Goal: Task Accomplishment & Management: Manage account settings

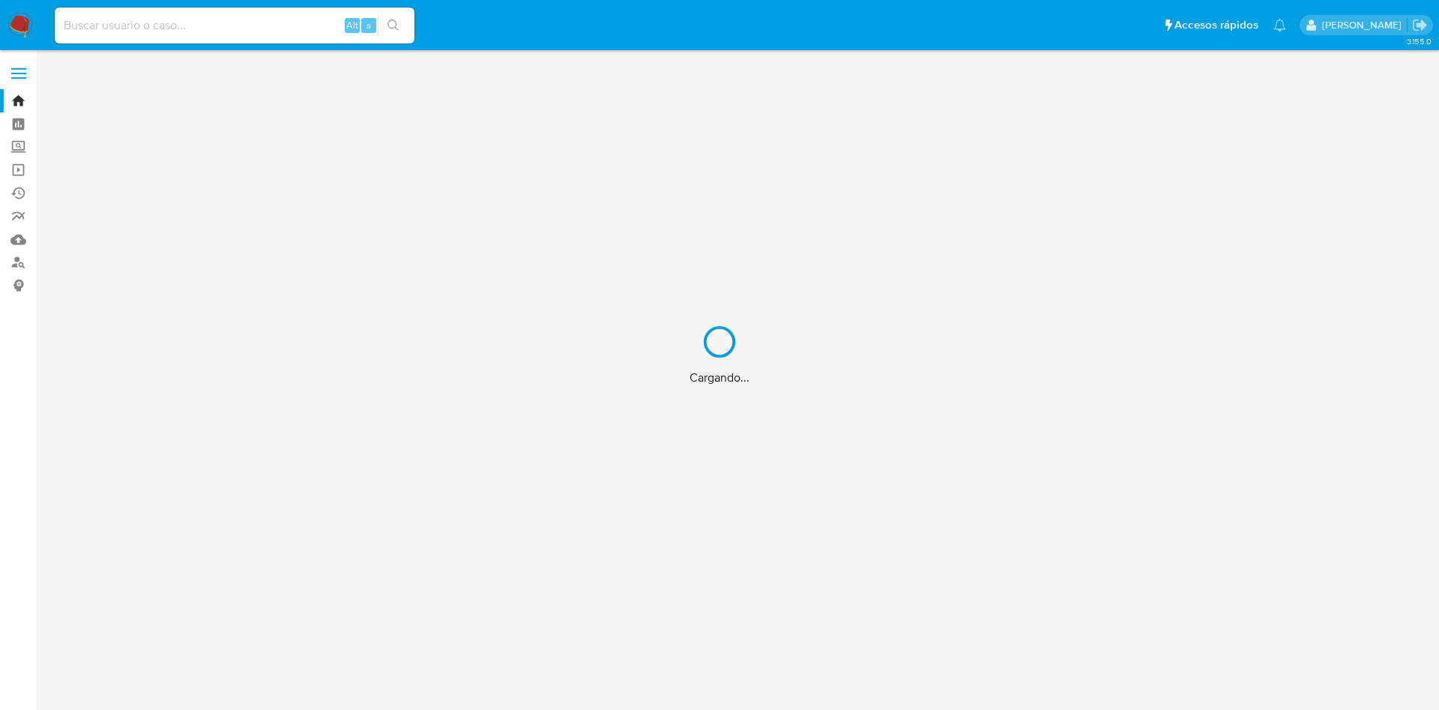
click at [110, 22] on div "Cargando..." at bounding box center [719, 355] width 1439 height 710
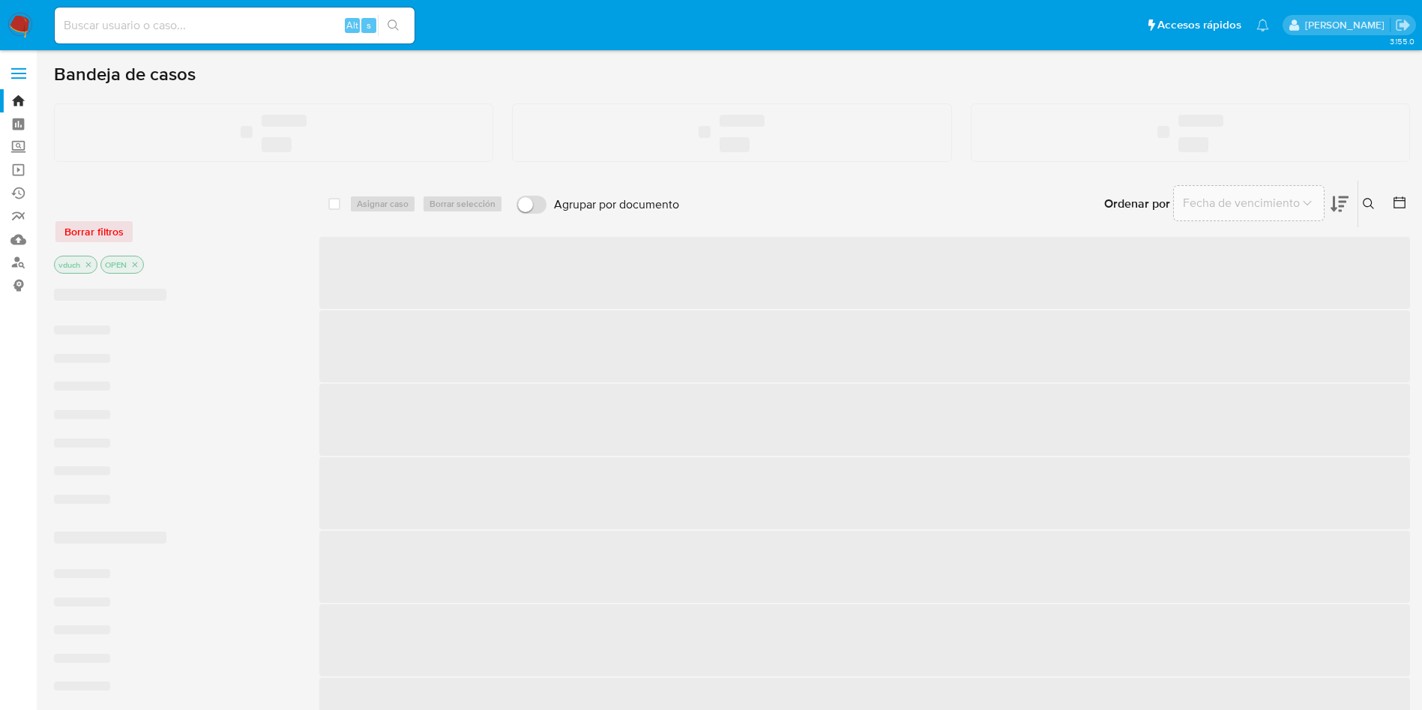
click at [110, 25] on input at bounding box center [235, 25] width 360 height 19
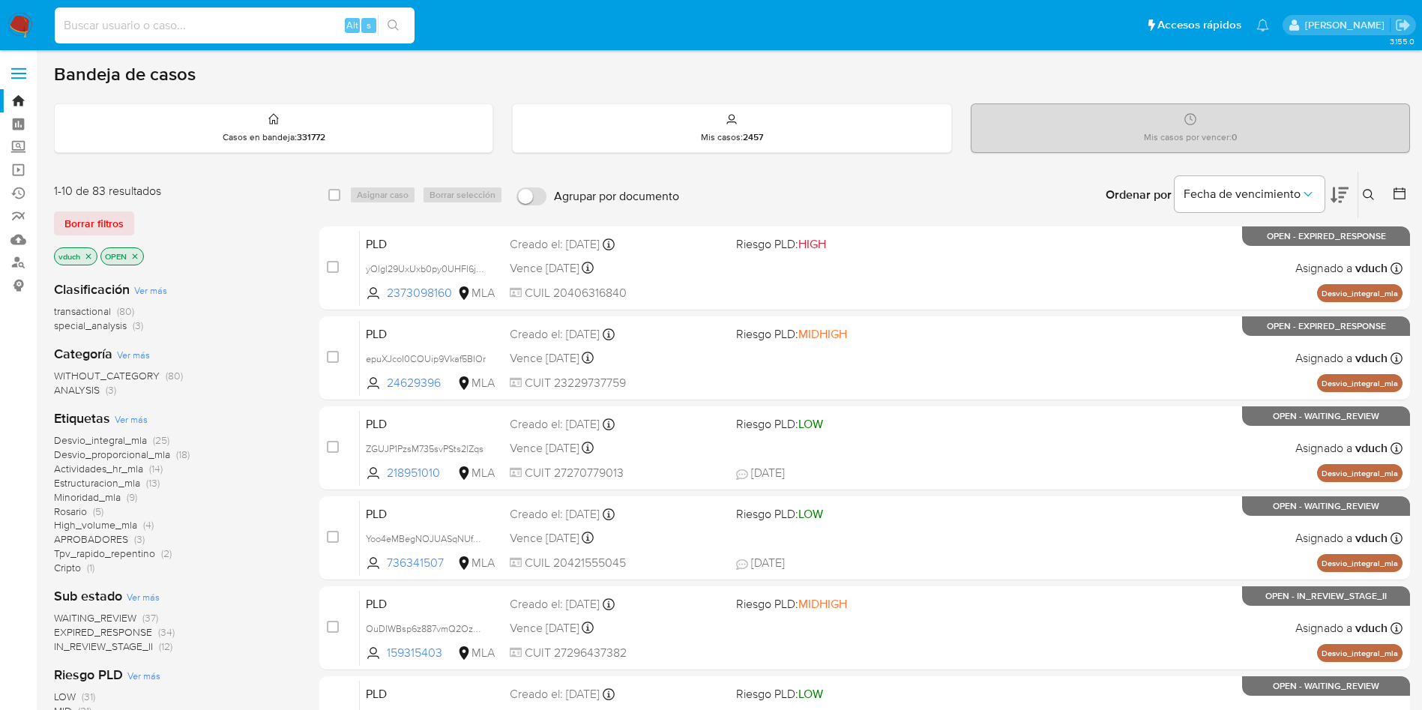
paste input "136411468"
click at [402, 34] on button "search-icon" at bounding box center [393, 25] width 31 height 21
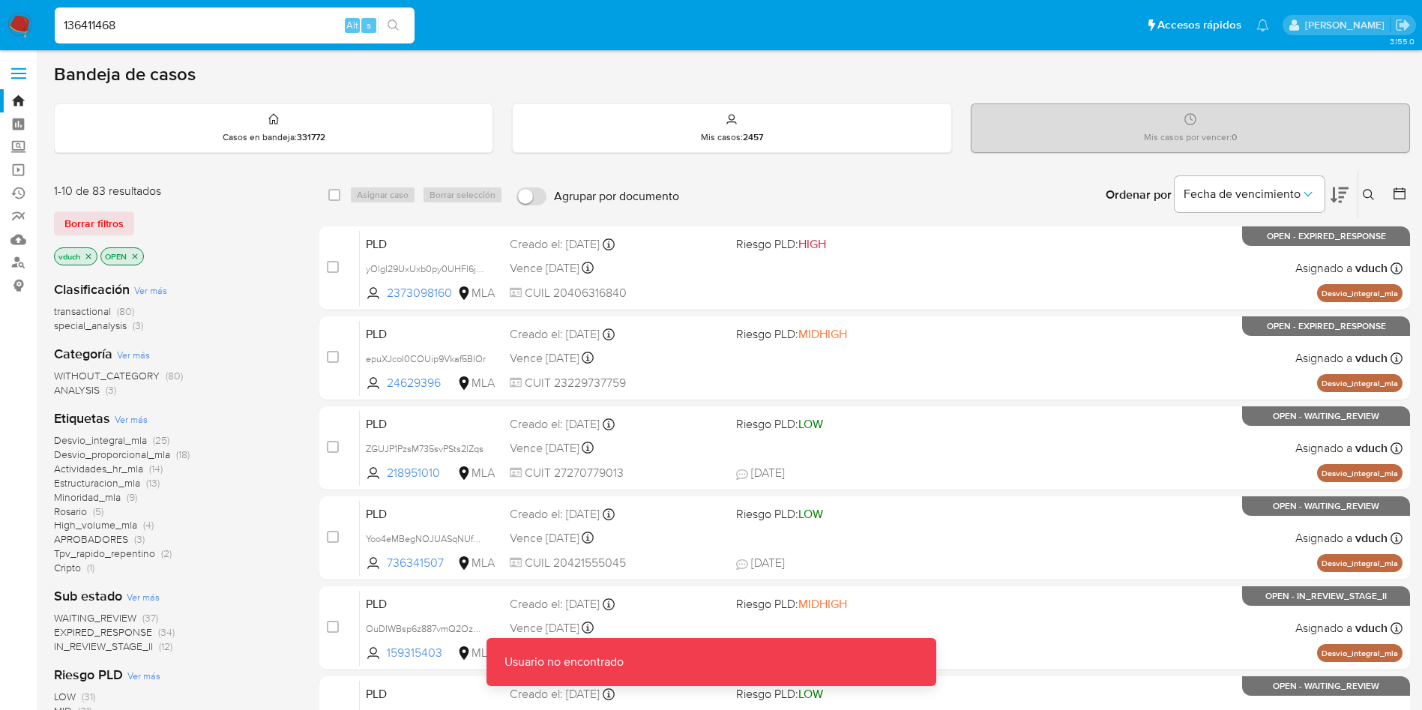
click at [336, 32] on input "136411468" at bounding box center [235, 25] width 360 height 19
type input "136411468"
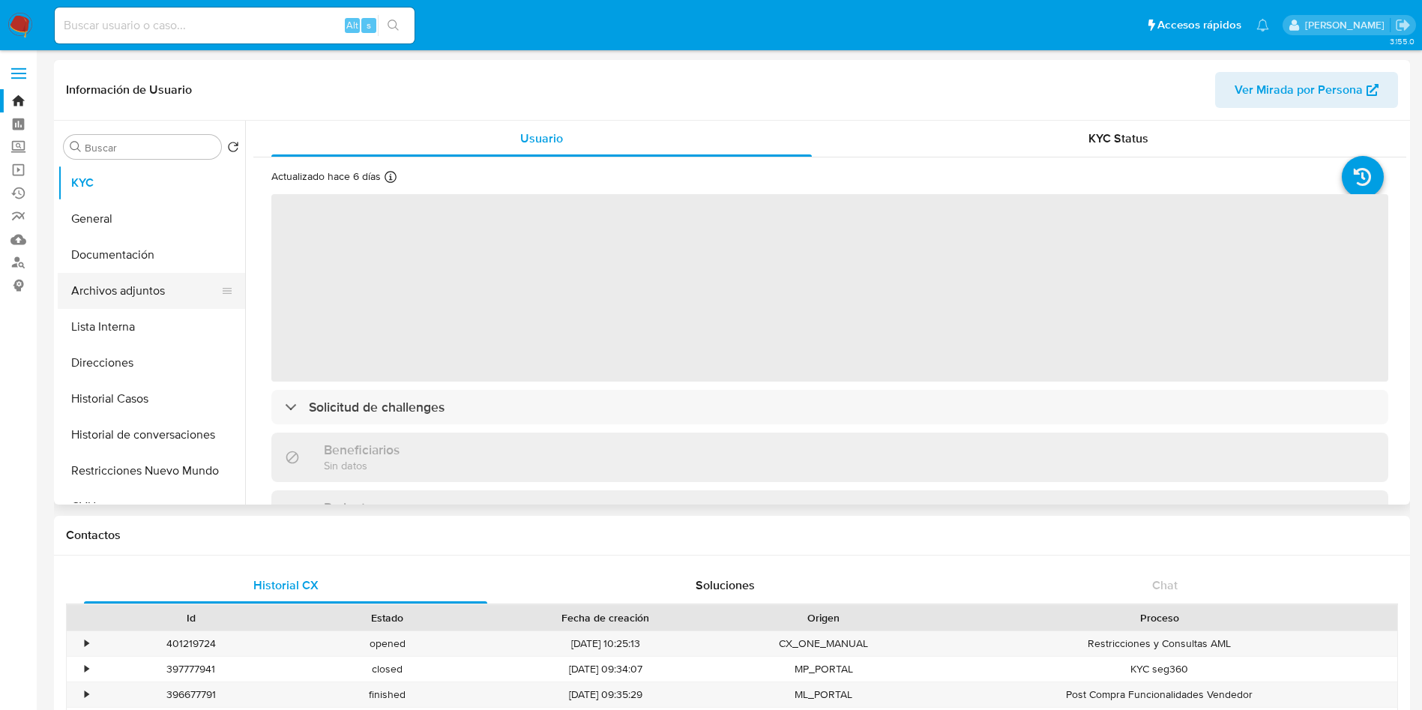
click at [167, 280] on button "Archivos adjuntos" at bounding box center [145, 291] width 175 height 36
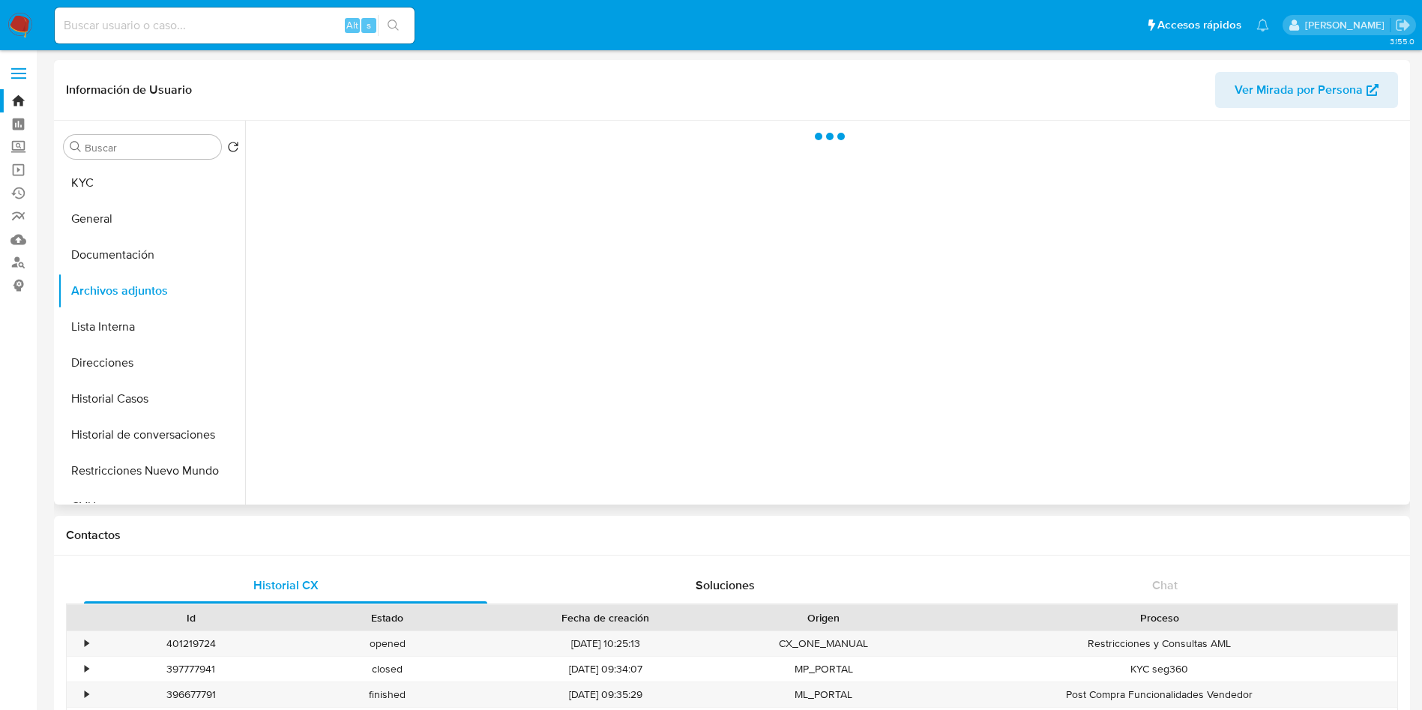
select select "10"
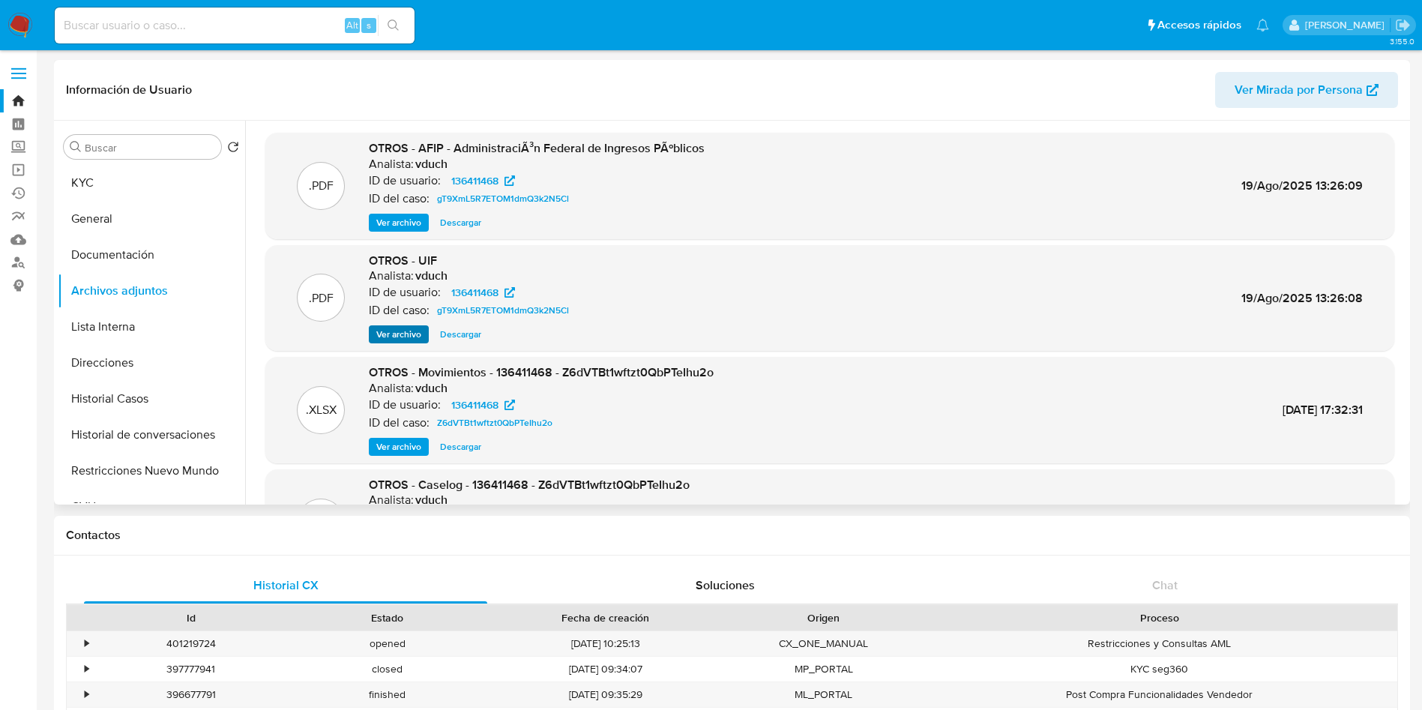
scroll to position [112, 0]
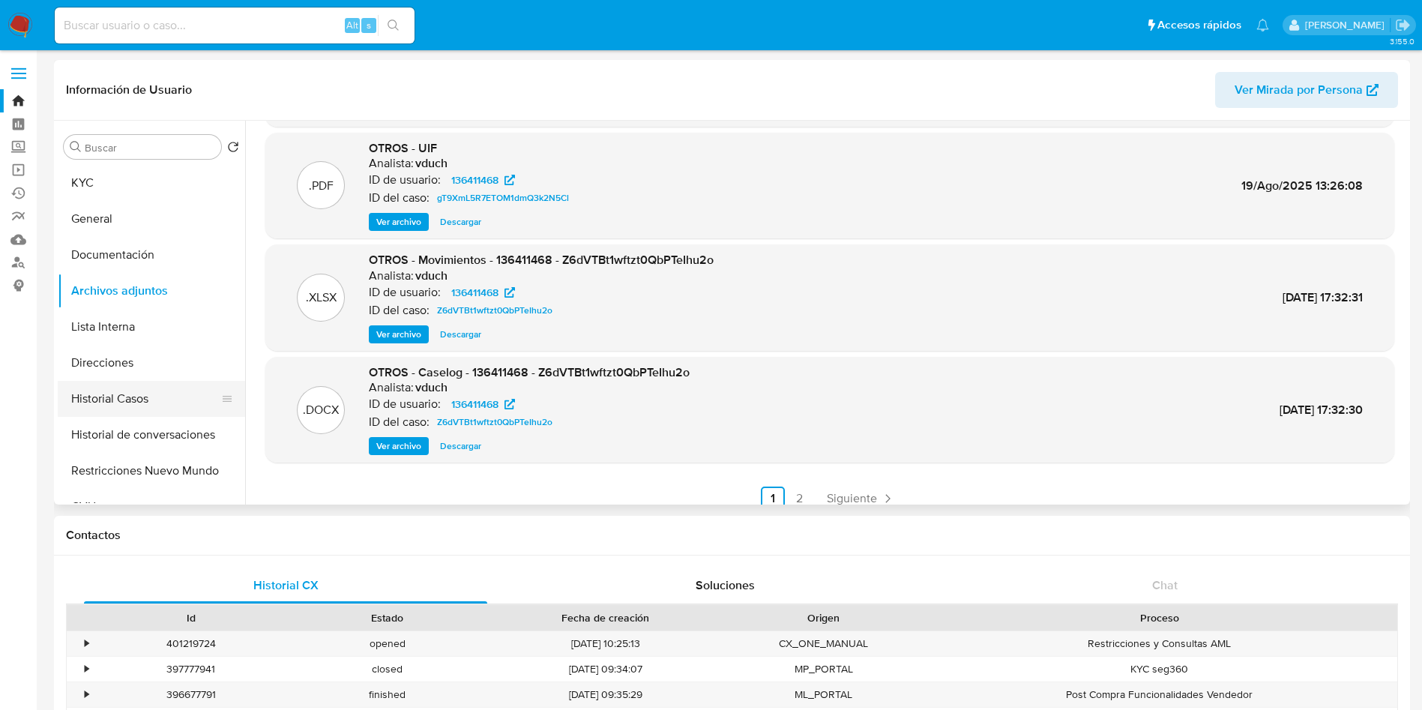
click at [100, 384] on button "Historial Casos" at bounding box center [145, 399] width 175 height 36
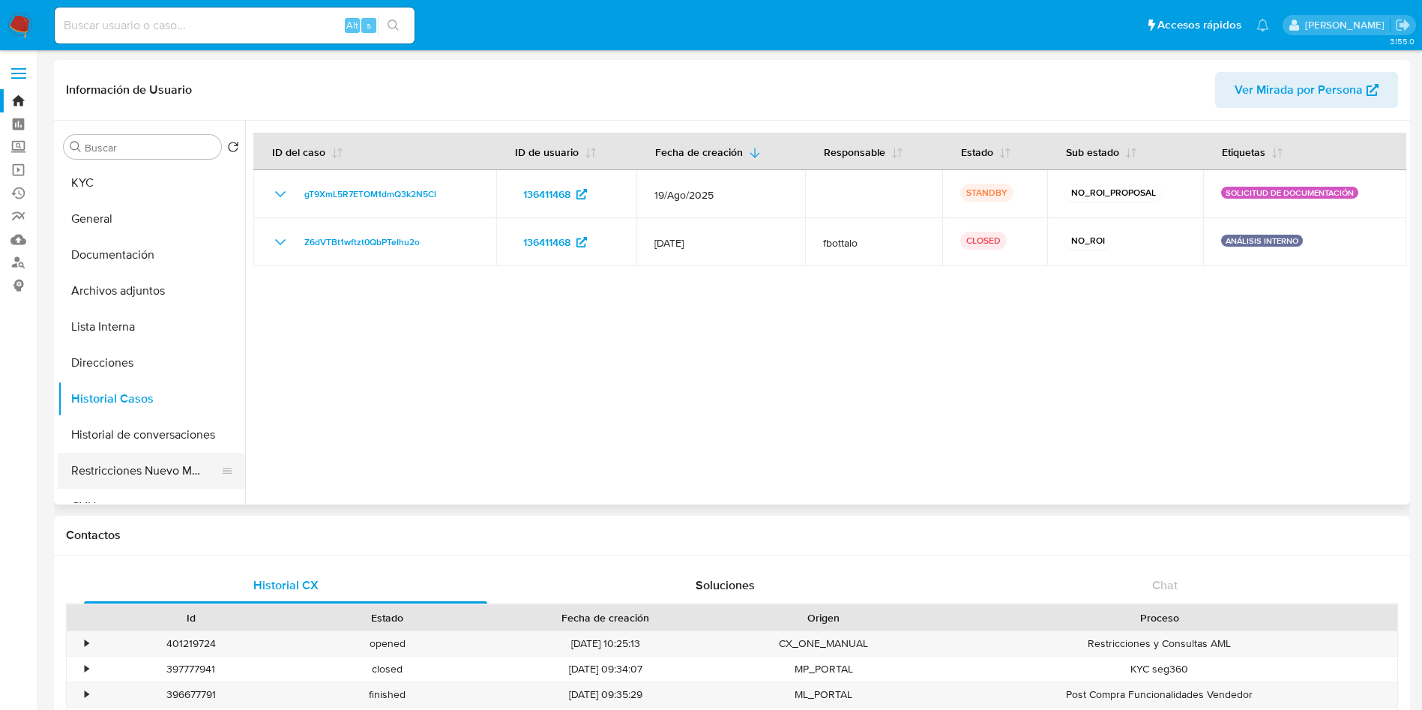
click at [180, 475] on button "Restricciones Nuevo Mundo" at bounding box center [145, 471] width 175 height 36
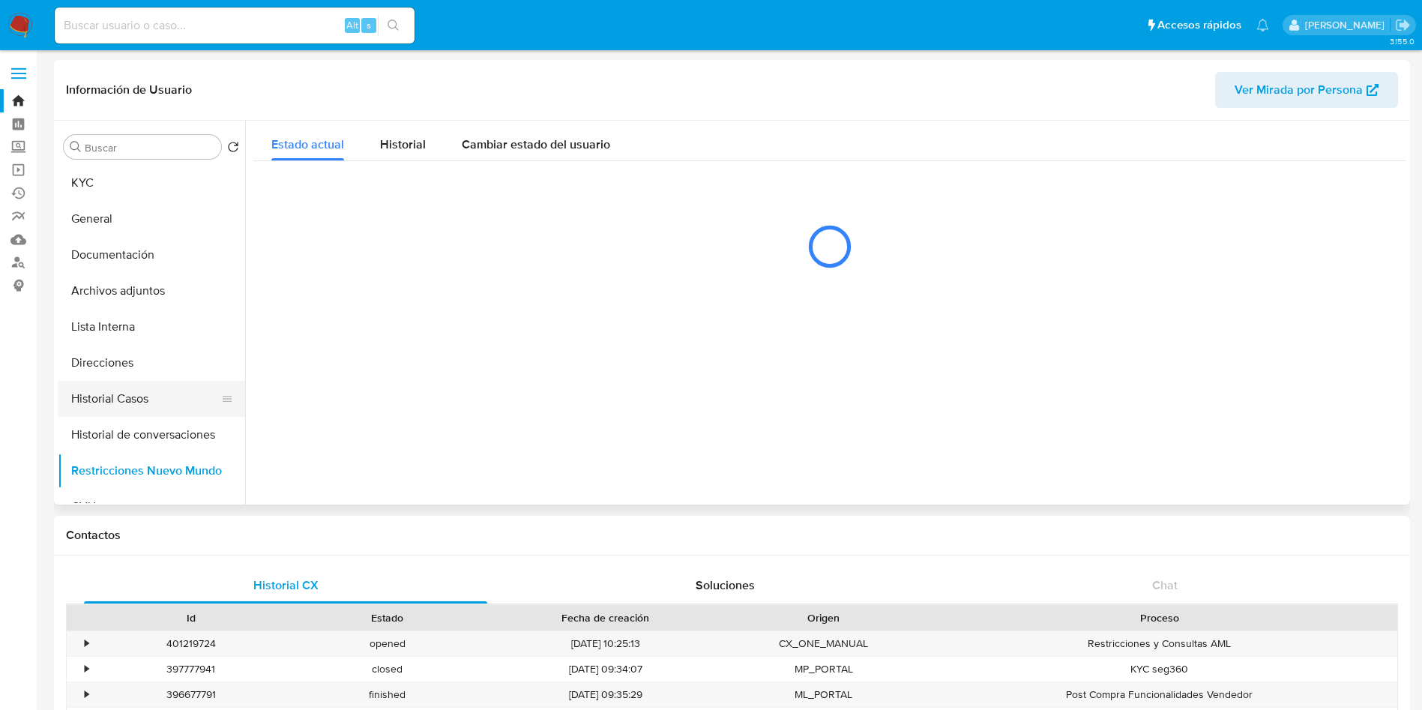
click at [179, 397] on button "Historial Casos" at bounding box center [145, 399] width 175 height 36
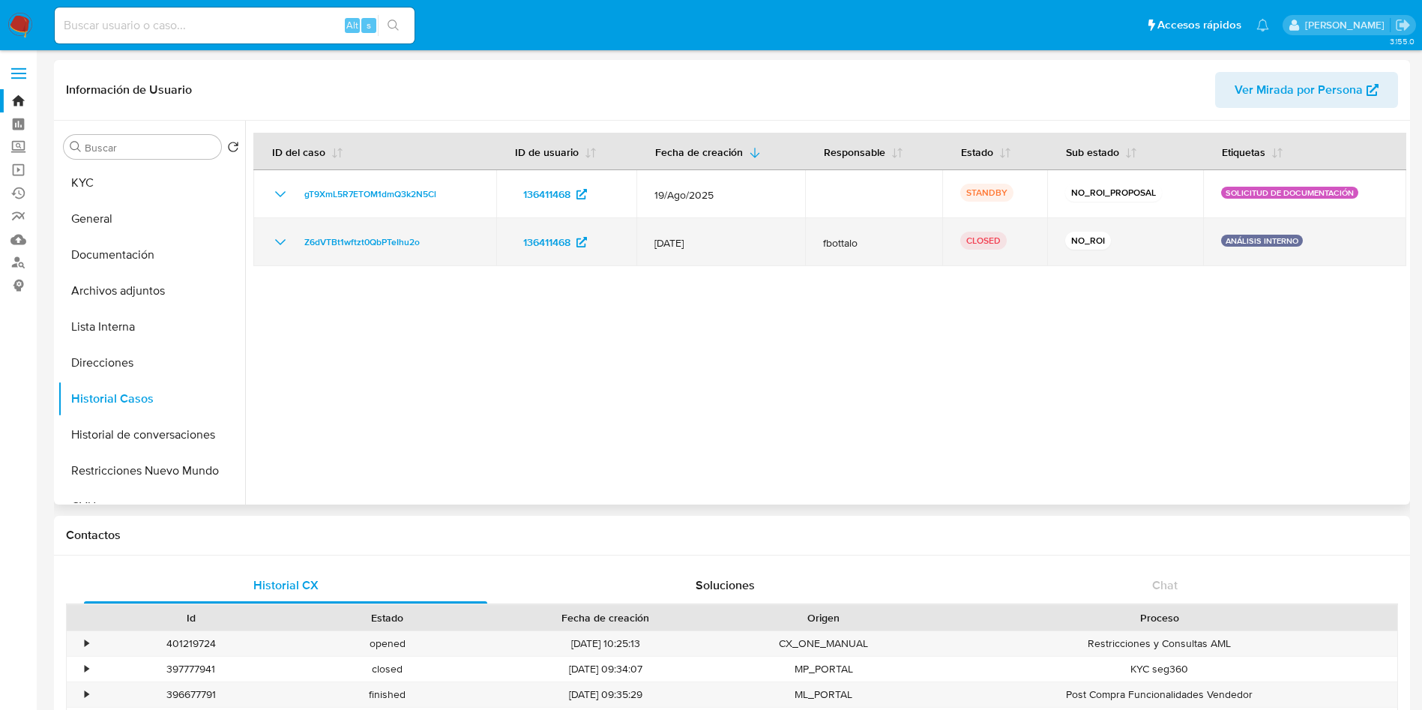
click at [264, 237] on td "Z6dVTBt1wftzt0QbPTeIhu2o" at bounding box center [374, 242] width 243 height 48
click at [271, 232] on td "Z6dVTBt1wftzt0QbPTeIhu2o" at bounding box center [374, 242] width 243 height 48
click at [271, 235] on icon "Mostrar/Ocultar" at bounding box center [280, 242] width 18 height 18
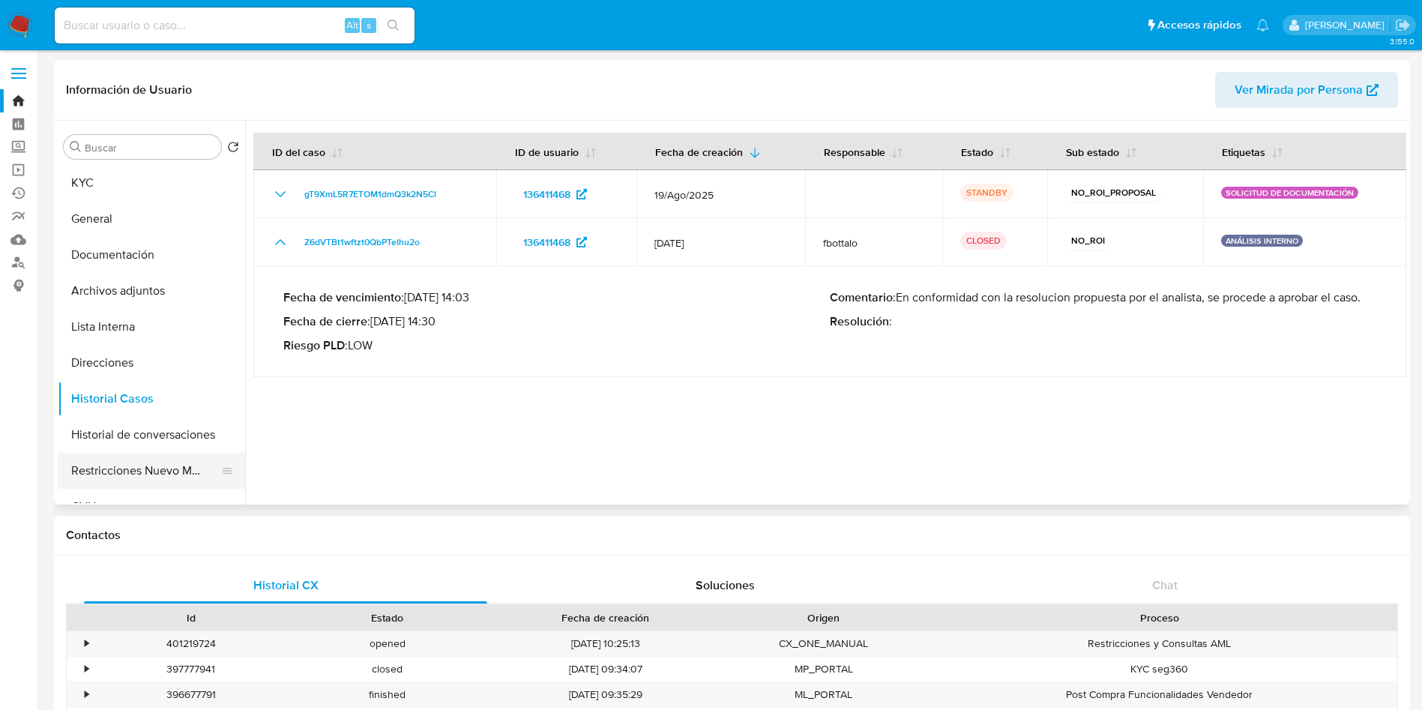
click at [149, 478] on button "Restricciones Nuevo Mundo" at bounding box center [145, 471] width 175 height 36
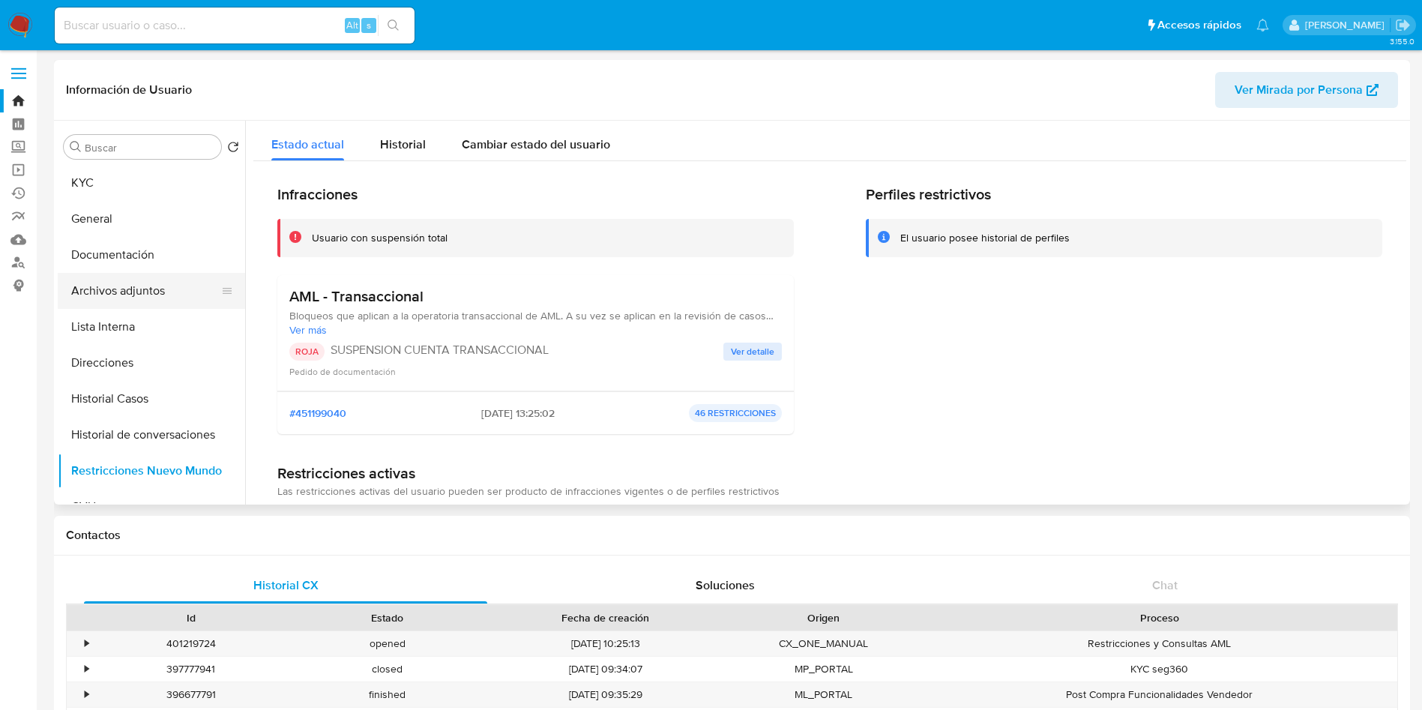
click at [148, 291] on button "Archivos adjuntos" at bounding box center [145, 291] width 175 height 36
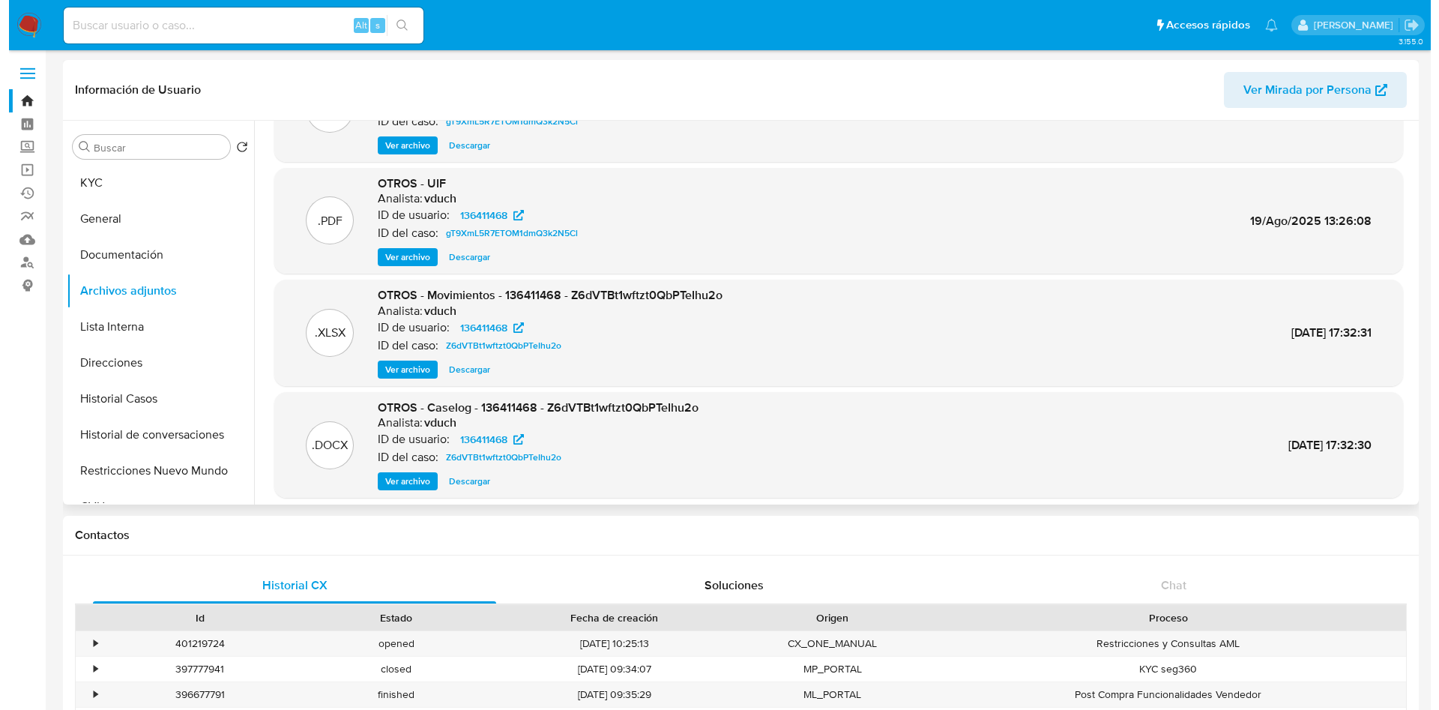
scroll to position [112, 0]
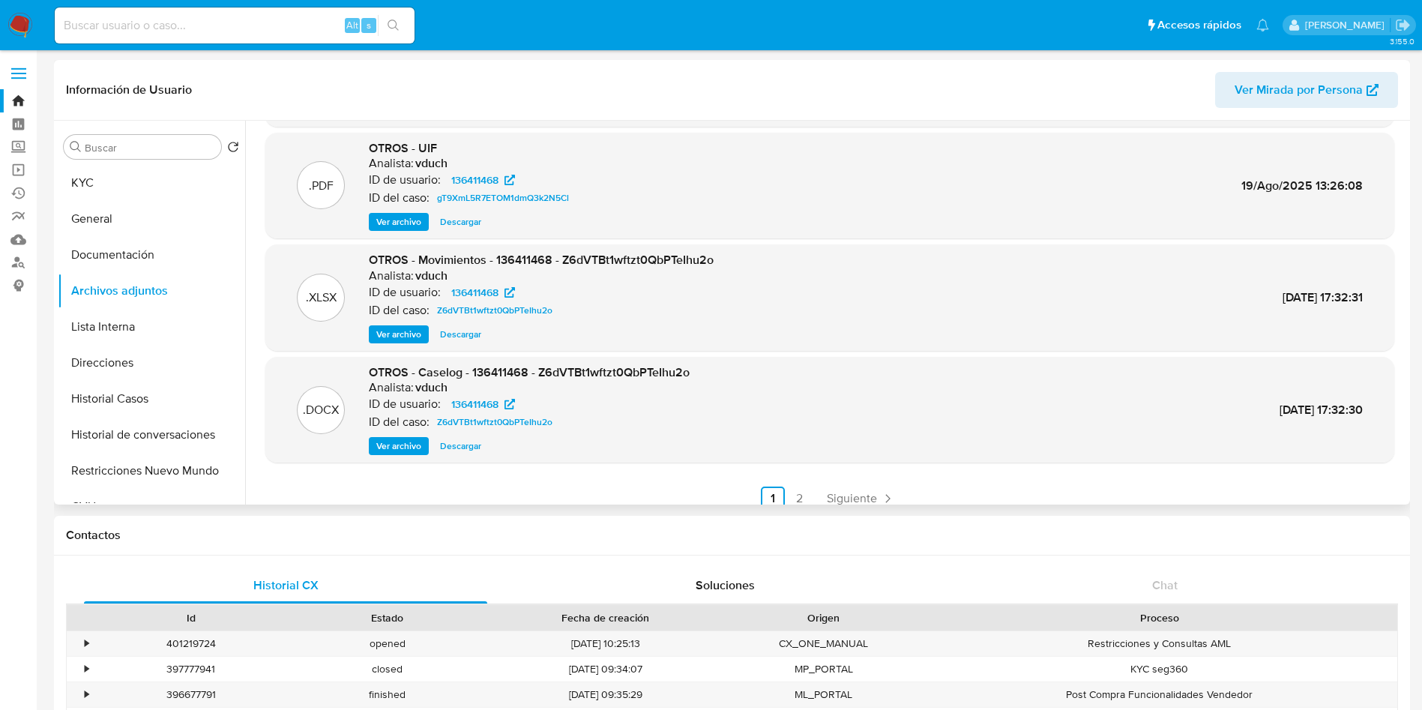
click at [411, 442] on span "Ver archivo" at bounding box center [398, 446] width 45 height 15
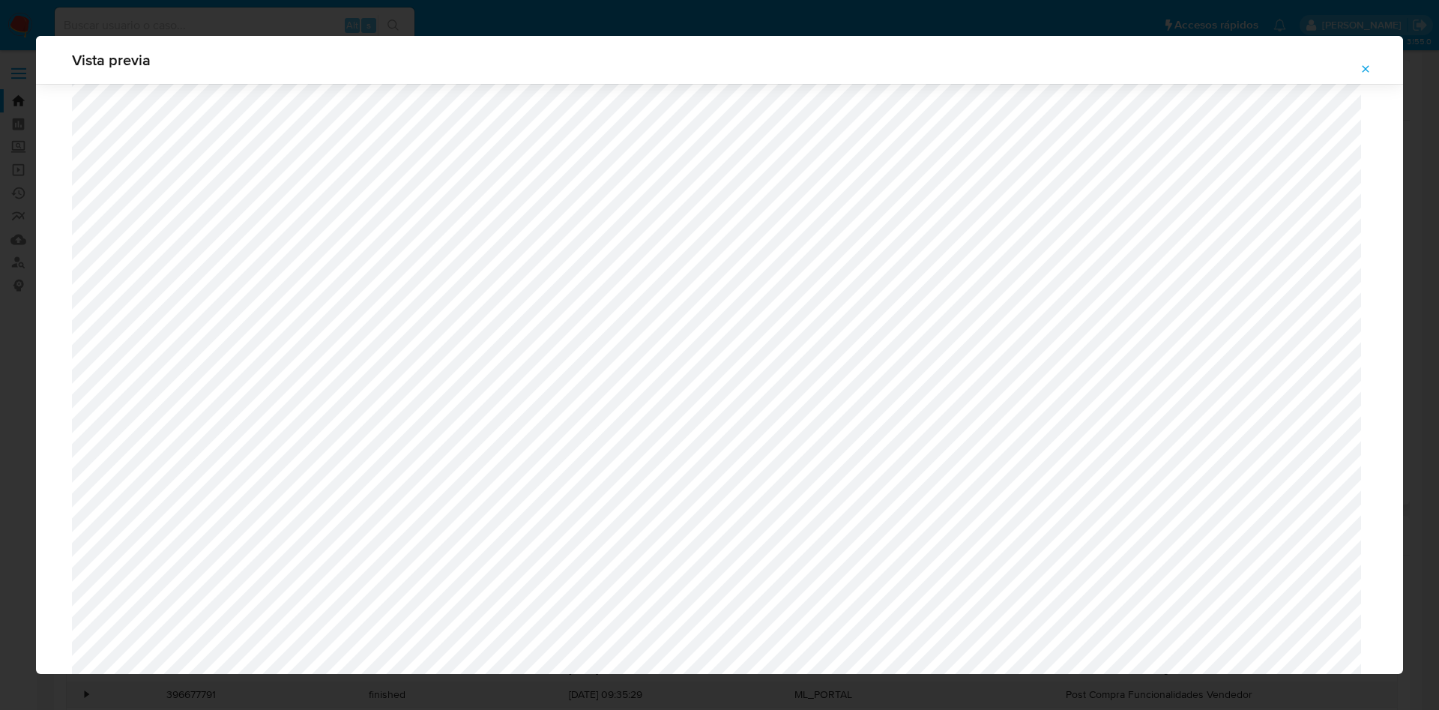
scroll to position [1207, 0]
click at [1360, 76] on span "Attachment preview" at bounding box center [1366, 68] width 12 height 21
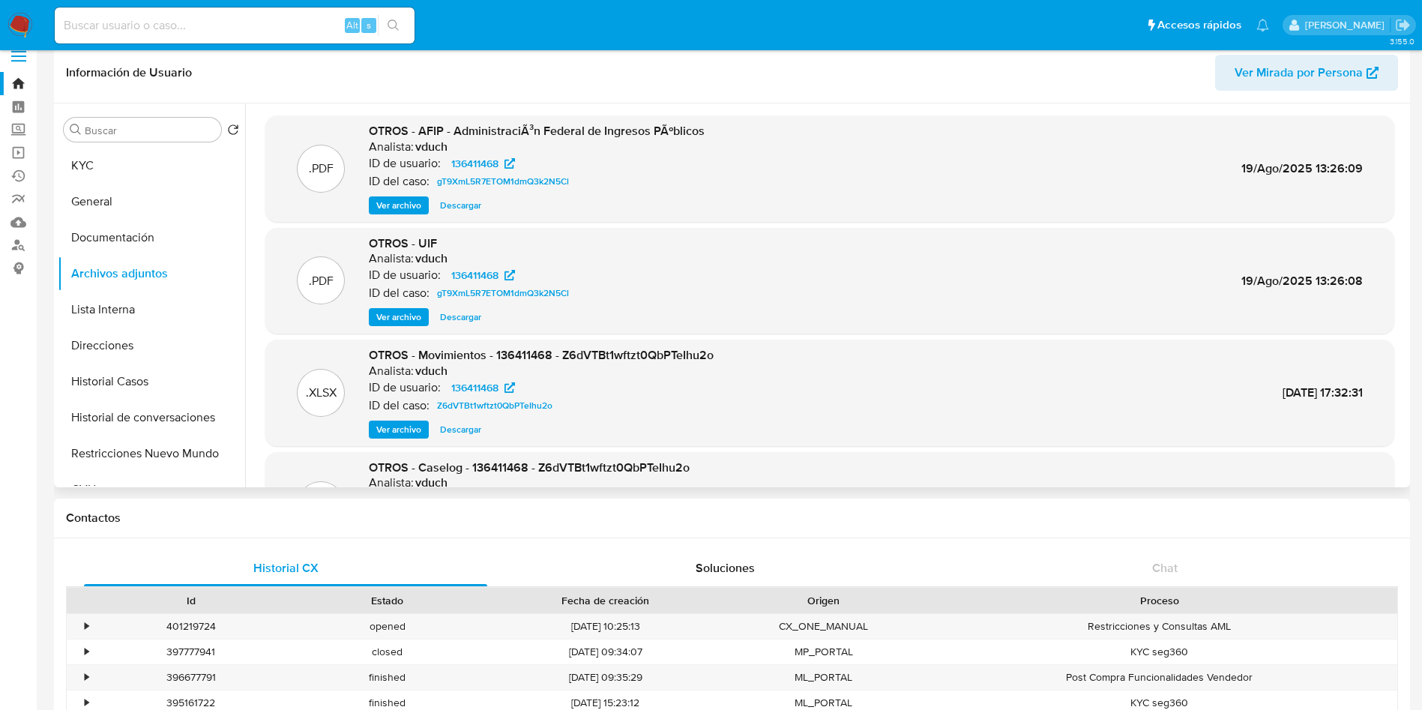
scroll to position [0, 0]
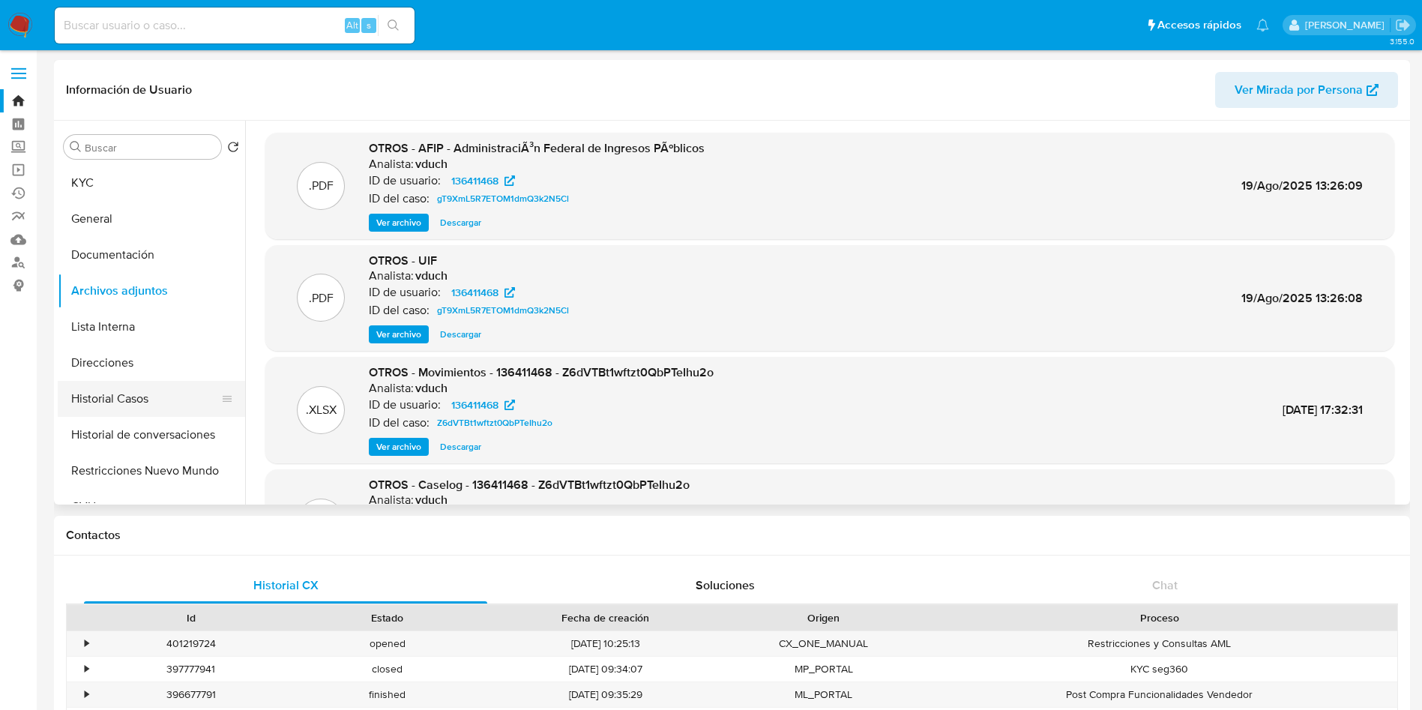
click at [173, 408] on button "Historial Casos" at bounding box center [145, 399] width 175 height 36
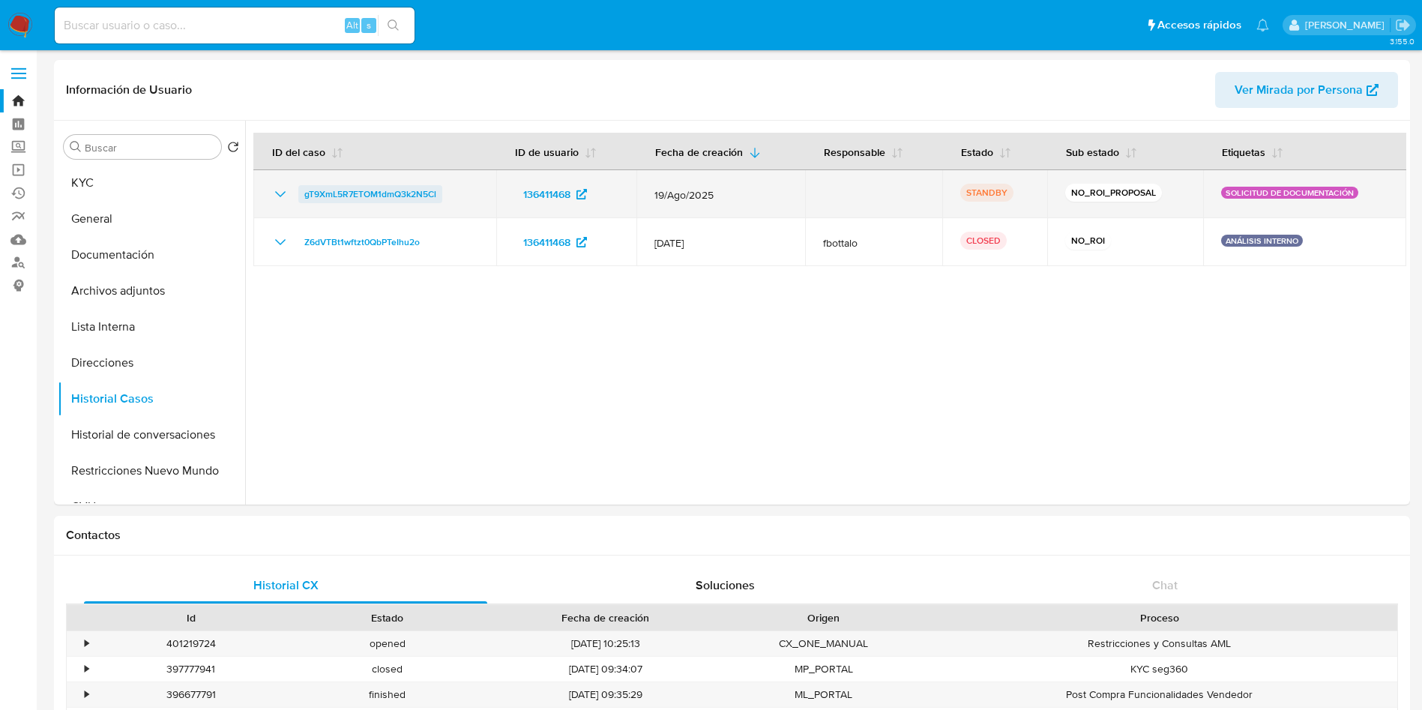
click at [365, 202] on span "gT9XmL5R7ETOM1dmQ3k2N5Cl" at bounding box center [370, 194] width 132 height 18
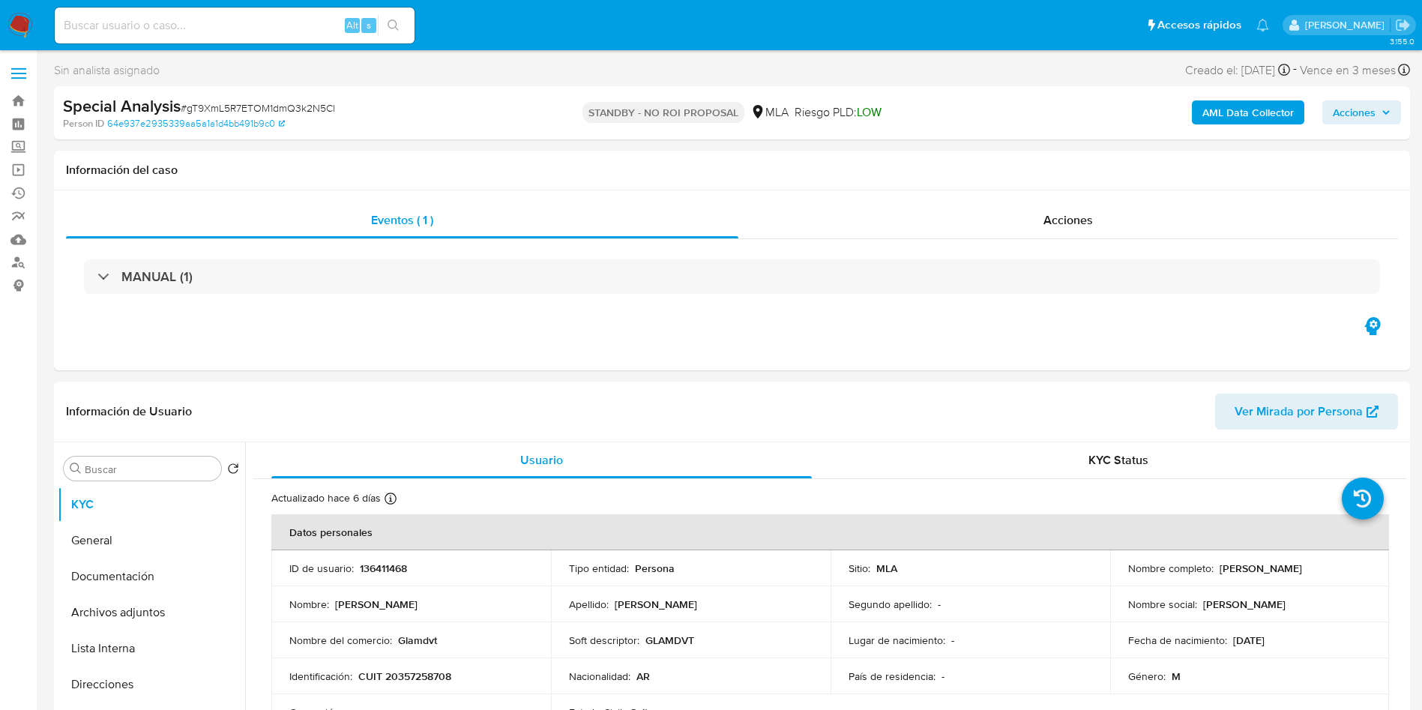
select select "10"
click at [415, 681] on p "CUIT 20357258708" at bounding box center [404, 675] width 93 height 13
copy p "20357258708"
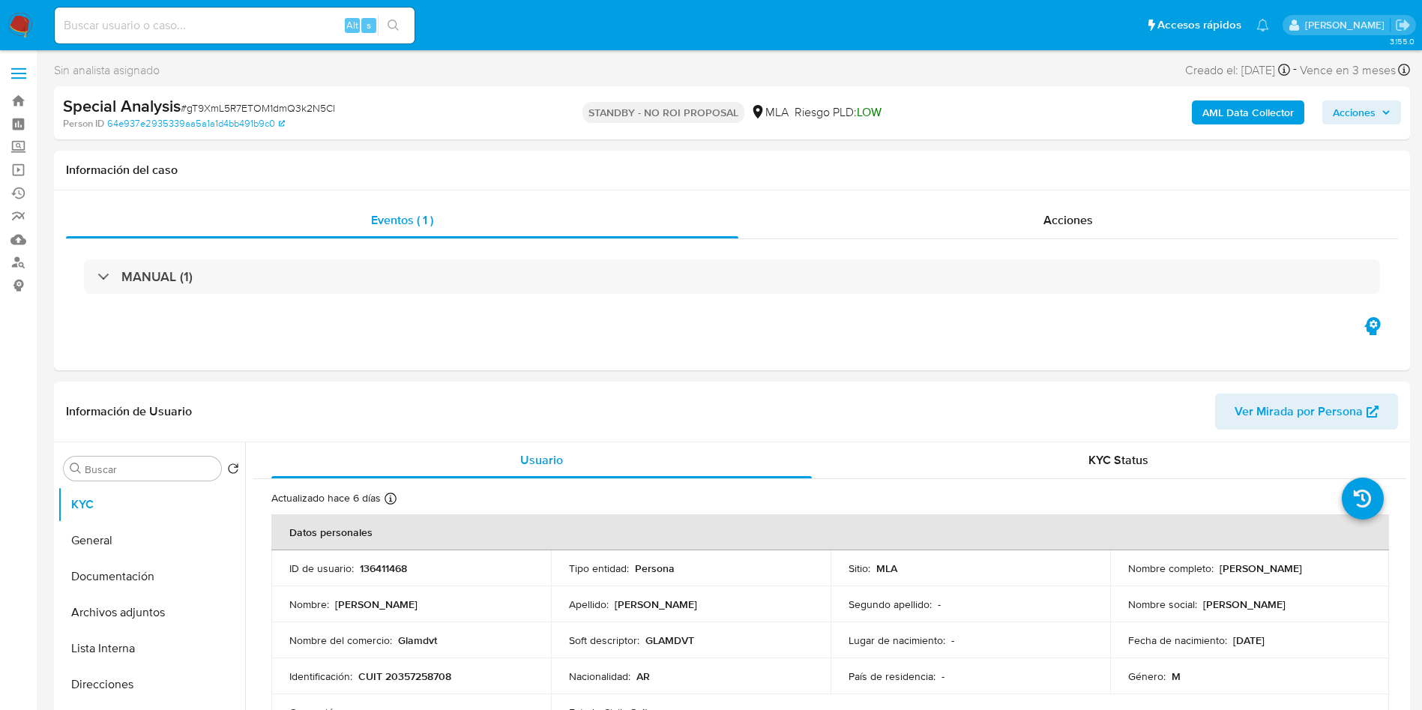
click at [280, 37] on div "Alt s" at bounding box center [235, 25] width 360 height 36
click at [323, 27] on input at bounding box center [235, 25] width 360 height 19
paste input "1128006086"
type input "1128006086"
click at [396, 25] on icon "search-icon" at bounding box center [393, 24] width 11 height 11
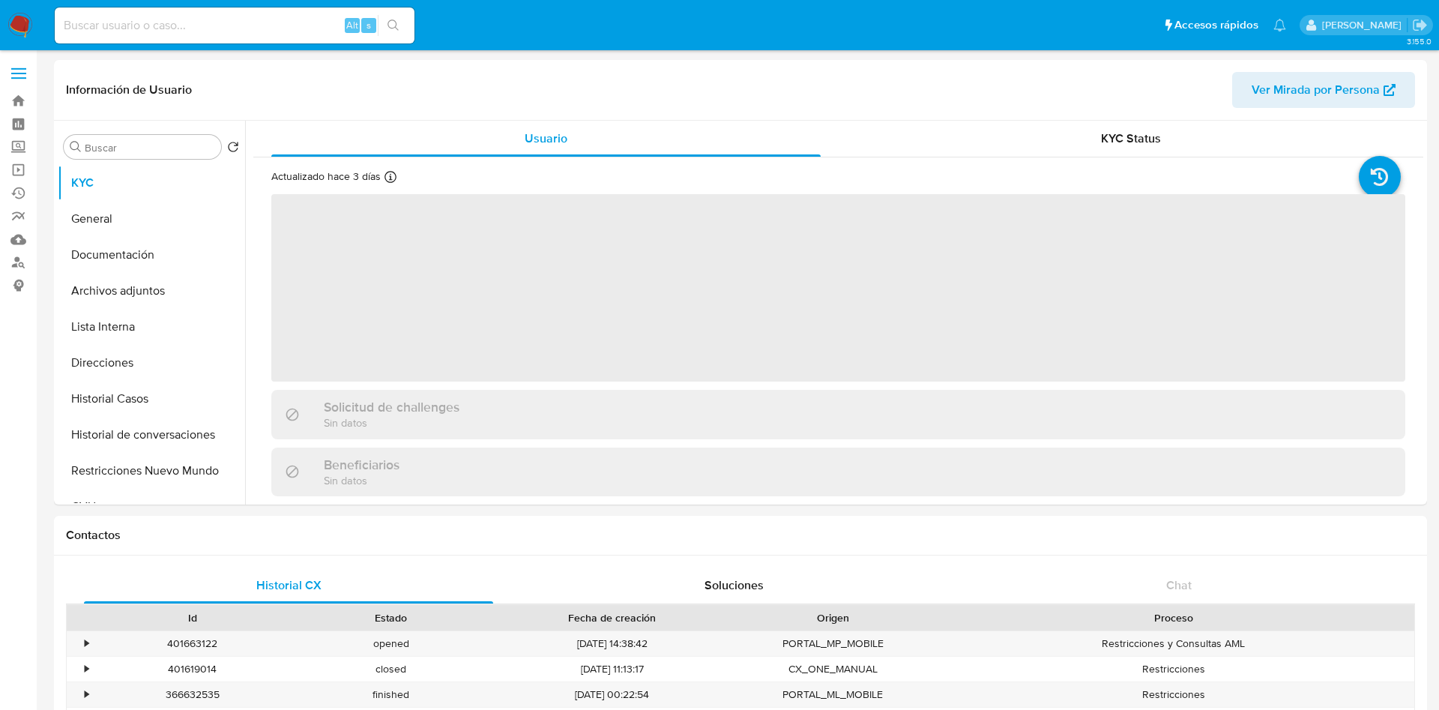
select select "10"
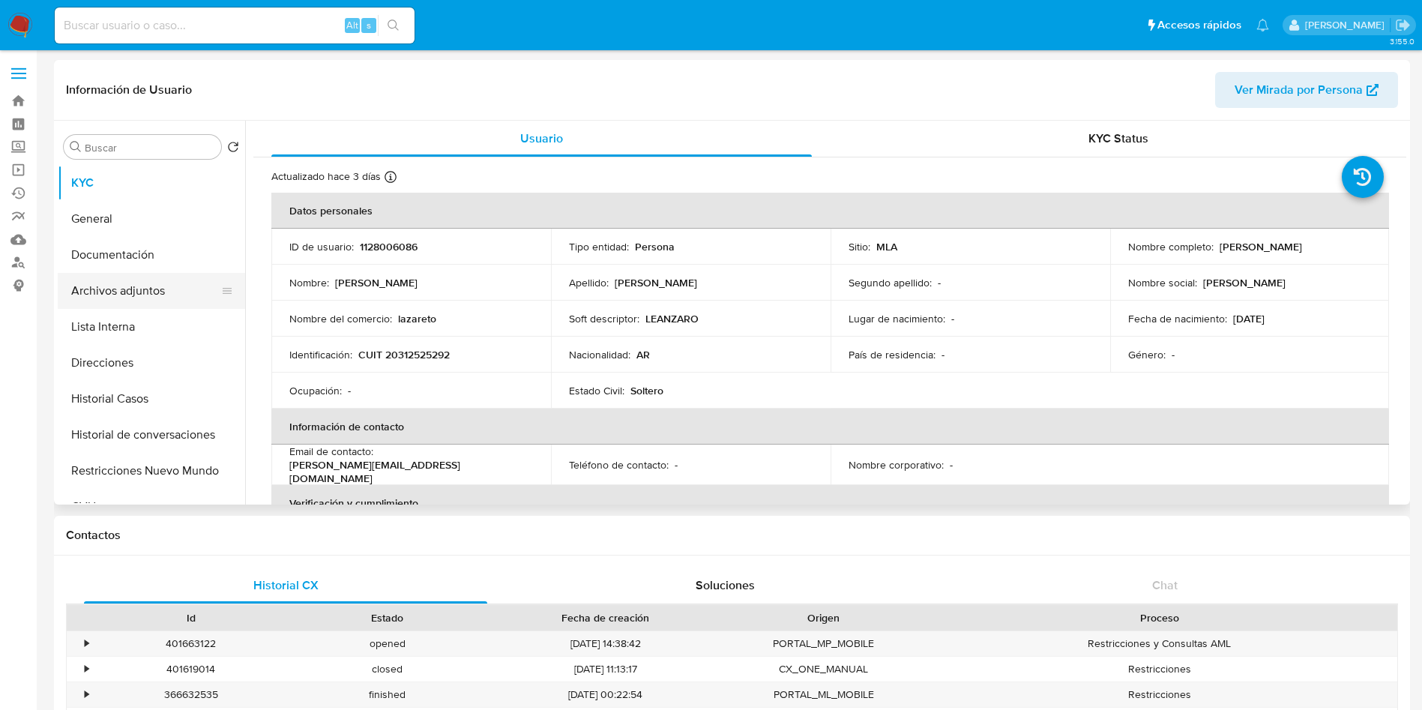
click at [202, 294] on button "Archivos adjuntos" at bounding box center [145, 291] width 175 height 36
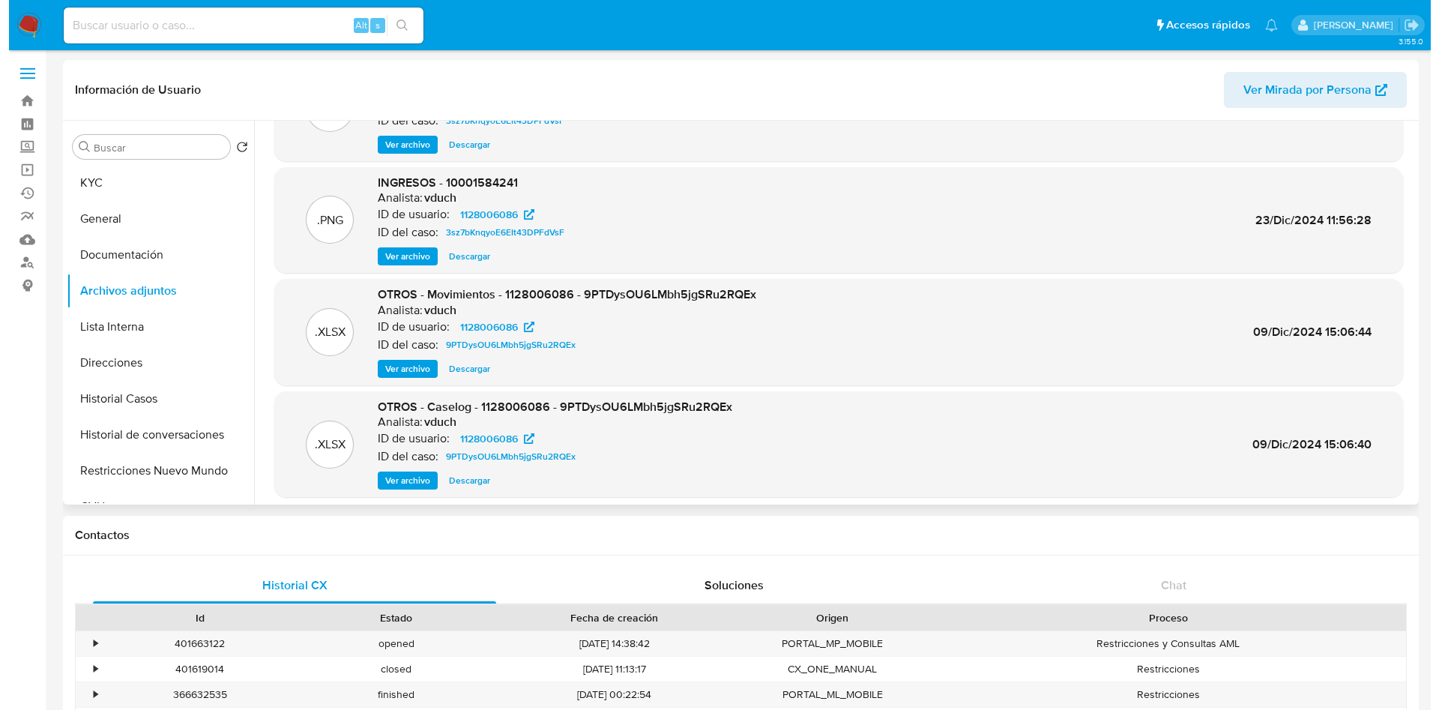
scroll to position [112, 0]
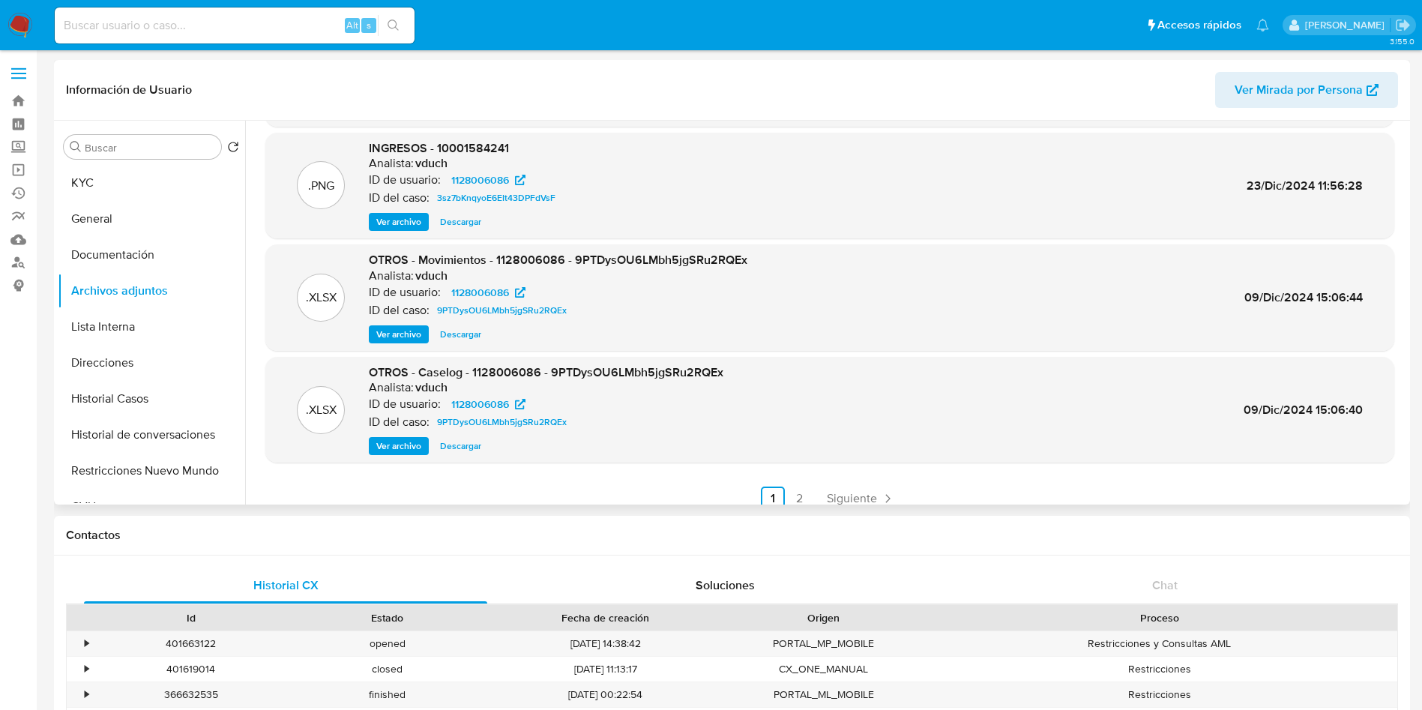
click at [401, 441] on span "Ver archivo" at bounding box center [398, 446] width 45 height 15
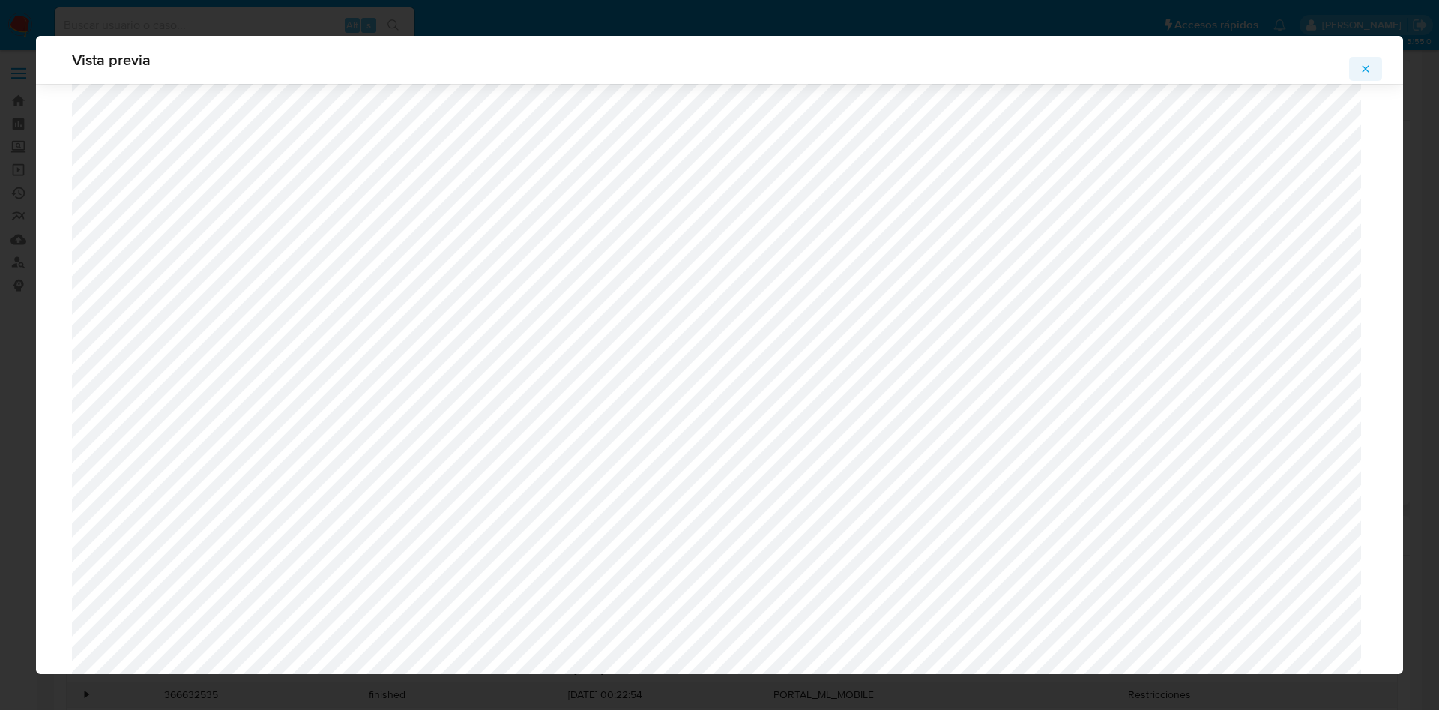
scroll to position [870, 0]
click at [1375, 67] on button "Attachment preview" at bounding box center [1365, 69] width 33 height 24
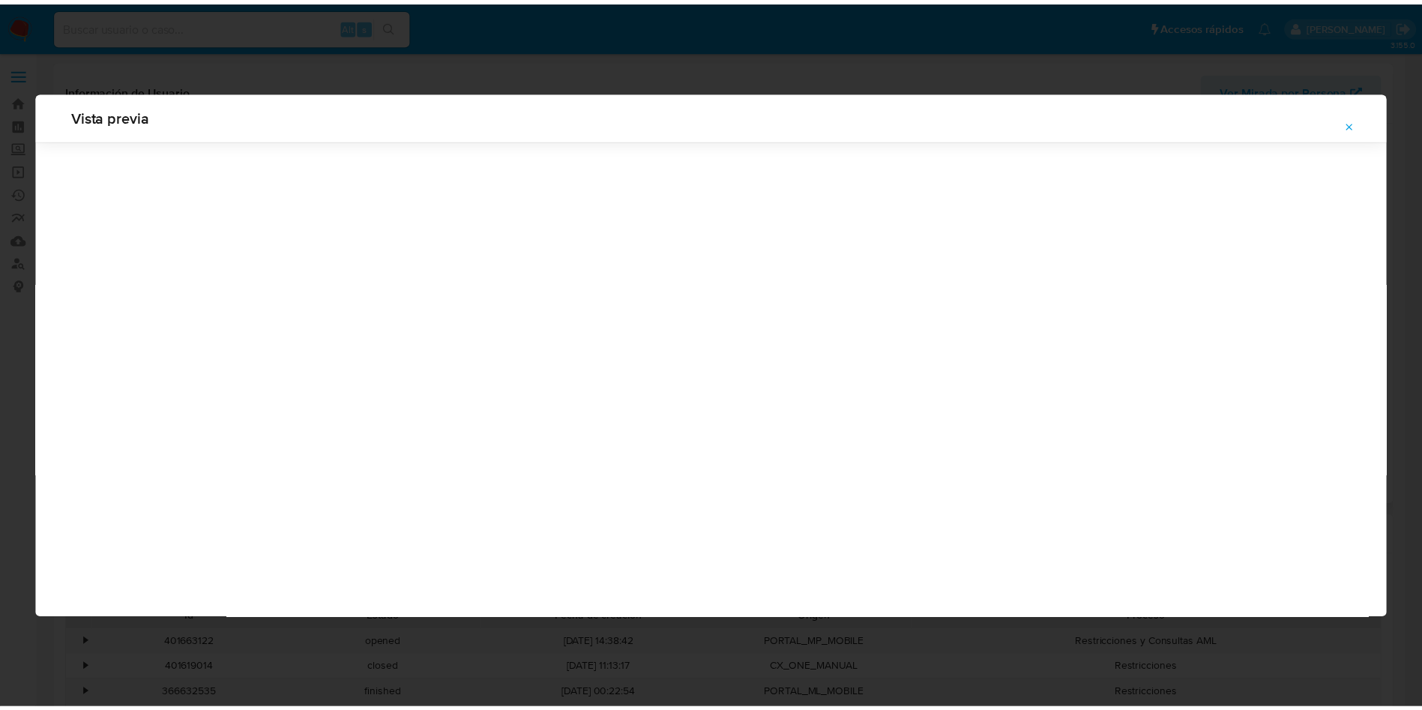
scroll to position [0, 0]
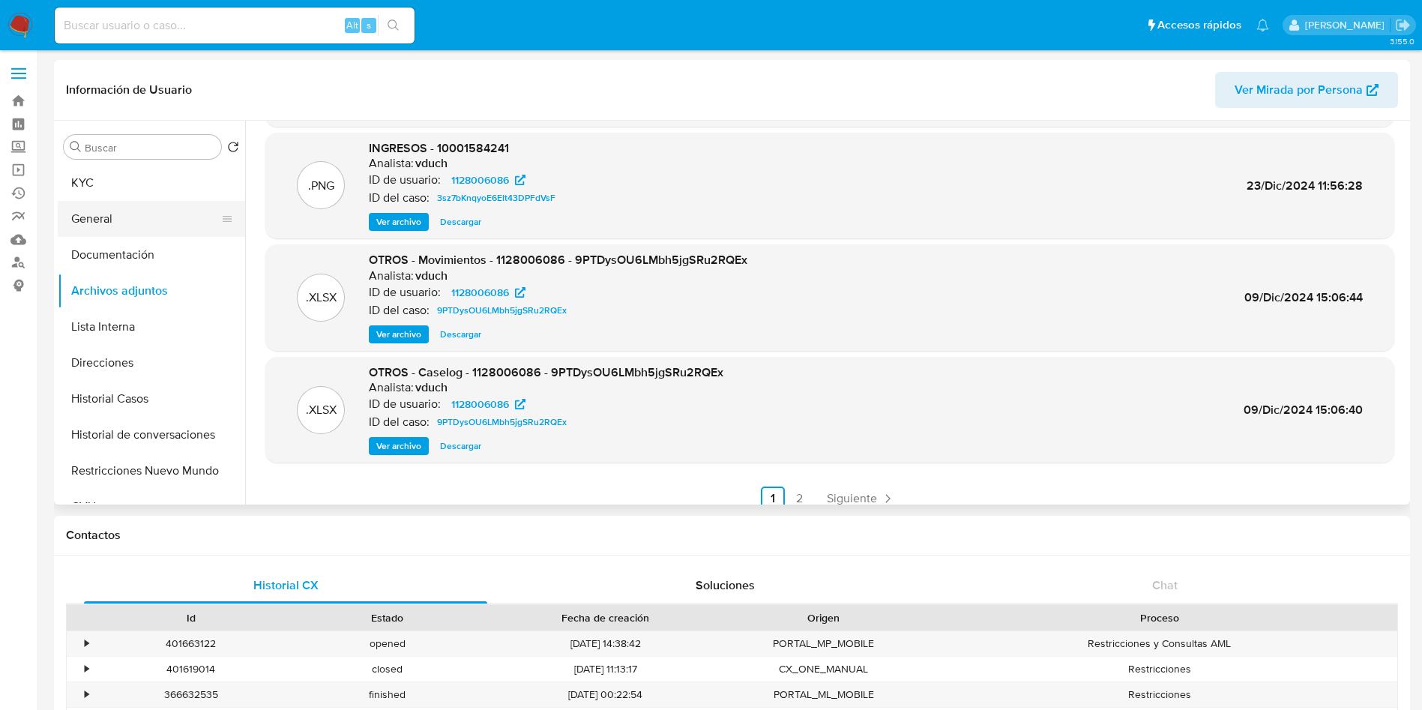
click at [182, 212] on button "General" at bounding box center [145, 219] width 175 height 36
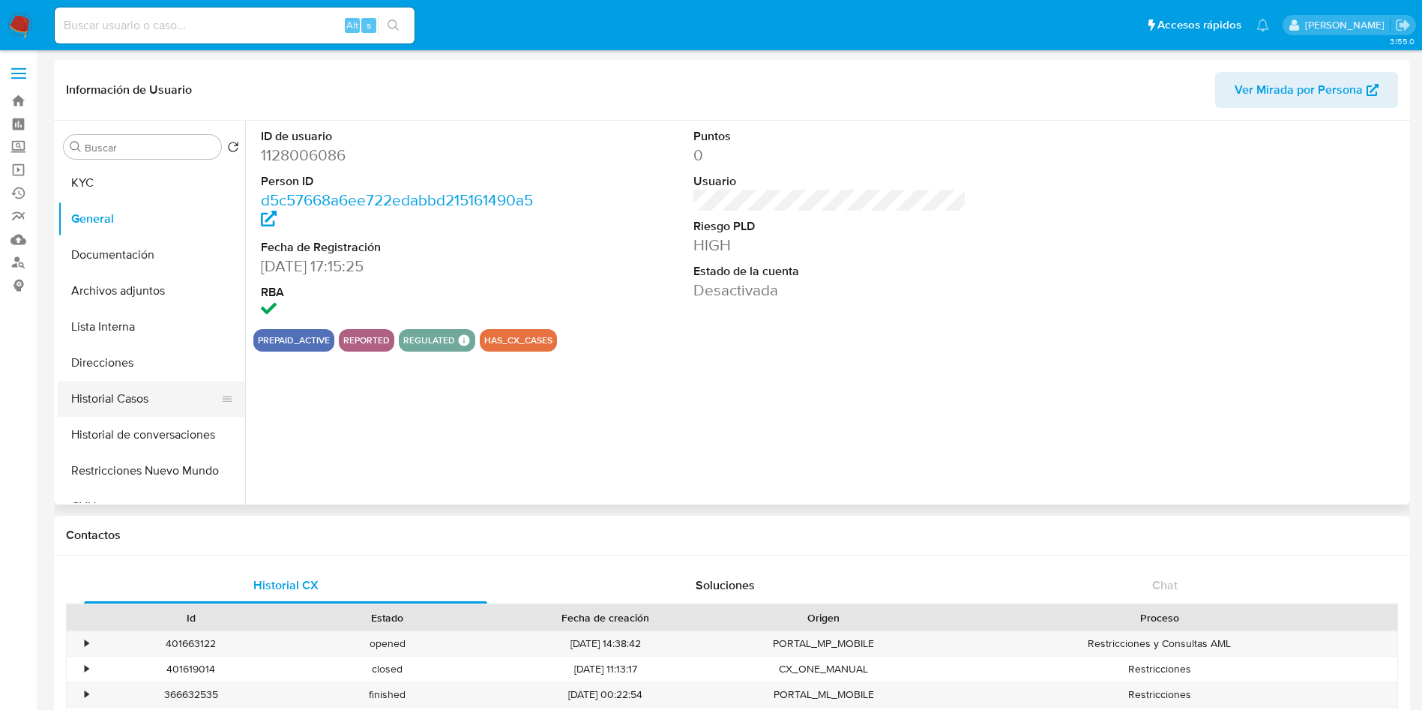
click at [142, 391] on button "Historial Casos" at bounding box center [145, 399] width 175 height 36
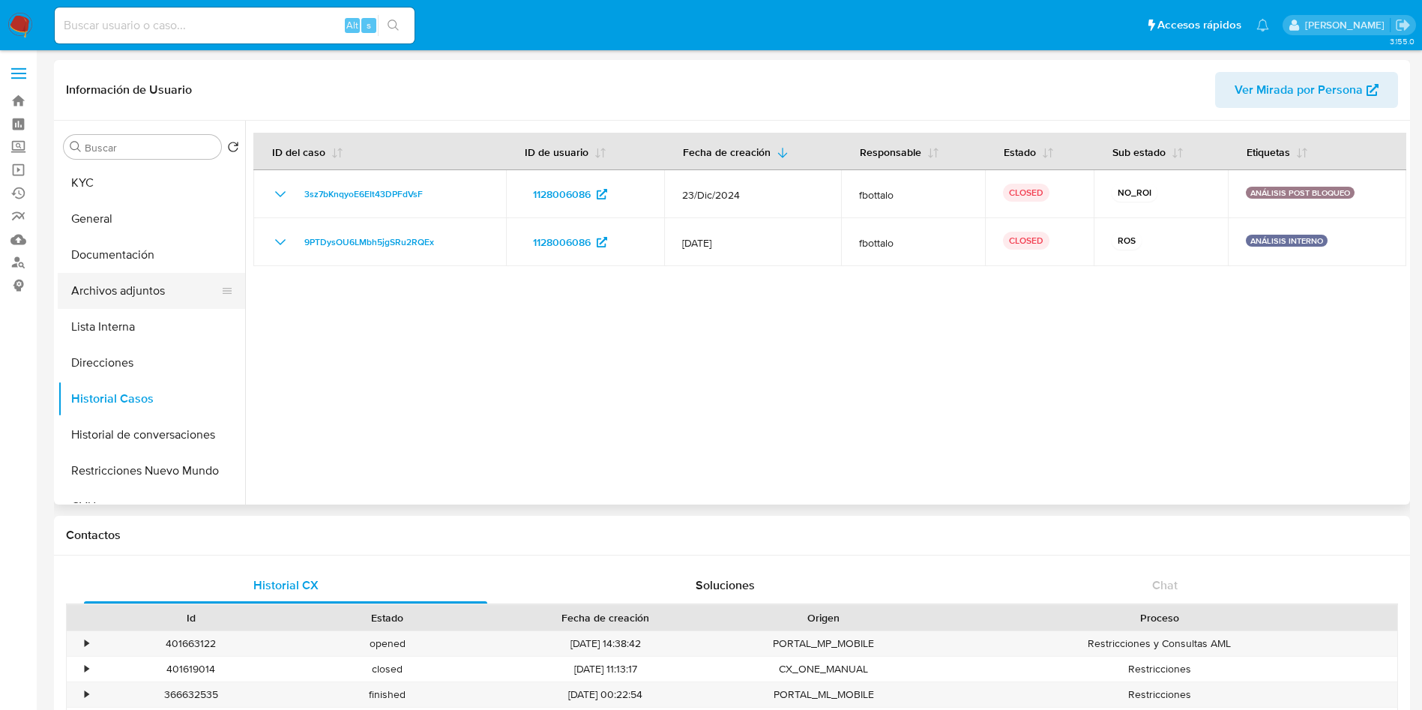
click at [157, 283] on button "Archivos adjuntos" at bounding box center [145, 291] width 175 height 36
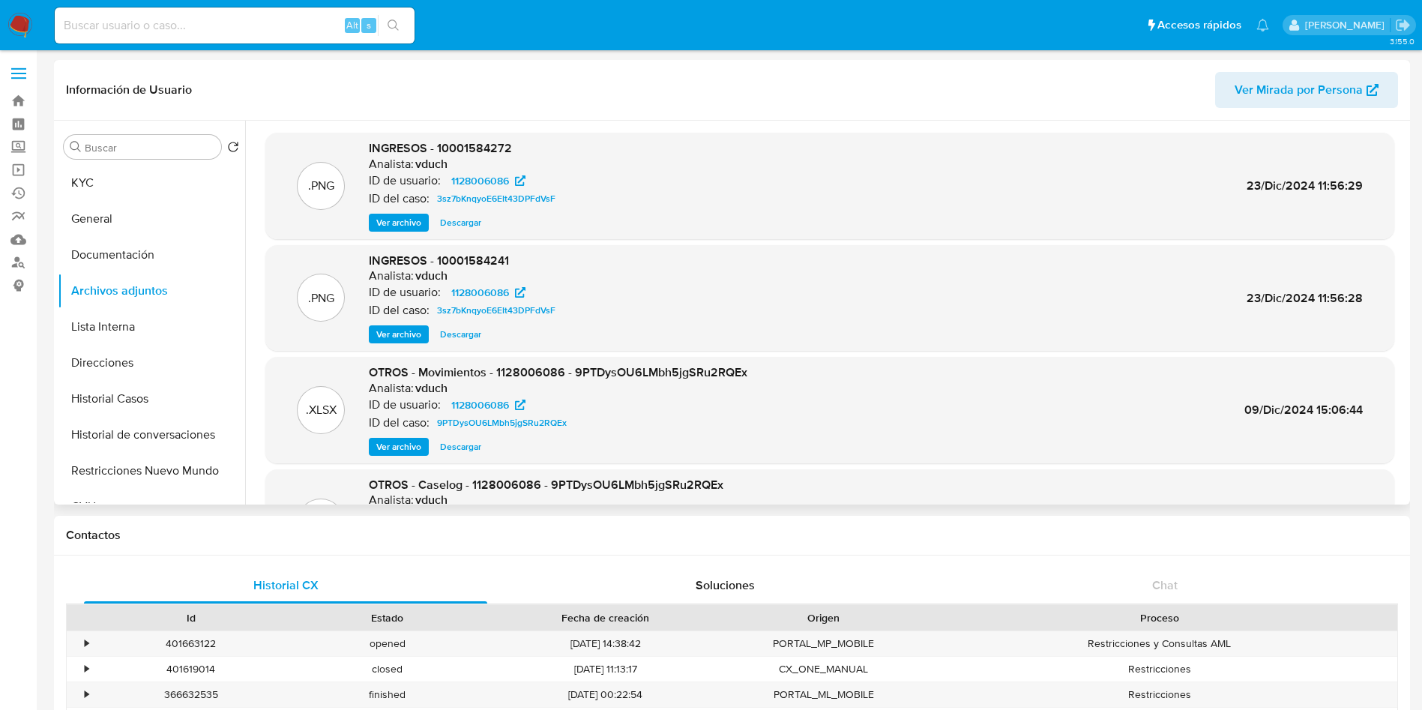
click at [388, 226] on span "Ver archivo" at bounding box center [398, 222] width 45 height 15
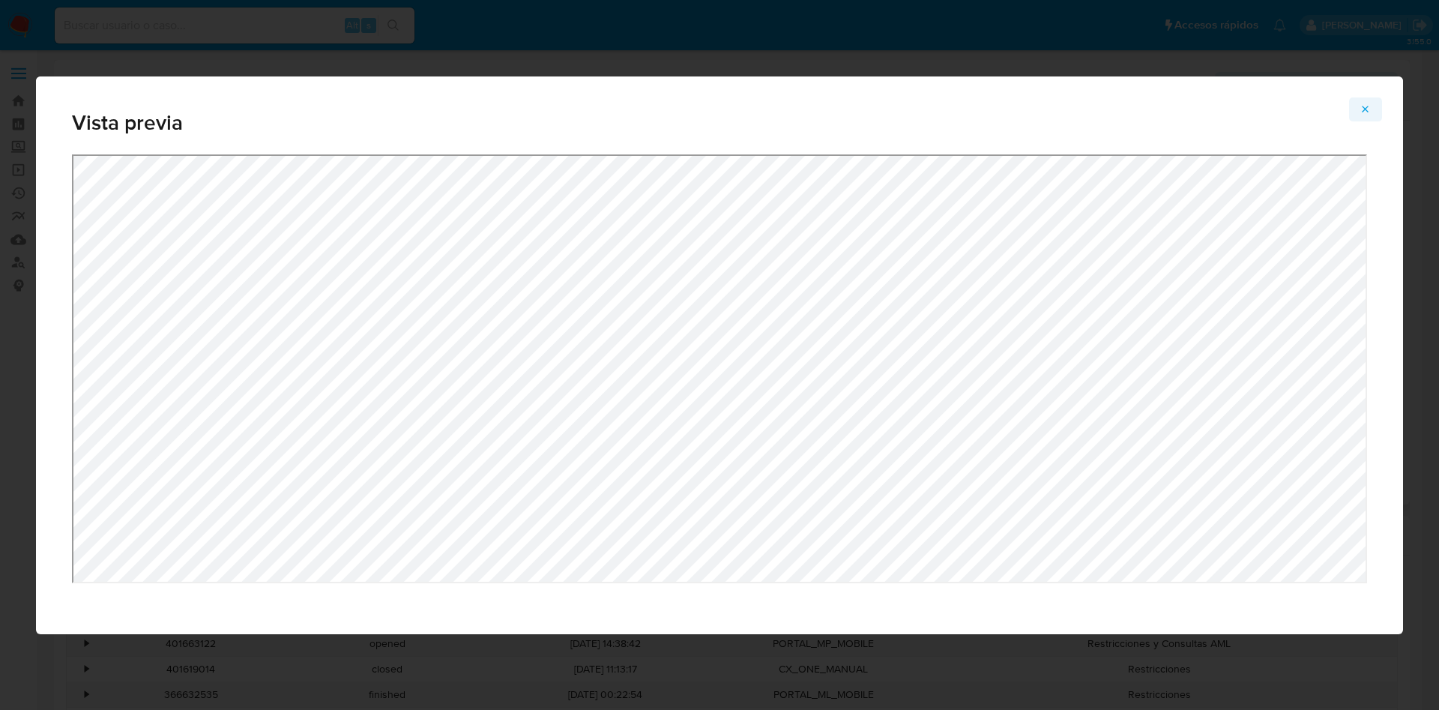
click at [1353, 108] on button "Attachment preview" at bounding box center [1365, 109] width 33 height 24
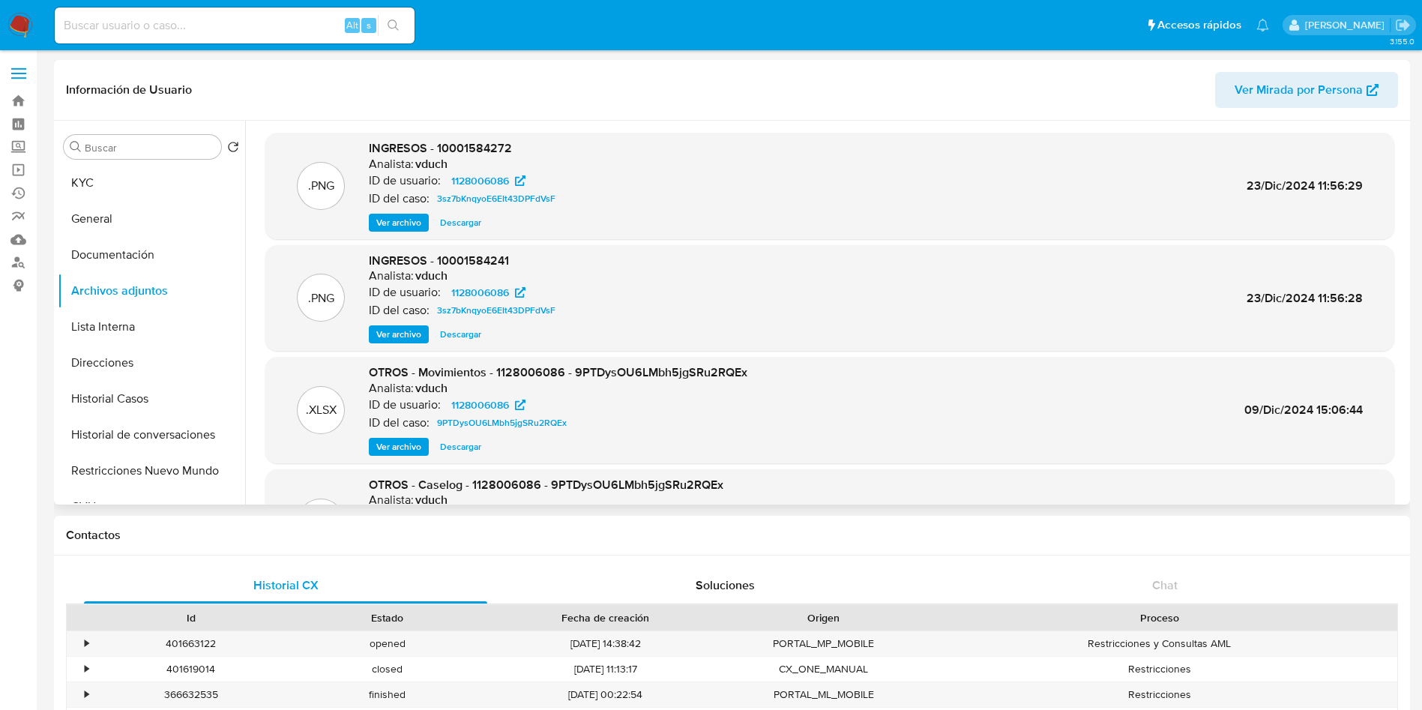
click at [406, 330] on span "Ver archivo" at bounding box center [398, 334] width 45 height 15
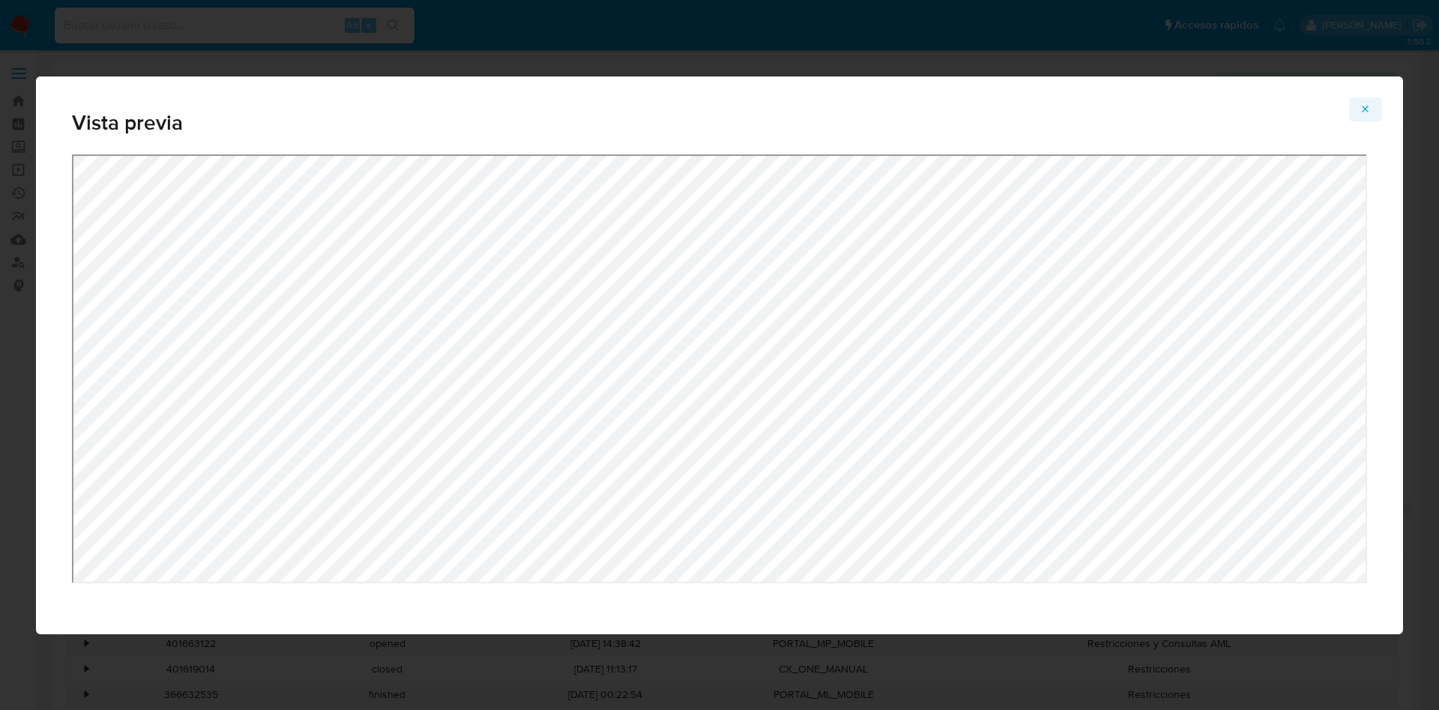
click at [1364, 103] on icon "Attachment preview" at bounding box center [1366, 109] width 12 height 12
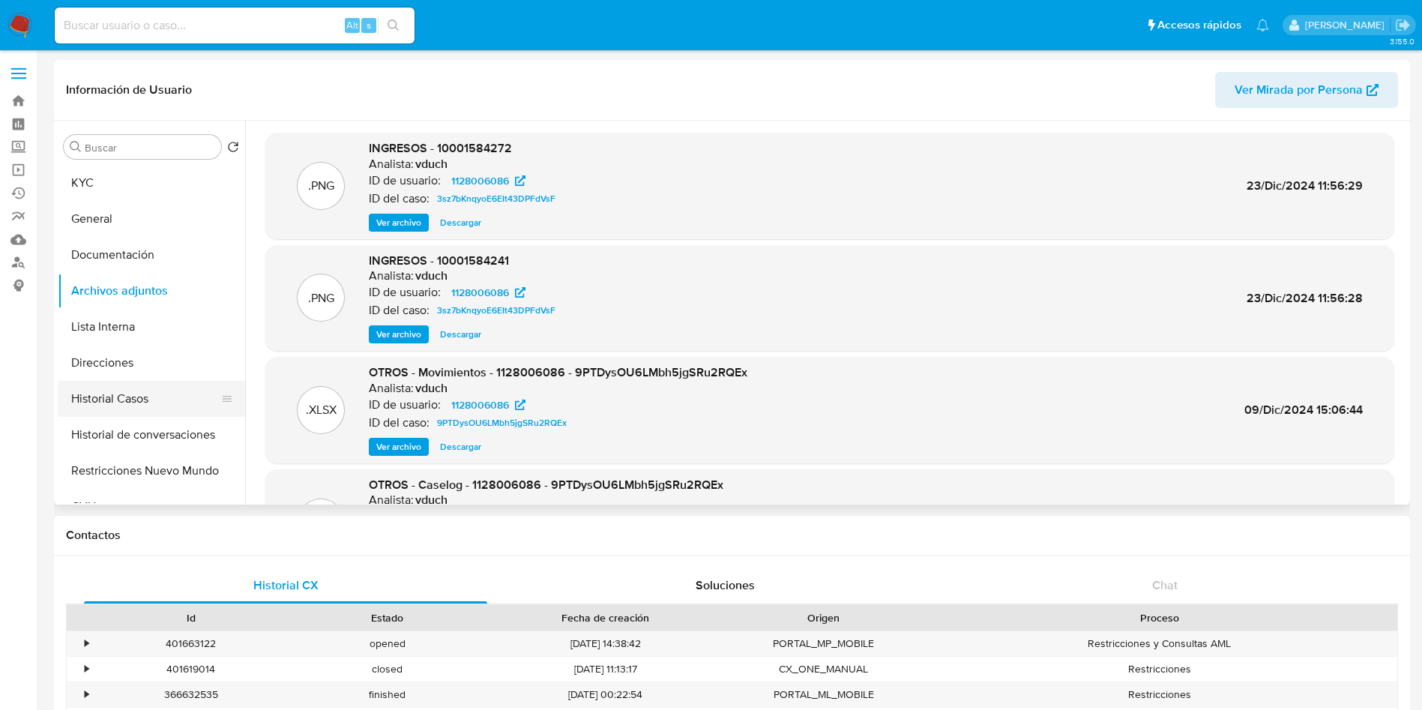
click at [145, 400] on button "Historial Casos" at bounding box center [145, 399] width 175 height 36
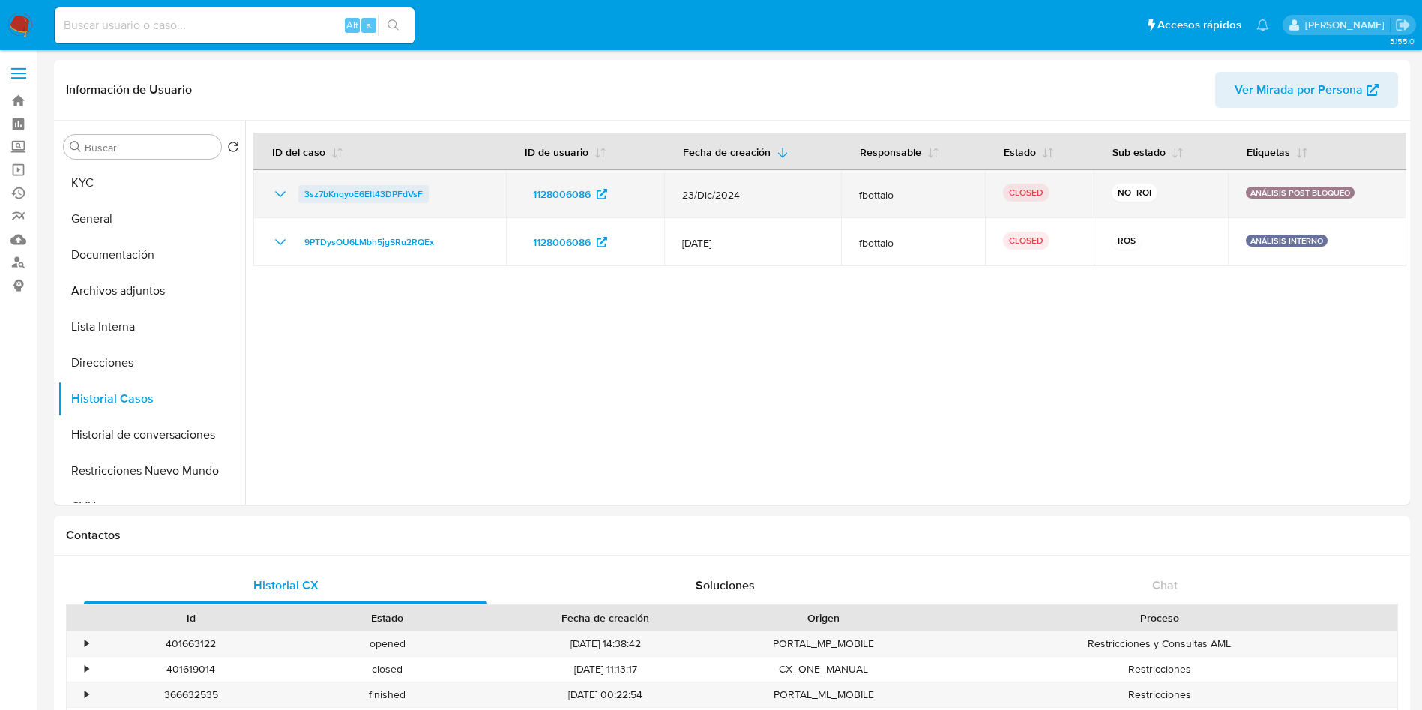
click at [410, 191] on span "3sz7bKnqyoE6EIt43DPFdVsF" at bounding box center [363, 194] width 118 height 18
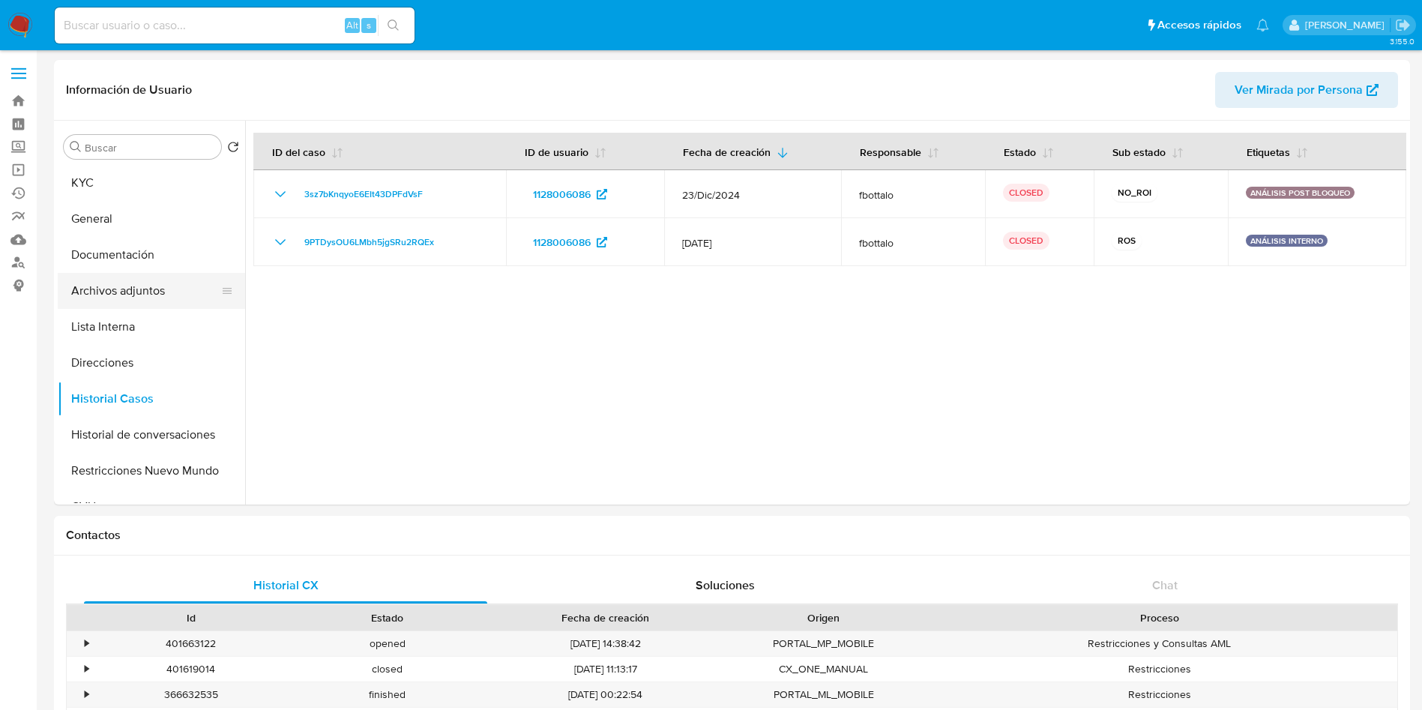
click at [158, 296] on button "Archivos adjuntos" at bounding box center [145, 291] width 175 height 36
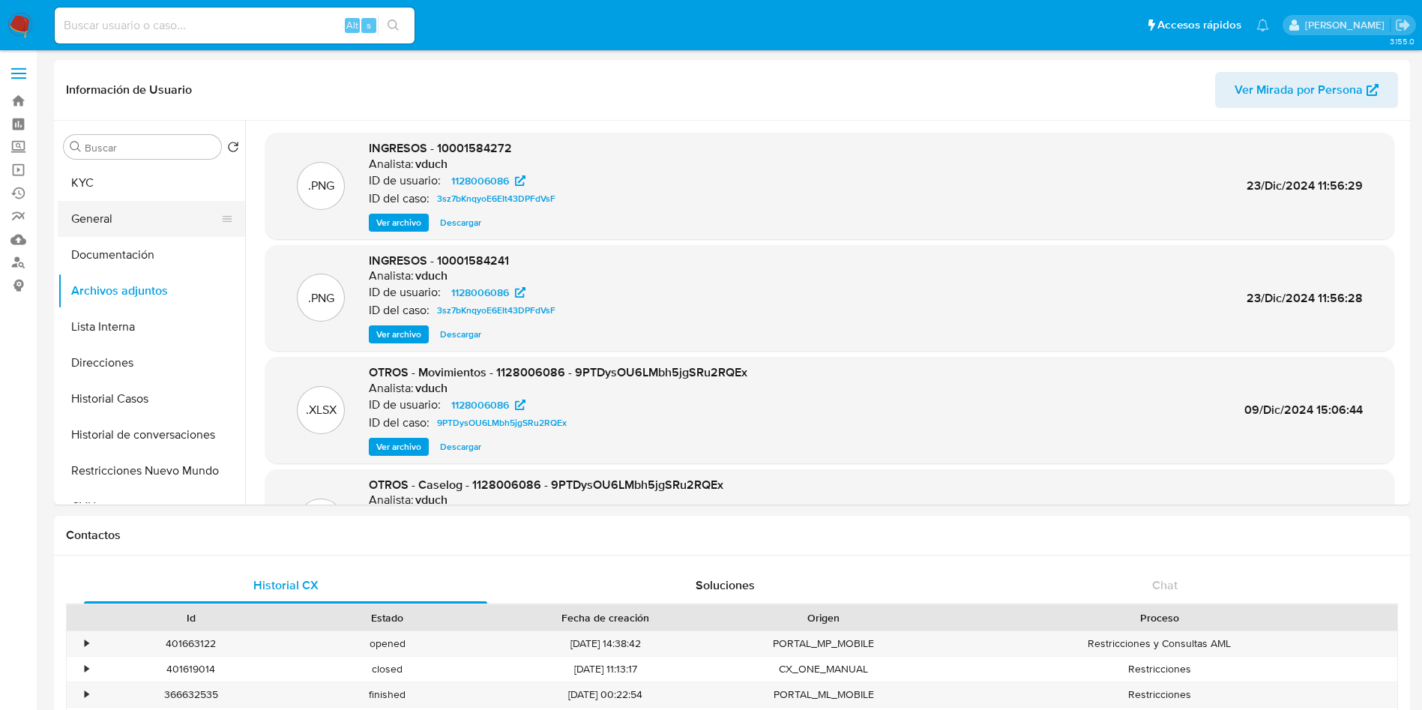
click at [150, 221] on button "General" at bounding box center [145, 219] width 175 height 36
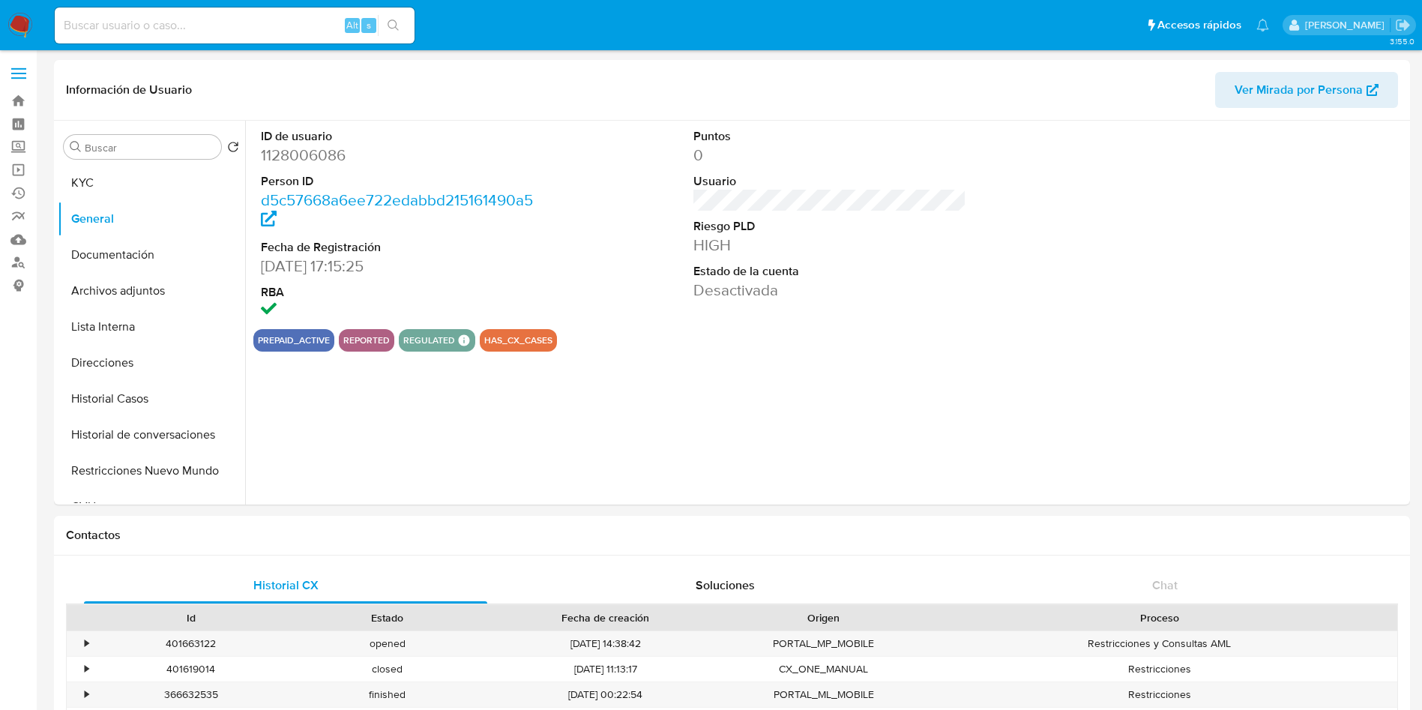
click at [320, 157] on dd "1128006086" at bounding box center [398, 155] width 274 height 21
copy dd "1128006086"
click at [183, 295] on button "Archivos adjuntos" at bounding box center [145, 291] width 175 height 36
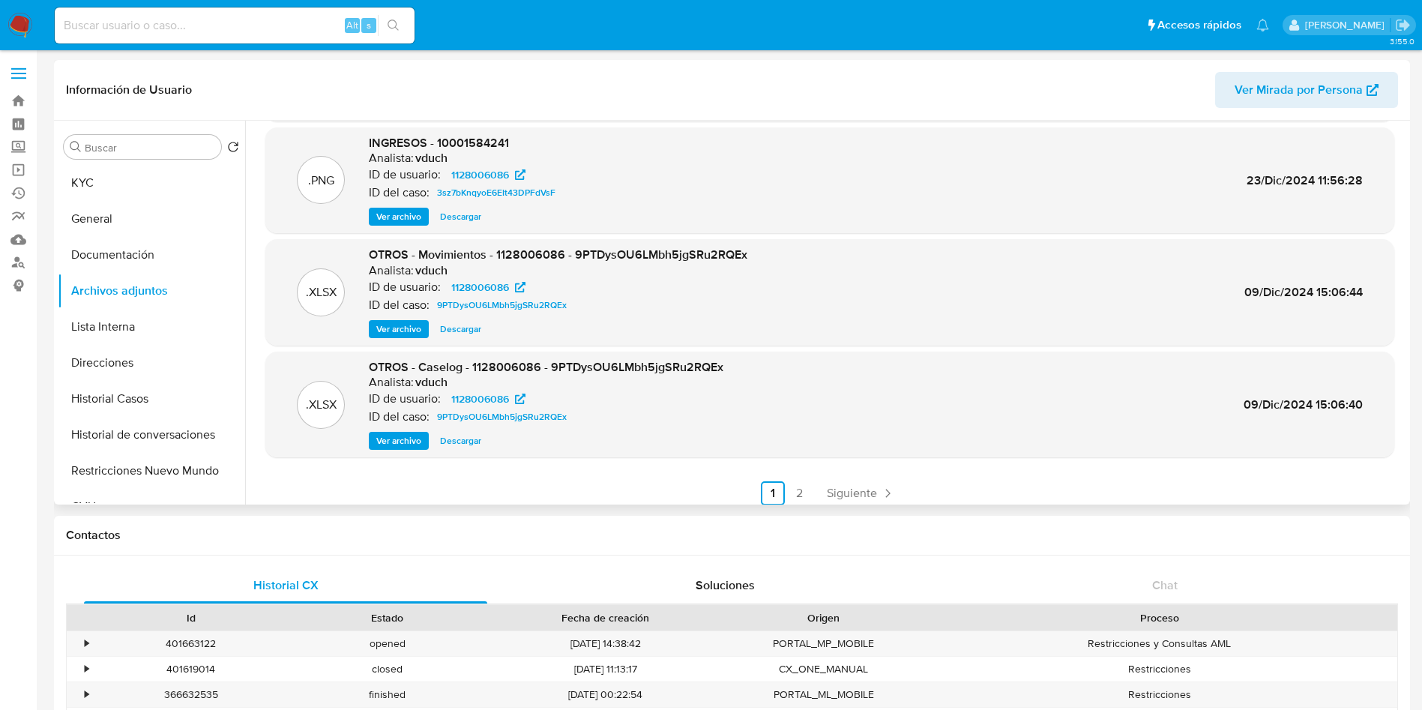
scroll to position [126, 0]
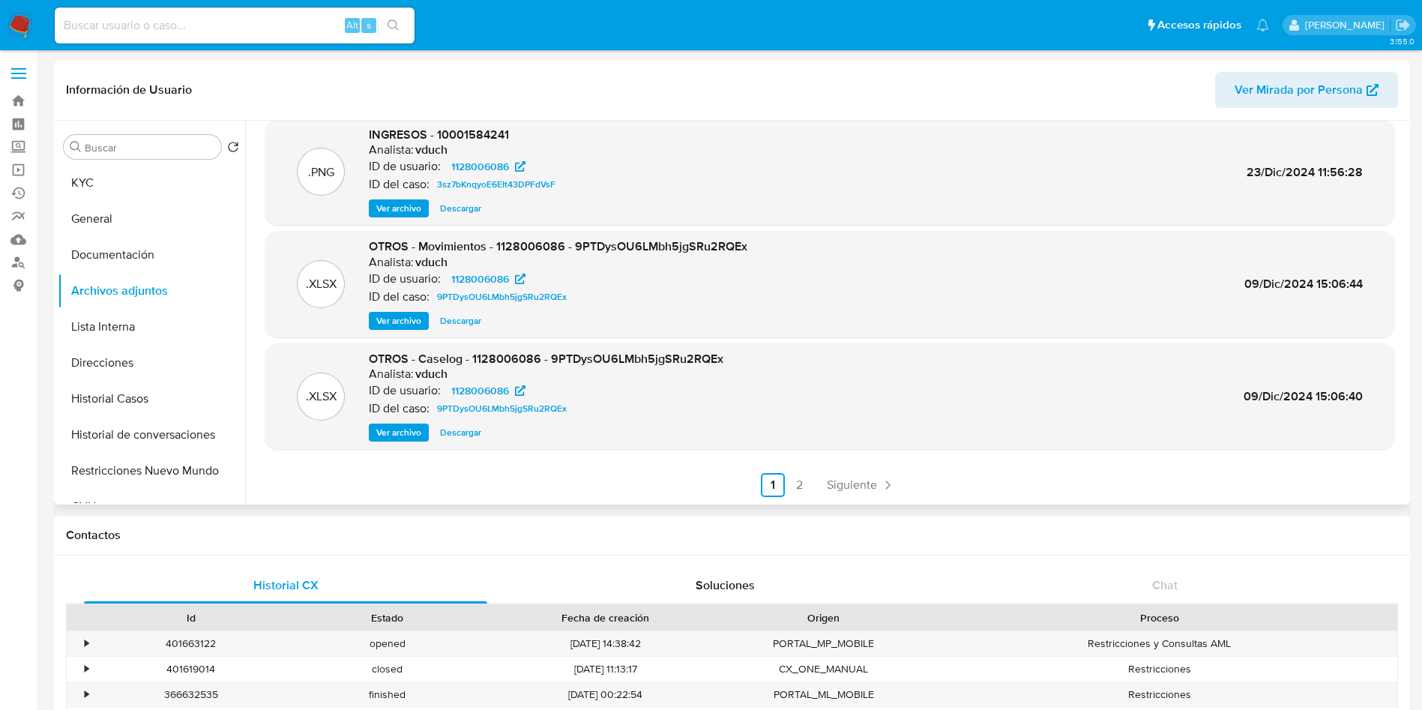
click at [478, 322] on span "Descargar" at bounding box center [460, 320] width 41 height 15
click at [406, 432] on span "Ver archivo" at bounding box center [398, 432] width 45 height 15
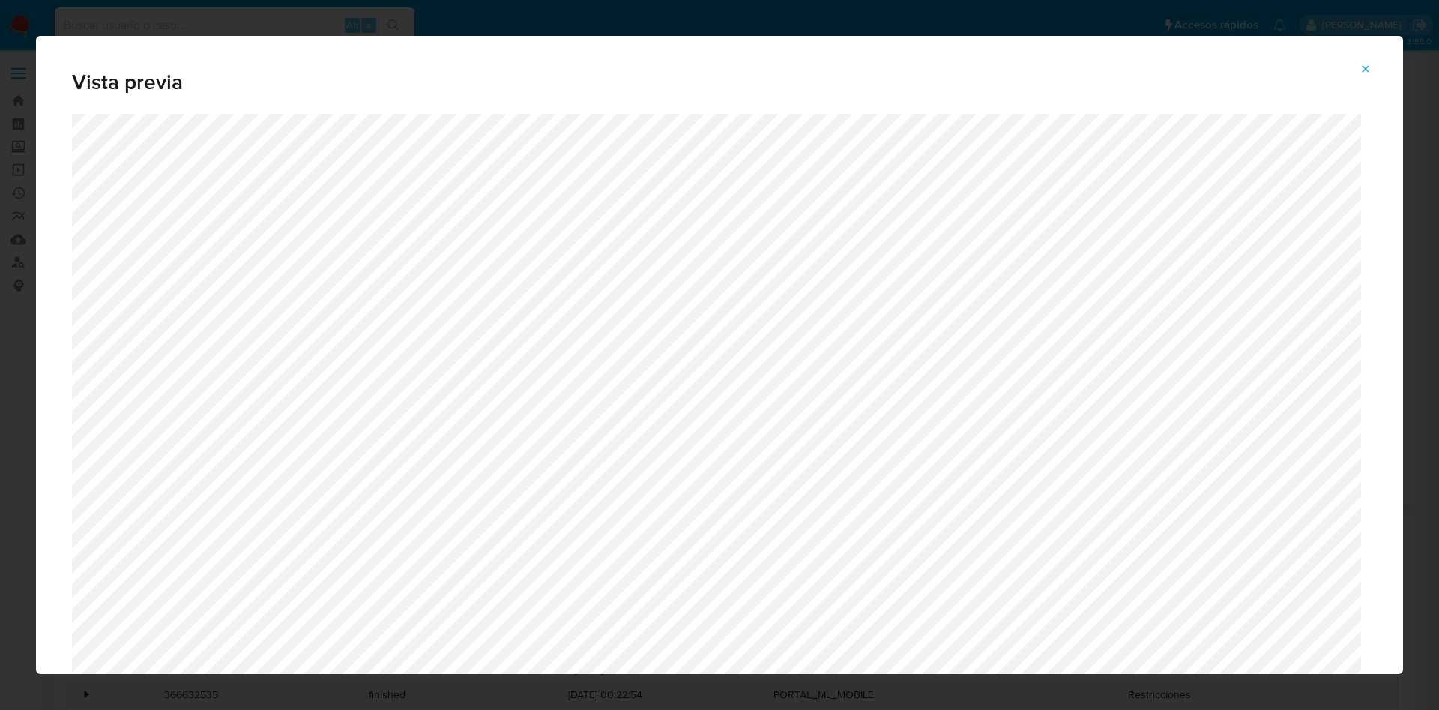
click at [1369, 79] on button "Attachment preview" at bounding box center [1365, 69] width 33 height 24
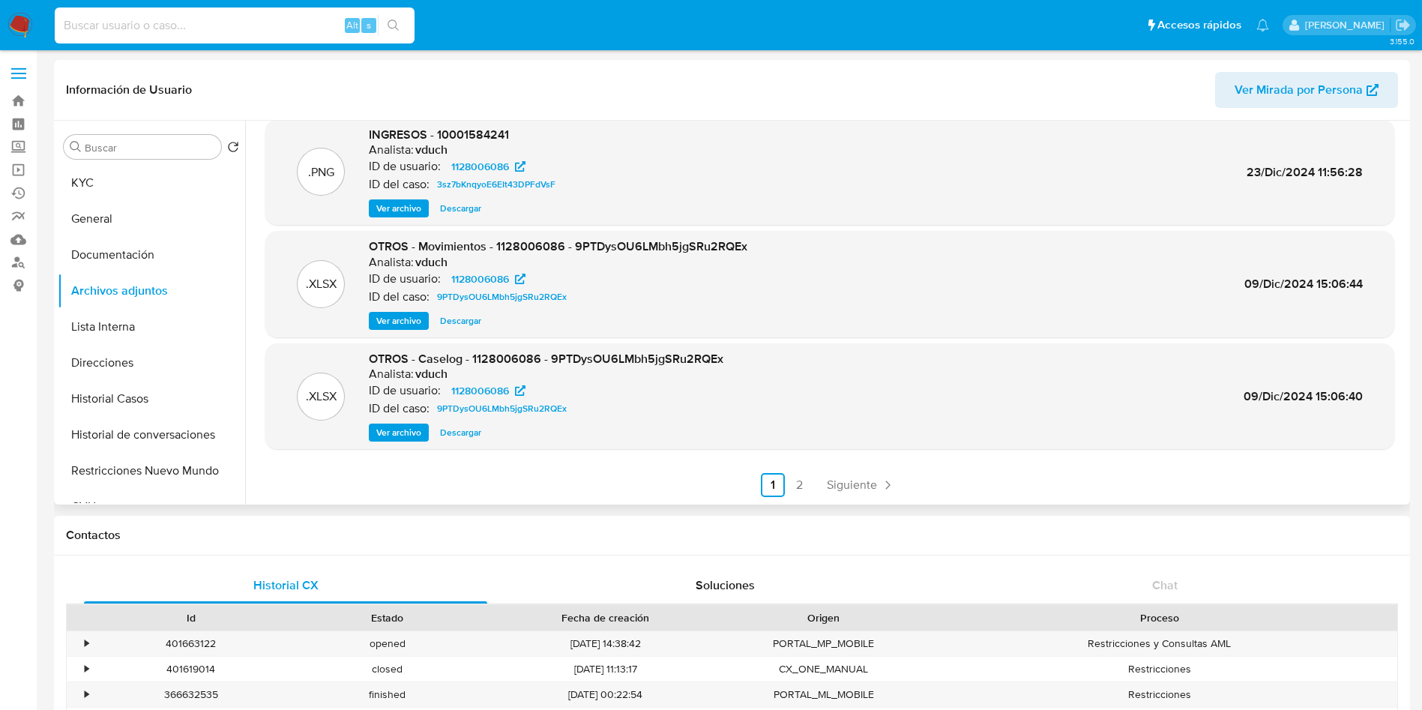
click at [292, 21] on input at bounding box center [235, 25] width 360 height 19
paste input "136411468"
type input "136411468"
click at [393, 19] on icon "search-icon" at bounding box center [394, 25] width 12 height 12
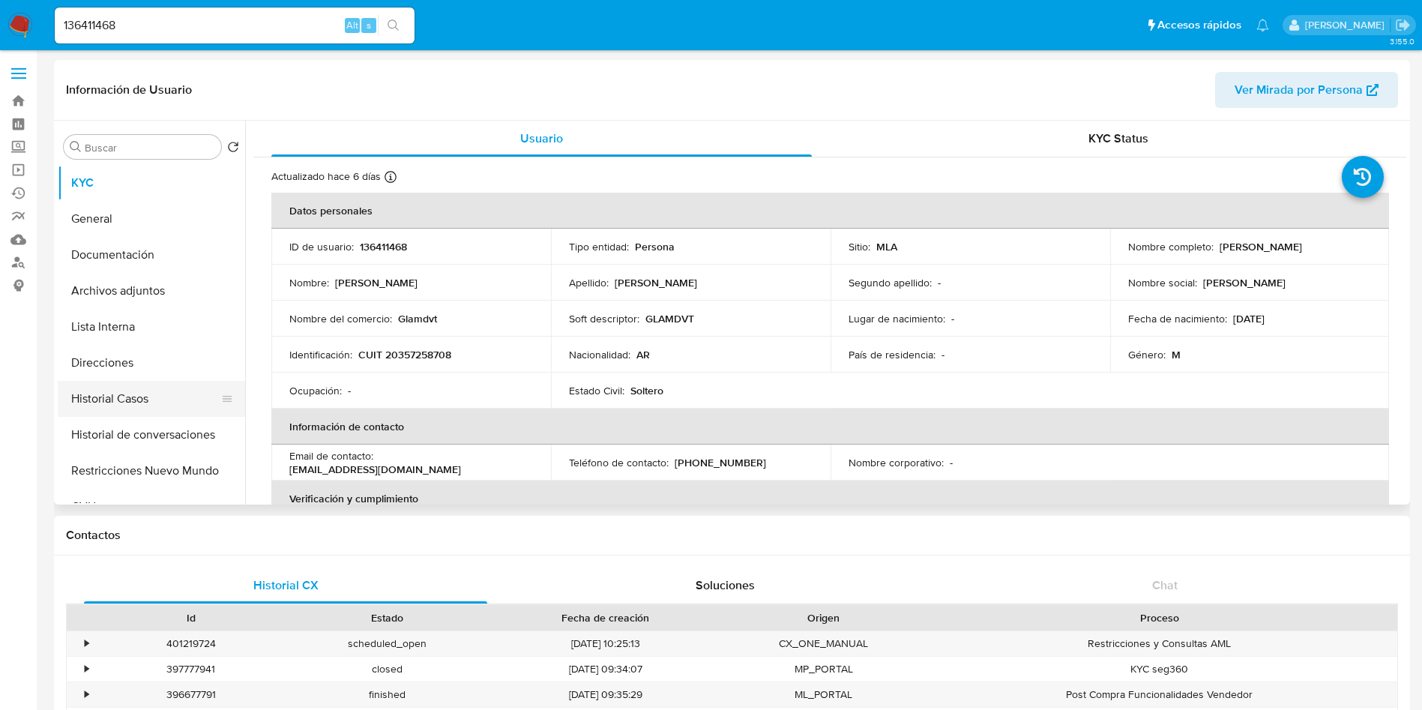
select select "10"
click at [166, 286] on button "Archivos adjuntos" at bounding box center [145, 291] width 175 height 36
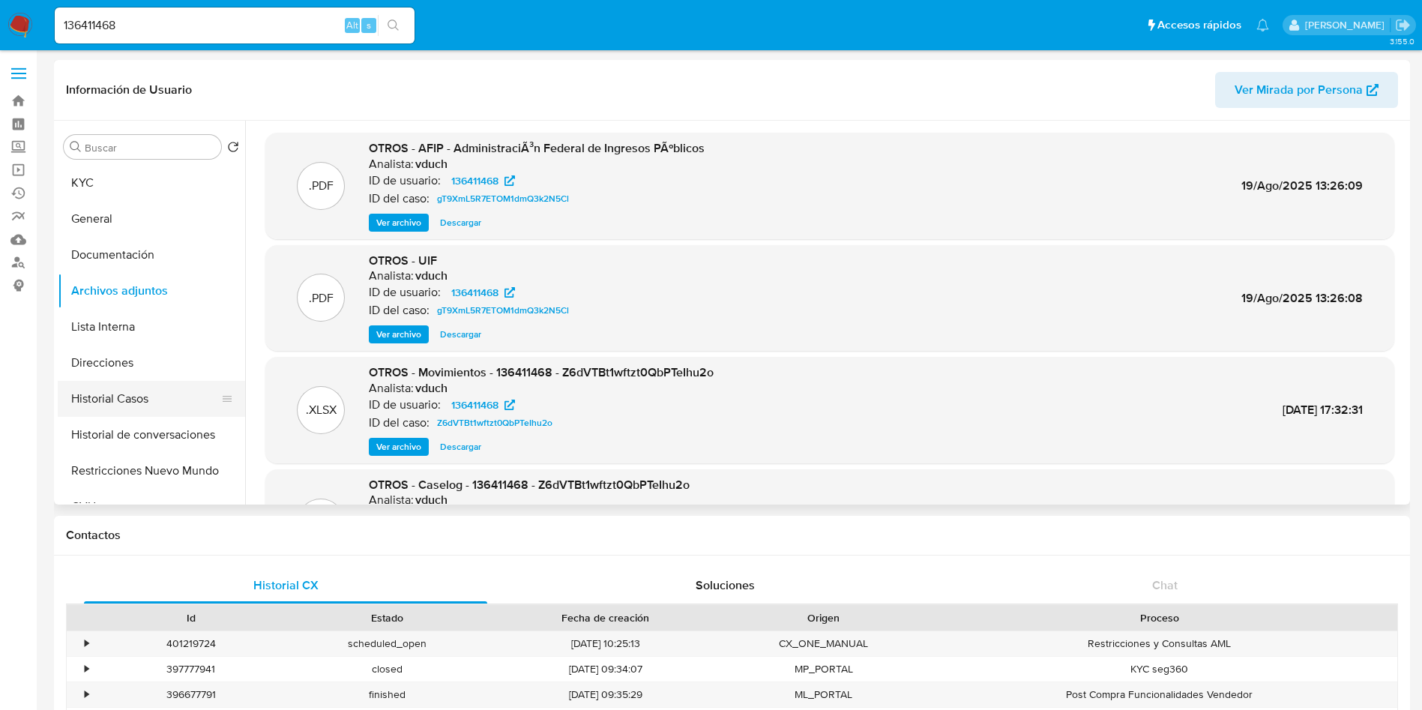
click at [127, 403] on button "Historial Casos" at bounding box center [145, 399] width 175 height 36
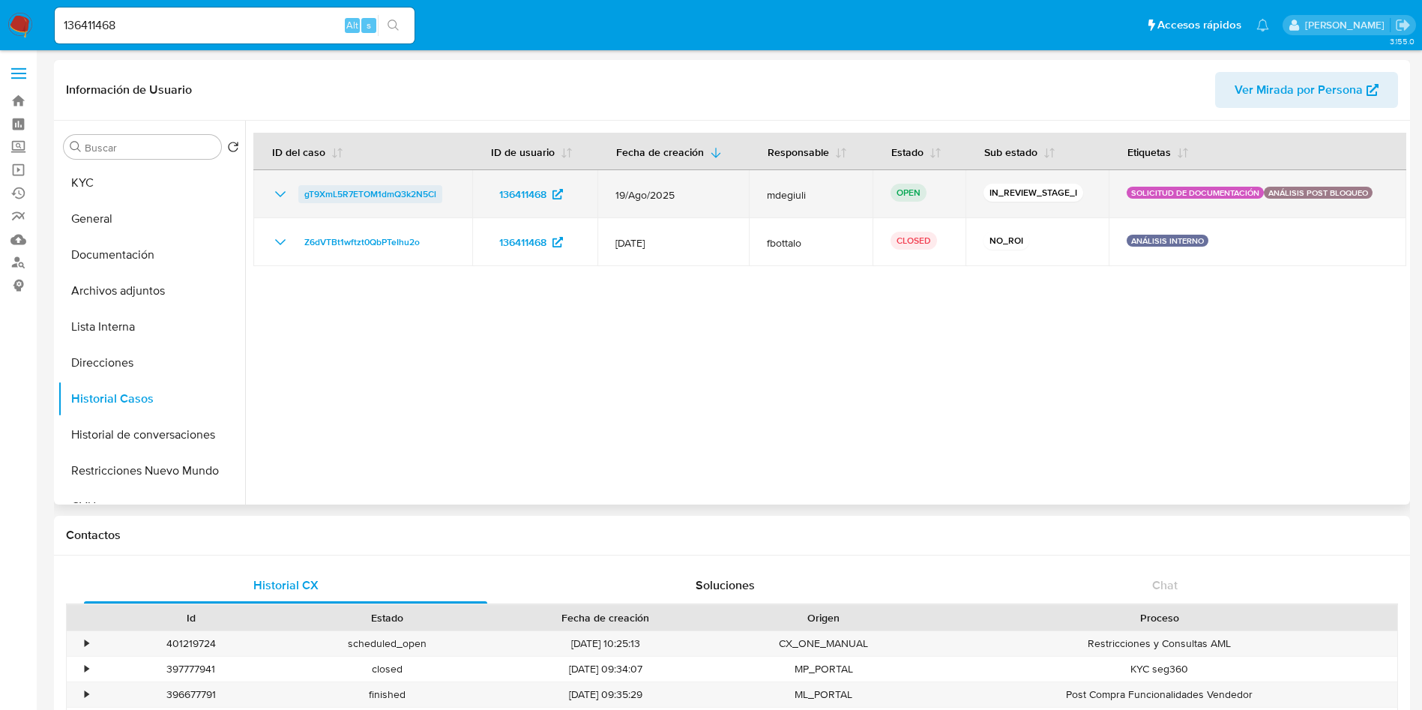
click at [404, 199] on span "gT9XmL5R7ETOM1dmQ3k2N5Cl" at bounding box center [370, 194] width 132 height 18
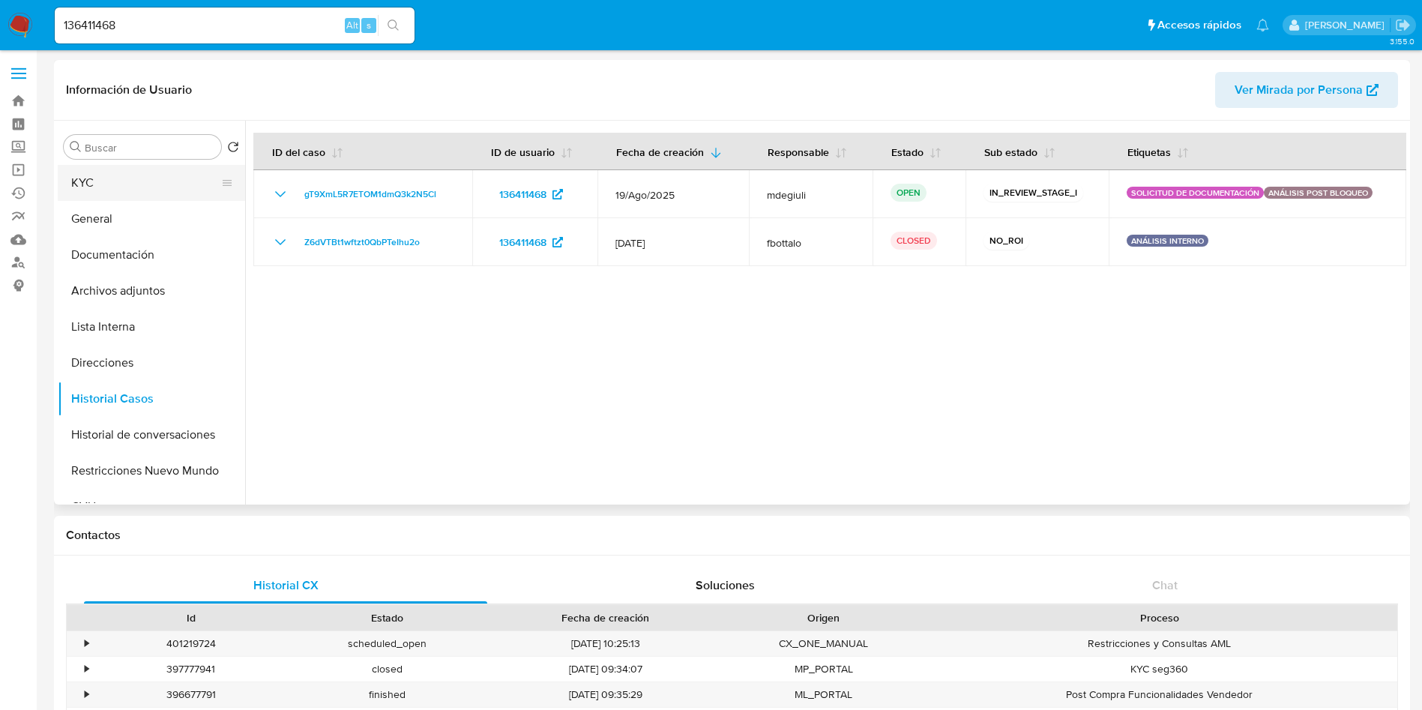
click at [163, 192] on button "KYC" at bounding box center [145, 183] width 175 height 36
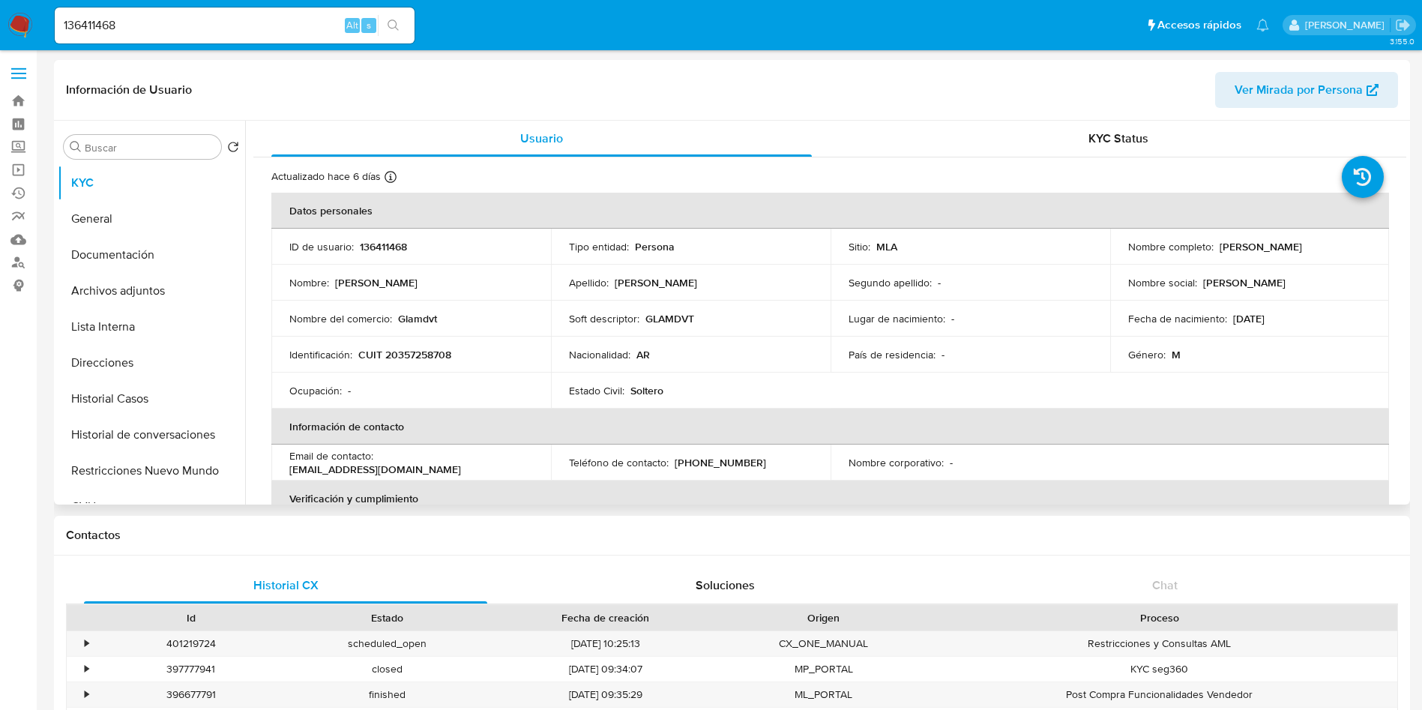
click at [439, 358] on p "CUIT 20357258708" at bounding box center [404, 354] width 93 height 13
copy p "20357258708"
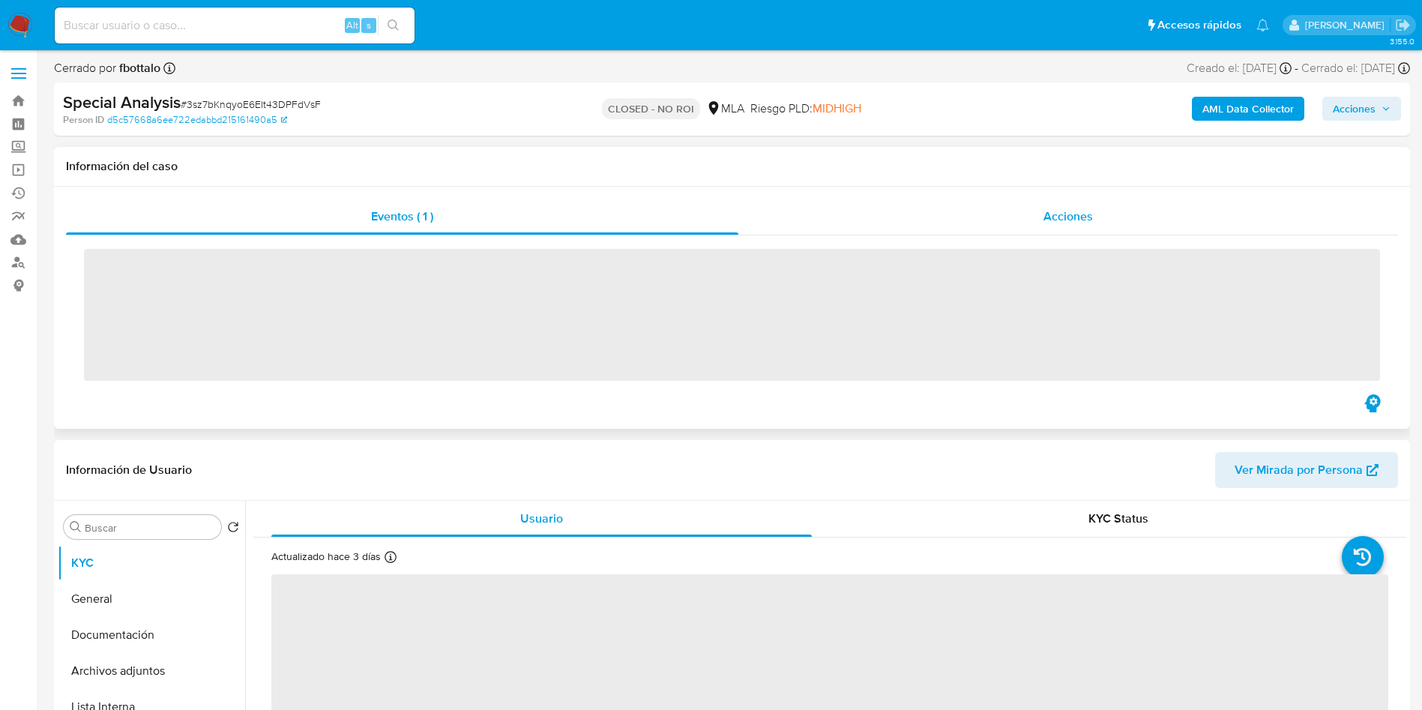
click at [1054, 218] on span "Acciones" at bounding box center [1068, 216] width 49 height 17
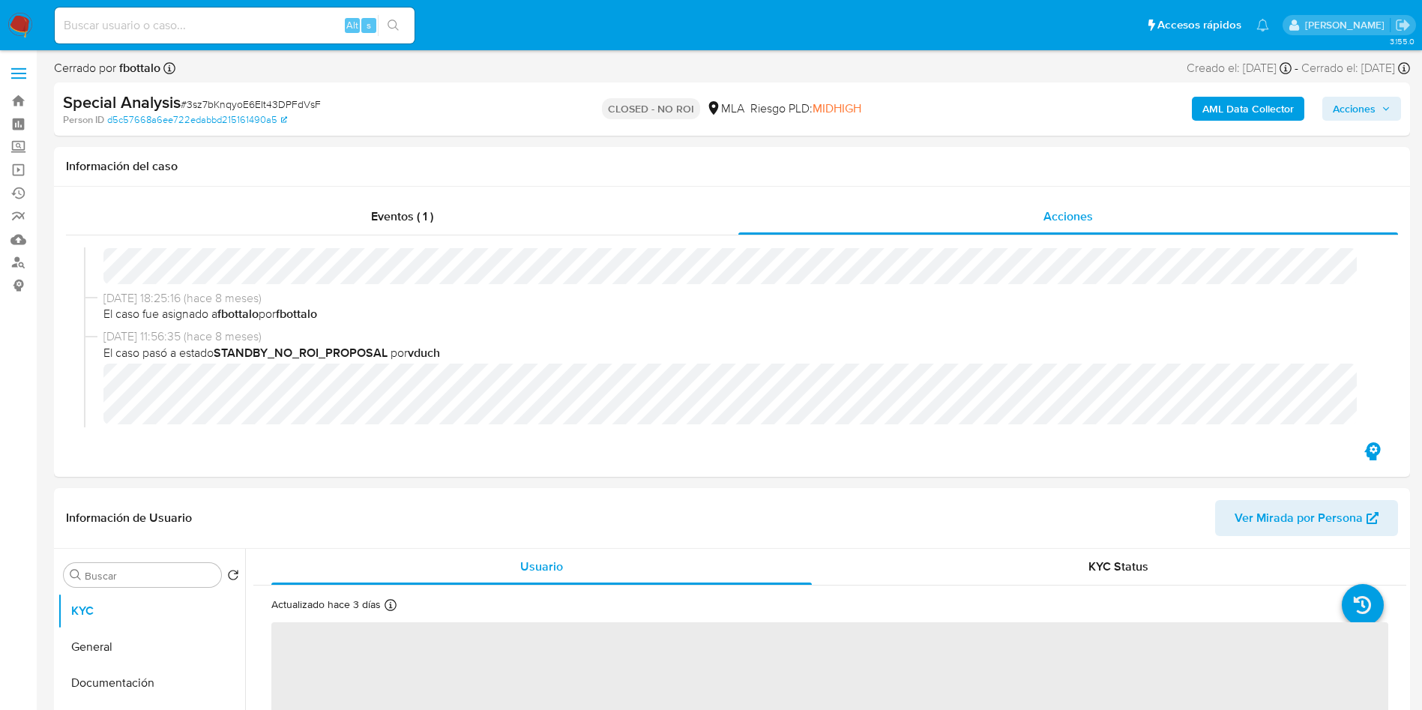
scroll to position [225, 0]
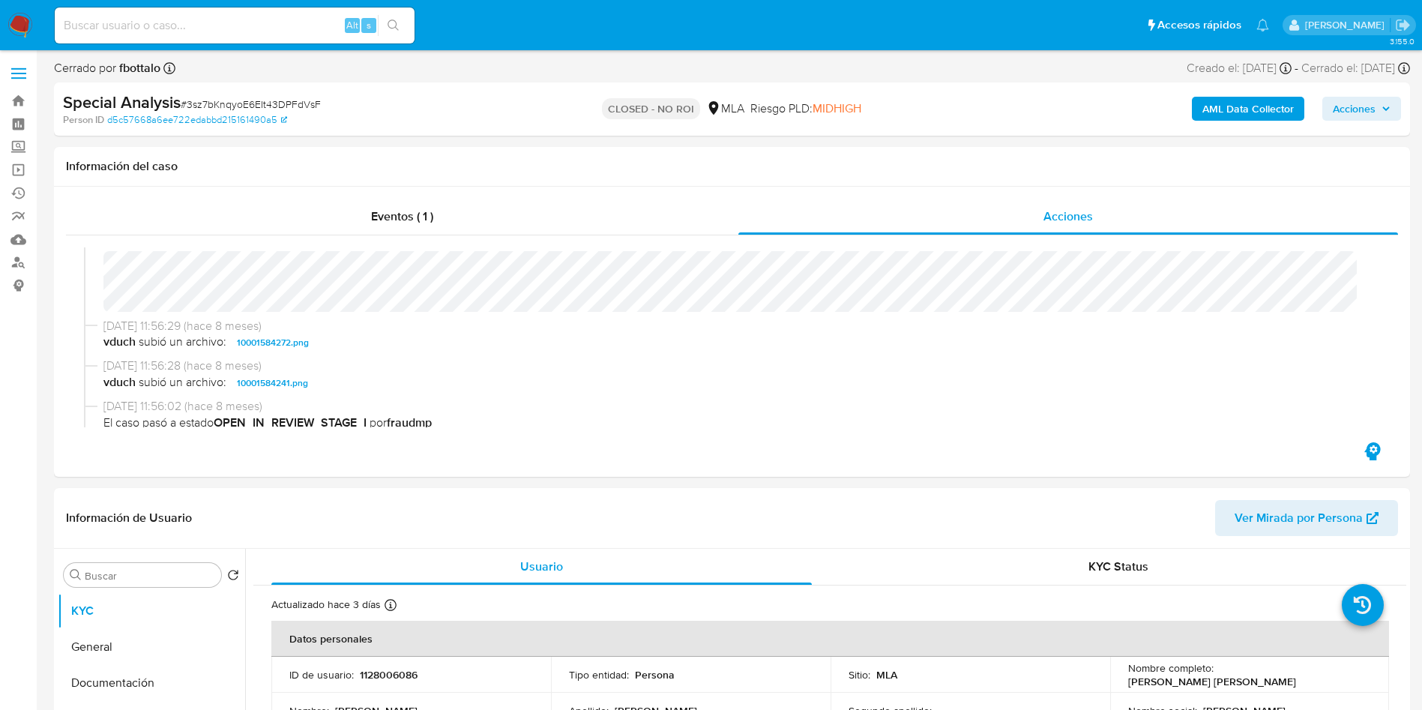
select select "10"
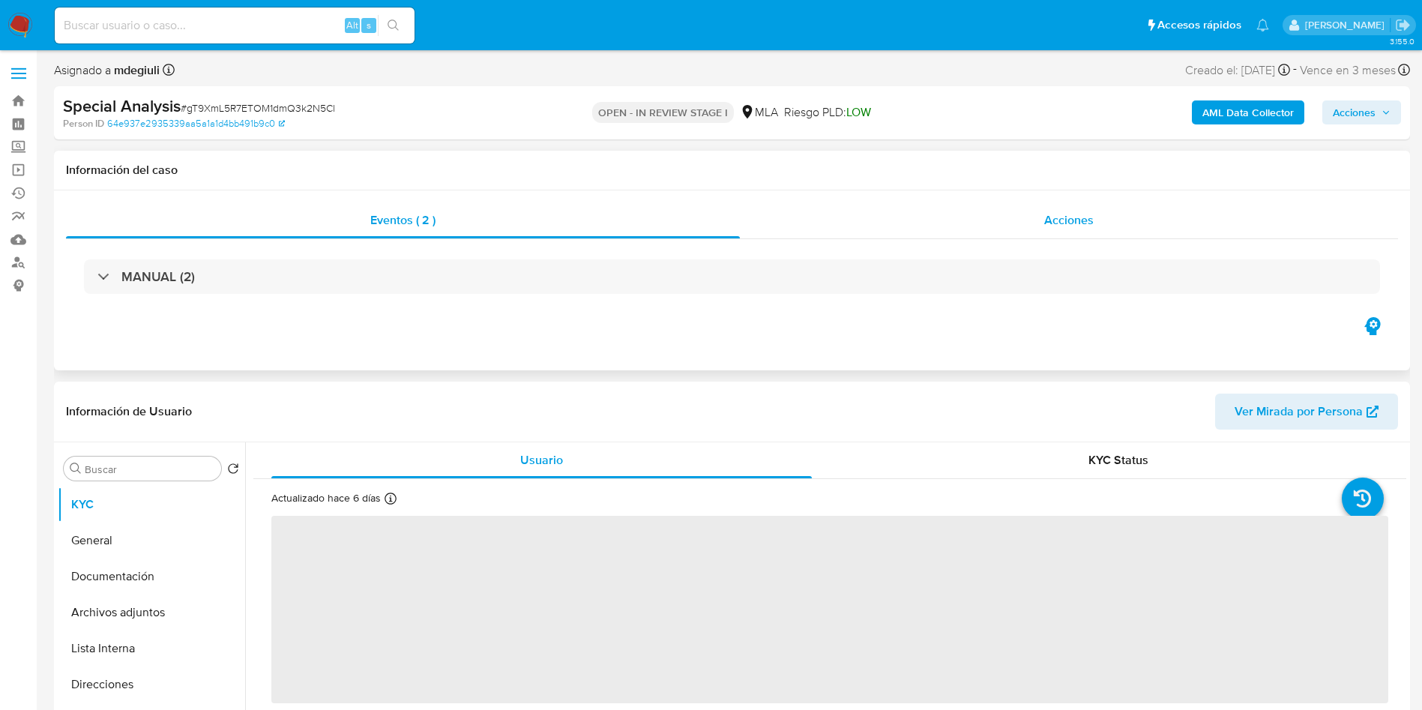
click at [1103, 217] on div "Acciones" at bounding box center [1069, 220] width 658 height 36
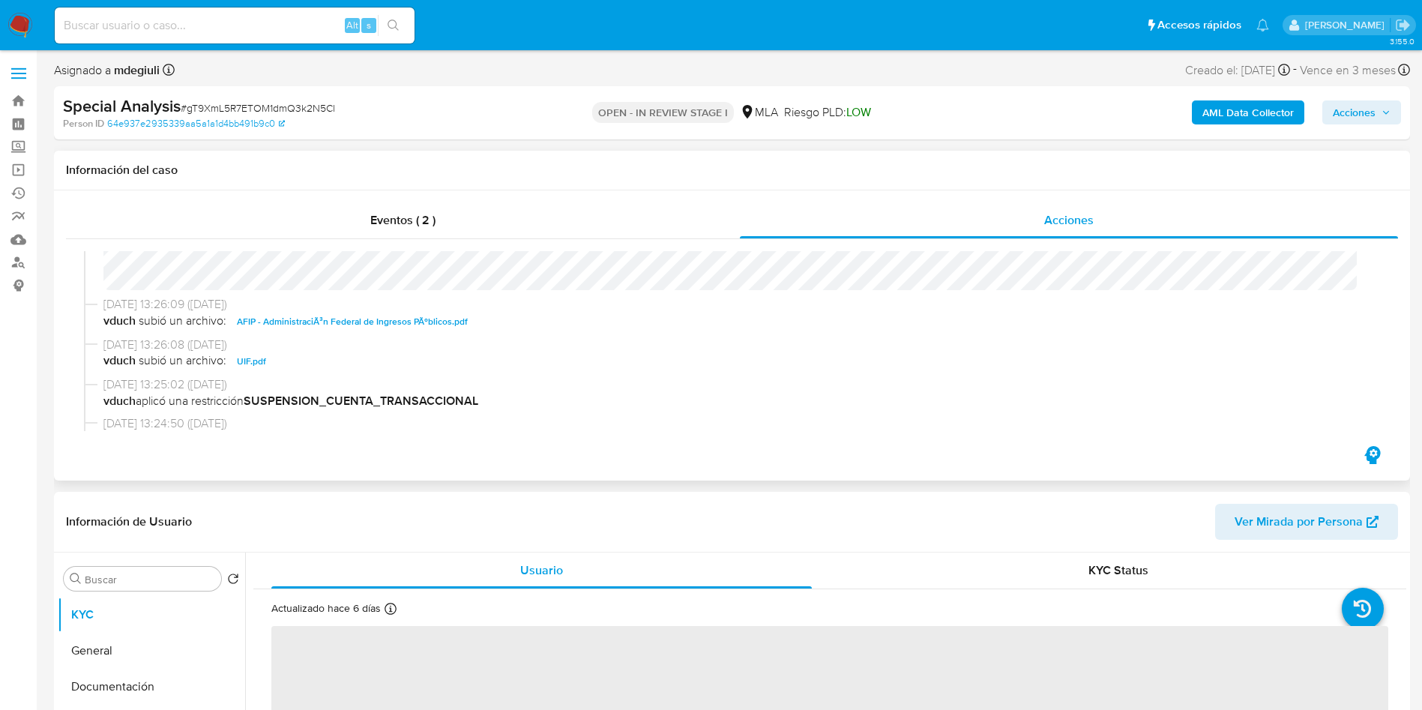
select select "10"
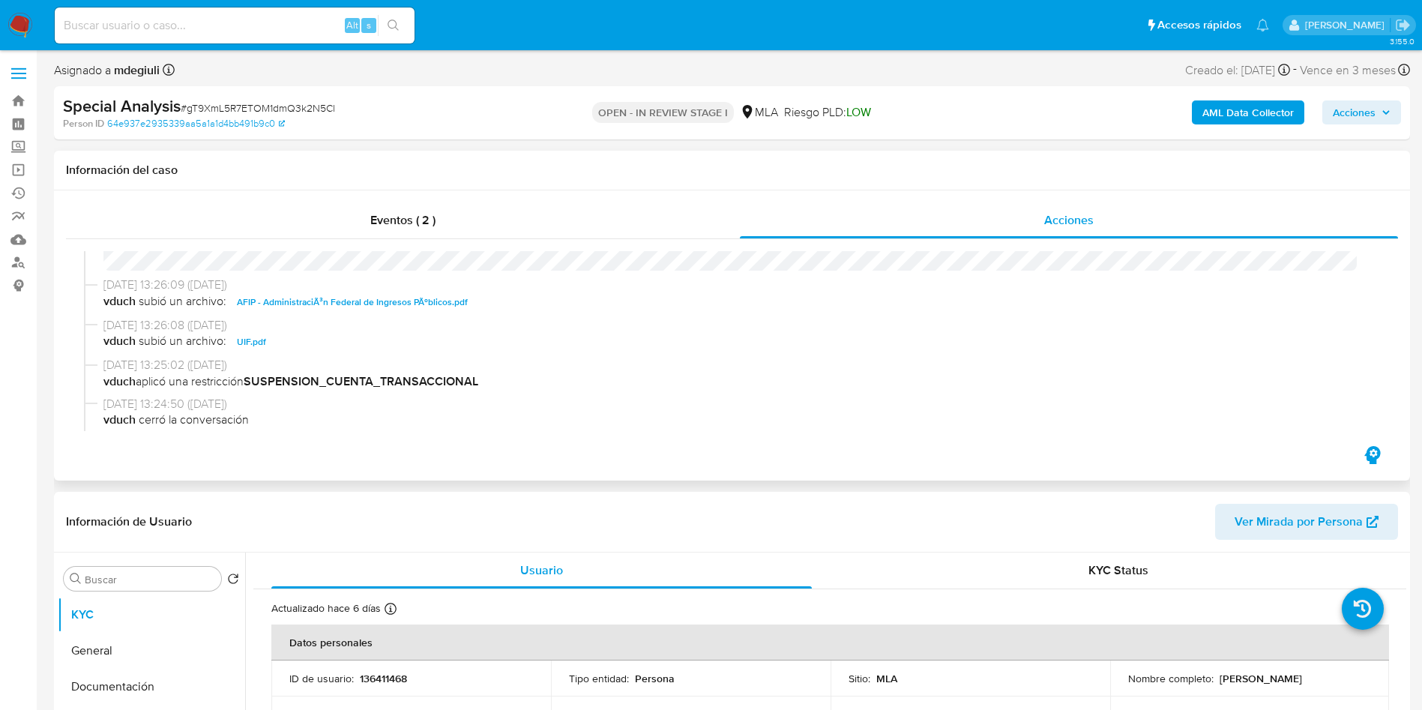
scroll to position [112, 0]
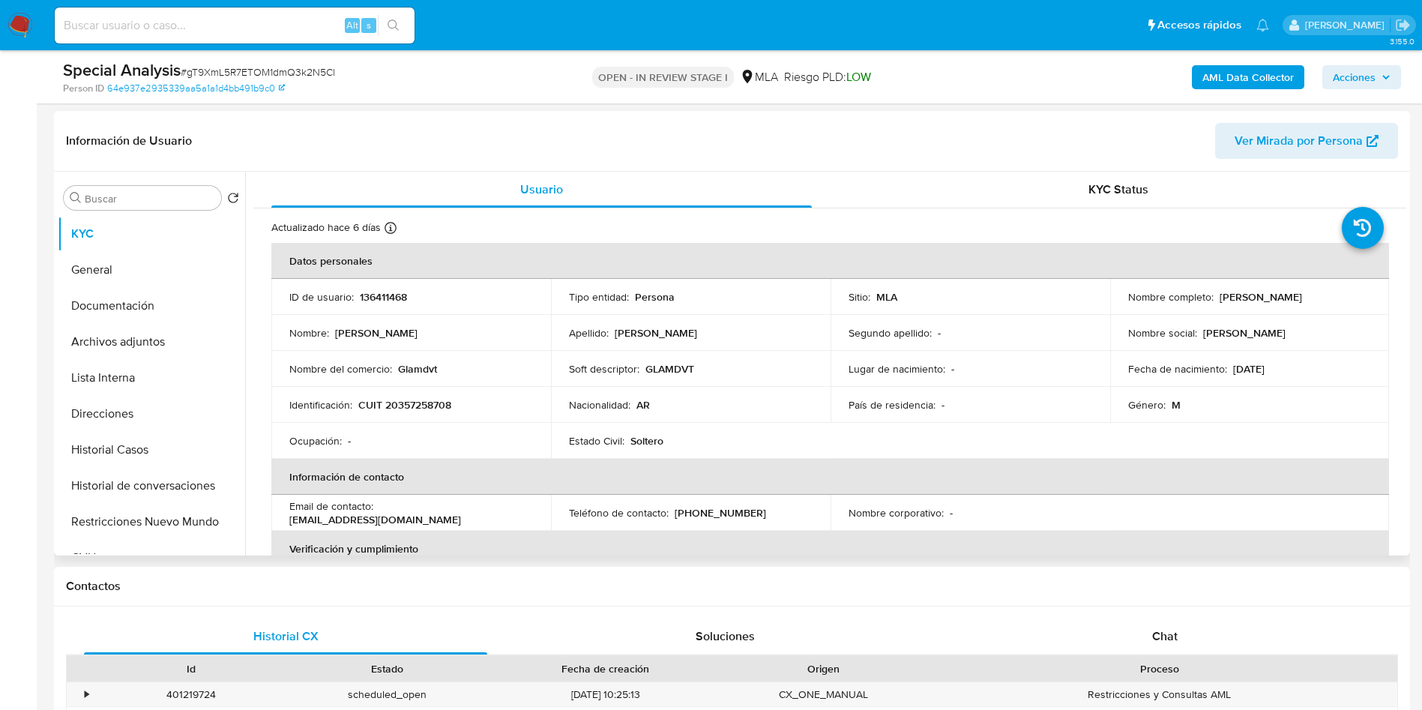
scroll to position [337, 0]
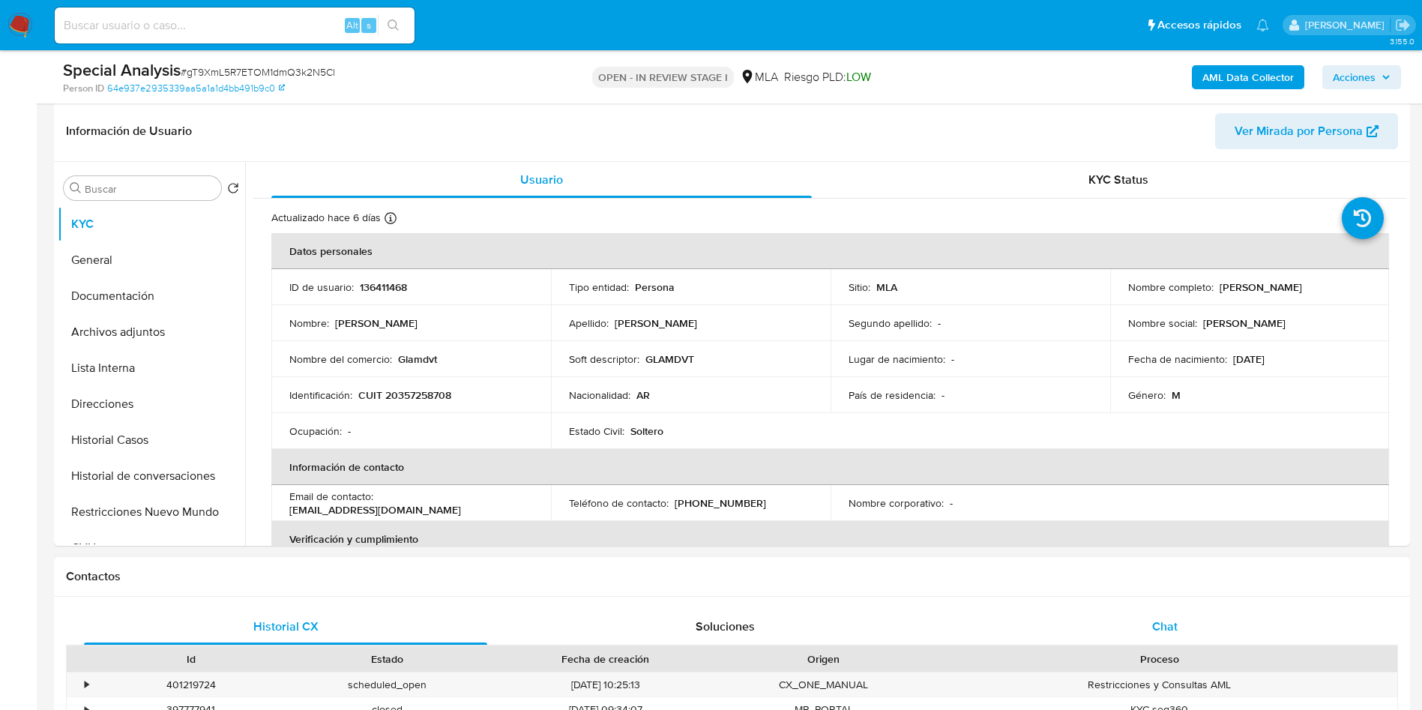
click at [1131, 639] on div "Chat" at bounding box center [1164, 627] width 403 height 36
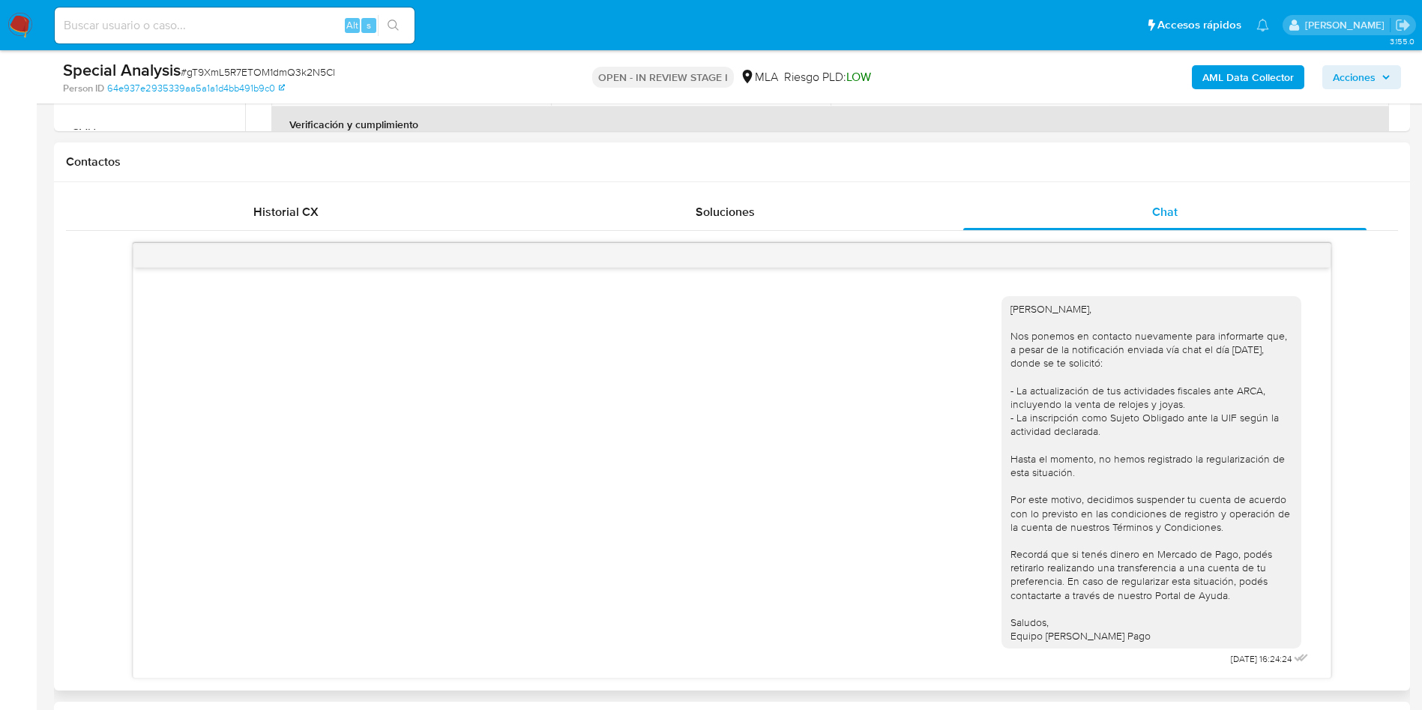
scroll to position [787, 0]
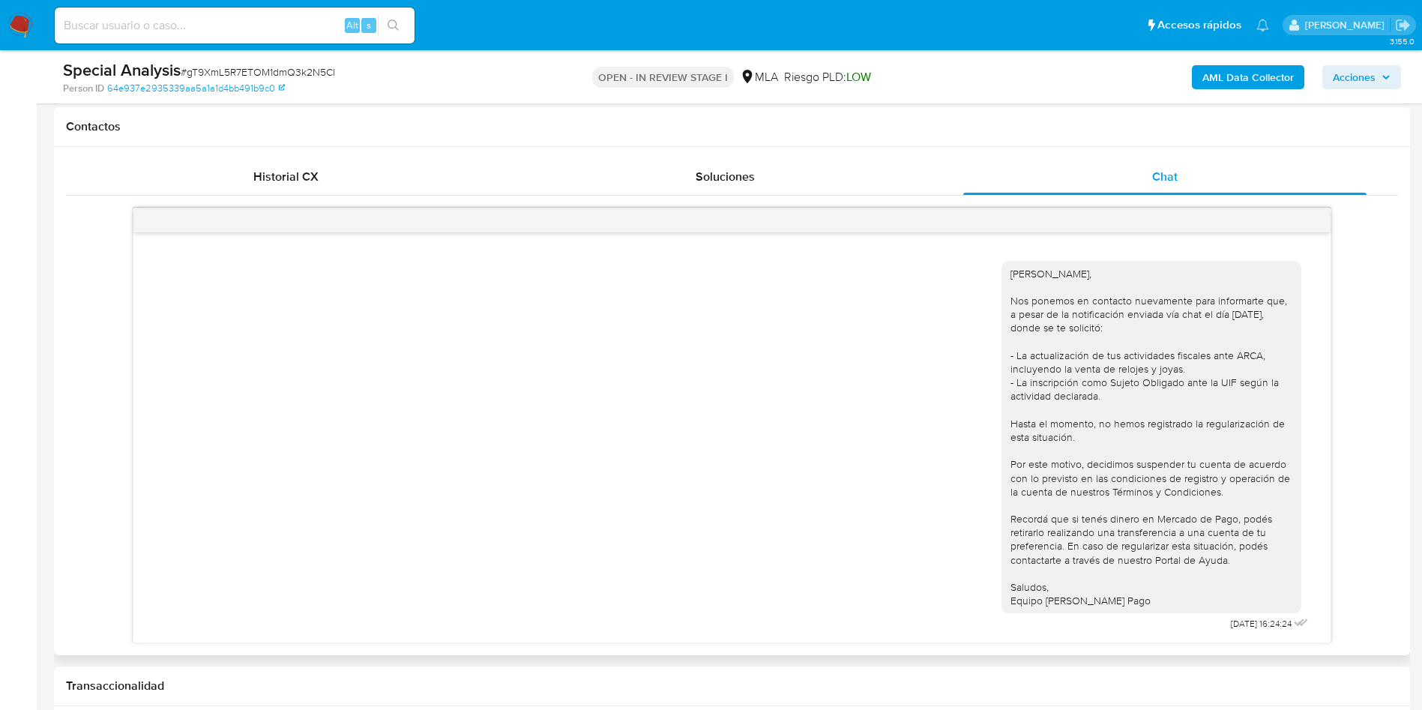
drag, startPoint x: 1006, startPoint y: 274, endPoint x: 1157, endPoint y: 606, distance: 365.7
click at [1157, 606] on div "Hola Gastón Ariel Disilvestro, Nos ponemos en contacto nuevamente para informar…" at bounding box center [1152, 437] width 300 height 353
copy div "Hola Gastón Ariel Disilvestro, Nos ponemos en contacto nuevamente para informar…"
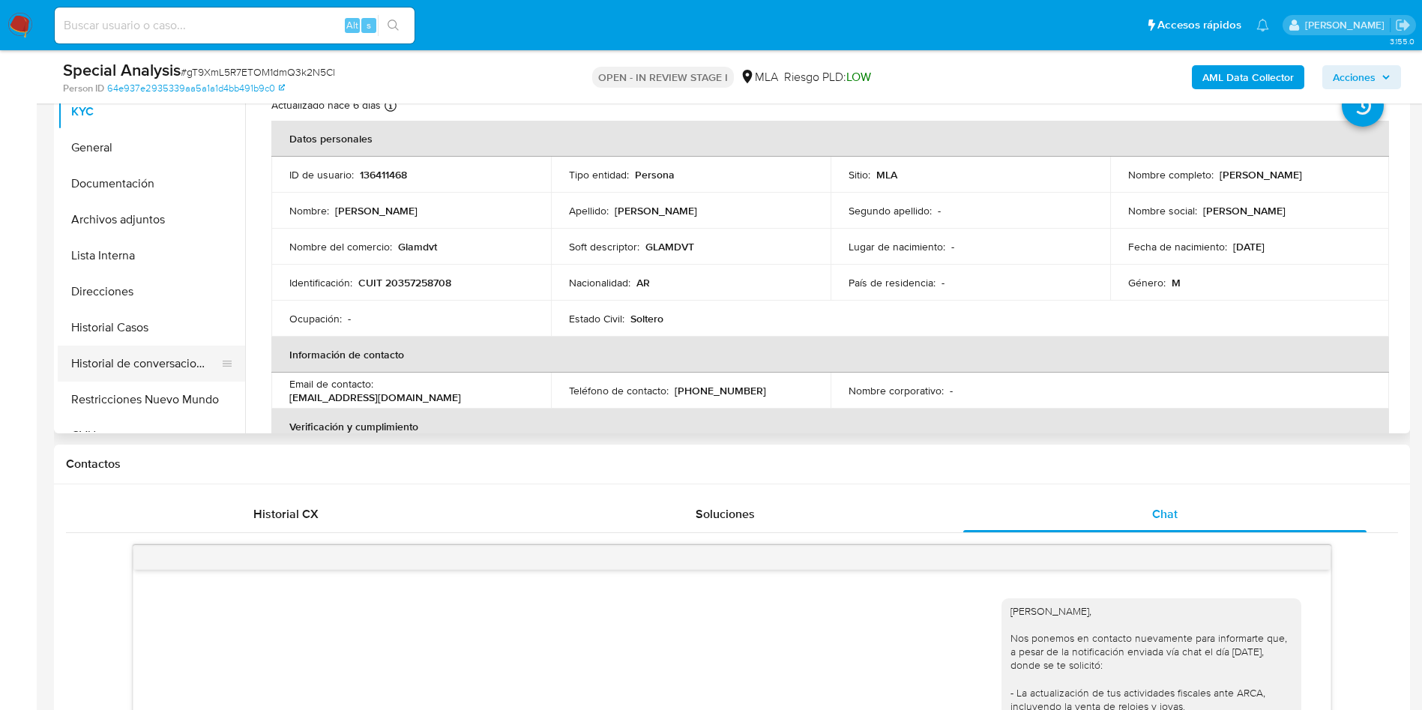
click at [124, 350] on button "Historial de conversaciones" at bounding box center [145, 364] width 175 height 36
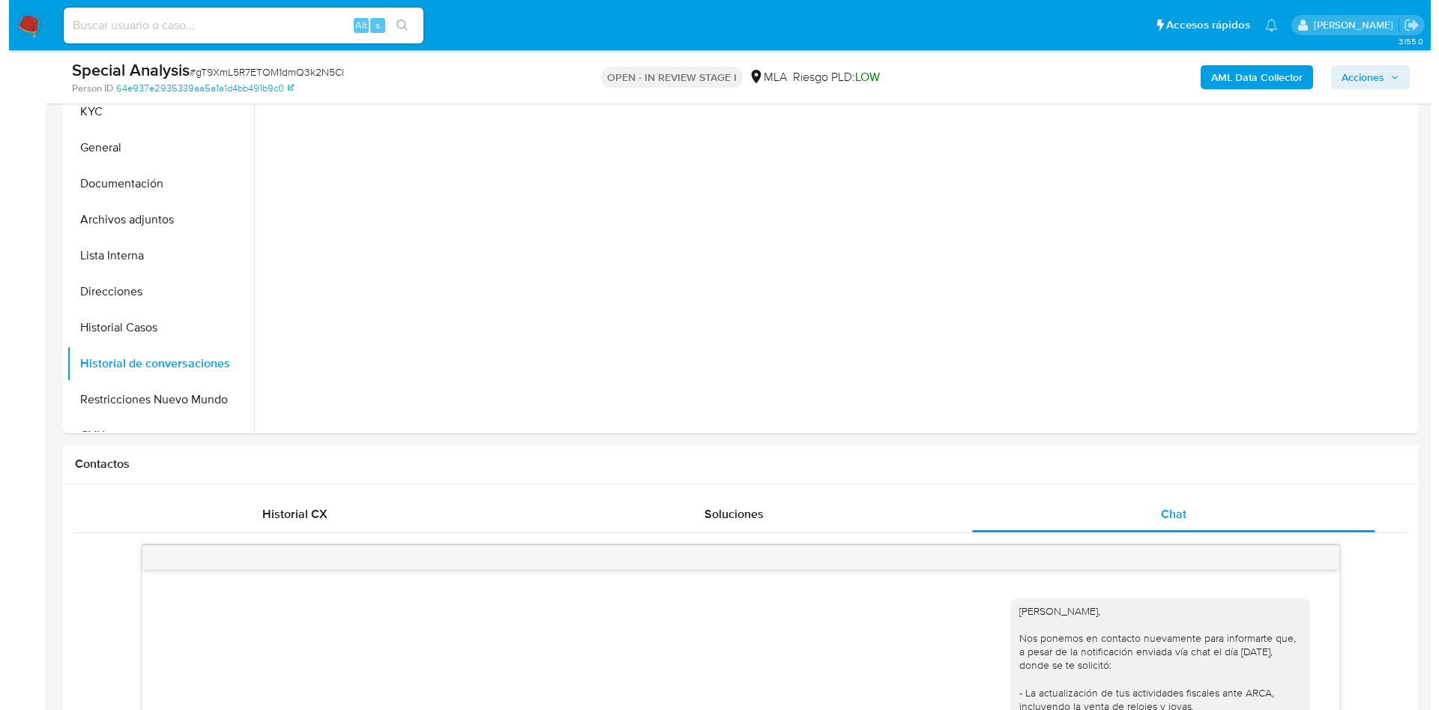
scroll to position [337, 0]
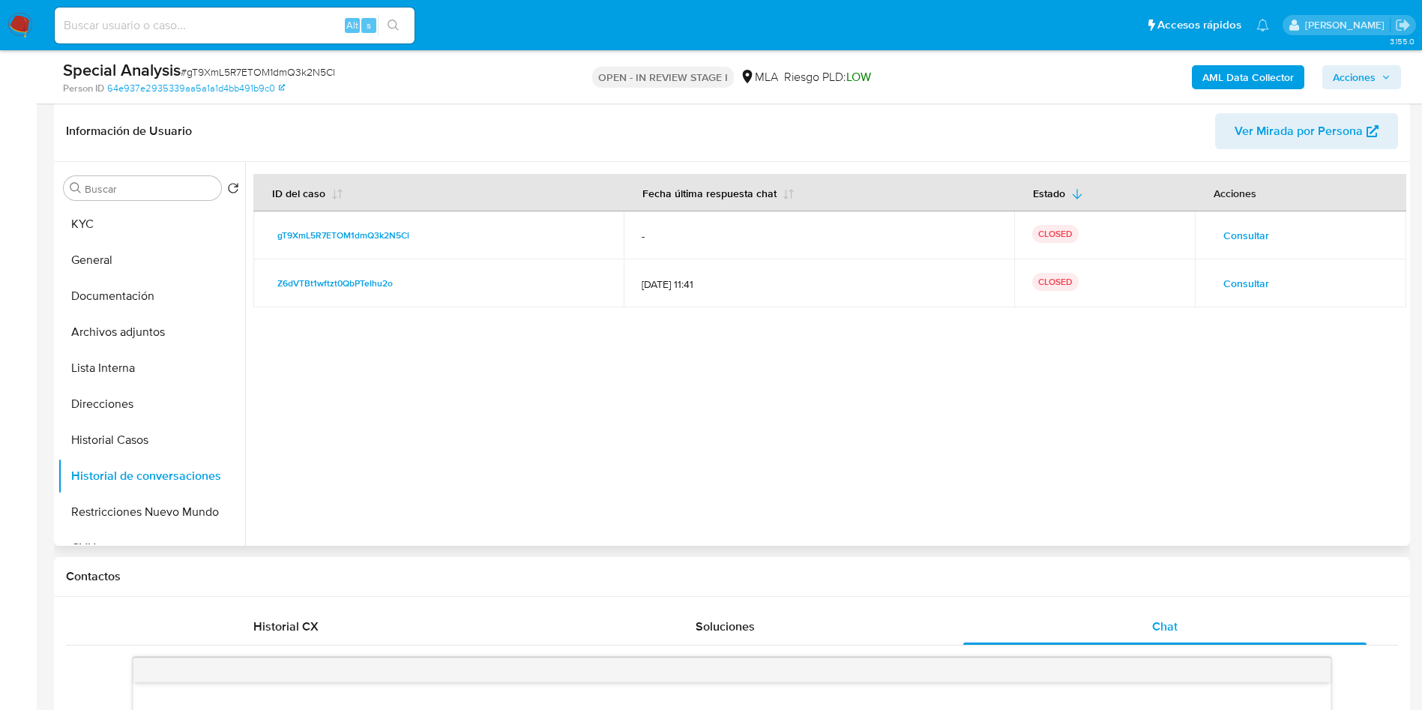
click at [1226, 293] on span "Consultar" at bounding box center [1246, 283] width 46 height 21
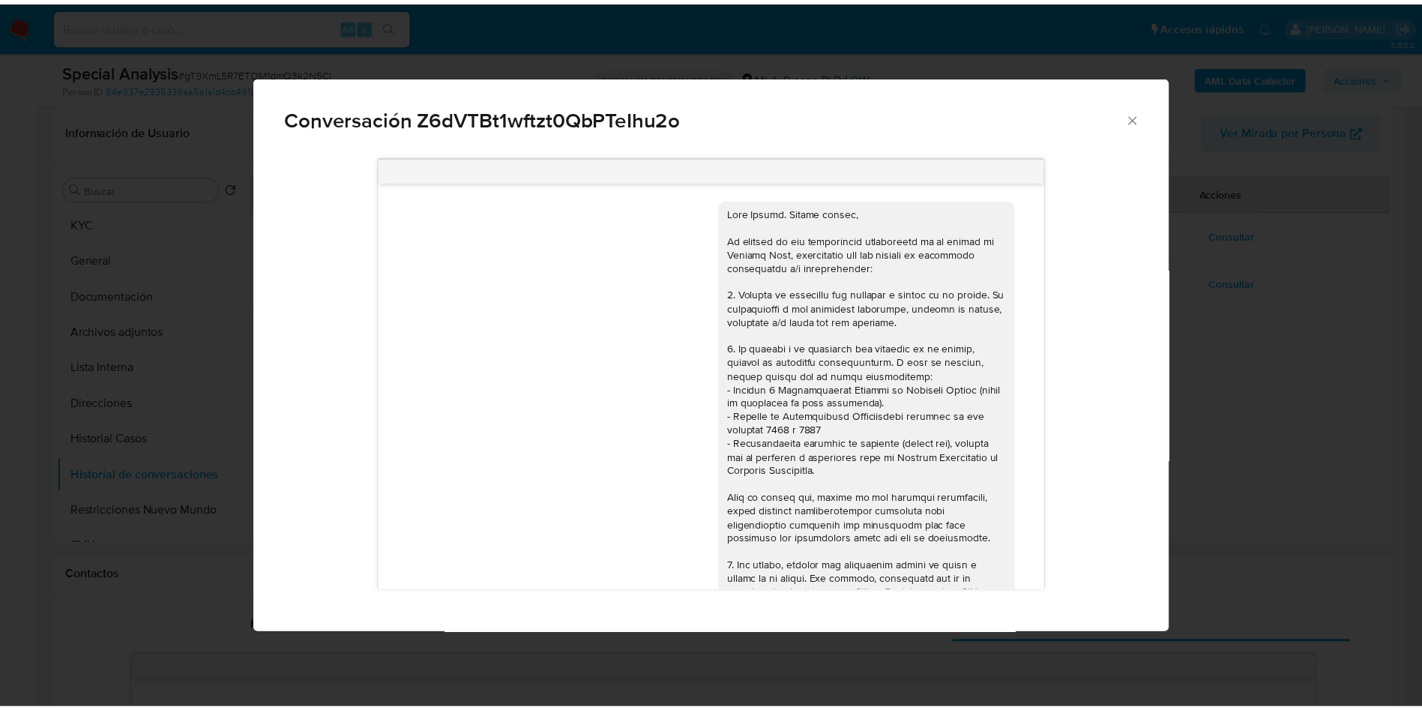
scroll to position [2339, 0]
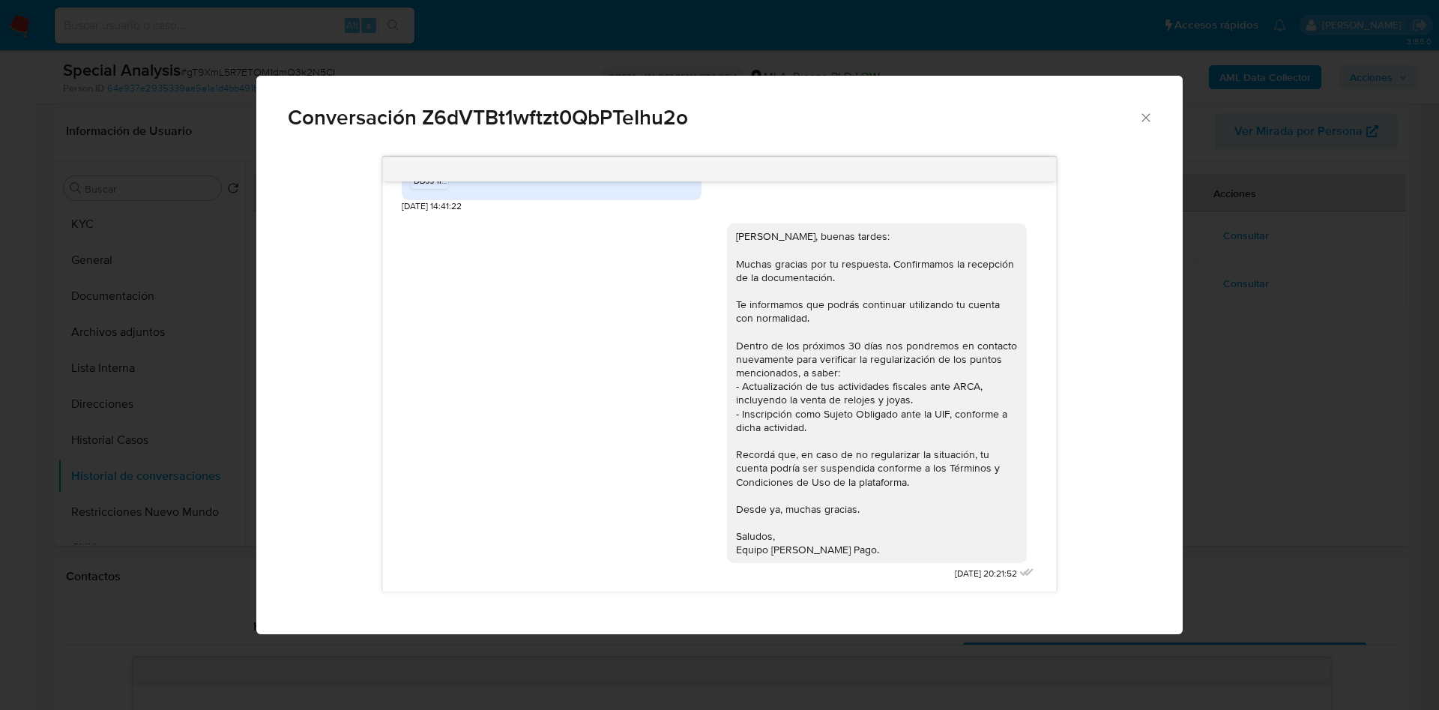
click at [1334, 469] on div "Conversación Z6dVTBt1wftzt0QbPTeIhu2o 08/07/2025 17:10:12 Hola, buenos días 1) …" at bounding box center [719, 355] width 1439 height 710
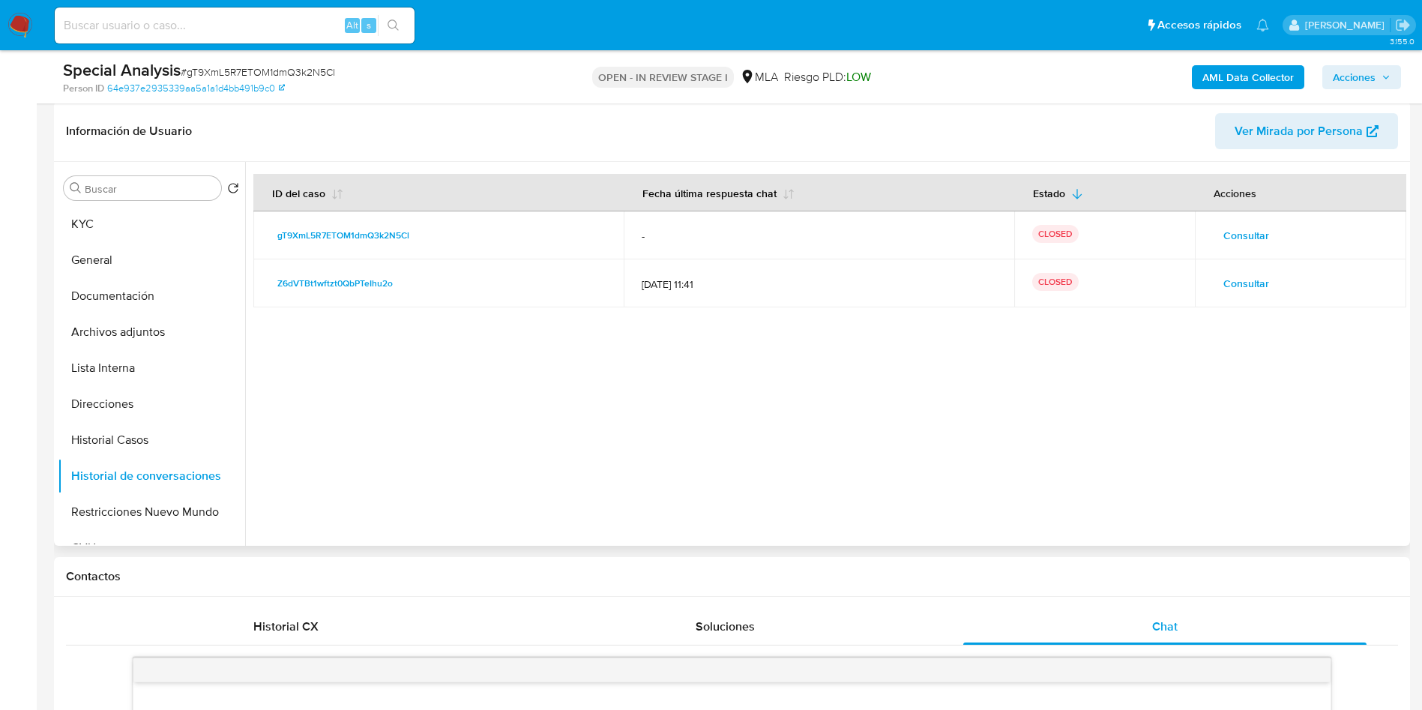
click at [1255, 238] on span "Consultar" at bounding box center [1246, 235] width 46 height 21
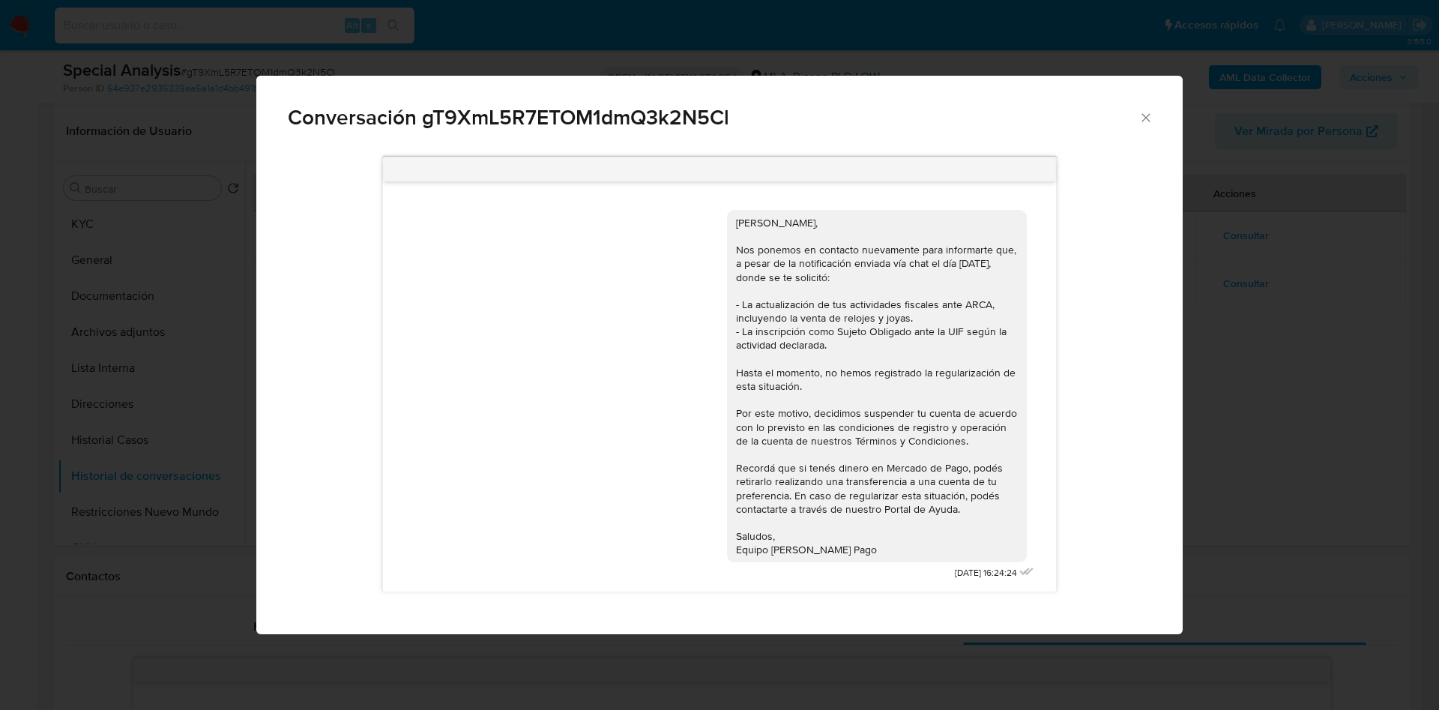
click at [1266, 461] on div "Conversación gT9XmL5R7ETOM1dmQ3k2N5Cl Hola Gastón Ariel Disilvestro, Nos ponemo…" at bounding box center [719, 355] width 1439 height 710
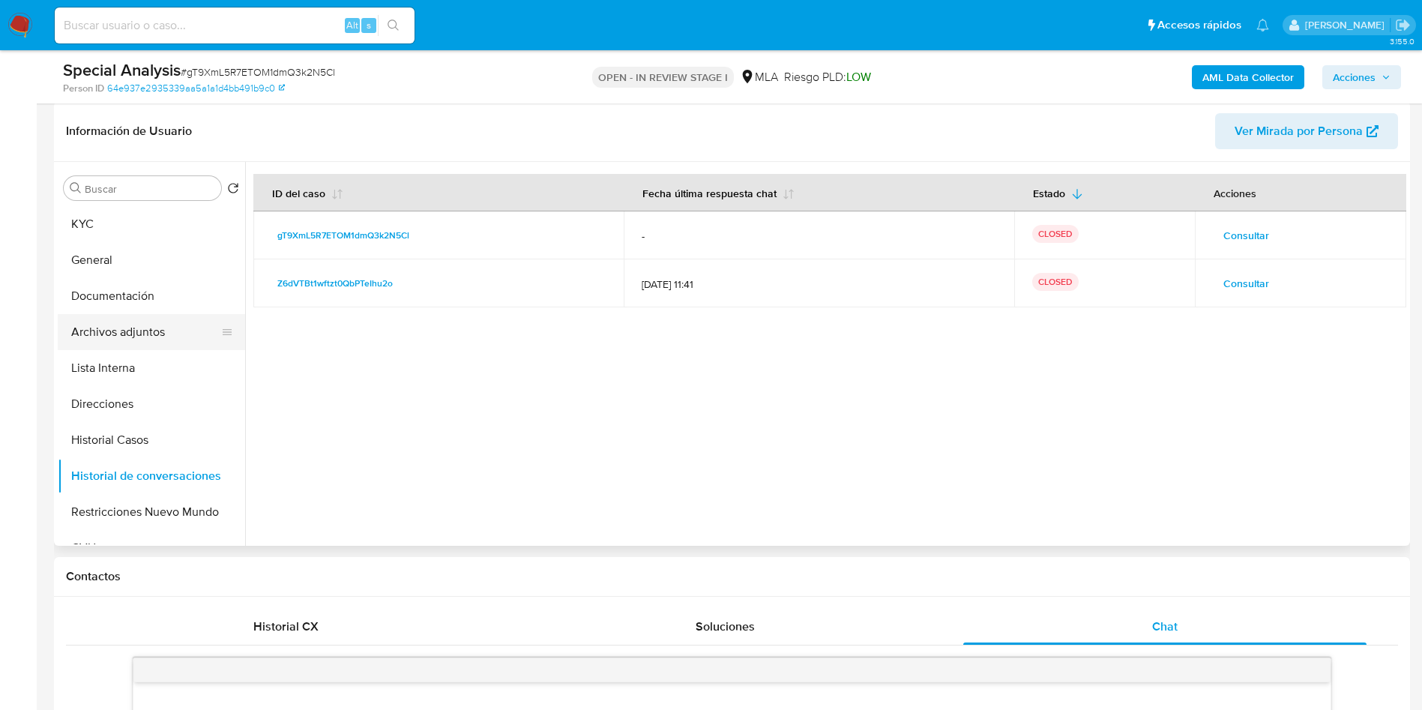
click at [143, 330] on button "Archivos adjuntos" at bounding box center [145, 332] width 175 height 36
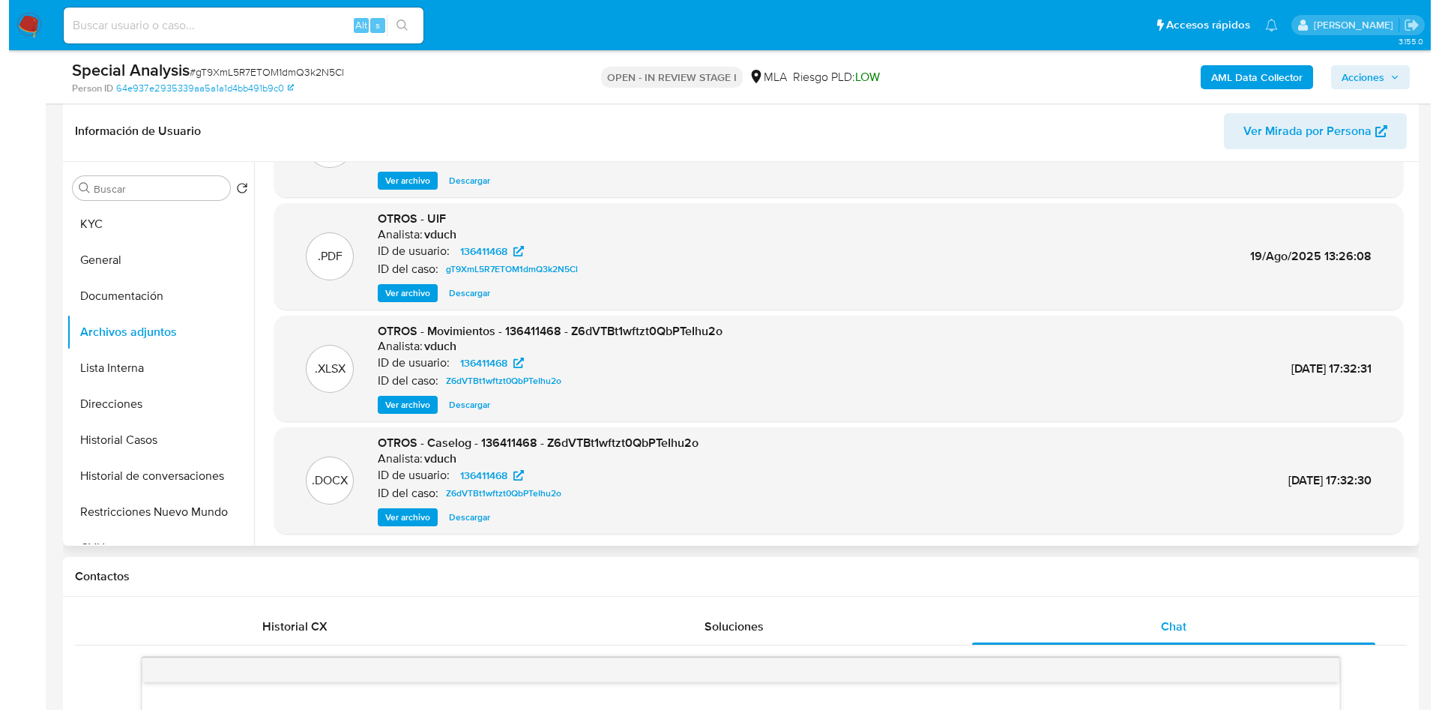
scroll to position [112, 0]
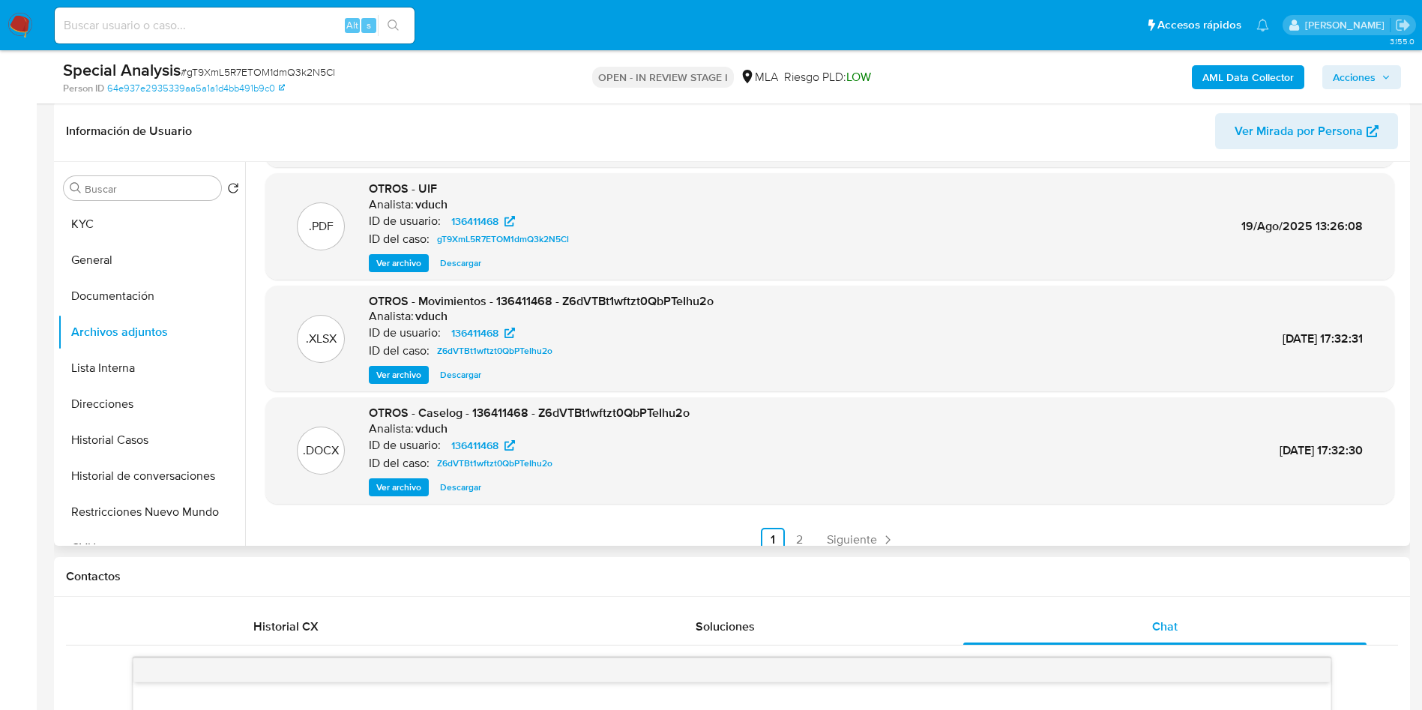
click at [401, 484] on span "Ver archivo" at bounding box center [398, 487] width 45 height 15
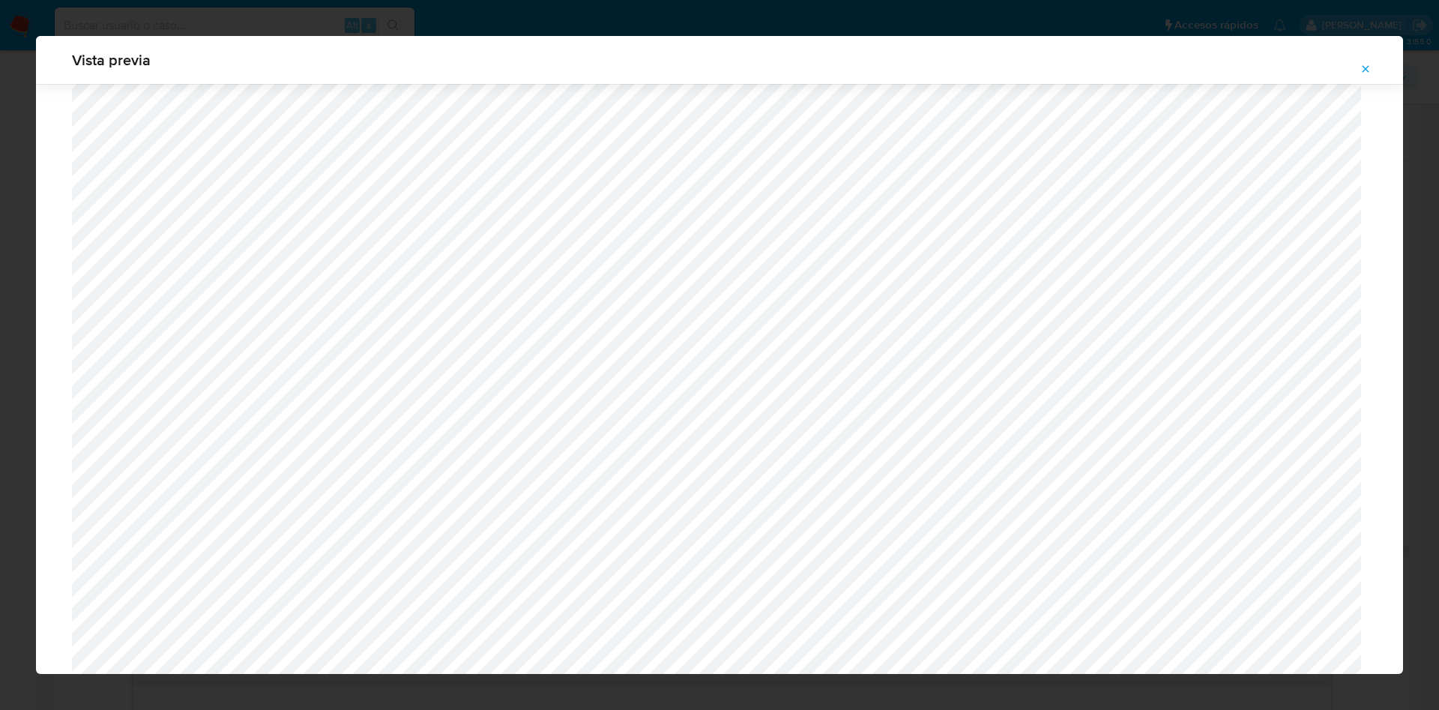
scroll to position [1094, 0]
click at [1358, 64] on button "Attachment preview" at bounding box center [1365, 69] width 33 height 24
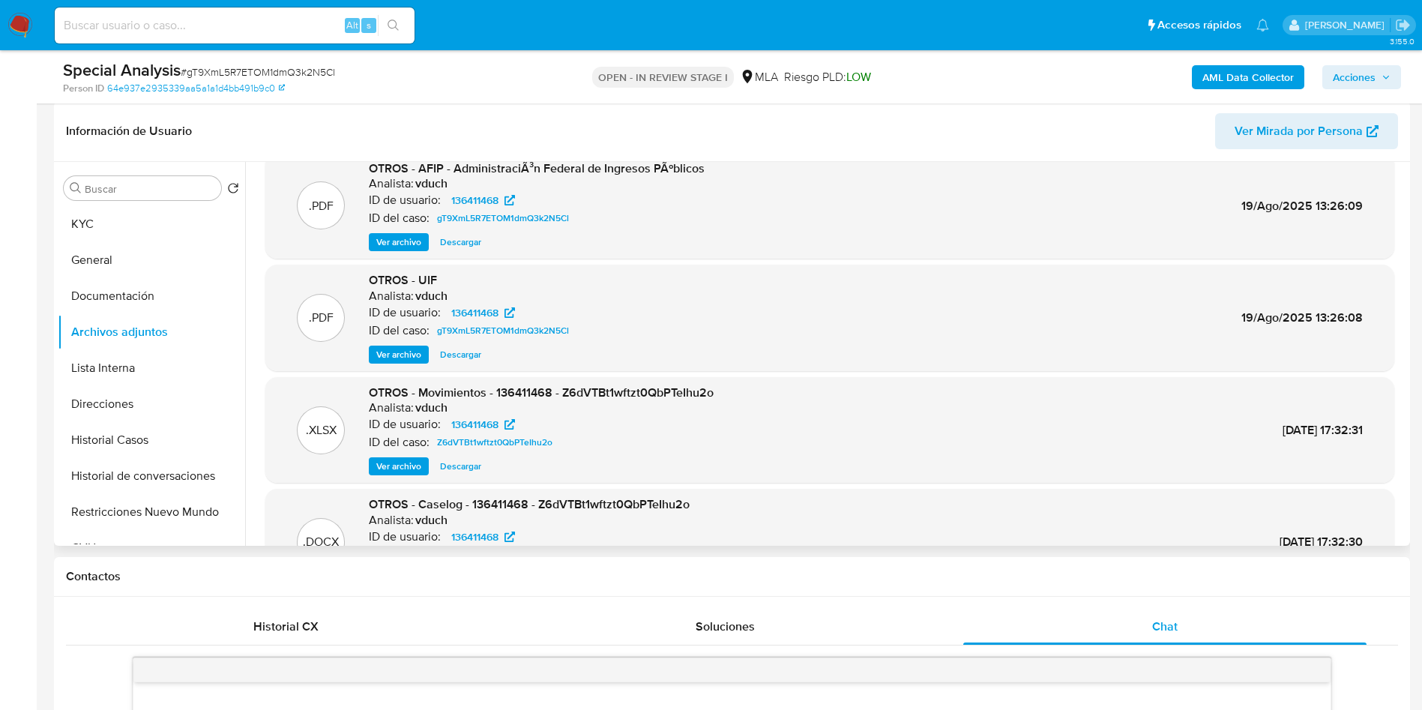
scroll to position [0, 0]
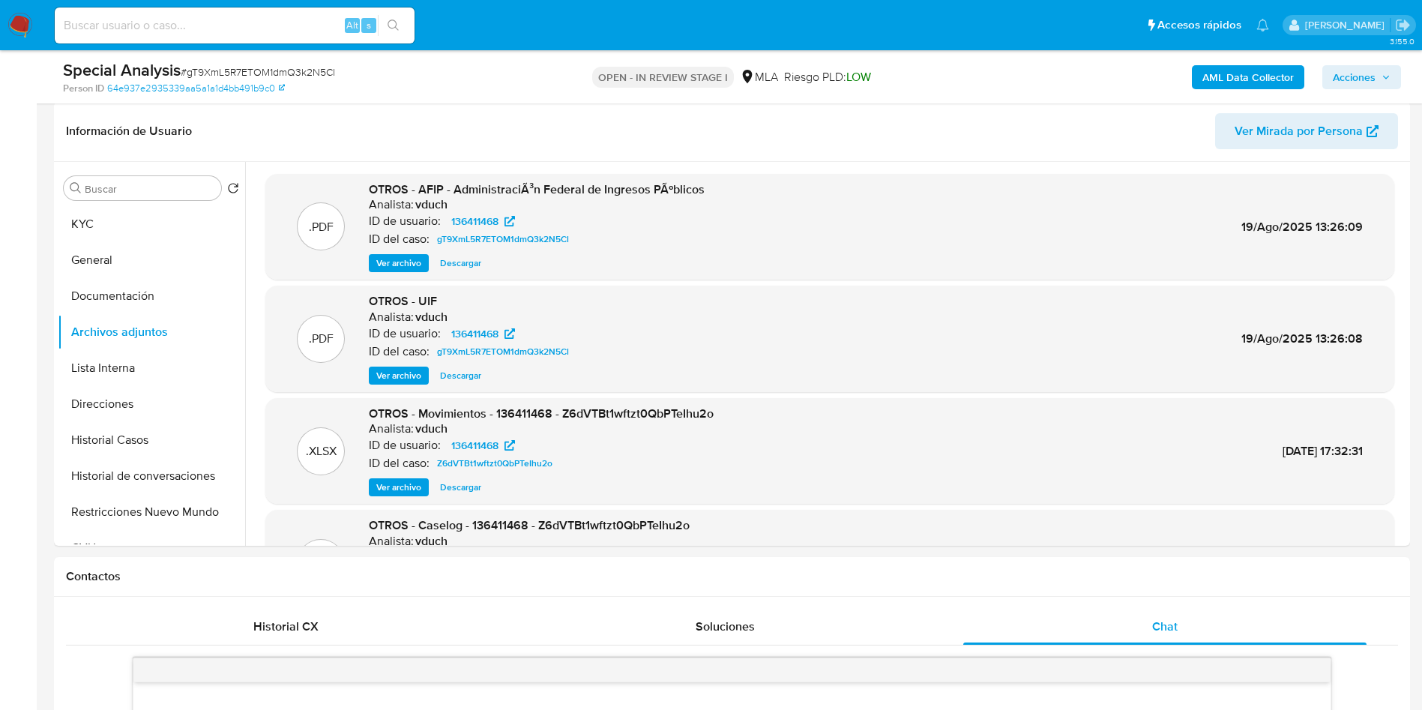
click at [237, 76] on span "# gT9XmL5R7ETOM1dmQ3k2N5Cl" at bounding box center [258, 71] width 154 height 15
copy span "gT9XmL5R7ETOM1dmQ3k2N5Cl"
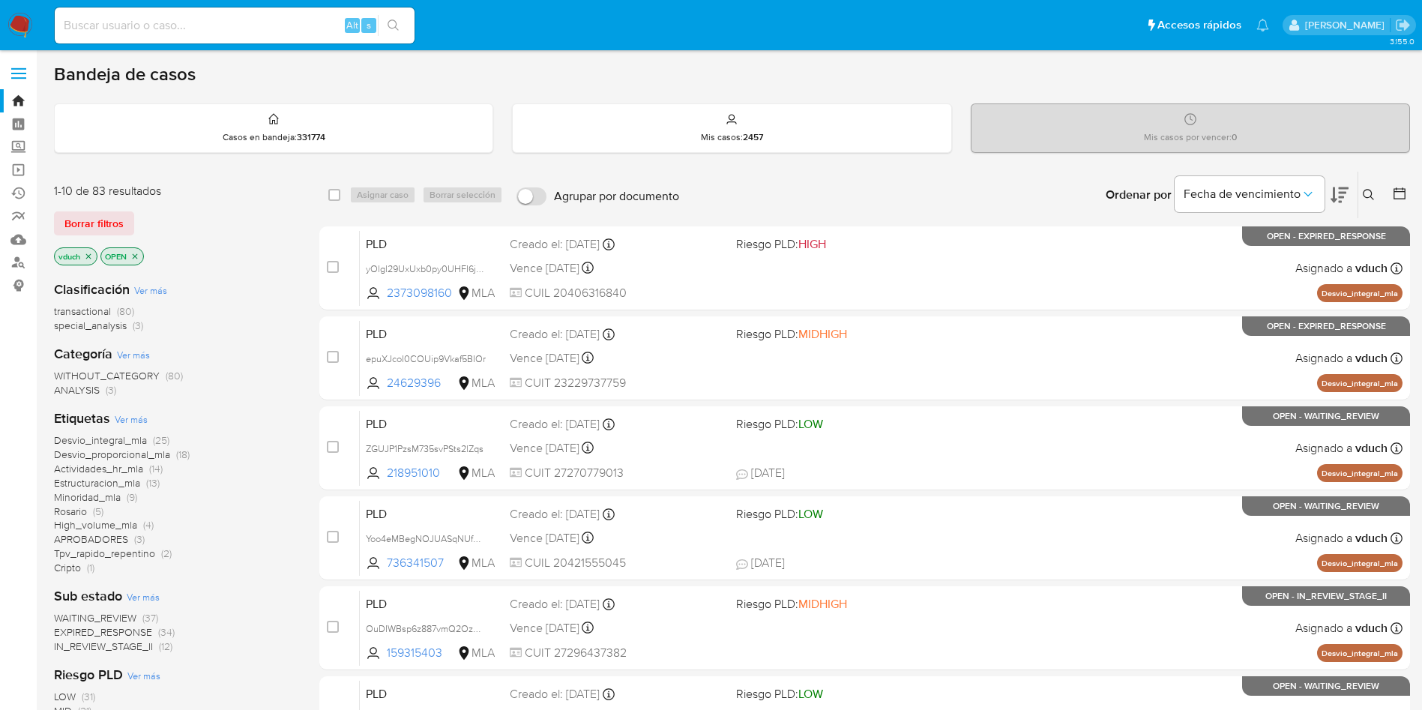
click at [1364, 186] on button at bounding box center [1370, 195] width 25 height 18
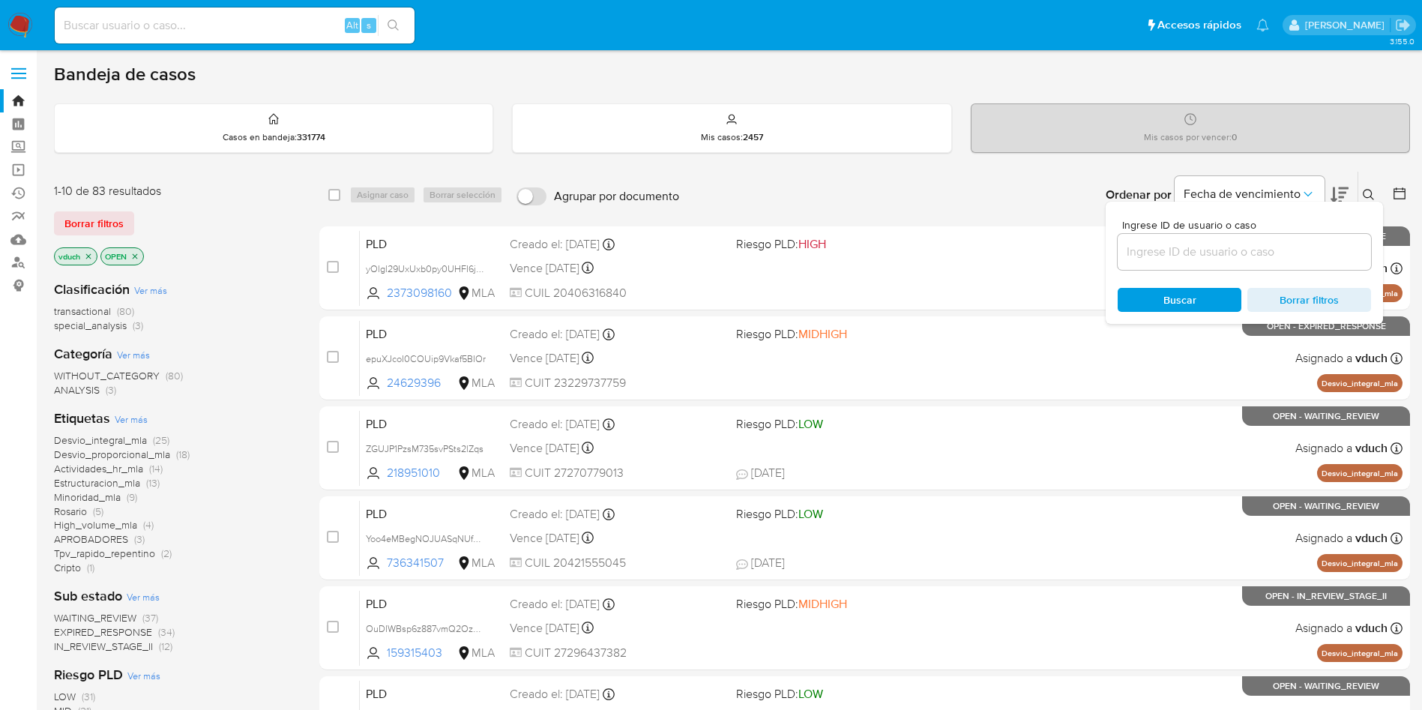
click at [1241, 246] on input at bounding box center [1244, 251] width 253 height 19
type input "gT9XmL5R7ETOM1dmQ3k2N5Cl"
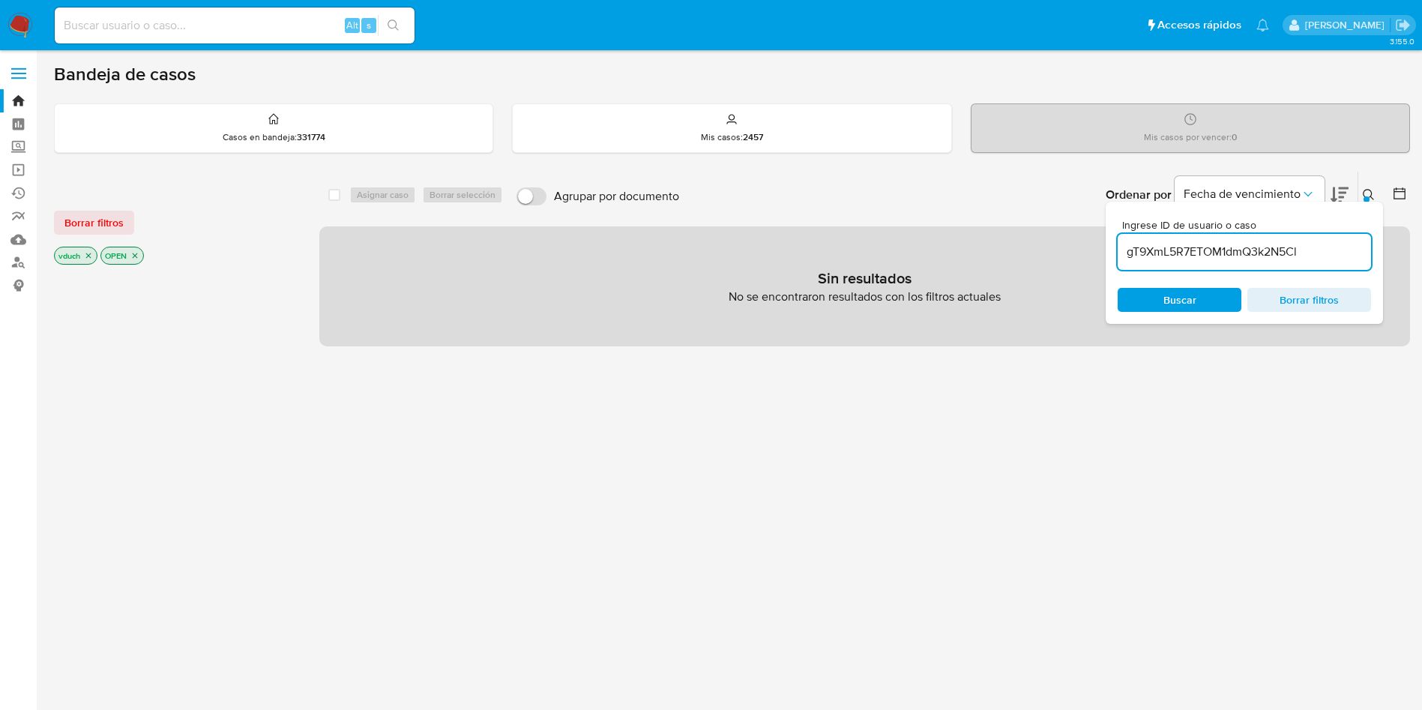
click at [91, 253] on icon "close-filter" at bounding box center [88, 255] width 5 height 5
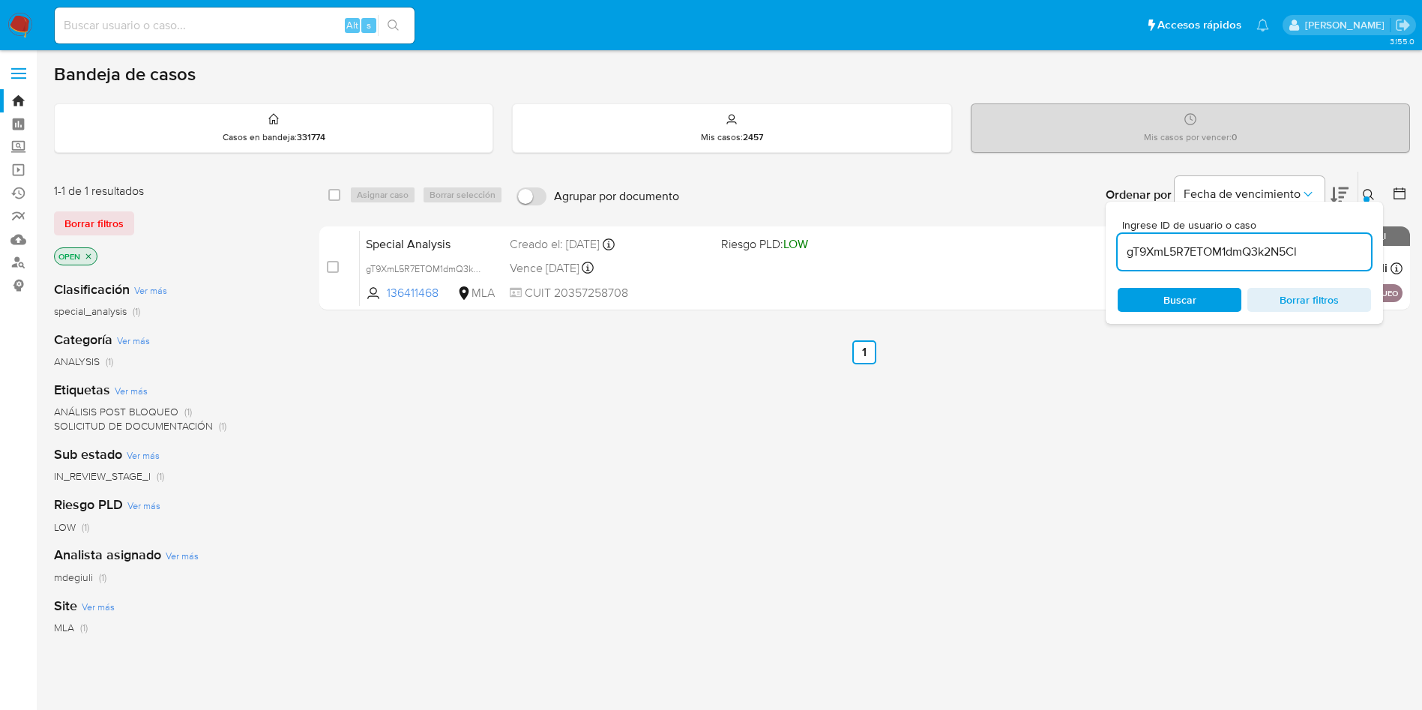
click at [325, 198] on div "select-all-cases-checkbox Asignar caso Borrar selección Agrupar por documento O…" at bounding box center [864, 195] width 1091 height 46
click at [341, 198] on div "select-all-cases-checkbox" at bounding box center [337, 195] width 18 height 18
click at [332, 196] on input "checkbox" at bounding box center [334, 195] width 12 height 12
checkbox input "true"
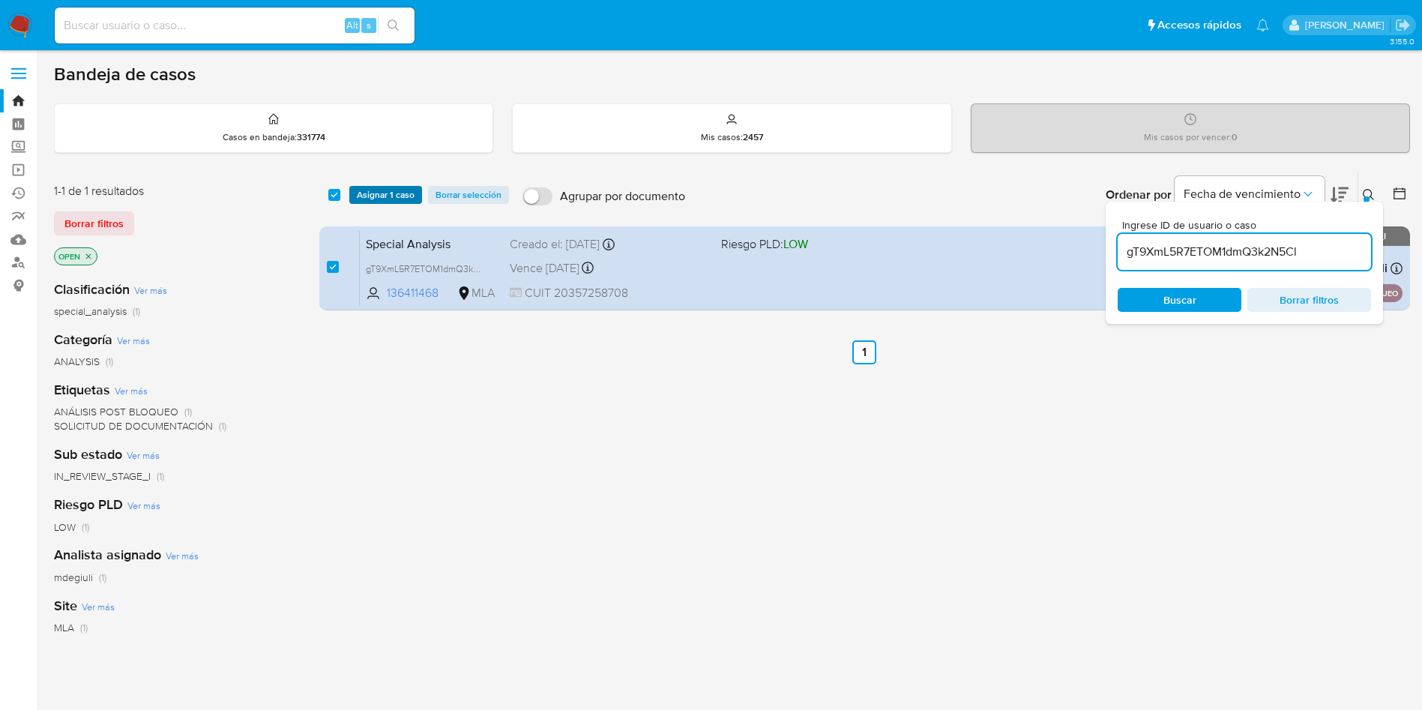
click at [367, 188] on span "Asignar 1 caso" at bounding box center [386, 194] width 58 height 15
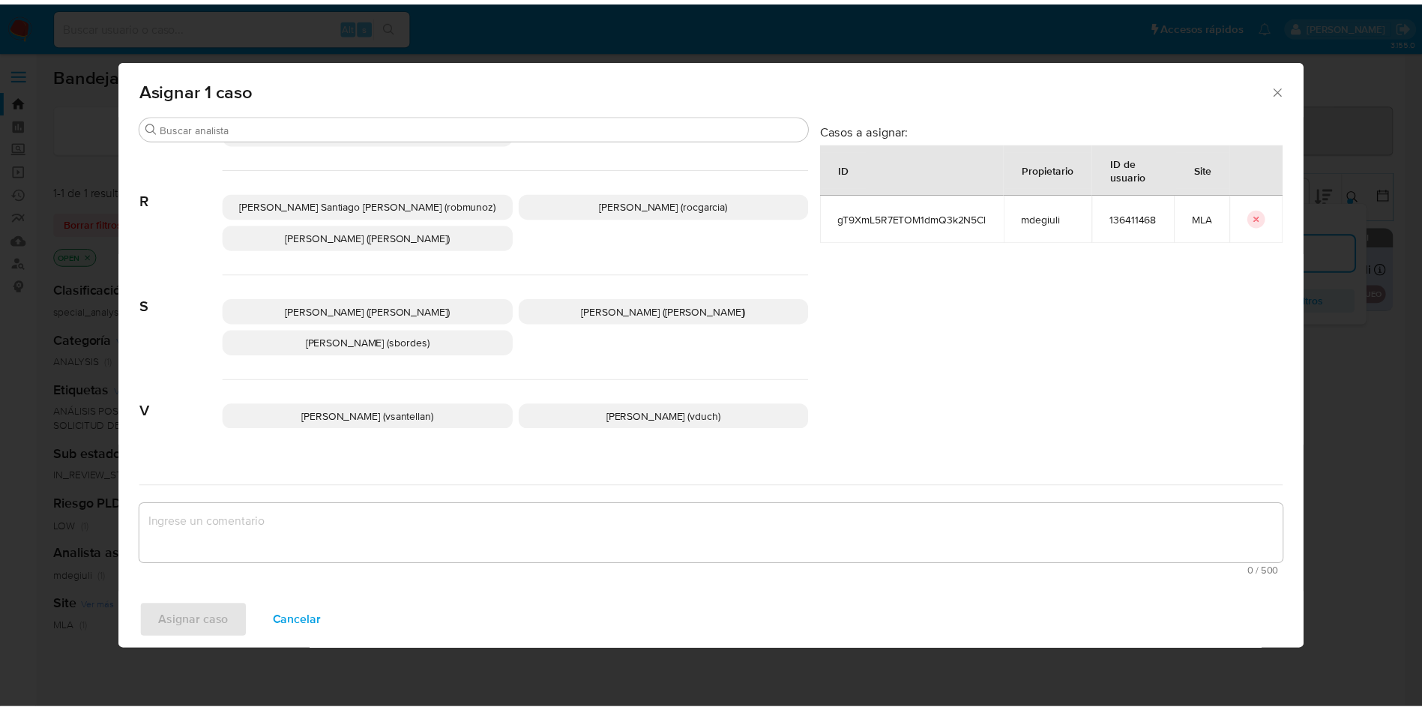
scroll to position [1371, 0]
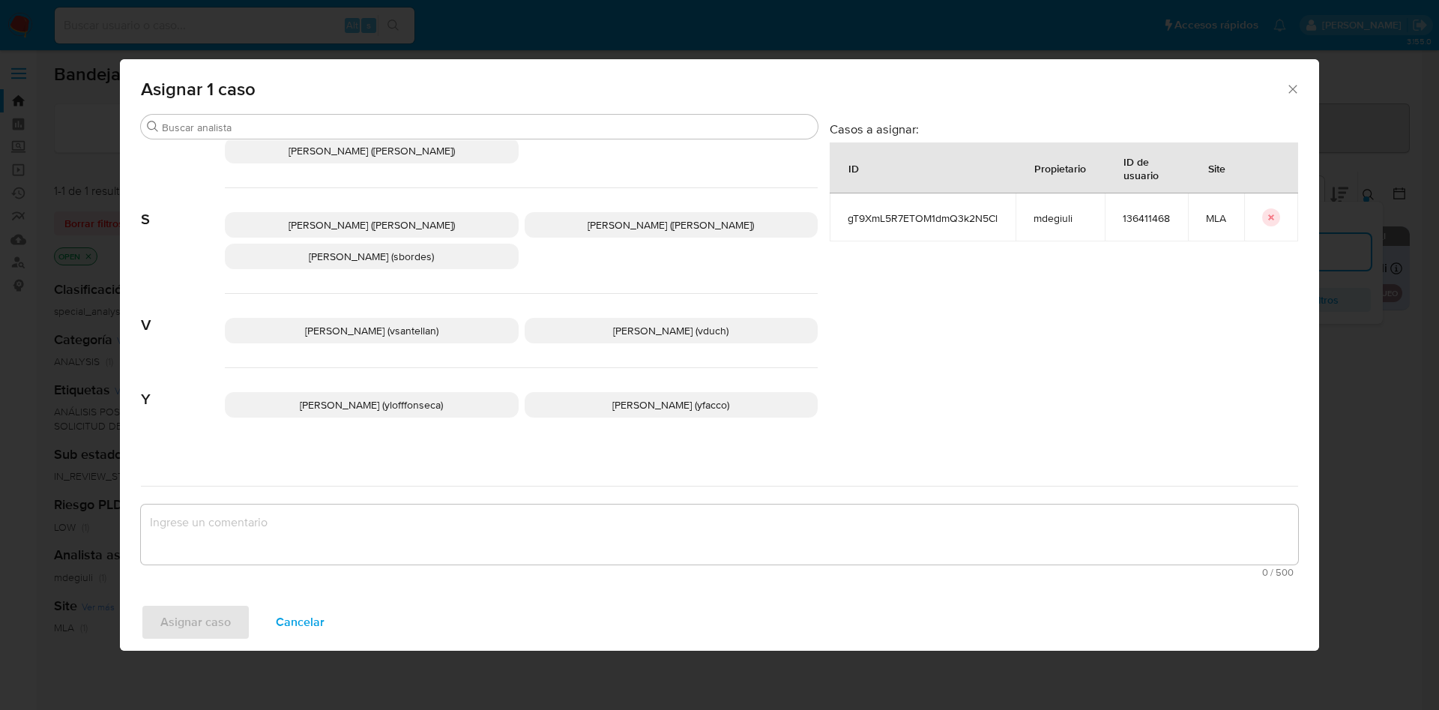
click at [662, 323] on span "[PERSON_NAME] (vduch)" at bounding box center [670, 330] width 115 height 15
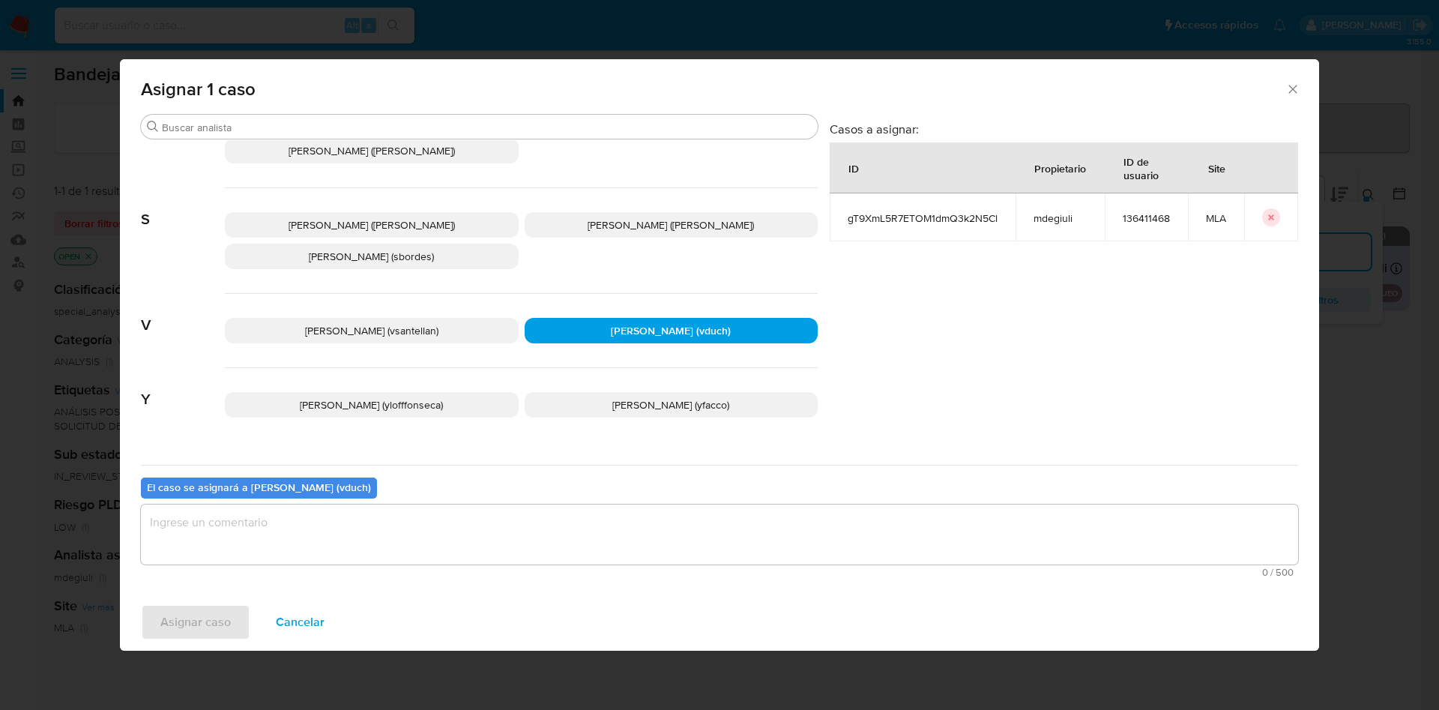
click at [637, 533] on textarea "assign-modal" at bounding box center [719, 535] width 1157 height 60
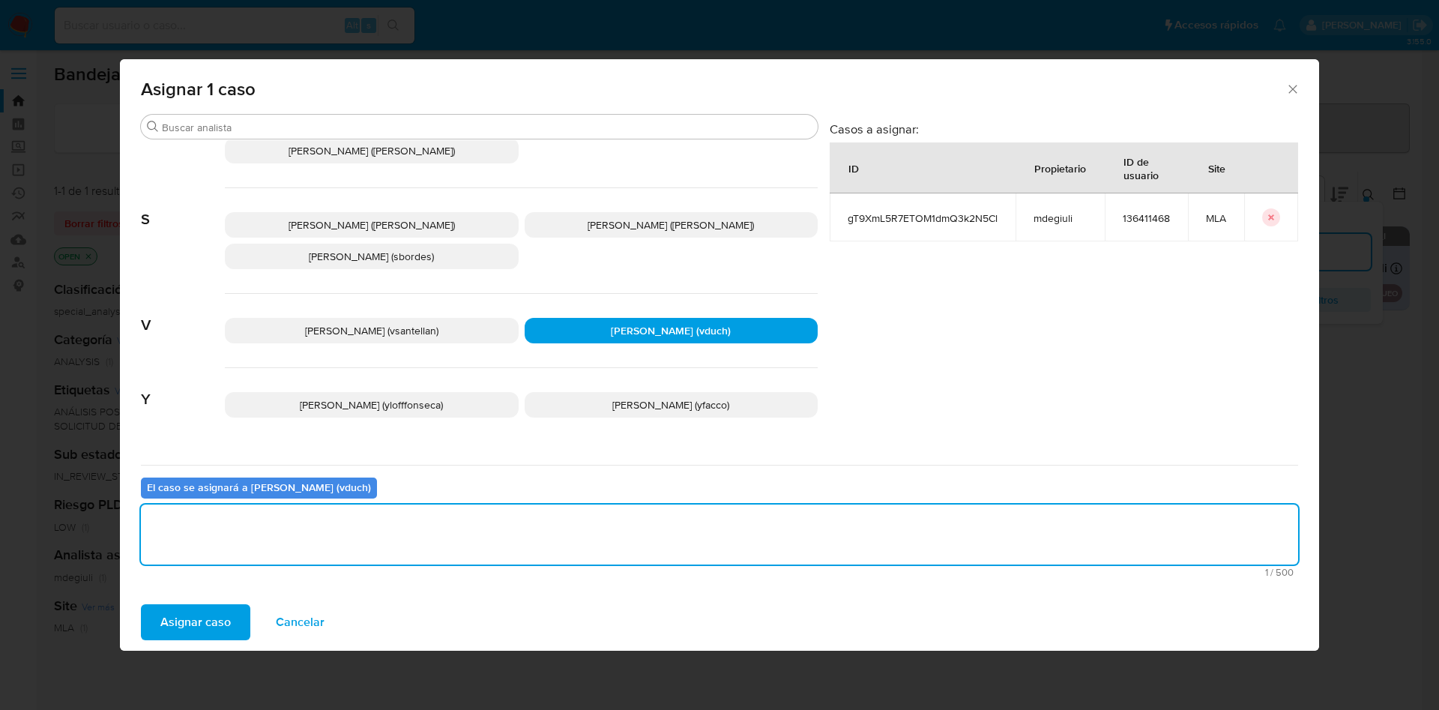
click at [132, 620] on div "Asignar caso Cancelar" at bounding box center [719, 622] width 1199 height 57
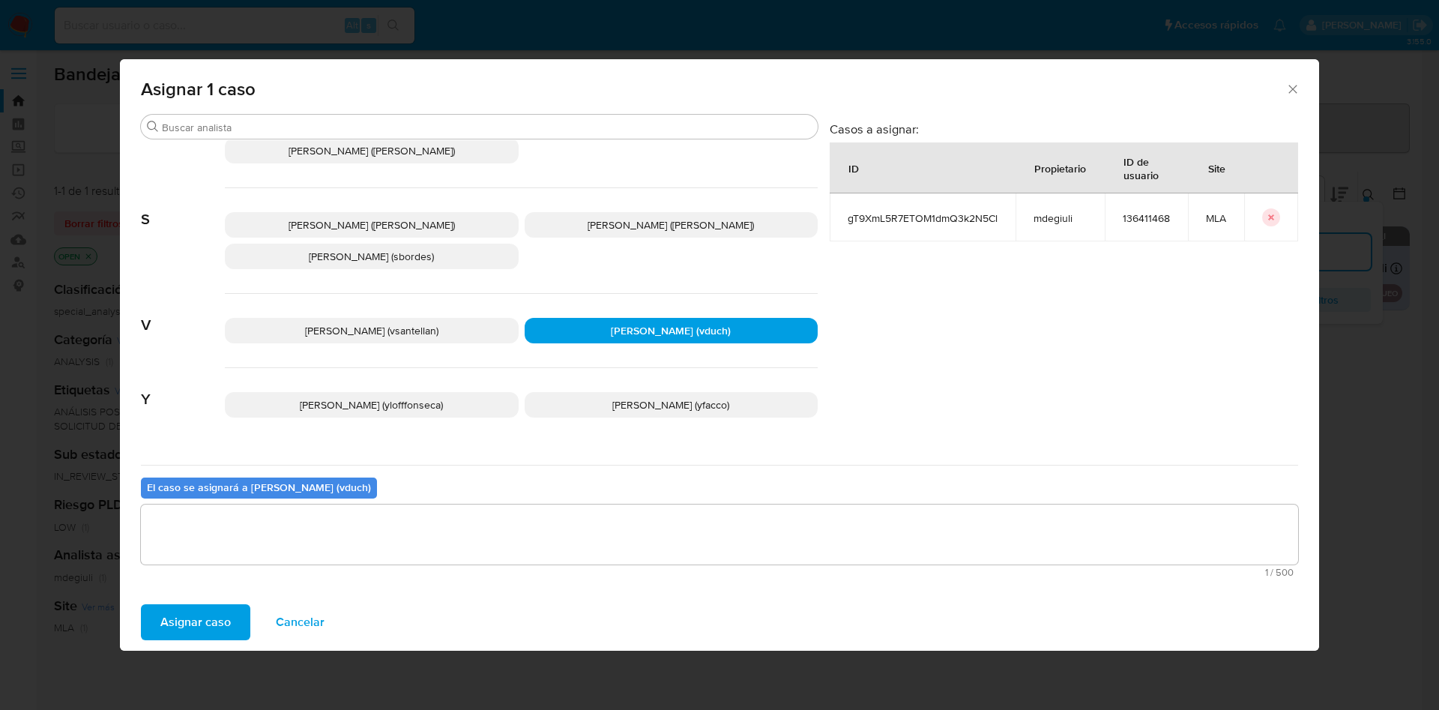
click at [152, 625] on button "Asignar caso" at bounding box center [195, 622] width 109 height 36
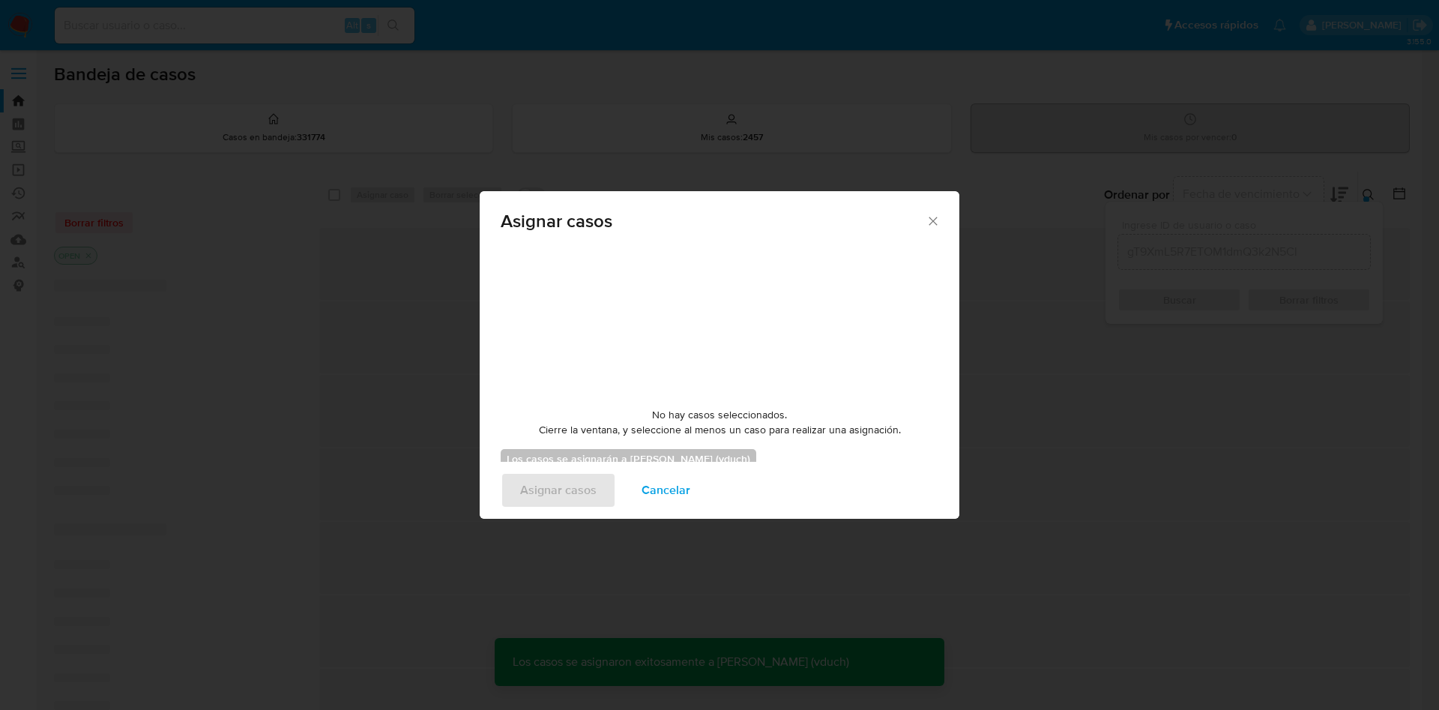
checkbox input "false"
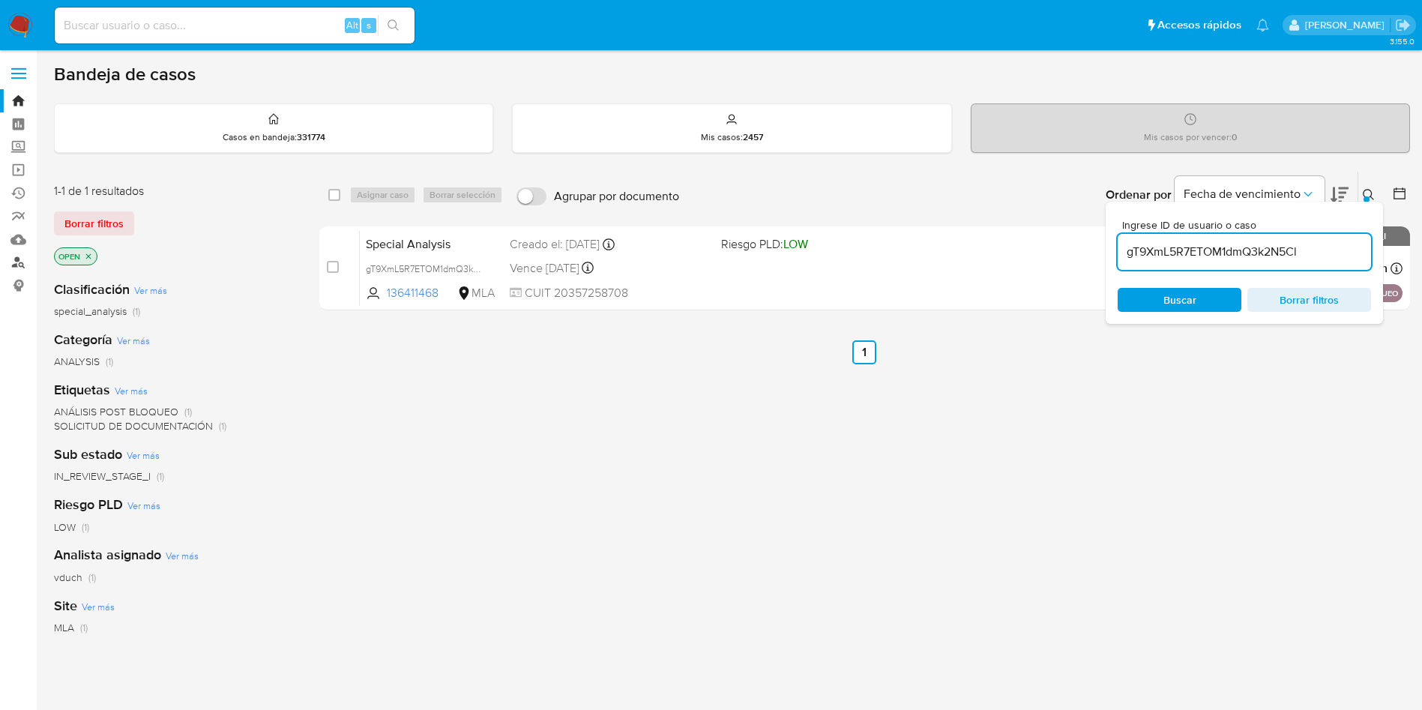
drag, startPoint x: 13, startPoint y: 265, endPoint x: 25, endPoint y: 262, distance: 12.9
click at [13, 265] on link "Buscador de personas" at bounding box center [89, 262] width 178 height 23
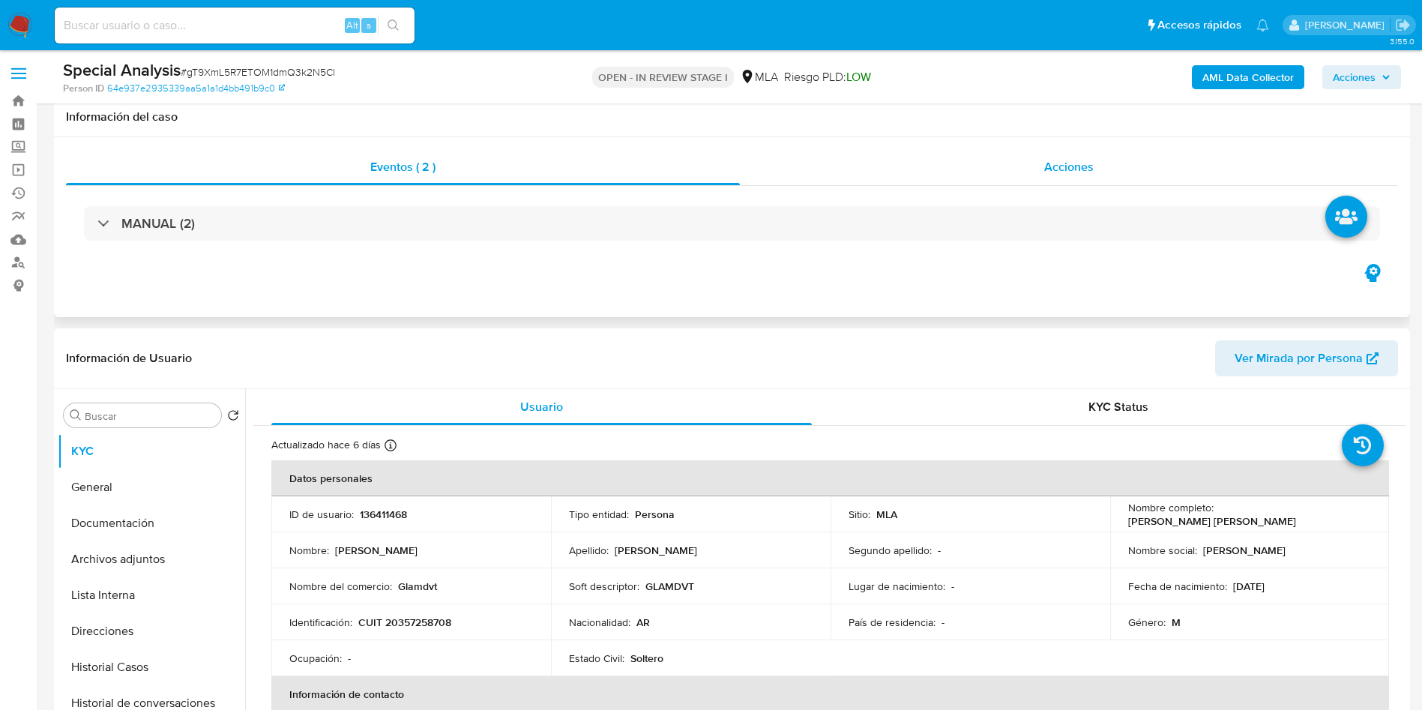
select select "10"
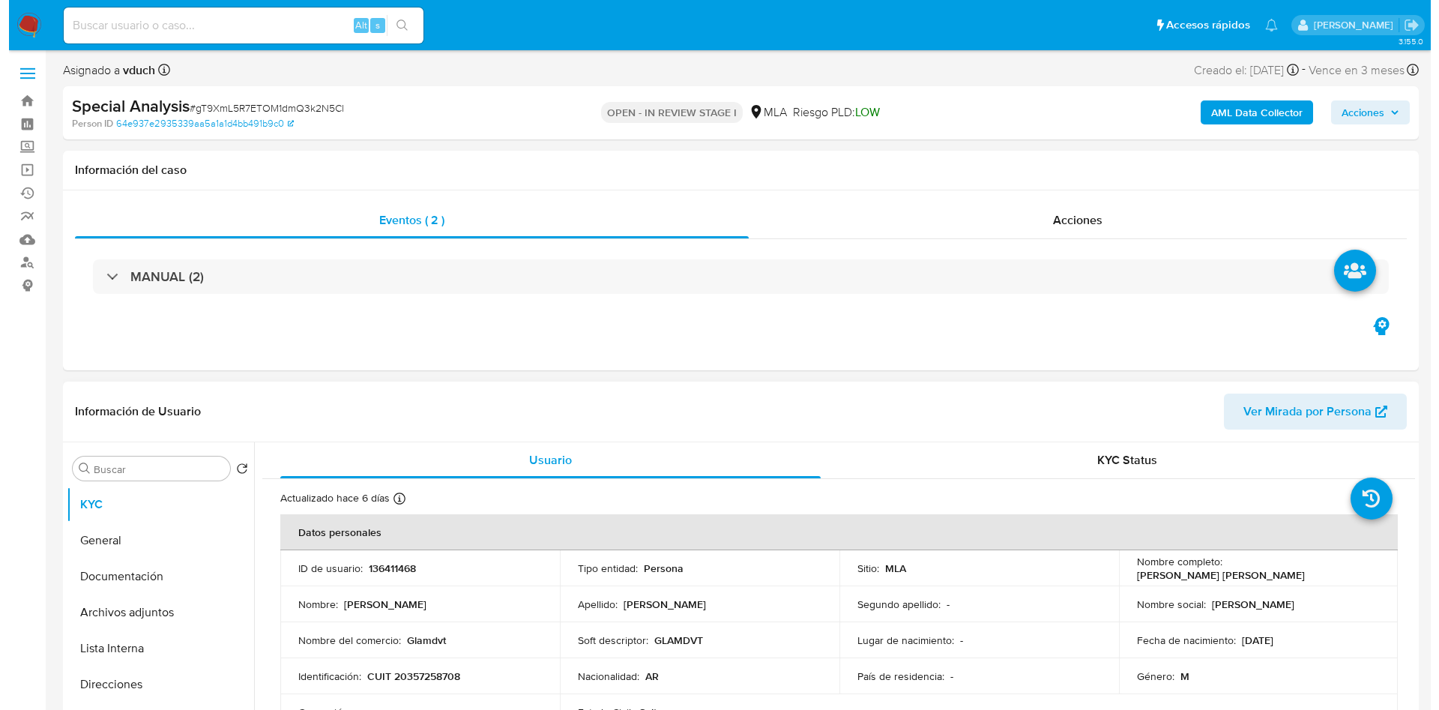
scroll to position [112, 0]
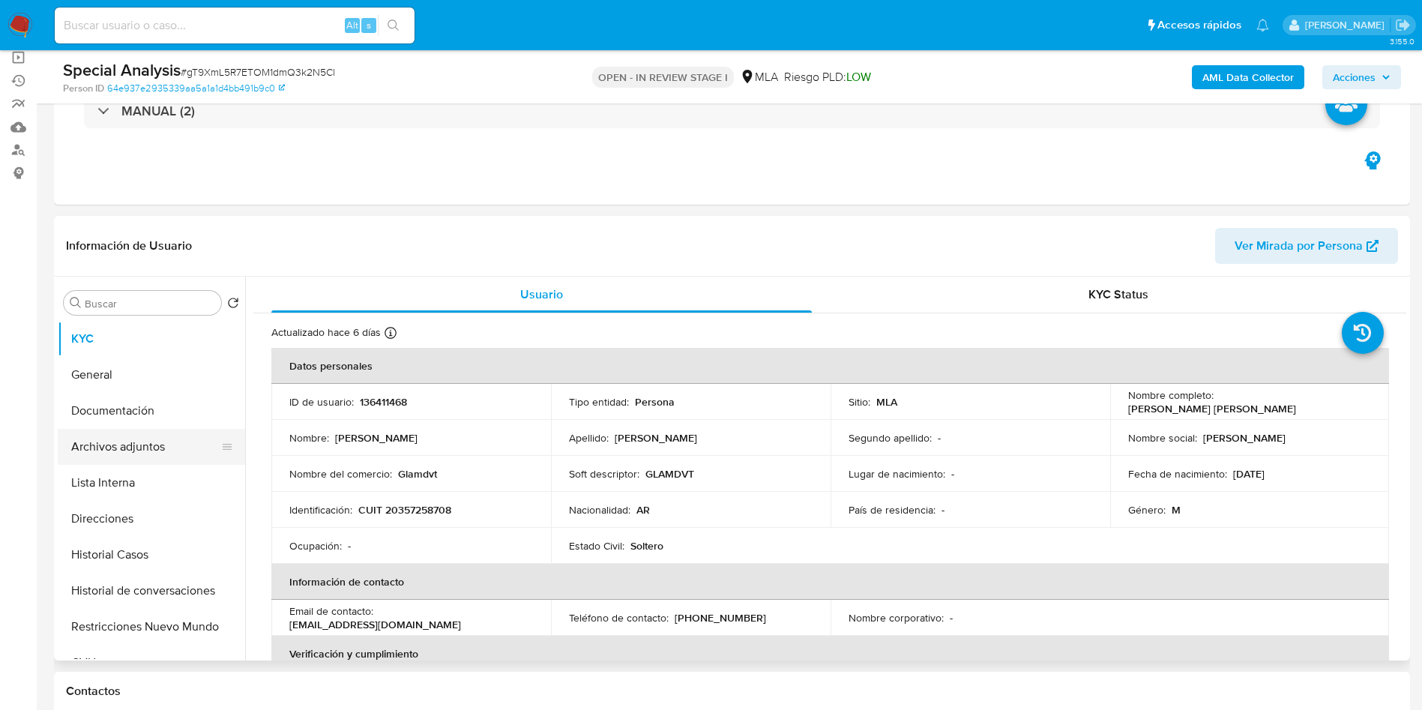
click at [104, 451] on button "Archivos adjuntos" at bounding box center [145, 447] width 175 height 36
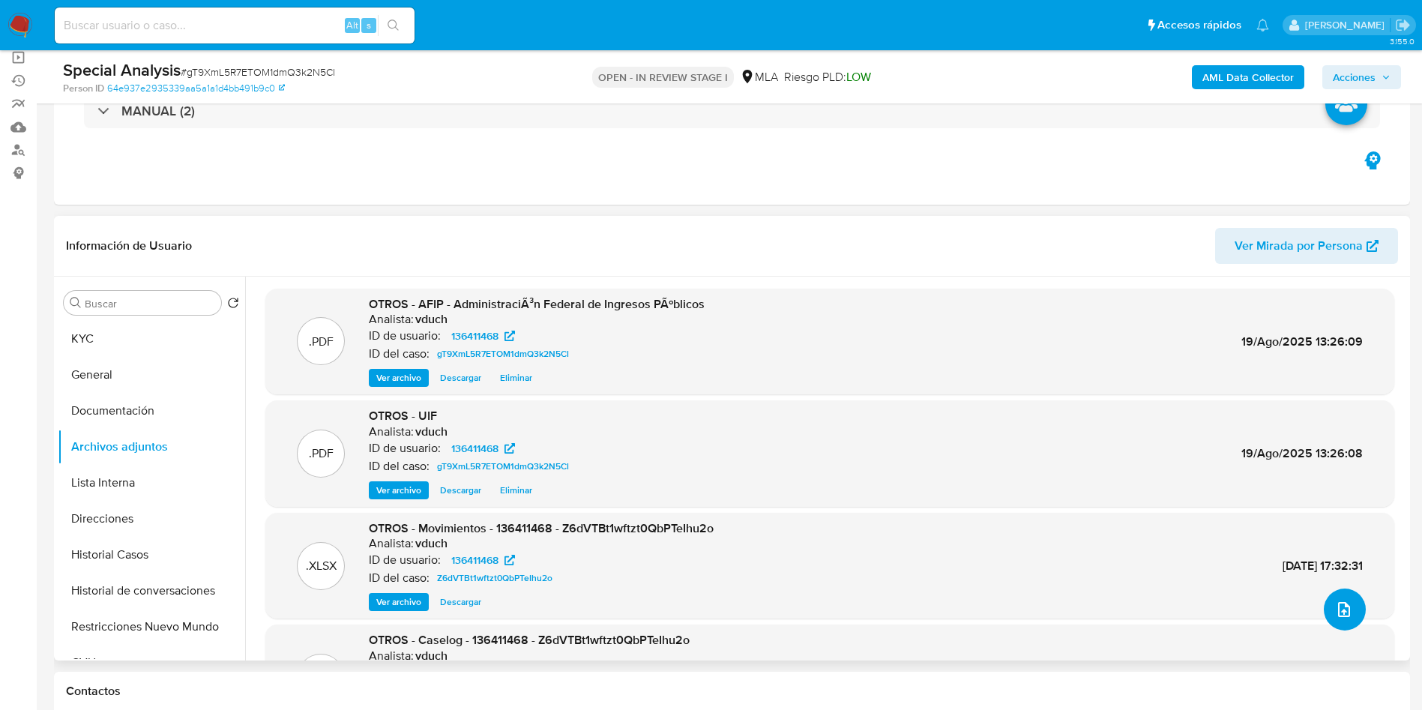
click at [1345, 604] on icon "upload-file" at bounding box center [1344, 609] width 18 height 18
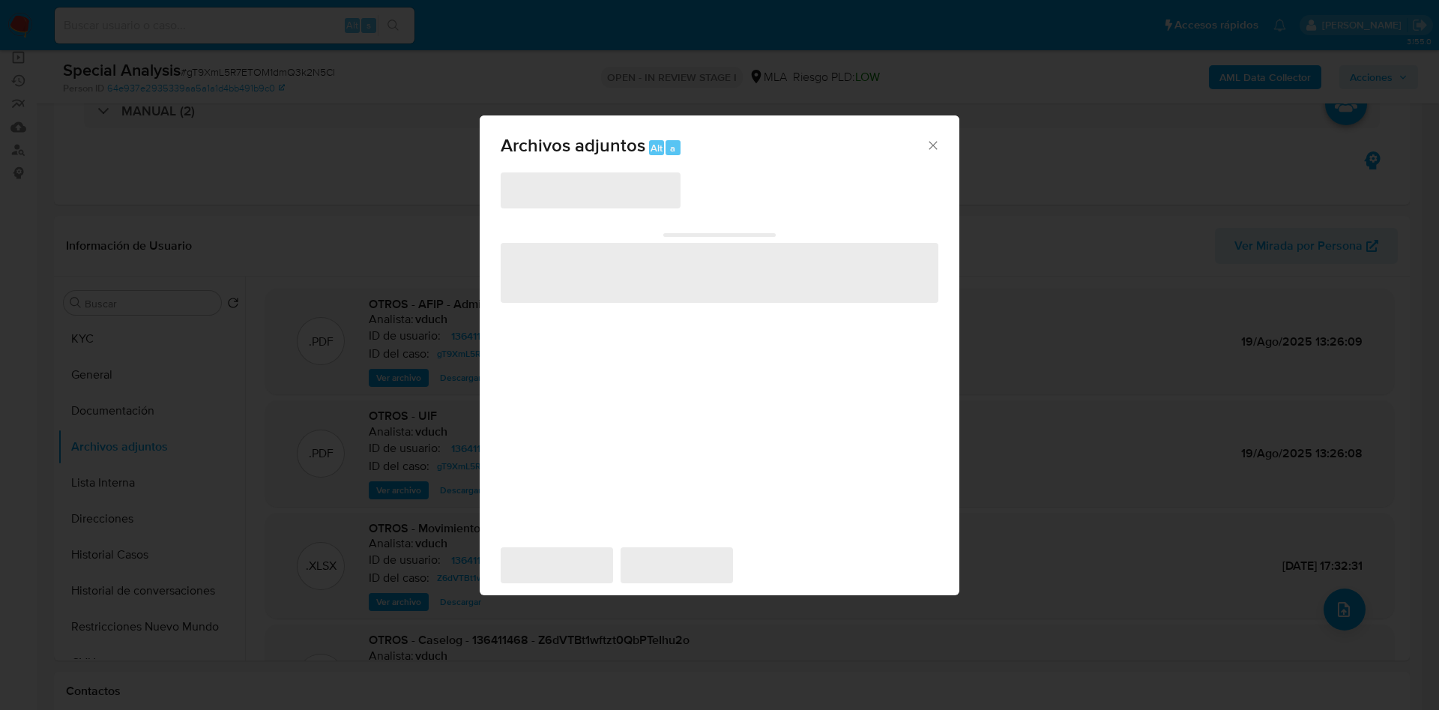
click at [573, 187] on span "‌" at bounding box center [591, 190] width 180 height 36
click at [573, 194] on span "‌" at bounding box center [591, 190] width 180 height 36
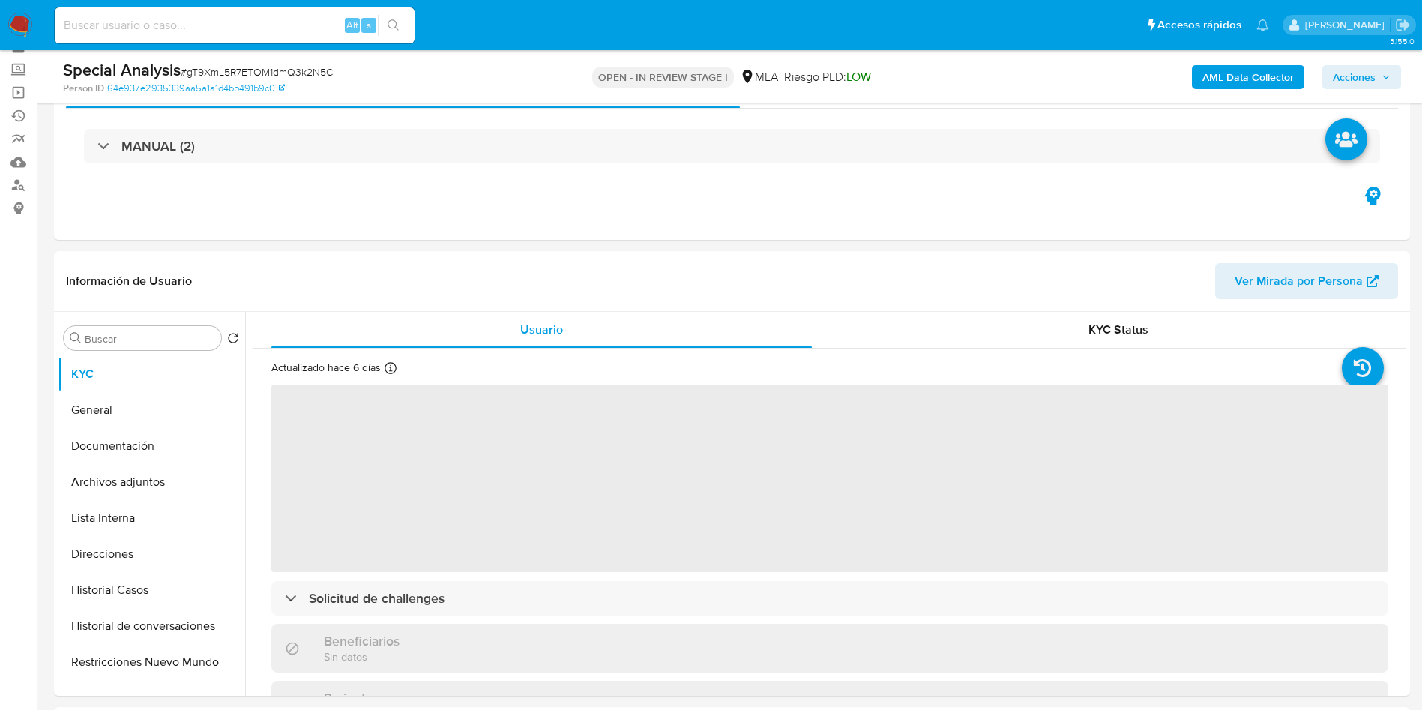
scroll to position [112, 0]
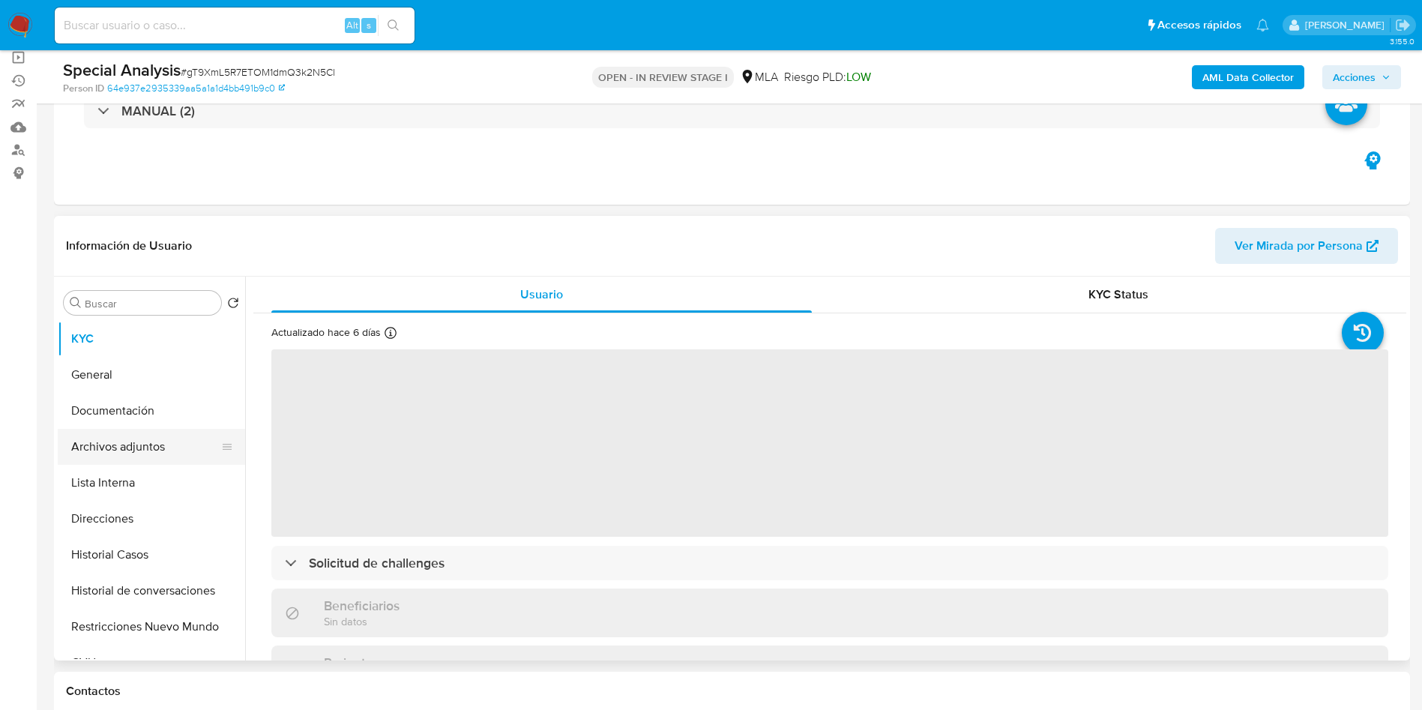
select select "10"
click at [121, 451] on button "Archivos adjuntos" at bounding box center [145, 447] width 175 height 36
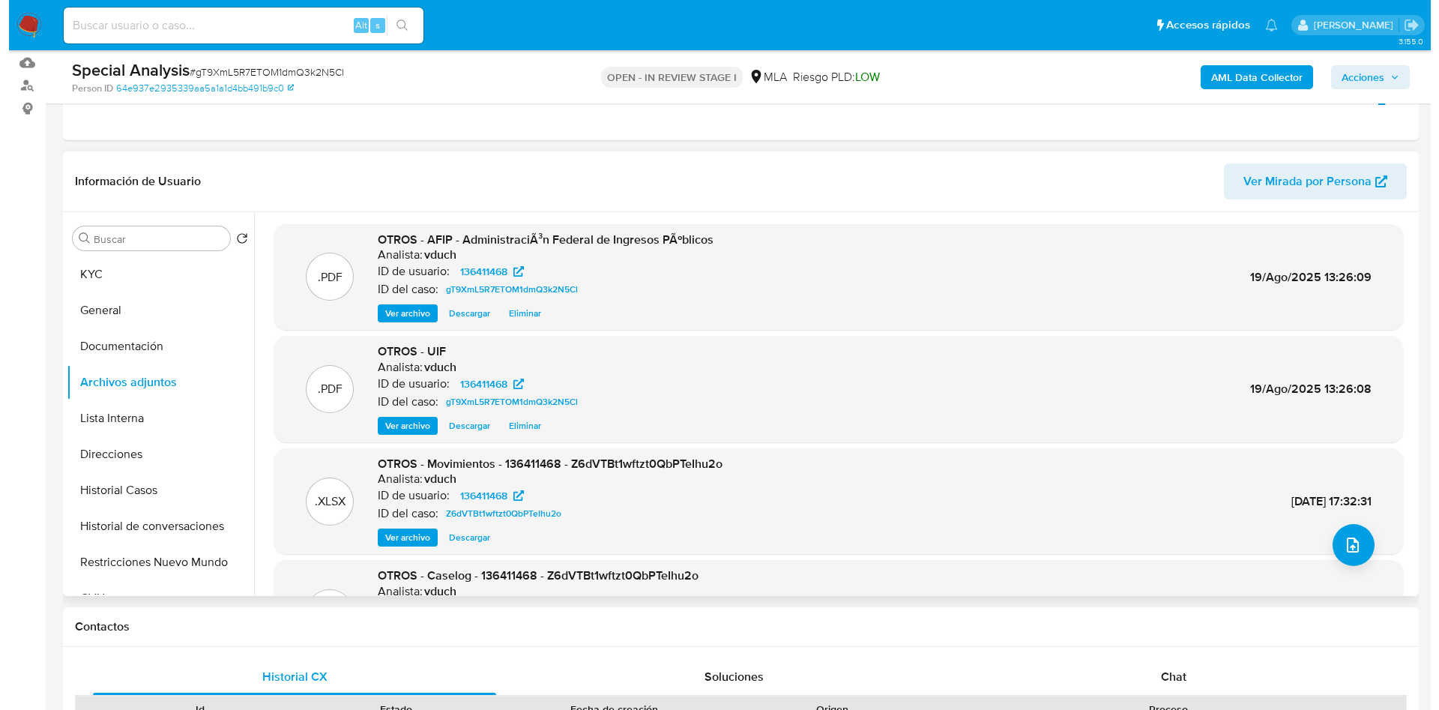
scroll to position [225, 0]
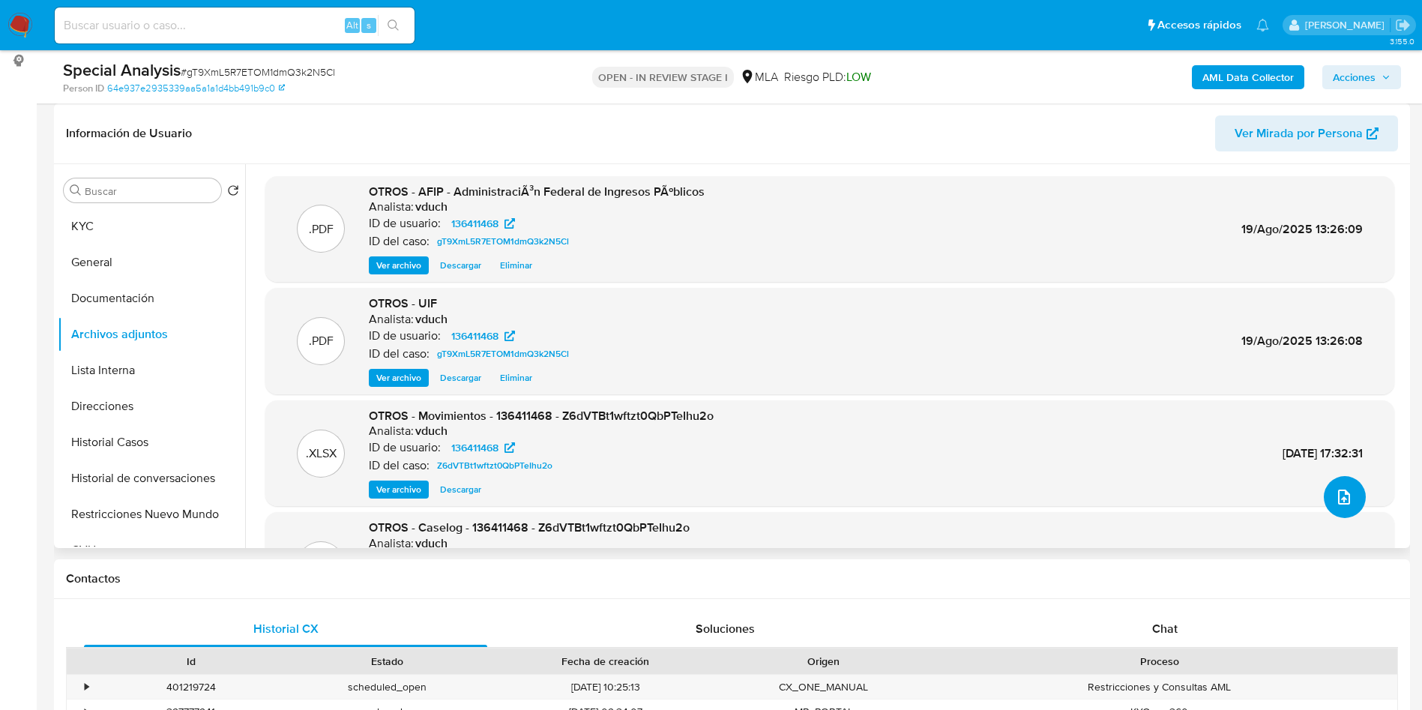
click at [1342, 504] on icon "upload-file" at bounding box center [1344, 497] width 12 height 15
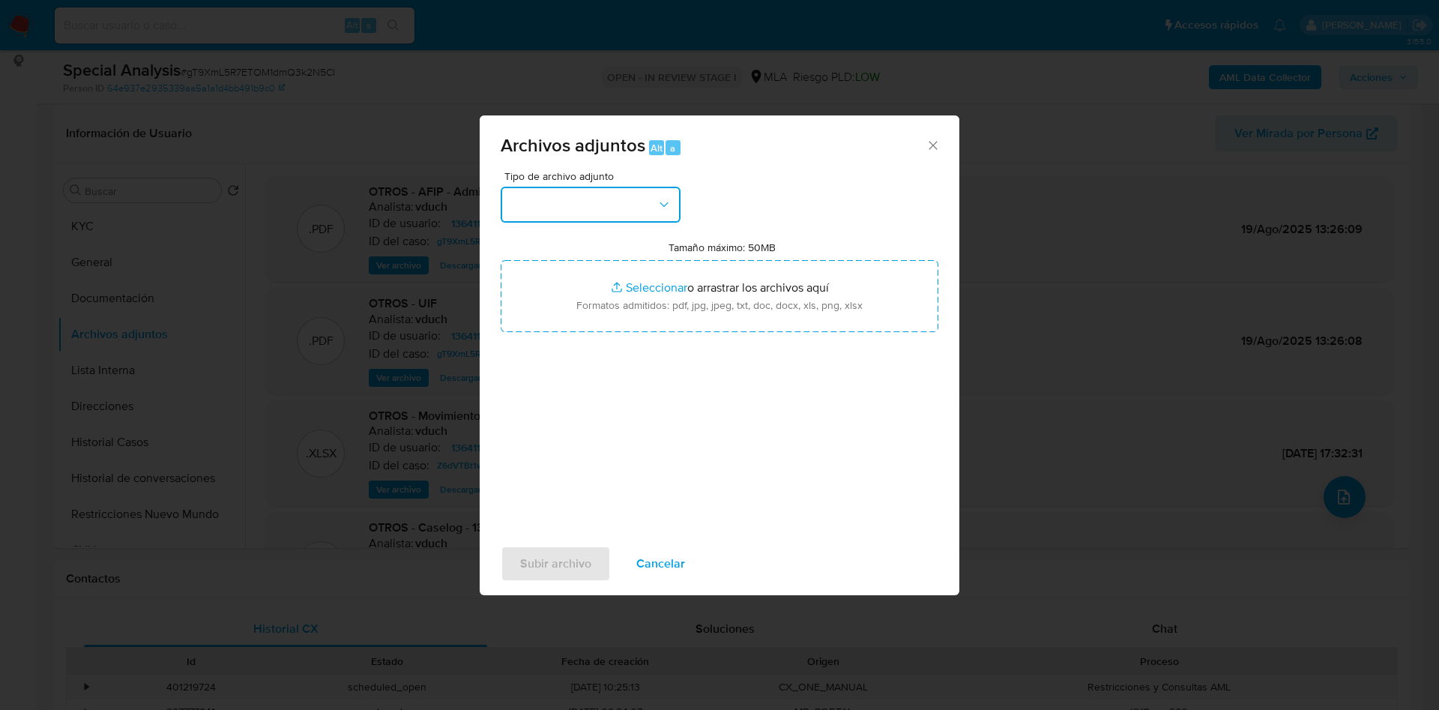
click at [556, 194] on button "button" at bounding box center [591, 205] width 180 height 36
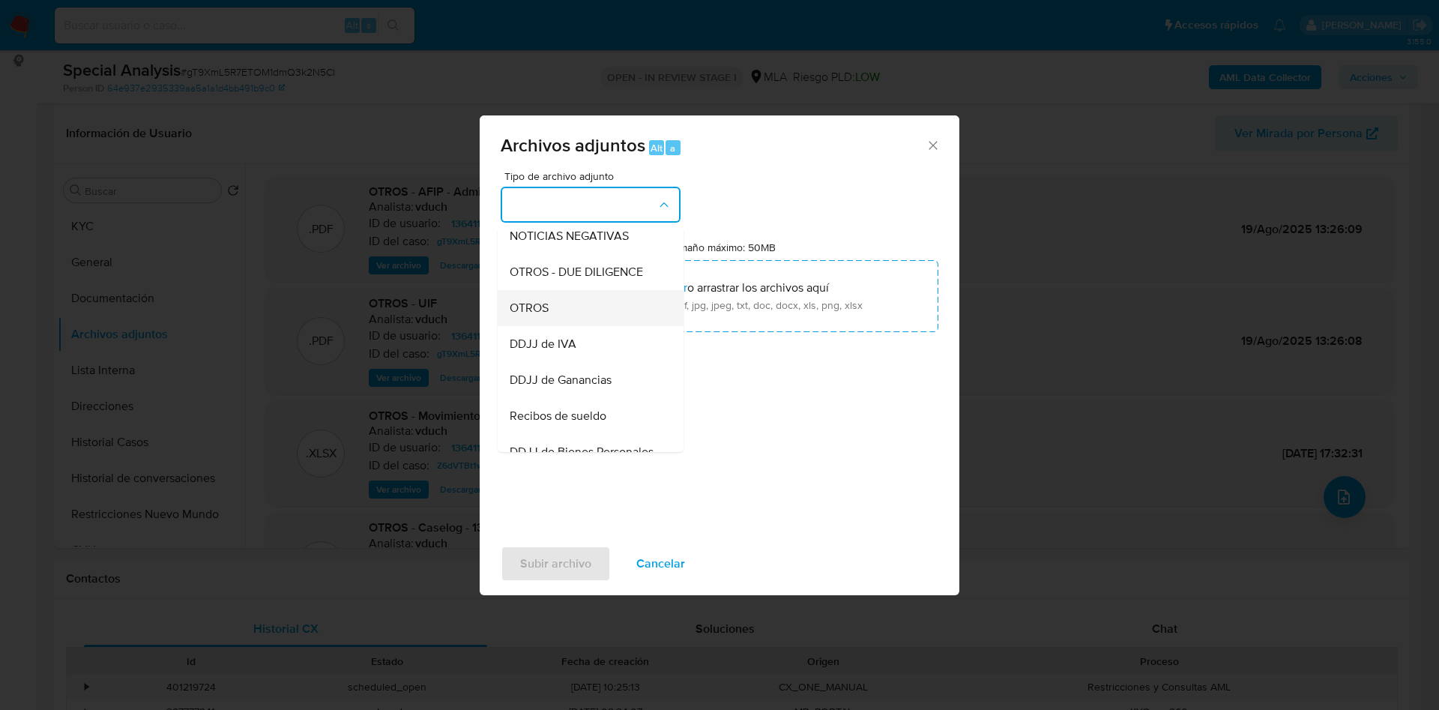
click at [560, 322] on div "OTROS" at bounding box center [586, 308] width 153 height 36
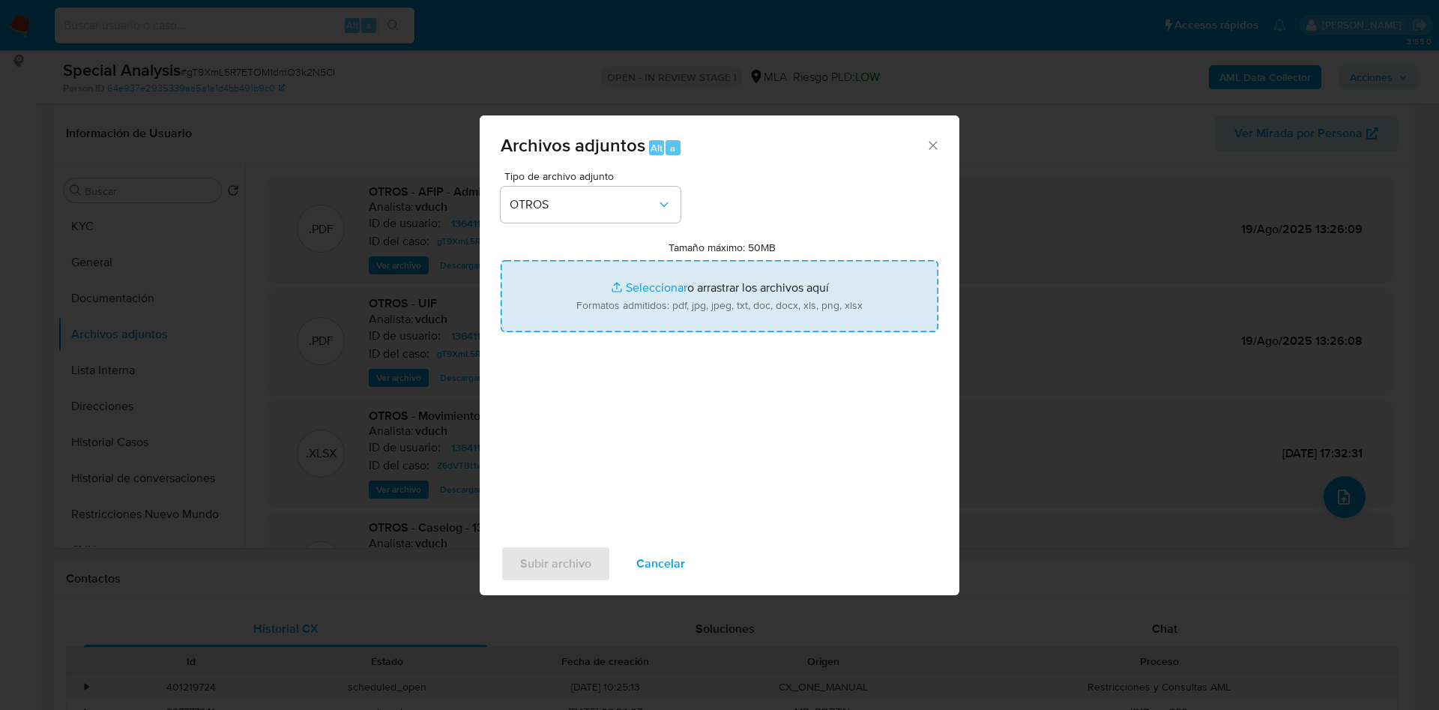
type input "C:\fakepath\Correo de Mercadolibre SRL - [REVISIÓN CUST ID 136411468] _ Caso Cx…"
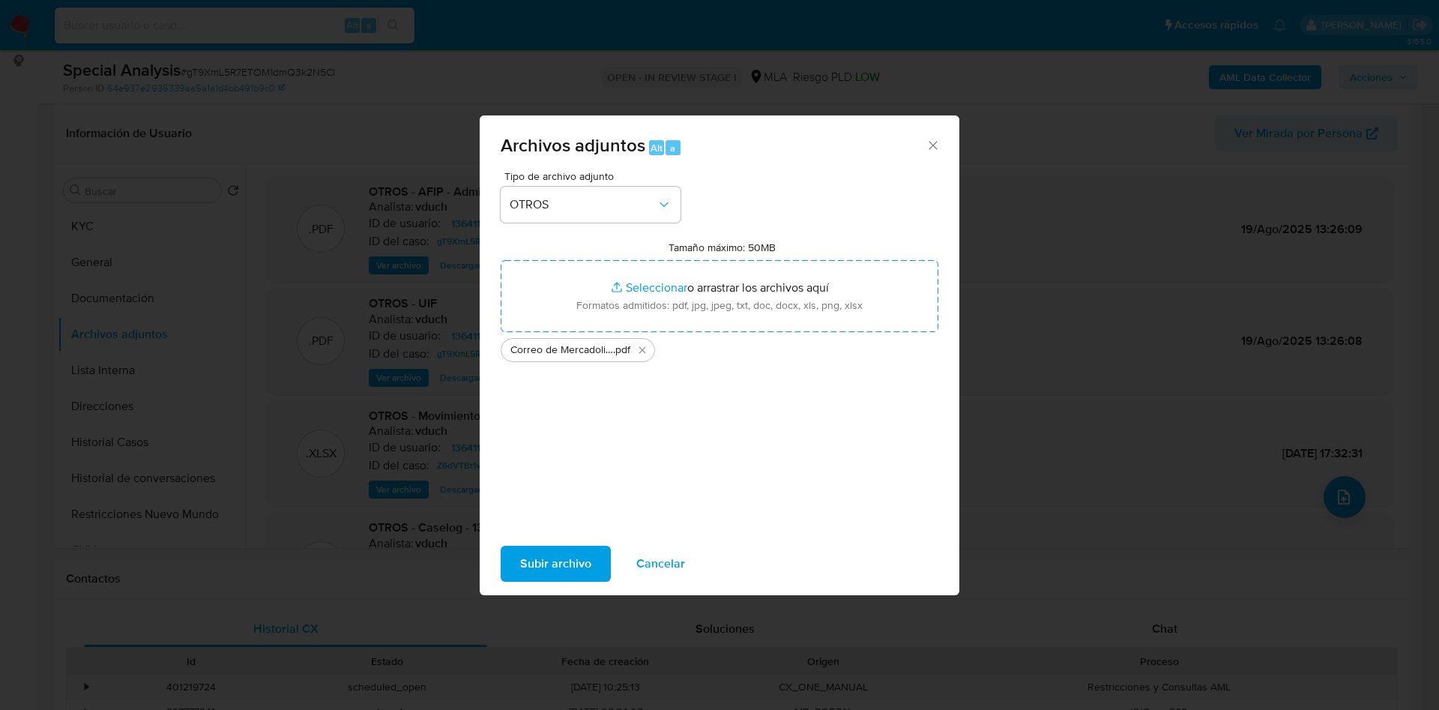
click at [554, 549] on span "Subir archivo" at bounding box center [555, 563] width 71 height 33
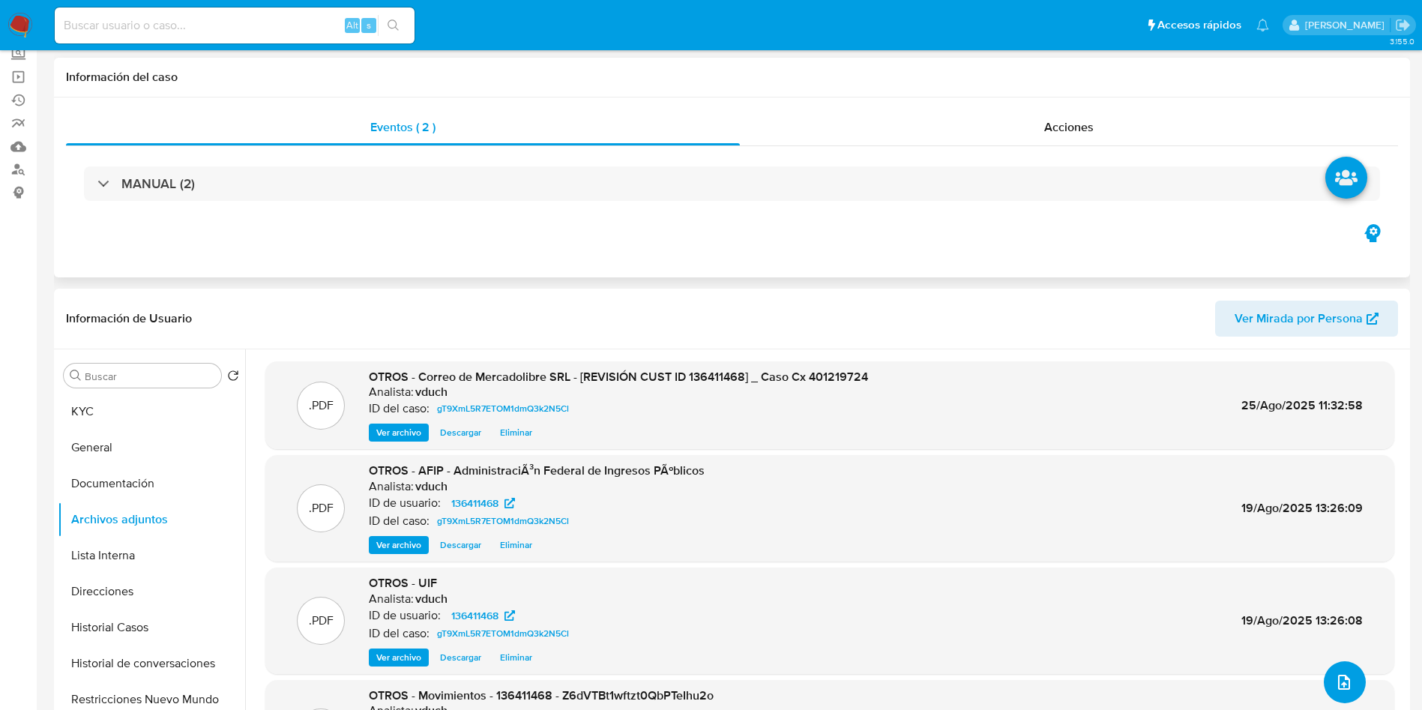
scroll to position [0, 0]
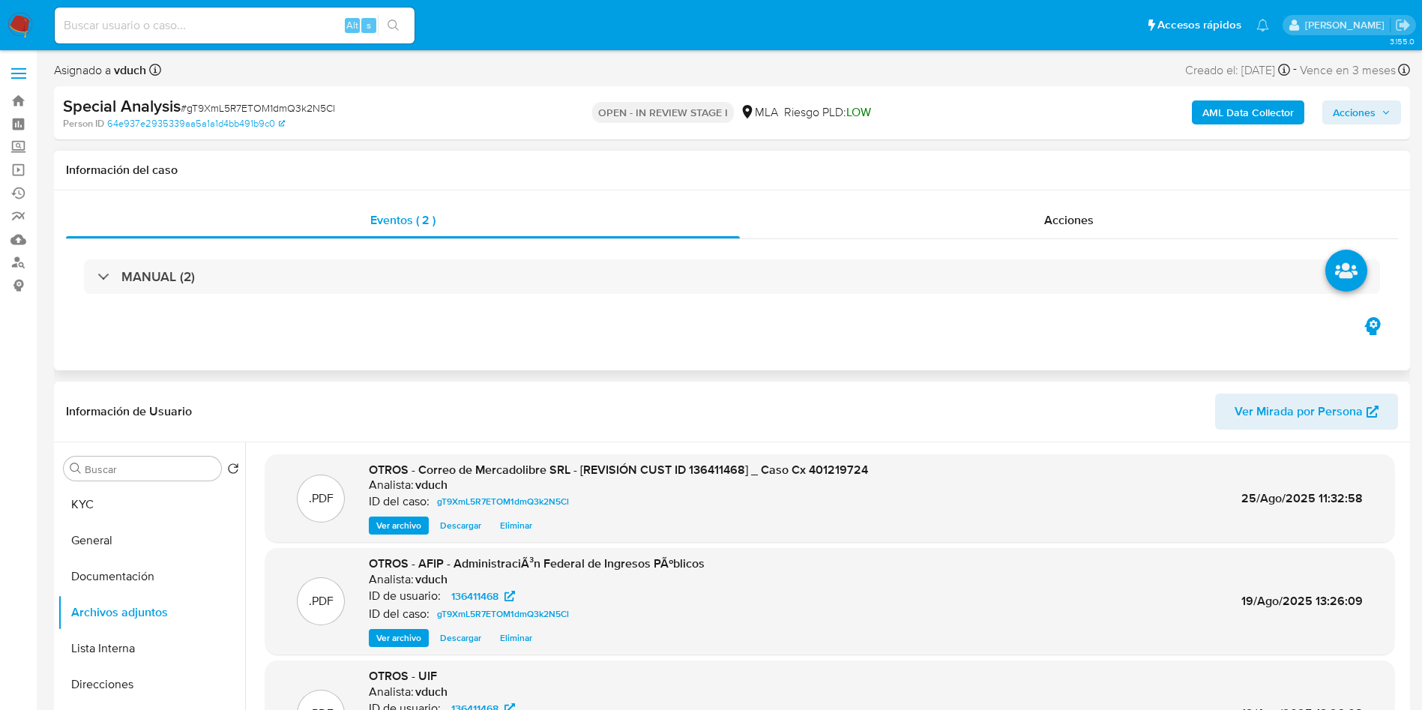
click at [825, 191] on div "Eventos ( 2 ) Acciones MANUAL (2)" at bounding box center [732, 280] width 1356 height 180
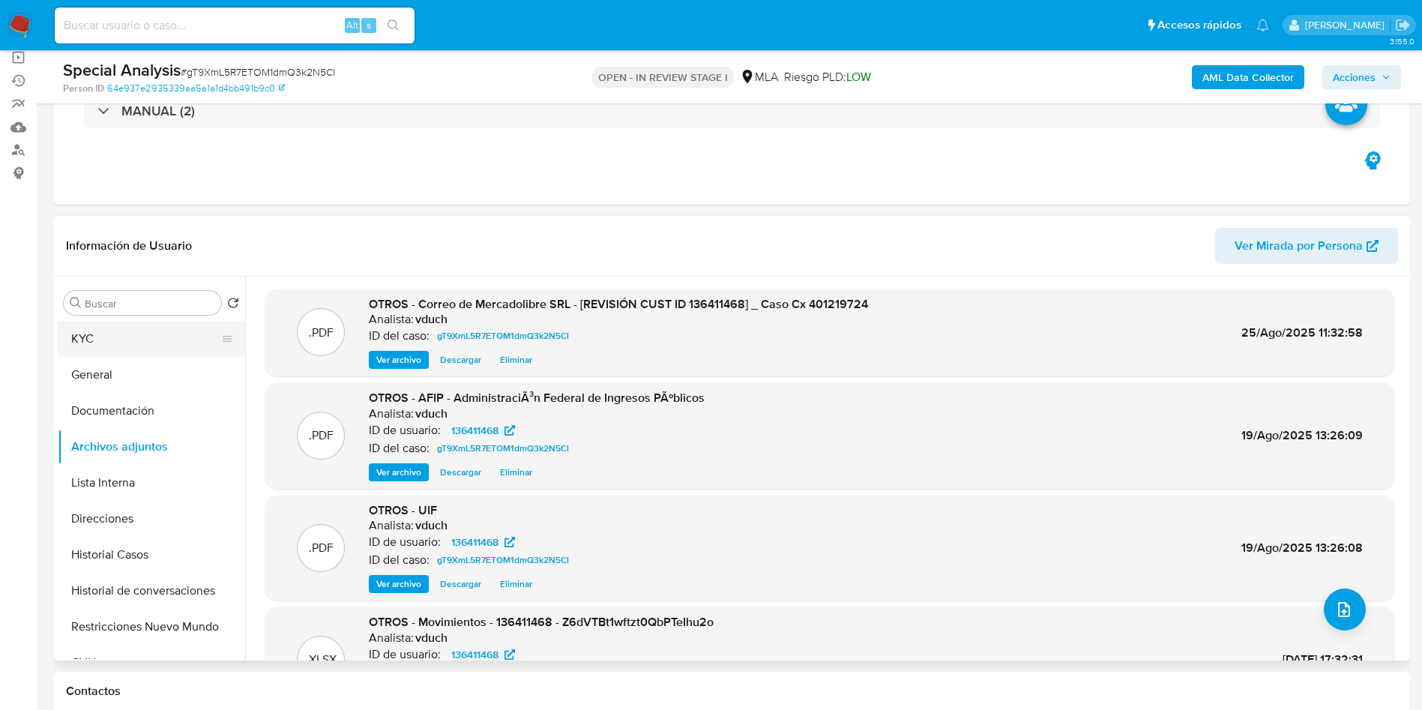
click at [118, 340] on button "KYC" at bounding box center [145, 339] width 175 height 36
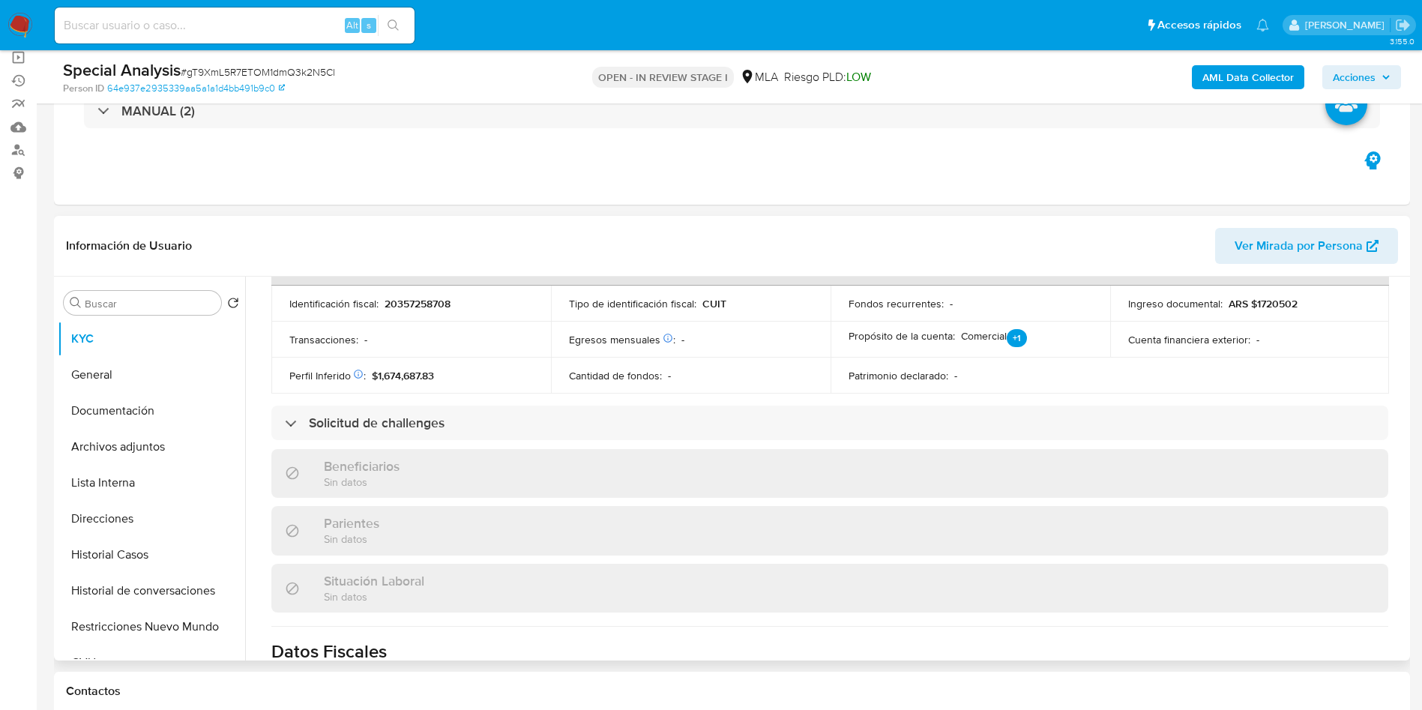
scroll to position [803, 0]
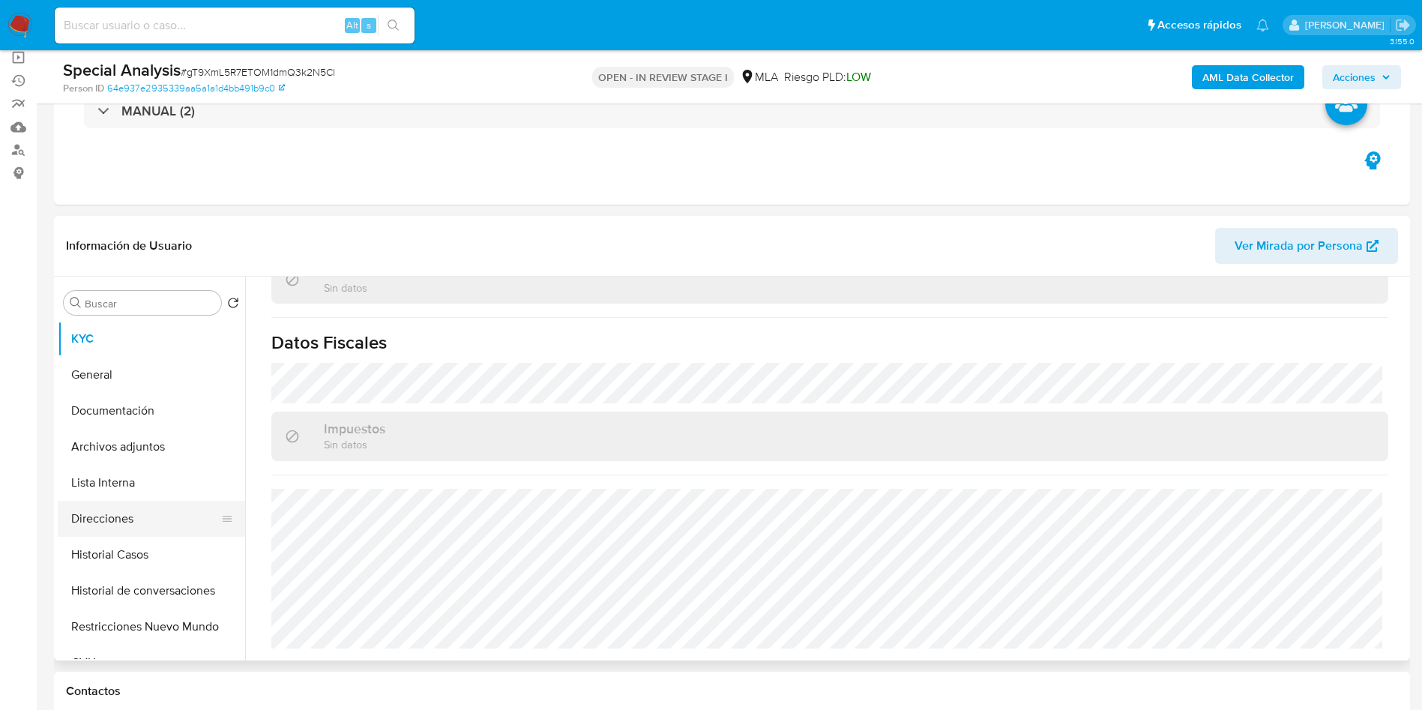
click at [127, 522] on button "Direcciones" at bounding box center [145, 519] width 175 height 36
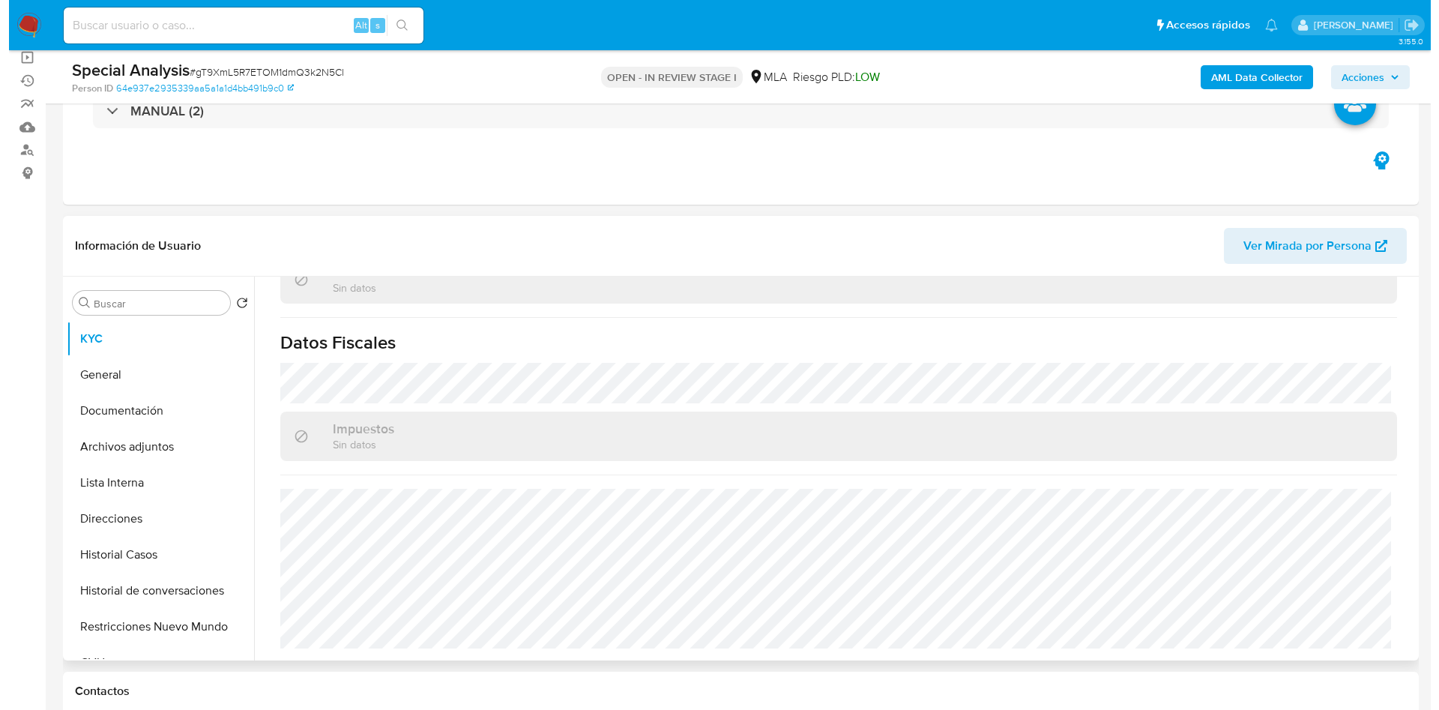
scroll to position [0, 0]
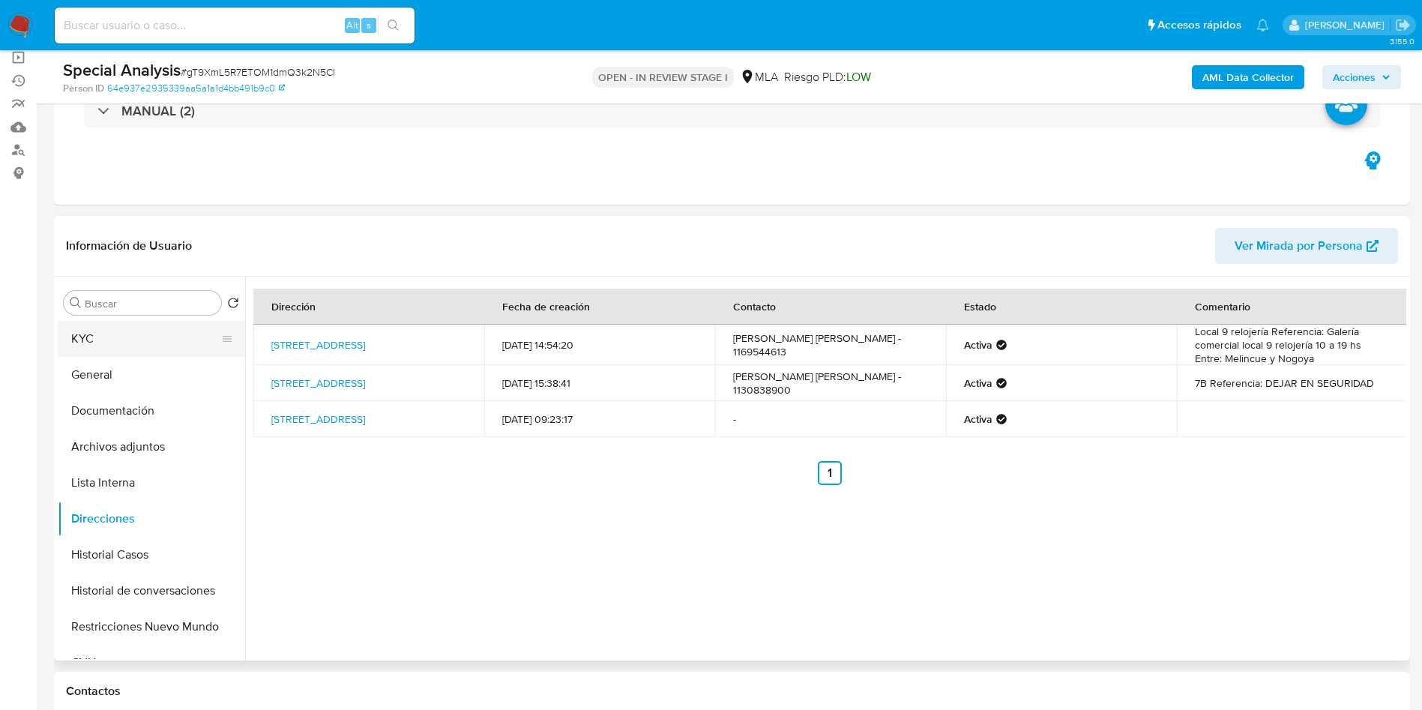
click at [173, 352] on button "KYC" at bounding box center [145, 339] width 175 height 36
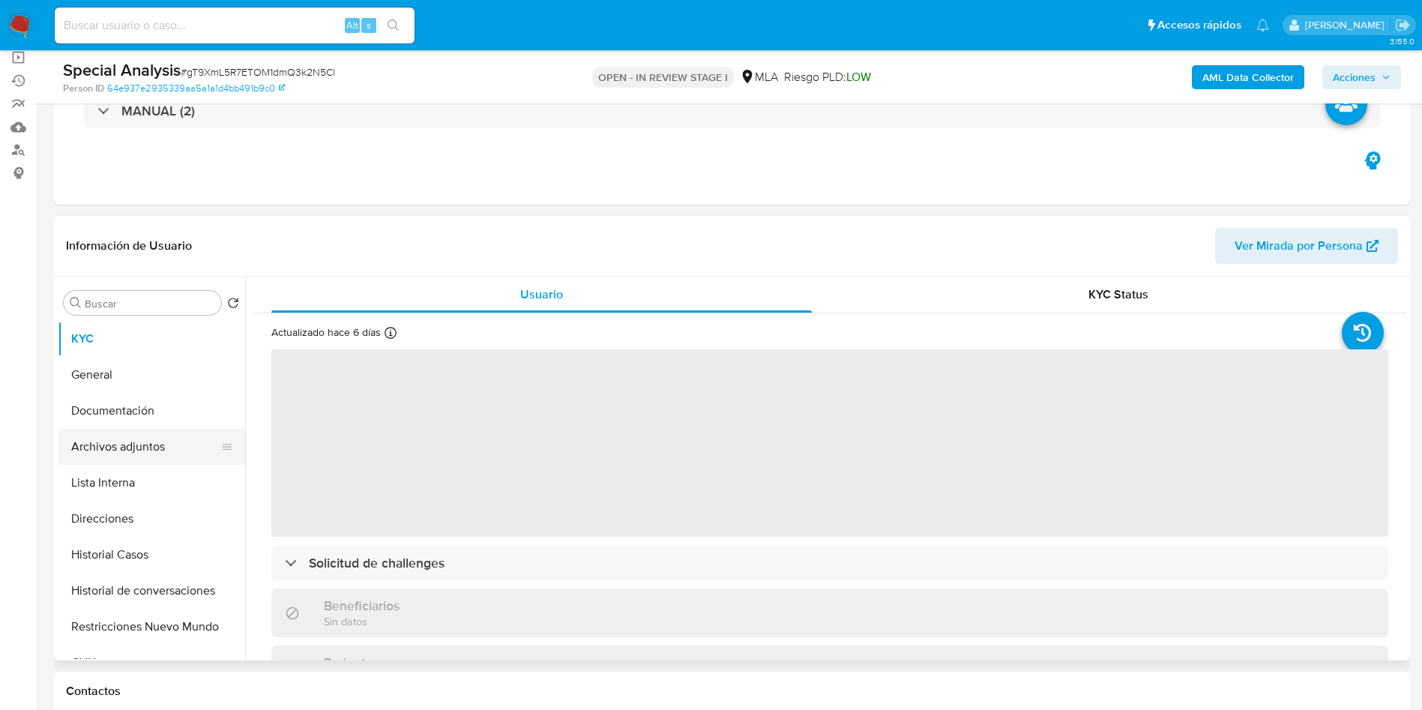
click at [221, 457] on div at bounding box center [227, 447] width 12 height 36
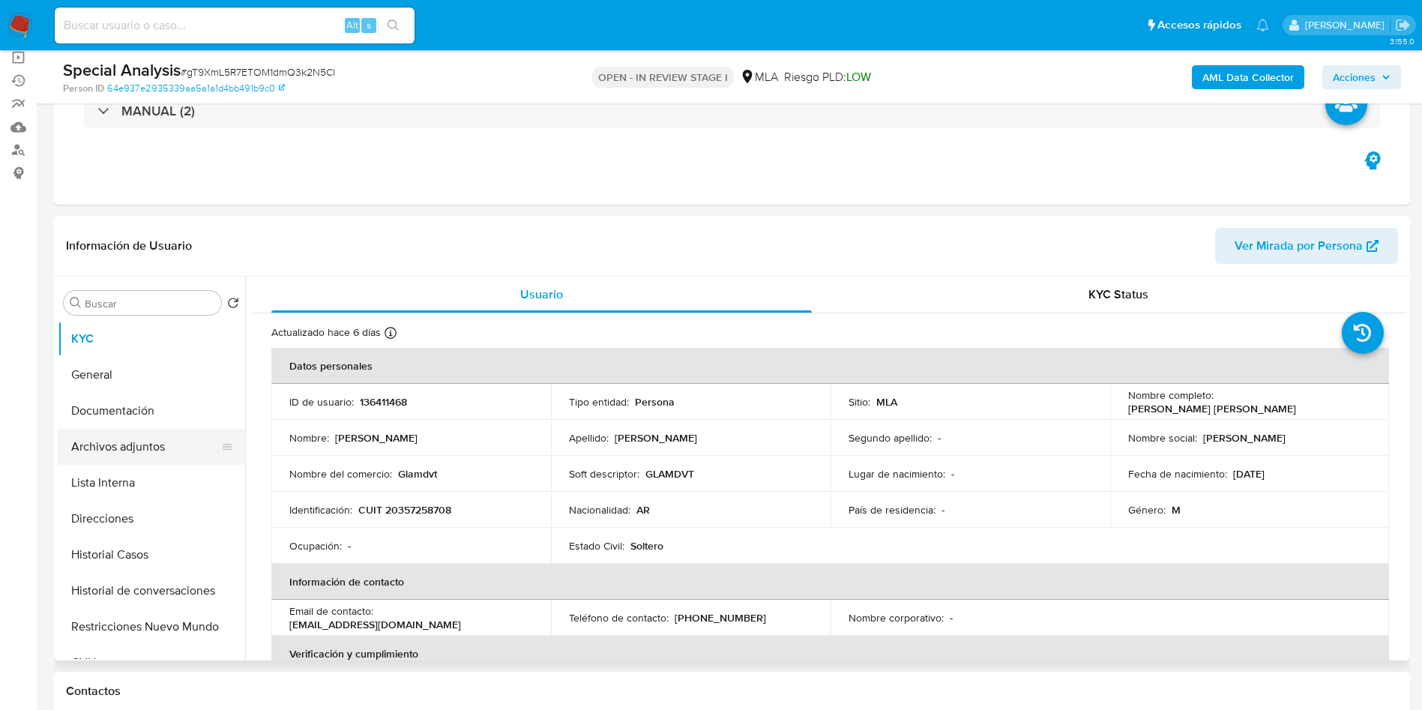
click at [190, 453] on button "Archivos adjuntos" at bounding box center [145, 447] width 175 height 36
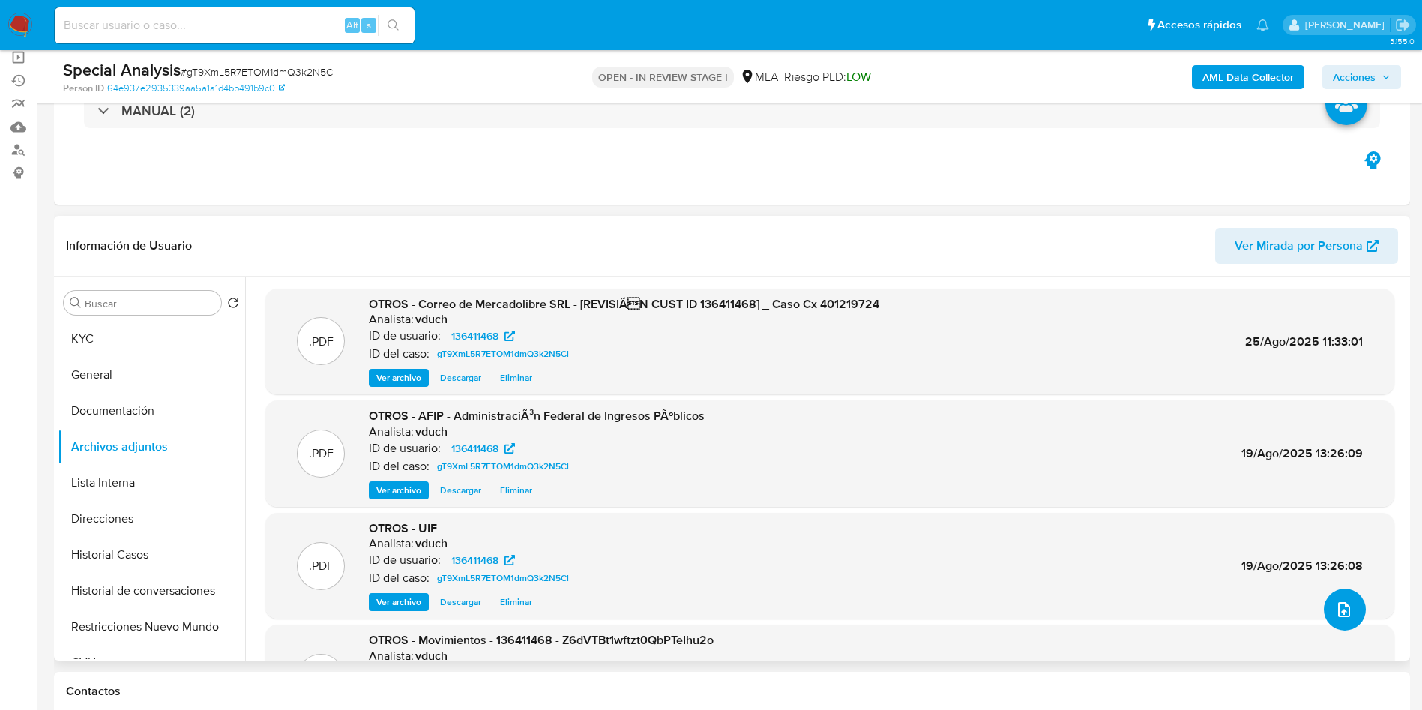
click at [1328, 603] on button "upload-file" at bounding box center [1345, 609] width 42 height 42
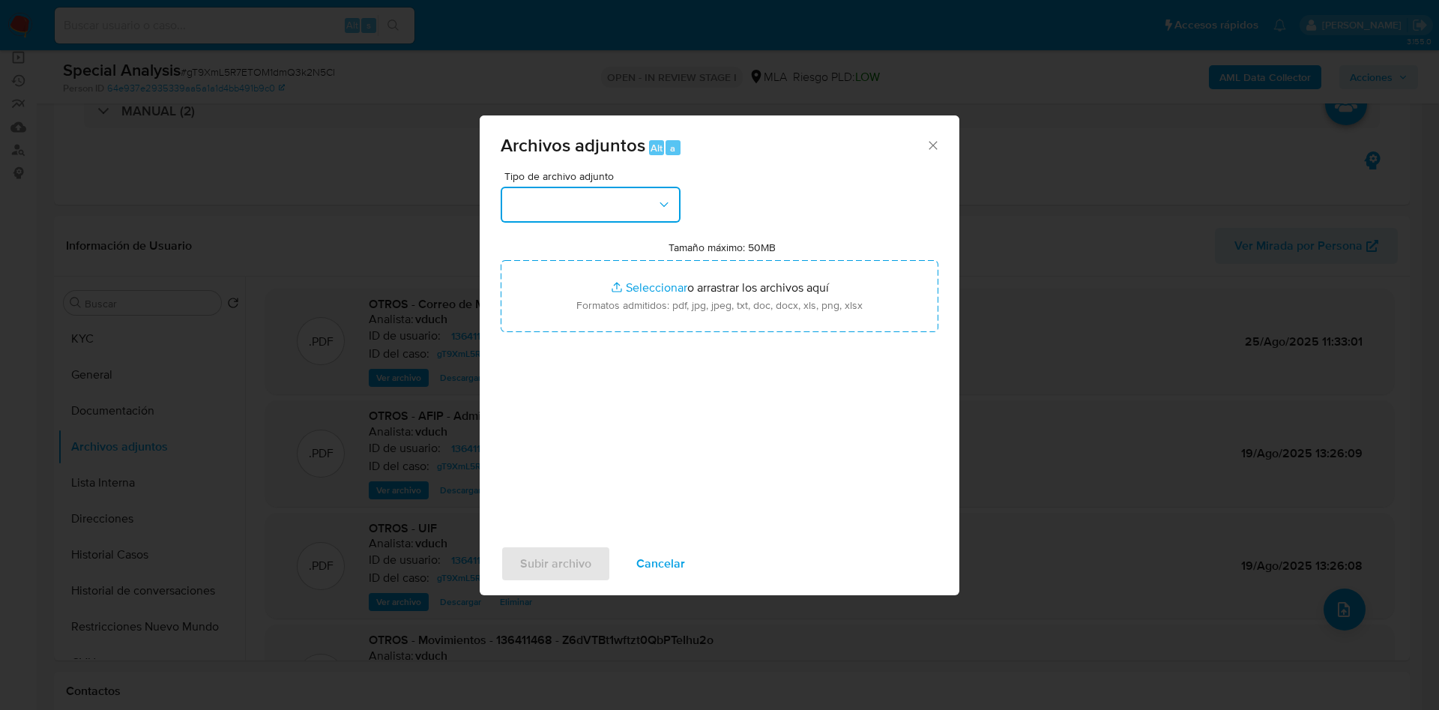
click at [582, 200] on button "button" at bounding box center [591, 205] width 180 height 36
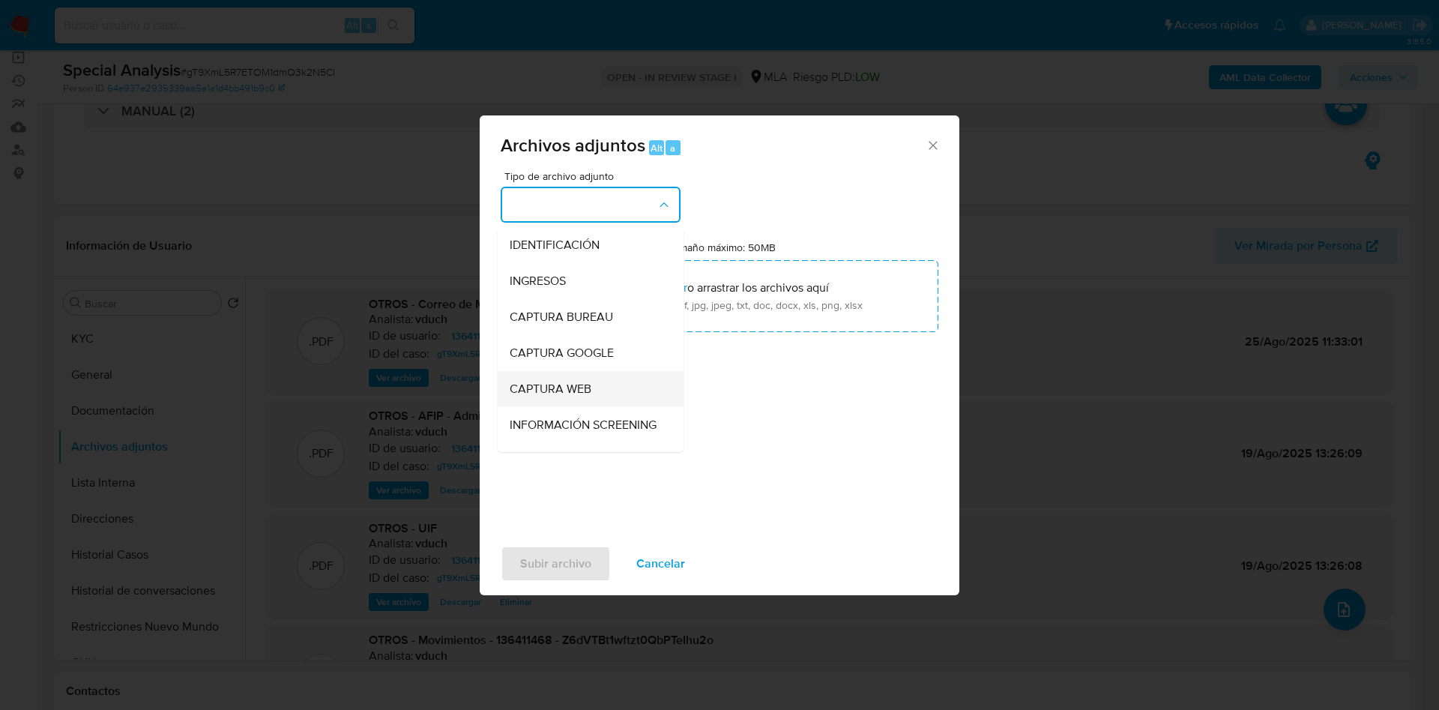
click at [576, 268] on div "INGRESOS" at bounding box center [586, 281] width 153 height 36
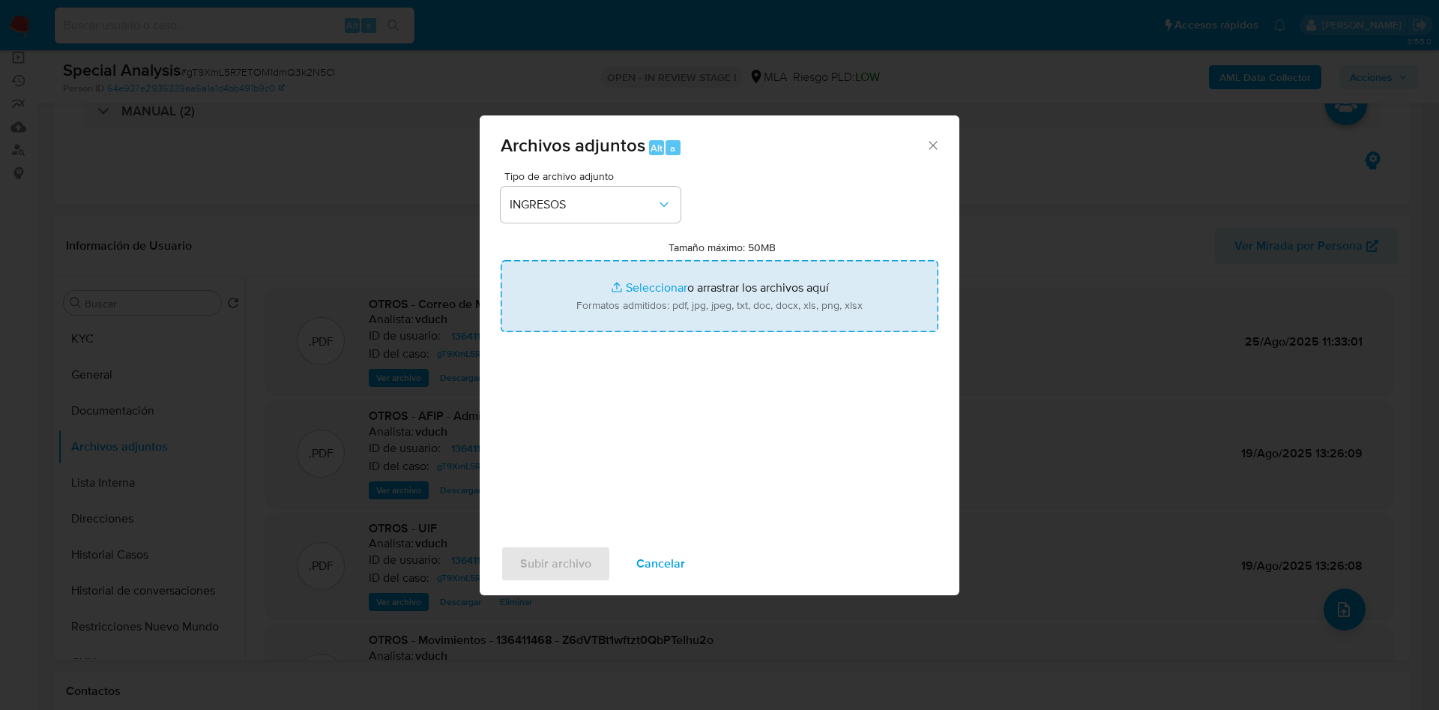
type input "C:\fakepath\Documentación (2).pdf"
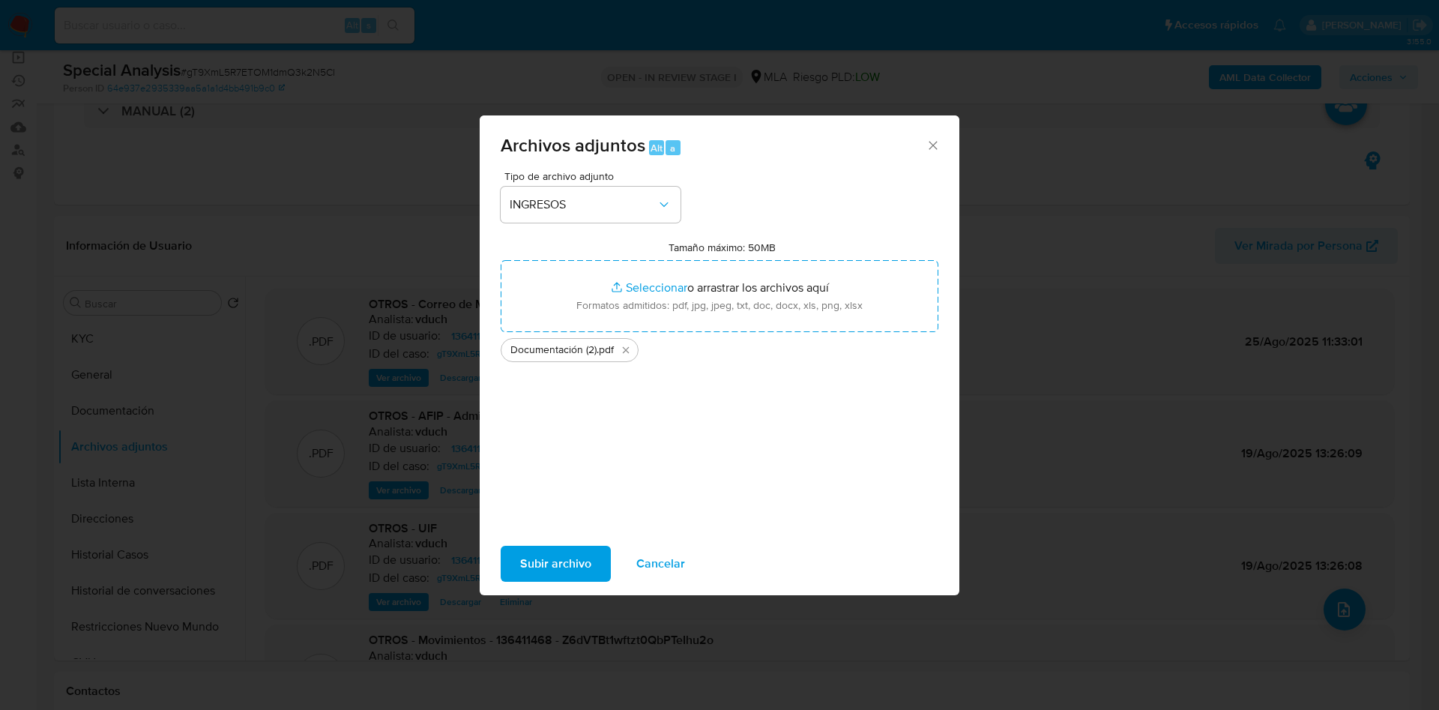
click at [581, 562] on span "Subir archivo" at bounding box center [555, 563] width 71 height 33
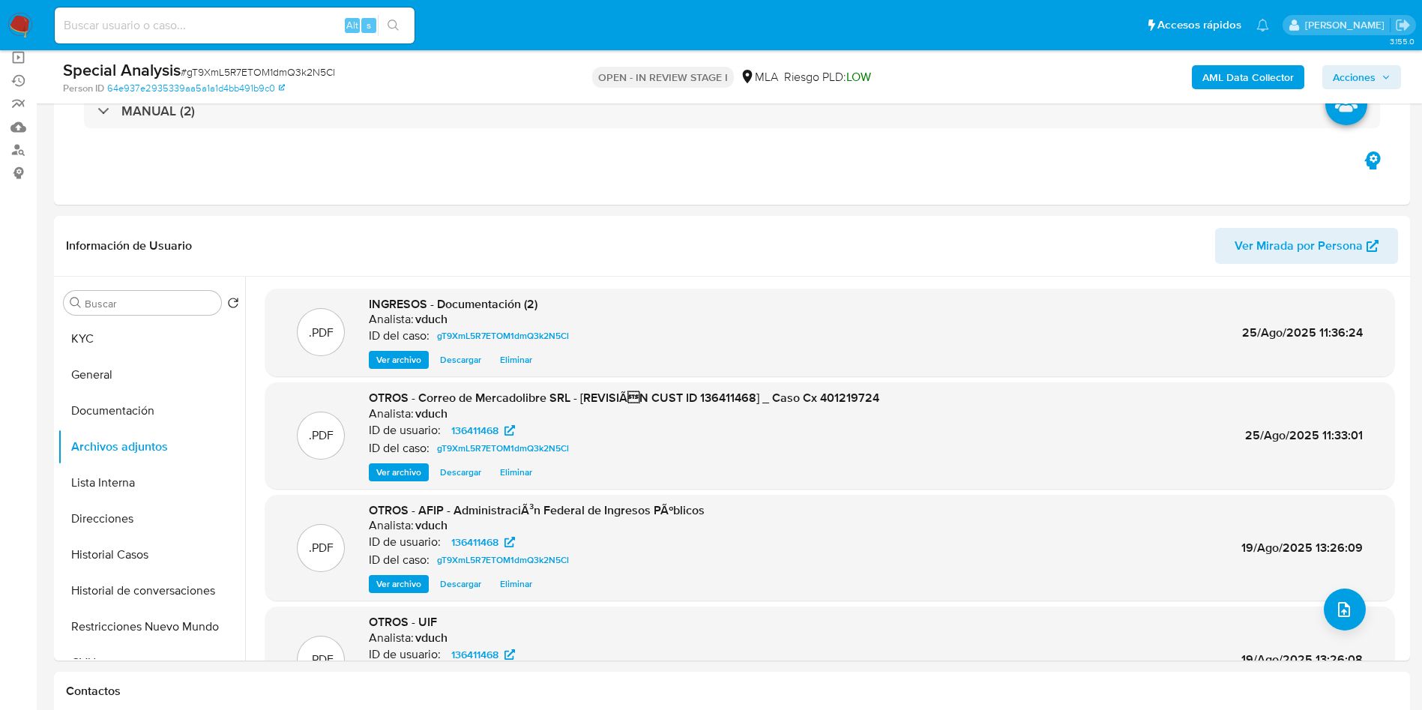
click at [1356, 71] on span "Acciones" at bounding box center [1354, 77] width 43 height 24
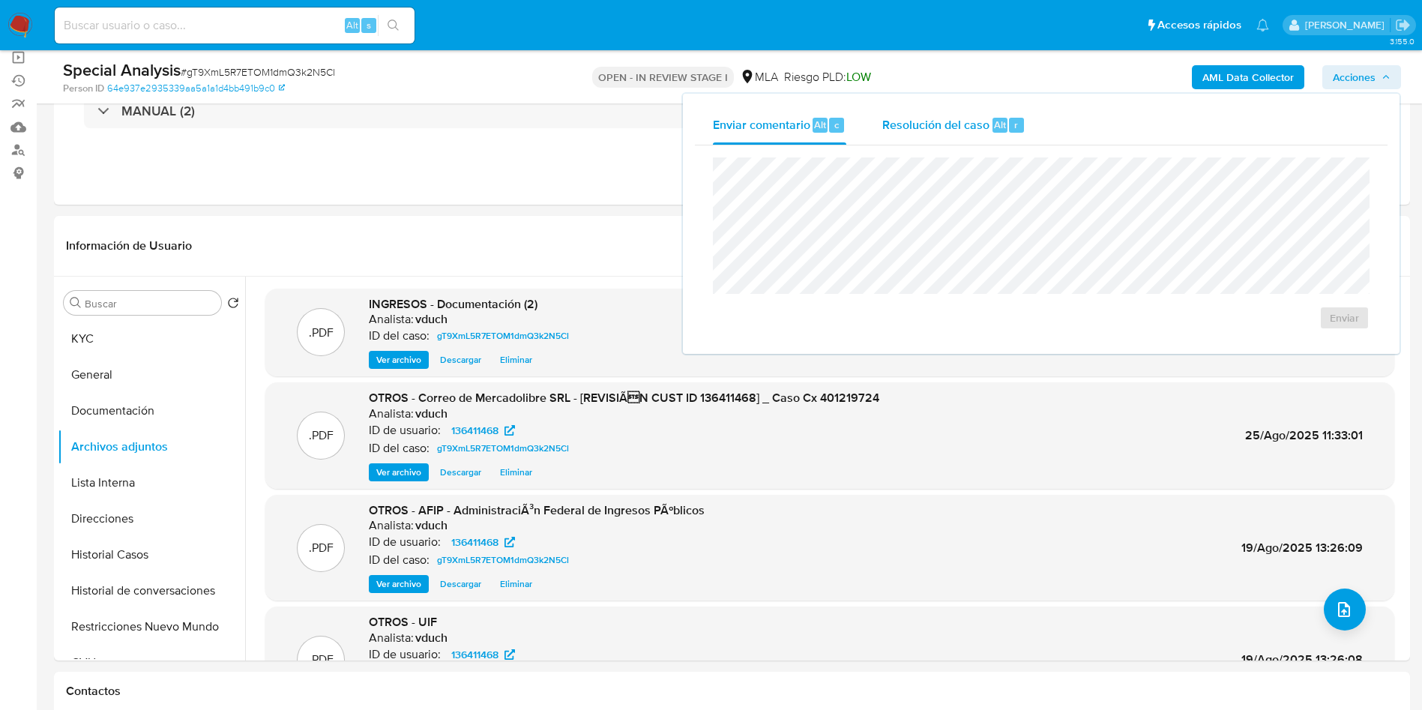
click at [961, 139] on div "Resolución del caso Alt r" at bounding box center [953, 125] width 143 height 39
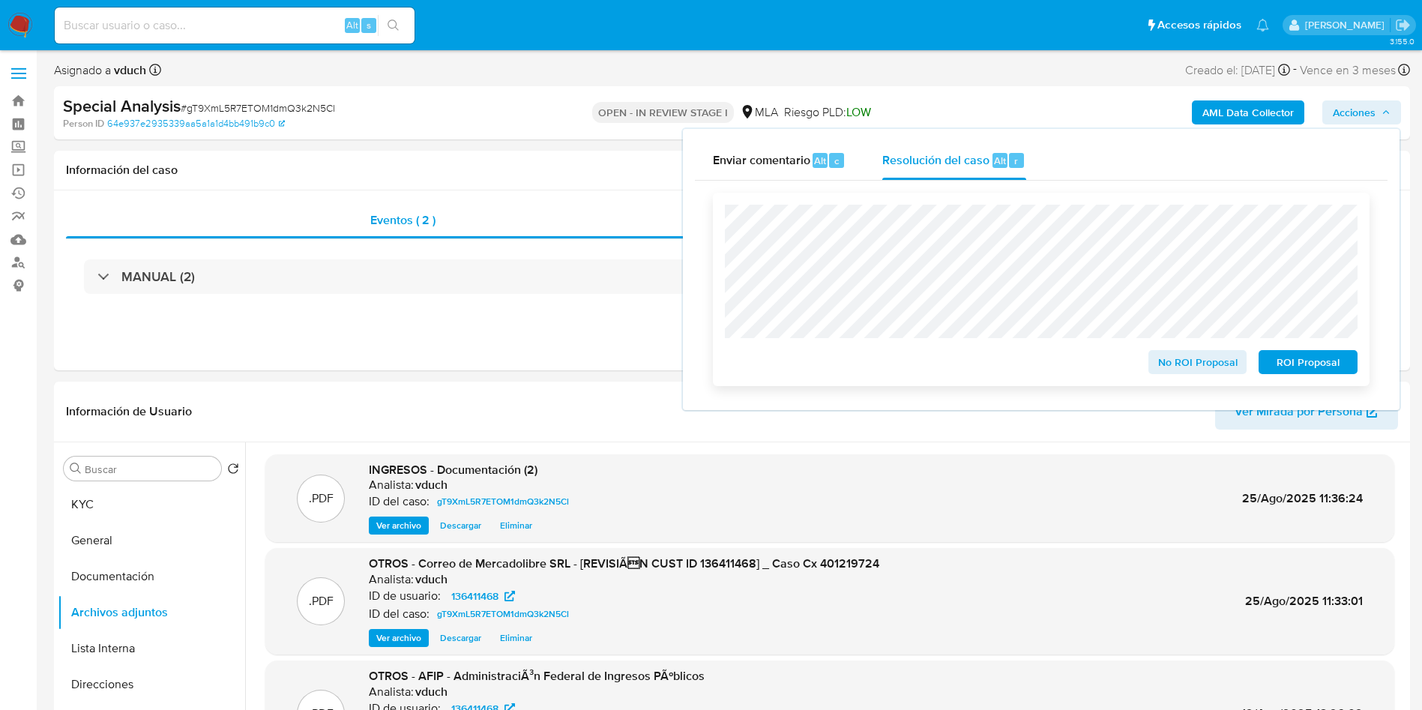
click at [1180, 364] on span "No ROI Proposal" at bounding box center [1198, 362] width 78 height 21
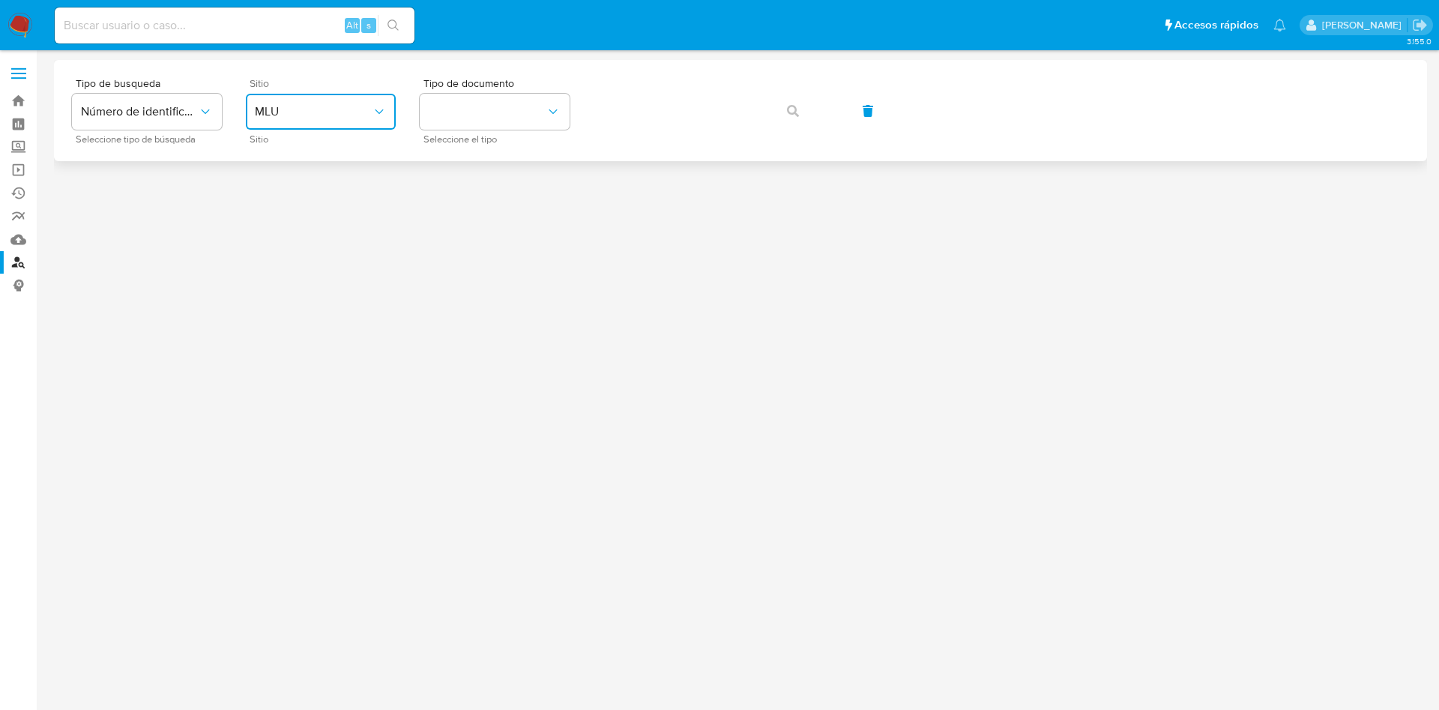
drag, startPoint x: 334, startPoint y: 101, endPoint x: 326, endPoint y: 124, distance: 24.4
click at [334, 101] on button "MLU" at bounding box center [321, 112] width 150 height 36
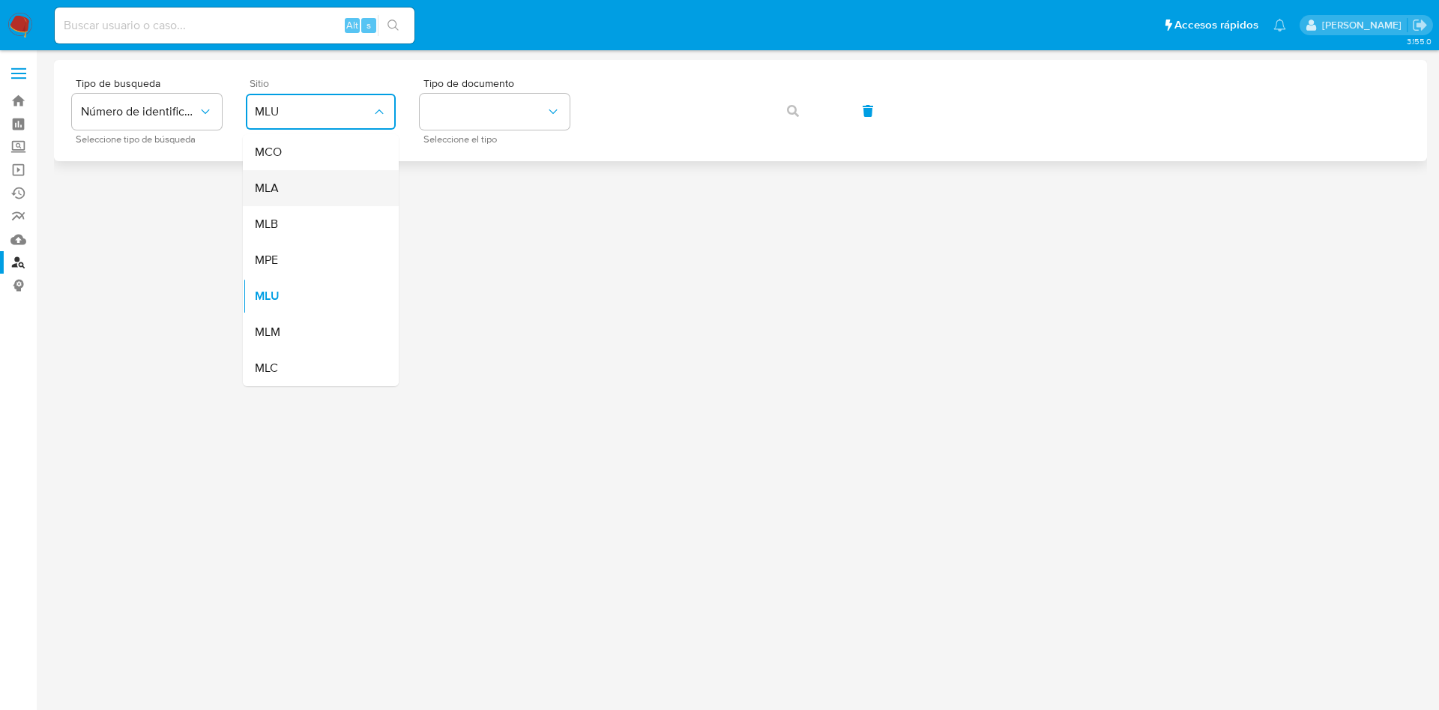
click at [310, 181] on div "MLA" at bounding box center [316, 188] width 123 height 36
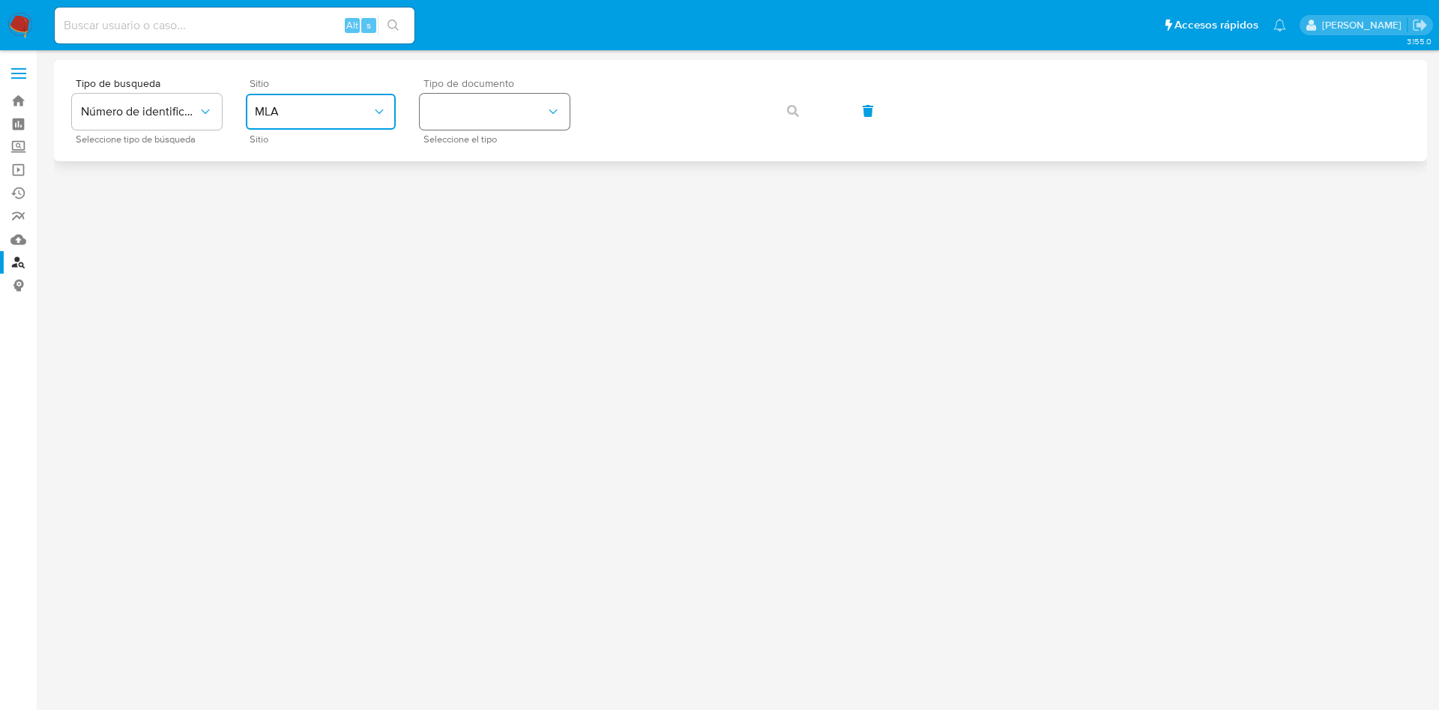
click at [496, 103] on button "identificationType" at bounding box center [495, 112] width 150 height 36
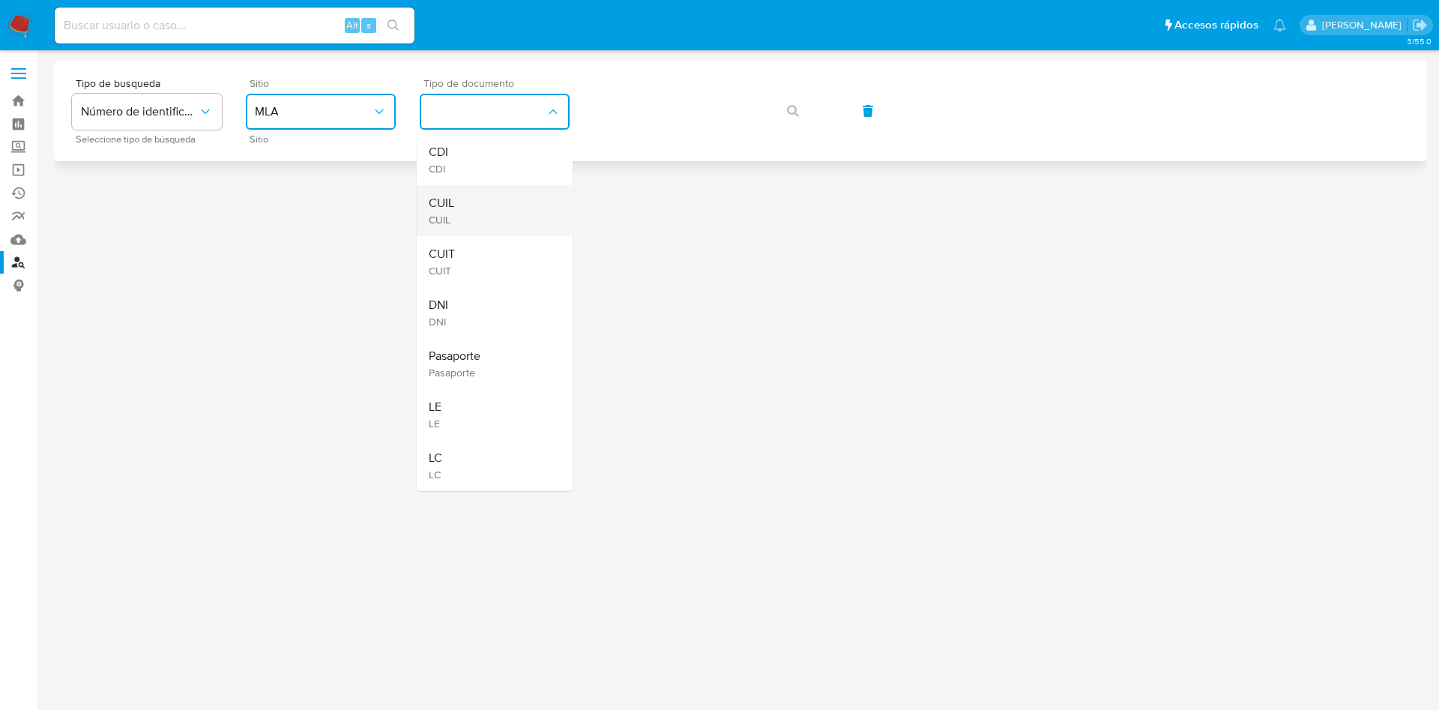
click at [485, 208] on div "CUIL CUIL" at bounding box center [490, 210] width 123 height 51
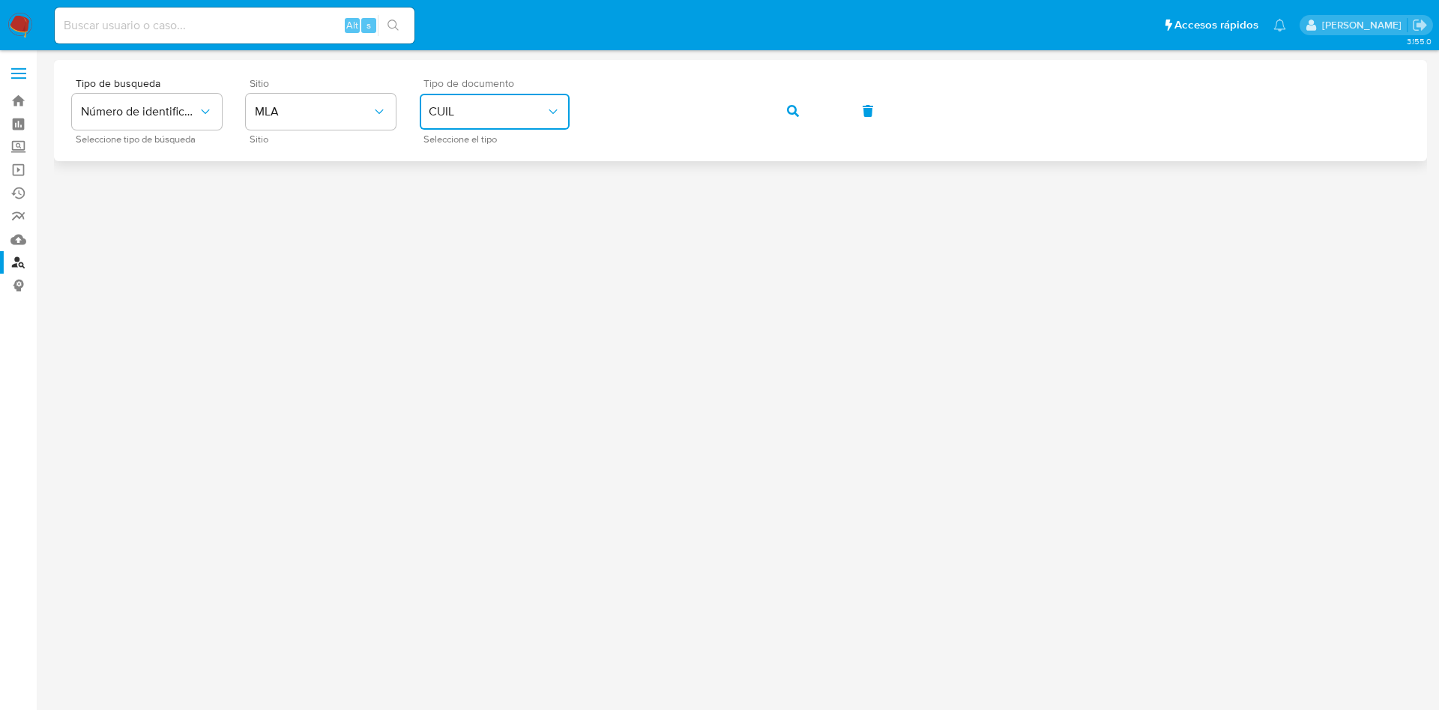
click at [792, 113] on icon "button" at bounding box center [793, 111] width 12 height 12
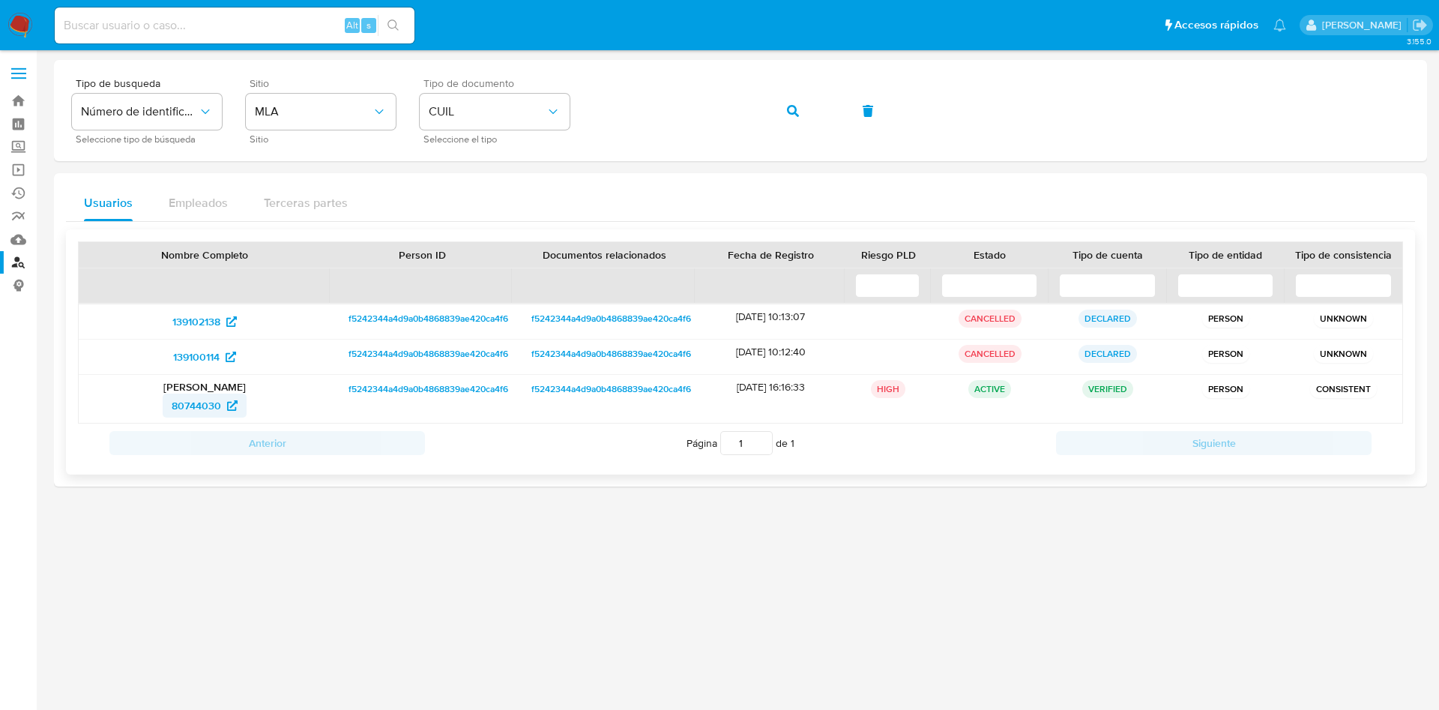
click at [195, 404] on span "80744030" at bounding box center [196, 406] width 49 height 24
click at [810, 103] on button "button" at bounding box center [793, 111] width 51 height 36
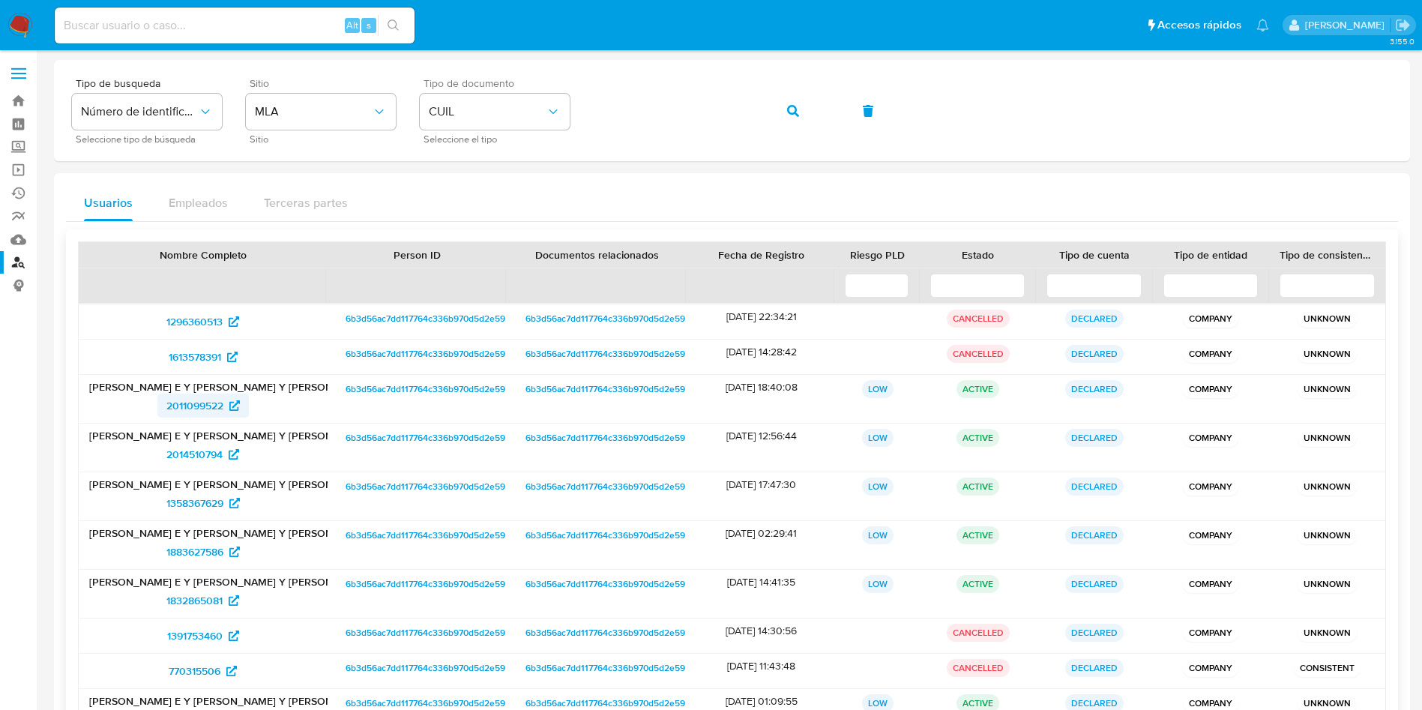
click at [184, 404] on span "2011099522" at bounding box center [194, 406] width 57 height 24
click at [237, 28] on input at bounding box center [235, 25] width 360 height 19
paste input "153915827"
type input "153915827"
click at [398, 30] on icon "search-icon" at bounding box center [394, 25] width 12 height 12
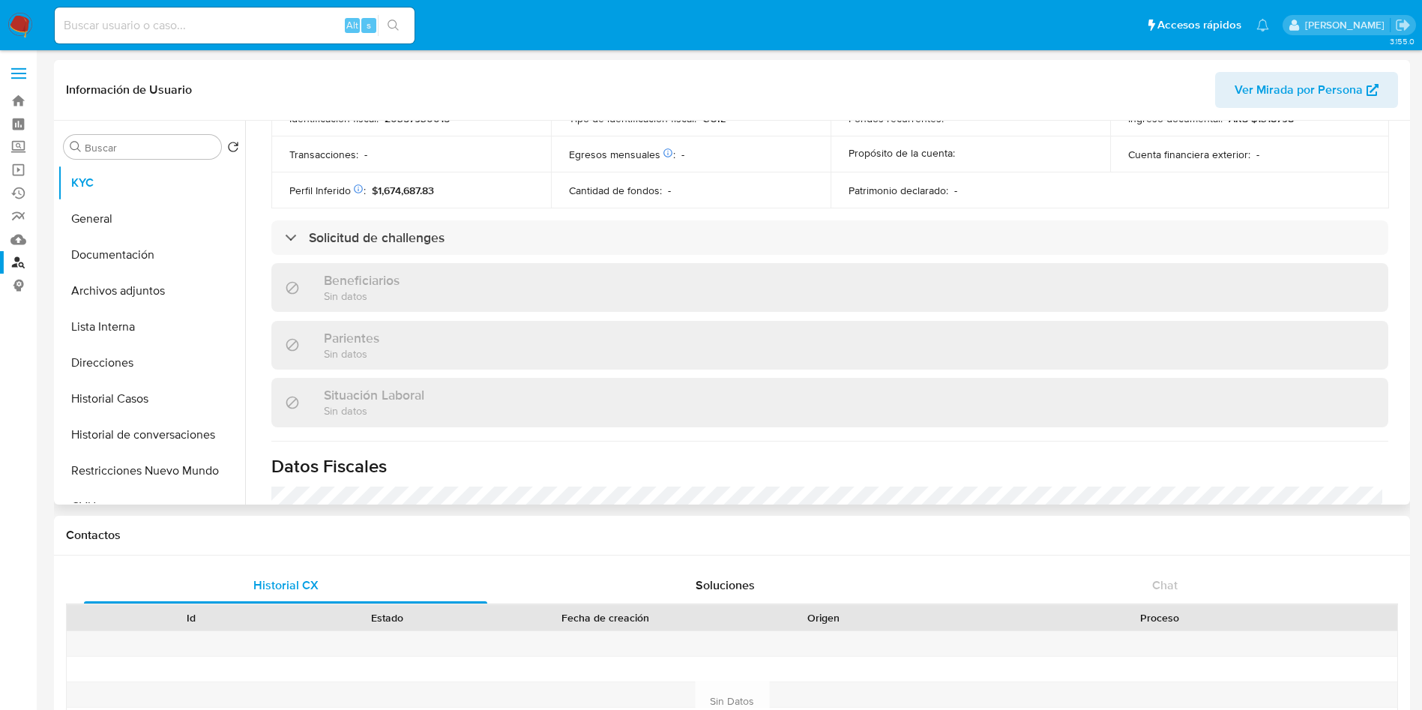
select select "10"
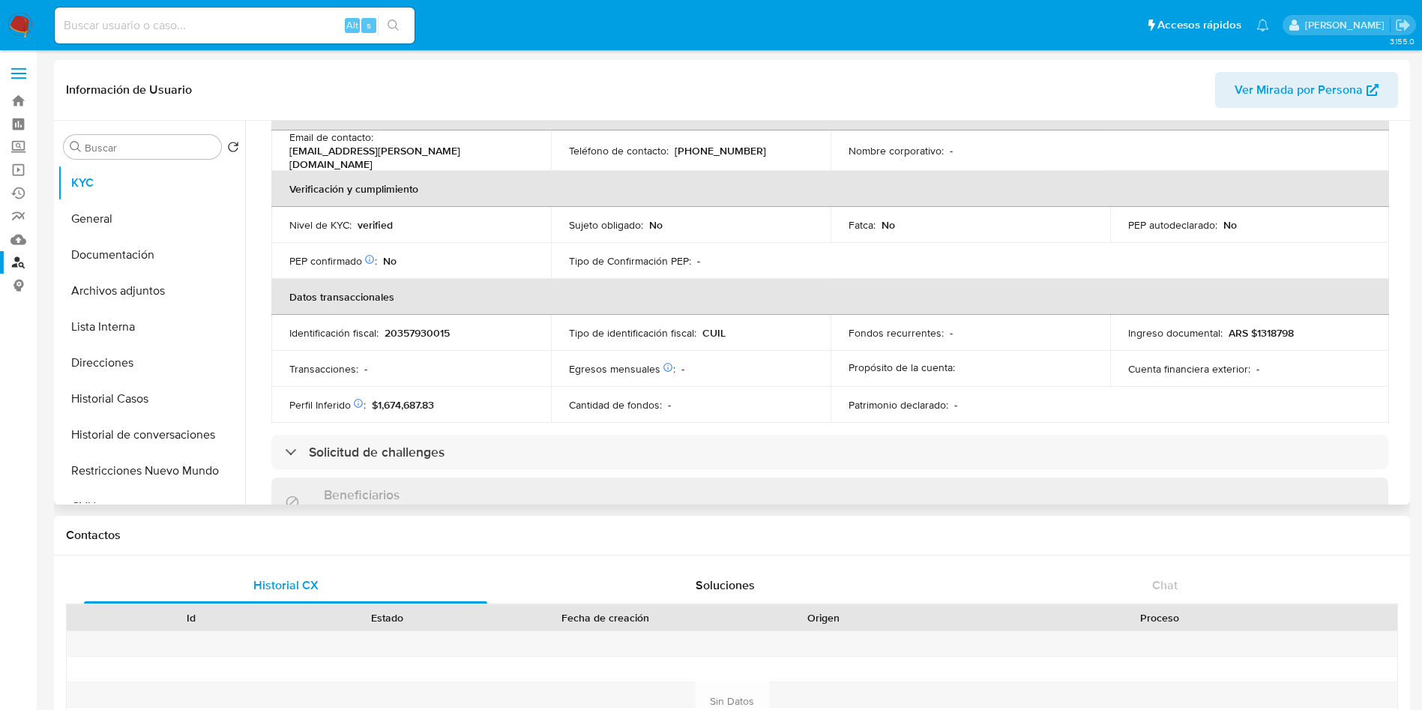
scroll to position [312, 0]
drag, startPoint x: 382, startPoint y: 149, endPoint x: 535, endPoint y: 154, distance: 153.0
click at [535, 154] on td "Email de contacto : marino.berna@outlook.com" at bounding box center [411, 153] width 280 height 40
copy p "marino.berna@outlook.com"
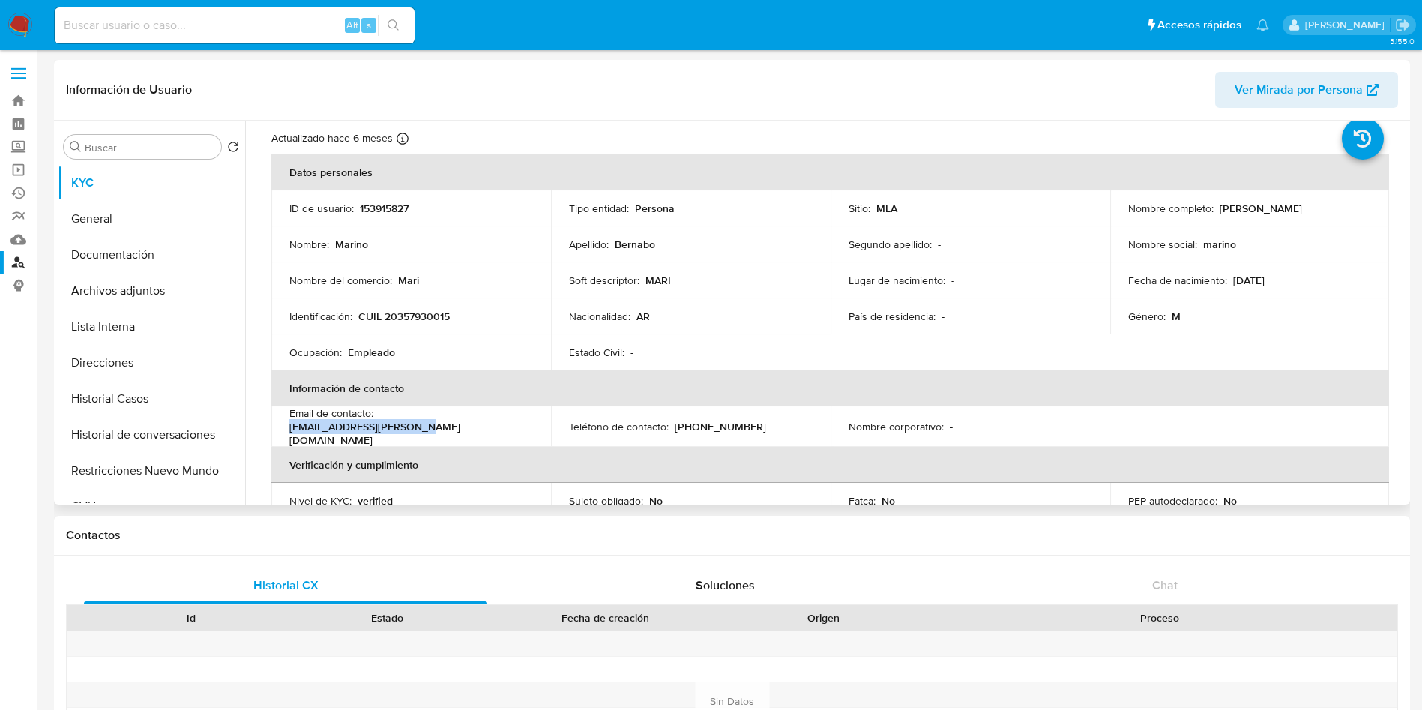
scroll to position [0, 0]
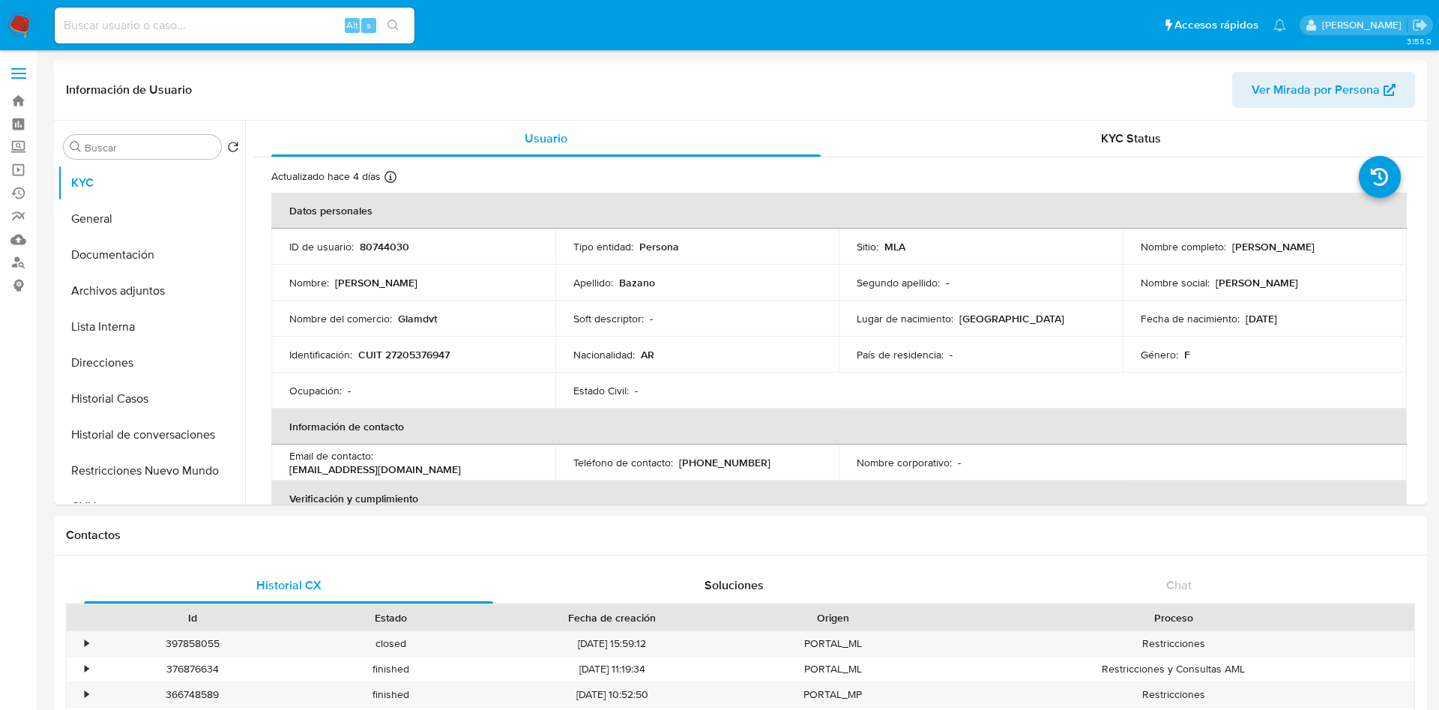
select select "10"
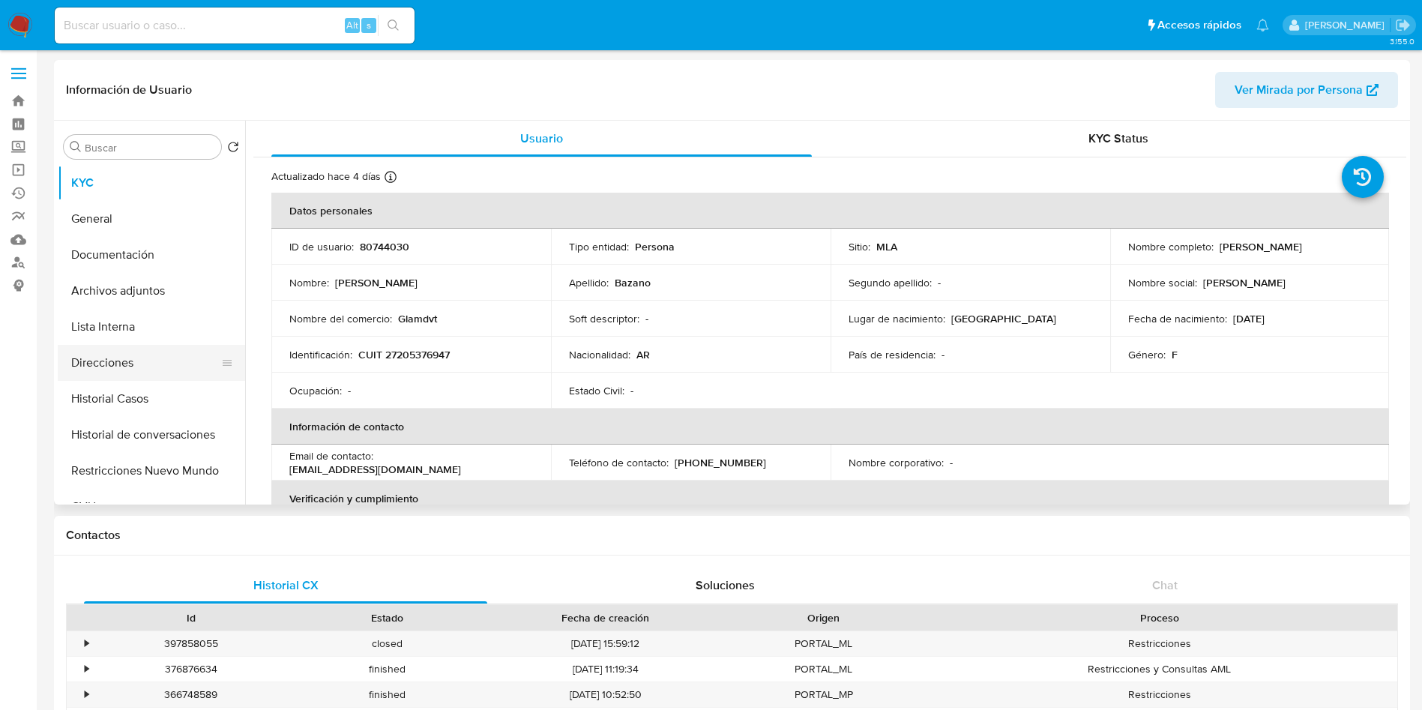
click at [221, 346] on div at bounding box center [227, 362] width 12 height 33
click at [202, 367] on button "Direcciones" at bounding box center [145, 363] width 175 height 36
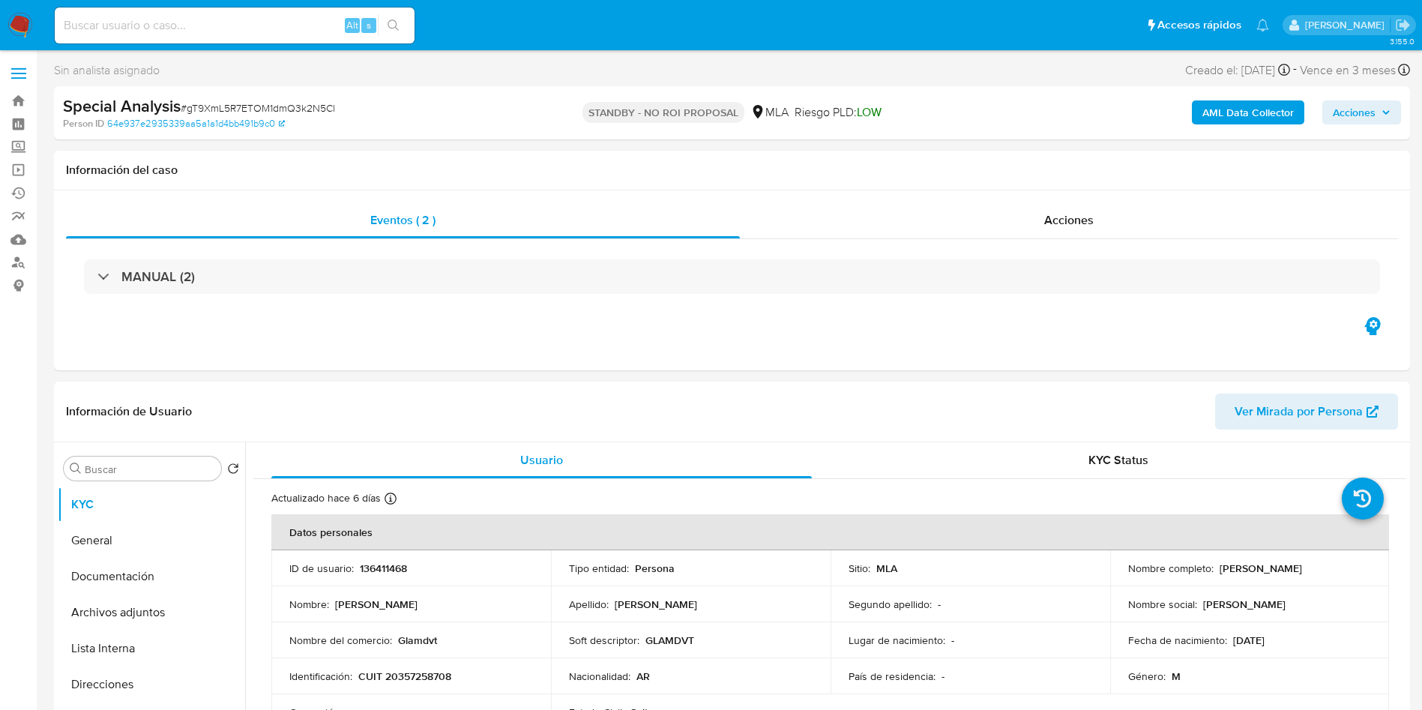
select select "10"
click at [247, 40] on div "Alt s" at bounding box center [235, 25] width 360 height 36
click at [248, 24] on input at bounding box center [235, 25] width 360 height 19
paste input "134325748"
type input "134325748"
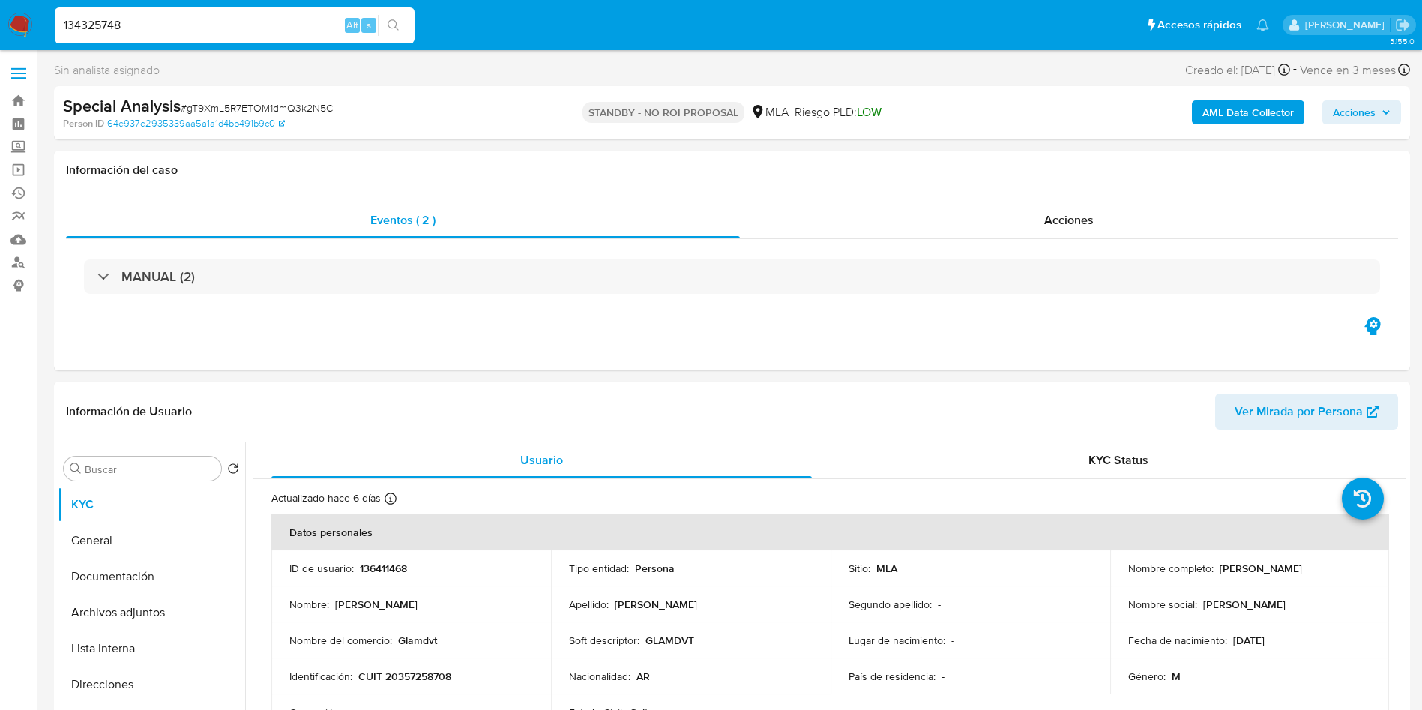
click at [383, 19] on button "search-icon" at bounding box center [393, 25] width 31 height 21
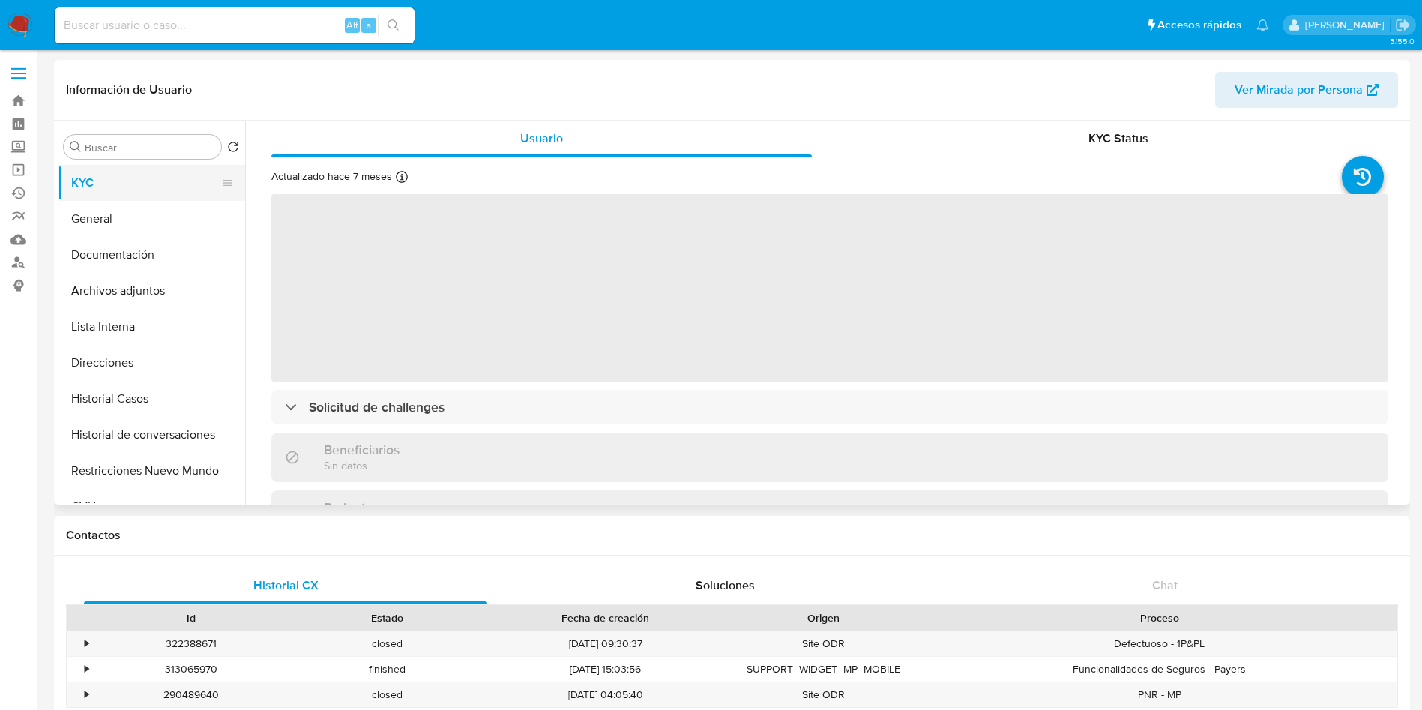
click at [120, 182] on button "KYC" at bounding box center [145, 183] width 175 height 36
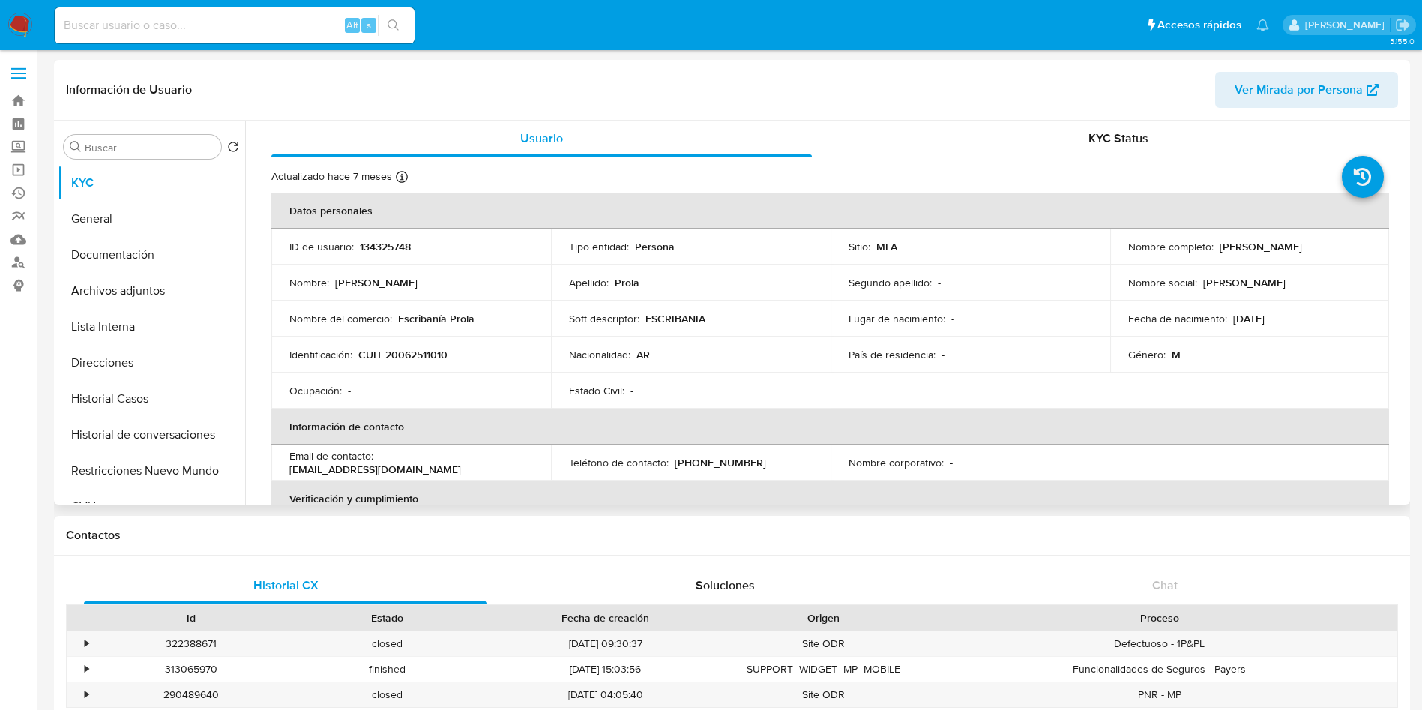
select select "10"
drag, startPoint x: 379, startPoint y: 462, endPoint x: 493, endPoint y: 470, distance: 114.2
click at [493, 470] on td "Email de contacto : [EMAIL_ADDRESS][DOMAIN_NAME]" at bounding box center [411, 463] width 280 height 36
copy p "[EMAIL_ADDRESS][DOMAIN_NAME]"
click at [287, 29] on input at bounding box center [235, 25] width 360 height 19
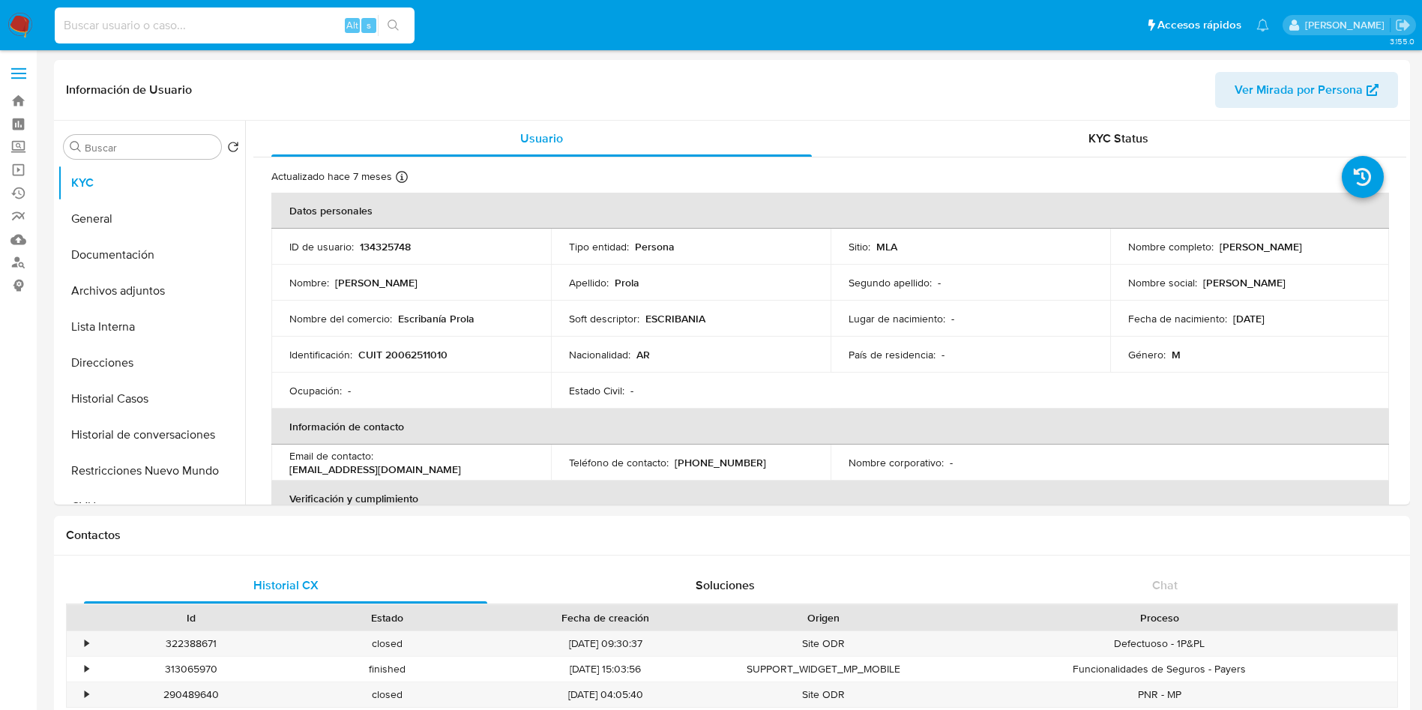
paste input "71829575"
type input "71829575"
click at [388, 33] on button "search-icon" at bounding box center [393, 25] width 31 height 21
select select "10"
drag, startPoint x: 381, startPoint y: 463, endPoint x: 523, endPoint y: 460, distance: 142.5
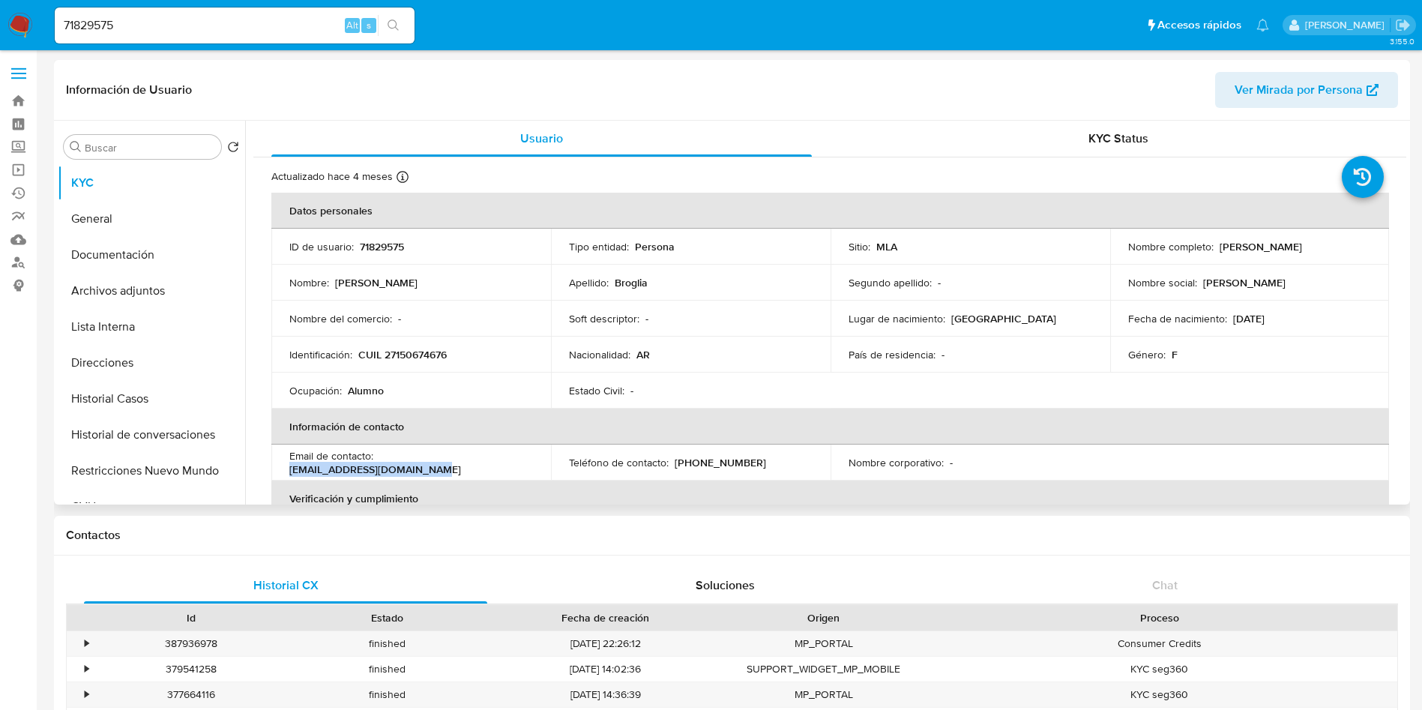
click at [523, 460] on div "Email de contacto : bettinabroglia@hotmail.com" at bounding box center [411, 462] width 244 height 27
copy p "bettinabroglia@hotmail.com"
click at [295, 7] on div "71829575 Alt s" at bounding box center [235, 25] width 360 height 36
click at [293, 29] on input "71829575" at bounding box center [235, 25] width 360 height 19
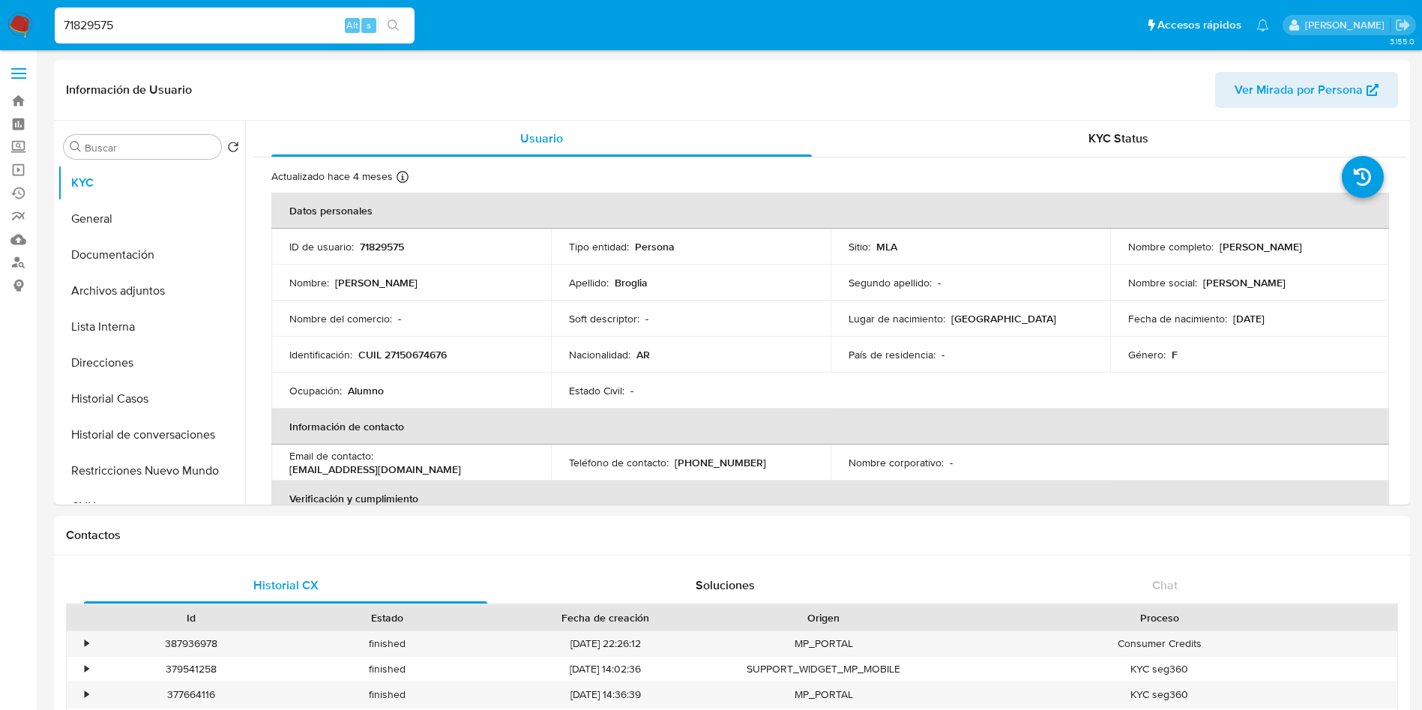
paste input "1272568833"
type input "1272568833"
click at [391, 32] on button "search-icon" at bounding box center [393, 25] width 31 height 21
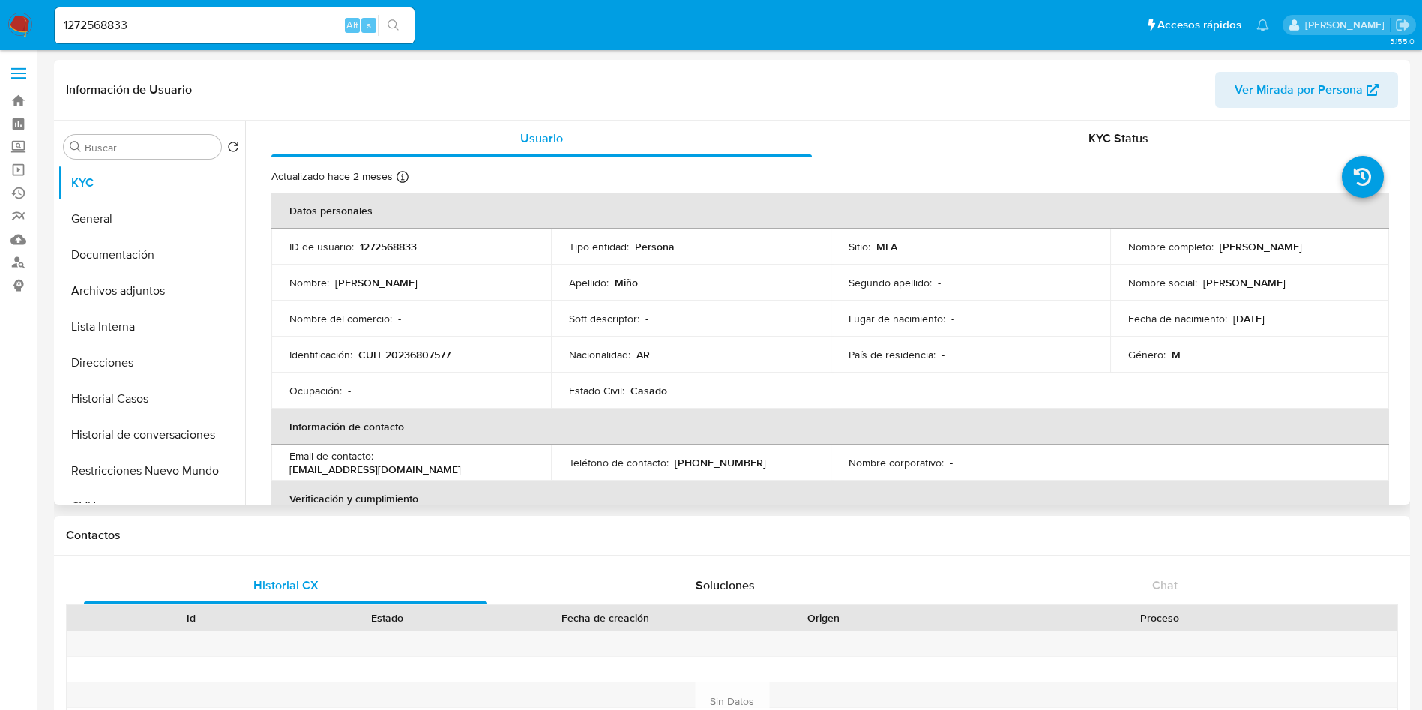
select select "10"
drag, startPoint x: 378, startPoint y: 463, endPoint x: 502, endPoint y: 467, distance: 123.7
click at [502, 467] on div "Email de contacto : iminiosma@gmail.com" at bounding box center [411, 462] width 244 height 27
click at [280, 31] on input "1272568833" at bounding box center [235, 25] width 360 height 19
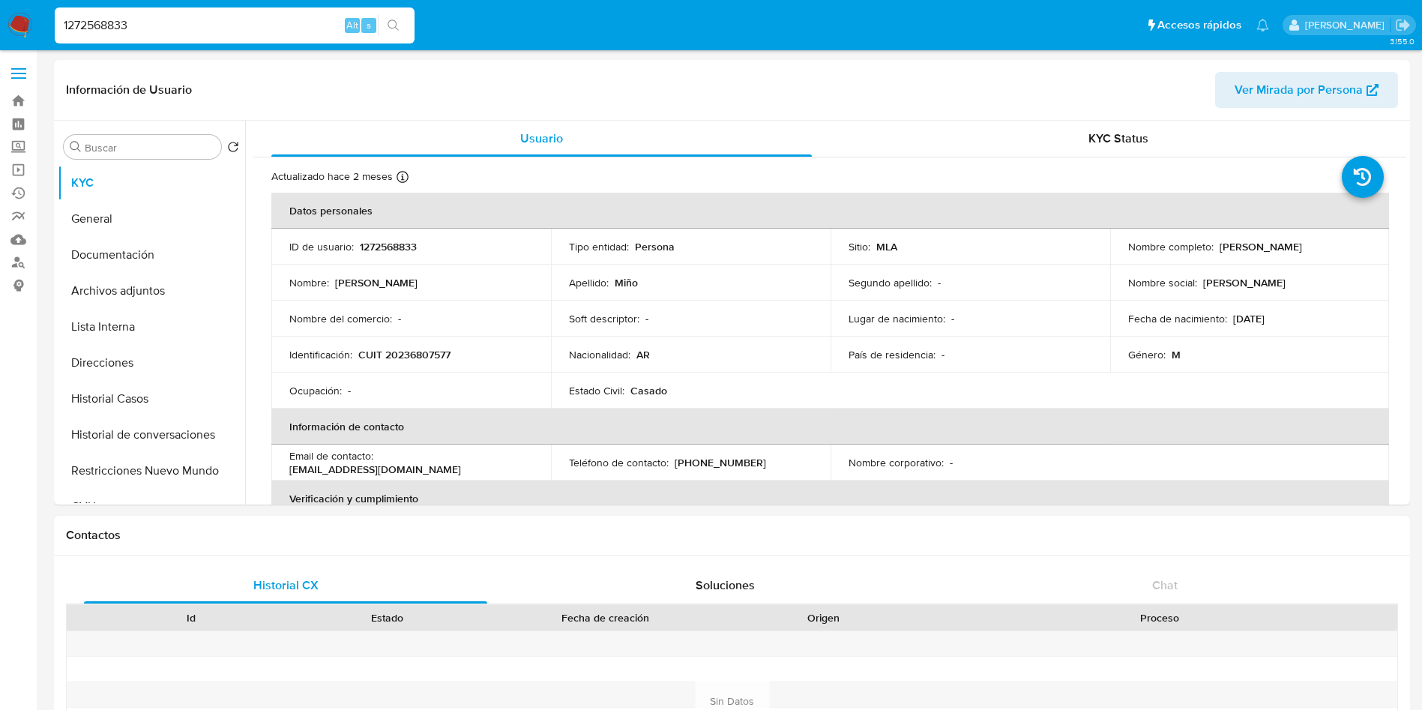
paste input "42731041"
type input "142731041"
click at [391, 31] on button "search-icon" at bounding box center [393, 25] width 31 height 21
select select "10"
drag, startPoint x: 377, startPoint y: 467, endPoint x: 541, endPoint y: 475, distance: 164.4
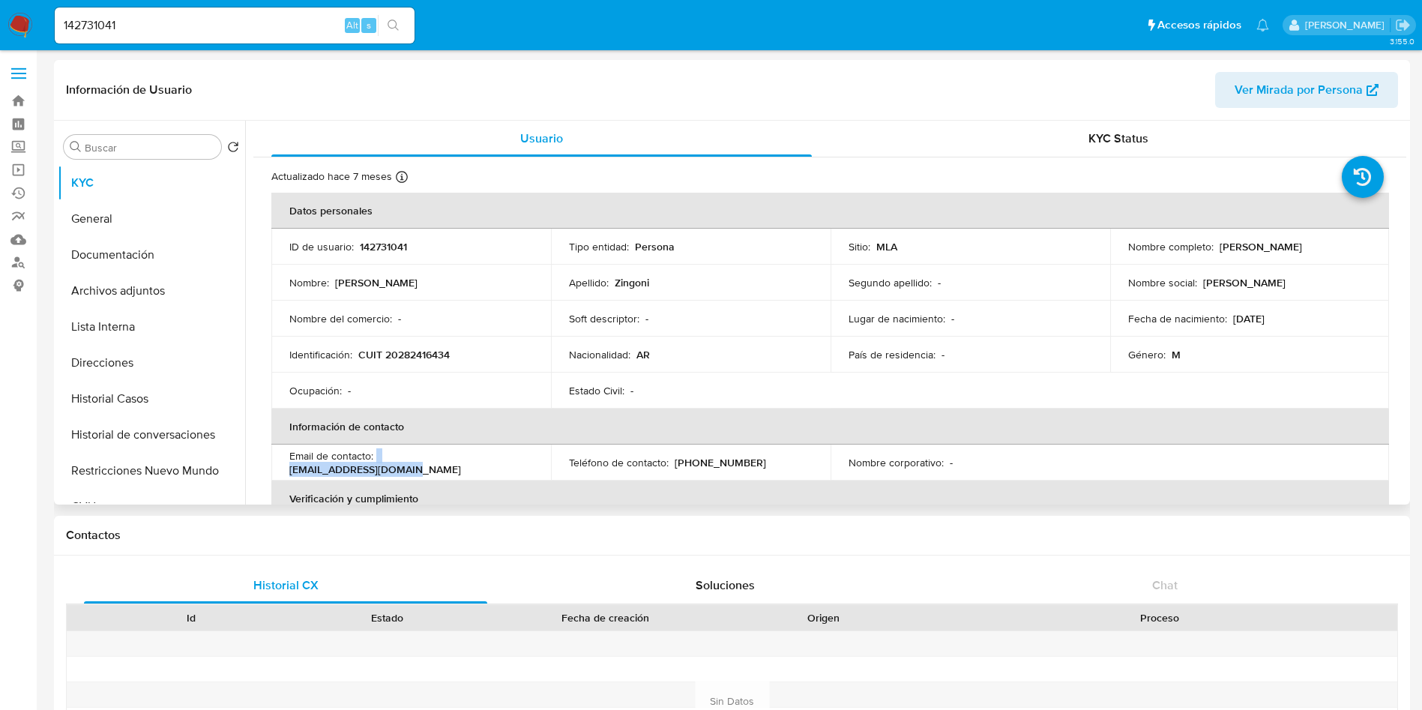
click at [541, 475] on td "Email de contacto : juanpzingoni@gmail.com" at bounding box center [411, 463] width 280 height 36
copy div "juanpzingoni@gmail.com"
click at [70, 247] on button "Documentación" at bounding box center [145, 255] width 175 height 36
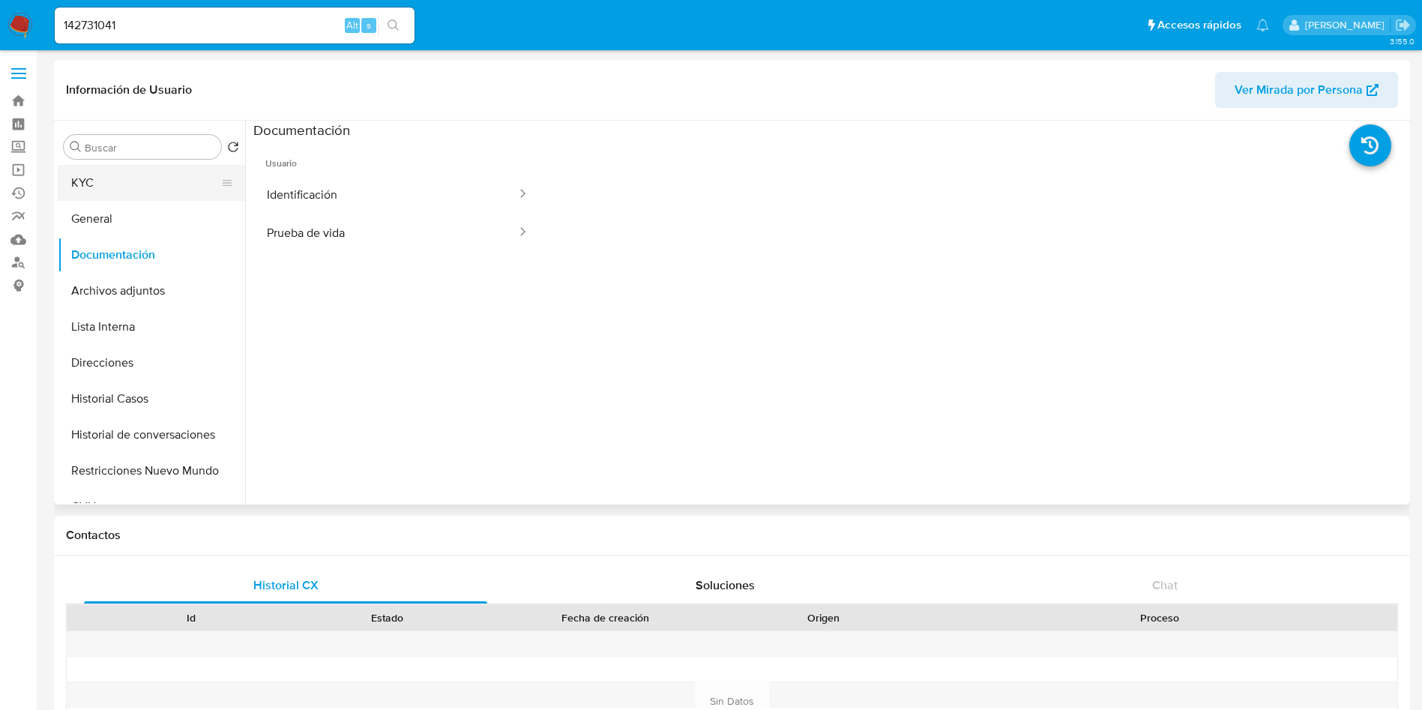
click at [160, 168] on button "KYC" at bounding box center [145, 183] width 175 height 36
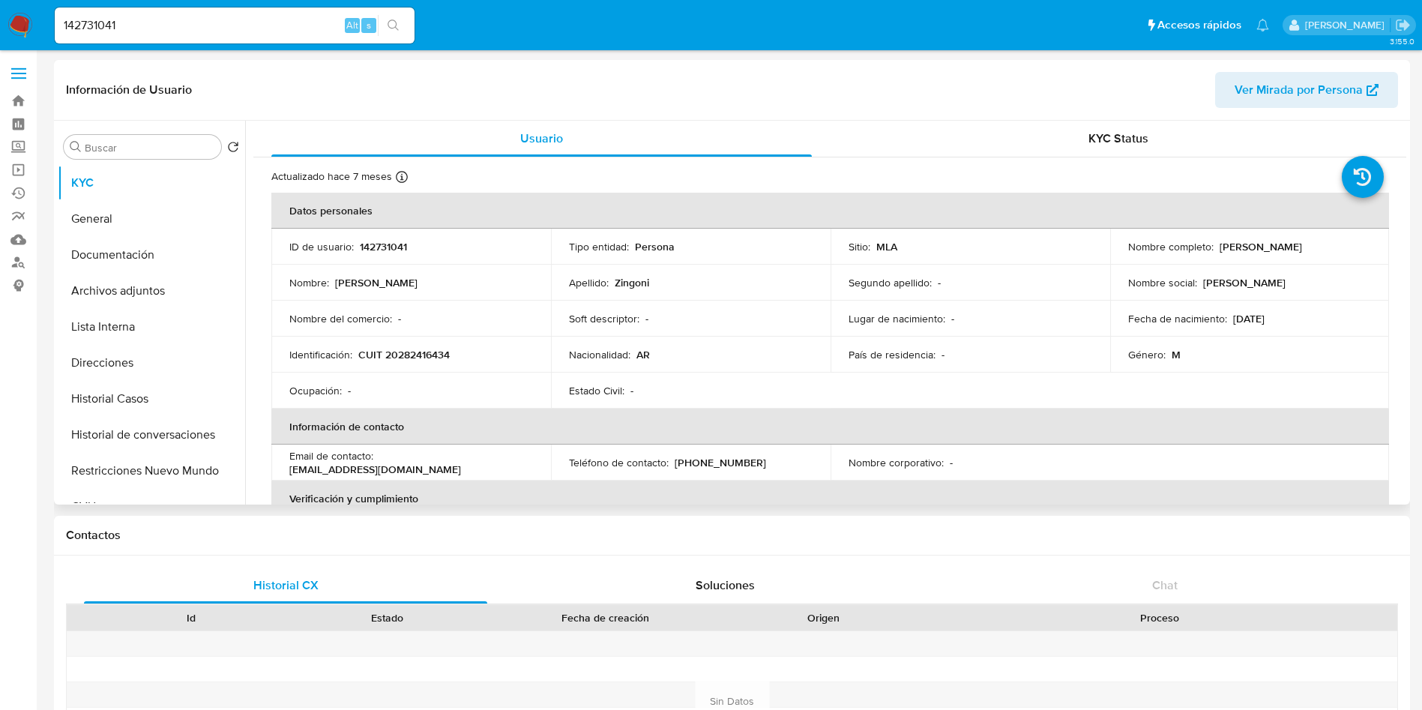
click at [391, 242] on p "142731041" at bounding box center [383, 246] width 47 height 13
copy p "142731041"
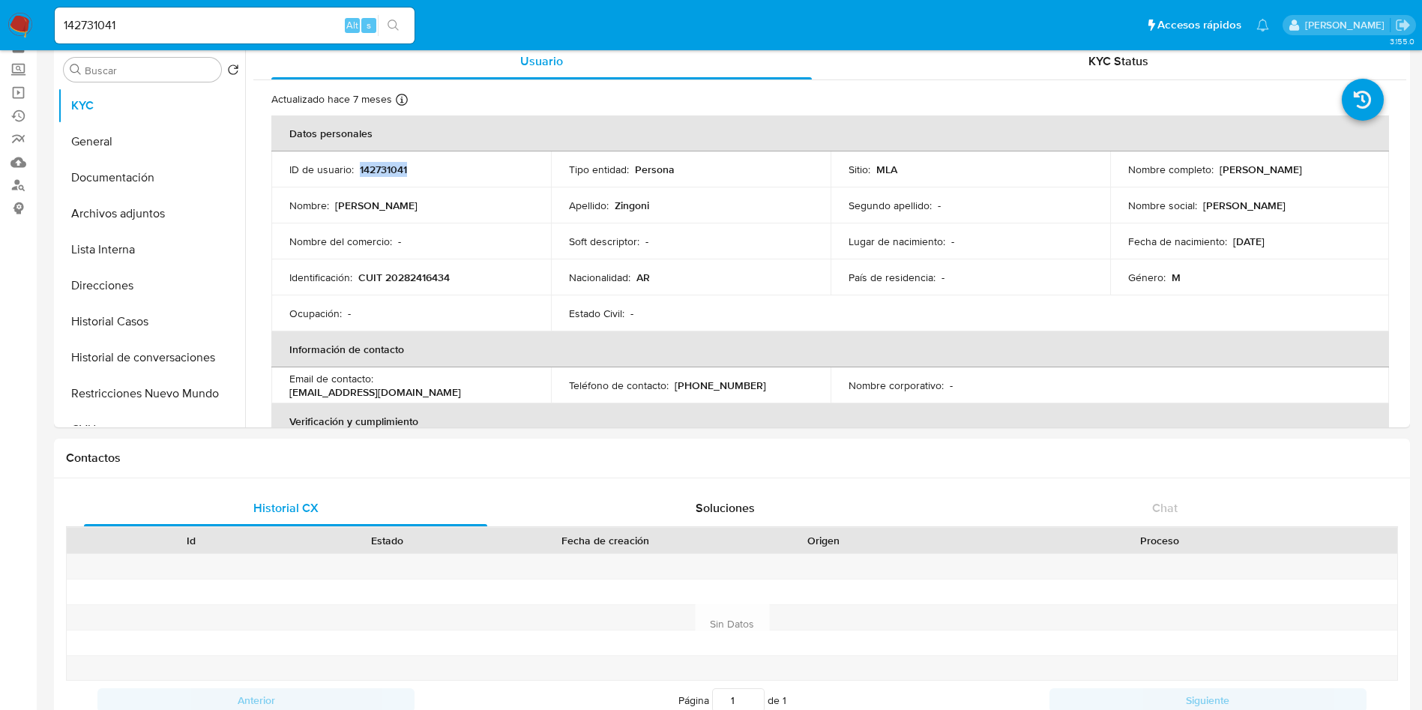
scroll to position [112, 0]
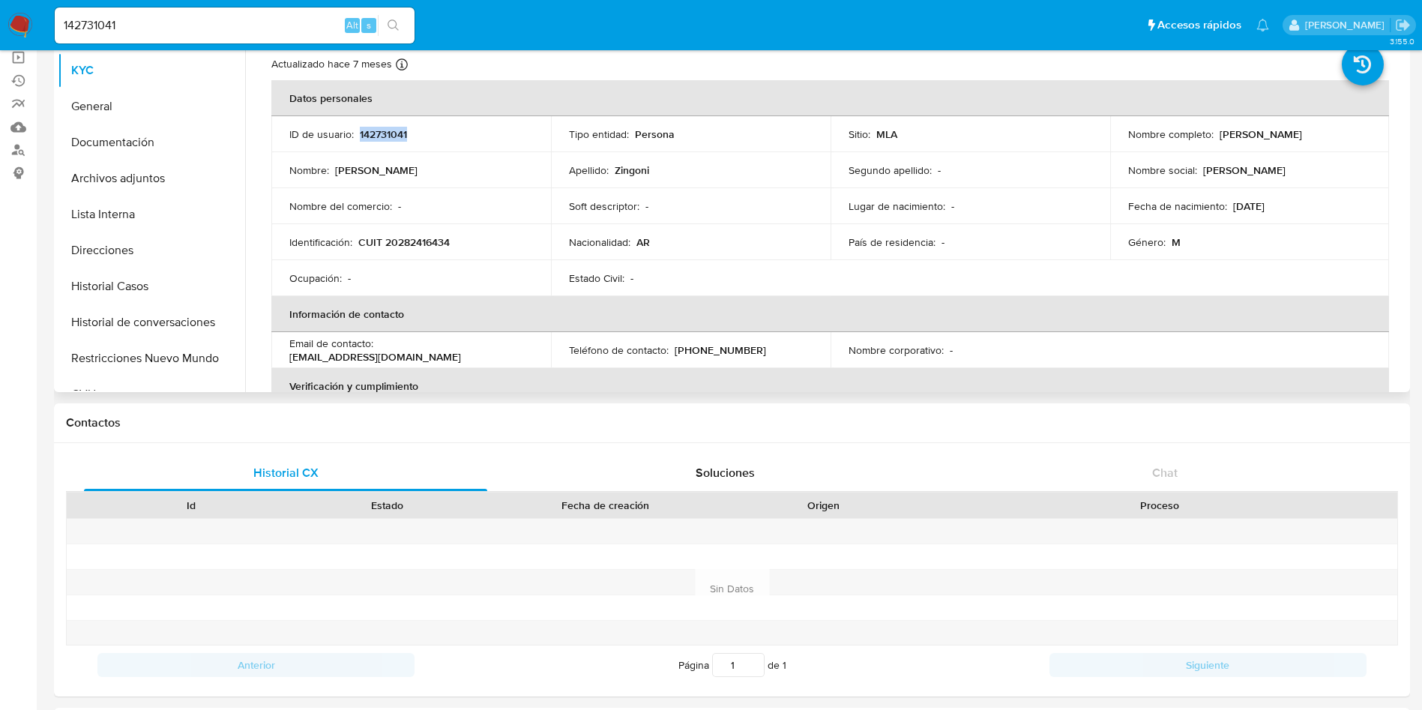
click at [365, 124] on td "ID de usuario : 142731041" at bounding box center [411, 134] width 280 height 36
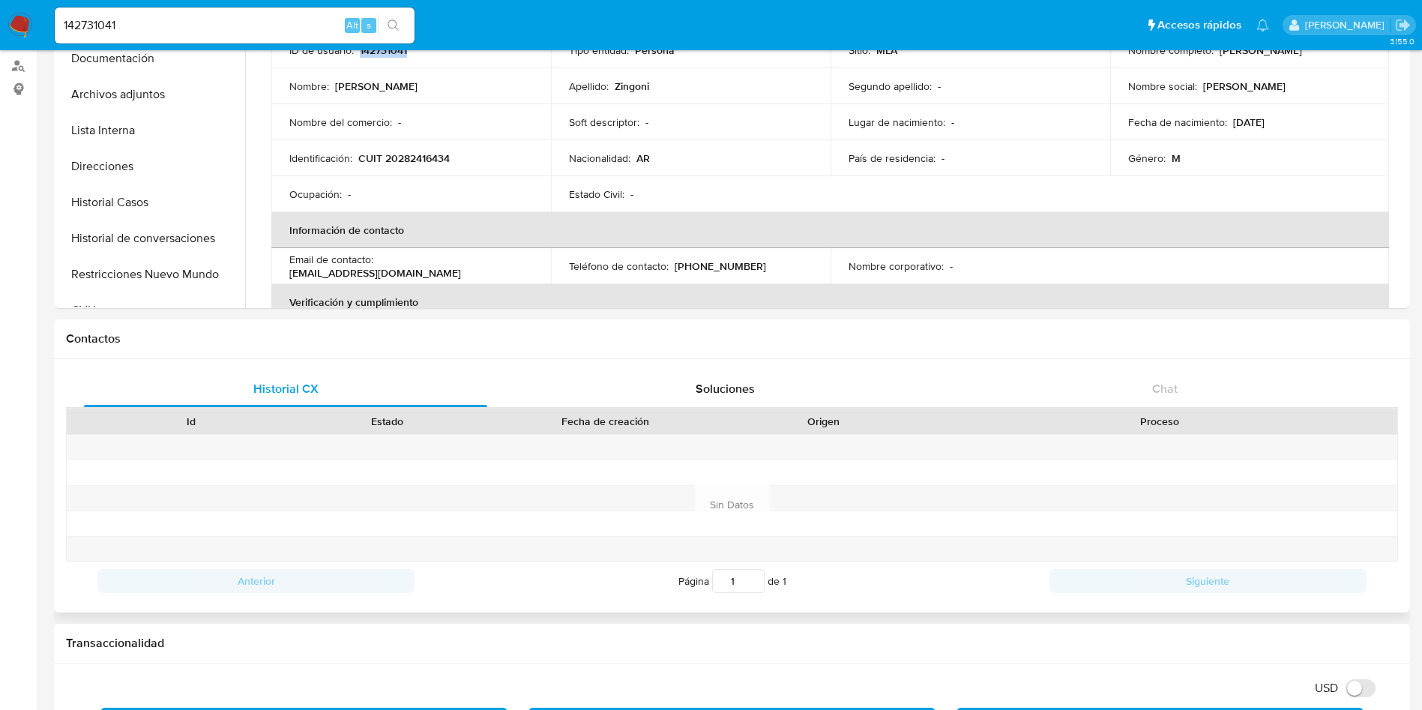
scroll to position [337, 0]
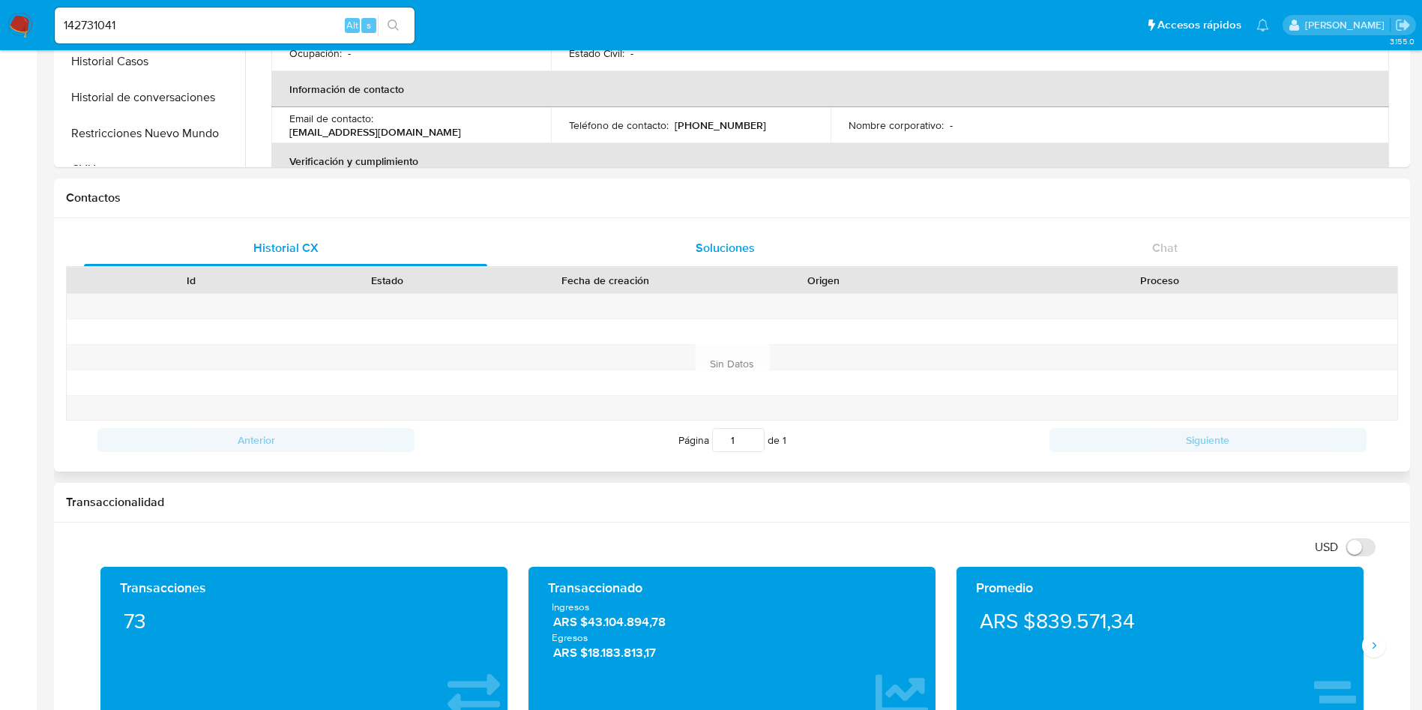
click at [773, 231] on div "Soluciones" at bounding box center [724, 248] width 403 height 36
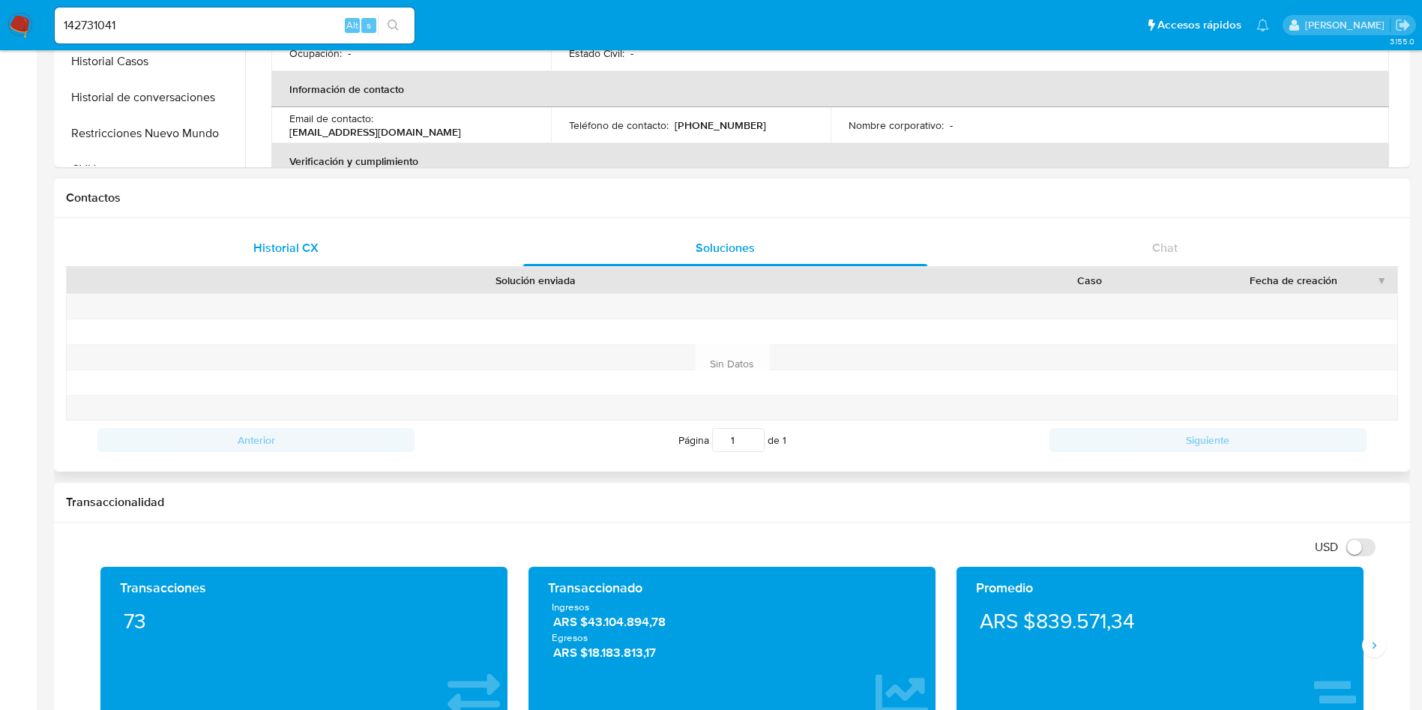
click at [344, 262] on div "Historial CX" at bounding box center [285, 248] width 403 height 36
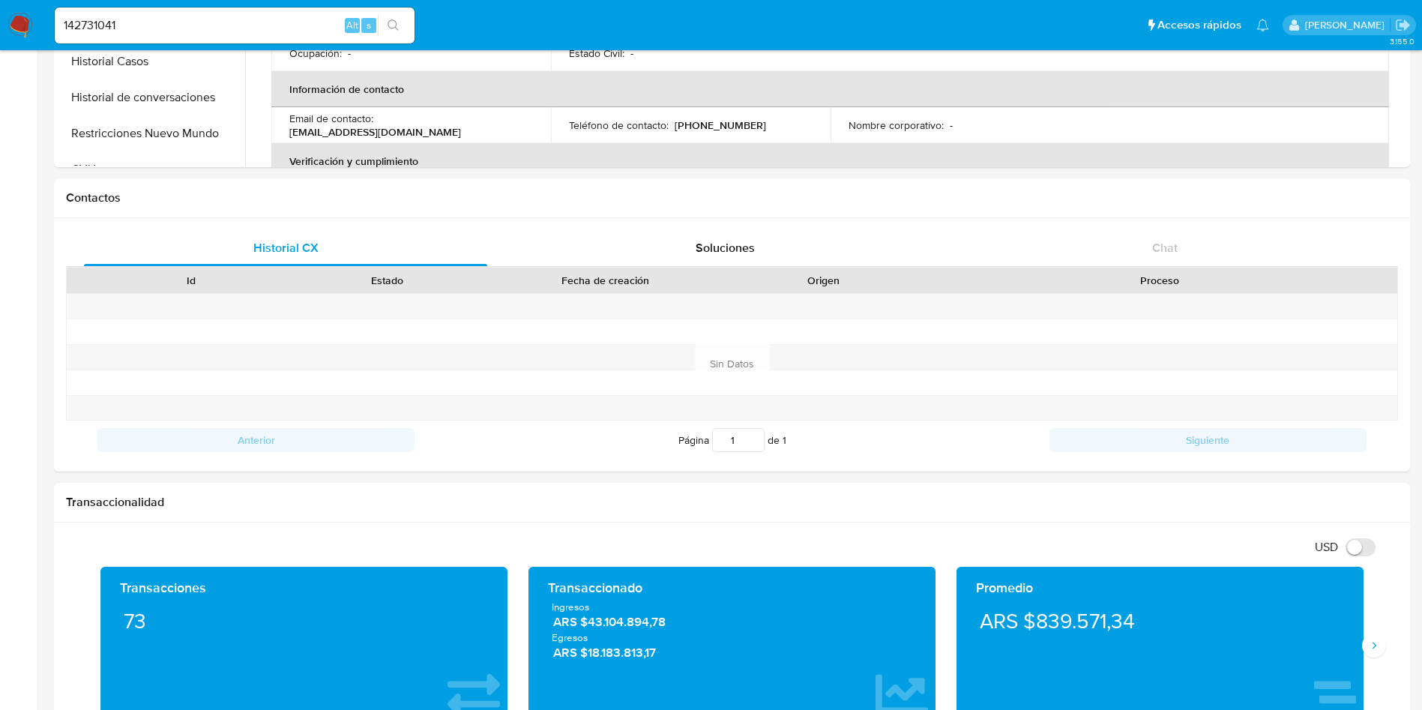
scroll to position [0, 0]
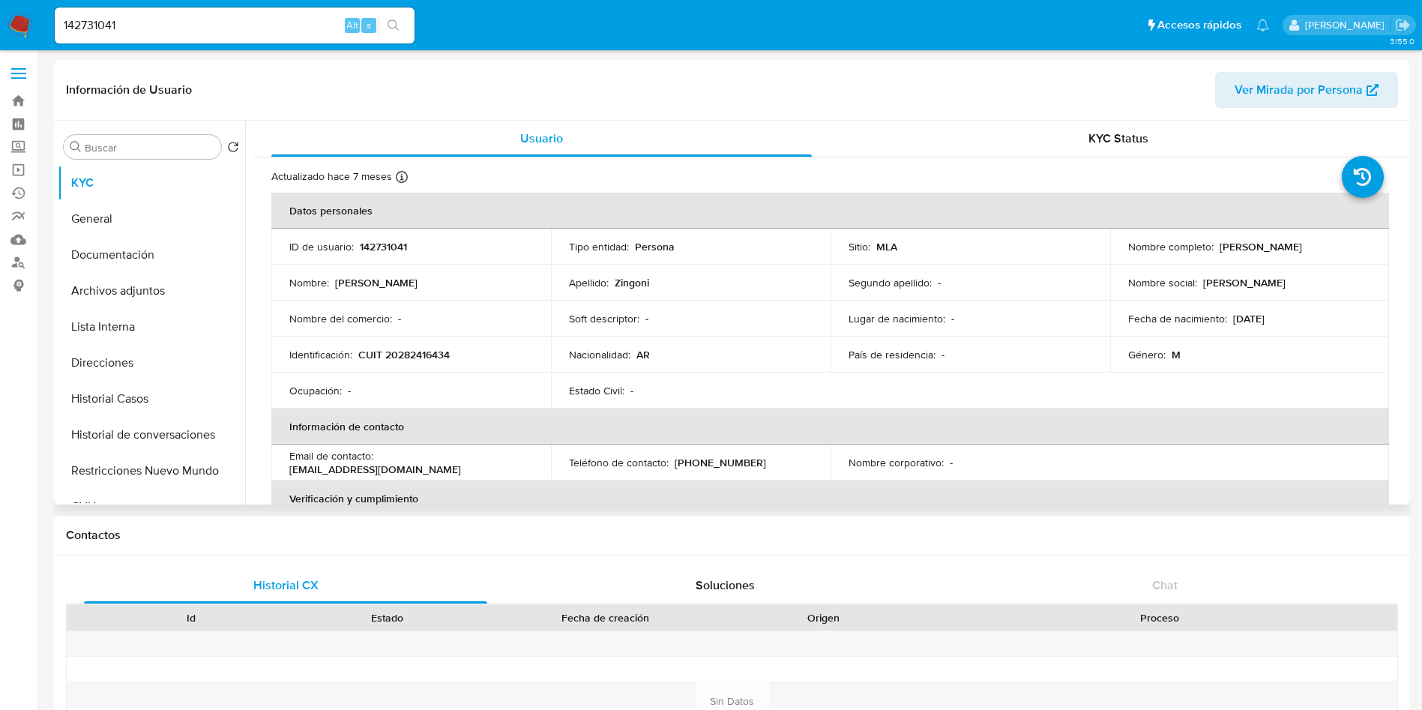
click at [795, 394] on div "Estado Civil : -" at bounding box center [691, 390] width 244 height 13
click at [283, 33] on input "142731041" at bounding box center [235, 25] width 360 height 19
paste input "53915827"
click at [373, 16] on input "153915827" at bounding box center [235, 25] width 360 height 19
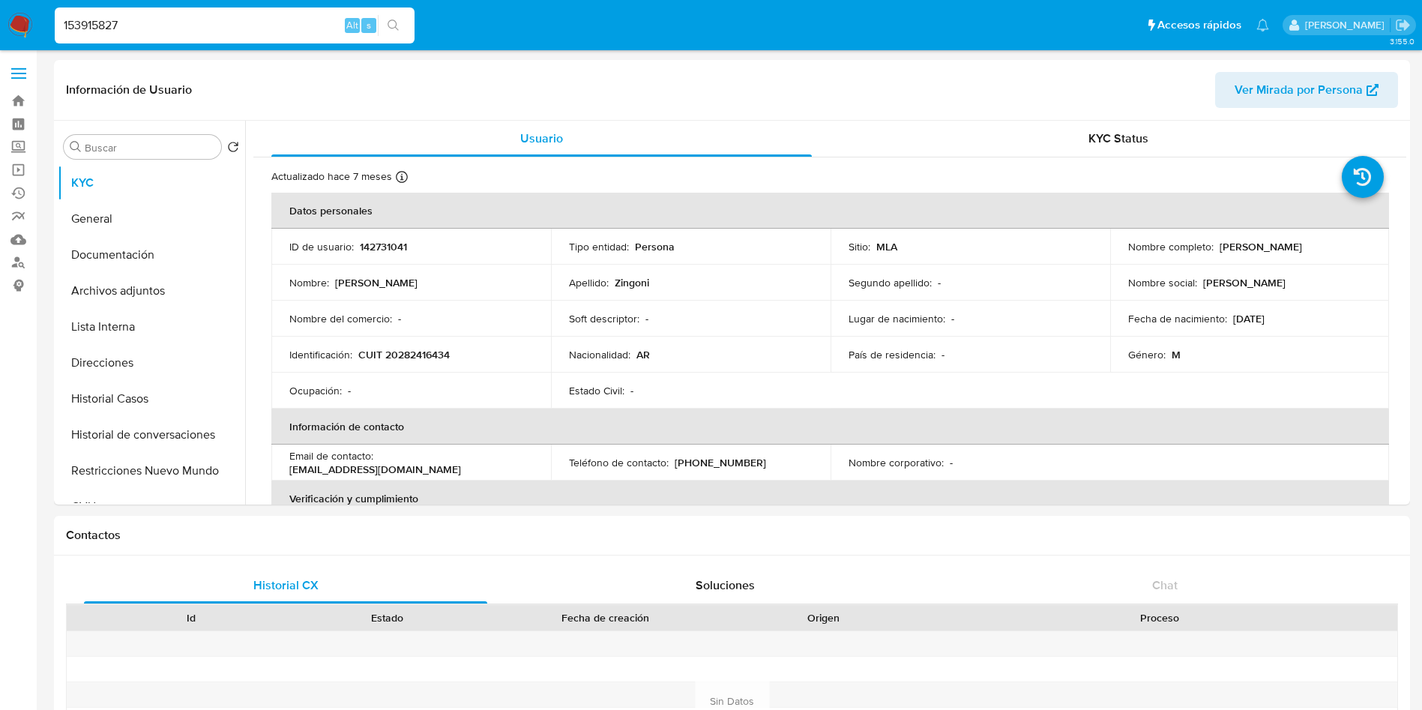
type input "153915827"
click at [375, 23] on div "s" at bounding box center [368, 25] width 15 height 15
click at [389, 17] on button "search-icon" at bounding box center [393, 25] width 31 height 21
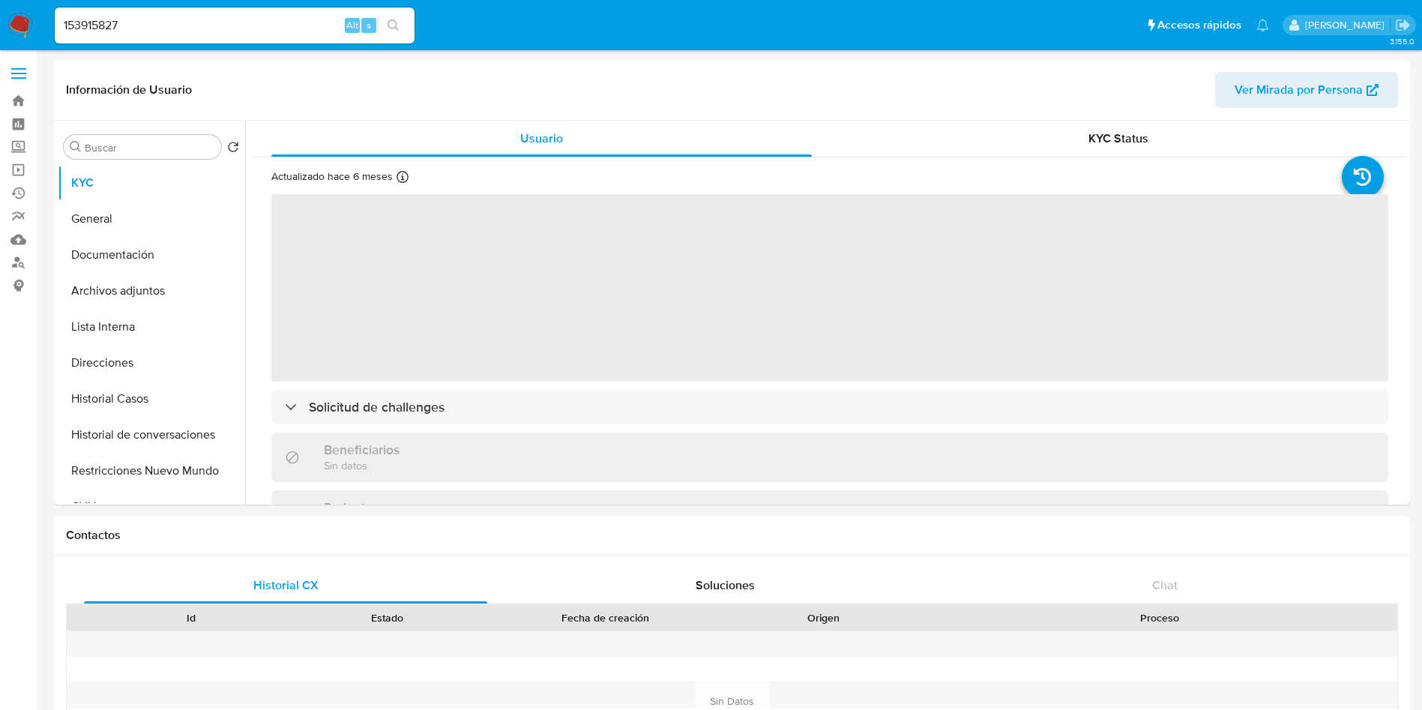
select select "10"
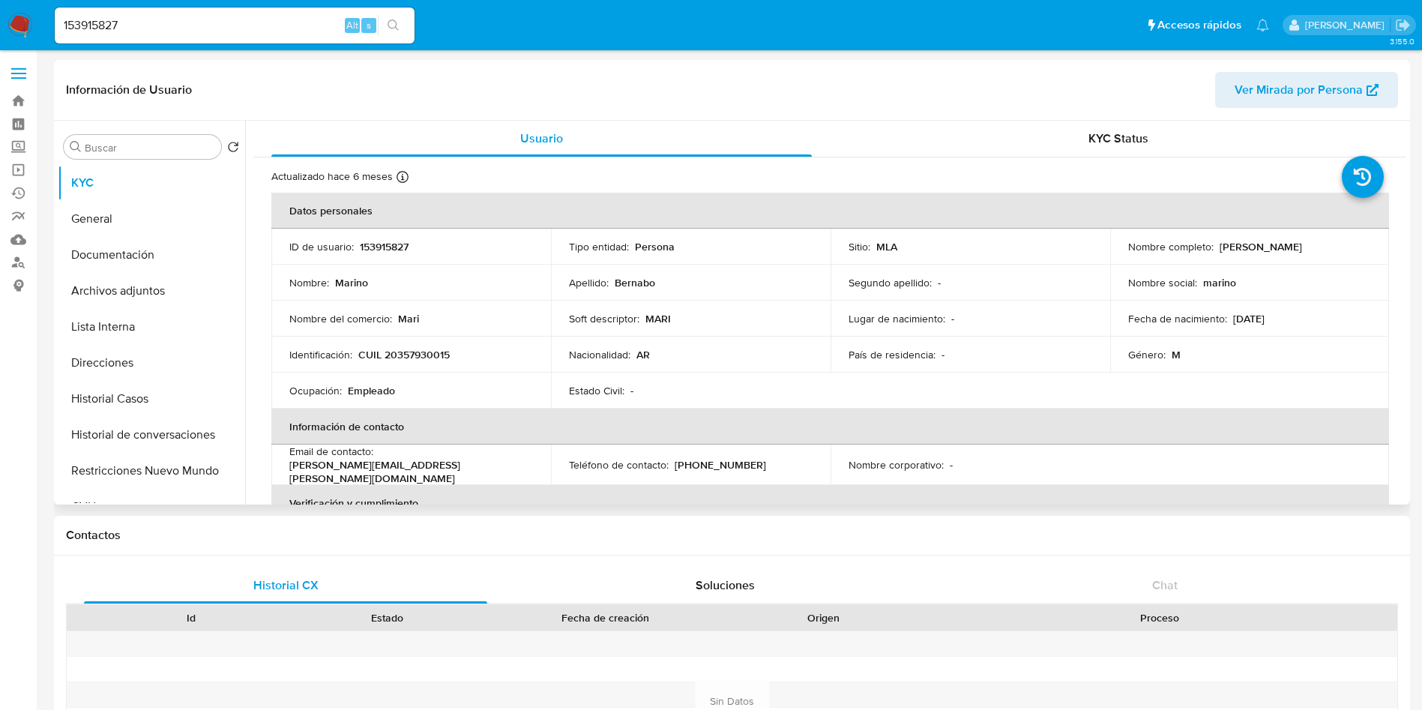
click at [365, 241] on p "153915827" at bounding box center [384, 246] width 49 height 13
copy p "153915827"
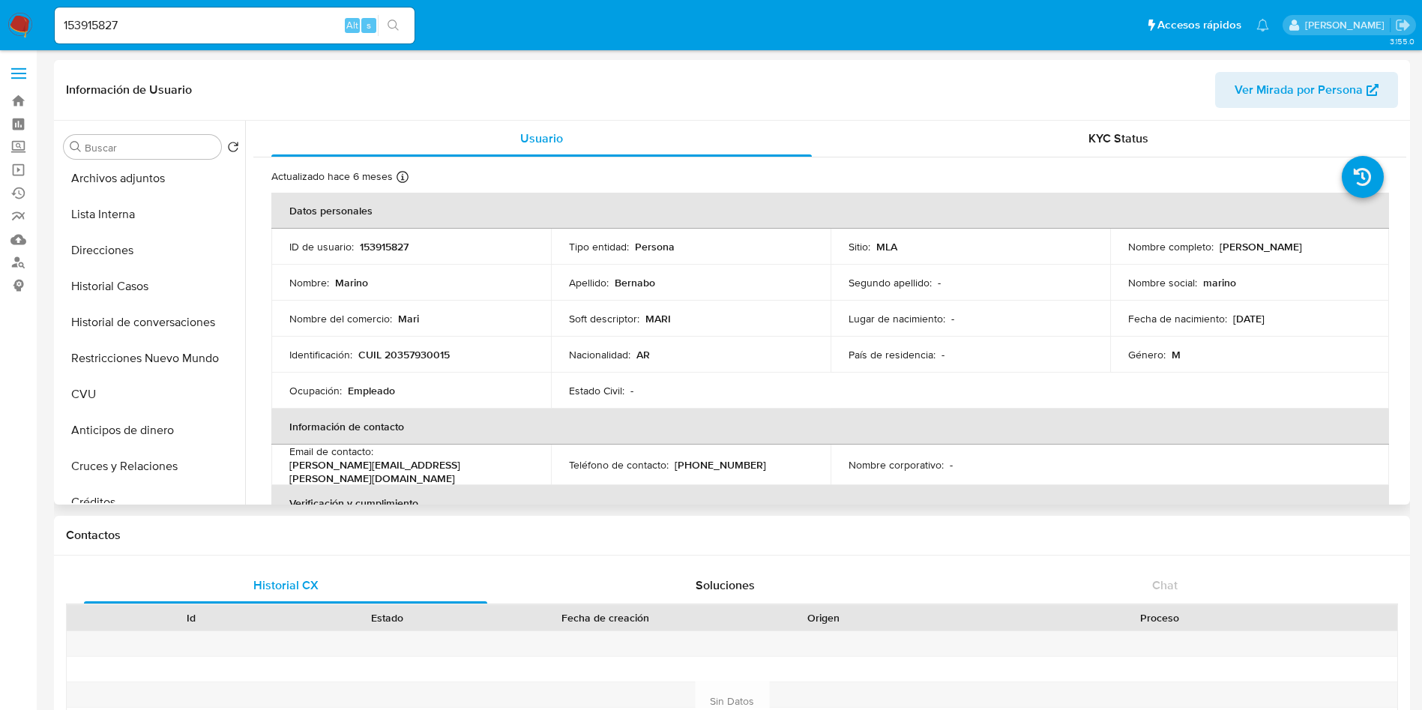
click at [734, 276] on div "Apellido : [PERSON_NAME]" at bounding box center [691, 282] width 244 height 13
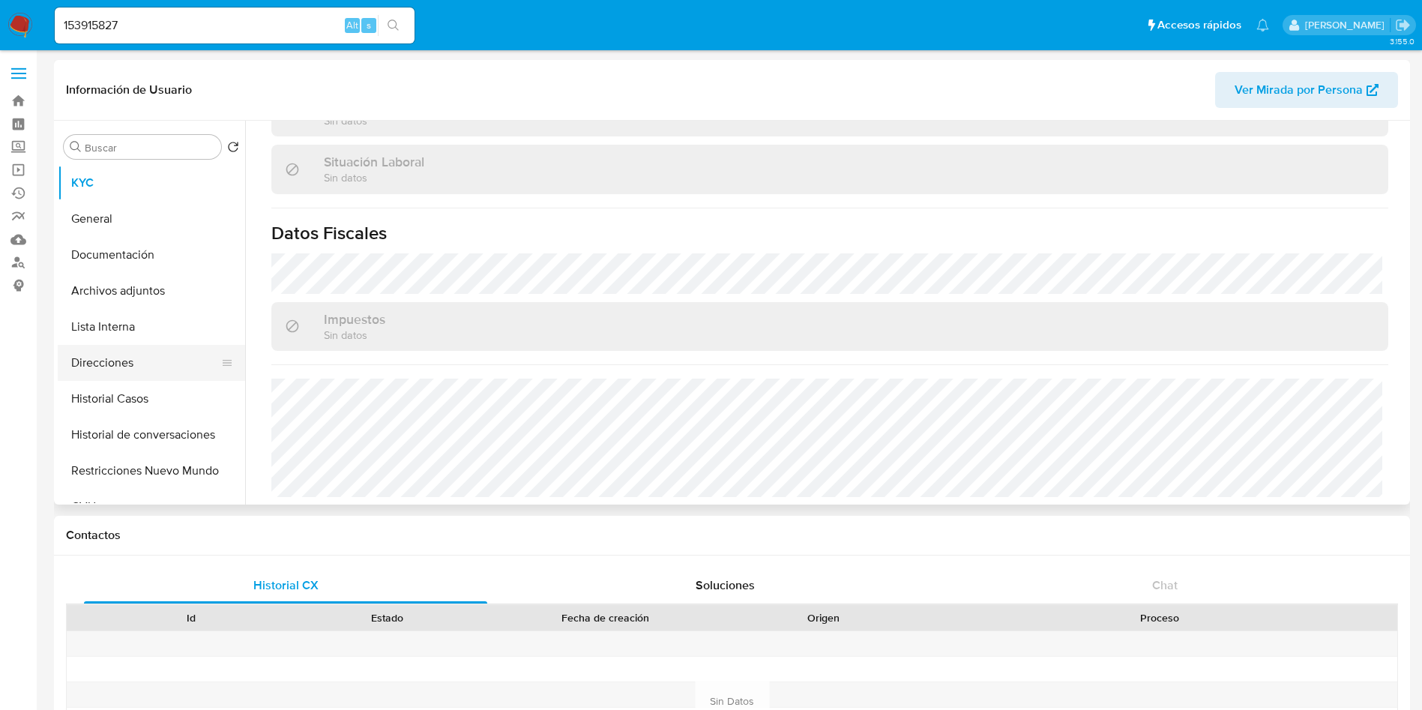
click at [136, 357] on button "Direcciones" at bounding box center [145, 363] width 175 height 36
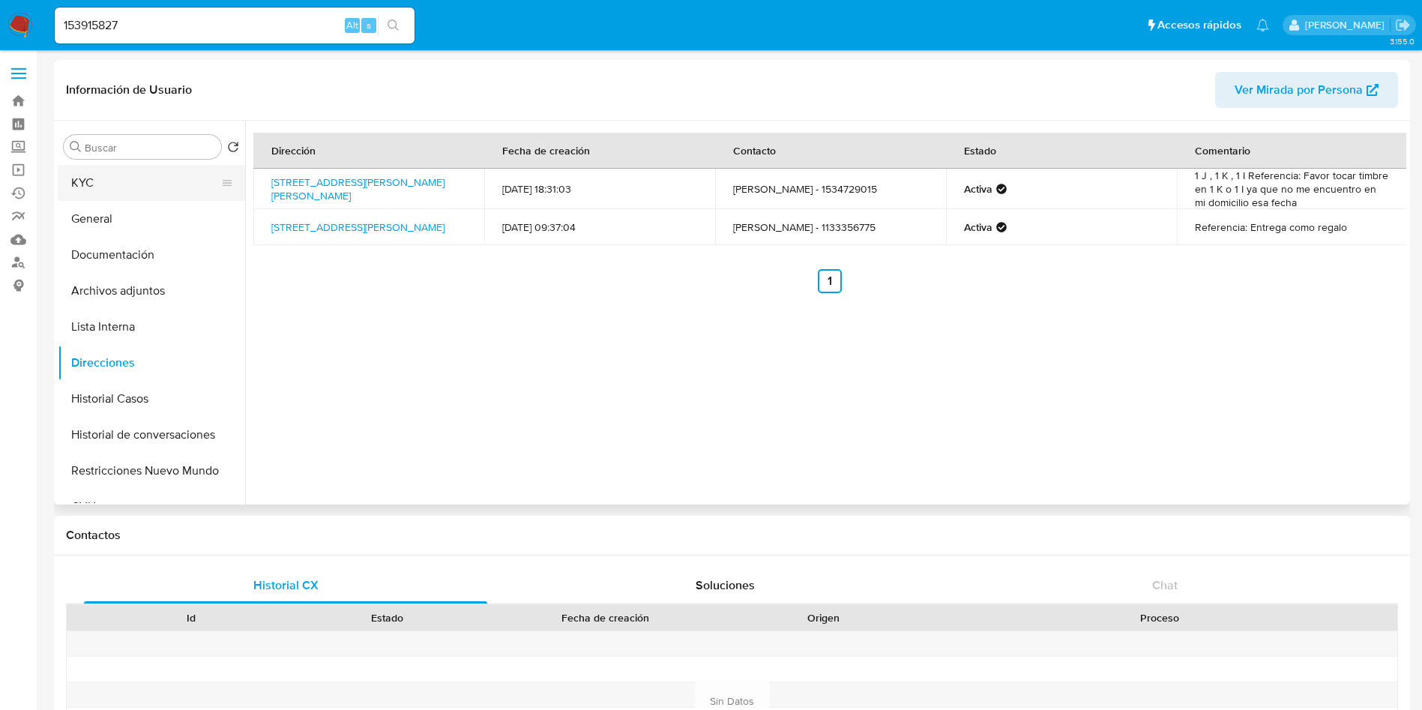
click at [147, 185] on button "KYC" at bounding box center [145, 183] width 175 height 36
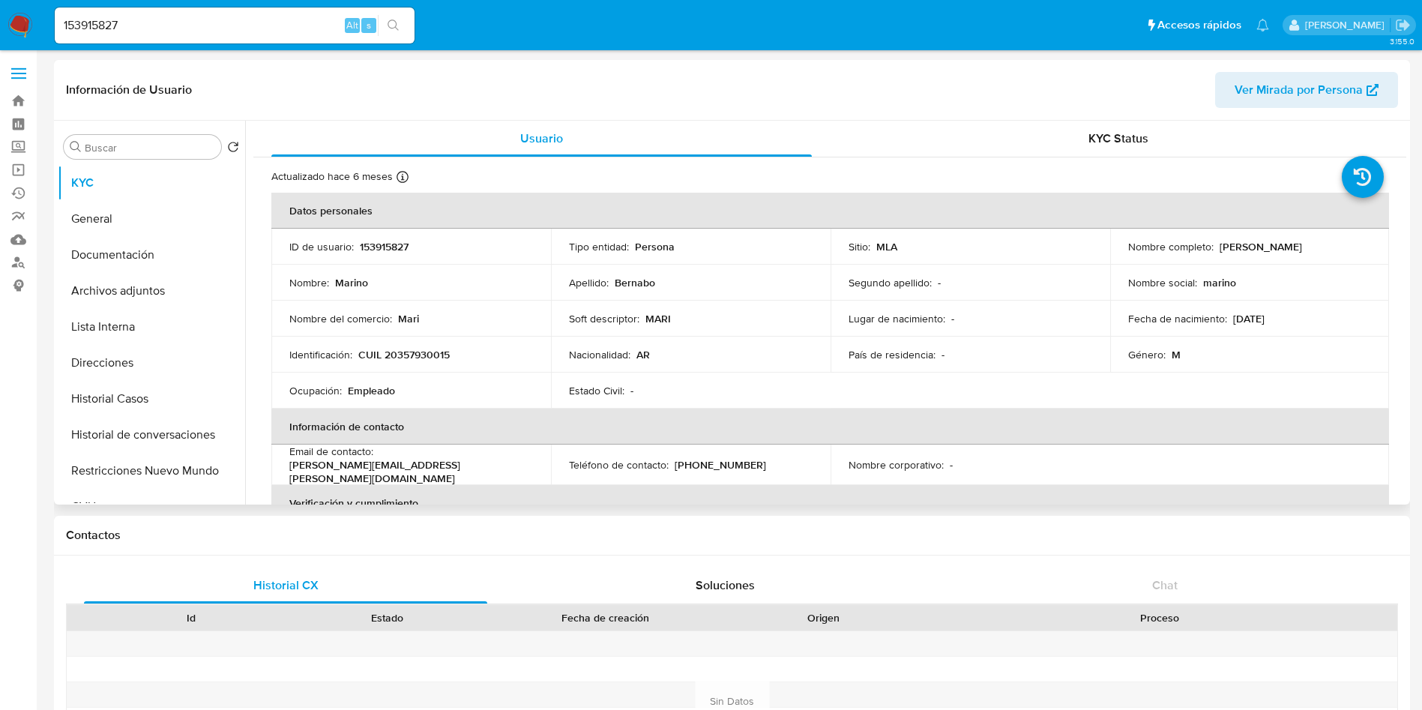
click at [863, 344] on td "País de residencia : -" at bounding box center [971, 355] width 280 height 36
click at [211, 402] on button "Historial Casos" at bounding box center [145, 399] width 175 height 36
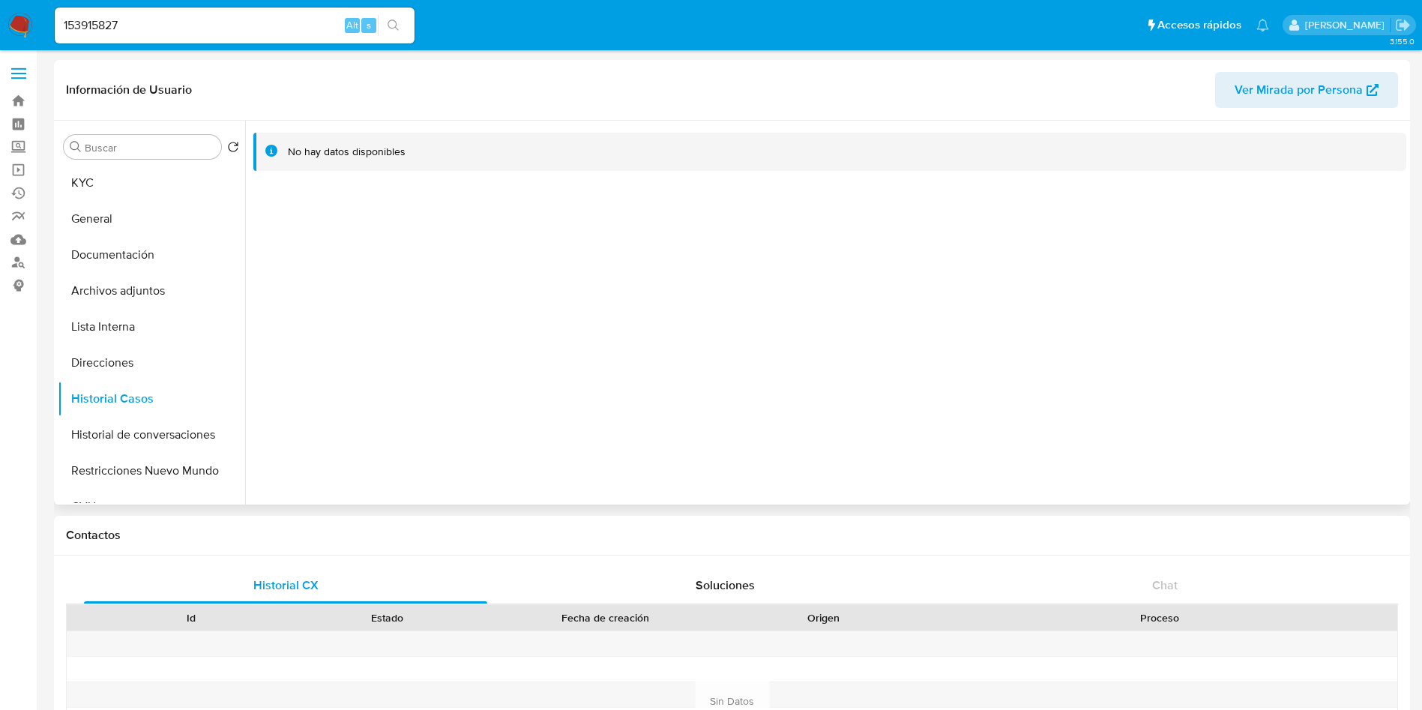
click at [632, 429] on div at bounding box center [825, 313] width 1161 height 384
click at [112, 202] on button "General" at bounding box center [145, 219] width 175 height 36
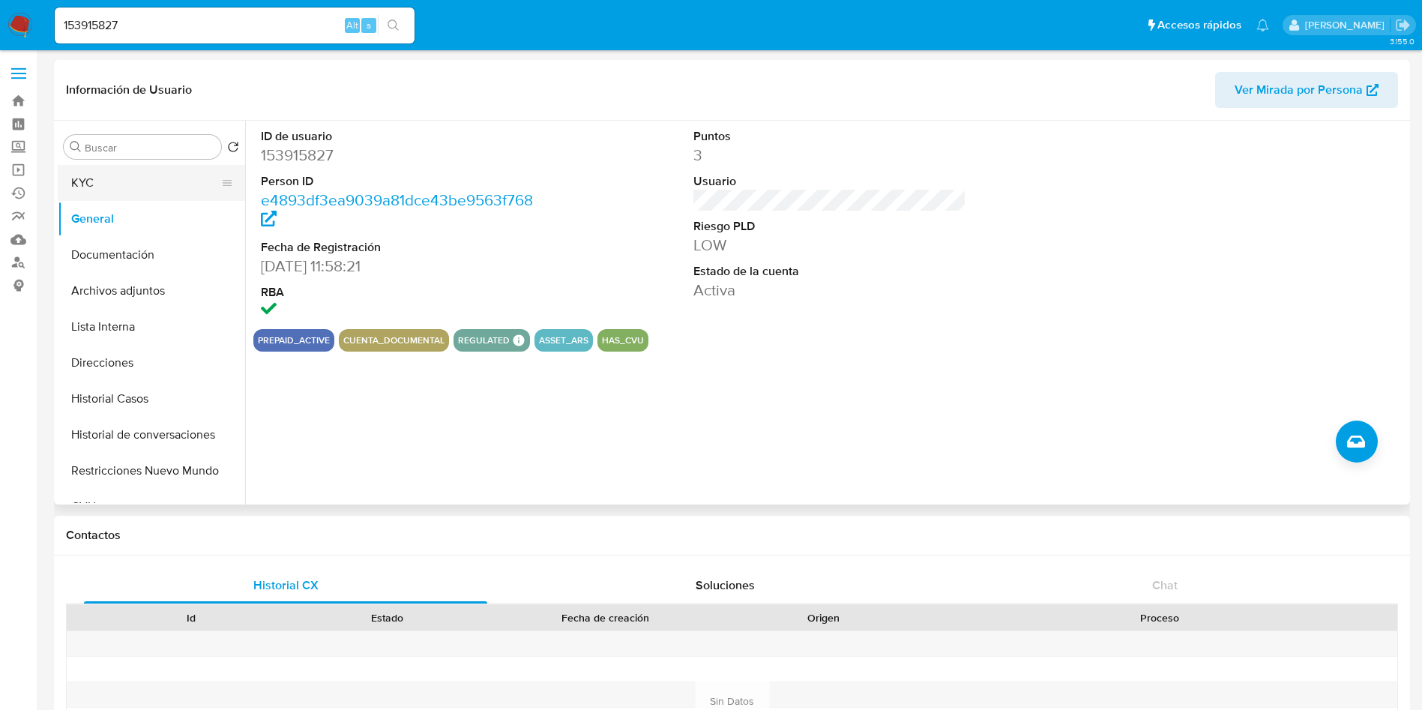
click at [172, 174] on button "KYC" at bounding box center [145, 183] width 175 height 36
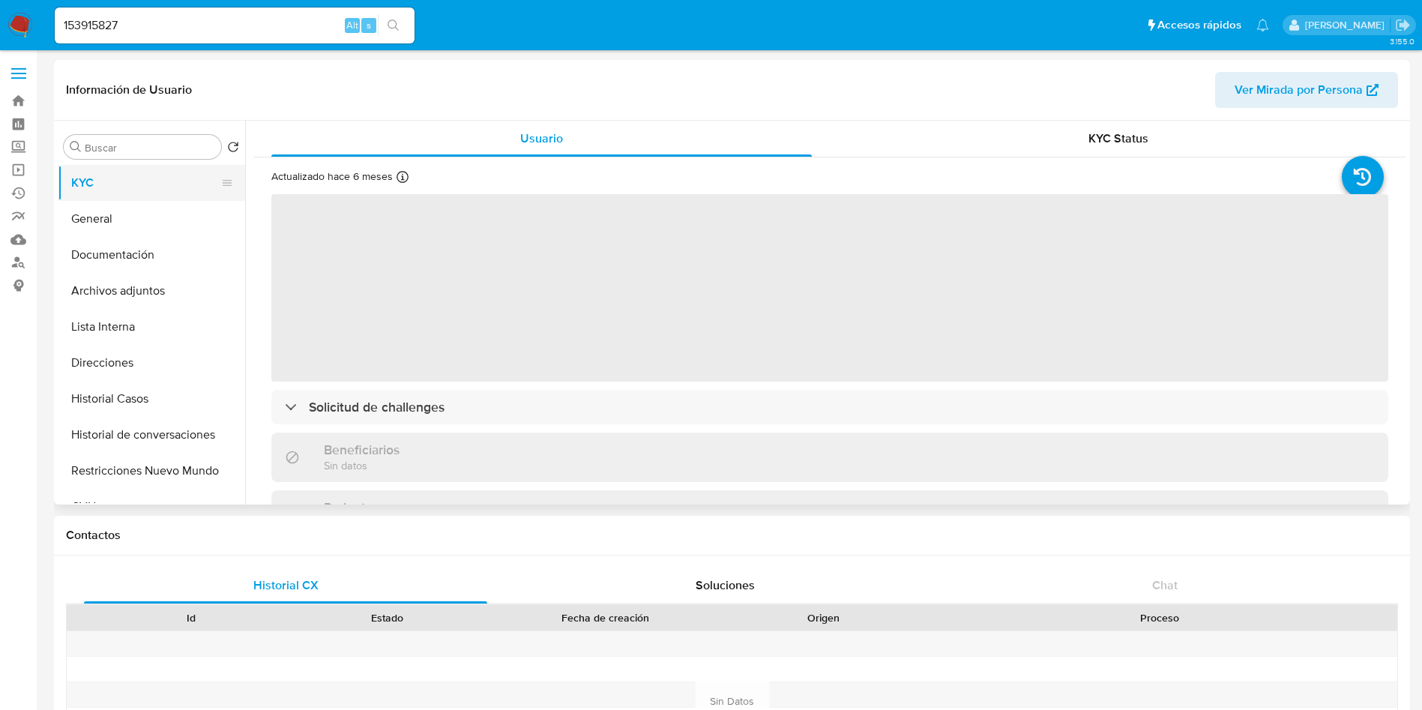
click at [98, 199] on button "KYC" at bounding box center [145, 183] width 175 height 36
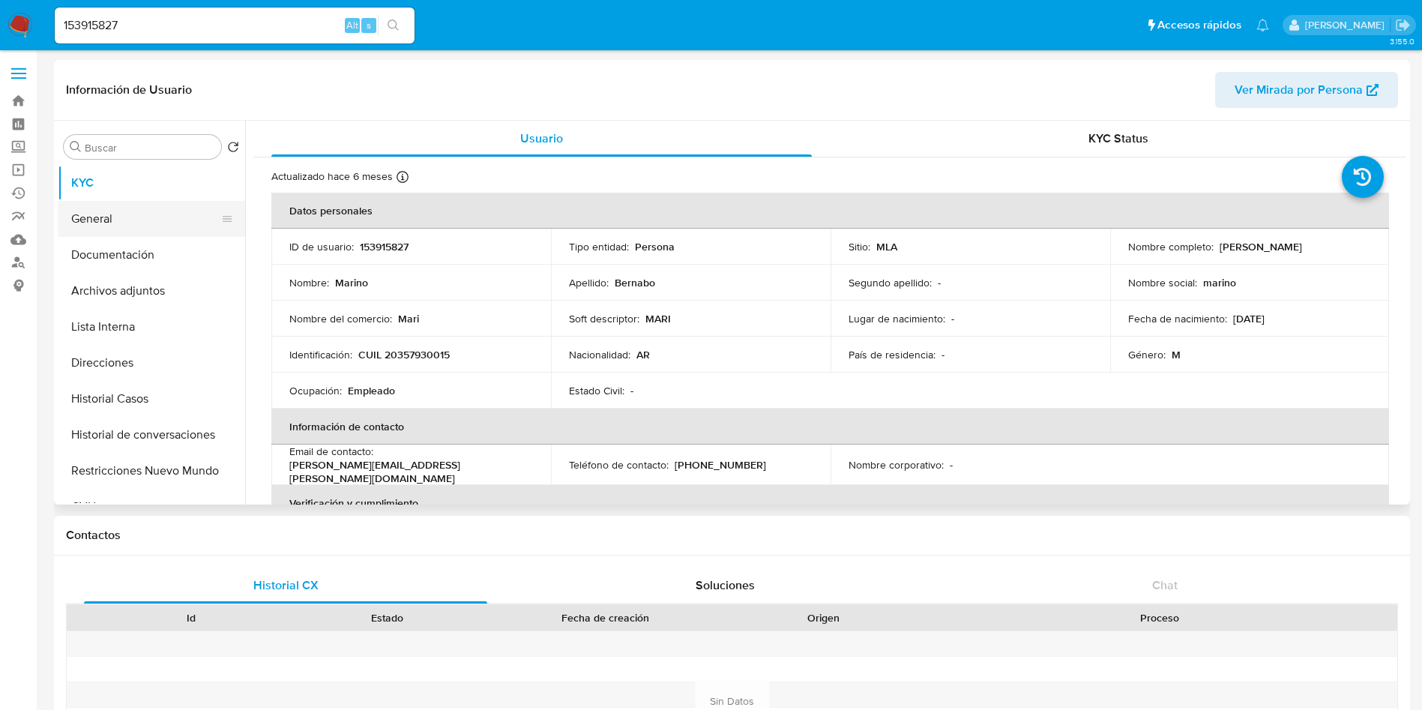
click at [98, 227] on button "General" at bounding box center [145, 219] width 175 height 36
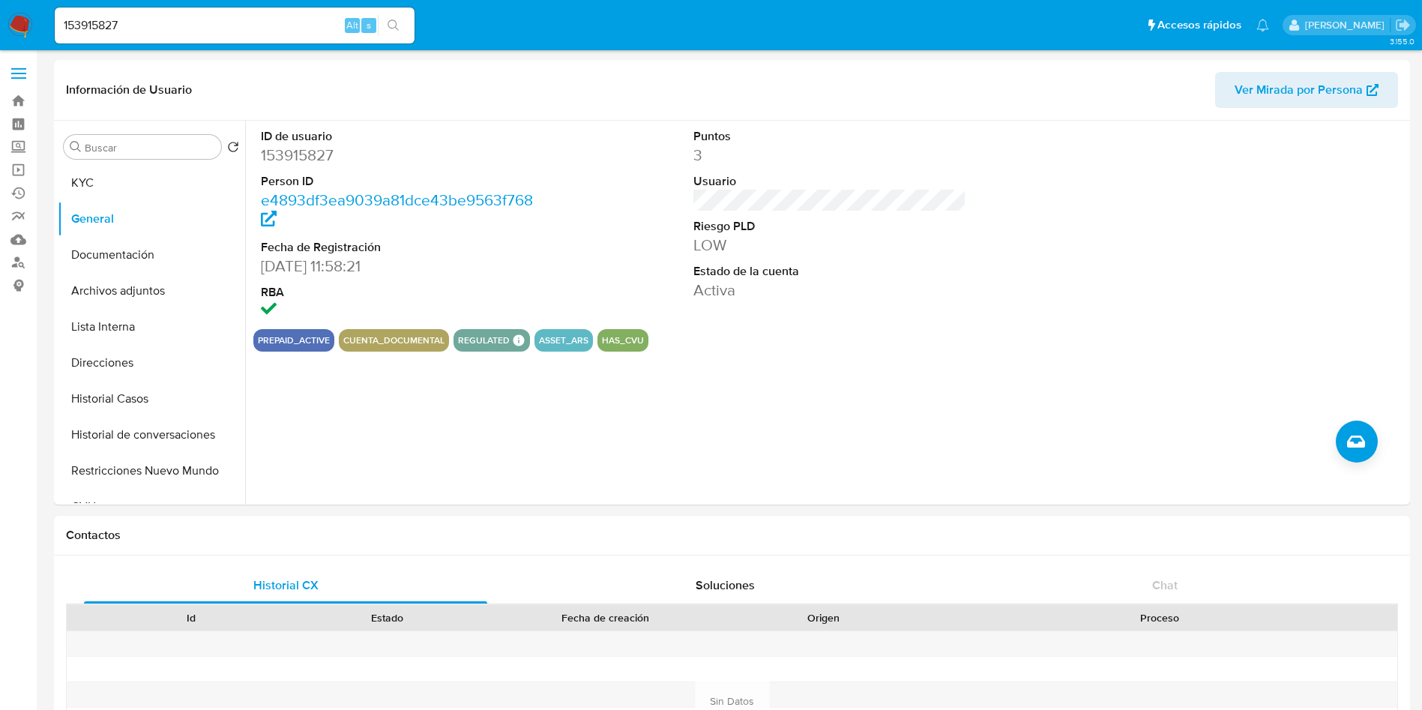
click at [296, 24] on input "153915827" at bounding box center [235, 25] width 360 height 19
click at [296, 23] on input "153915827" at bounding box center [235, 25] width 360 height 19
click at [122, 191] on button "KYC" at bounding box center [145, 183] width 175 height 36
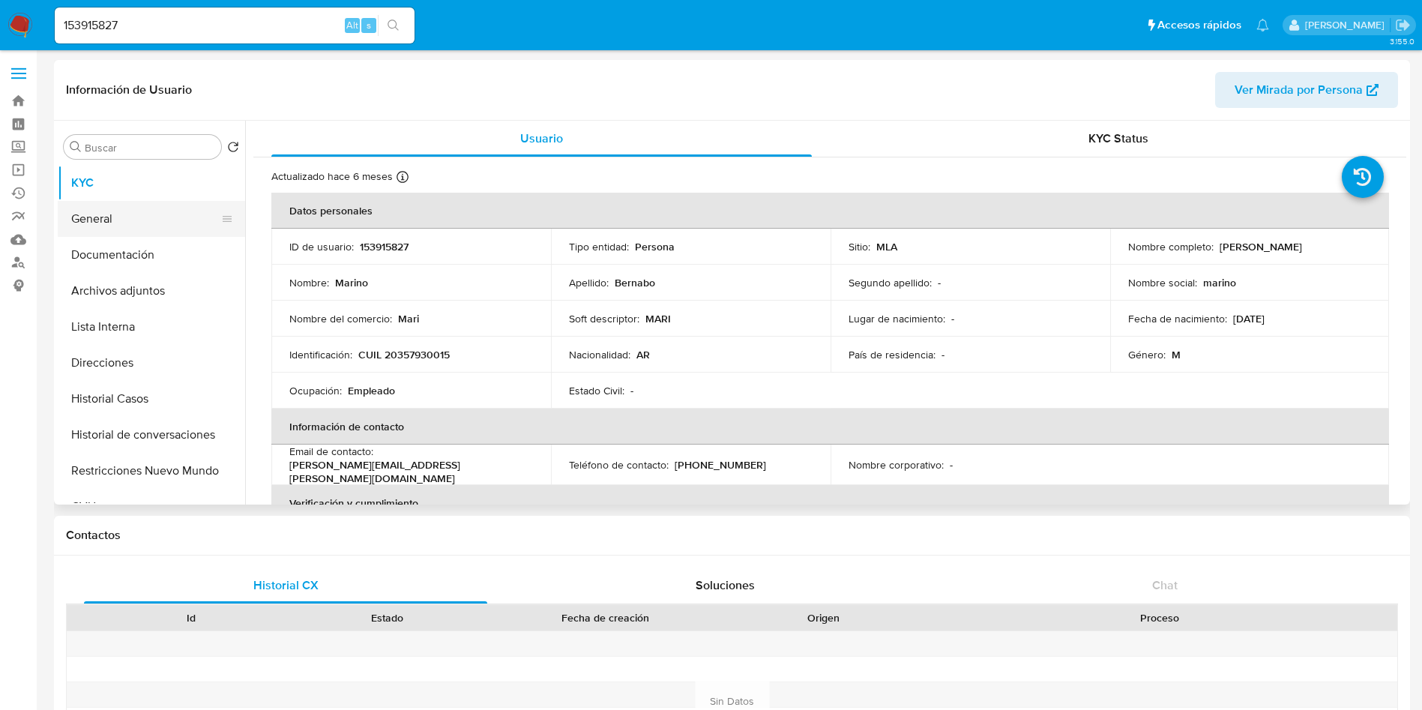
click at [195, 217] on button "General" at bounding box center [145, 219] width 175 height 36
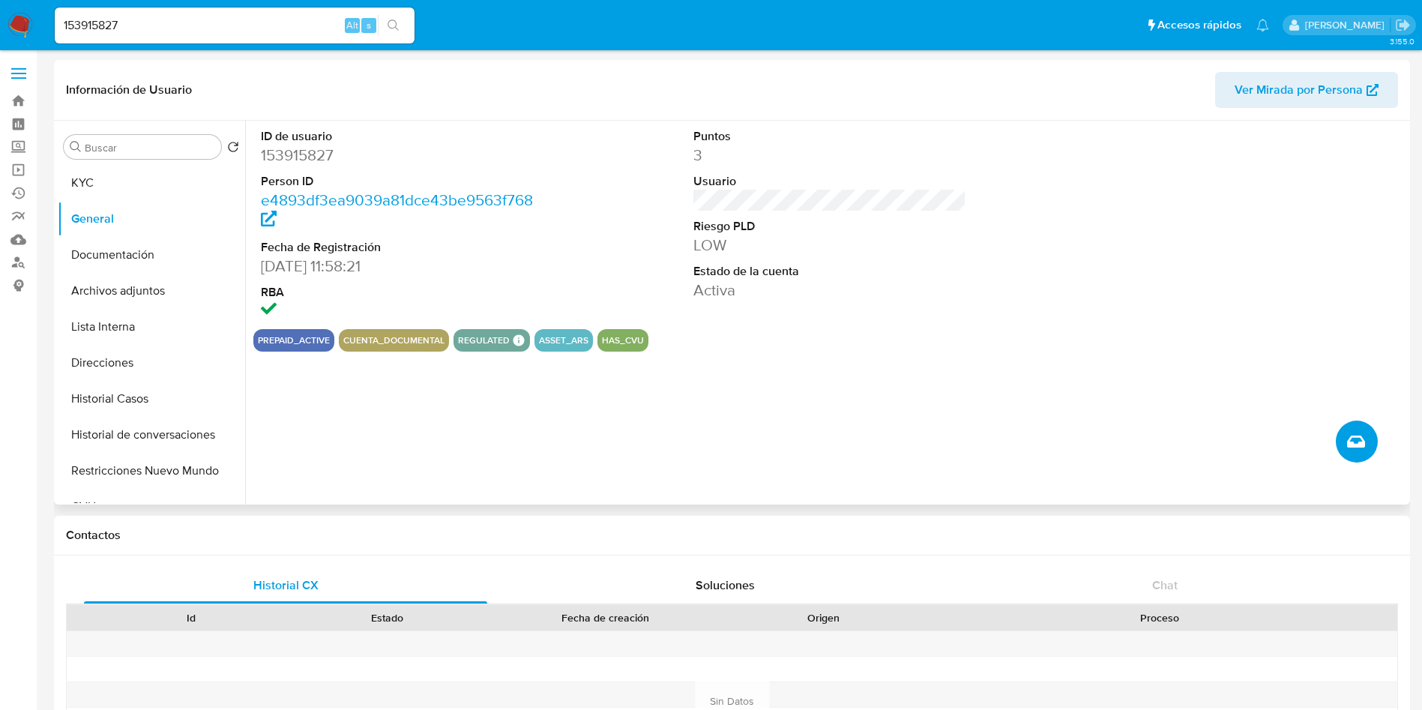
click at [1358, 433] on icon "Crear caso manual" at bounding box center [1356, 442] width 18 height 18
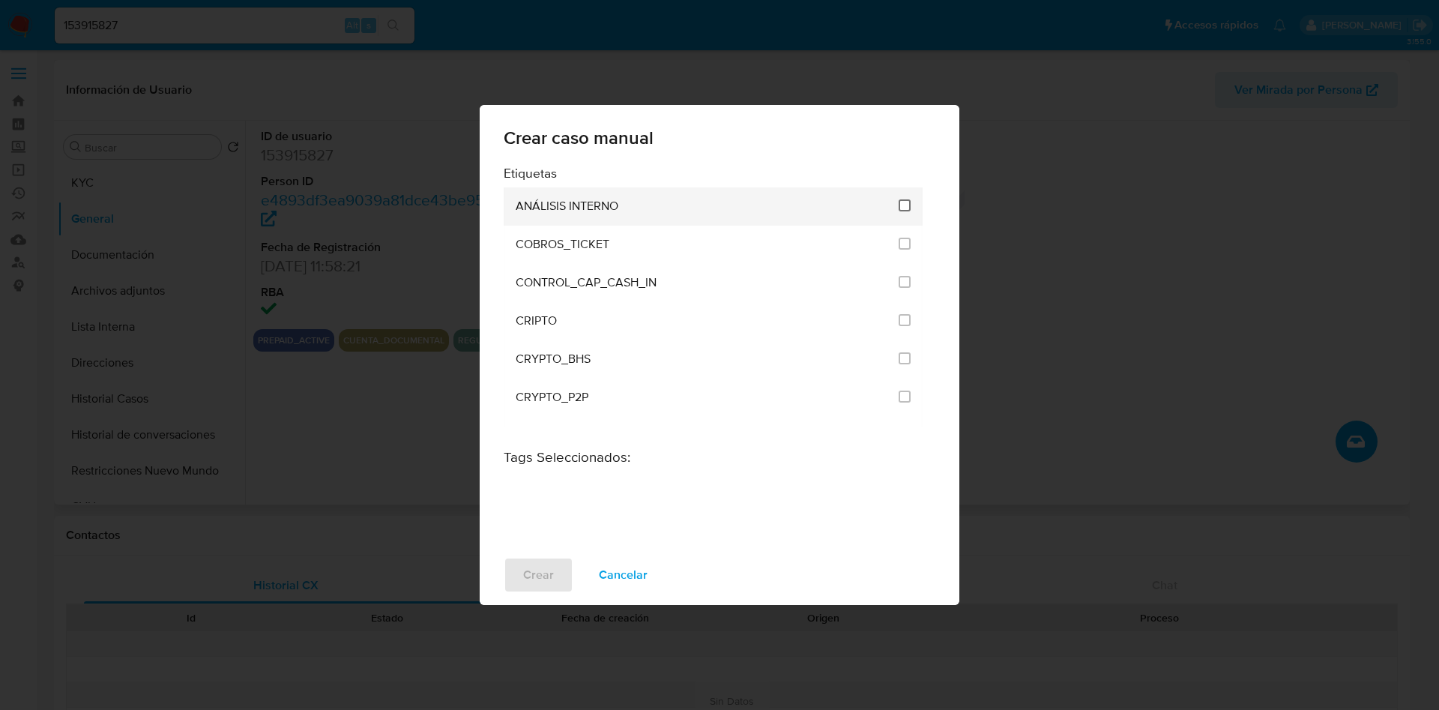
click at [900, 204] on input "1887" at bounding box center [905, 205] width 12 height 12
checkbox input "true"
click at [524, 591] on span "Crear" at bounding box center [538, 574] width 31 height 33
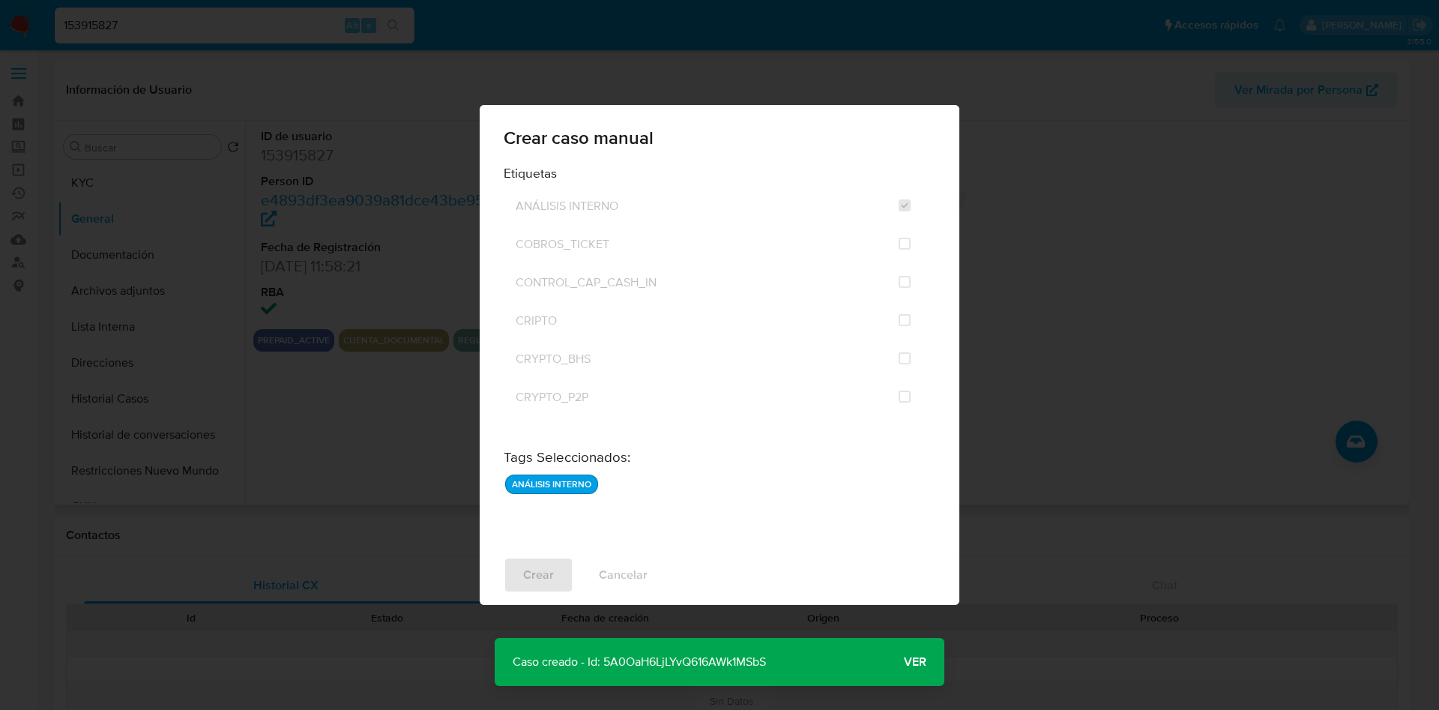
click at [911, 662] on span "Ver" at bounding box center [915, 662] width 22 height 0
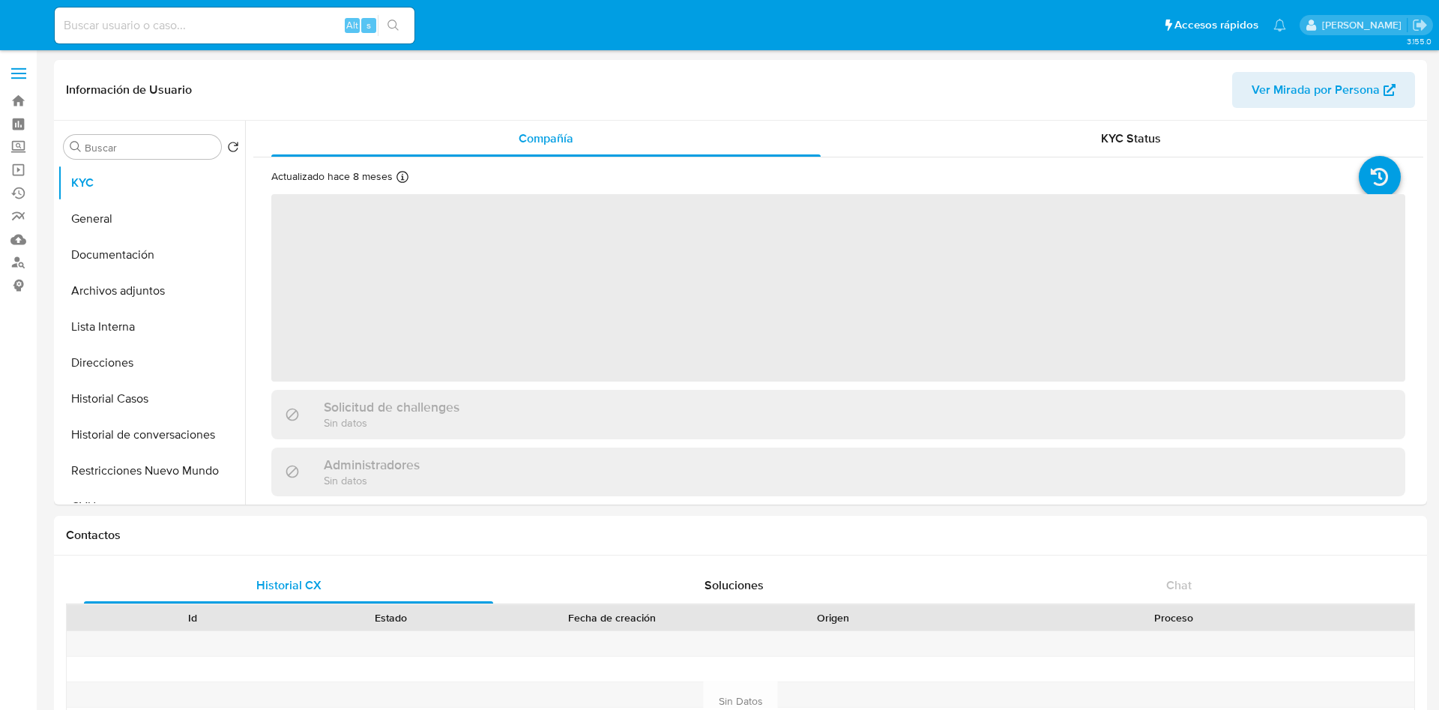
select select "10"
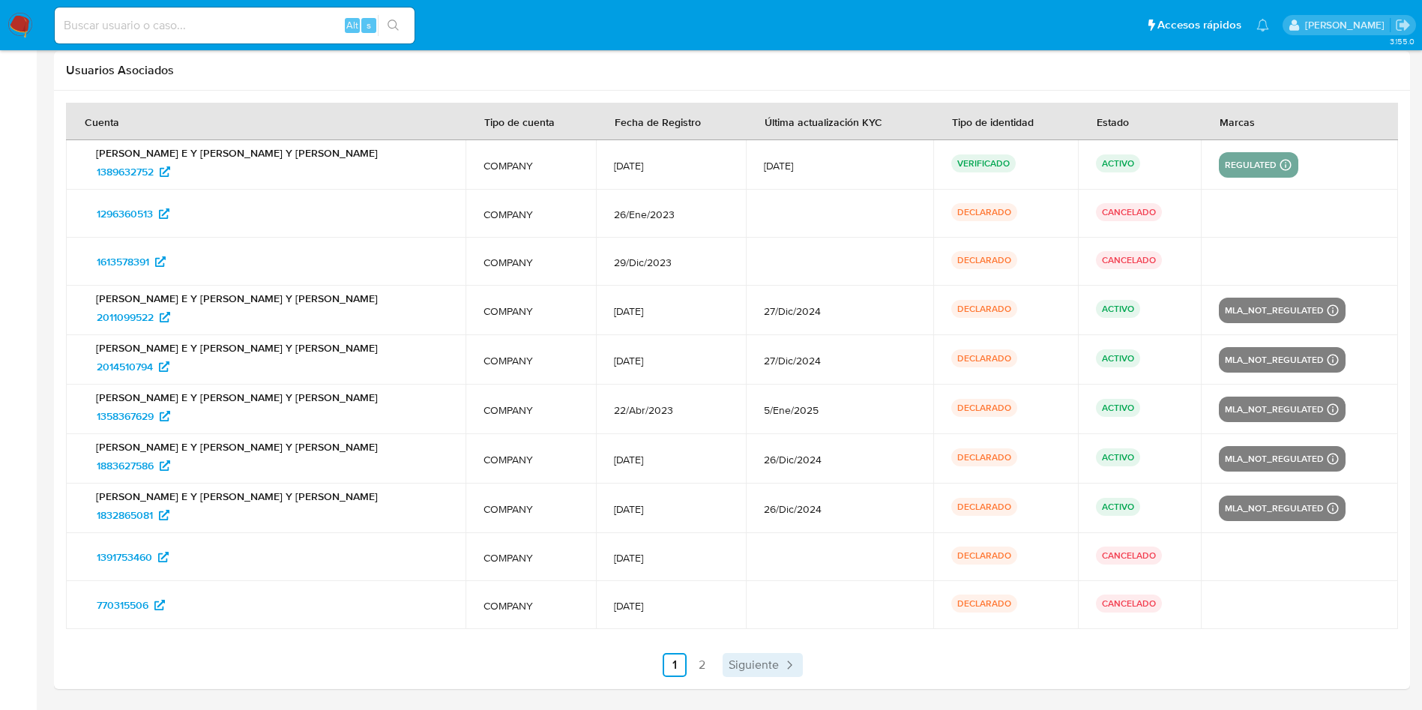
click at [772, 664] on span "Siguiente" at bounding box center [754, 665] width 50 height 12
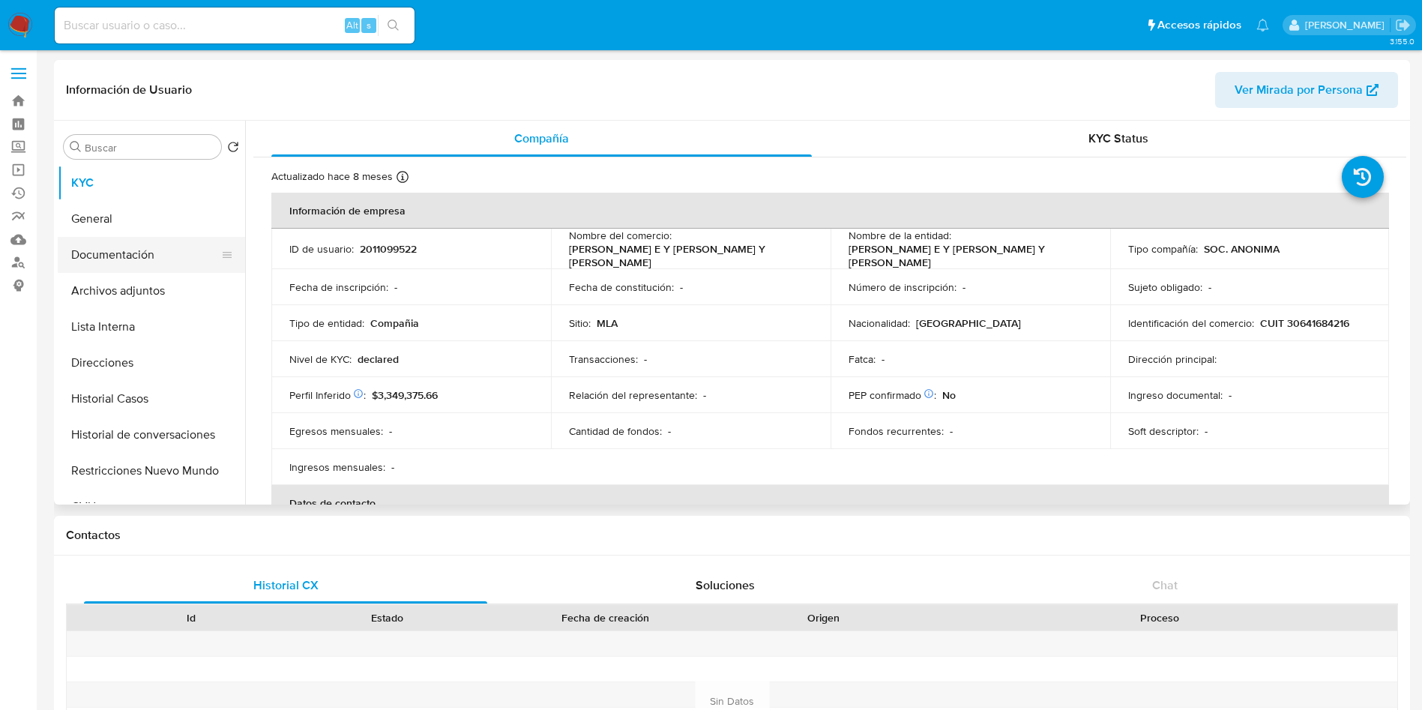
click at [87, 262] on button "Documentación" at bounding box center [145, 255] width 175 height 36
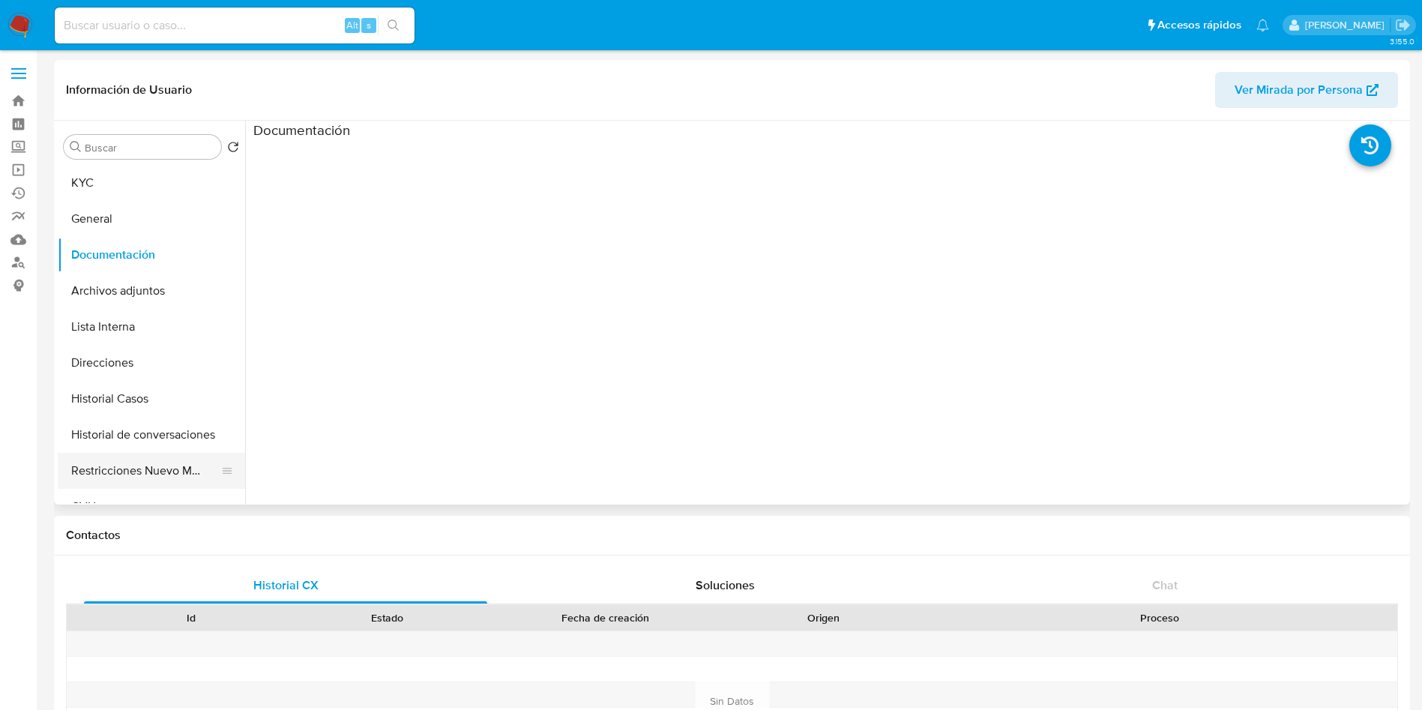
click at [178, 460] on button "Restricciones Nuevo Mundo" at bounding box center [145, 471] width 175 height 36
click at [126, 493] on button "CVU" at bounding box center [145, 507] width 175 height 36
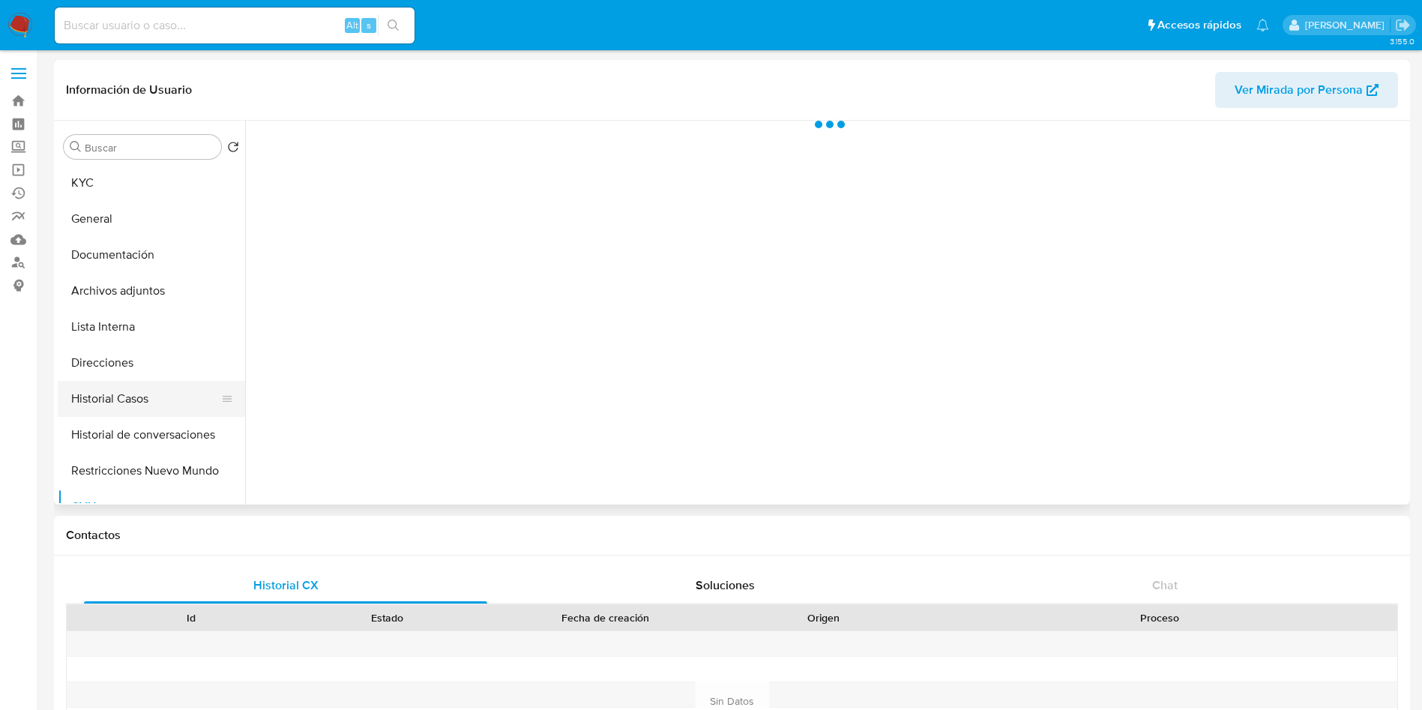
click at [118, 392] on button "Historial Casos" at bounding box center [145, 399] width 175 height 36
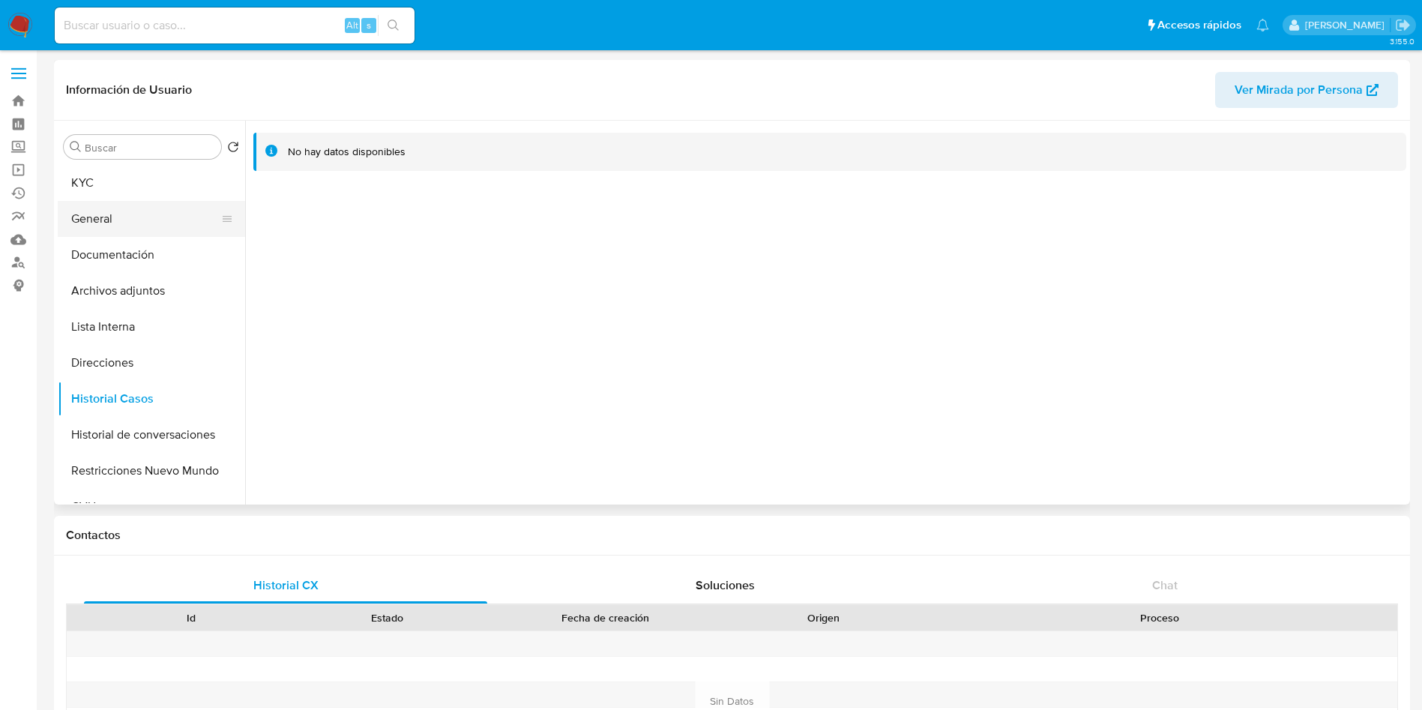
click at [138, 212] on button "General" at bounding box center [145, 219] width 175 height 36
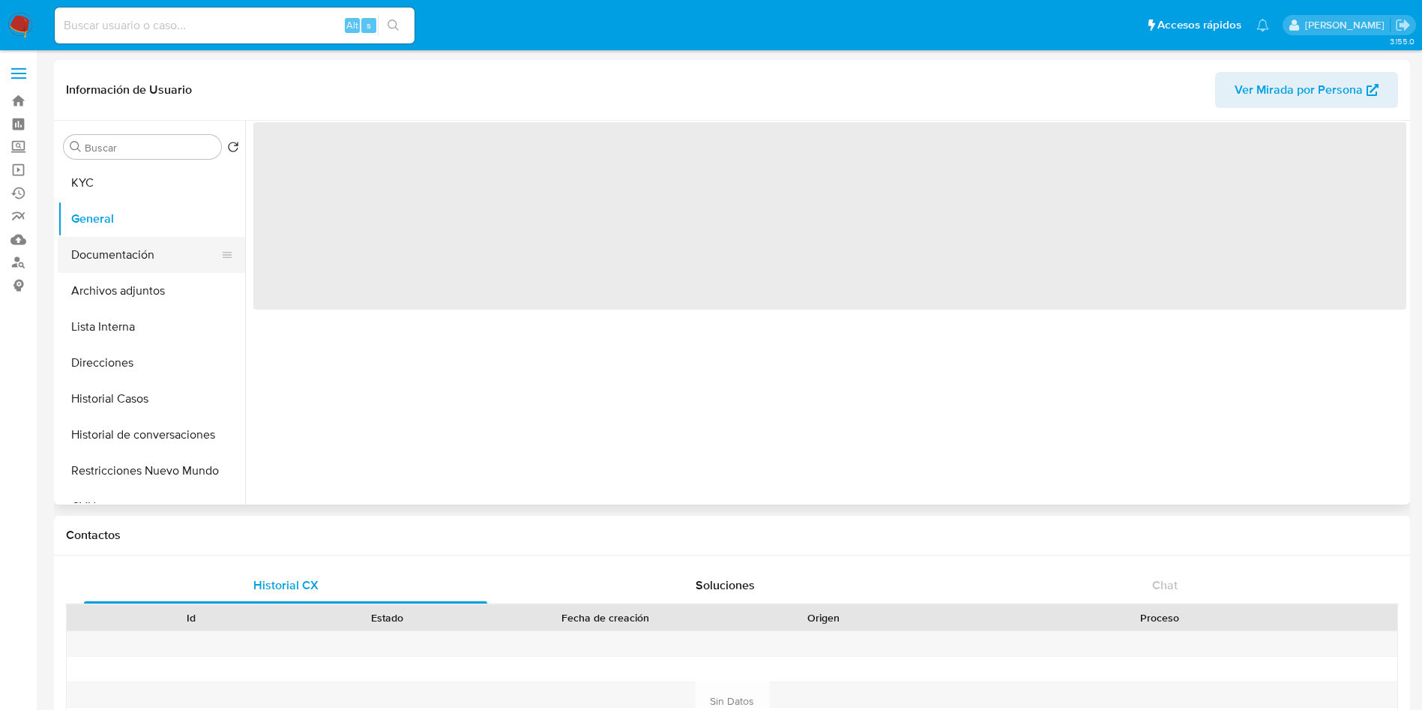
click at [154, 249] on button "Documentación" at bounding box center [145, 255] width 175 height 36
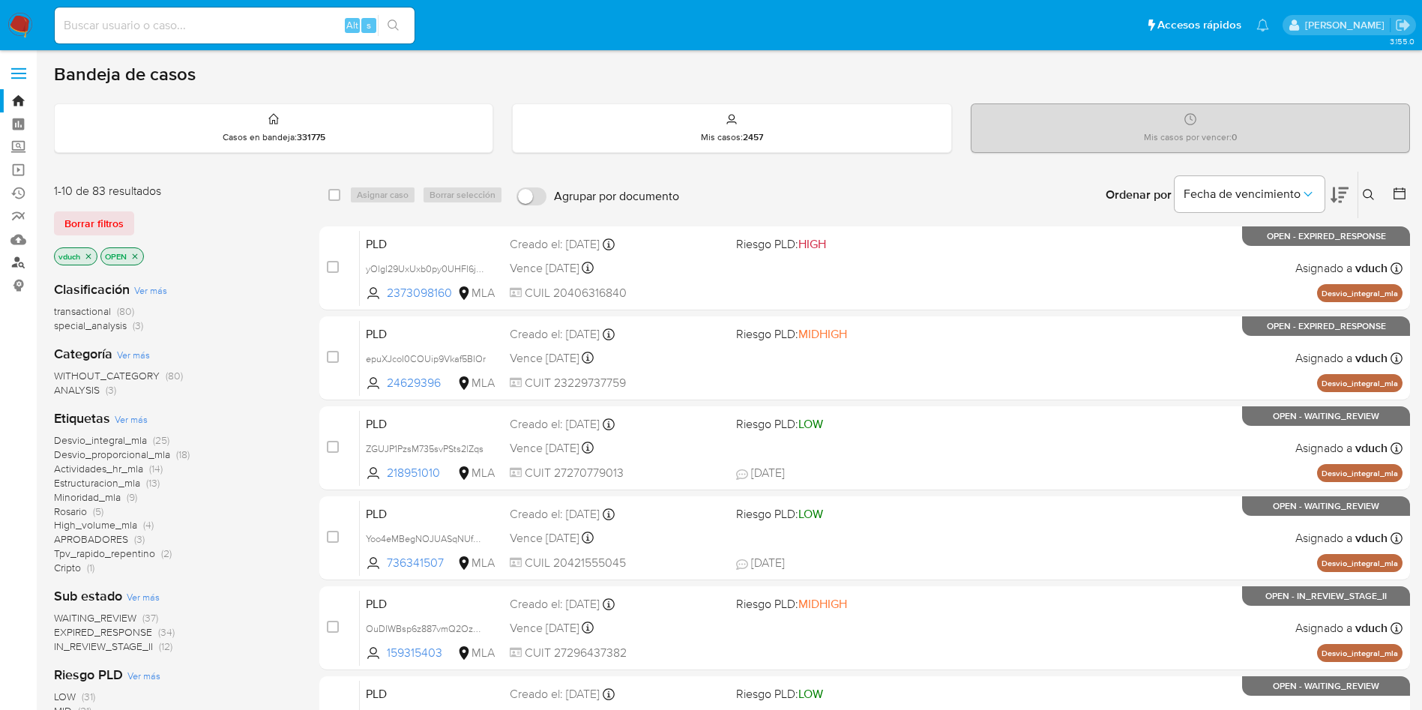
click at [28, 259] on link "Buscador de personas" at bounding box center [89, 262] width 178 height 23
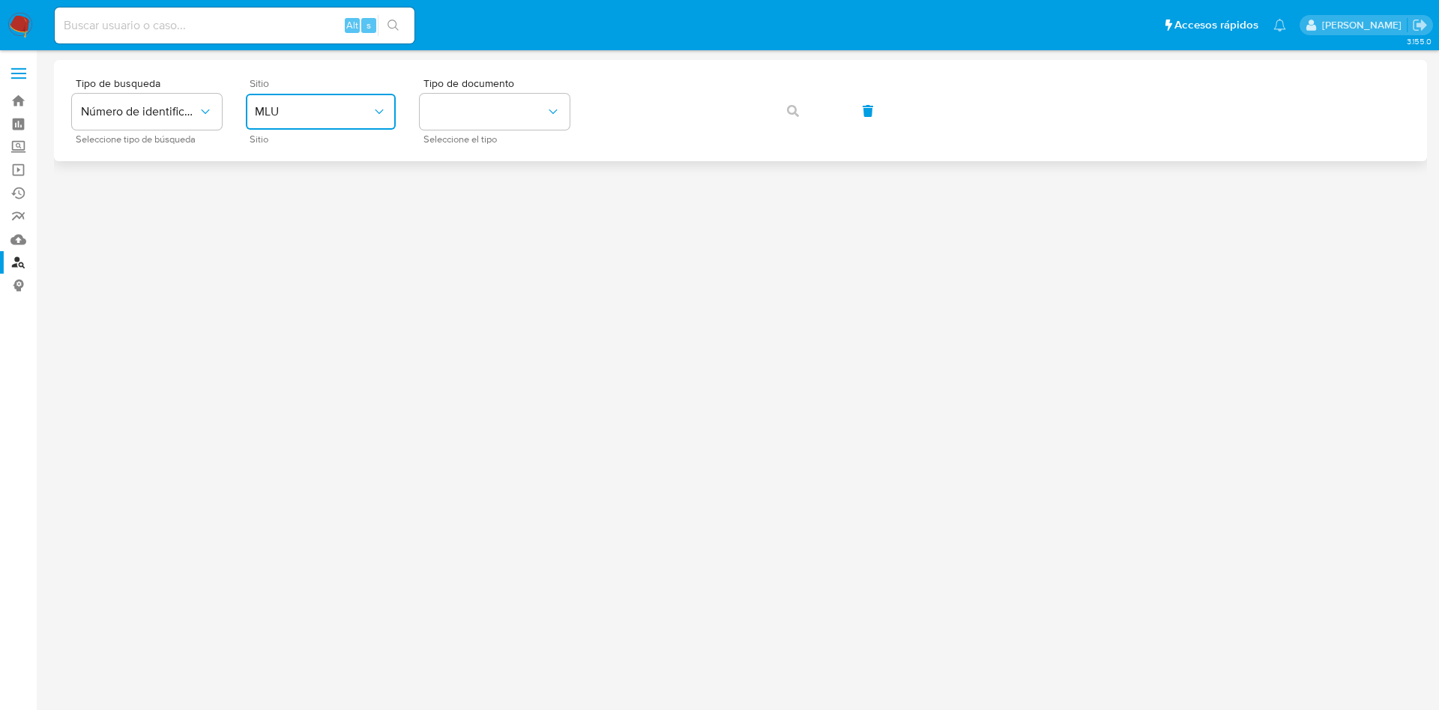
click at [370, 115] on span "MLU" at bounding box center [313, 111] width 117 height 15
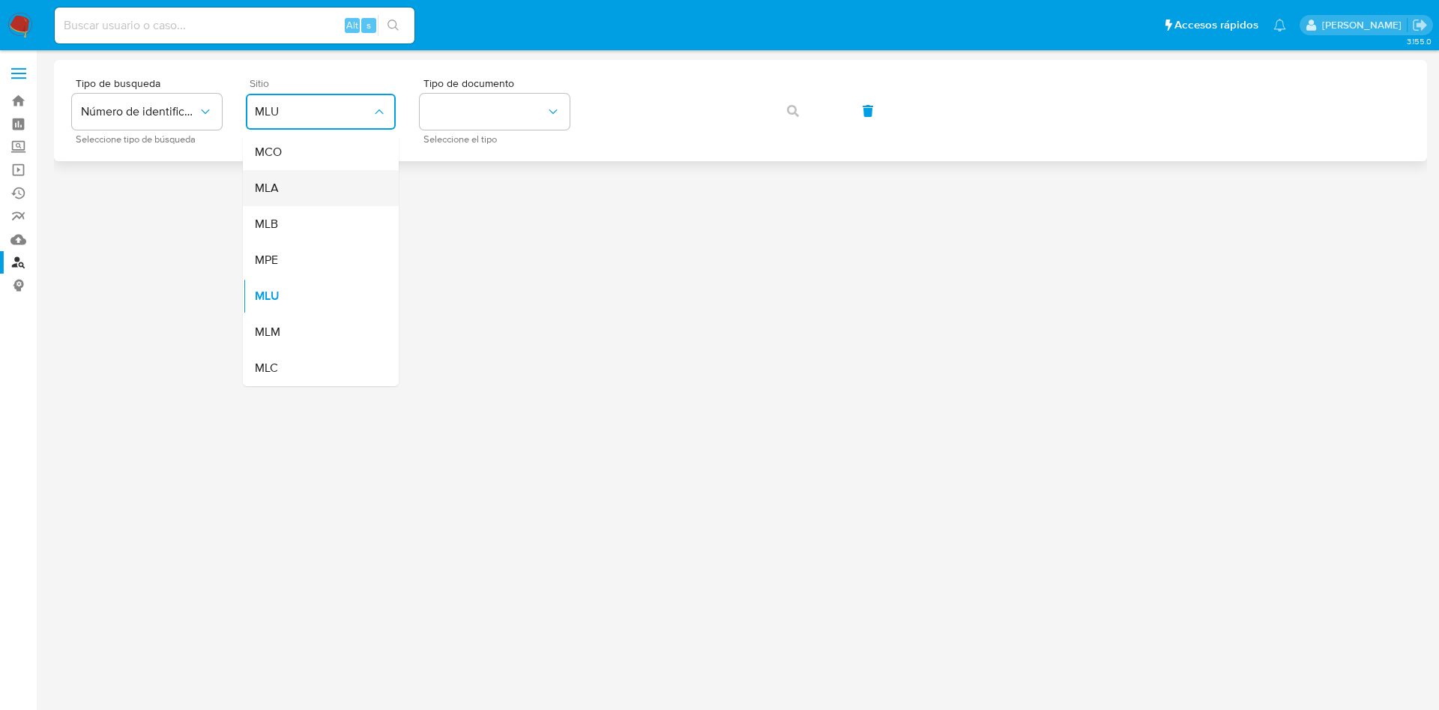
click at [319, 178] on div "MLA" at bounding box center [316, 188] width 123 height 36
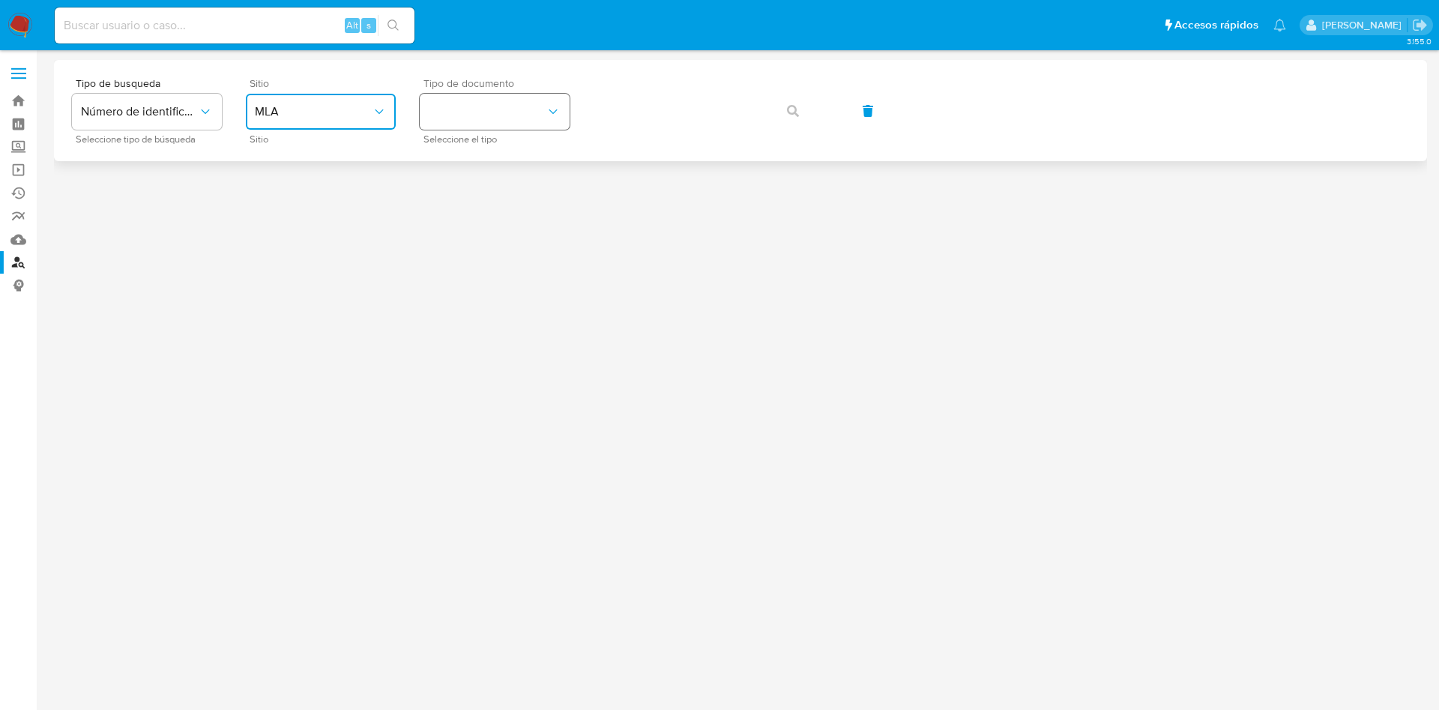
click at [500, 103] on button "identificationType" at bounding box center [495, 112] width 150 height 36
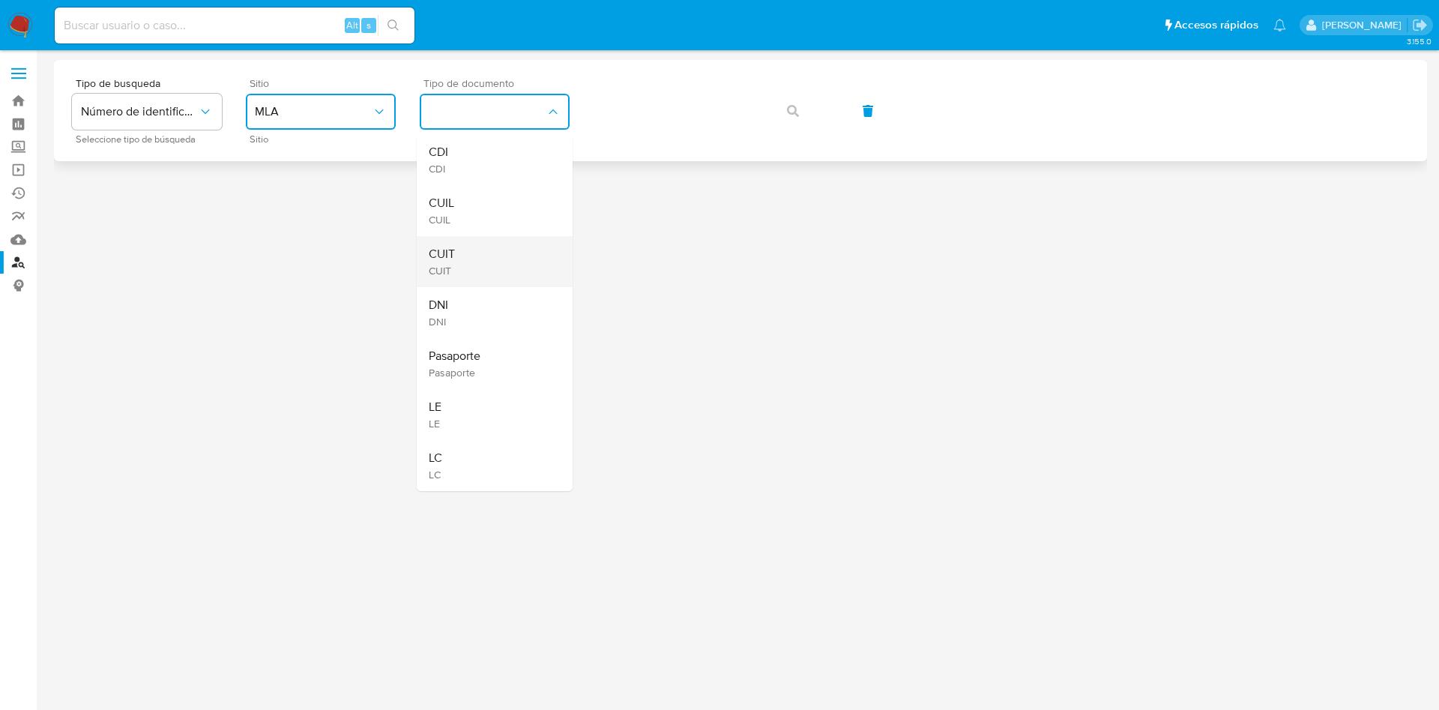
click at [461, 267] on div "CUIT CUIT" at bounding box center [490, 261] width 123 height 51
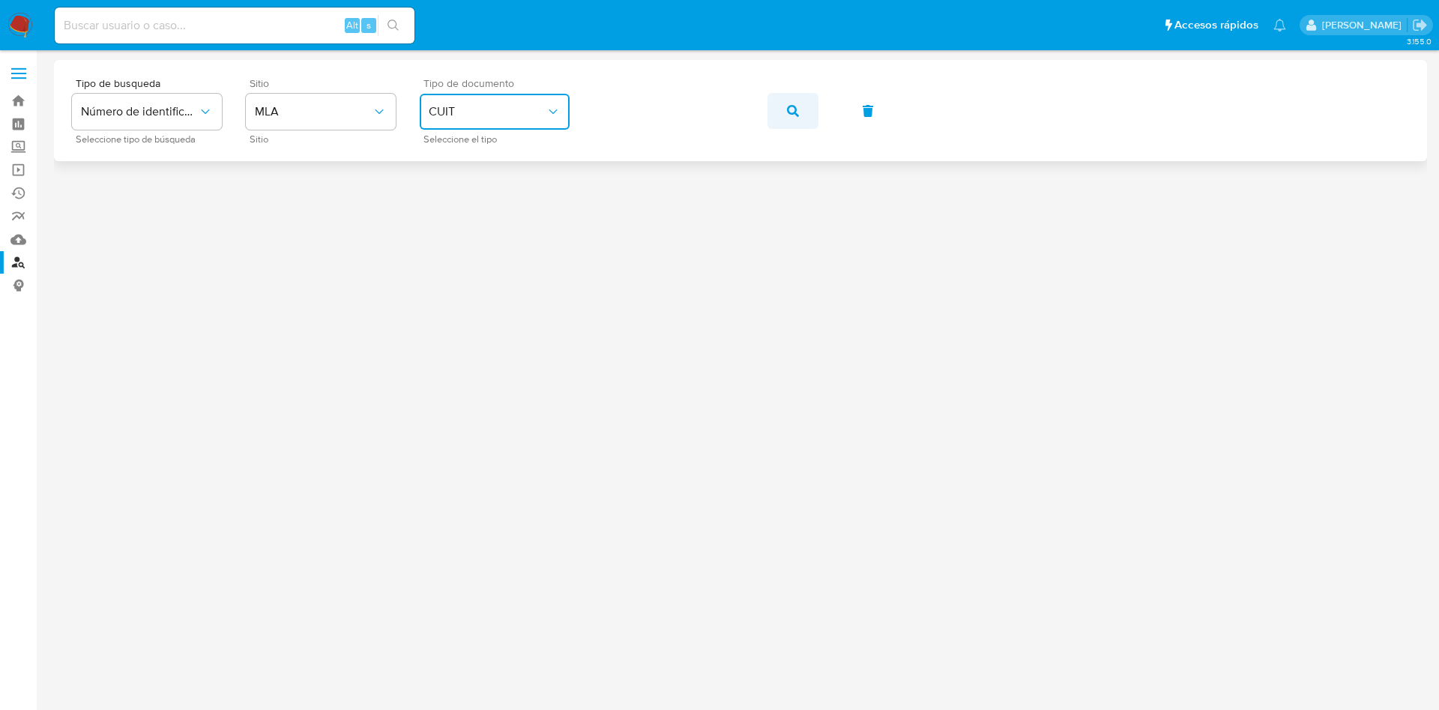
click at [806, 104] on button "button" at bounding box center [793, 111] width 51 height 36
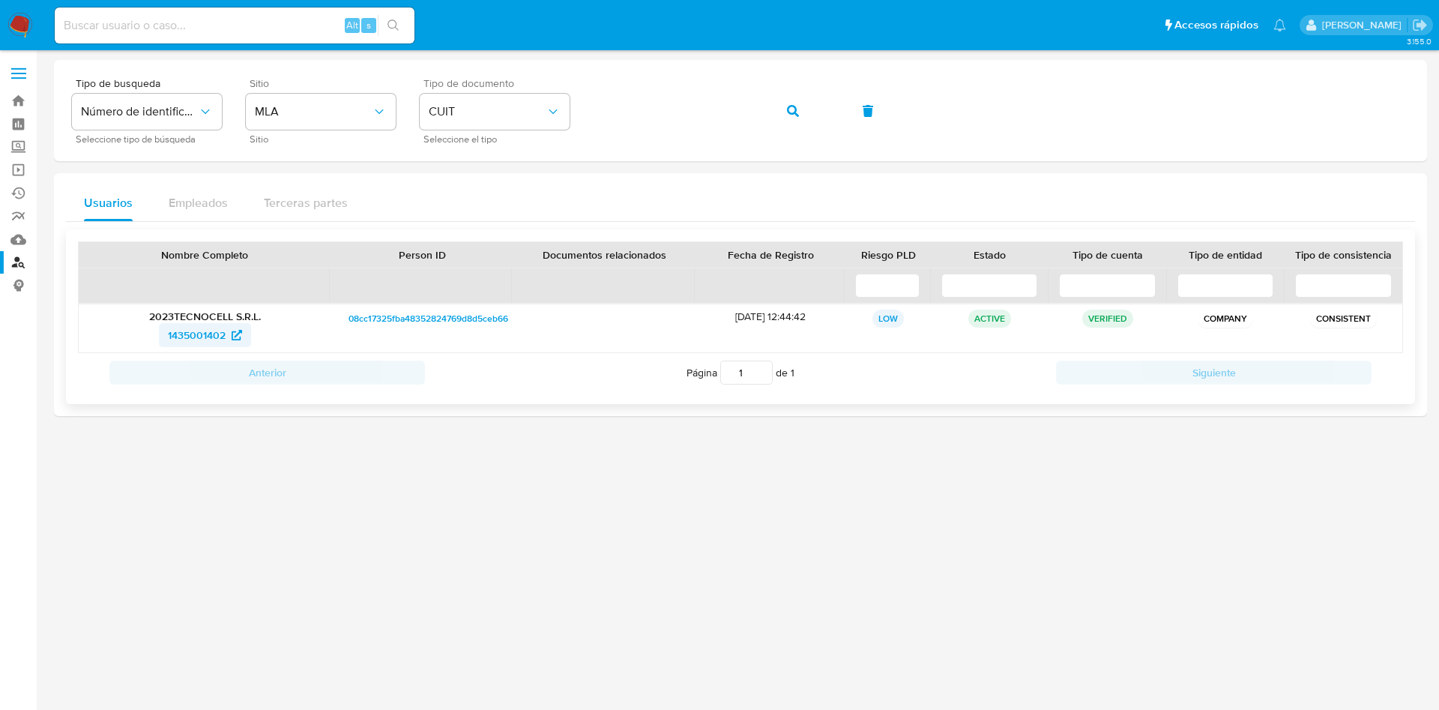
click at [201, 331] on span "1435001402" at bounding box center [197, 335] width 58 height 24
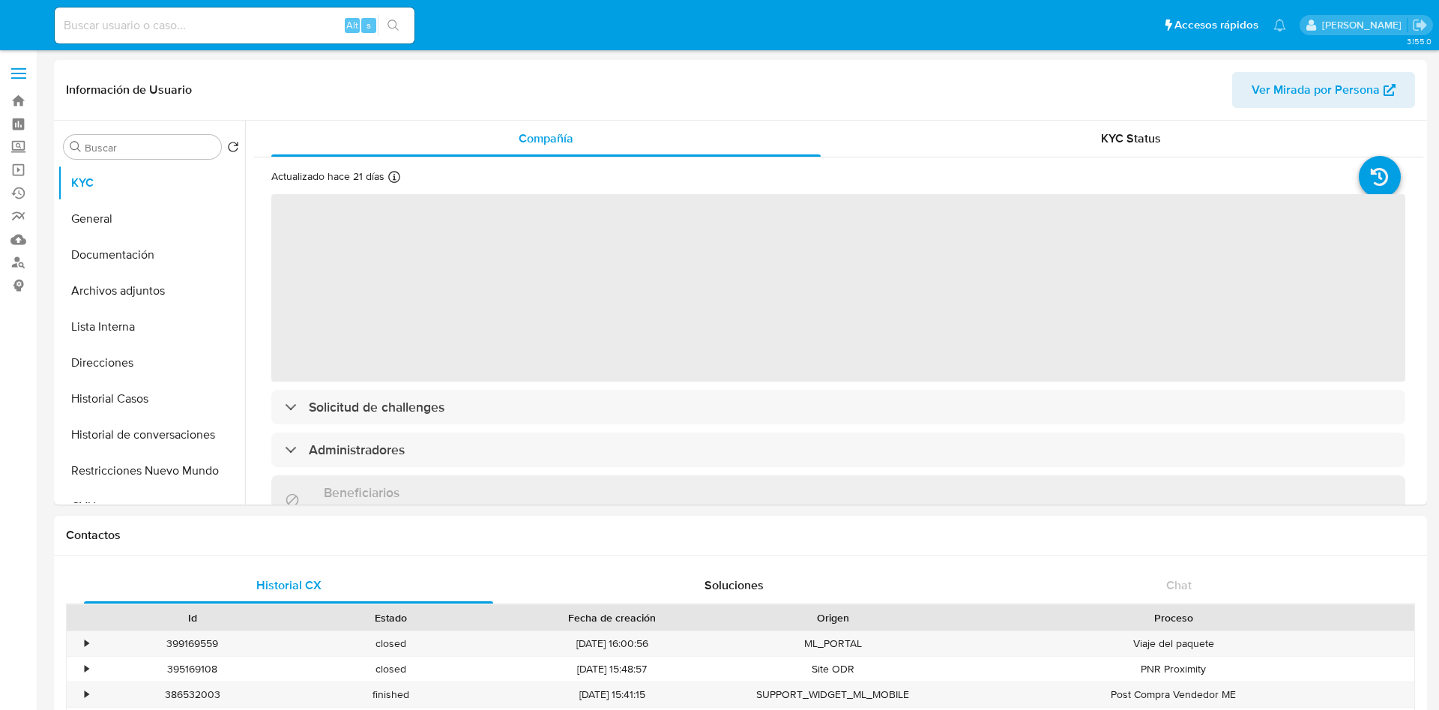
select select "10"
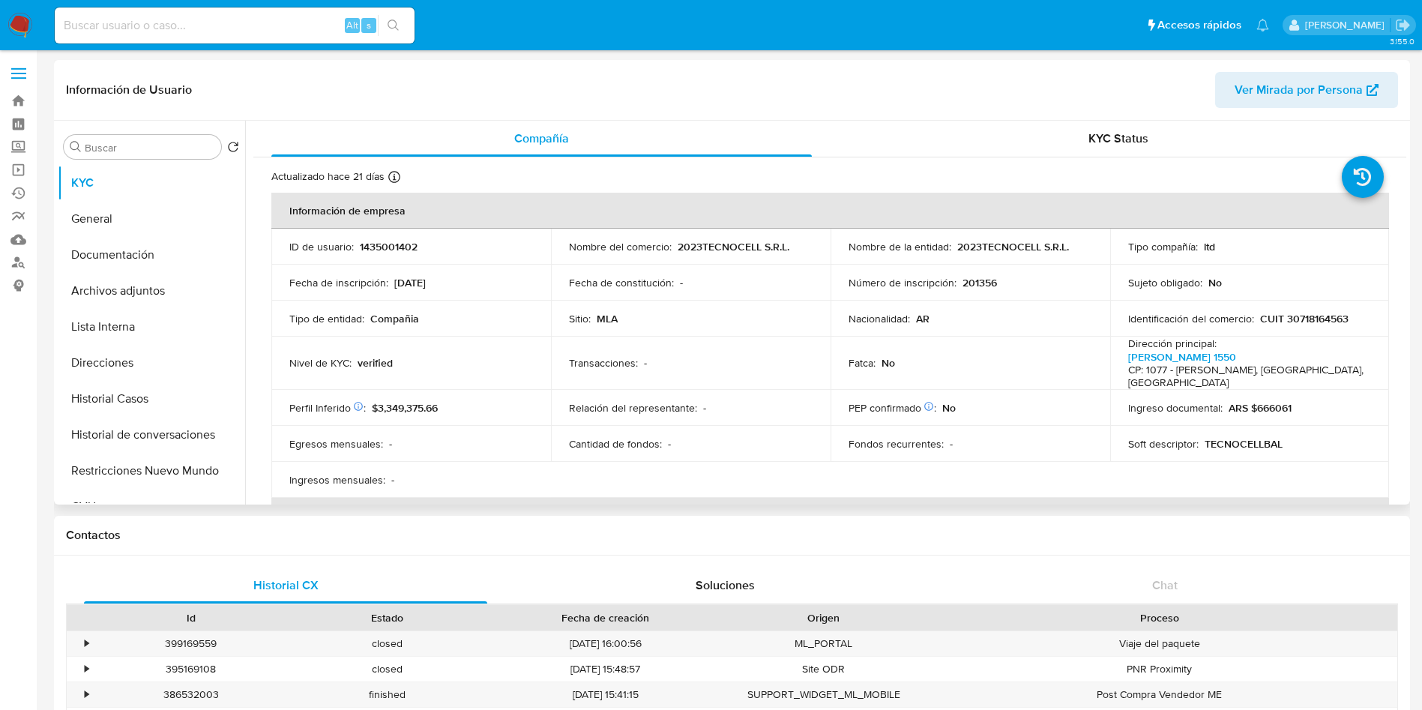
scroll to position [1012, 0]
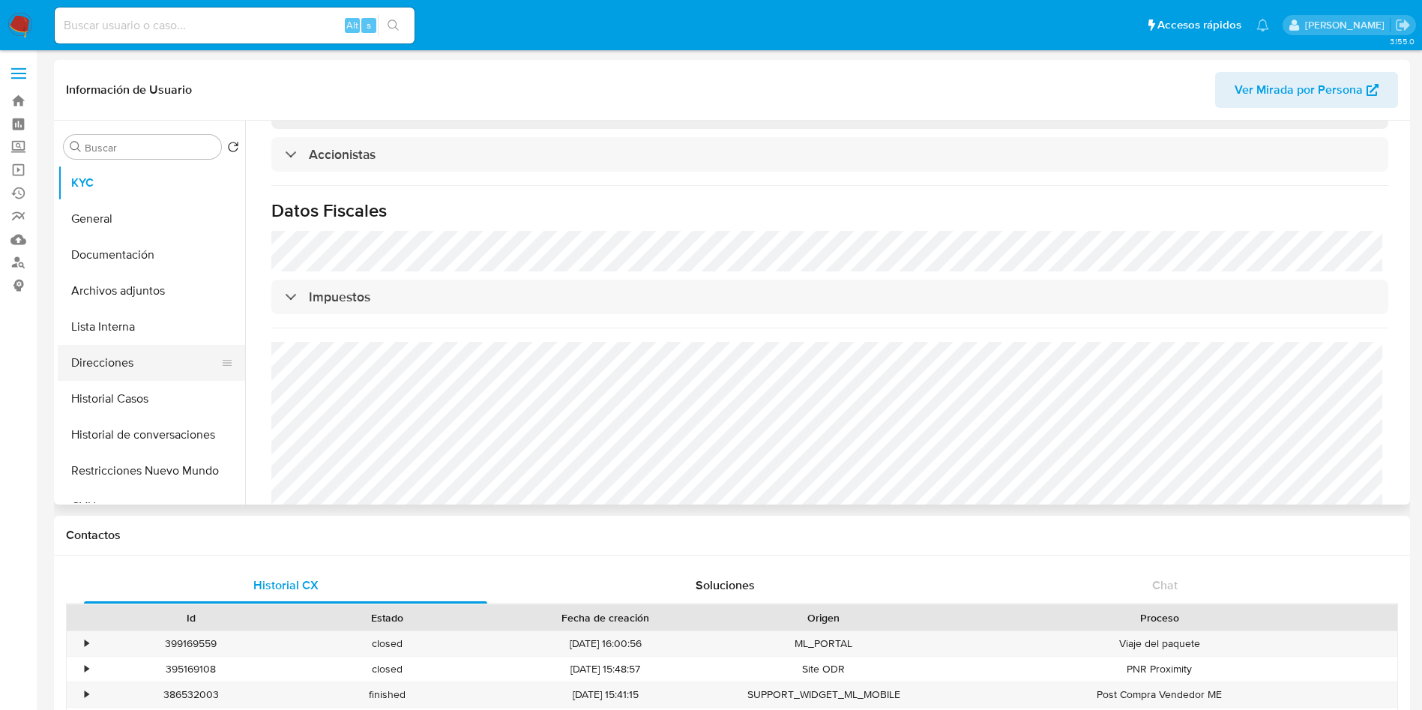
click at [145, 352] on button "Direcciones" at bounding box center [145, 363] width 175 height 36
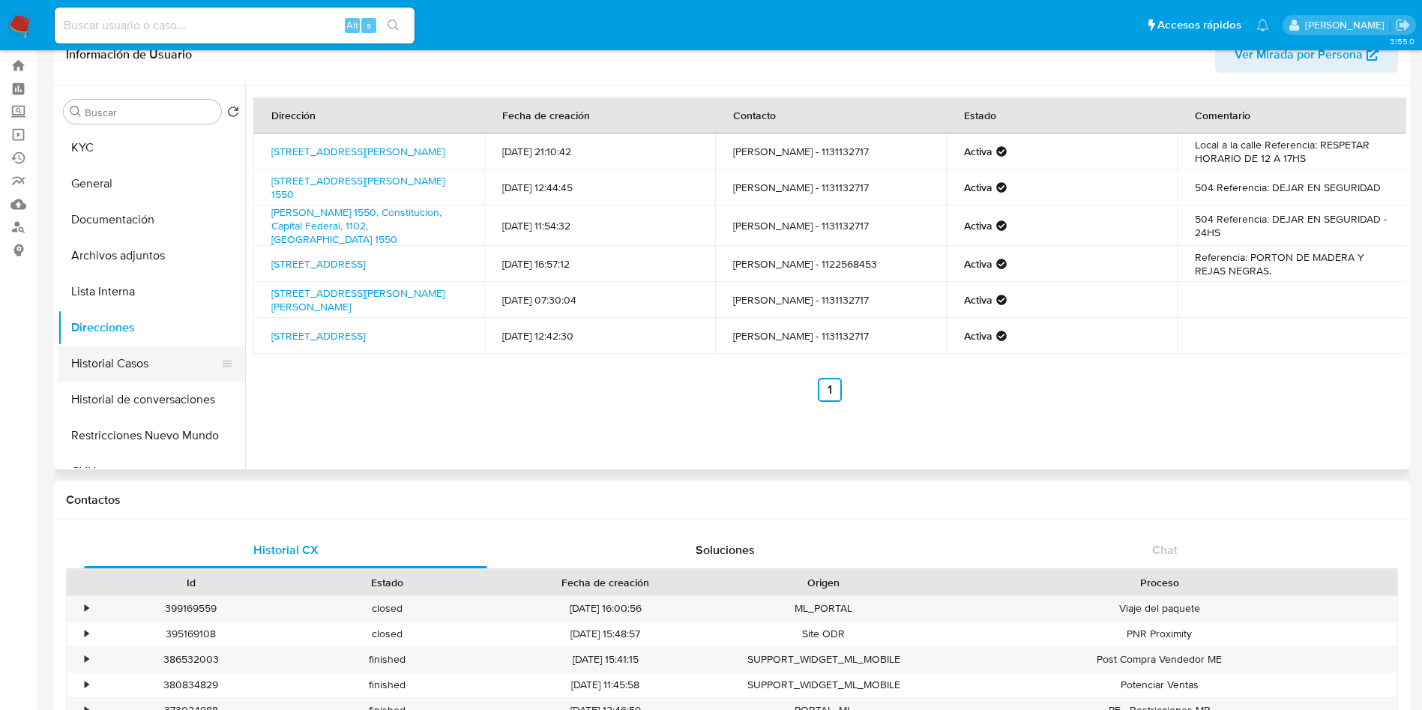
scroll to position [0, 0]
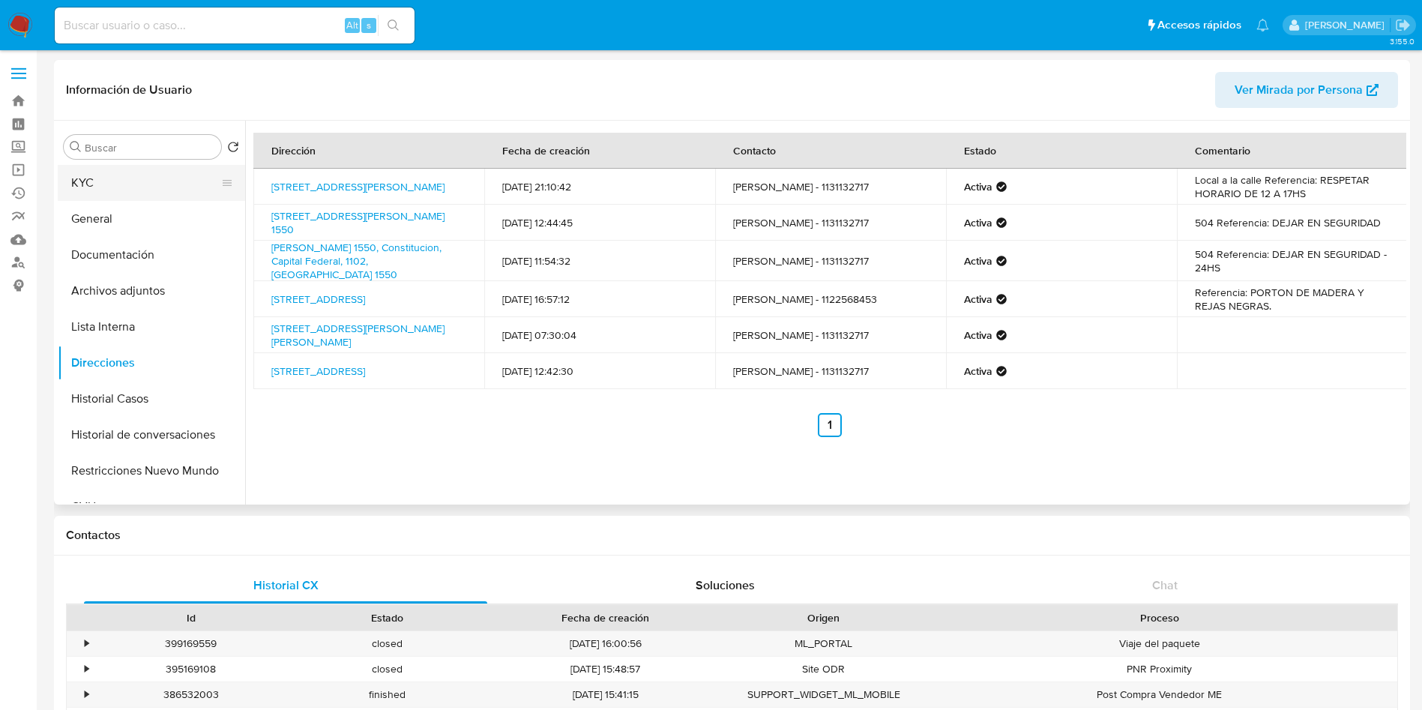
click at [113, 182] on button "KYC" at bounding box center [145, 183] width 175 height 36
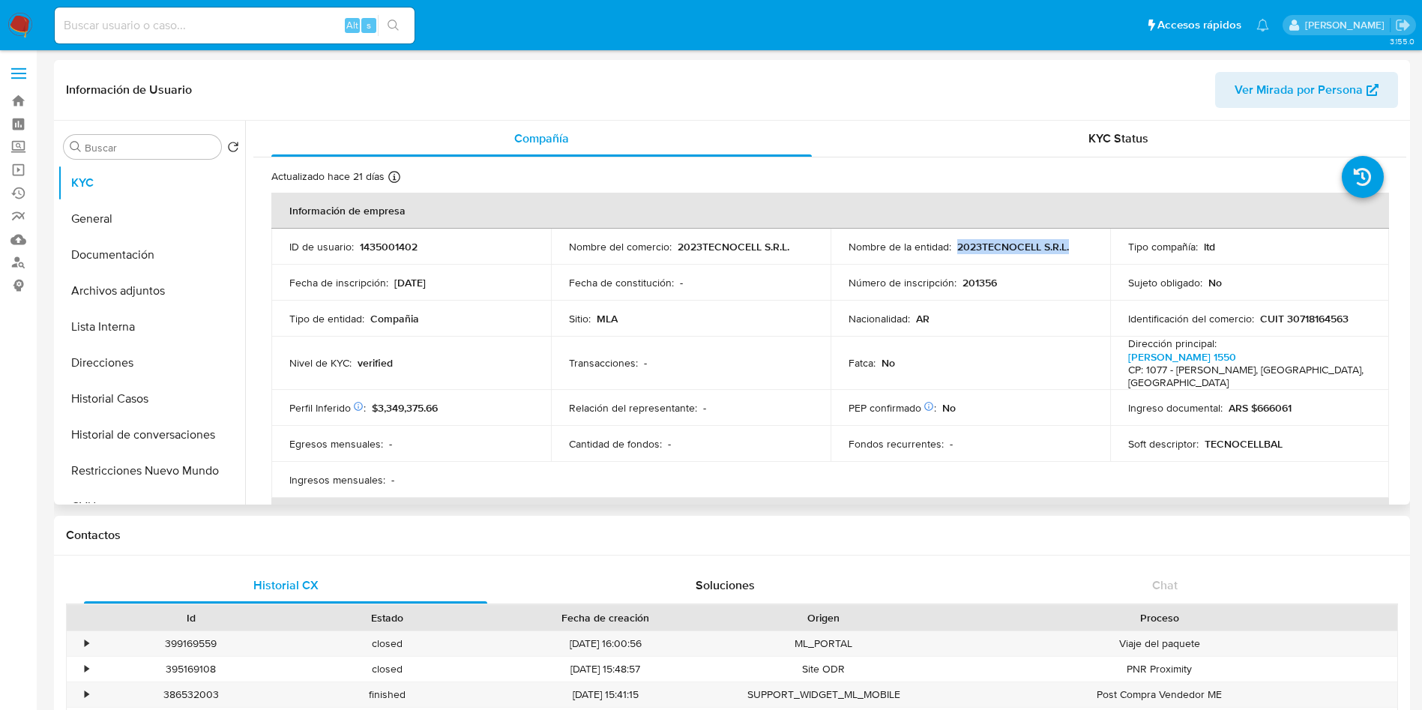
drag, startPoint x: 1025, startPoint y: 234, endPoint x: 1111, endPoint y: 230, distance: 86.3
click at [1111, 230] on tr "ID de usuario : 1435001402 Nombre del comercio : 2023TECNOCELL S.R.L. Nombre de…" at bounding box center [830, 247] width 1118 height 36
copy p "2023TECNOCELL S.R.L."
click at [144, 385] on button "Historial Casos" at bounding box center [145, 399] width 175 height 36
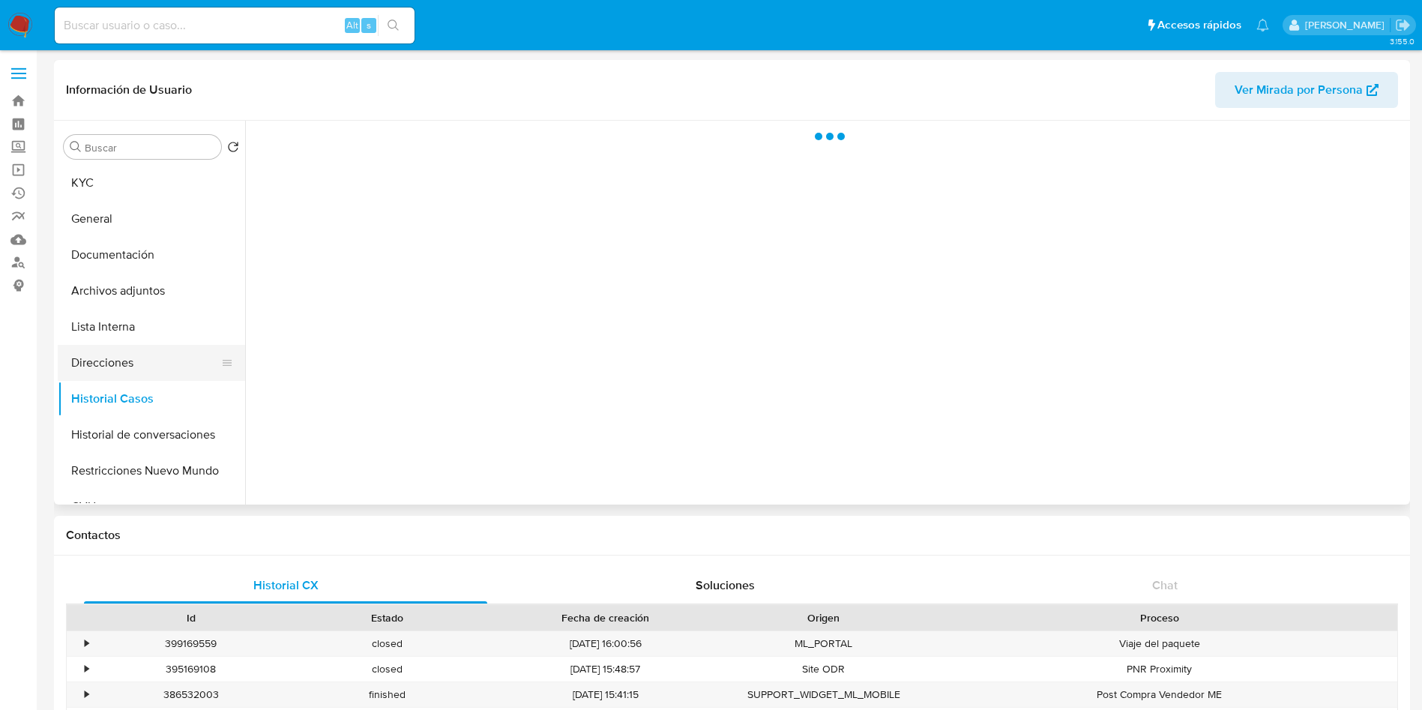
click at [144, 366] on button "Direcciones" at bounding box center [145, 363] width 175 height 36
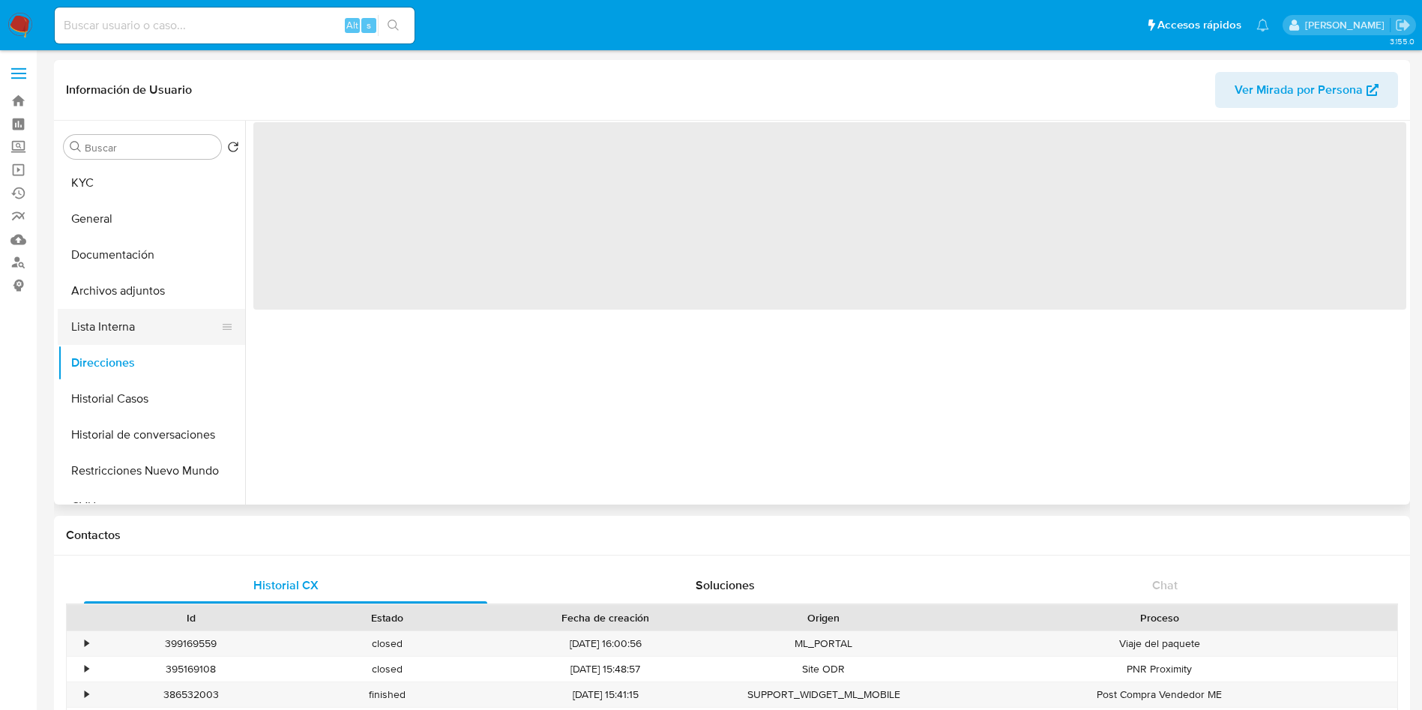
click at [148, 323] on button "Lista Interna" at bounding box center [145, 327] width 175 height 36
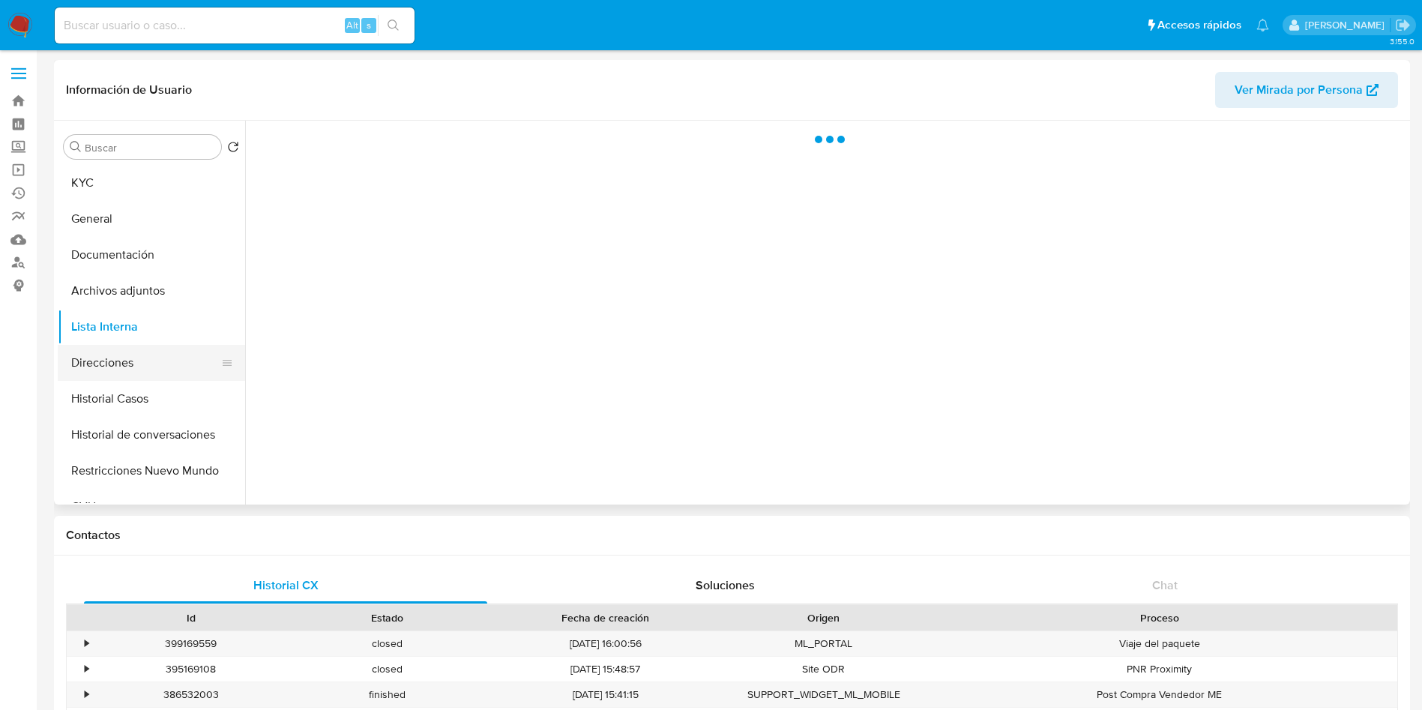
click at [132, 347] on button "Direcciones" at bounding box center [145, 363] width 175 height 36
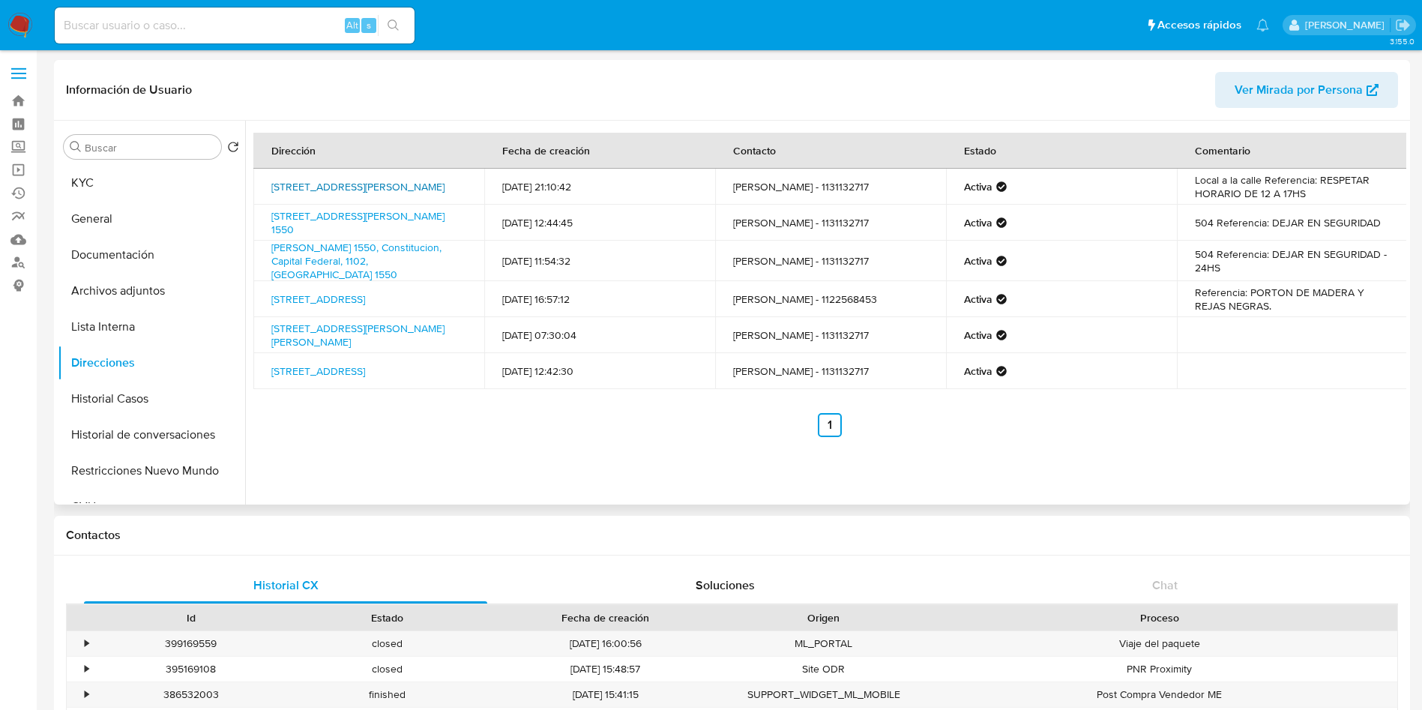
click at [359, 185] on link "Calle Combate De Los Pozos 981, Monserrat, Capital Federal, 1078, Argentina 981" at bounding box center [357, 186] width 173 height 15
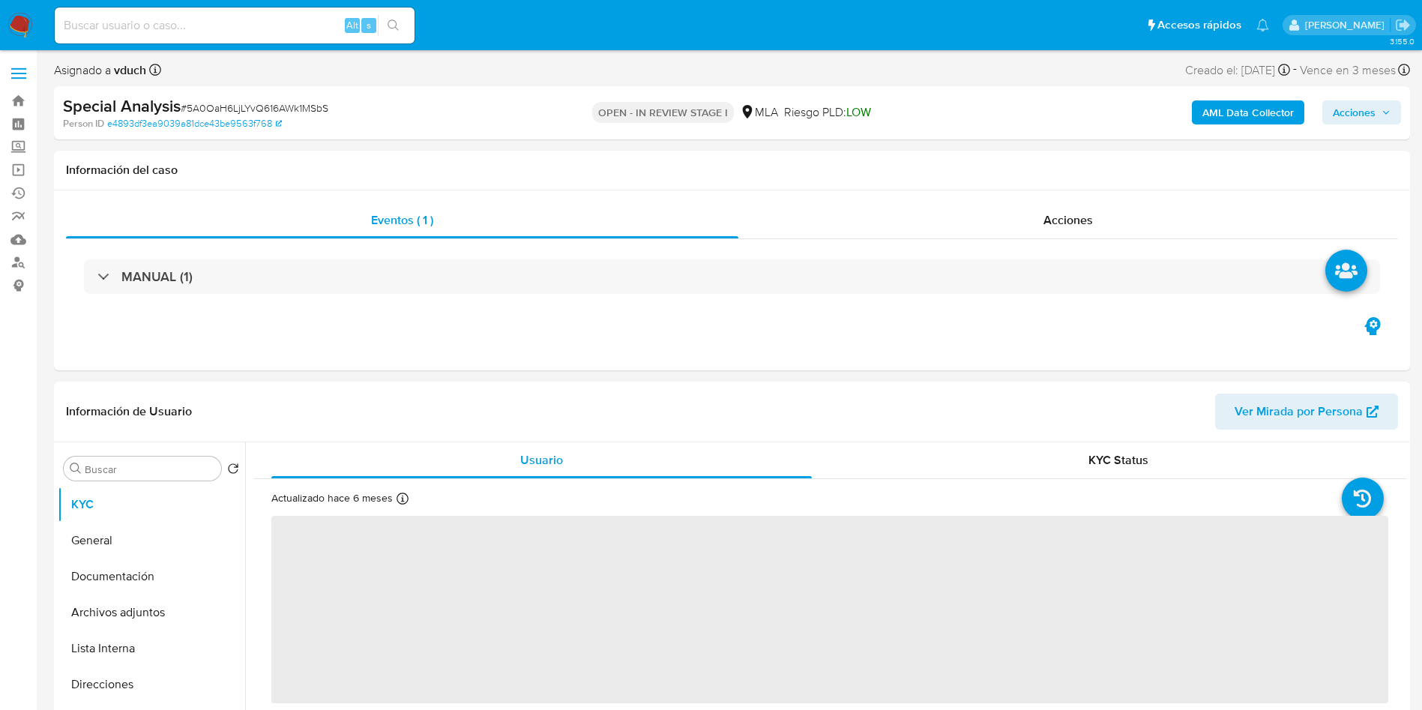
select select "10"
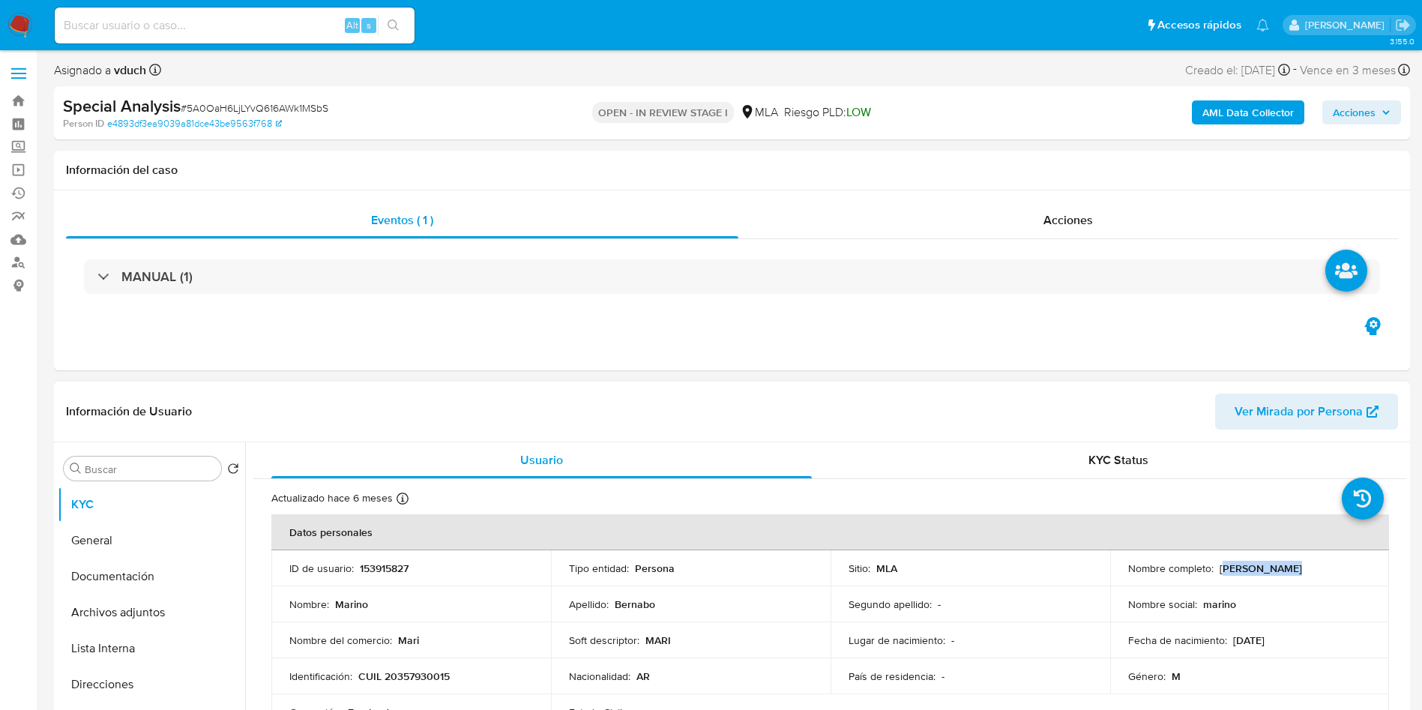
drag, startPoint x: 1220, startPoint y: 569, endPoint x: 1285, endPoint y: 561, distance: 65.6
click at [1285, 561] on p "[PERSON_NAME]" at bounding box center [1261, 567] width 82 height 13
drag, startPoint x: 1214, startPoint y: 565, endPoint x: 1306, endPoint y: 563, distance: 91.5
click at [1306, 563] on div "Nombre completo : [PERSON_NAME]" at bounding box center [1250, 567] width 244 height 13
copy p "[PERSON_NAME]"
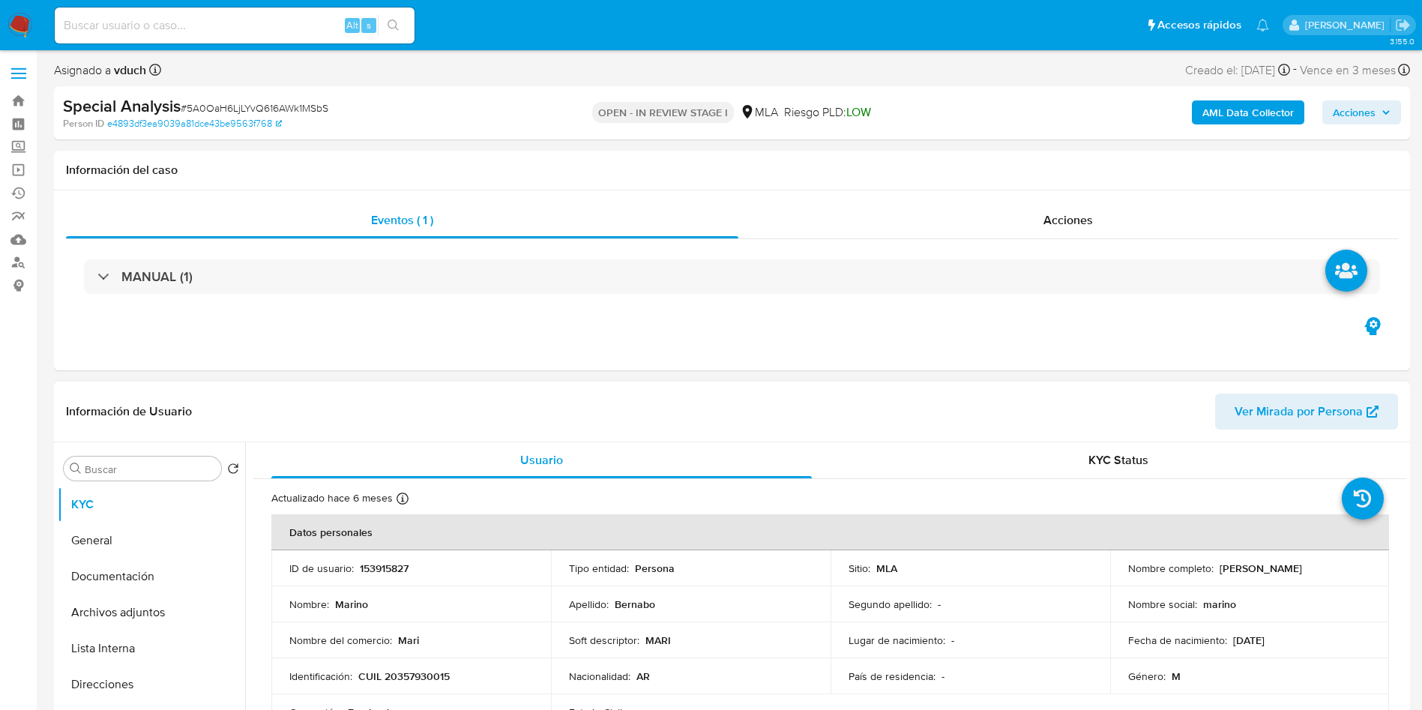
click at [388, 567] on p "153915827" at bounding box center [384, 567] width 49 height 13
copy p "153915827"
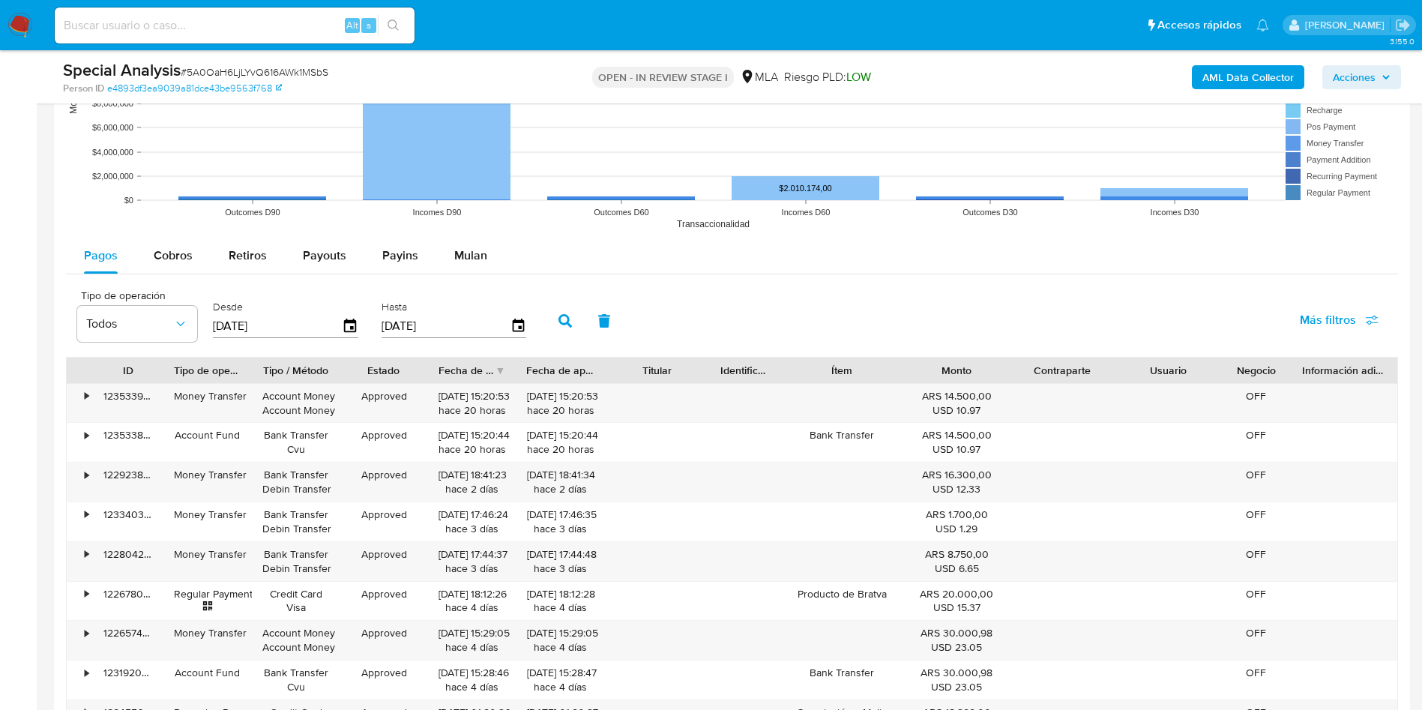
scroll to position [1531, 0]
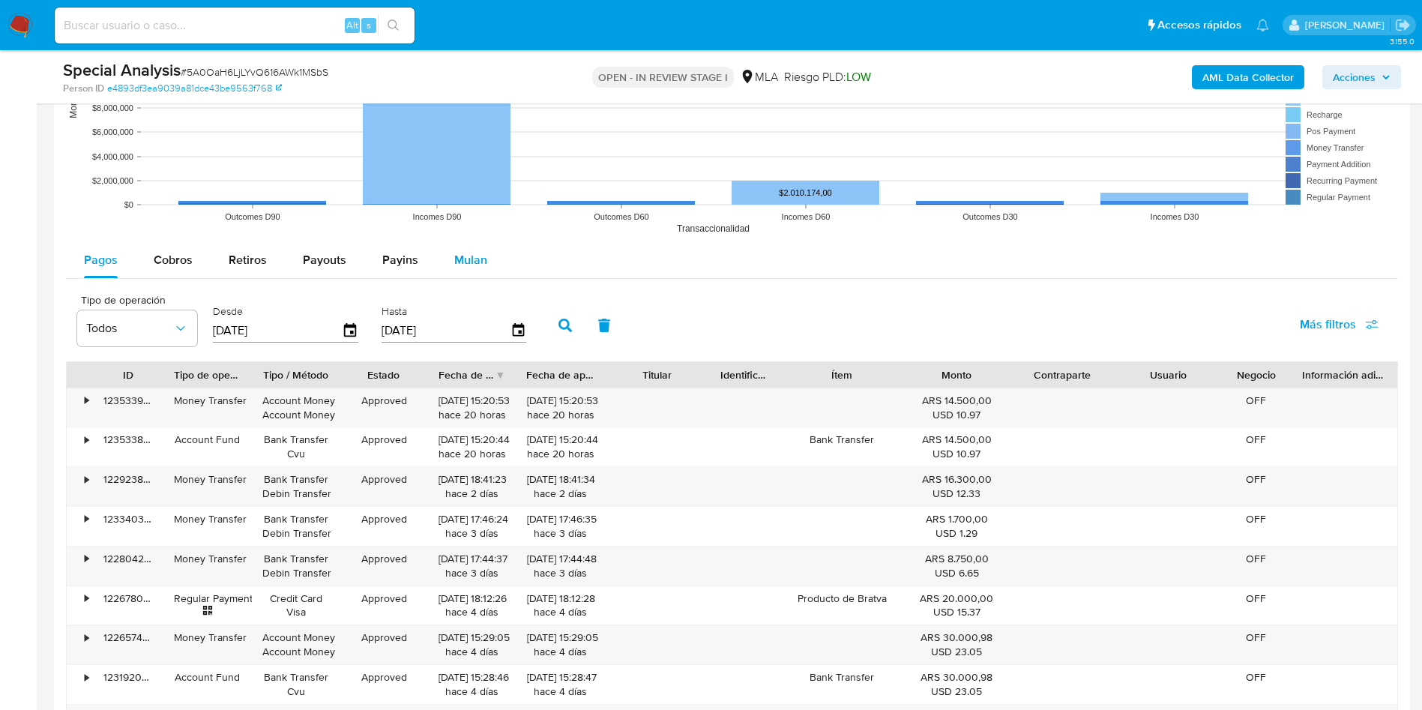
drag, startPoint x: 463, startPoint y: 262, endPoint x: 450, endPoint y: 262, distance: 13.5
click at [463, 262] on span "Mulan" at bounding box center [470, 259] width 33 height 17
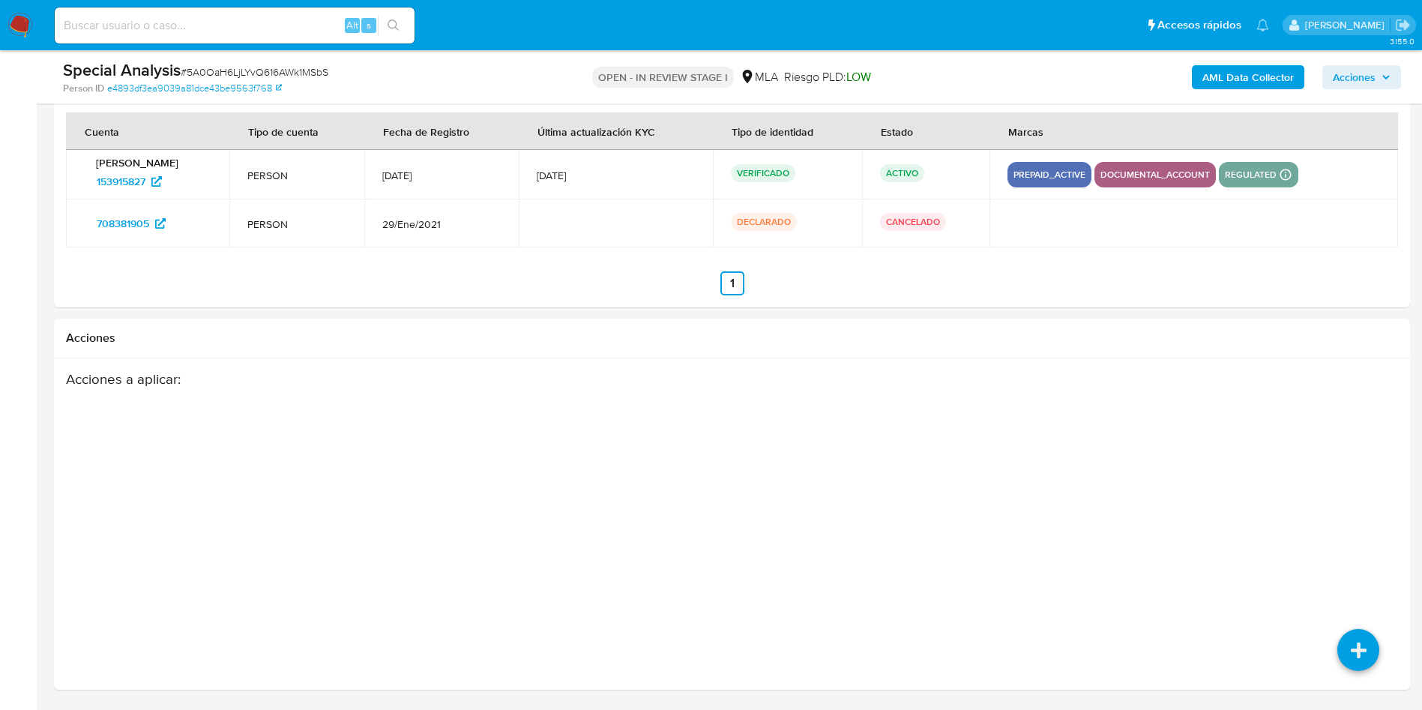
scroll to position [1565, 0]
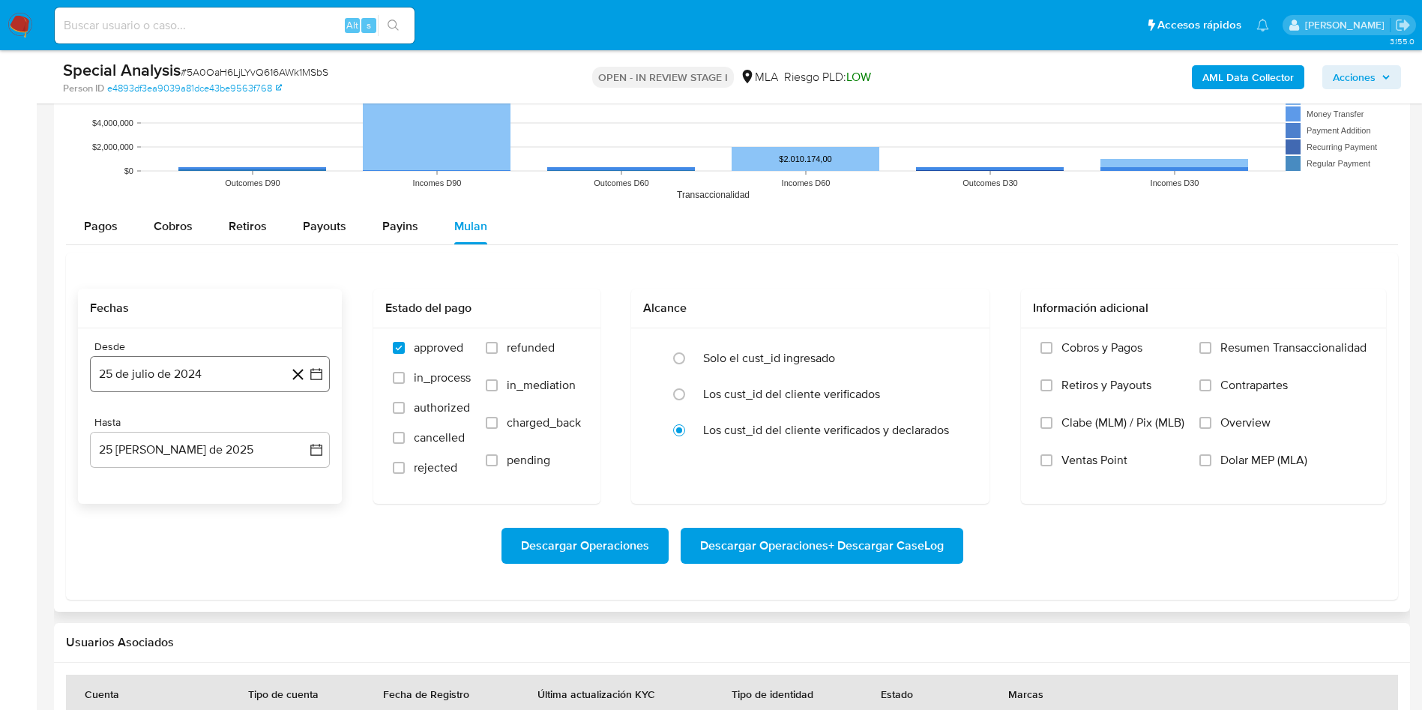
click at [328, 373] on button "25 de julio de 2024" at bounding box center [210, 374] width 240 height 36
click at [234, 430] on icon "Seleccionar mes y año" at bounding box center [240, 428] width 12 height 12
click at [291, 430] on icon "Año siguiente" at bounding box center [300, 428] width 18 height 18
click at [157, 523] on button "abr" at bounding box center [144, 525] width 42 height 24
click at [157, 480] on button "1" at bounding box center [150, 484] width 24 height 24
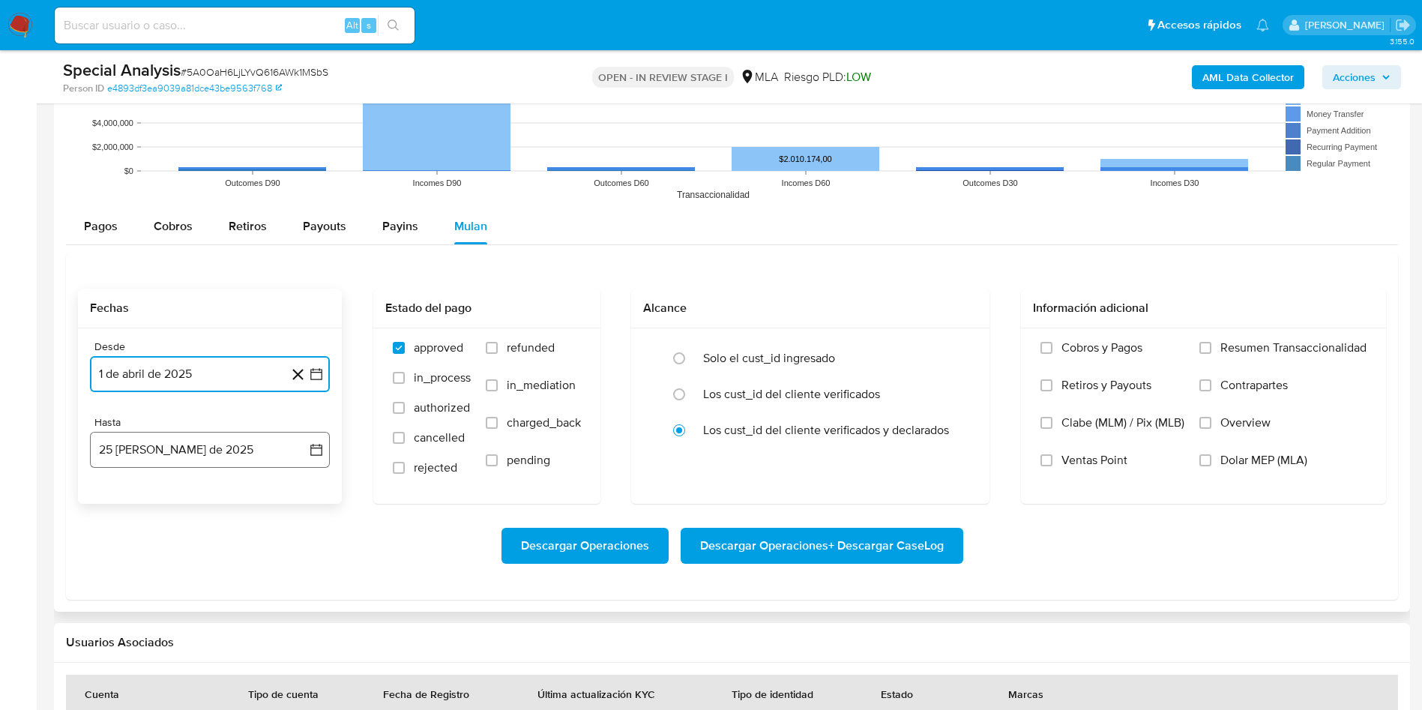
click at [317, 450] on icon "button" at bounding box center [316, 449] width 15 height 15
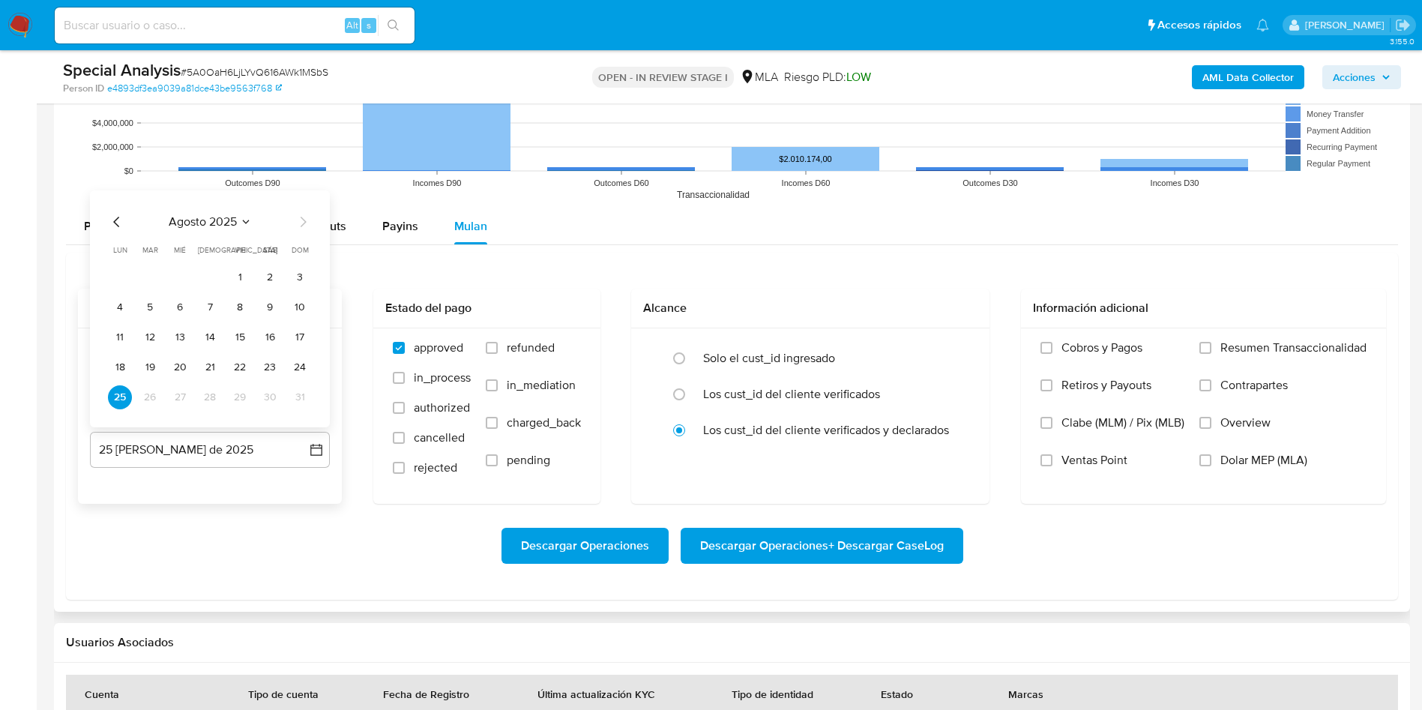
click at [112, 216] on icon "Mes anterior" at bounding box center [117, 222] width 18 height 18
click at [213, 401] on button "31" at bounding box center [210, 397] width 24 height 24
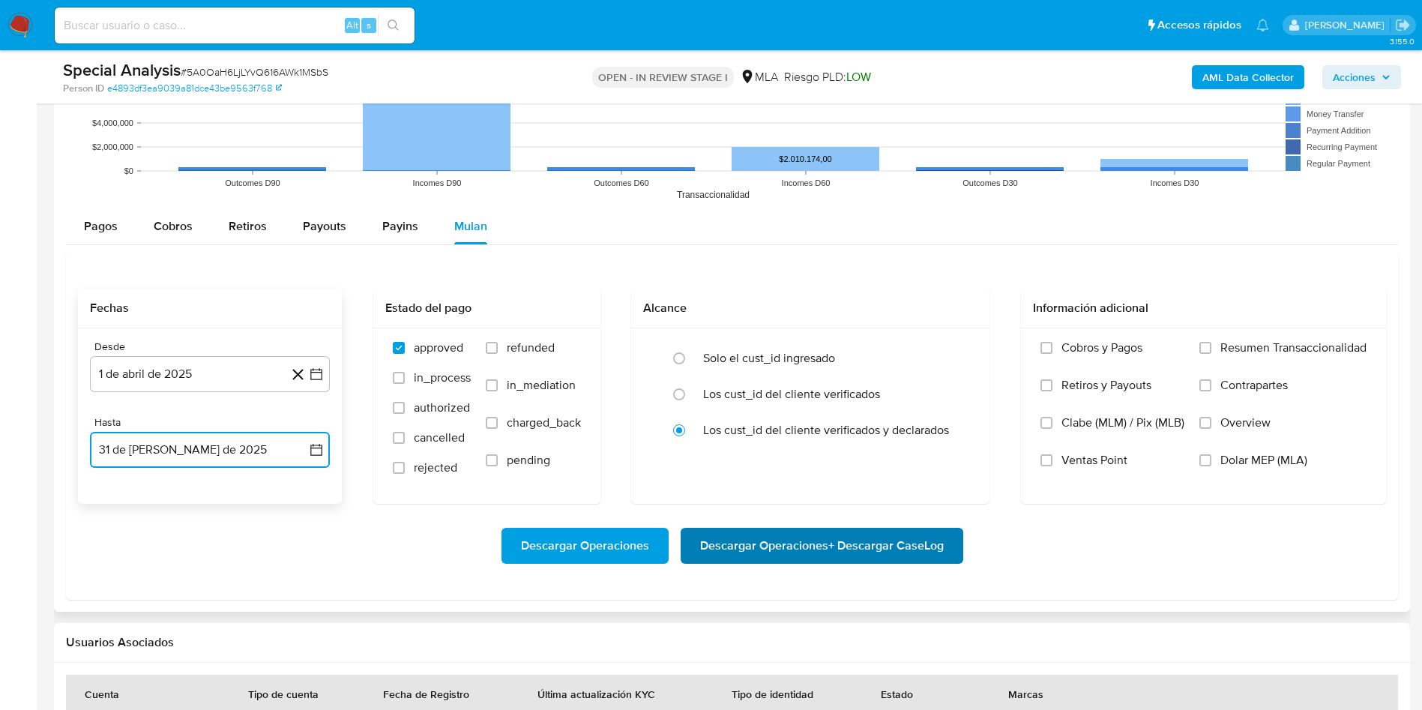
click at [792, 549] on span "Descargar Operaciones + Descargar CaseLog" at bounding box center [822, 545] width 244 height 33
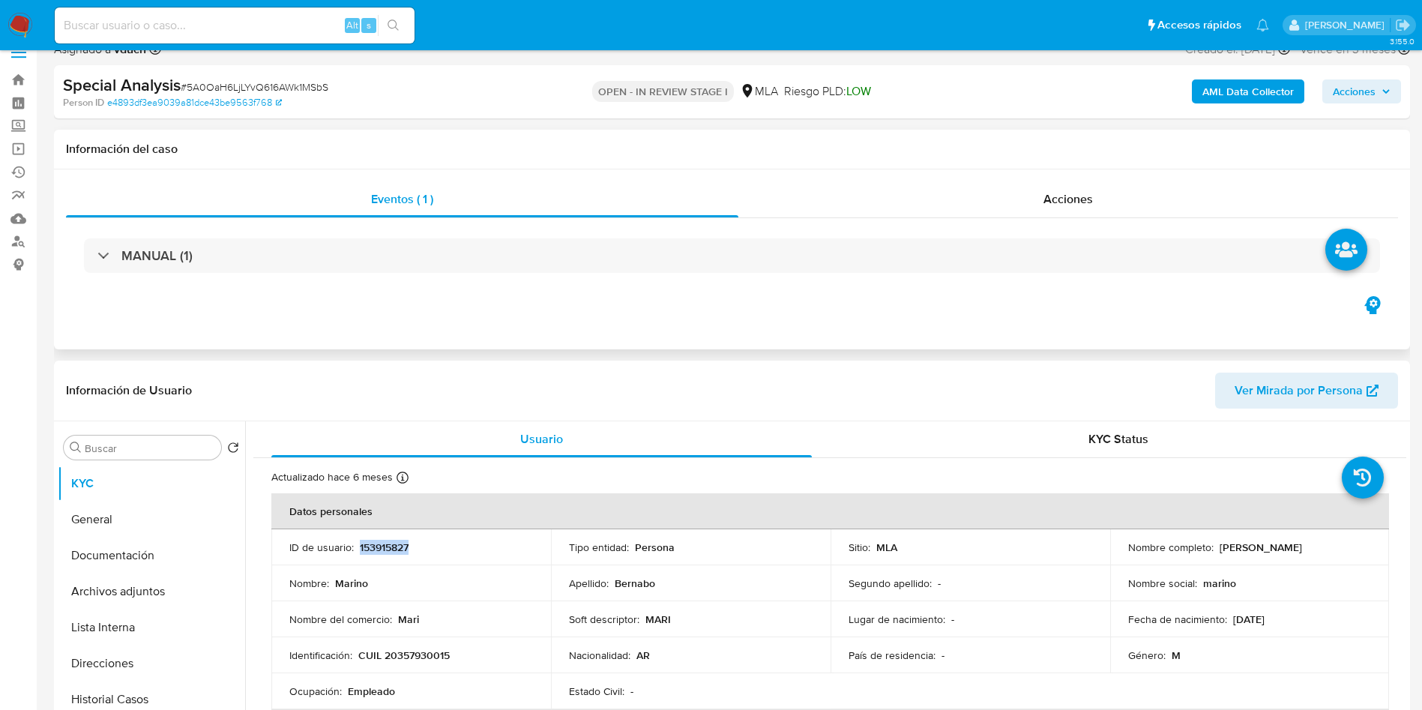
scroll to position [0, 0]
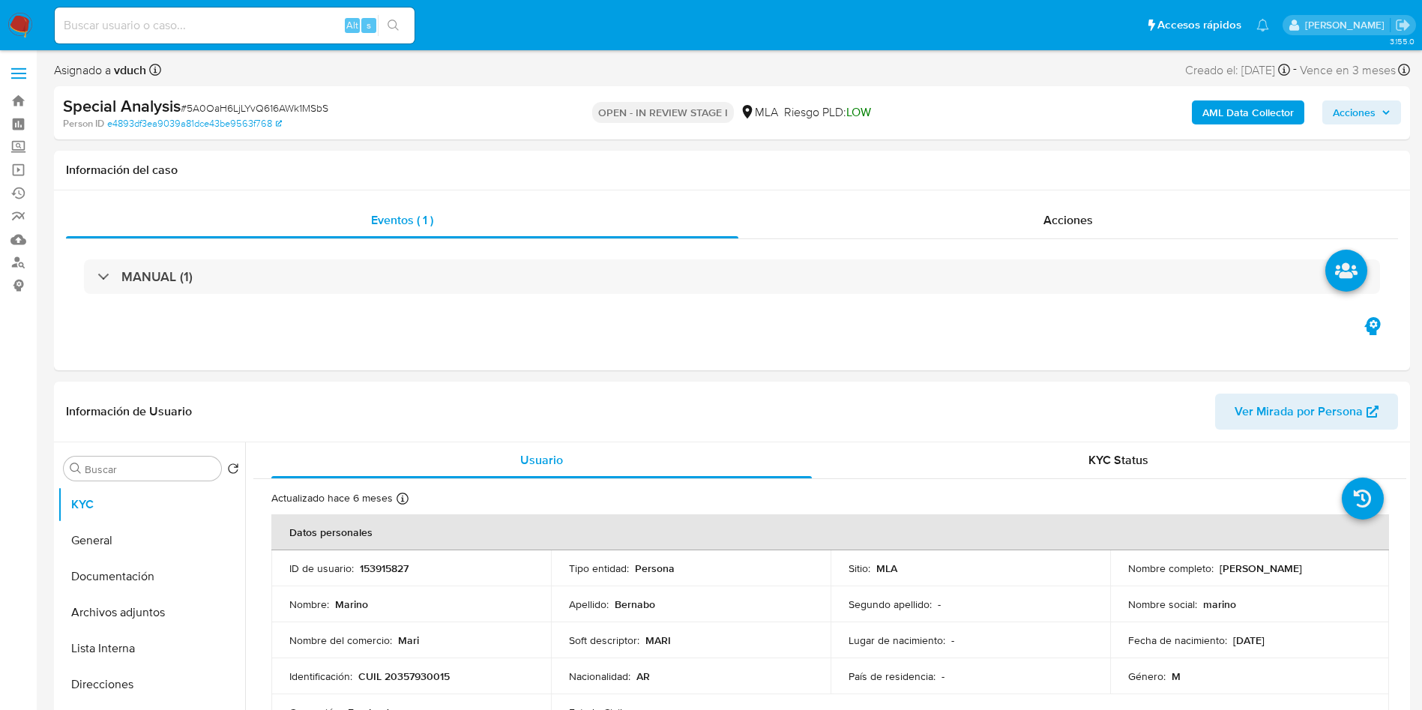
click at [648, 121] on p "OPEN - IN REVIEW STAGE I" at bounding box center [663, 112] width 142 height 21
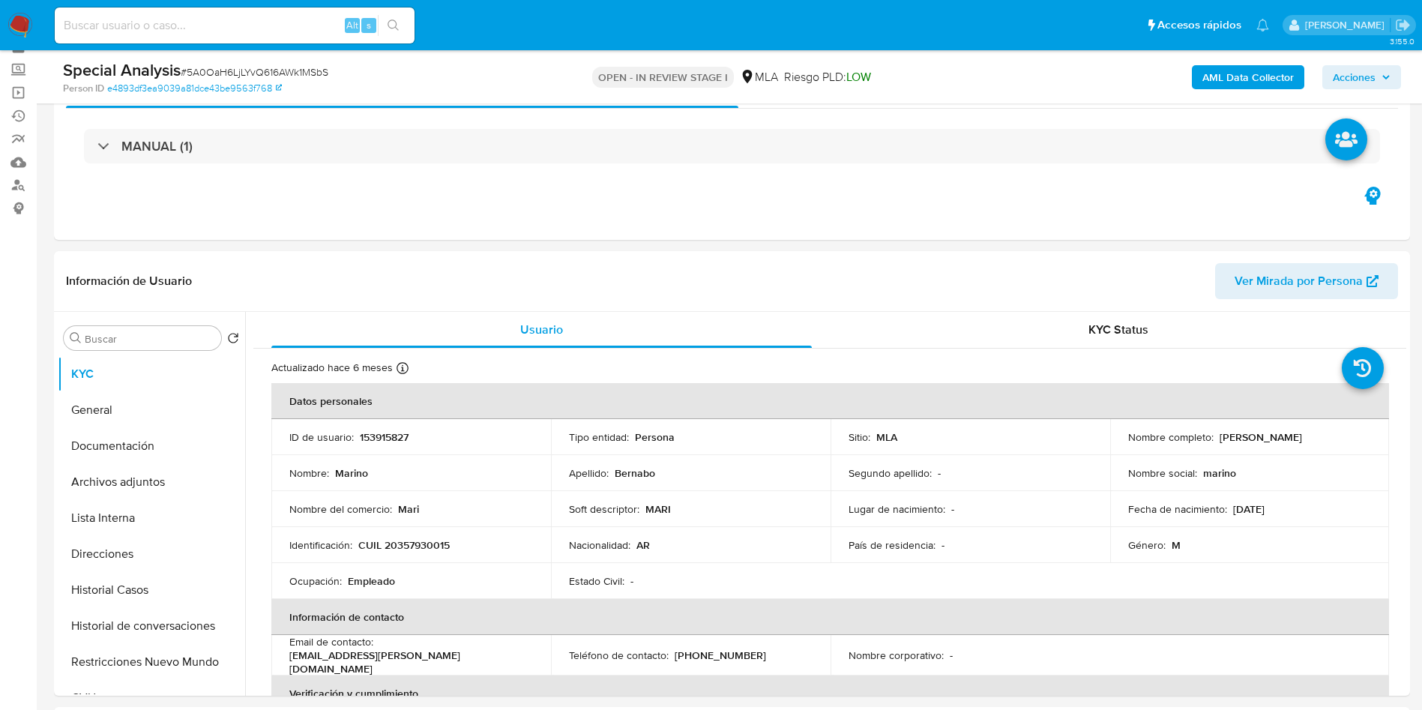
scroll to position [112, 0]
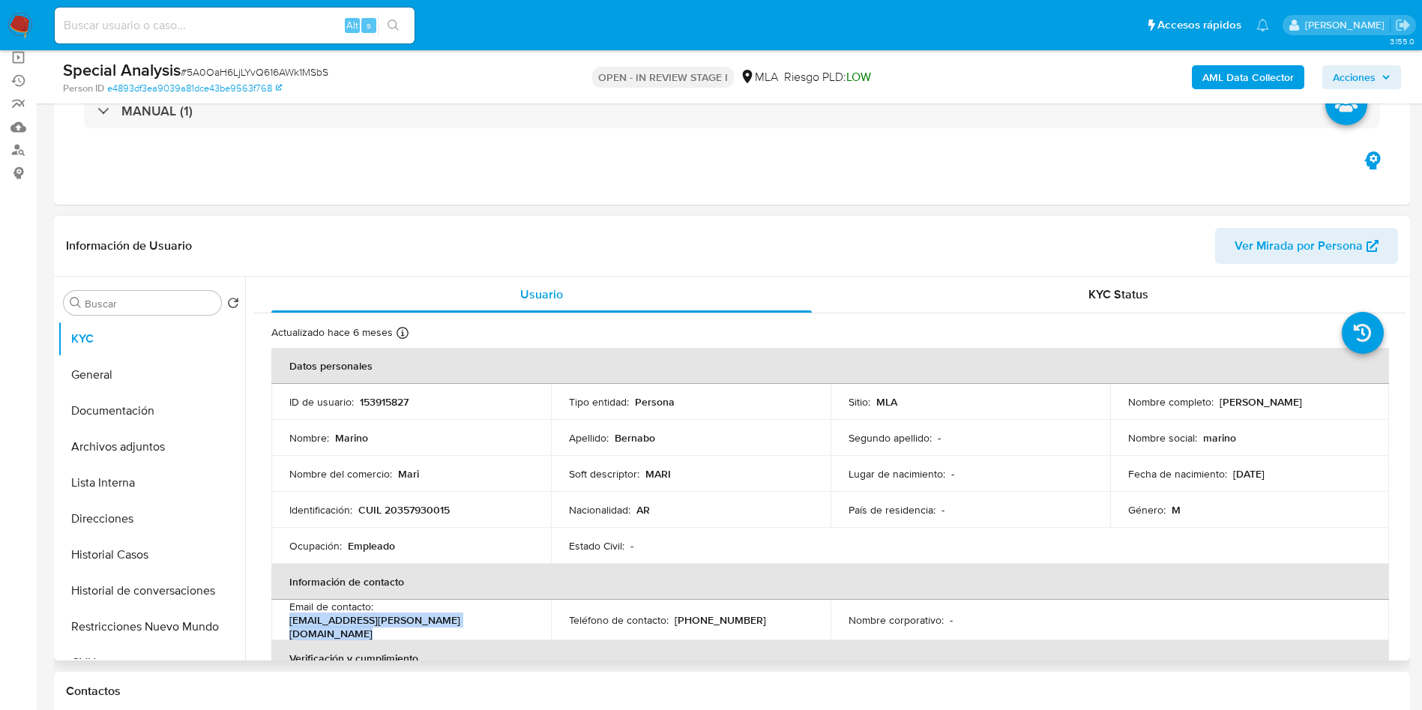
drag, startPoint x: 379, startPoint y: 620, endPoint x: 535, endPoint y: 591, distance: 158.6
click at [549, 618] on tr "Email de contacto : marino.berna@outlook.com Teléfono de contacto : (11) 347290…" at bounding box center [830, 620] width 1118 height 40
copy p "[PERSON_NAME][EMAIL_ADDRESS][PERSON_NAME][DOMAIN_NAME]"
drag, startPoint x: 1217, startPoint y: 404, endPoint x: 1352, endPoint y: 402, distance: 135.0
click at [1352, 402] on div "Nombre completo : Marino Bernabo" at bounding box center [1250, 401] width 244 height 13
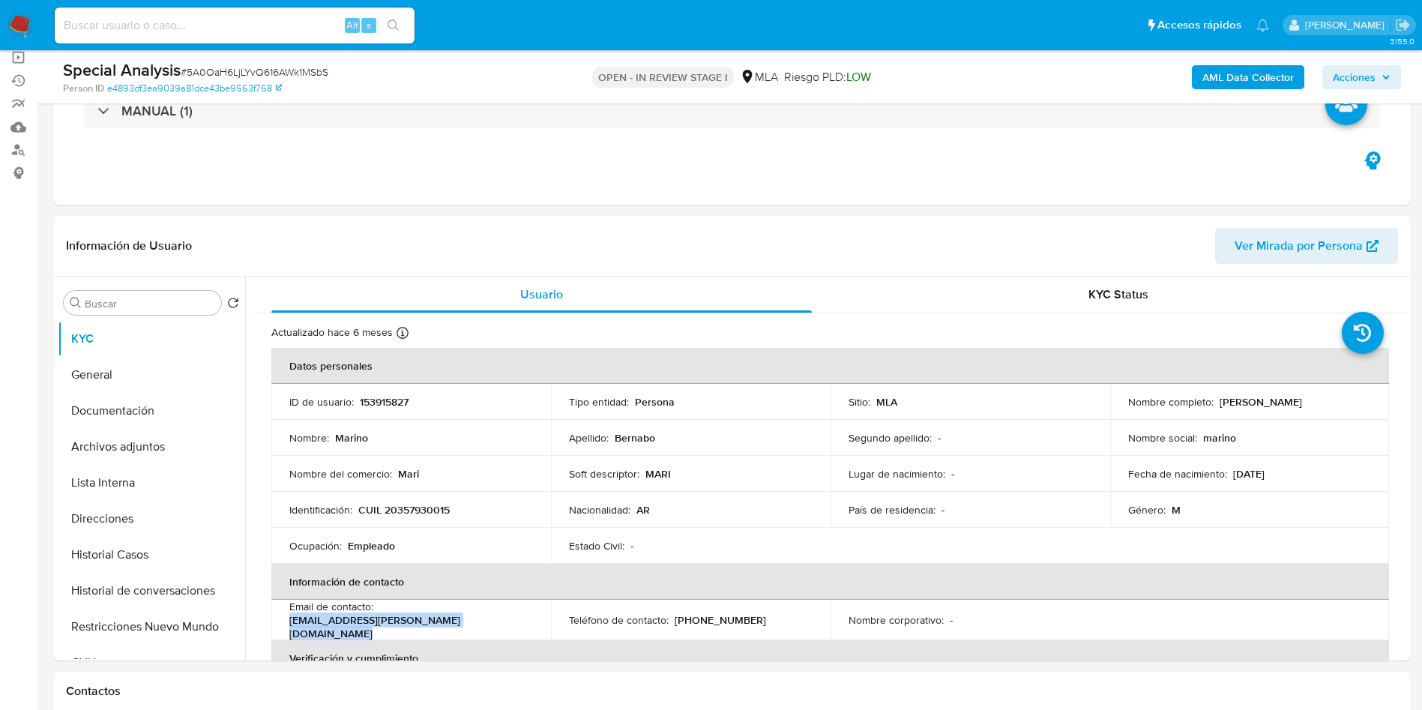
copy p "[PERSON_NAME]"
click at [140, 459] on button "Archivos adjuntos" at bounding box center [145, 447] width 175 height 36
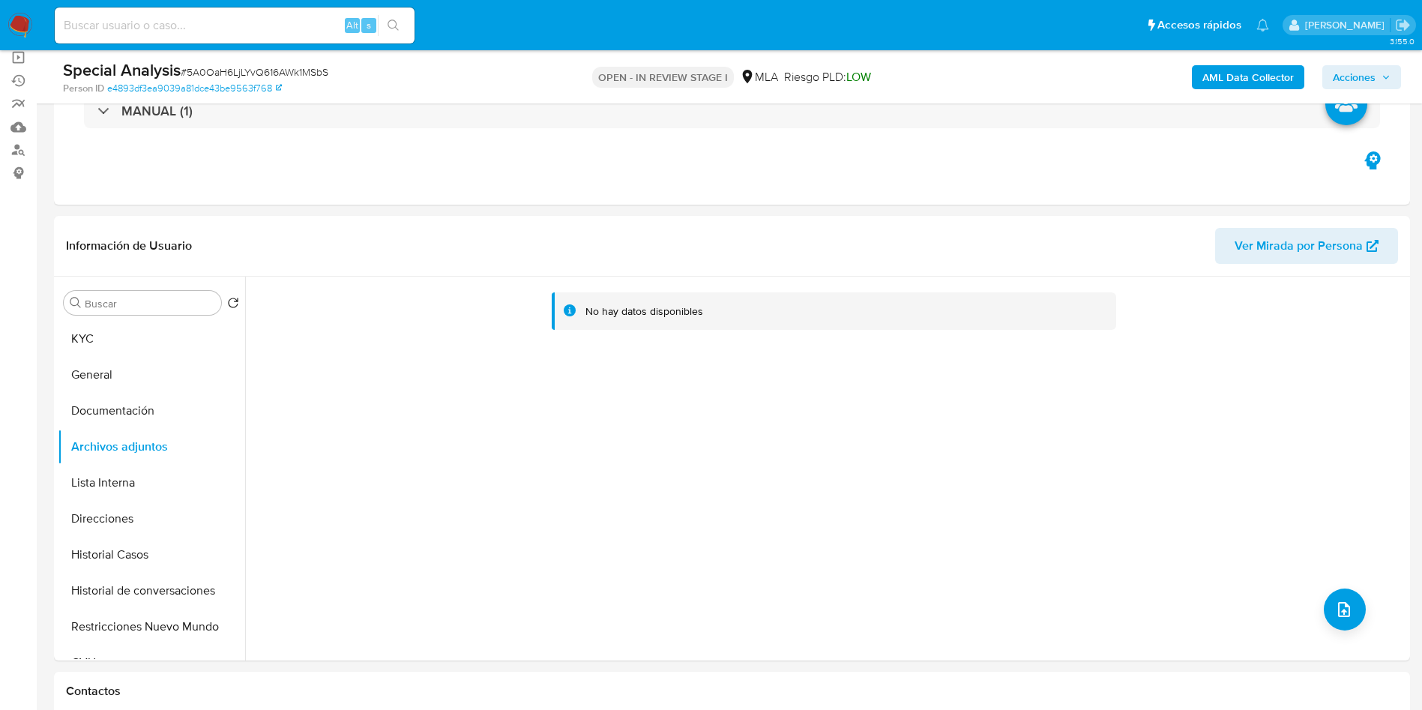
click at [1248, 72] on b "AML Data Collector" at bounding box center [1247, 77] width 91 height 24
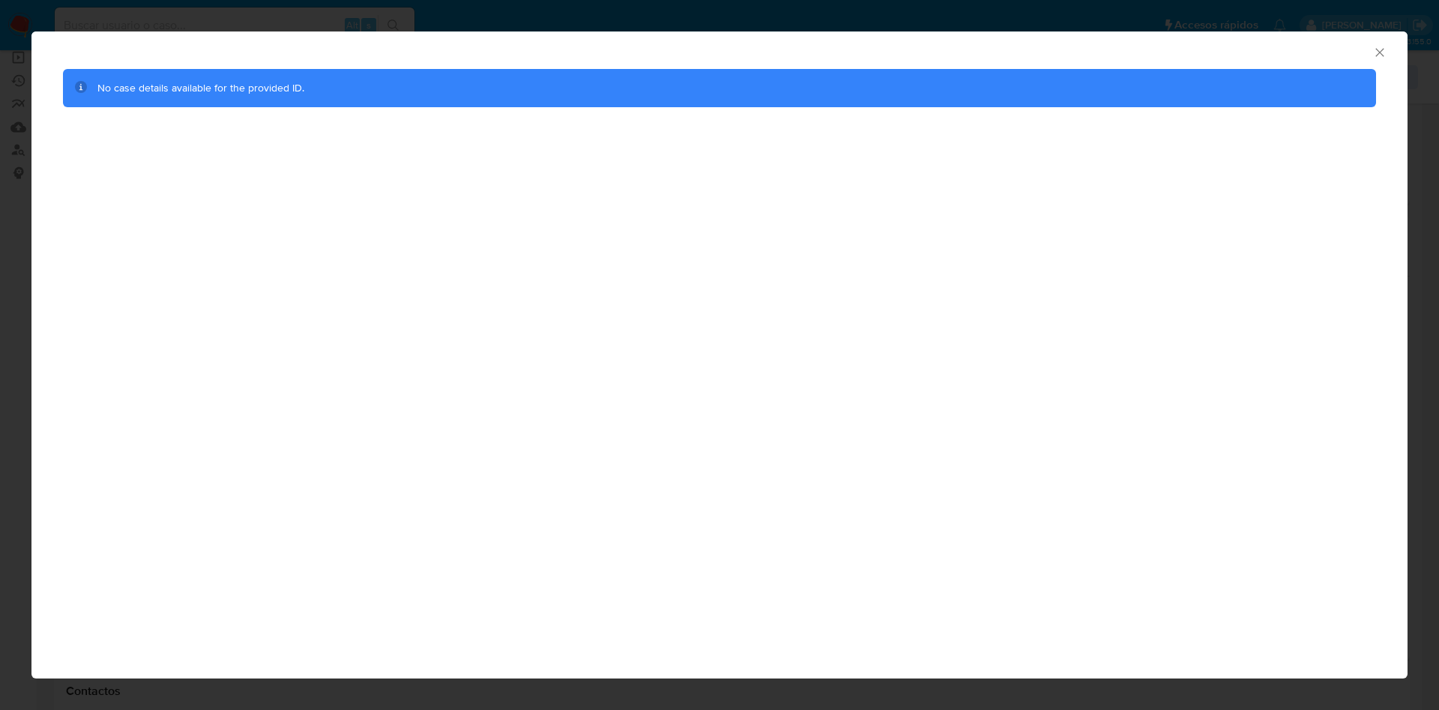
click at [1373, 61] on div "AML Data Collector" at bounding box center [719, 49] width 1376 height 37
click at [1379, 55] on icon "Cerrar ventana" at bounding box center [1380, 52] width 15 height 15
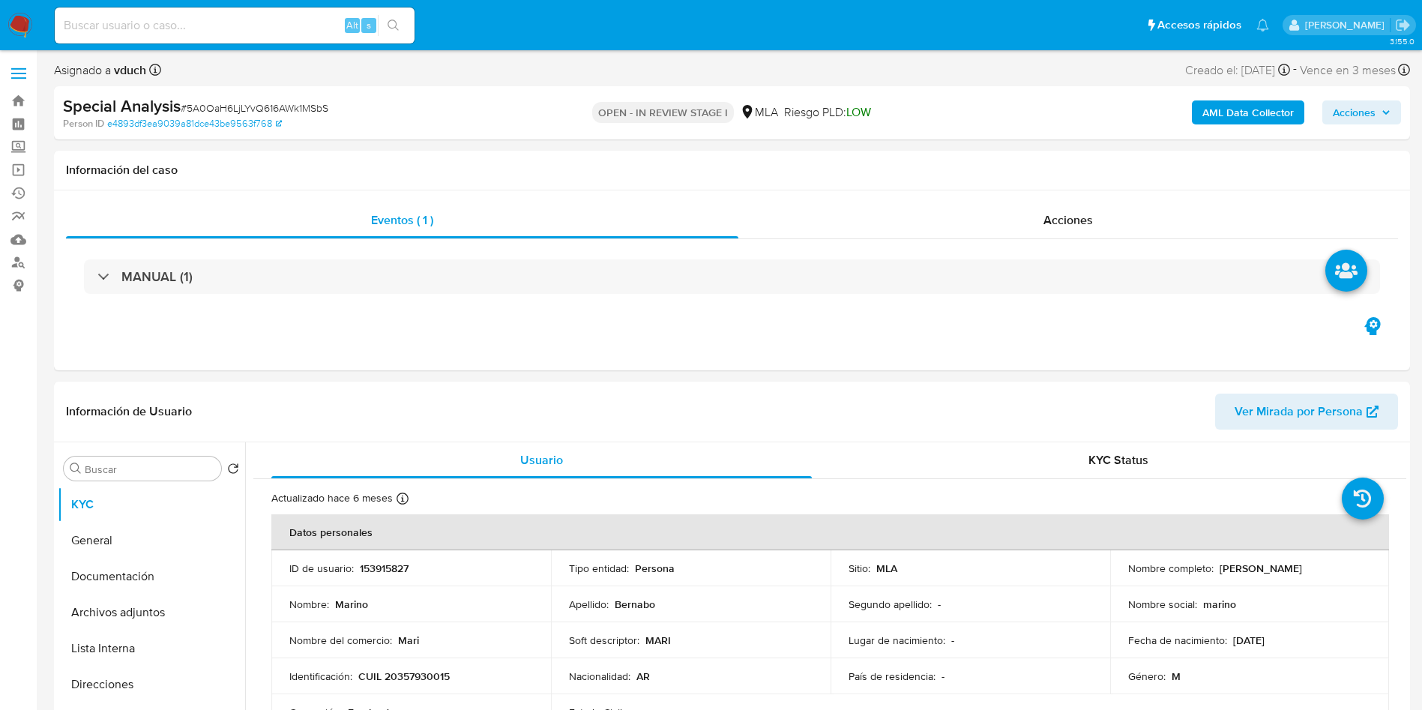
select select "10"
click at [1203, 121] on b "AML Data Collector" at bounding box center [1247, 112] width 91 height 24
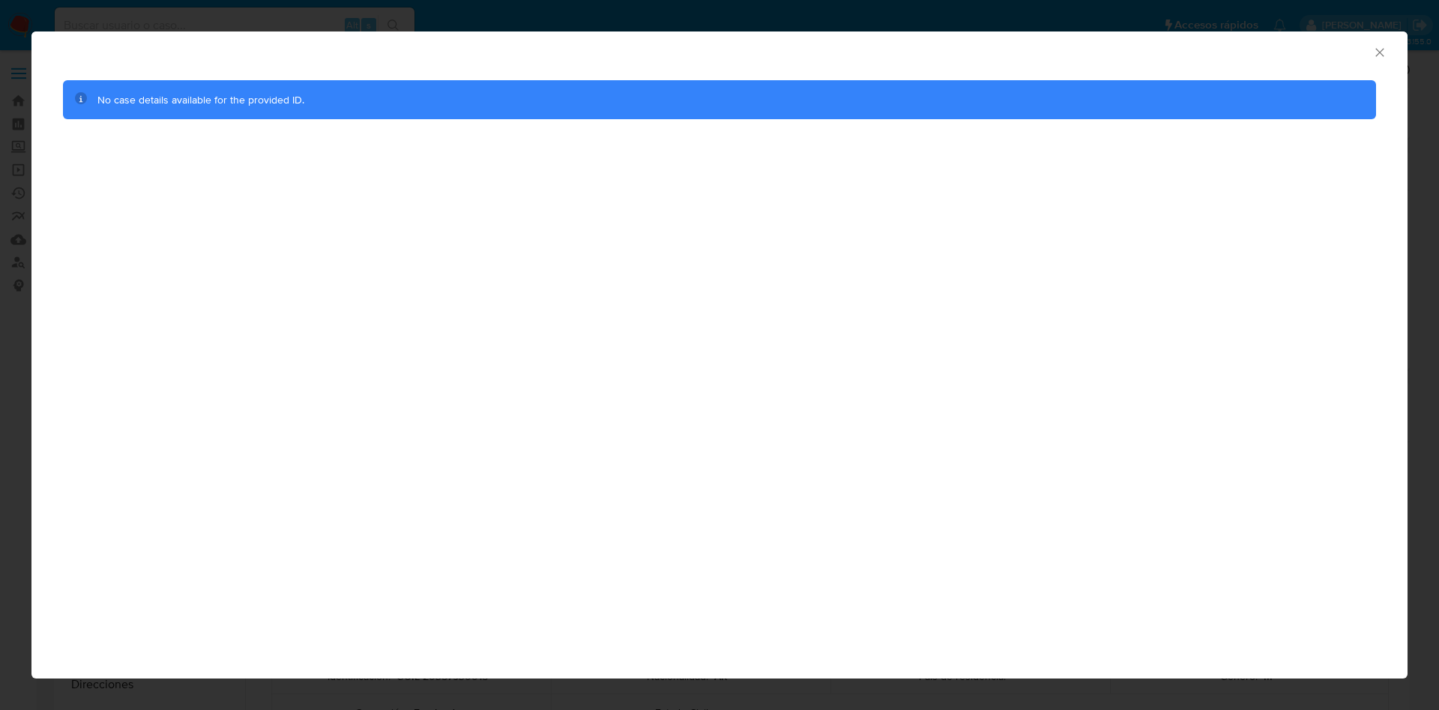
click at [1392, 40] on div "AML Data Collector" at bounding box center [719, 49] width 1376 height 37
click at [1376, 54] on icon "Cerrar ventana" at bounding box center [1380, 52] width 15 height 15
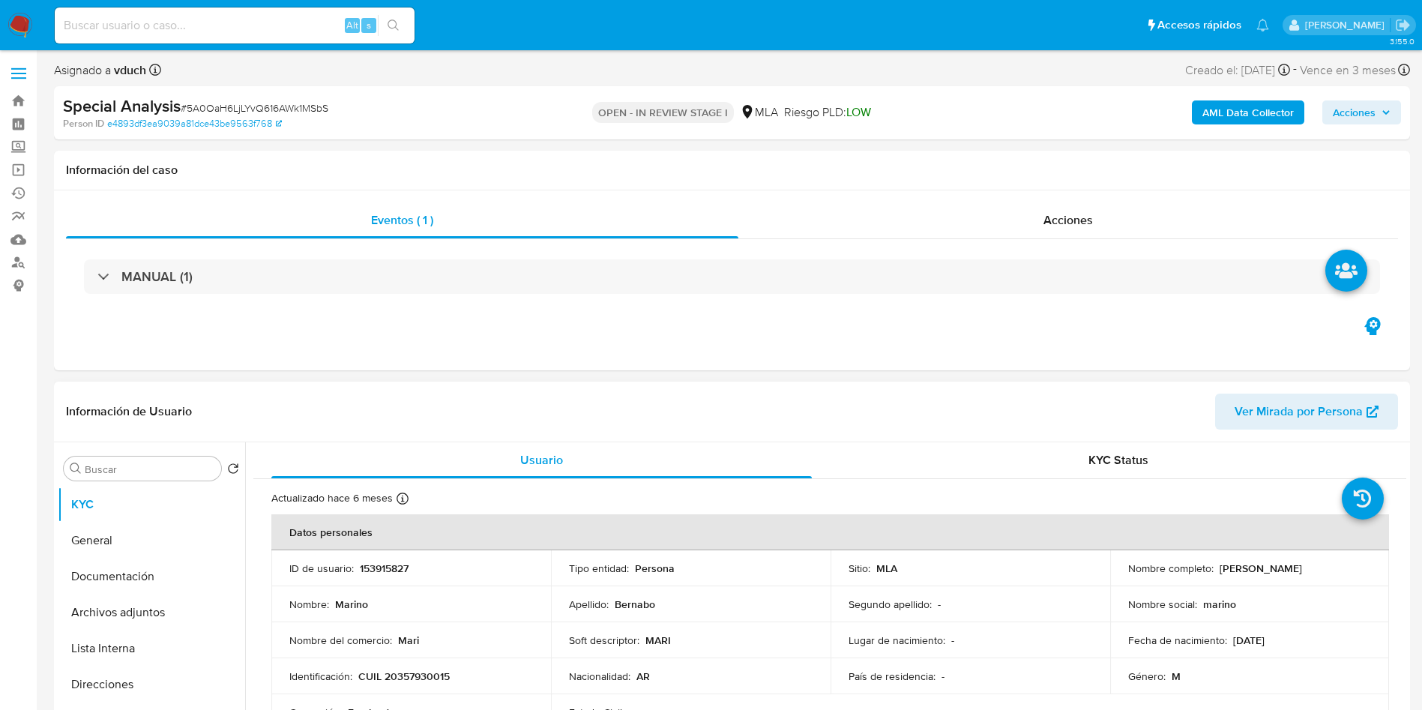
click at [673, 603] on div "Apellido : [PERSON_NAME]" at bounding box center [691, 603] width 244 height 13
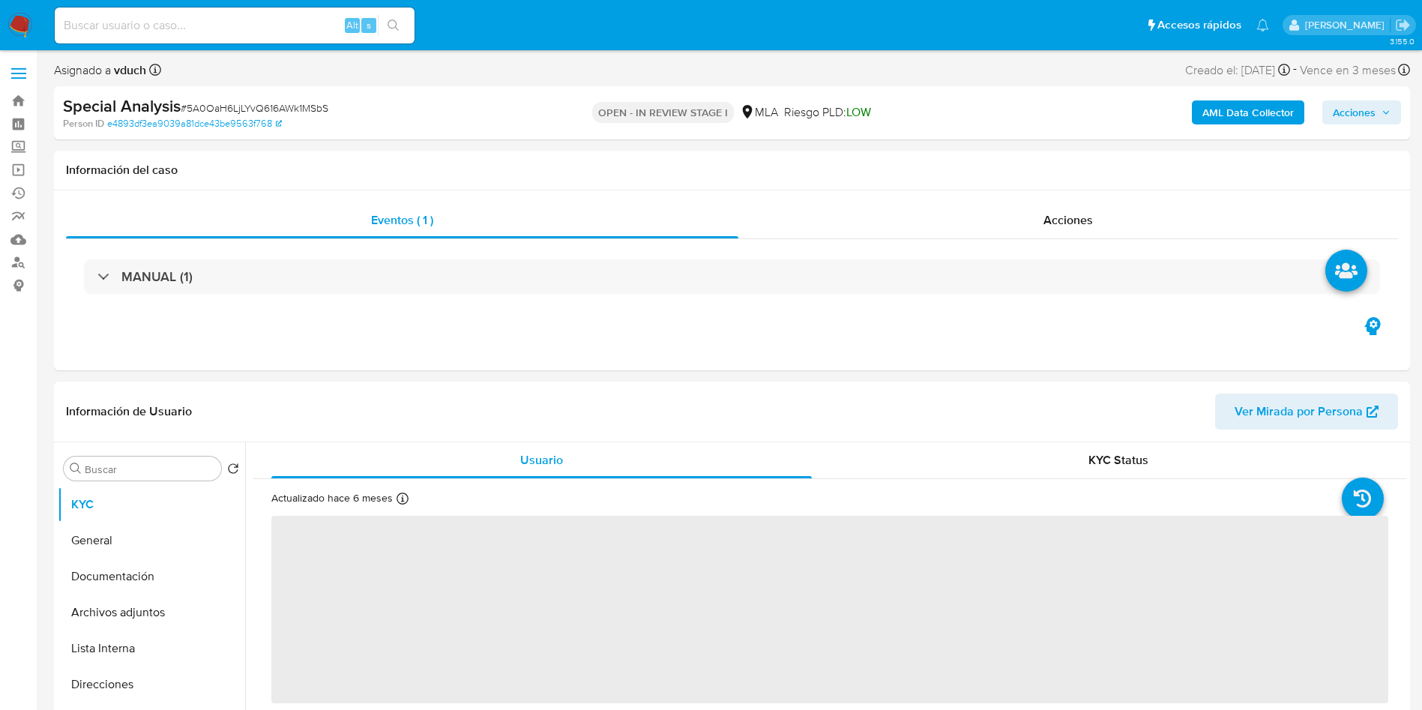
click at [1214, 109] on b "AML Data Collector" at bounding box center [1247, 112] width 91 height 24
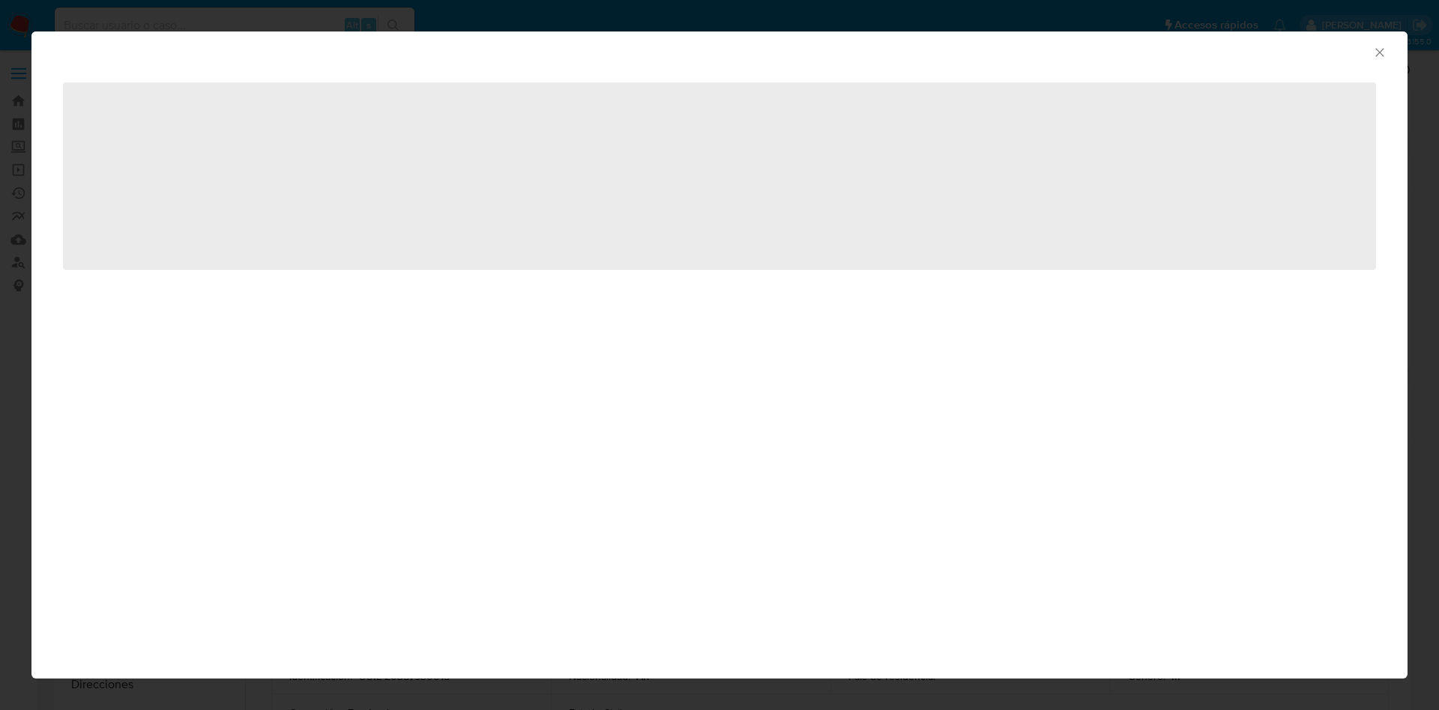
select select "10"
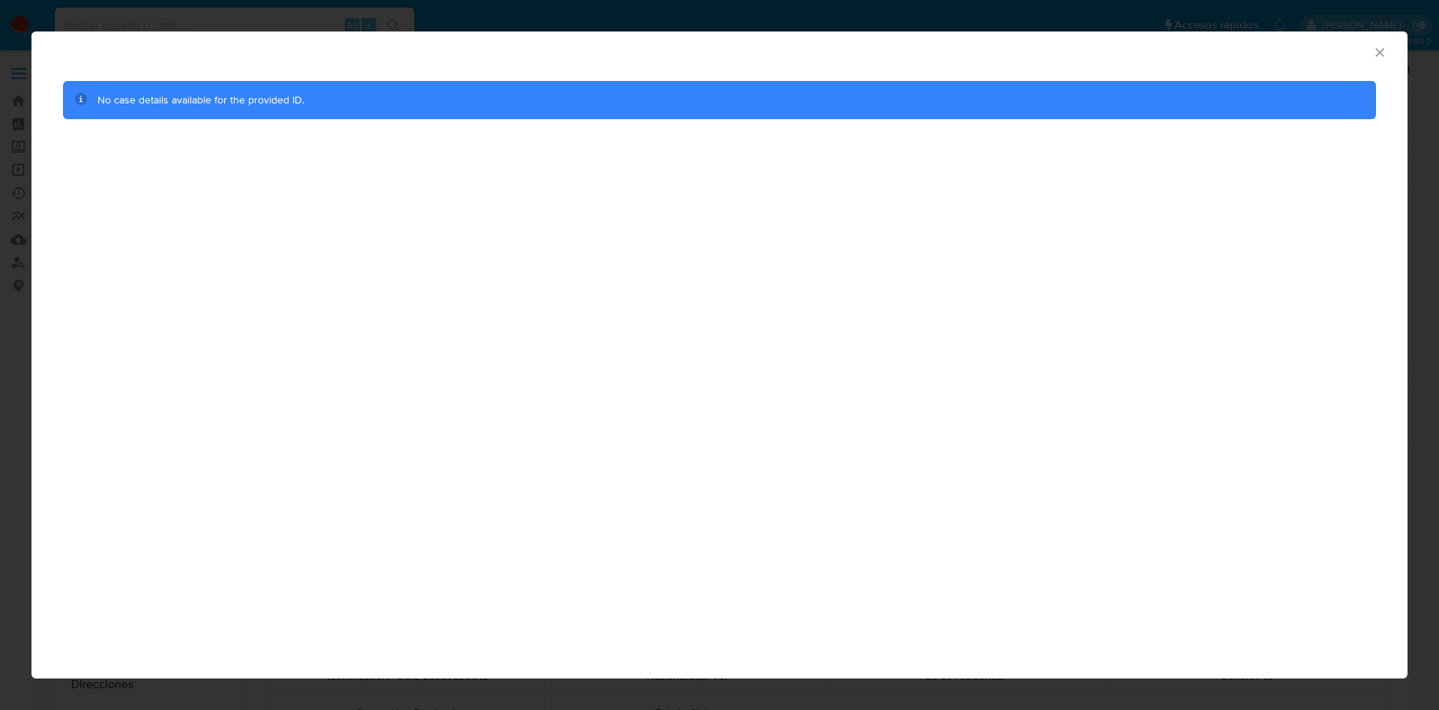
click at [1385, 46] on icon "Cerrar ventana" at bounding box center [1380, 52] width 15 height 15
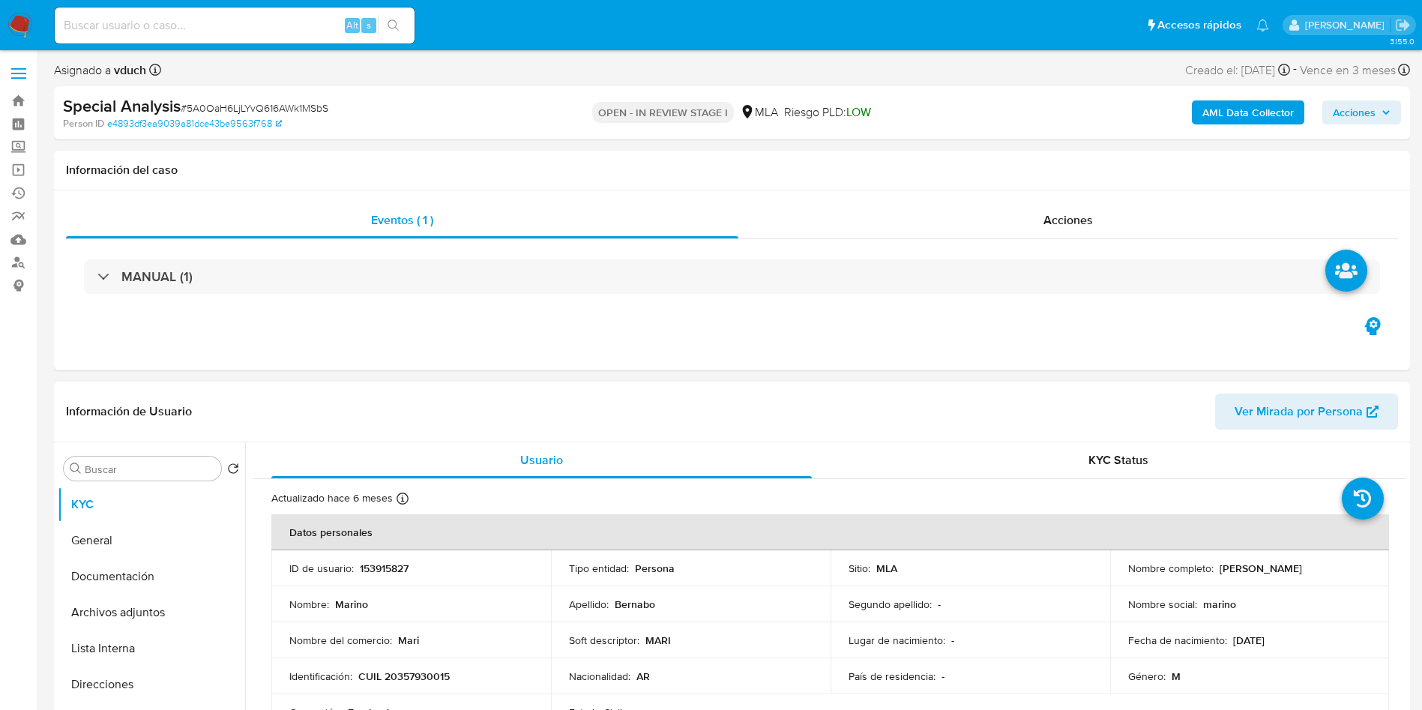
click at [395, 564] on p "153915827" at bounding box center [384, 567] width 49 height 13
copy p "153915827"
click at [826, 591] on td "Apellido : [PERSON_NAME]" at bounding box center [691, 604] width 280 height 36
click at [291, 28] on input at bounding box center [235, 25] width 360 height 19
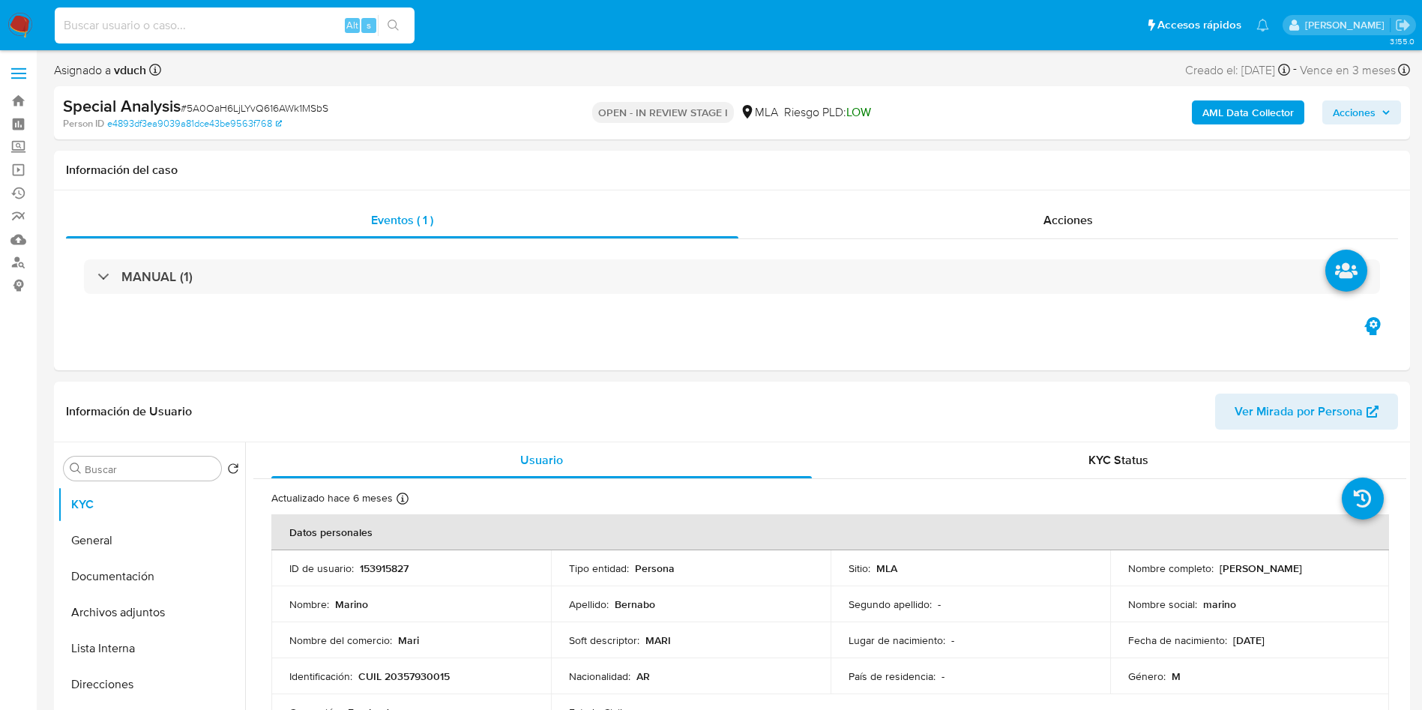
paste input "XhhMNbZTRQbZ0bWTfhw9wfsO"
type input "XhhMNbZTRQbZ0bWTfhw9wfsO"
click at [399, 42] on div "XhhMNbZTRQbZ0bWTfhw9wfsO Alt s" at bounding box center [235, 25] width 360 height 36
click at [397, 34] on button "search-icon" at bounding box center [393, 25] width 31 height 21
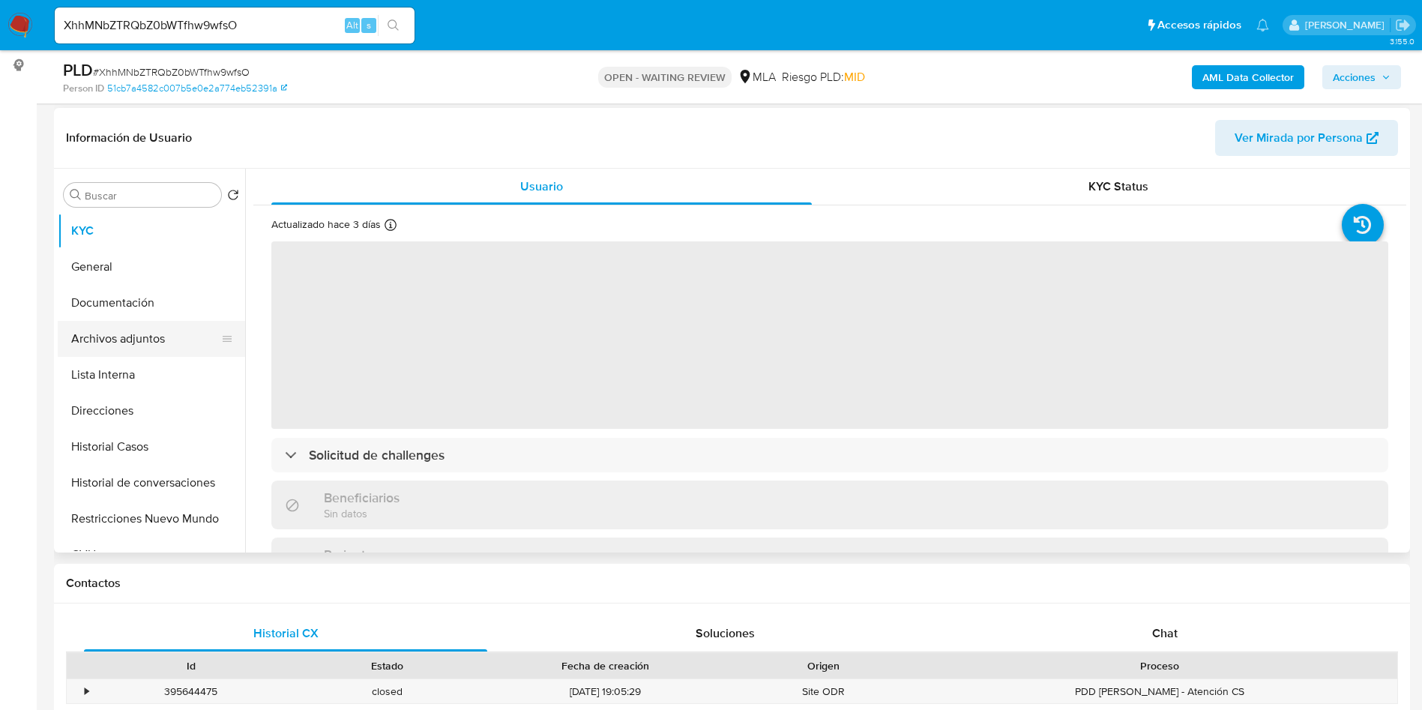
scroll to position [225, 0]
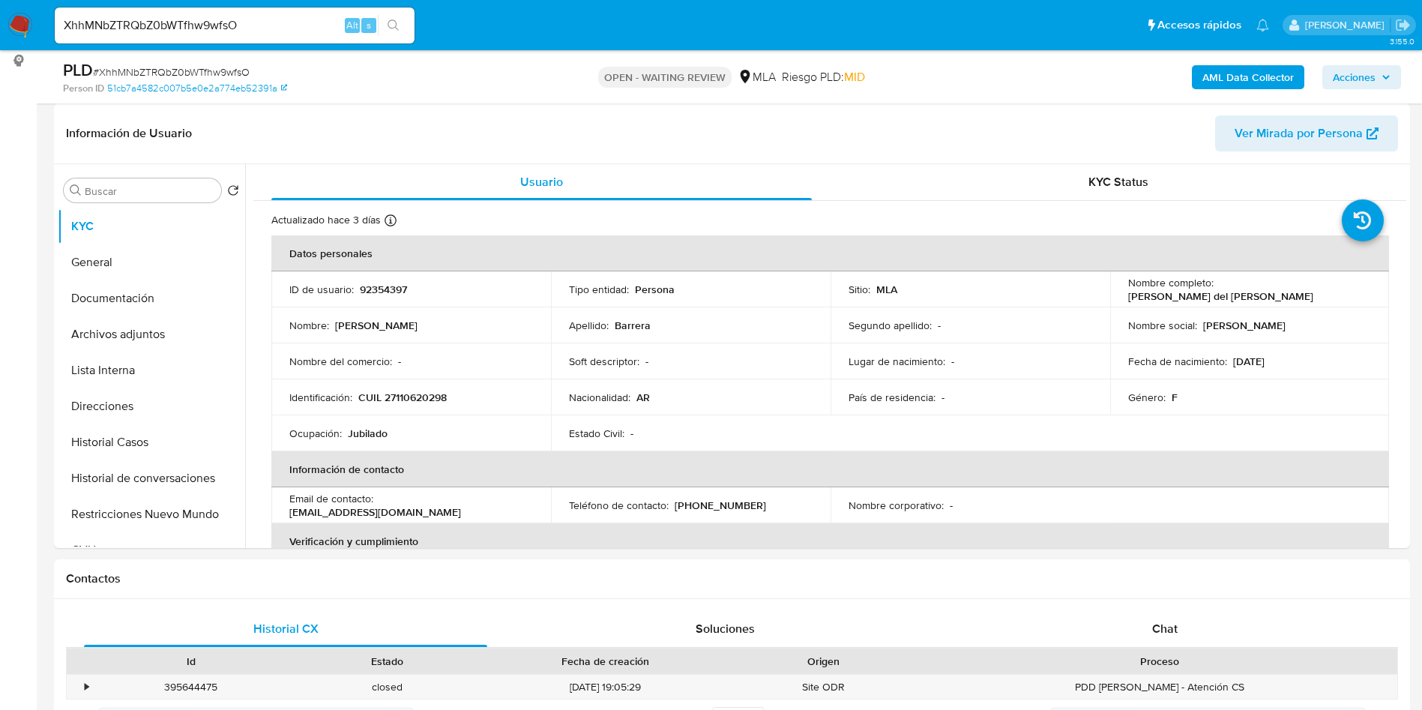
select select "10"
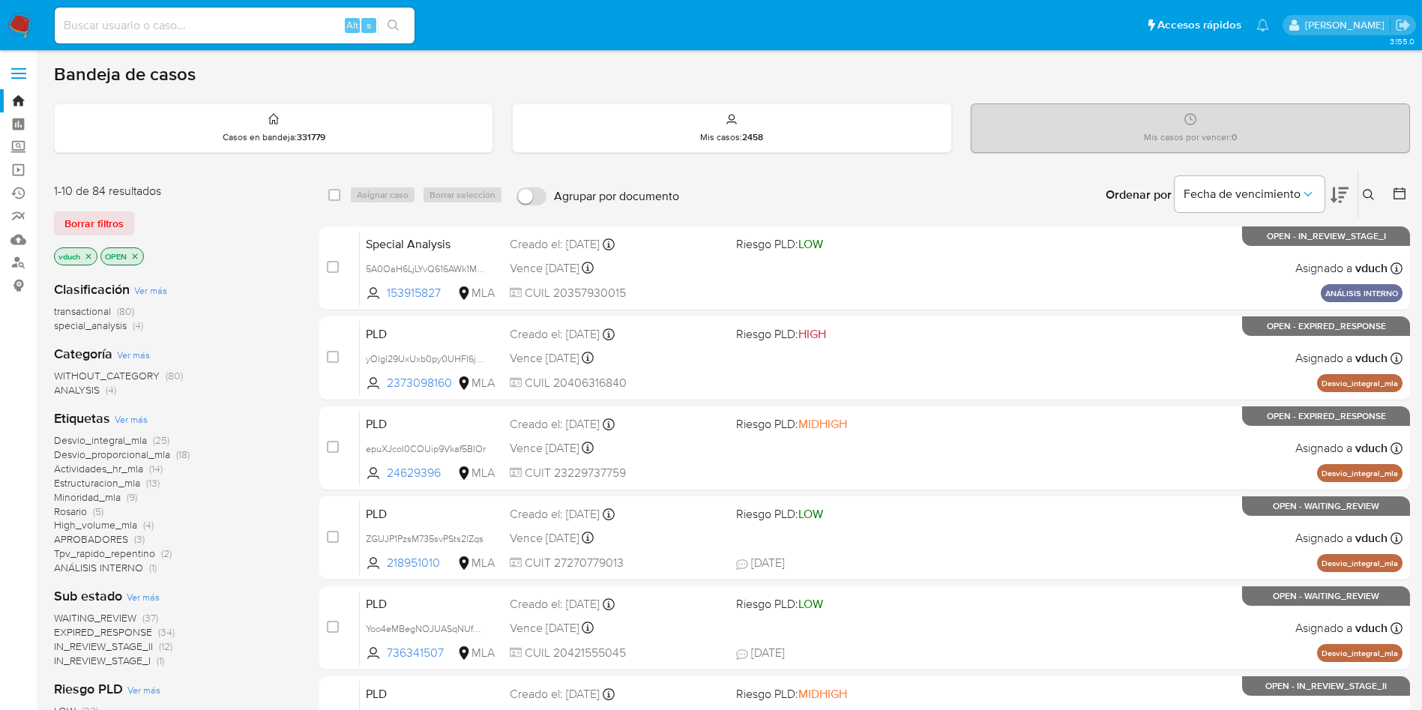
click at [1375, 197] on button at bounding box center [1370, 195] width 25 height 18
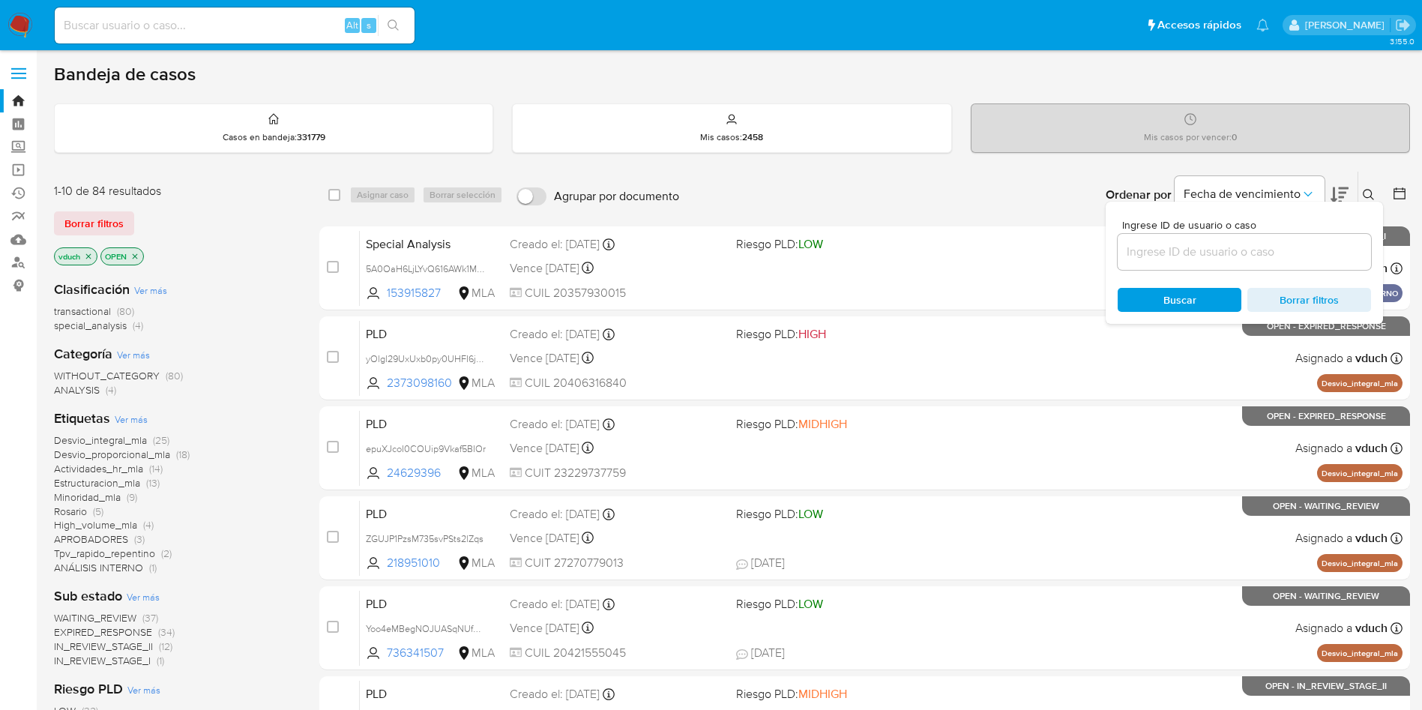
click at [1270, 246] on input at bounding box center [1244, 251] width 253 height 19
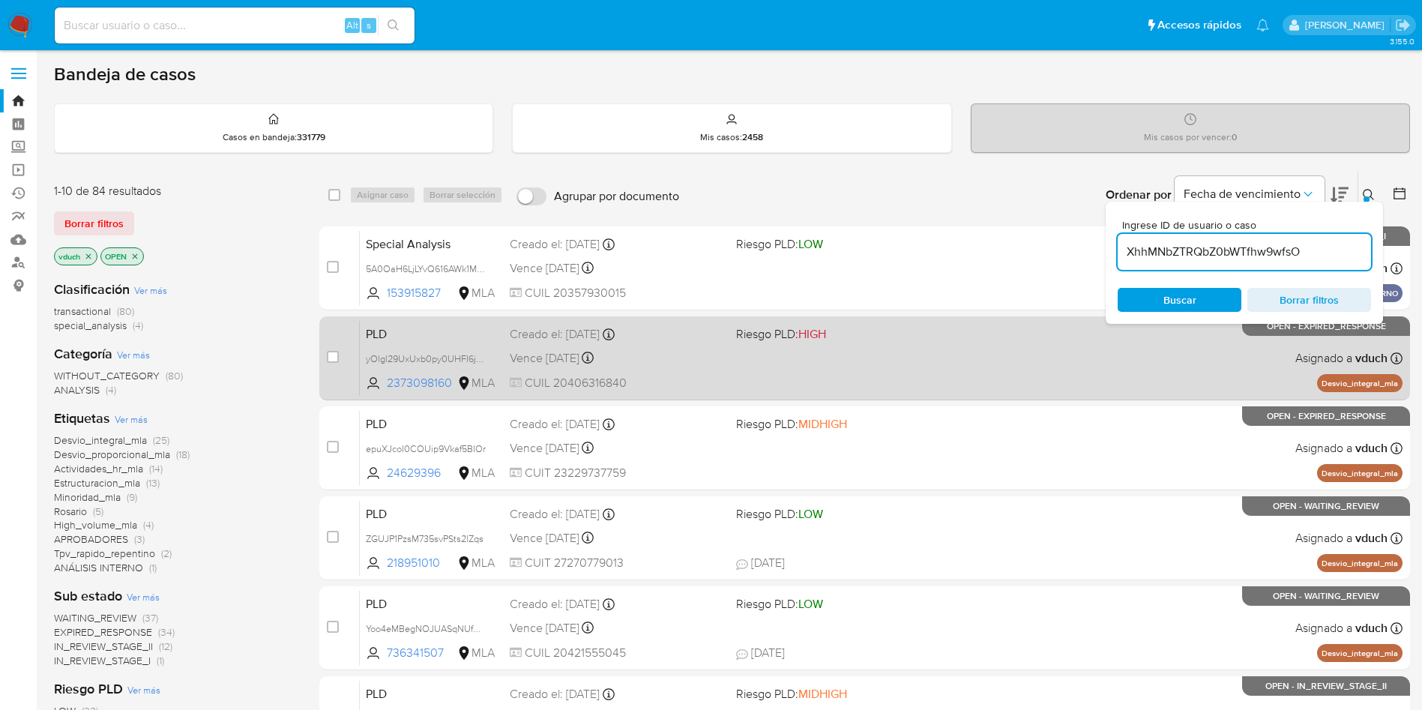
type input "XhhMNbZTRQbZ0bWTfhw9wfsO"
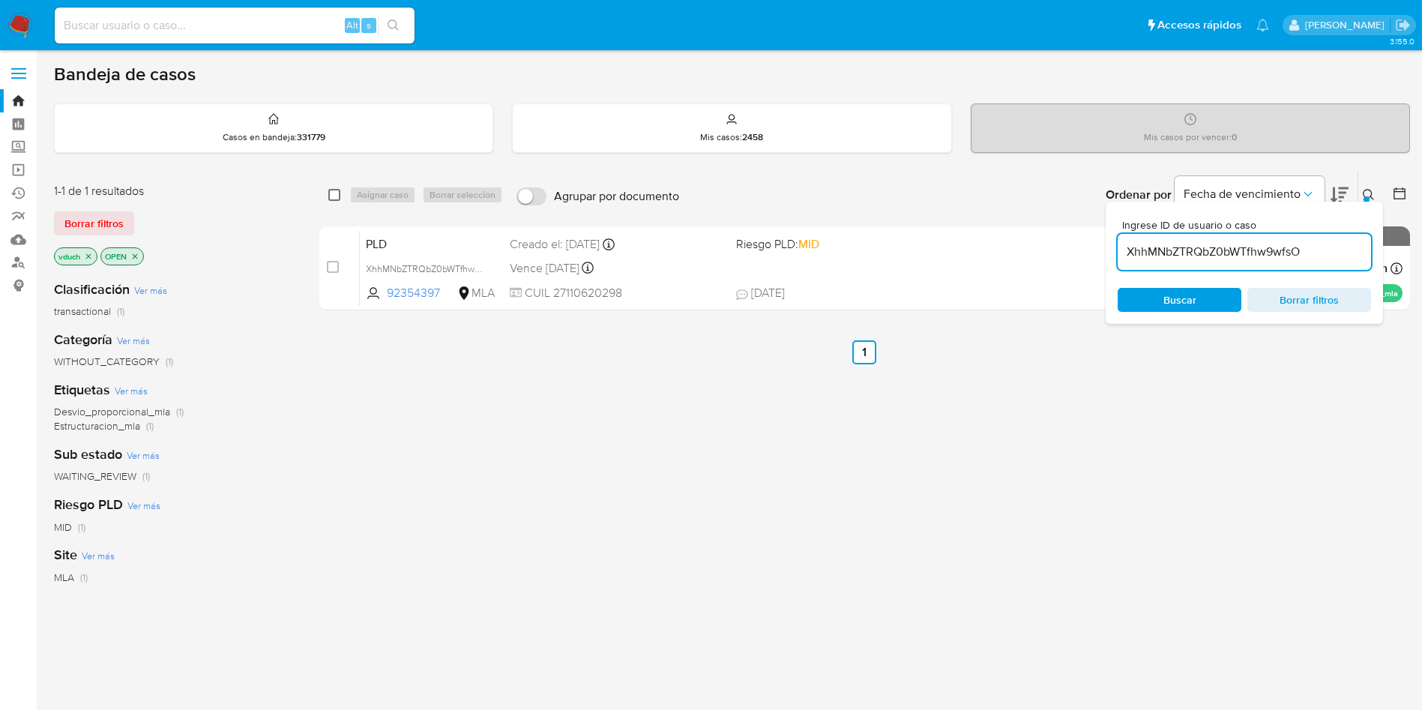
click at [329, 197] on input "checkbox" at bounding box center [334, 195] width 12 height 12
checkbox input "true"
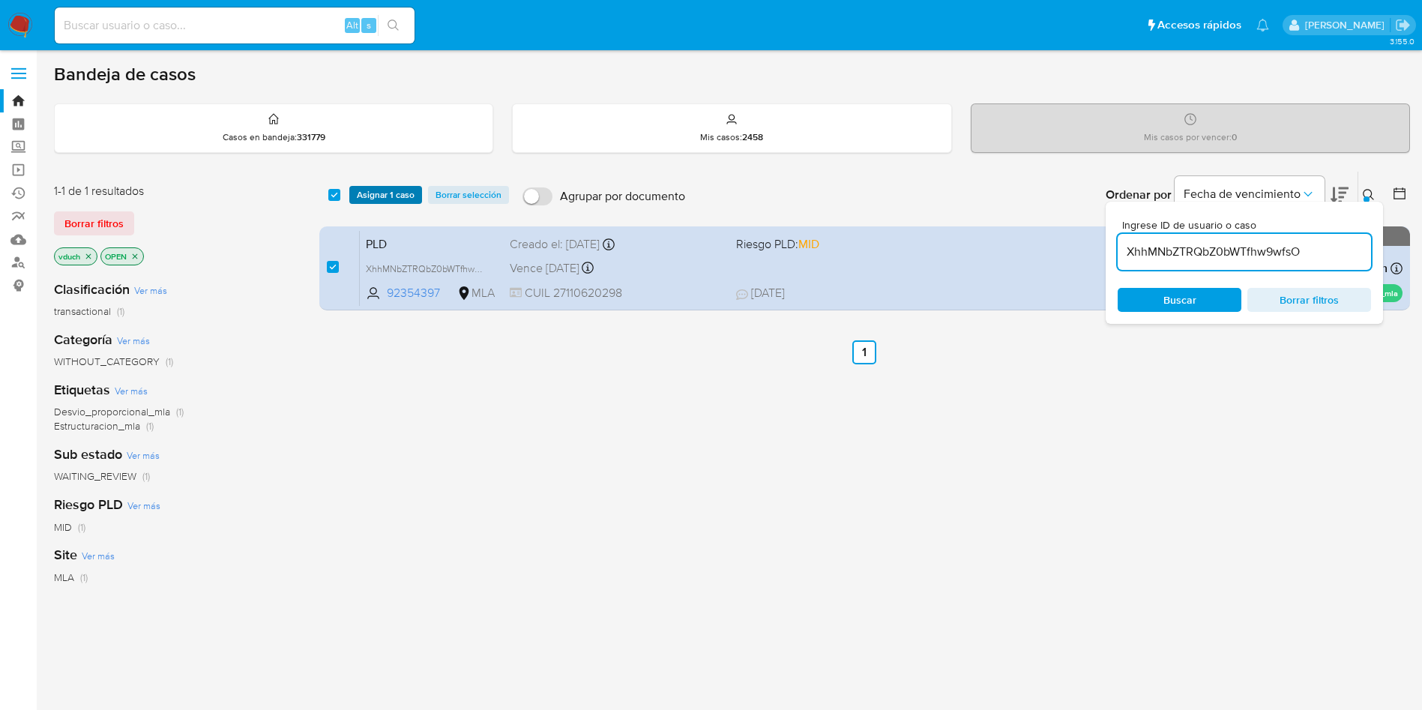
click at [364, 198] on span "Asignar 1 caso" at bounding box center [386, 194] width 58 height 15
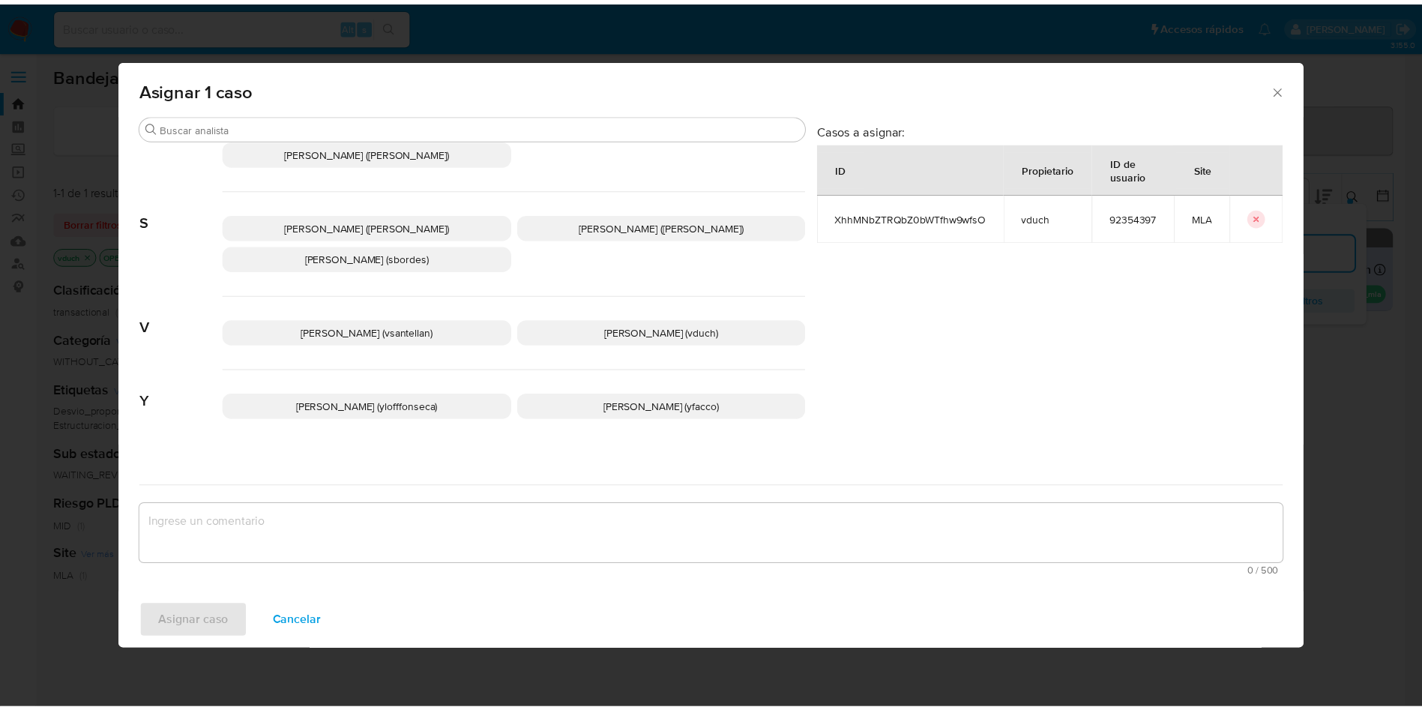
scroll to position [1371, 0]
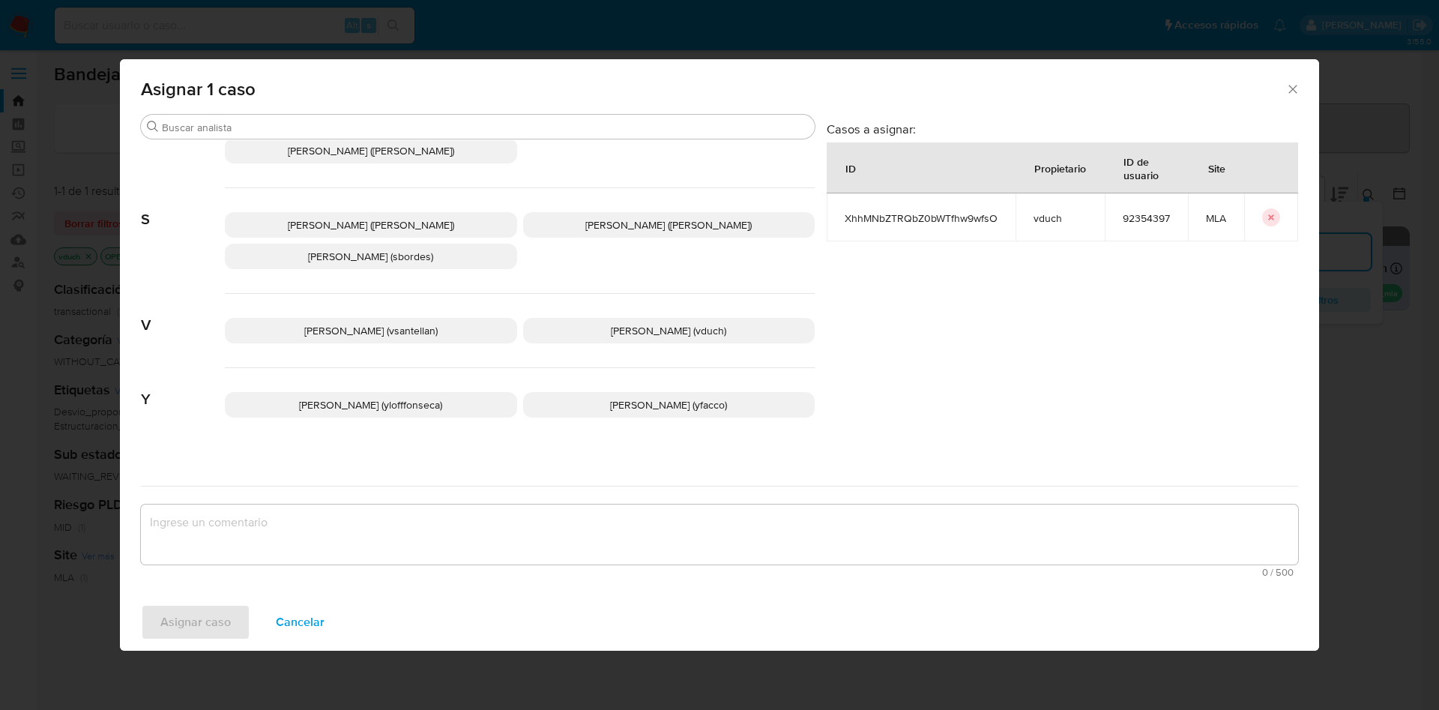
click at [618, 323] on span "Valeria Duch (vduch)" at bounding box center [668, 330] width 115 height 15
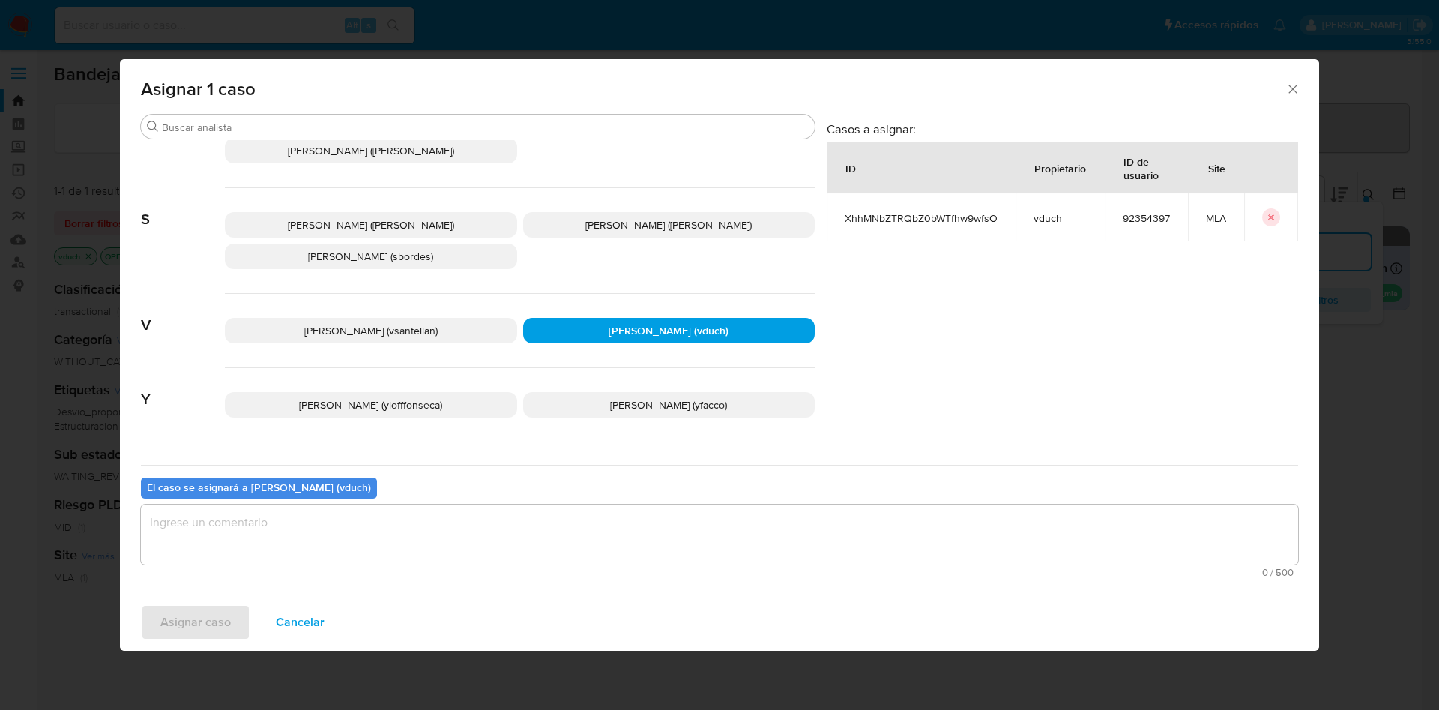
click at [672, 546] on textarea "assign-modal" at bounding box center [719, 535] width 1157 height 60
click at [193, 644] on div "Asignar caso Cancelar" at bounding box center [719, 622] width 1199 height 57
click at [199, 628] on span "Asignar caso" at bounding box center [195, 622] width 70 height 33
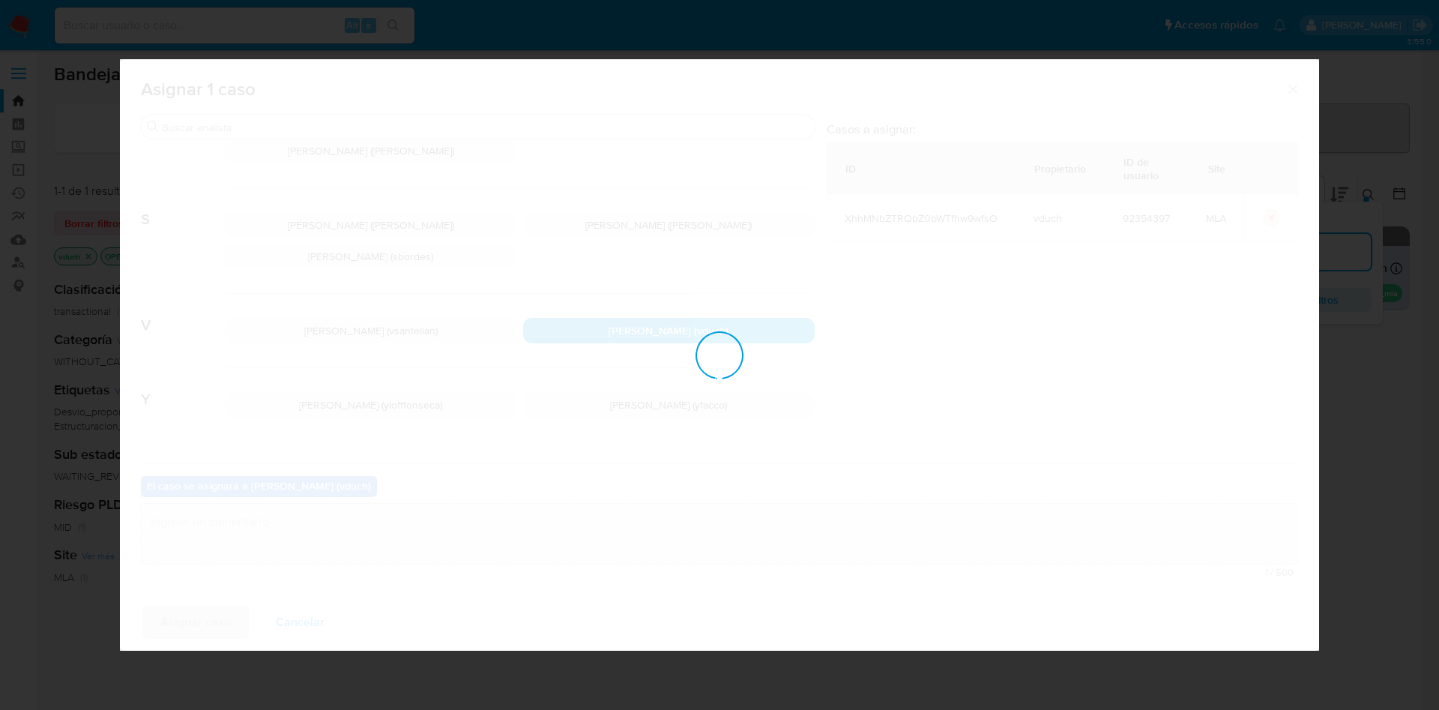
checkbox input "false"
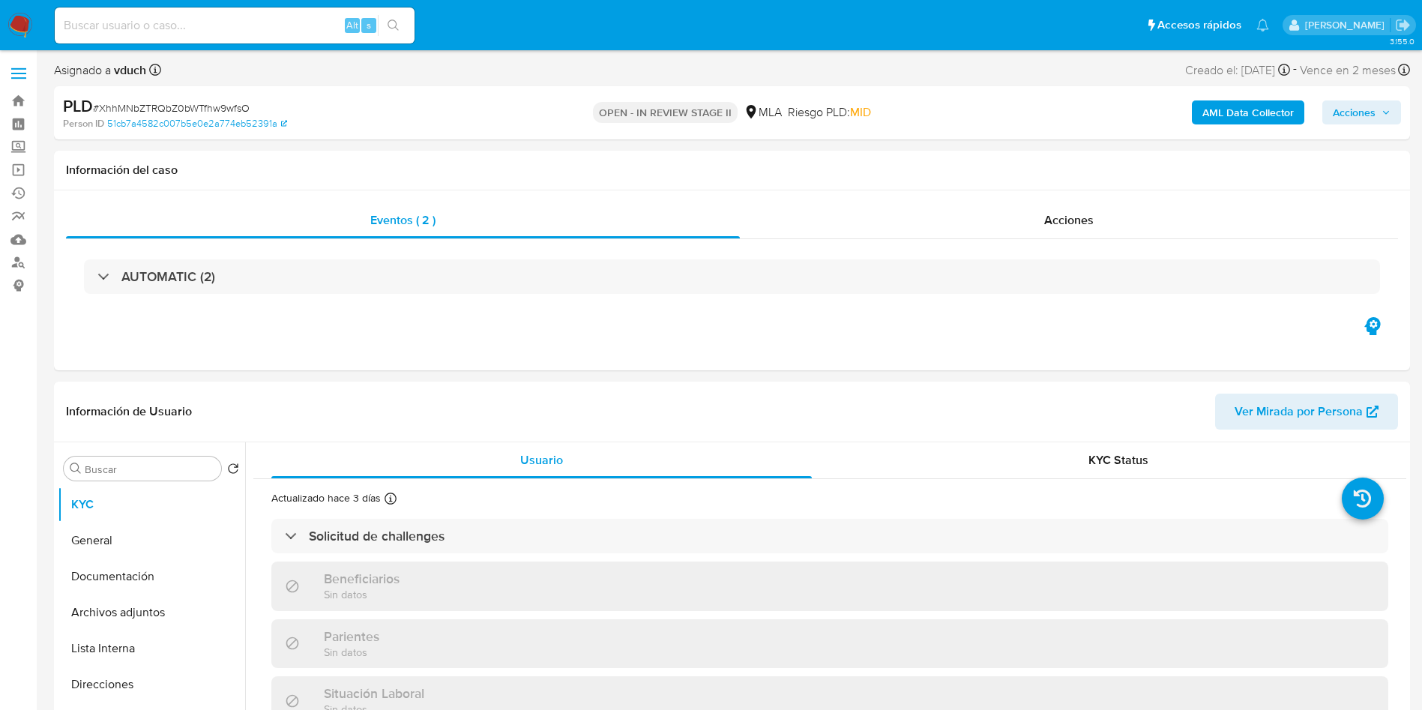
select select "10"
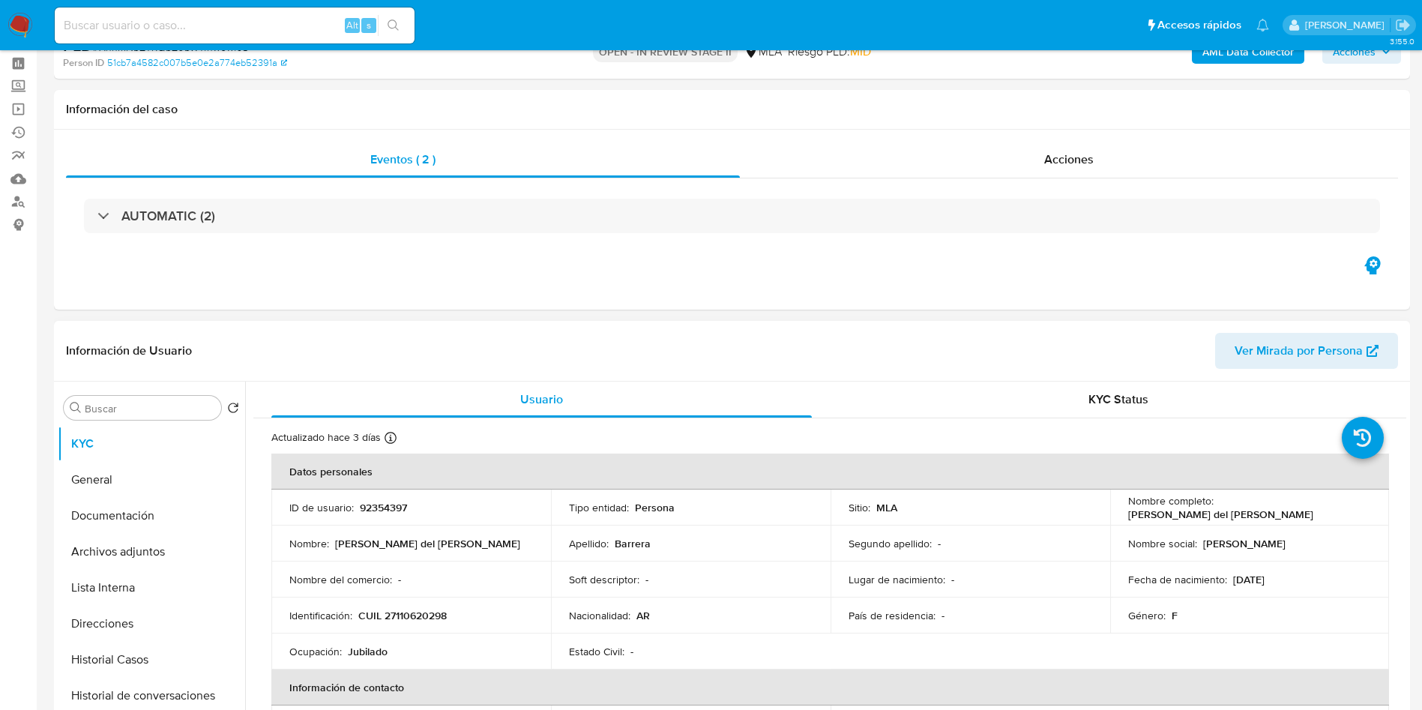
scroll to position [112, 0]
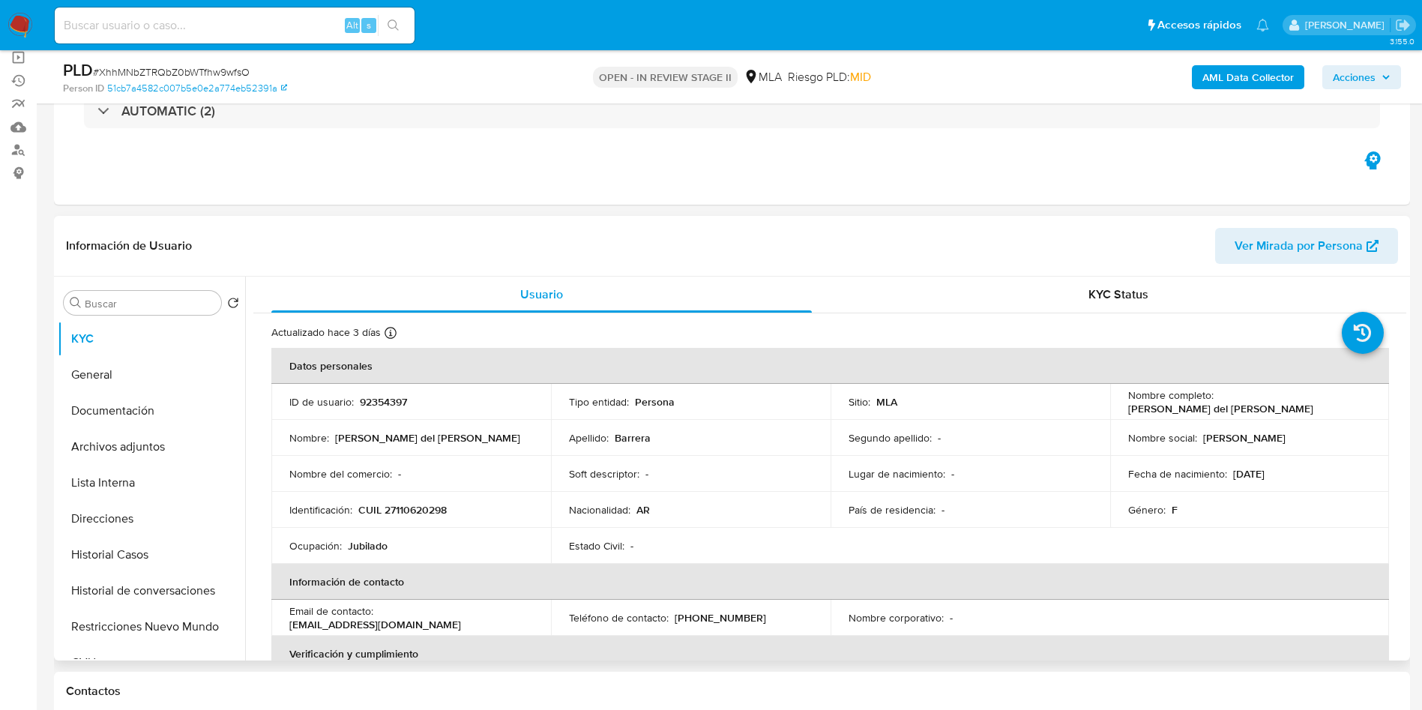
click at [379, 405] on p "92354397" at bounding box center [383, 401] width 47 height 13
copy p "92354397"
click at [822, 508] on td "Nacionalidad : AR" at bounding box center [691, 510] width 280 height 36
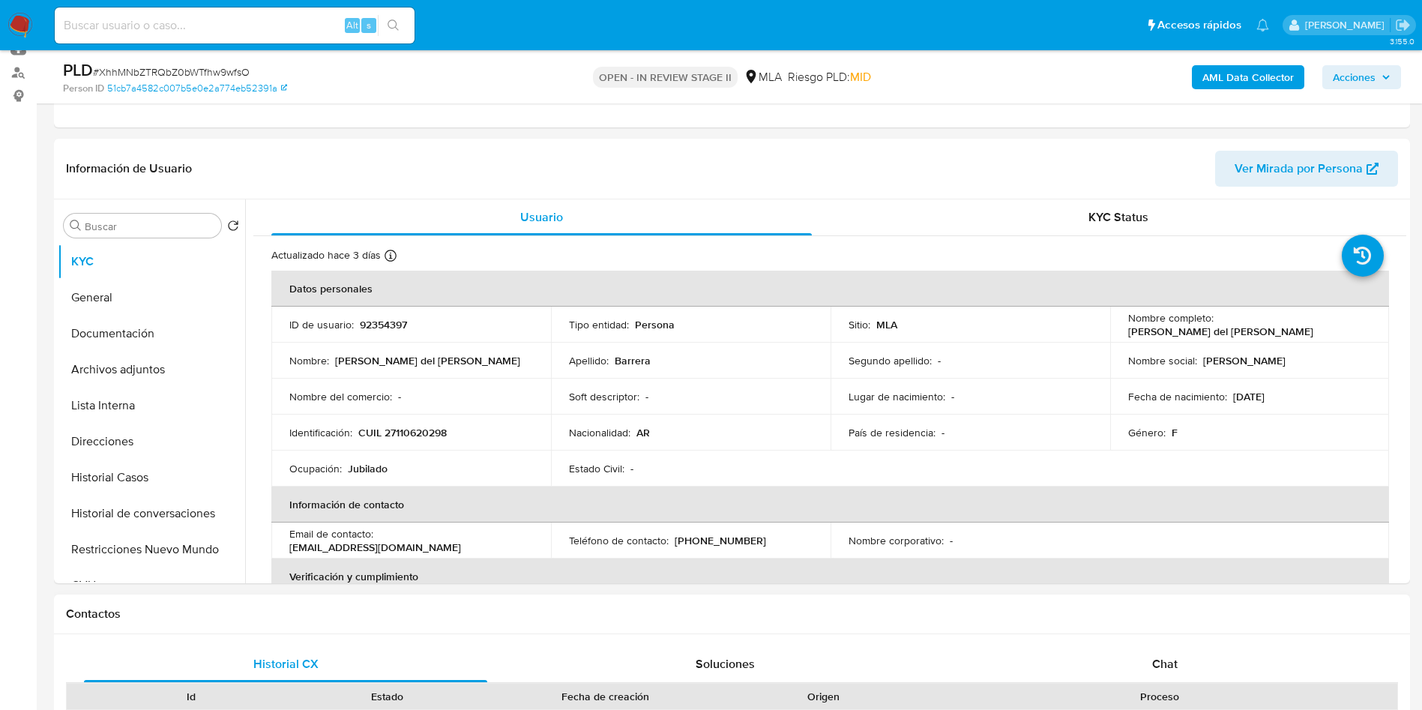
scroll to position [225, 0]
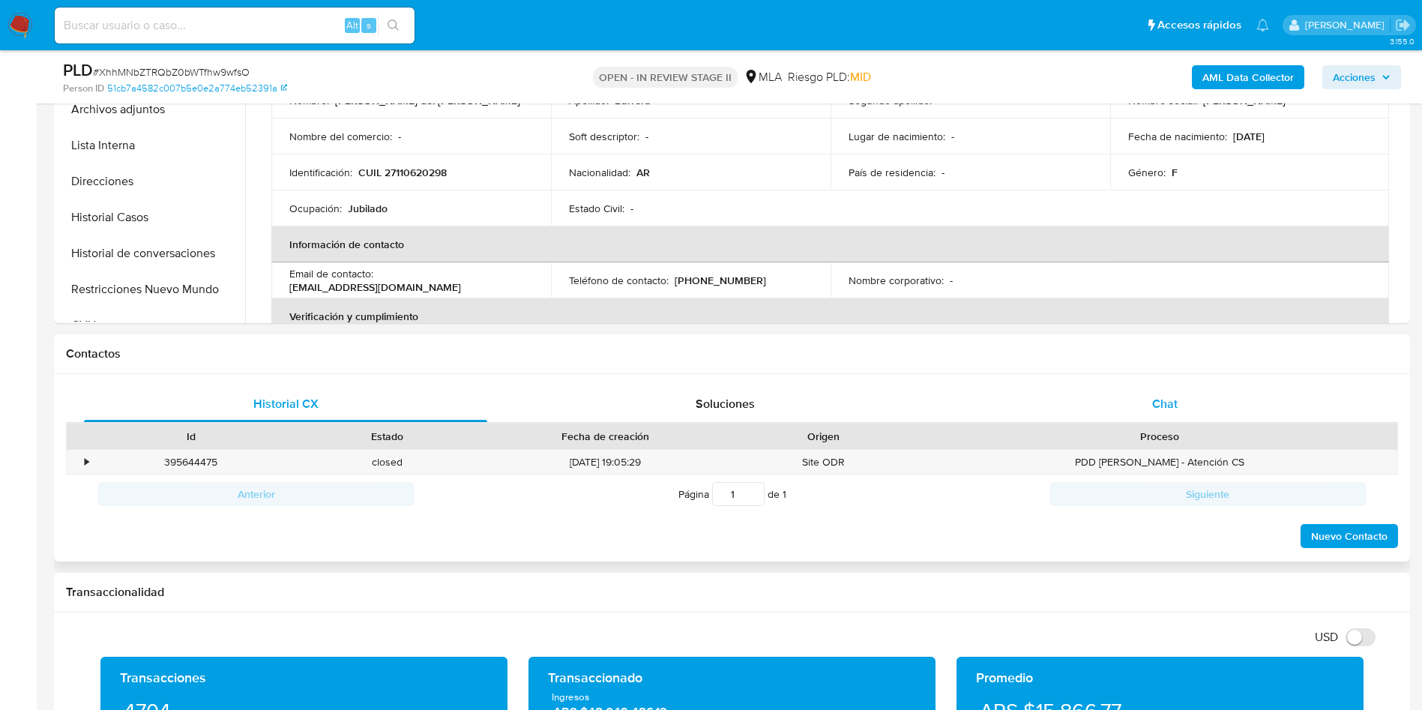
click at [1146, 405] on div "Chat" at bounding box center [1164, 404] width 403 height 36
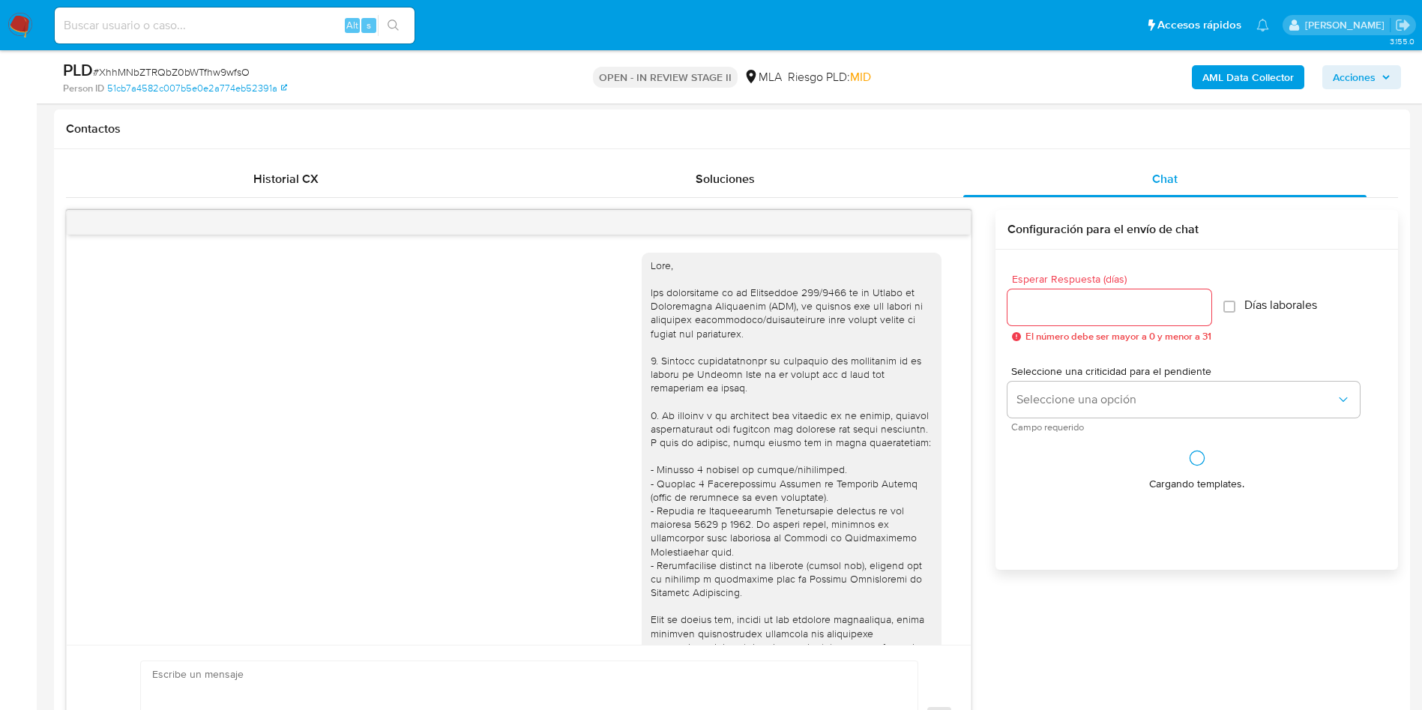
scroll to position [622, 0]
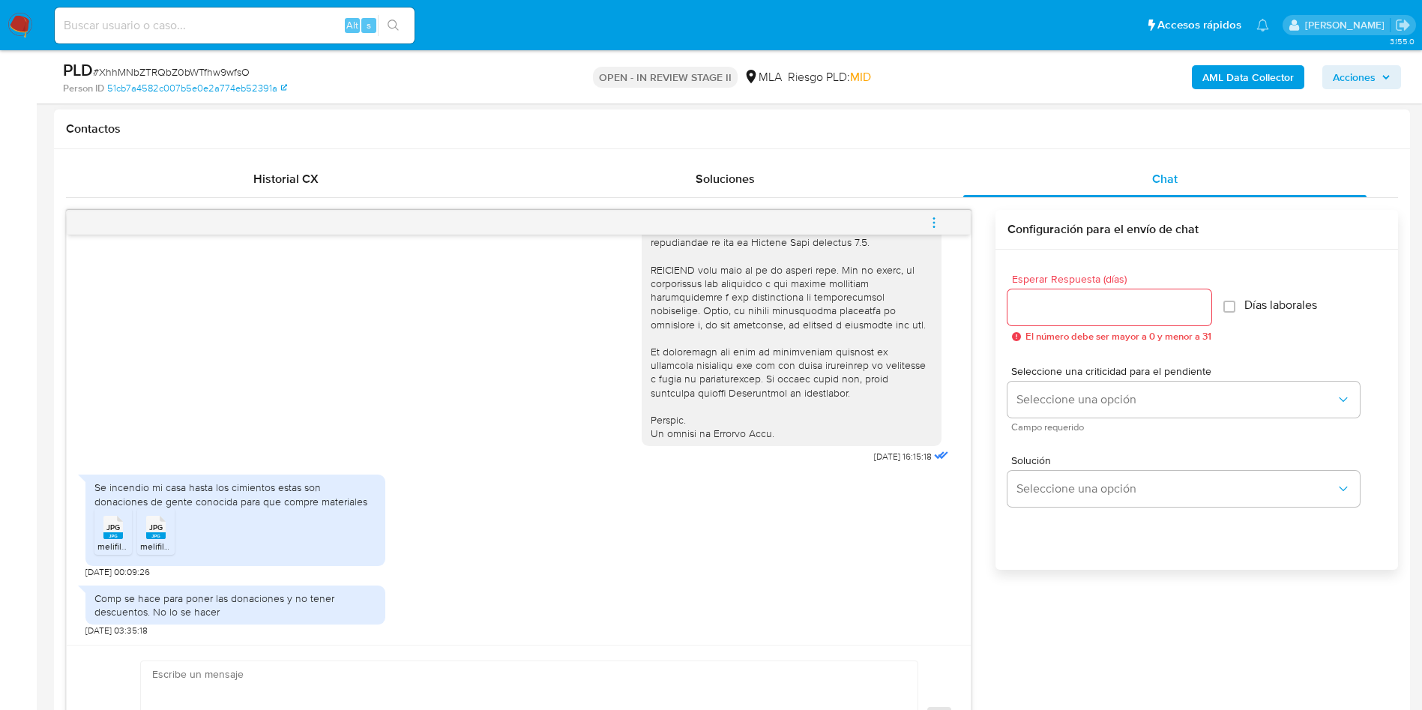
click at [169, 494] on div "Se incendio mi casa hasta los cimientos estas son donaciones de gente conocida …" at bounding box center [235, 494] width 282 height 27
copy div "Se incendio mi casa hasta los cimientos estas son donaciones de gente conocida …"
click at [106, 543] on span "melifile3965282222113925899.jpg" at bounding box center [166, 546] width 139 height 13
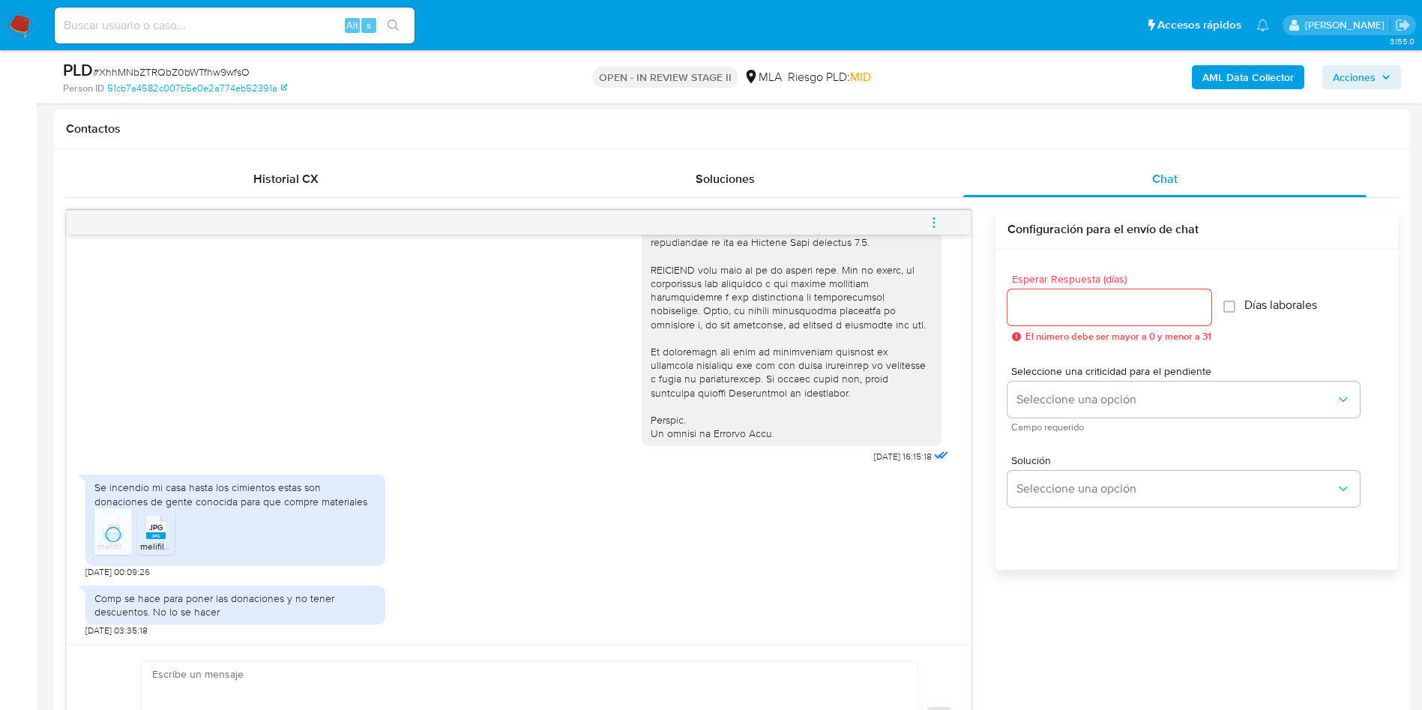
click at [152, 529] on span "JPG" at bounding box center [155, 528] width 13 height 10
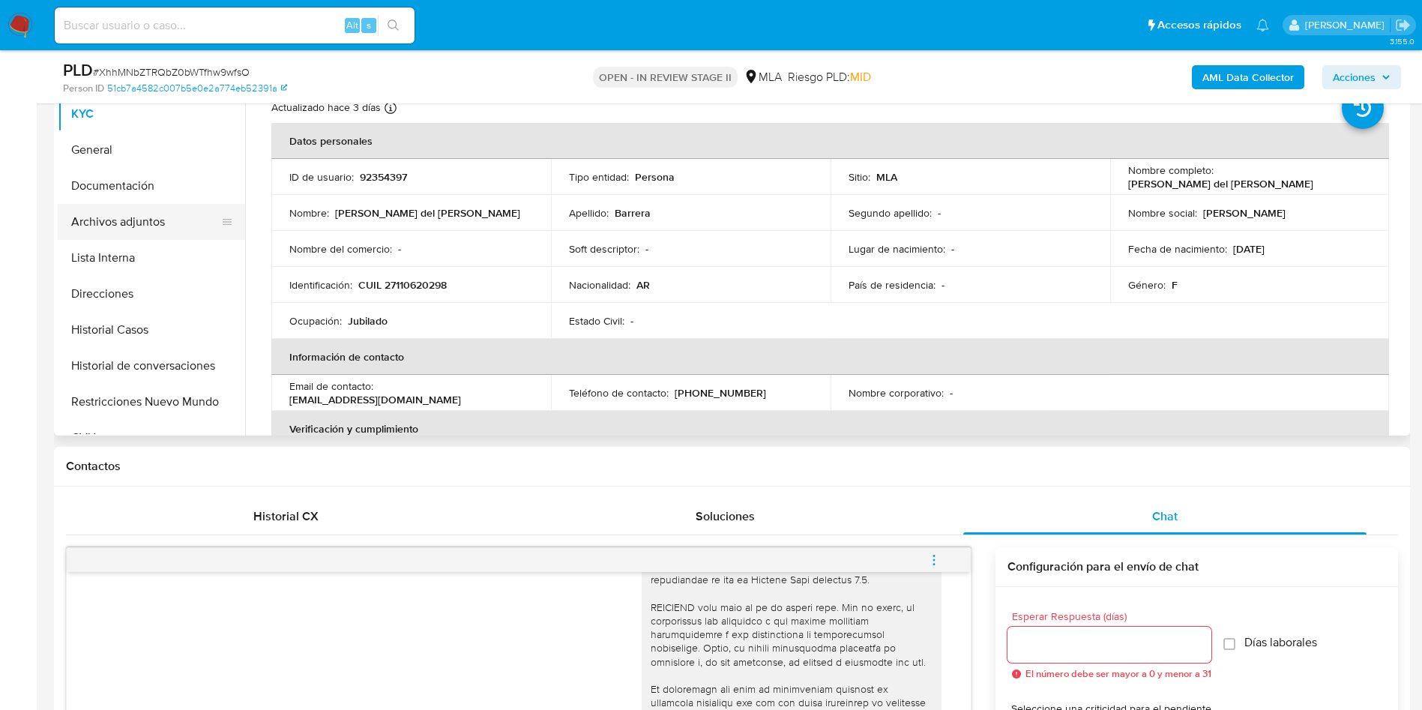
click at [186, 220] on button "Archivos adjuntos" at bounding box center [145, 222] width 175 height 36
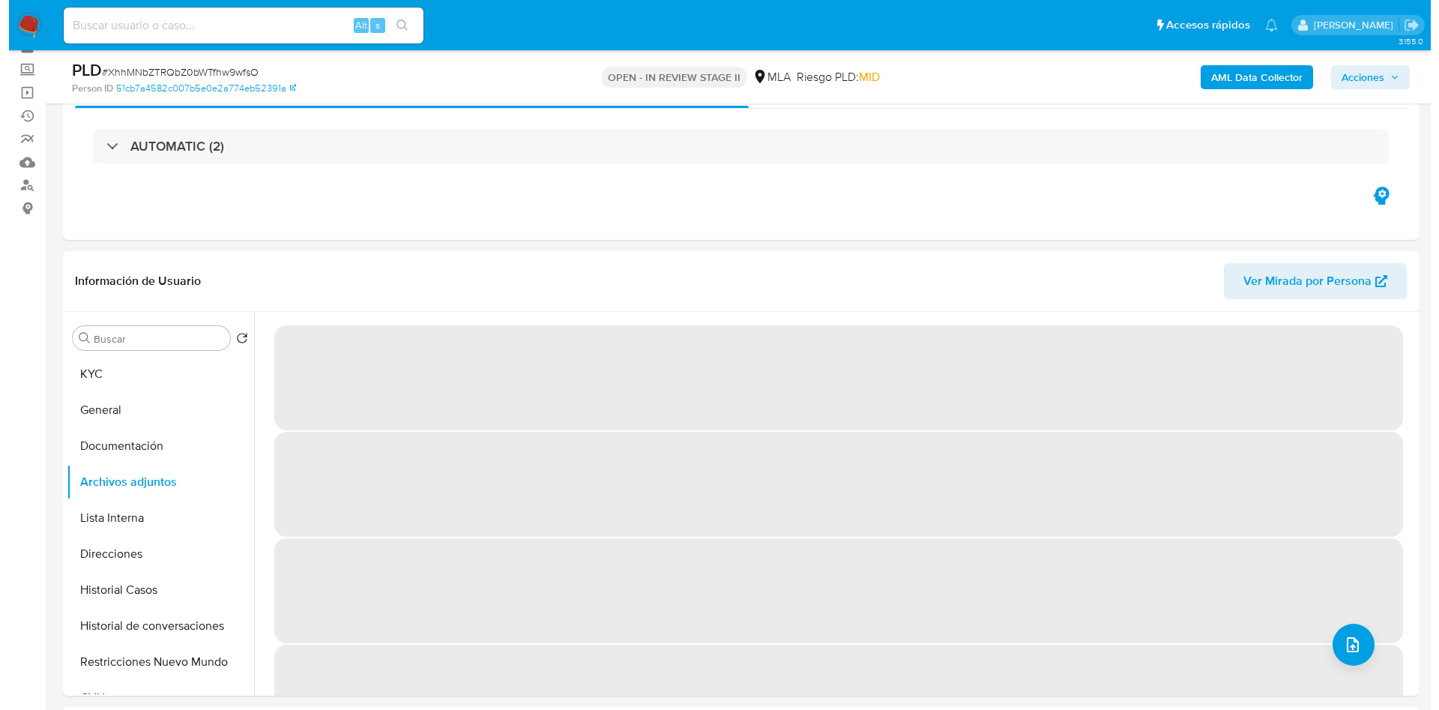
scroll to position [112, 0]
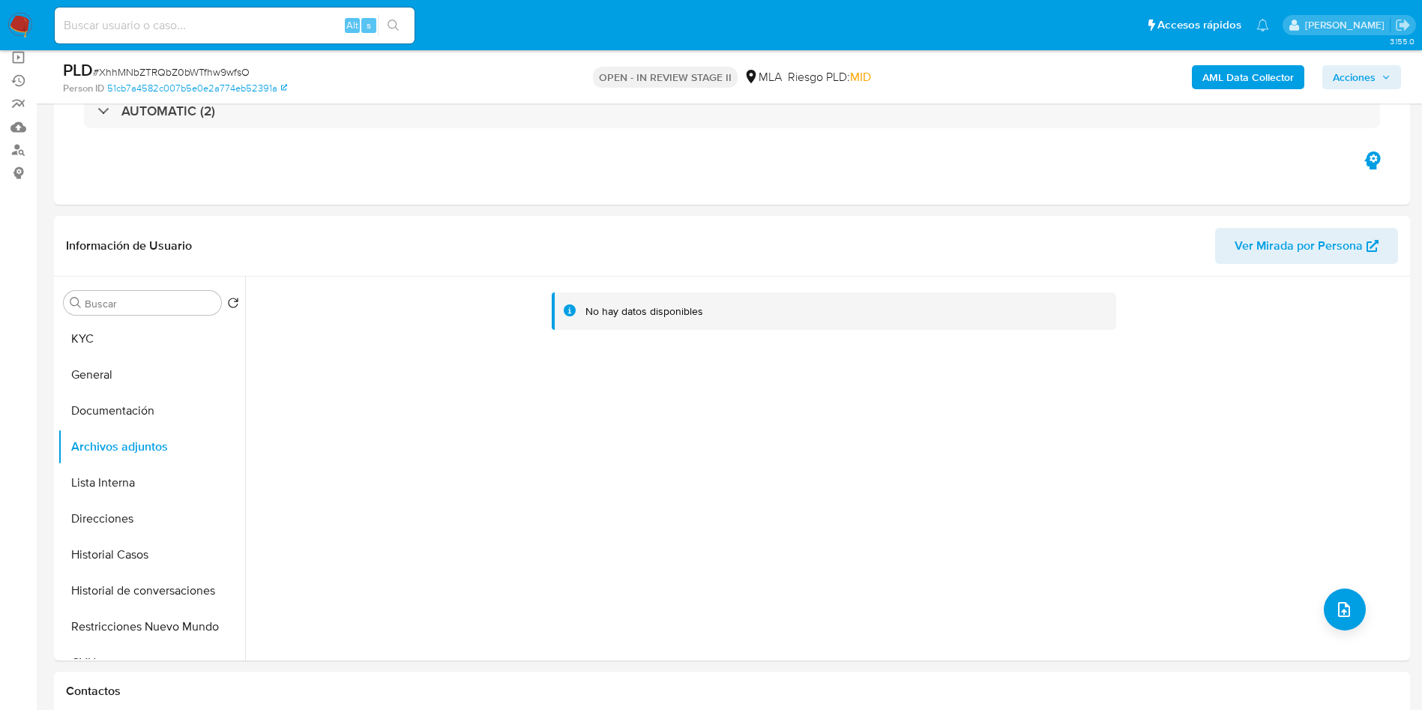
click at [1249, 81] on b "AML Data Collector" at bounding box center [1247, 77] width 91 height 24
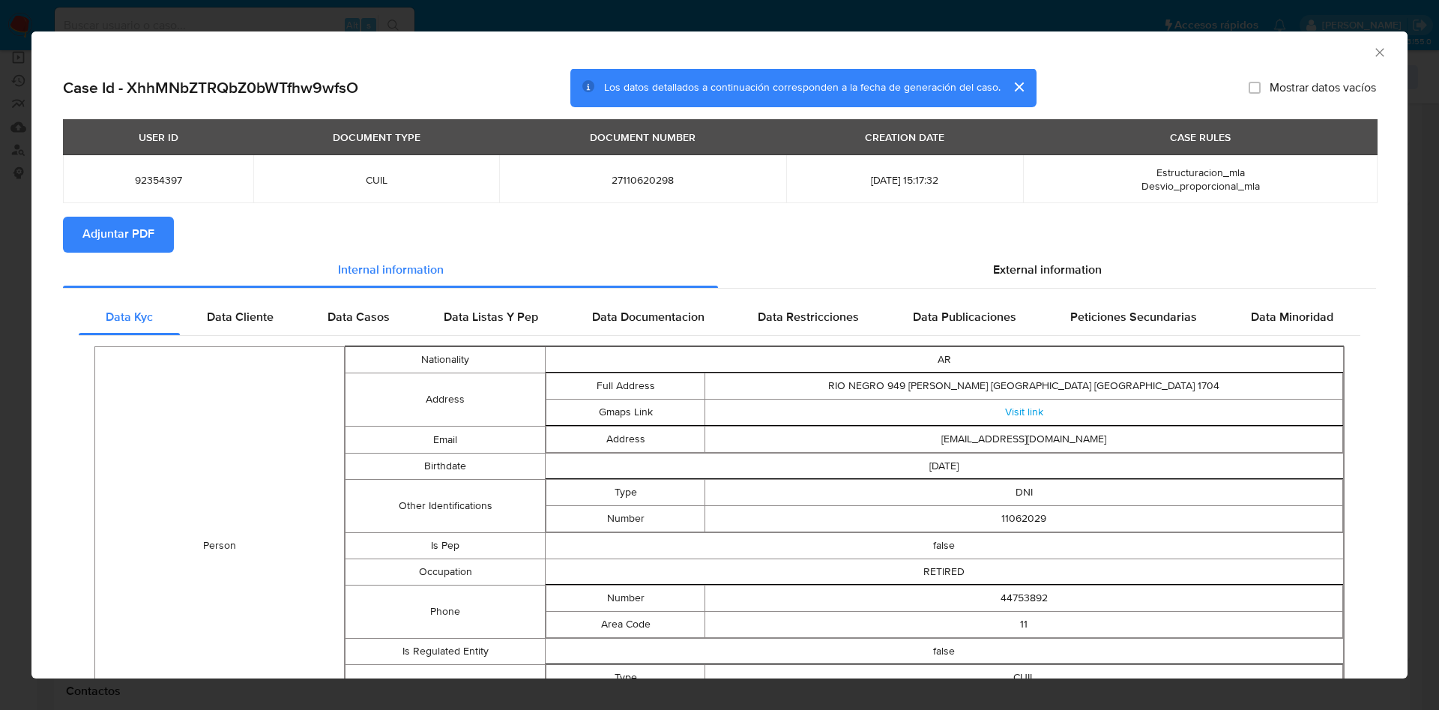
click at [160, 238] on button "Adjuntar PDF" at bounding box center [118, 235] width 111 height 36
drag, startPoint x: 1370, startPoint y: 45, endPoint x: 1329, endPoint y: 68, distance: 46.7
click at [1370, 44] on div "AML Data Collector" at bounding box center [719, 49] width 1376 height 37
click at [1373, 56] on icon "Cerrar ventana" at bounding box center [1380, 52] width 15 height 15
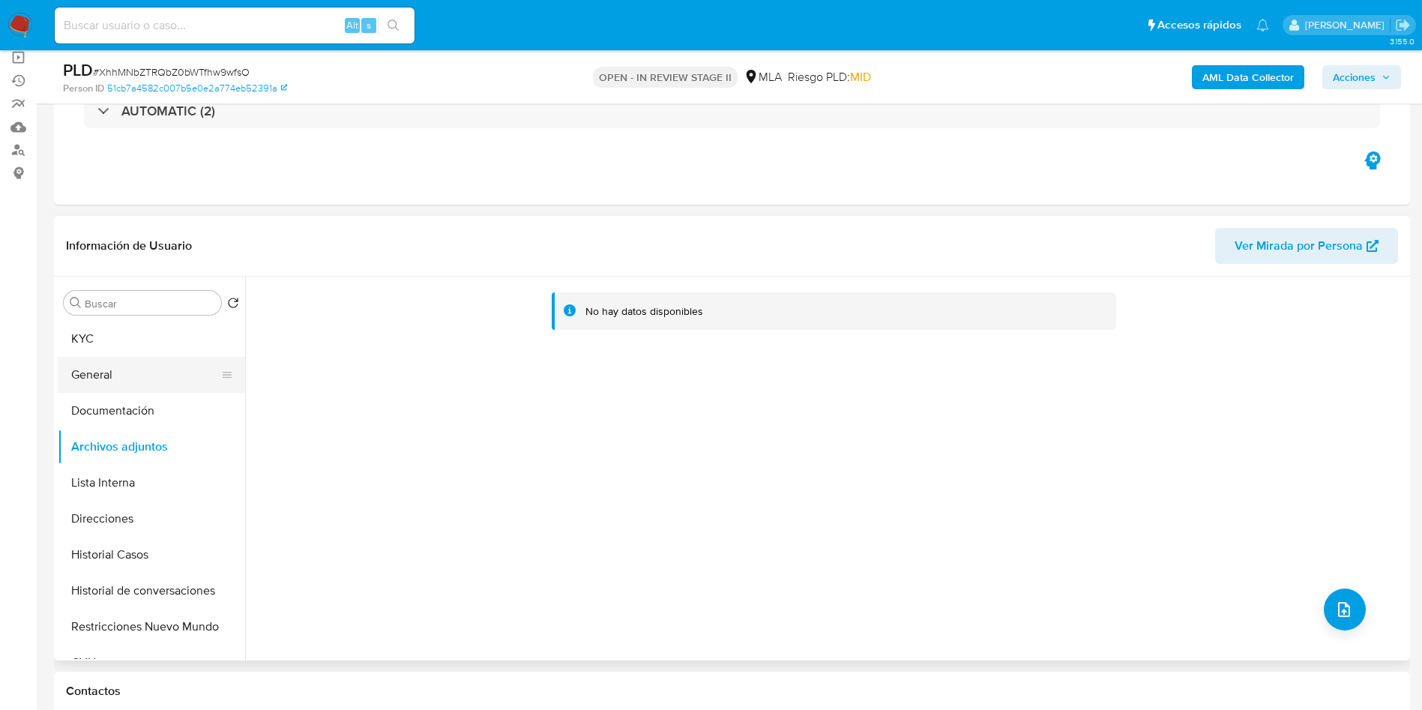
click at [151, 361] on button "General" at bounding box center [145, 375] width 175 height 36
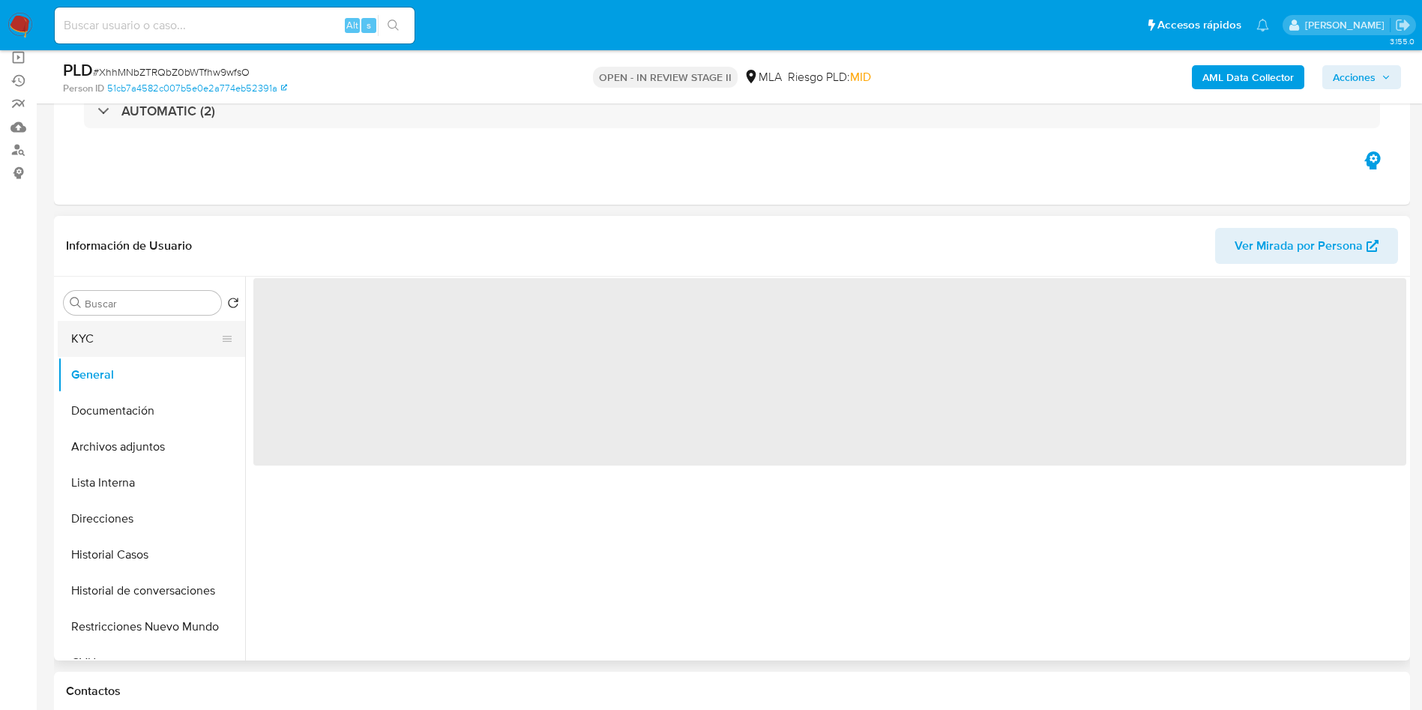
click at [160, 340] on button "KYC" at bounding box center [145, 339] width 175 height 36
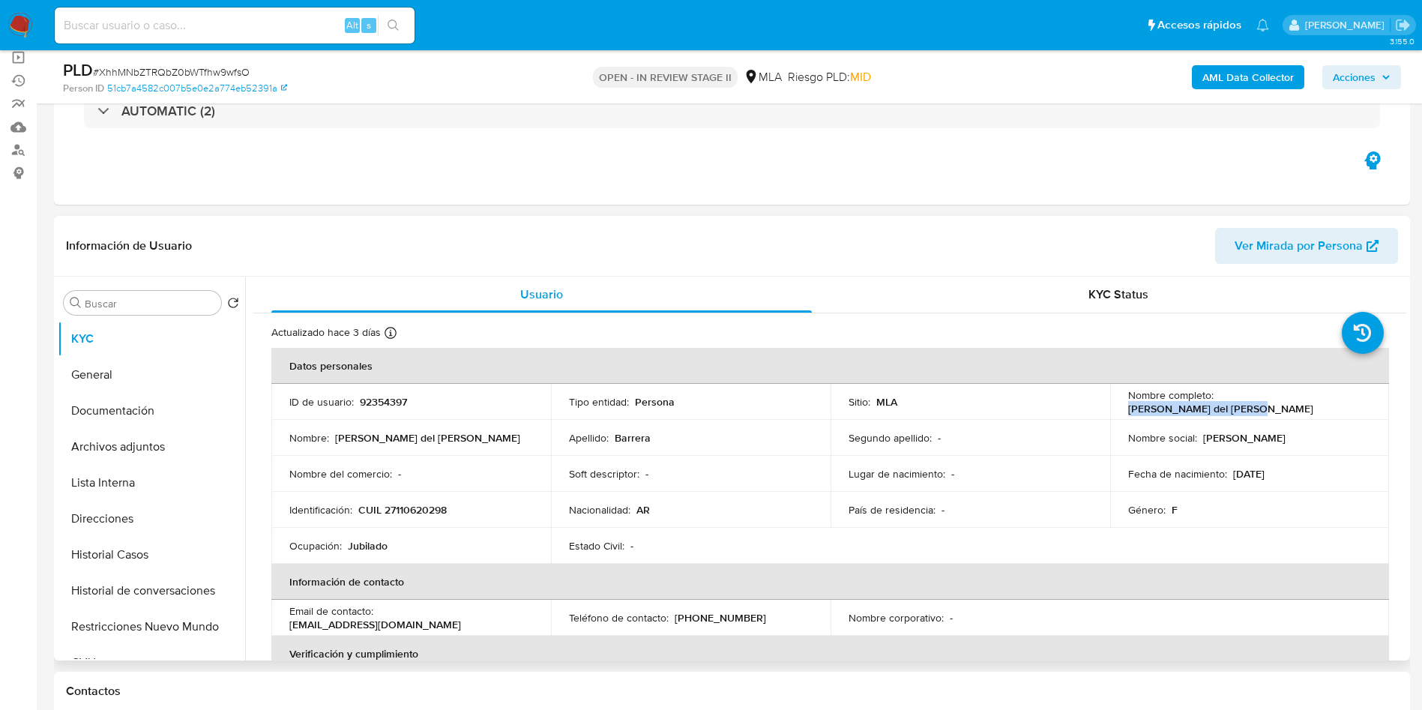
drag, startPoint x: 1214, startPoint y: 402, endPoint x: 1338, endPoint y: 396, distance: 123.8
click at [1338, 396] on div "Nombre completo : Lidia del Carmen Barrera" at bounding box center [1250, 401] width 244 height 27
copy p "Lidia del Carmen Barrera"
click at [164, 439] on button "Archivos adjuntos" at bounding box center [145, 447] width 175 height 36
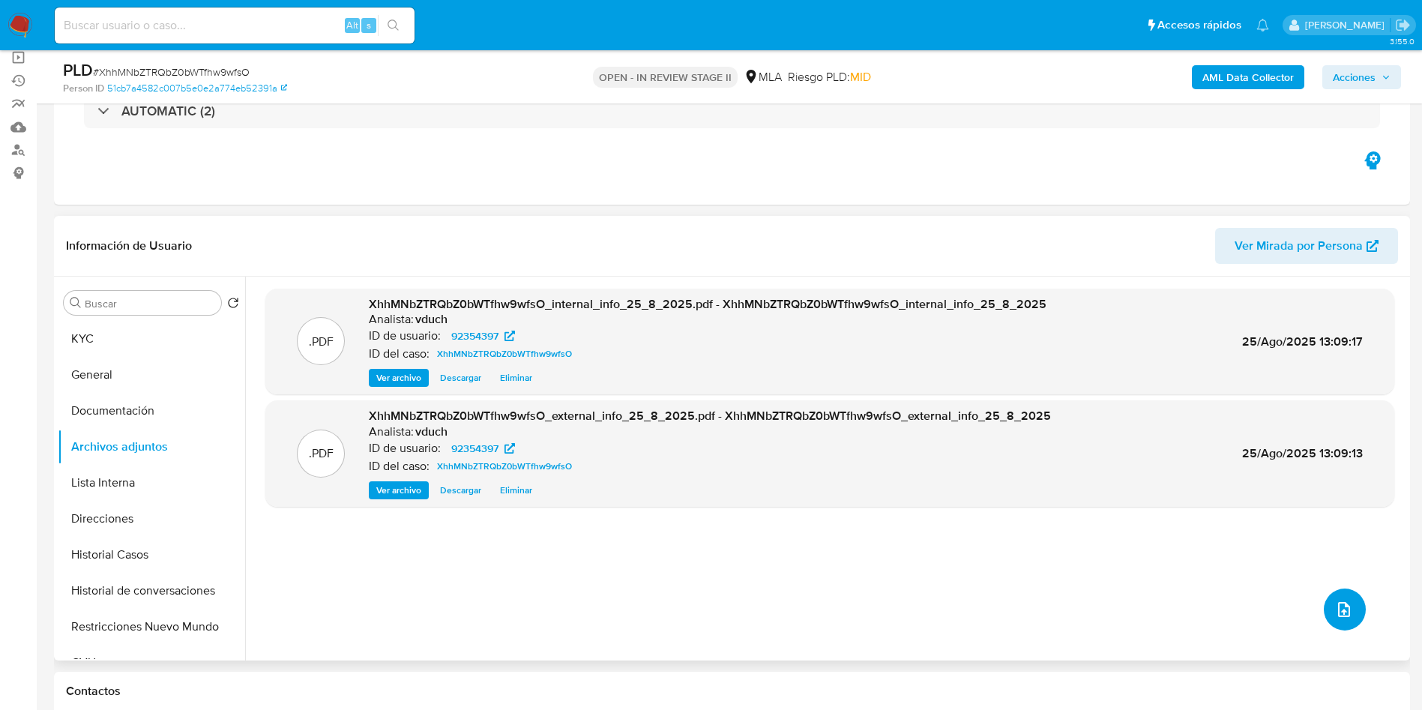
click at [1350, 609] on button "upload-file" at bounding box center [1345, 609] width 42 height 42
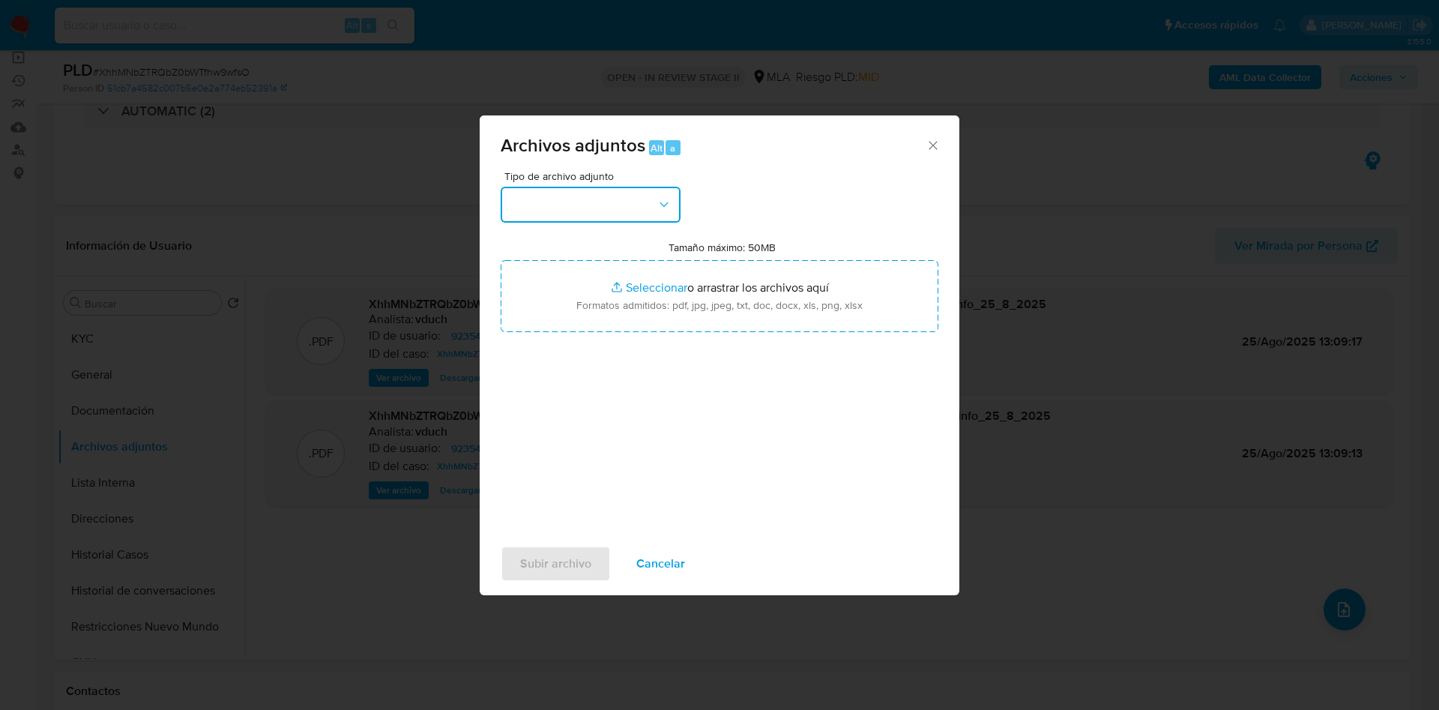
drag, startPoint x: 555, startPoint y: 190, endPoint x: 558, endPoint y: 201, distance: 10.7
click at [555, 189] on button "button" at bounding box center [591, 205] width 180 height 36
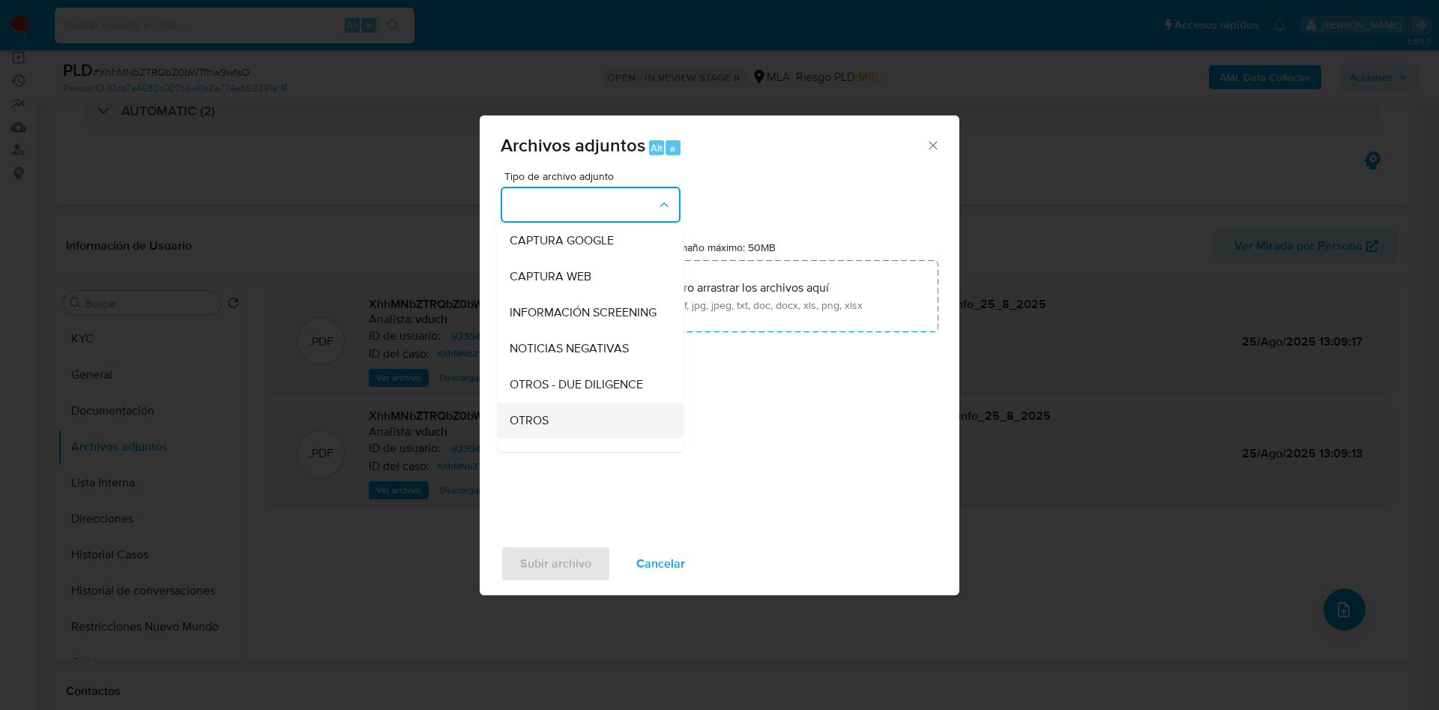
click at [603, 421] on div "OTROS" at bounding box center [586, 421] width 153 height 36
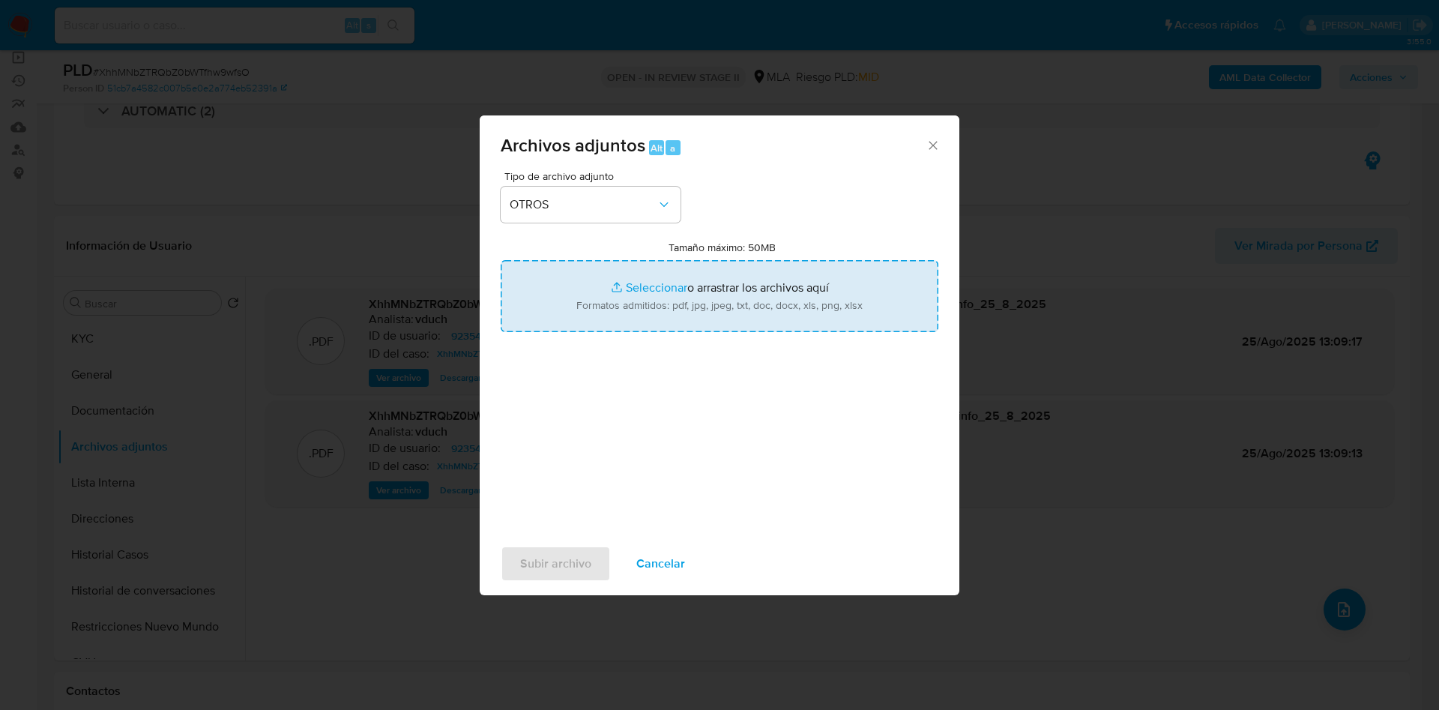
type input "C:\fakepath\Lidia del Carmen Barrera - Archivos chat.pdf"
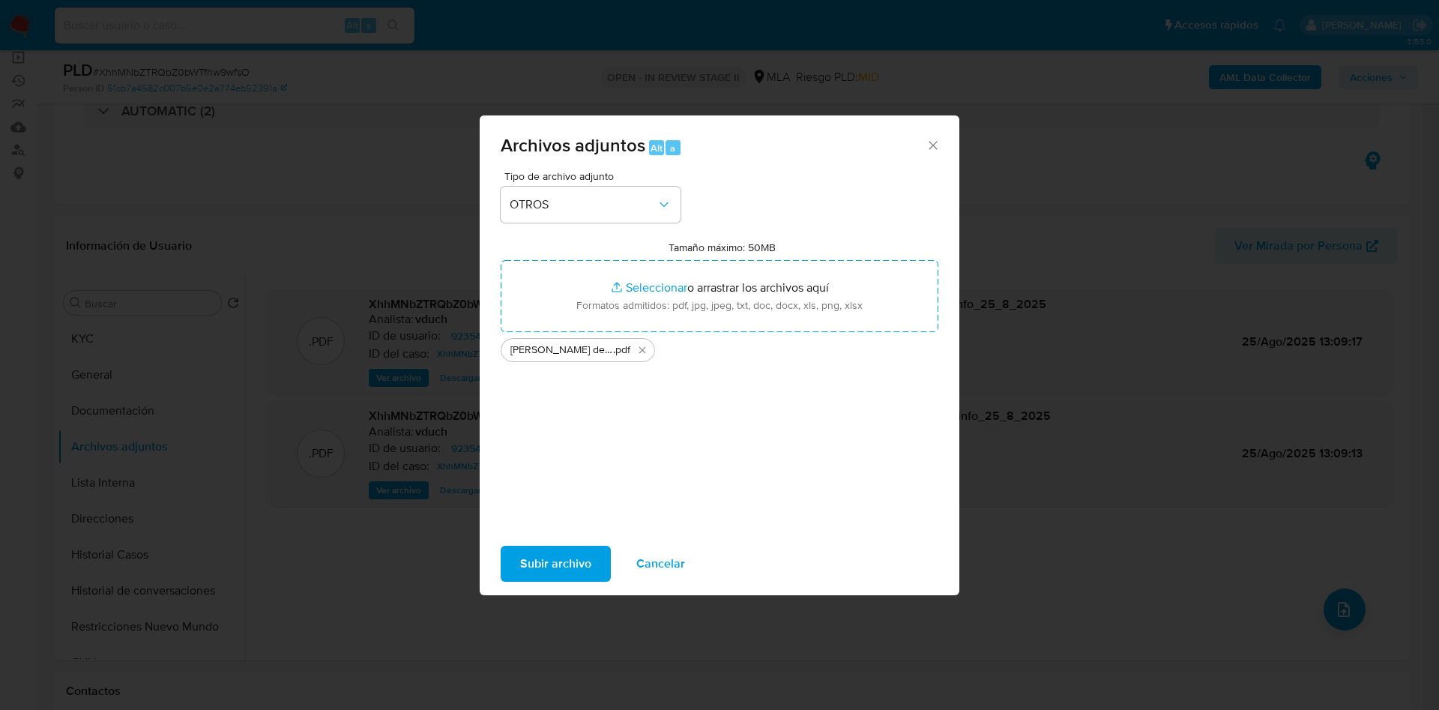
click at [568, 560] on span "Subir archivo" at bounding box center [555, 563] width 71 height 33
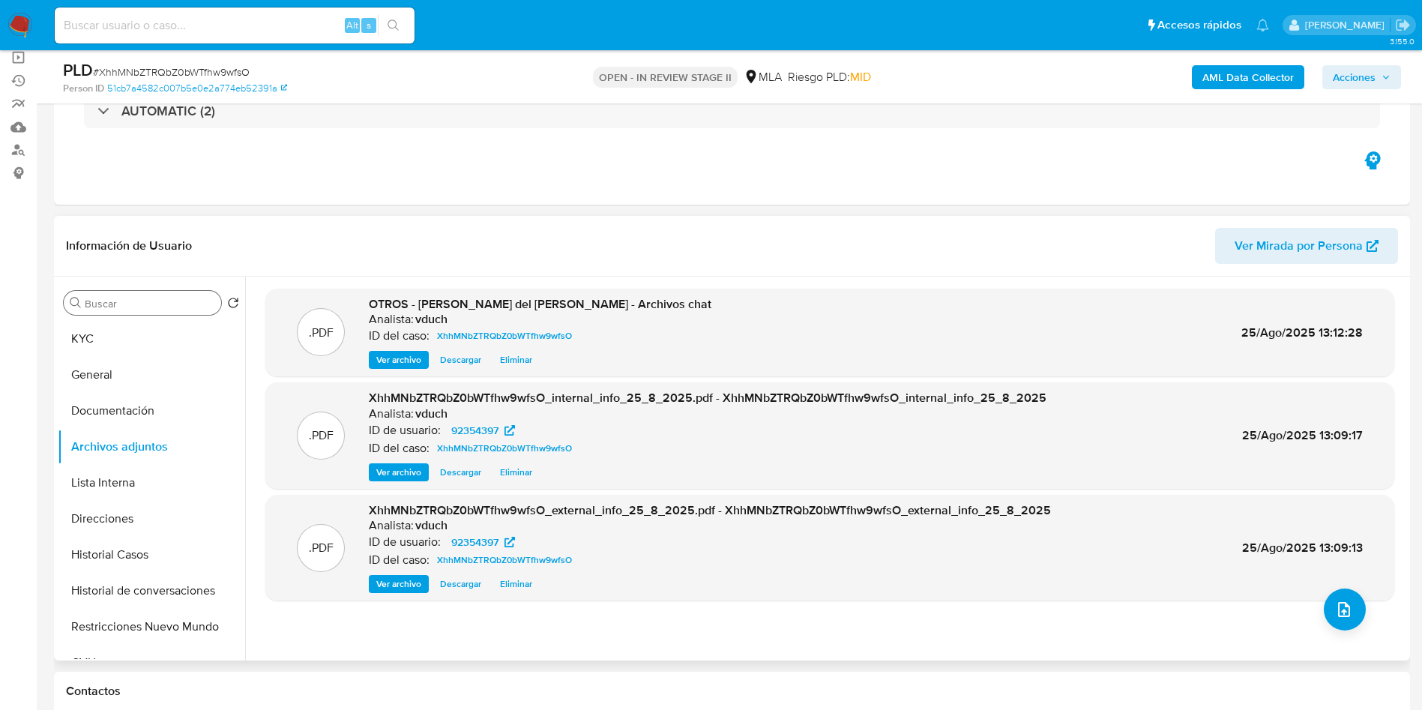
click at [187, 313] on div "Buscar" at bounding box center [142, 303] width 157 height 24
click at [154, 342] on button "KYC" at bounding box center [145, 339] width 175 height 36
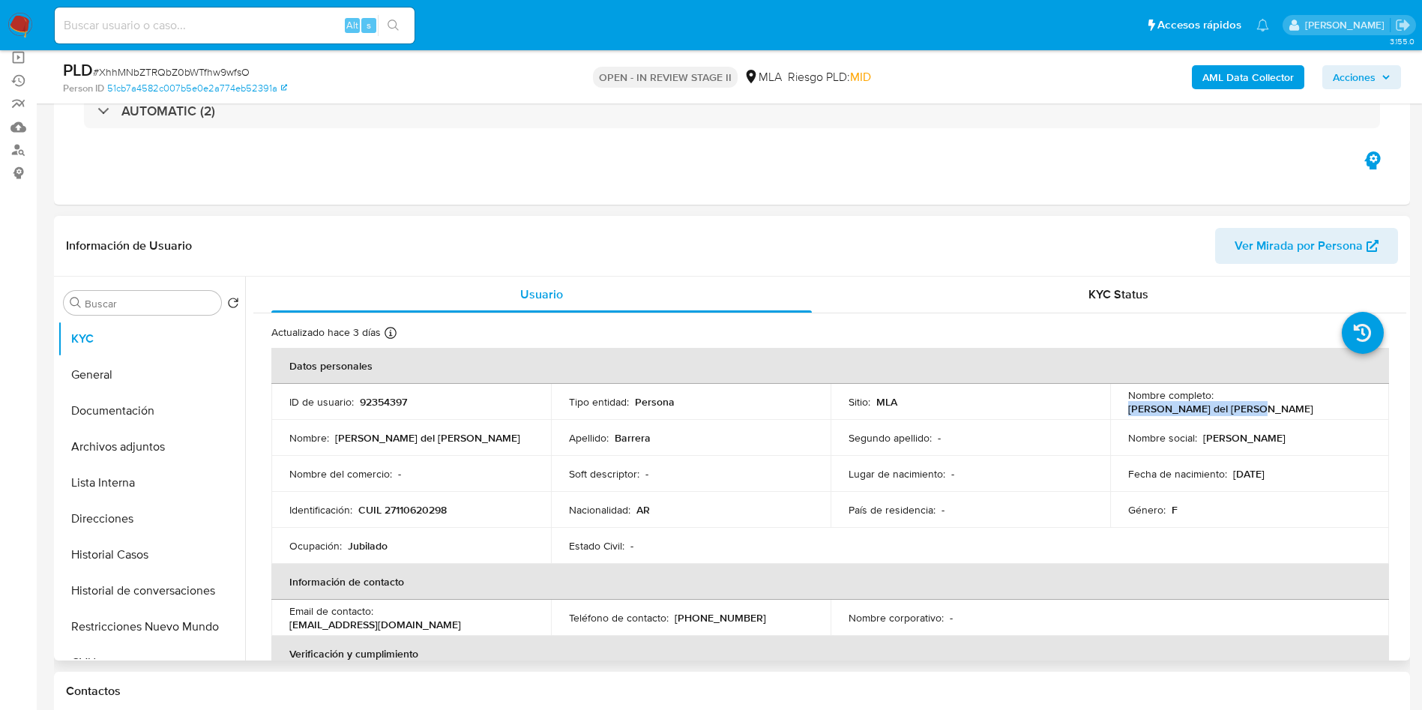
drag, startPoint x: 1214, startPoint y: 405, endPoint x: 1339, endPoint y: 388, distance: 125.6
click at [1339, 388] on td "Nombre completo : Lidia del Carmen Barrera" at bounding box center [1250, 402] width 280 height 36
copy p "Lidia del Carmen Barrera"
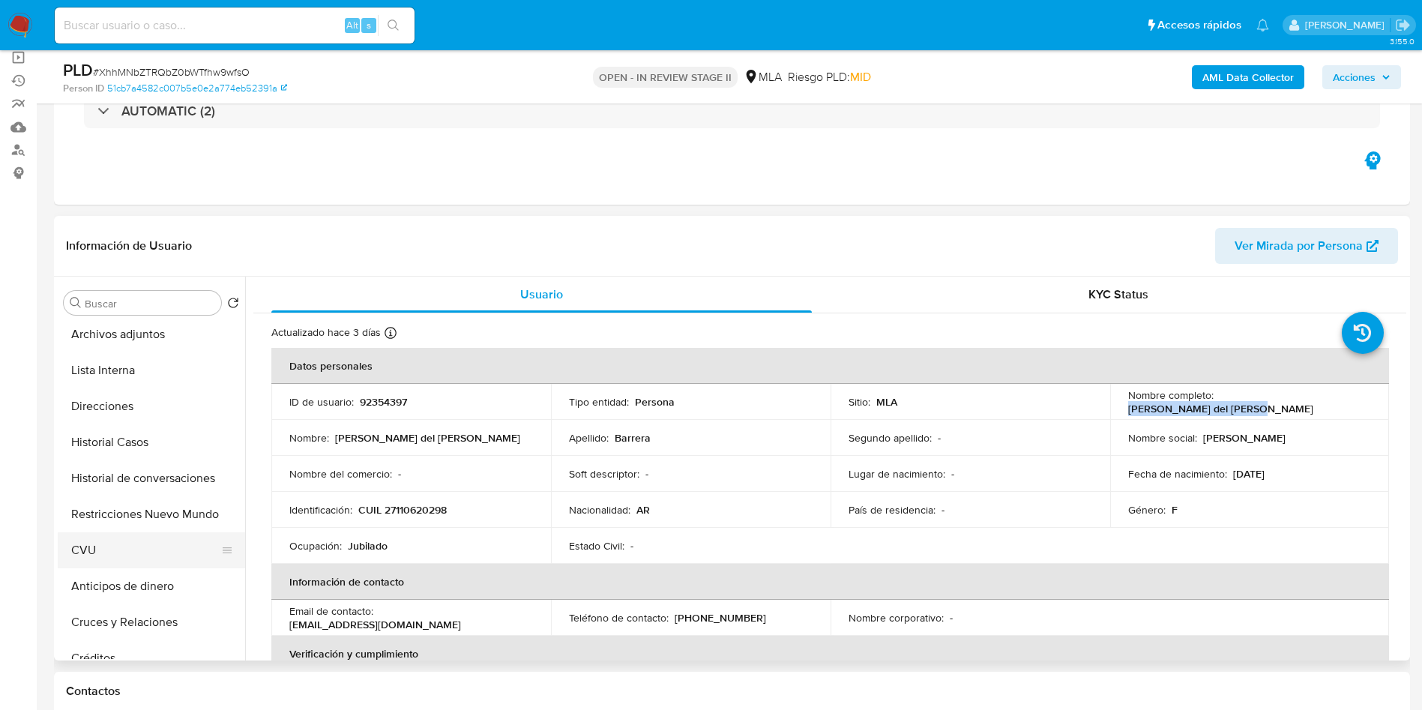
click at [94, 548] on button "CVU" at bounding box center [145, 550] width 175 height 36
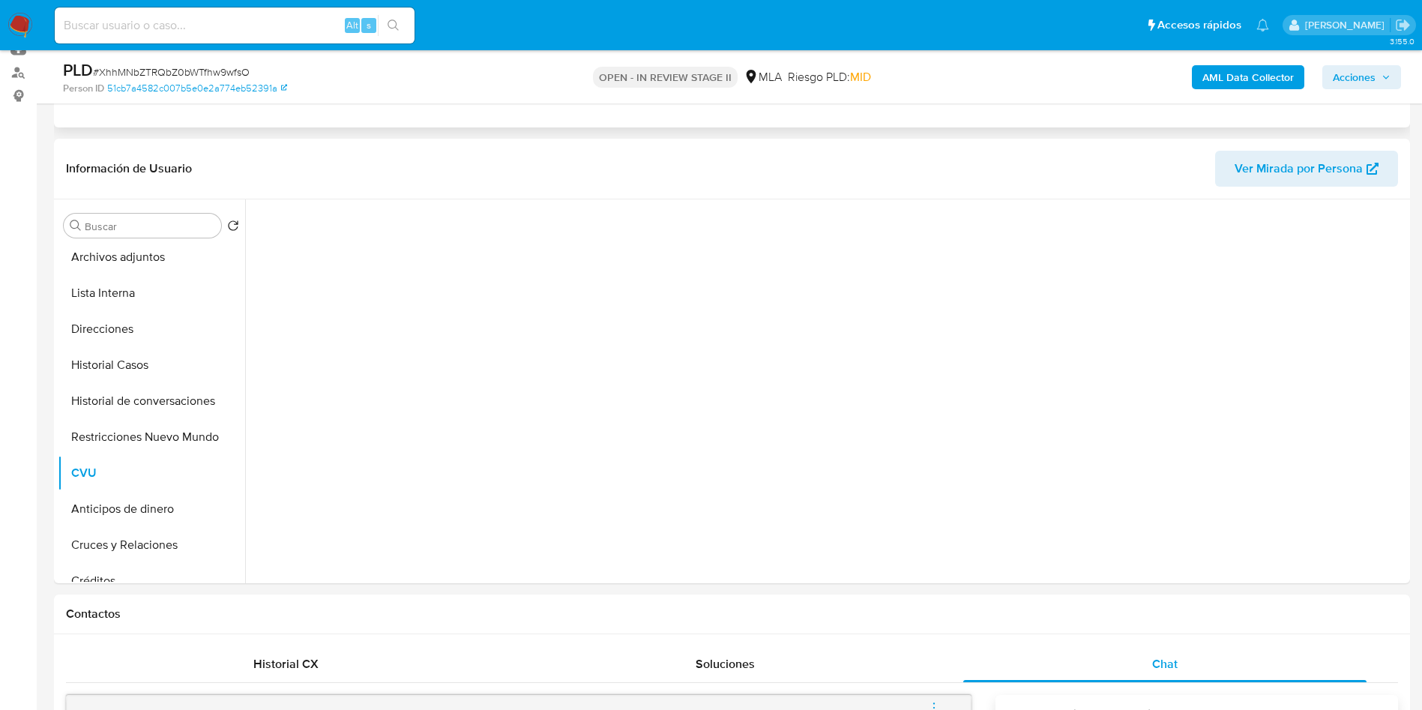
scroll to position [225, 0]
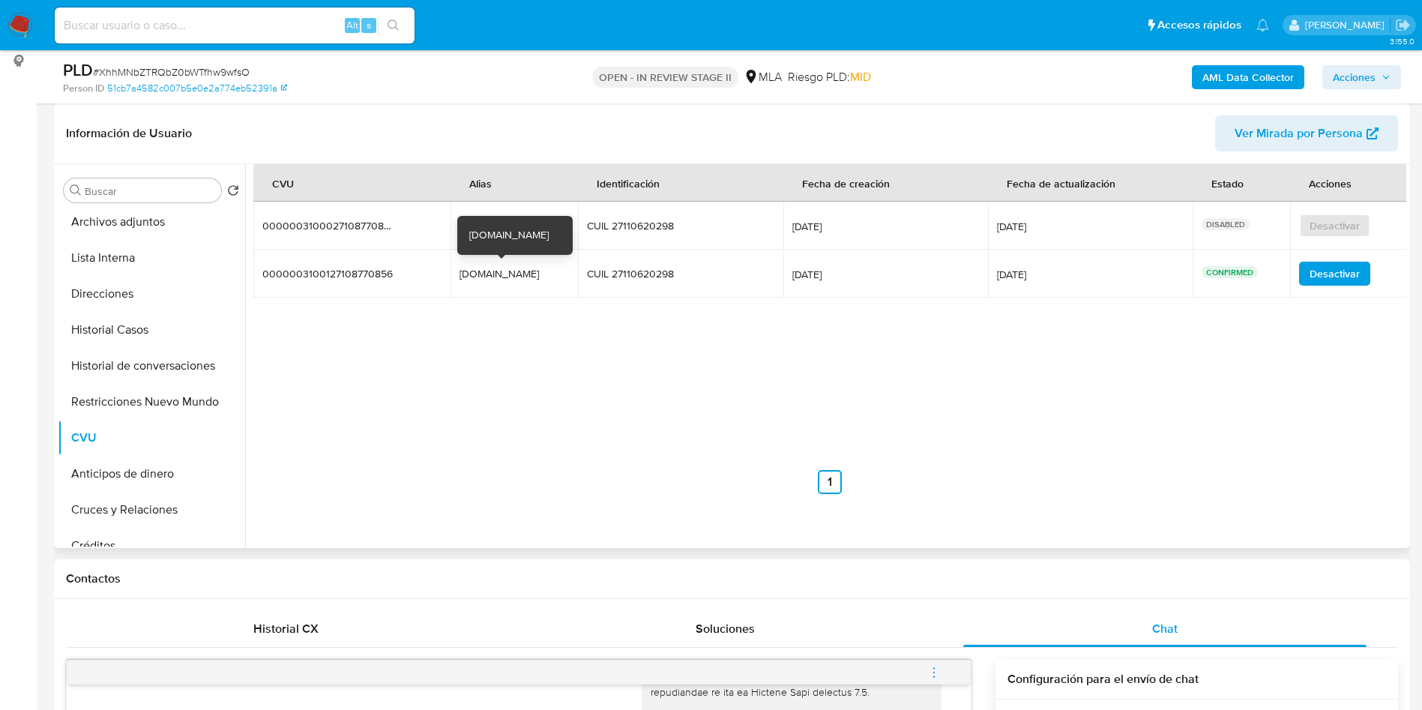
click at [474, 274] on div "RIO949.mp" at bounding box center [508, 273] width 96 height 13
click at [472, 274] on div "RIO949.mp" at bounding box center [508, 273] width 96 height 13
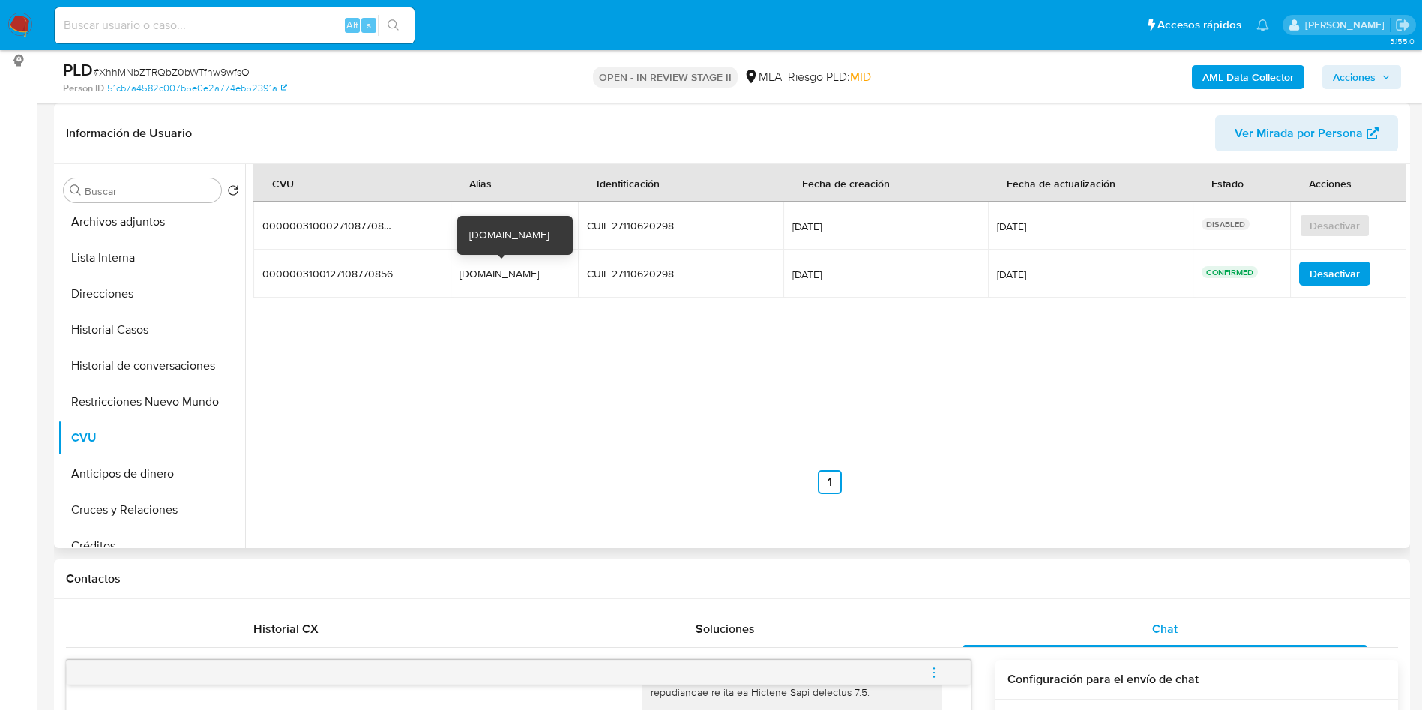
click at [472, 274] on div "RIO949.mp" at bounding box center [508, 273] width 96 height 13
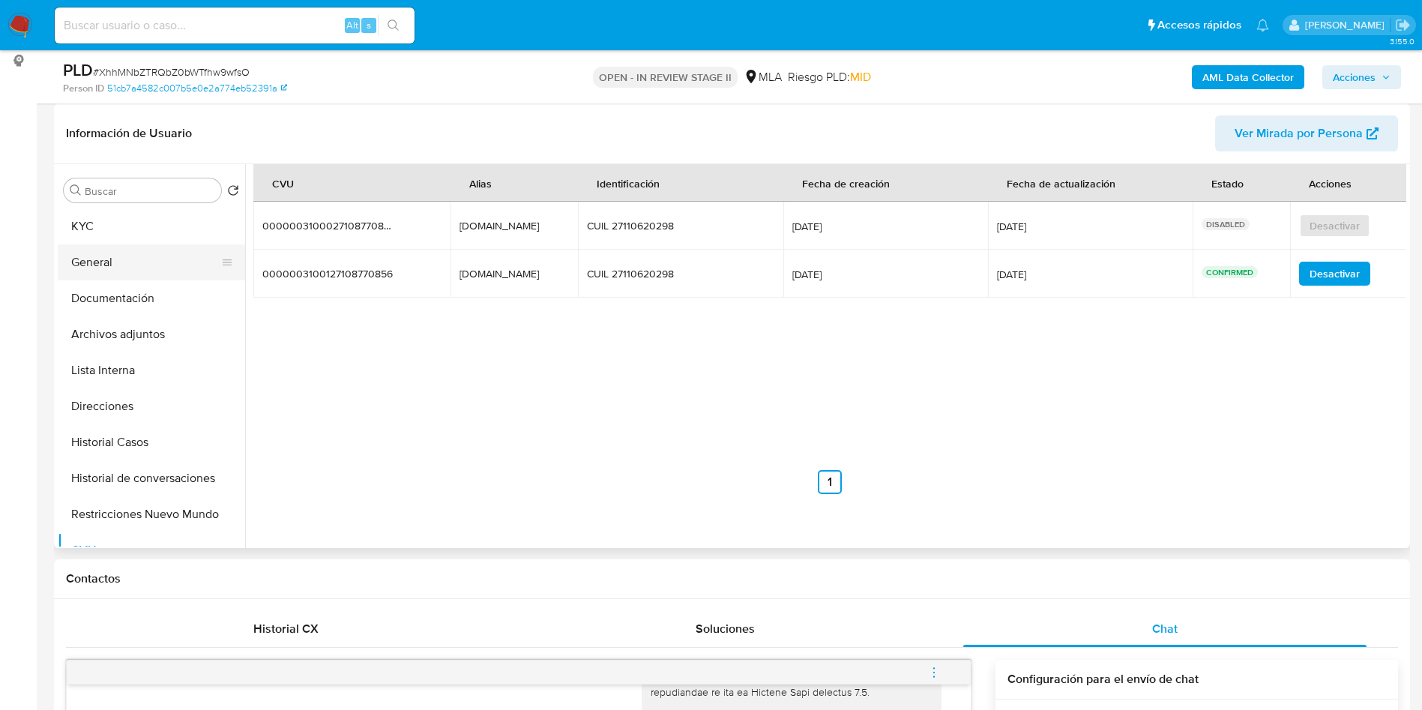
click at [161, 232] on button "KYC" at bounding box center [151, 226] width 187 height 36
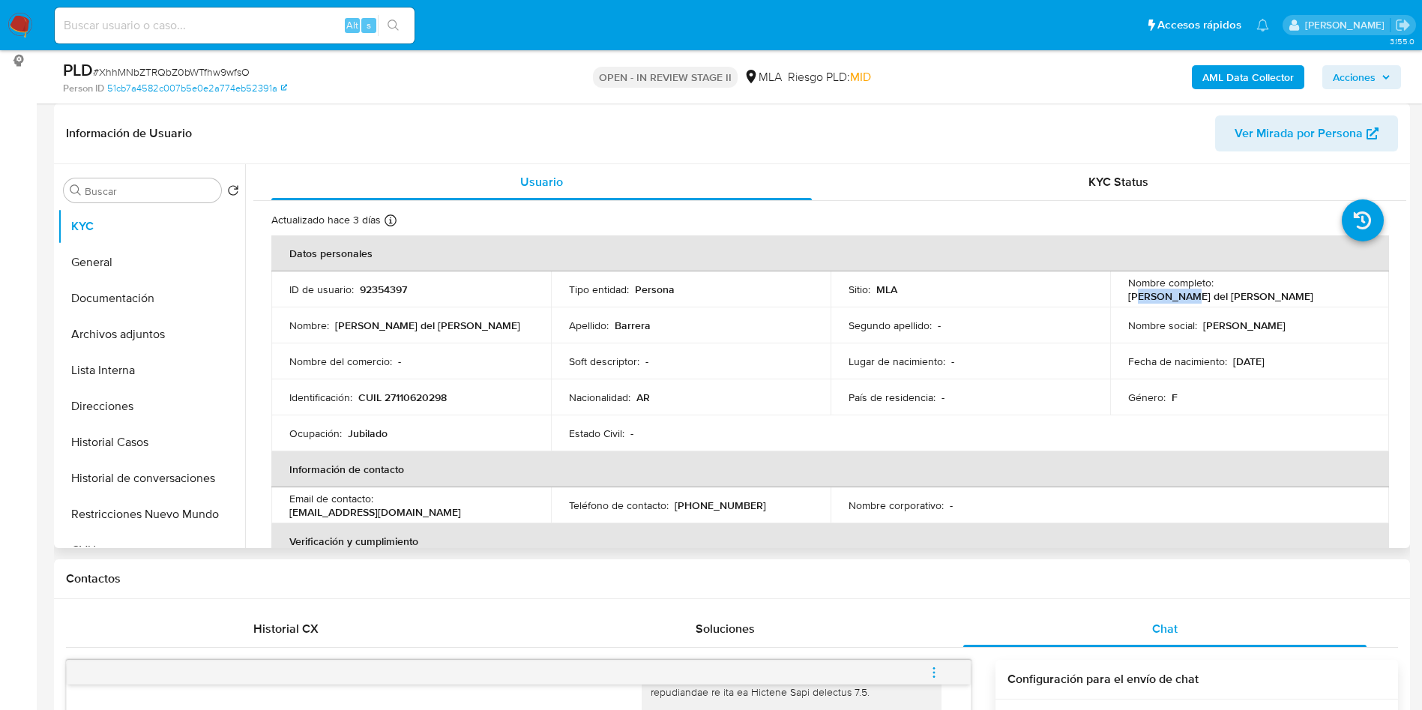
drag, startPoint x: 1223, startPoint y: 286, endPoint x: 1247, endPoint y: 291, distance: 23.7
click at [1268, 289] on p "Lidia del Carmen Barrera" at bounding box center [1220, 295] width 185 height 13
drag, startPoint x: 1247, startPoint y: 291, endPoint x: 1217, endPoint y: 291, distance: 29.2
click at [1246, 291] on p "Lidia del Carmen Barrera" at bounding box center [1220, 295] width 185 height 13
drag, startPoint x: 1217, startPoint y: 289, endPoint x: 1355, endPoint y: 289, distance: 137.9
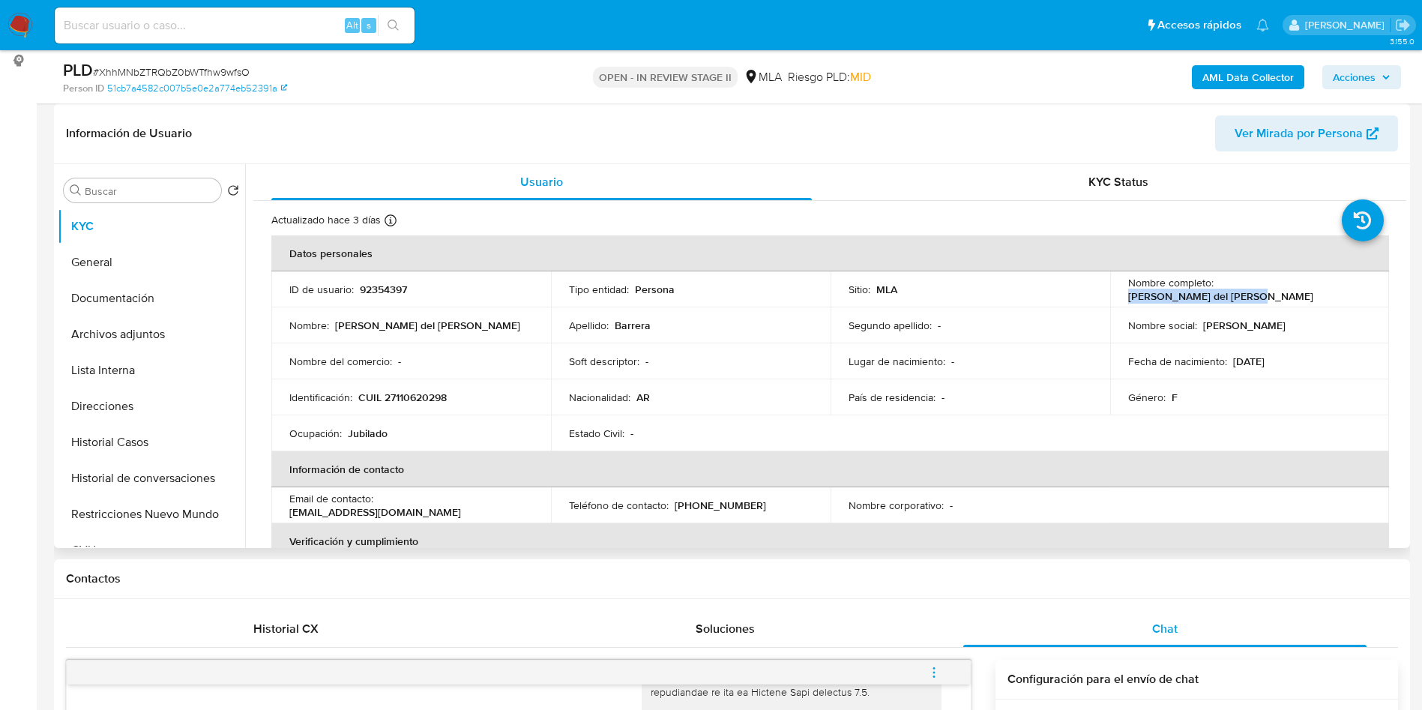
click at [1355, 289] on div "Nombre completo : Lidia del Carmen Barrera" at bounding box center [1250, 289] width 244 height 27
copy p "Lidia del Carmen Barrera"
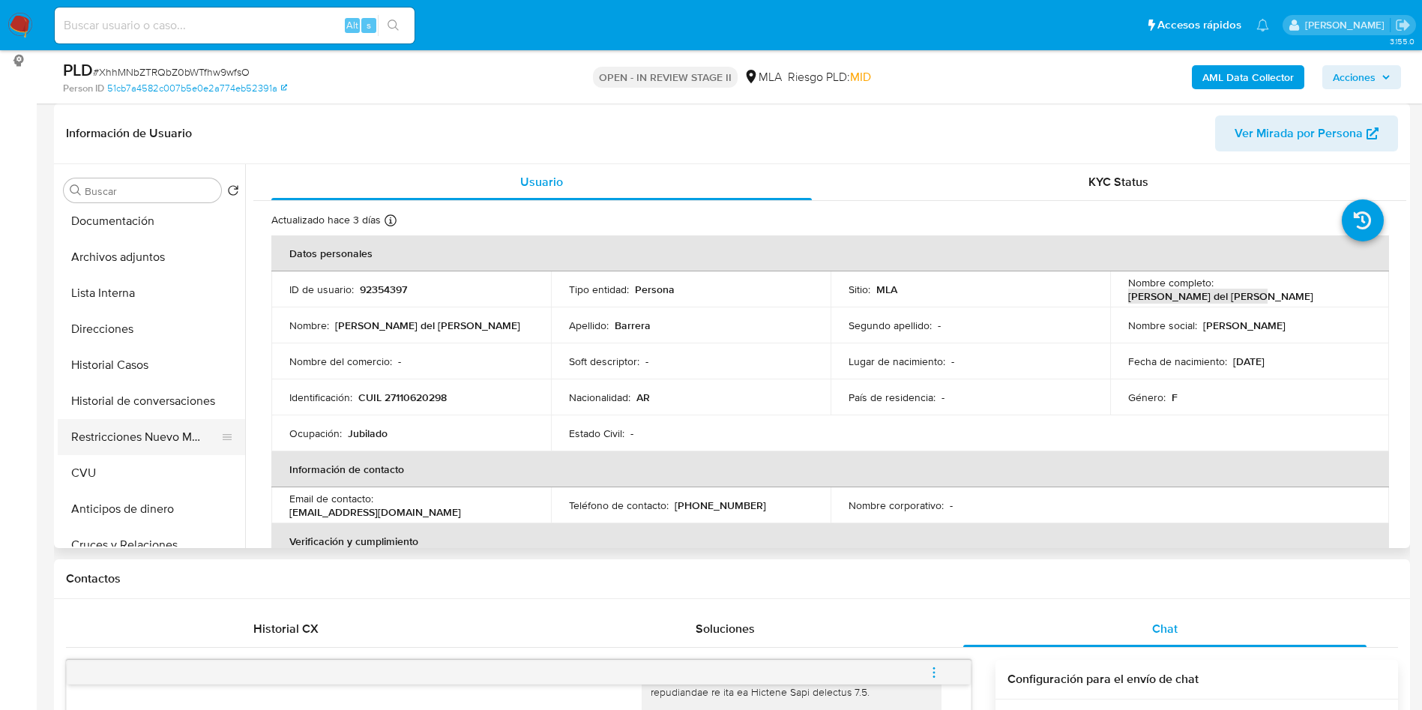
scroll to position [112, 0]
click at [91, 433] on button "CVU" at bounding box center [145, 438] width 175 height 36
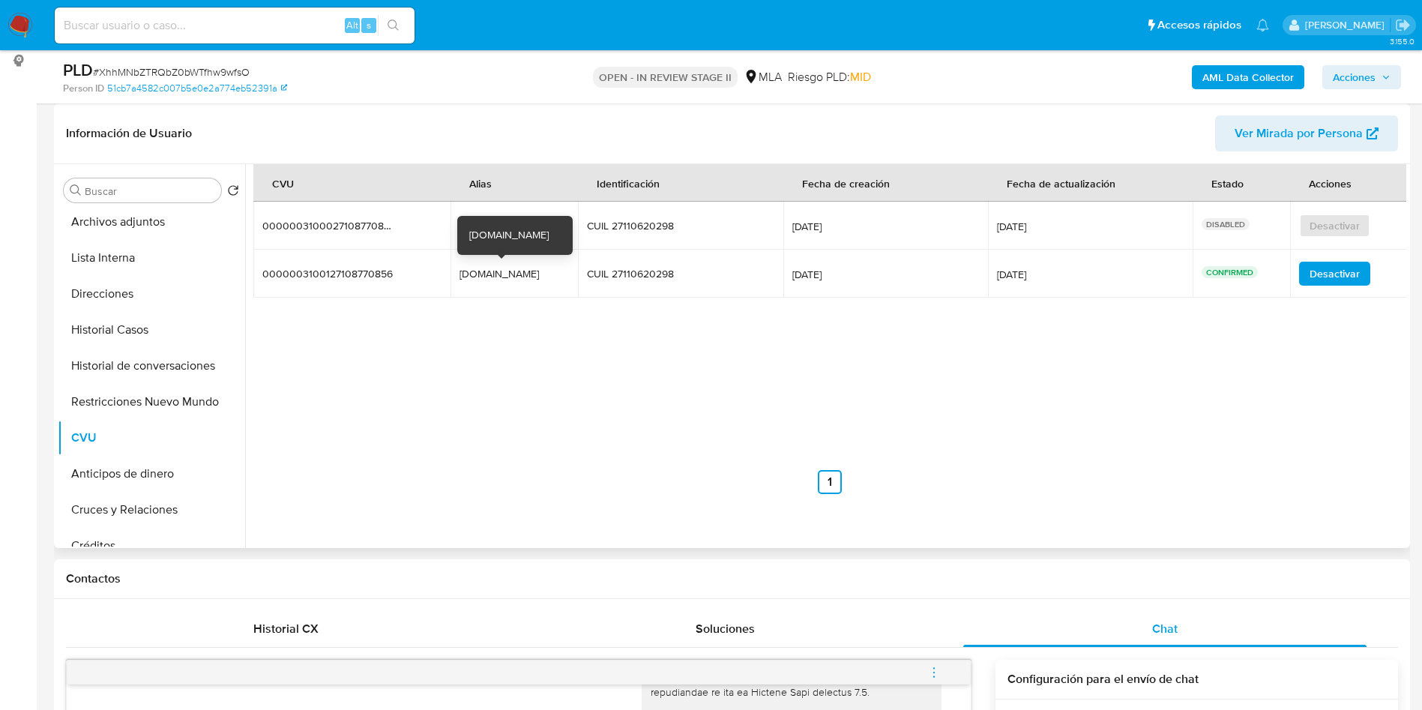
click at [472, 274] on div "RIO949.mp" at bounding box center [508, 273] width 96 height 13
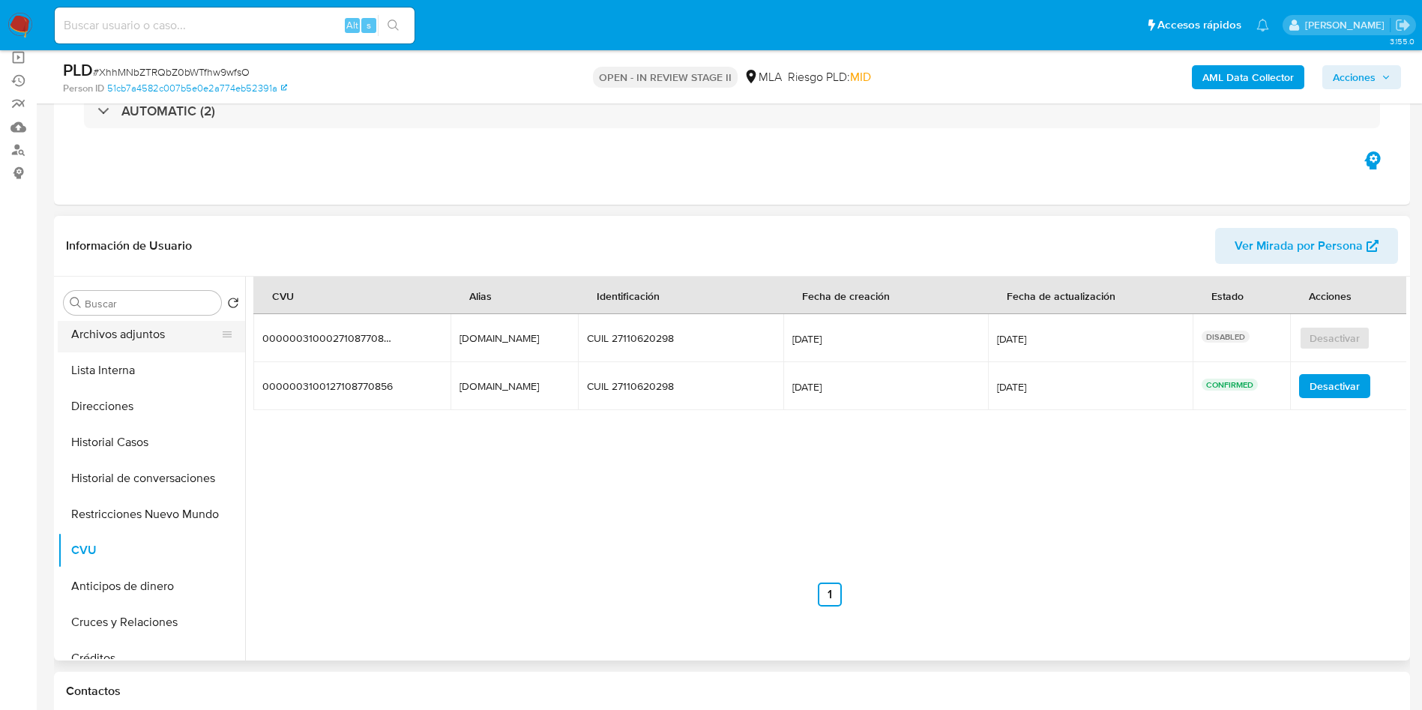
scroll to position [0, 0]
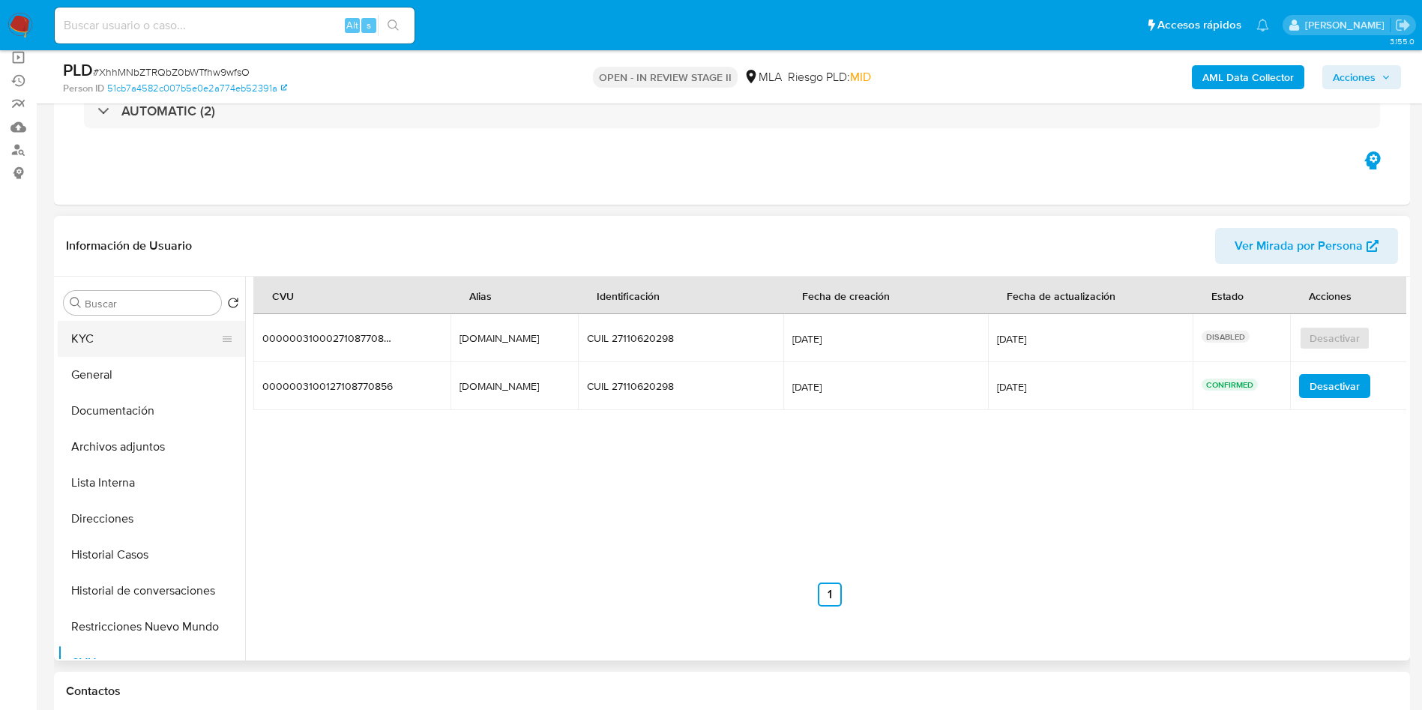
click at [139, 336] on button "KYC" at bounding box center [145, 339] width 175 height 36
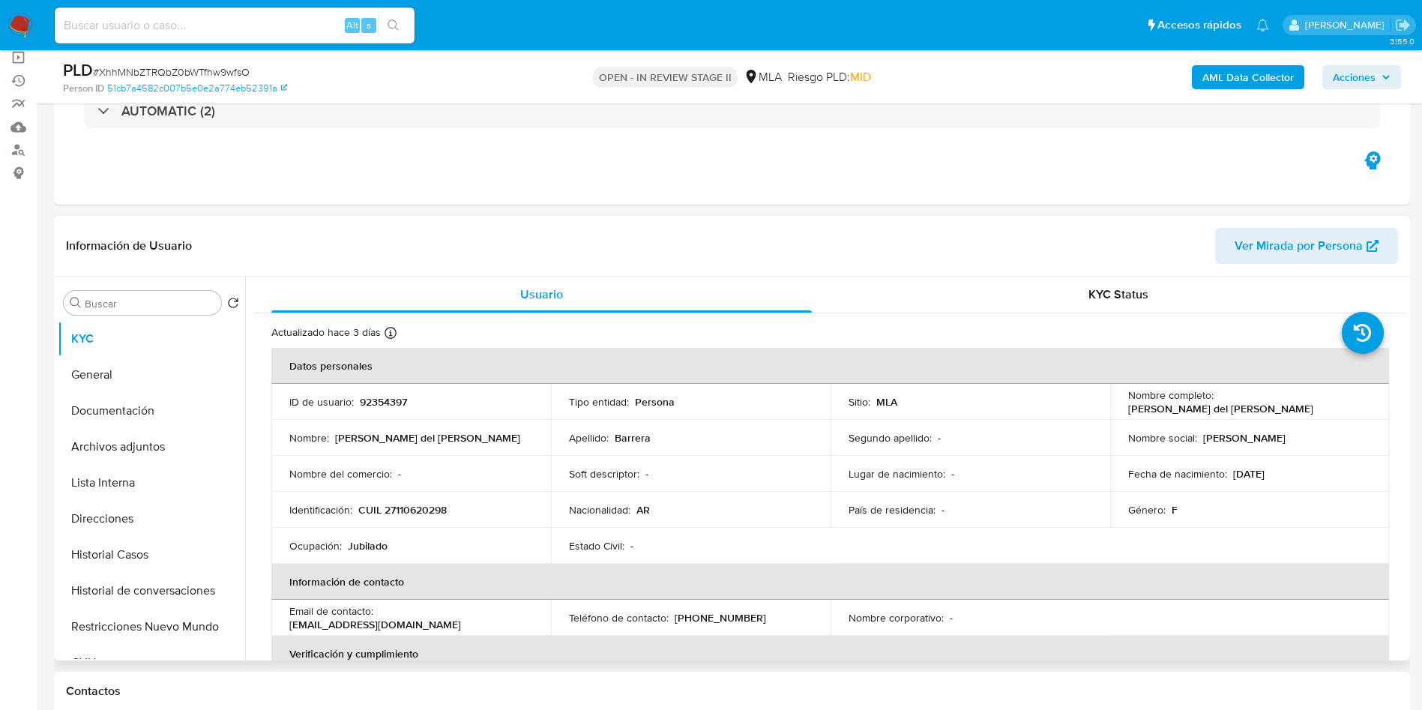
click at [844, 421] on td "Segundo apellido : -" at bounding box center [971, 438] width 280 height 36
click at [782, 202] on div "Eventos ( 2 ) Acciones AUTOMATIC (2)" at bounding box center [732, 115] width 1356 height 180
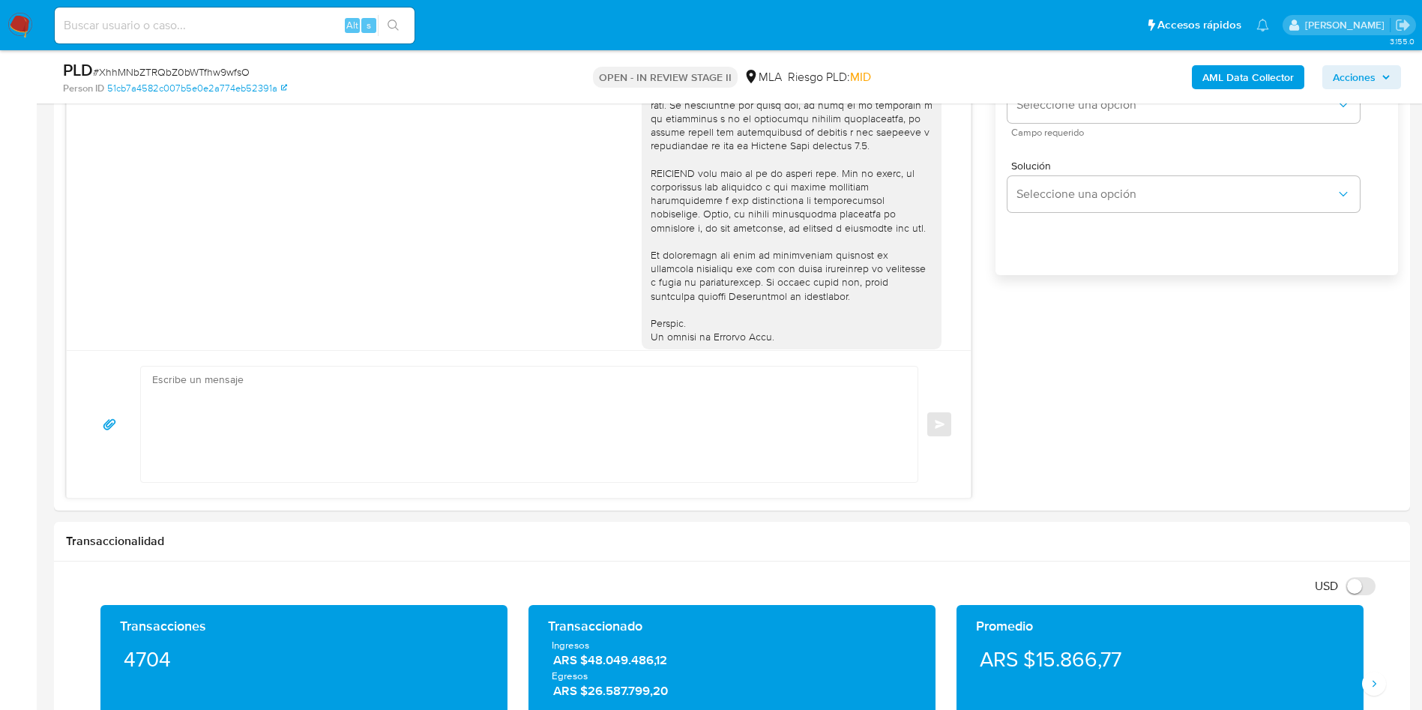
scroll to position [1237, 0]
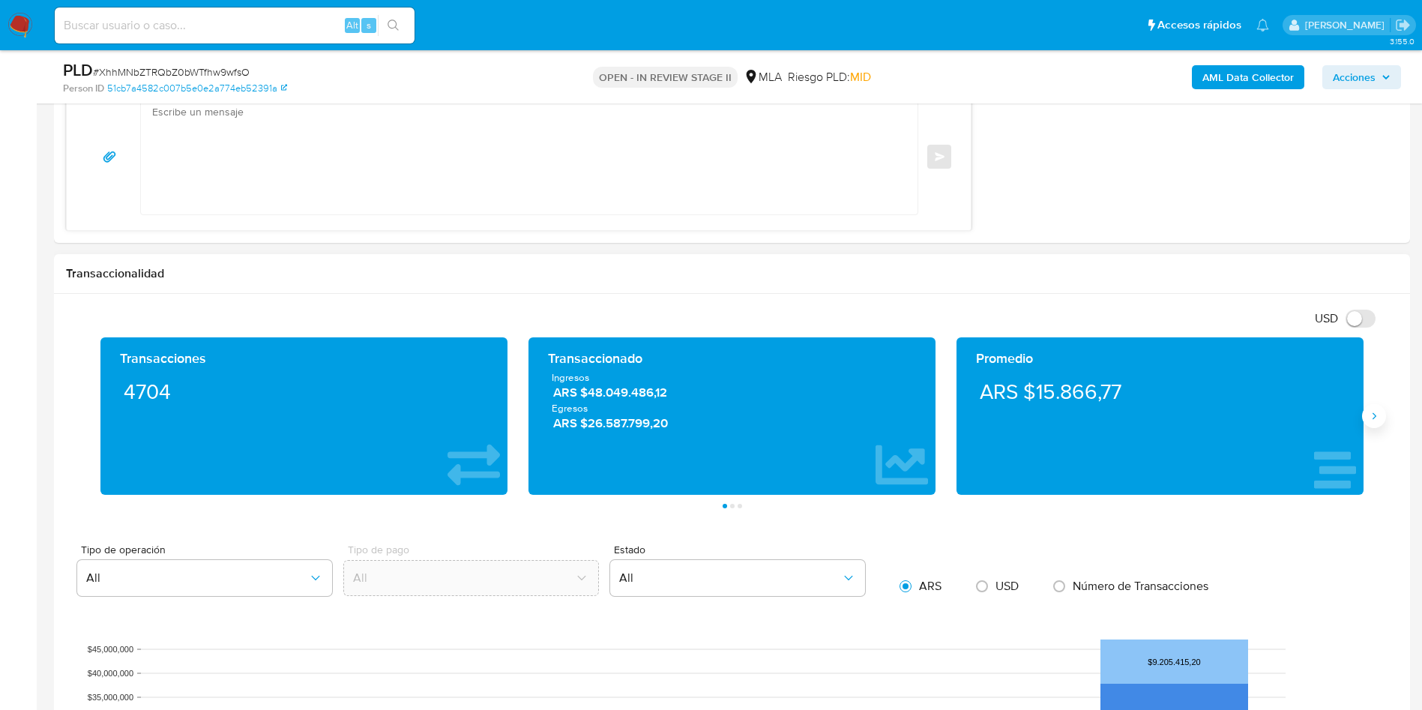
click at [1374, 416] on icon "Siguiente" at bounding box center [1374, 416] width 12 height 12
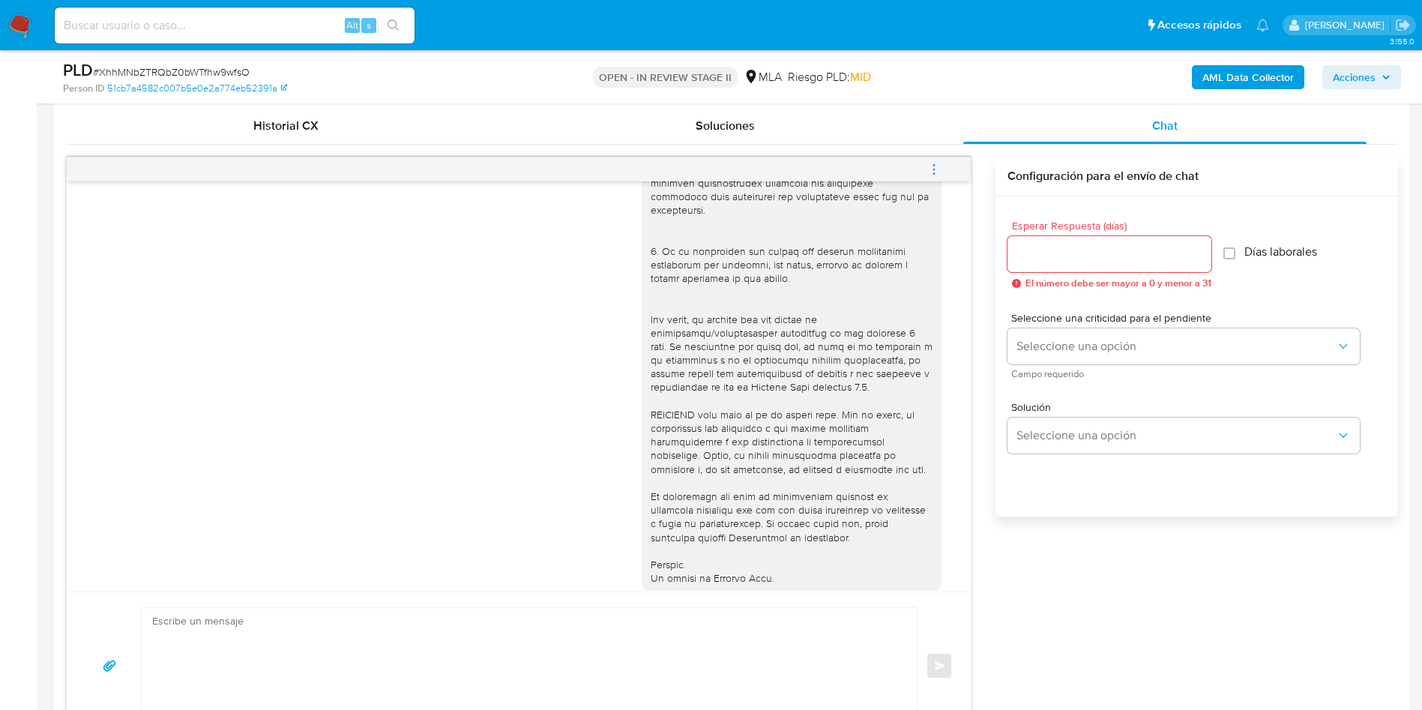
scroll to position [450, 0]
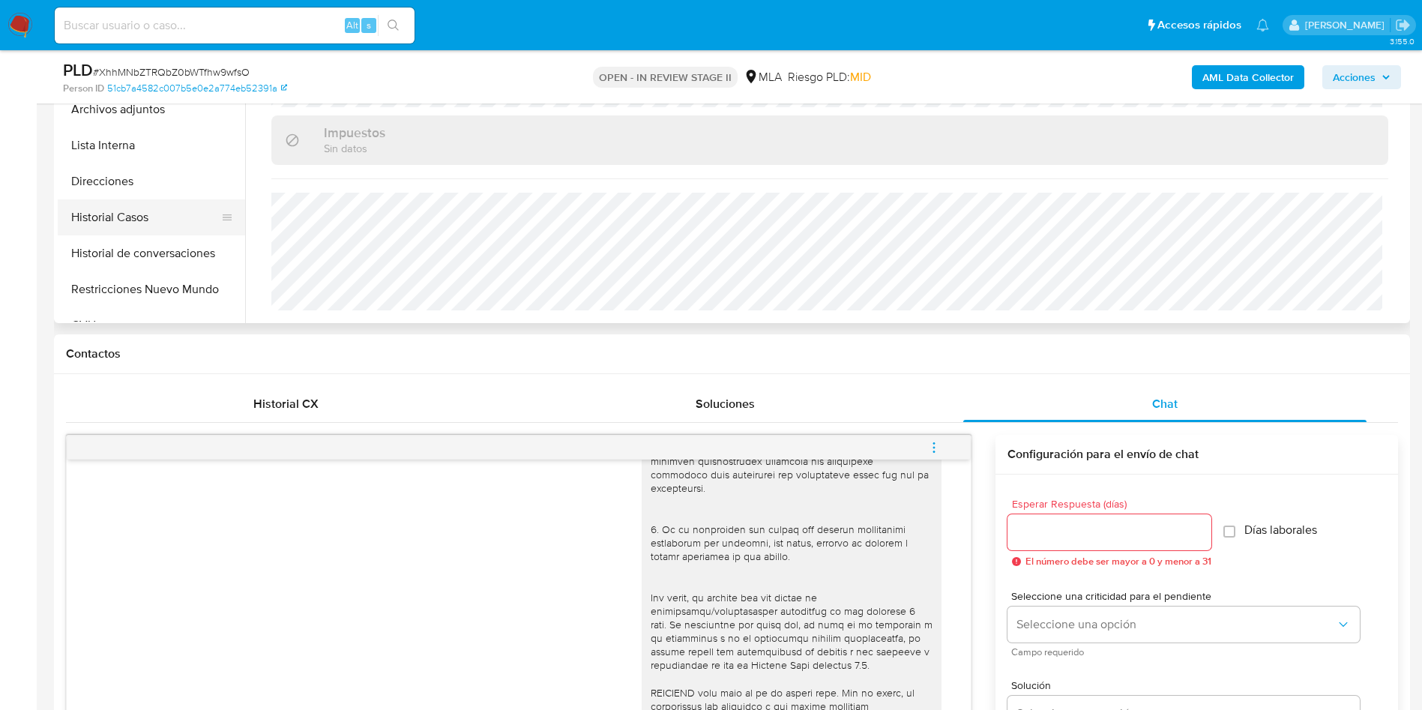
drag, startPoint x: 154, startPoint y: 199, endPoint x: 140, endPoint y: 207, distance: 16.1
click at [154, 199] on button "Historial Casos" at bounding box center [145, 217] width 175 height 36
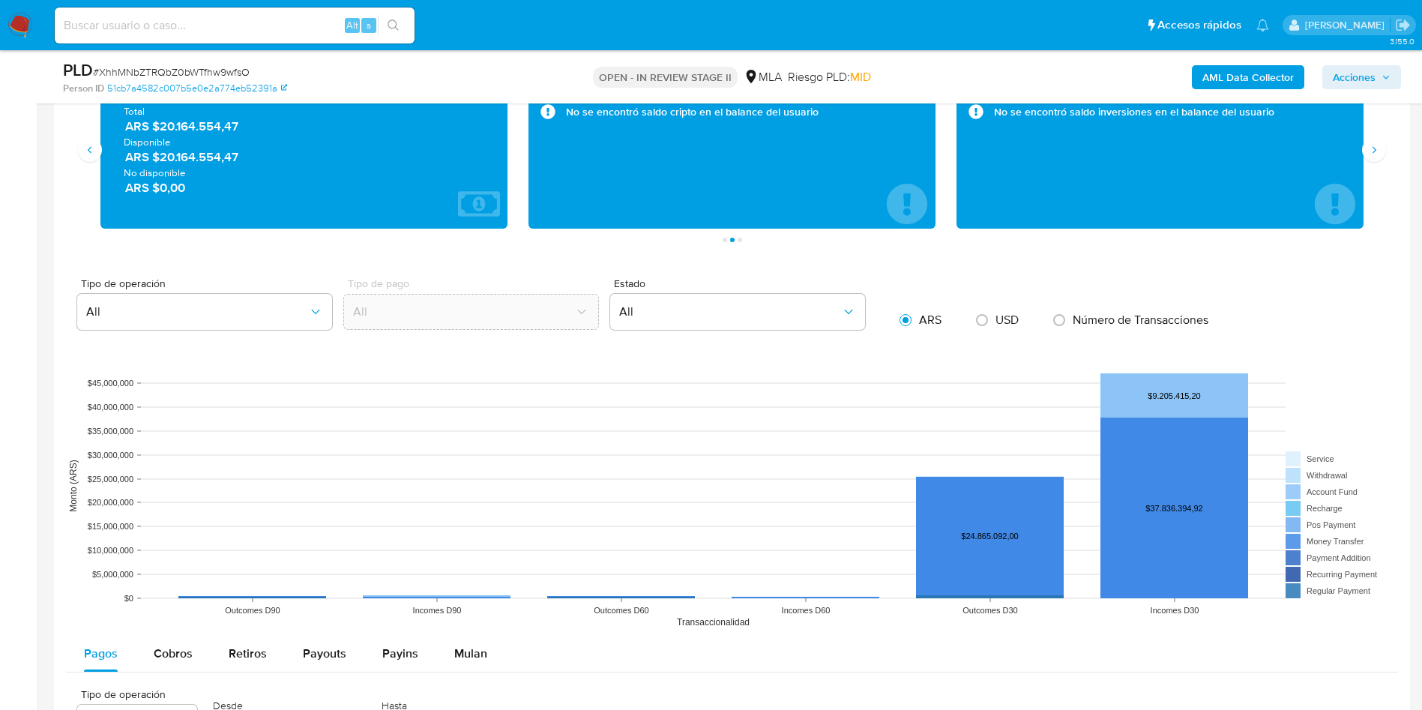
scroll to position [1349, 0]
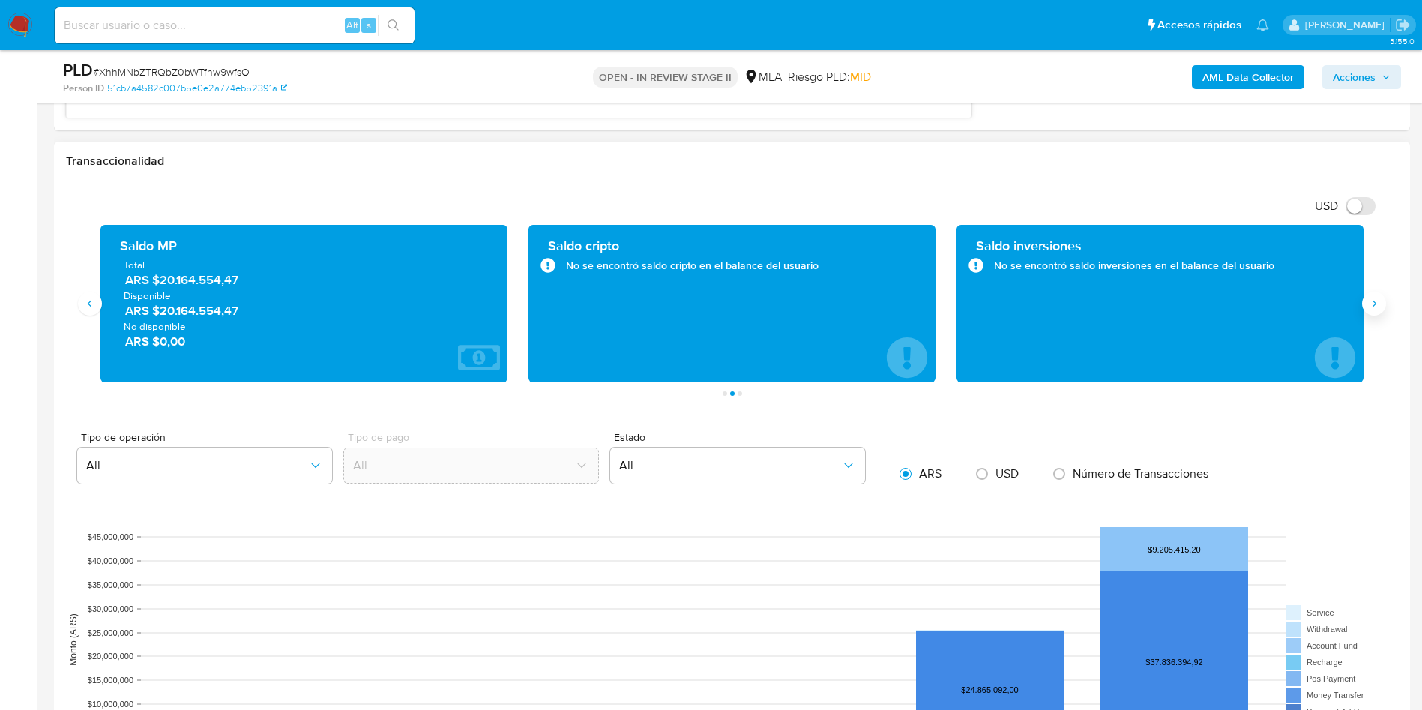
click at [1376, 307] on icon "Siguiente" at bounding box center [1374, 304] width 12 height 12
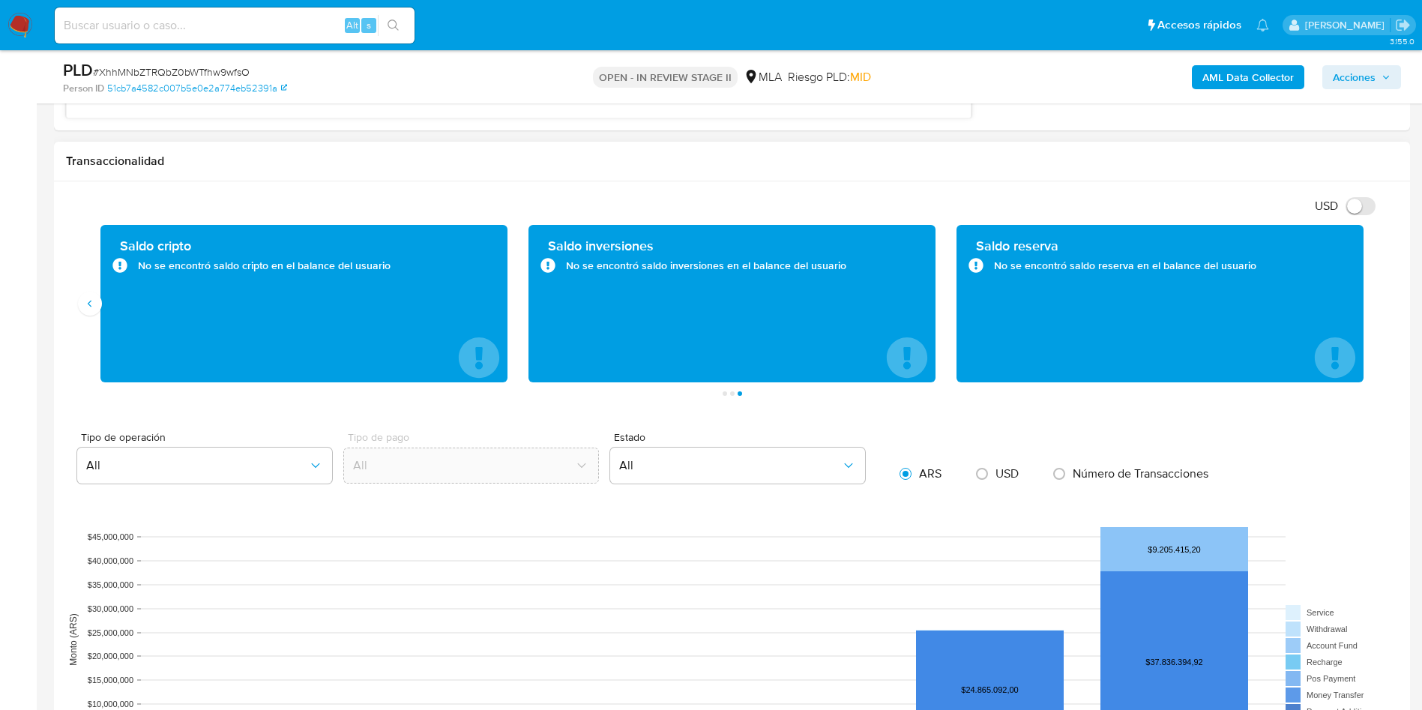
click at [100, 316] on div "Saldo cripto No se encontró saldo cripto en el balance del usuario" at bounding box center [303, 303] width 407 height 157
click at [97, 308] on button "Anterior" at bounding box center [90, 304] width 24 height 24
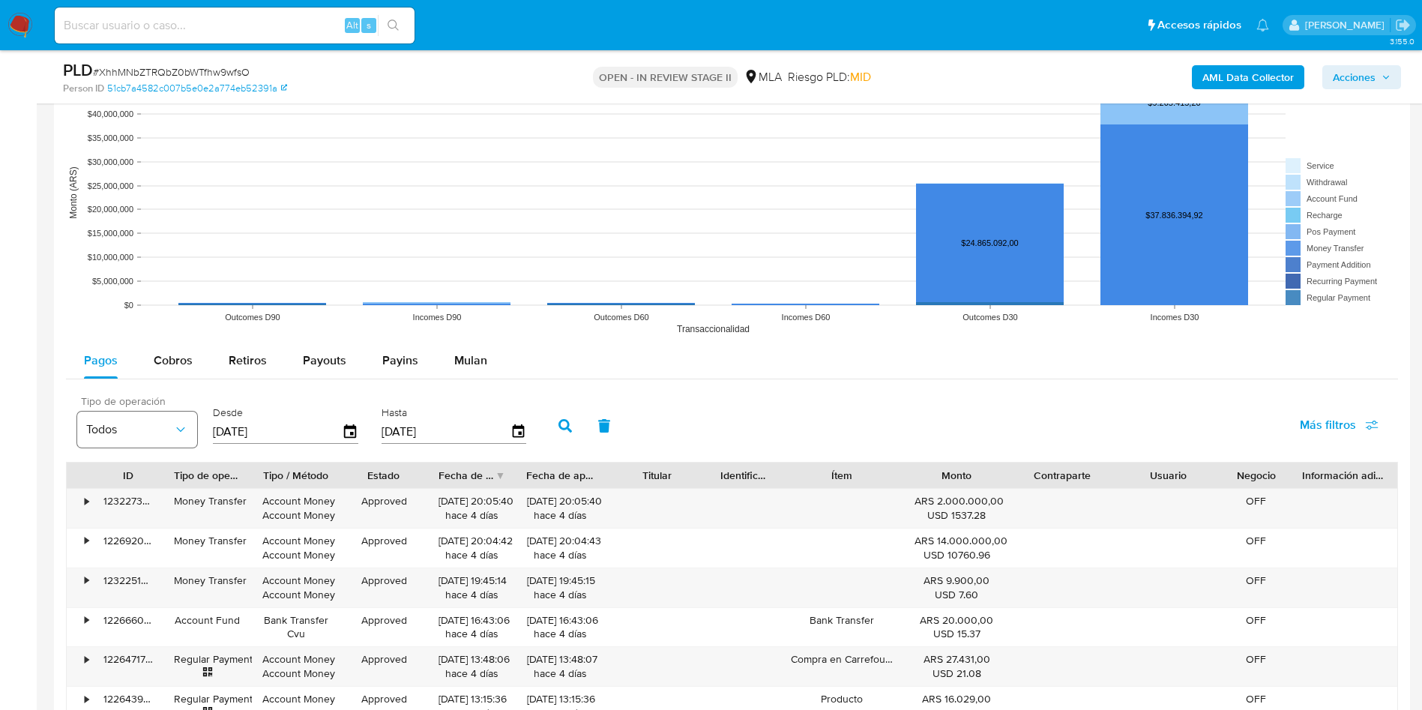
scroll to position [1799, 0]
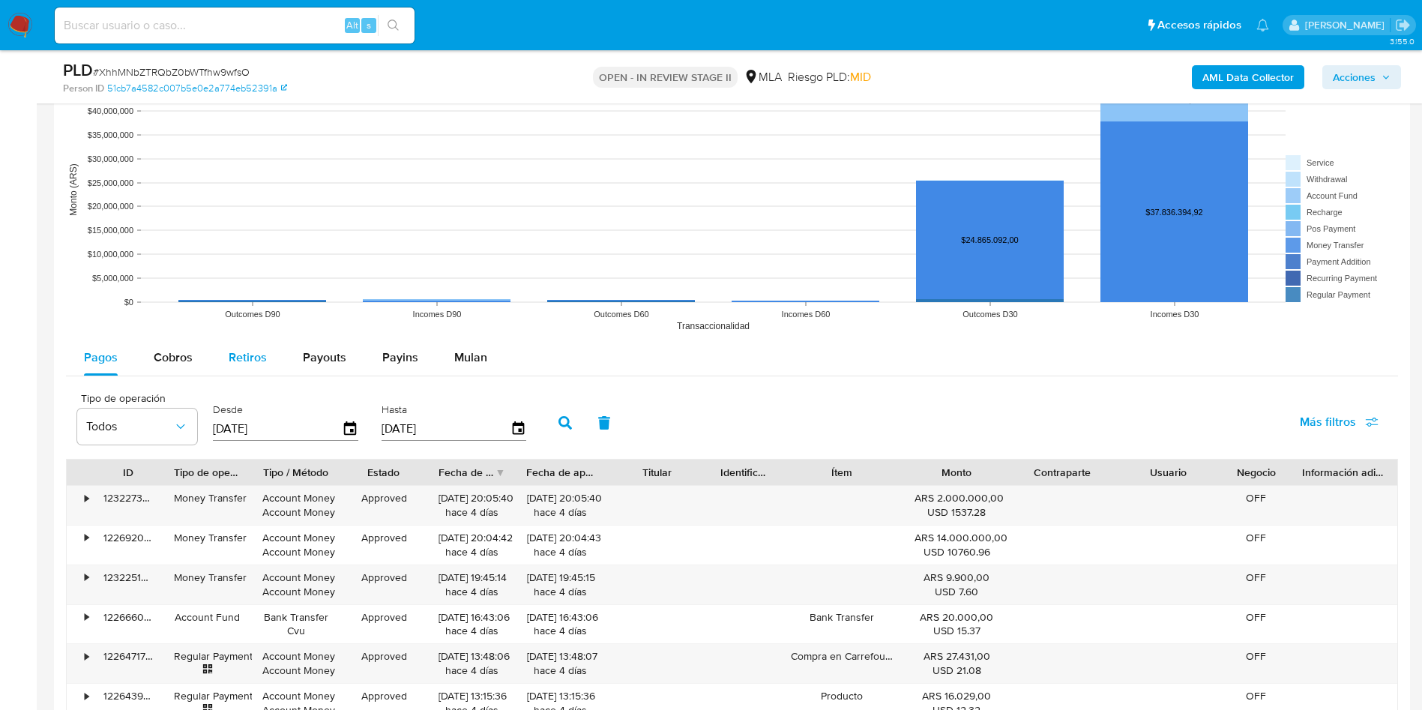
click at [211, 349] on button "Retiros" at bounding box center [248, 358] width 74 height 36
select select "10"
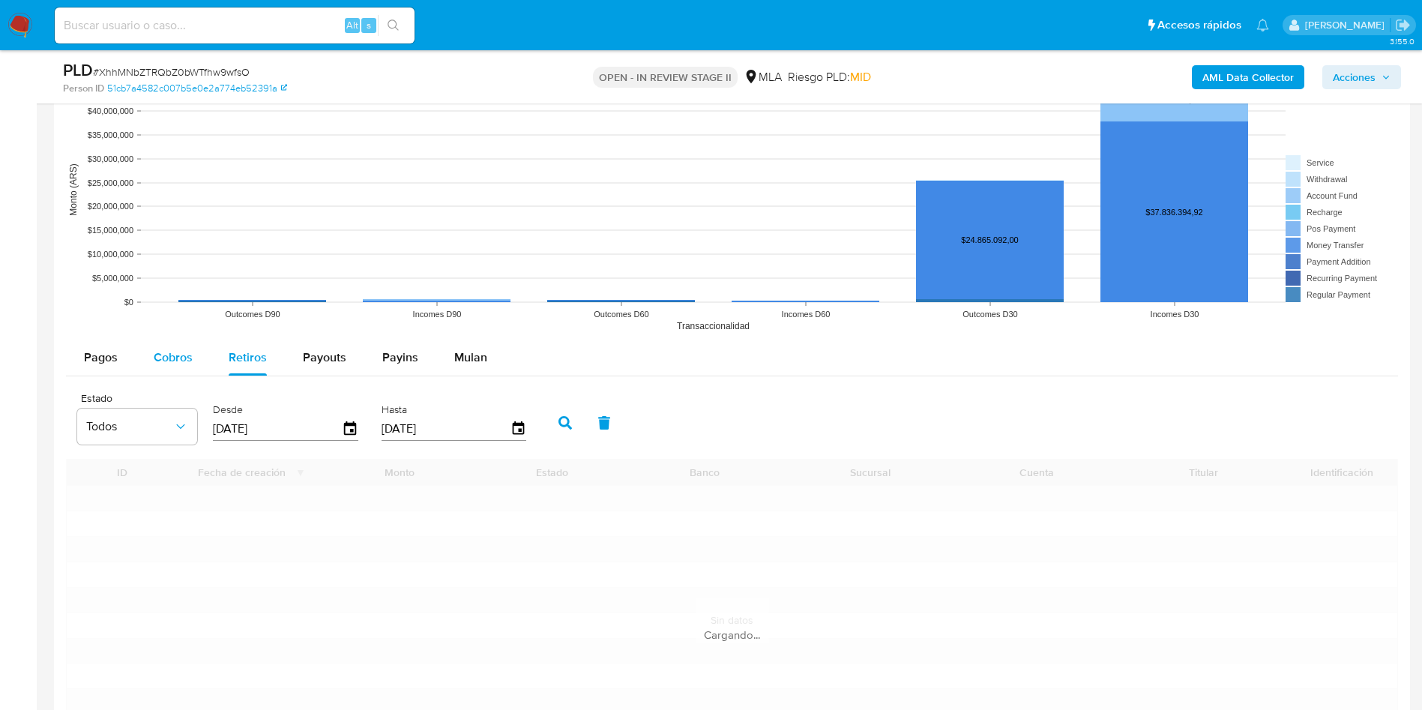
click at [186, 341] on div "Cobros" at bounding box center [173, 358] width 39 height 36
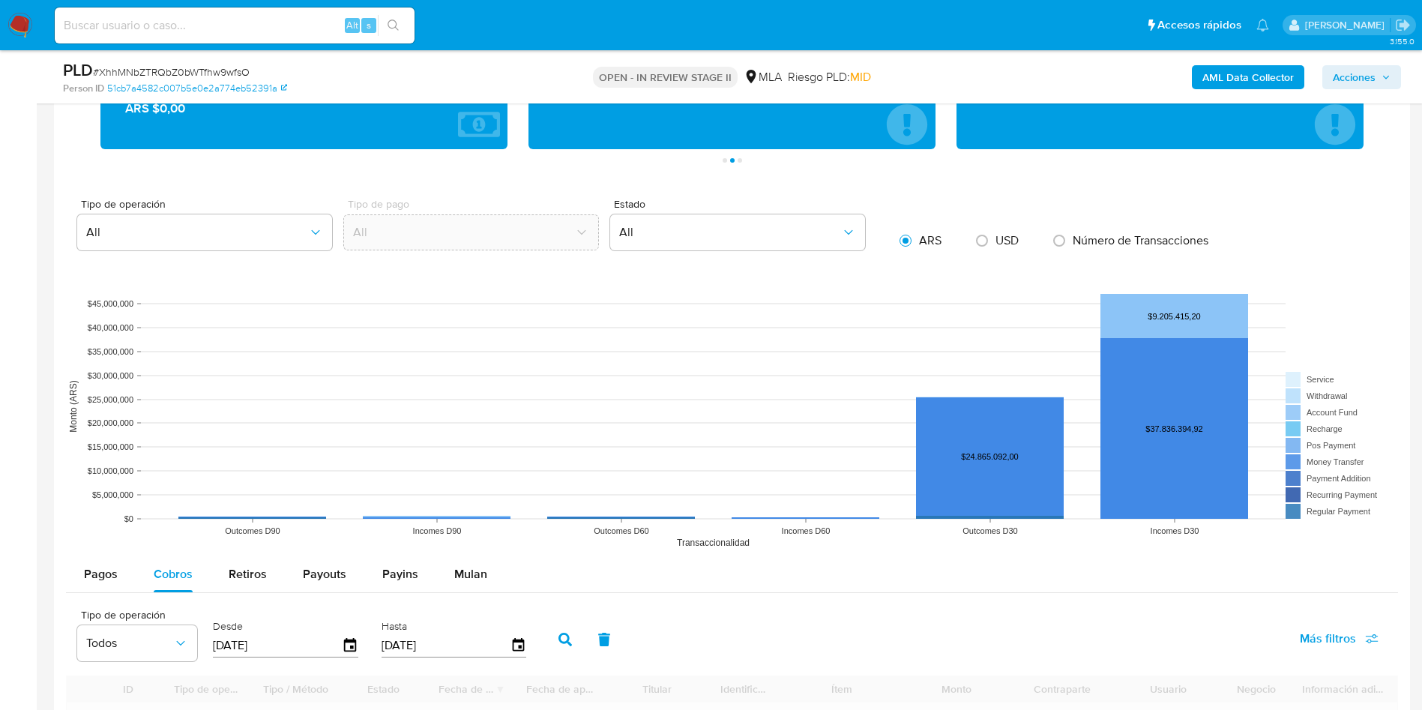
scroll to position [1912, 0]
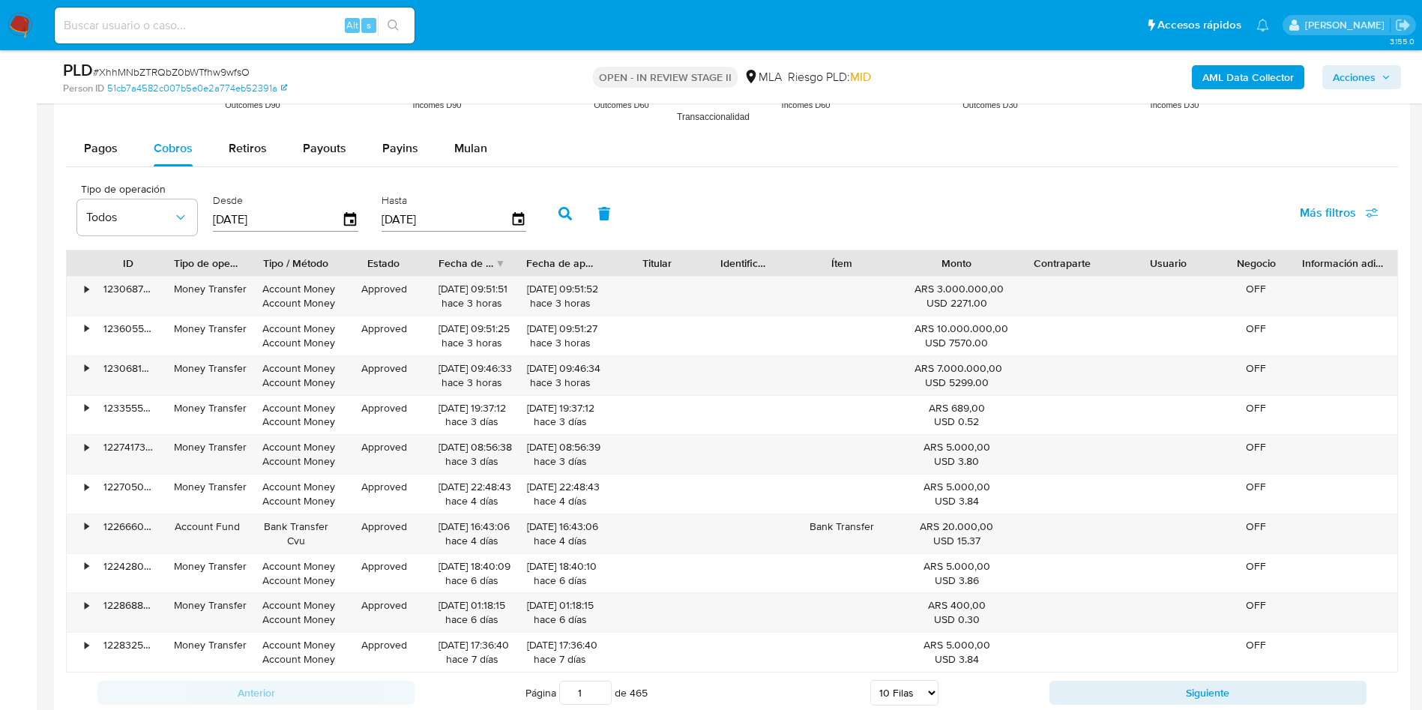
scroll to position [2137, 0]
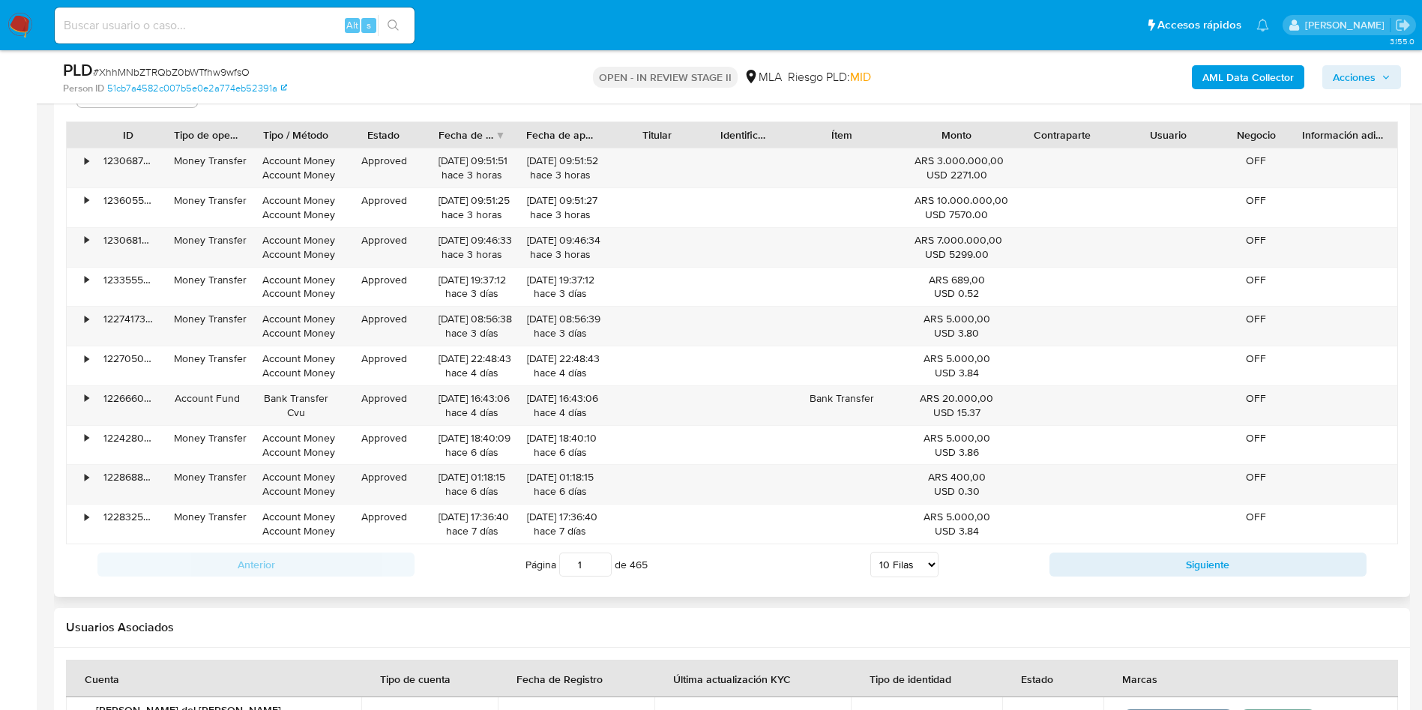
click at [907, 559] on select "5 Filas 10 Filas 20 Filas 25 Filas 50 Filas 100 Filas" at bounding box center [904, 564] width 68 height 25
select select "100"
click at [870, 552] on select "5 Filas 10 Filas 20 Filas 25 Filas 50 Filas 100 Filas" at bounding box center [904, 564] width 68 height 25
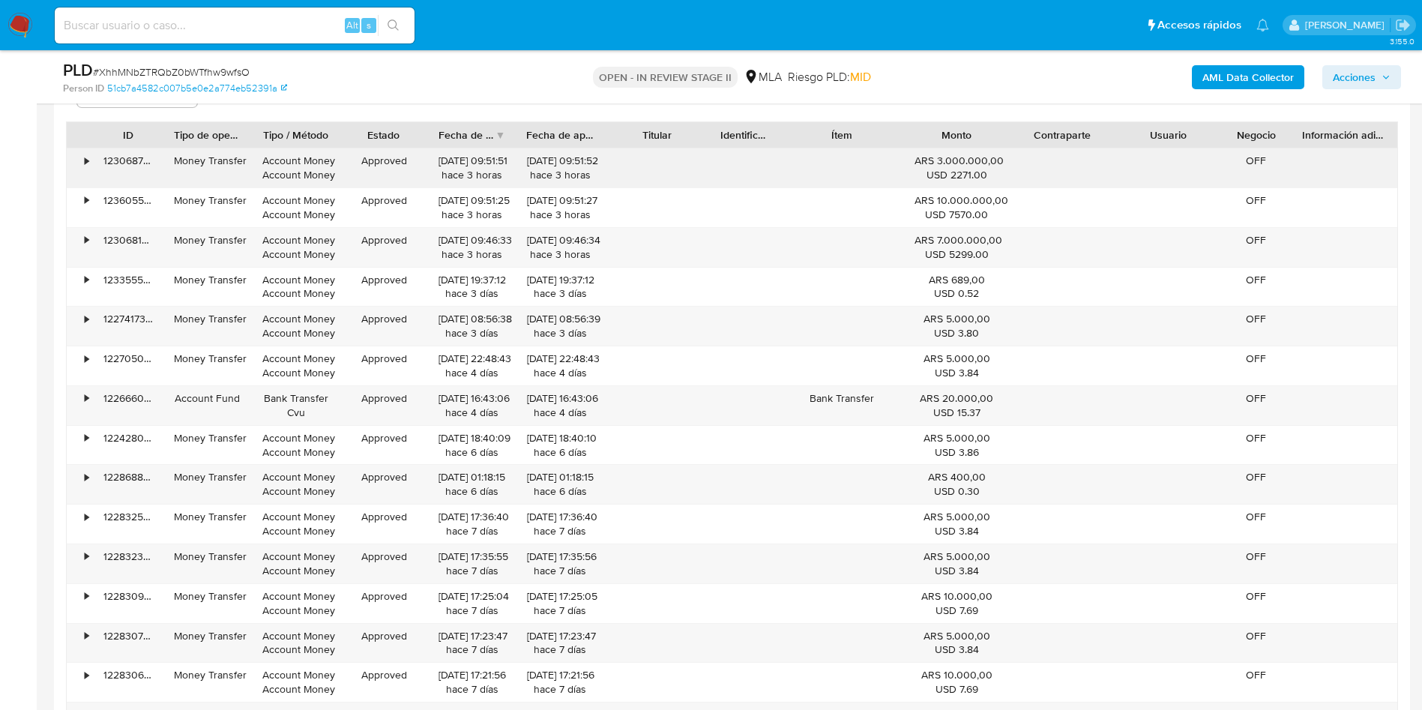
drag, startPoint x: 1276, startPoint y: 253, endPoint x: 128, endPoint y: 169, distance: 1150.8
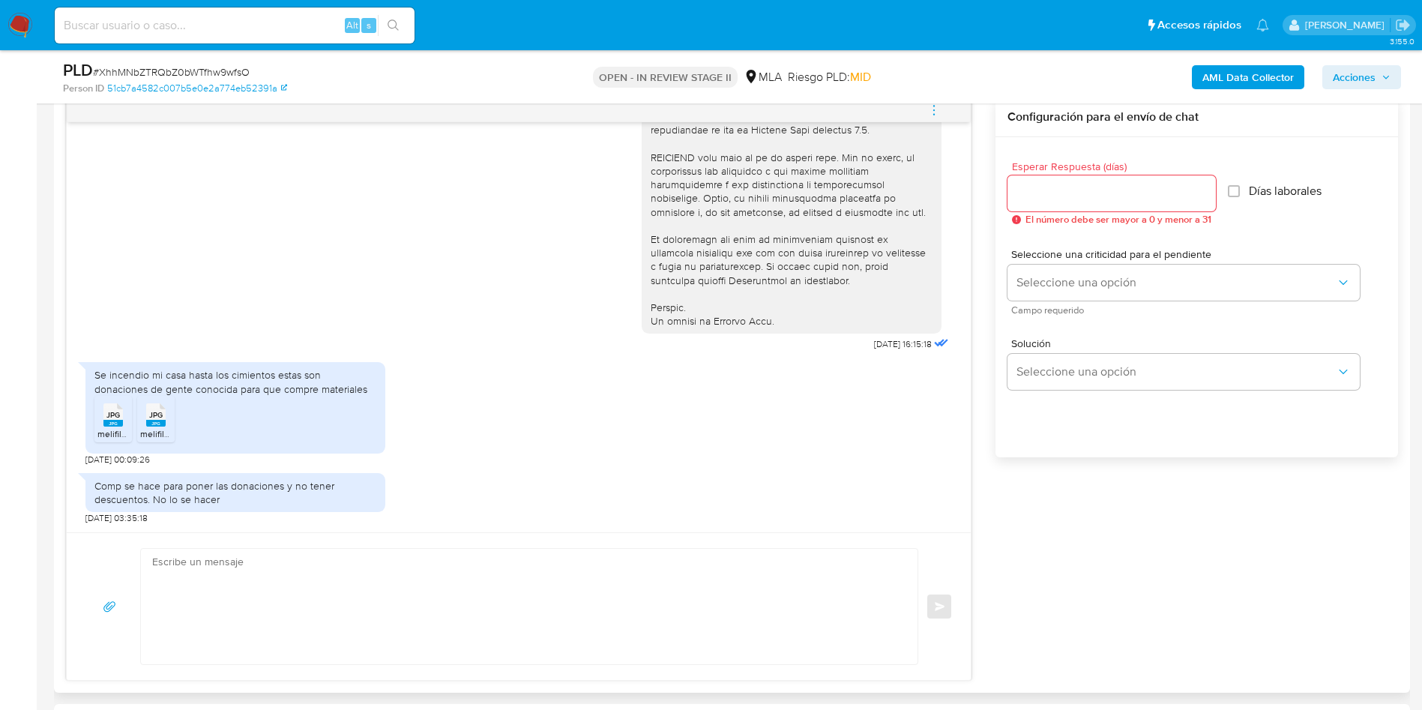
scroll to position [622, 0]
click at [421, 610] on textarea at bounding box center [525, 606] width 747 height 115
paste textarea "Hola, ¡Muchas gracias por tu respuesta! Confirmamos la recepción de la document…"
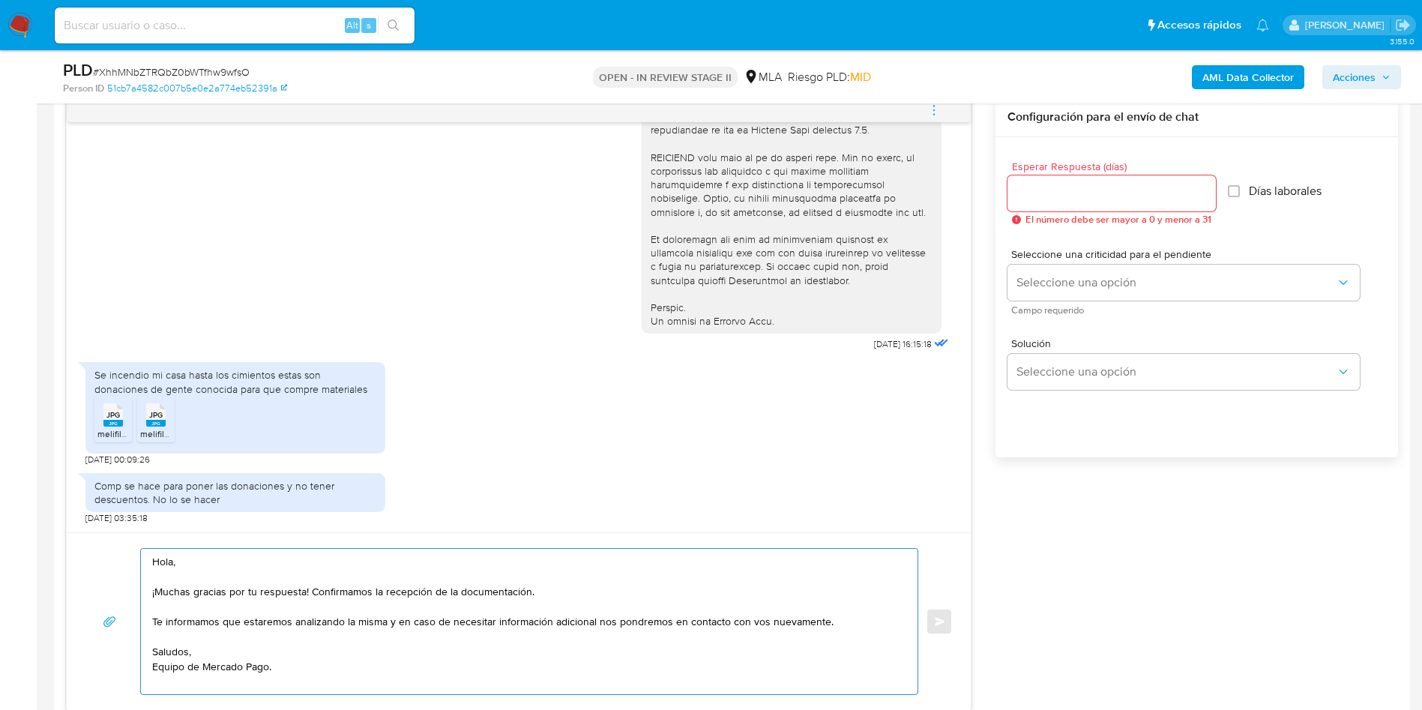
type textarea "Hola, ¡Muchas gracias por tu respuesta! Confirmamos la recepción de la document…"
drag, startPoint x: 1109, startPoint y: 211, endPoint x: 1124, endPoint y: 197, distance: 20.2
click at [1109, 209] on div at bounding box center [1112, 193] width 208 height 36
click at [1127, 194] on input "Esperar Respuesta (días)" at bounding box center [1112, 193] width 208 height 19
type input "0"
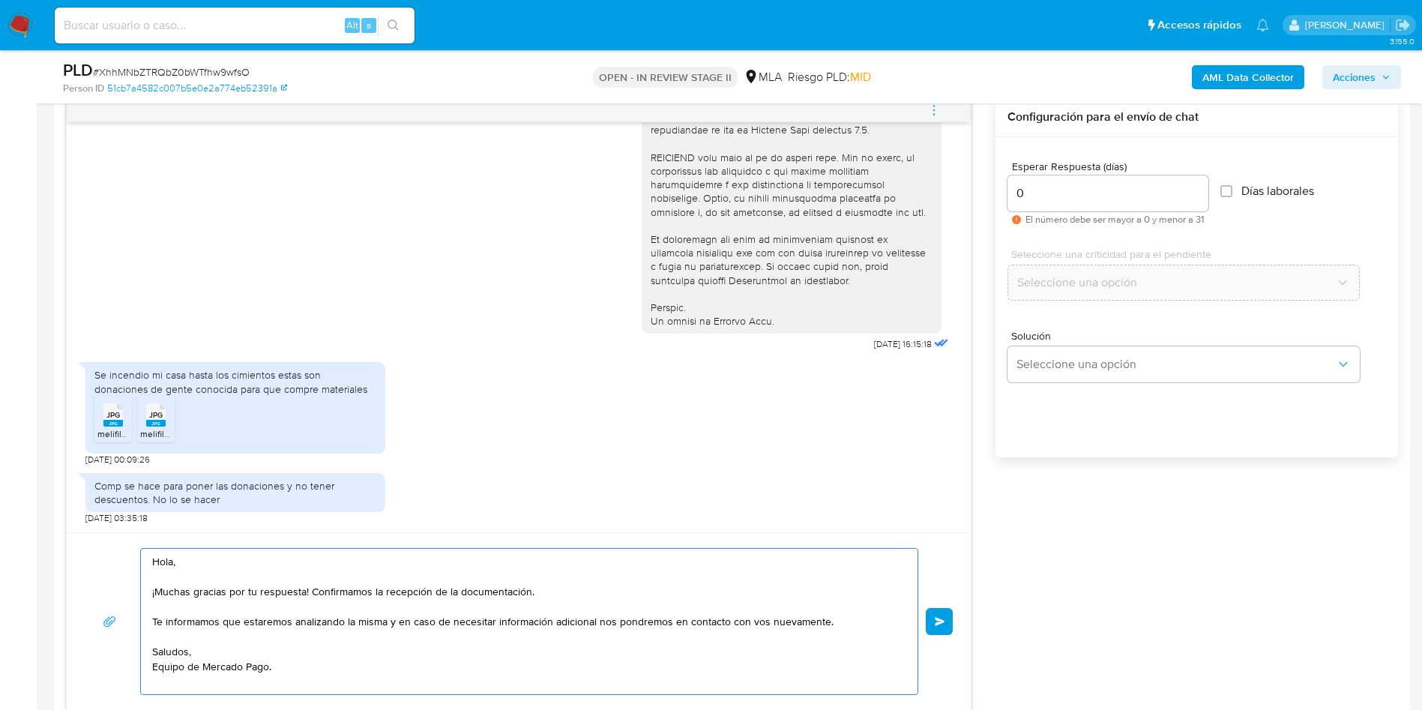
drag, startPoint x: 529, startPoint y: 596, endPoint x: 313, endPoint y: 590, distance: 216.0
click at [313, 590] on textarea "Hola, ¡Muchas gracias por tu respuesta! Confirmamos la recepción de la document…" at bounding box center [525, 621] width 747 height 145
drag, startPoint x: 403, startPoint y: 621, endPoint x: 123, endPoint y: 618, distance: 279.6
click at [129, 621] on div "Hola, ¡Muchas gracias por tu respuesta! Te informamos que estaremos analizando …" at bounding box center [519, 621] width 868 height 147
click at [311, 684] on textarea "Hola, ¡Muchas gracias por tu respuesta! En caso de necesitar información adicio…" at bounding box center [525, 621] width 747 height 145
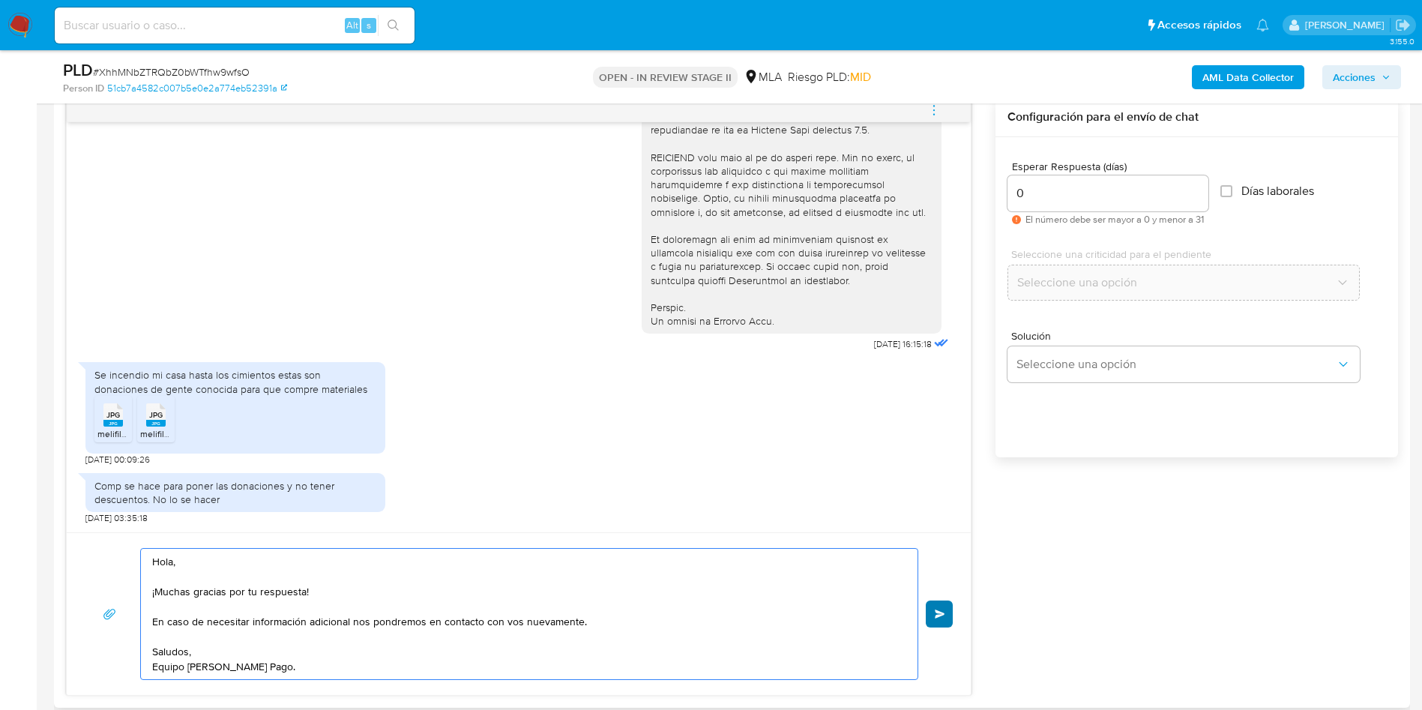
type textarea "Hola, ¡Muchas gracias por tu respuesta! En caso de necesitar información adicio…"
click at [939, 612] on span "Enviar" at bounding box center [940, 613] width 10 height 9
click at [183, 61] on div "PLD # XhhMNbZTRQbZ0bWTfhw9wfsO" at bounding box center [283, 70] width 441 height 22
click at [183, 60] on div "PLD # XhhMNbZTRQbZ0bWTfhw9wfsO" at bounding box center [283, 70] width 441 height 22
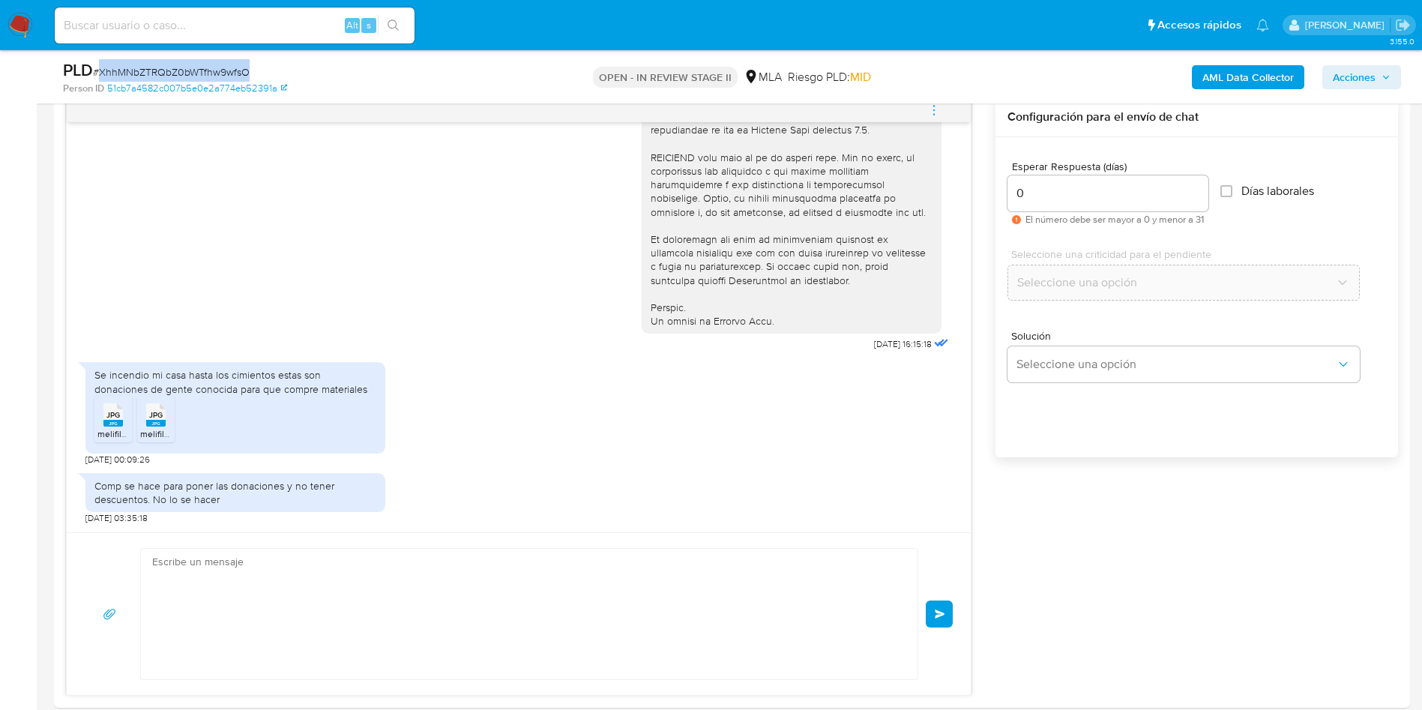
copy span "XhhMNbZTRQbZ0bWTfhw9wfsO"
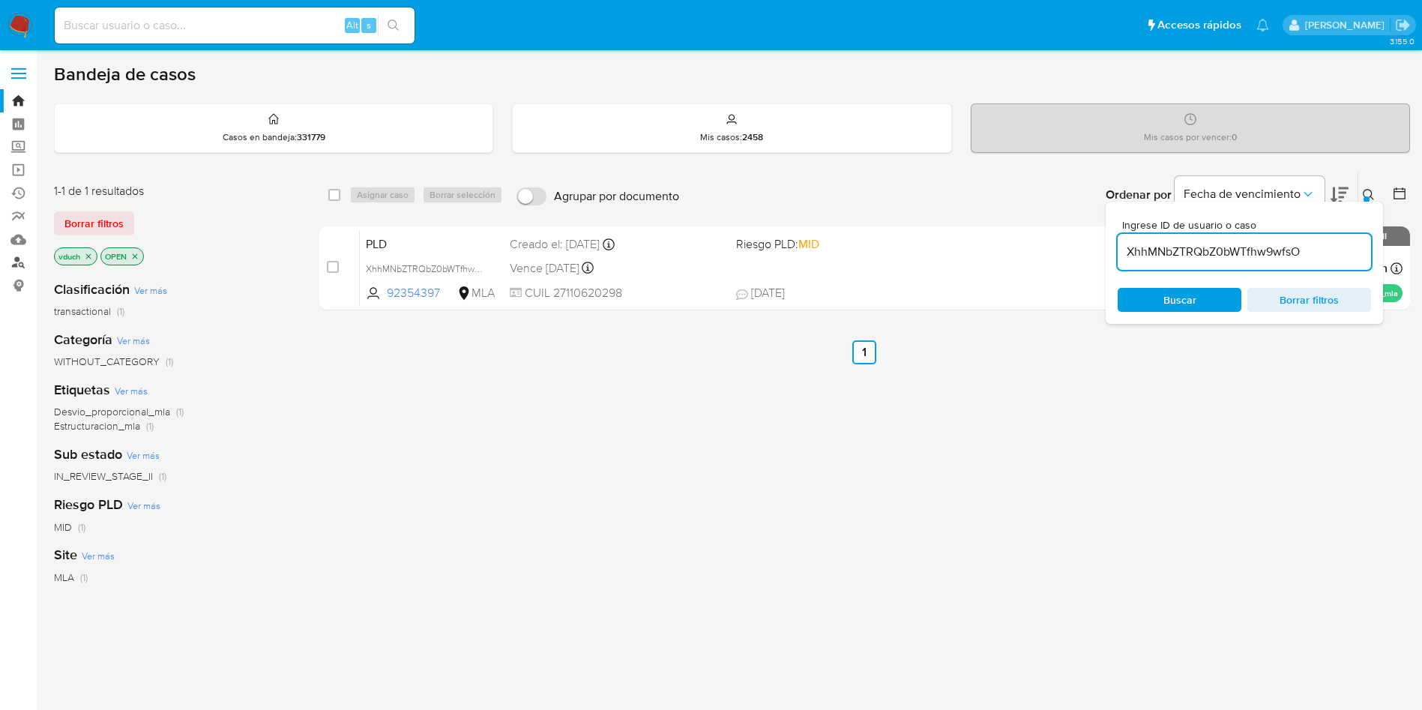
click at [24, 255] on link "Buscador de personas" at bounding box center [89, 262] width 178 height 23
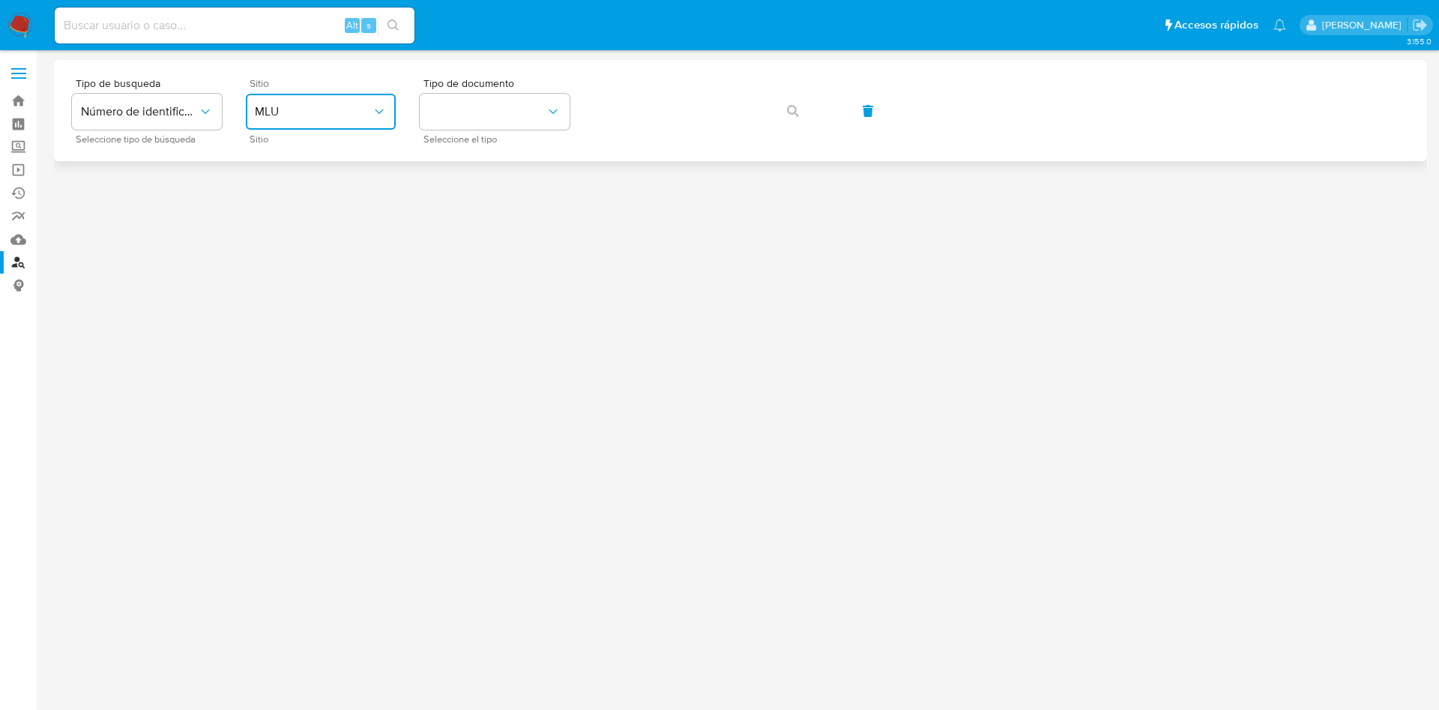
click at [306, 92] on div "Sitio MLU Sitio" at bounding box center [321, 110] width 150 height 65
click at [312, 129] on button "MLU" at bounding box center [321, 112] width 150 height 36
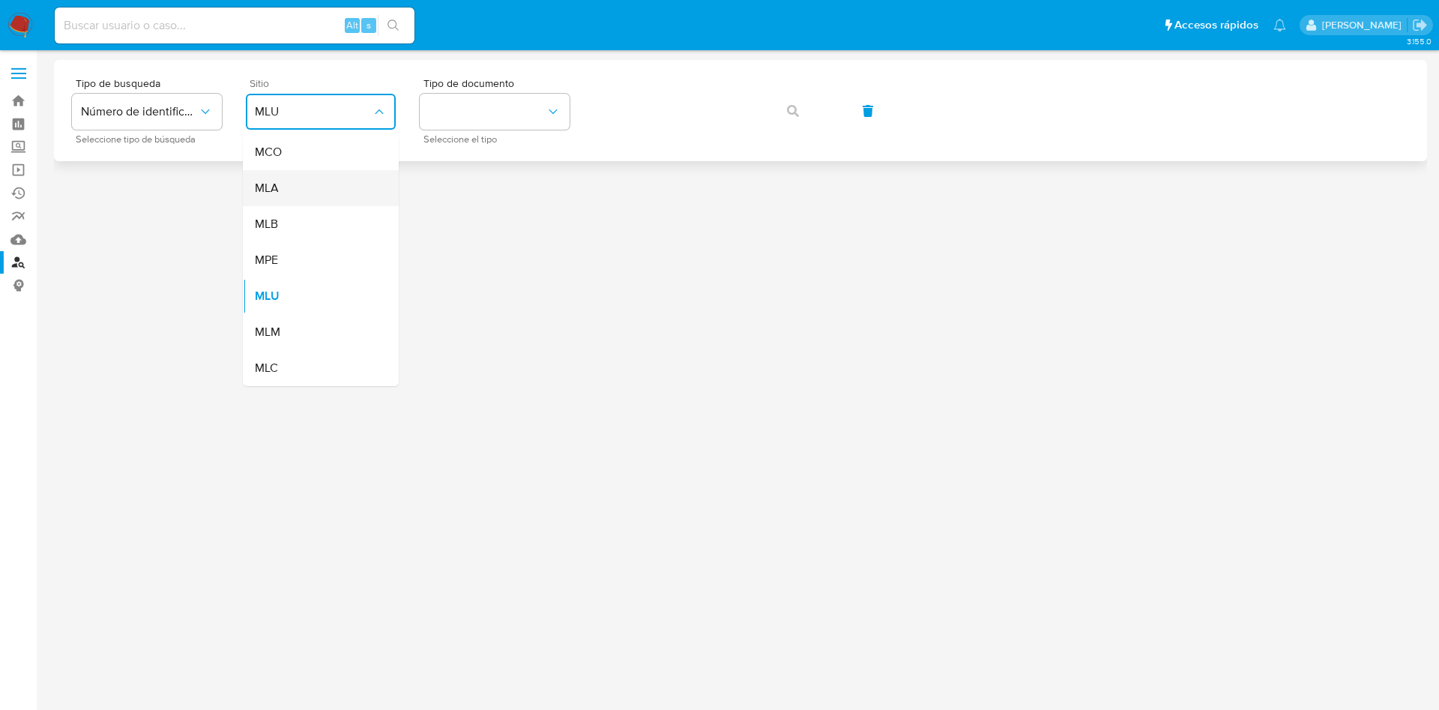
click at [270, 178] on div "MLA" at bounding box center [316, 188] width 123 height 36
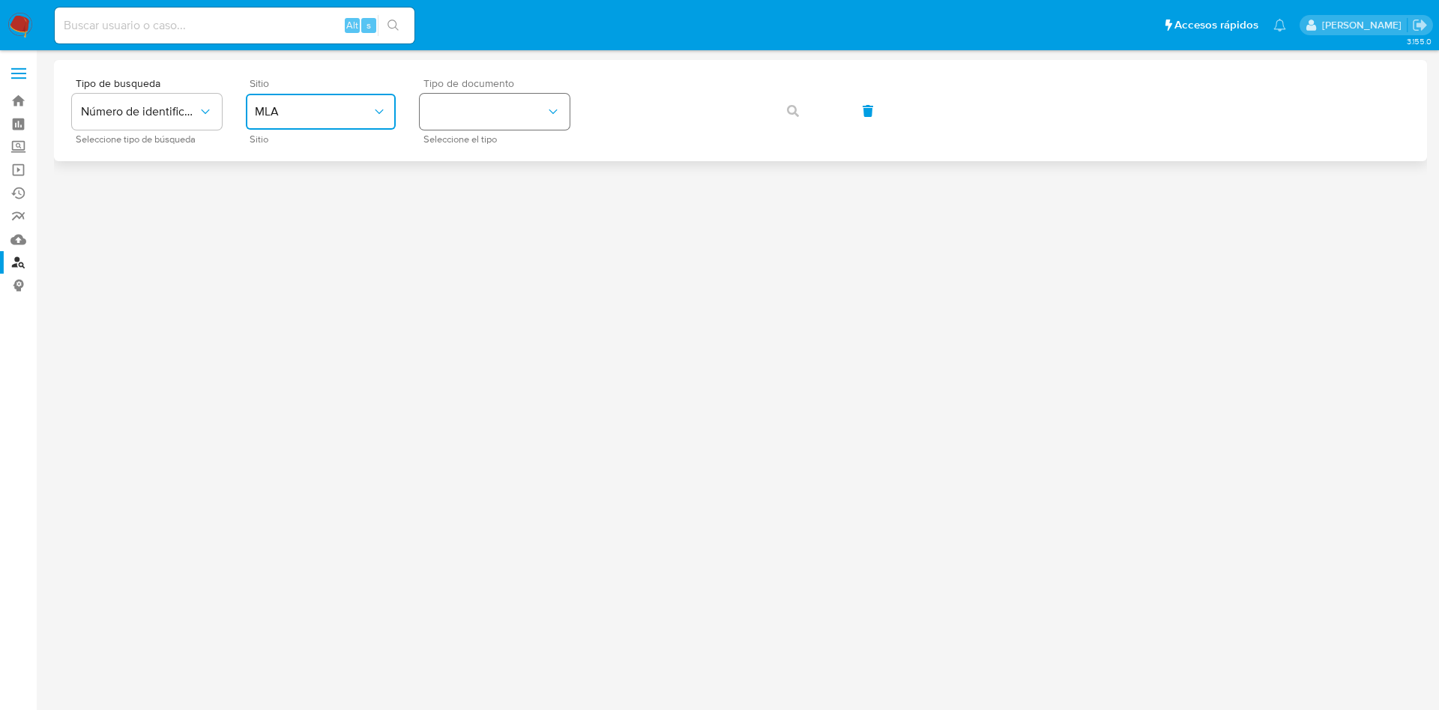
click at [494, 109] on button "identificationType" at bounding box center [495, 112] width 150 height 36
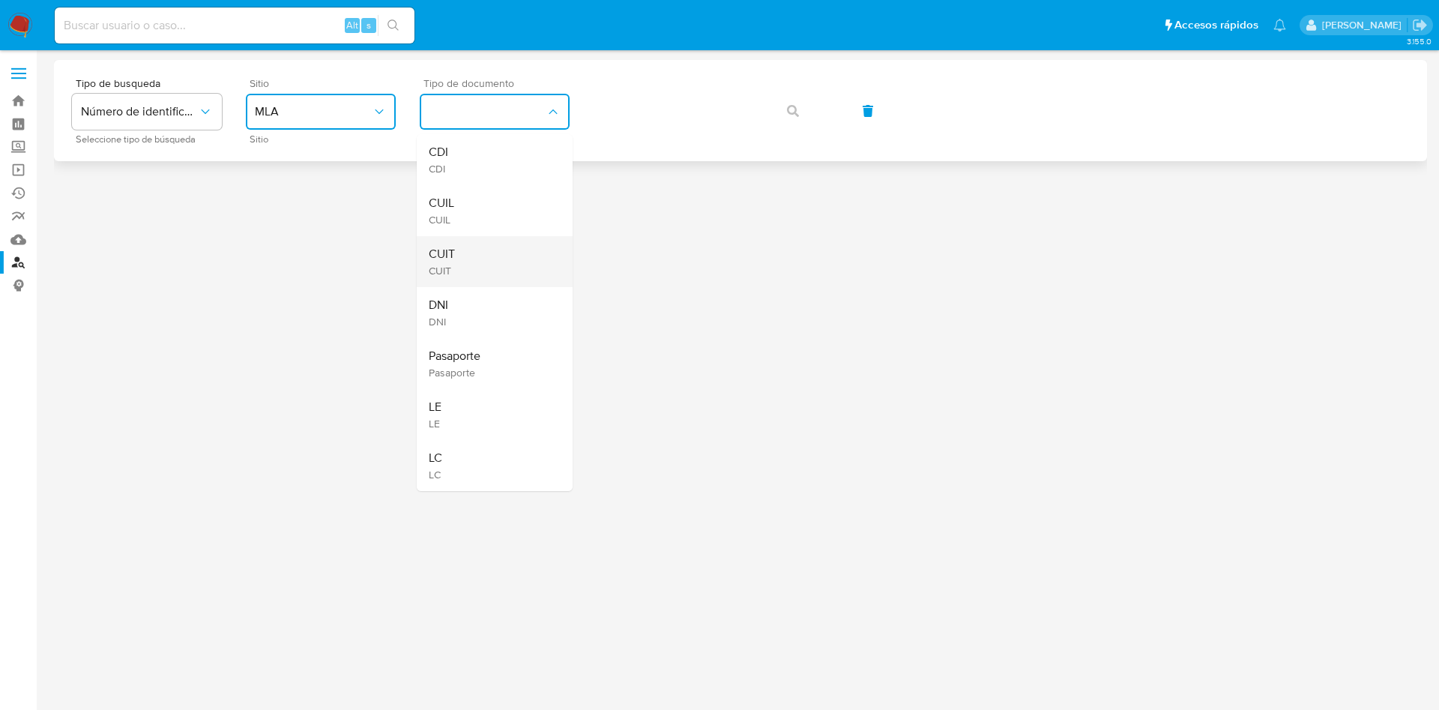
click at [469, 247] on div "CUIT CUIT" at bounding box center [490, 261] width 123 height 51
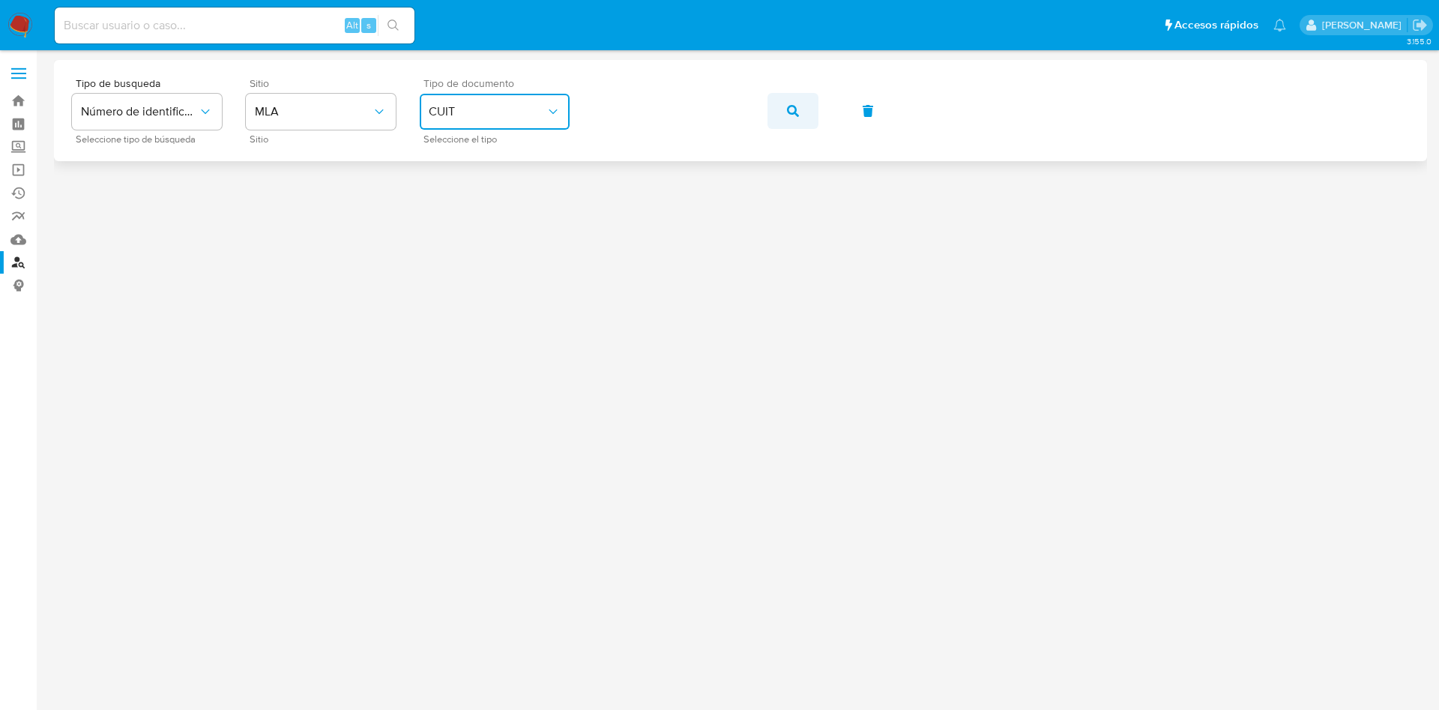
click at [792, 112] on icon "button" at bounding box center [793, 111] width 12 height 12
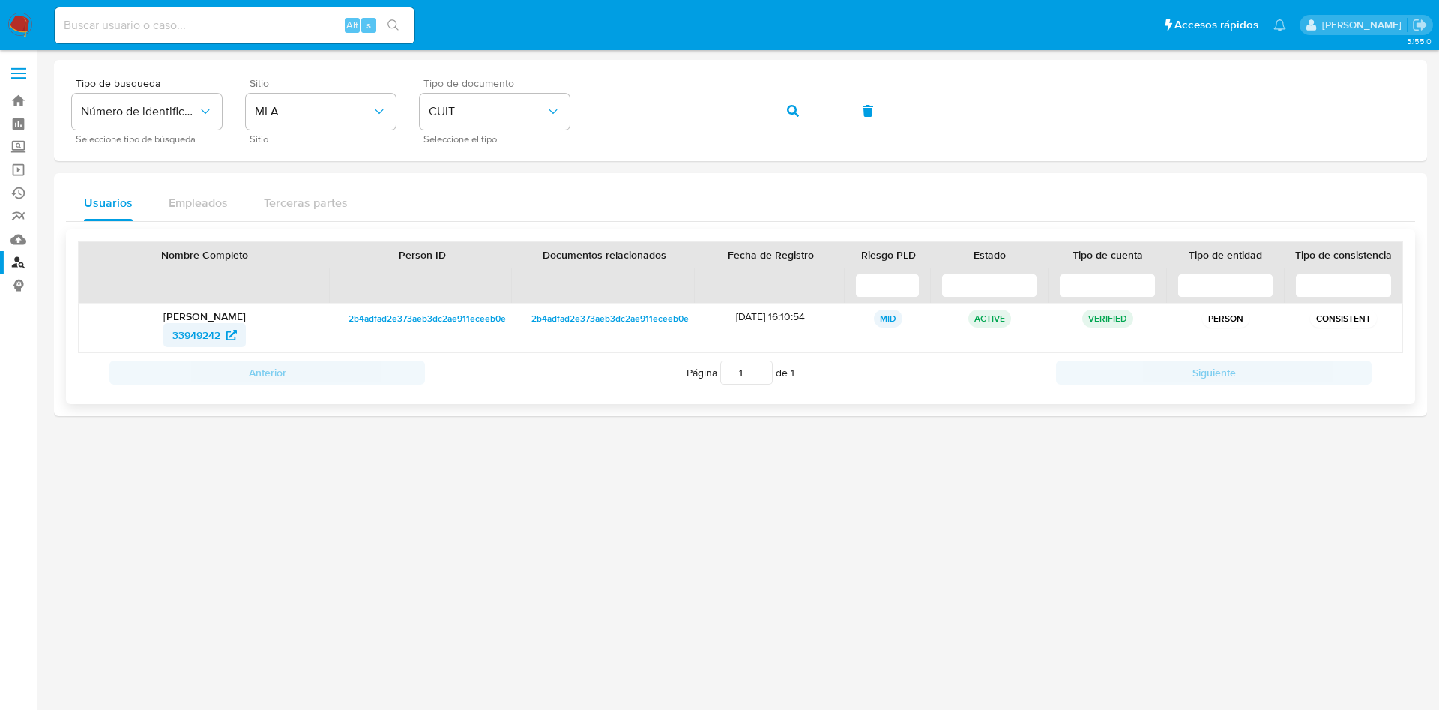
click at [211, 337] on span "33949242" at bounding box center [196, 335] width 48 height 24
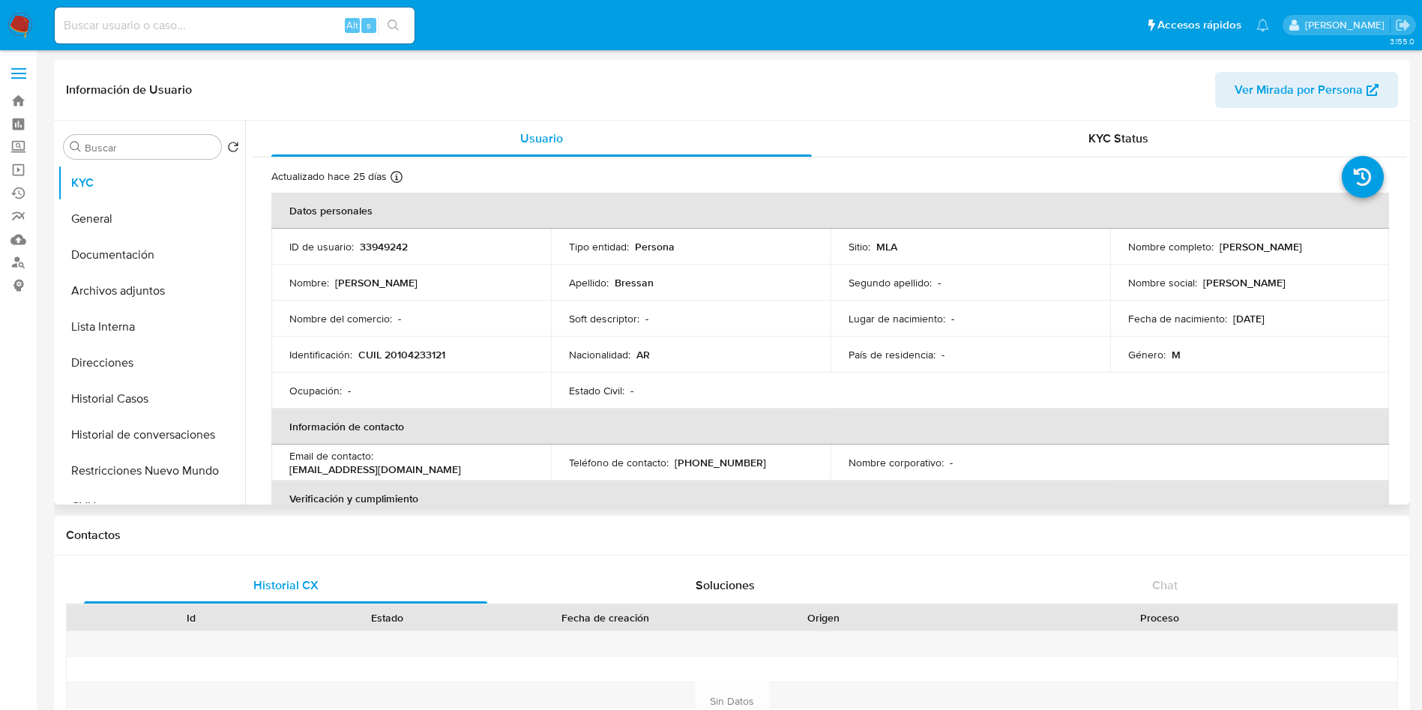
select select "10"
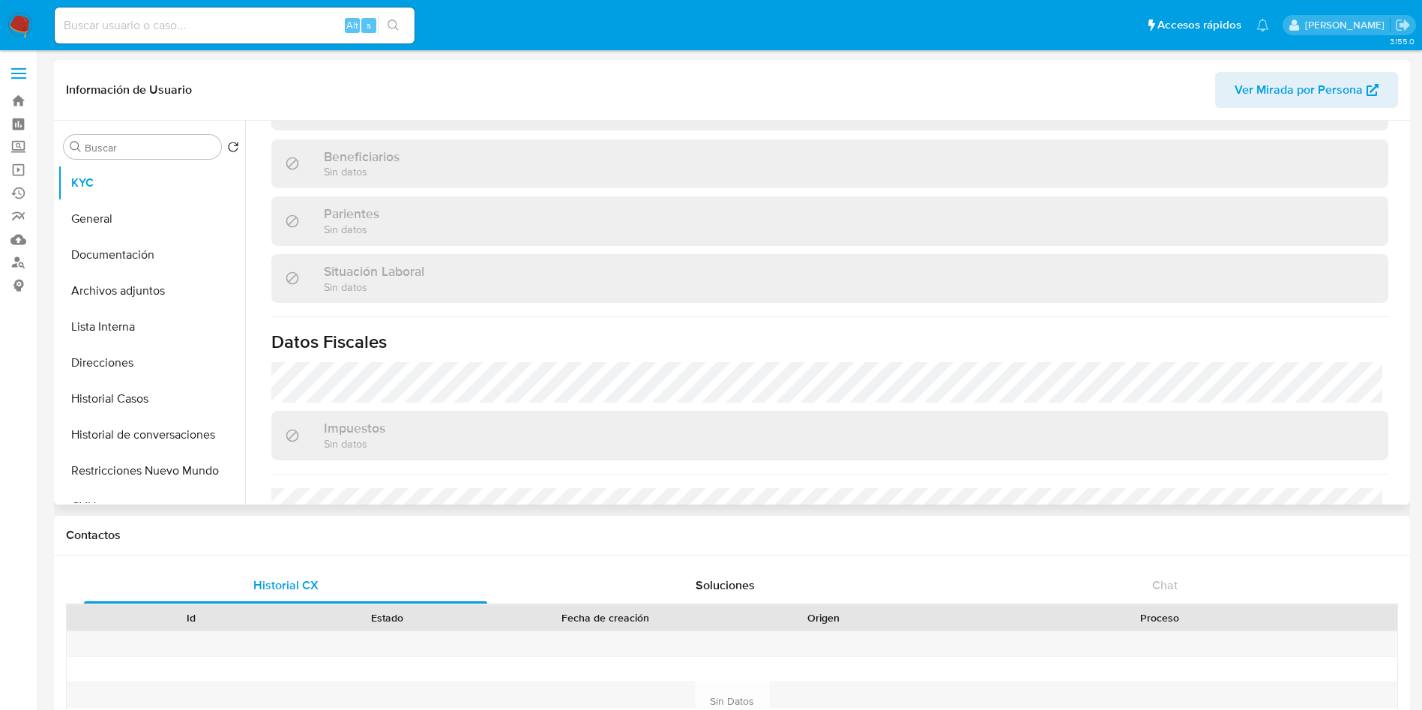
scroll to position [776, 0]
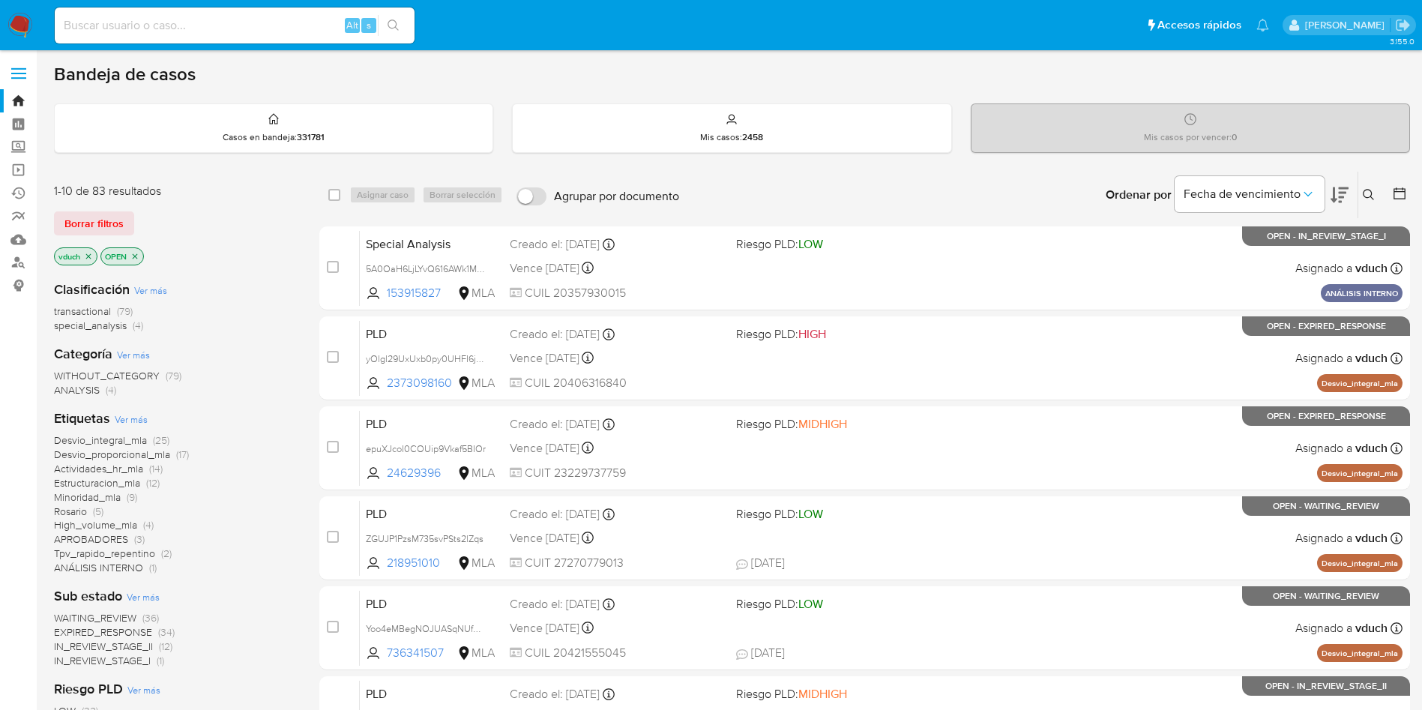
click at [1374, 193] on icon at bounding box center [1369, 195] width 12 height 12
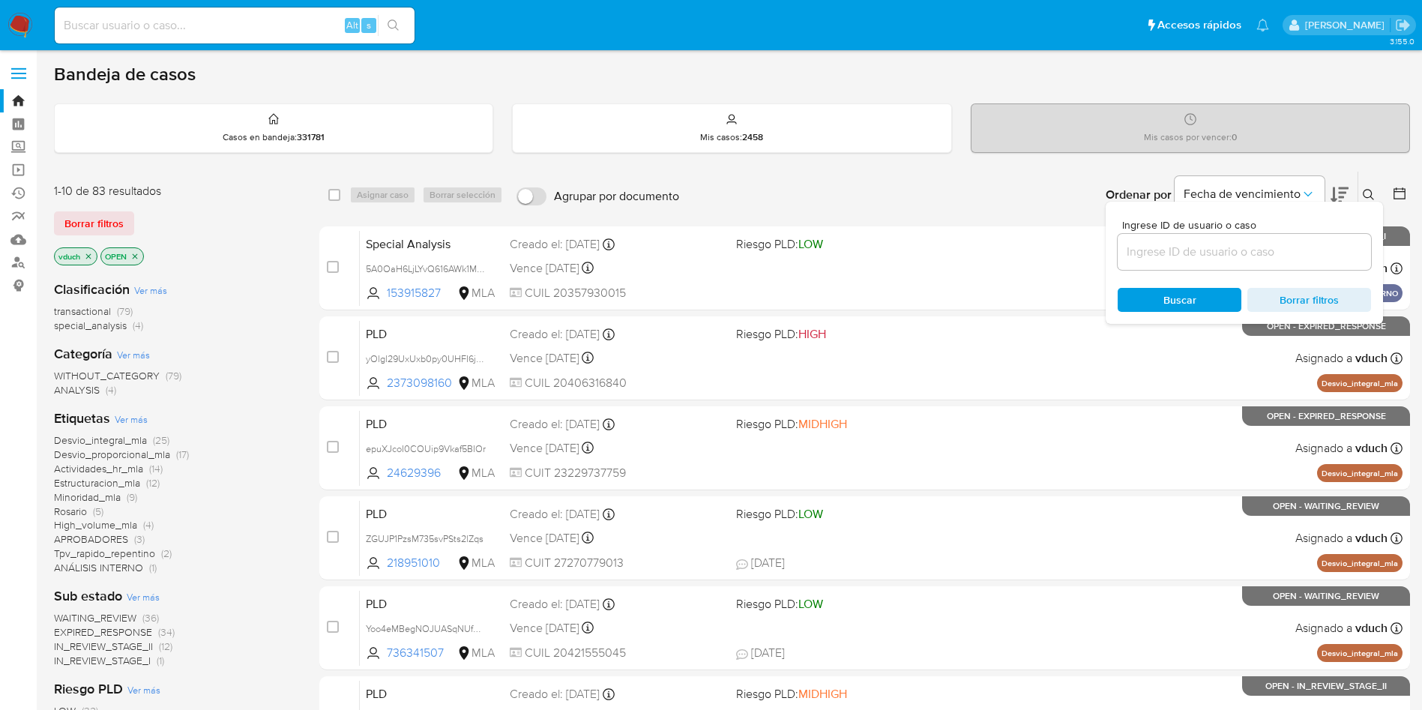
click at [1288, 252] on input at bounding box center [1244, 251] width 253 height 19
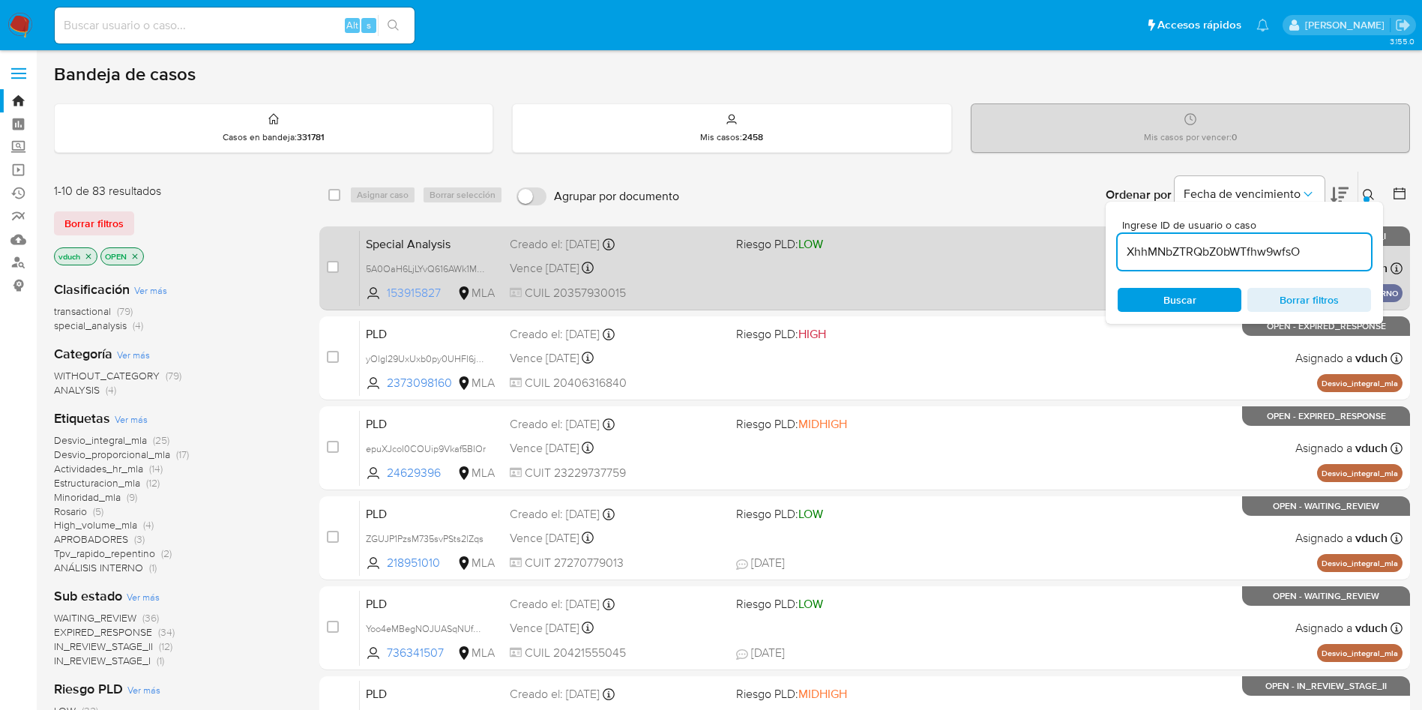
type input "XhhMNbZTRQbZ0bWTfhw9wfsO"
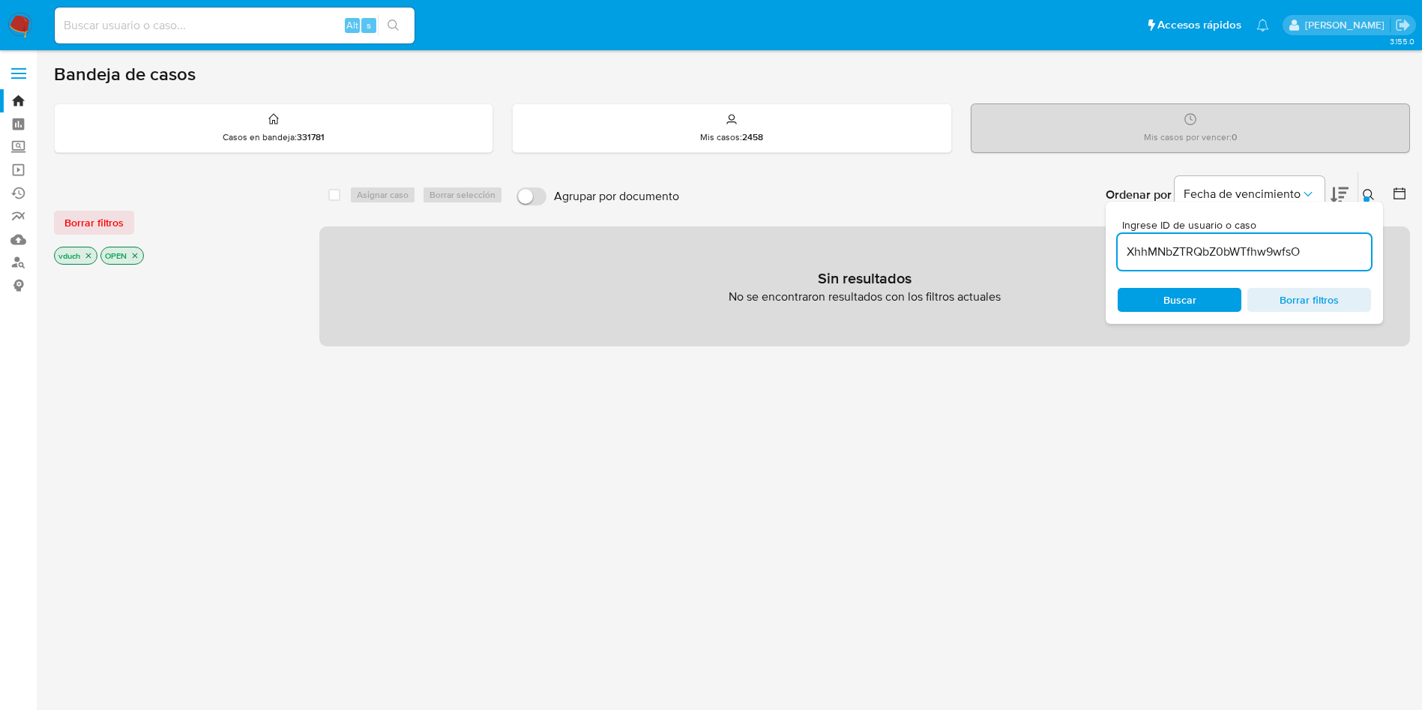
click at [89, 259] on icon "close-filter" at bounding box center [88, 255] width 9 height 9
click at [93, 258] on icon "close-filter" at bounding box center [88, 255] width 9 height 9
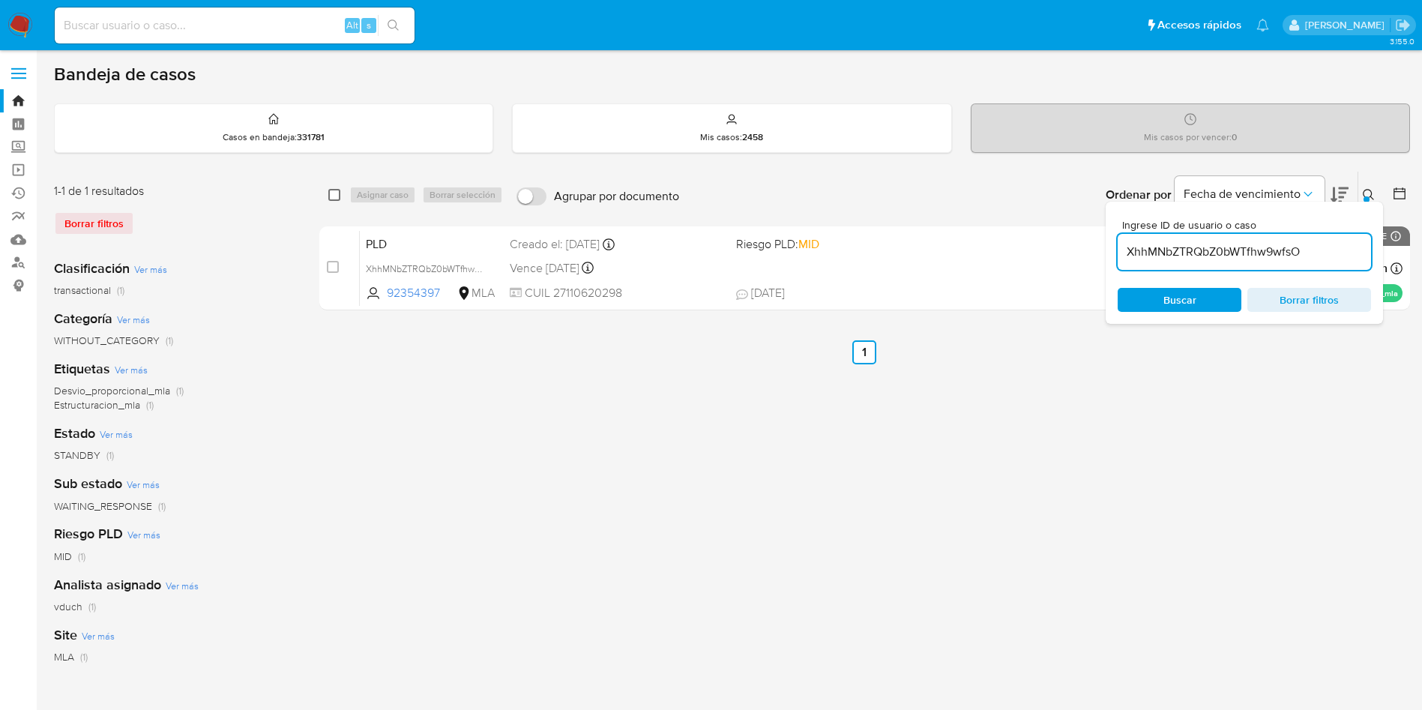
click at [332, 193] on input "checkbox" at bounding box center [334, 195] width 12 height 12
checkbox input "true"
click at [394, 195] on span "Asignar caso" at bounding box center [383, 194] width 52 height 15
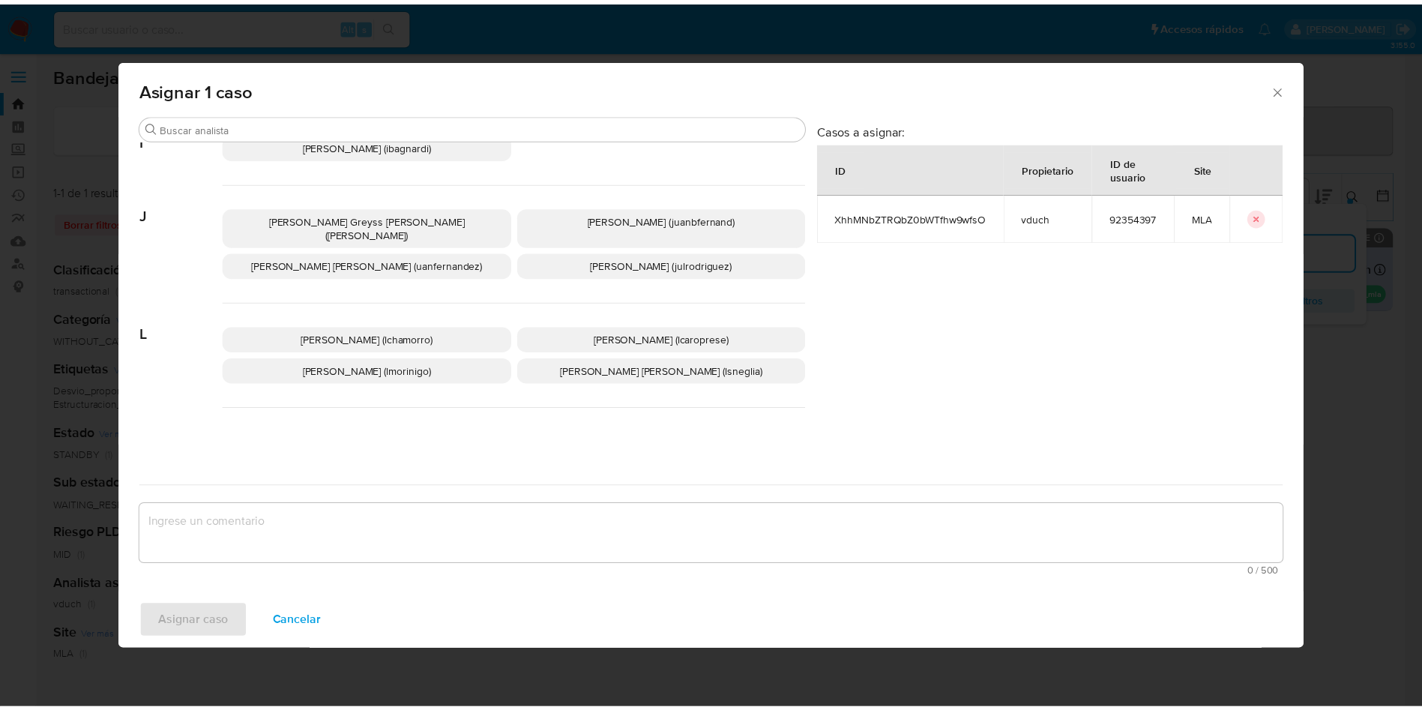
scroll to position [1371, 0]
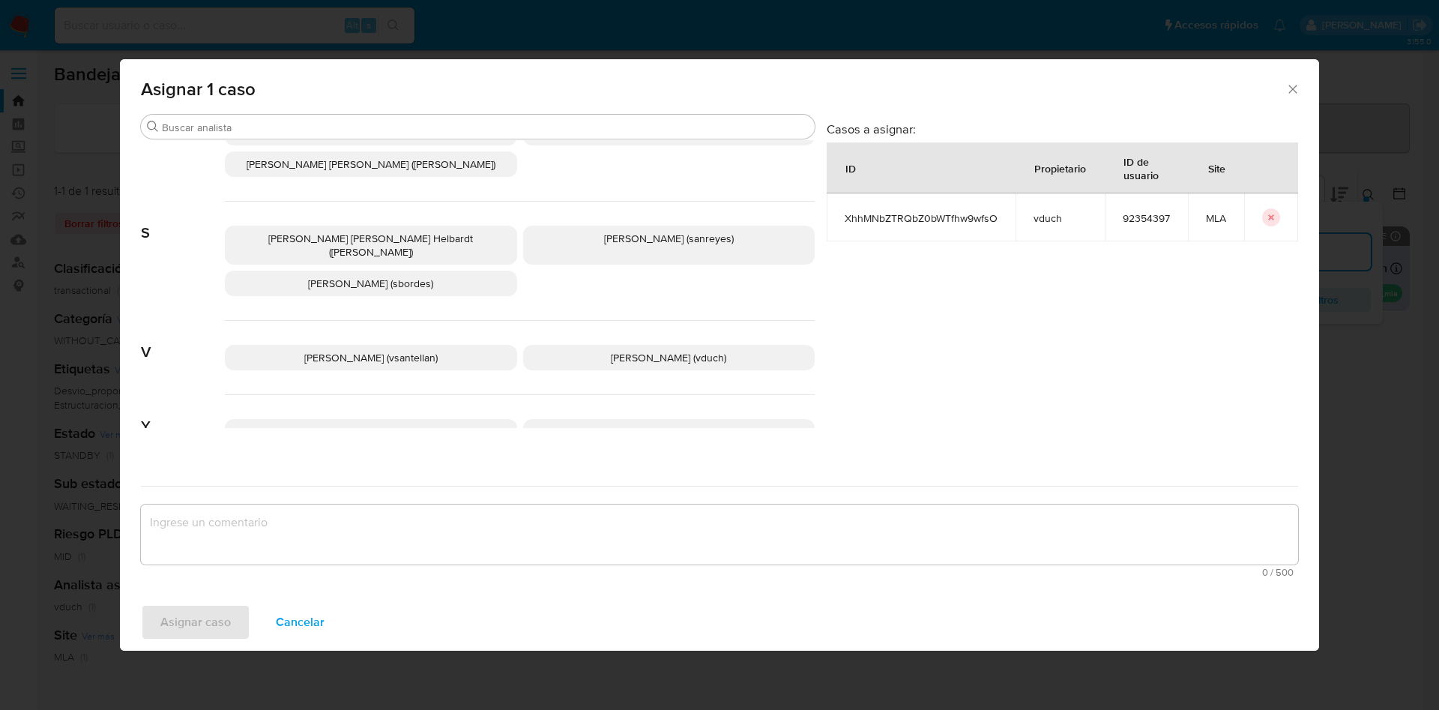
click at [730, 345] on p "Valeria Duch (vduch)" at bounding box center [669, 357] width 292 height 25
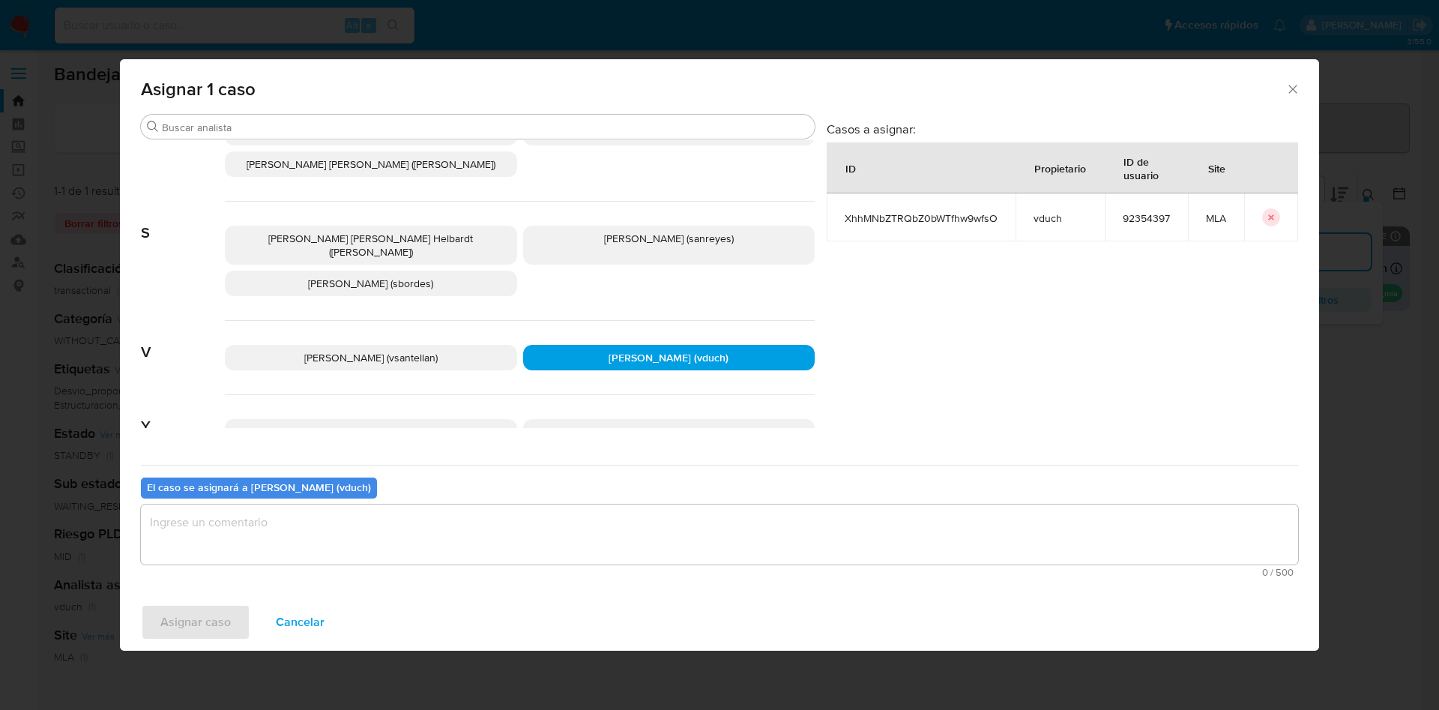
click at [696, 563] on textarea "assign-modal" at bounding box center [719, 535] width 1157 height 60
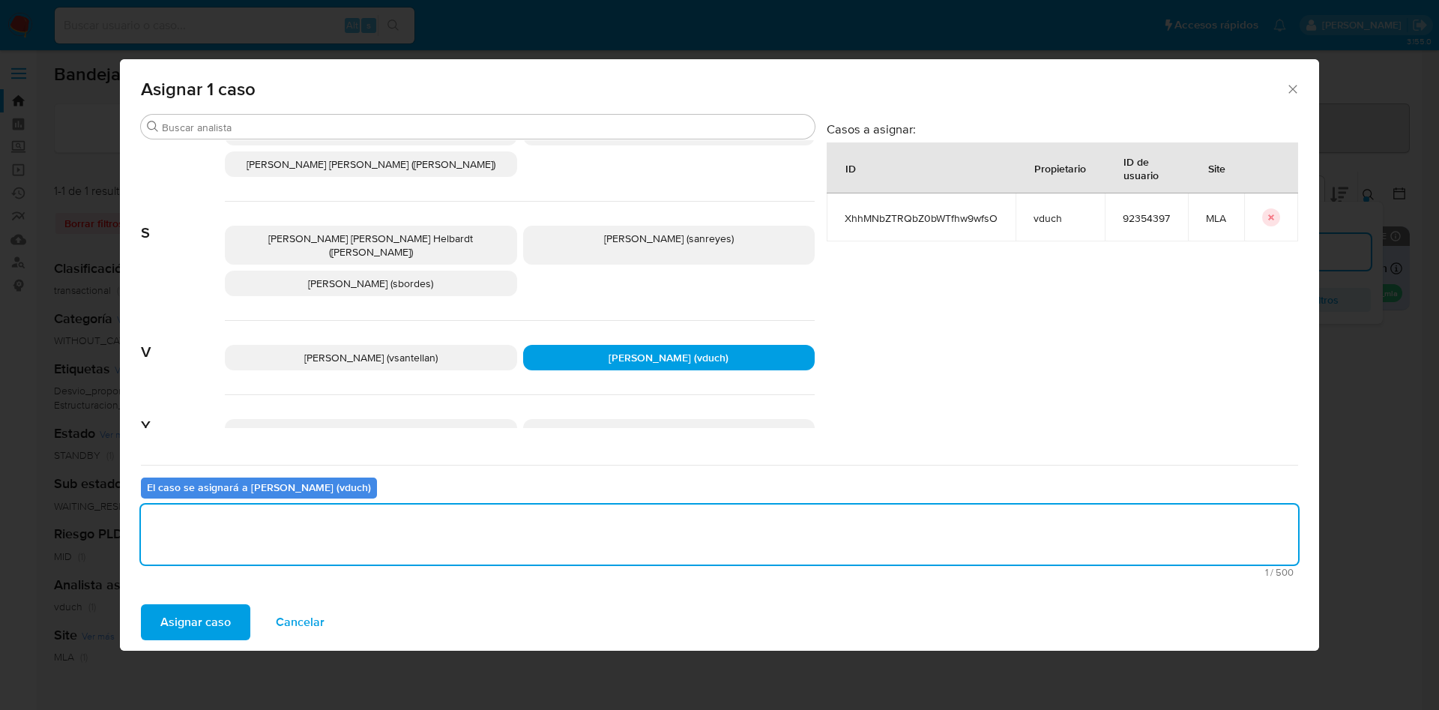
click at [174, 612] on span "Asignar caso" at bounding box center [195, 622] width 70 height 33
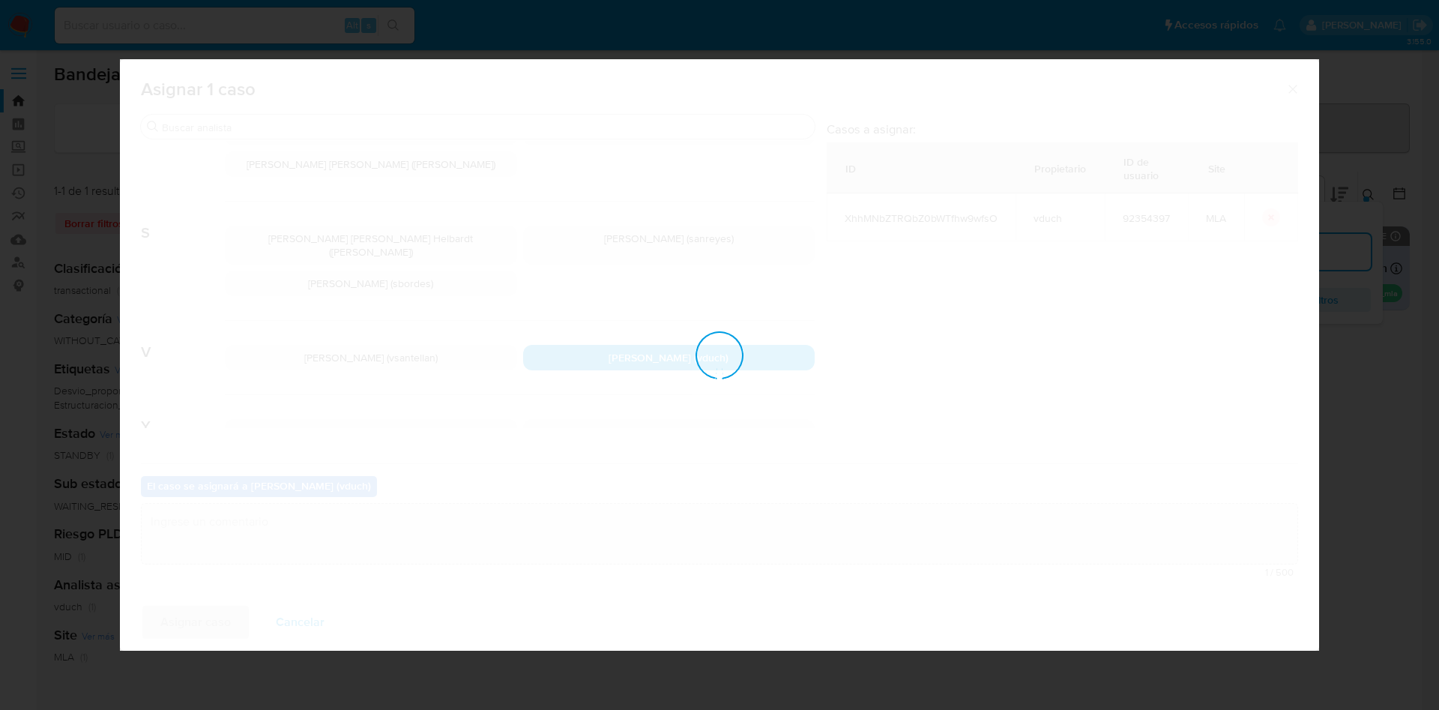
checkbox input "false"
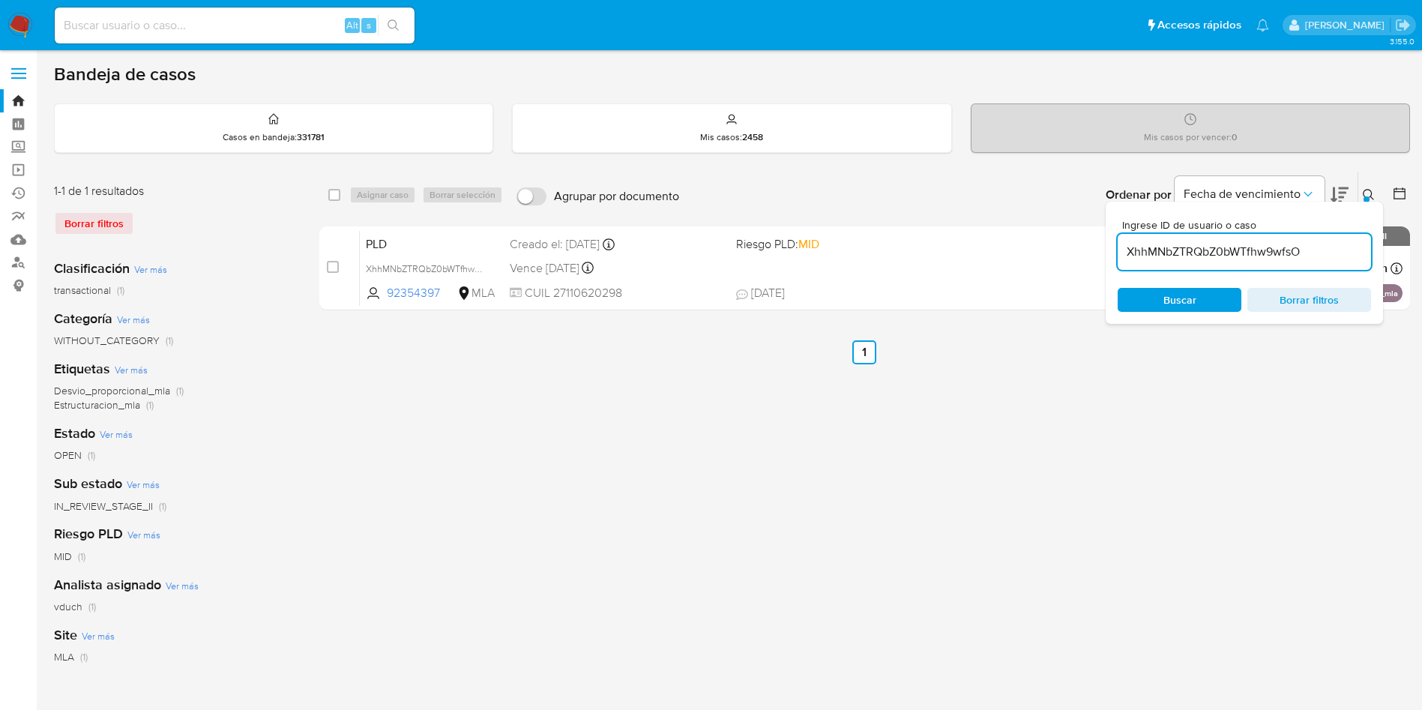
click at [278, 39] on div "Alt s" at bounding box center [235, 25] width 360 height 36
click at [306, 20] on input at bounding box center [235, 25] width 360 height 19
paste input "338523560"
type input "338523560"
click at [406, 12] on div "338523560 Alt s" at bounding box center [235, 25] width 360 height 36
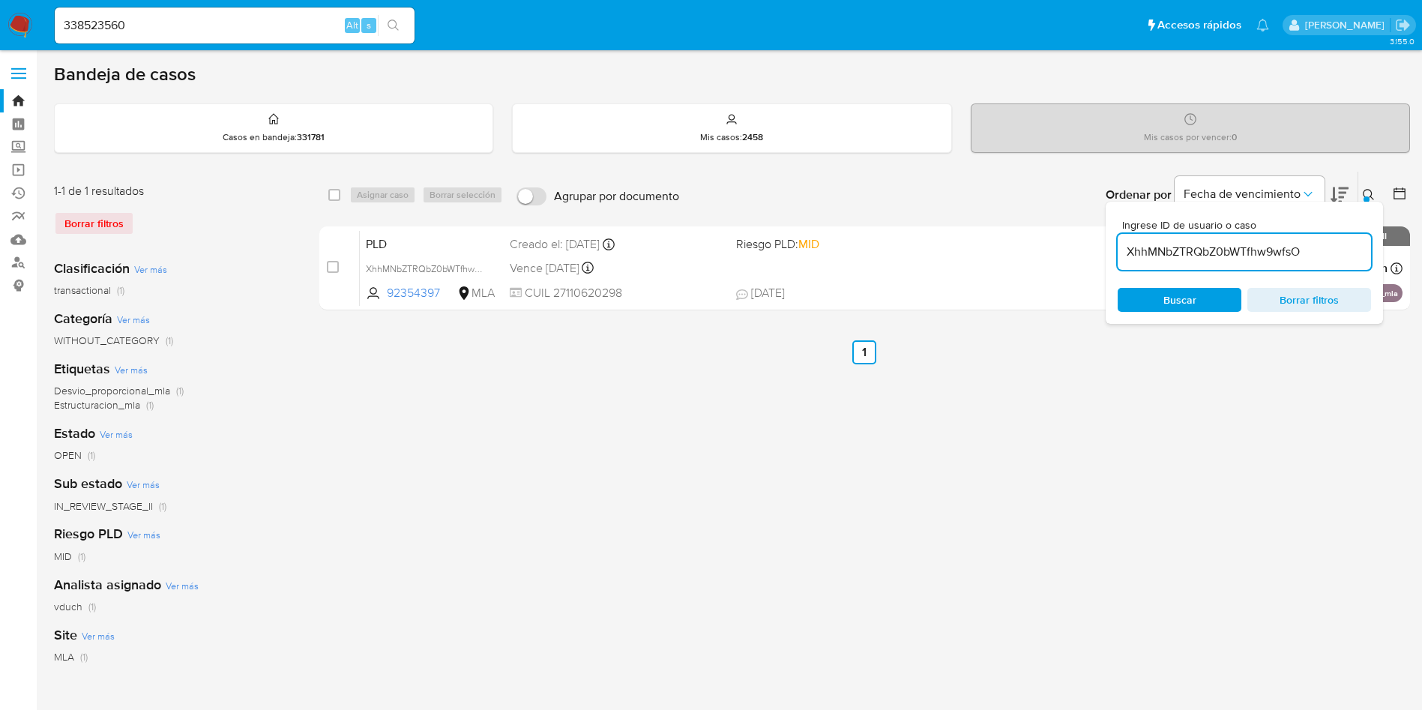
click at [399, 21] on icon "search-icon" at bounding box center [394, 25] width 12 height 12
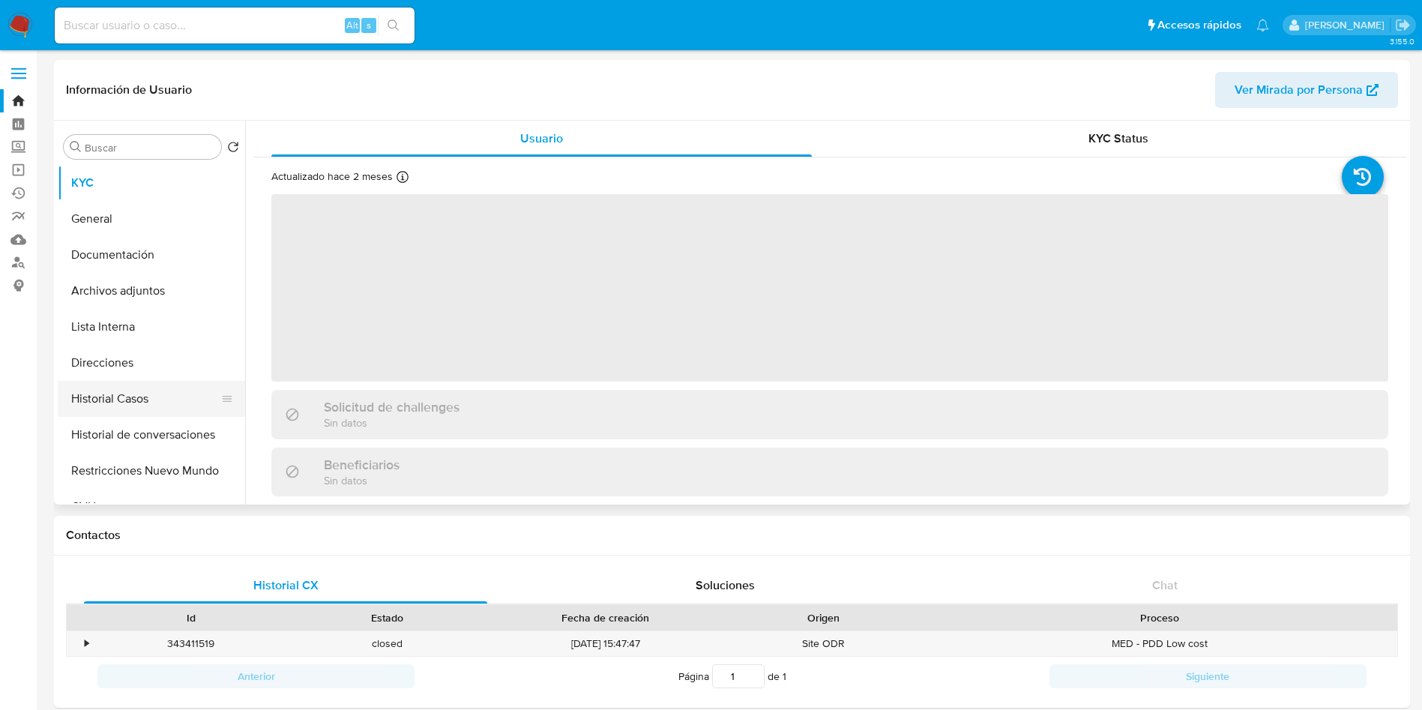
click at [95, 406] on button "Historial Casos" at bounding box center [145, 399] width 175 height 36
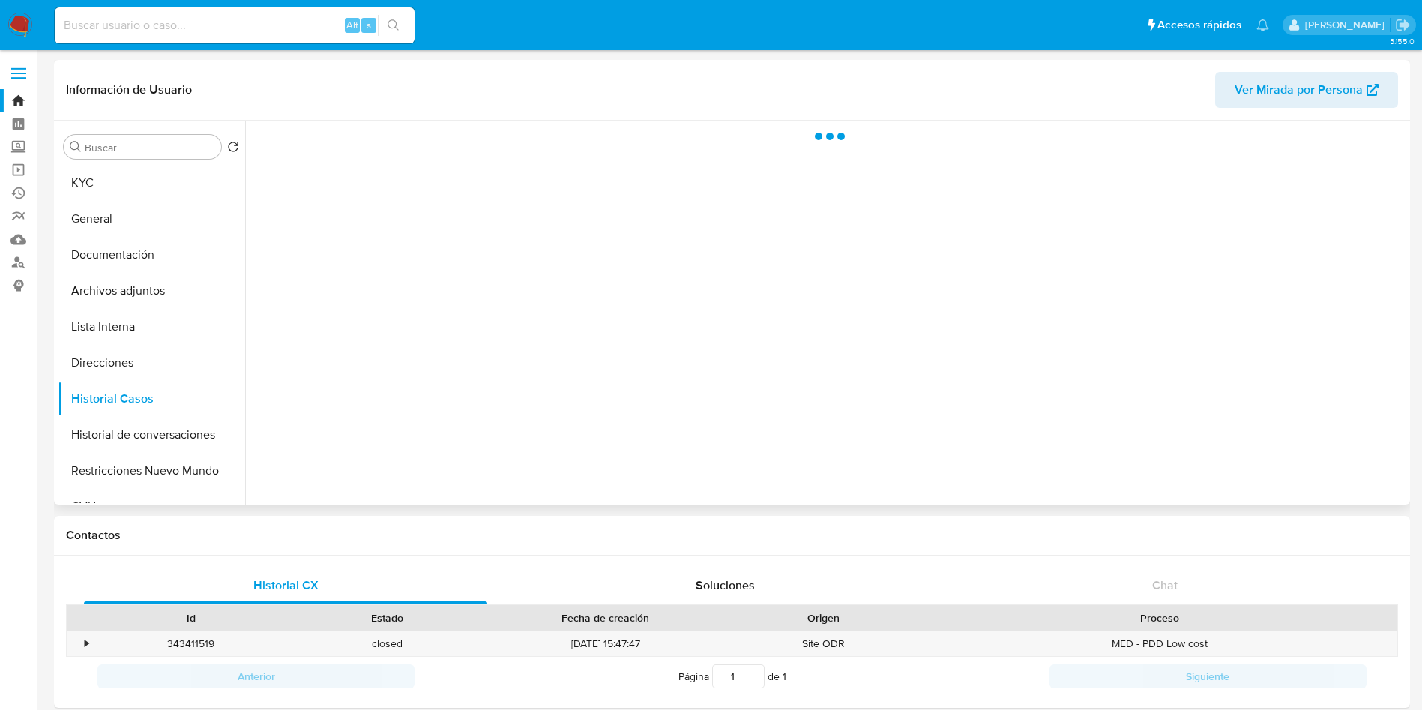
select select "10"
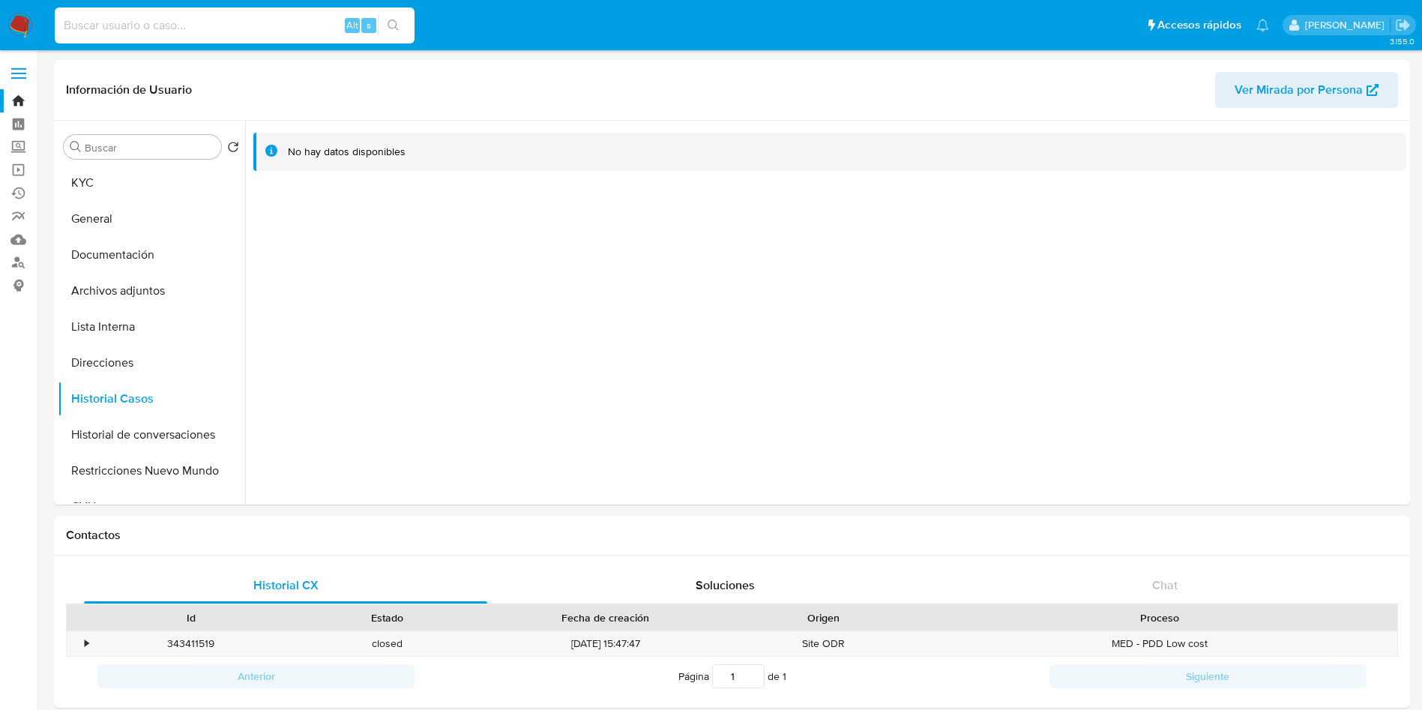
click at [292, 28] on input at bounding box center [235, 25] width 360 height 19
paste input "437679105"
type input "437679105"
click at [403, 21] on button "search-icon" at bounding box center [393, 25] width 31 height 21
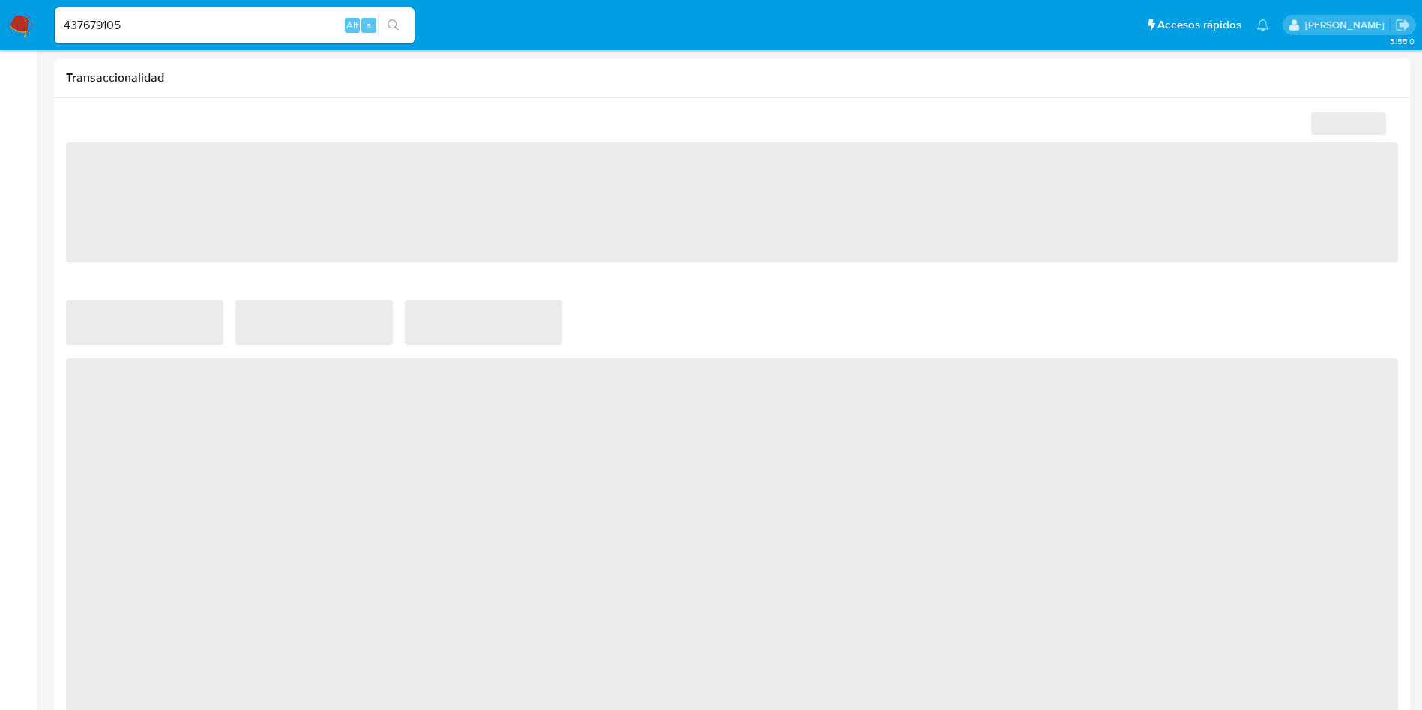
select select "10"
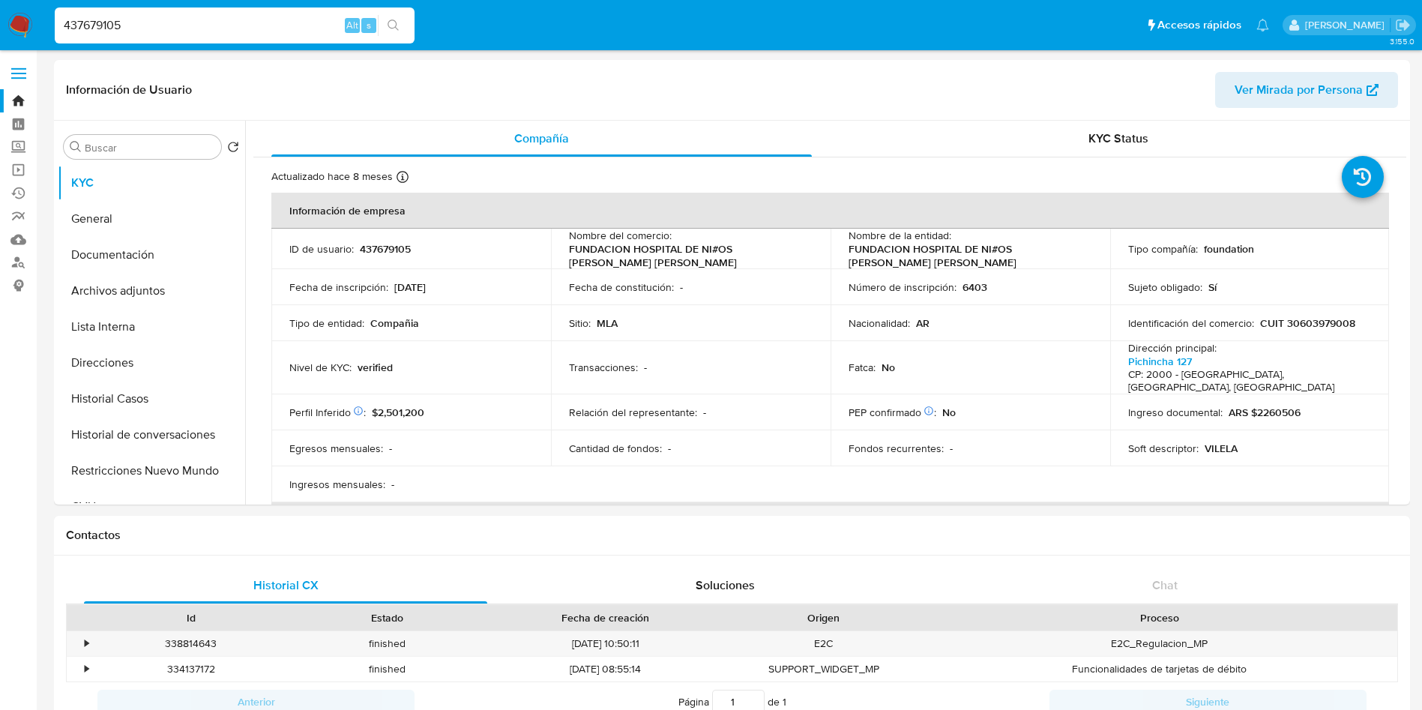
click at [271, 28] on input "437679105" at bounding box center [235, 25] width 360 height 19
paste input "71195198"
click at [410, 31] on input "471195198" at bounding box center [235, 25] width 360 height 19
type input "471195198"
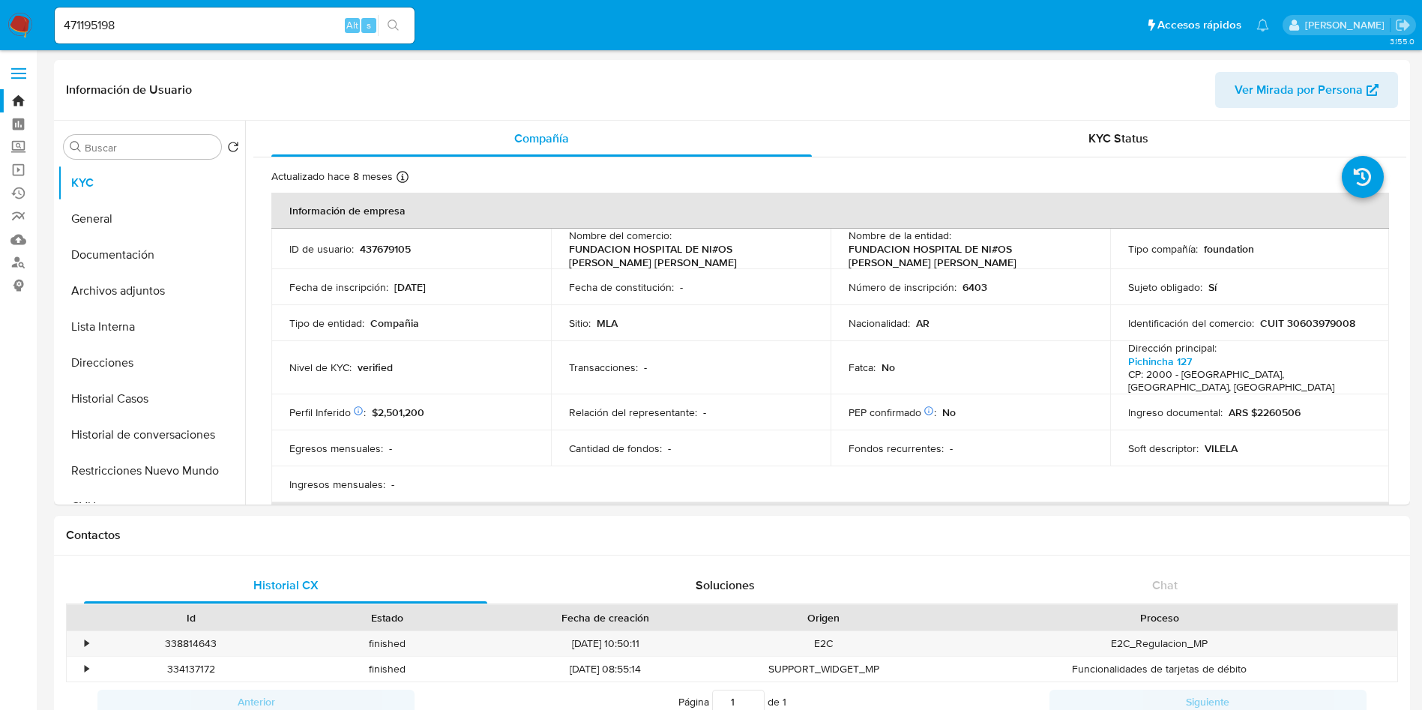
click at [409, 24] on button "search-icon" at bounding box center [393, 25] width 31 height 21
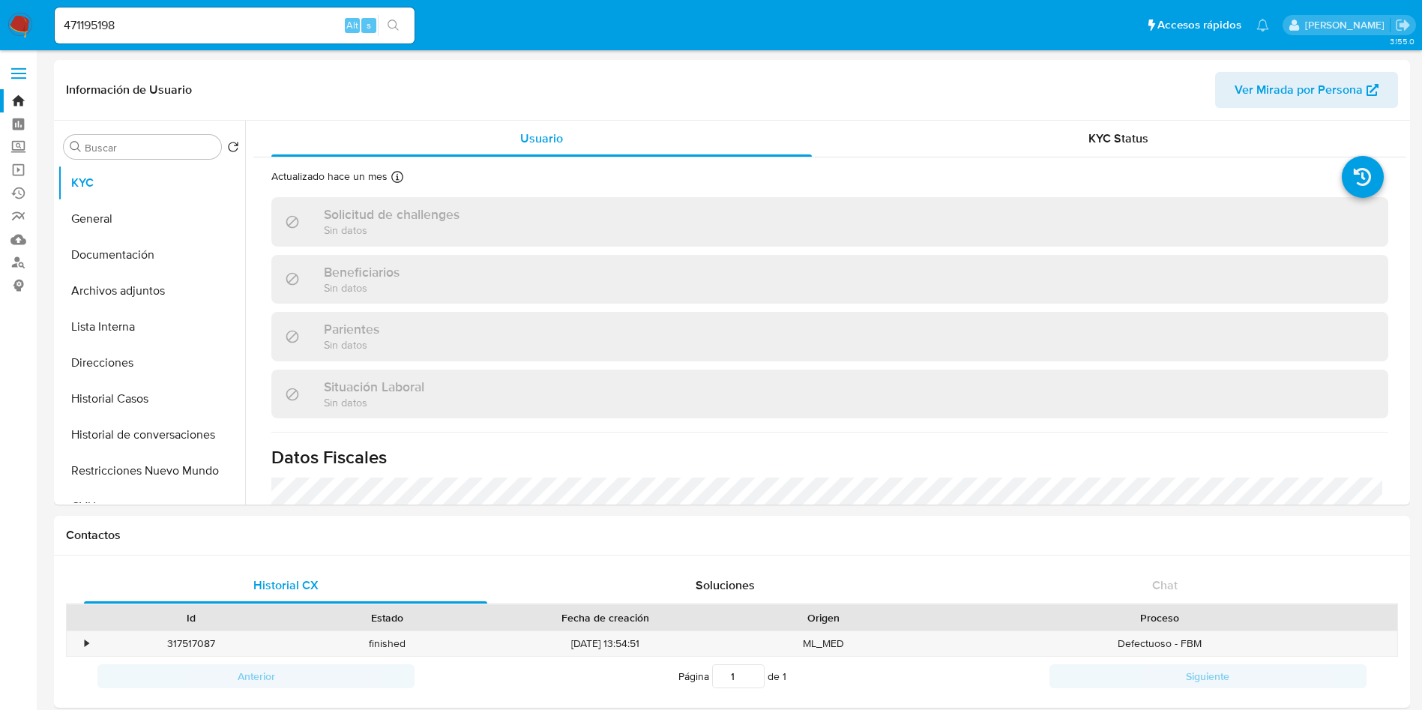
select select "10"
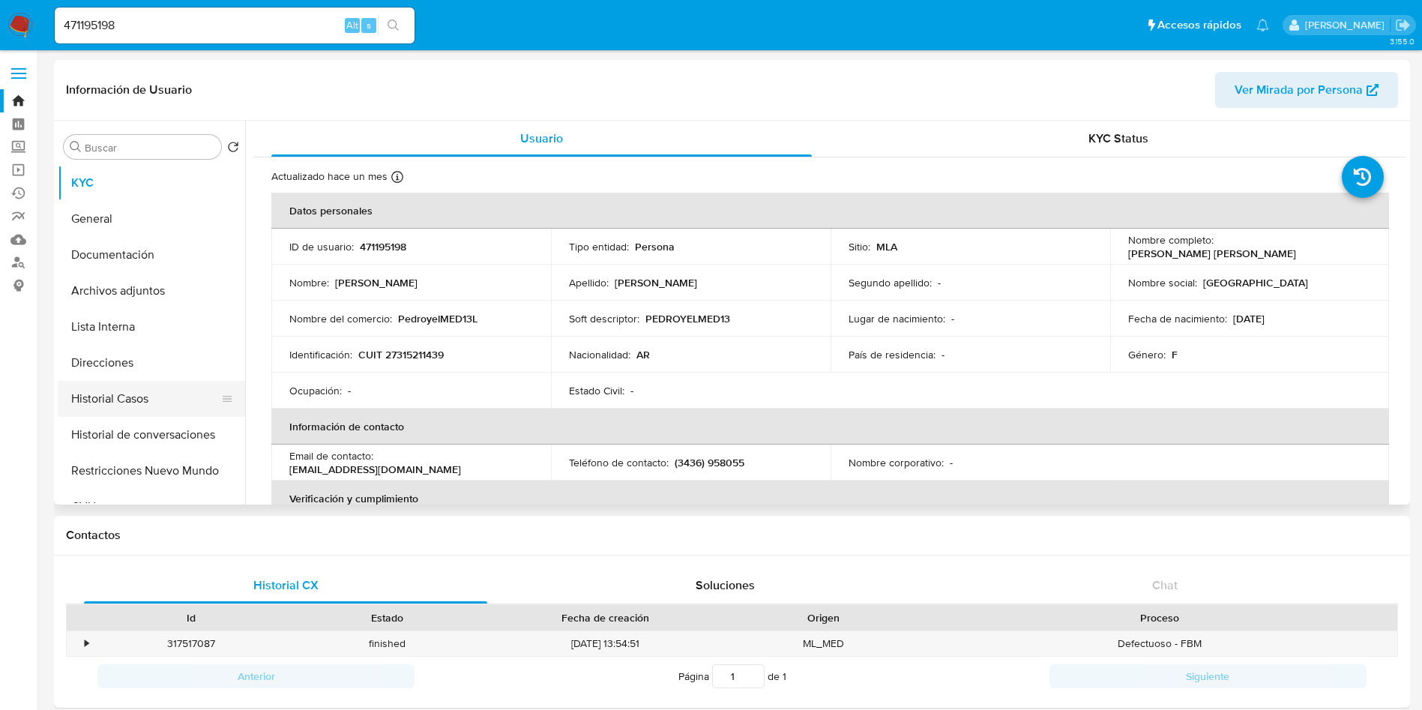
click at [118, 401] on button "Historial Casos" at bounding box center [145, 399] width 175 height 36
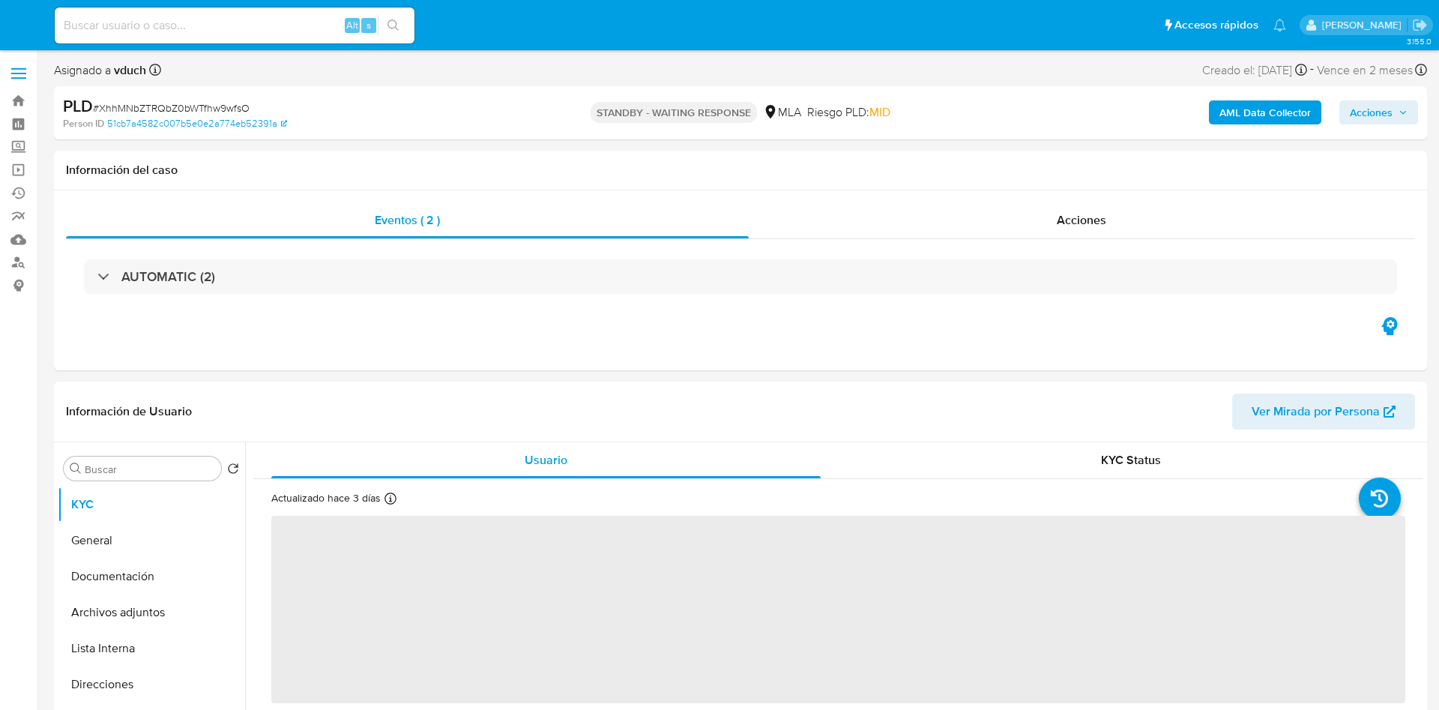
select select "10"
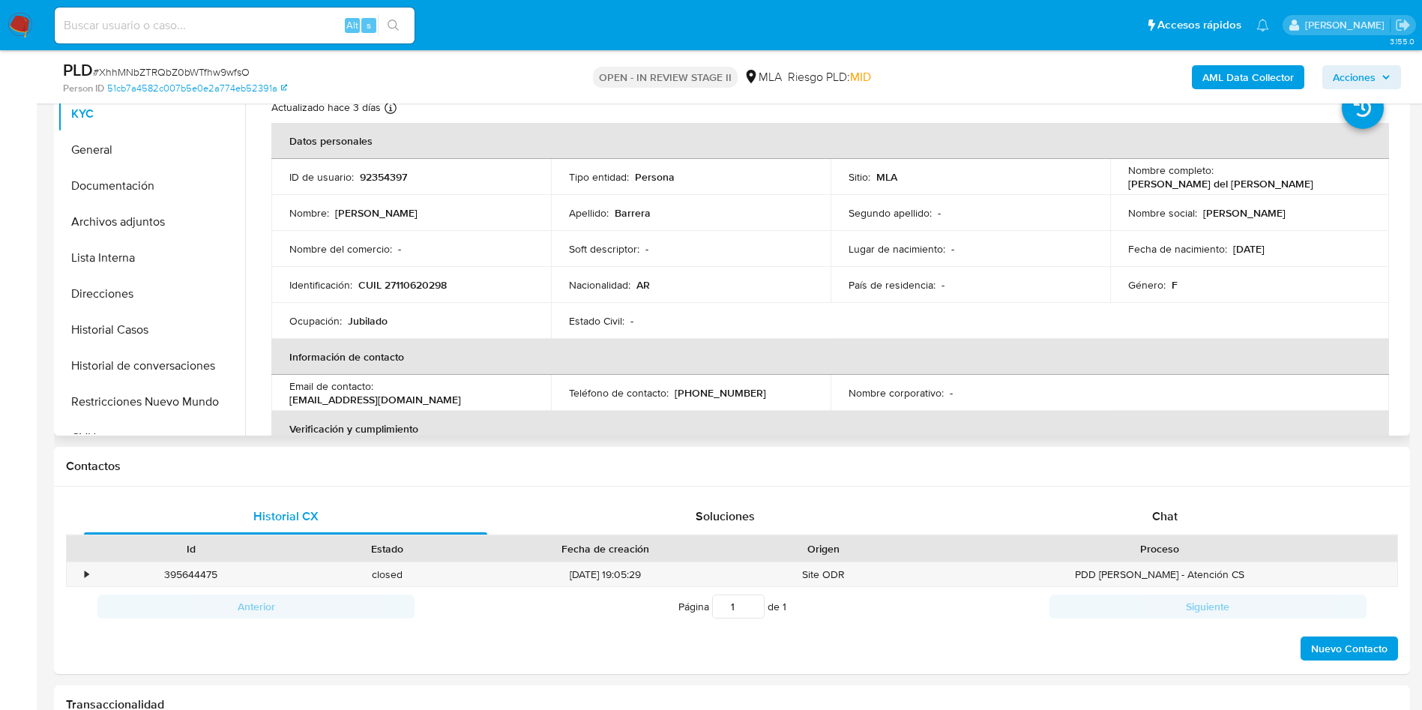
click at [1166, 513] on span "Chat" at bounding box center [1164, 516] width 25 height 17
select select "10"
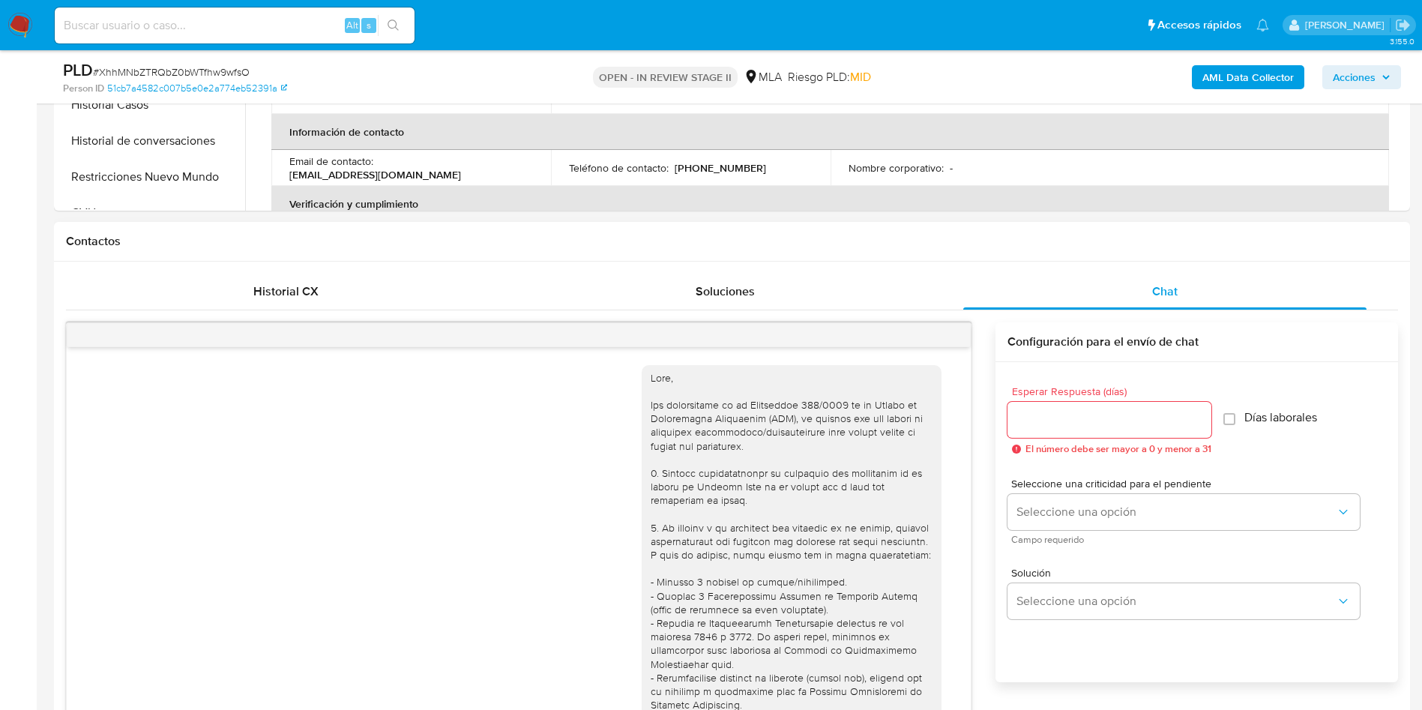
scroll to position [789, 0]
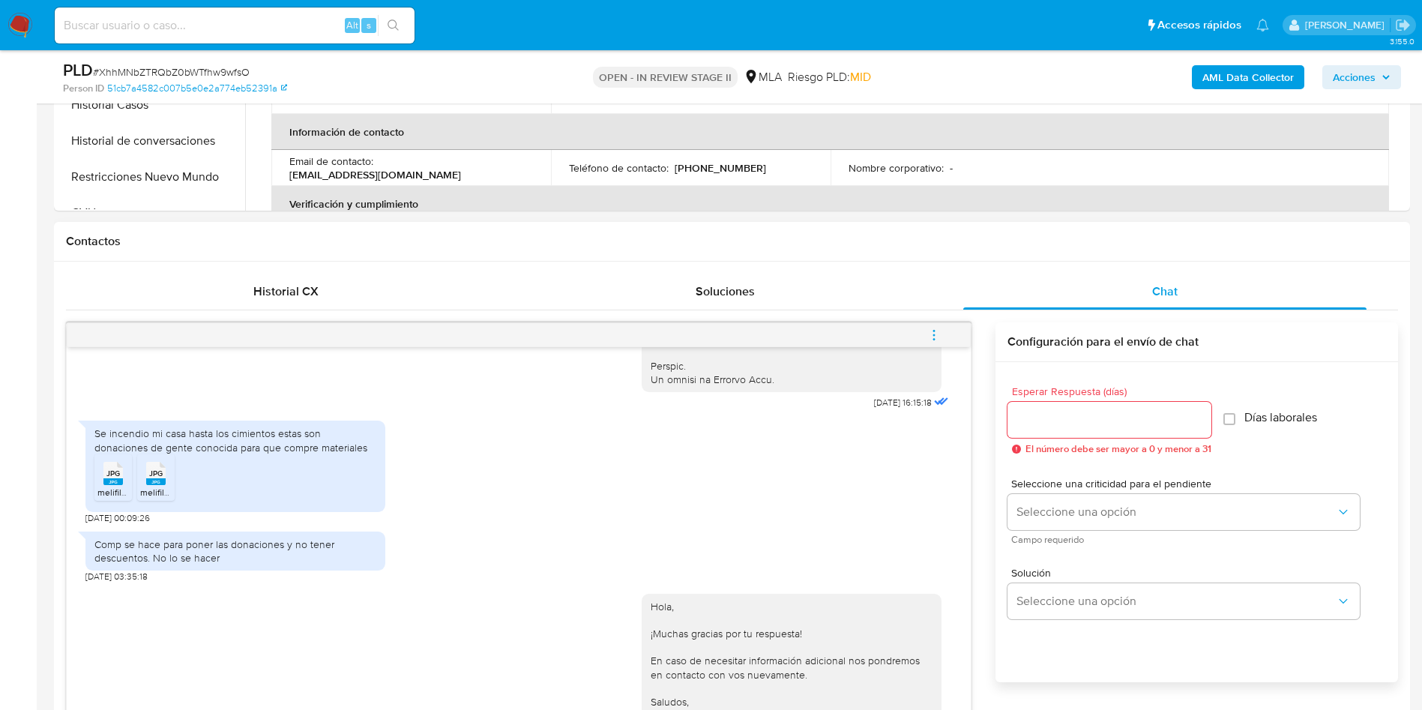
click at [930, 340] on icon "menu-action" at bounding box center [933, 334] width 13 height 13
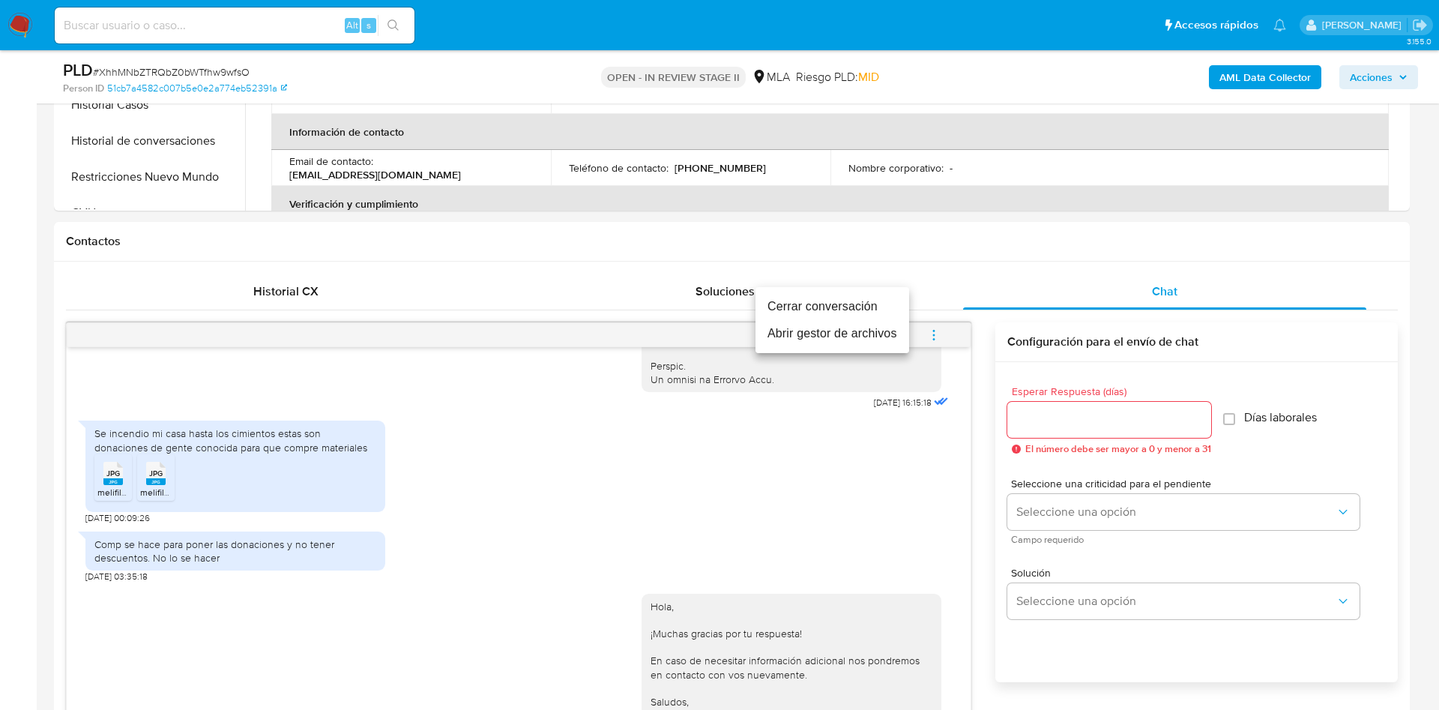
click at [884, 302] on li "Cerrar conversación" at bounding box center [833, 306] width 154 height 27
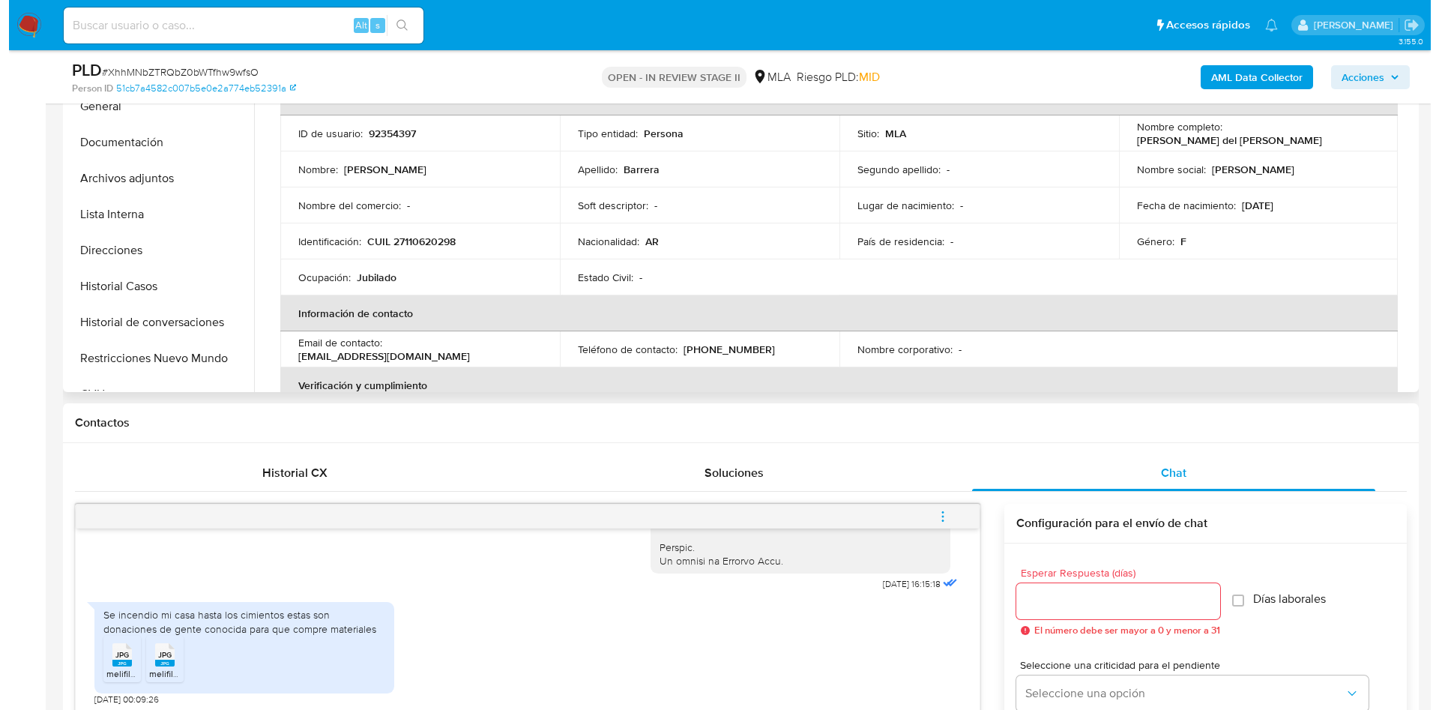
scroll to position [225, 0]
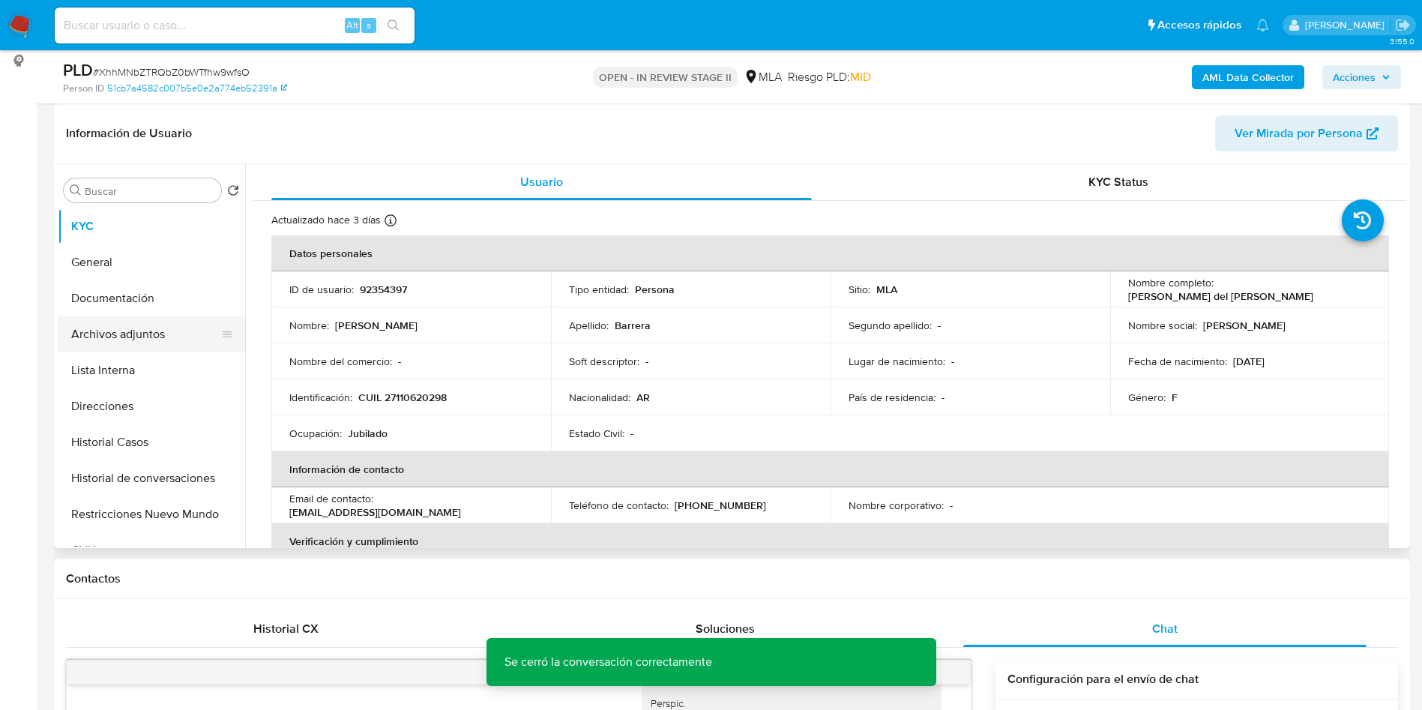
click at [153, 342] on button "Archivos adjuntos" at bounding box center [145, 334] width 175 height 36
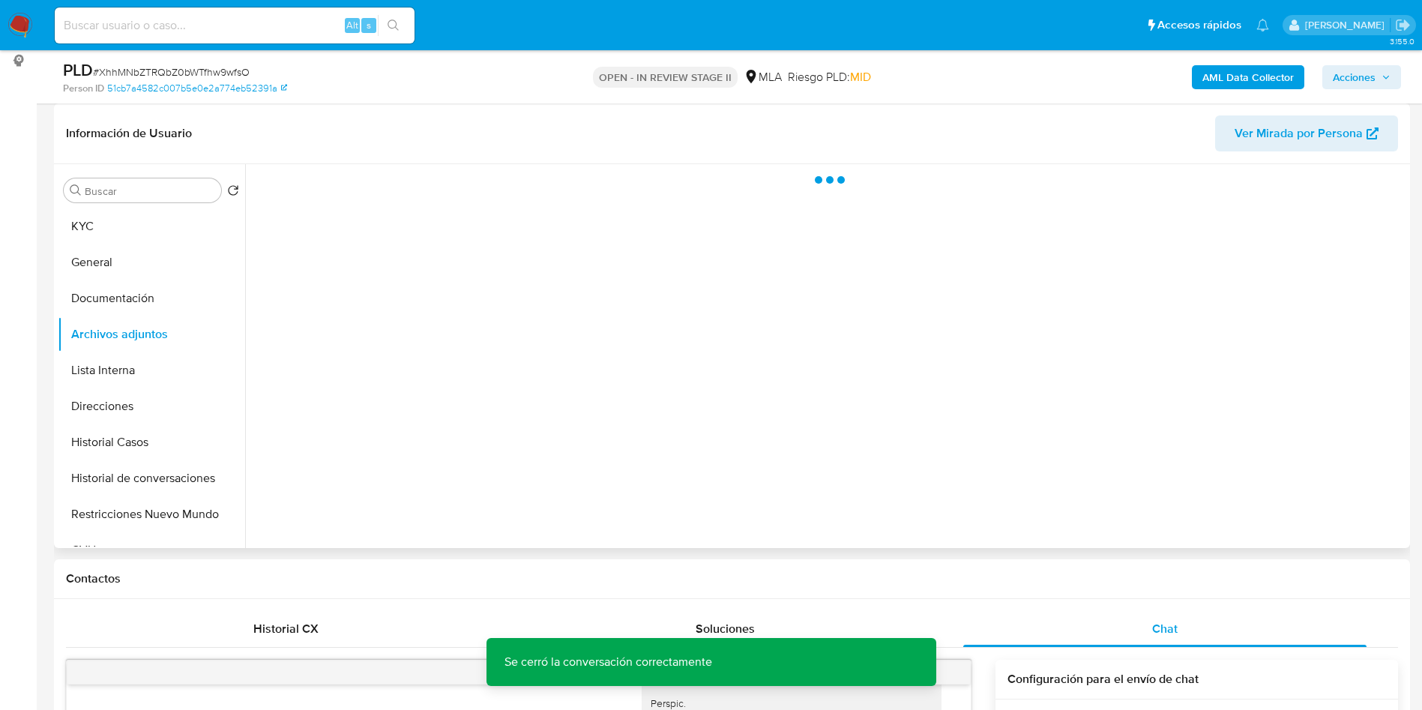
click at [1282, 512] on div at bounding box center [825, 356] width 1161 height 384
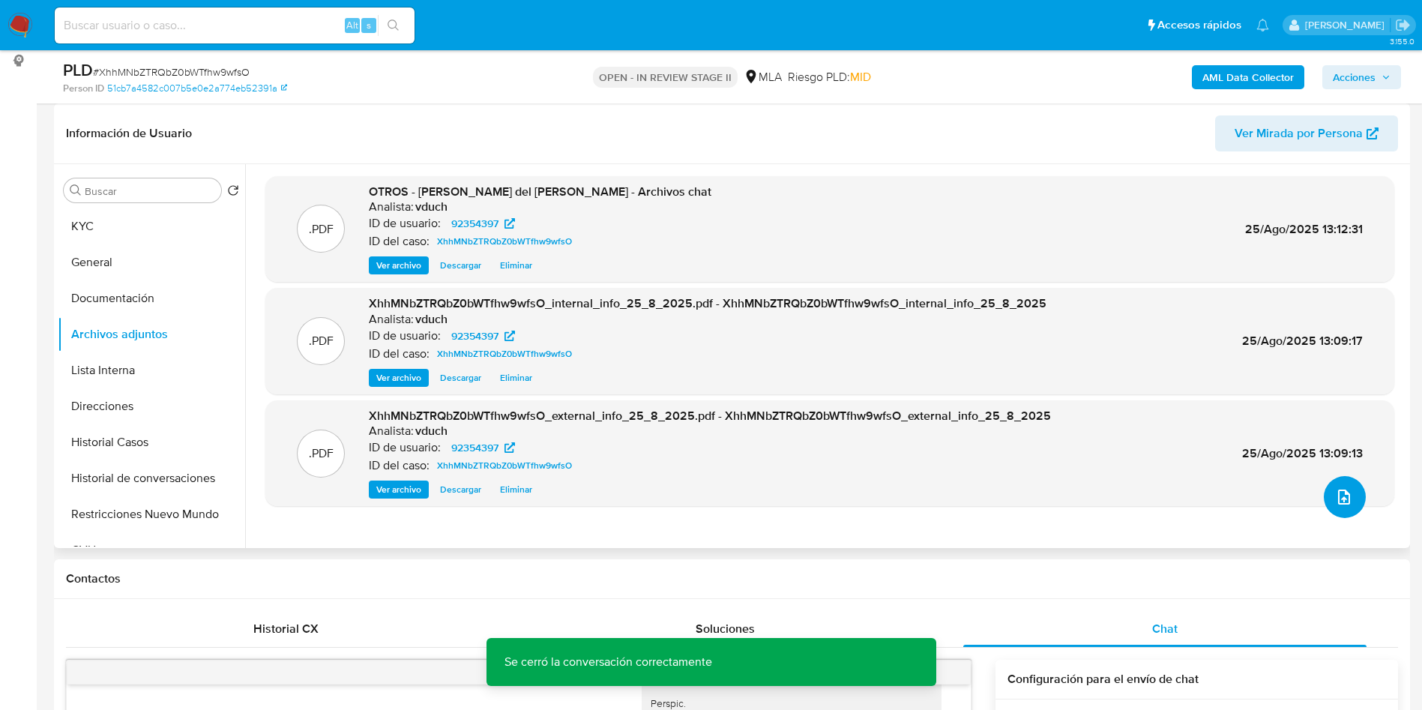
click at [1346, 492] on icon "upload-file" at bounding box center [1344, 497] width 18 height 18
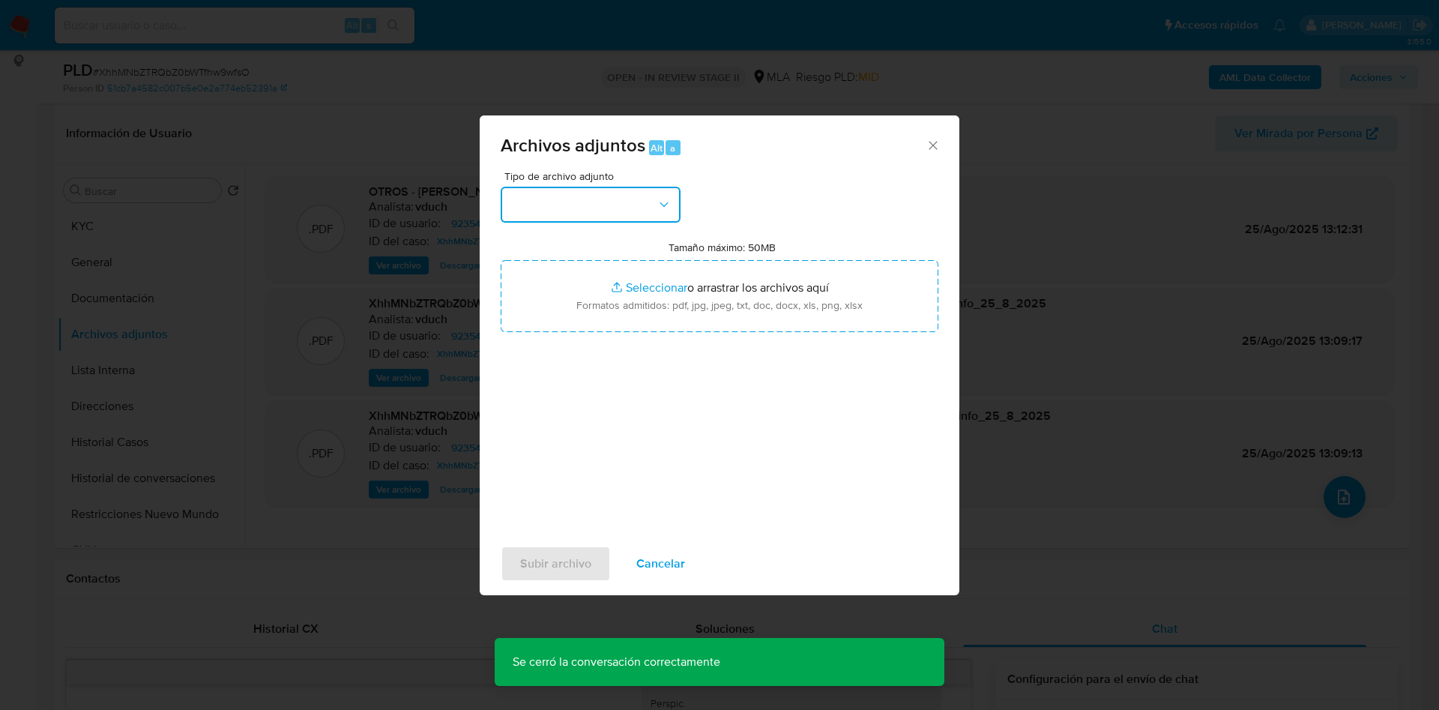
click at [585, 206] on button "button" at bounding box center [591, 205] width 180 height 36
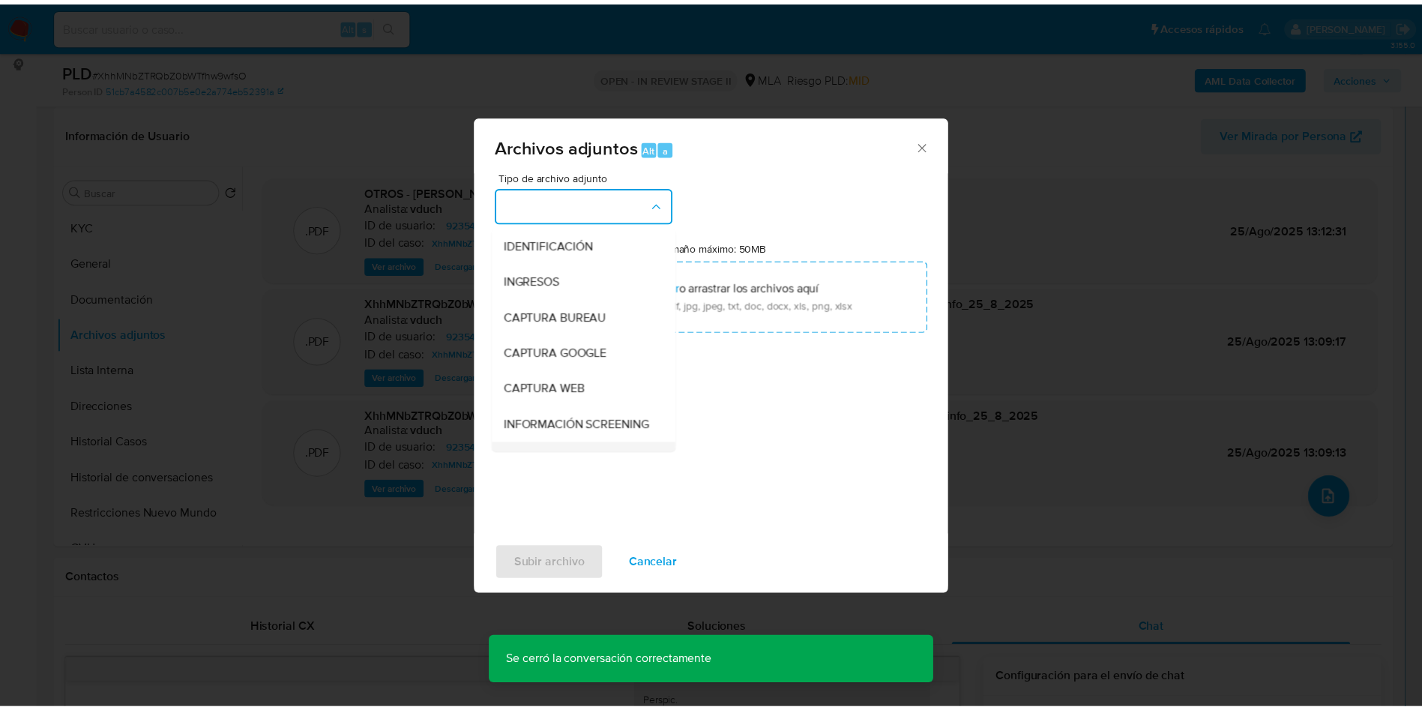
scroll to position [112, 0]
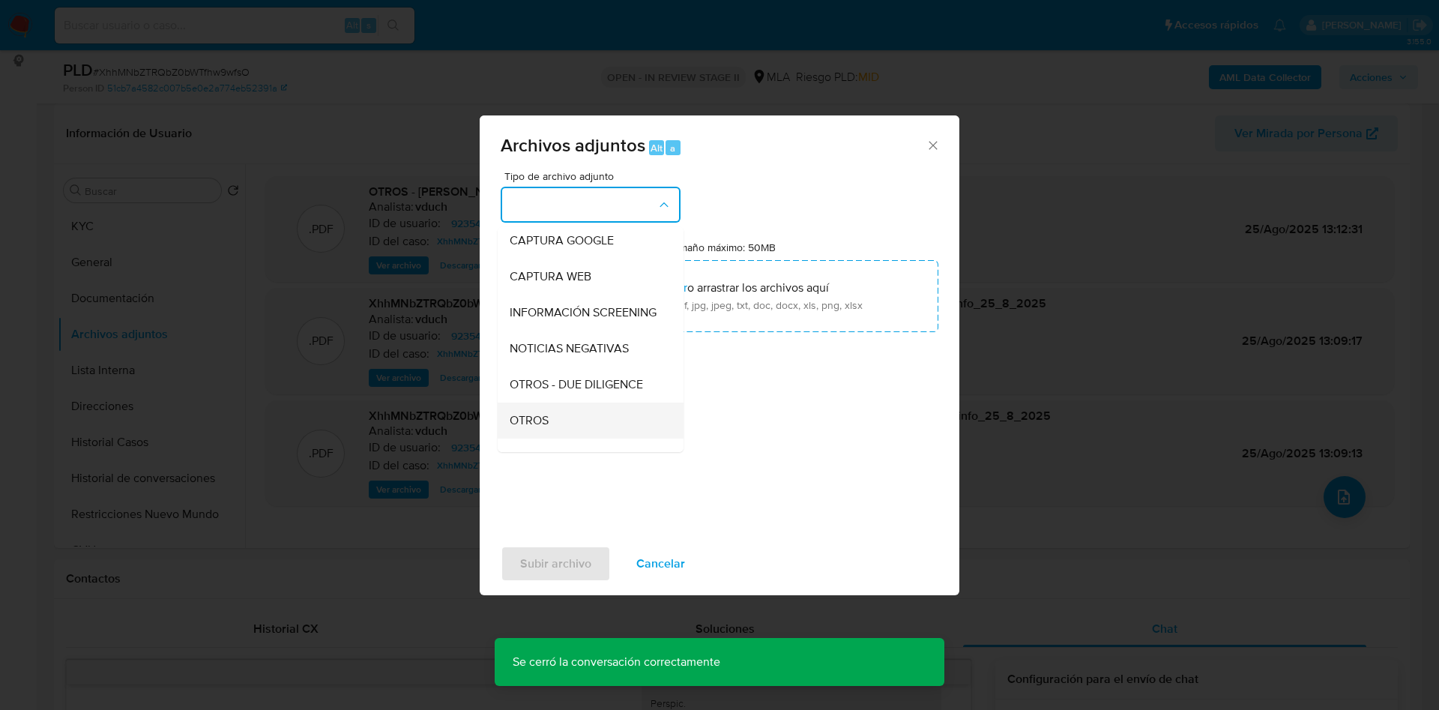
click at [566, 437] on div "OTROS" at bounding box center [586, 421] width 153 height 36
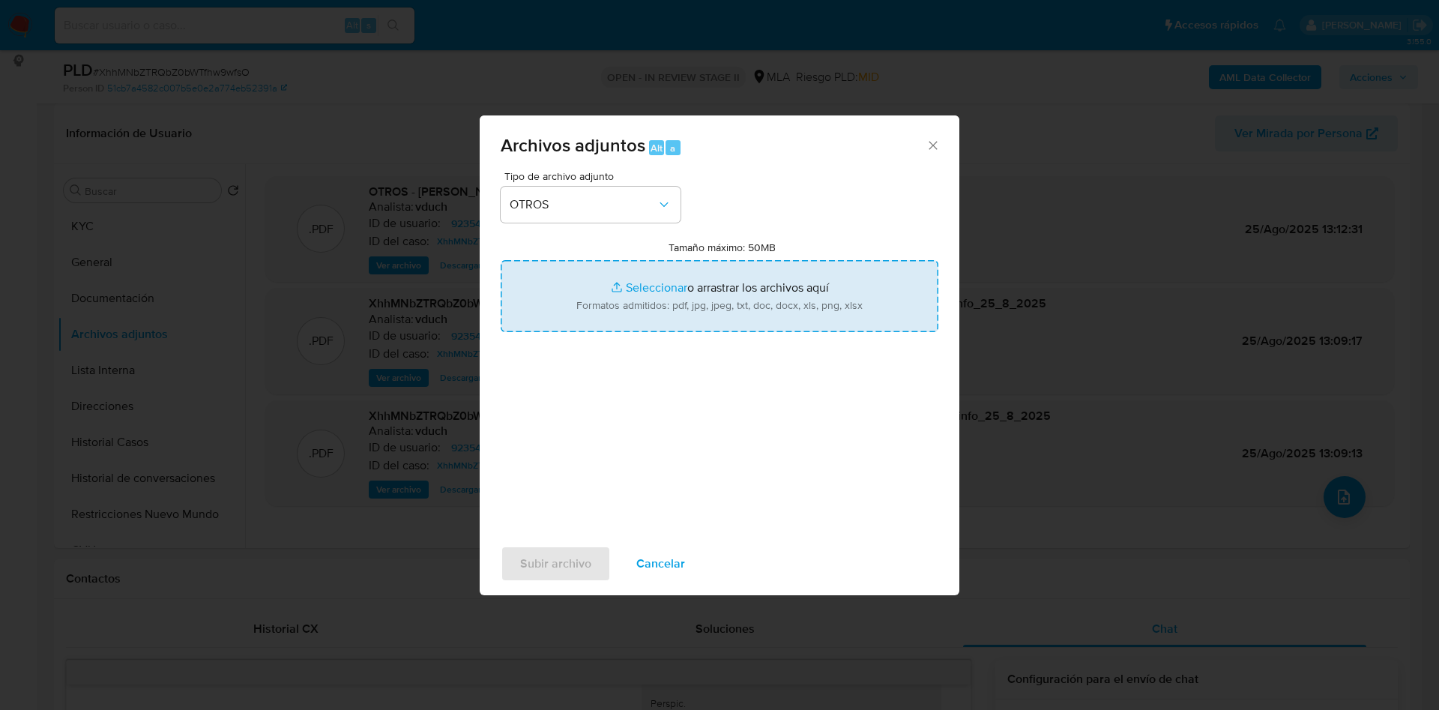
type input "C:\fakepath\Caselog XhhMNbZTRQbZ0bWTfhw9wfsO_2025_08_20_12_24_21.docx"
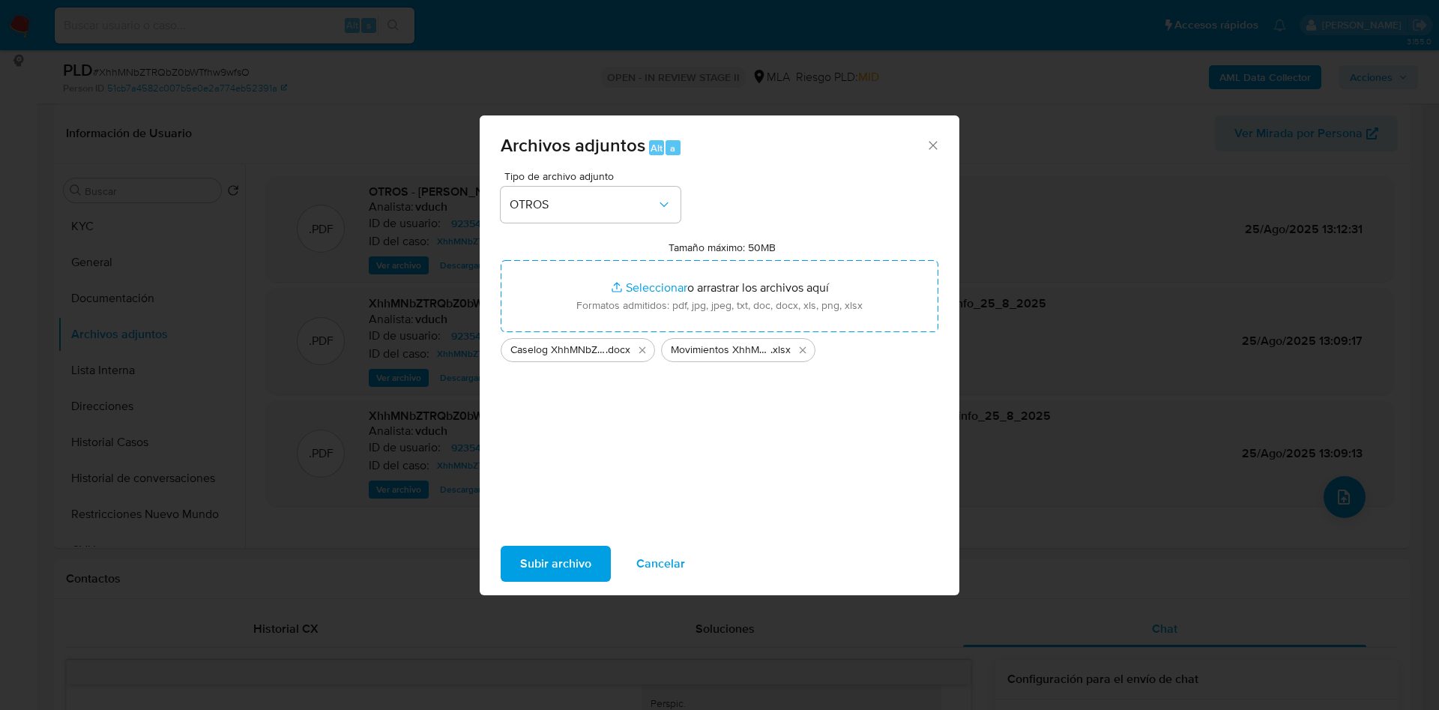
click at [502, 553] on button "Subir archivo" at bounding box center [556, 564] width 110 height 36
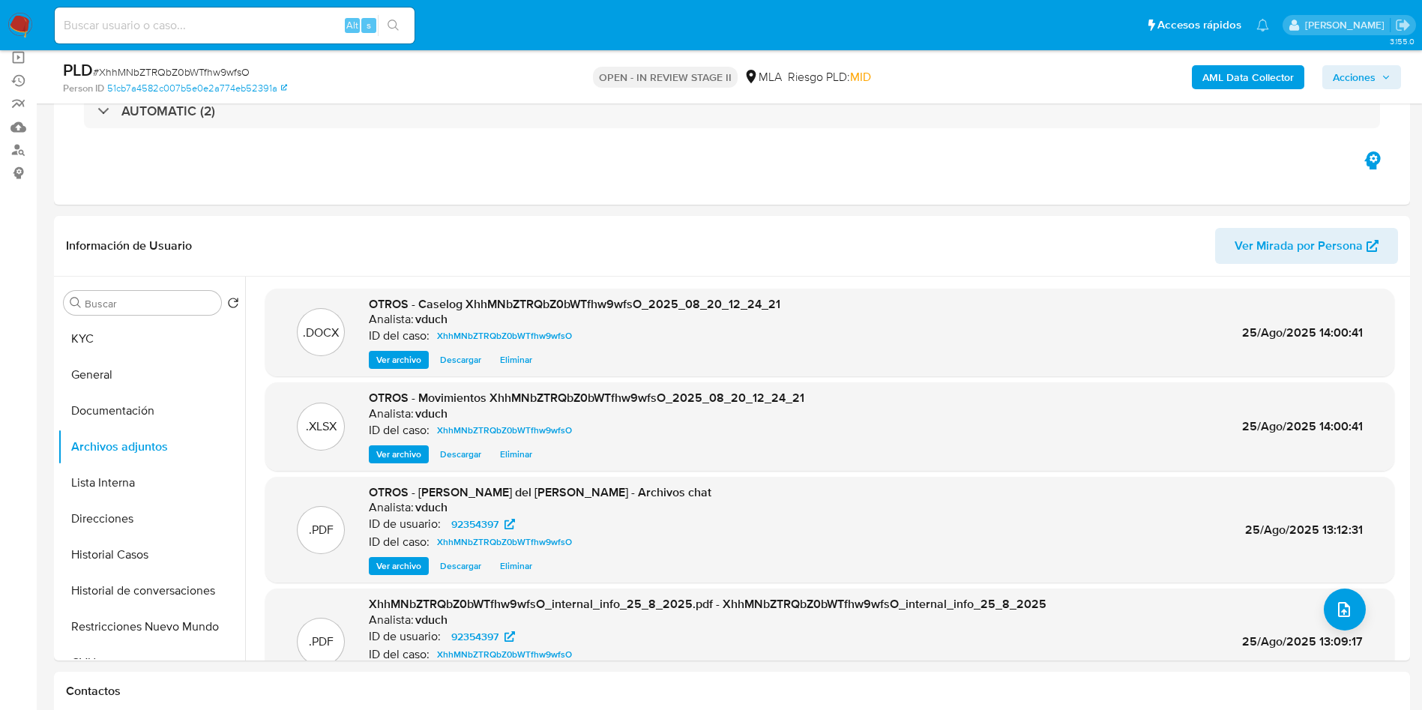
click at [1387, 85] on span "Acciones" at bounding box center [1362, 77] width 58 height 21
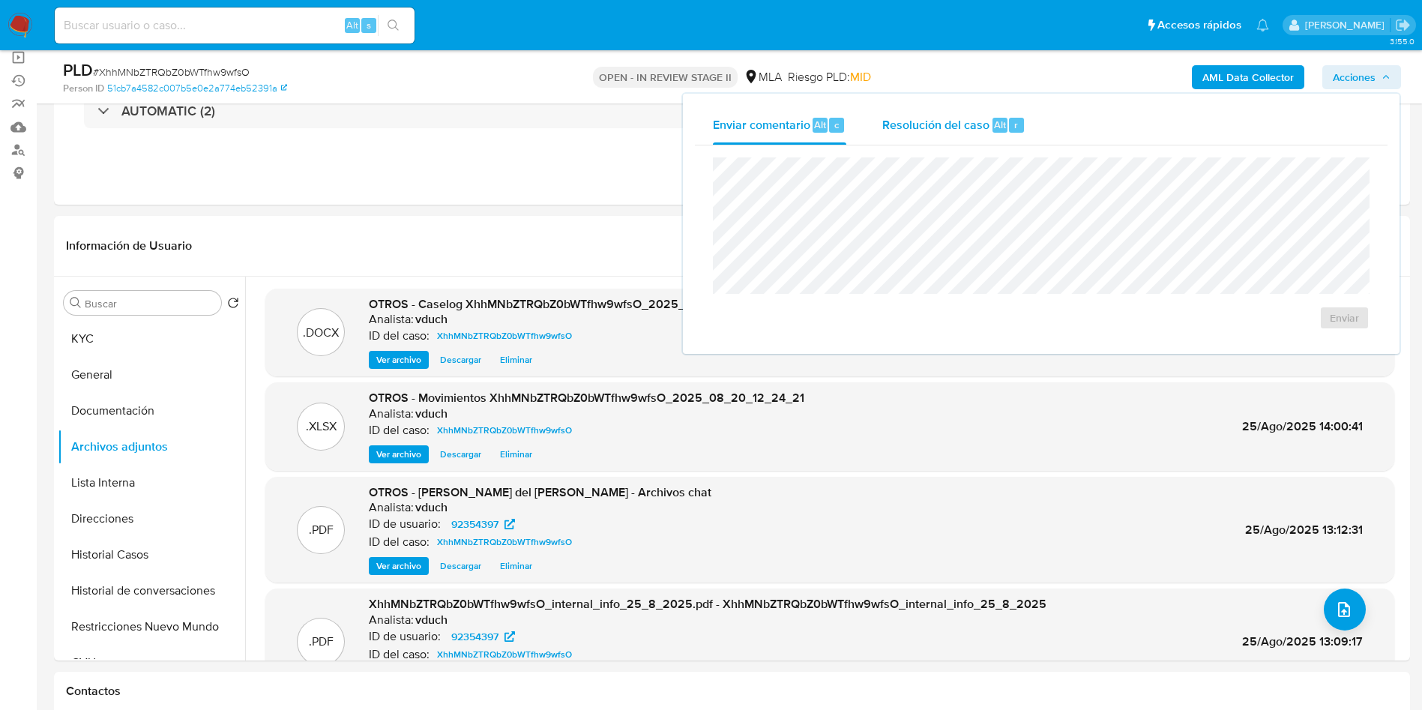
click at [981, 142] on div "Resolución del caso Alt r" at bounding box center [953, 125] width 143 height 39
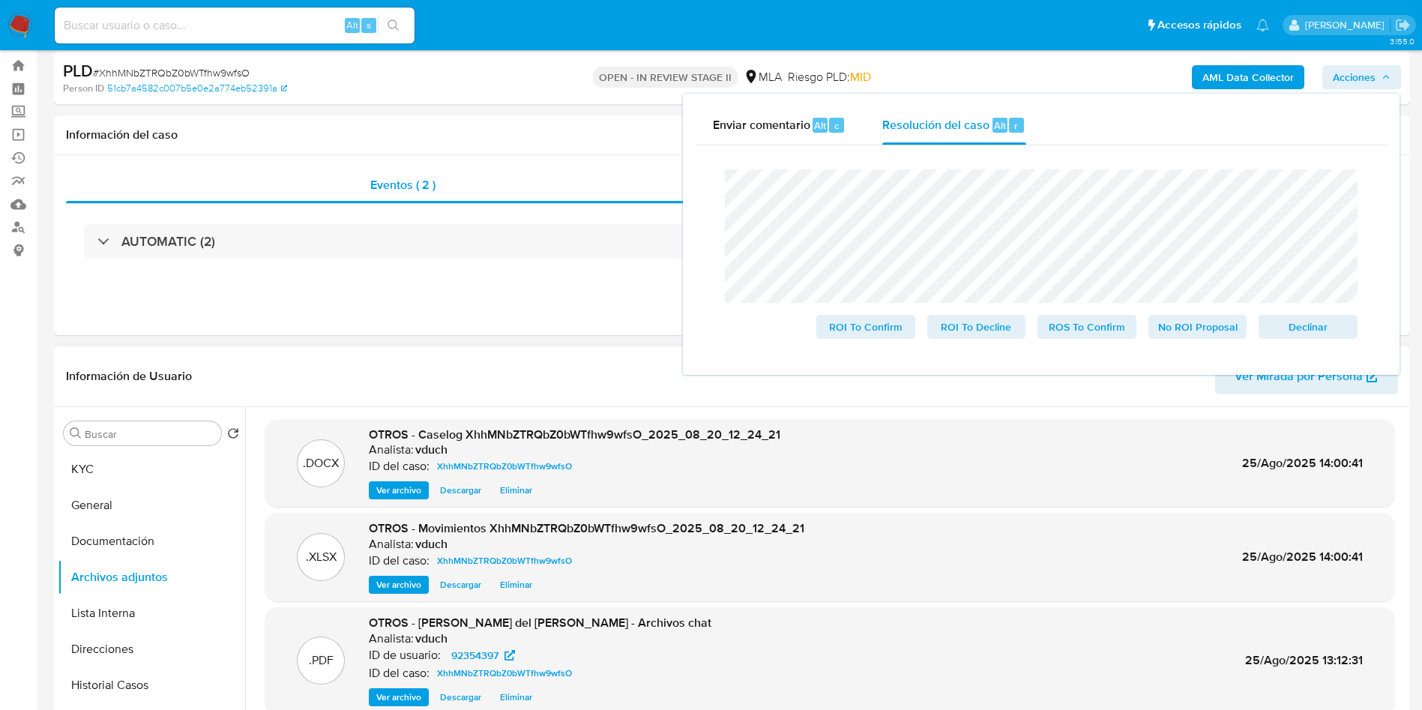
scroll to position [0, 0]
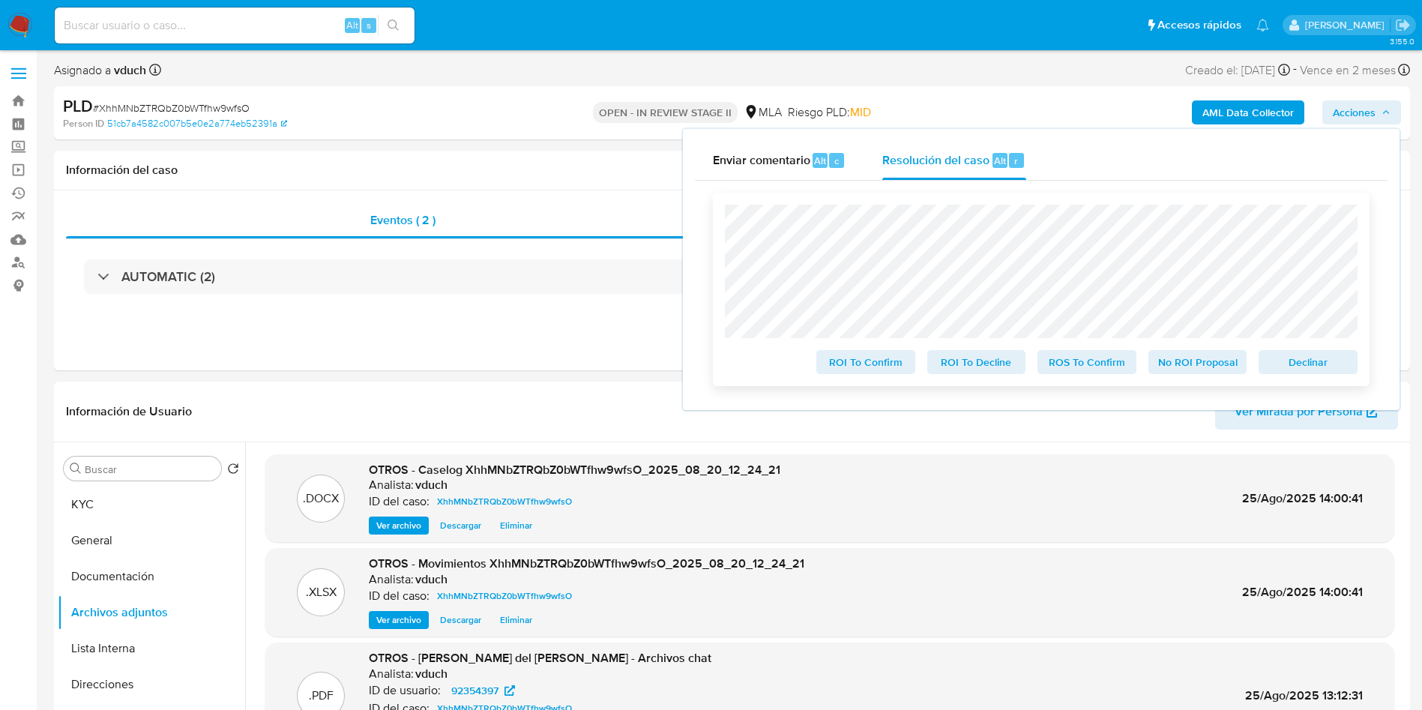
click at [1189, 351] on div "No ROI Proposal" at bounding box center [1197, 359] width 111 height 30
click at [1187, 363] on span "No ROI Proposal" at bounding box center [1198, 362] width 78 height 21
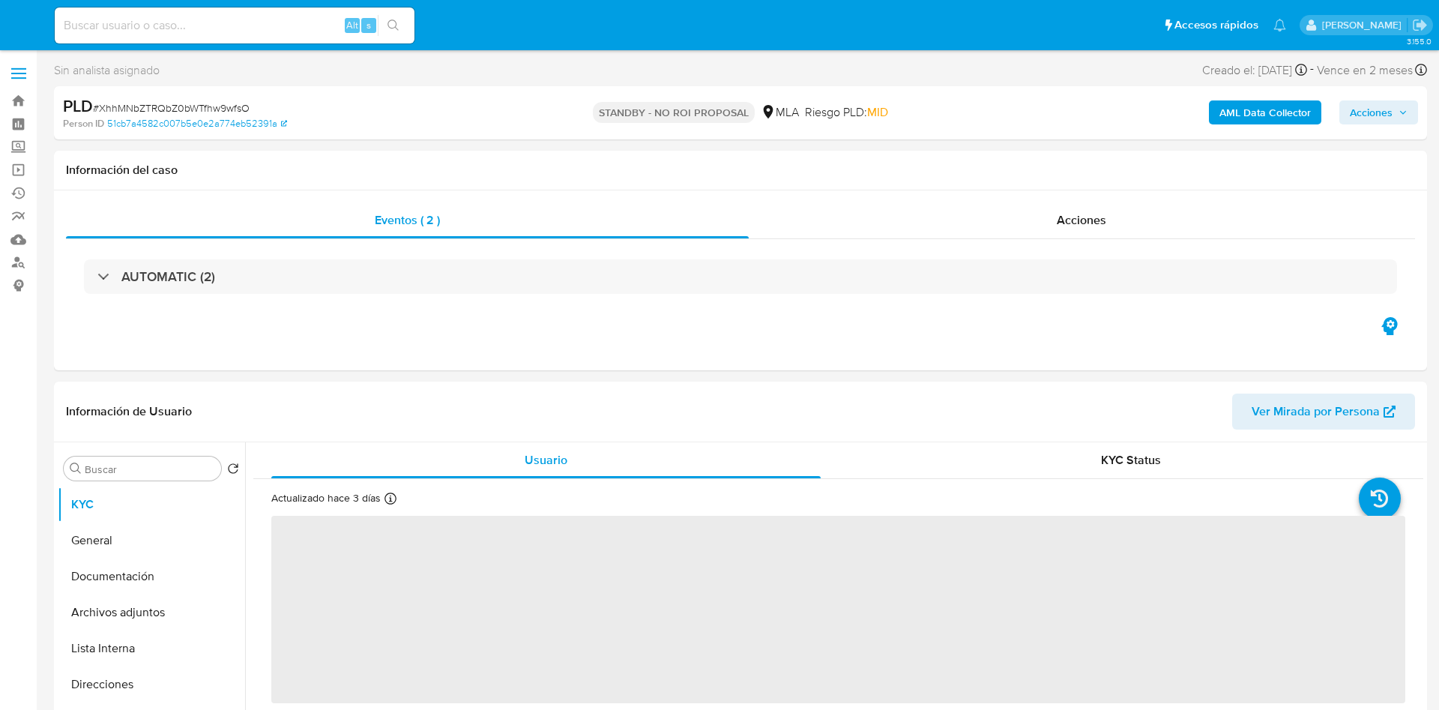
select select "10"
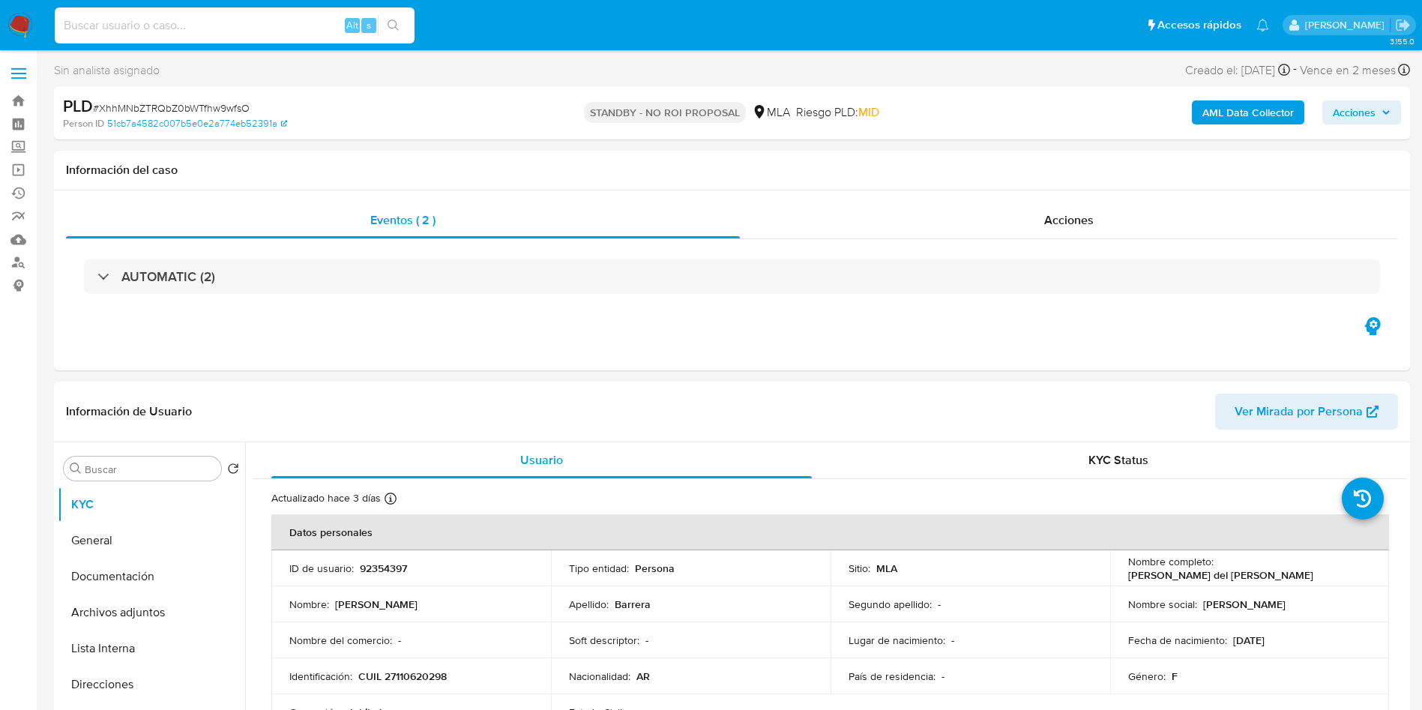
click at [298, 34] on input at bounding box center [235, 25] width 360 height 19
paste input "anFJX8etm7Tr1ZHBn1DvOhHB"
type input "anFJX8etm7Tr1ZHBn1DvOhHB"
click at [400, 28] on icon "search-icon" at bounding box center [394, 25] width 12 height 12
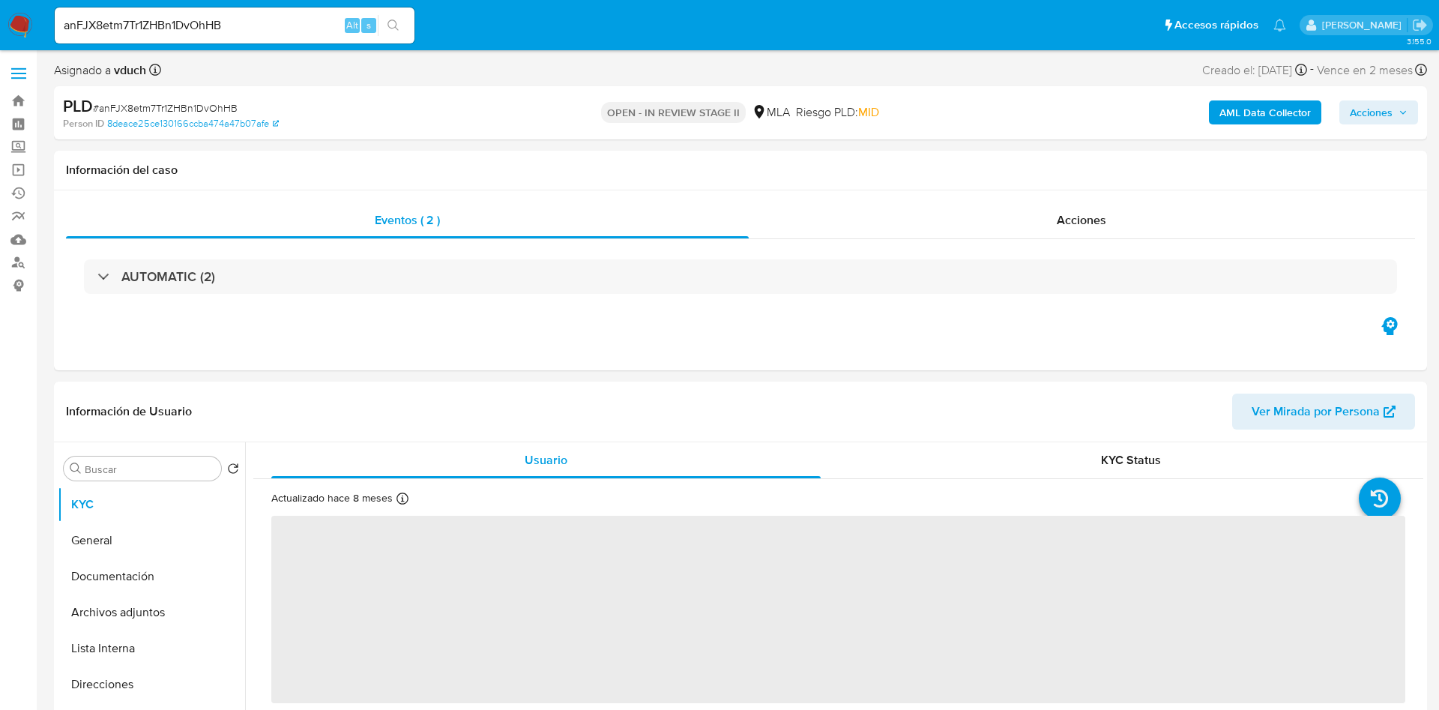
select select "10"
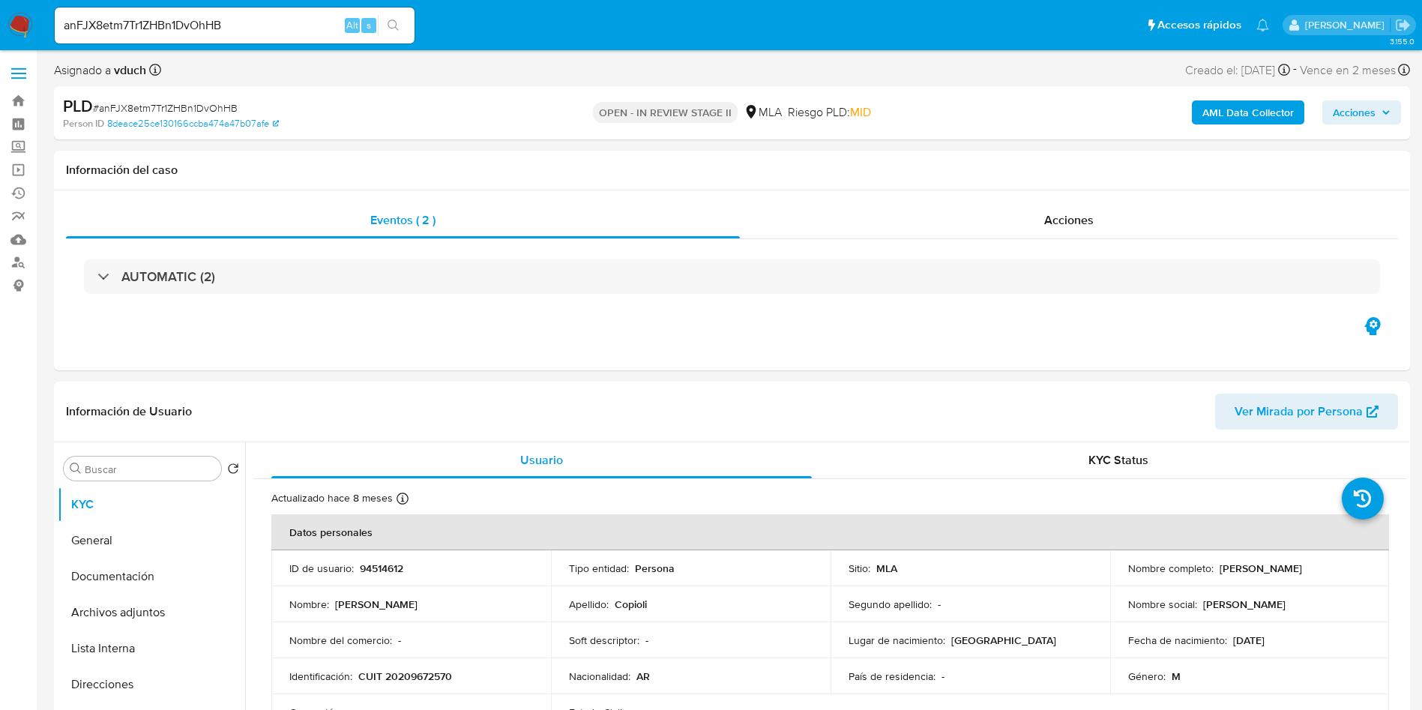
click at [280, 25] on input "anFJX8etm7Tr1ZHBn1DvOhHB" at bounding box center [235, 25] width 360 height 19
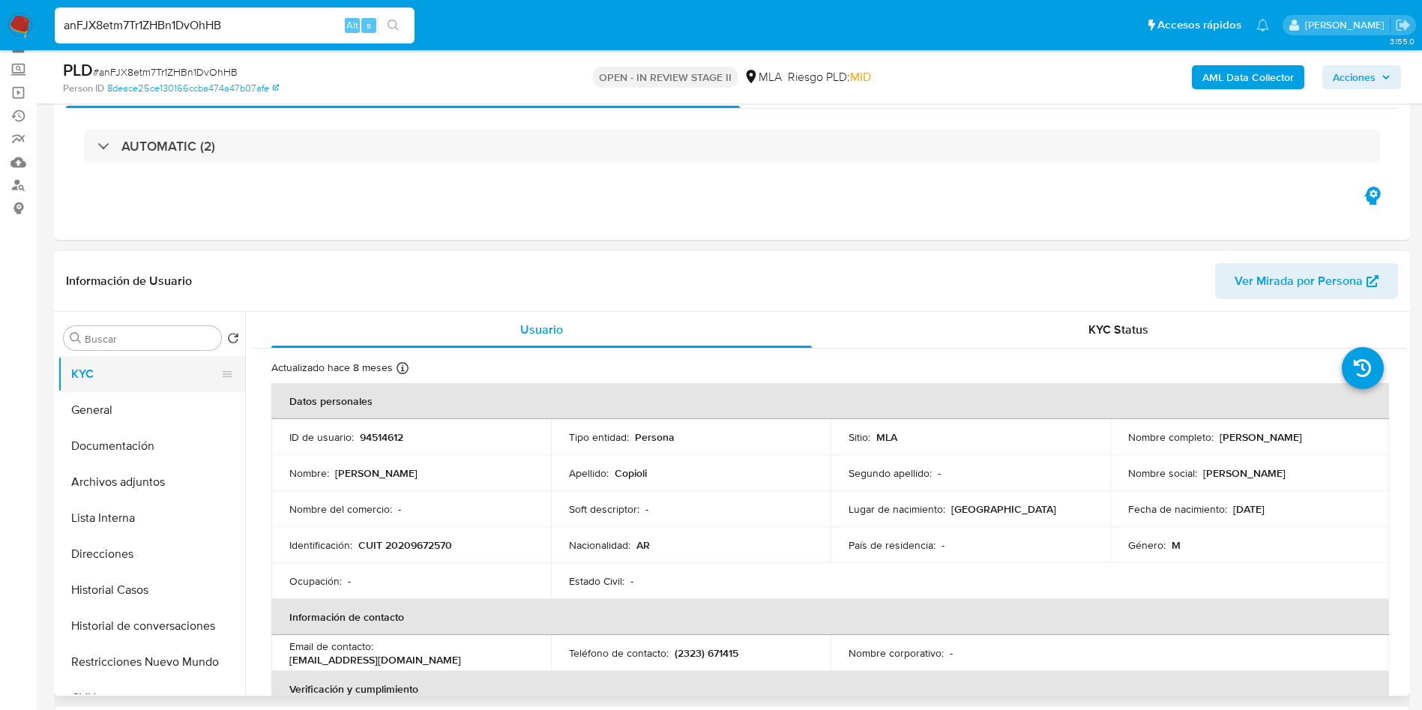
scroll to position [112, 0]
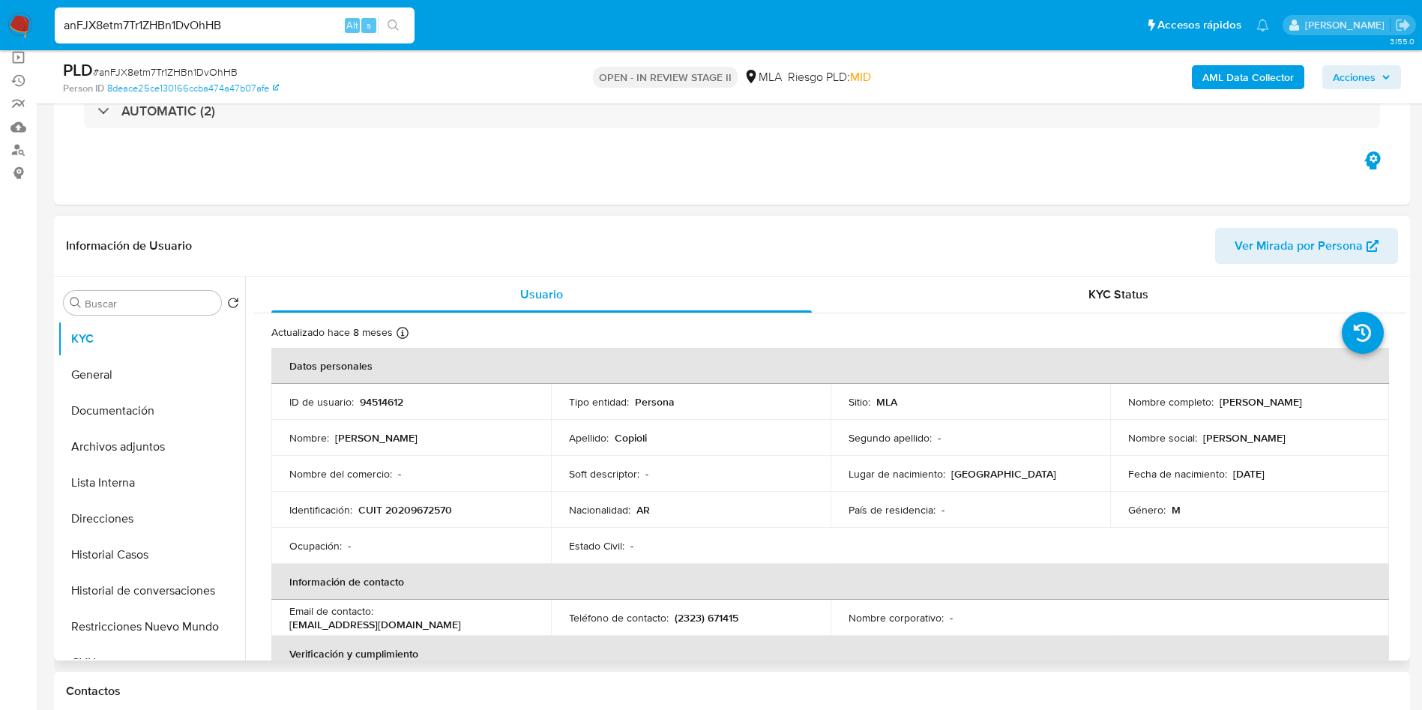
click at [384, 411] on td "ID de usuario : 94514612" at bounding box center [411, 402] width 280 height 36
drag, startPoint x: 384, startPoint y: 411, endPoint x: 386, endPoint y: 403, distance: 8.5
click at [385, 411] on td "ID de usuario : 94514612" at bounding box center [411, 402] width 280 height 36
click at [386, 400] on p "94514612" at bounding box center [381, 401] width 43 height 13
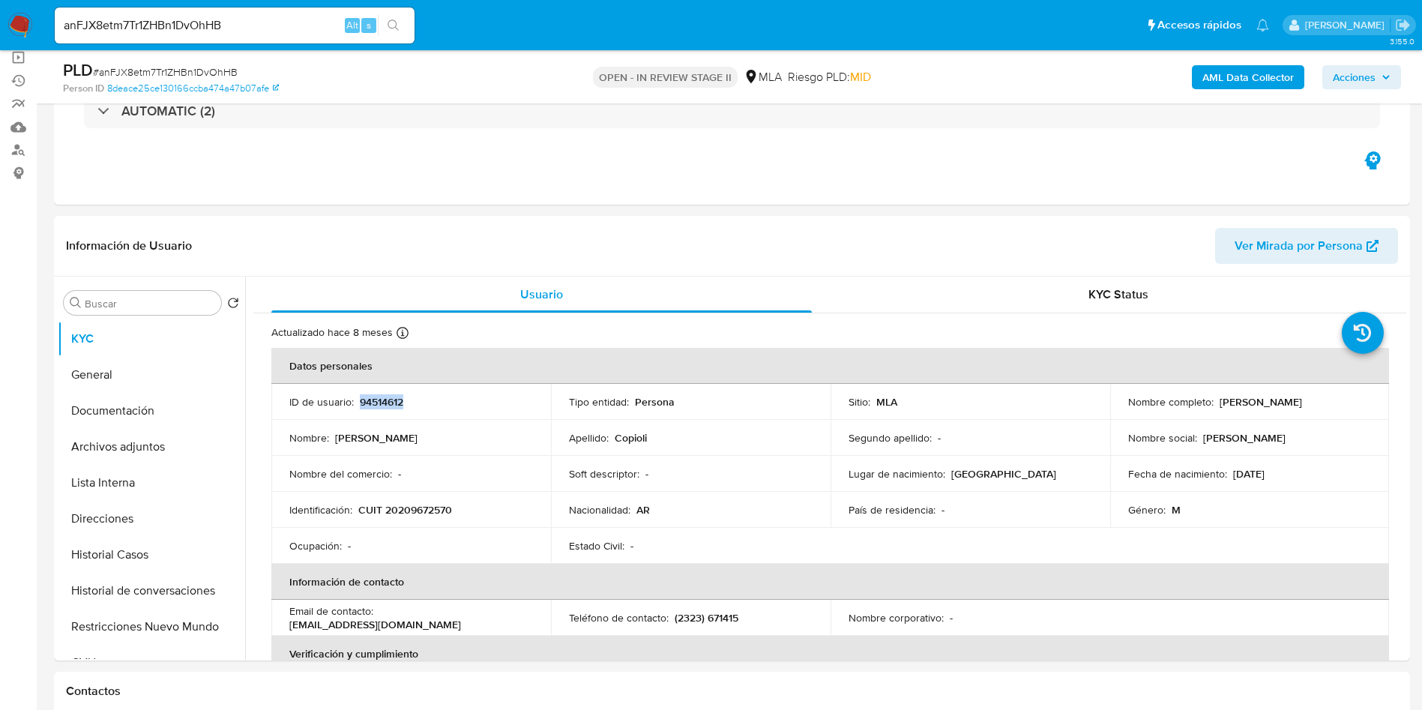
copy p "94514612"
click at [678, 442] on div "Apellido : Copioli" at bounding box center [691, 437] width 244 height 13
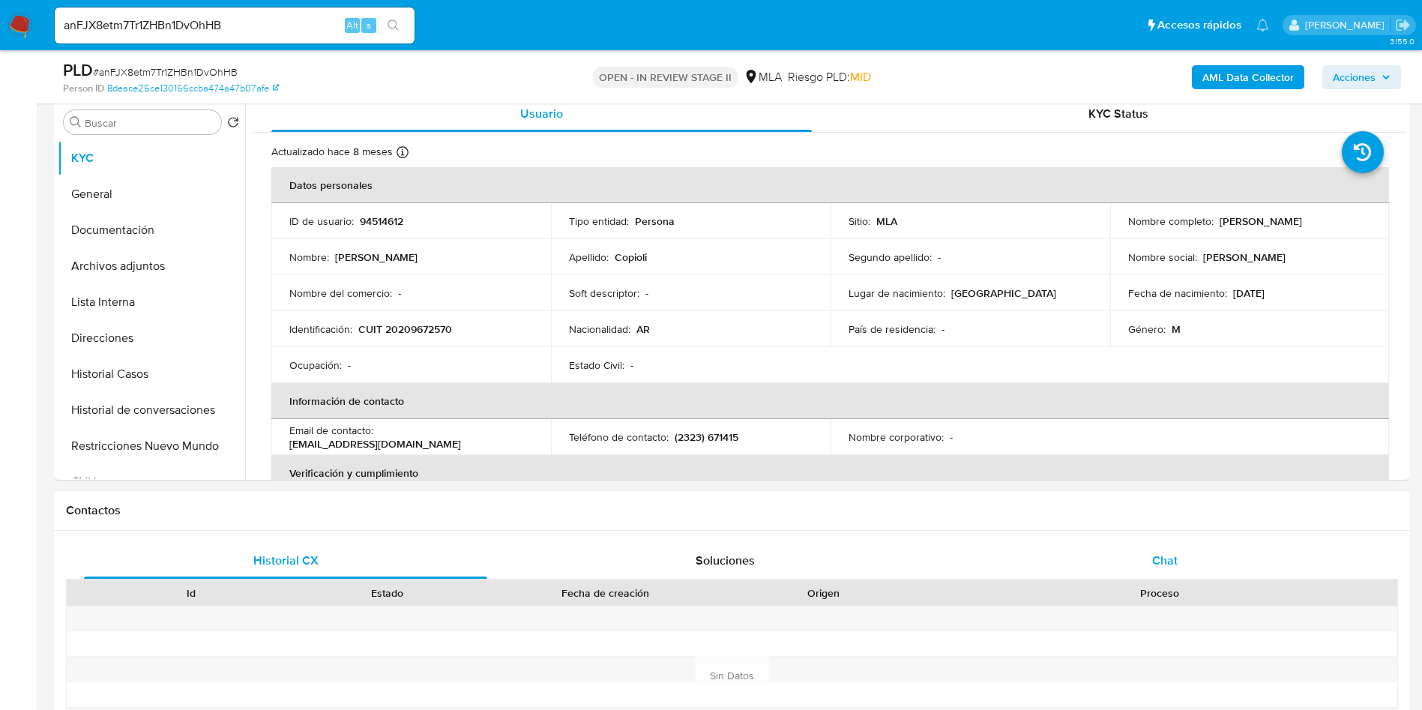
scroll to position [450, 0]
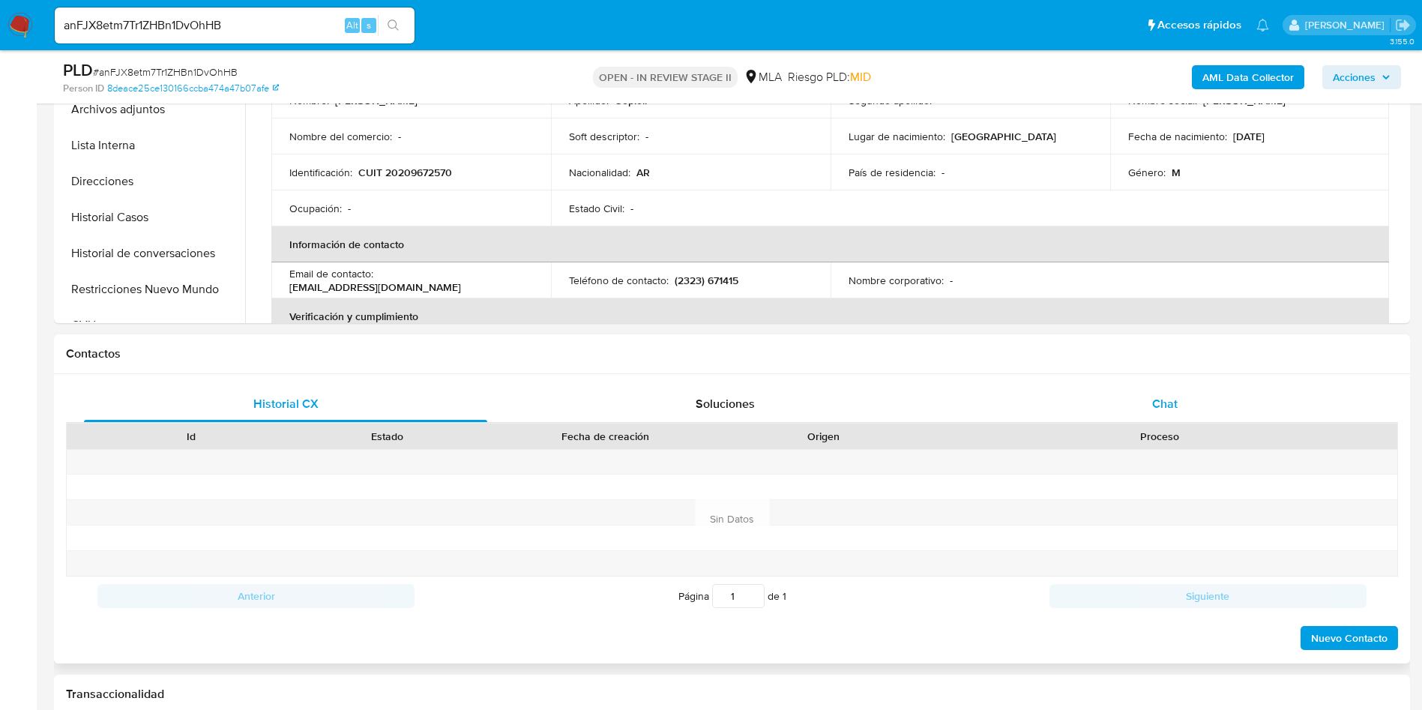
click at [1197, 391] on div "Chat" at bounding box center [1164, 404] width 403 height 36
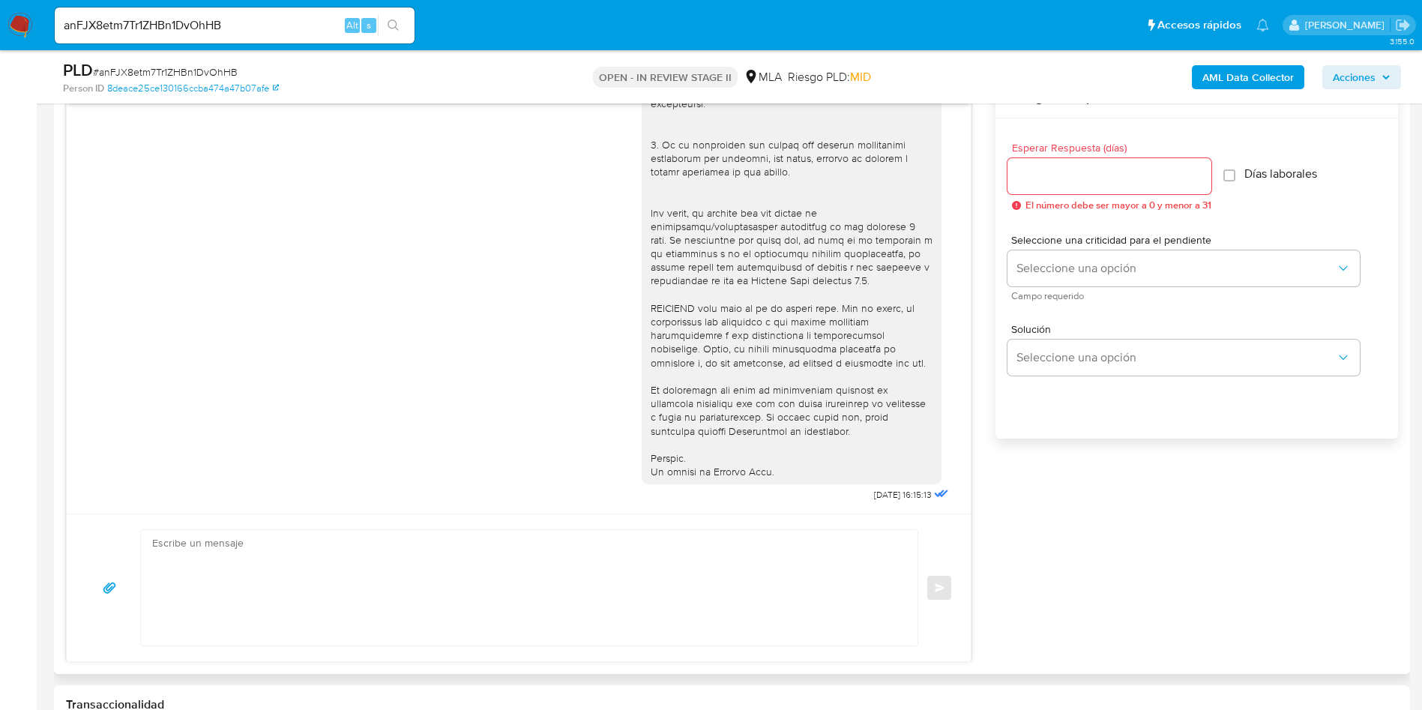
scroll to position [675, 0]
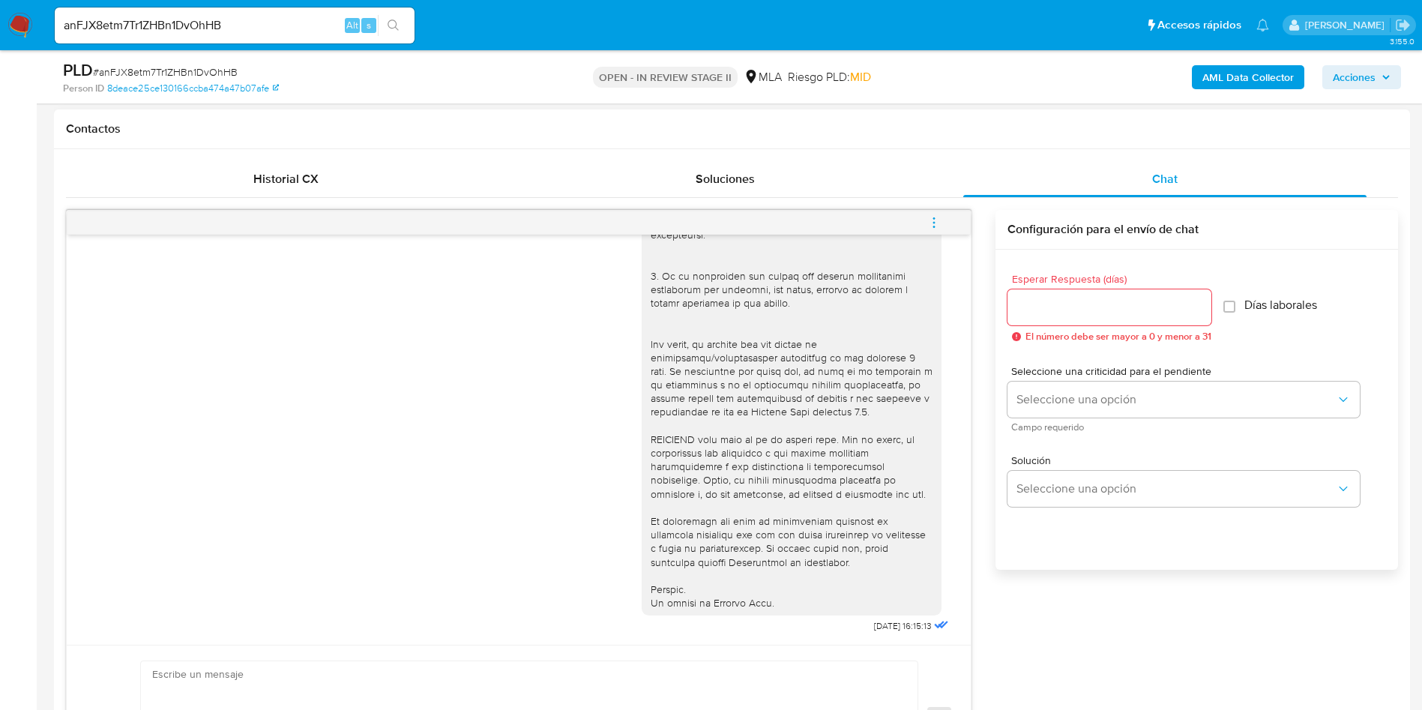
click at [921, 217] on button "menu-action" at bounding box center [933, 223] width 49 height 36
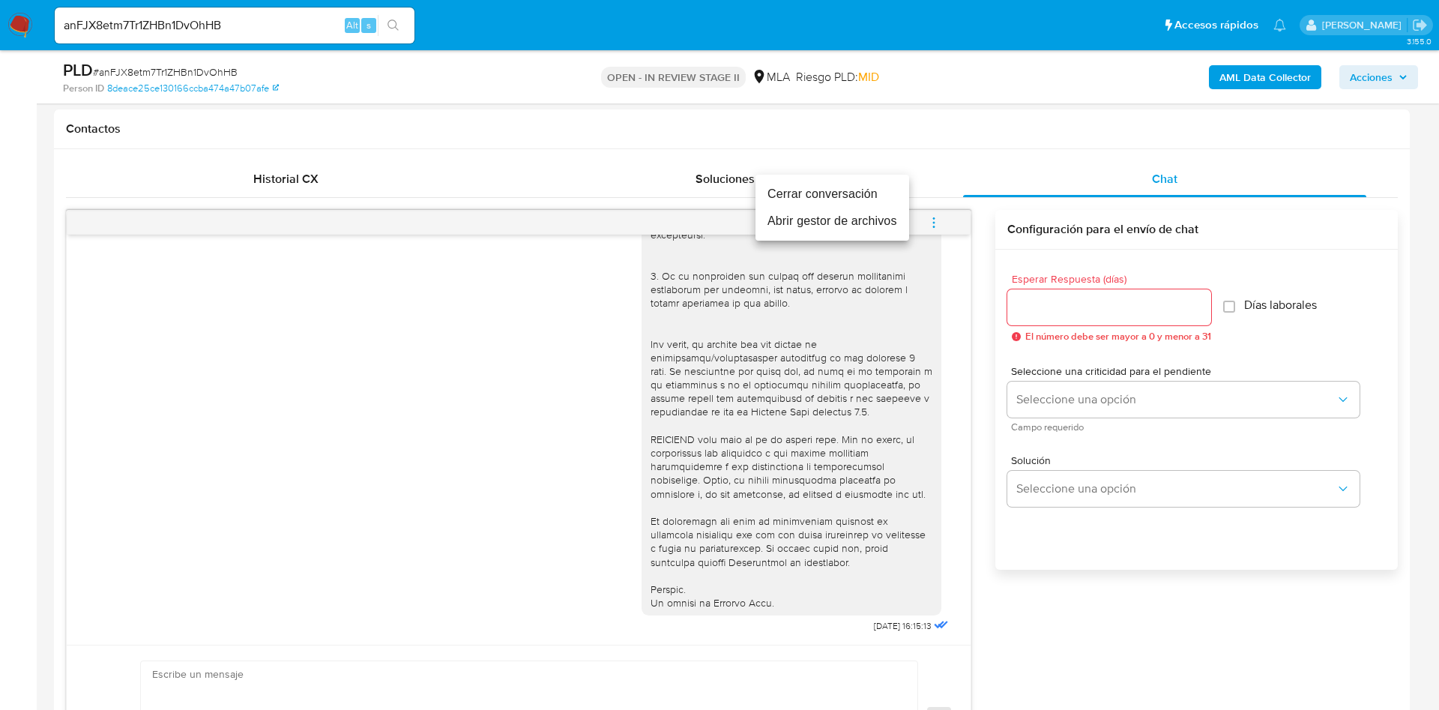
click at [836, 181] on li "Cerrar conversación" at bounding box center [833, 194] width 154 height 27
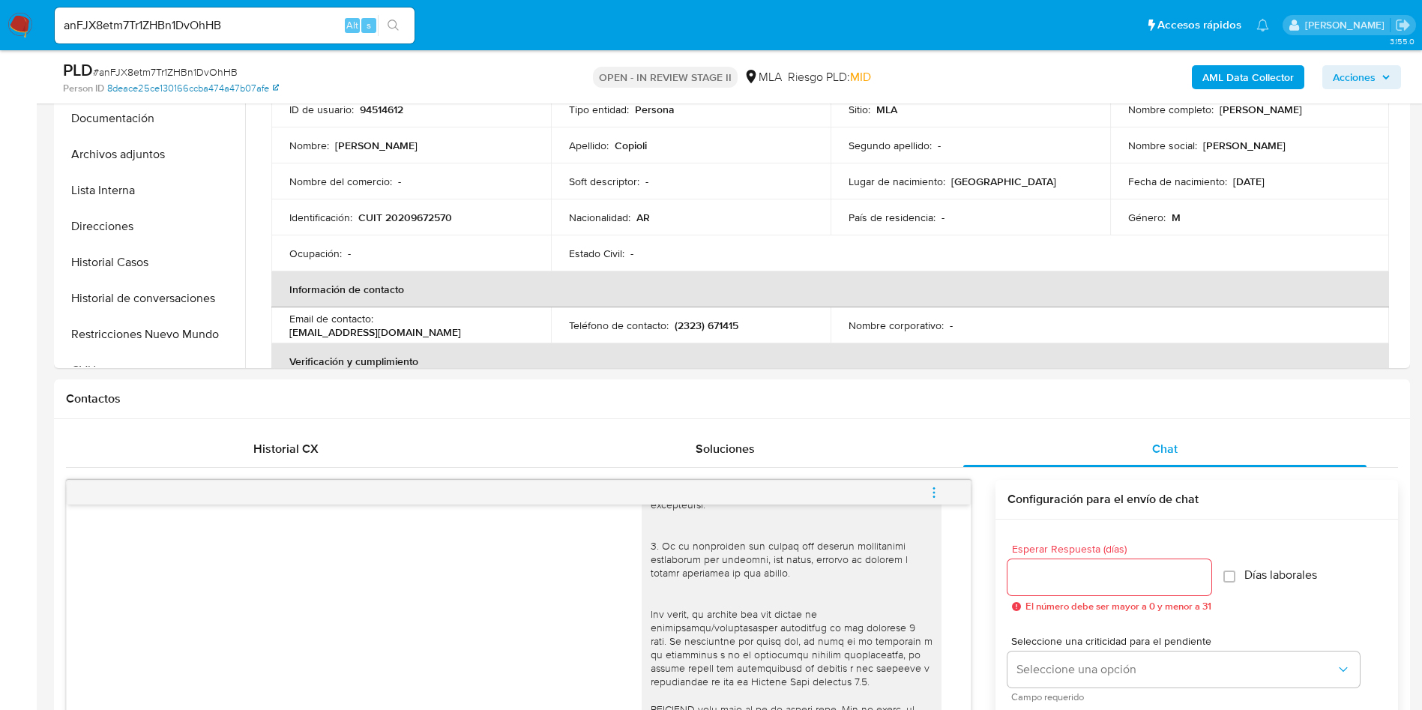
scroll to position [0, 0]
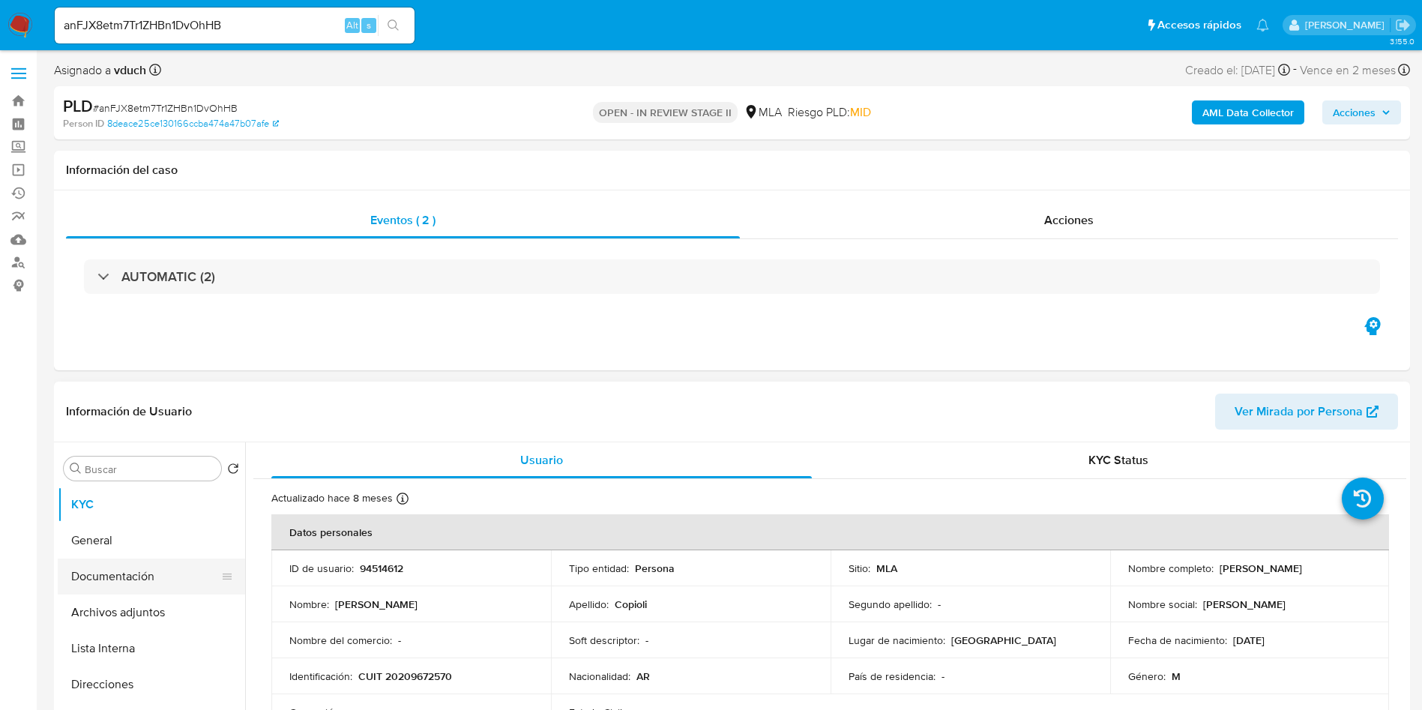
click at [169, 582] on button "Documentación" at bounding box center [145, 576] width 175 height 36
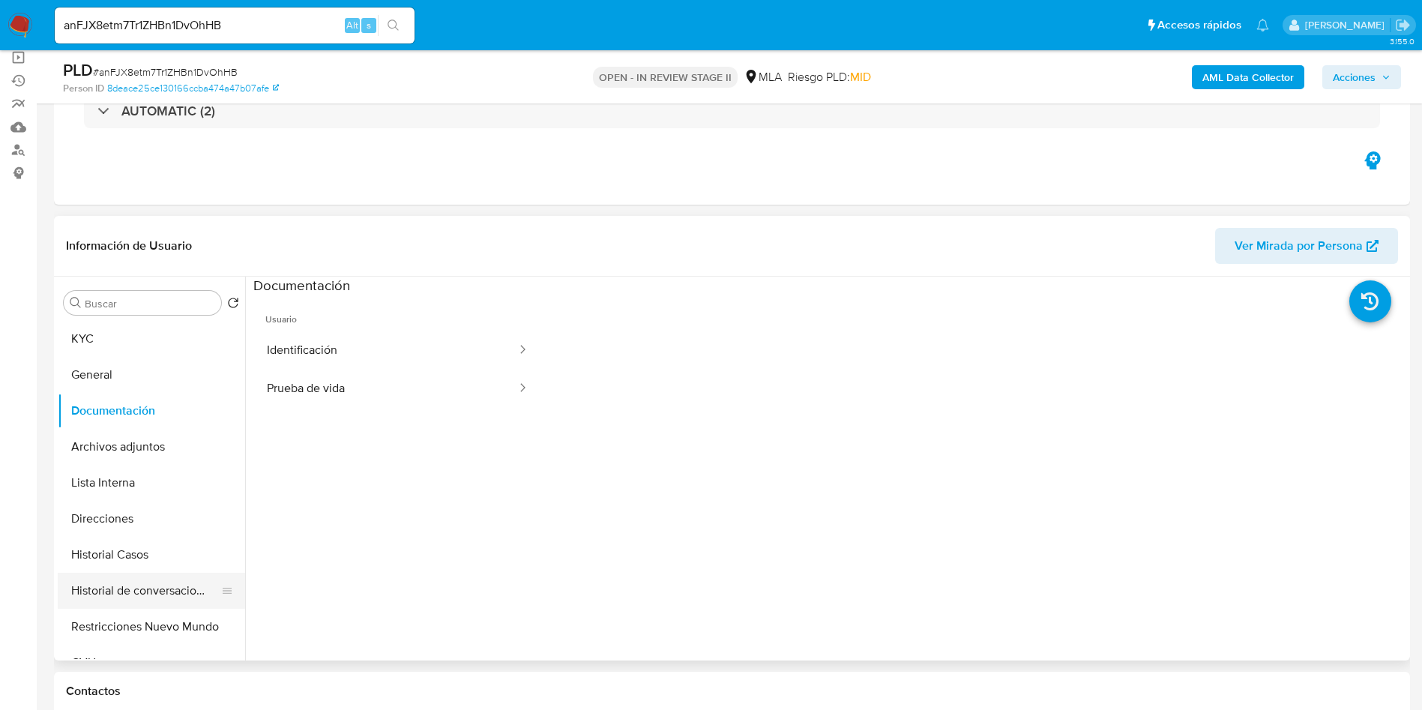
scroll to position [112, 0]
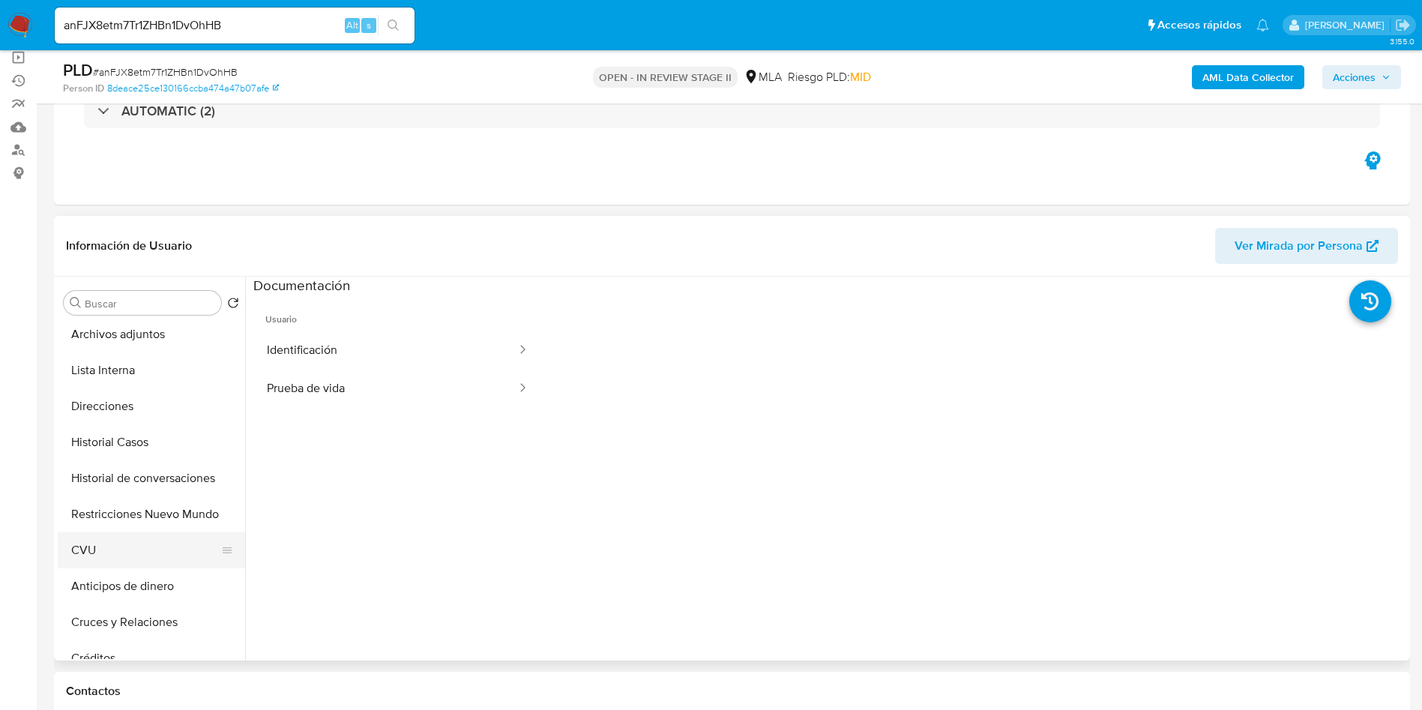
click at [118, 555] on button "CVU" at bounding box center [145, 550] width 175 height 36
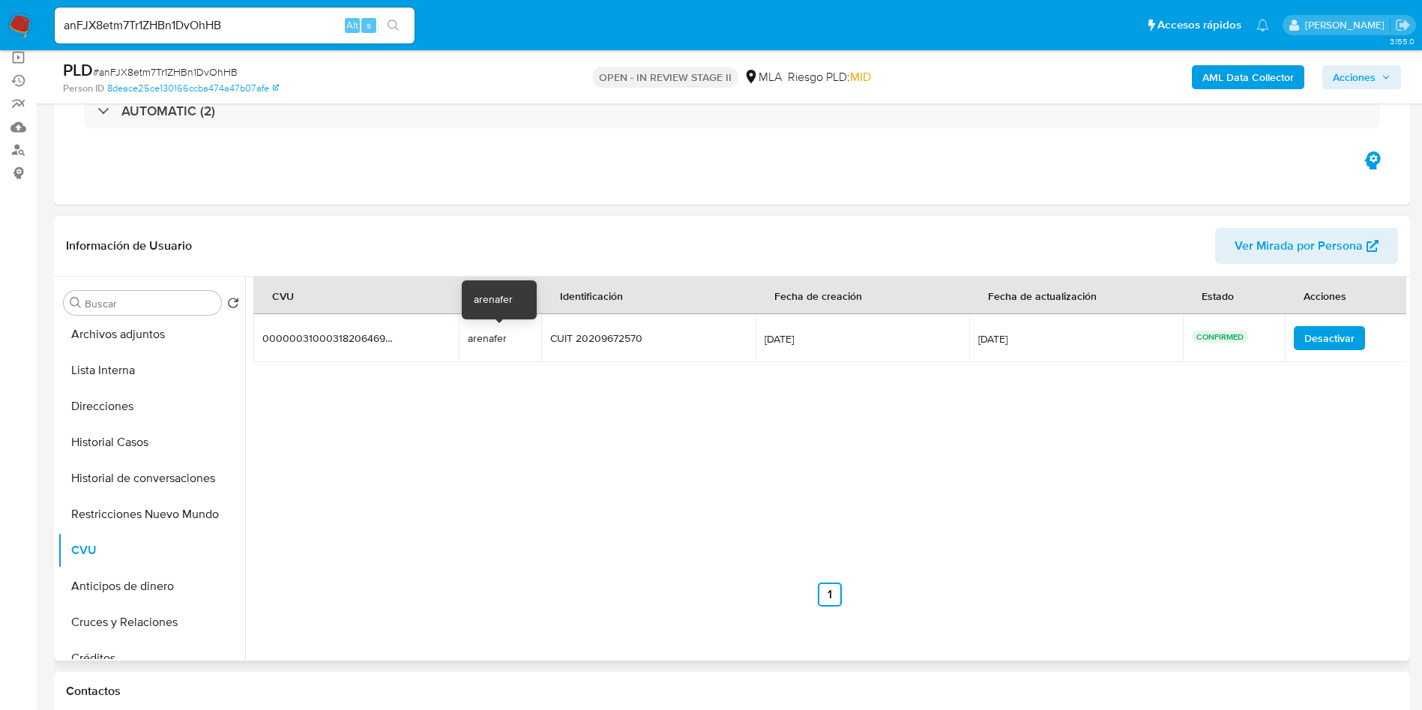
click at [468, 338] on div "arenafer" at bounding box center [500, 337] width 64 height 13
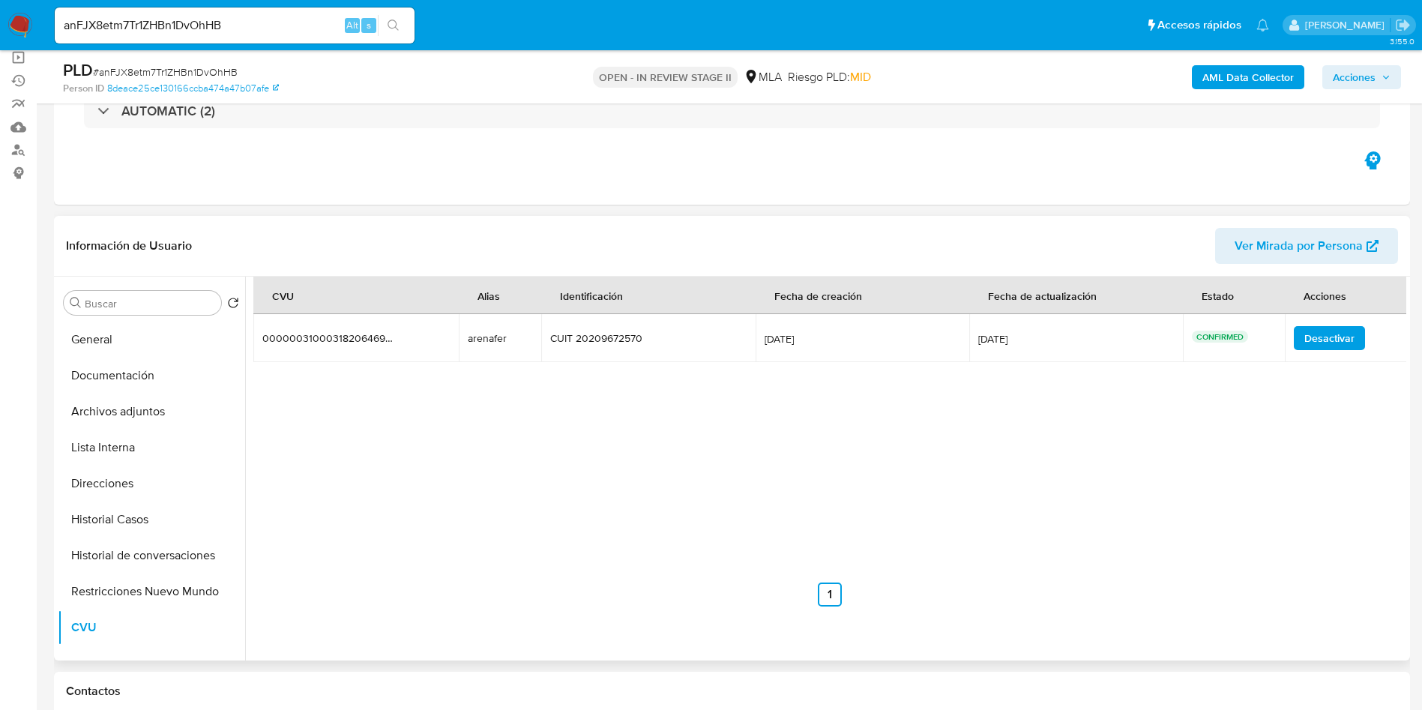
scroll to position [0, 0]
click at [107, 318] on div "Buscar Volver al orden por defecto KYC General Documentación Archivos adjuntos …" at bounding box center [151, 470] width 187 height 382
click at [107, 326] on button "KYC" at bounding box center [145, 339] width 175 height 36
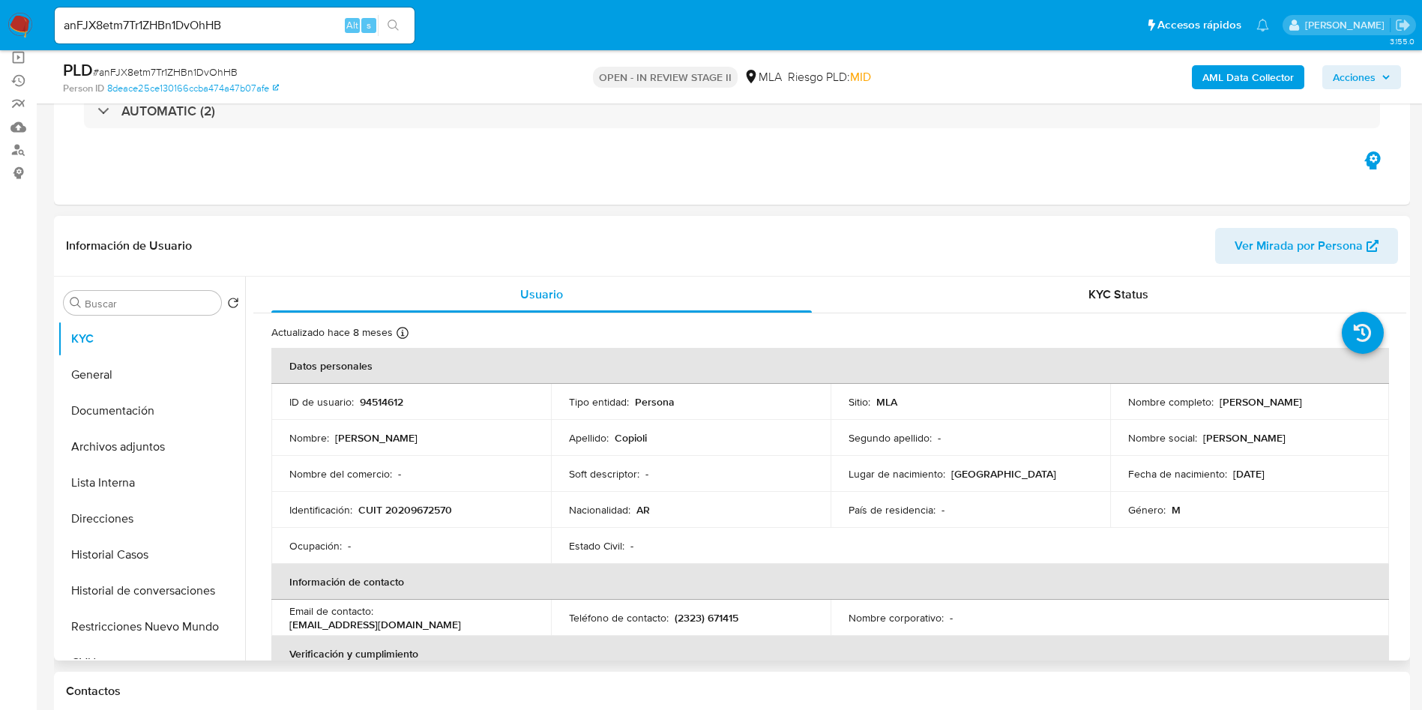
drag, startPoint x: 1215, startPoint y: 399, endPoint x: 1345, endPoint y: 400, distance: 129.7
click at [1345, 400] on div "Nombre completo : Fernando Gabriel Copioli" at bounding box center [1250, 401] width 244 height 13
copy p "Fernando Gabriel Copioli"
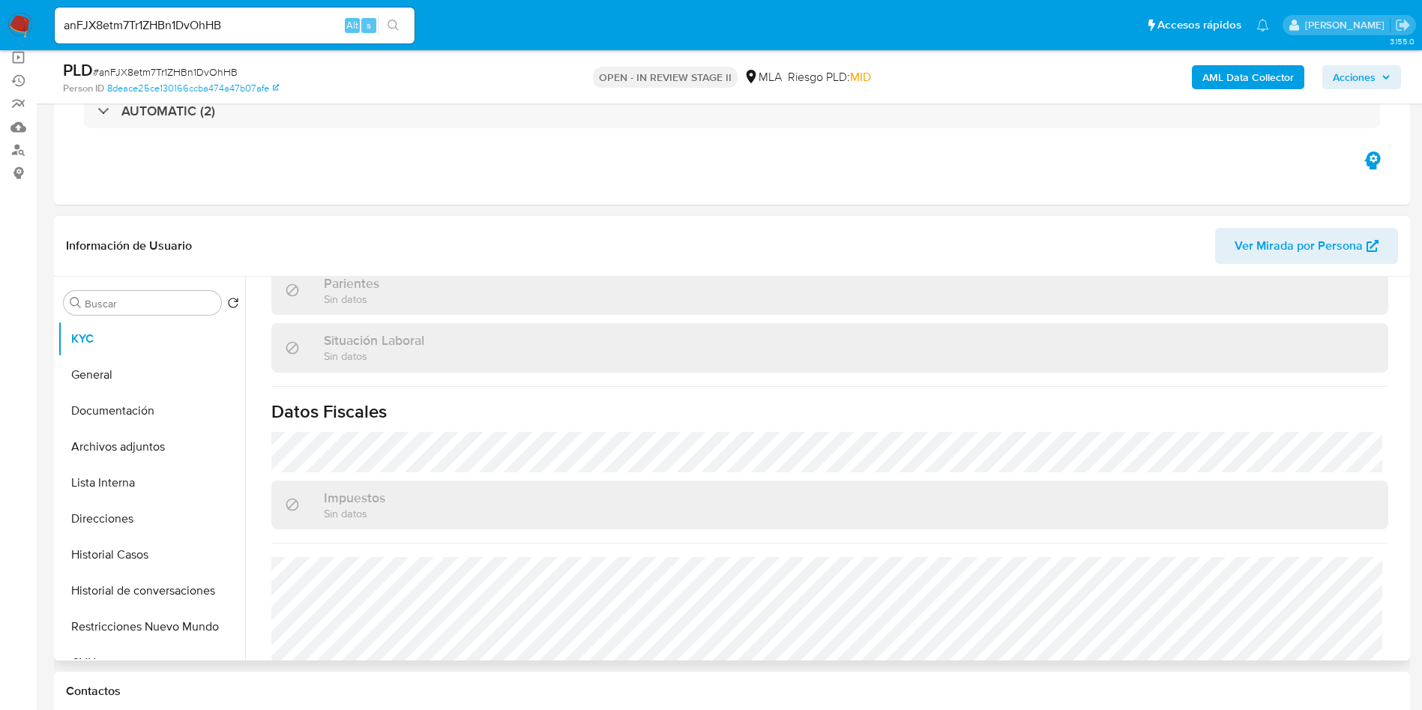
scroll to position [776, 0]
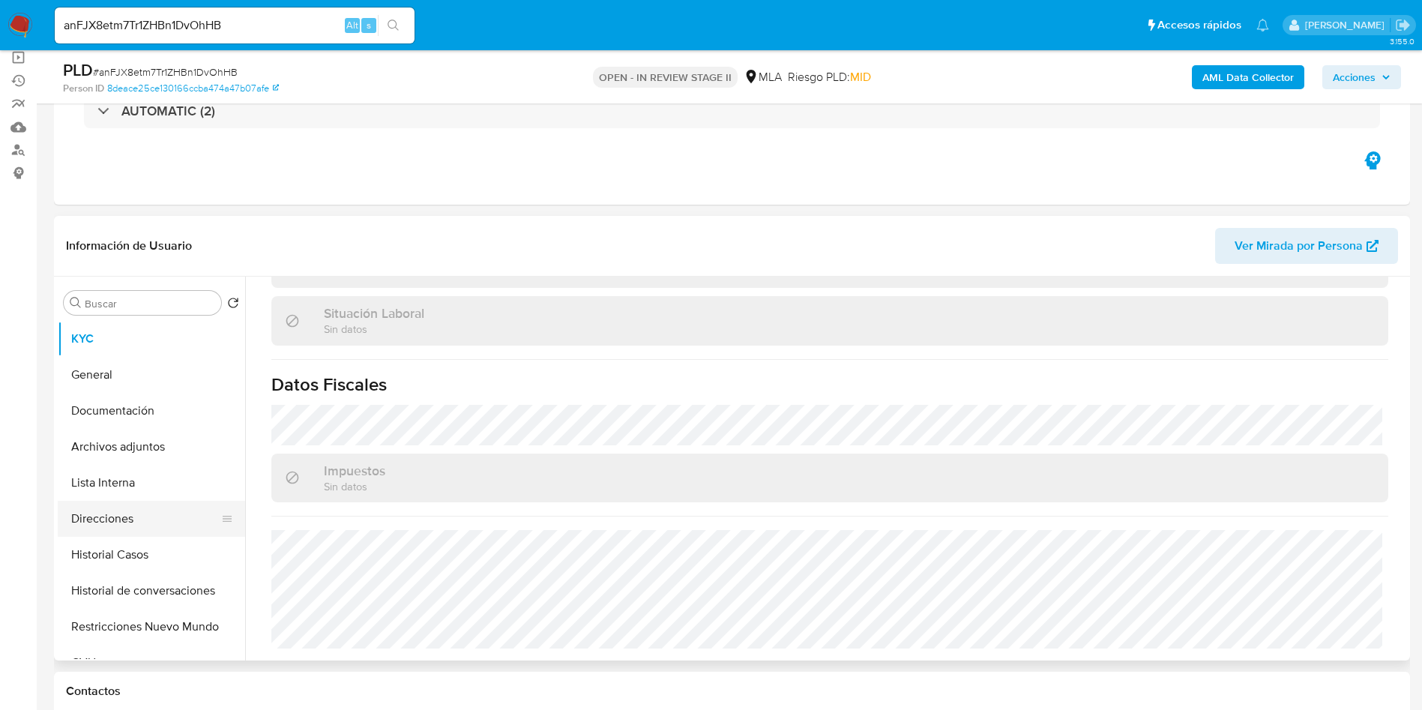
click at [181, 525] on button "Direcciones" at bounding box center [145, 519] width 175 height 36
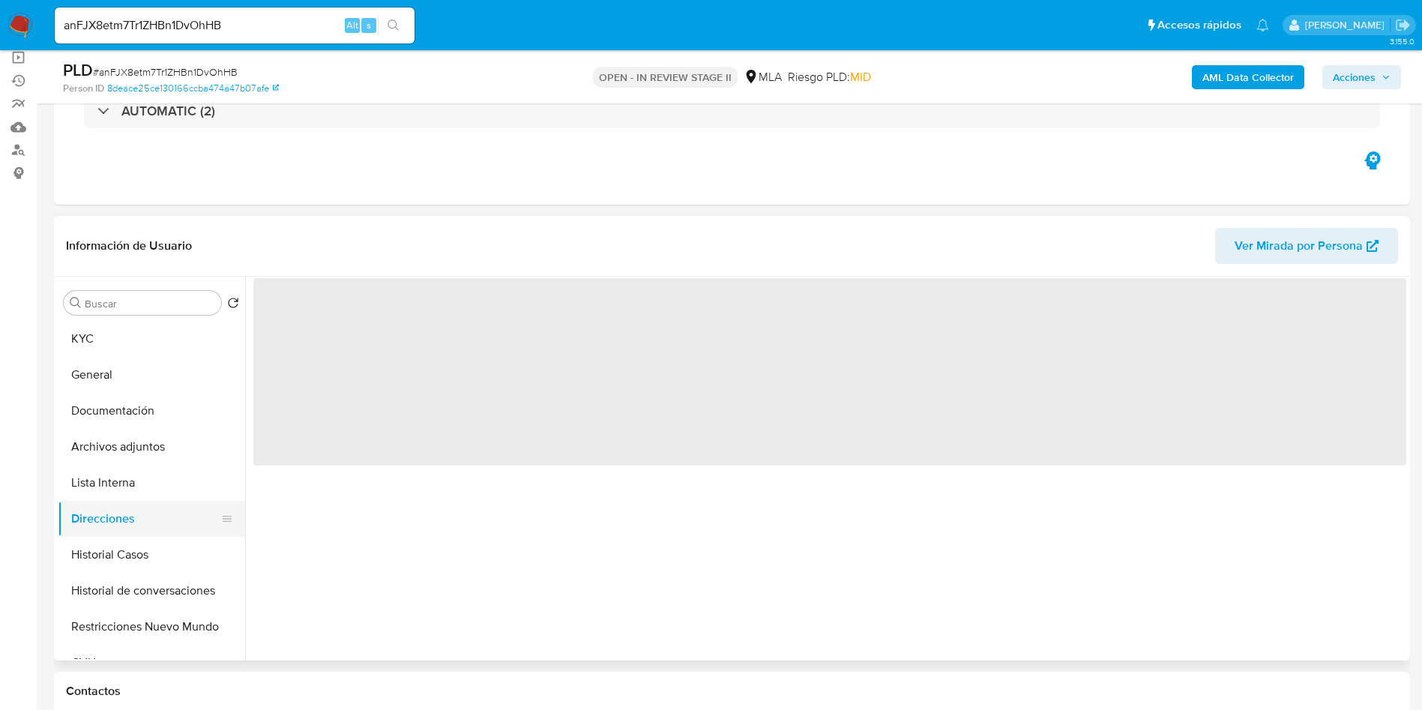
scroll to position [0, 0]
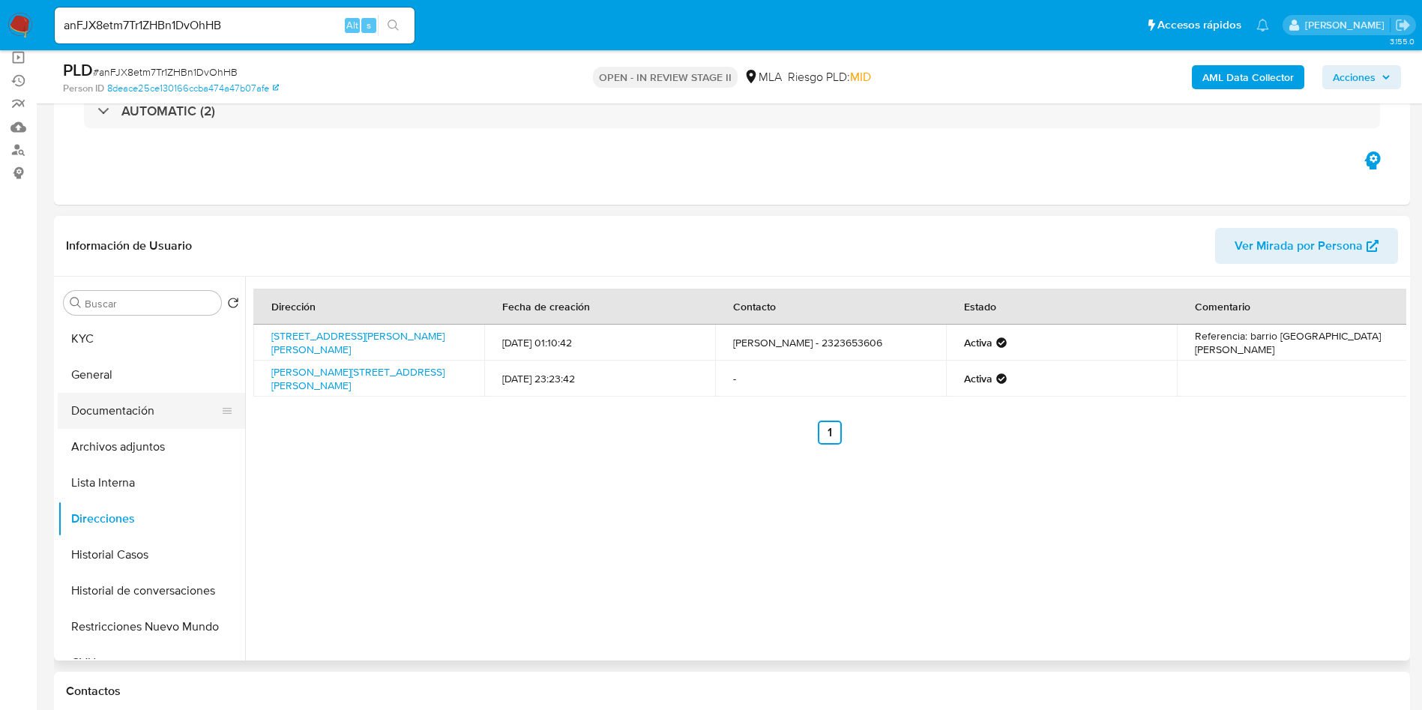
click at [181, 408] on button "Documentación" at bounding box center [145, 411] width 175 height 36
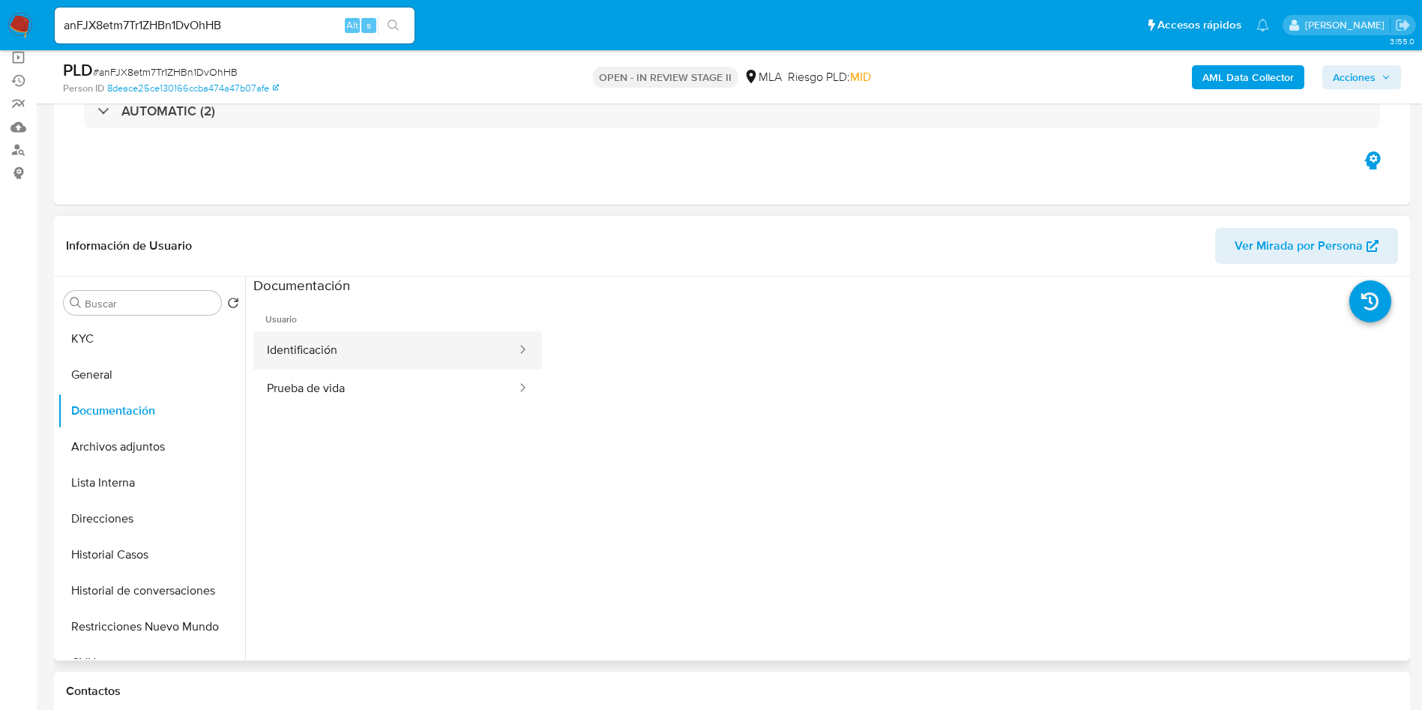
click at [328, 332] on button "Identificación" at bounding box center [385, 350] width 265 height 38
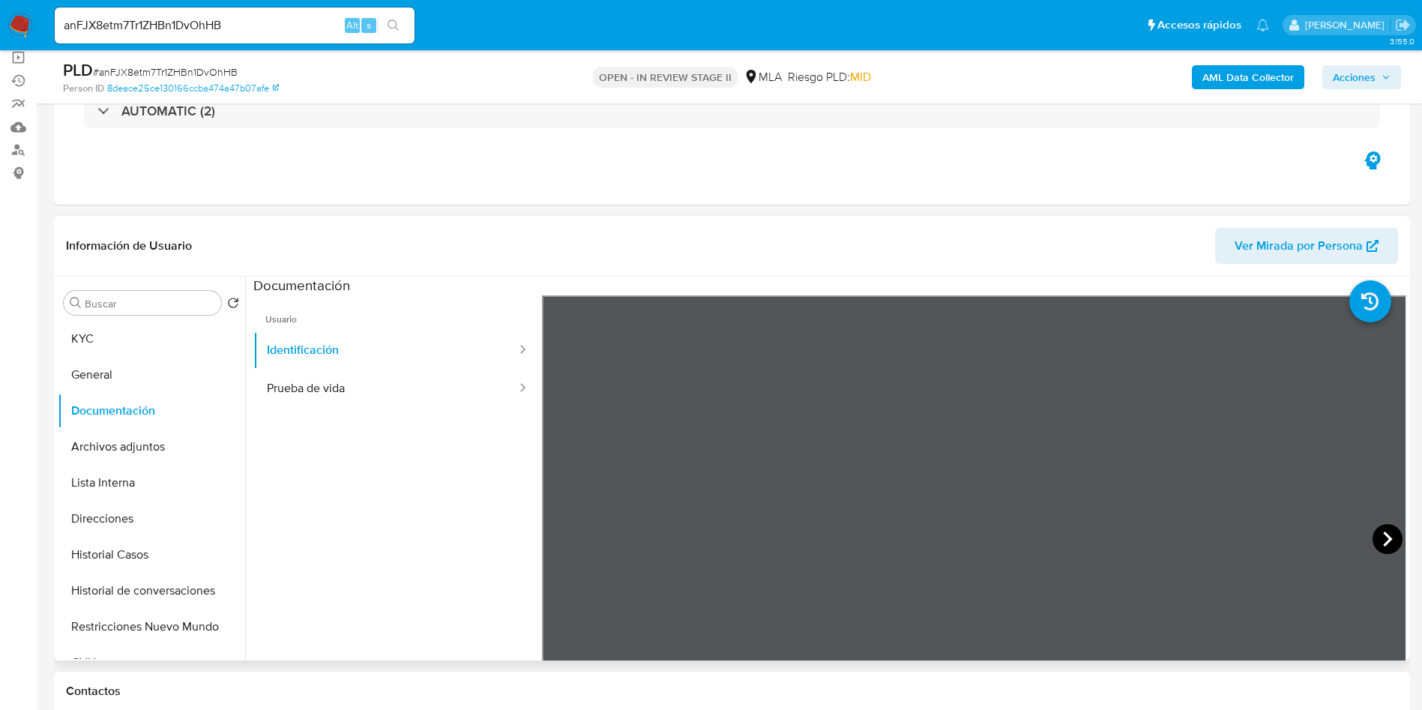
click at [1386, 538] on icon at bounding box center [1388, 539] width 30 height 30
click at [546, 546] on div at bounding box center [974, 541] width 865 height 492
click at [552, 535] on icon at bounding box center [561, 539] width 30 height 30
click at [130, 335] on button "KYC" at bounding box center [145, 339] width 175 height 36
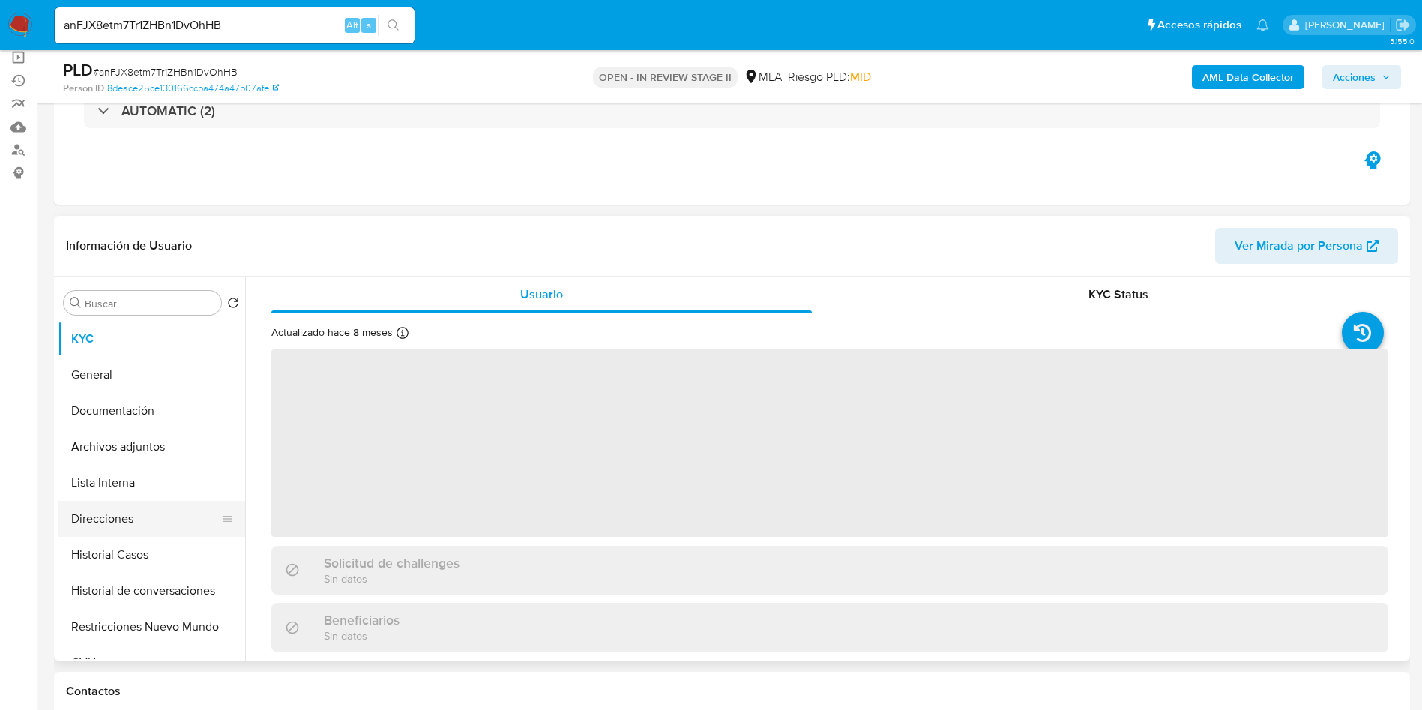
click at [125, 522] on button "Direcciones" at bounding box center [145, 519] width 175 height 36
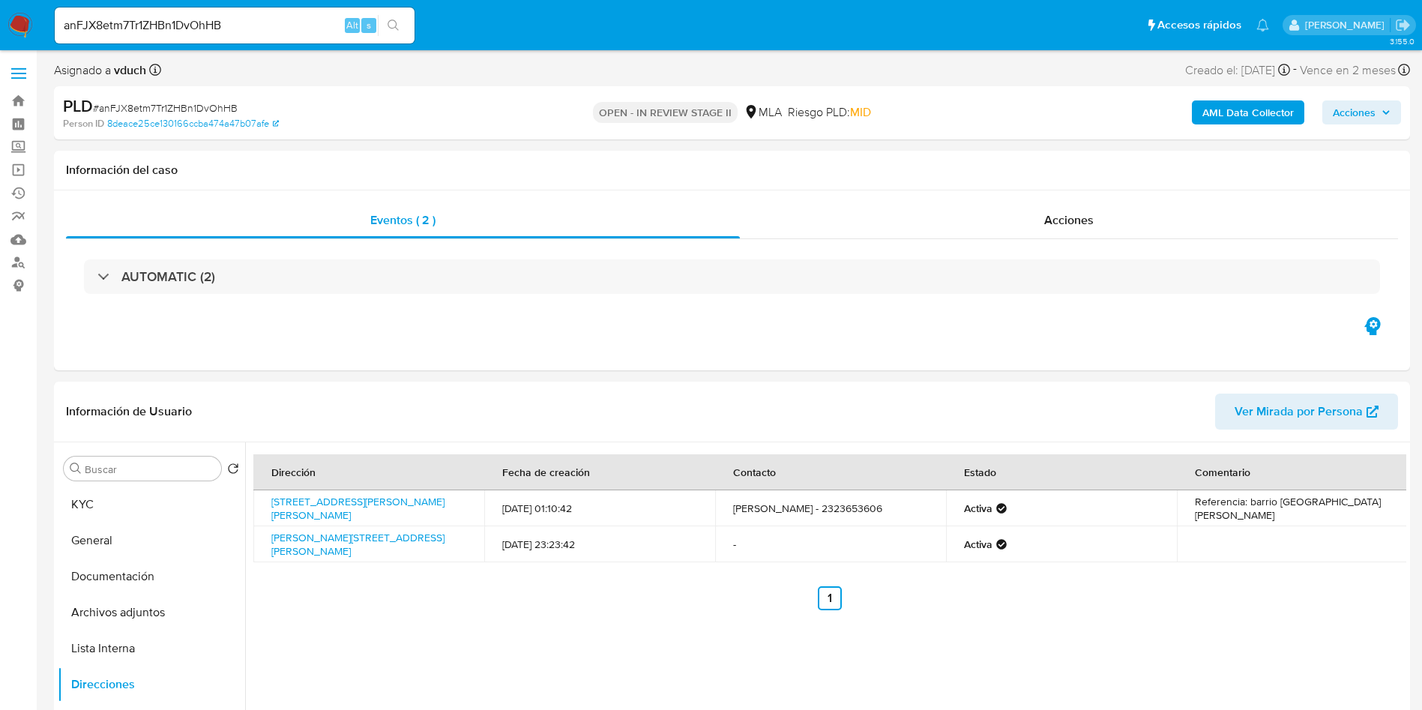
click at [1267, 113] on b "AML Data Collector" at bounding box center [1247, 112] width 91 height 24
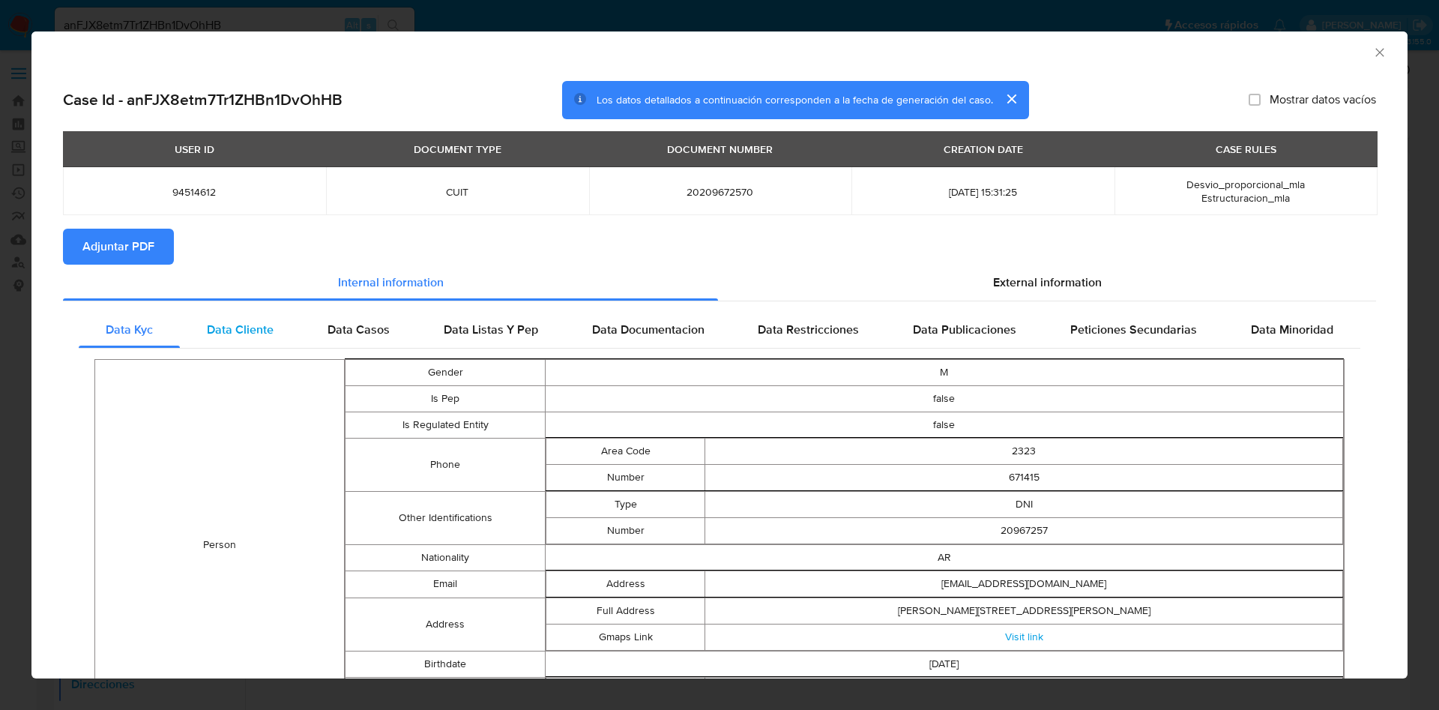
click at [237, 325] on span "Data Cliente" at bounding box center [240, 329] width 67 height 17
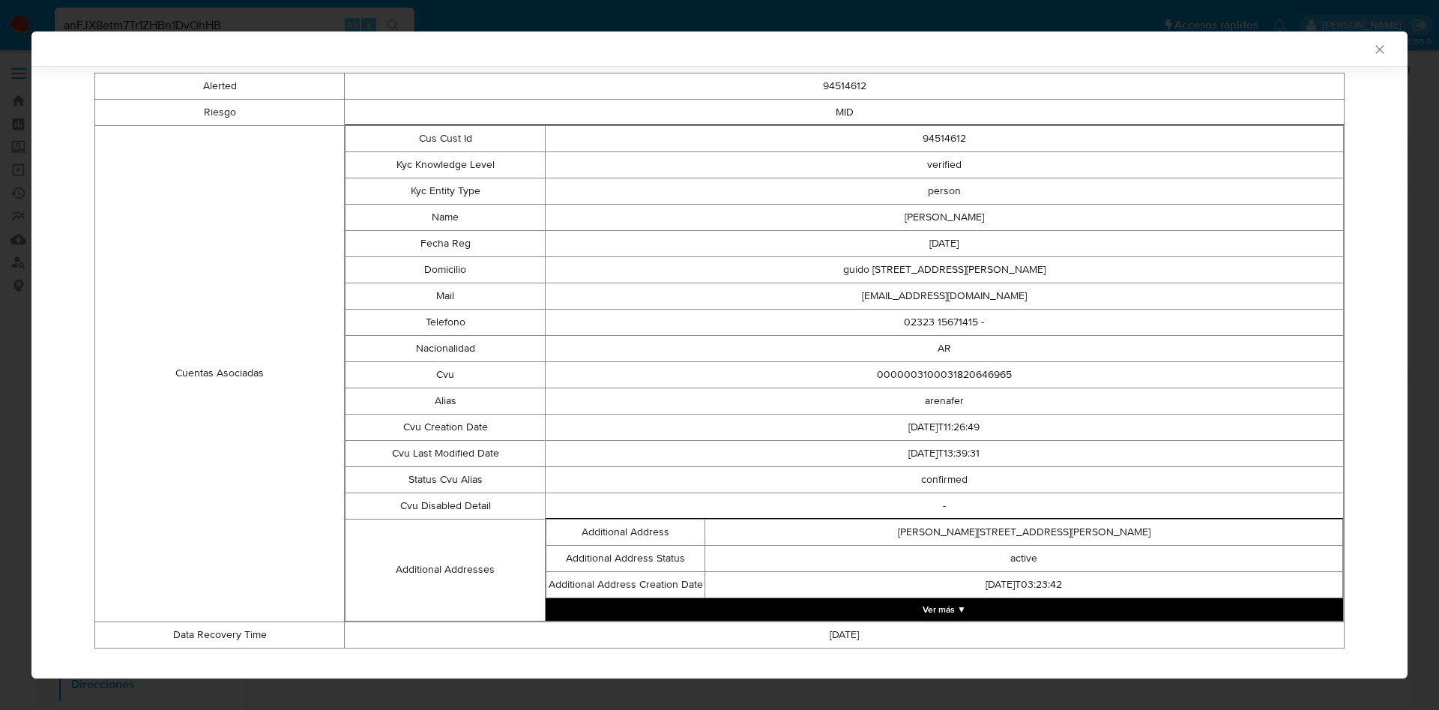
scroll to position [305, 0]
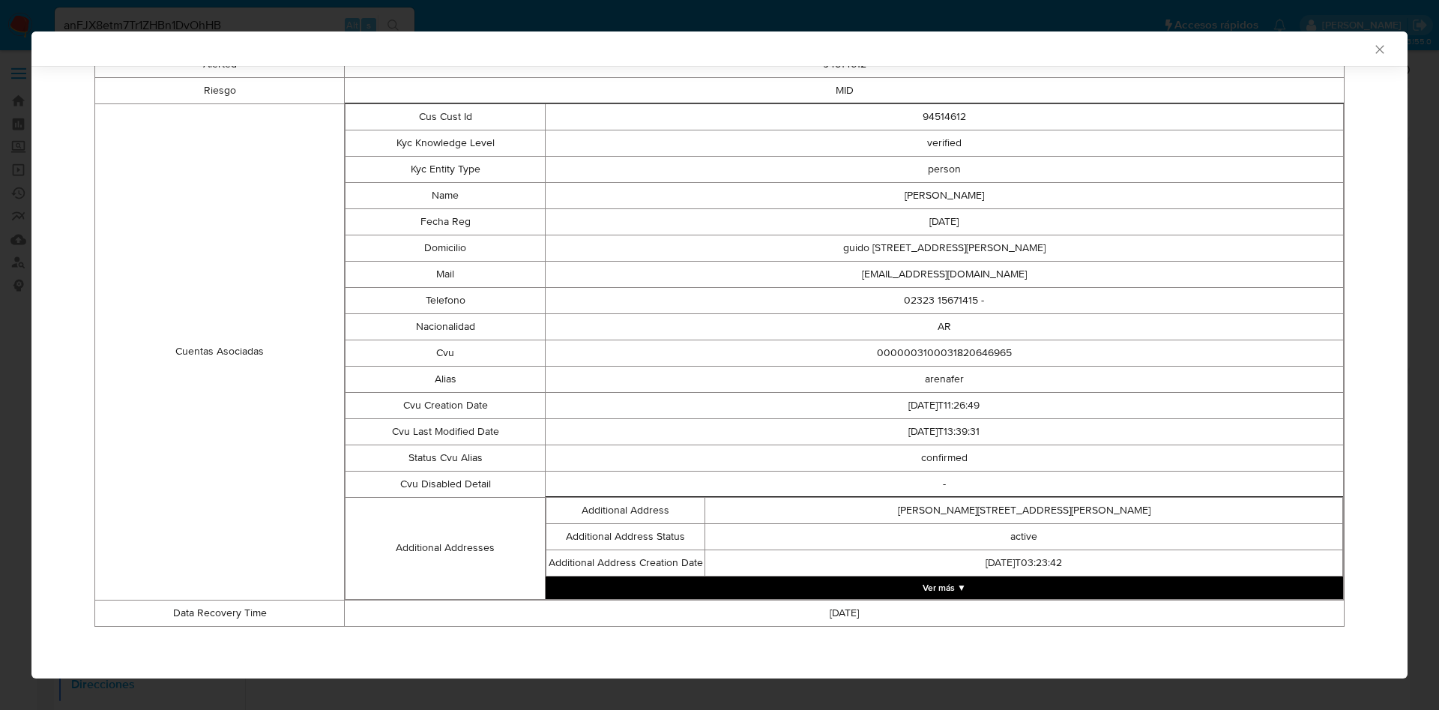
click at [917, 577] on button "Ver más ▼" at bounding box center [945, 587] width 798 height 22
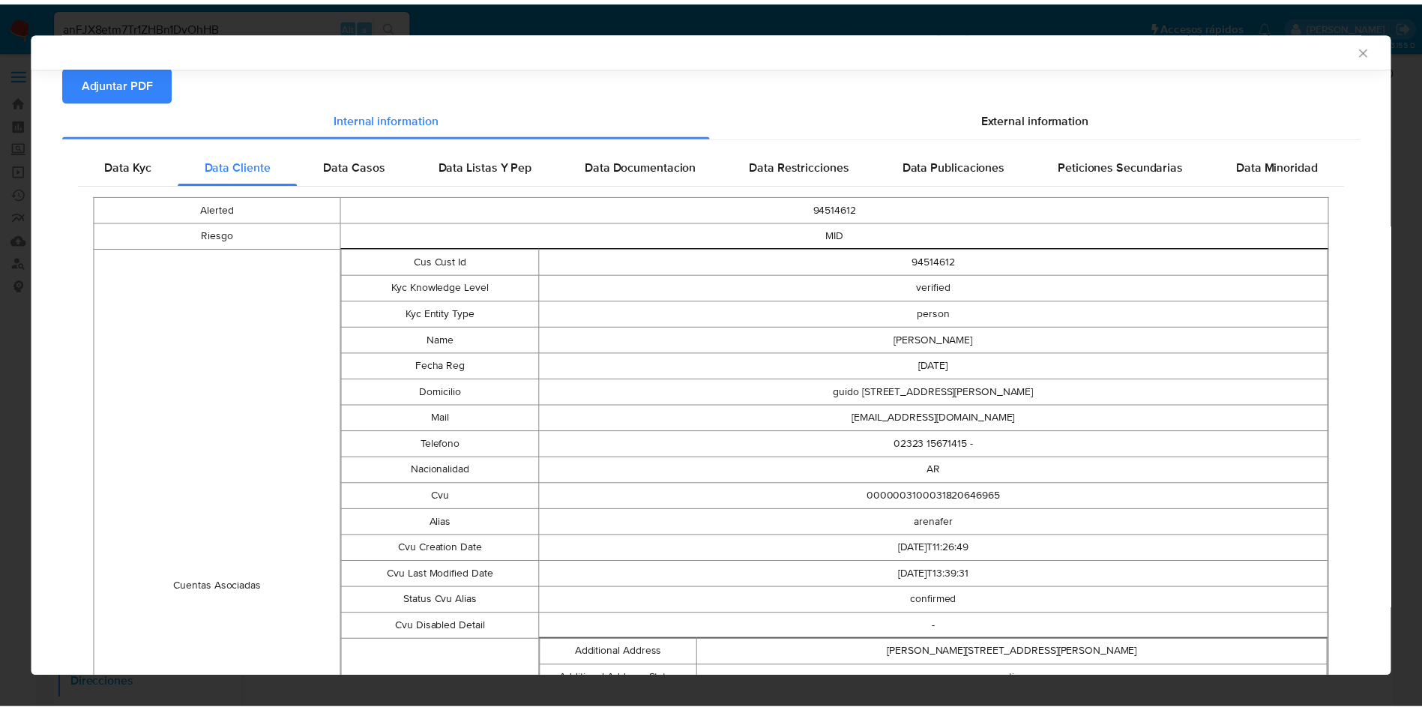
scroll to position [0, 0]
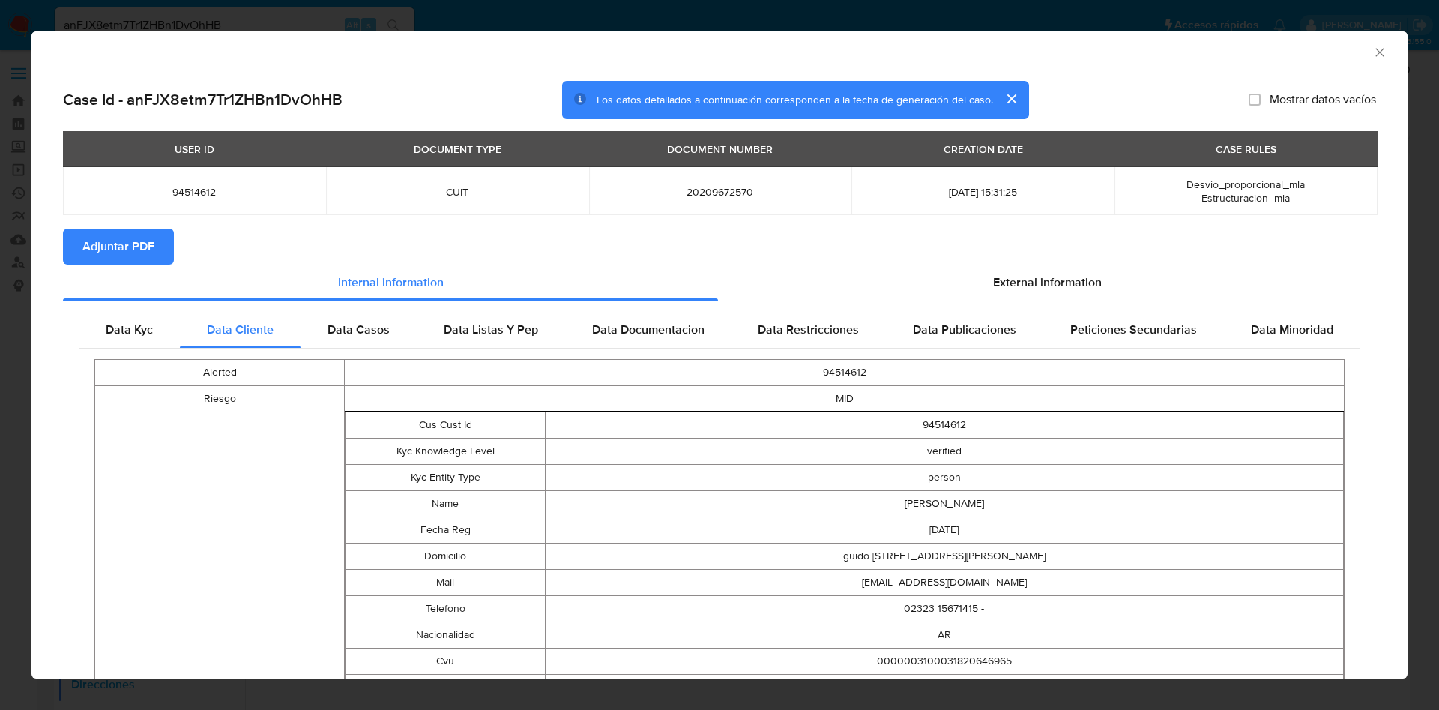
click at [1373, 48] on icon "Cerrar ventana" at bounding box center [1380, 52] width 15 height 15
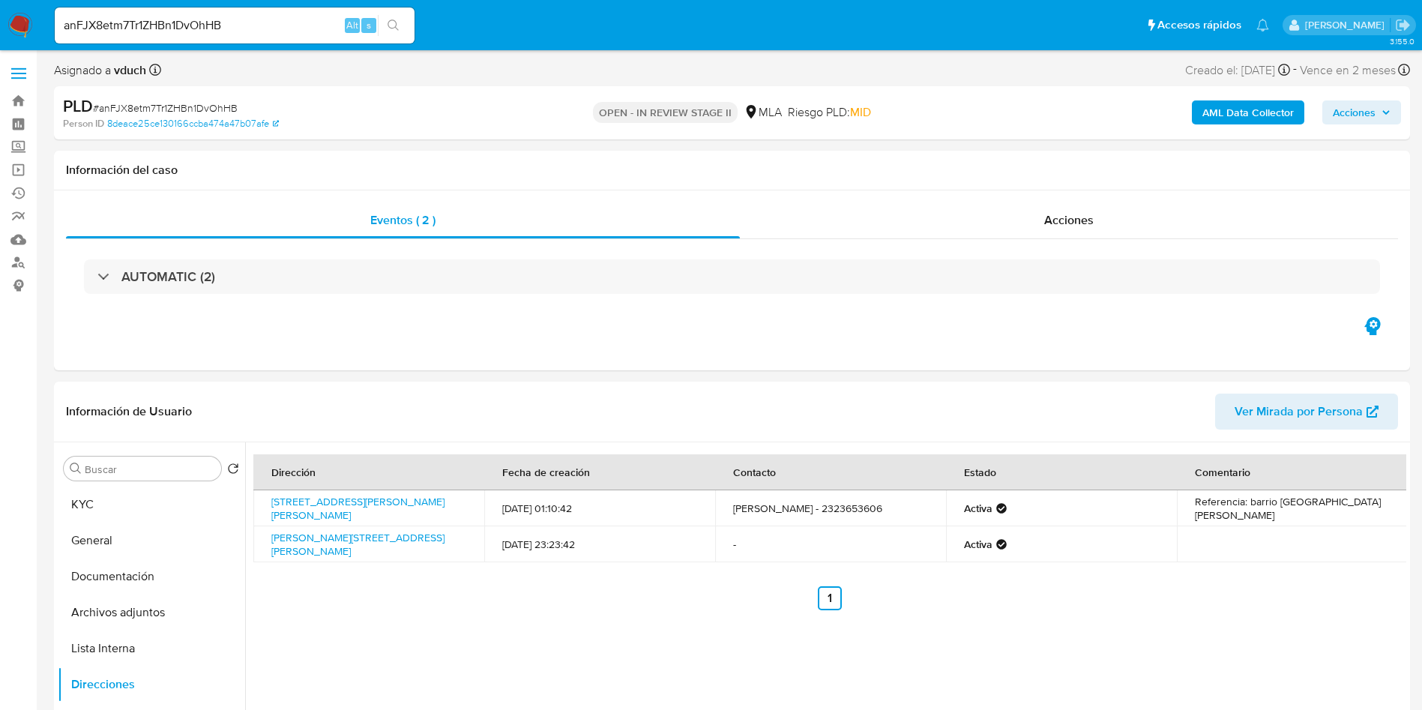
click at [906, 636] on div "Dirección Fecha de creación Contacto Estado Comentario Calle Guido Spano 1079, …" at bounding box center [825, 634] width 1161 height 384
click at [784, 663] on div "Dirección Fecha de creación Contacto Estado Comentario Calle Guido Spano 1079, …" at bounding box center [825, 634] width 1161 height 384
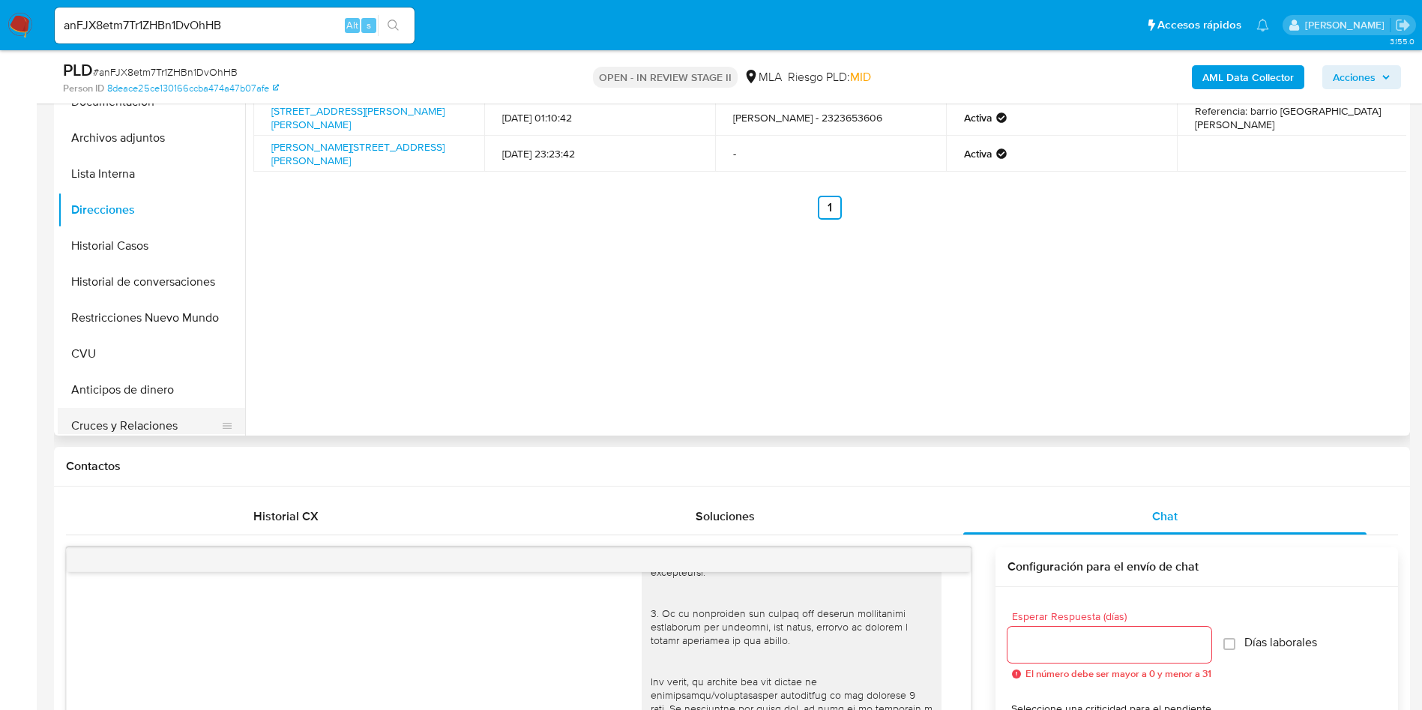
scroll to position [112, 0]
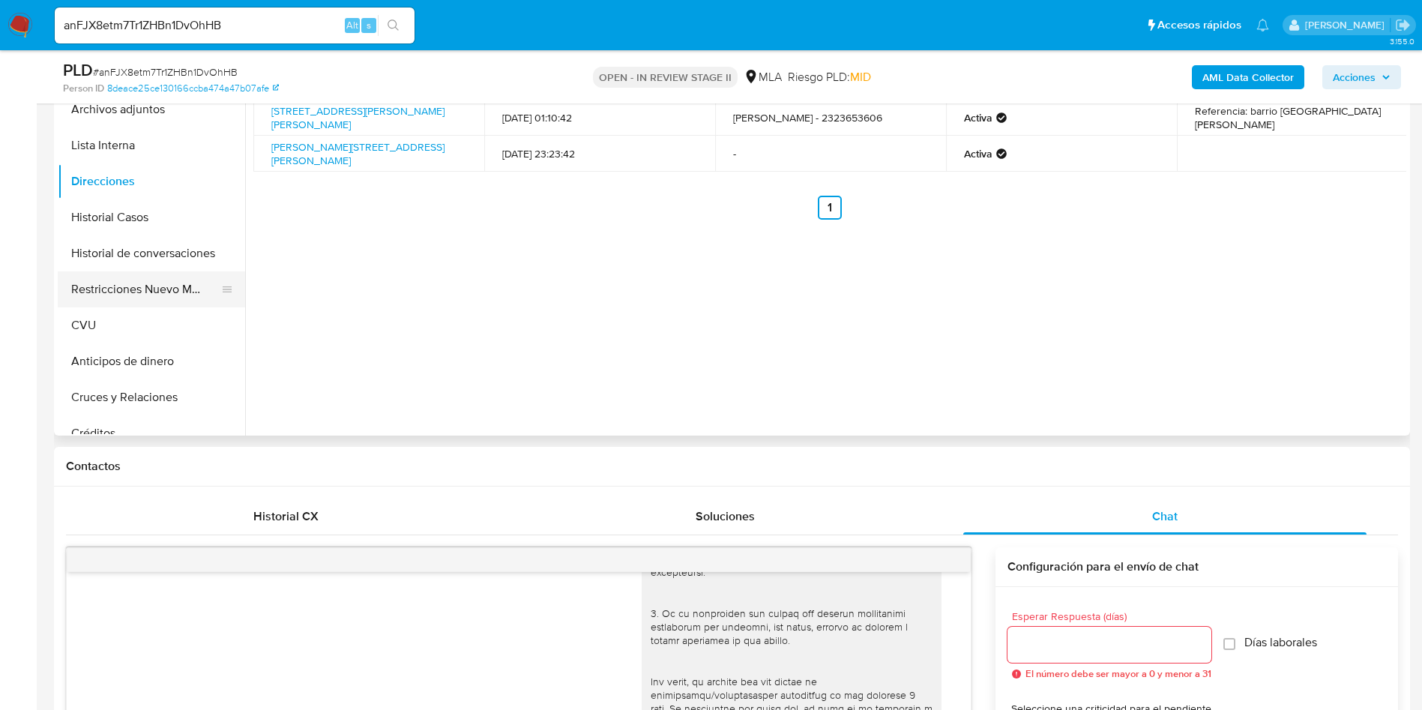
click at [126, 305] on button "Restricciones Nuevo Mundo" at bounding box center [145, 289] width 175 height 36
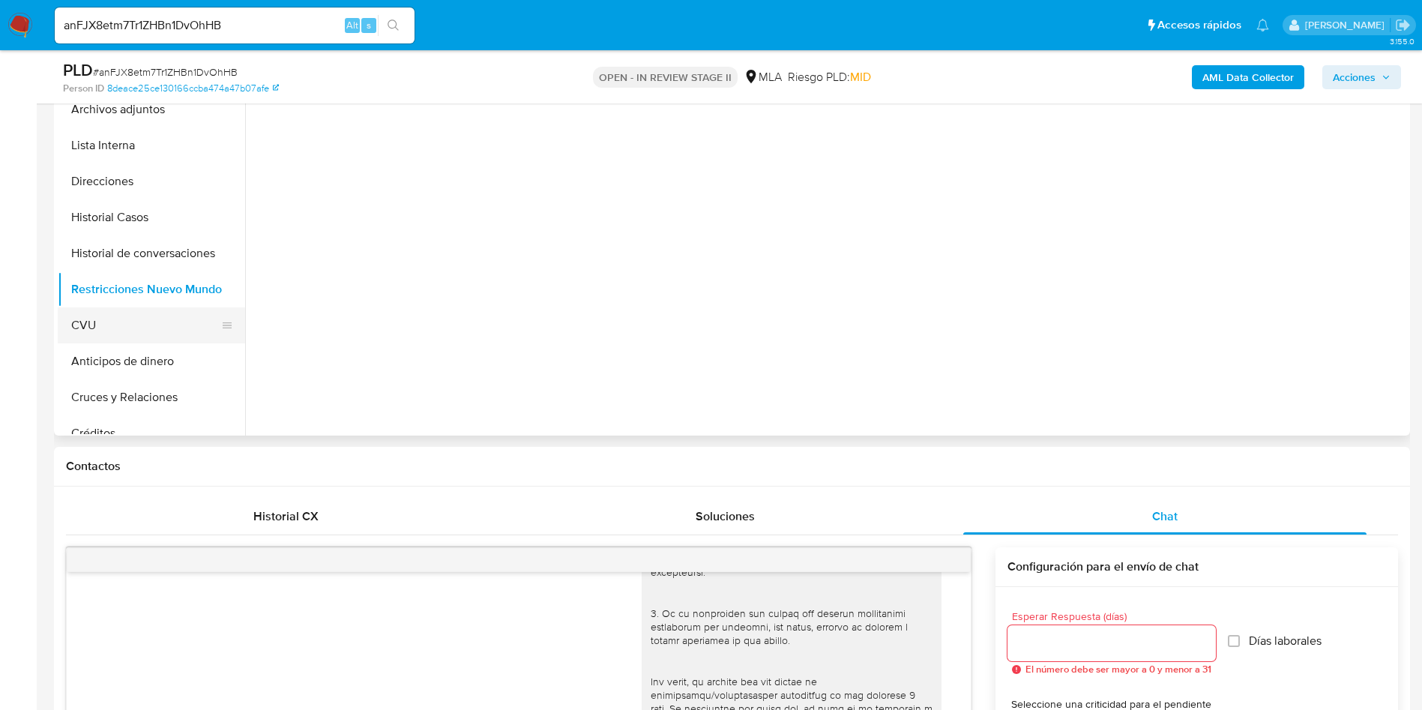
click at [155, 324] on button "CVU" at bounding box center [145, 325] width 175 height 36
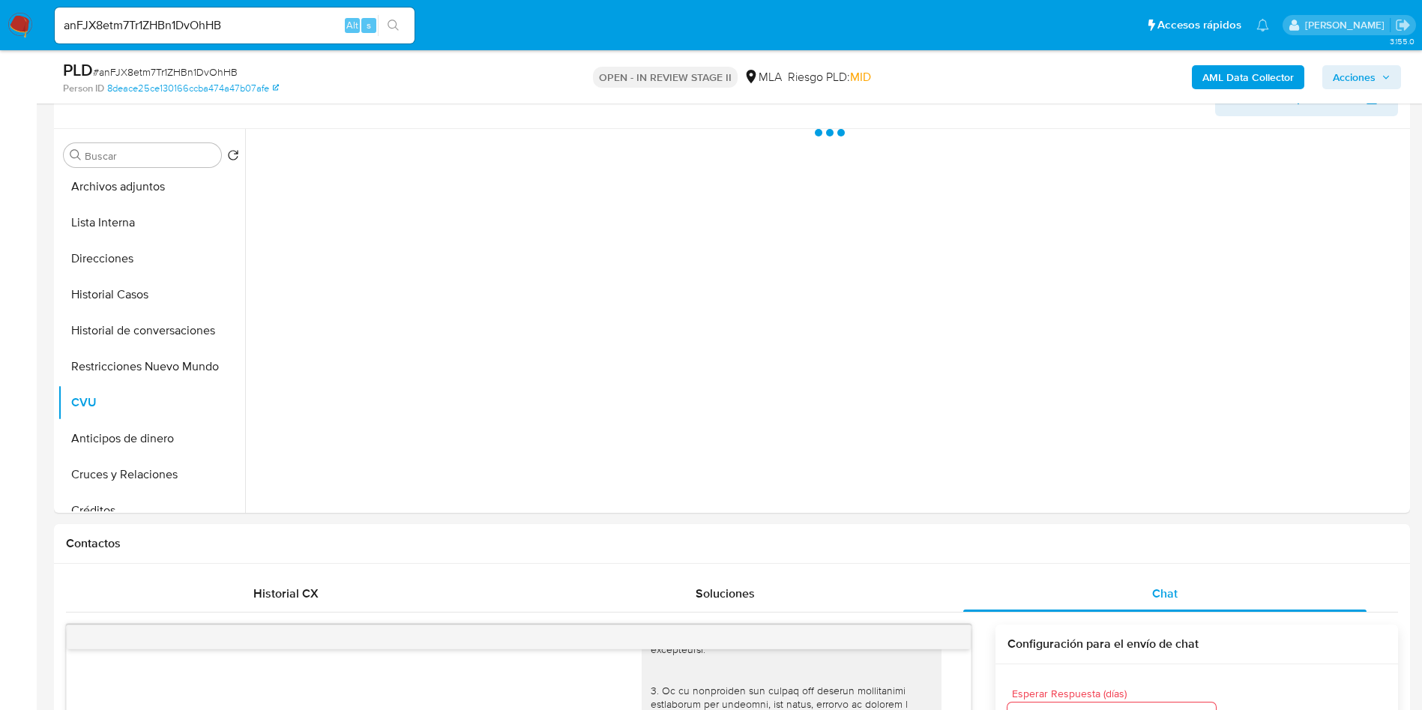
scroll to position [225, 0]
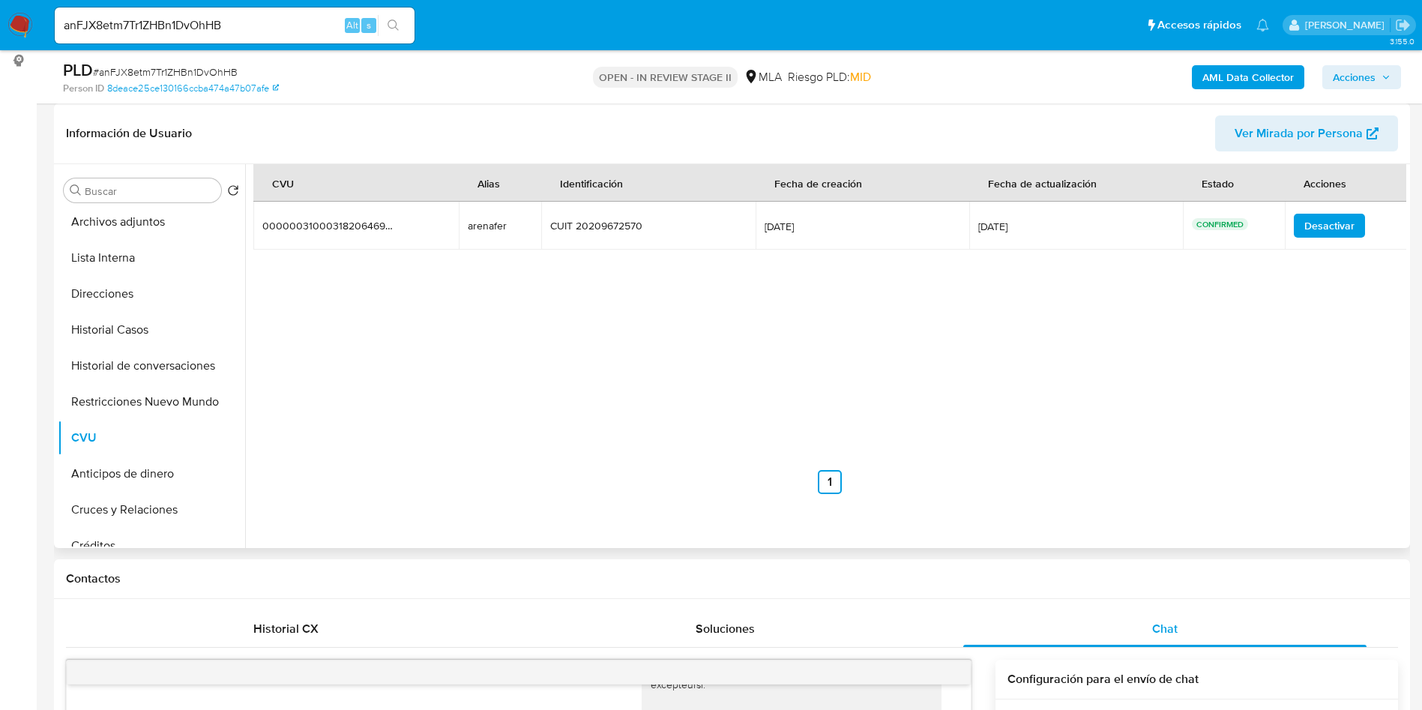
click at [493, 235] on td "arenafer arenafer" at bounding box center [500, 226] width 82 height 48
click at [742, 450] on nav "Anterior 1 Siguiente" at bounding box center [829, 470] width 1153 height 48
click at [612, 391] on div "CVU Alias Identificación Fecha de creación Fecha de actualización Estado Accion…" at bounding box center [829, 329] width 1153 height 330
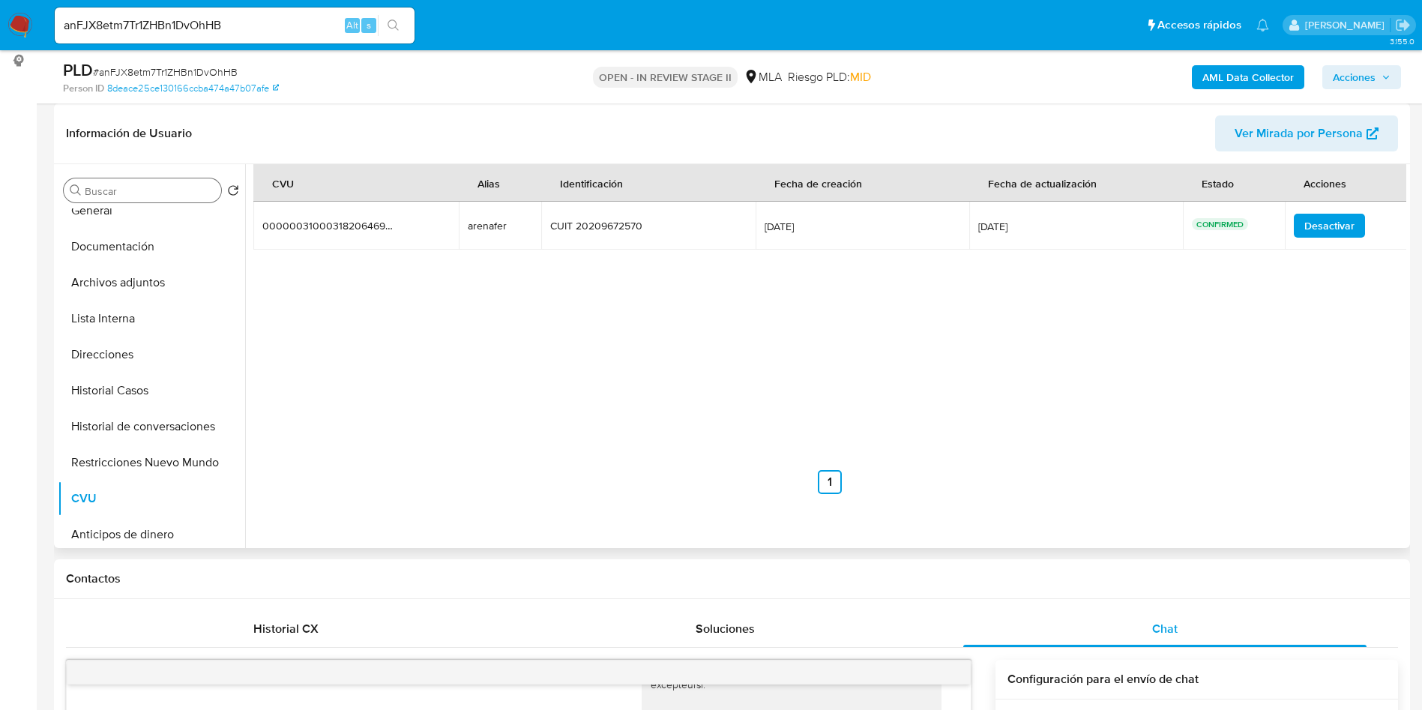
scroll to position [0, 0]
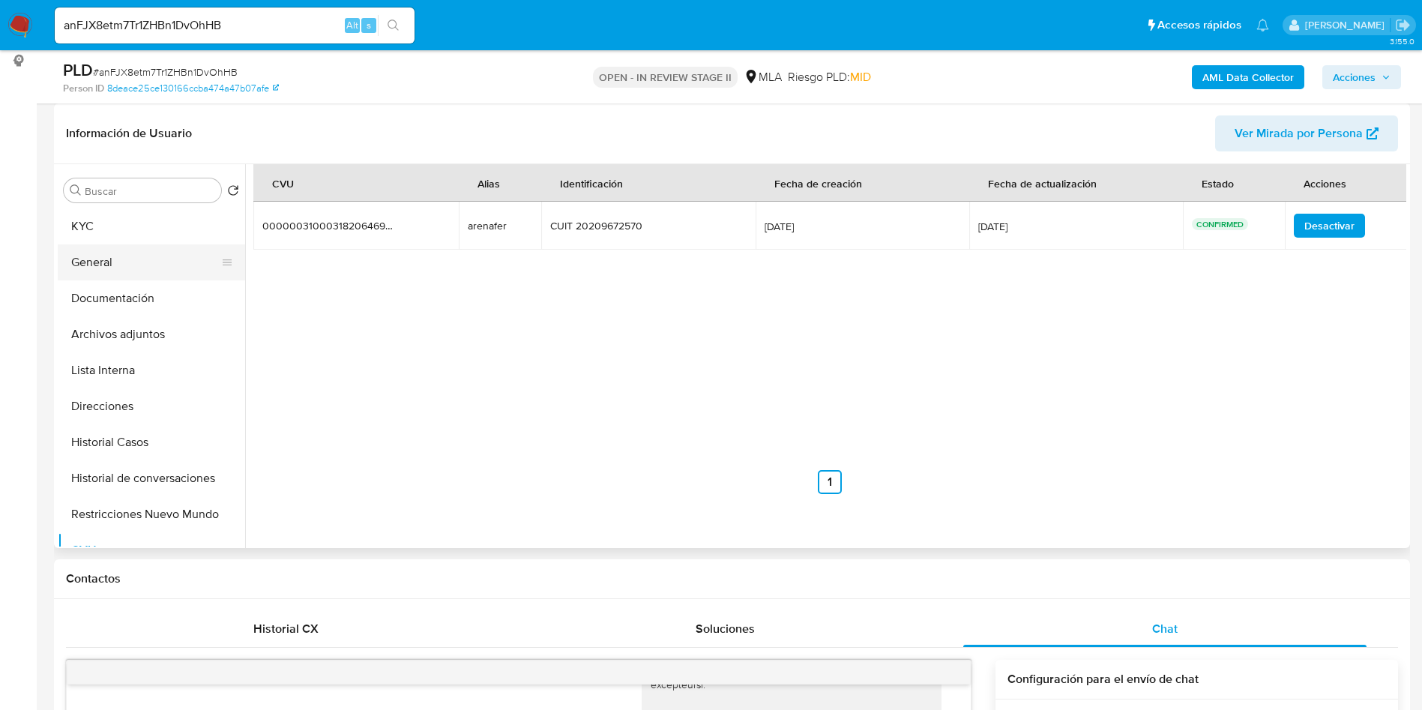
click at [125, 262] on button "General" at bounding box center [145, 262] width 175 height 36
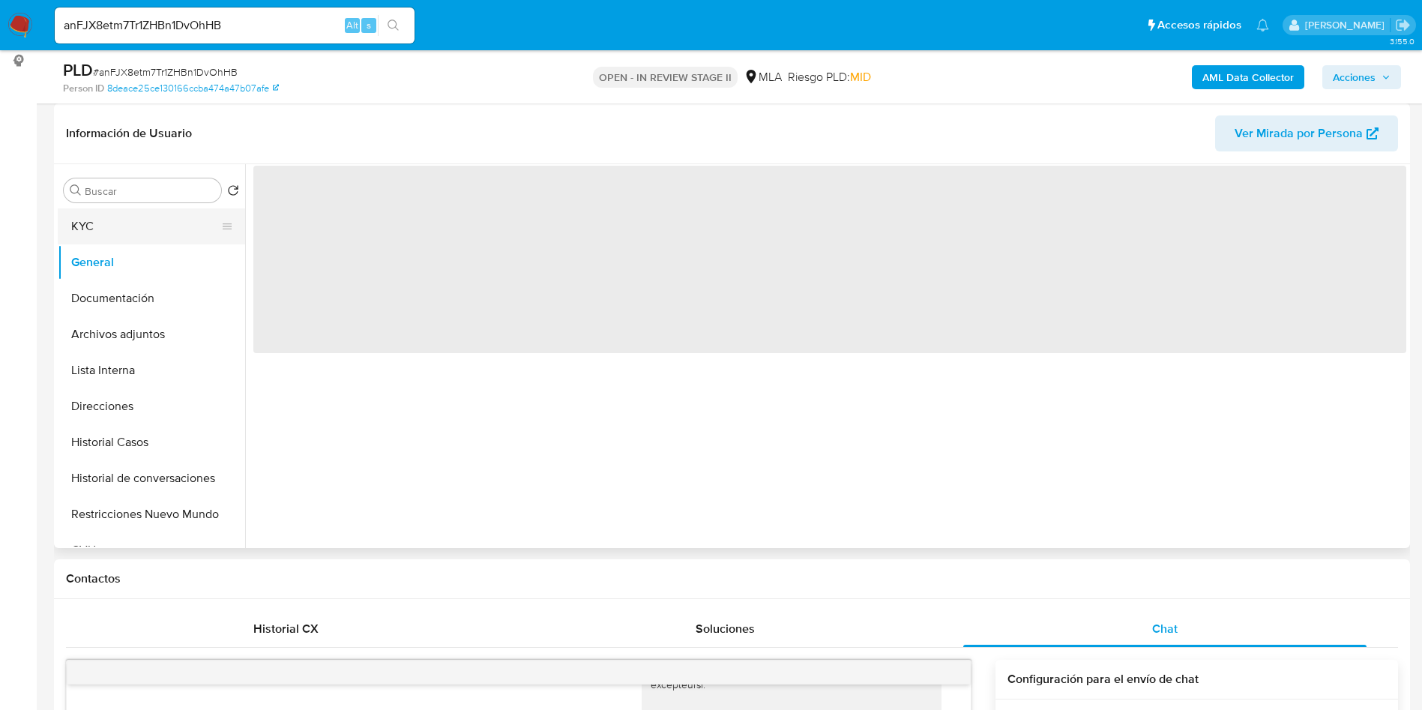
click at [127, 226] on button "KYC" at bounding box center [145, 226] width 175 height 36
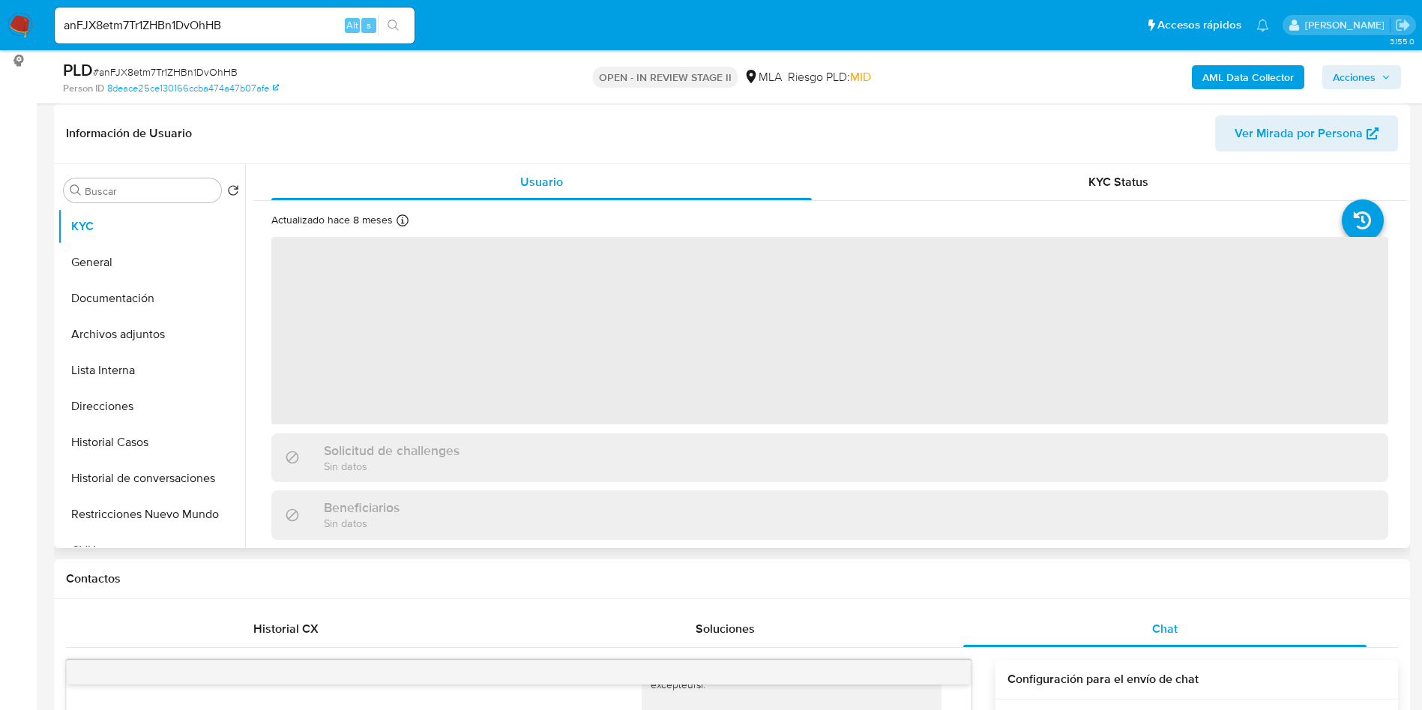
click at [138, 139] on h1 "Información de Usuario" at bounding box center [129, 133] width 126 height 15
click at [144, 239] on button "KYC" at bounding box center [145, 226] width 175 height 36
click at [80, 223] on button "KYC" at bounding box center [145, 226] width 175 height 36
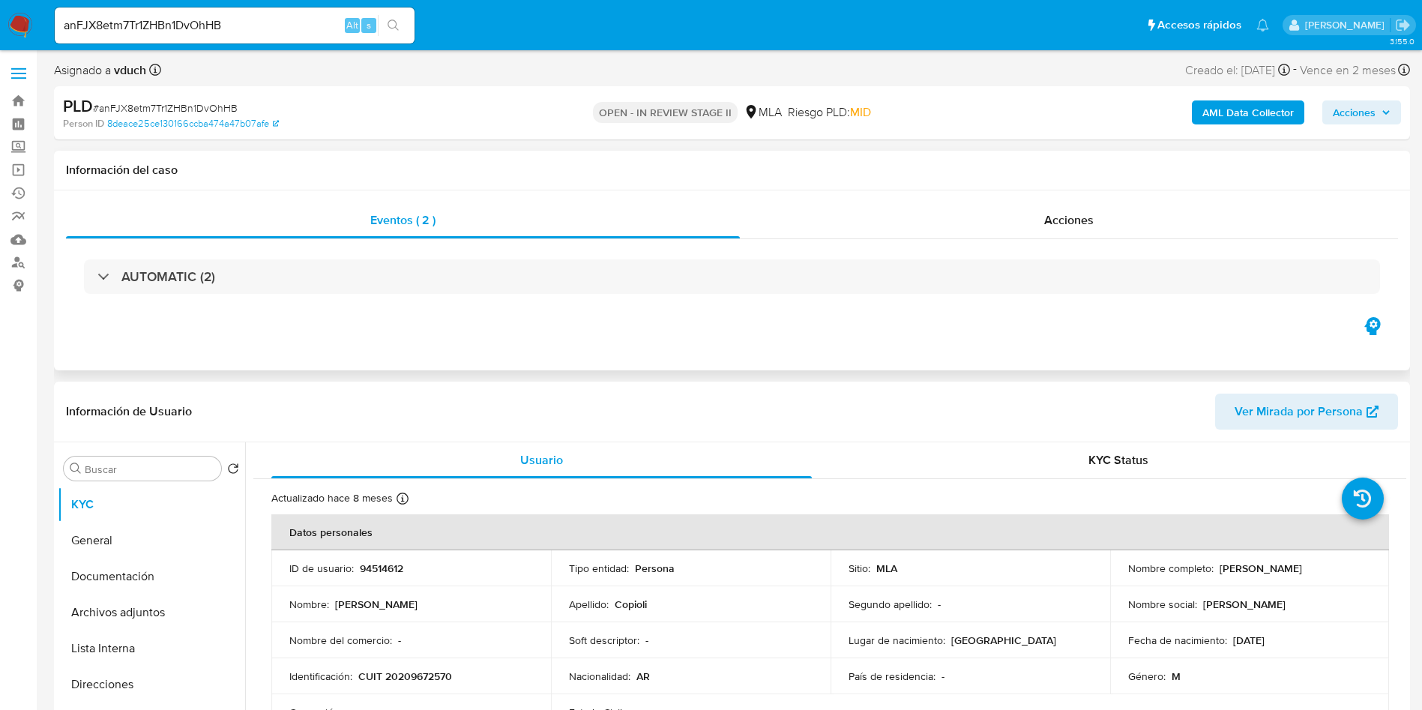
click at [780, 172] on h1 "Información del caso" at bounding box center [732, 170] width 1332 height 15
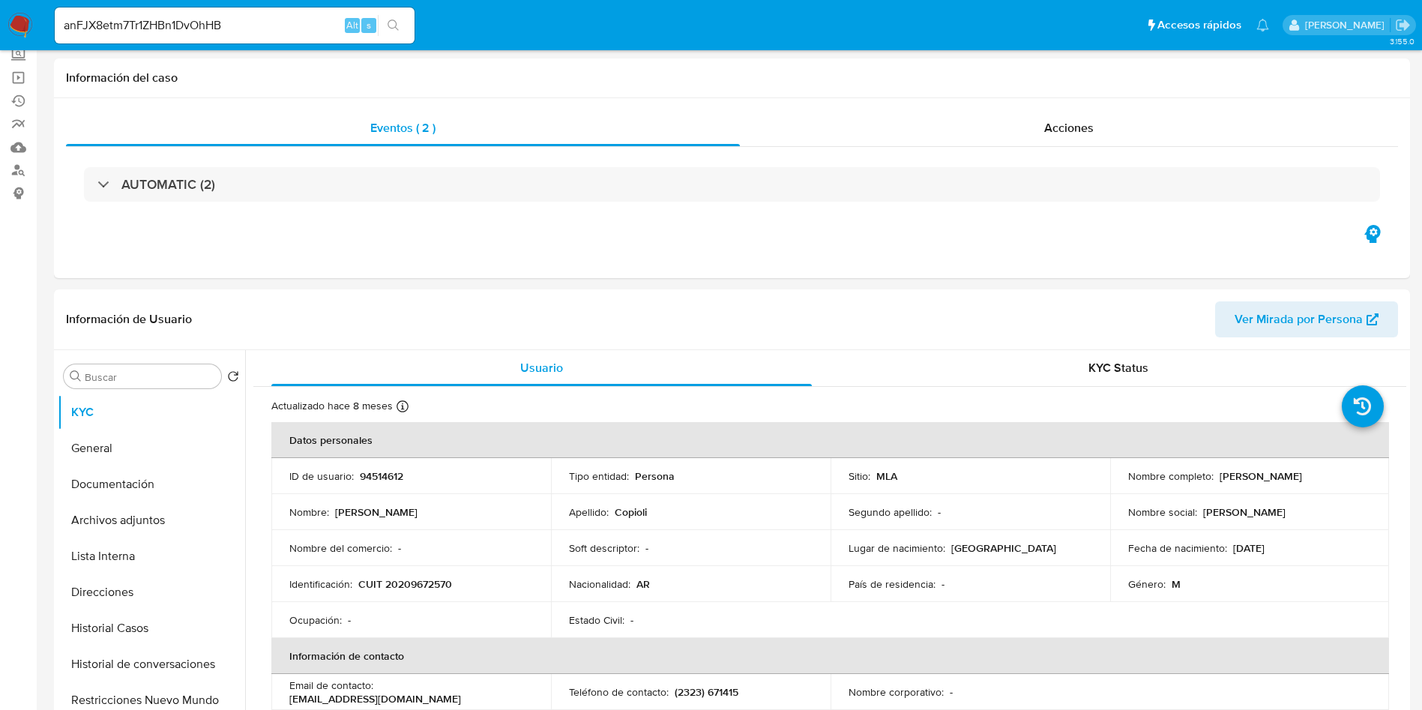
scroll to position [225, 0]
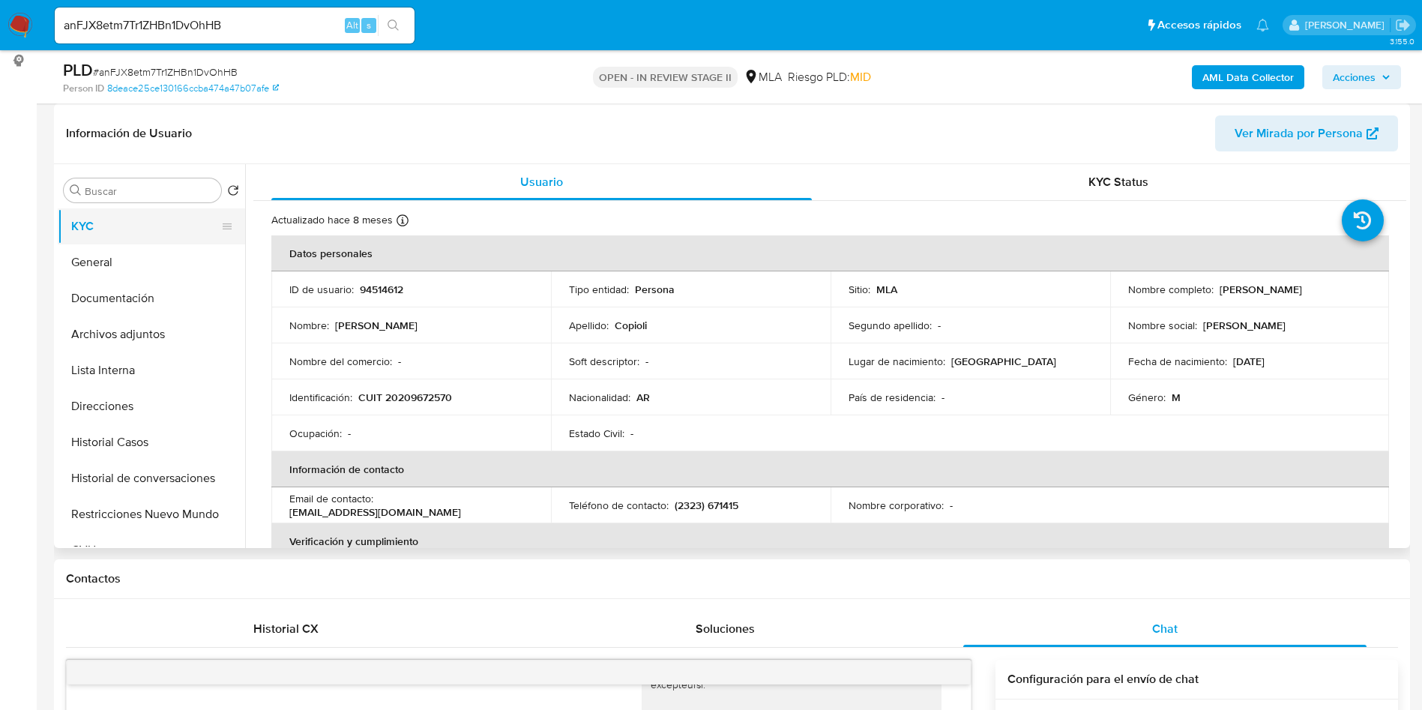
click at [85, 224] on button "KYC" at bounding box center [145, 226] width 175 height 36
click at [134, 223] on button "KYC" at bounding box center [145, 226] width 175 height 36
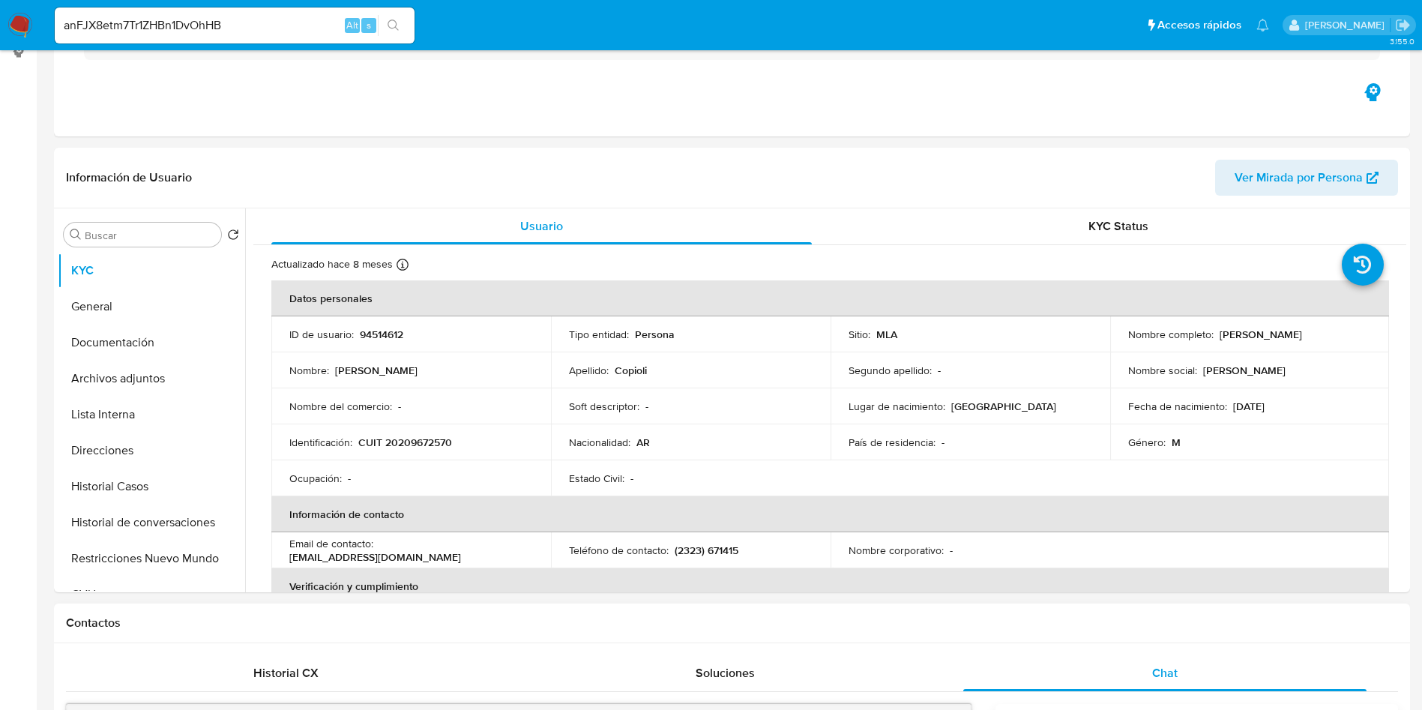
scroll to position [450, 0]
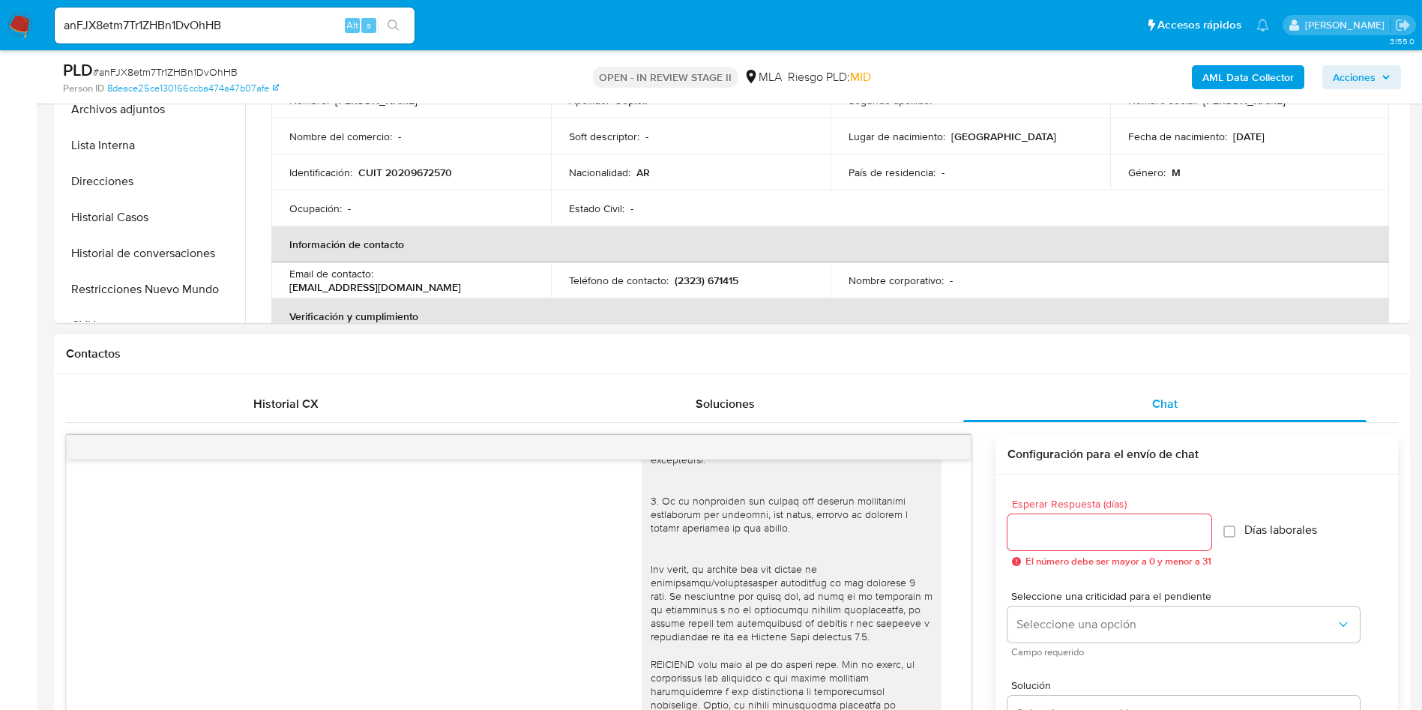
click at [810, 370] on div "Contactos" at bounding box center [732, 354] width 1356 height 40
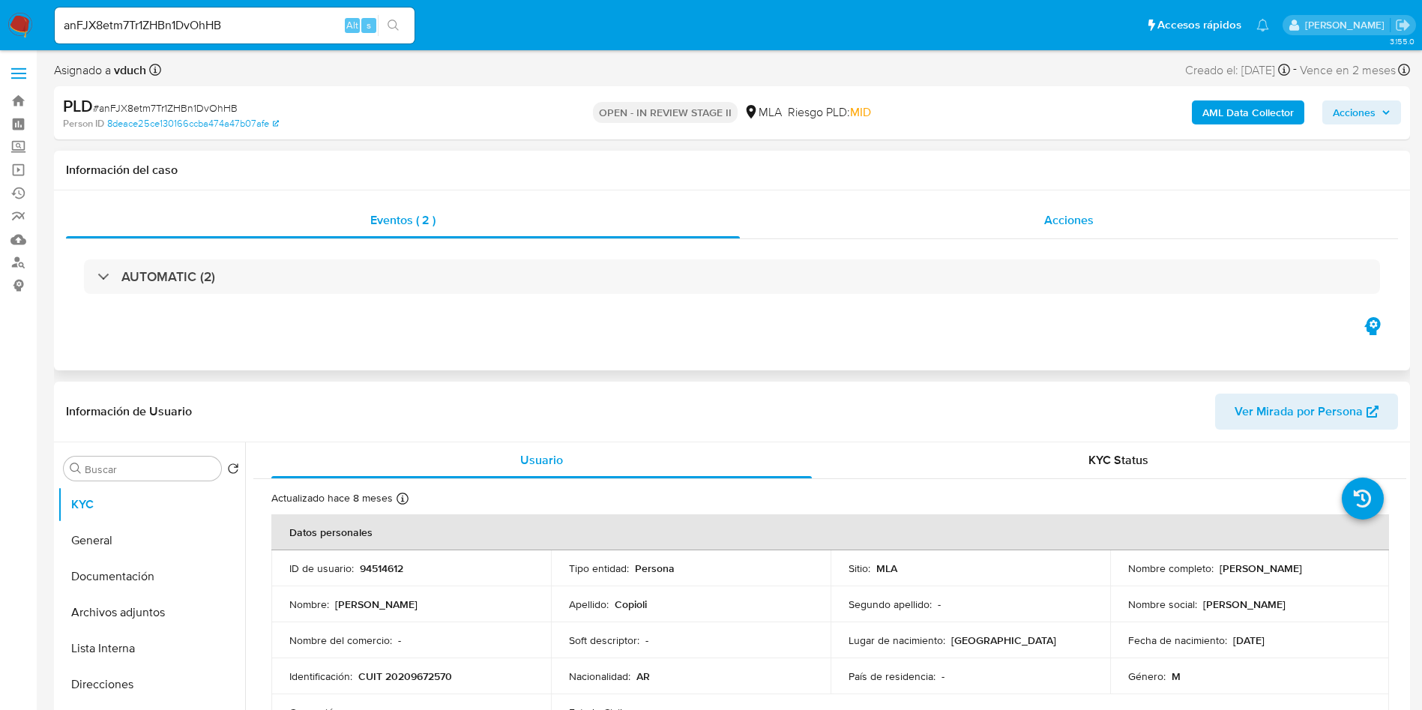
scroll to position [112, 0]
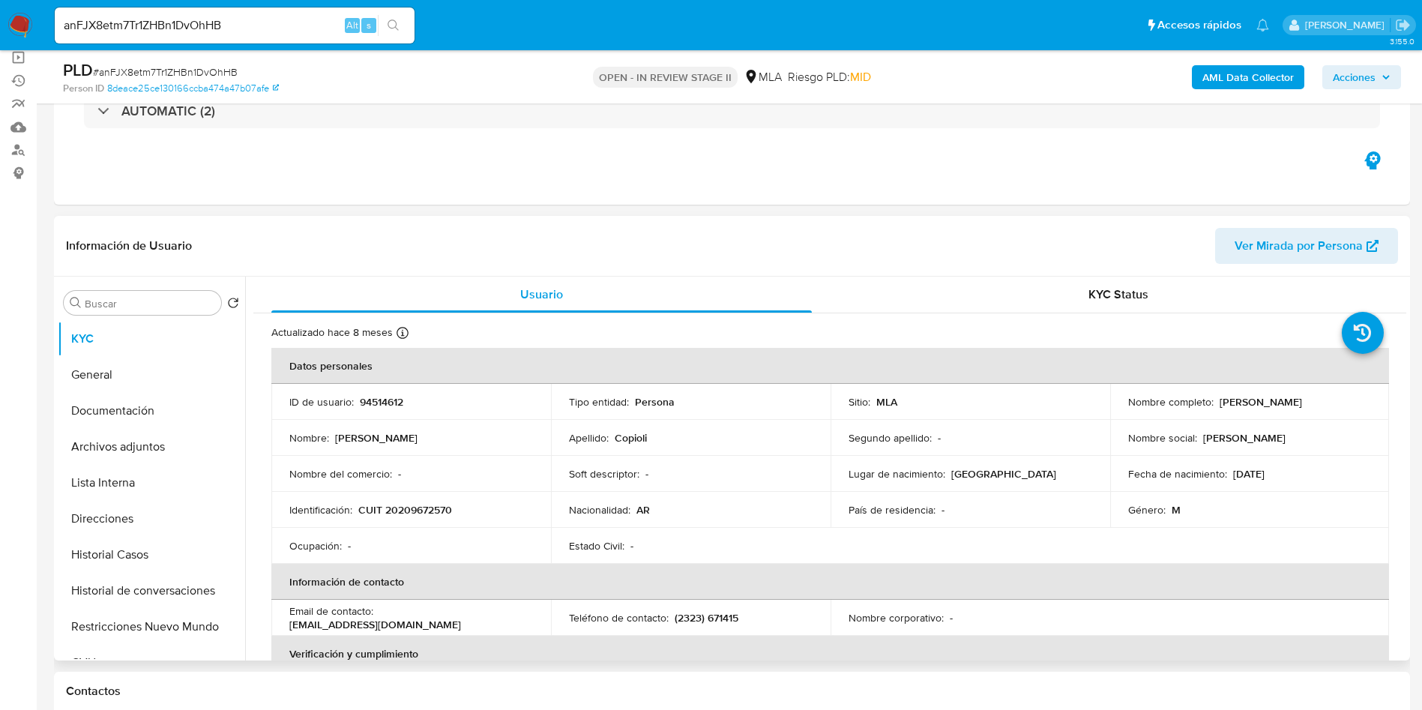
drag, startPoint x: 1213, startPoint y: 398, endPoint x: 1339, endPoint y: 403, distance: 126.0
click at [1339, 403] on div "Nombre completo : Fernando Gabriel Copioli" at bounding box center [1250, 401] width 244 height 13
copy div "Fernando Gabriel Copioli"
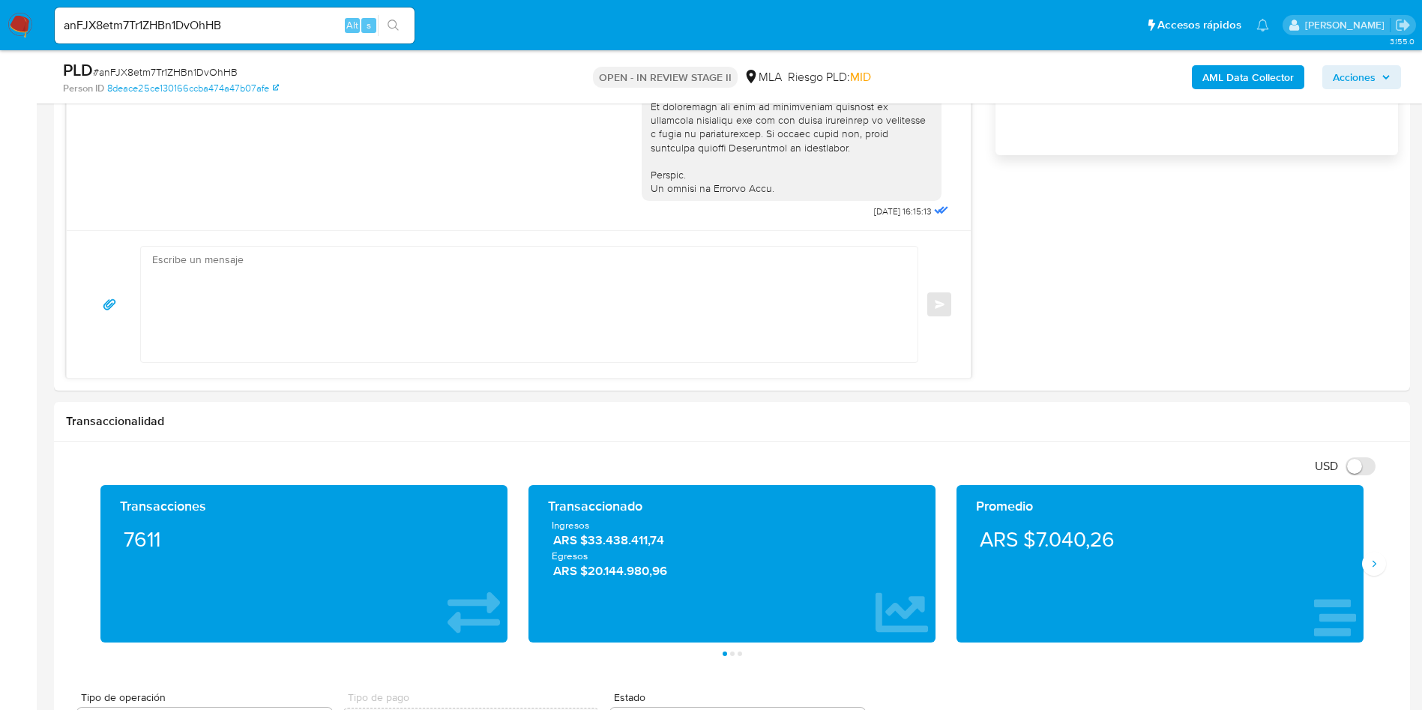
scroll to position [1124, 0]
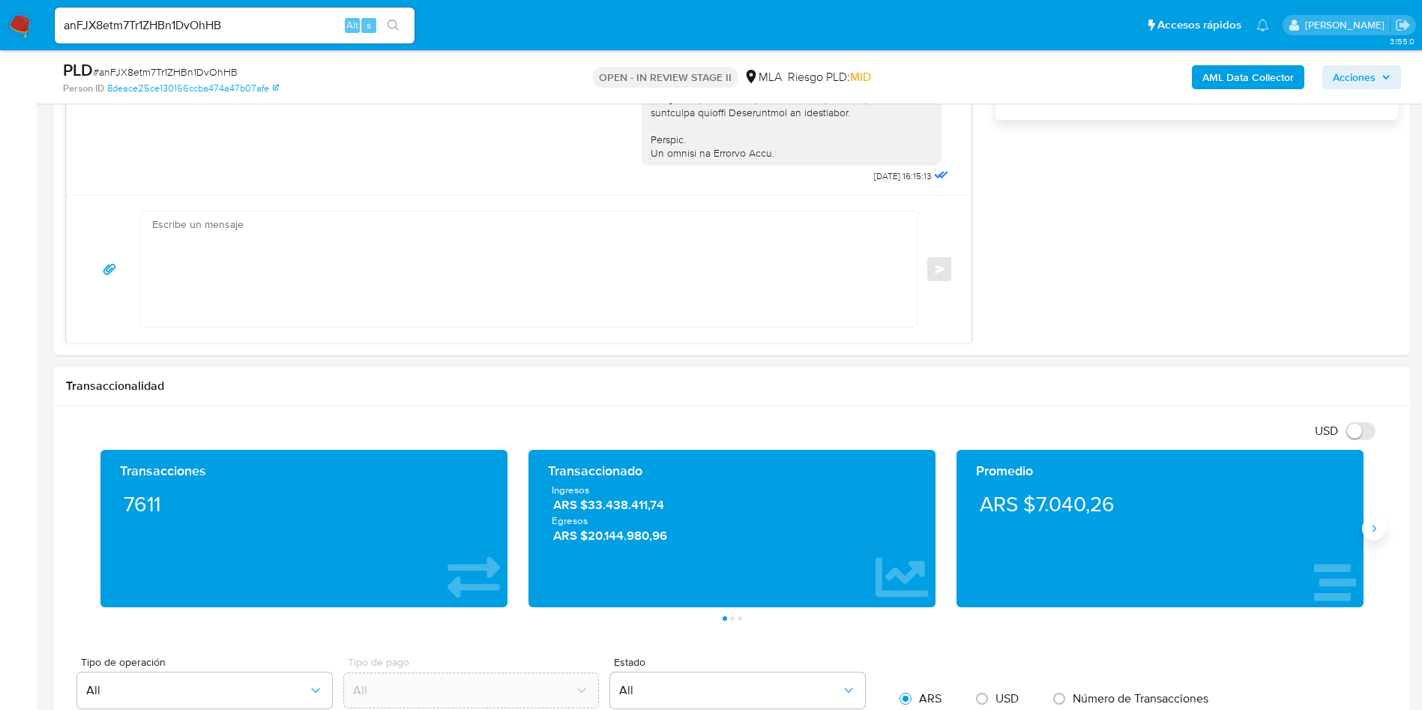
click at [1365, 529] on button "Siguiente" at bounding box center [1374, 529] width 24 height 24
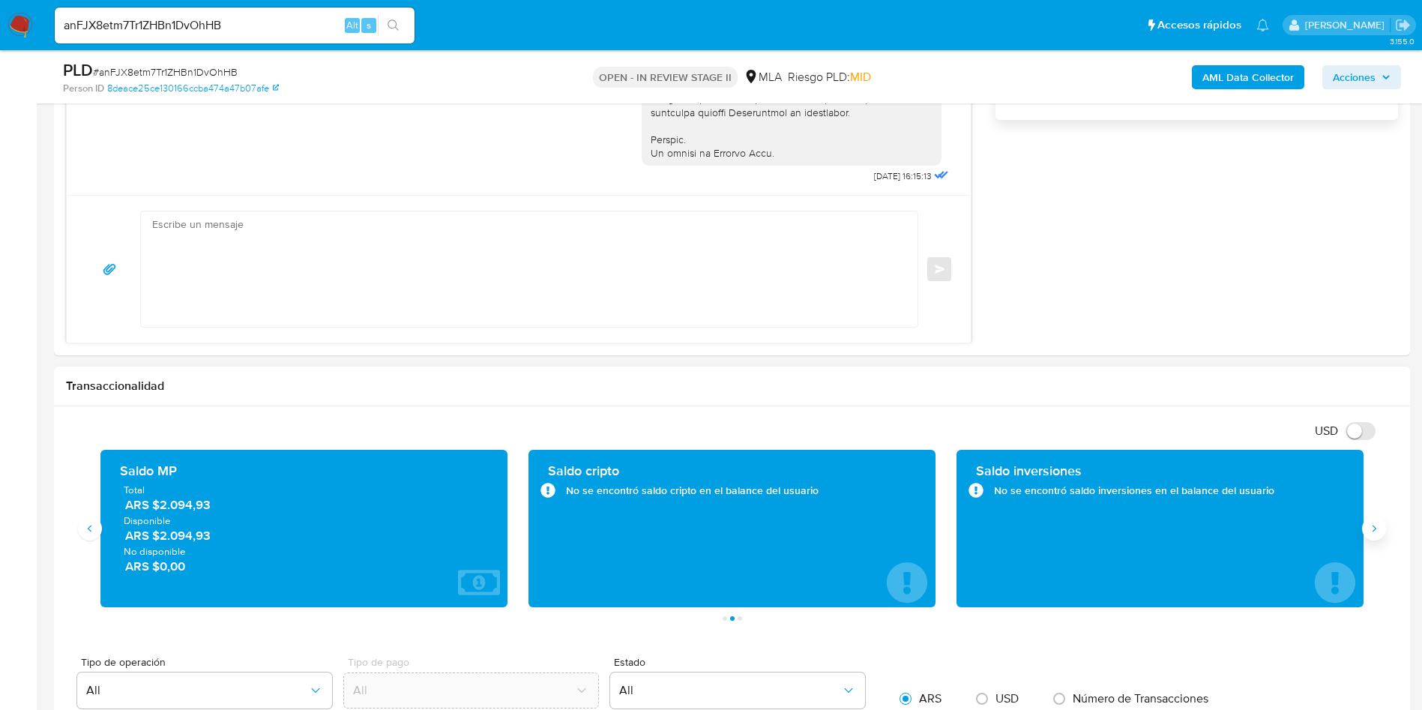
click at [1365, 529] on button "Siguiente" at bounding box center [1374, 529] width 24 height 24
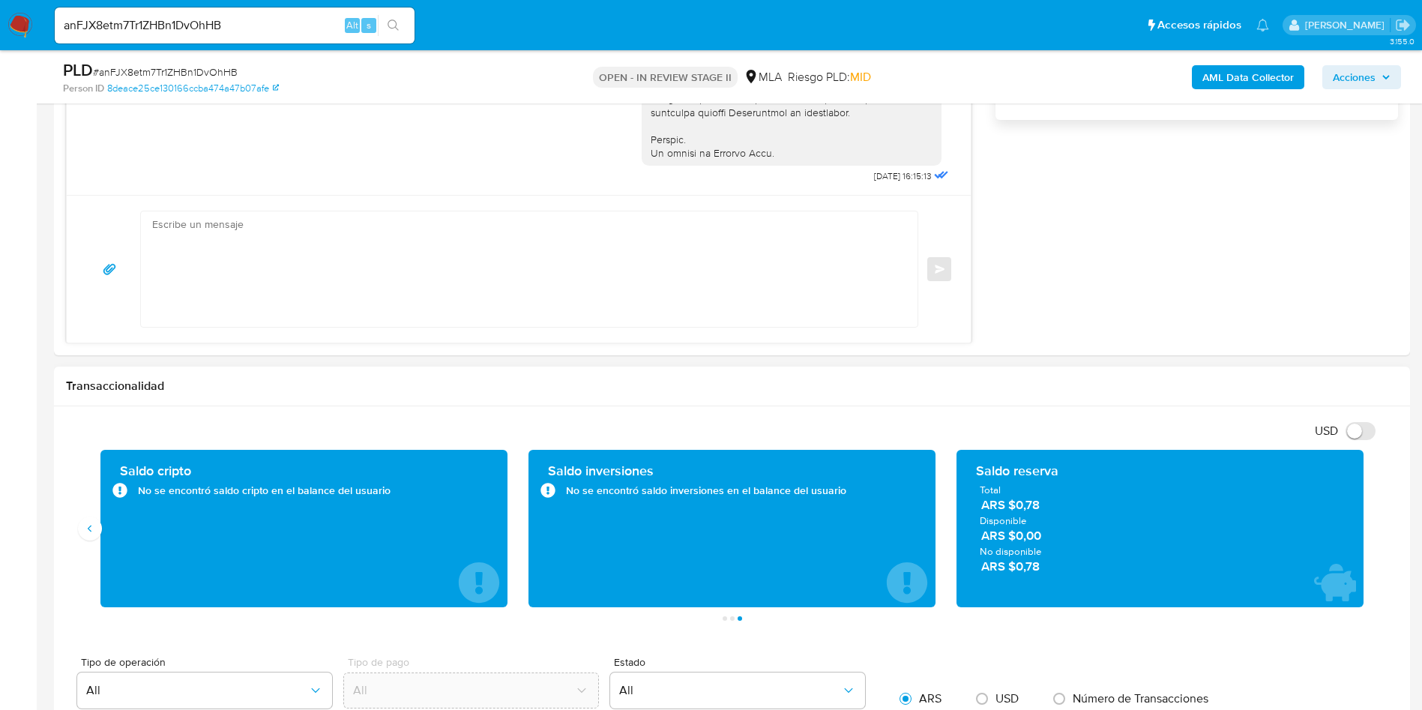
click at [67, 535] on div "Transacciones 7611 Transaccionado Ingresos ARS $33.438.411,74 Egresos ARS $20.1…" at bounding box center [732, 535] width 1332 height 171
click at [82, 520] on button "Anterior" at bounding box center [90, 529] width 24 height 24
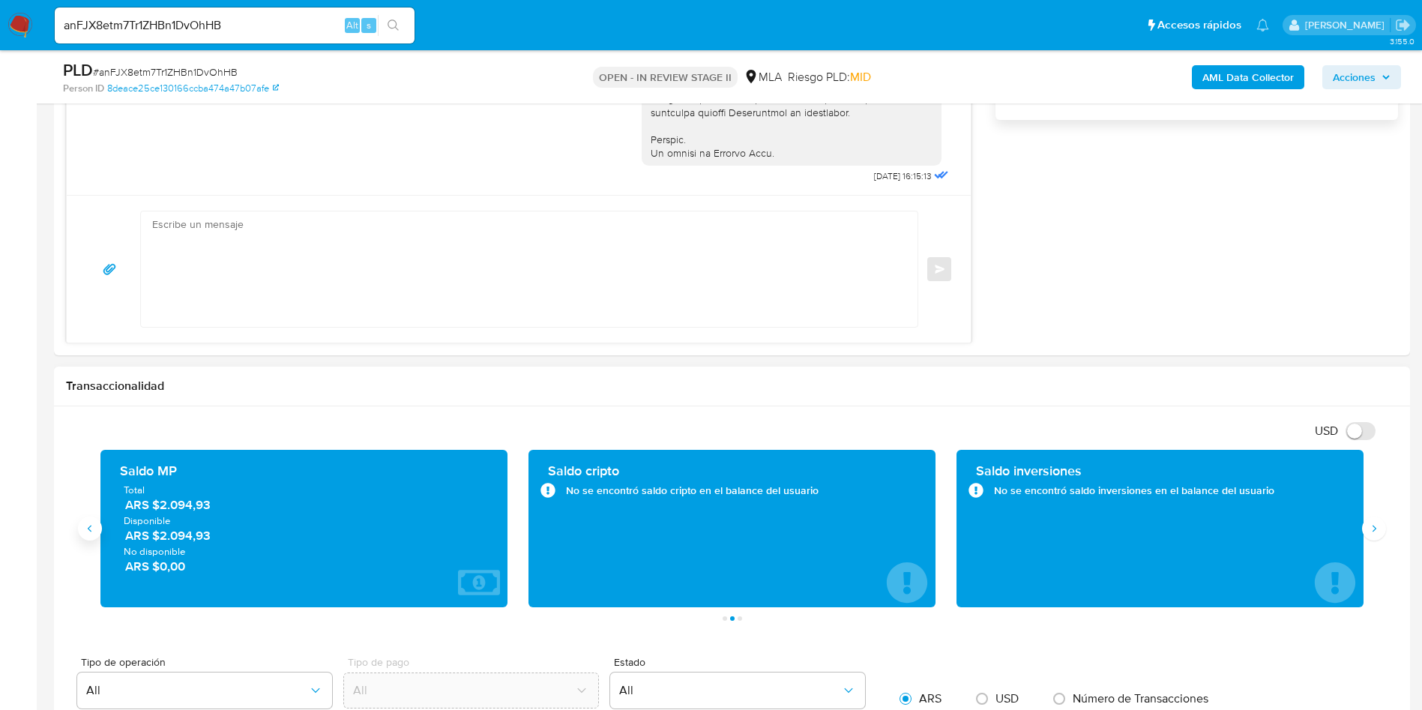
click at [82, 520] on button "Anterior" at bounding box center [90, 529] width 24 height 24
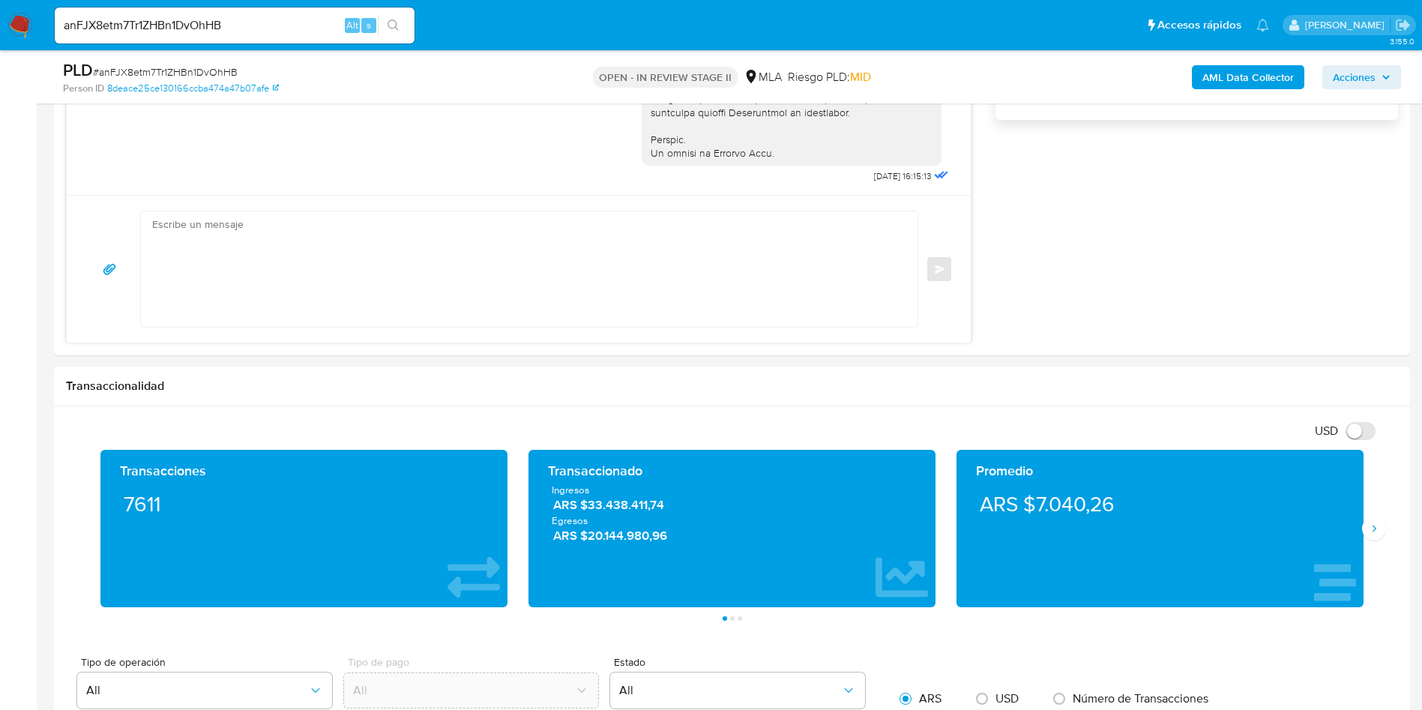
click at [8, 499] on aside "Bandeja Tablero Screening Búsqueda en Listas Watchlist Herramientas Operaciones…" at bounding box center [18, 549] width 37 height 3346
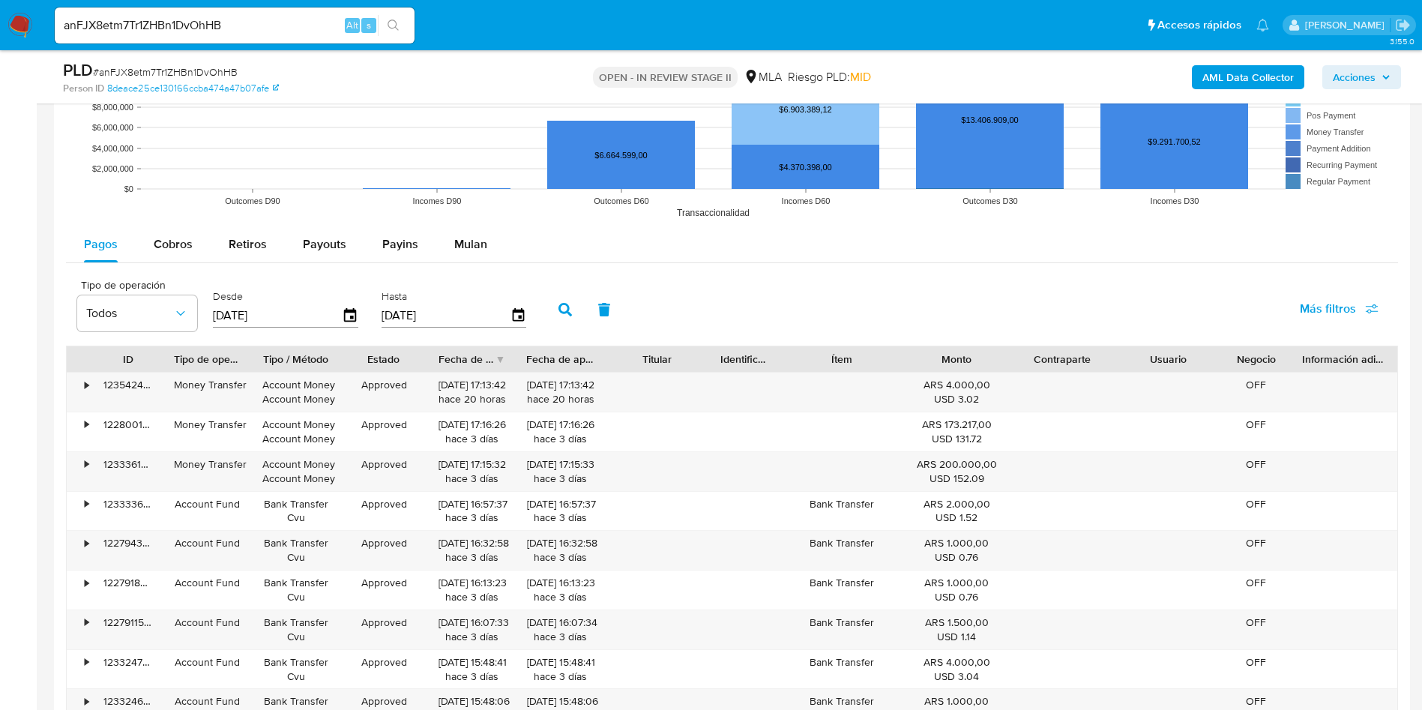
scroll to position [1912, 0]
click at [324, 251] on span "Payouts" at bounding box center [324, 244] width 43 height 17
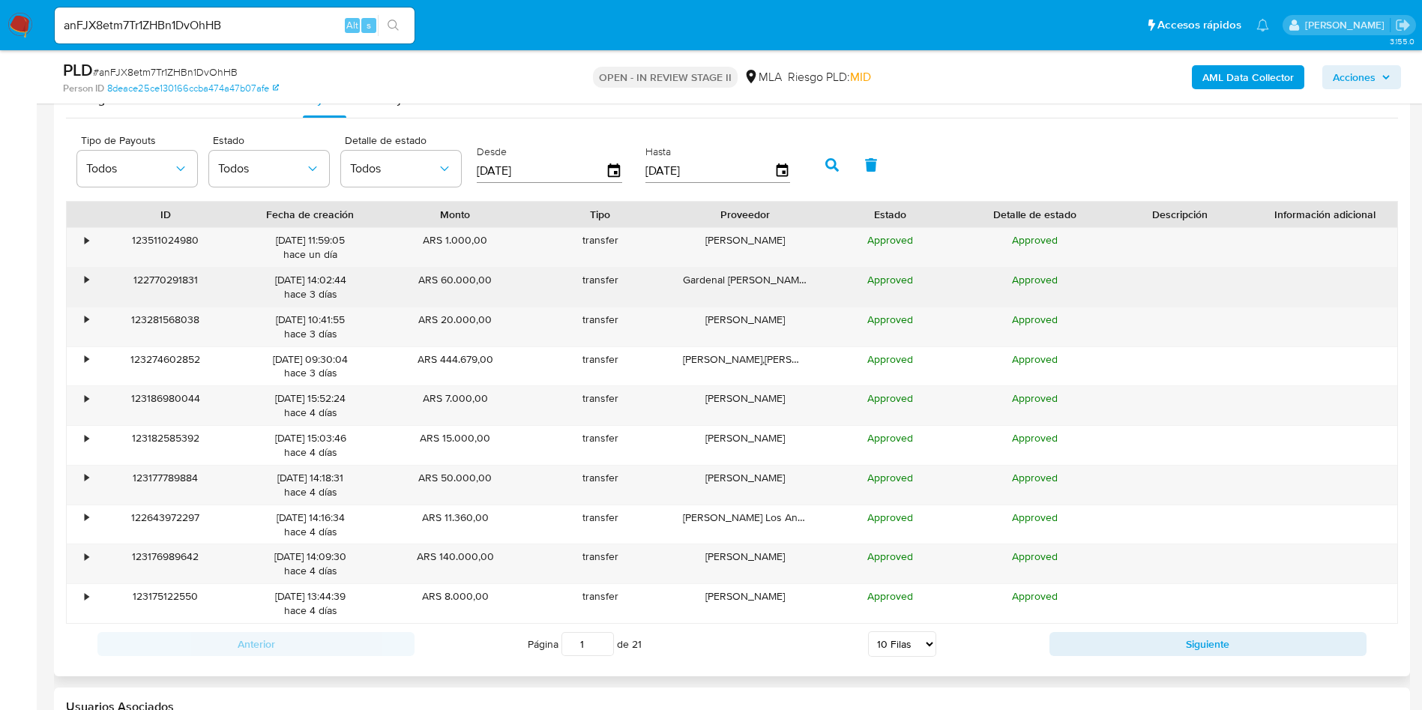
scroll to position [2249, 0]
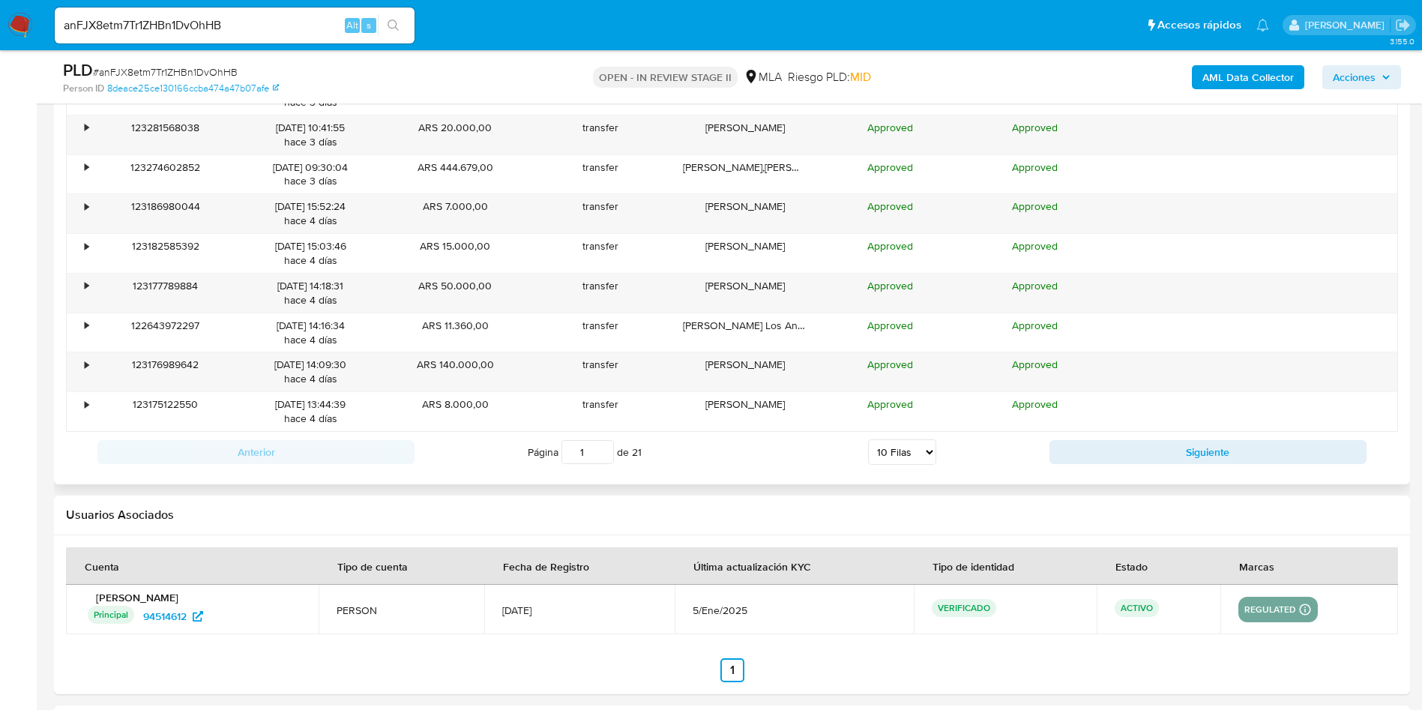
click at [858, 445] on div "Página 1 de 21 5 Filas 10 Filas 20 Filas 25 Filas 50 Filas 100 Filas" at bounding box center [732, 452] width 635 height 30
click at [894, 454] on select "5 Filas 10 Filas 20 Filas 25 Filas 50 Filas 100 Filas" at bounding box center [902, 451] width 68 height 25
select select "100"
click at [868, 439] on select "5 Filas 10 Filas 20 Filas 25 Filas 50 Filas 100 Filas" at bounding box center [902, 451] width 68 height 25
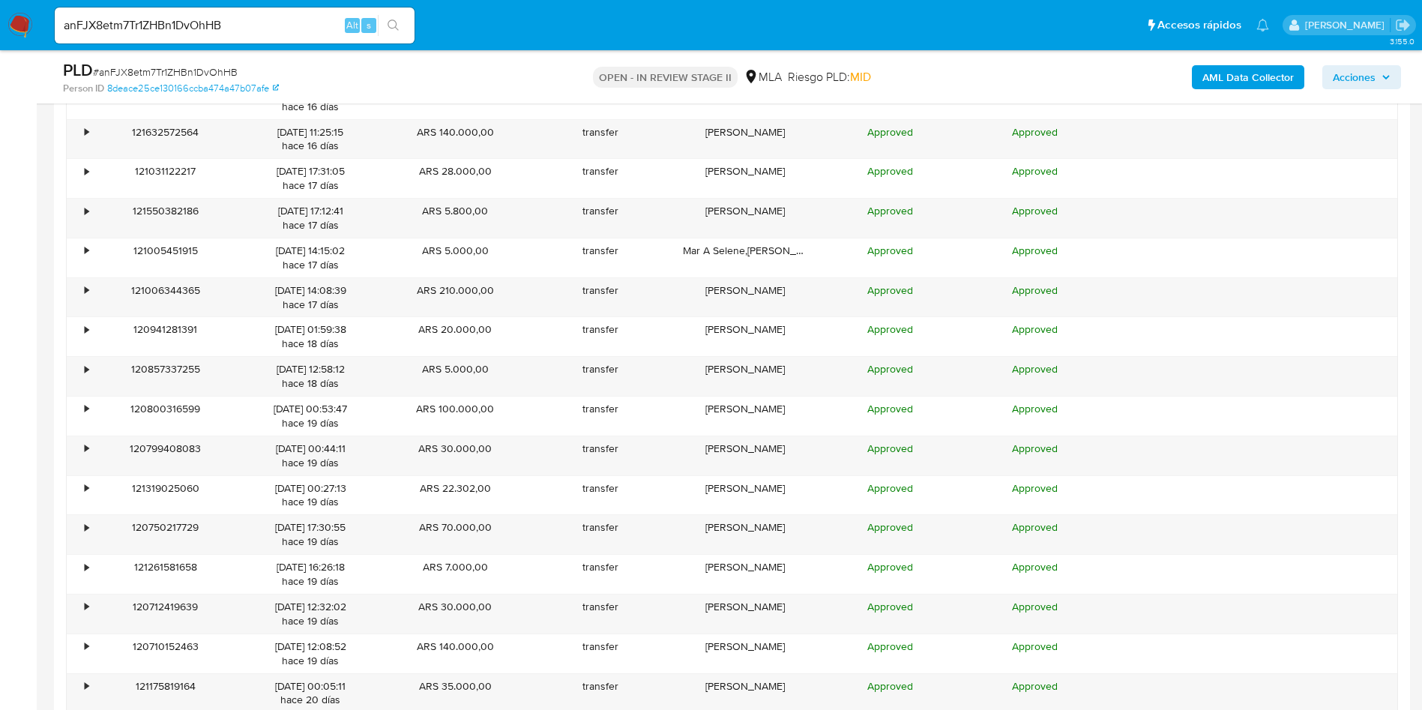
scroll to position [5622, 0]
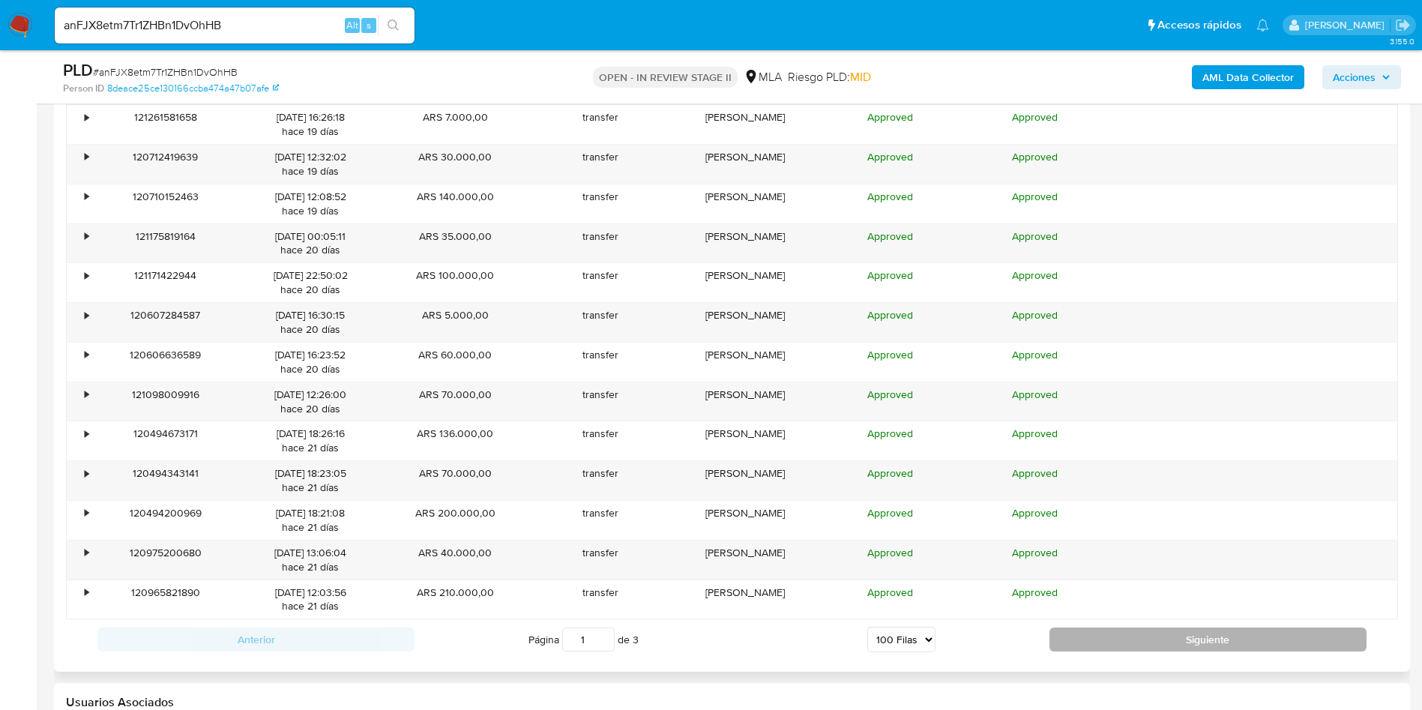
click at [1097, 642] on button "Siguiente" at bounding box center [1208, 639] width 317 height 24
type input "2"
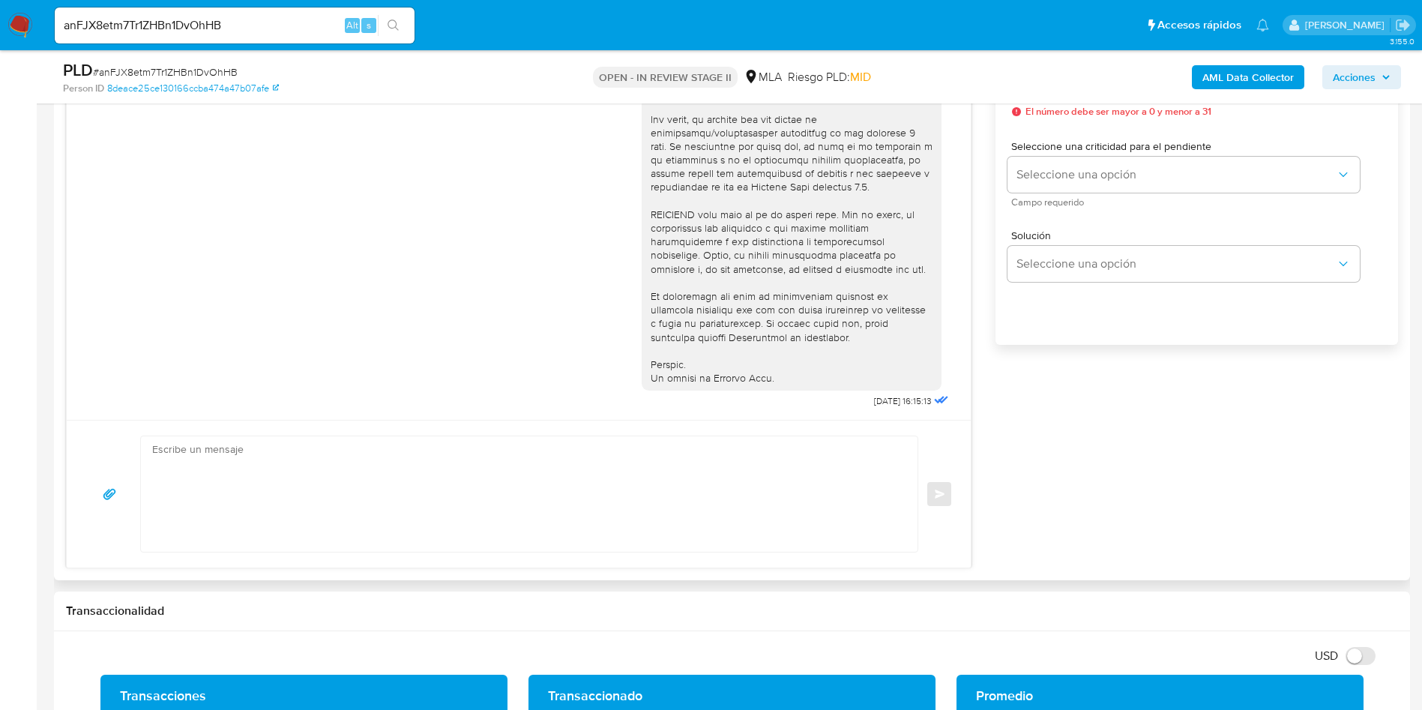
scroll to position [0, 0]
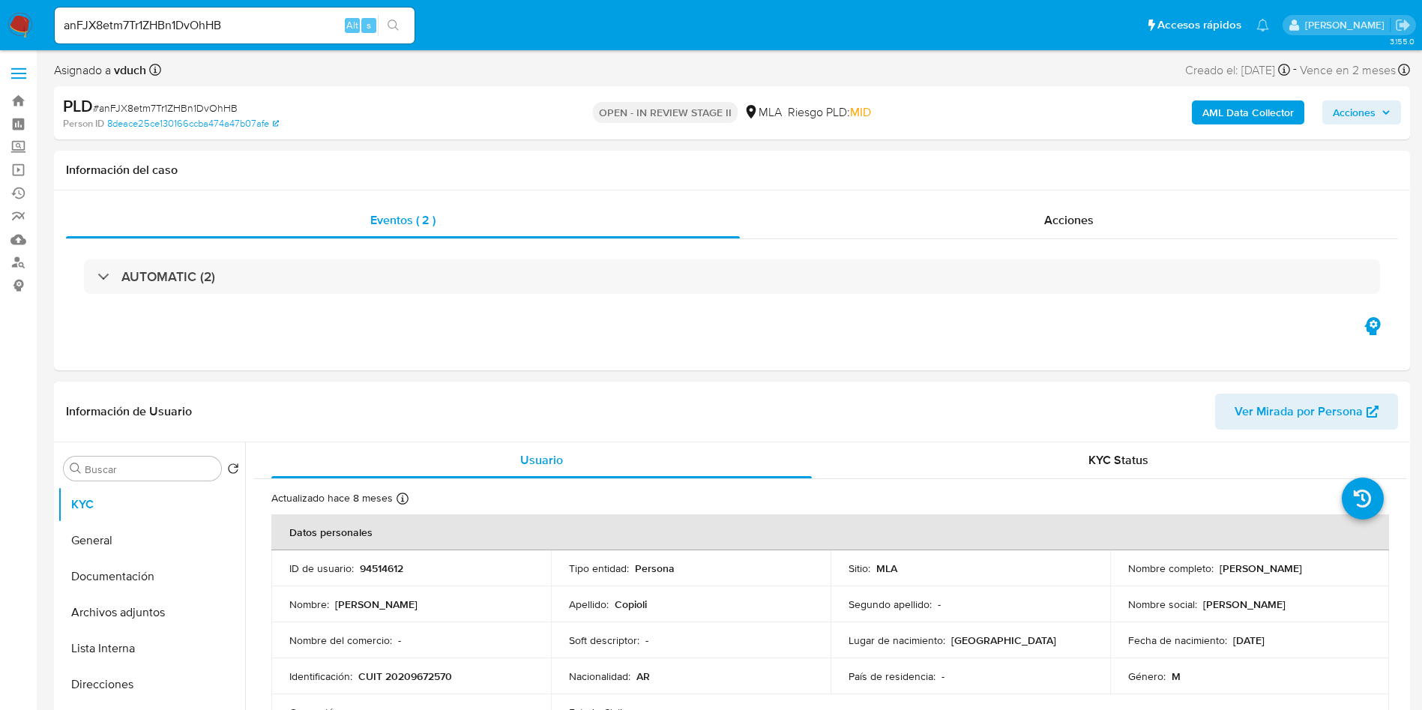
drag, startPoint x: 1217, startPoint y: 567, endPoint x: 1342, endPoint y: 566, distance: 125.2
click at [1342, 566] on div "Nombre completo : Fernando Gabriel Copioli" at bounding box center [1250, 567] width 244 height 13
copy p "Fernando Gabriel Copioli"
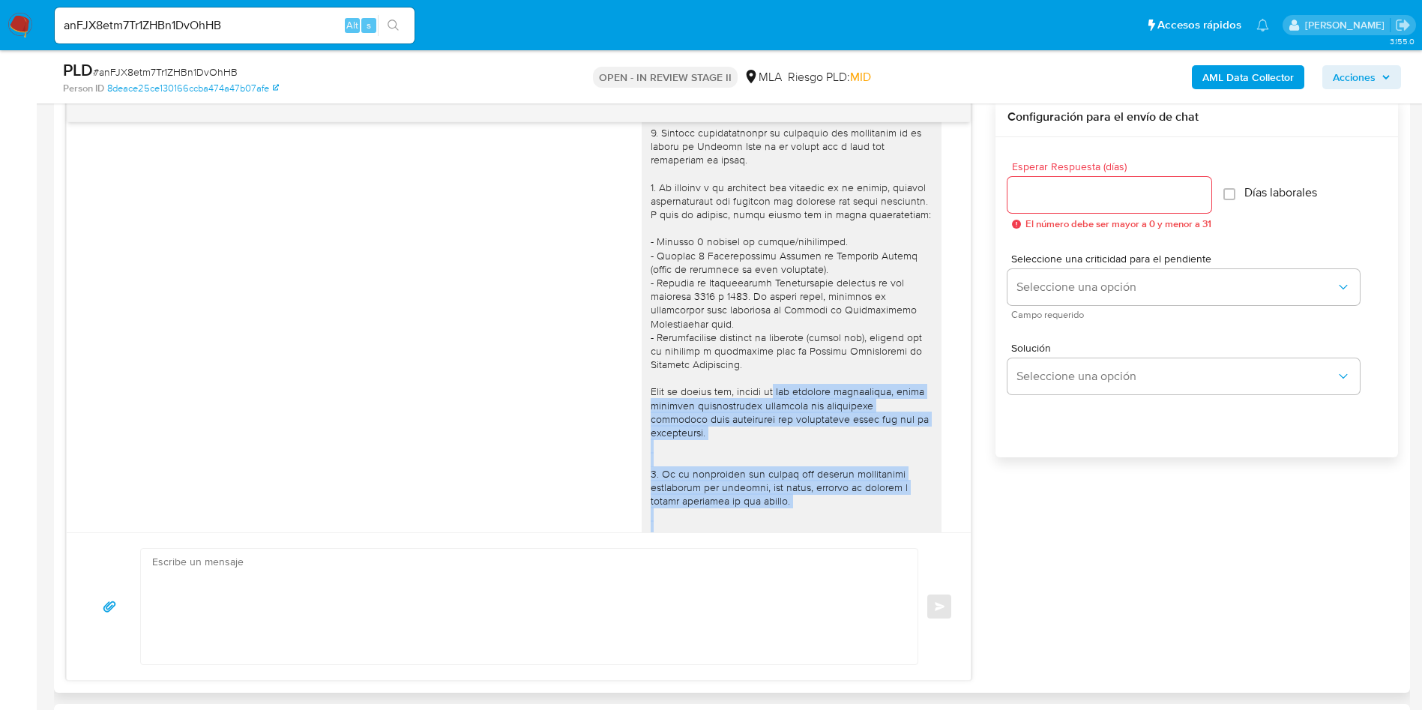
scroll to position [3, 0]
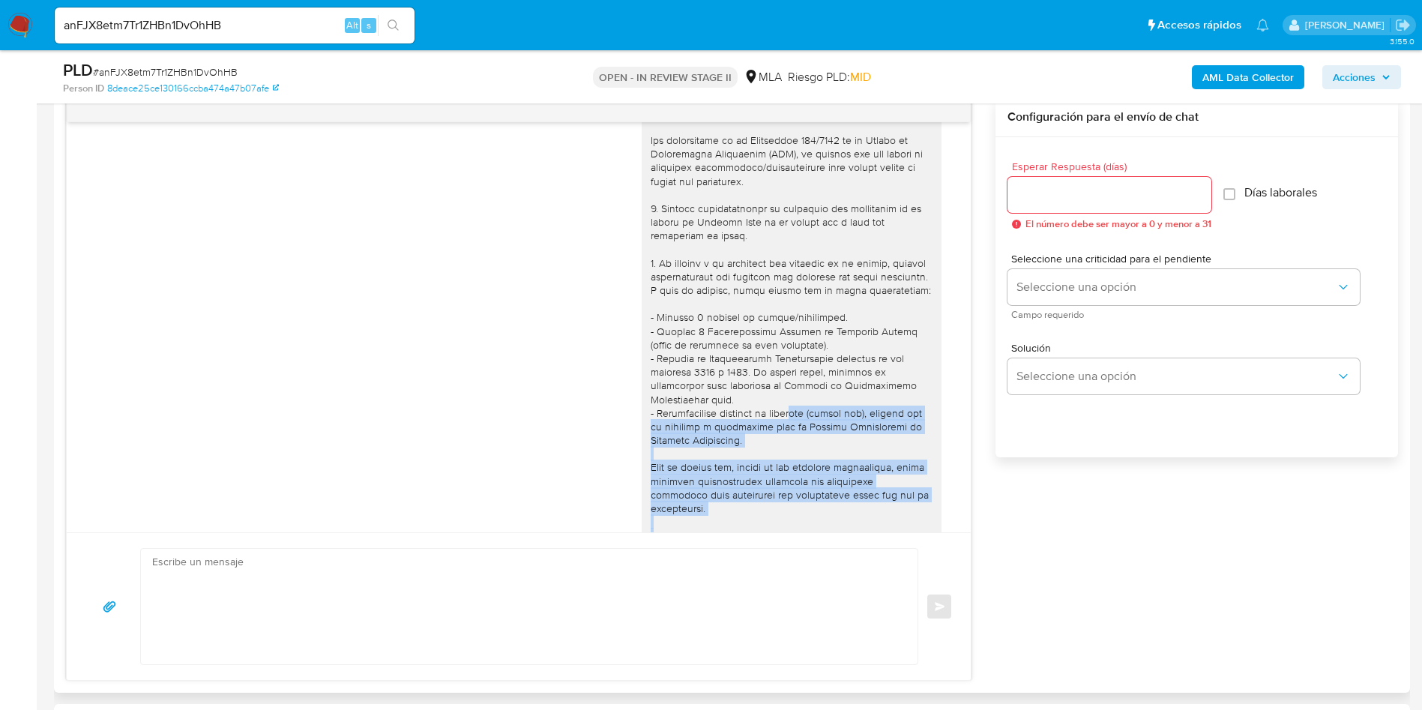
drag, startPoint x: 765, startPoint y: 495, endPoint x: 778, endPoint y: 409, distance: 86.4
click at [778, 409] on div at bounding box center [792, 494] width 282 height 777
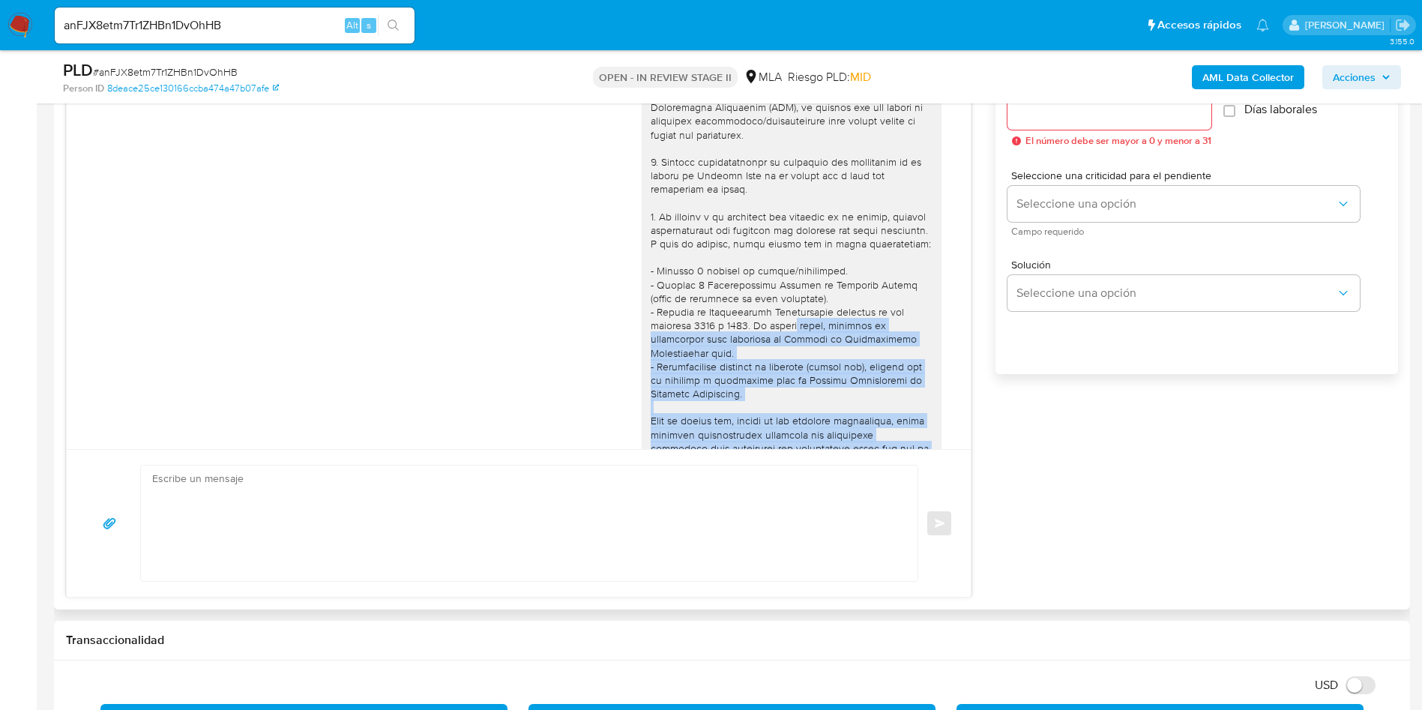
scroll to position [900, 0]
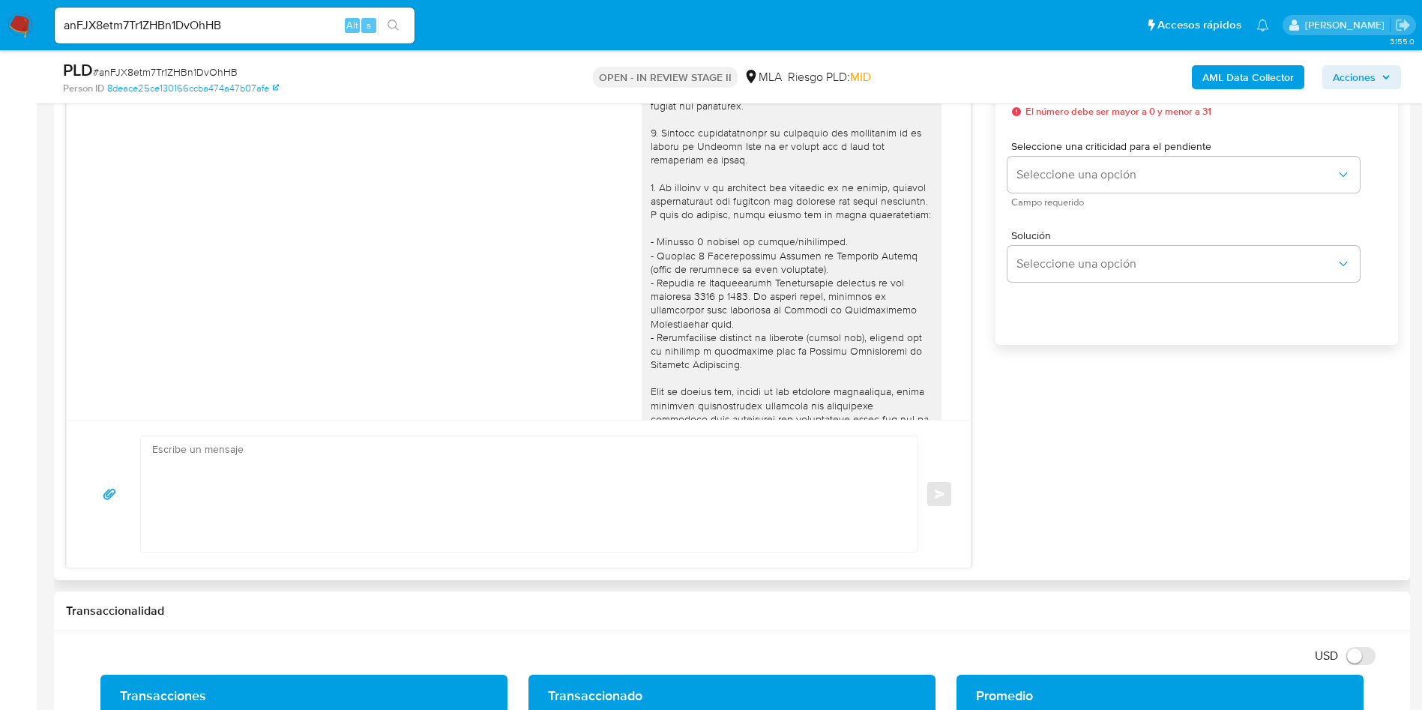
click at [242, 467] on textarea at bounding box center [525, 493] width 747 height 115
paste textarea "Hola, Esperamos que te encuentres muy bien. Te consultamos si tuviste oportunid…"
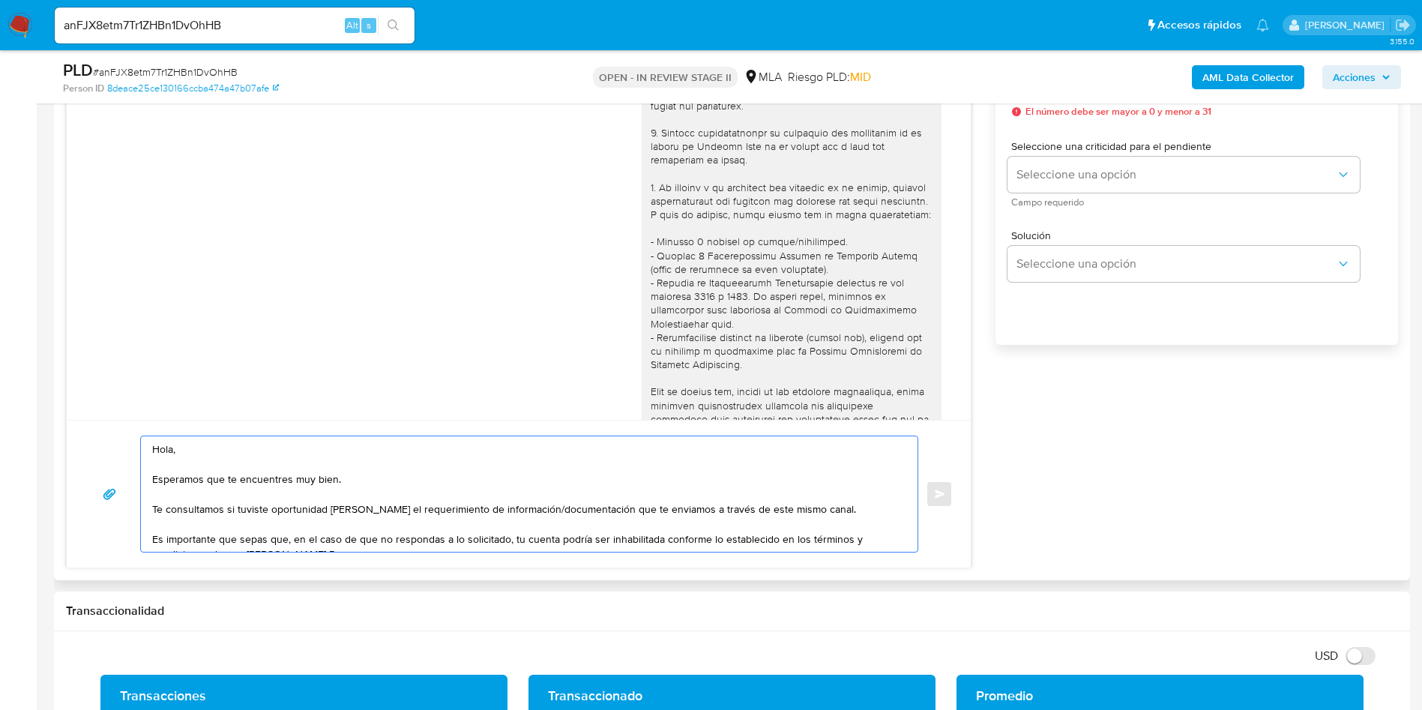
scroll to position [95, 0]
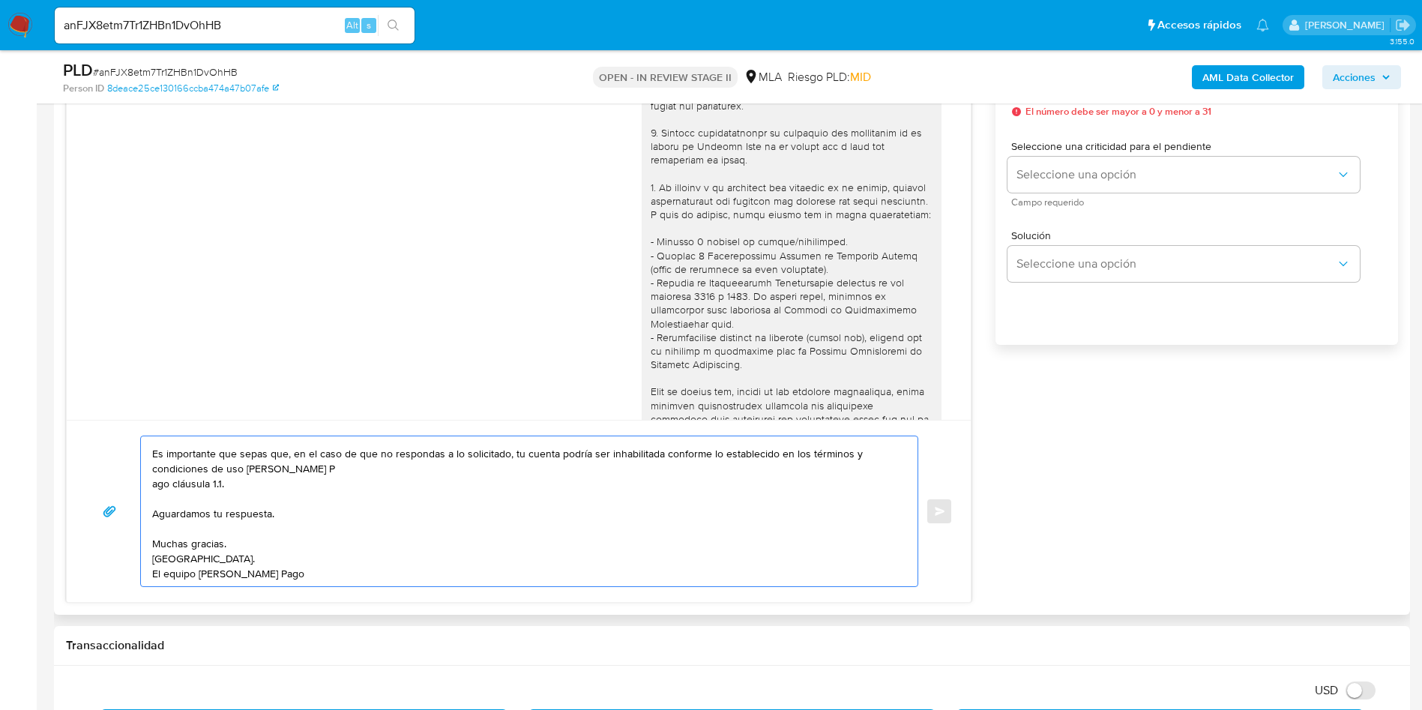
click at [386, 455] on textarea "Hola, Esperamos que te encuentres muy bien. Te consultamos si tuviste oportunid…" at bounding box center [525, 511] width 747 height 150
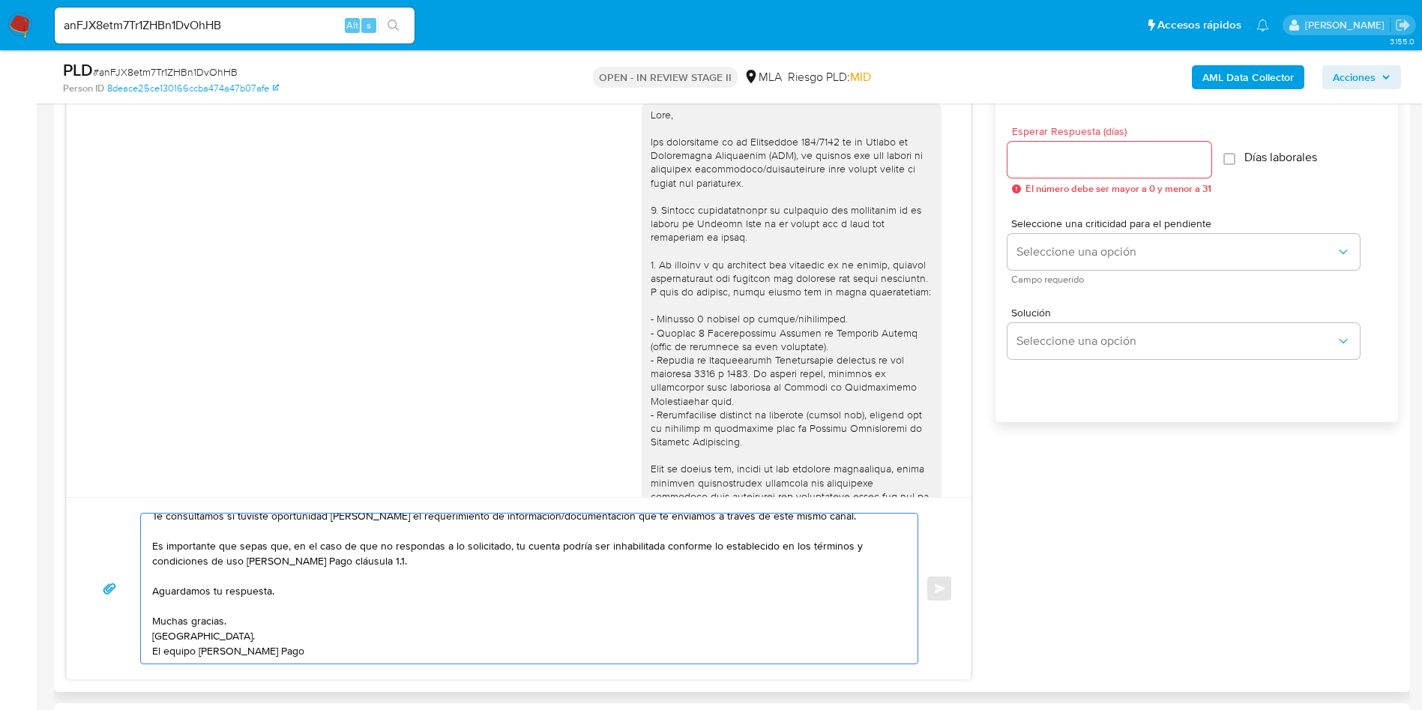
scroll to position [787, 0]
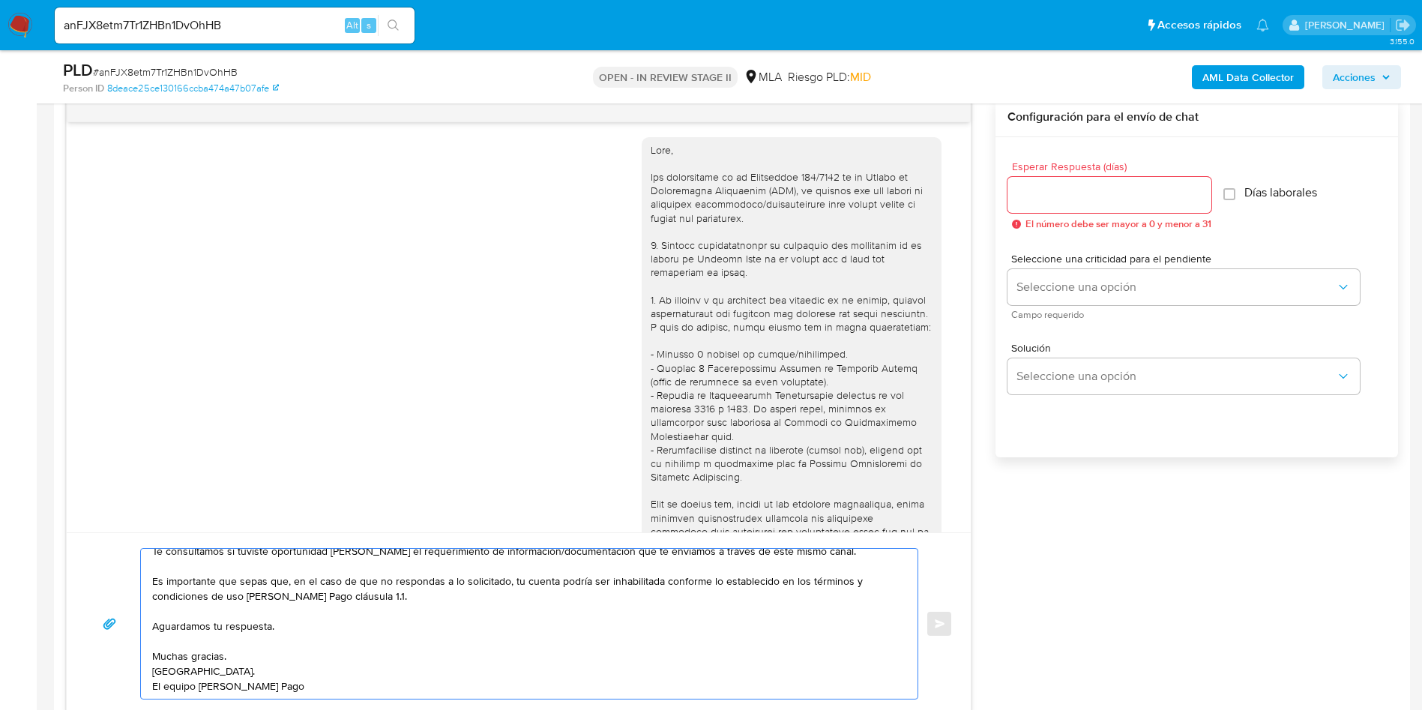
type textarea "Hola, Esperamos que te encuentres muy bien. Te consultamos si tuviste oportunid…"
click at [1130, 172] on span "Esperar Respuesta (días)" at bounding box center [1114, 166] width 204 height 11
click at [1130, 185] on input "Esperar Respuesta (días)" at bounding box center [1110, 194] width 204 height 19
type input "3"
click at [1047, 313] on span "Campo requerido" at bounding box center [1187, 314] width 352 height 7
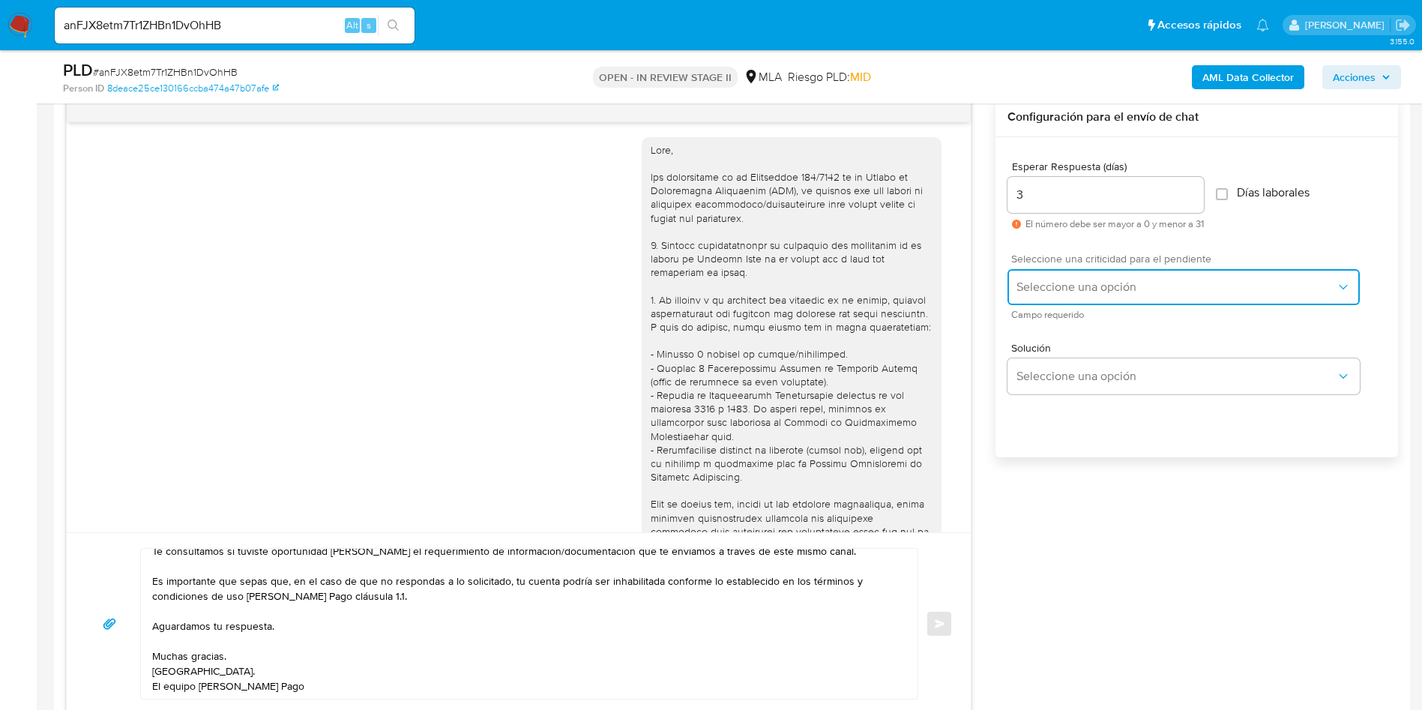
click at [1049, 301] on button "Seleccione una opción" at bounding box center [1184, 287] width 352 height 36
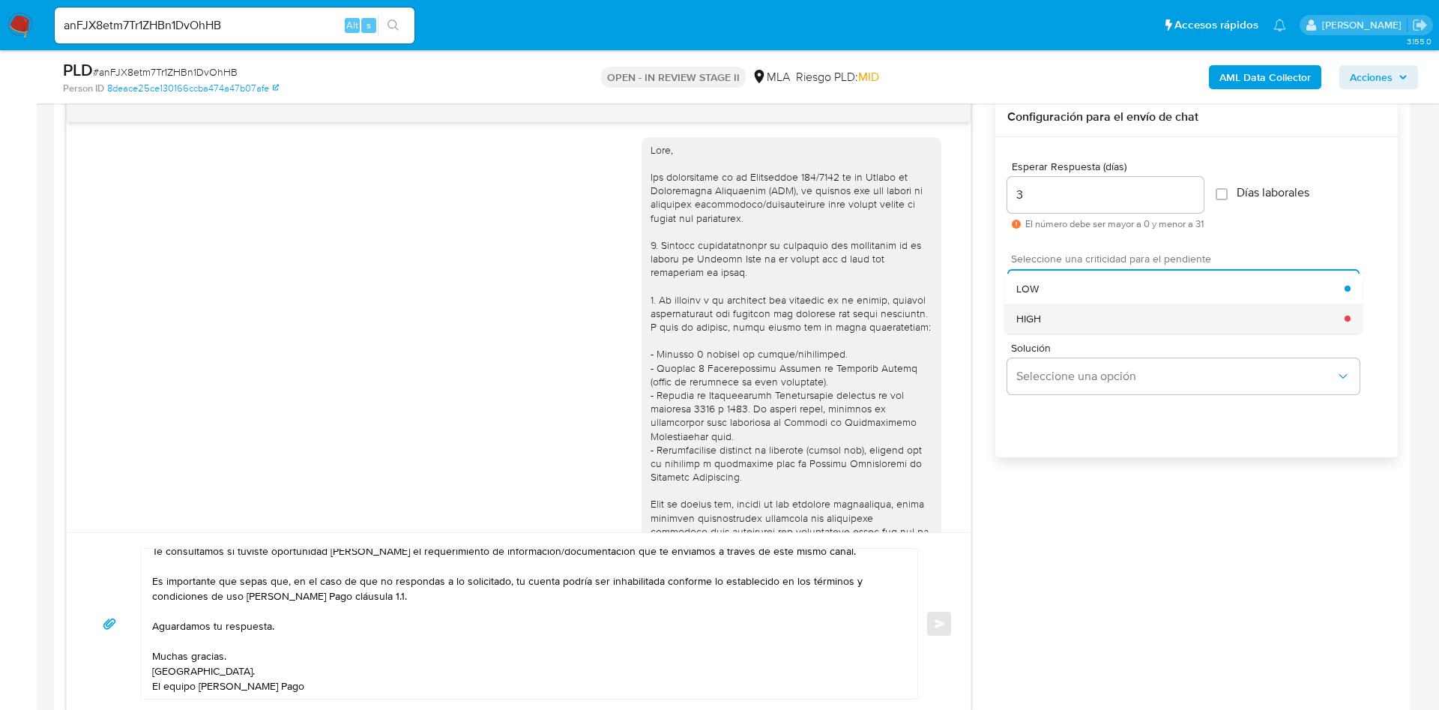
click at [1055, 310] on div "HIGH" at bounding box center [1181, 319] width 328 height 30
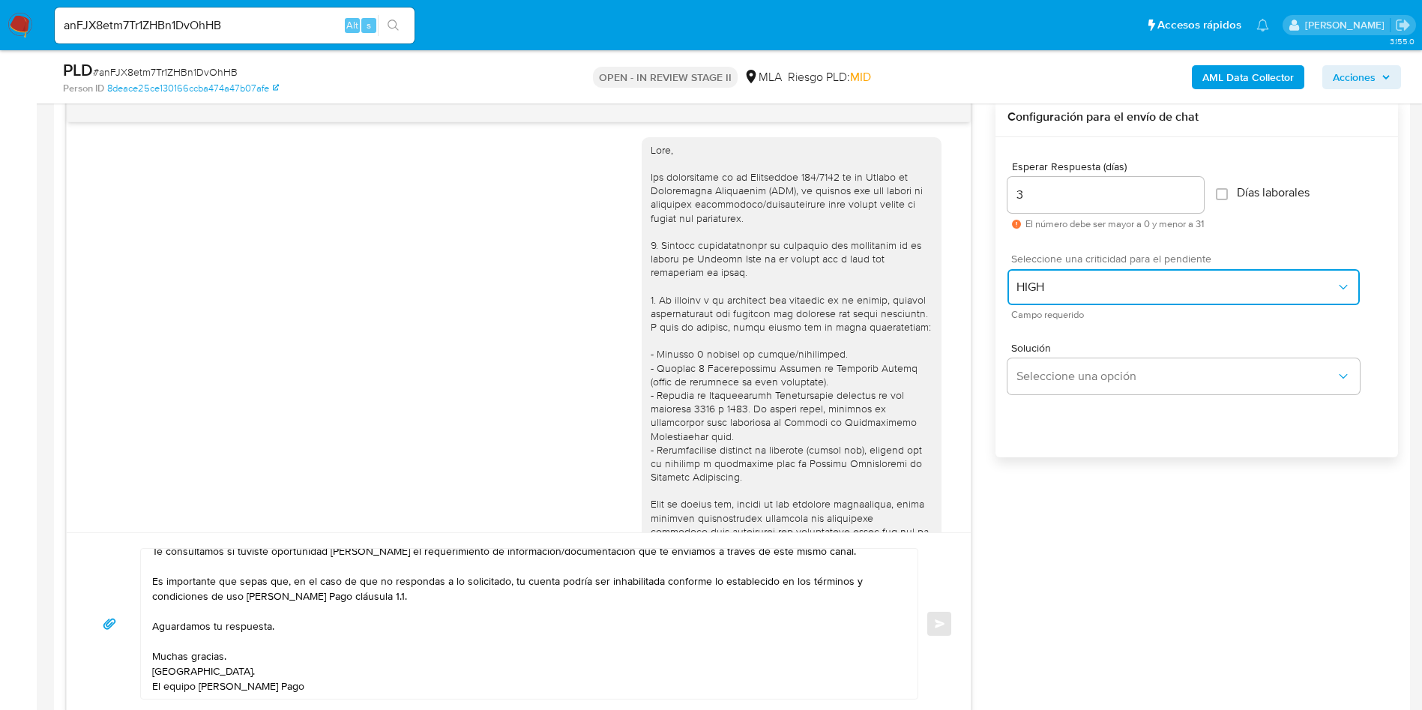
click at [1053, 283] on span "HIGH" at bounding box center [1176, 287] width 319 height 15
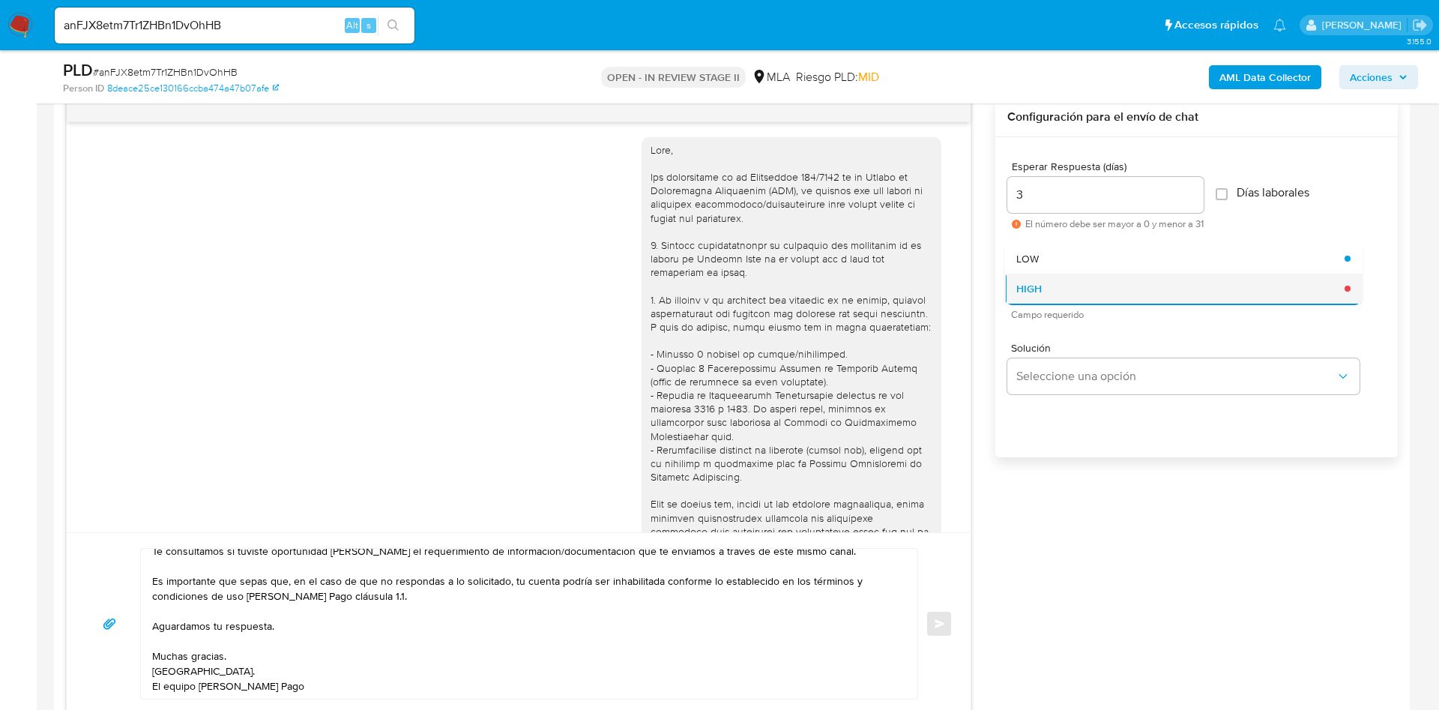
click at [1053, 293] on div "HIGH" at bounding box center [1181, 289] width 328 height 30
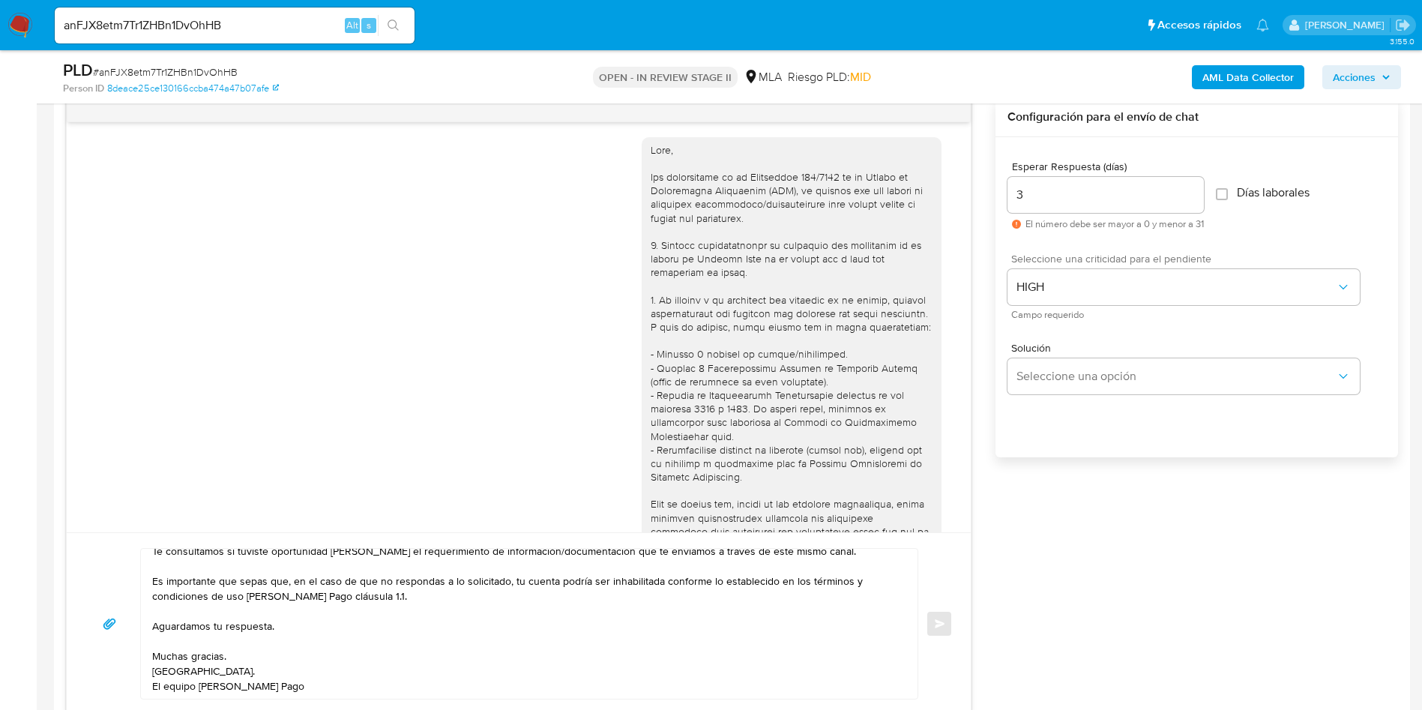
click at [1047, 264] on span "Seleccione una criticidad para el pendiente" at bounding box center [1187, 258] width 352 height 10
click at [1047, 289] on span "HIGH" at bounding box center [1176, 287] width 319 height 15
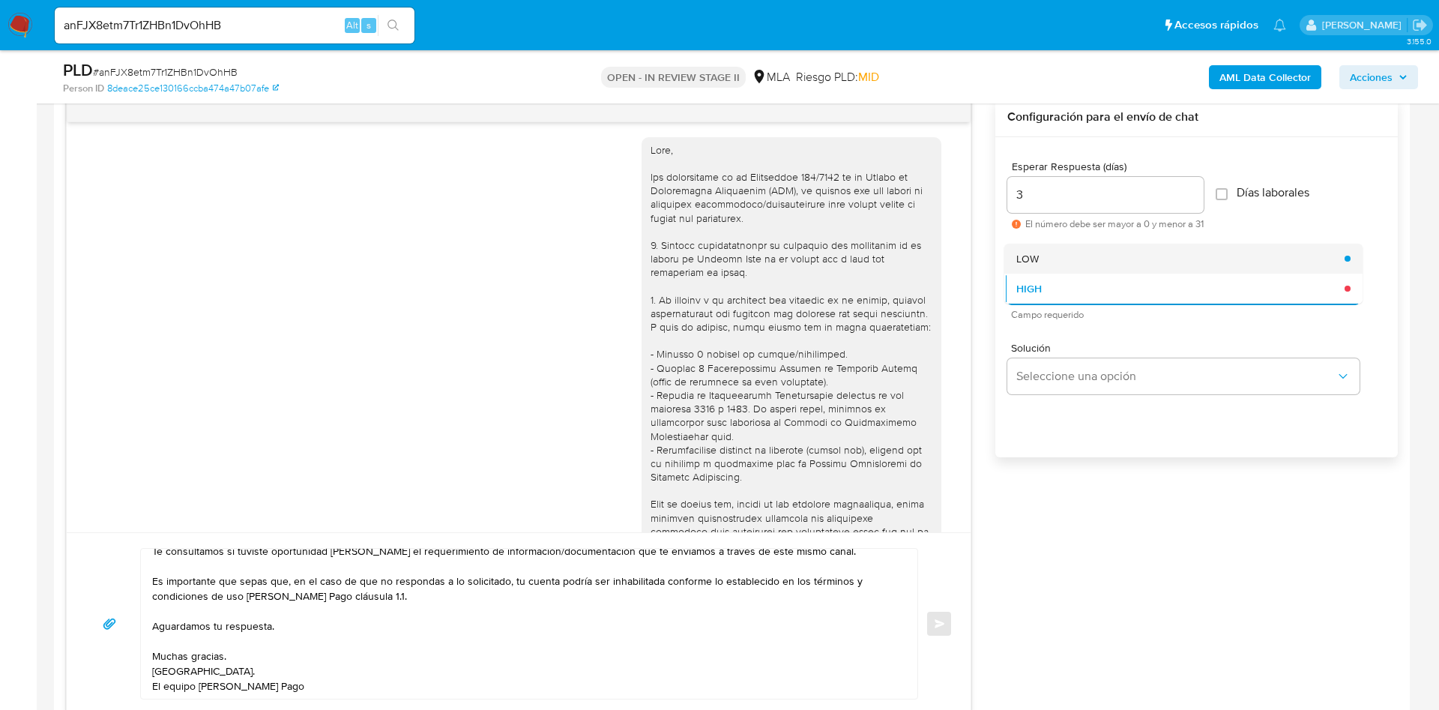
click at [1046, 261] on div "LOW" at bounding box center [1181, 259] width 328 height 30
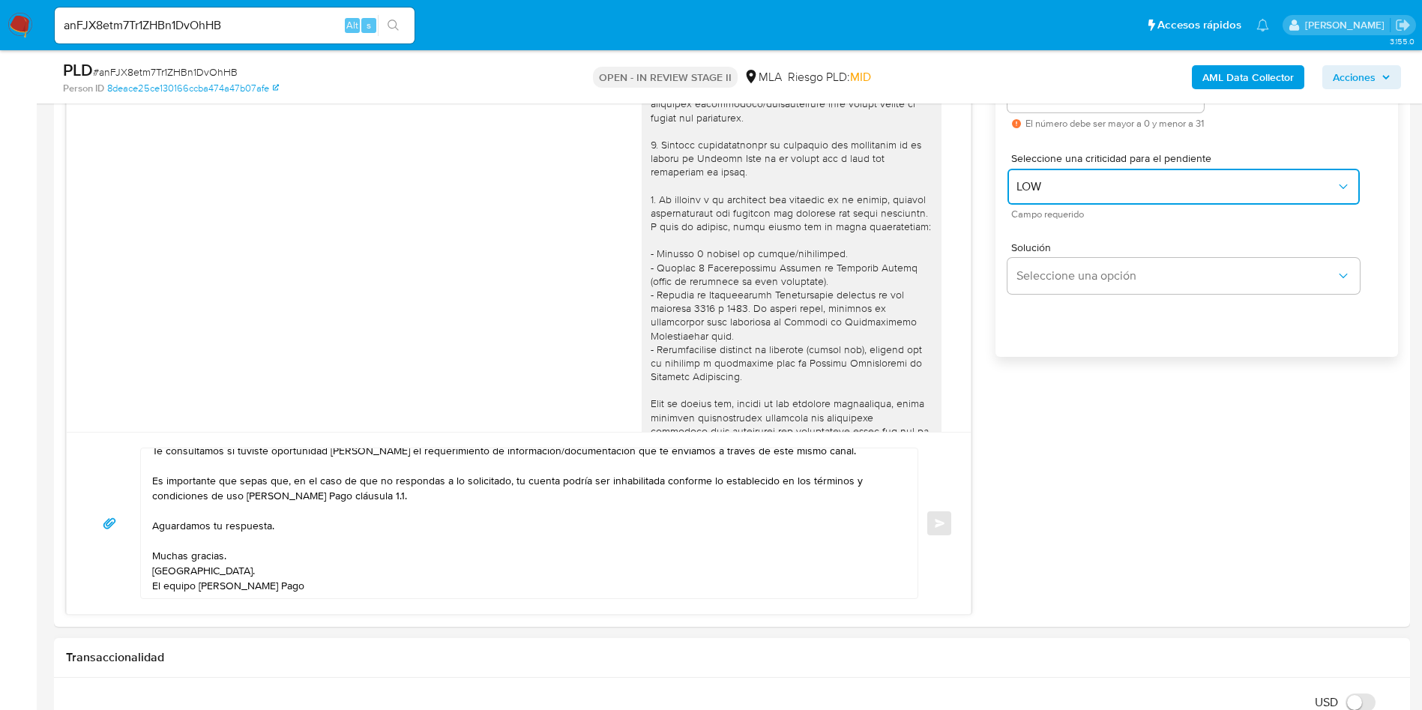
scroll to position [1012, 0]
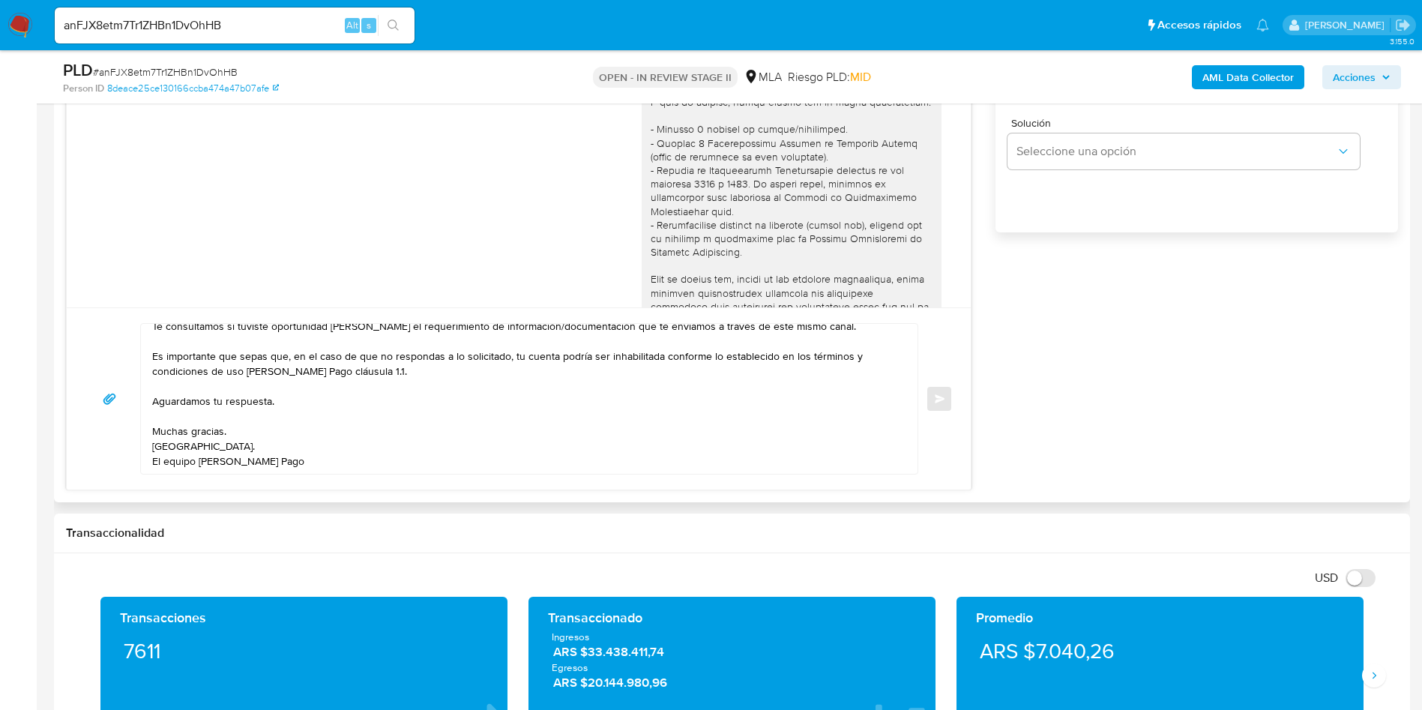
click at [766, 418] on textarea "Hola, Esperamos que te encuentres muy bien. Te consultamos si tuviste oportunid…" at bounding box center [525, 399] width 747 height 150
click at [733, 433] on textarea "Hola, Esperamos que te encuentres muy bien. Te consultamos si tuviste oportunid…" at bounding box center [525, 399] width 747 height 150
click at [728, 422] on textarea "Hola, Esperamos que te encuentres muy bien. Te consultamos si tuviste oportunid…" at bounding box center [525, 399] width 747 height 150
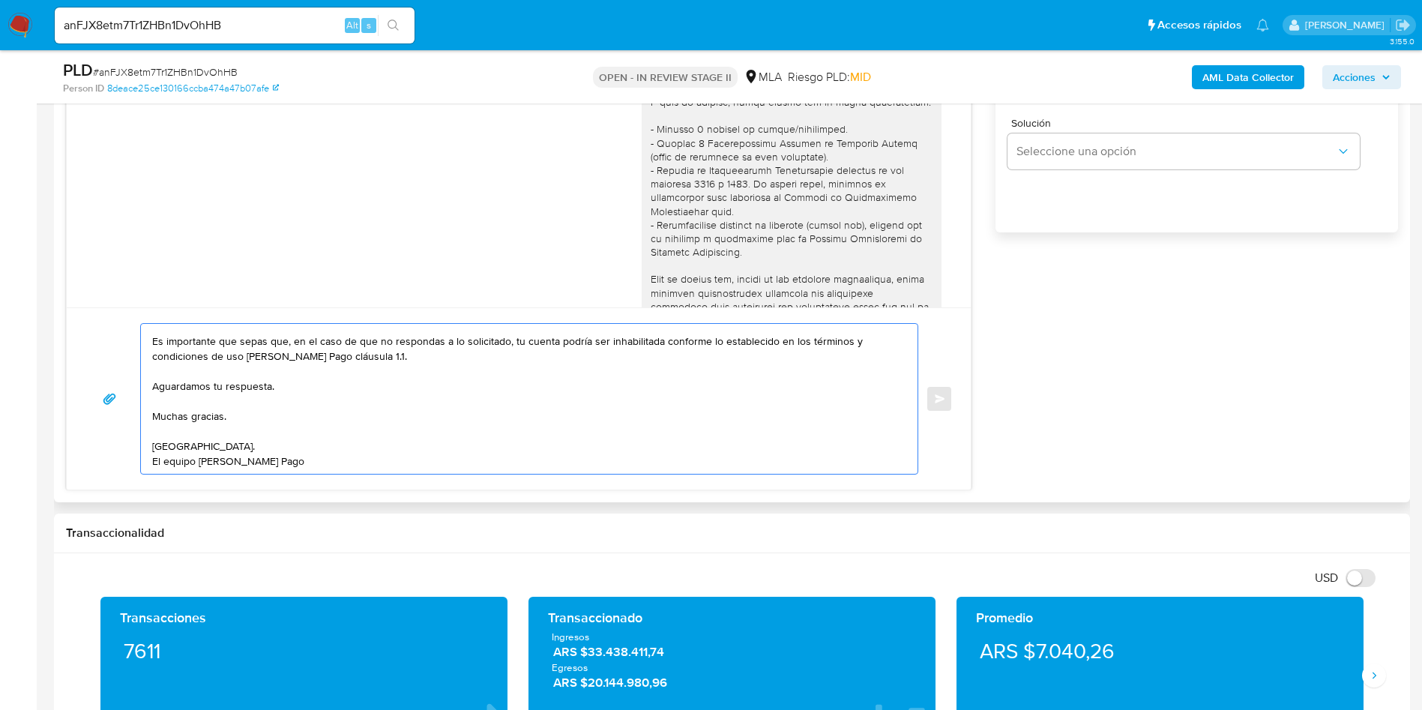
click at [711, 456] on textarea "Hola, Esperamos que te encuentres muy bien. Te consultamos si tuviste oportunid…" at bounding box center [525, 399] width 747 height 150
type textarea "Hola, Esperamos que te encuentres muy bien. Te consultamos si tuviste oportunid…"
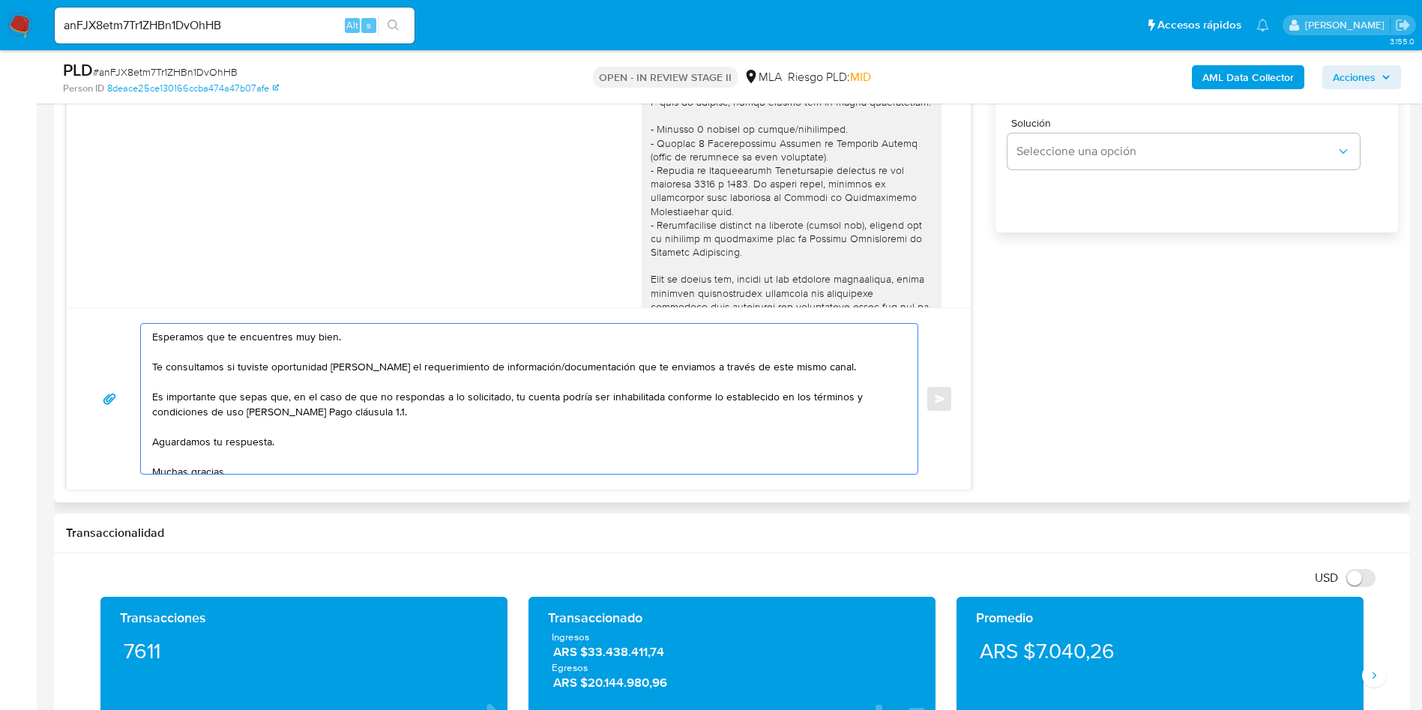
scroll to position [0, 0]
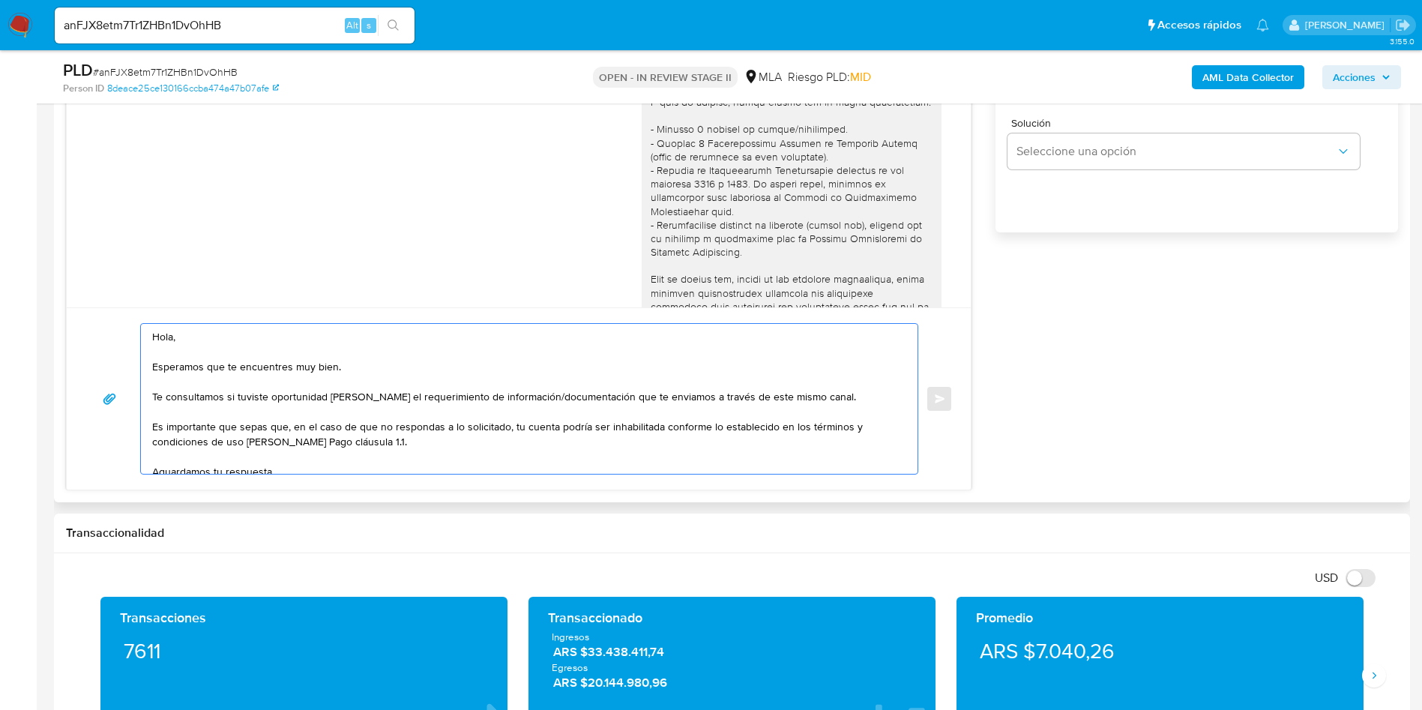
drag, startPoint x: 711, startPoint y: 457, endPoint x: 122, endPoint y: 221, distance: 634.1
click at [122, 221] on div "20/08/2025 16:15:13 Hola, Esperamos que te encuentres muy bien. Te consultamos …" at bounding box center [519, 182] width 906 height 618
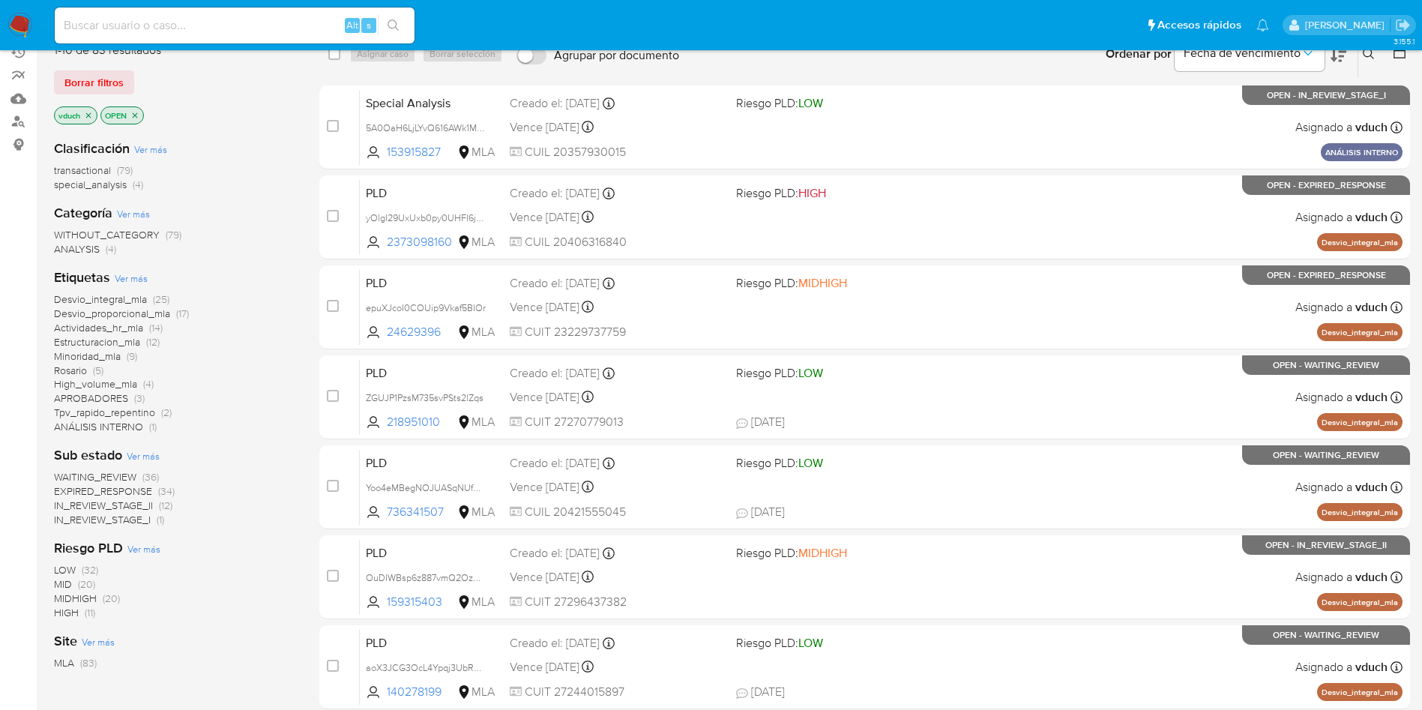
scroll to position [112, 0]
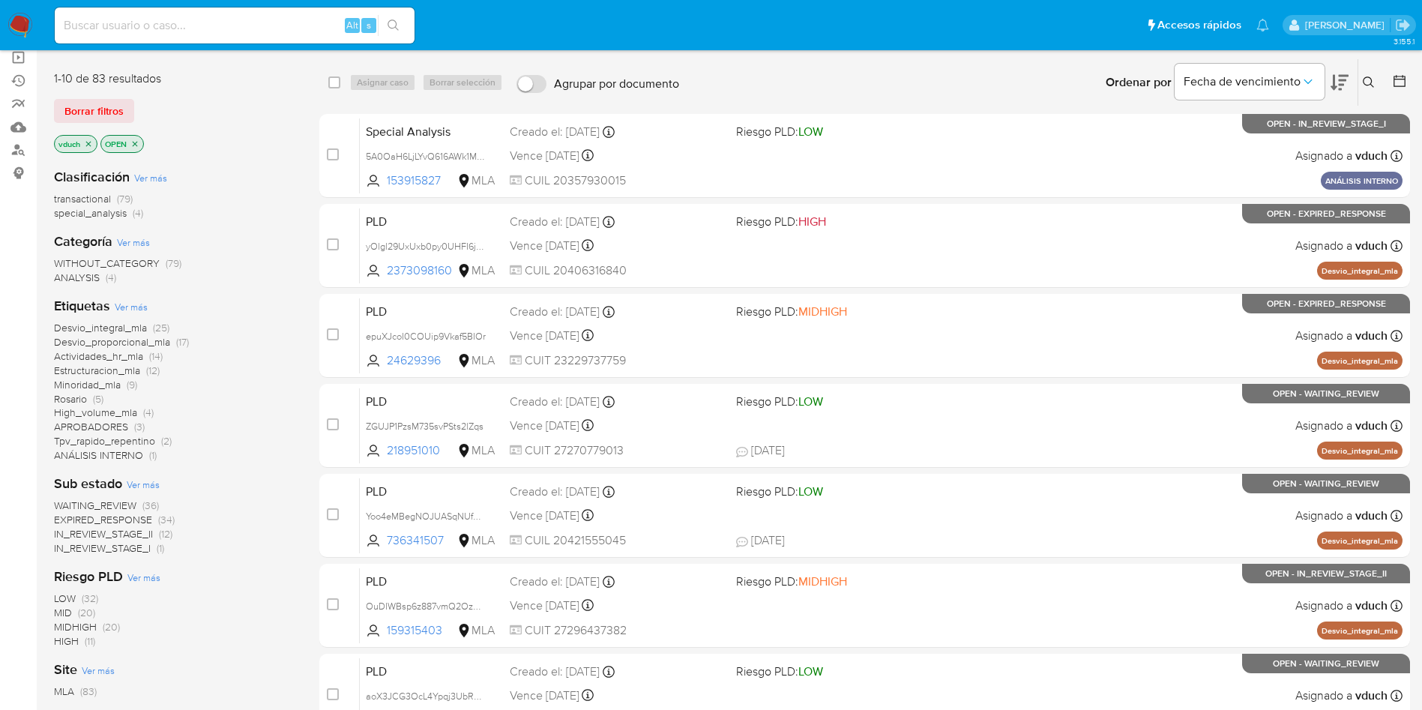
click at [137, 144] on icon "close-filter" at bounding box center [134, 143] width 9 height 9
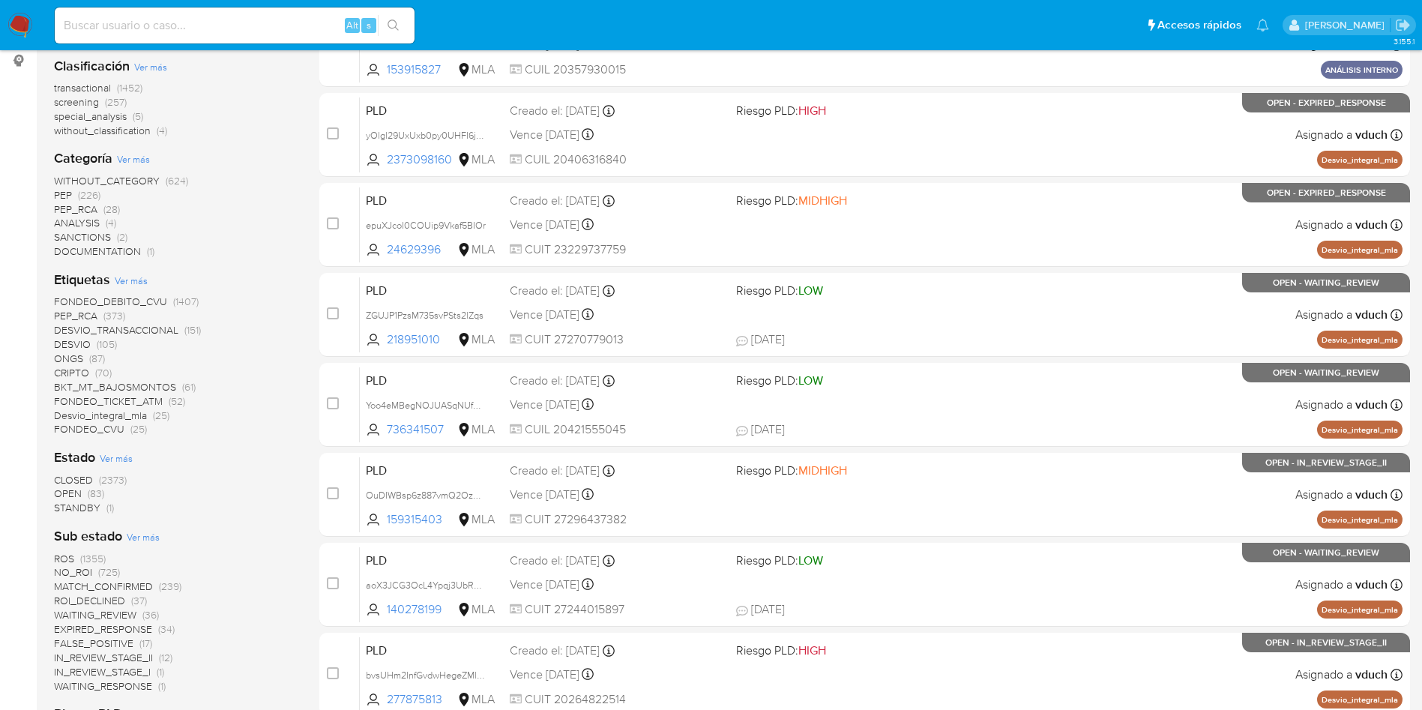
click at [99, 502] on span "STANDBY" at bounding box center [77, 507] width 46 height 15
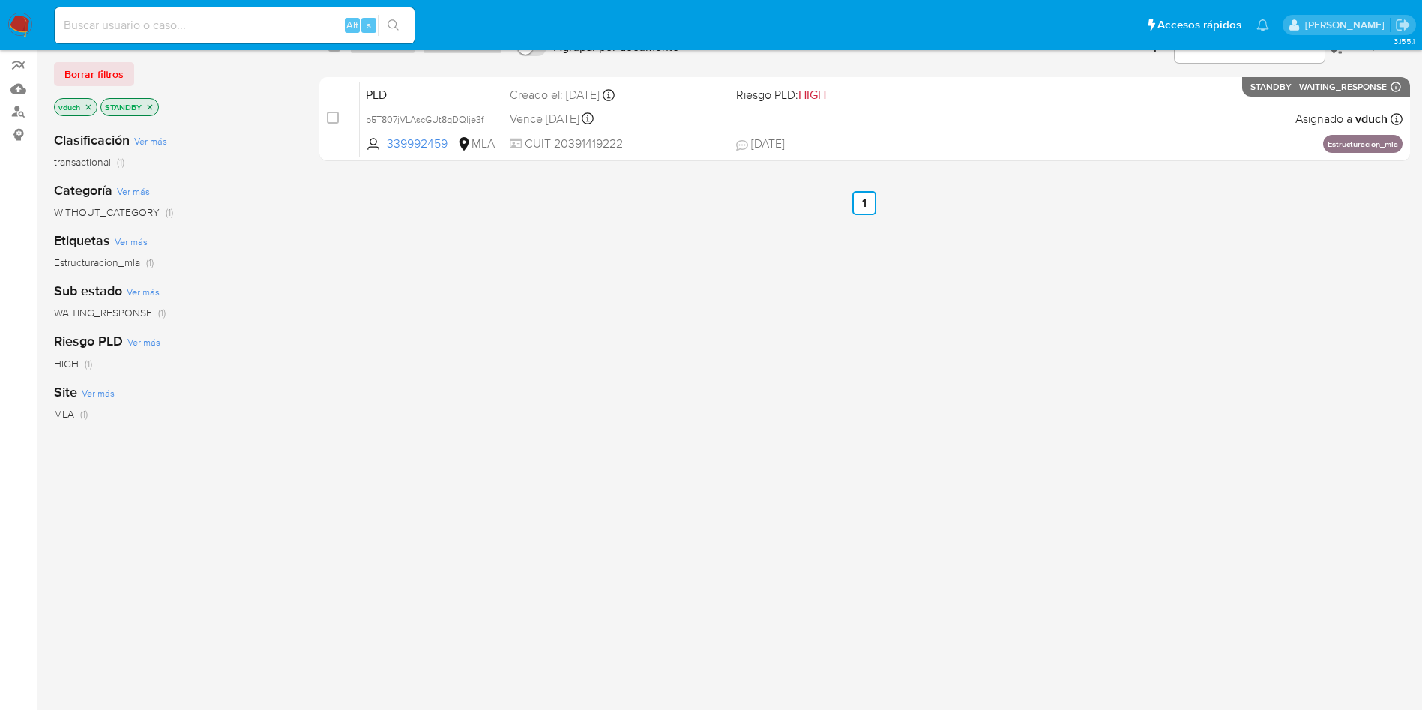
scroll to position [38, 0]
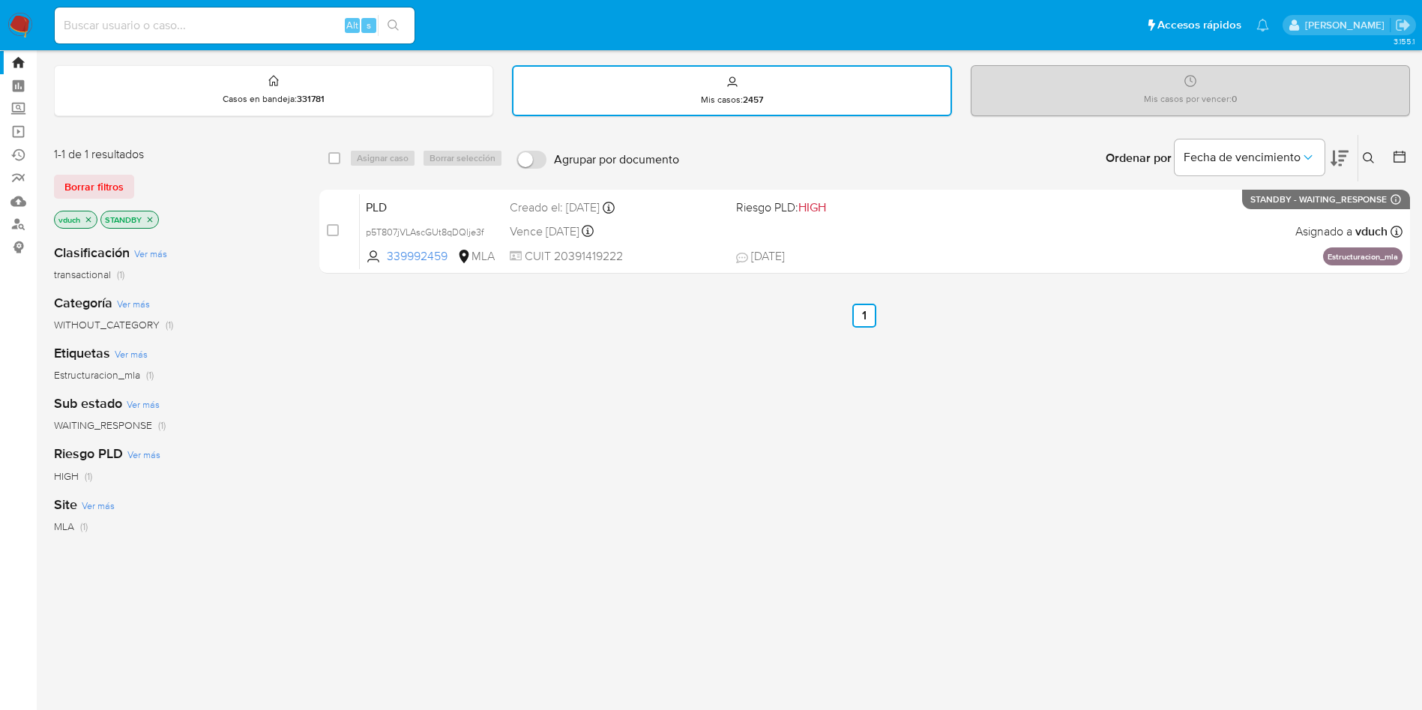
scroll to position [151, 0]
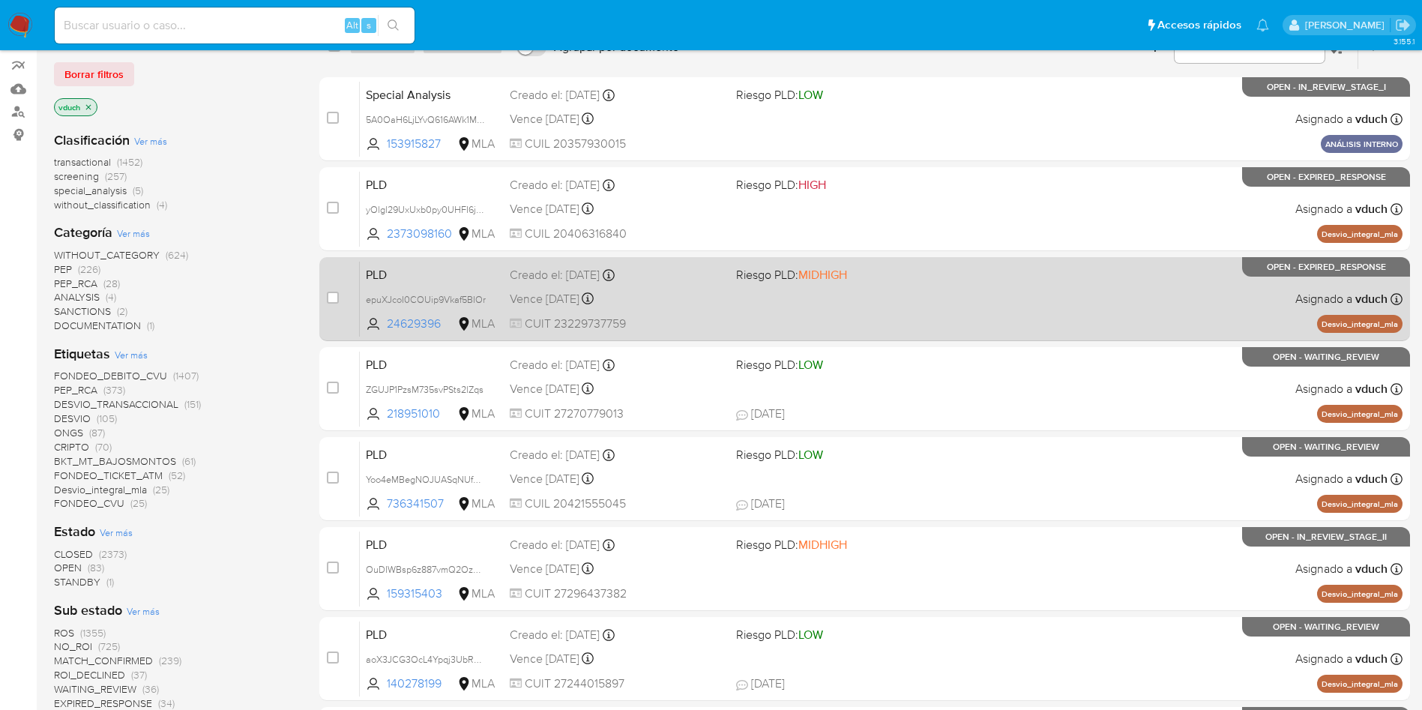
click at [661, 316] on span "CUIT 23229737759" at bounding box center [617, 324] width 214 height 16
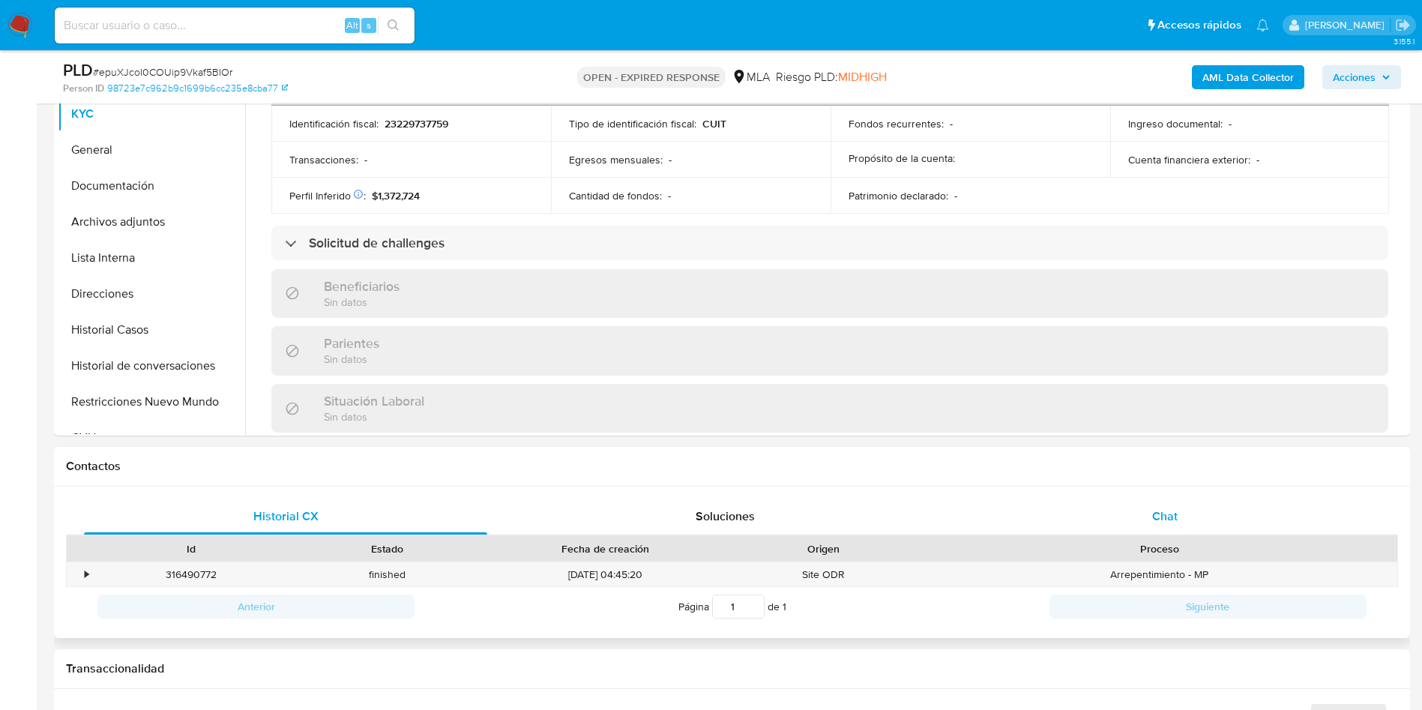
scroll to position [789, 0]
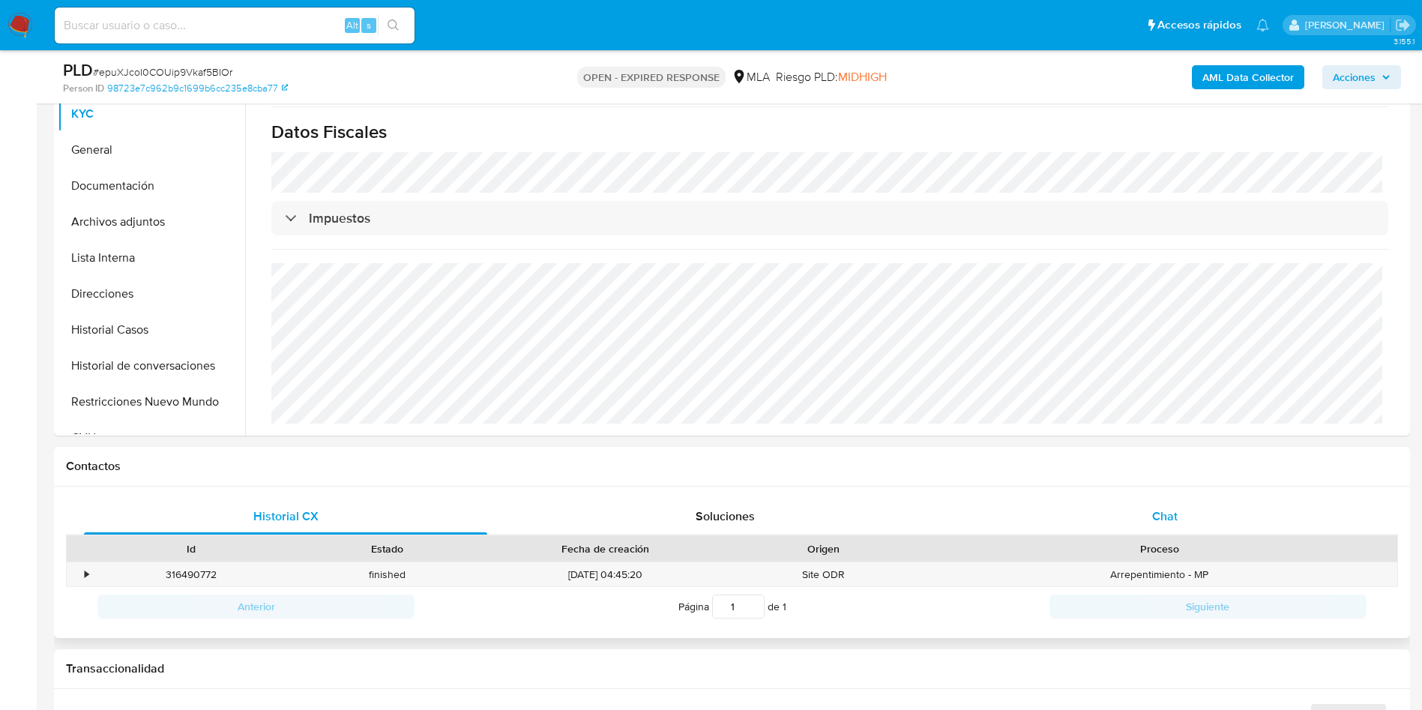
click at [1153, 523] on span "Chat" at bounding box center [1164, 516] width 25 height 17
select select "10"
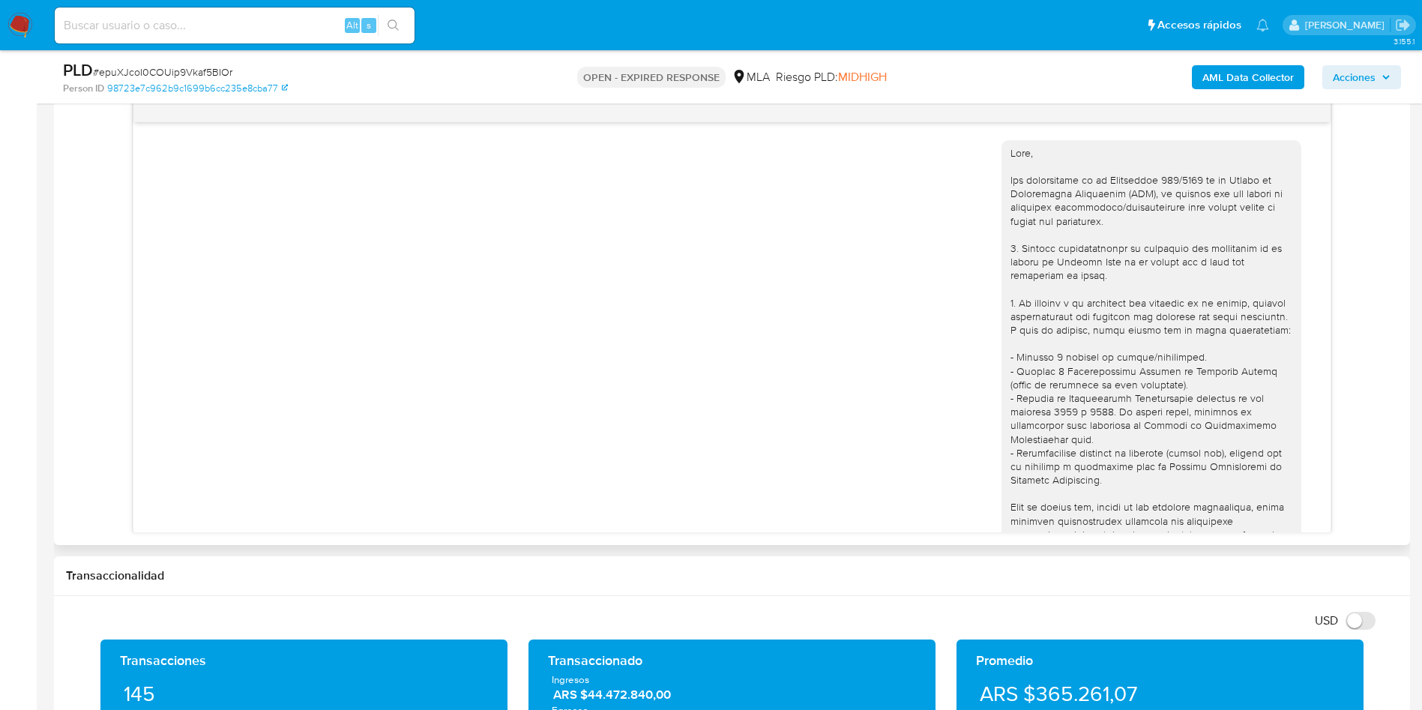
scroll to position [769, 0]
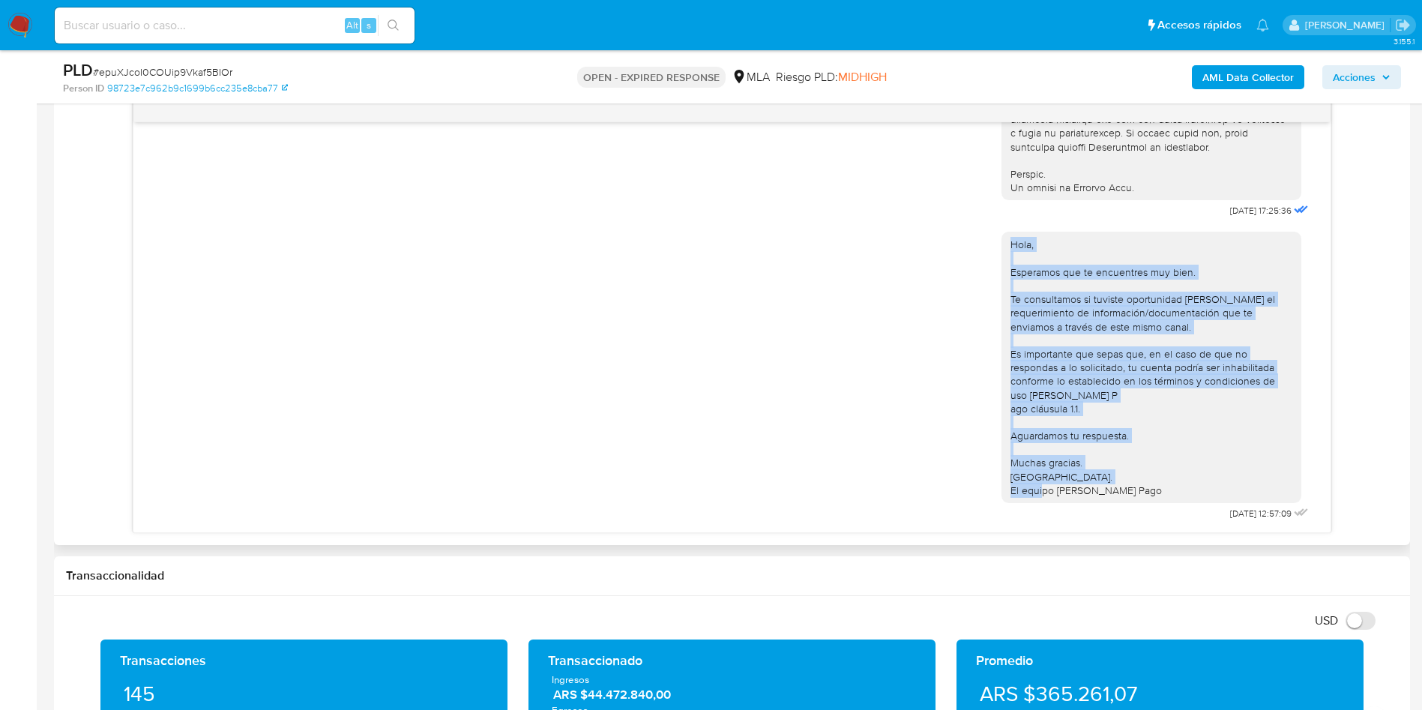
drag, startPoint x: 987, startPoint y: 227, endPoint x: 1121, endPoint y: 506, distance: 309.8
click at [1121, 506] on div "Hola, Esperamos que te encuentres muy bien. Te consultamos si tuviste oportunid…" at bounding box center [1157, 372] width 310 height 303
copy div "Hola, Esperamos que te encuentres muy bien. Te consultamos si tuviste oportunid…"
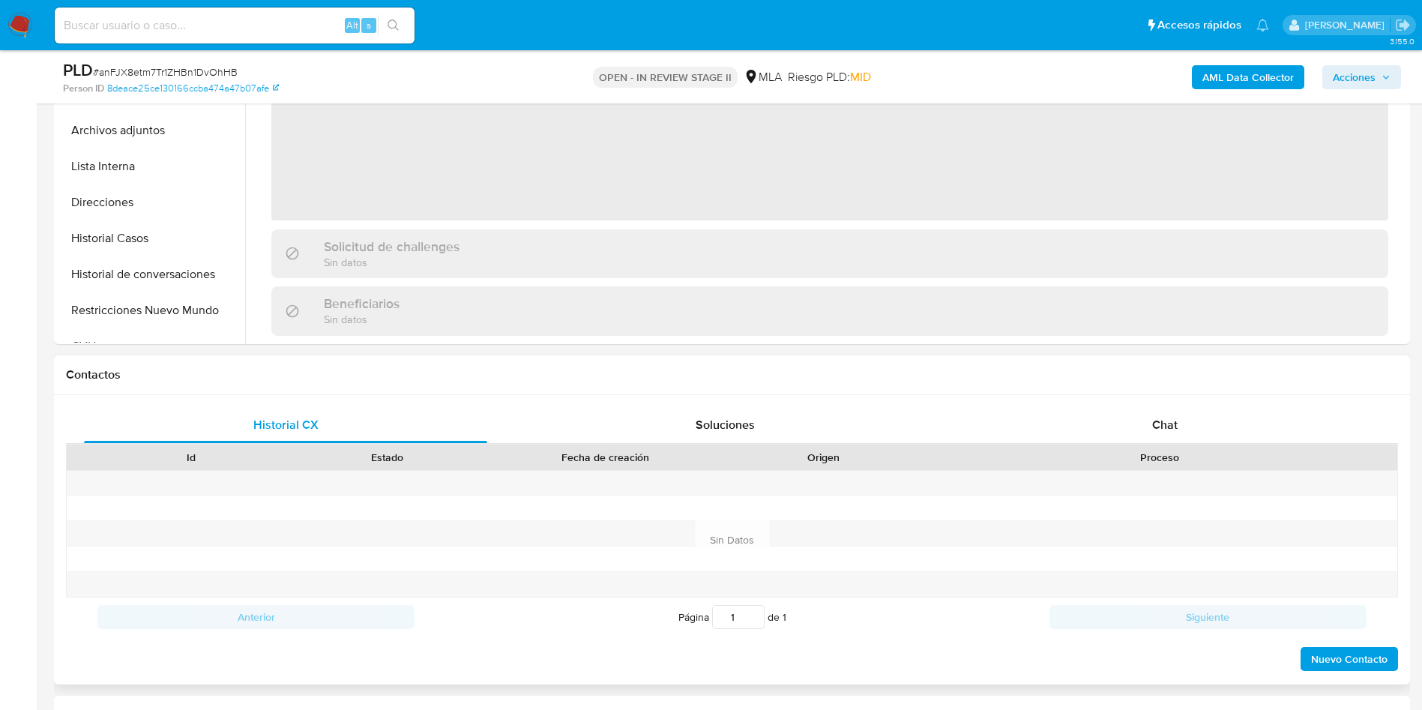
scroll to position [450, 0]
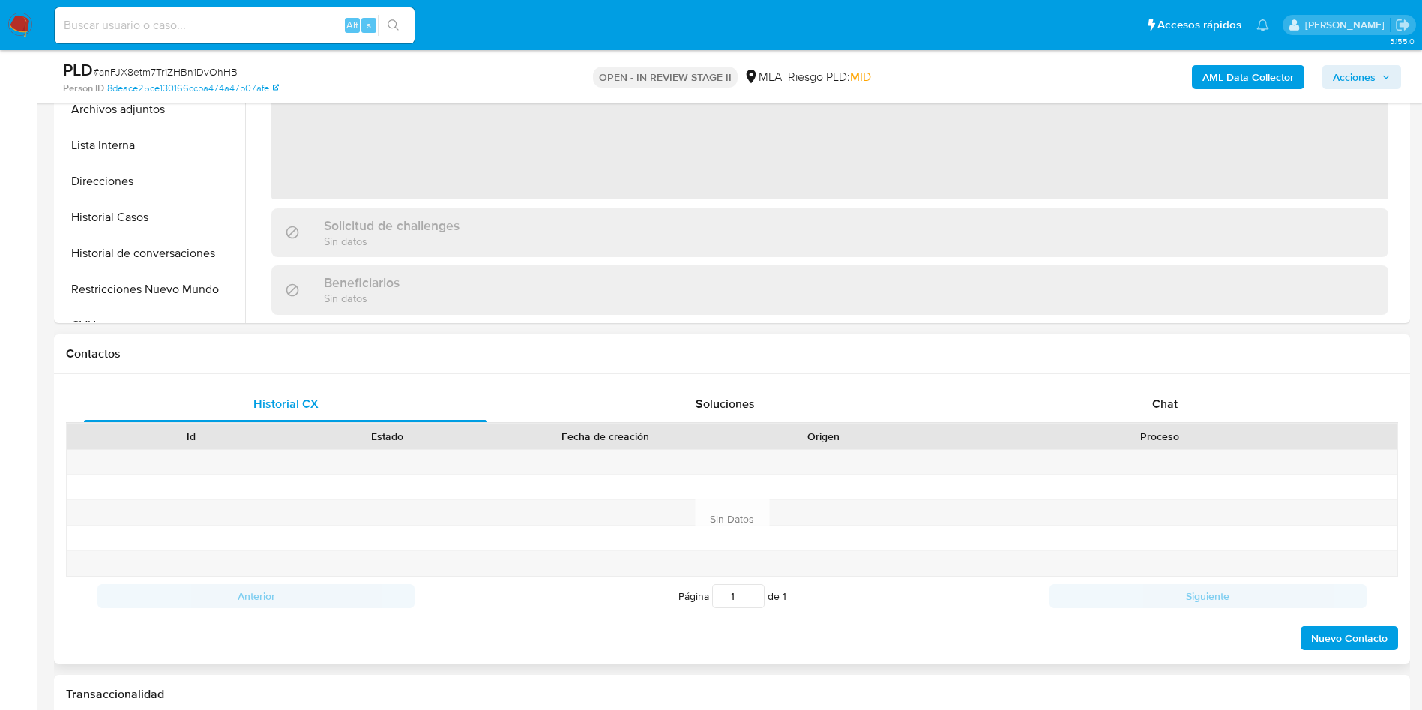
click at [1172, 427] on div "Proceso" at bounding box center [1159, 436] width 475 height 25
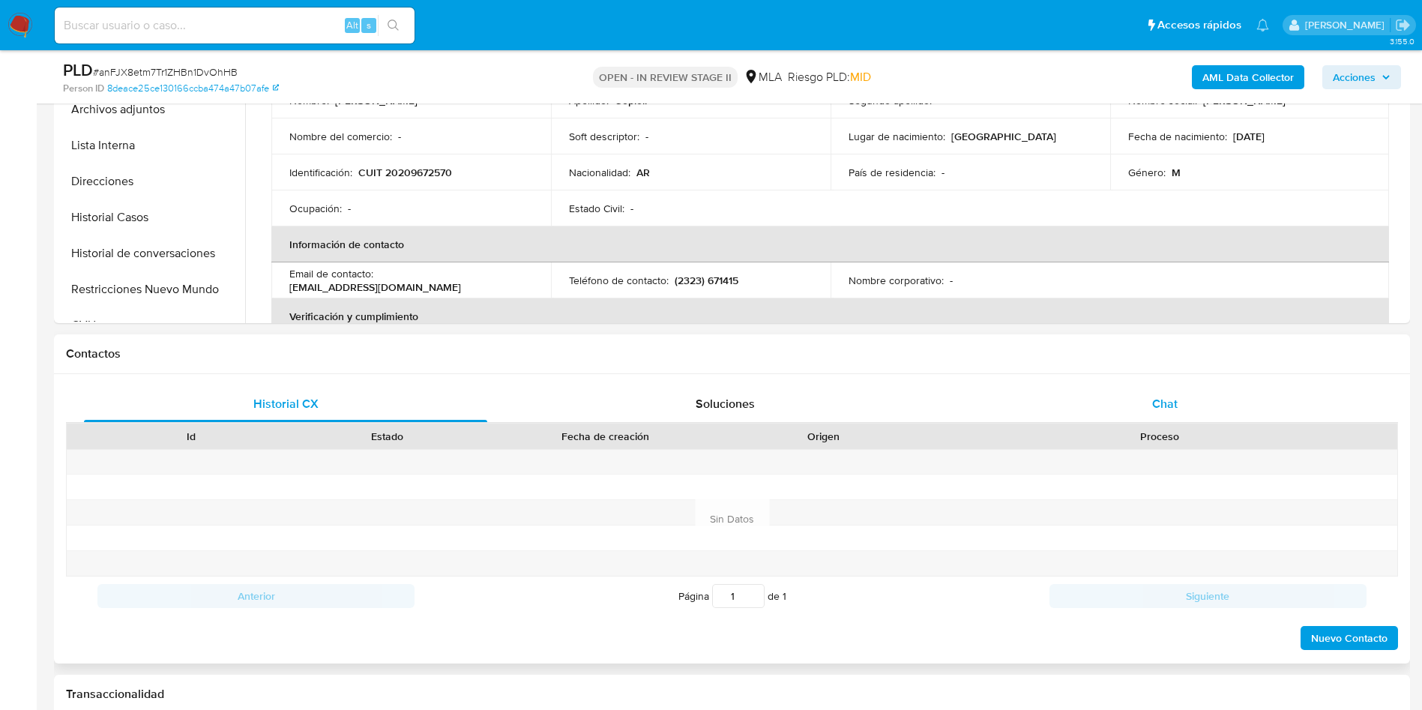
click at [1178, 395] on div "Chat" at bounding box center [1164, 404] width 403 height 36
select select "10"
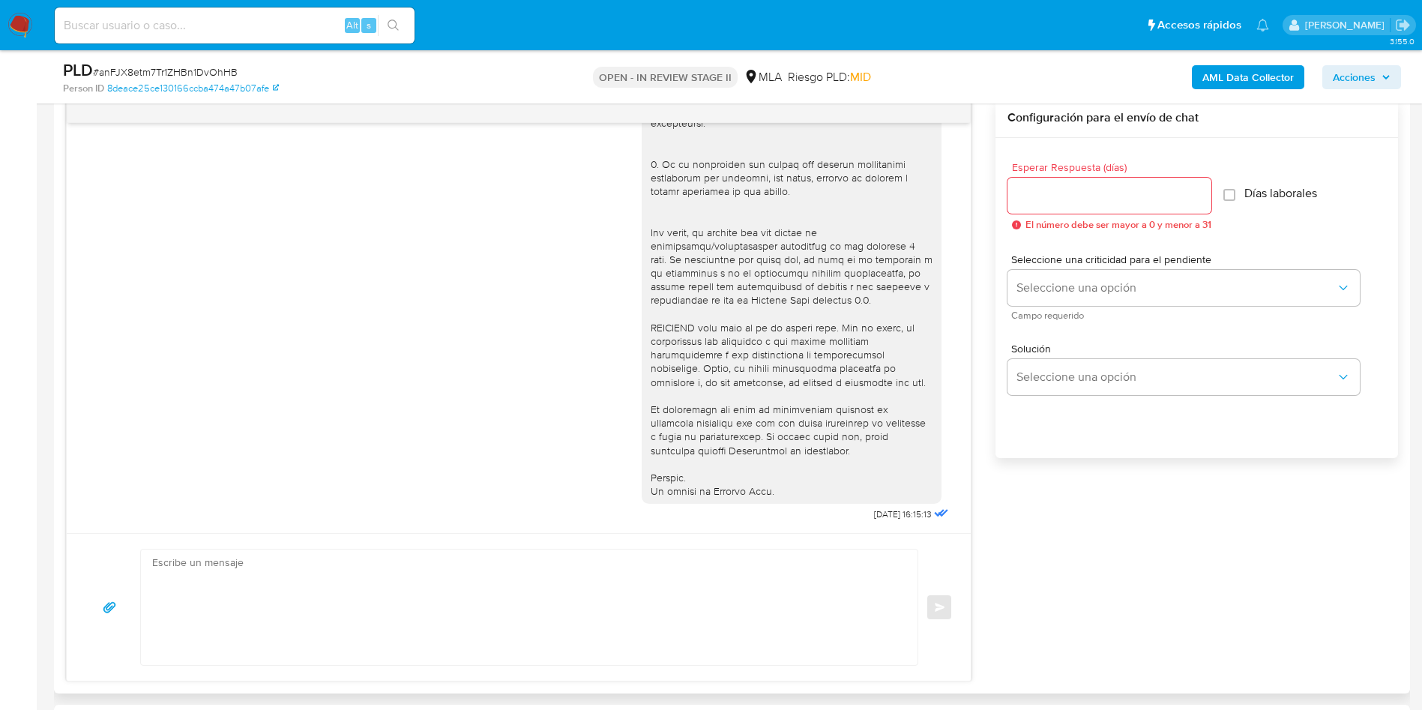
scroll to position [787, 0]
click at [1156, 195] on input "Esperar Respuesta (días)" at bounding box center [1110, 194] width 204 height 19
type input "3"
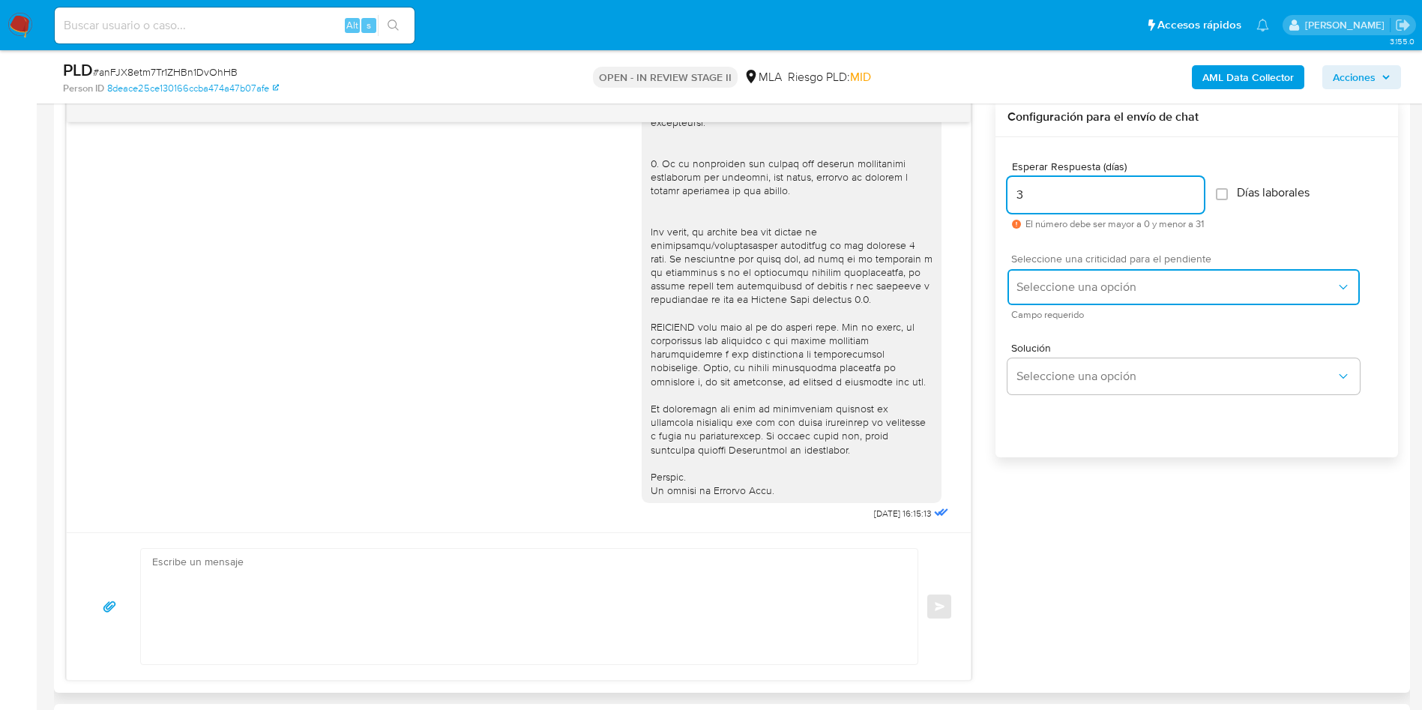
click at [1104, 302] on button "Seleccione una opción" at bounding box center [1184, 287] width 352 height 36
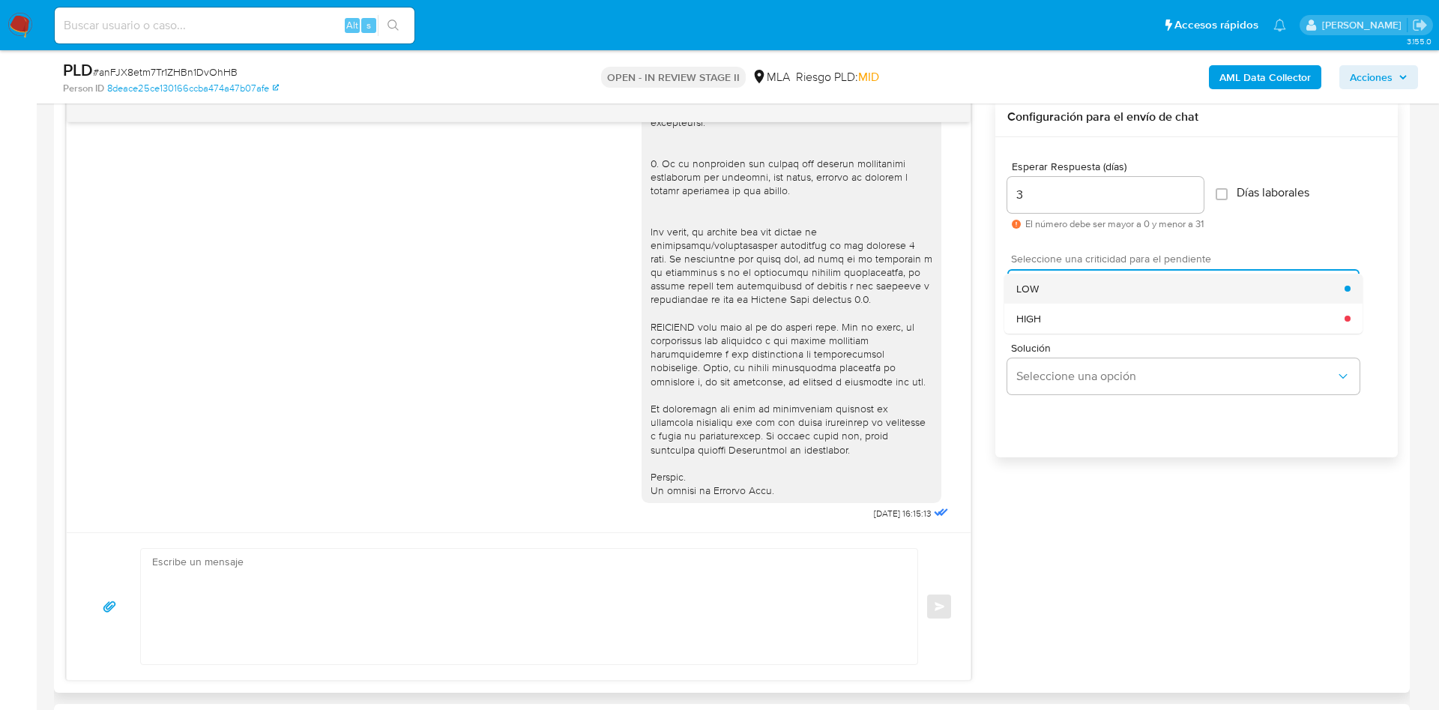
click at [1084, 287] on div "LOW" at bounding box center [1181, 289] width 328 height 30
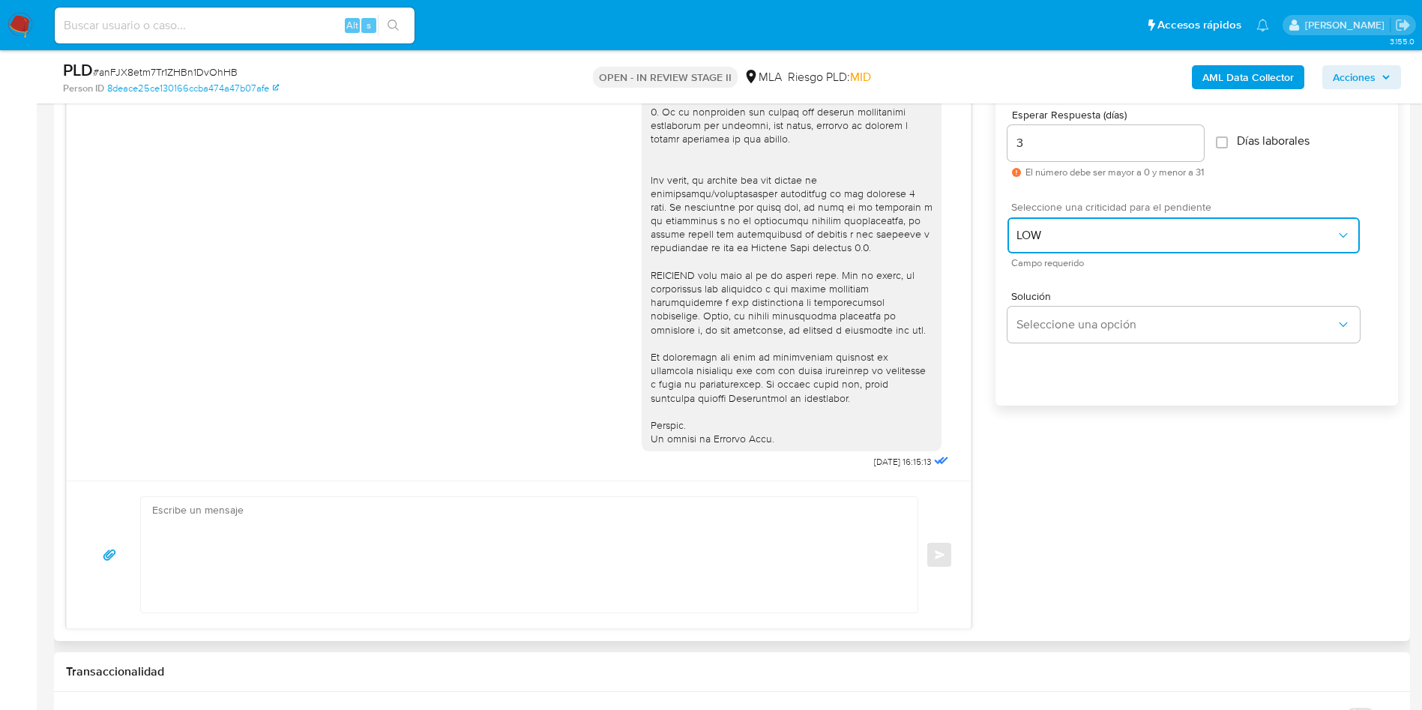
scroll to position [1012, 0]
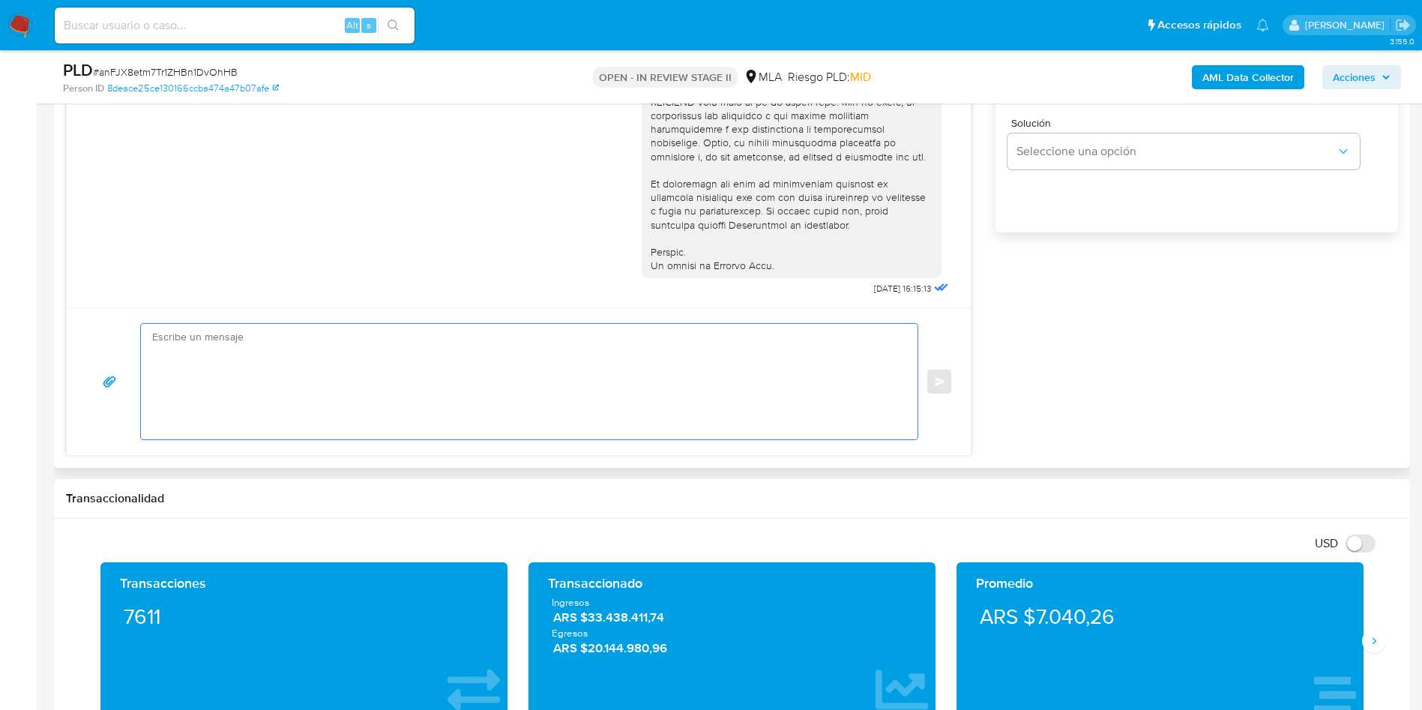
click at [349, 382] on textarea at bounding box center [525, 381] width 747 height 115
paste textarea "Hola, Esperamos que te encuentres muy bien. Te consultamos si tuviste oportunid…"
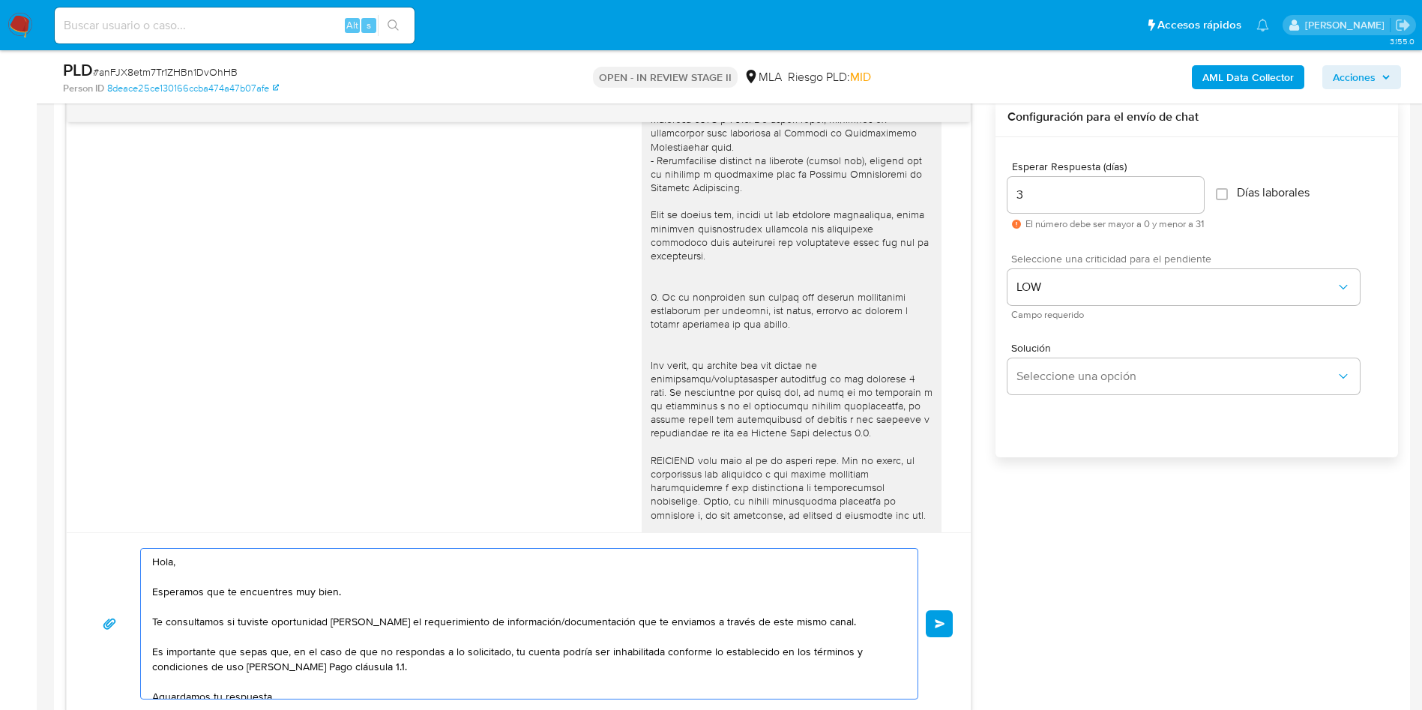
scroll to position [453, 0]
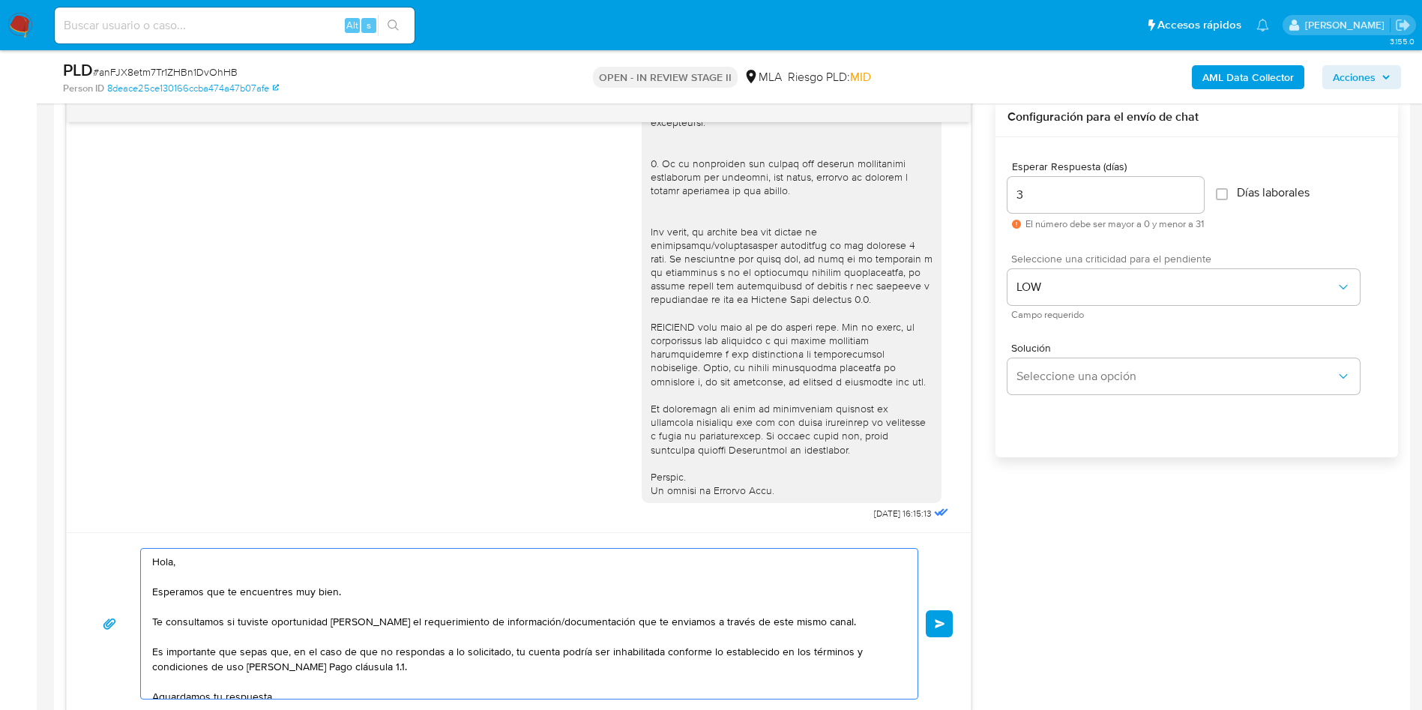
type textarea "Hola, Esperamos que te encuentres muy bien. Te consultamos si tuviste oportunid…"
click at [918, 610] on div "Hola, Esperamos que te encuentres muy bien. Te consultamos si tuviste oportunid…" at bounding box center [529, 623] width 778 height 151
click at [941, 616] on button "Enviar" at bounding box center [939, 623] width 27 height 27
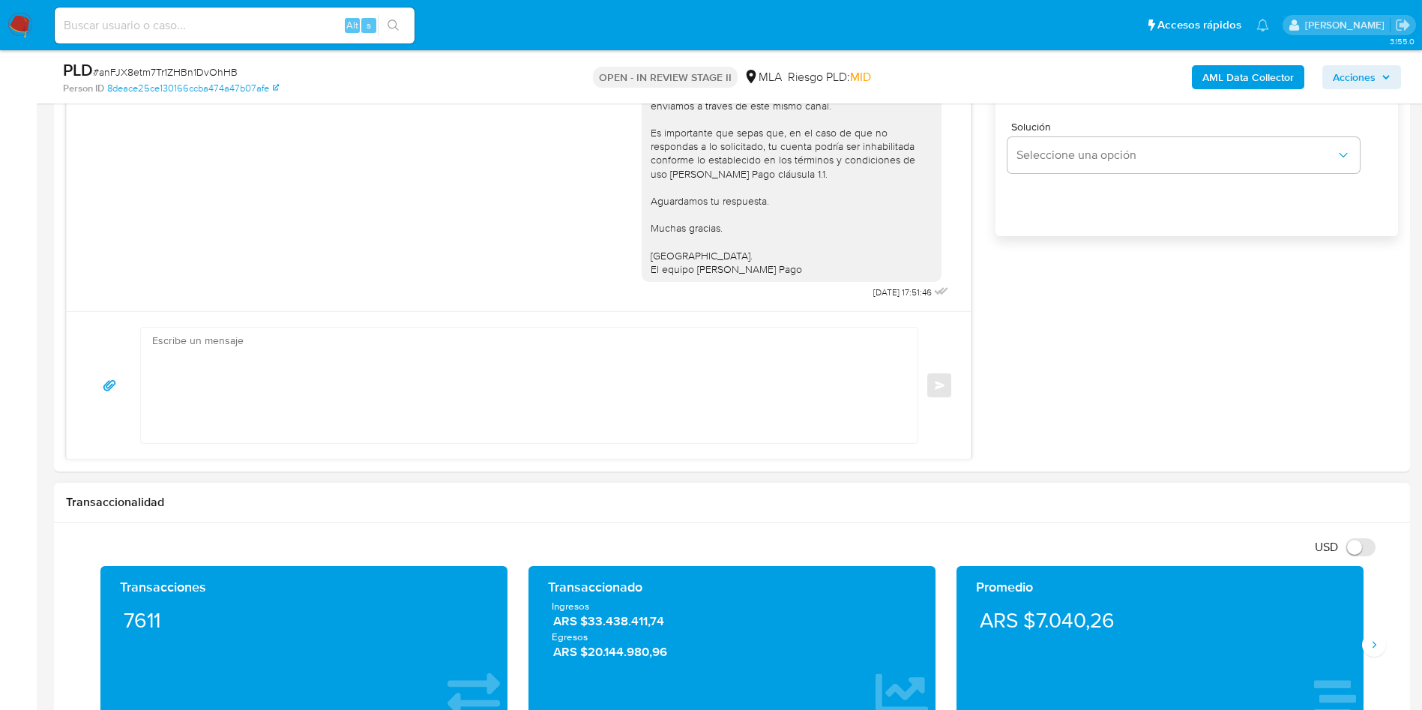
scroll to position [1012, 0]
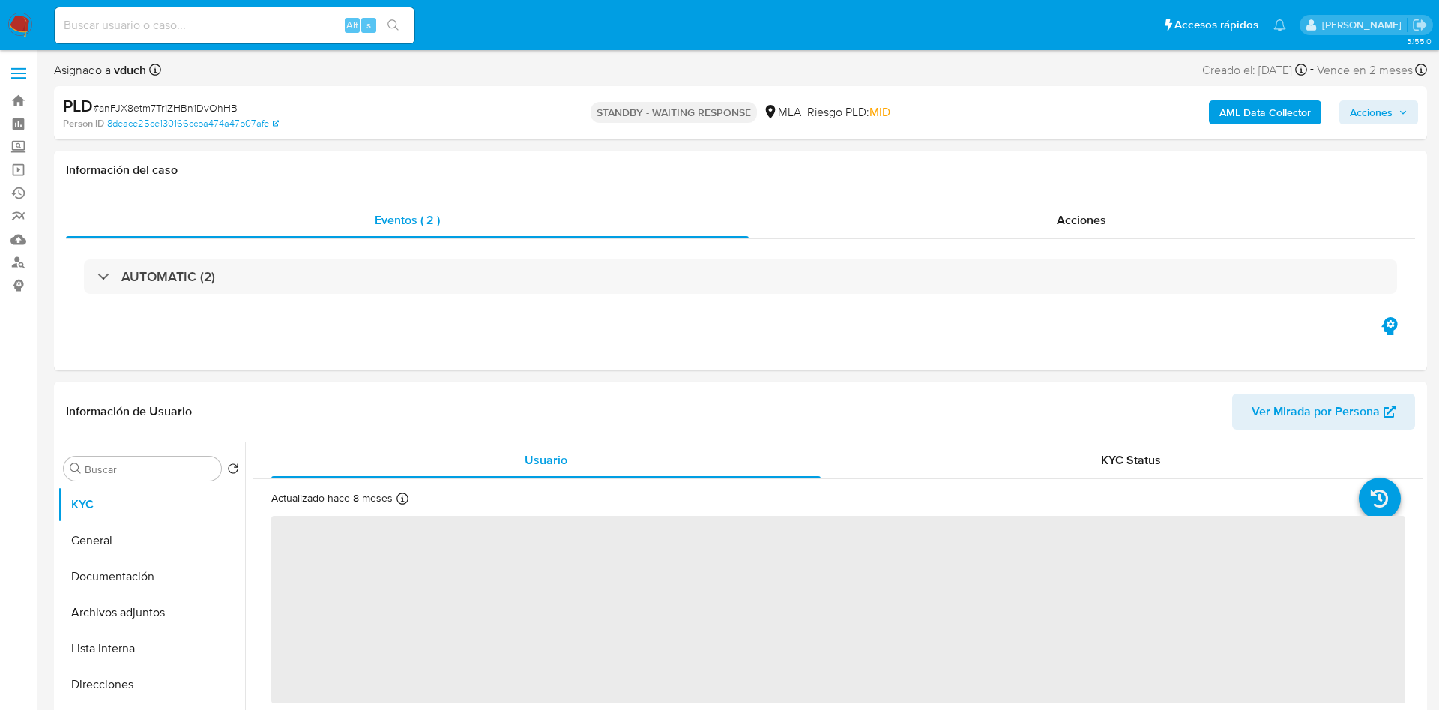
select select "10"
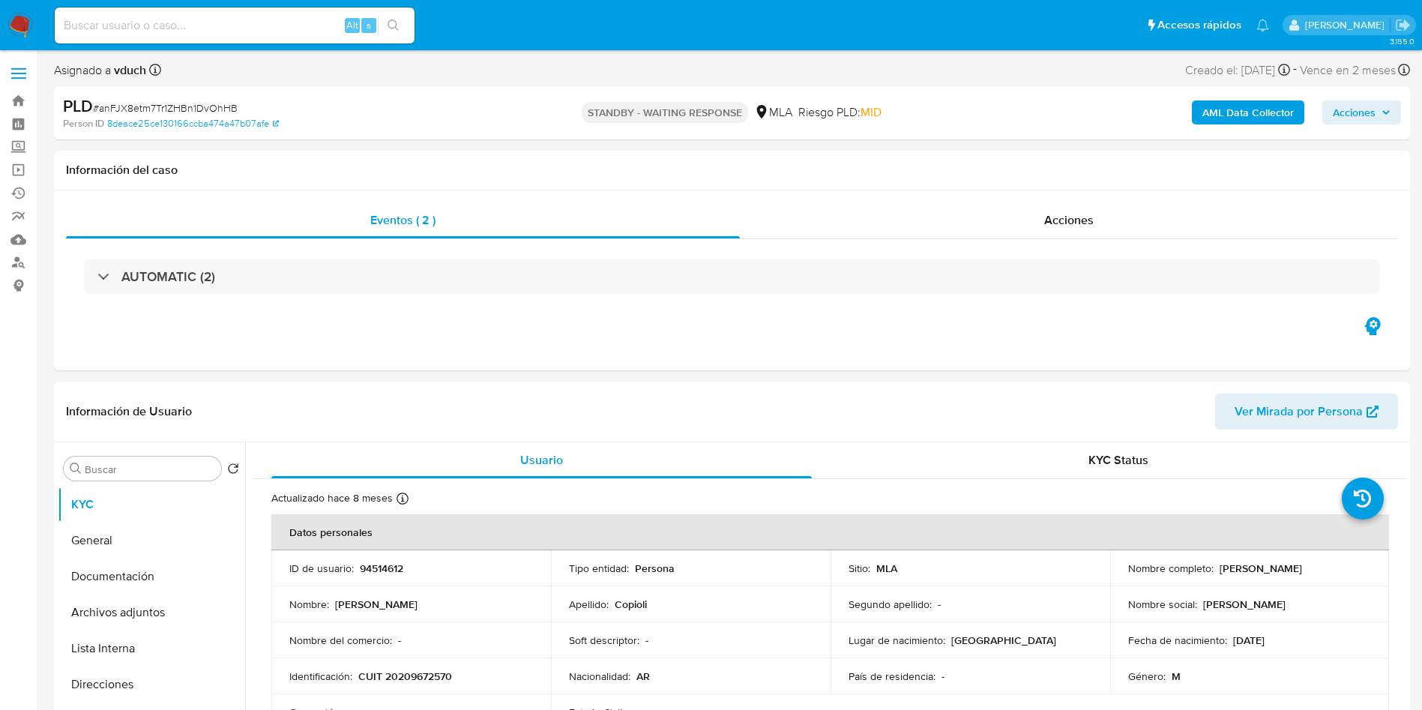
click at [264, 16] on input at bounding box center [235, 25] width 360 height 19
paste input "5A0OaH6LjLYvQ616AWk1MSbS"
type input "5A0OaH6LjLYvQ616AWk1MSbS"
click at [393, 20] on icon "search-icon" at bounding box center [394, 25] width 12 height 12
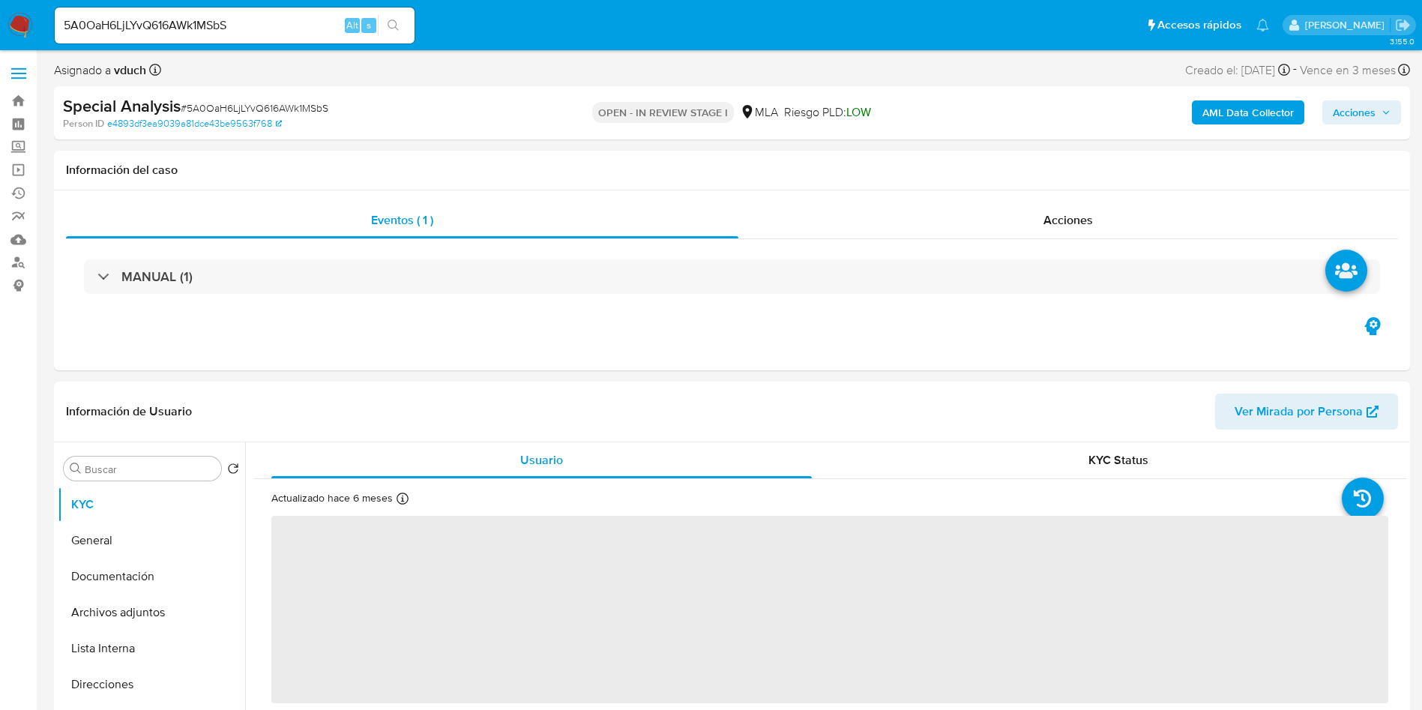
click at [1220, 106] on b "AML Data Collector" at bounding box center [1247, 112] width 91 height 24
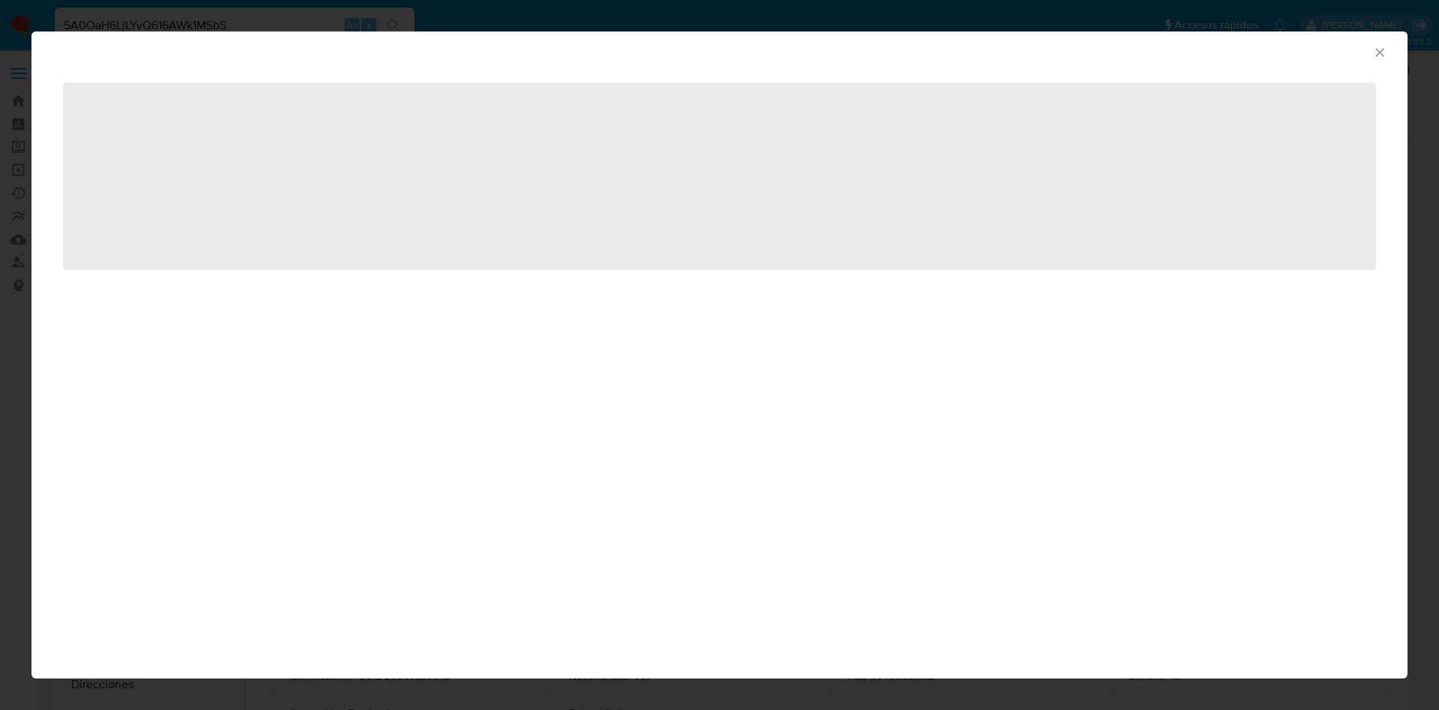
select select "10"
click at [25, 300] on div "AML Data Collector ‌" at bounding box center [719, 355] width 1439 height 710
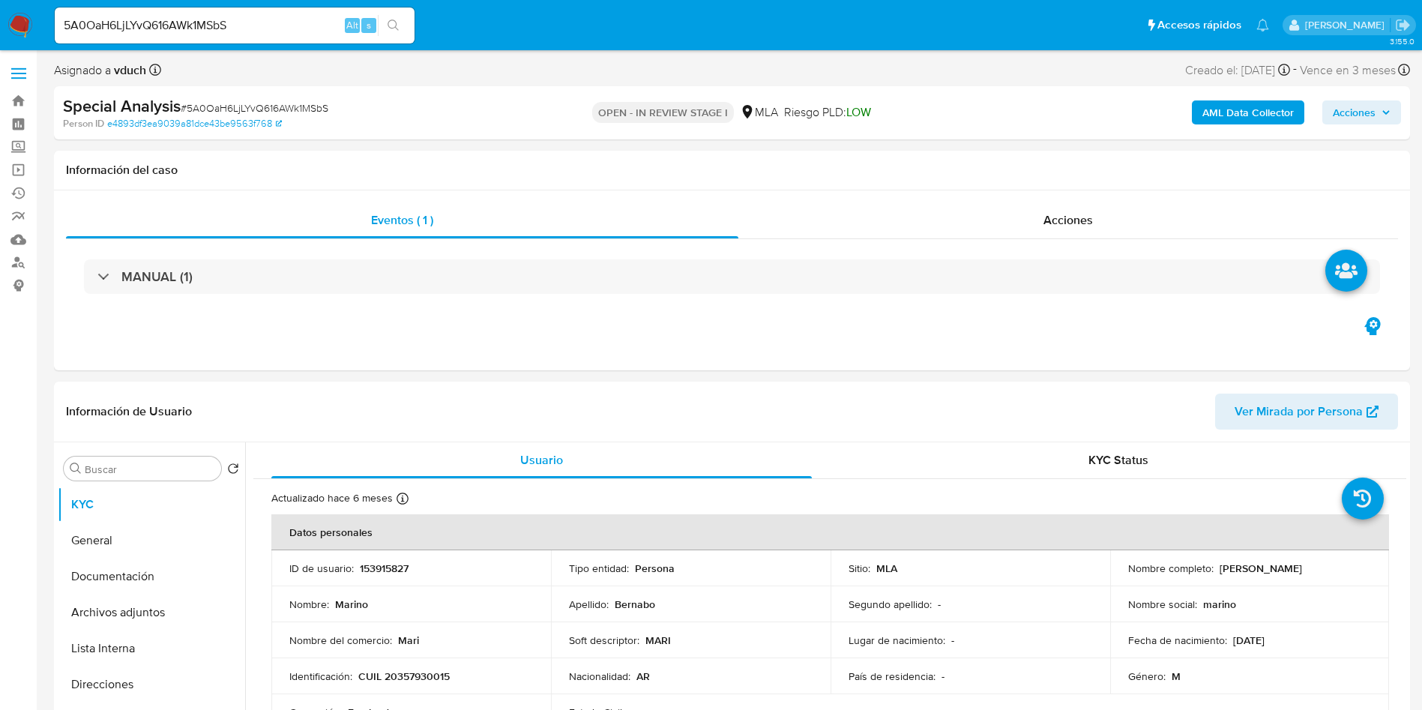
click at [1239, 109] on b "AML Data Collector" at bounding box center [1247, 112] width 91 height 24
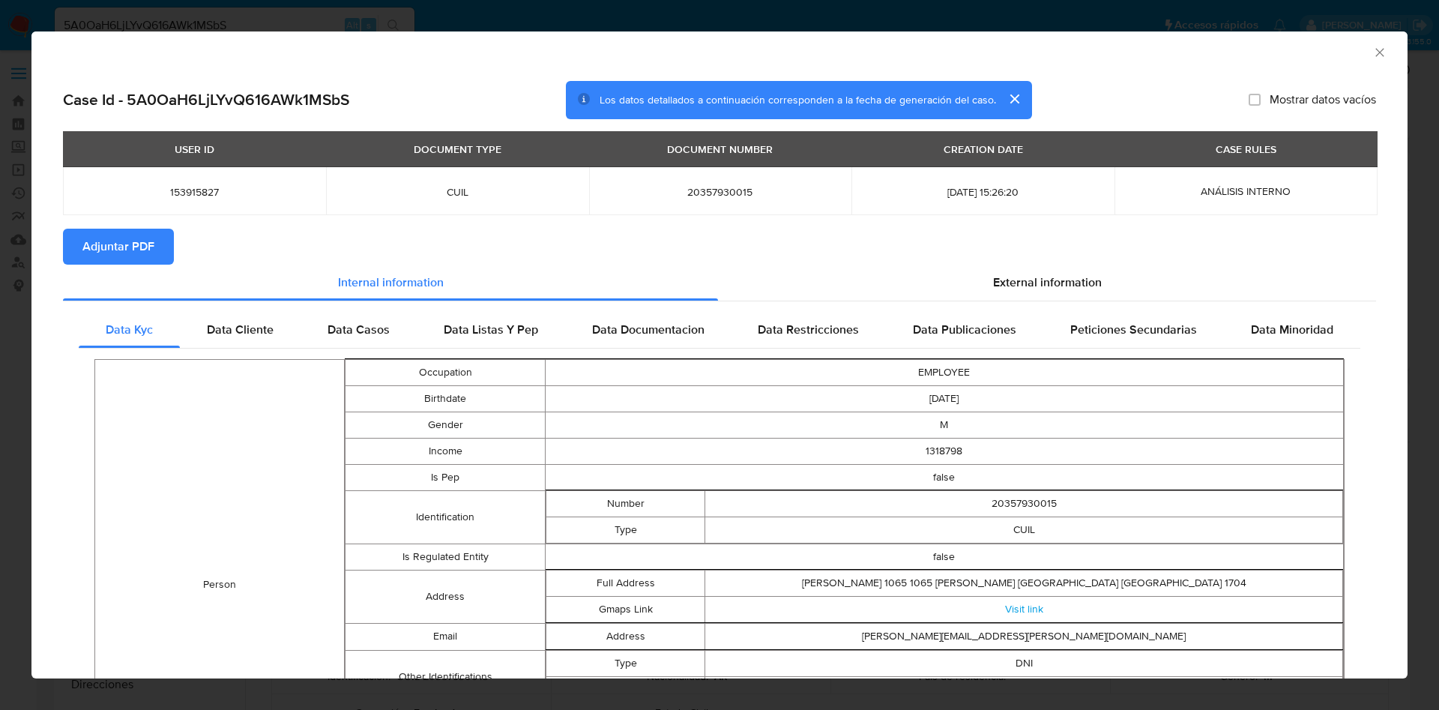
click at [143, 232] on span "Adjuntar PDF" at bounding box center [118, 246] width 72 height 33
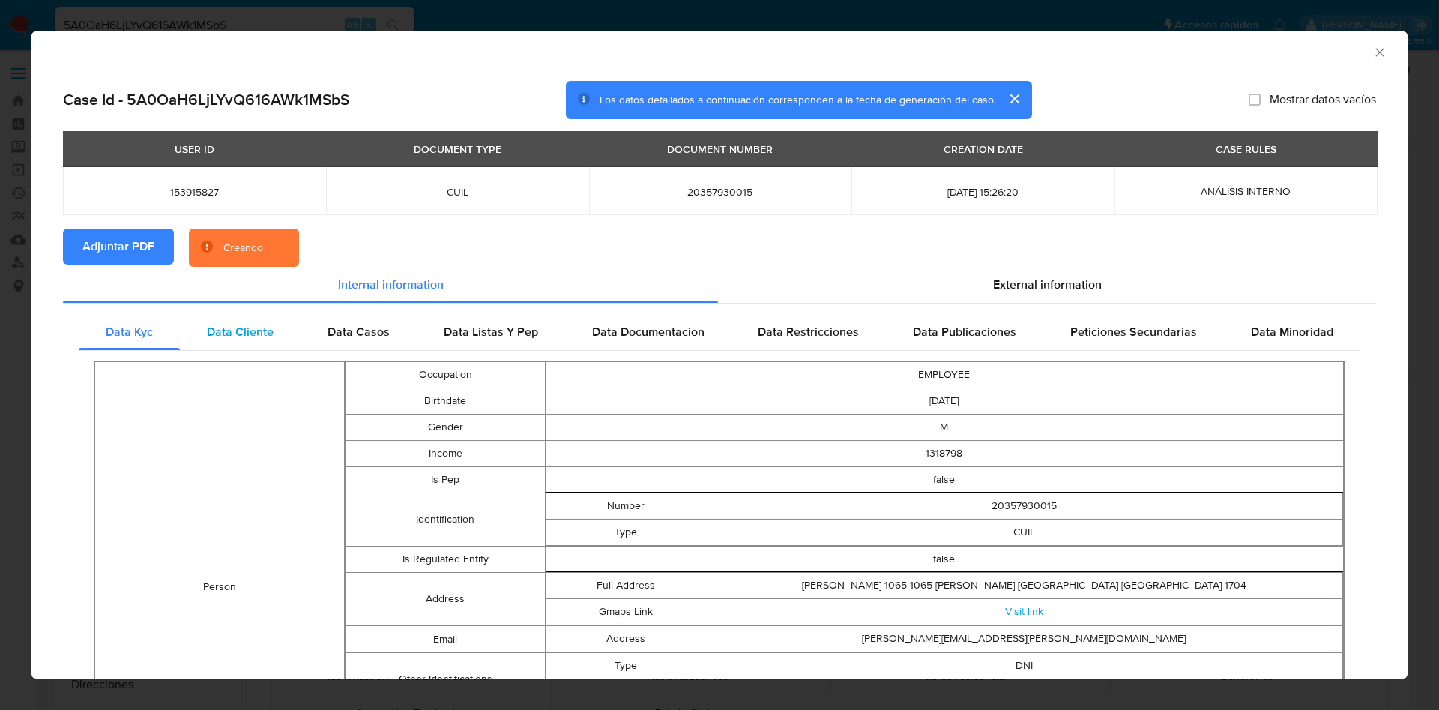
click at [224, 323] on span "Data Cliente" at bounding box center [240, 331] width 67 height 17
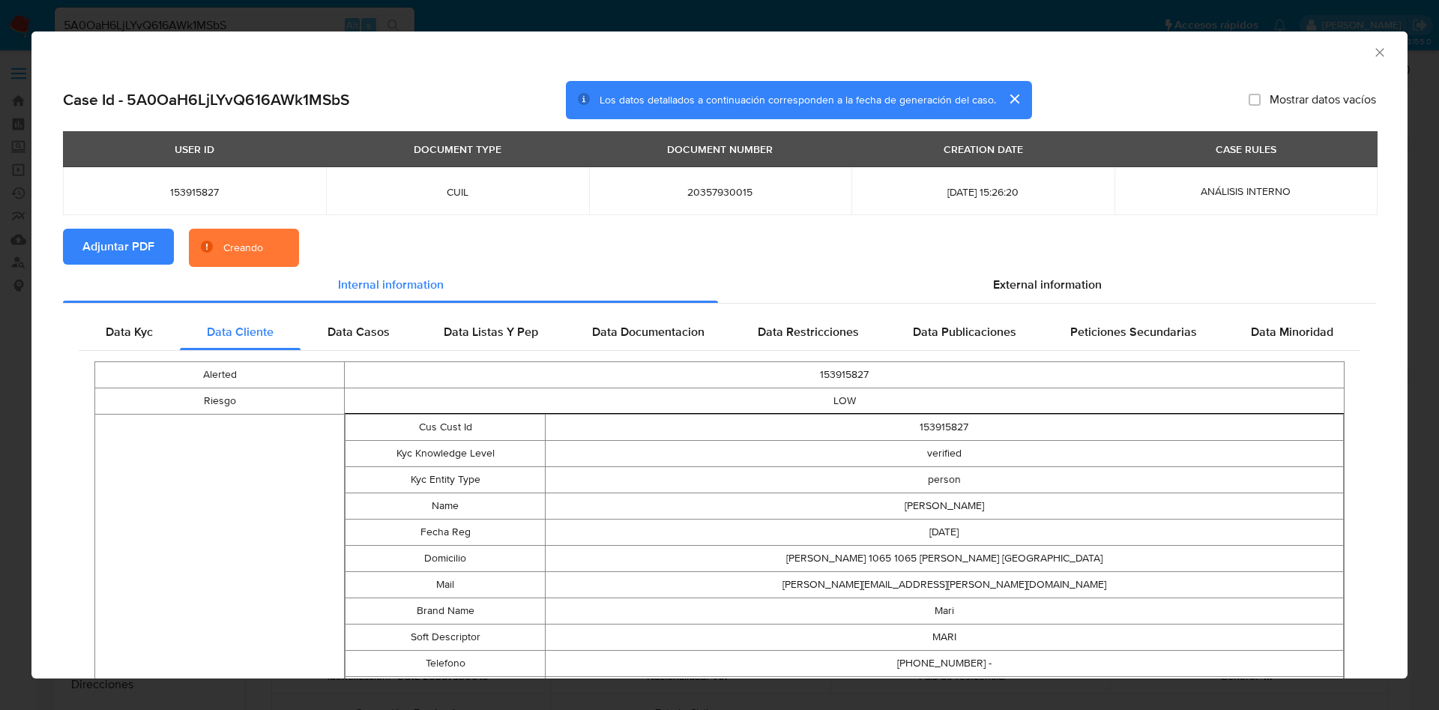
click at [793, 373] on td "153915827" at bounding box center [845, 375] width 1000 height 26
click at [794, 373] on td "153915827" at bounding box center [845, 375] width 1000 height 26
copy td "153915827"
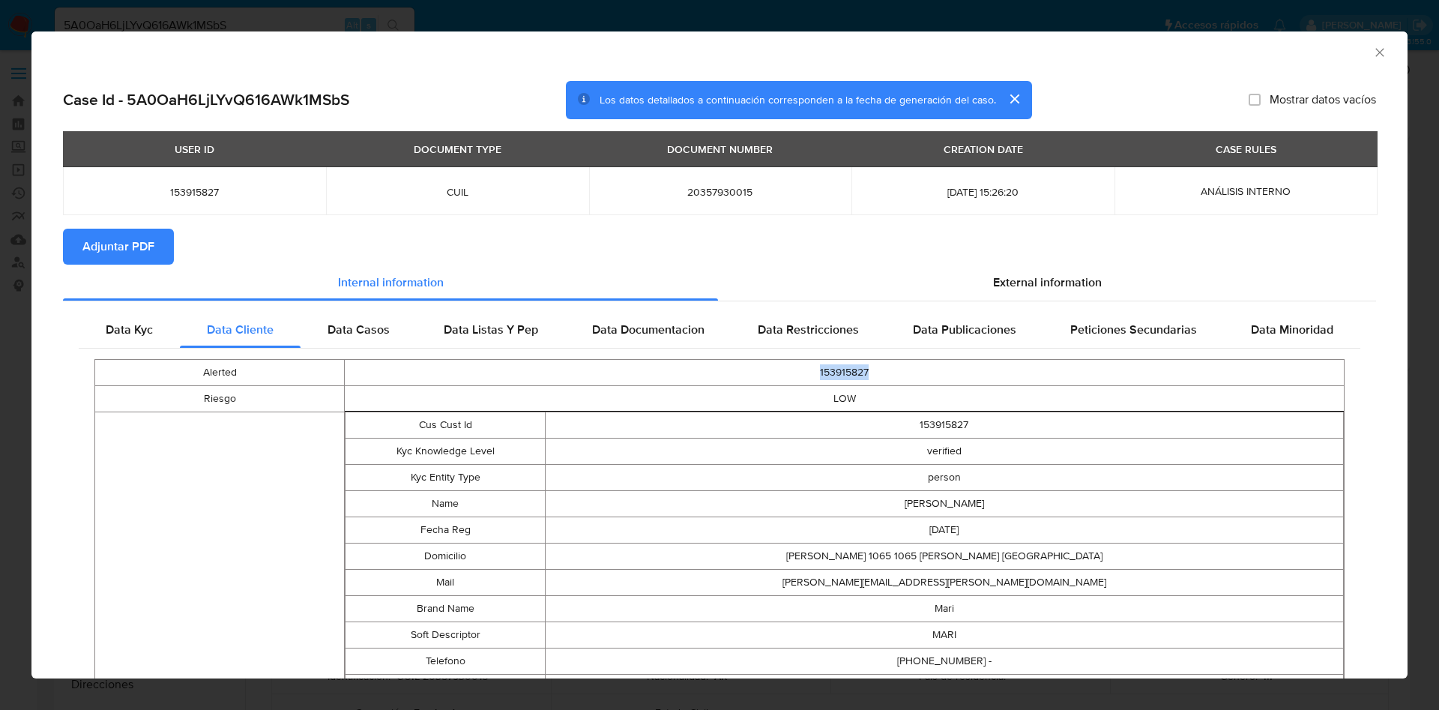
click at [1373, 55] on icon "Cerrar ventana" at bounding box center [1380, 52] width 15 height 15
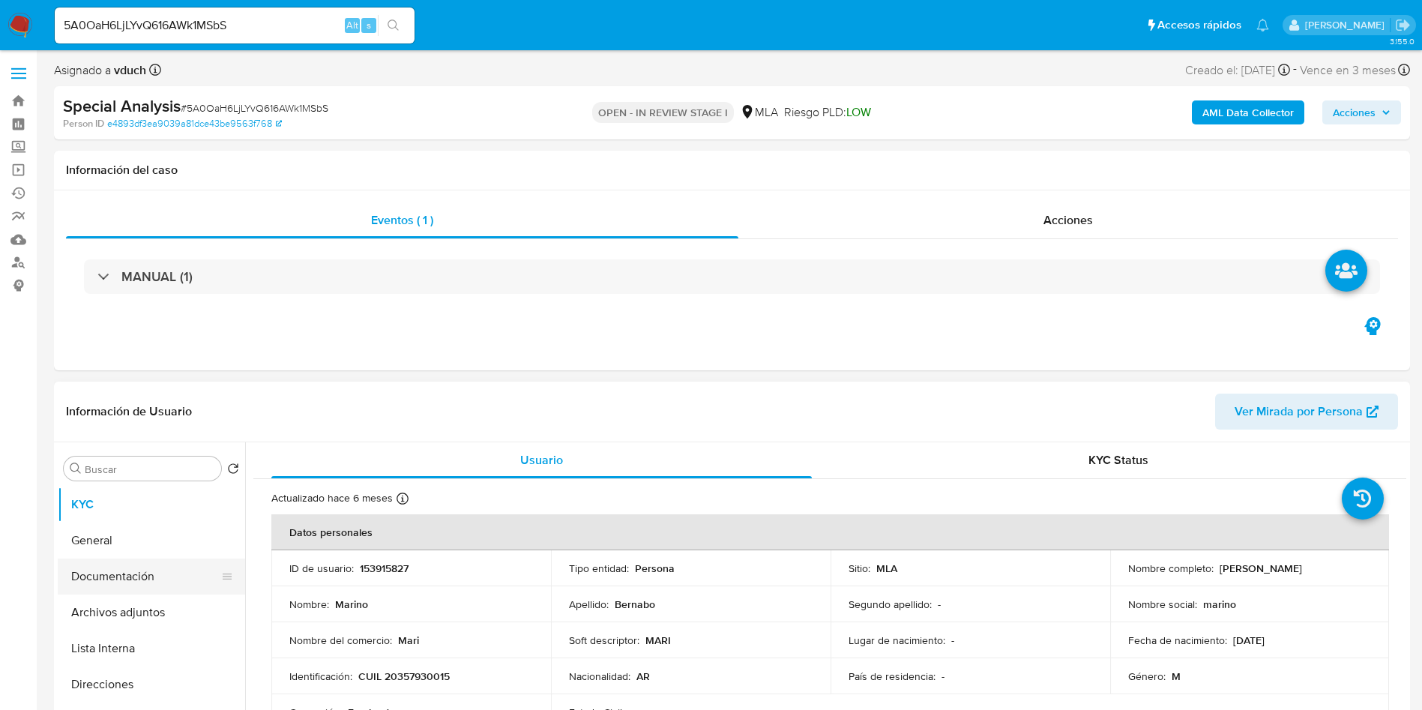
drag, startPoint x: 131, startPoint y: 576, endPoint x: 136, endPoint y: 588, distance: 12.8
click at [132, 579] on button "Documentación" at bounding box center [145, 576] width 175 height 36
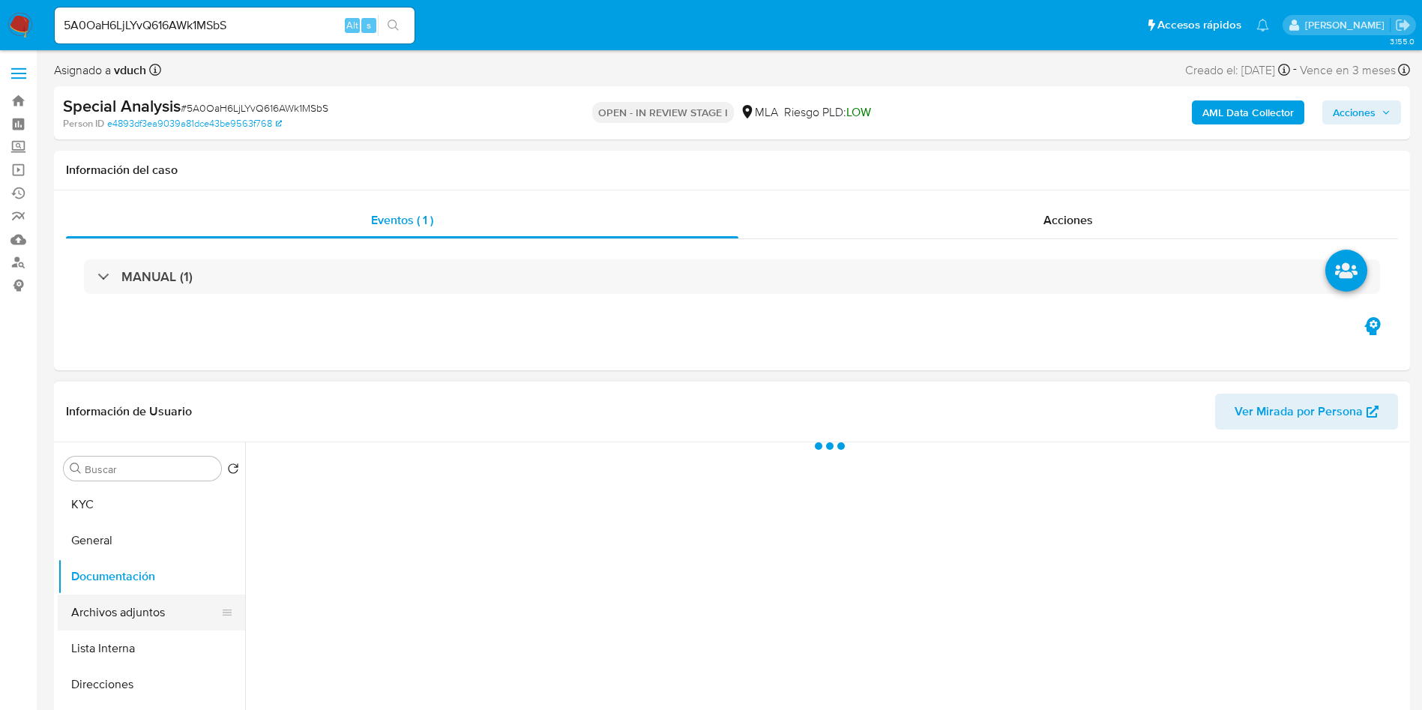
click at [142, 603] on button "Archivos adjuntos" at bounding box center [145, 612] width 175 height 36
click at [143, 608] on button "Archivos adjuntos" at bounding box center [145, 612] width 175 height 36
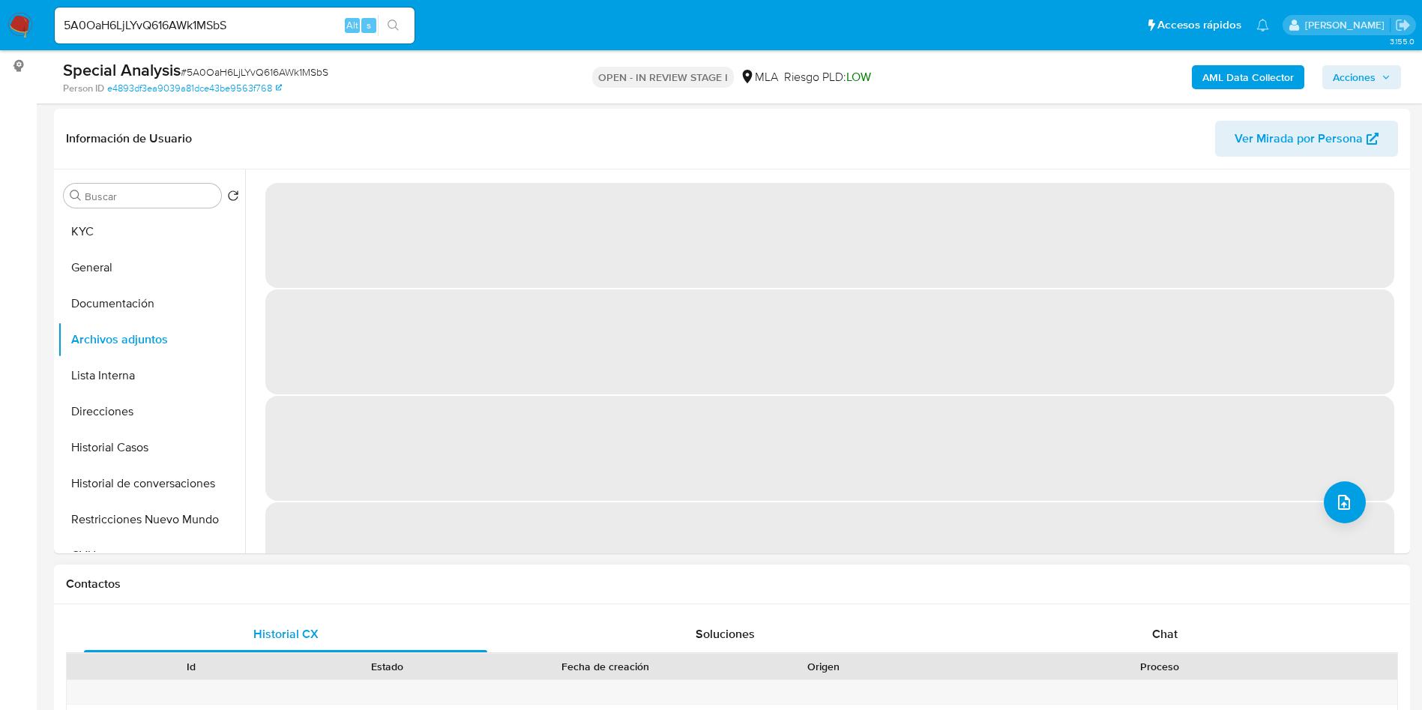
scroll to position [450, 0]
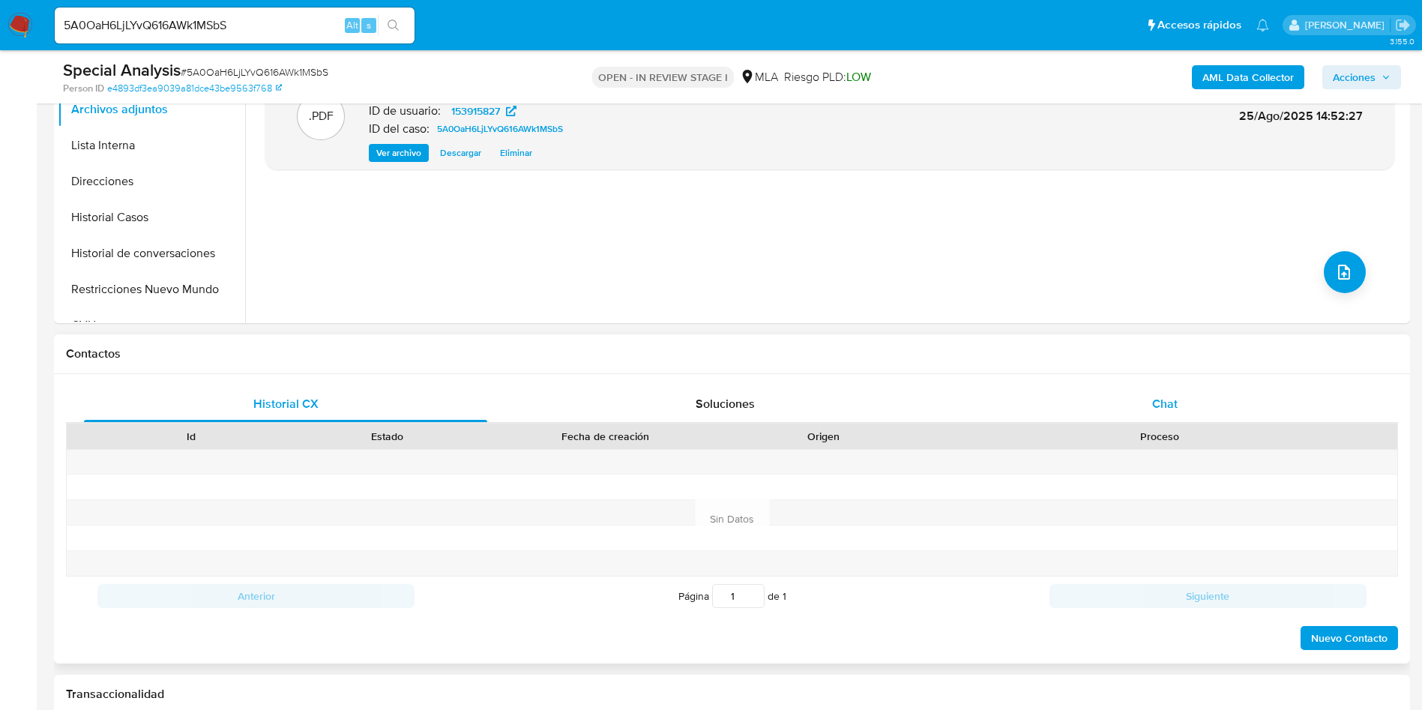
click at [1160, 415] on div "Chat" at bounding box center [1164, 404] width 403 height 36
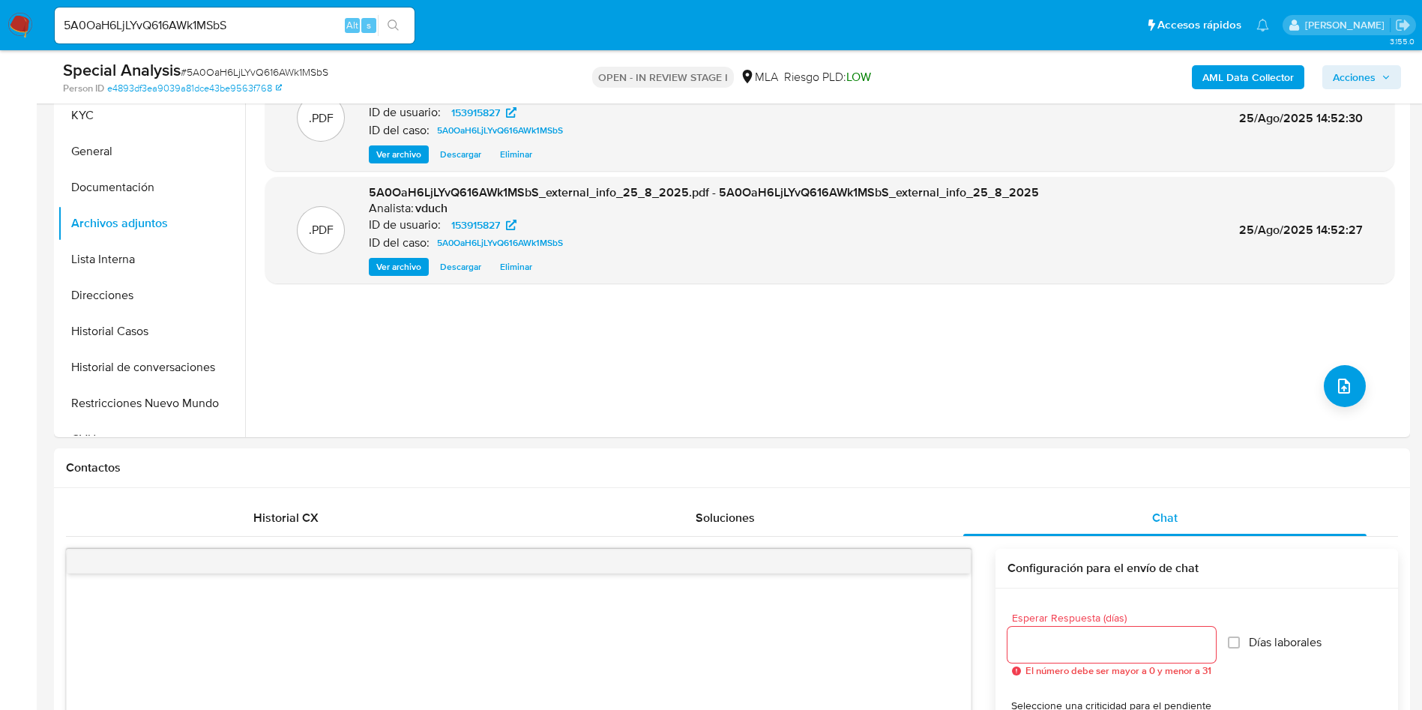
scroll to position [225, 0]
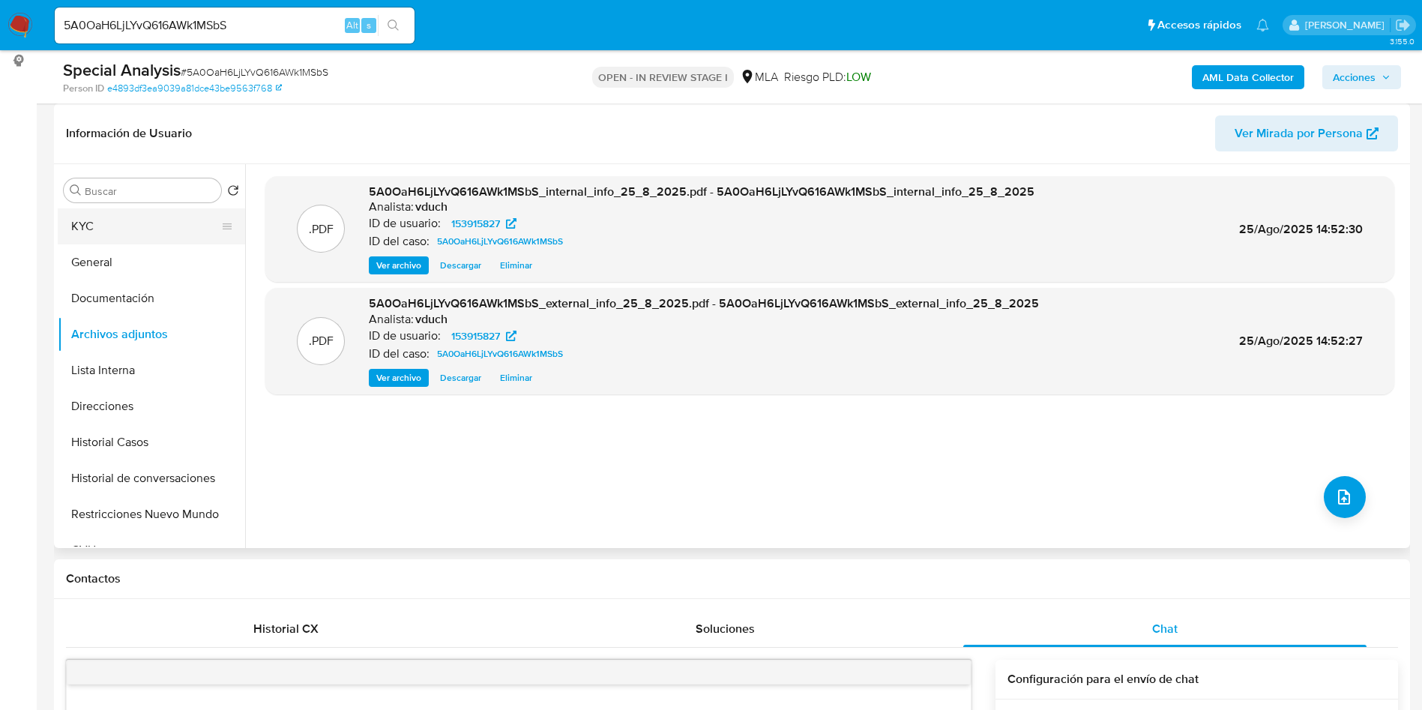
click at [155, 230] on button "KYC" at bounding box center [145, 226] width 175 height 36
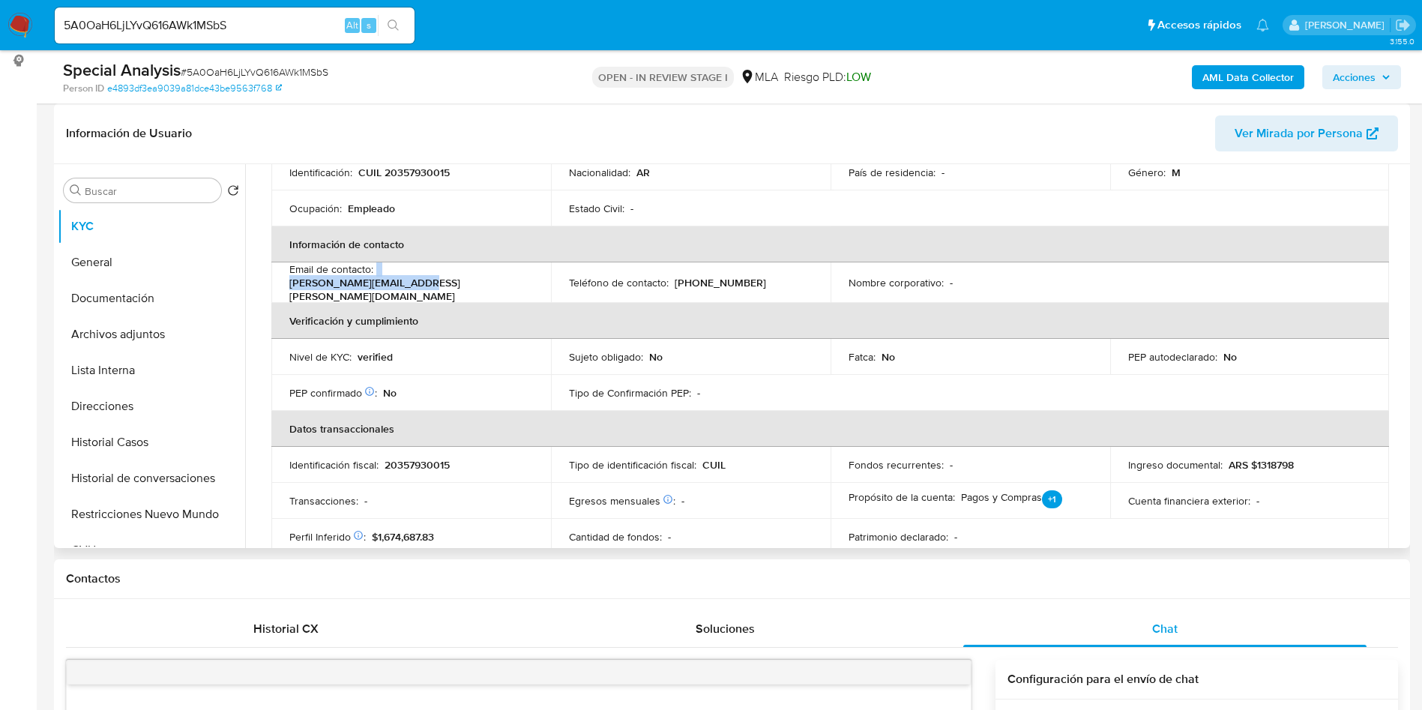
drag, startPoint x: 376, startPoint y: 283, endPoint x: 526, endPoint y: 287, distance: 150.0
click at [526, 287] on td "Email de contacto : [PERSON_NAME][EMAIL_ADDRESS][PERSON_NAME][DOMAIN_NAME]" at bounding box center [411, 282] width 280 height 40
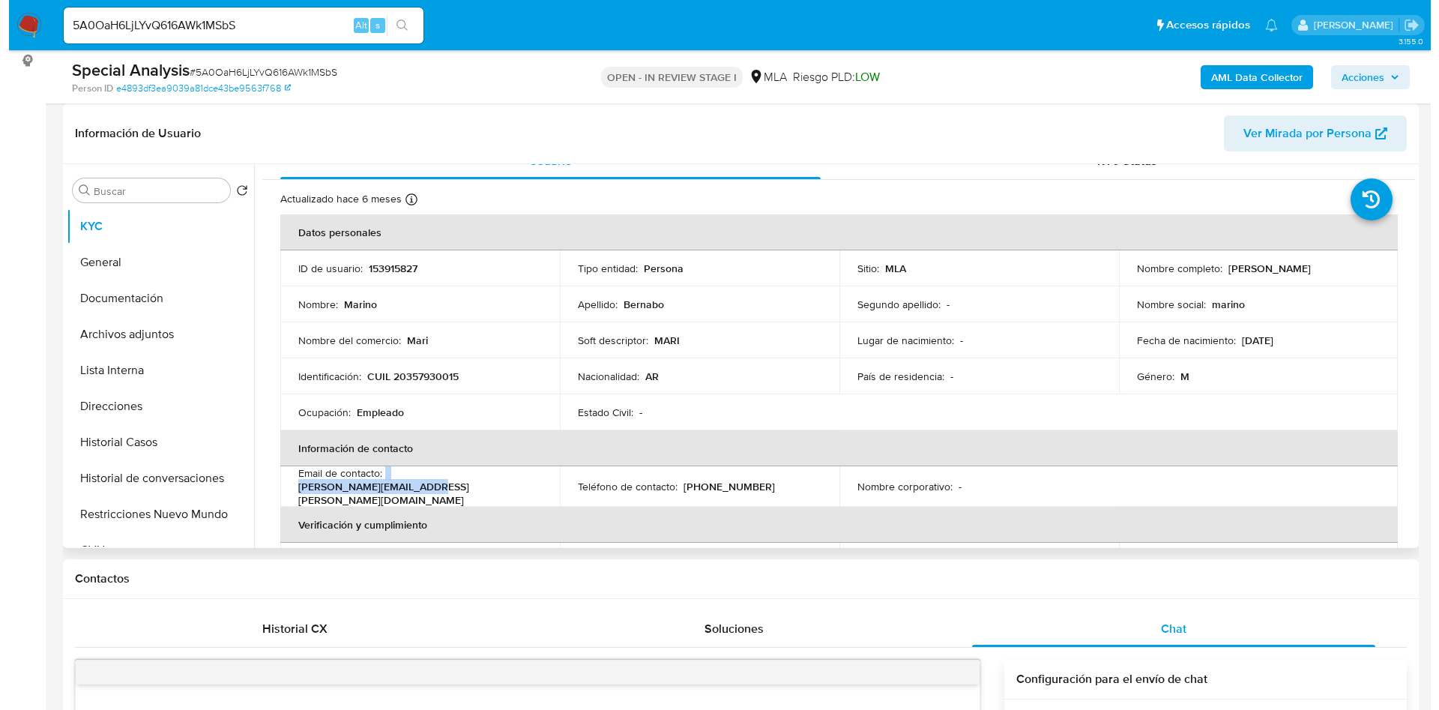
scroll to position [0, 0]
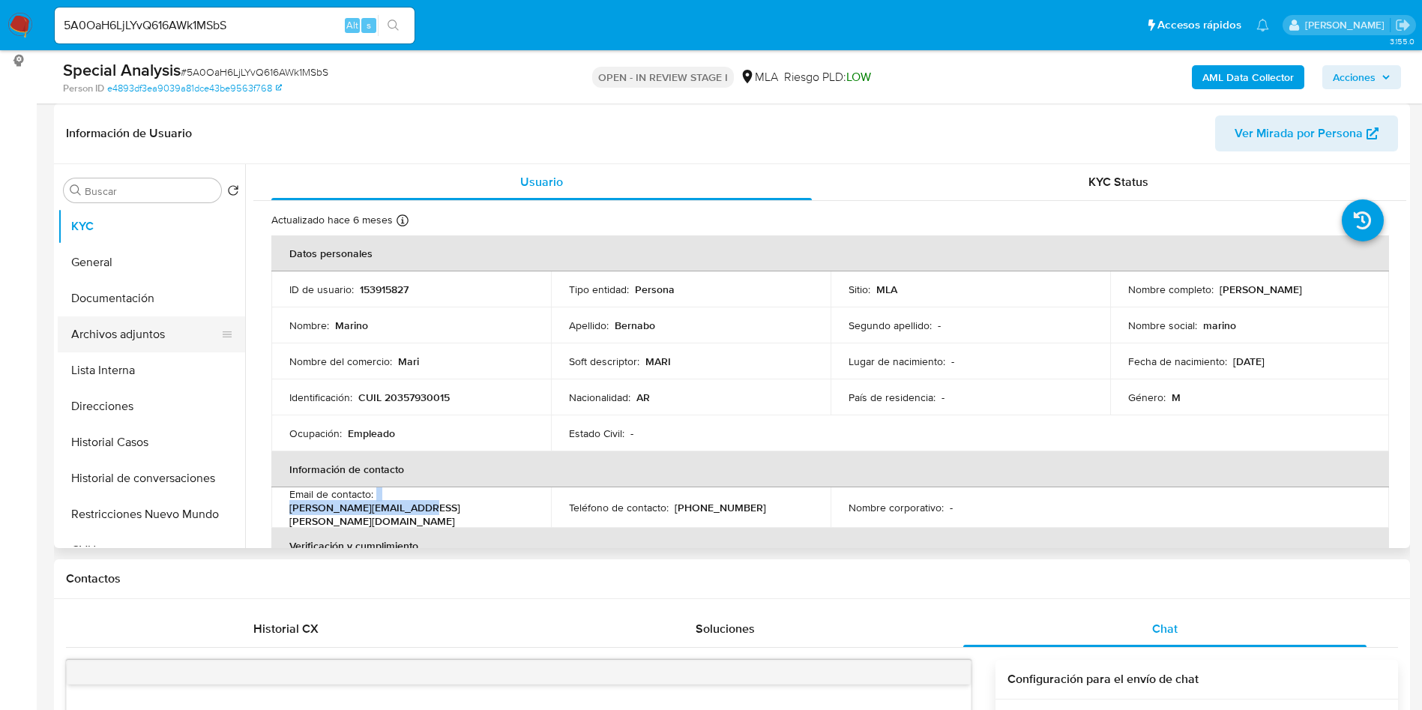
click at [137, 343] on button "Archivos adjuntos" at bounding box center [145, 334] width 175 height 36
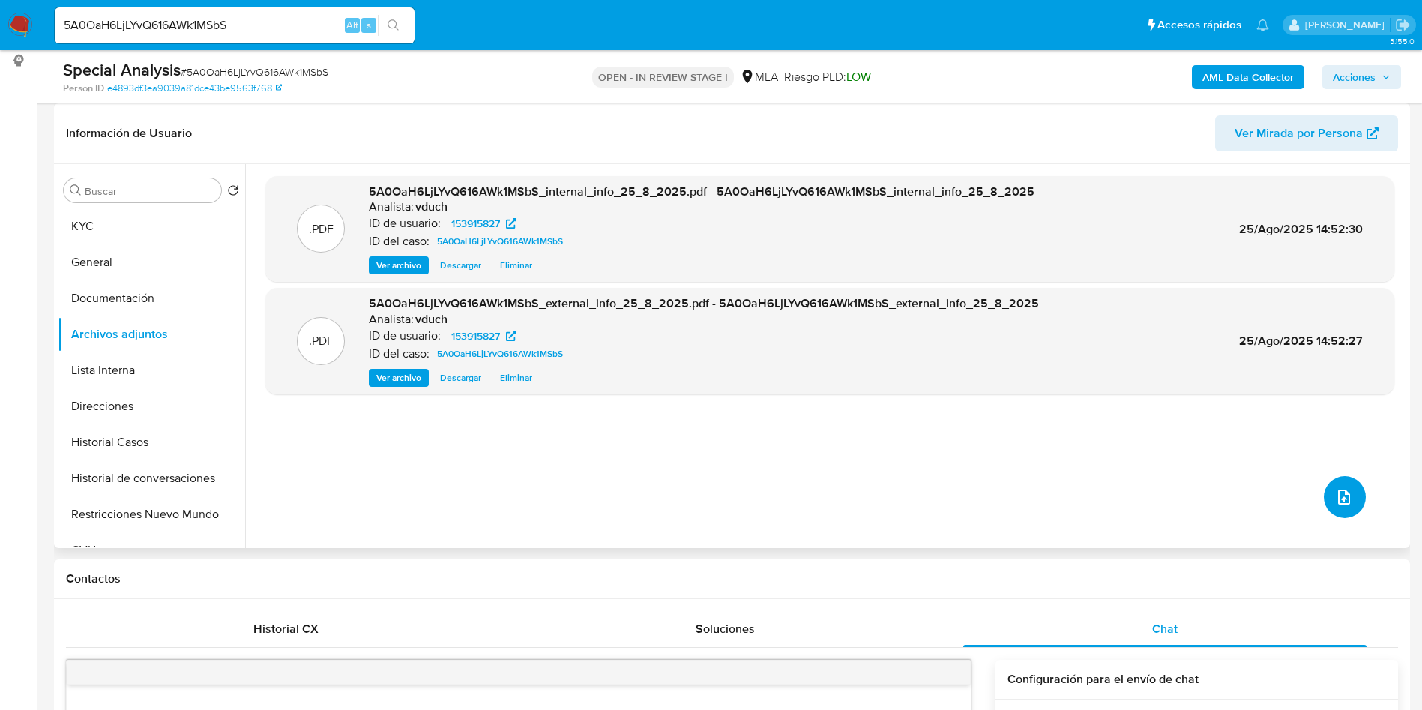
click at [1346, 489] on span "upload-file" at bounding box center [1344, 497] width 18 height 18
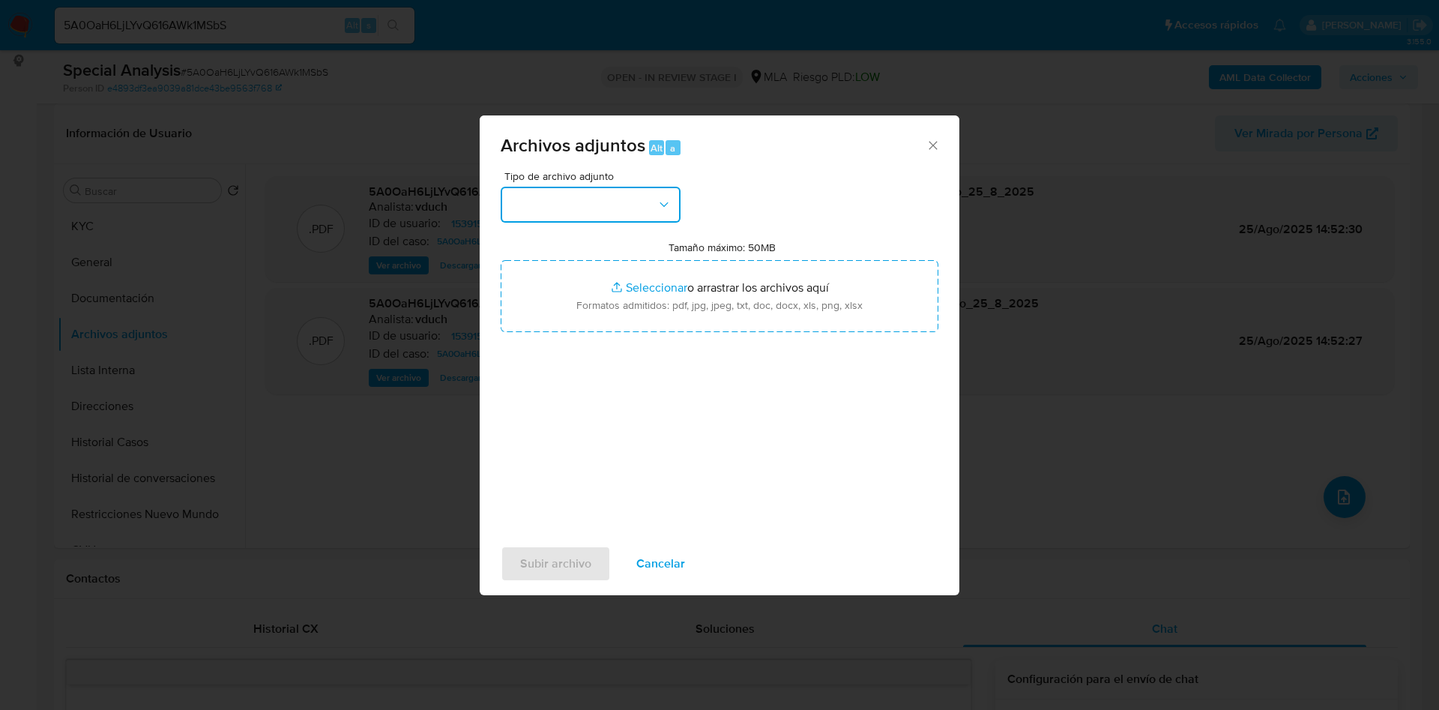
click at [639, 203] on button "button" at bounding box center [591, 205] width 180 height 36
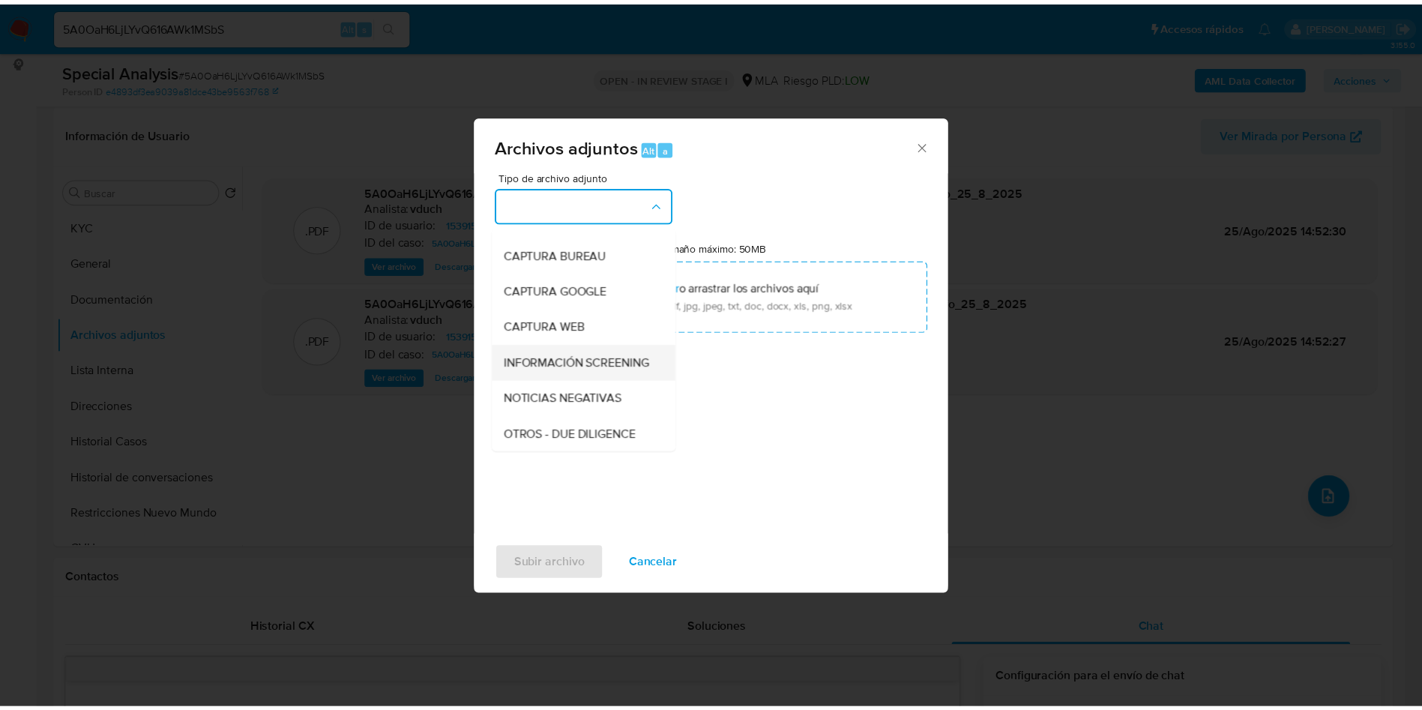
scroll to position [112, 0]
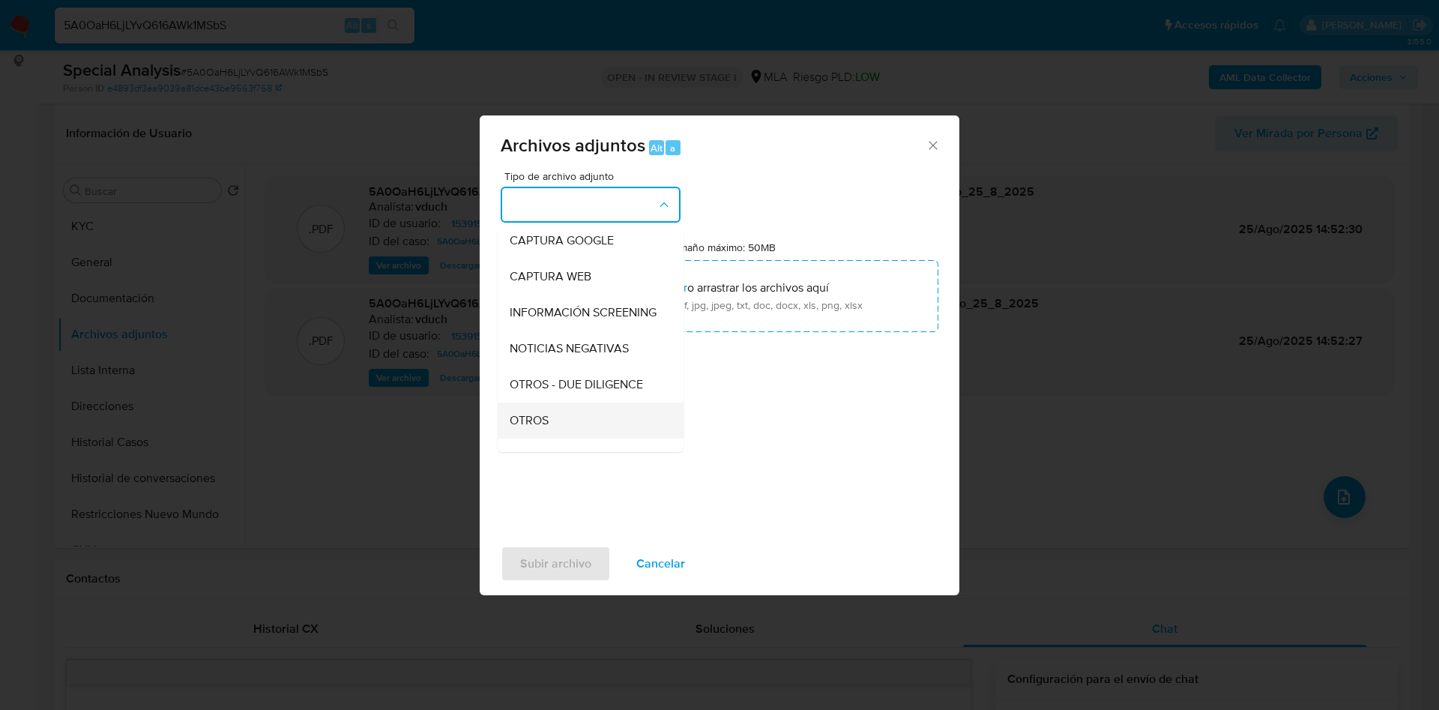
click at [562, 436] on div "OTROS" at bounding box center [586, 421] width 153 height 36
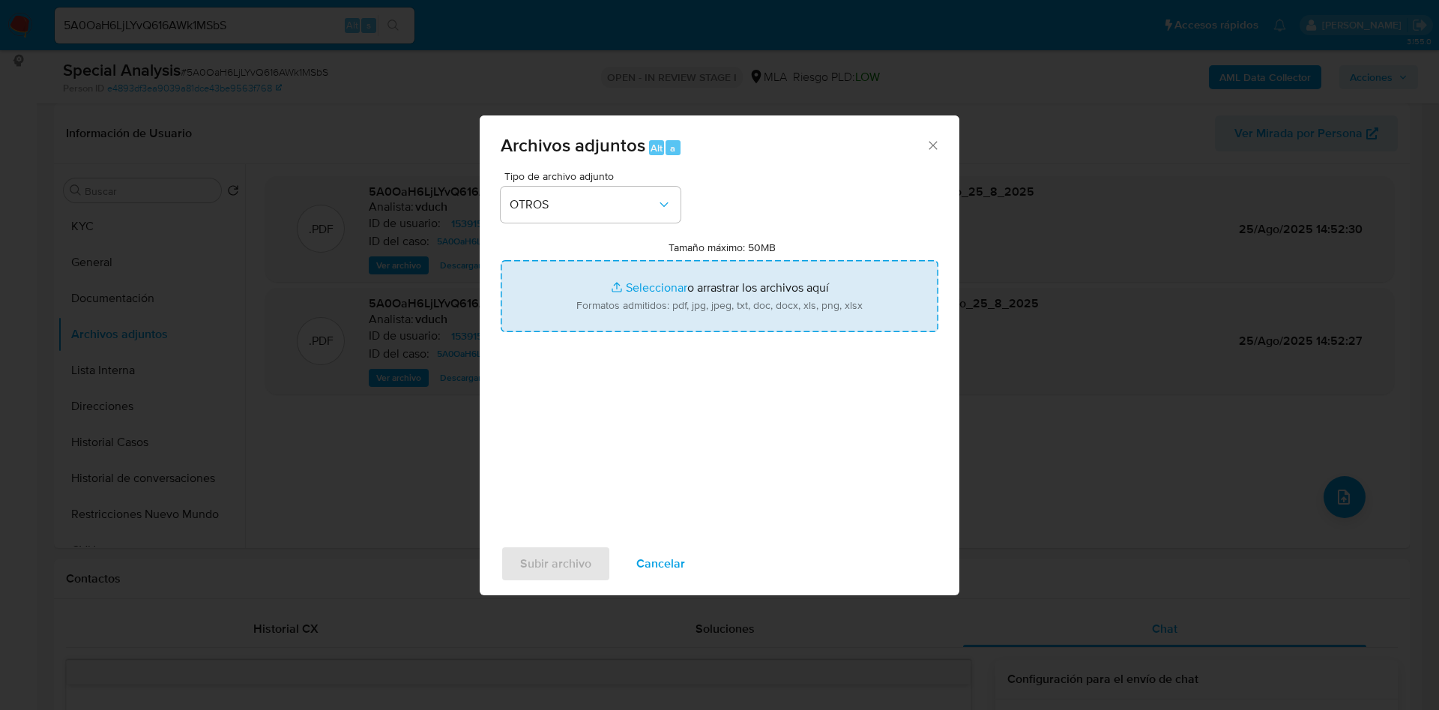
type input "C:\fakepath\Marino Bernabo - IMPORTANTE - Mercado Pago_ Solicitud de documentac…"
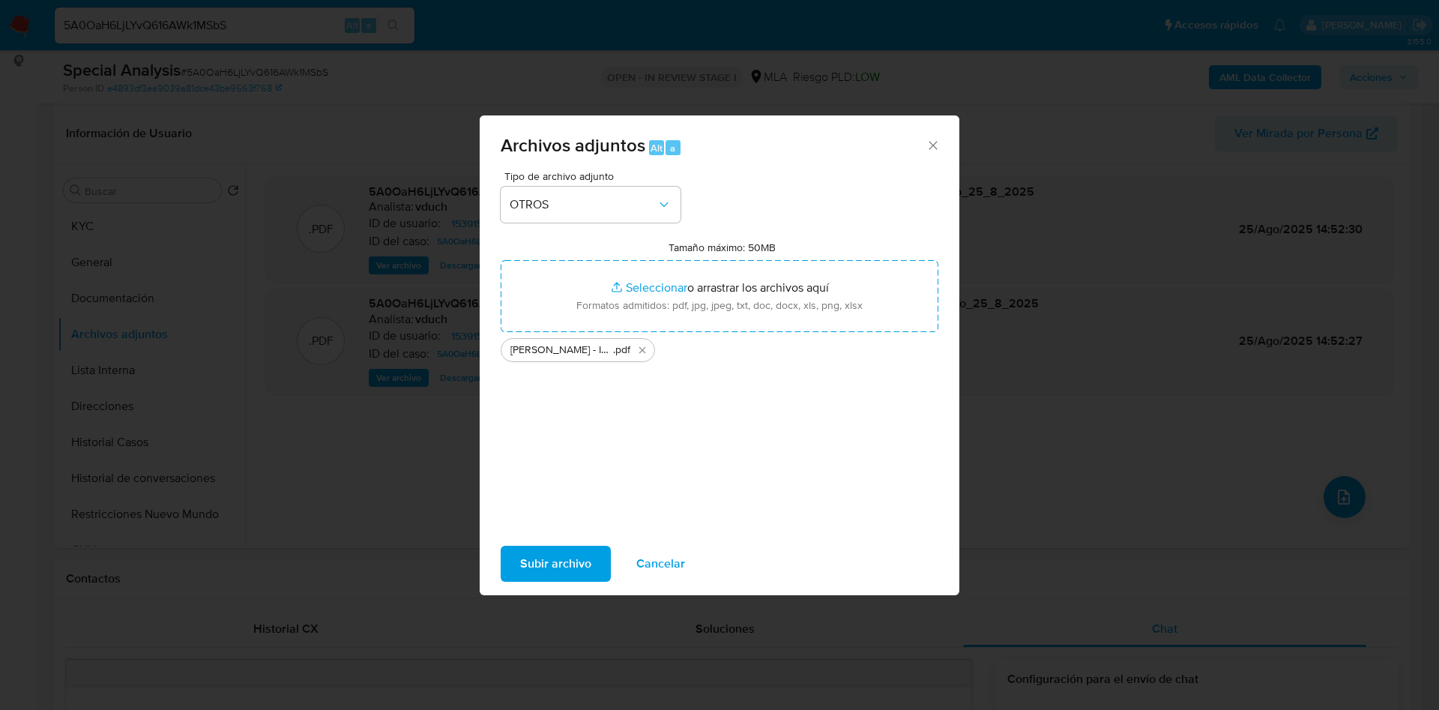
click at [552, 585] on div "Subir archivo Cancelar" at bounding box center [720, 563] width 480 height 57
click at [551, 566] on span "Subir archivo" at bounding box center [555, 563] width 71 height 33
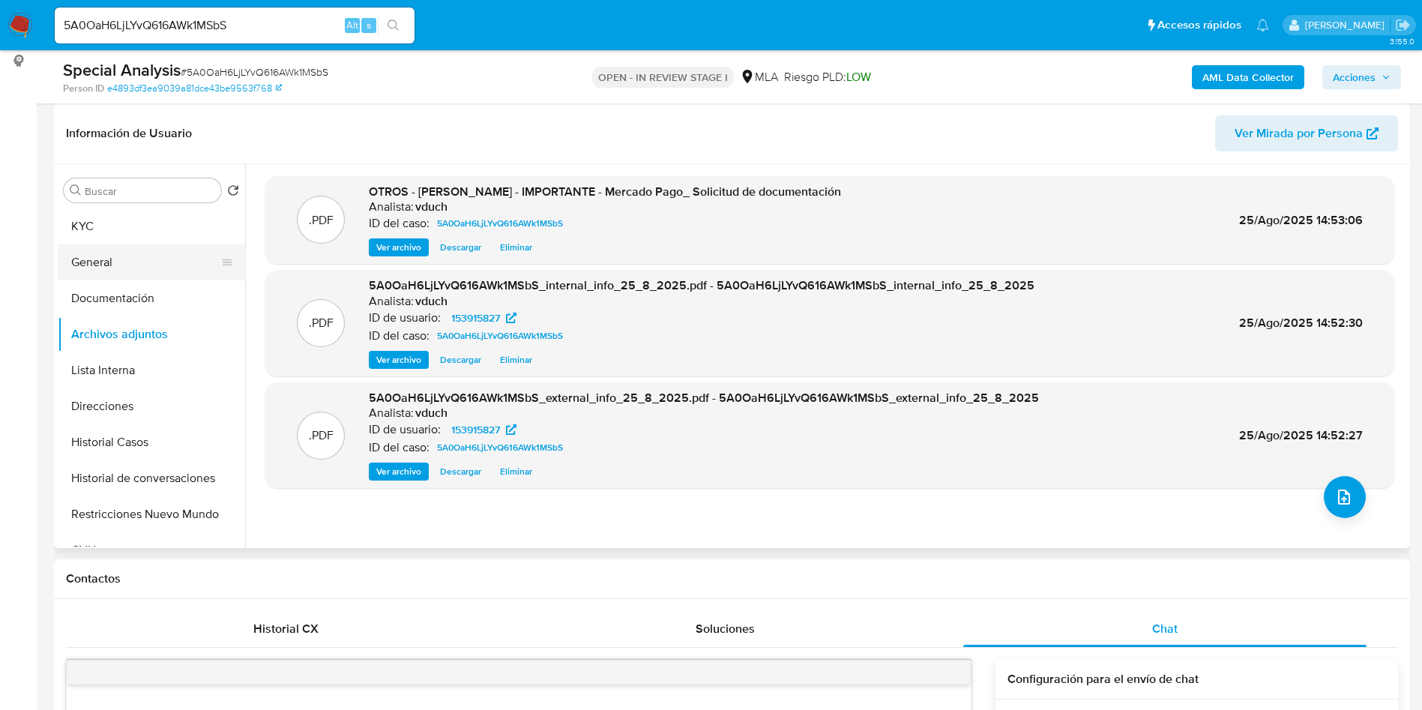
click at [184, 259] on button "General" at bounding box center [145, 262] width 175 height 36
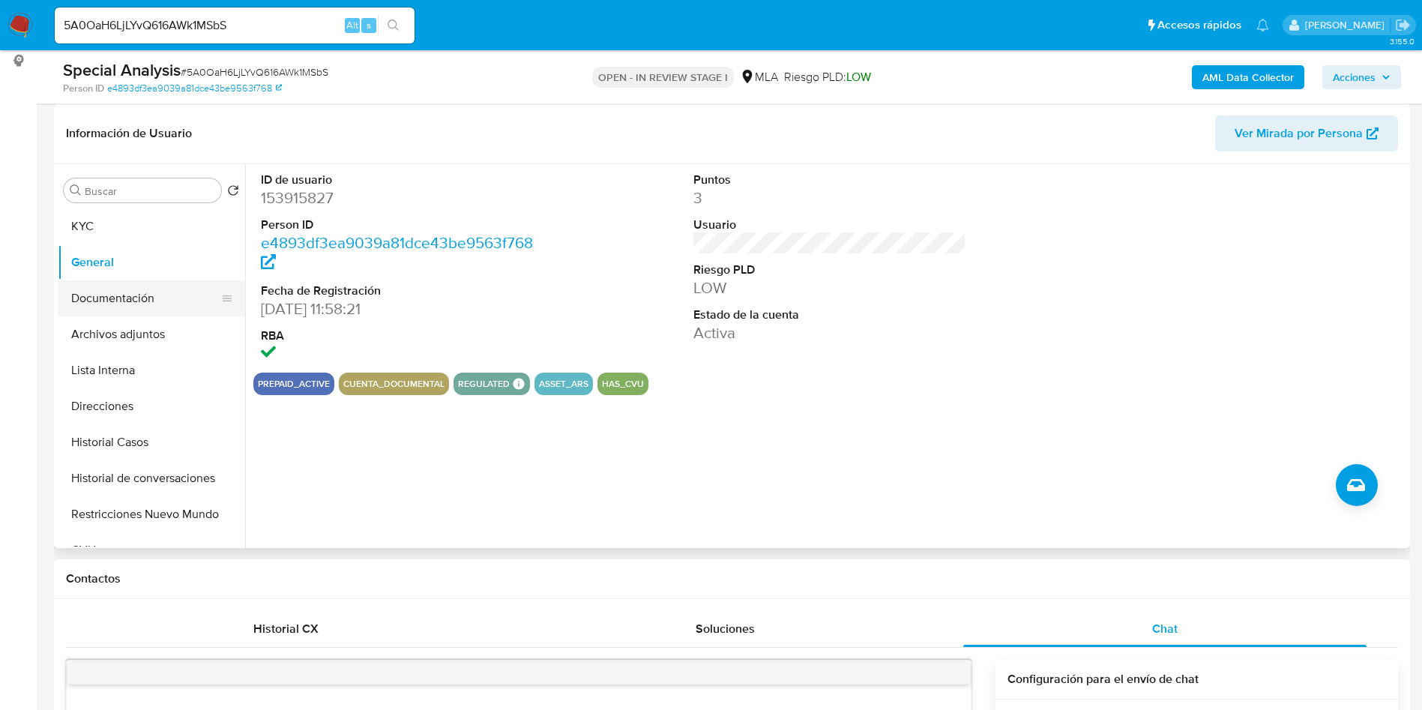
click at [135, 301] on button "Documentación" at bounding box center [145, 298] width 175 height 36
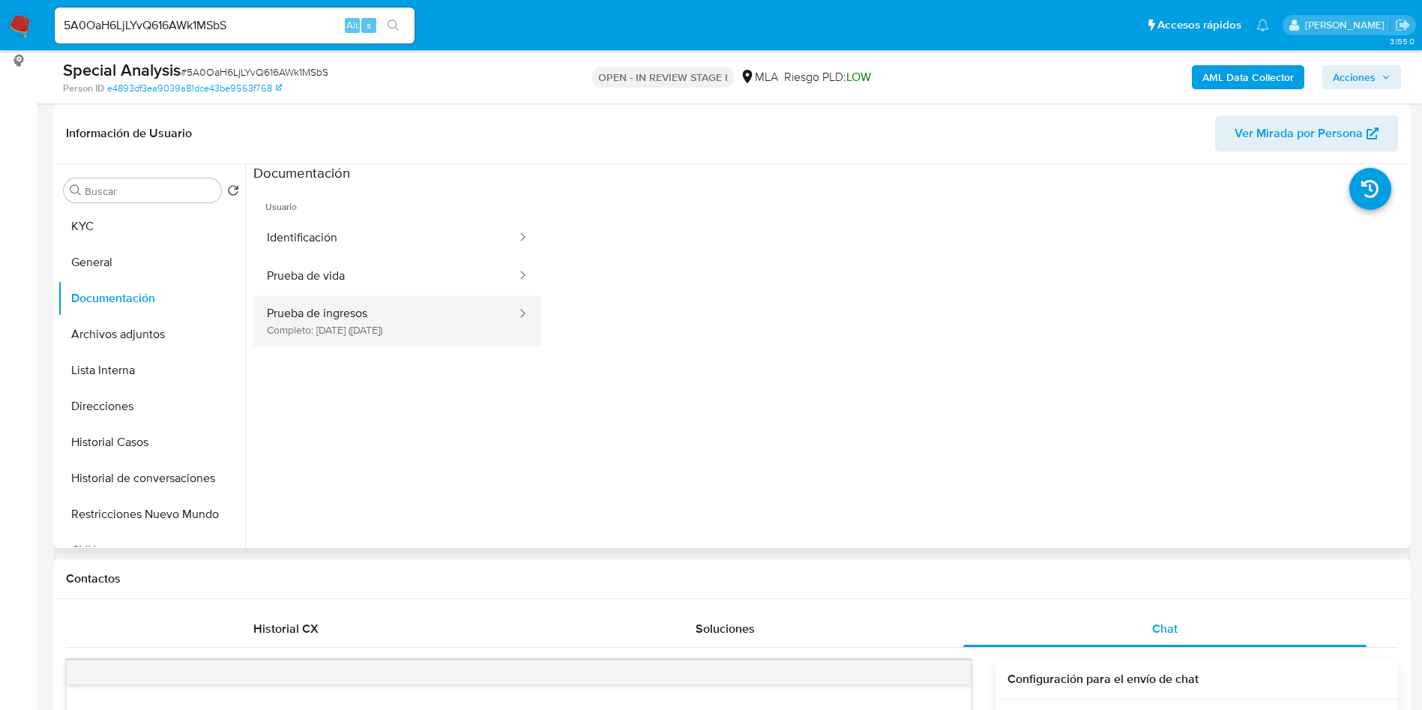
click at [400, 318] on button "Prueba de ingresos Completo: 03/08/2024 (hace un año)" at bounding box center [385, 320] width 265 height 51
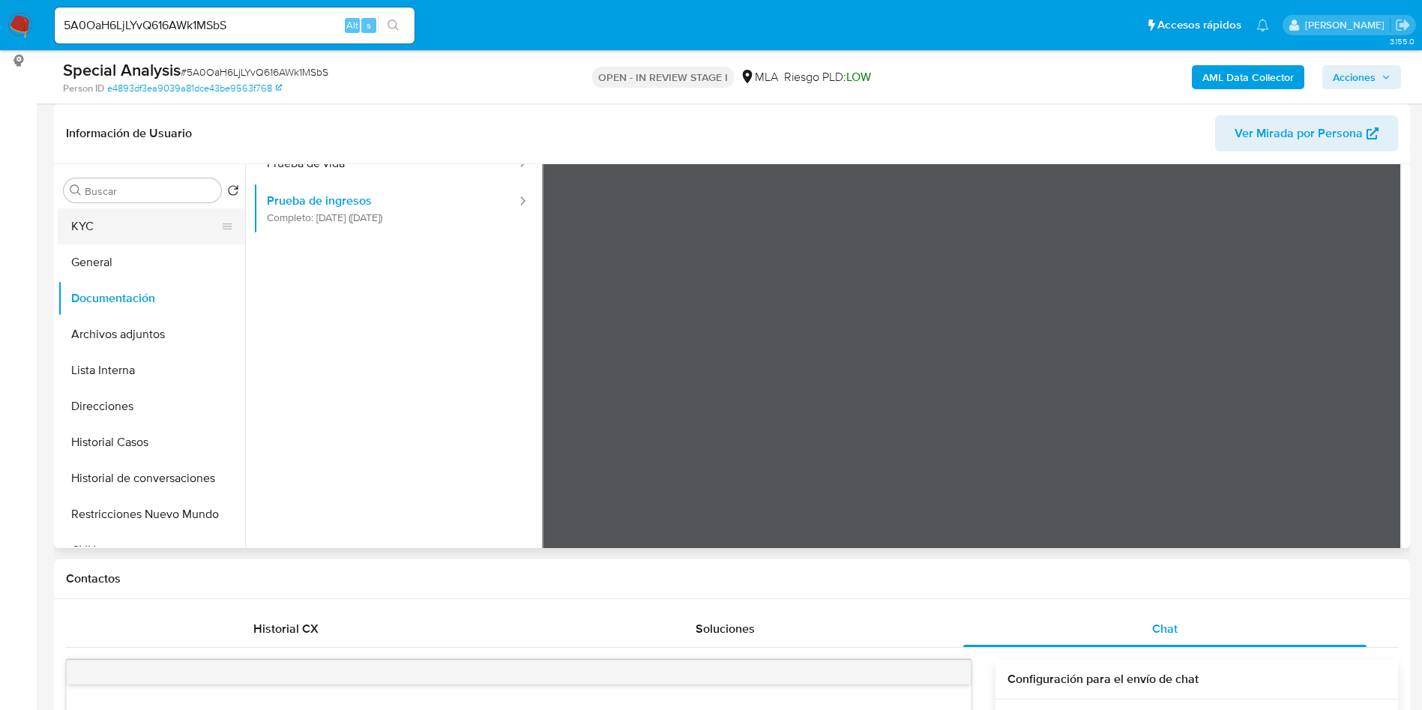
click at [153, 229] on button "KYC" at bounding box center [145, 226] width 175 height 36
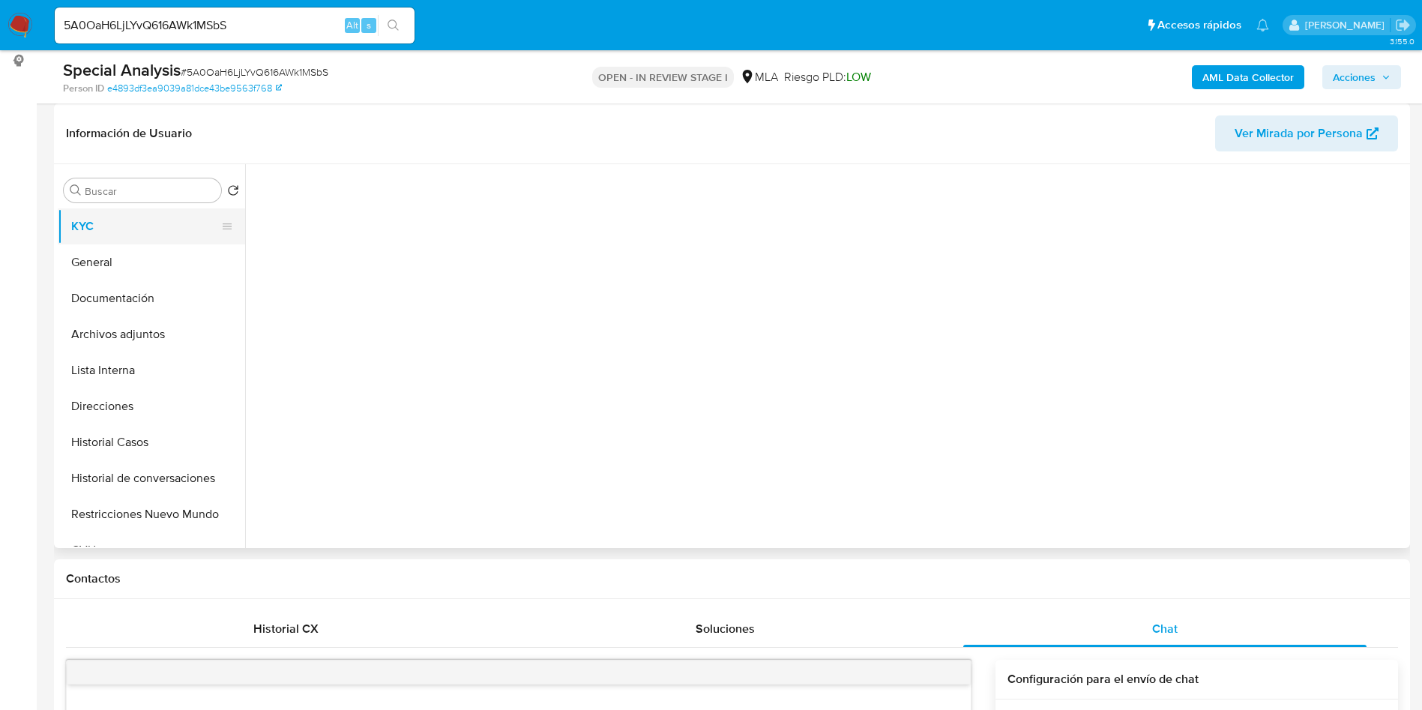
scroll to position [0, 0]
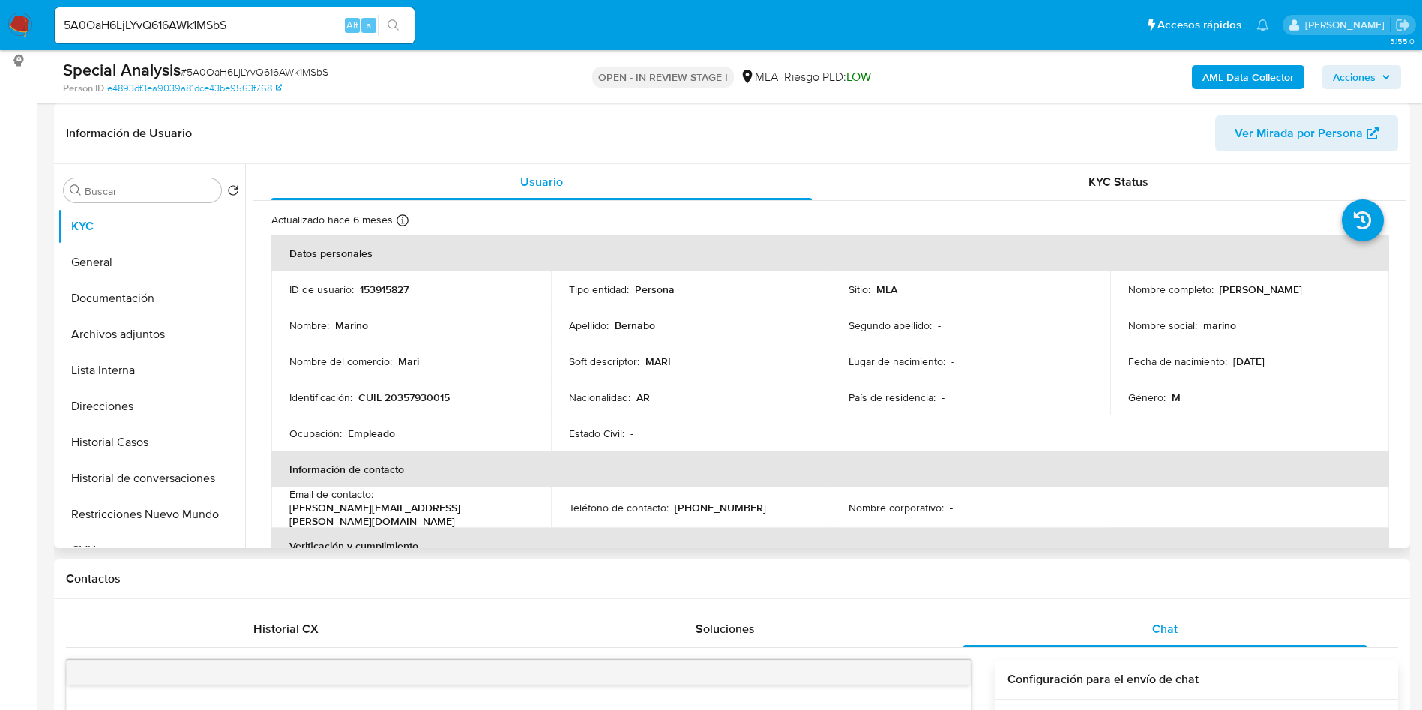
drag, startPoint x: 1216, startPoint y: 285, endPoint x: 1315, endPoint y: 301, distance: 100.3
click at [1315, 301] on td "Nombre completo : Marino Bernabo" at bounding box center [1250, 289] width 280 height 36
copy p "[PERSON_NAME]"
click at [130, 334] on button "Archivos adjuntos" at bounding box center [145, 334] width 175 height 36
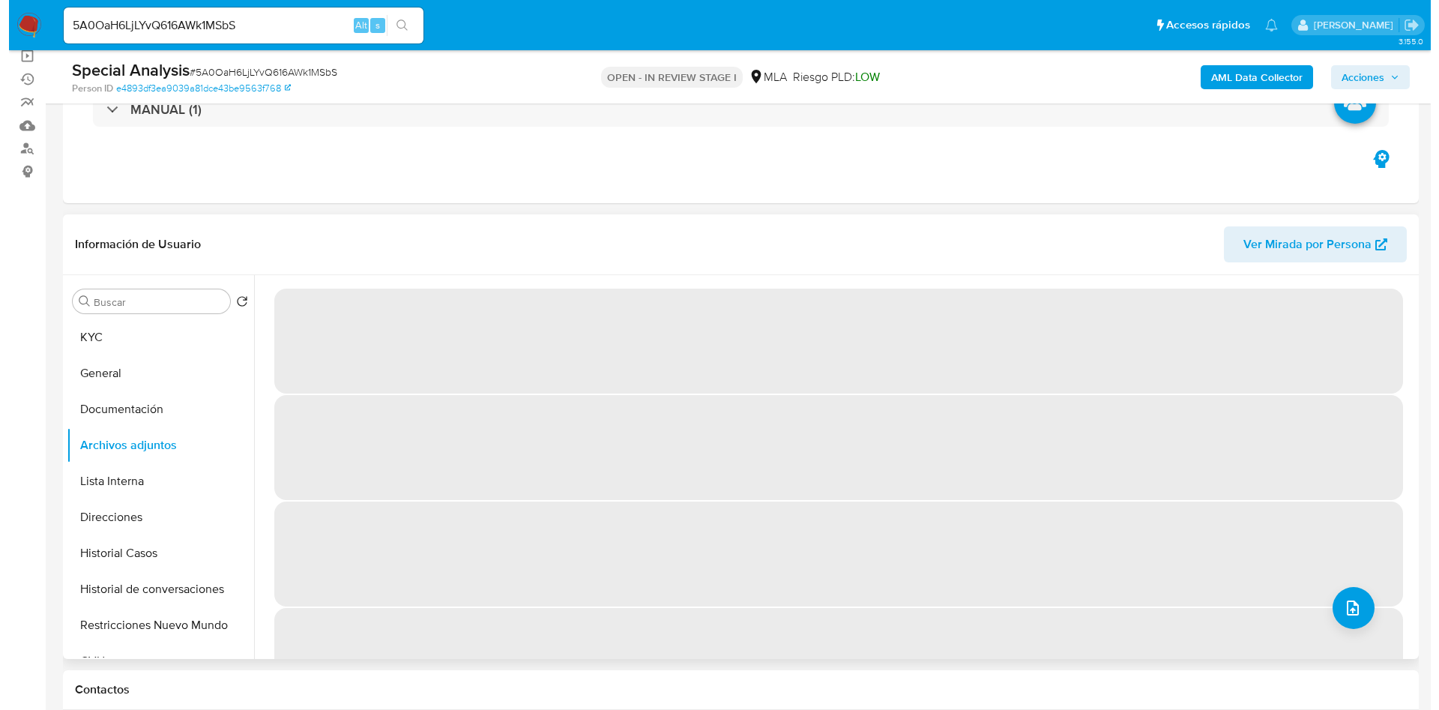
scroll to position [225, 0]
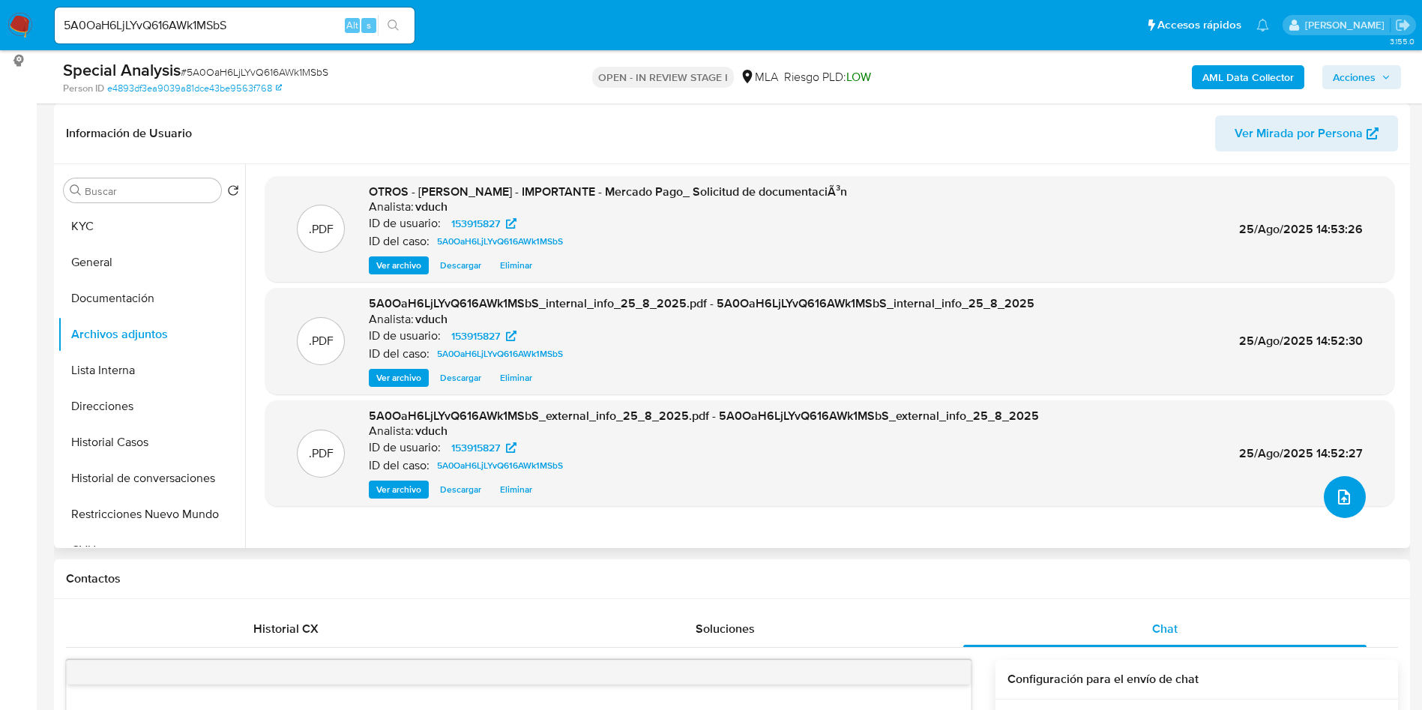
click at [1339, 506] on icon "upload-file" at bounding box center [1344, 497] width 18 height 18
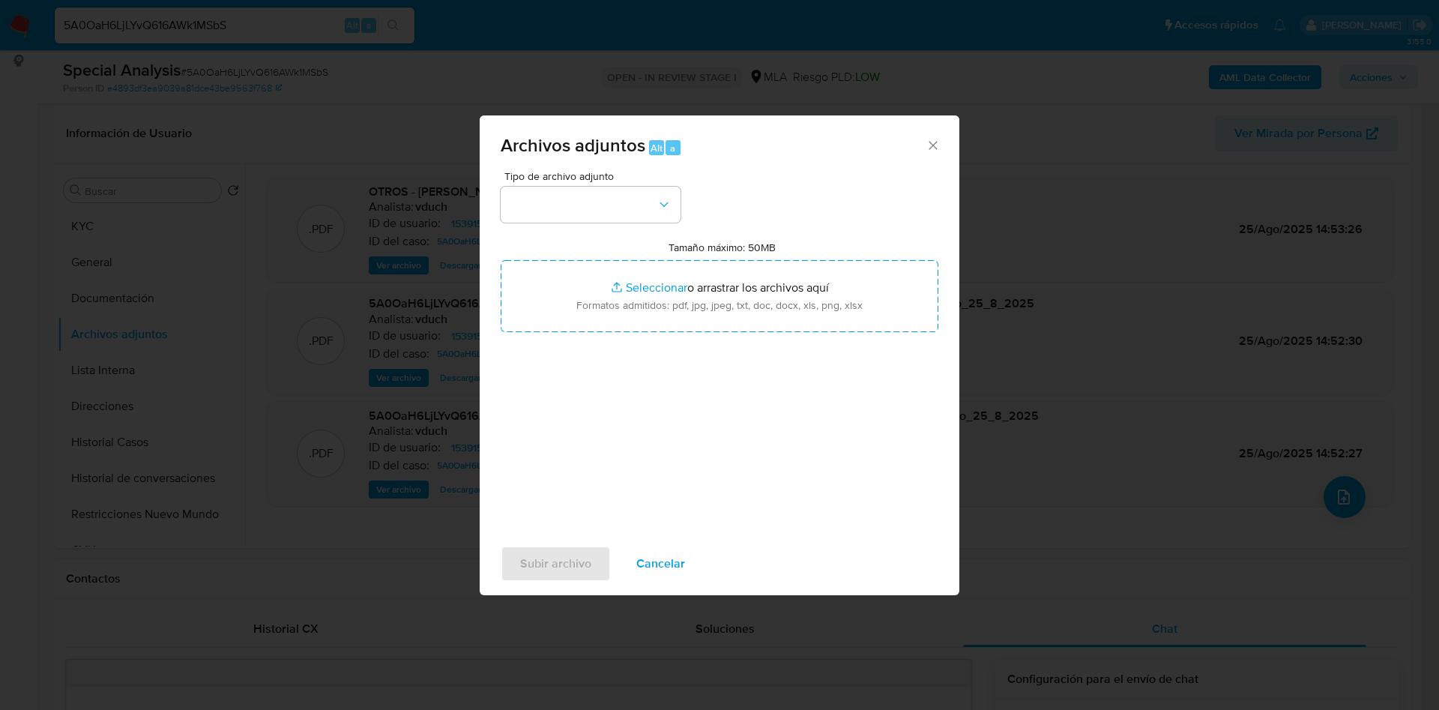
click at [708, 199] on div "Tipo de archivo adjunto Tamaño máximo: 50MB Seleccionar archivos Seleccionar o …" at bounding box center [720, 348] width 438 height 354
click at [654, 205] on button "button" at bounding box center [591, 205] width 180 height 36
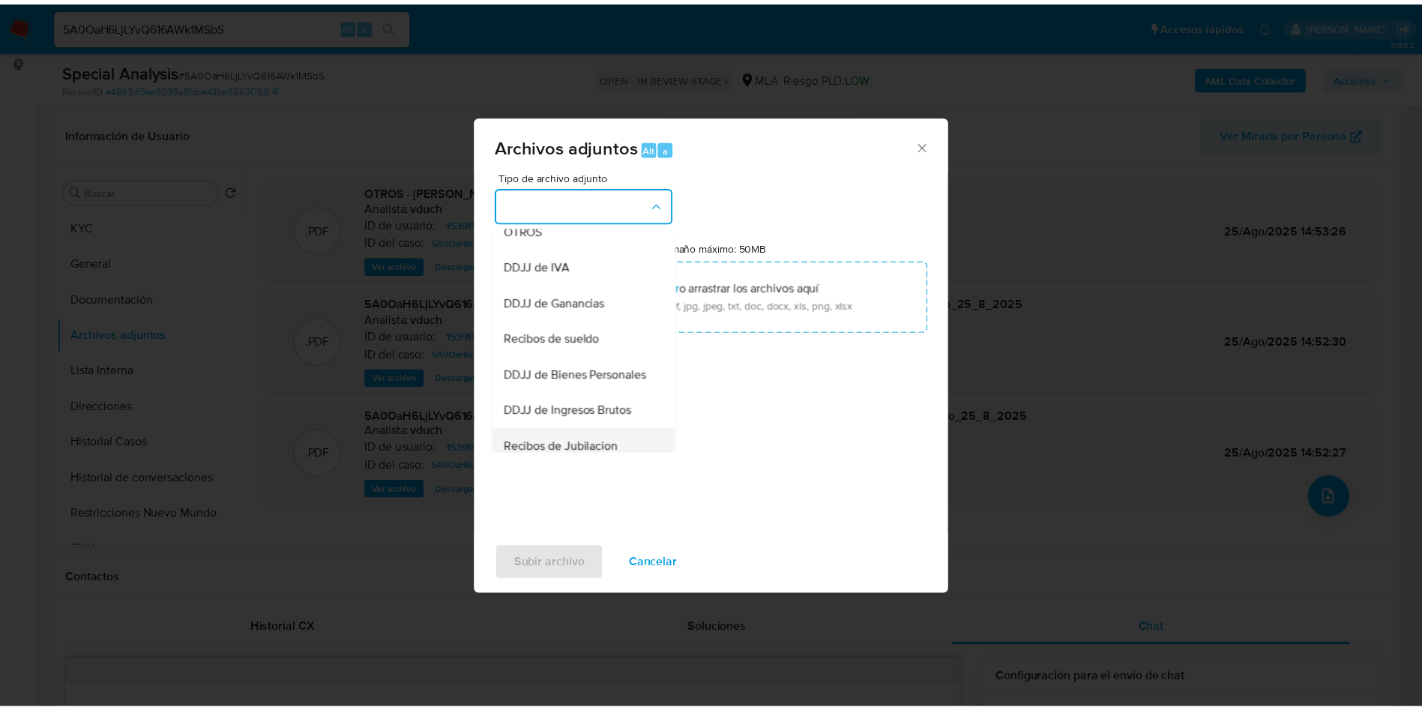
scroll to position [337, 0]
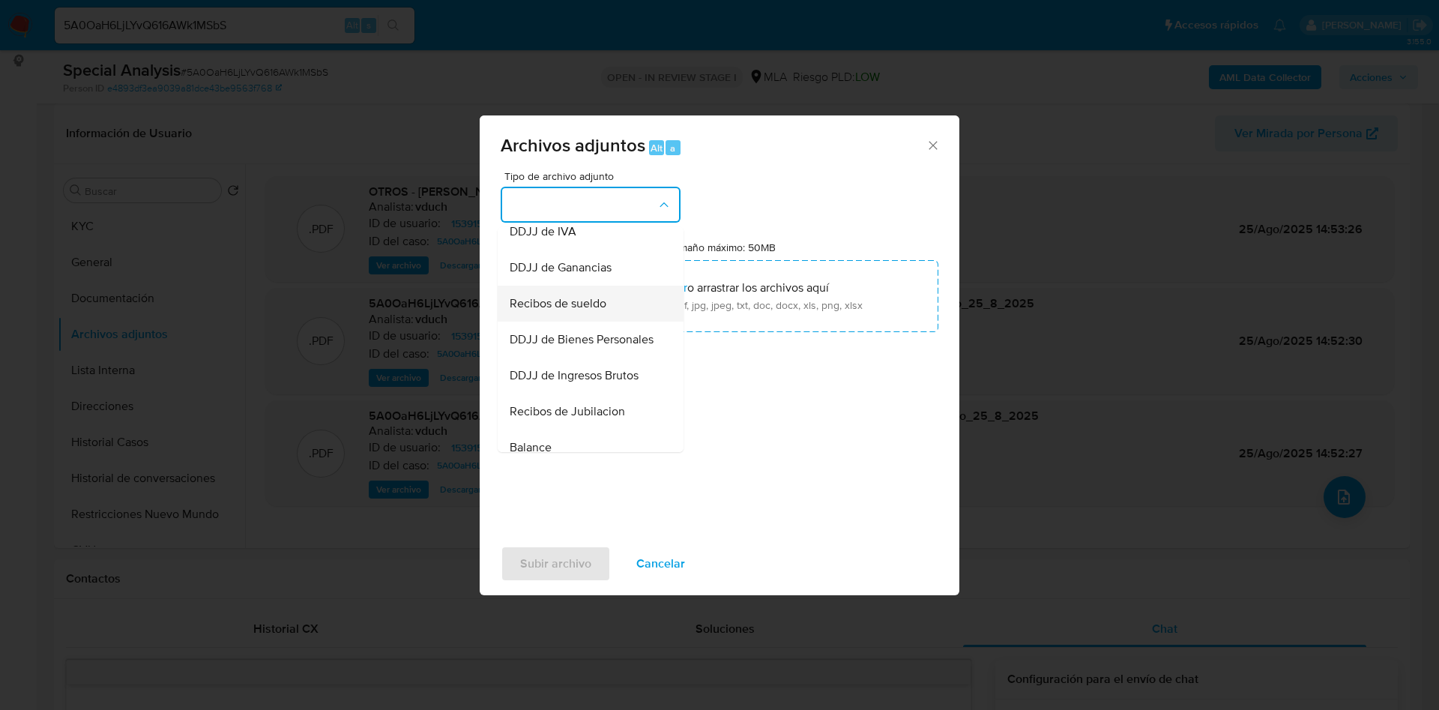
click at [587, 311] on span "Recibos de sueldo" at bounding box center [558, 303] width 97 height 15
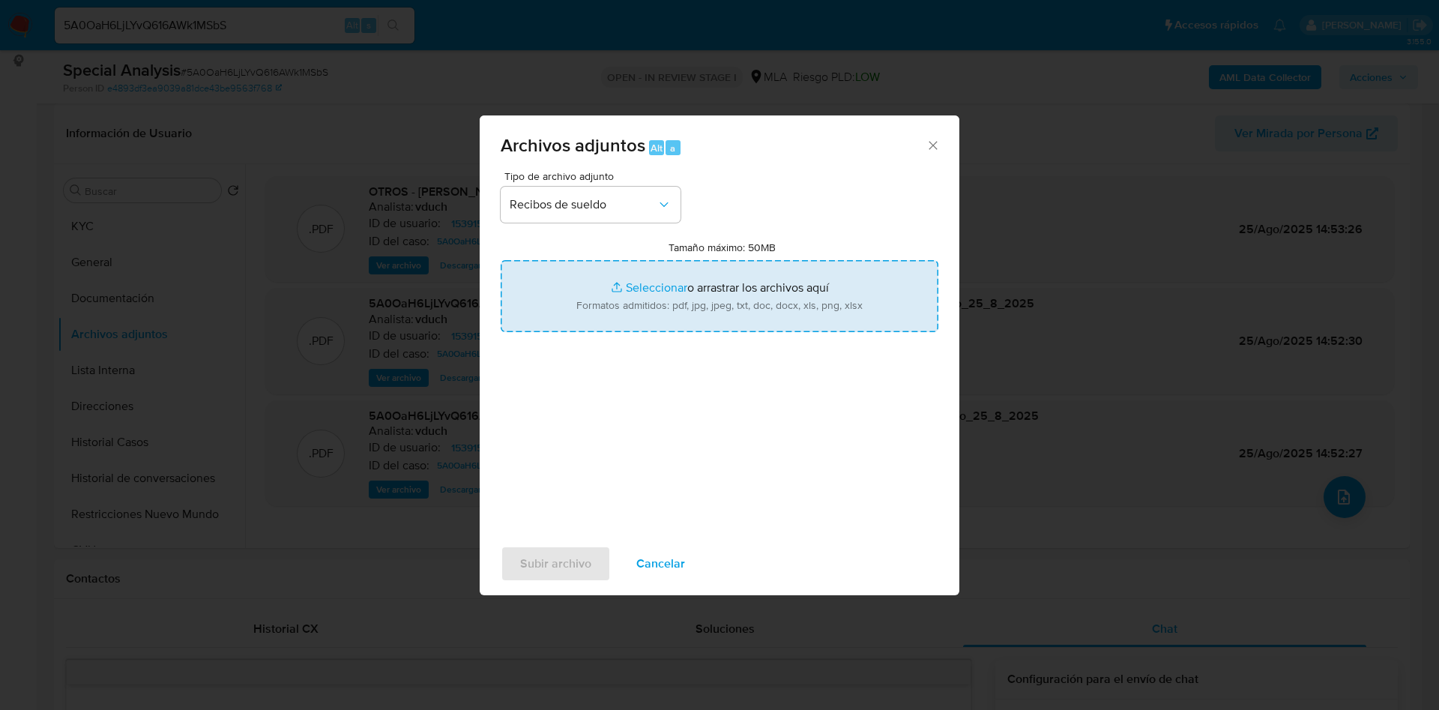
type input "C:\fakepath\Marino Bernabo - Junio 2024.pdf"
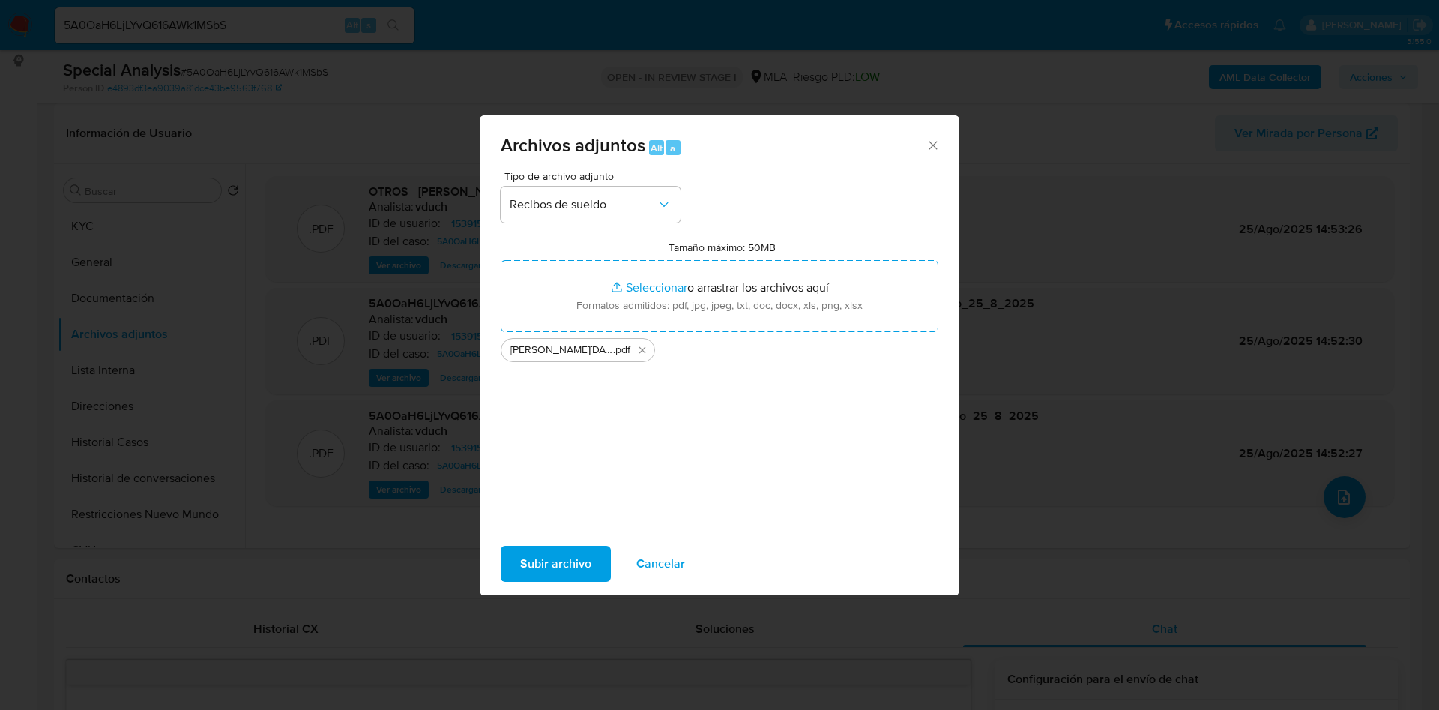
click at [543, 567] on span "Subir archivo" at bounding box center [555, 563] width 71 height 33
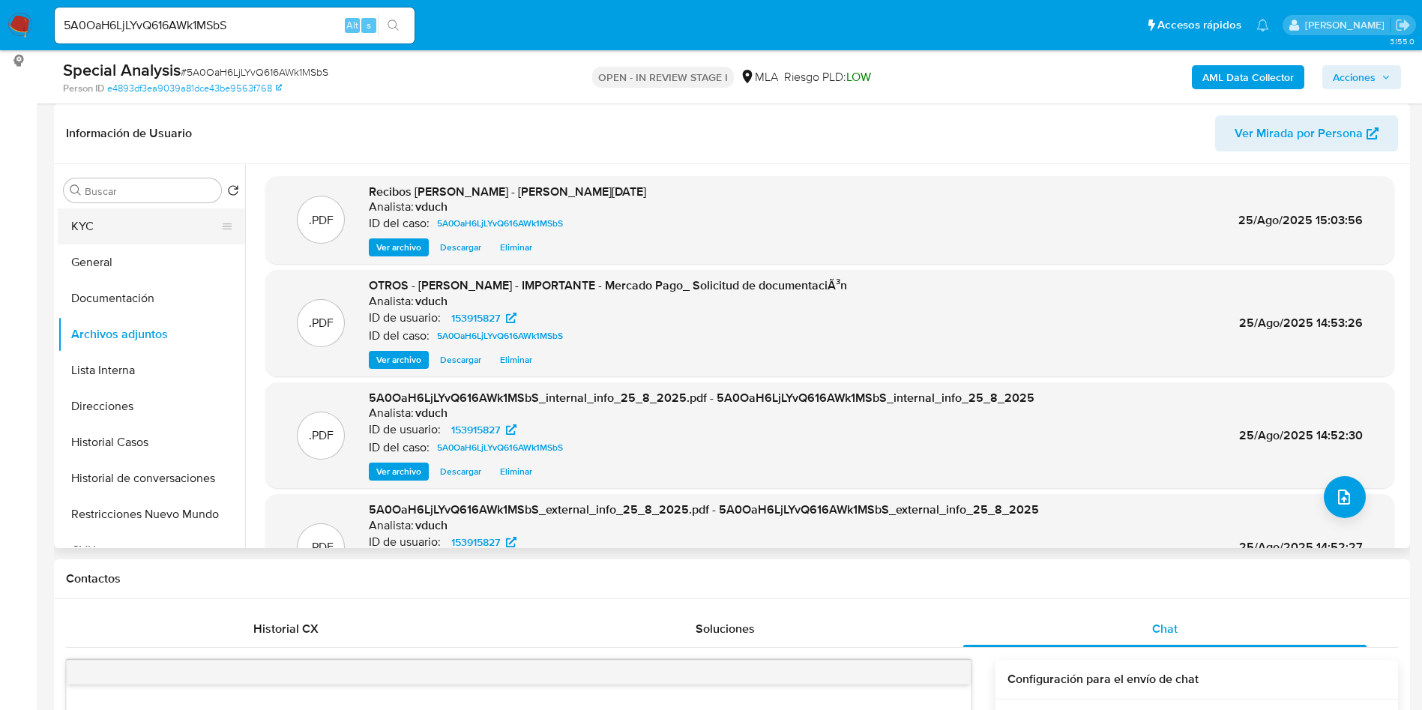
click at [116, 233] on button "KYC" at bounding box center [145, 226] width 175 height 36
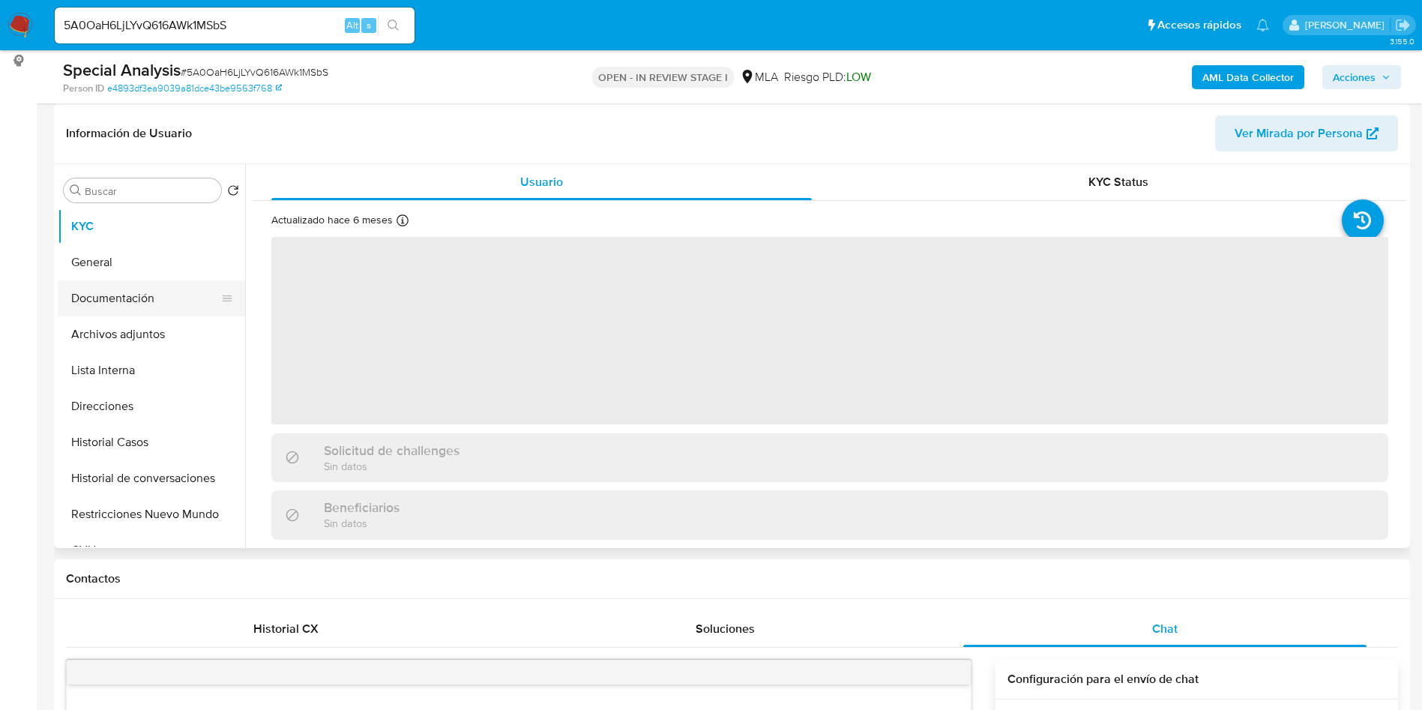
click at [163, 312] on button "Documentación" at bounding box center [145, 298] width 175 height 36
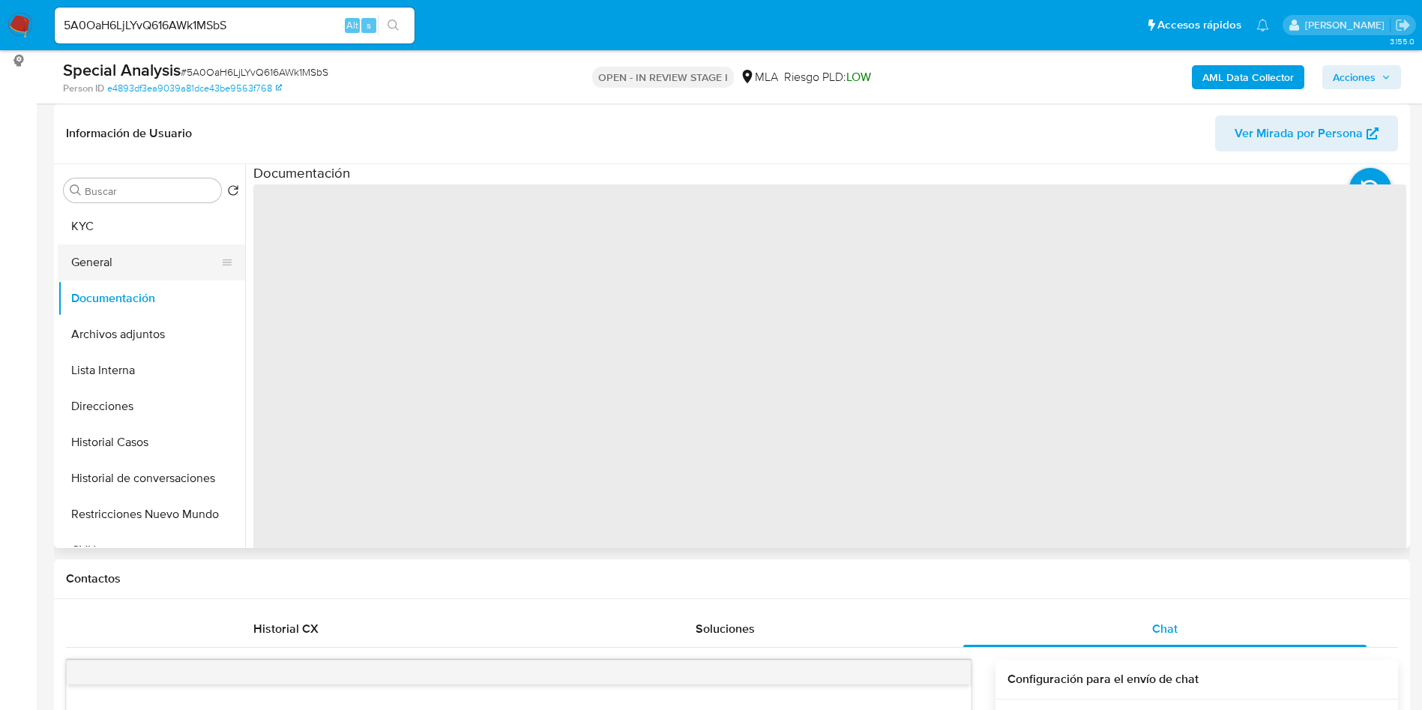
click at [154, 269] on button "General" at bounding box center [145, 262] width 175 height 36
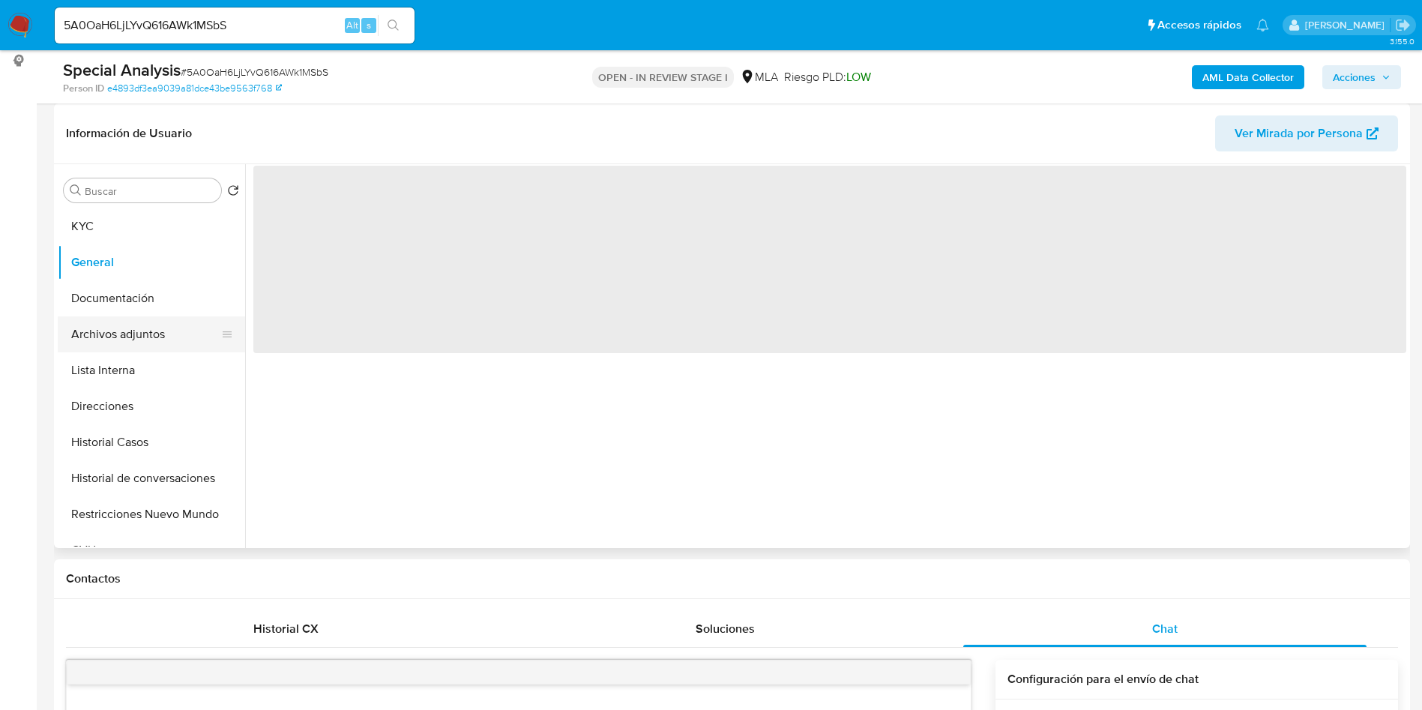
click at [160, 320] on button "Archivos adjuntos" at bounding box center [145, 334] width 175 height 36
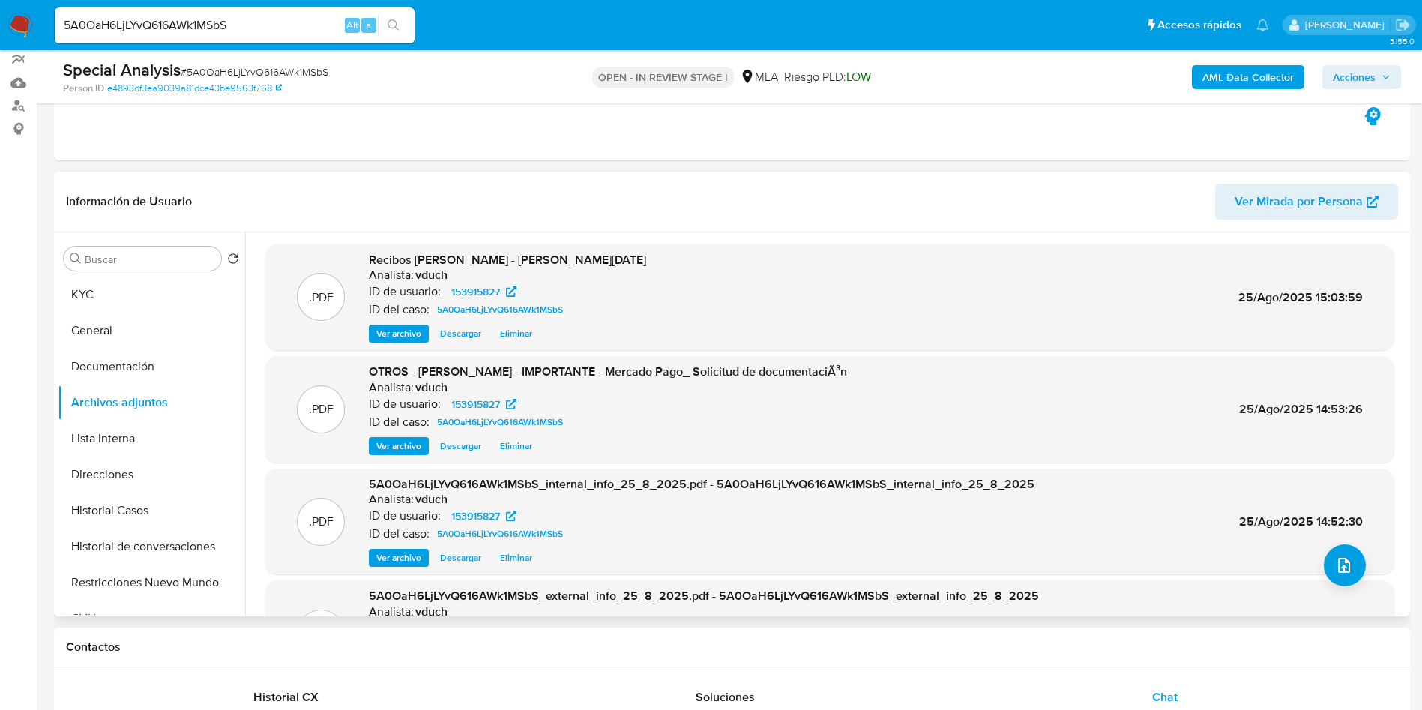
scroll to position [225, 0]
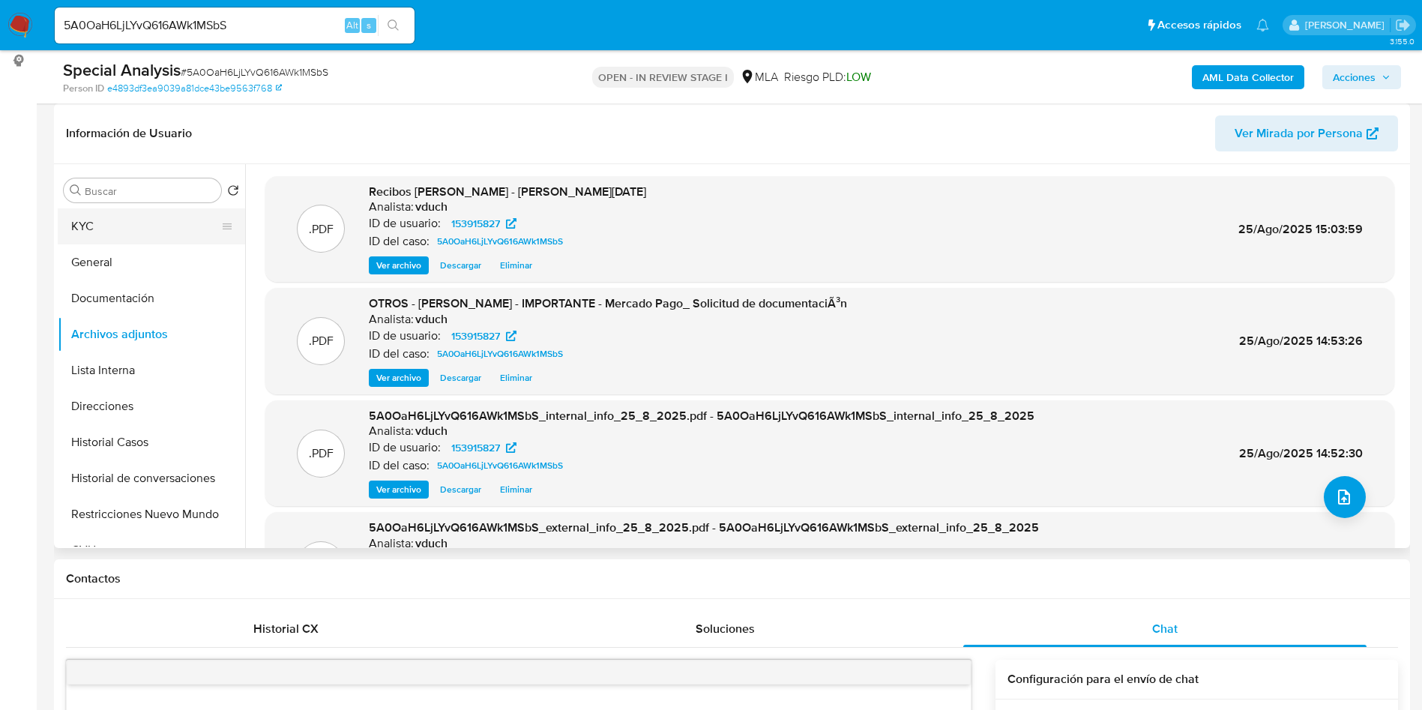
drag, startPoint x: 174, startPoint y: 220, endPoint x: 206, endPoint y: 236, distance: 36.2
click at [173, 219] on button "KYC" at bounding box center [145, 226] width 175 height 36
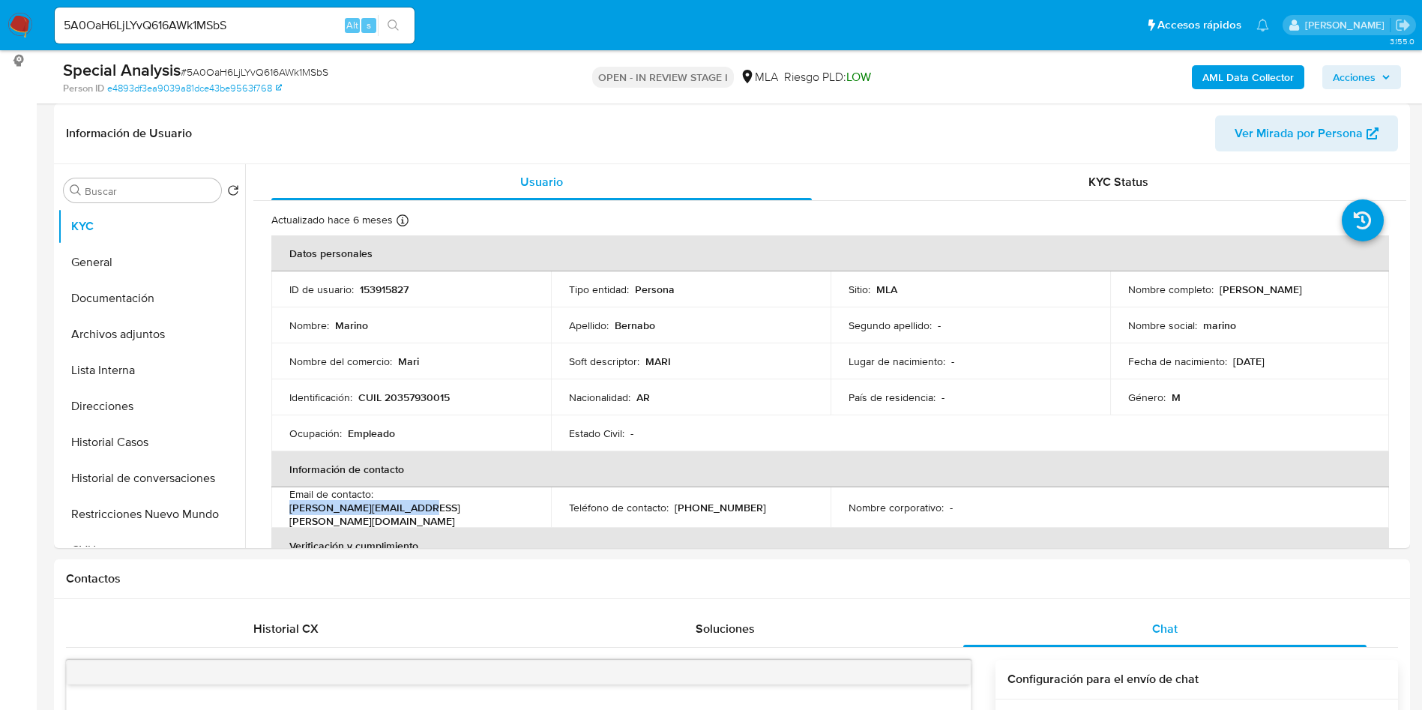
drag, startPoint x: 379, startPoint y: 508, endPoint x: 523, endPoint y: 507, distance: 144.7
click at [523, 507] on div "Email de contacto : marino.berna@outlook.com" at bounding box center [411, 507] width 244 height 40
copy p "marino.berna@outlook.com"
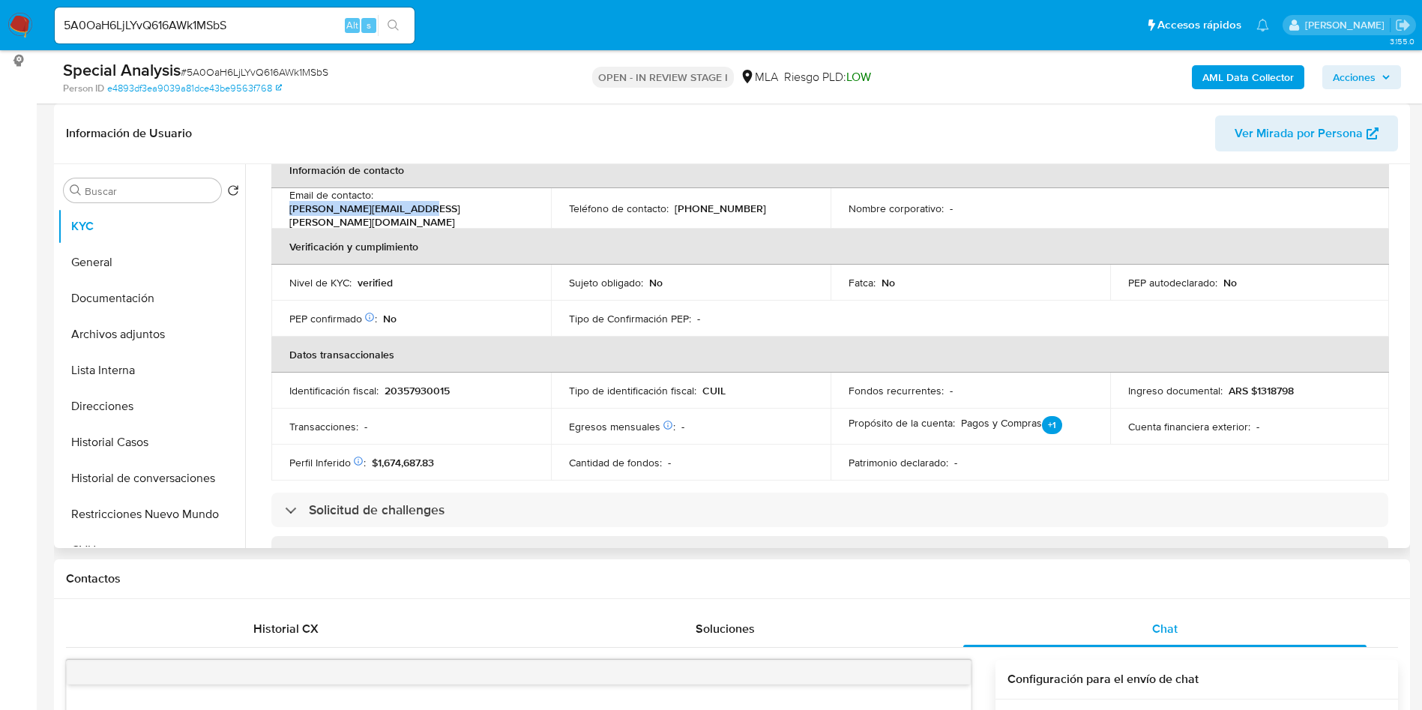
scroll to position [761, 0]
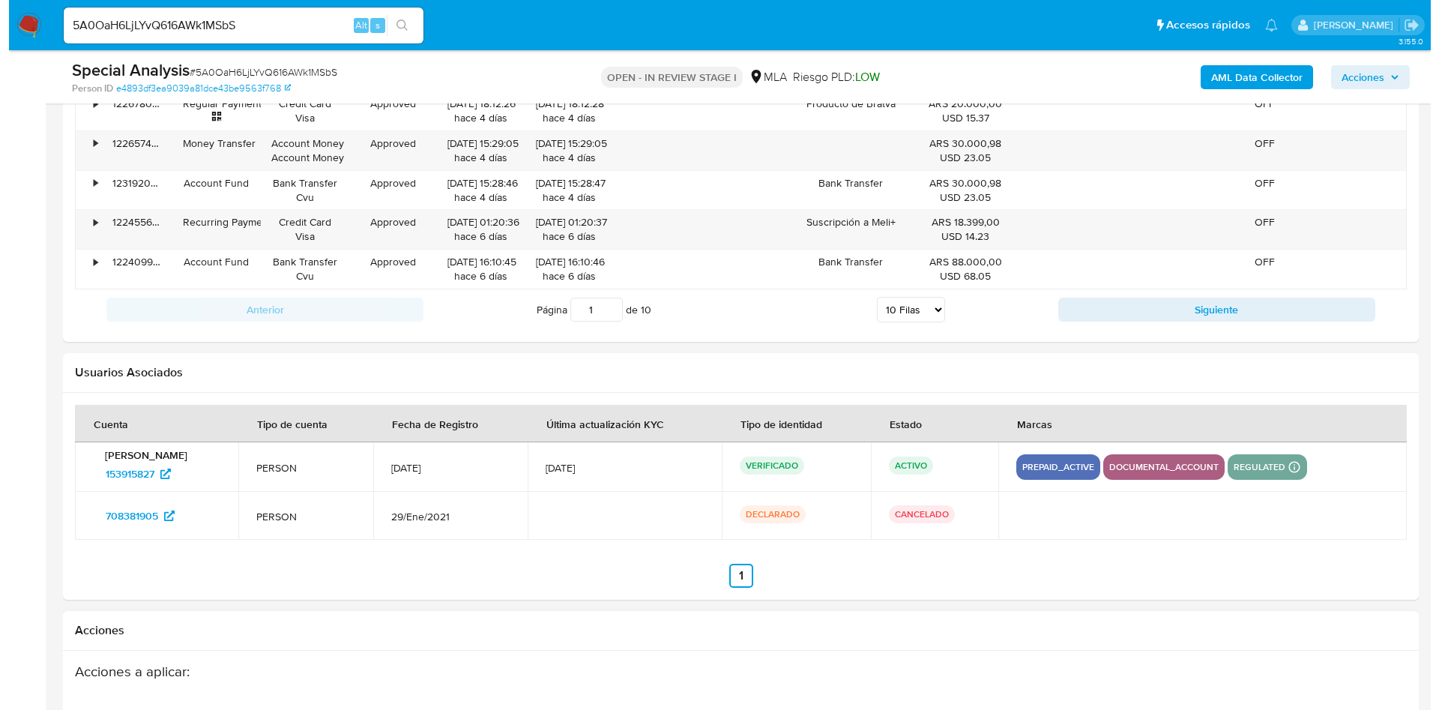
scroll to position [2685, 0]
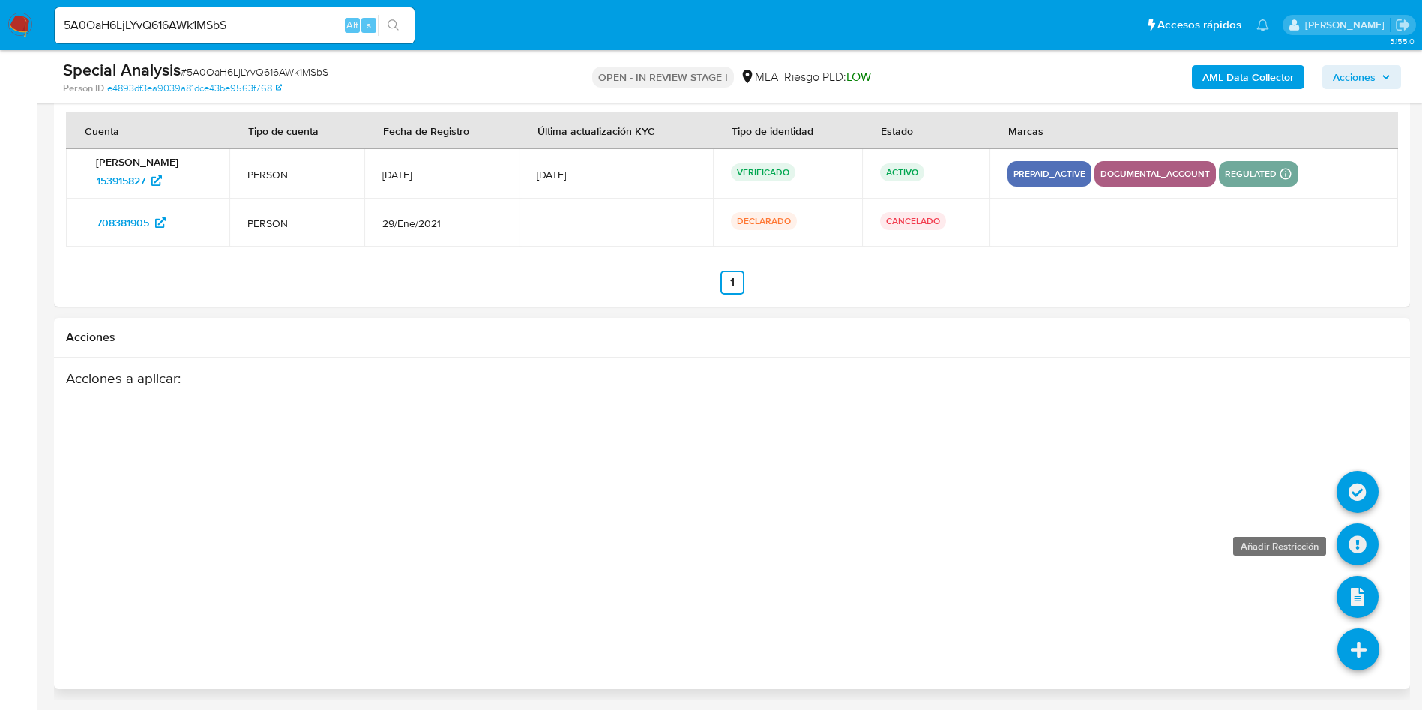
click at [1360, 544] on icon at bounding box center [1358, 544] width 42 height 42
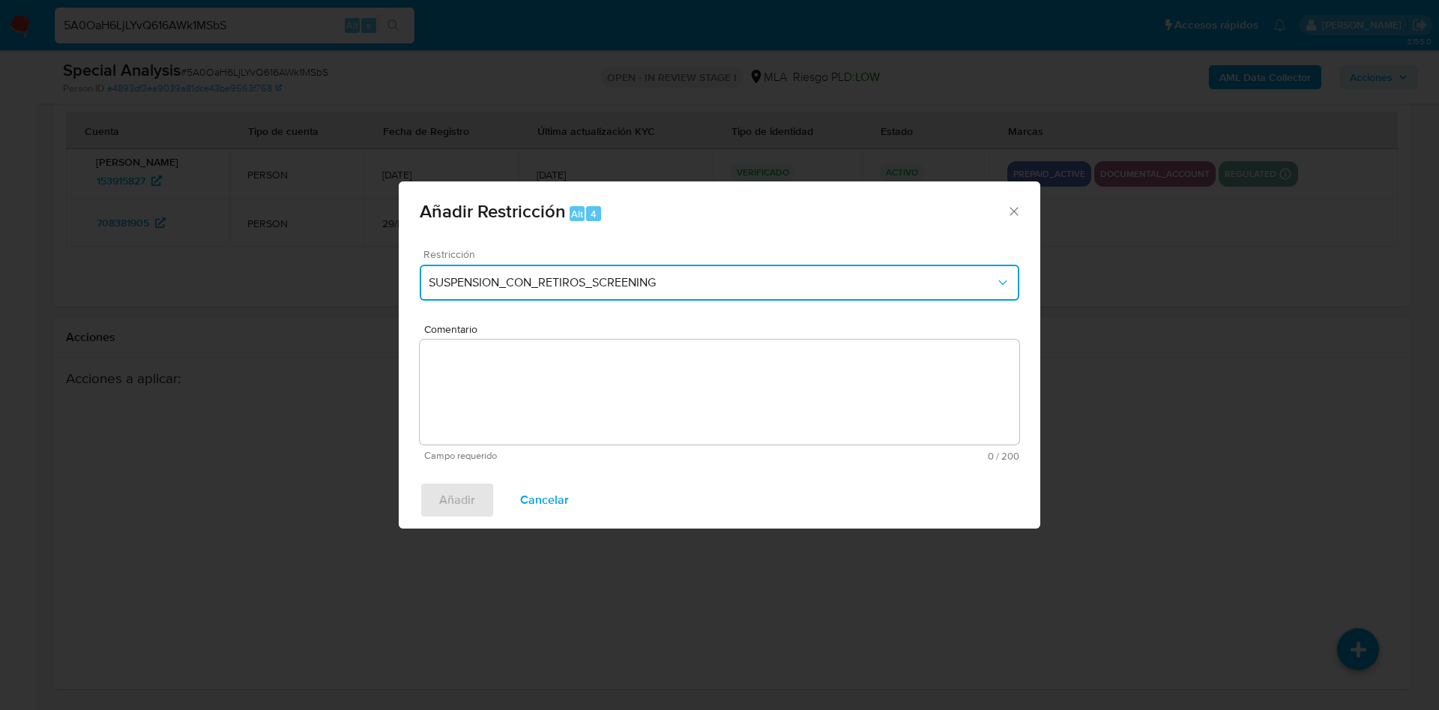
click at [639, 285] on span "SUSPENSION_CON_RETIROS_SCREENING" at bounding box center [712, 282] width 567 height 15
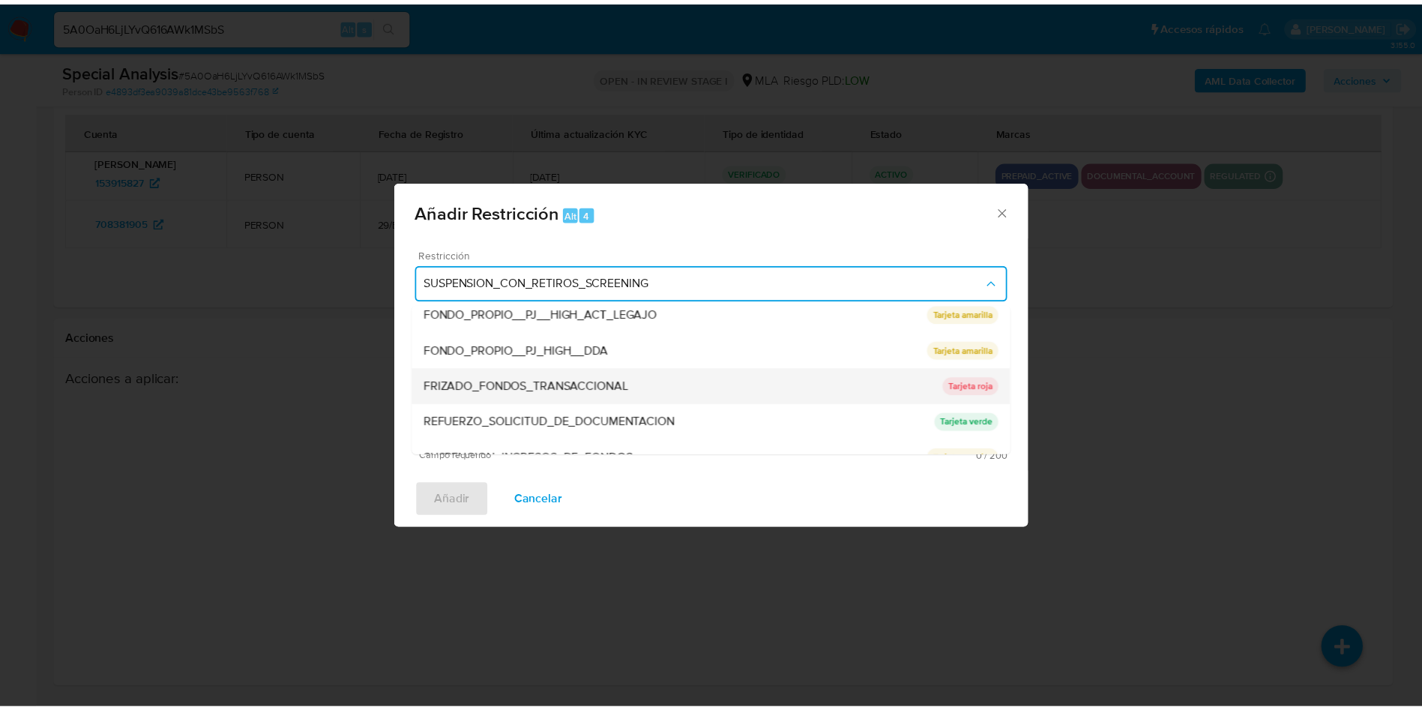
scroll to position [318, 0]
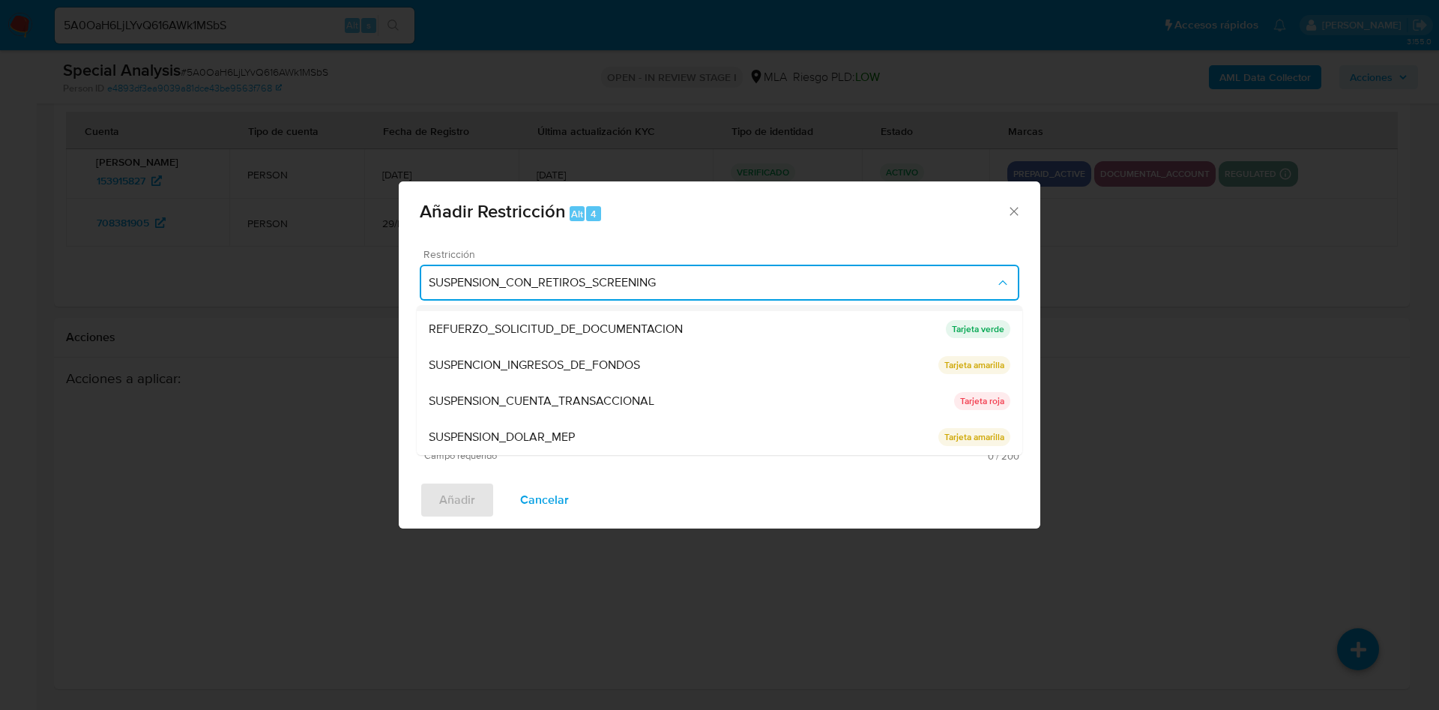
click at [577, 400] on span "SUSPENSION_CUENTA_TRANSACCIONAL" at bounding box center [542, 401] width 226 height 15
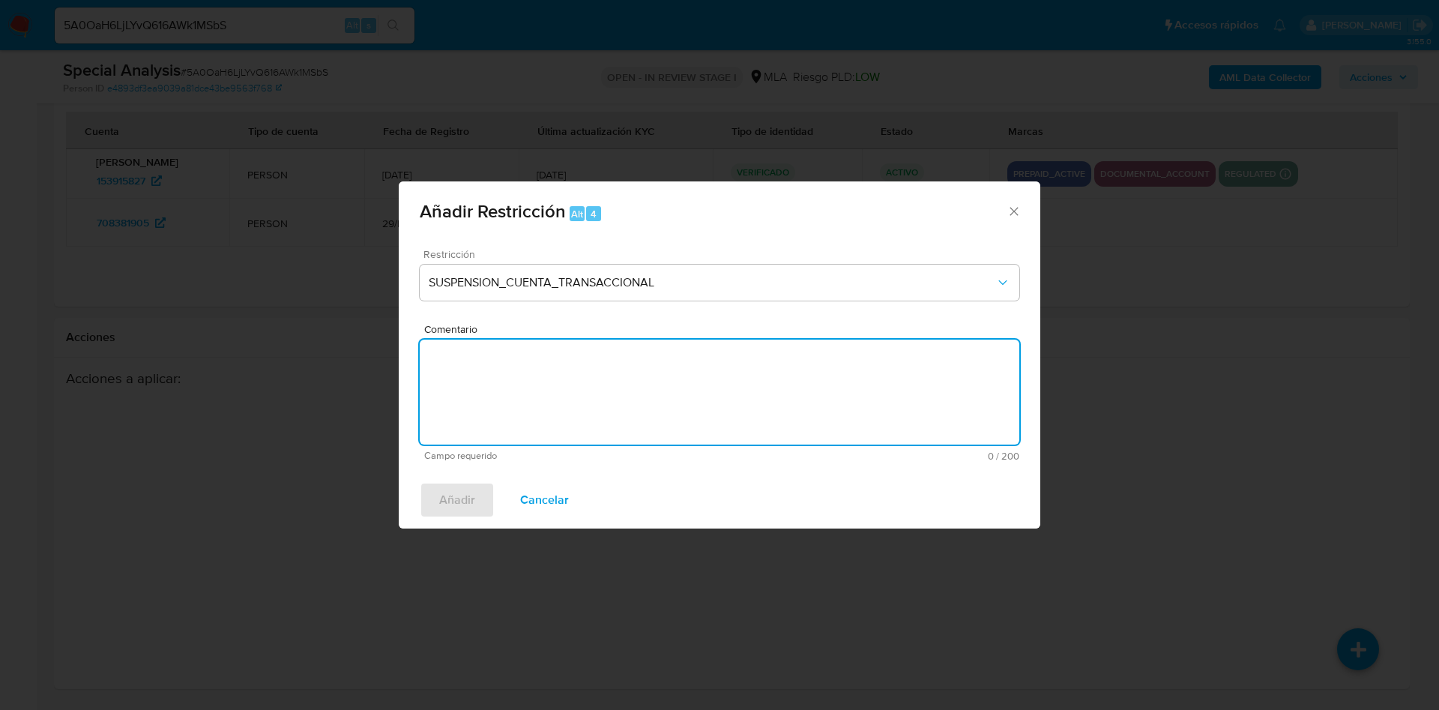
click at [650, 388] on textarea "Comentario" at bounding box center [720, 392] width 600 height 105
type textarea "AML"
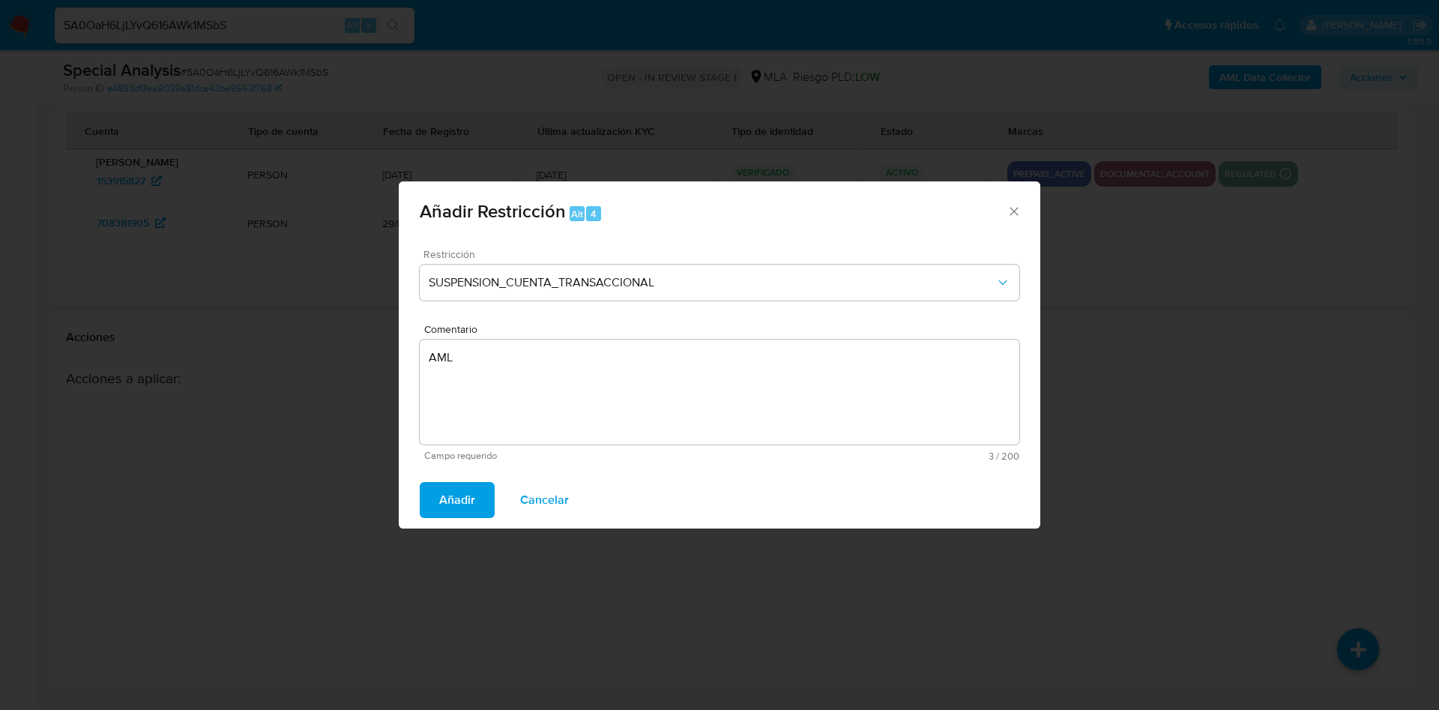
click at [581, 497] on button "Cancelar" at bounding box center [545, 500] width 88 height 36
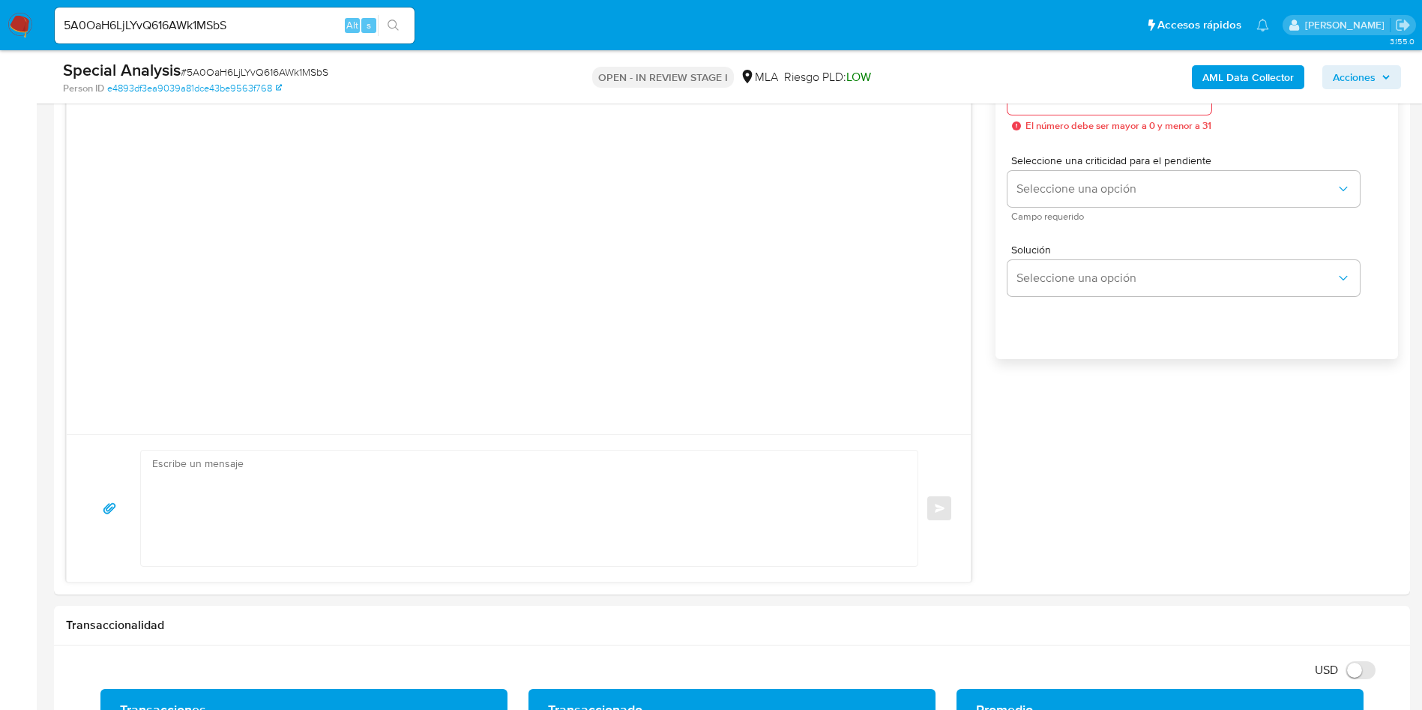
scroll to position [773, 0]
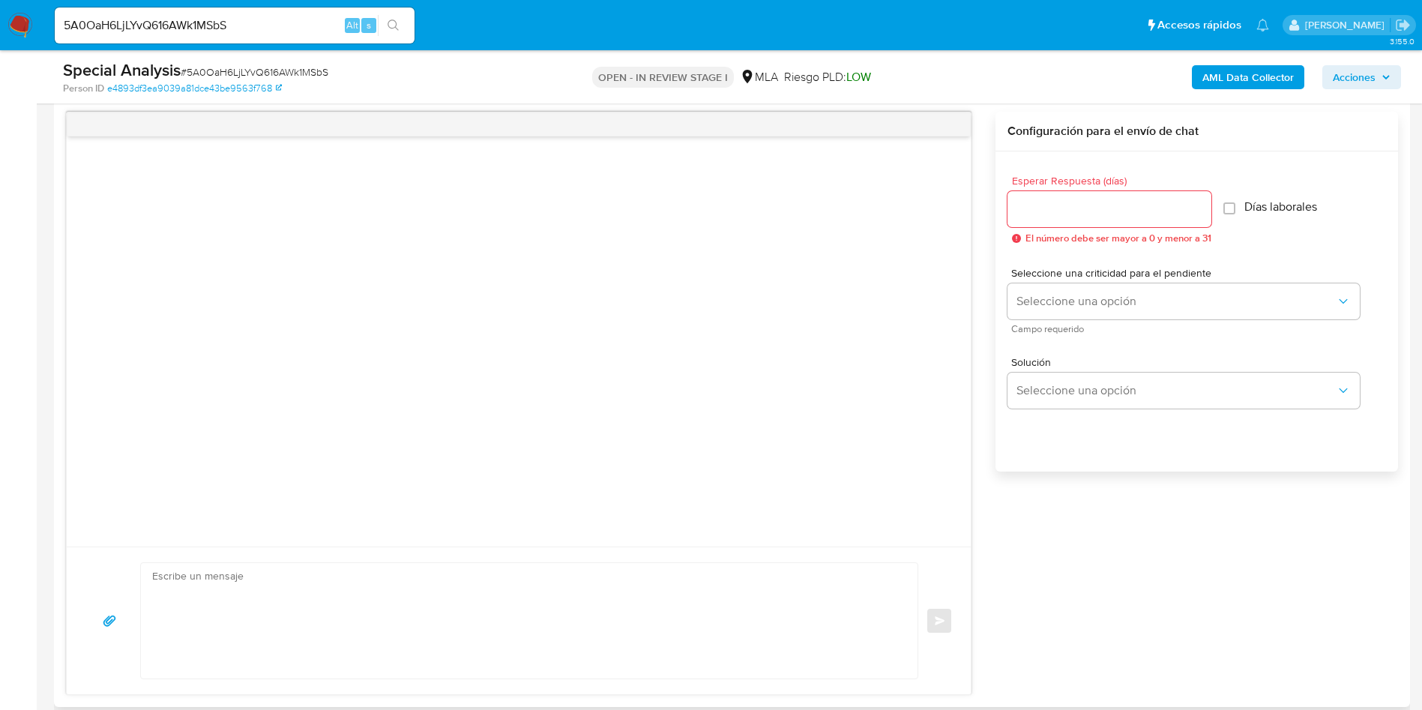
click at [327, 591] on textarea at bounding box center [525, 620] width 747 height 115
paste textarea "Hola, En función de las operaciones registradas en tu cuenta de Mercado Pago, n…"
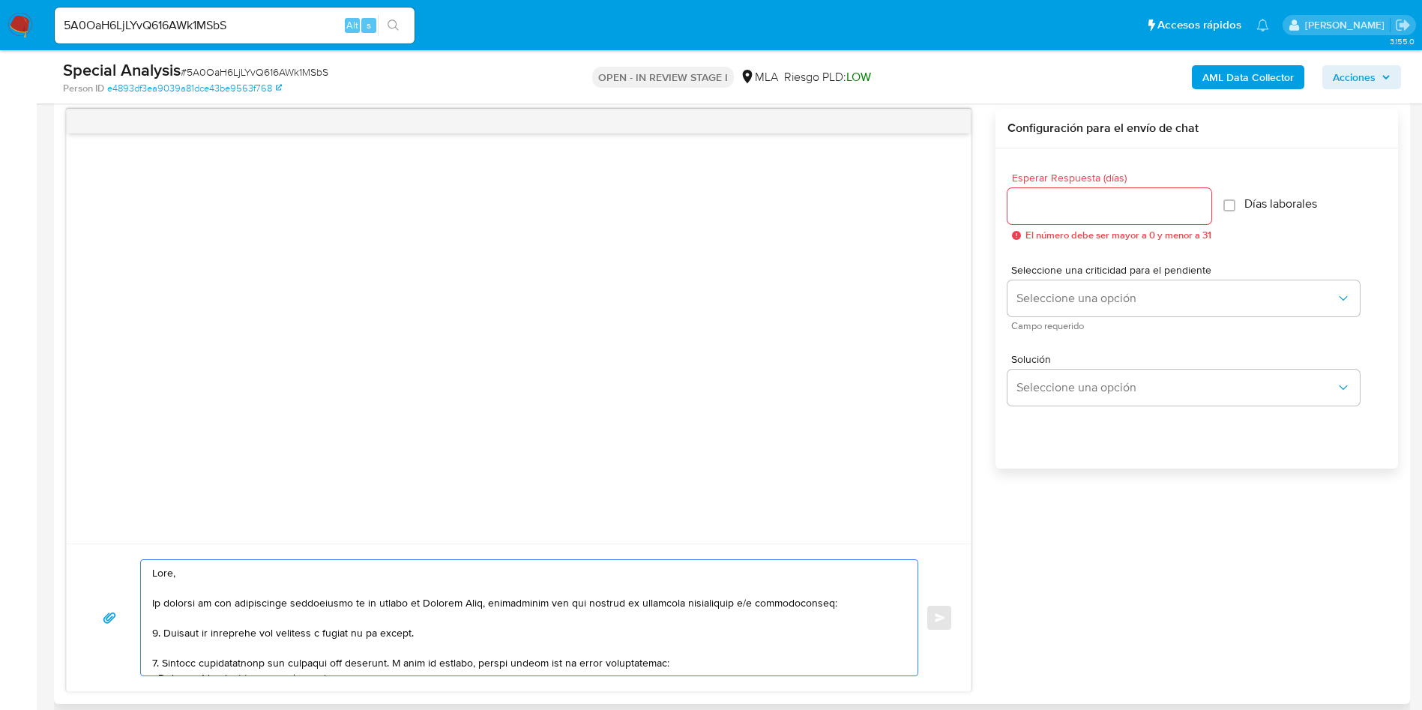
scroll to position [230, 0]
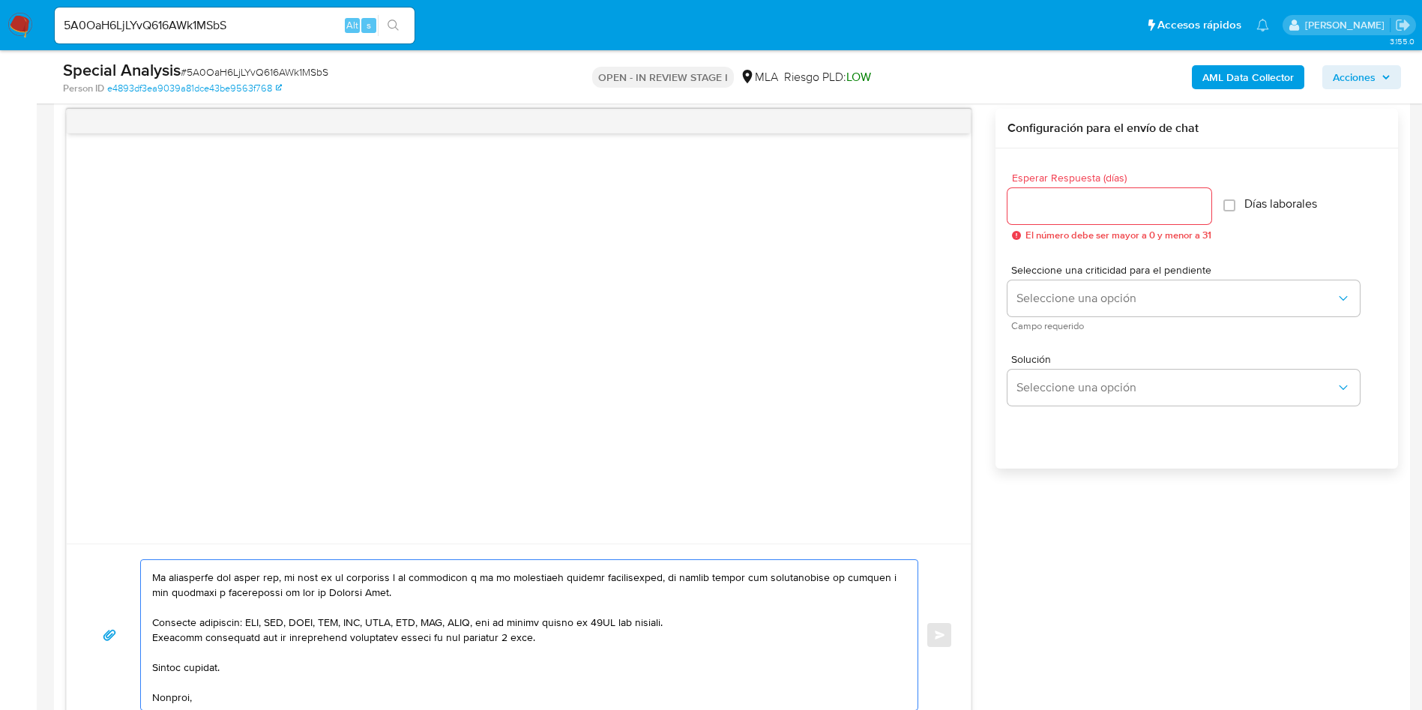
paste textarea "Equipo de Mercado Pago"
type textarea "Hola, En función de las operaciones registradas en tu cuenta de Mercado Pago, n…"
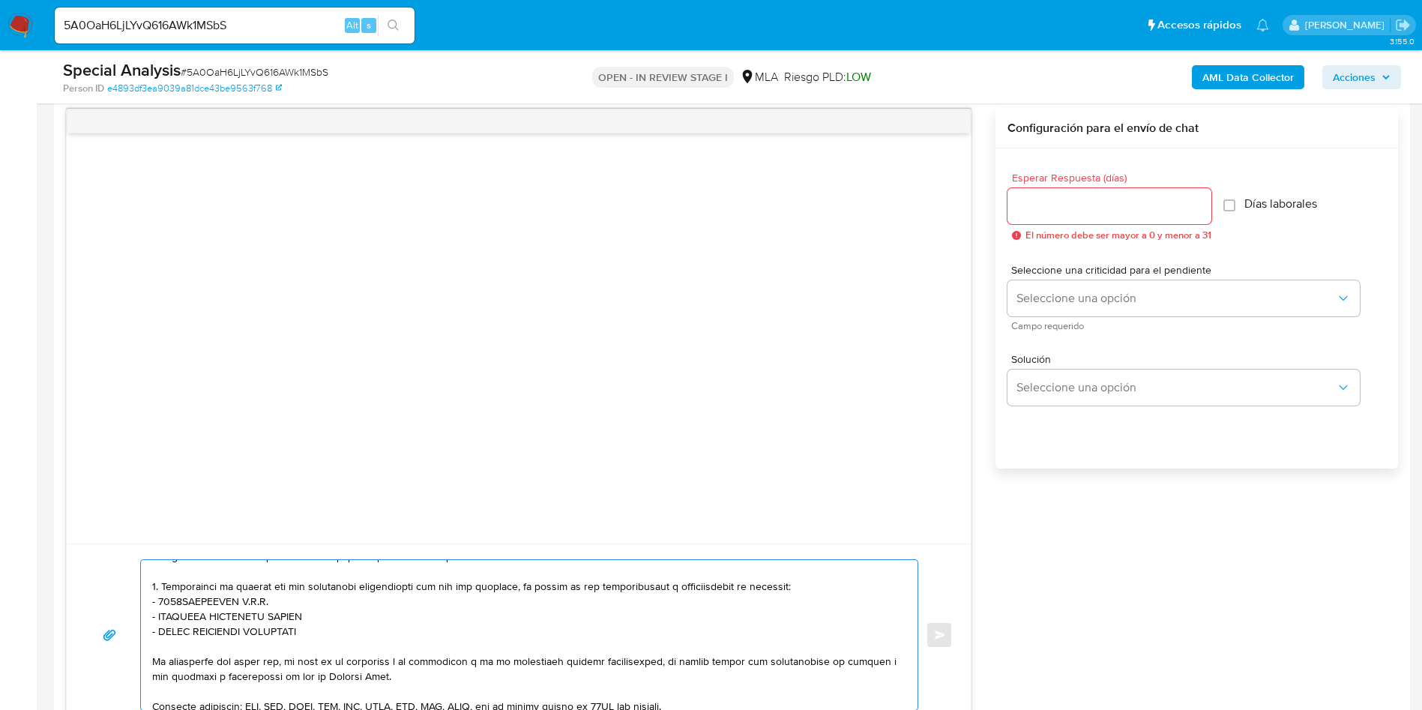
scroll to position [0, 0]
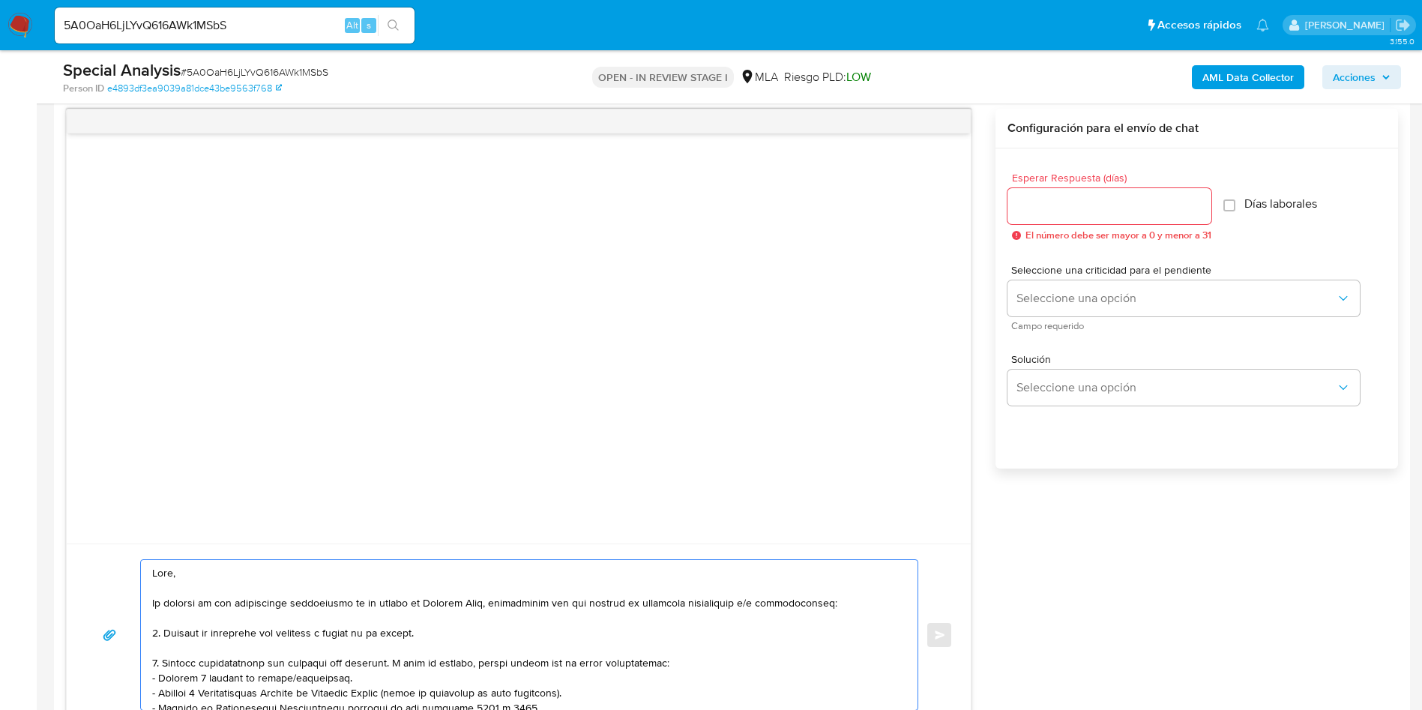
drag, startPoint x: 281, startPoint y: 681, endPoint x: 124, endPoint y: 505, distance: 236.8
click at [124, 505] on div "Enviar" at bounding box center [519, 418] width 906 height 618
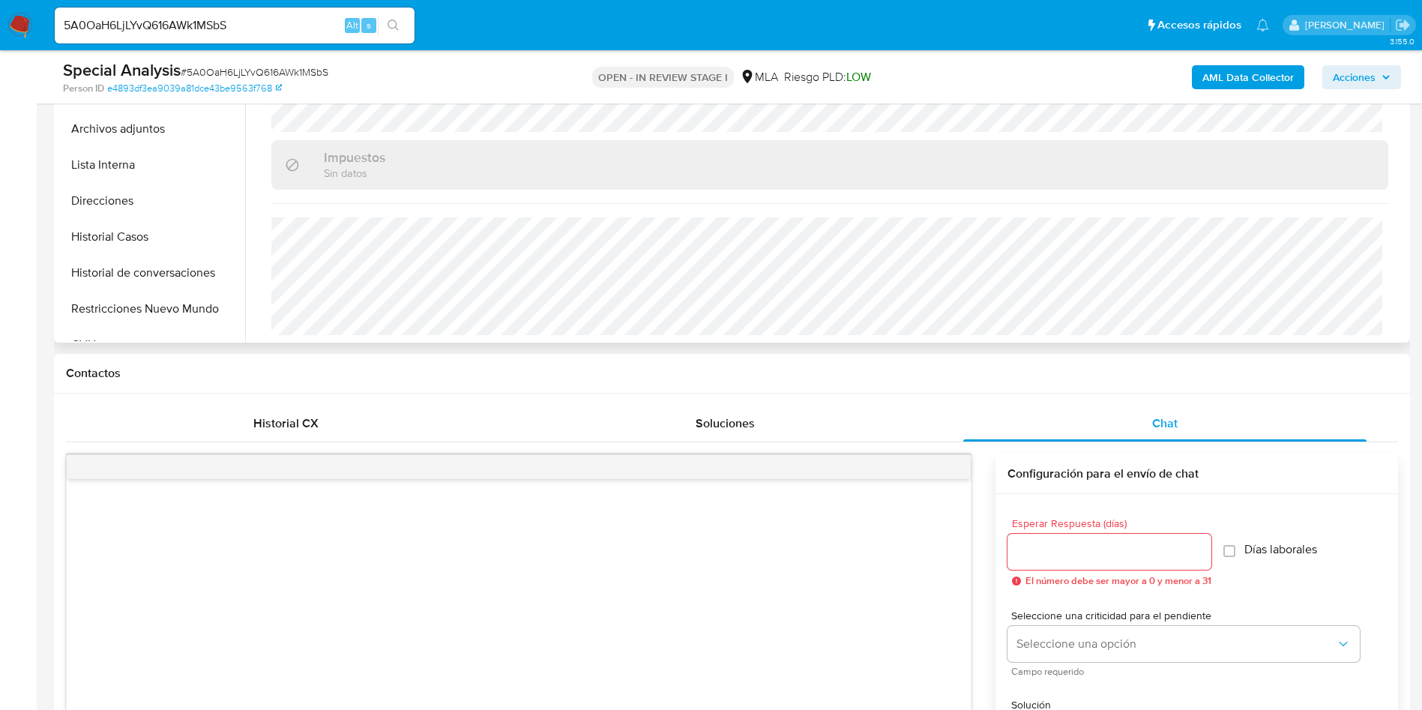
scroll to position [101, 0]
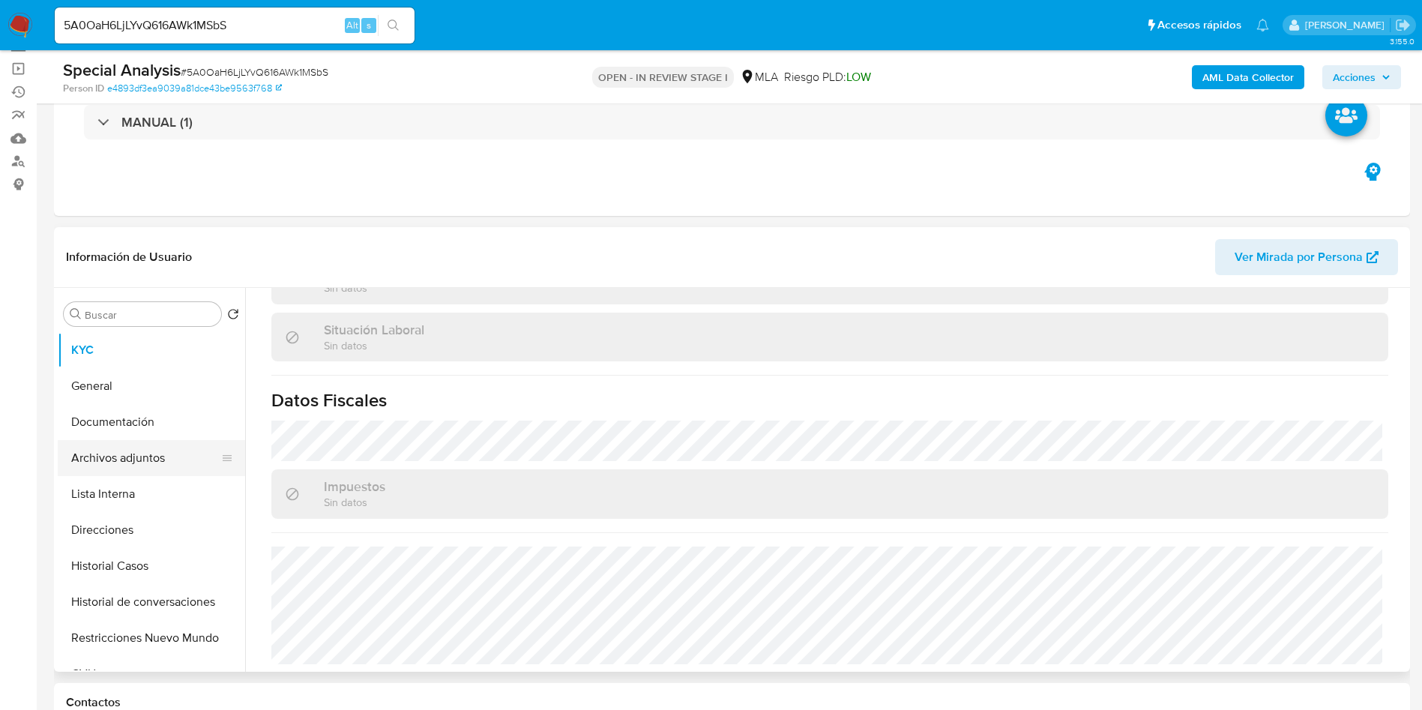
click at [153, 453] on button "Archivos adjuntos" at bounding box center [145, 458] width 175 height 36
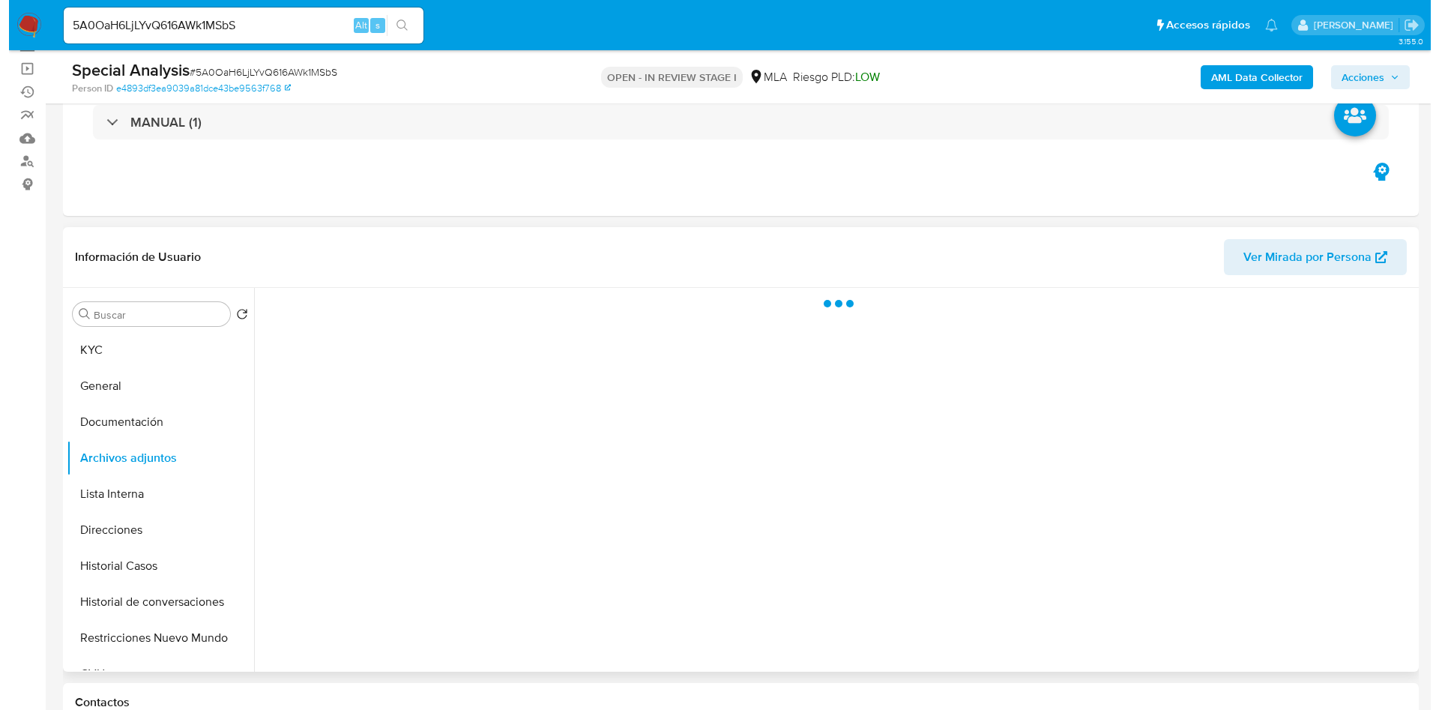
scroll to position [0, 0]
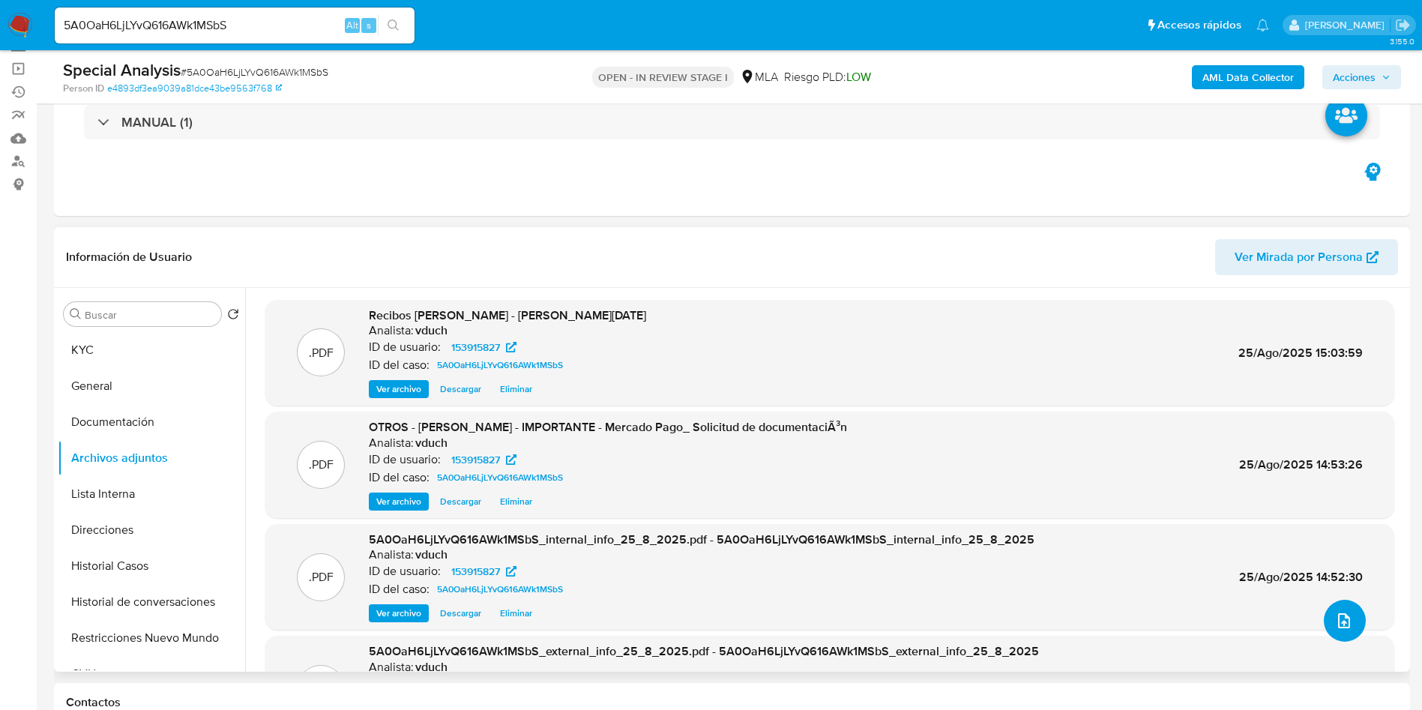
click at [1343, 618] on icon "upload-file" at bounding box center [1344, 621] width 18 height 18
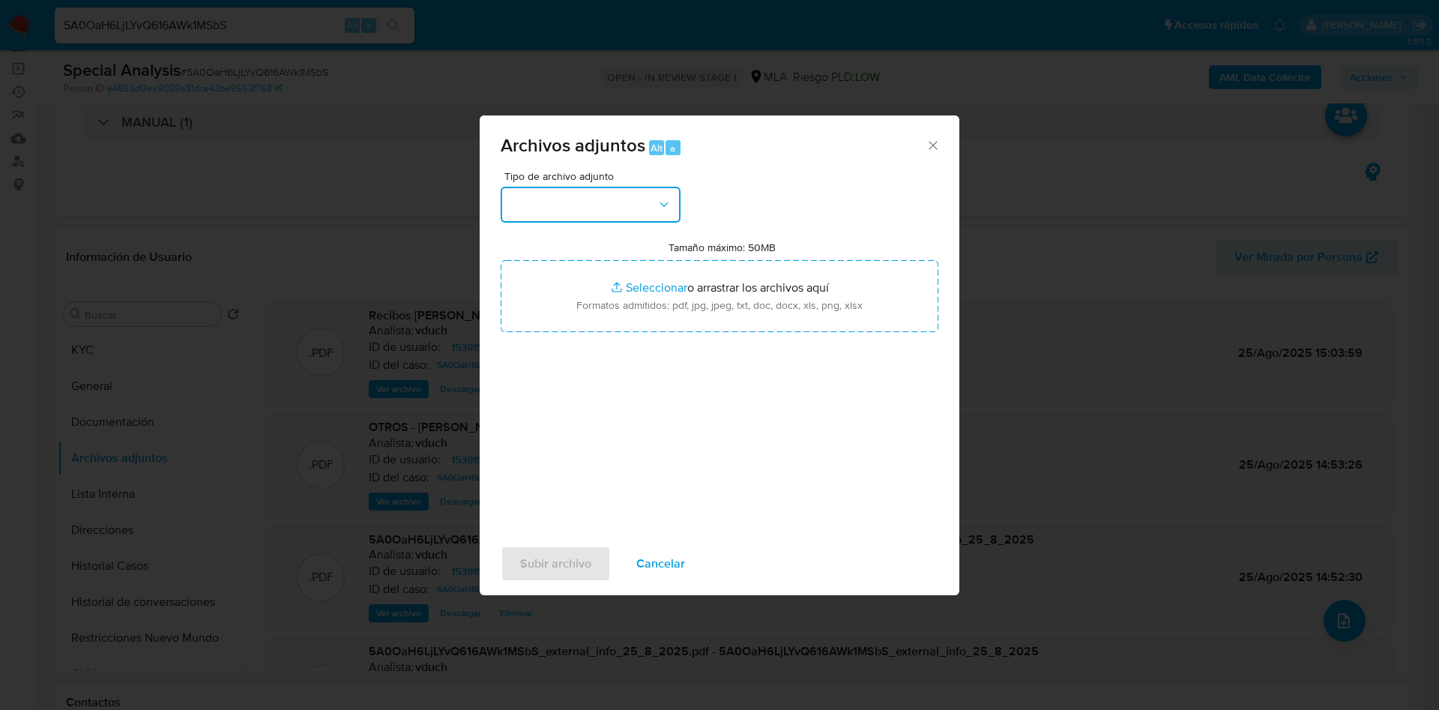
click at [670, 211] on button "button" at bounding box center [591, 205] width 180 height 36
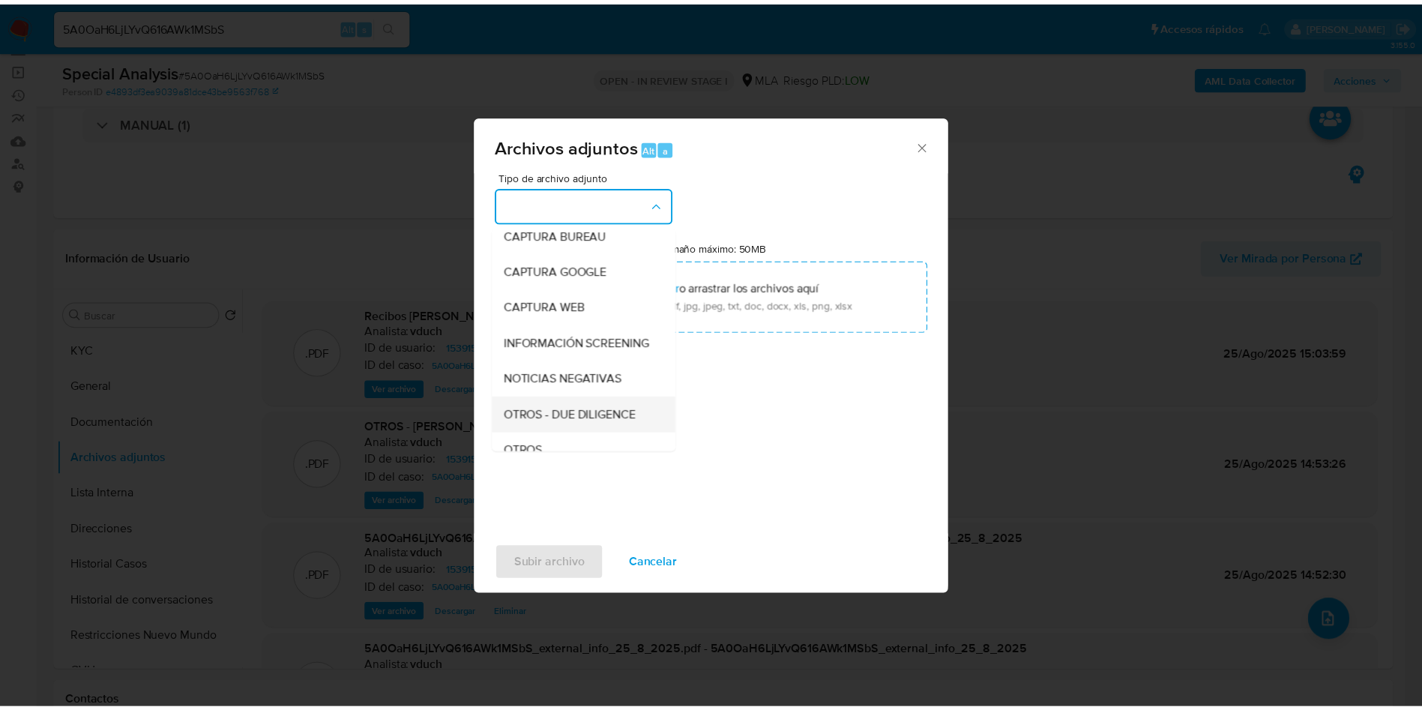
scroll to position [112, 0]
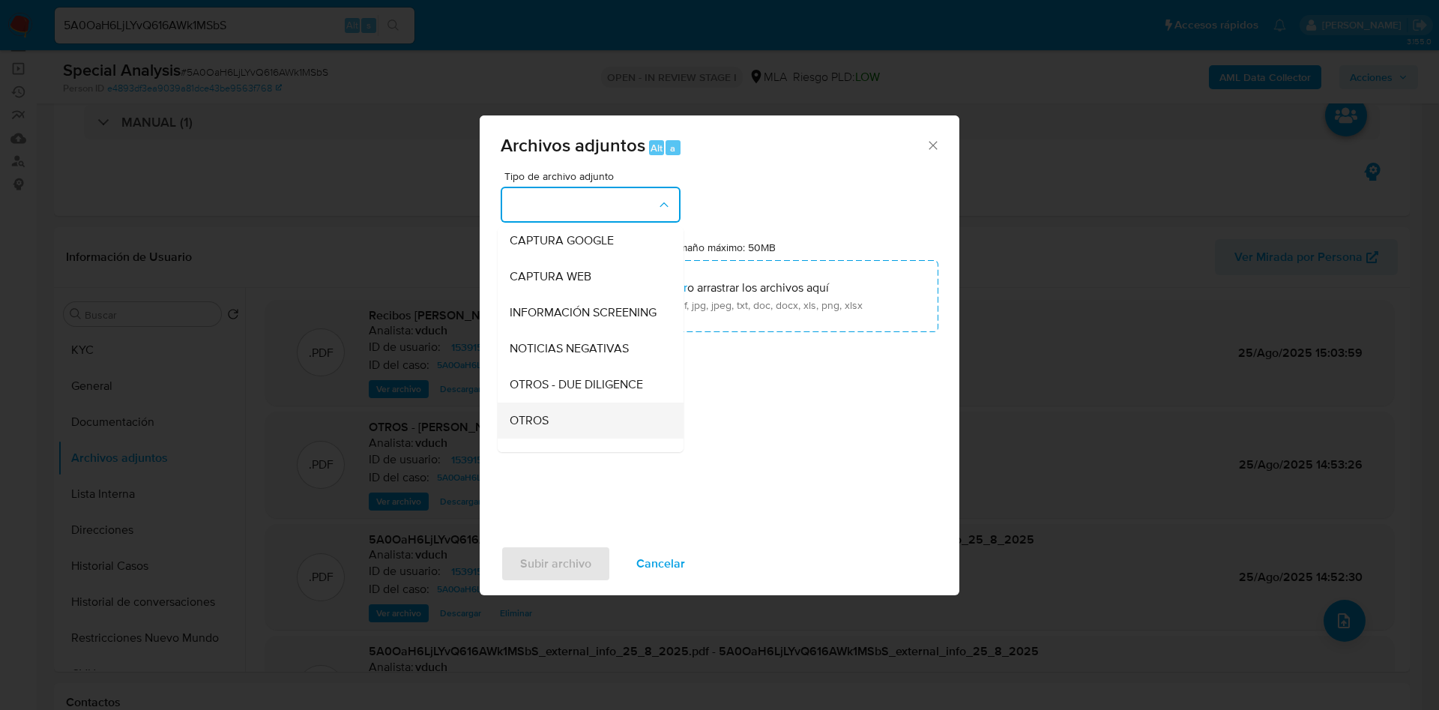
click at [609, 433] on div "OTROS" at bounding box center [586, 421] width 153 height 36
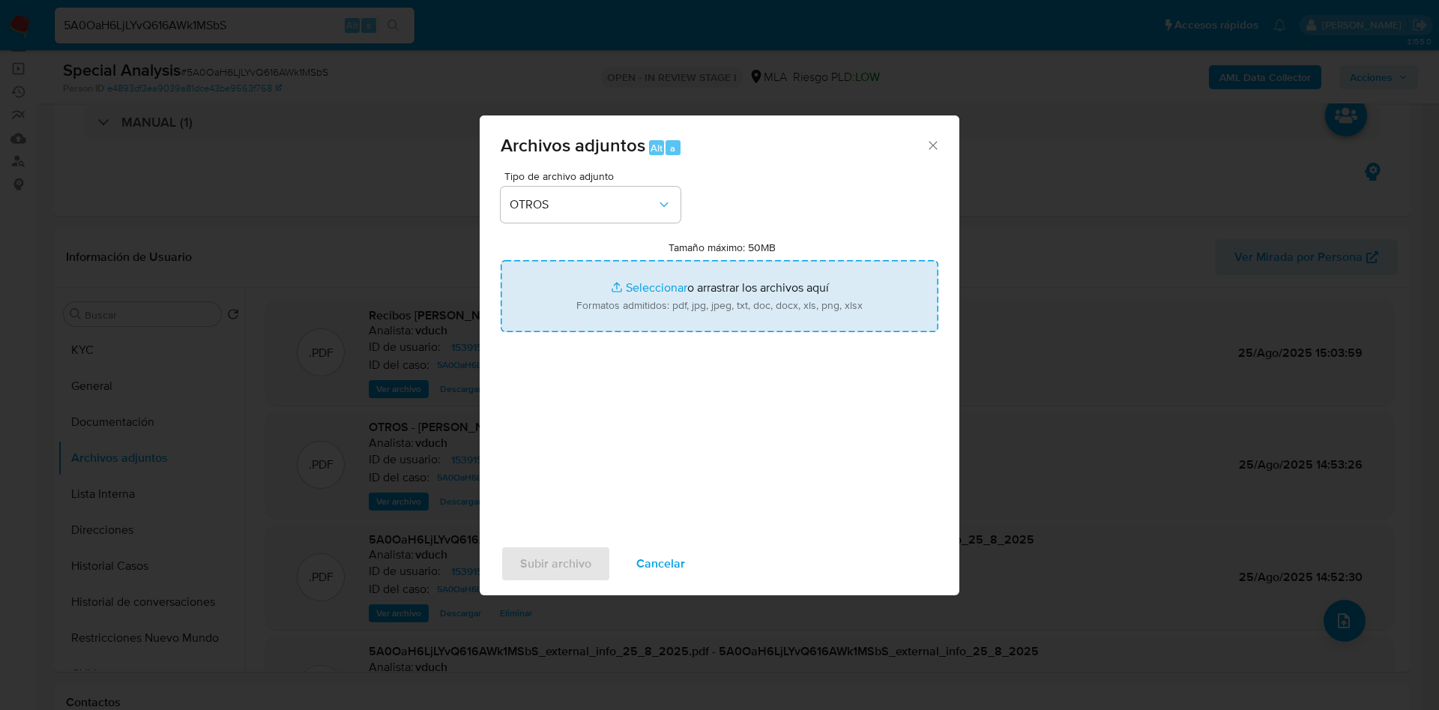
type input "C:\fakepath\Movimientos 5A0OaH6LjLYvQ616AWk1MSbS_2025_08_25_12_42_12.xlsx"
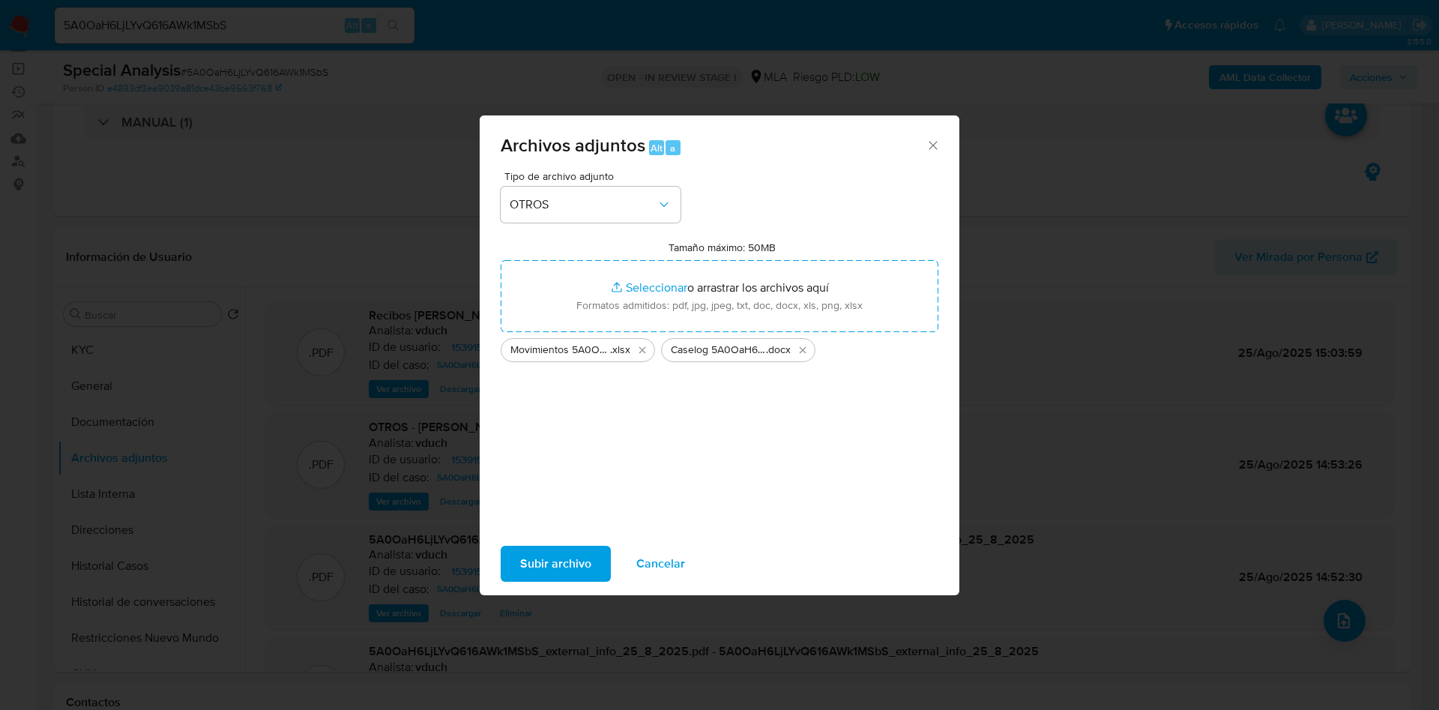
click at [570, 557] on span "Subir archivo" at bounding box center [555, 563] width 71 height 33
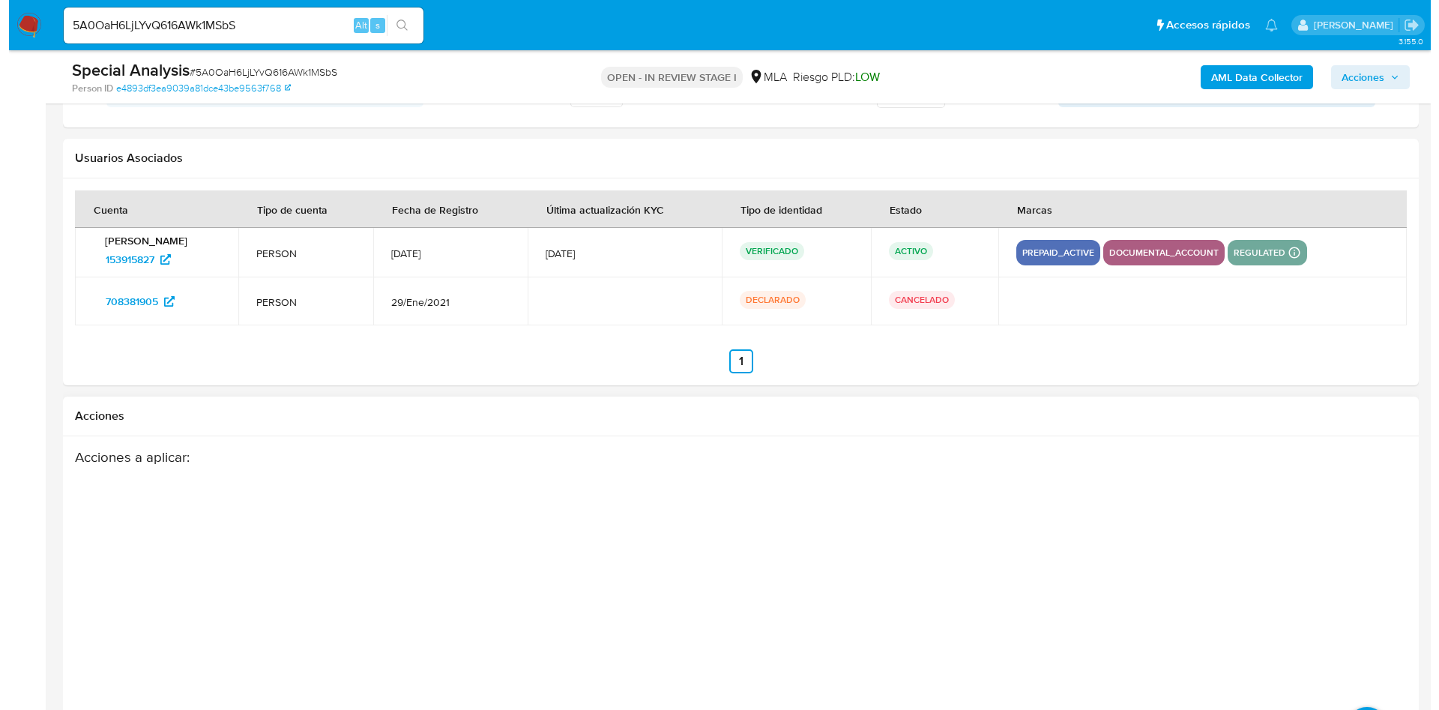
scroll to position [2685, 0]
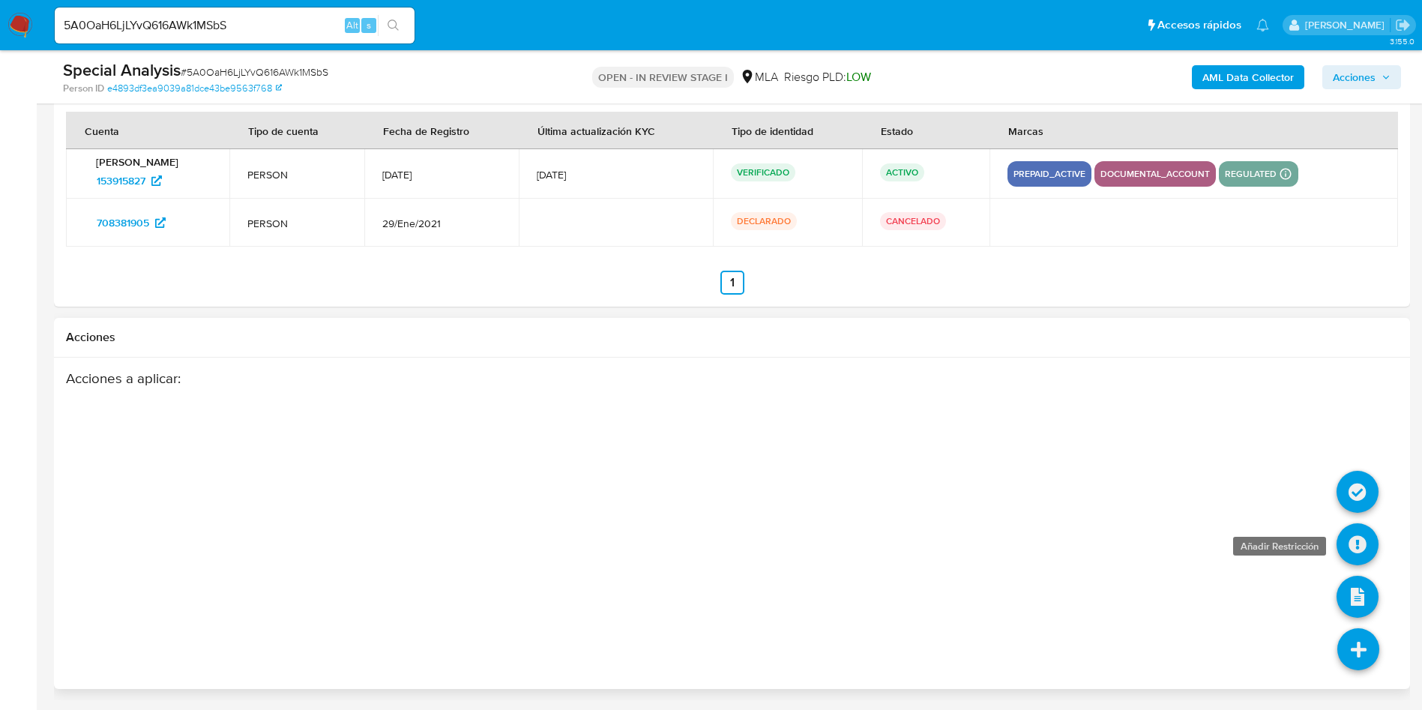
click at [1356, 537] on icon at bounding box center [1358, 544] width 42 height 42
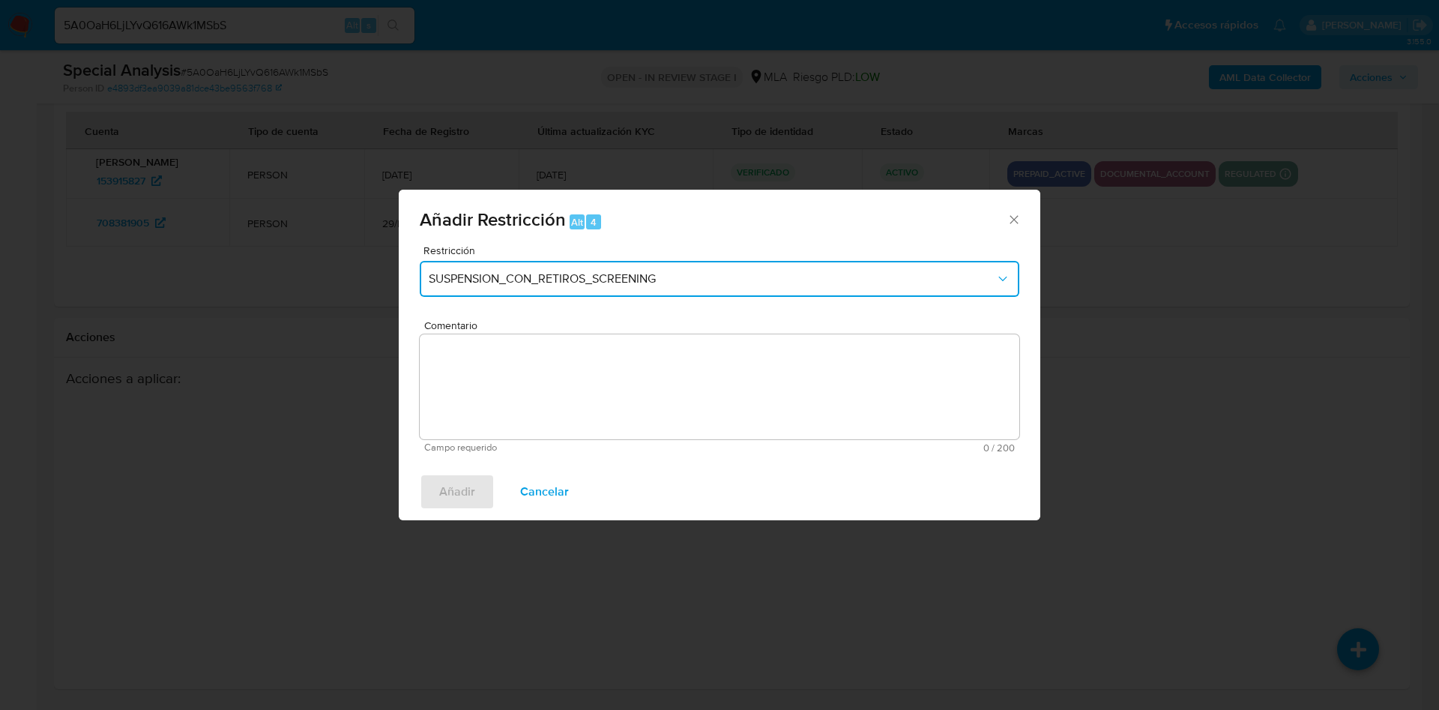
click at [618, 286] on span "SUSPENSION_CON_RETIROS_SCREENING" at bounding box center [712, 278] width 567 height 15
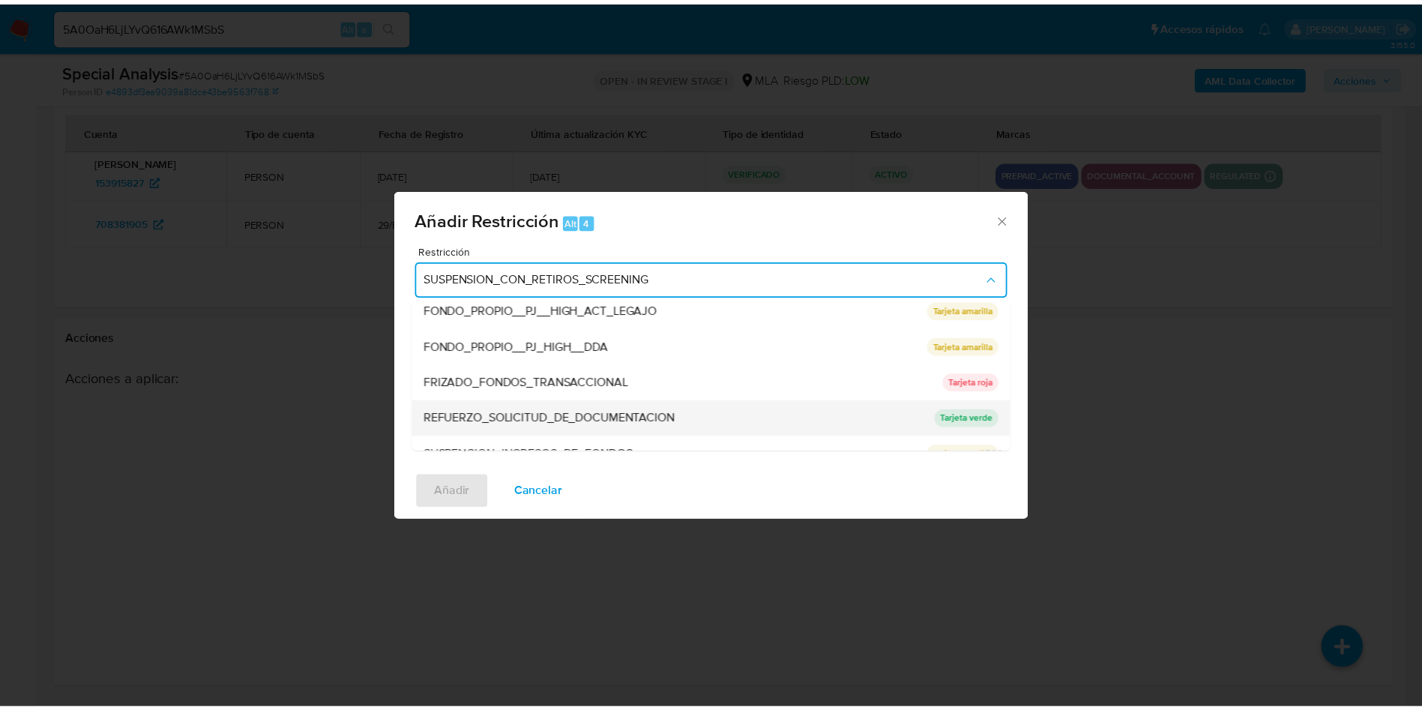
scroll to position [318, 0]
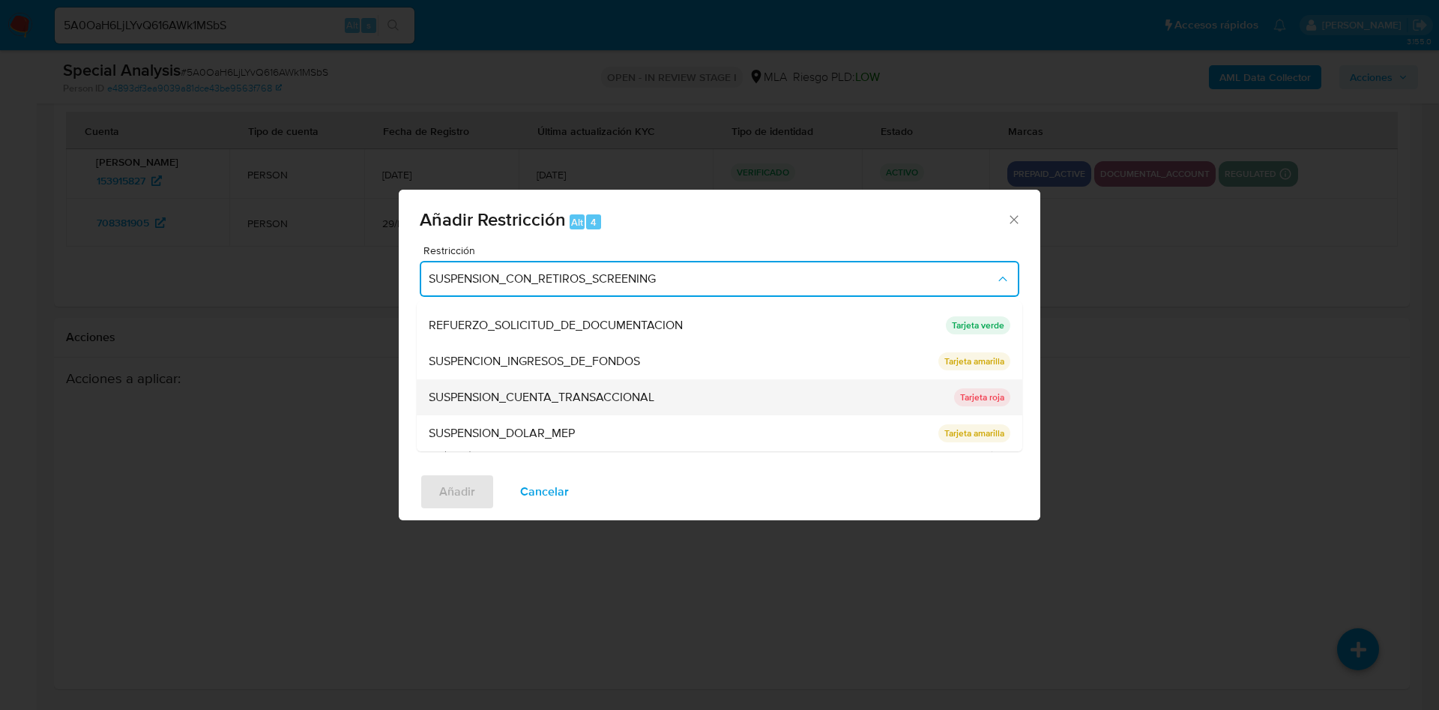
click at [542, 400] on span "SUSPENSION_CUENTA_TRANSACCIONAL" at bounding box center [542, 397] width 226 height 15
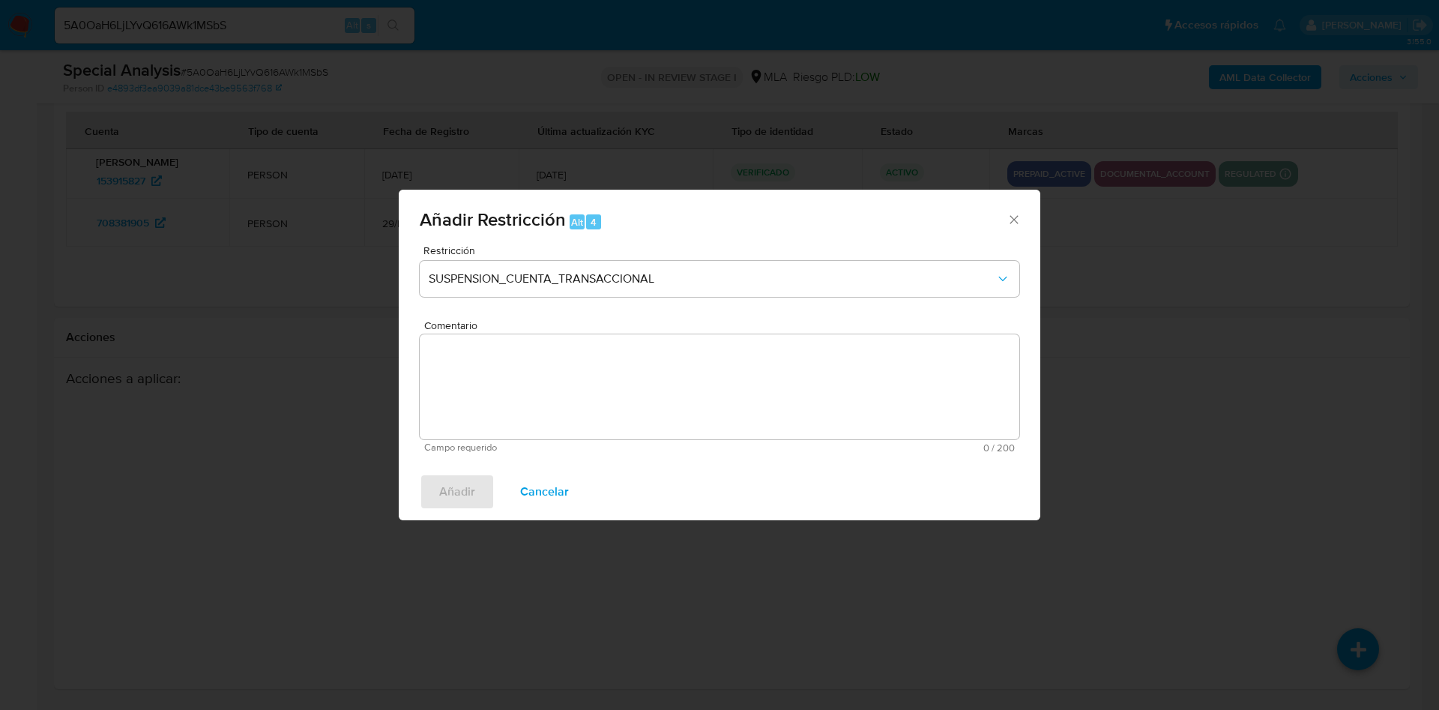
click at [724, 444] on span "0 / 200" at bounding box center [867, 448] width 295 height 10
click at [711, 415] on textarea "Comentario" at bounding box center [720, 386] width 600 height 105
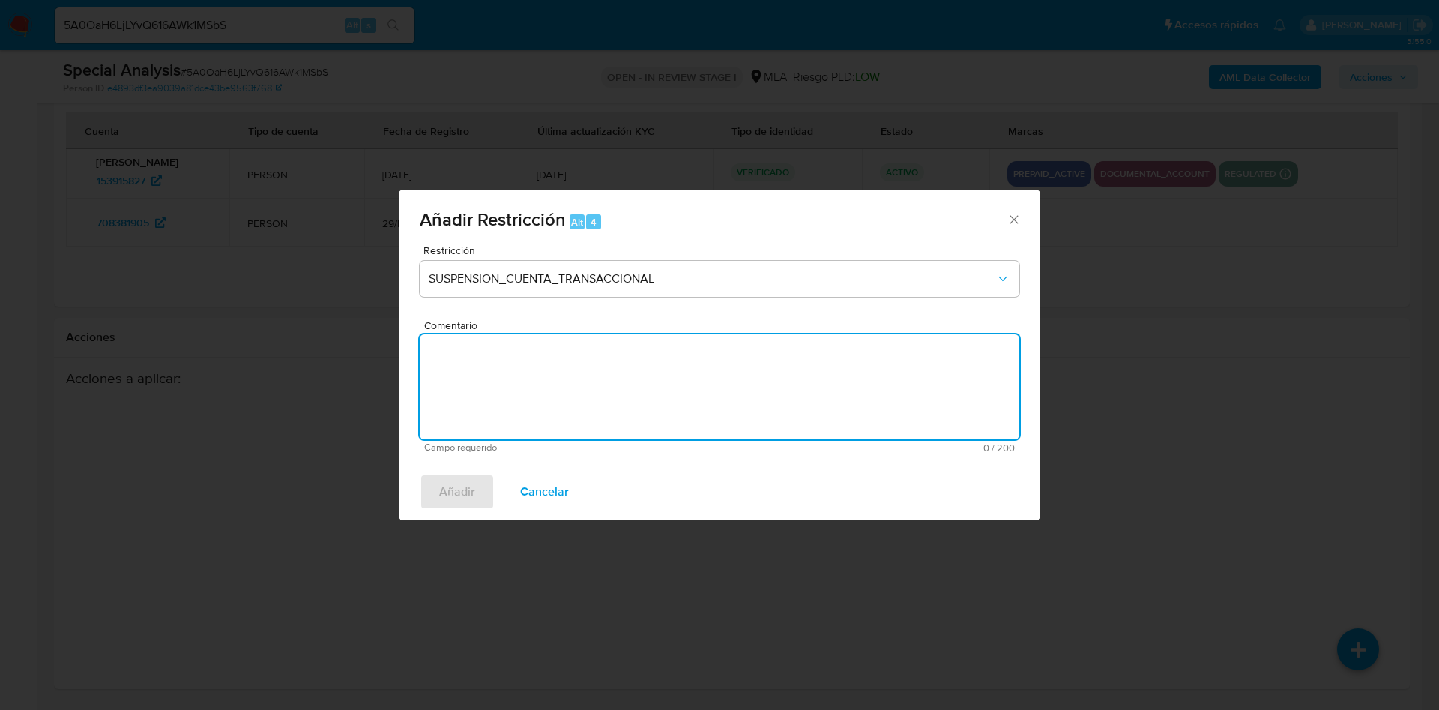
type textarea "a"
type textarea "AML"
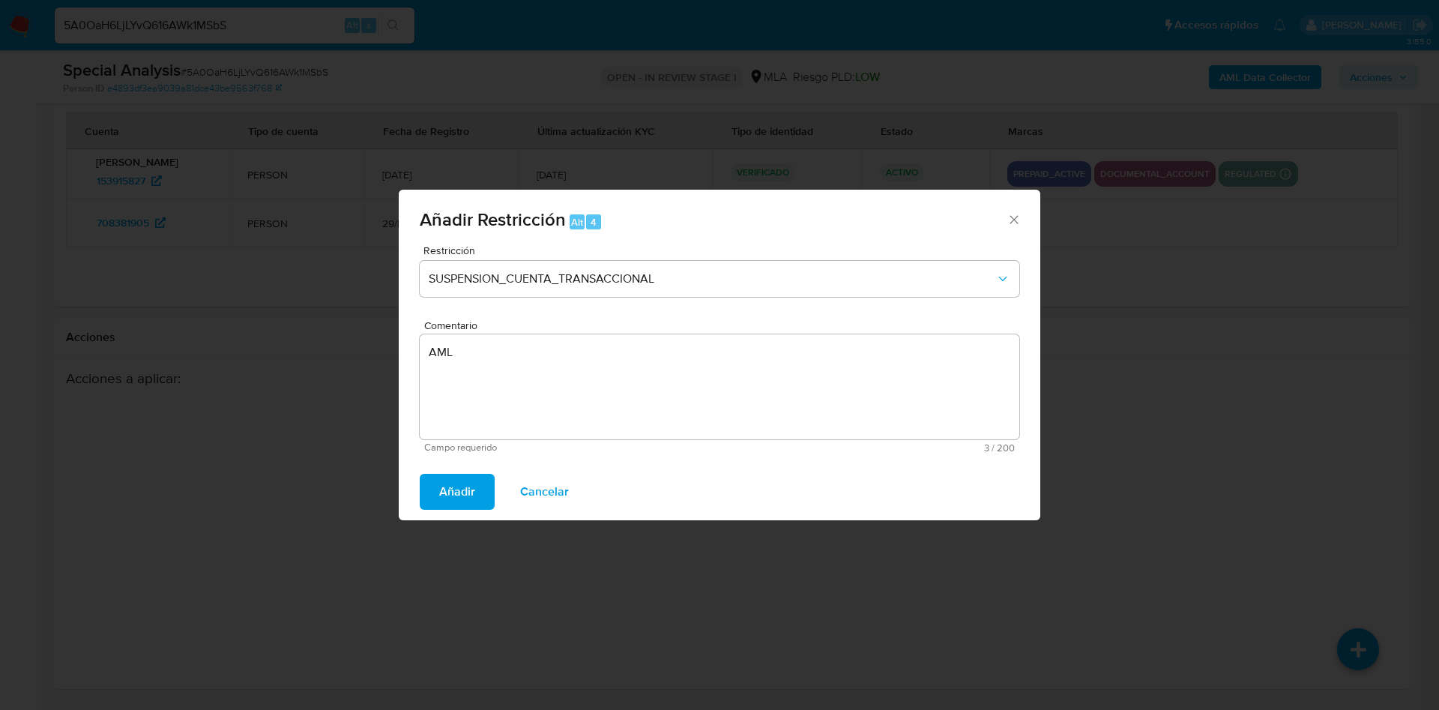
click at [460, 499] on span "Añadir" at bounding box center [457, 491] width 36 height 33
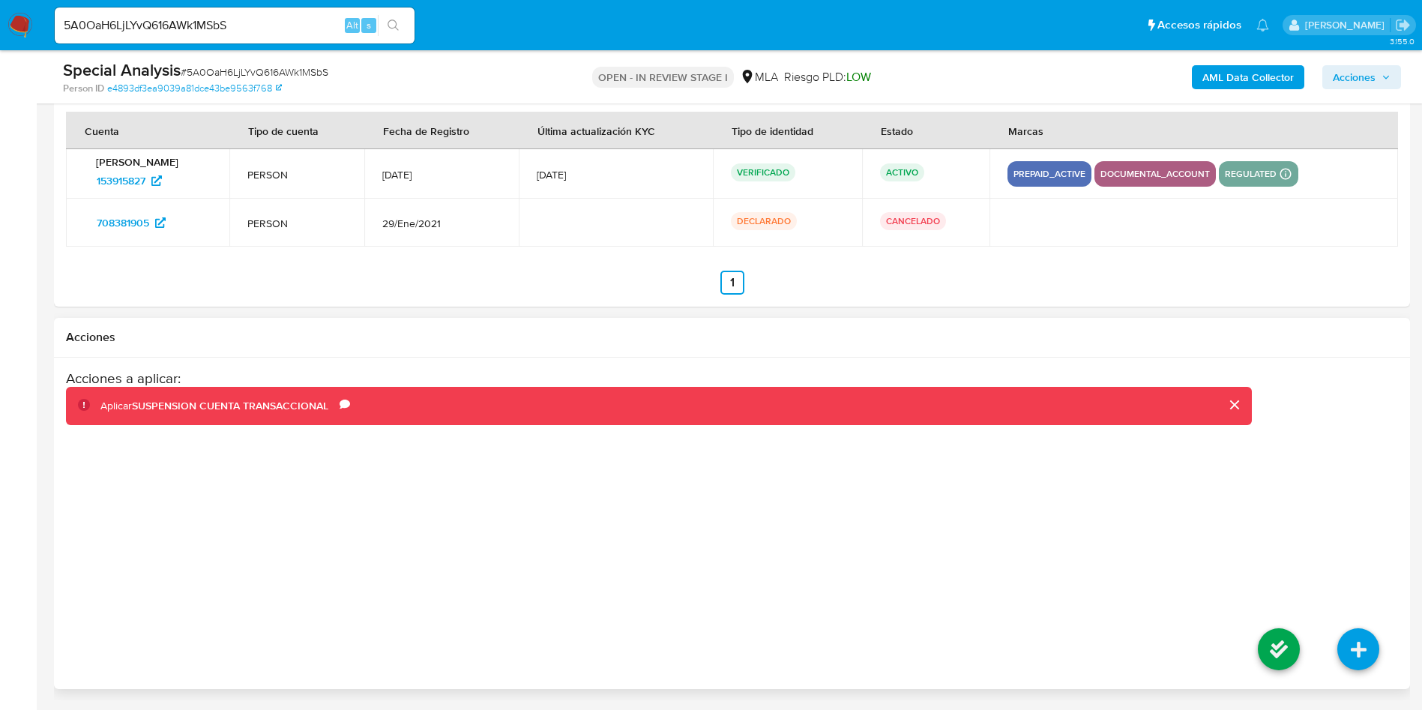
click at [1304, 663] on li at bounding box center [1278, 651] width 79 height 84
click at [1301, 659] on li at bounding box center [1278, 651] width 79 height 84
click at [1291, 650] on icon at bounding box center [1279, 649] width 42 height 42
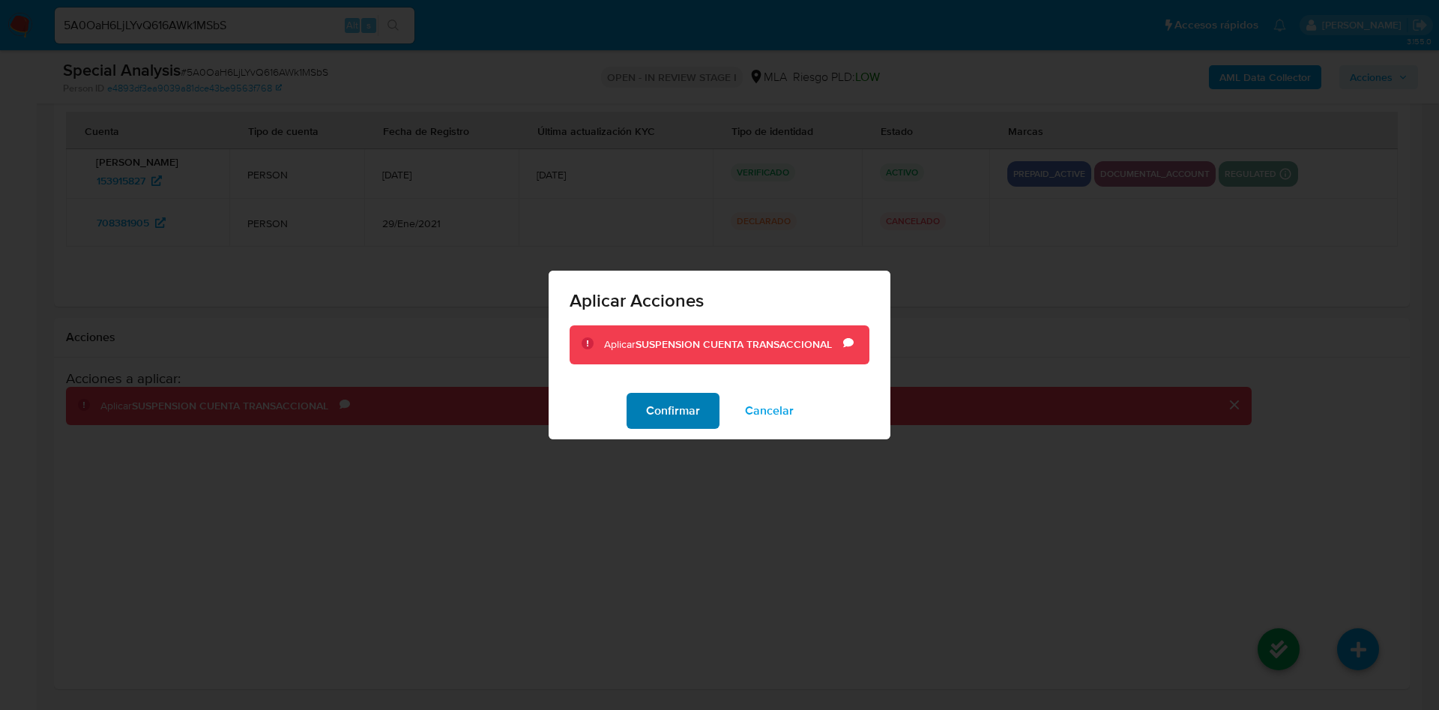
click at [635, 395] on button "Confirmar" at bounding box center [673, 411] width 93 height 36
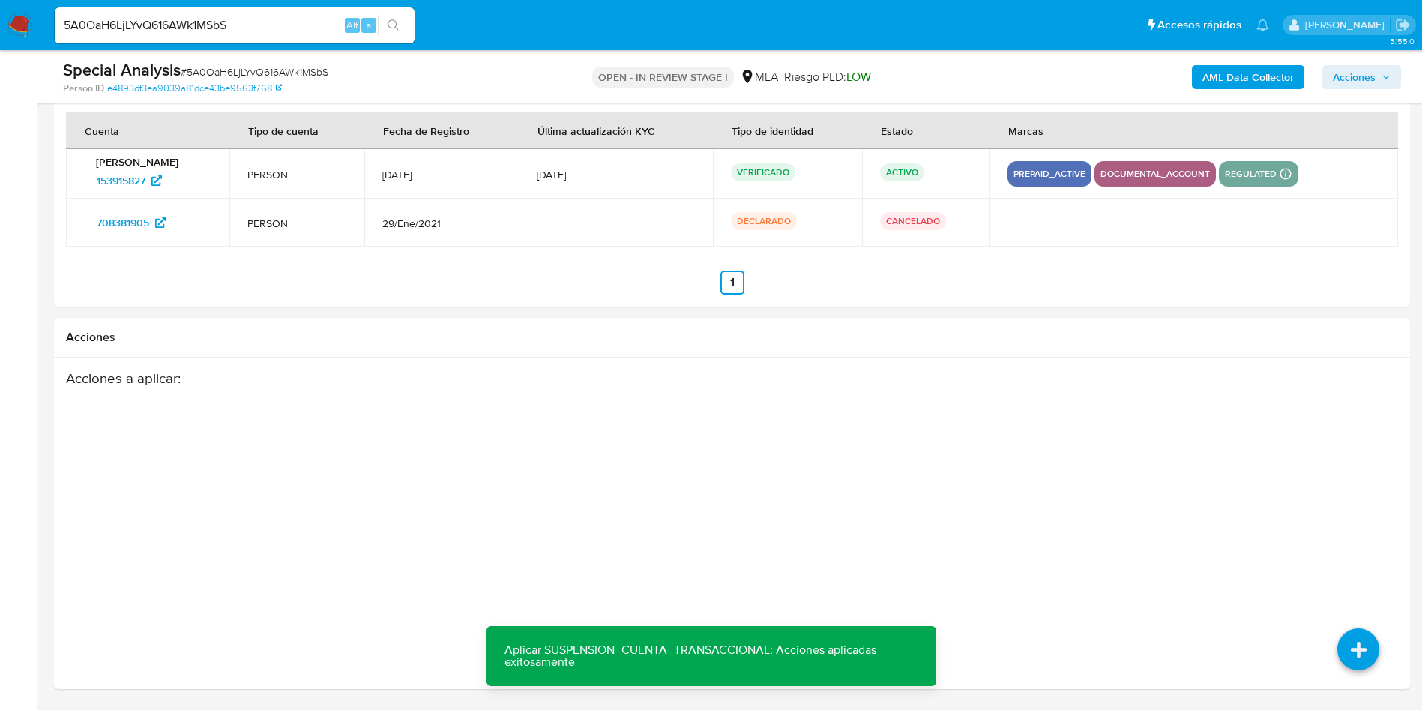
click at [1391, 78] on button "Acciones" at bounding box center [1361, 77] width 79 height 24
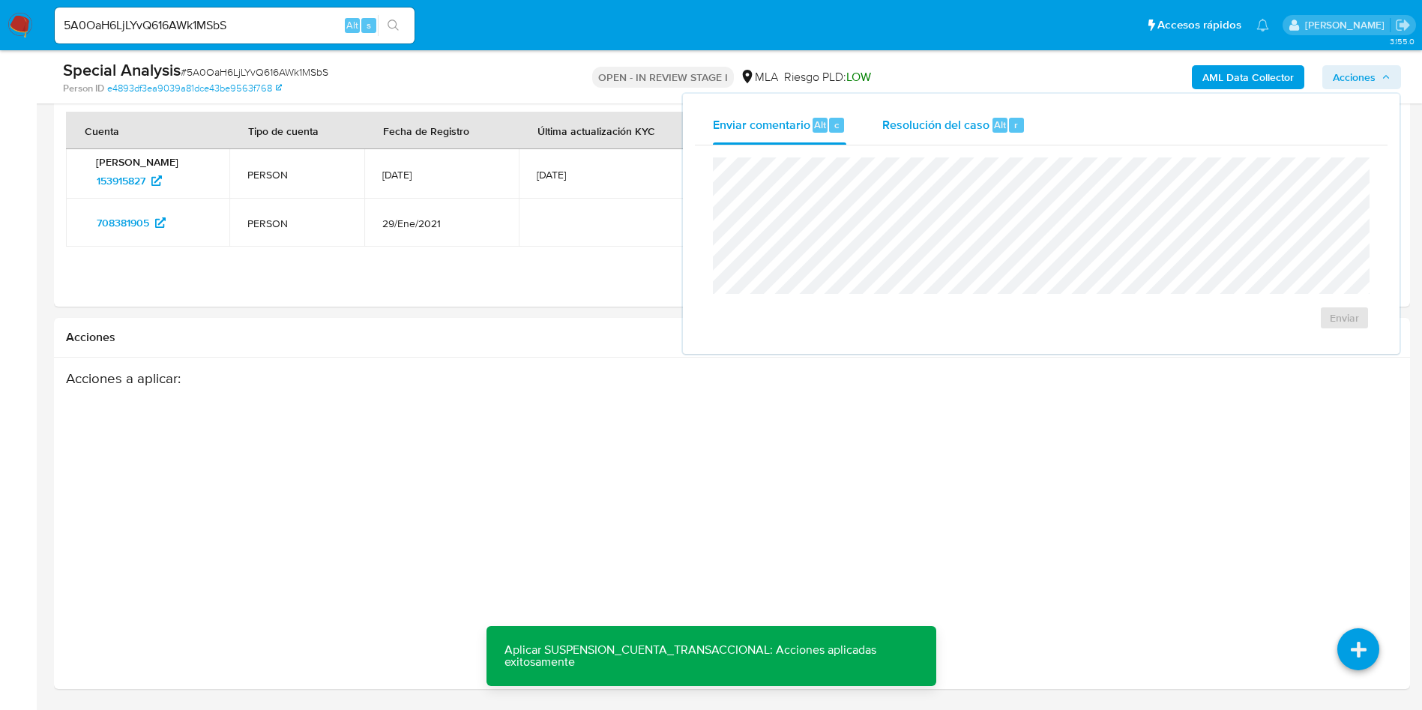
click at [987, 130] on span "Resolución del caso" at bounding box center [935, 123] width 107 height 17
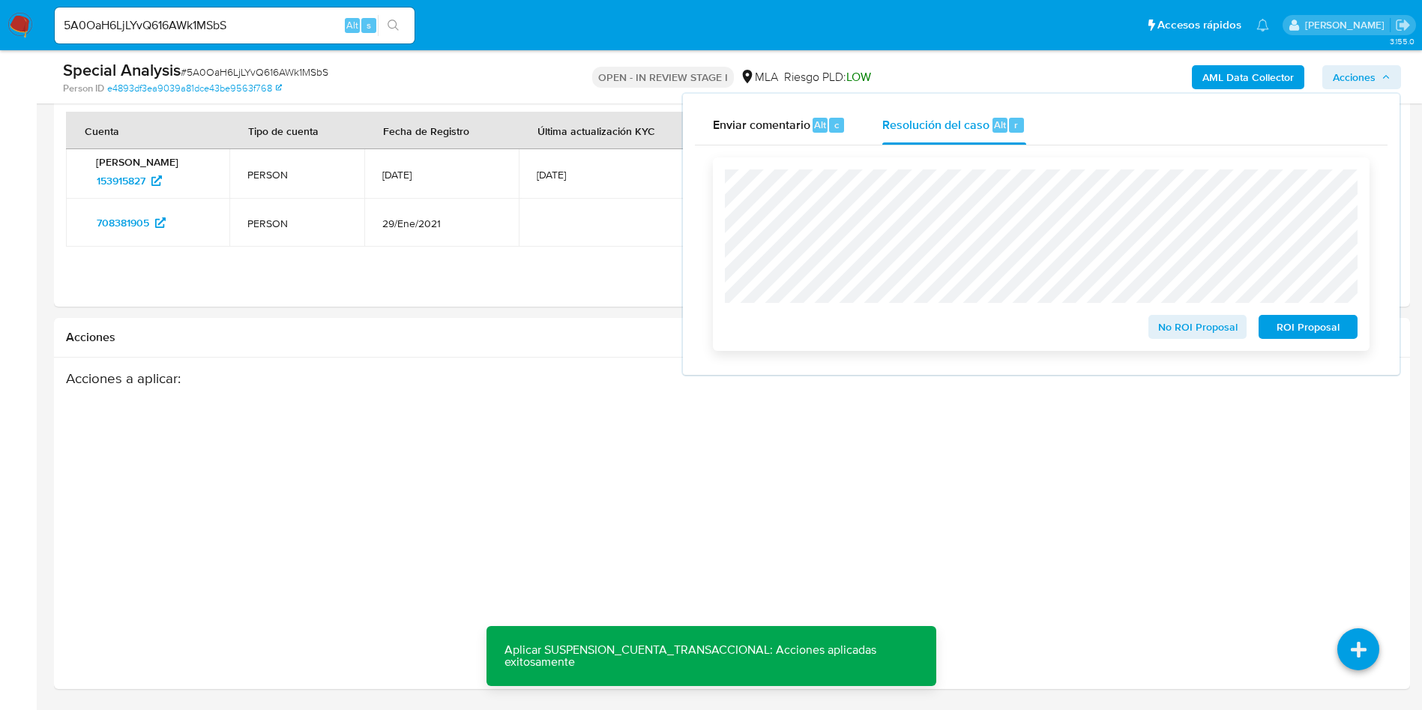
click at [1289, 328] on span "ROI Proposal" at bounding box center [1308, 326] width 78 height 21
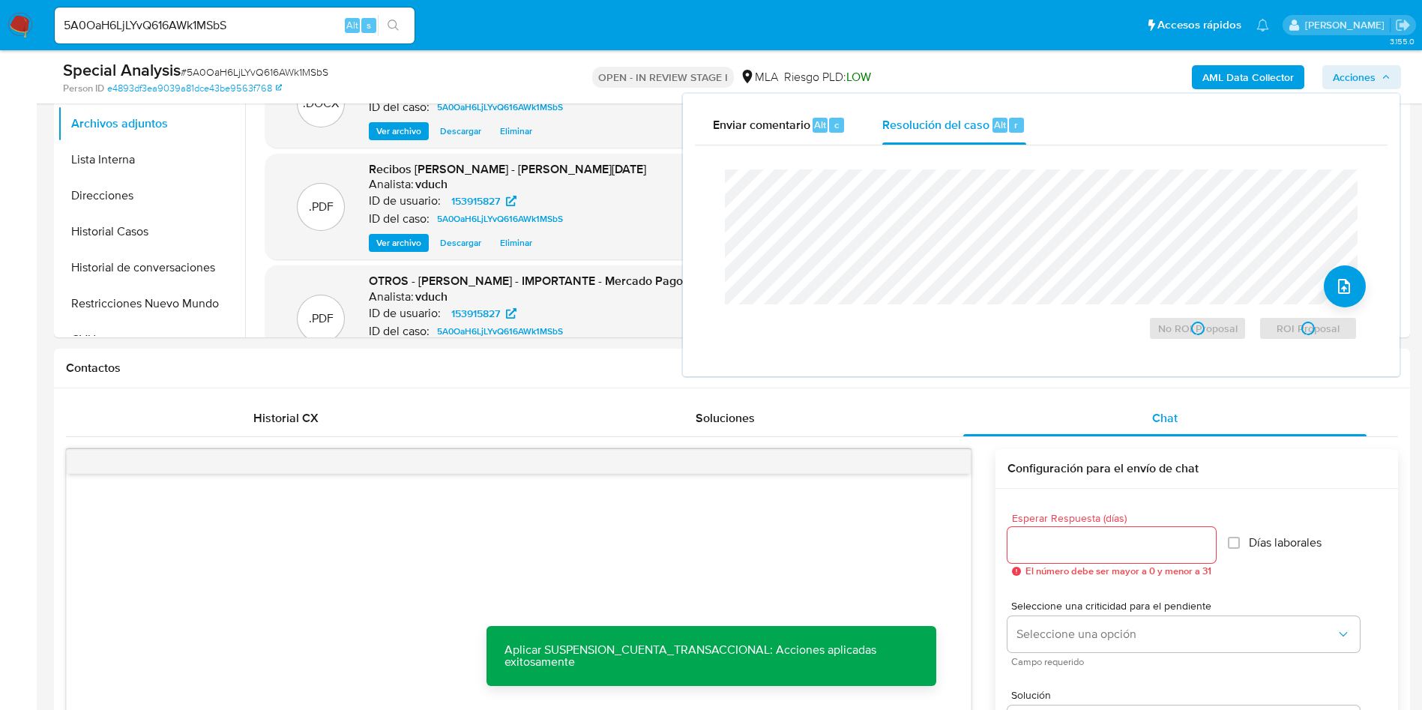
scroll to position [0, 0]
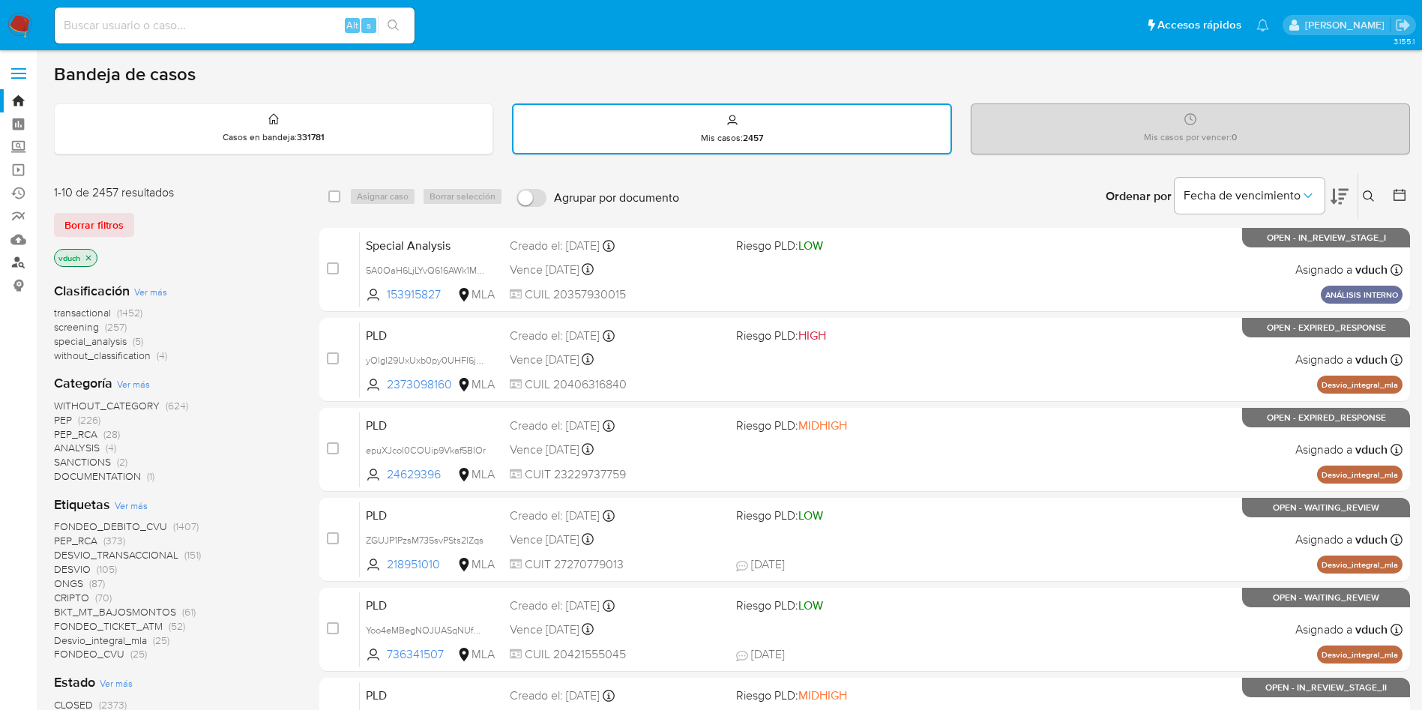
click at [8, 264] on link "Buscador de personas" at bounding box center [89, 262] width 178 height 23
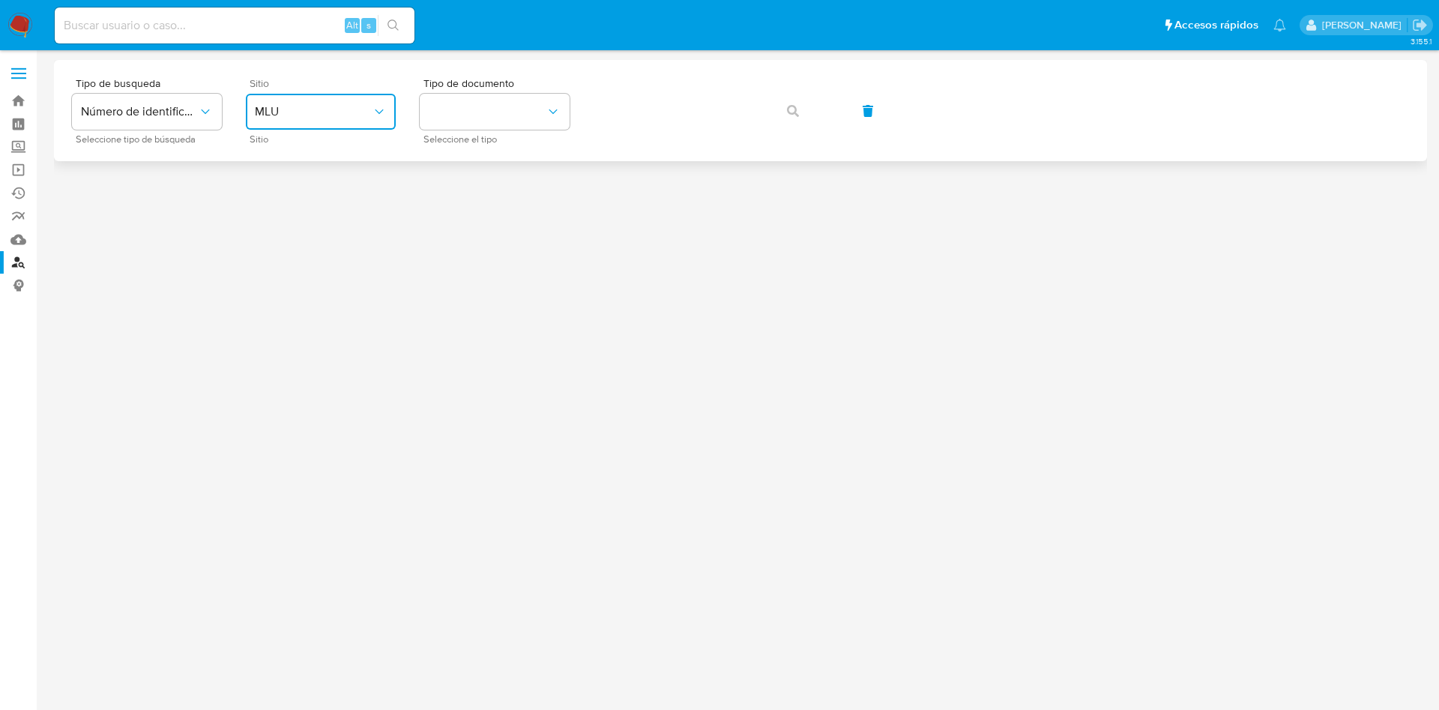
click at [336, 121] on button "MLU" at bounding box center [321, 112] width 150 height 36
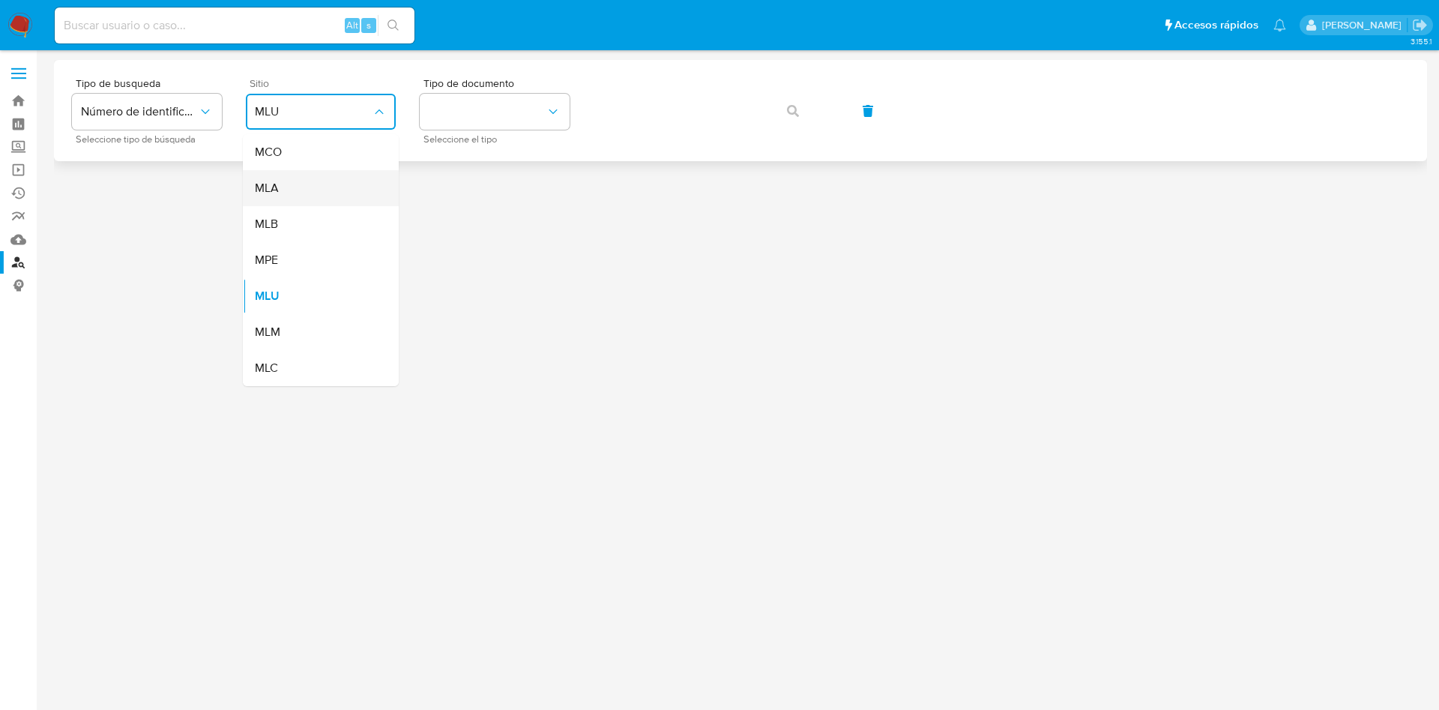
click at [316, 187] on div "MLA" at bounding box center [316, 188] width 123 height 36
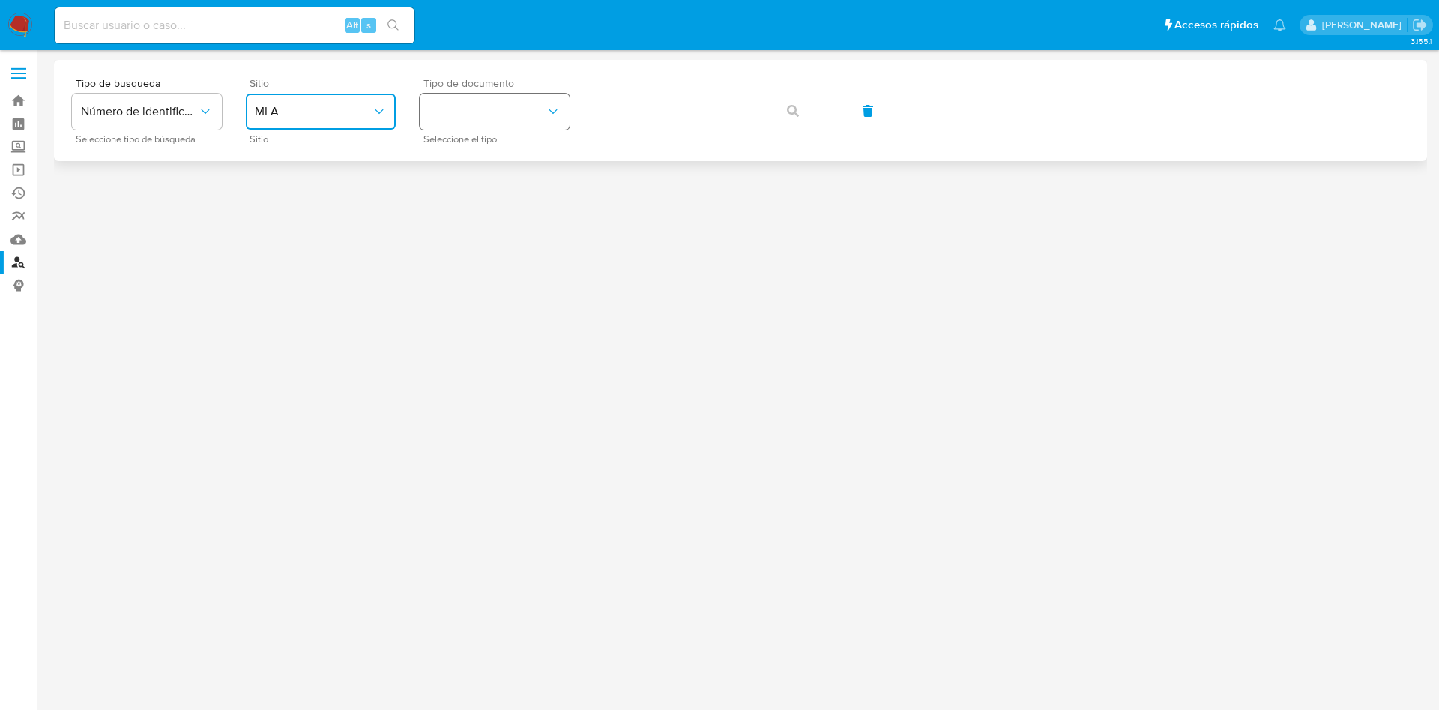
click at [465, 100] on button "identificationType" at bounding box center [495, 112] width 150 height 36
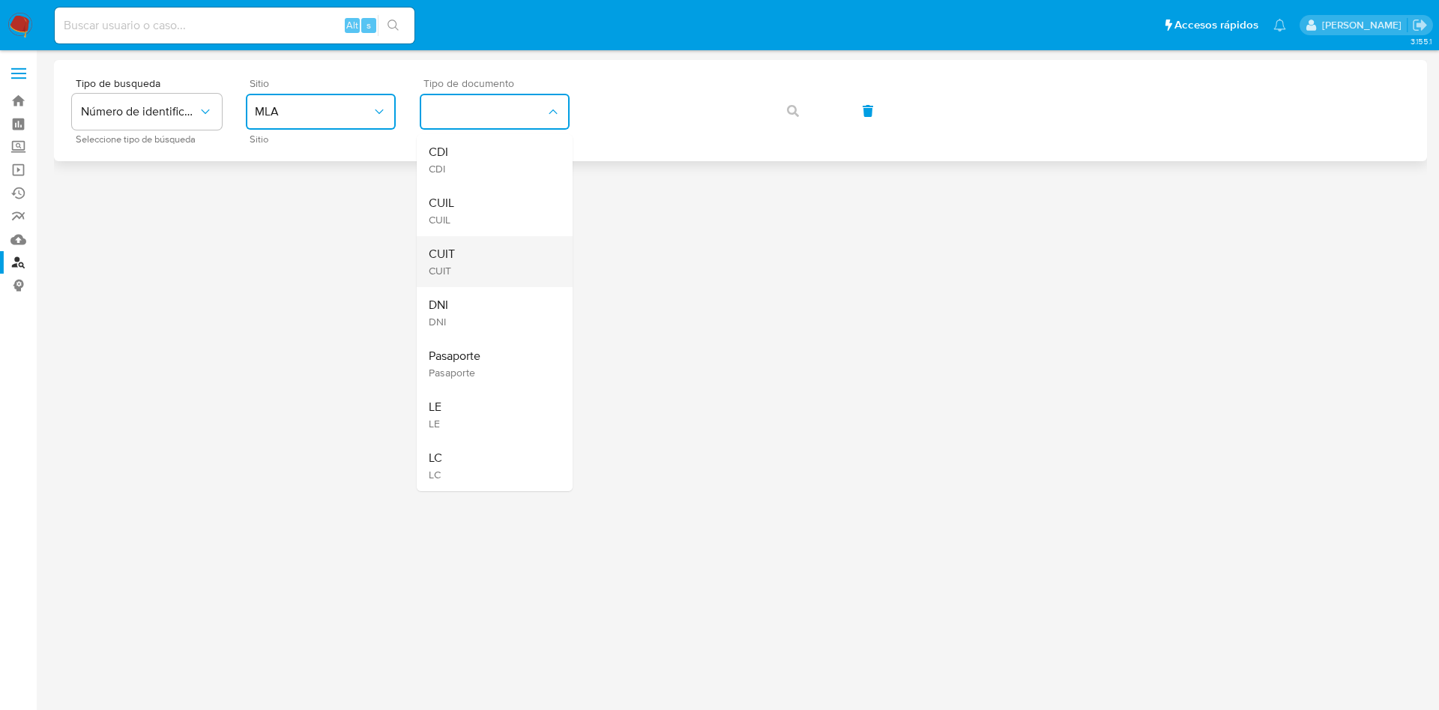
click at [496, 262] on div "CUIT CUIT" at bounding box center [490, 261] width 123 height 51
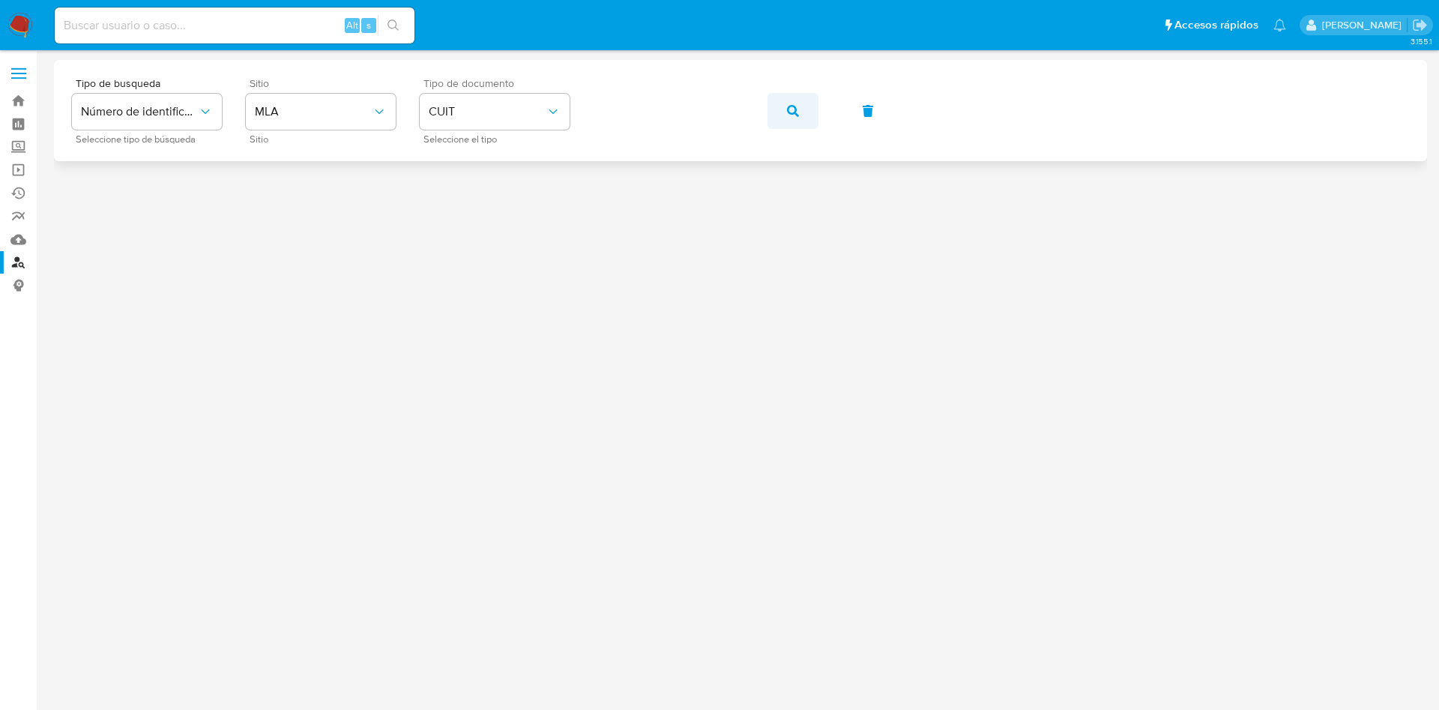
click at [796, 108] on icon "button" at bounding box center [793, 111] width 12 height 12
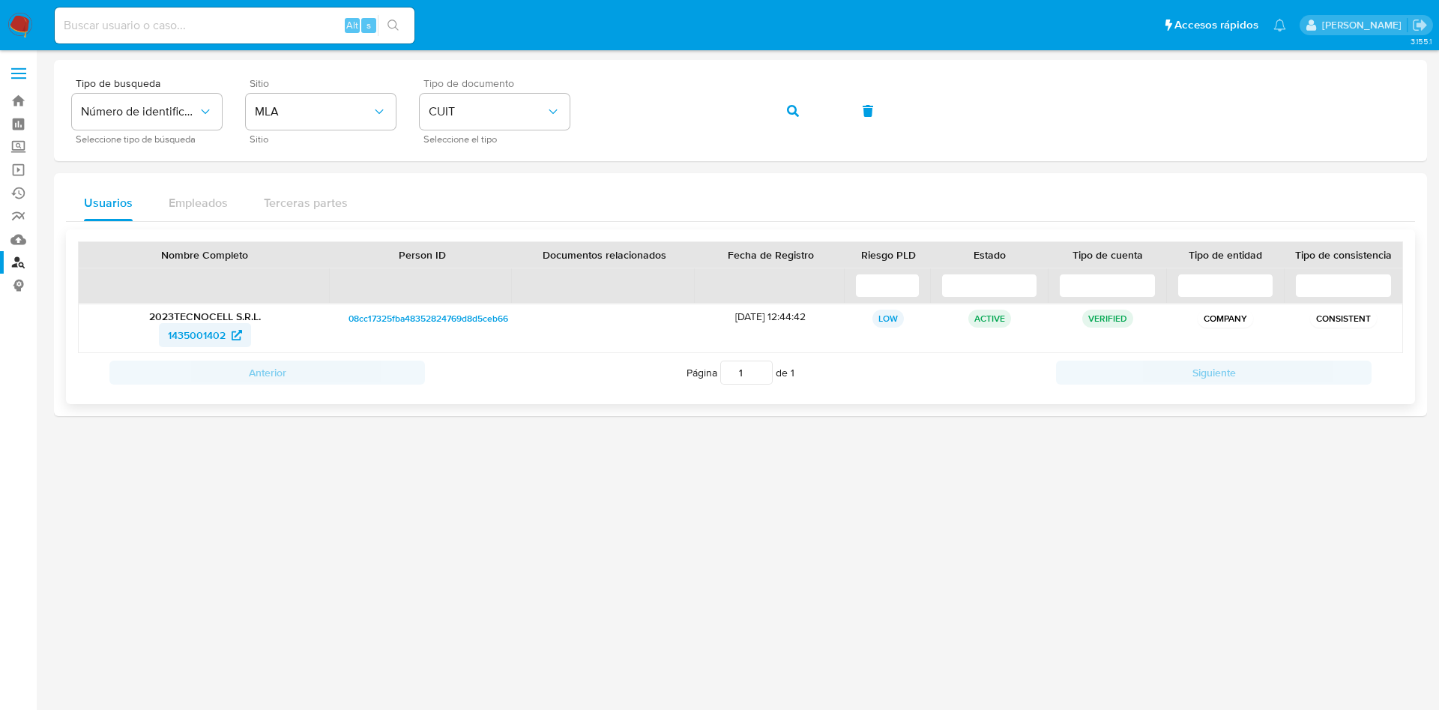
click at [228, 328] on span "1435001402" at bounding box center [205, 335] width 74 height 24
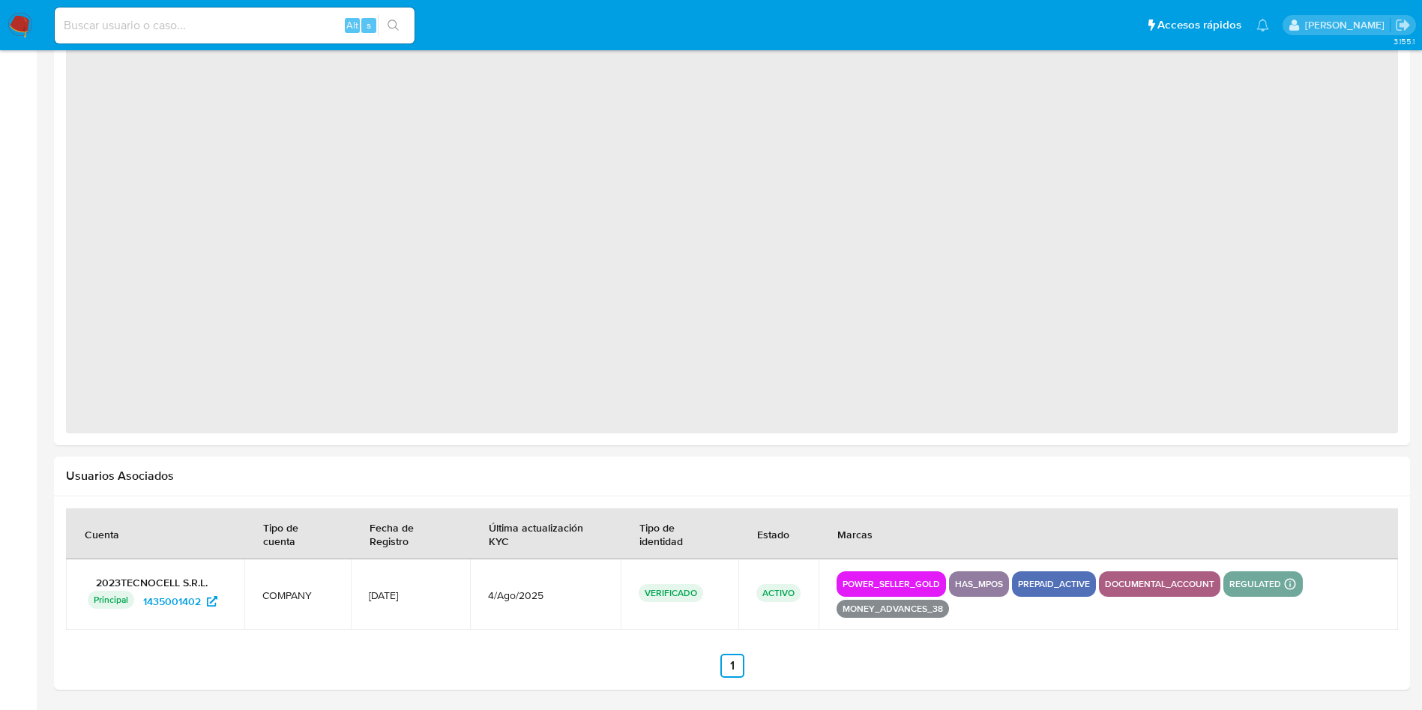
select select "10"
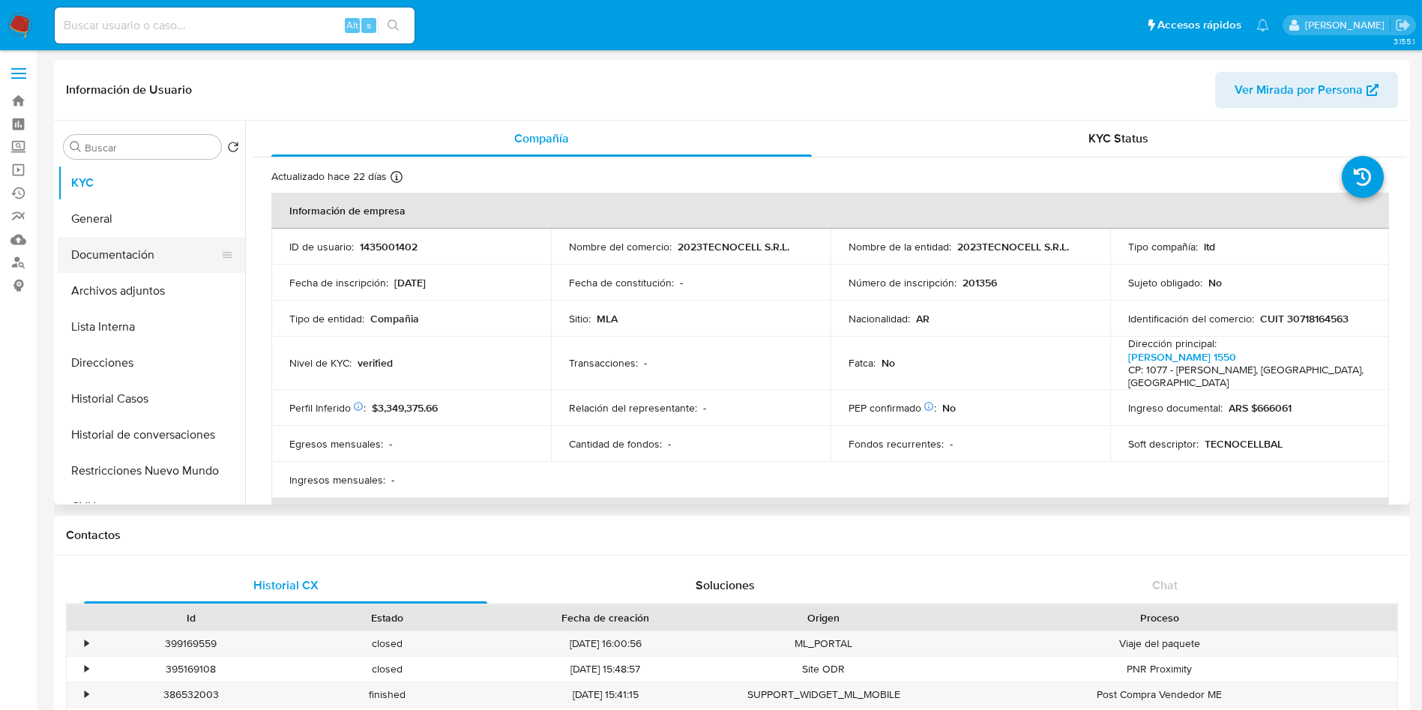
click at [141, 254] on button "Documentación" at bounding box center [145, 255] width 175 height 36
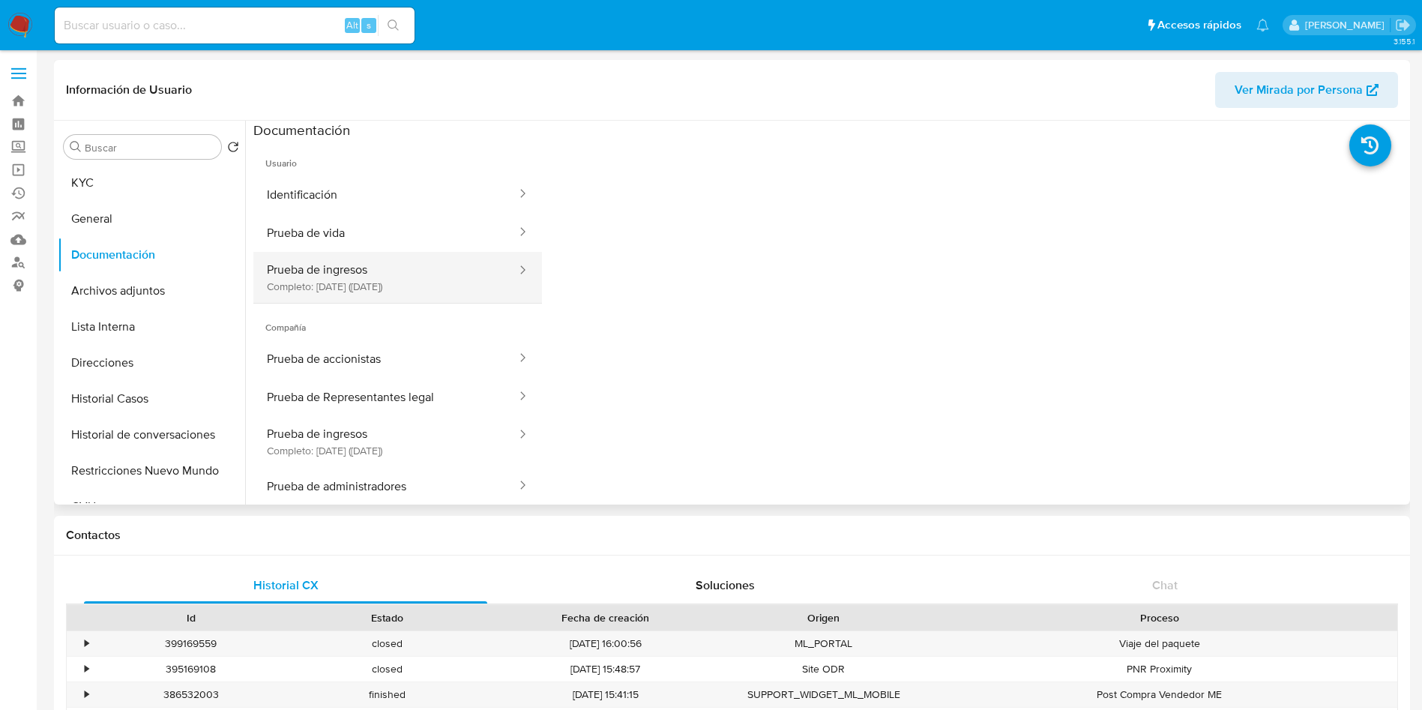
click at [393, 292] on button "Prueba de ingresos Completo: [DATE] ([DATE])" at bounding box center [385, 277] width 265 height 51
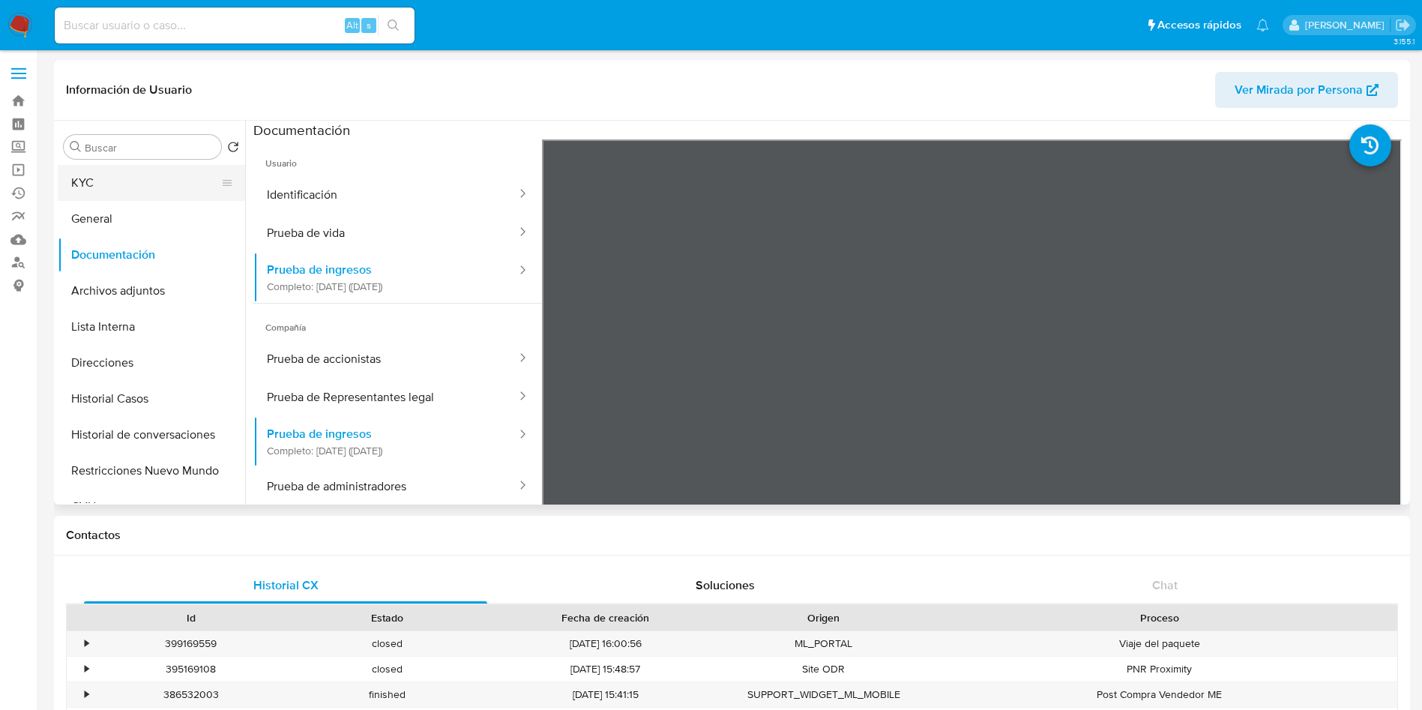
click at [155, 188] on button "KYC" at bounding box center [145, 183] width 175 height 36
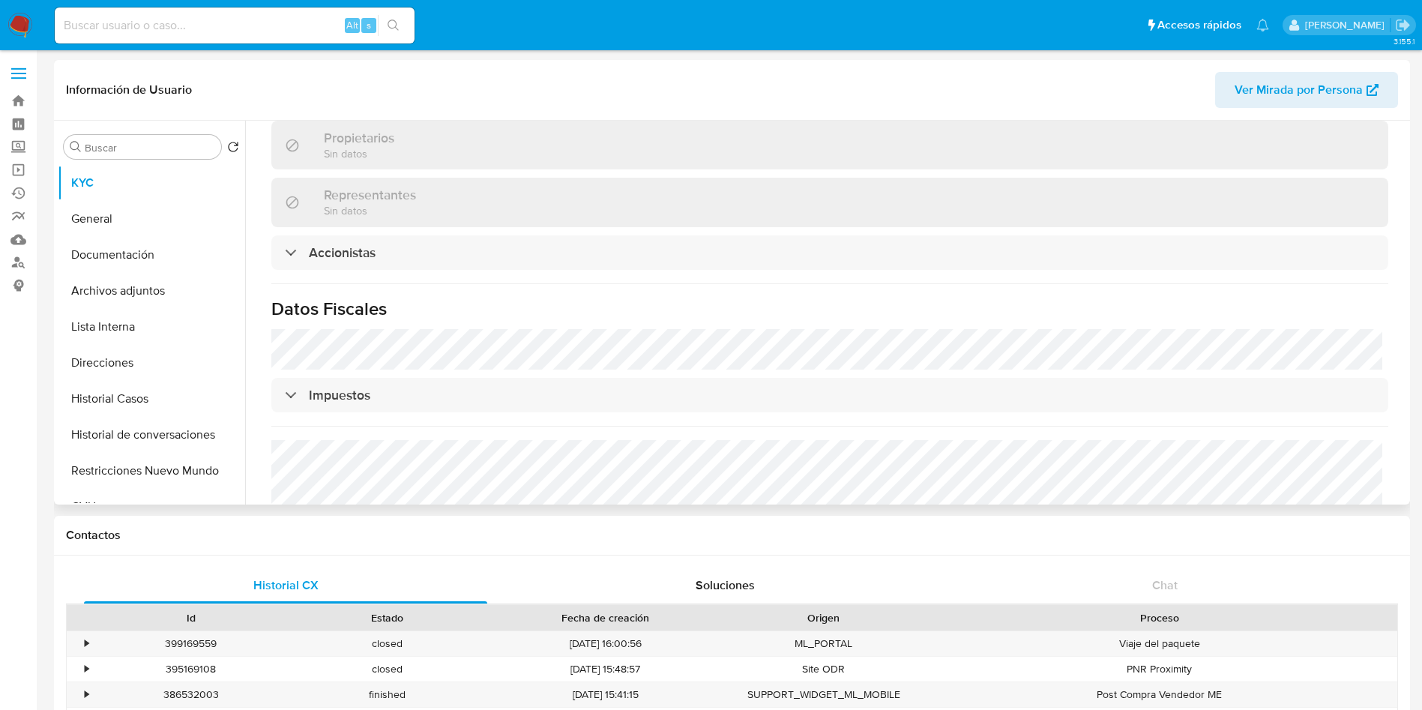
scroll to position [1015, 0]
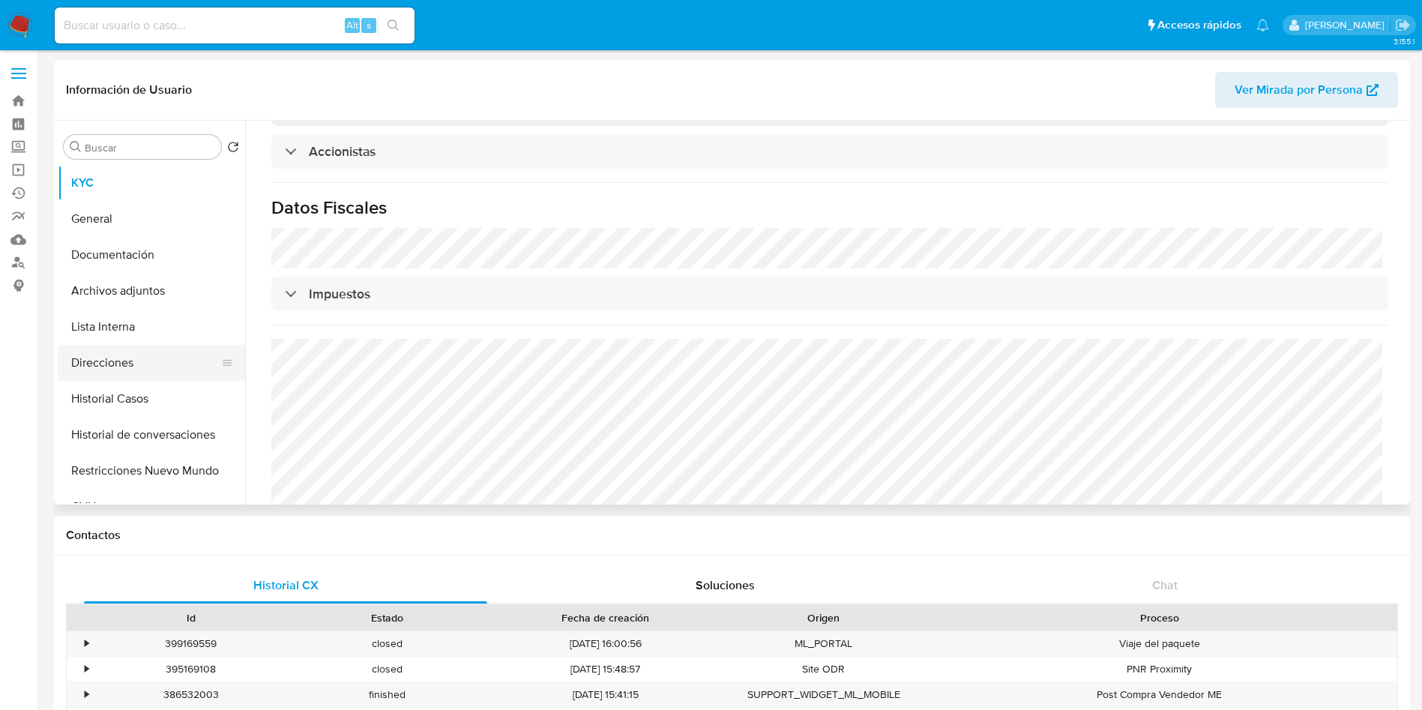
click at [147, 369] on button "Direcciones" at bounding box center [145, 363] width 175 height 36
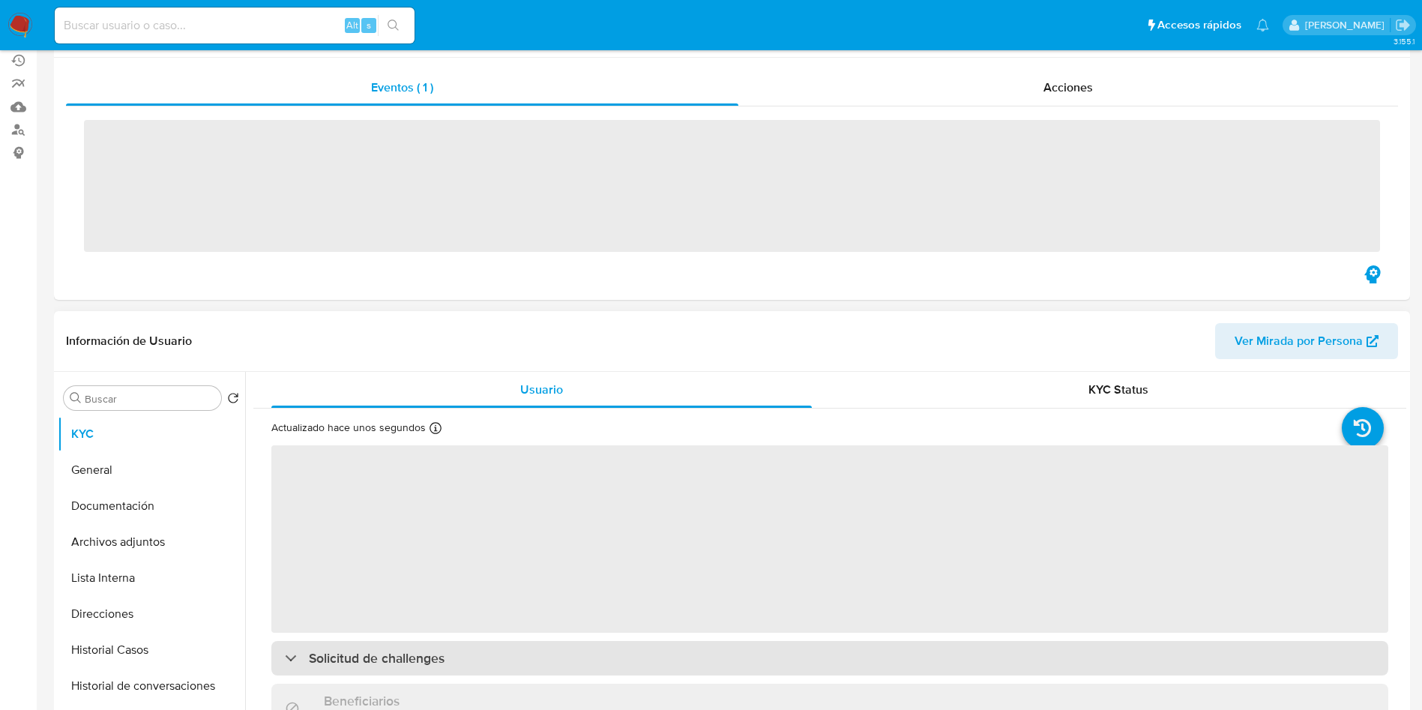
scroll to position [337, 0]
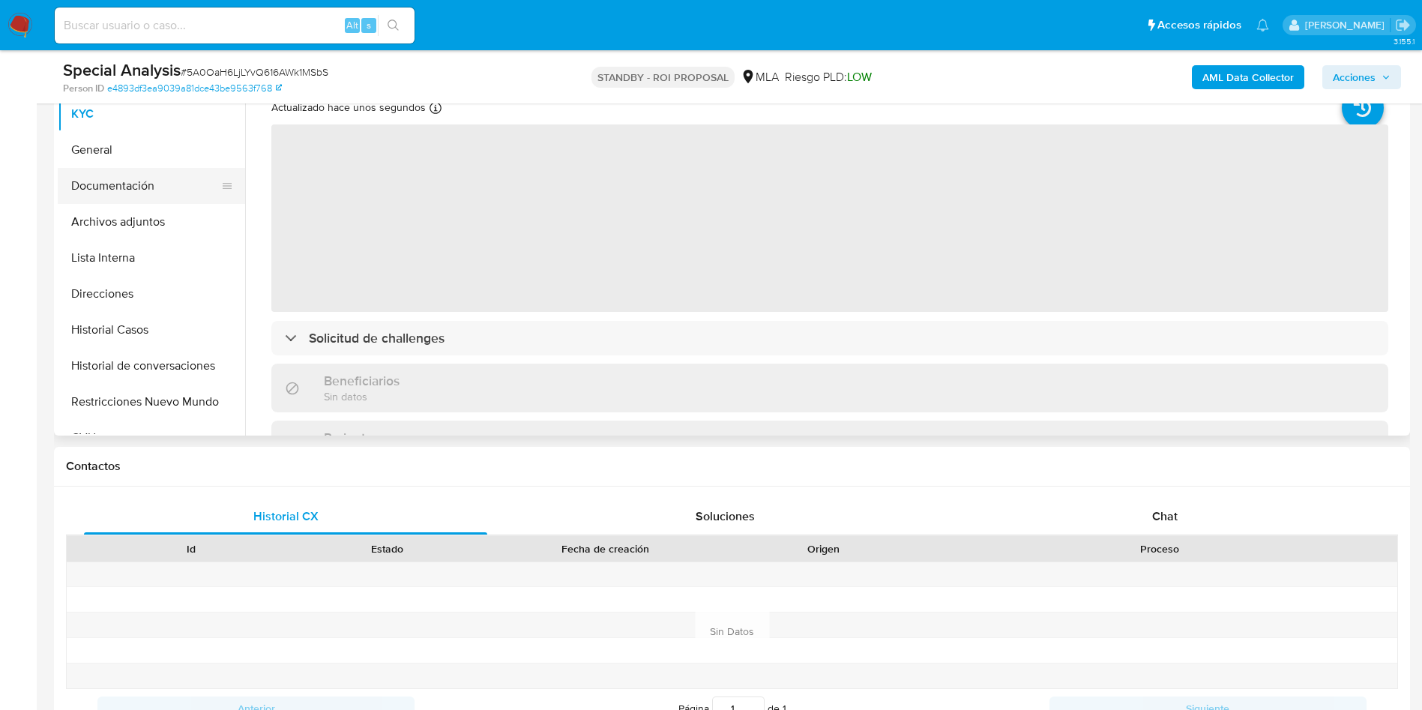
click at [189, 193] on button "Documentación" at bounding box center [145, 186] width 175 height 36
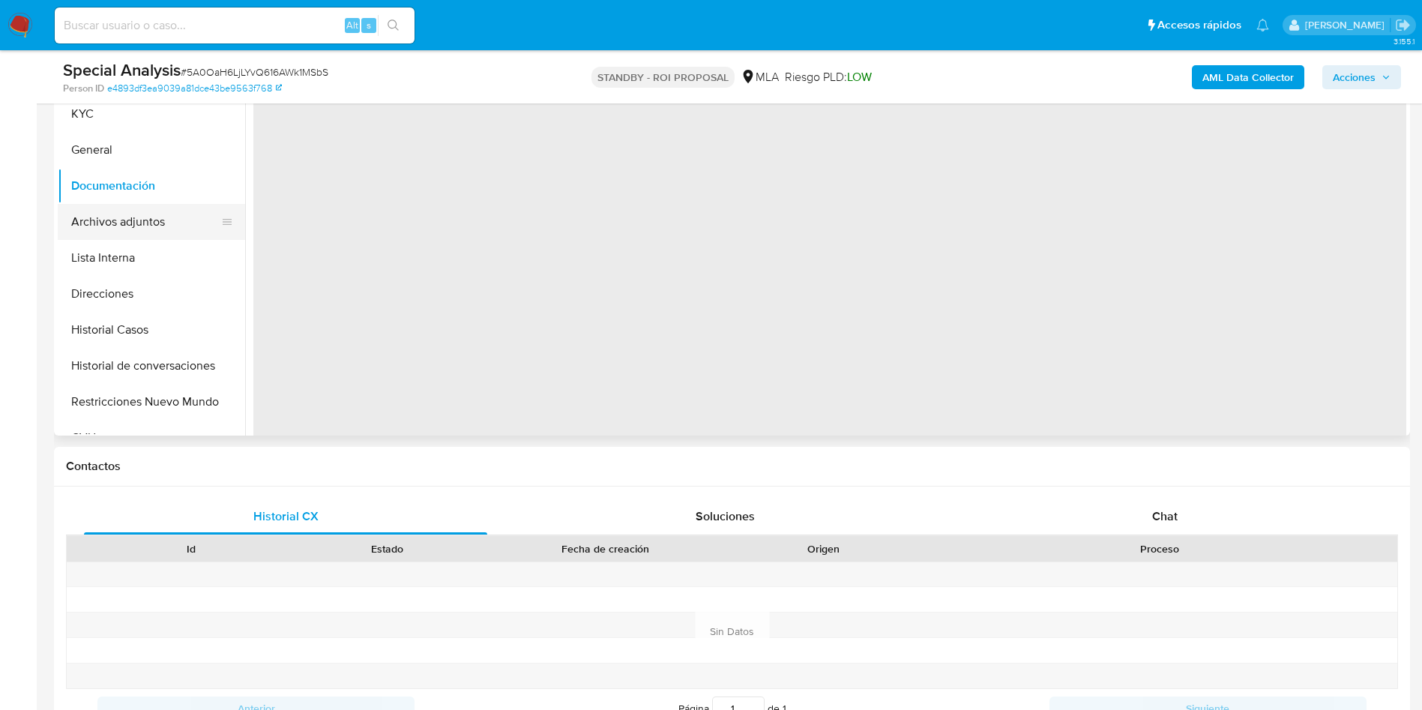
click at [143, 223] on button "Archivos adjuntos" at bounding box center [145, 222] width 175 height 36
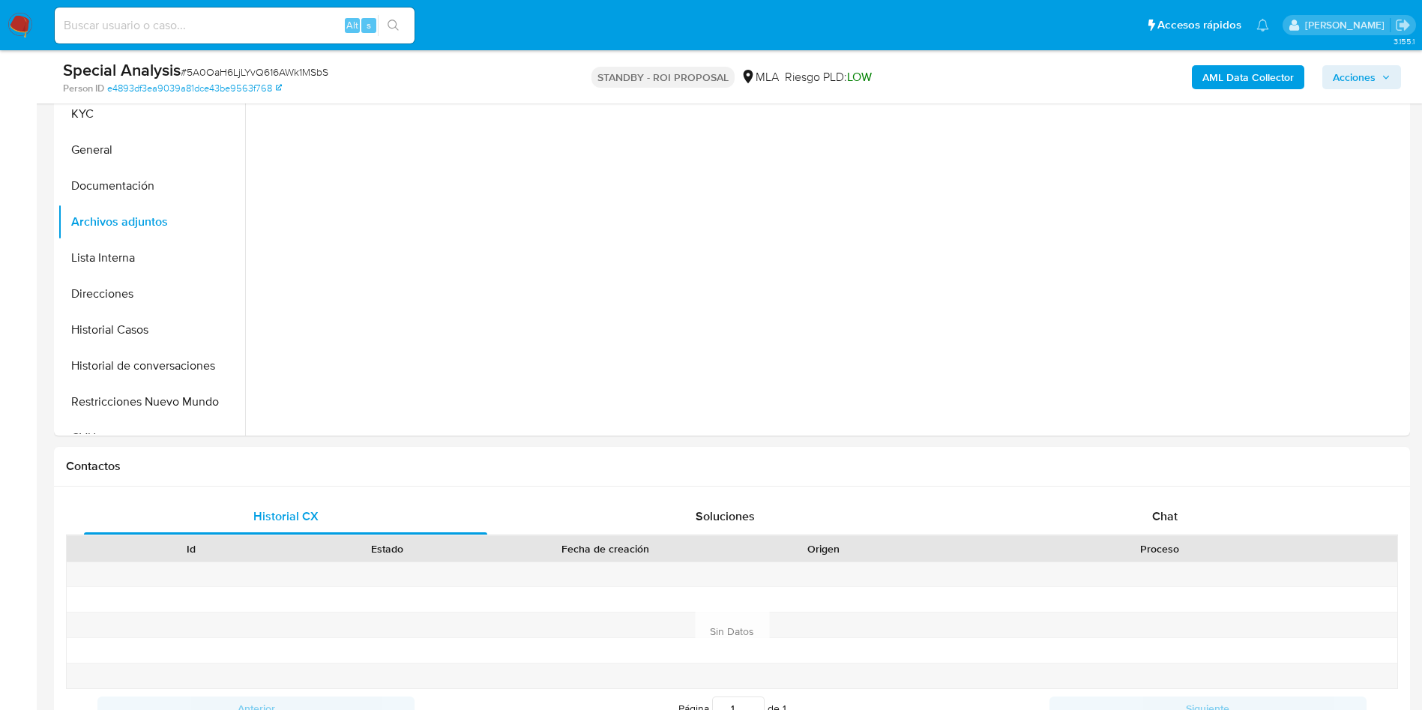
scroll to position [14, 0]
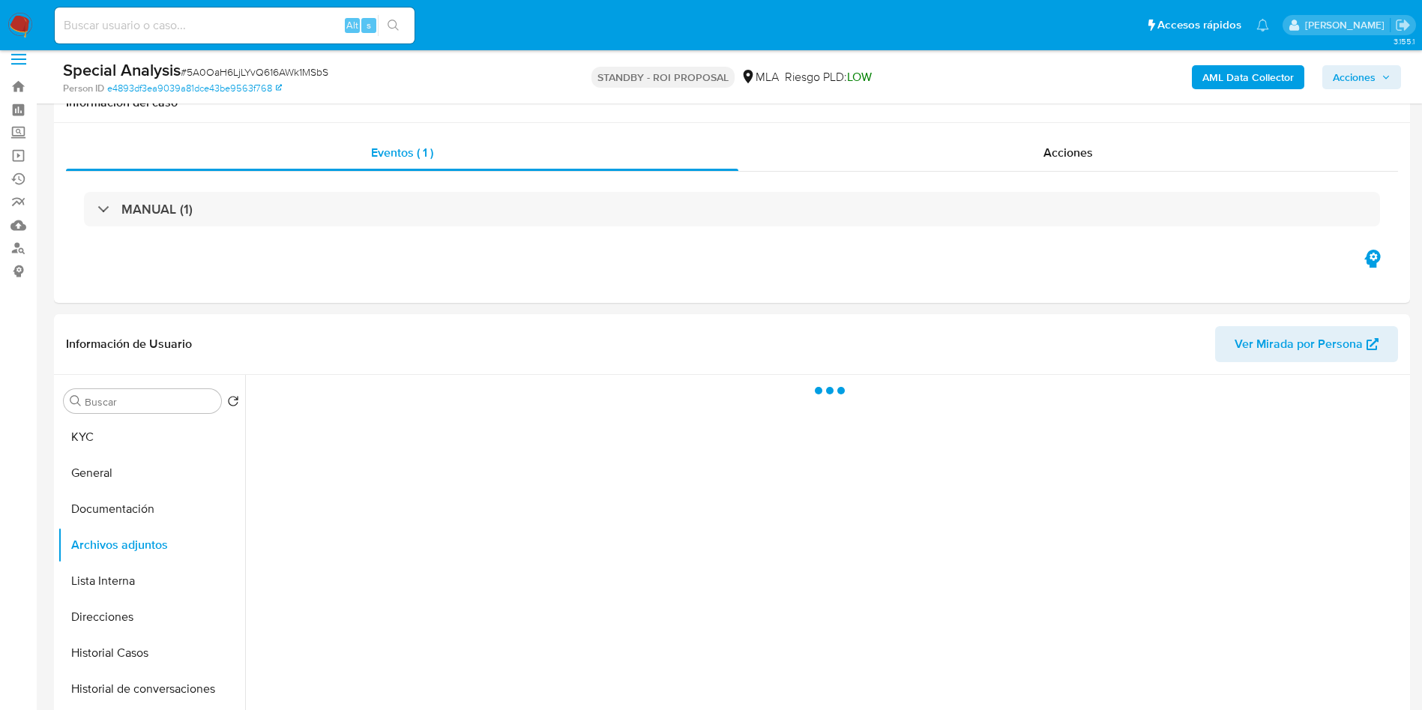
select select "10"
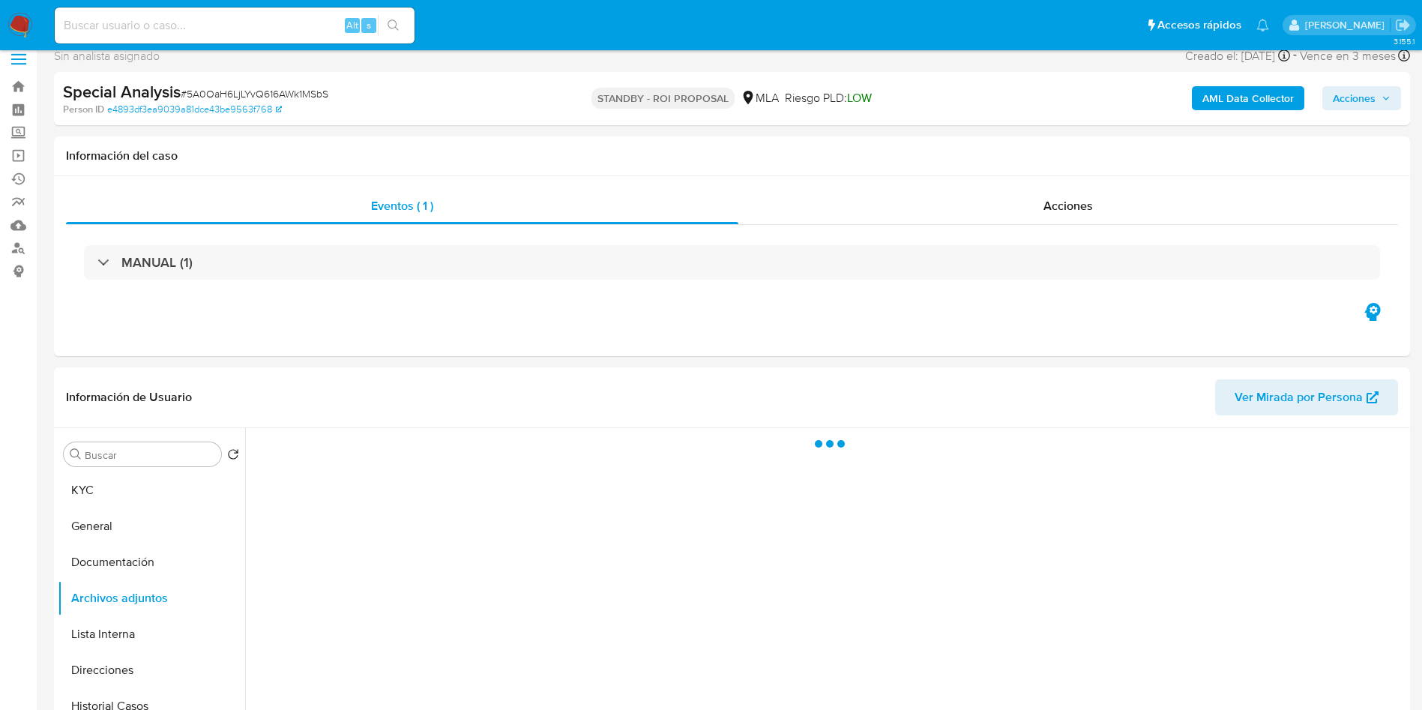
scroll to position [0, 0]
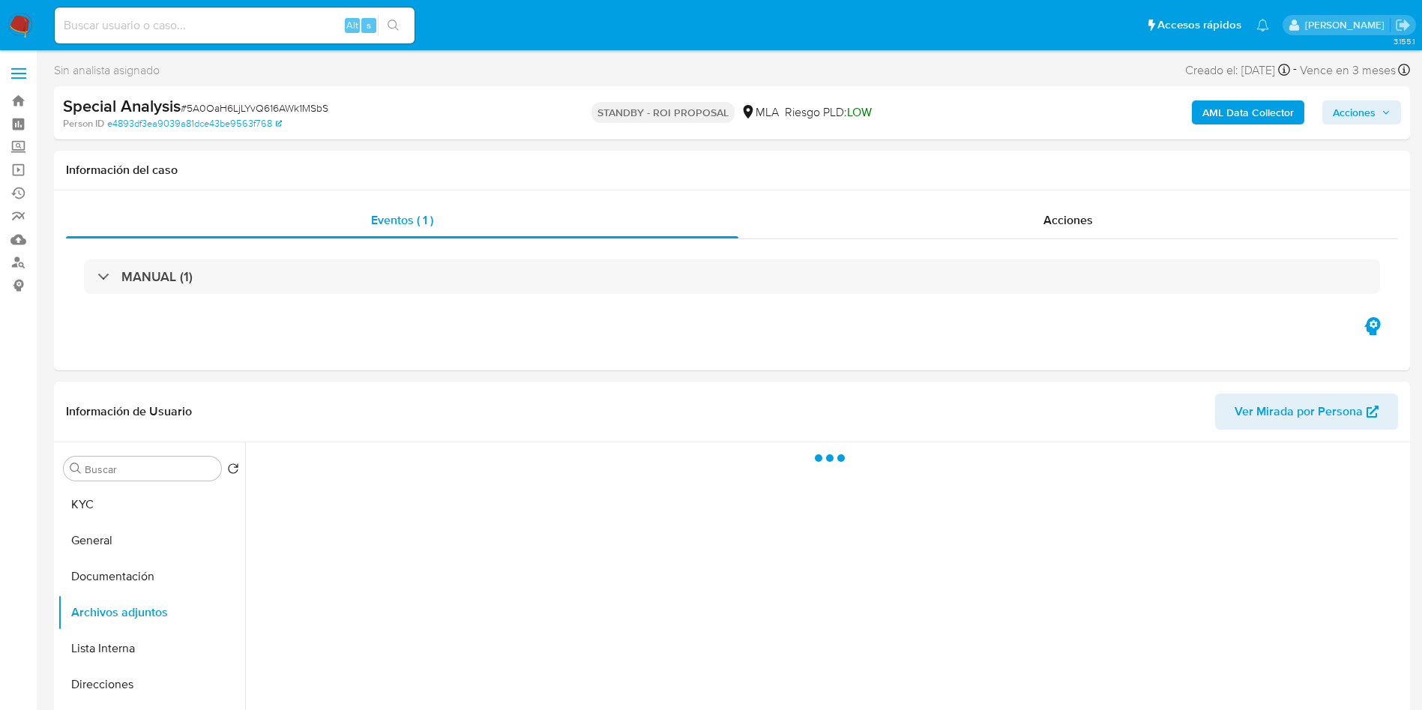
click at [796, 133] on div "Special Analysis # 5A0OaH6LjLYvQ616AWk1MSbS Person ID e4893df3ea9039a81dce43be9…" at bounding box center [732, 112] width 1356 height 53
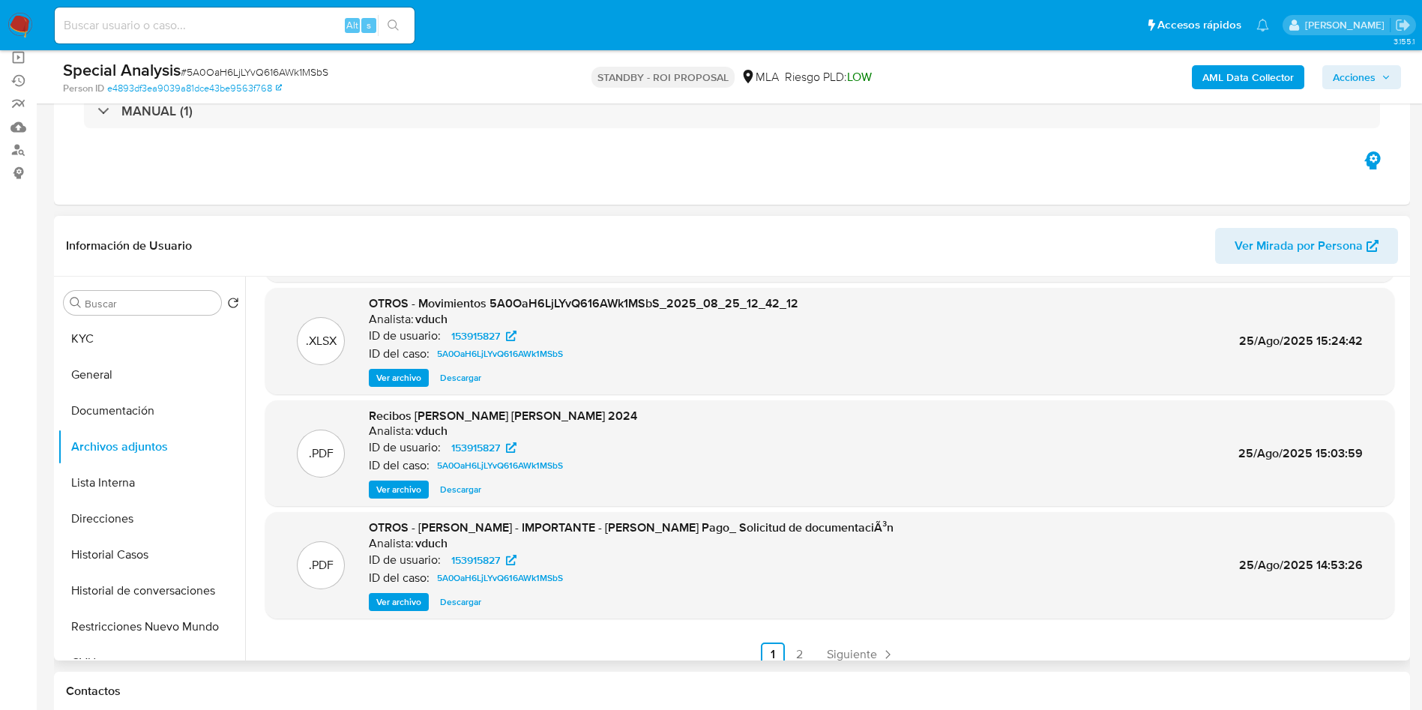
scroll to position [126, 0]
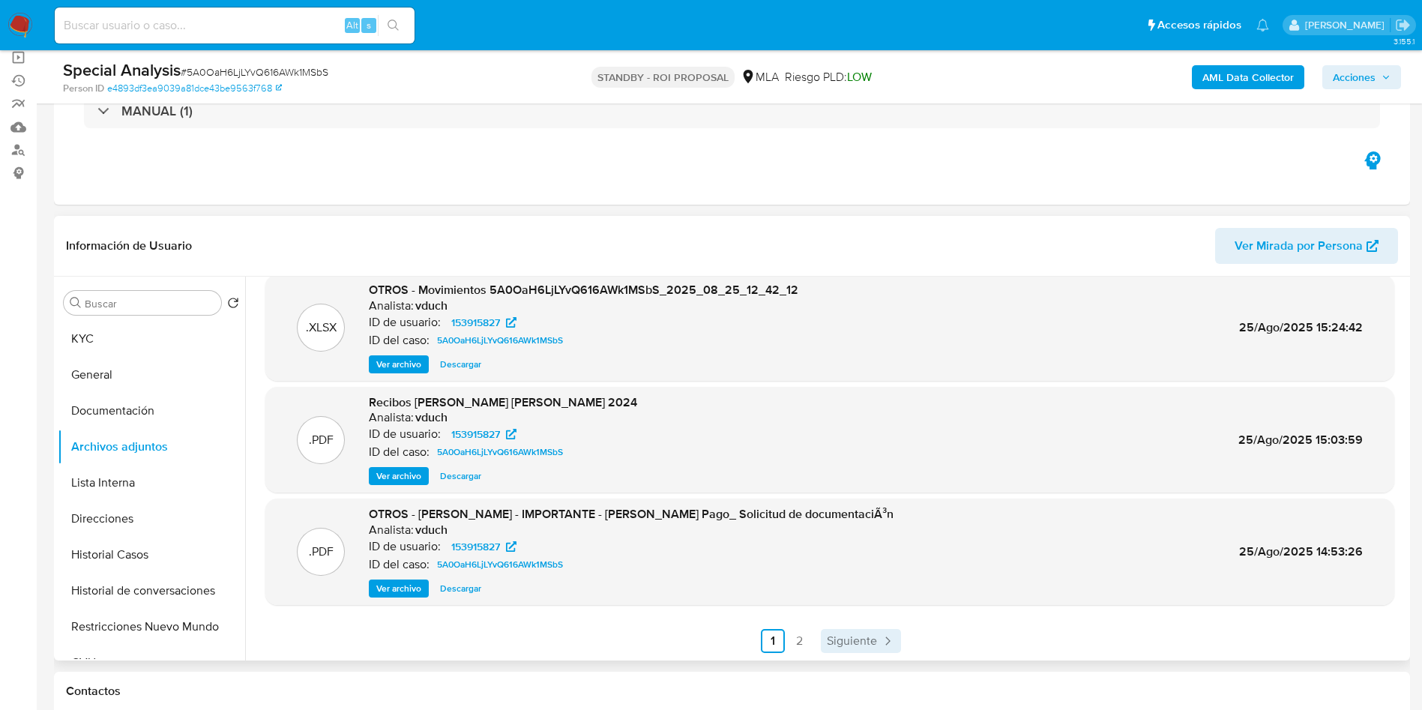
click at [857, 646] on span "Siguiente" at bounding box center [852, 641] width 50 height 12
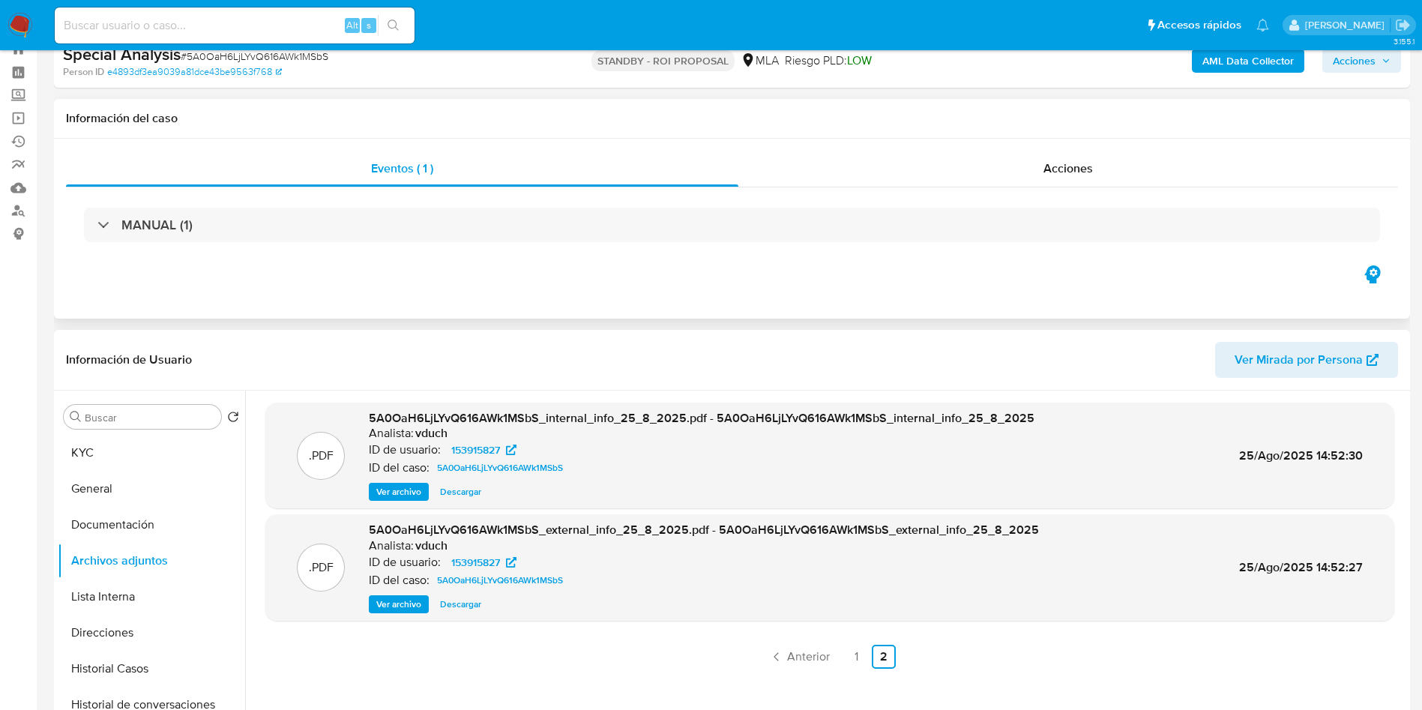
scroll to position [0, 0]
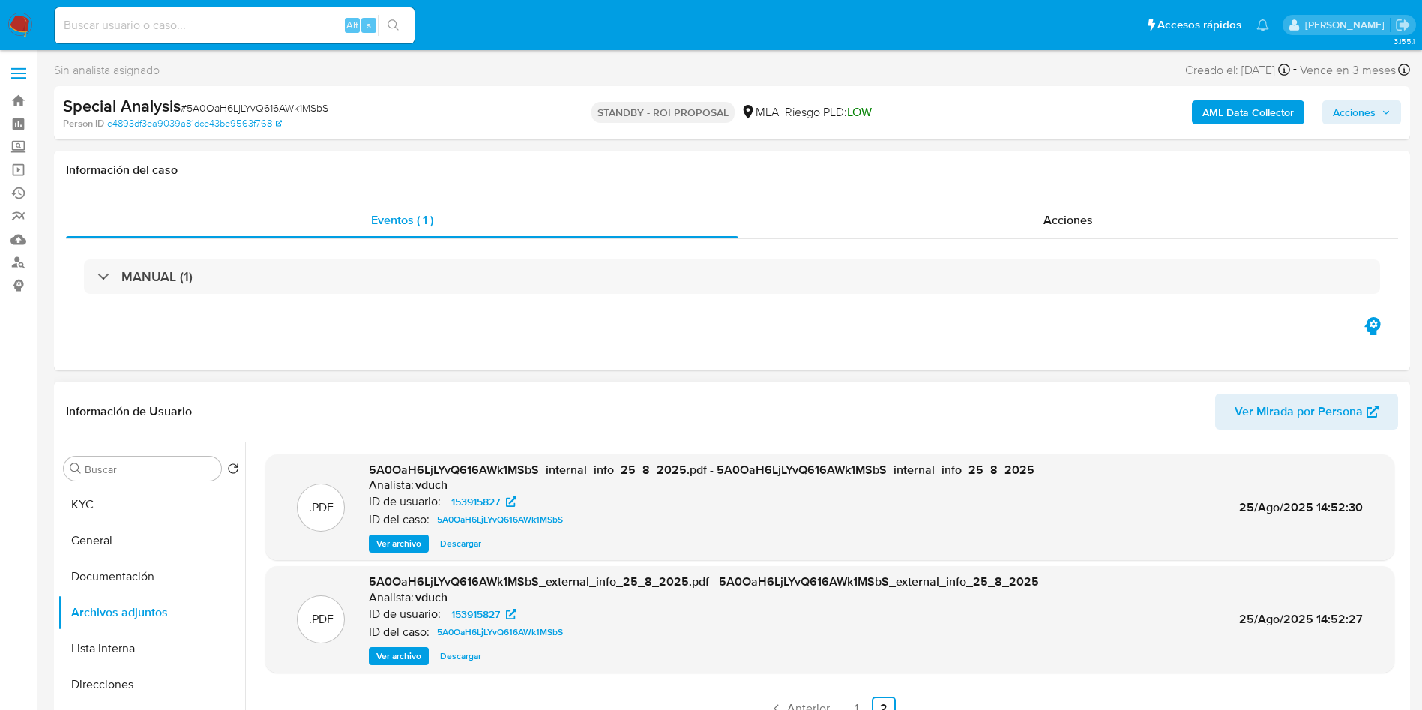
click at [298, 37] on div "Alt s" at bounding box center [235, 25] width 360 height 36
drag, startPoint x: 297, startPoint y: 28, endPoint x: 349, endPoint y: 23, distance: 52.7
click at [297, 28] on input at bounding box center [235, 25] width 360 height 19
paste input "HIjeinlKf8ZZVIcyU108HKbv"
type input "HIjeinlKf8ZZVIcyU108HKbv"
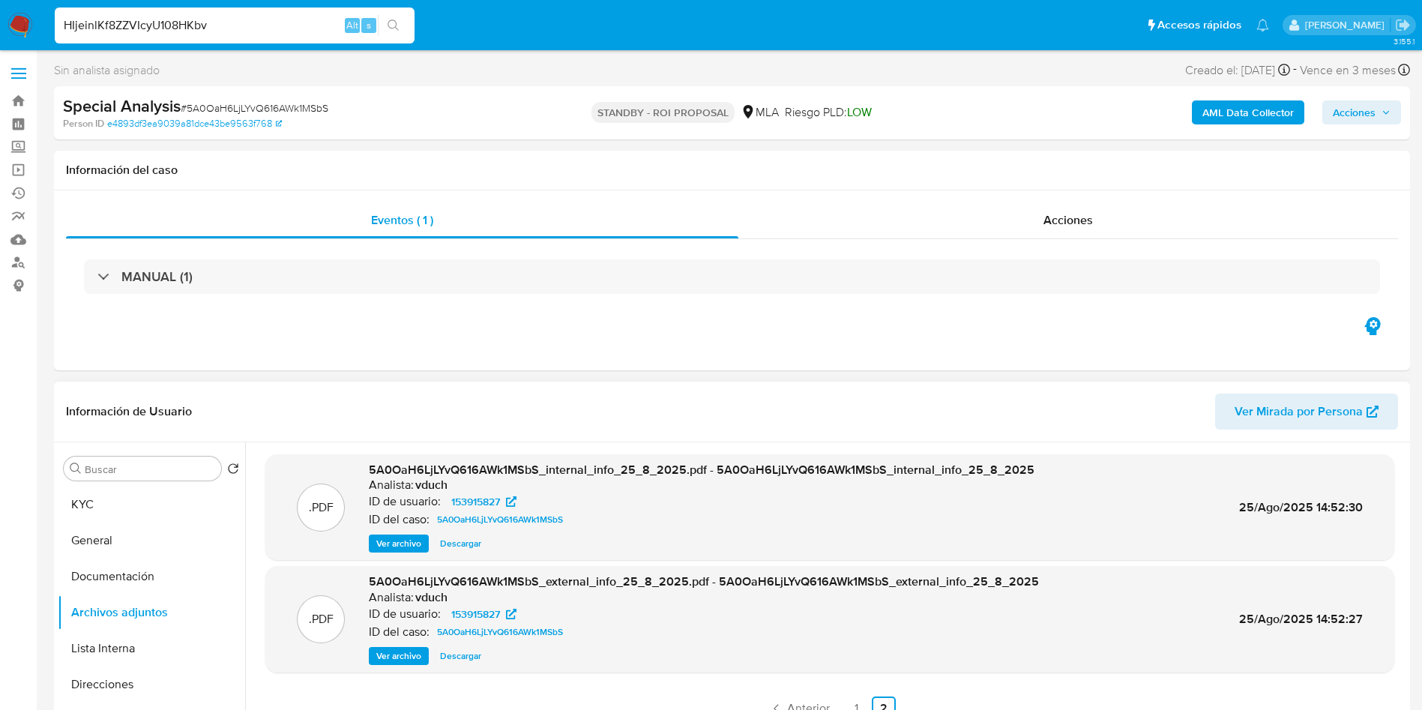
click at [394, 19] on icon "search-icon" at bounding box center [393, 24] width 11 height 11
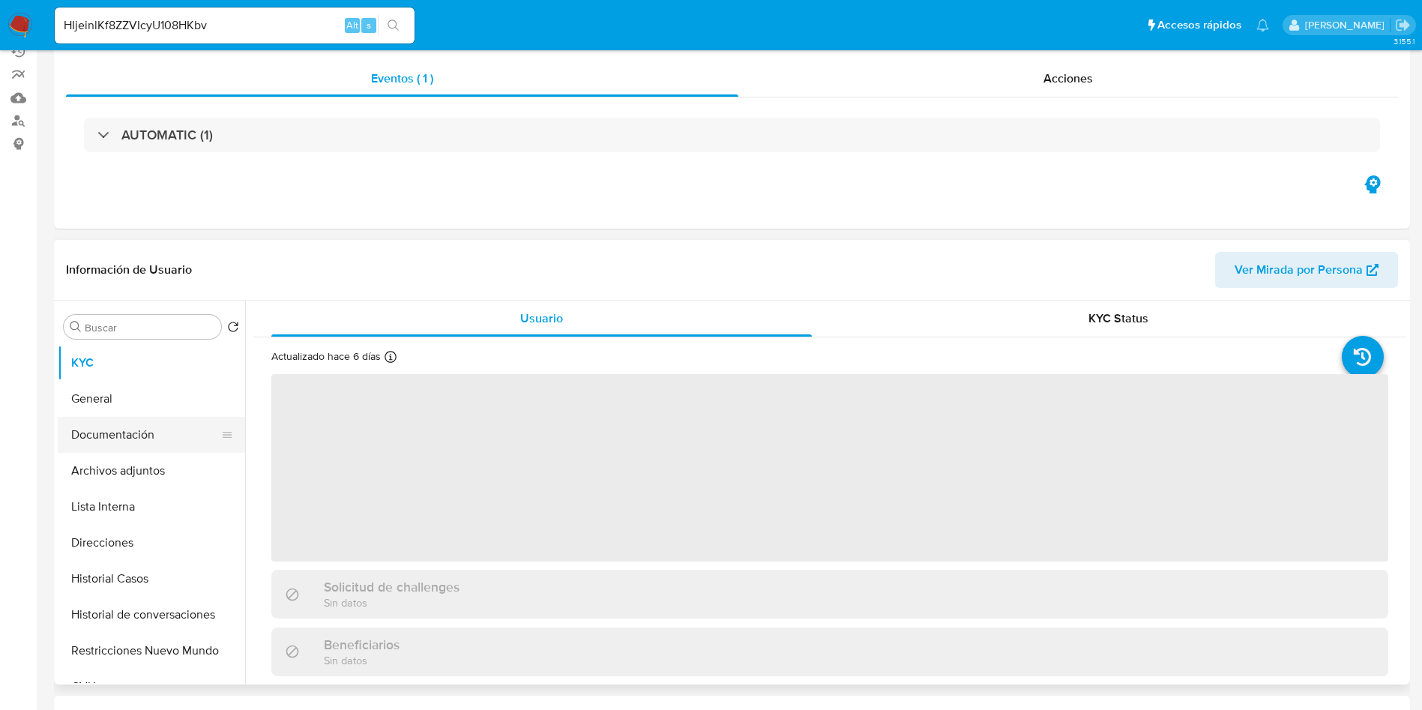
scroll to position [225, 0]
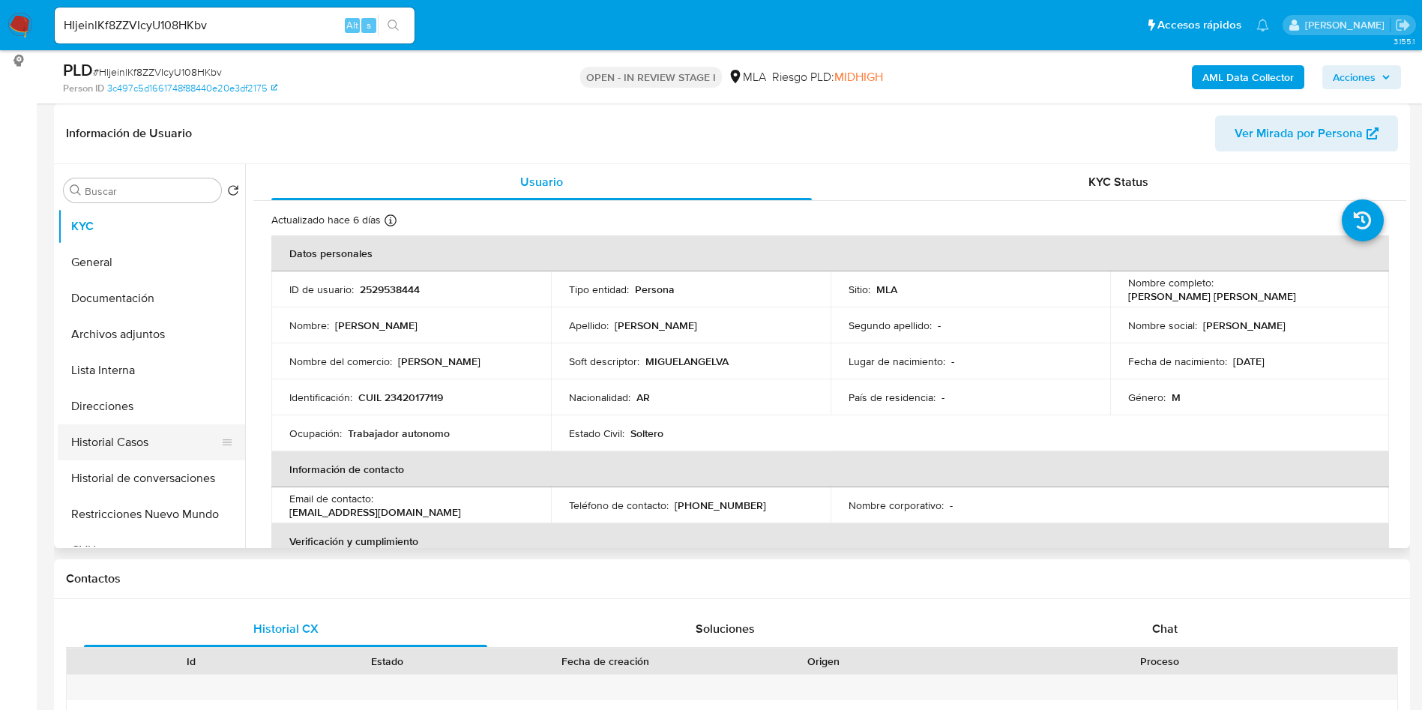
select select "10"
click at [155, 427] on button "Historial Casos" at bounding box center [145, 442] width 175 height 36
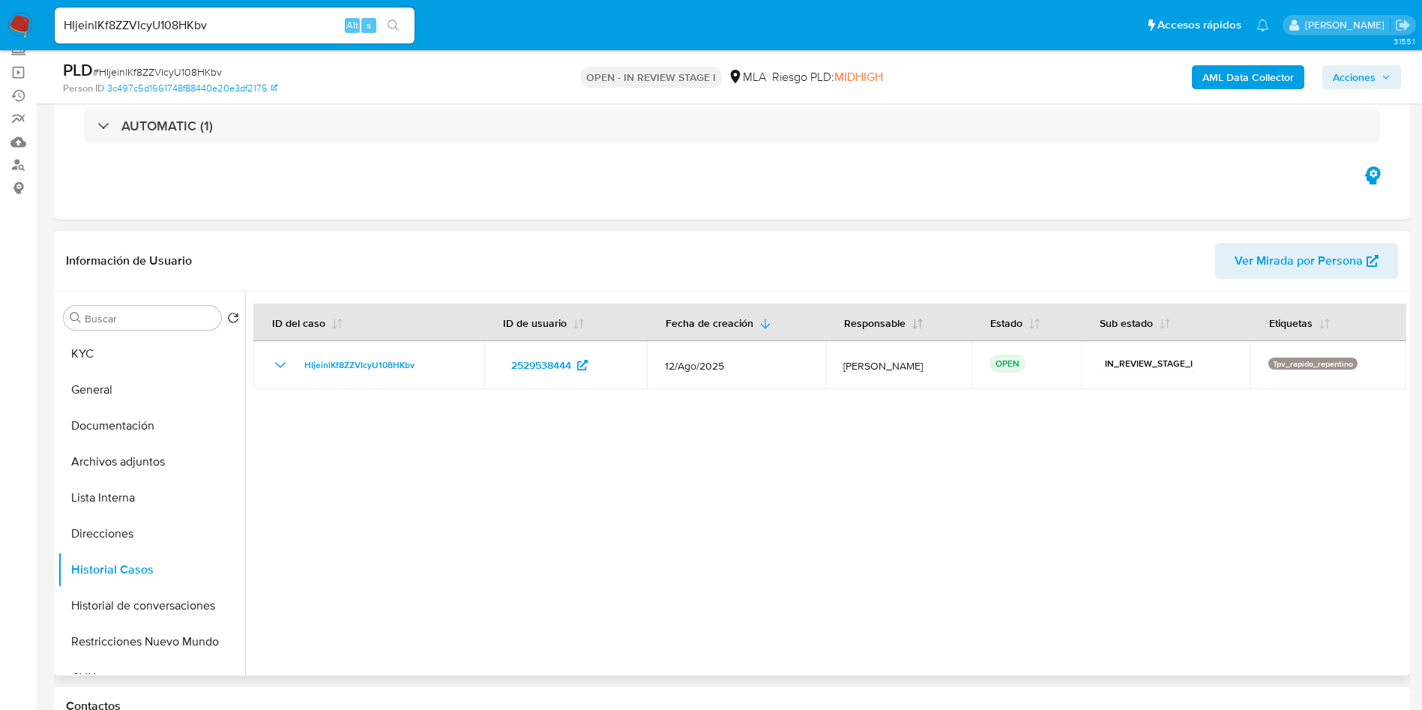
scroll to position [0, 0]
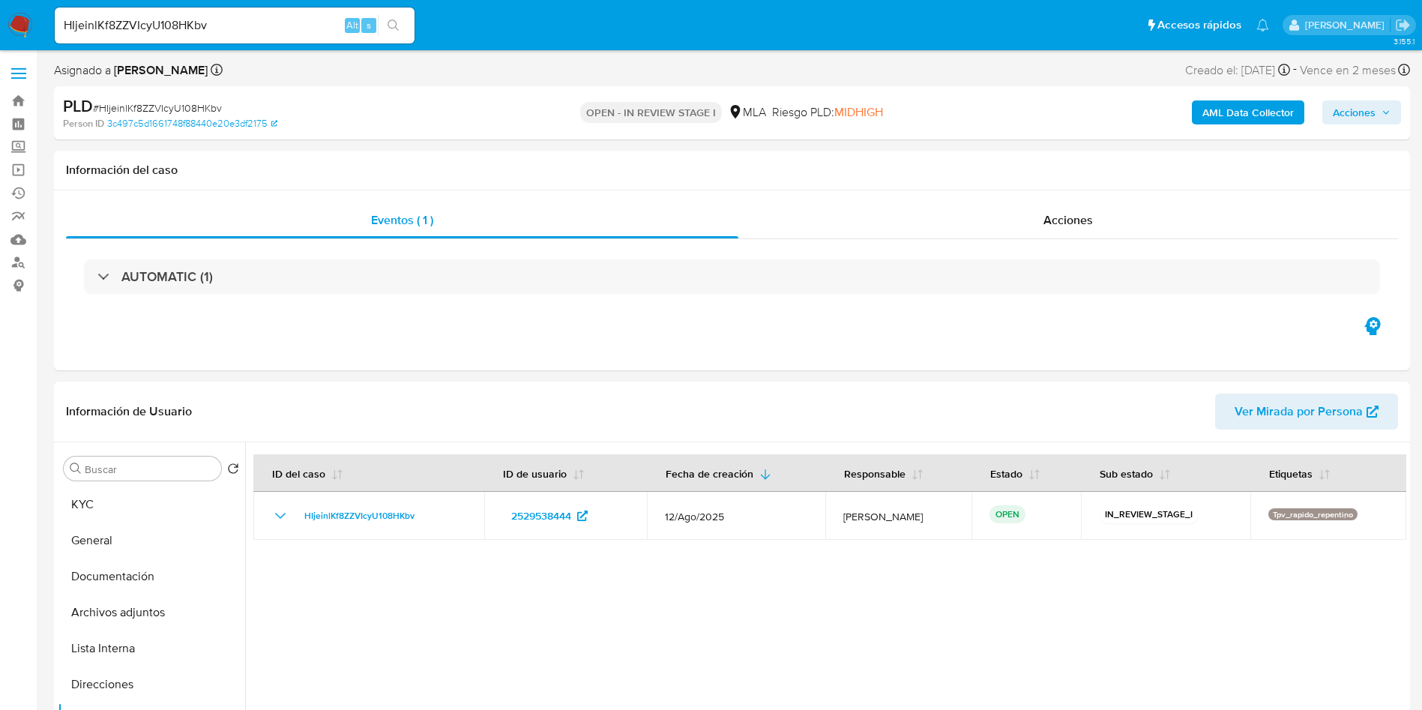
click at [260, 13] on div "HIjeinlKf8ZZVIcyU108HKbv Alt s" at bounding box center [235, 25] width 360 height 36
click at [262, 23] on input "HIjeinlKf8ZZVIcyU108HKbv" at bounding box center [235, 25] width 360 height 19
paste input "bA4DIvQU1uuUK2ahhKFAJCpy"
type input "bA4DIvQU1uuUK2ahhKFAJCpy"
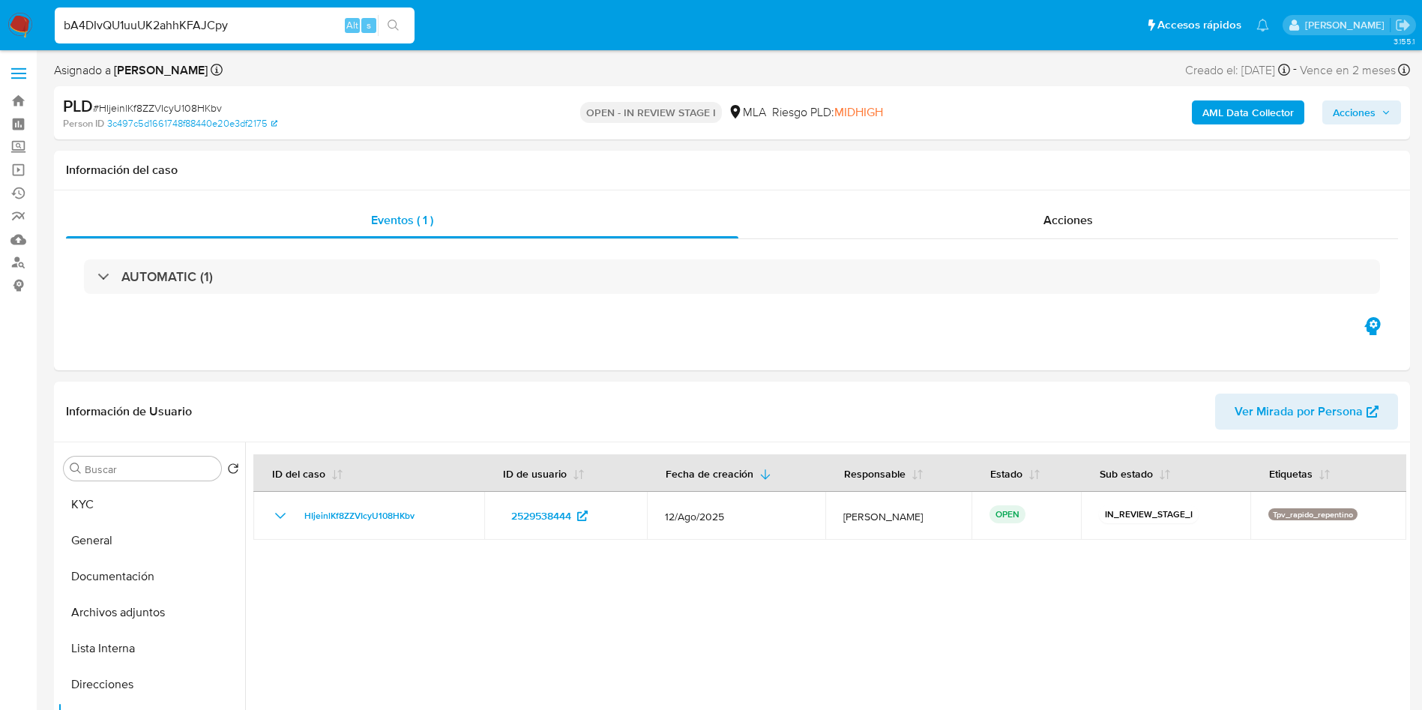
click at [386, 22] on button "search-icon" at bounding box center [393, 25] width 31 height 21
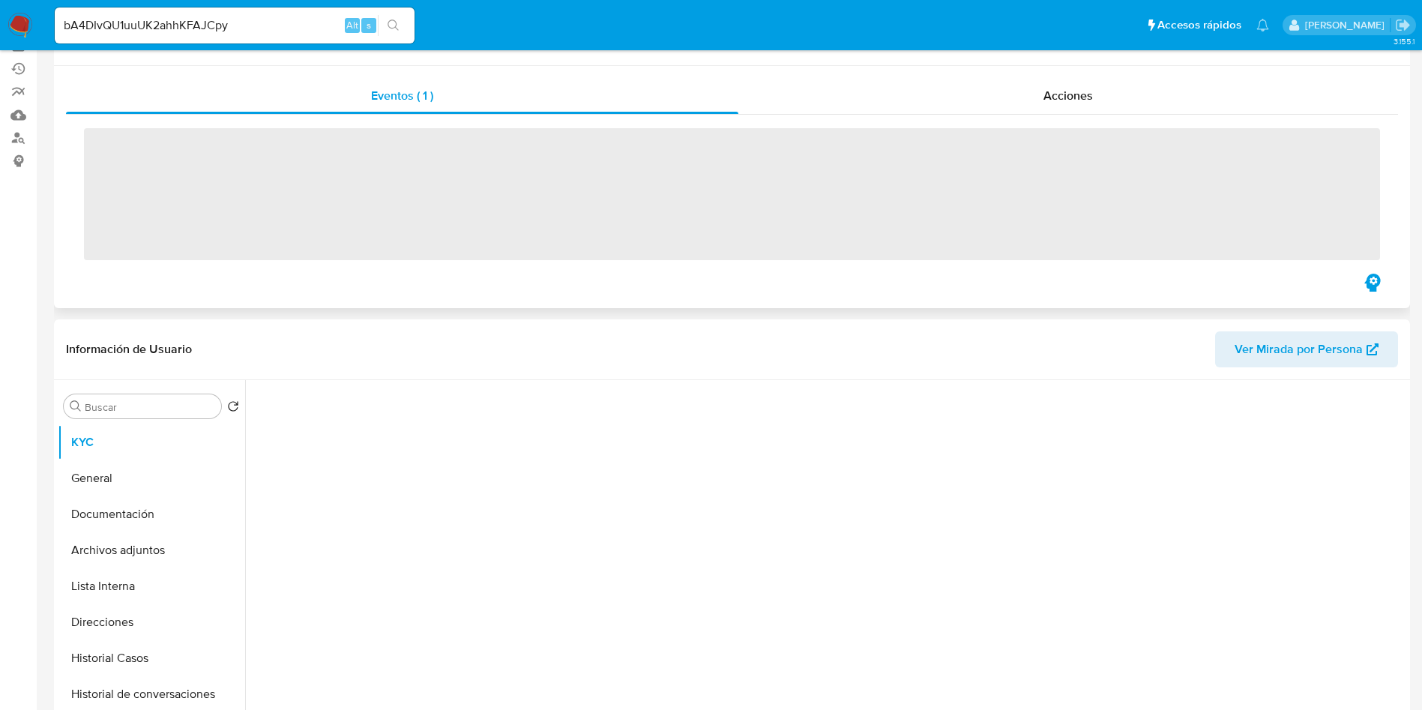
scroll to position [225, 0]
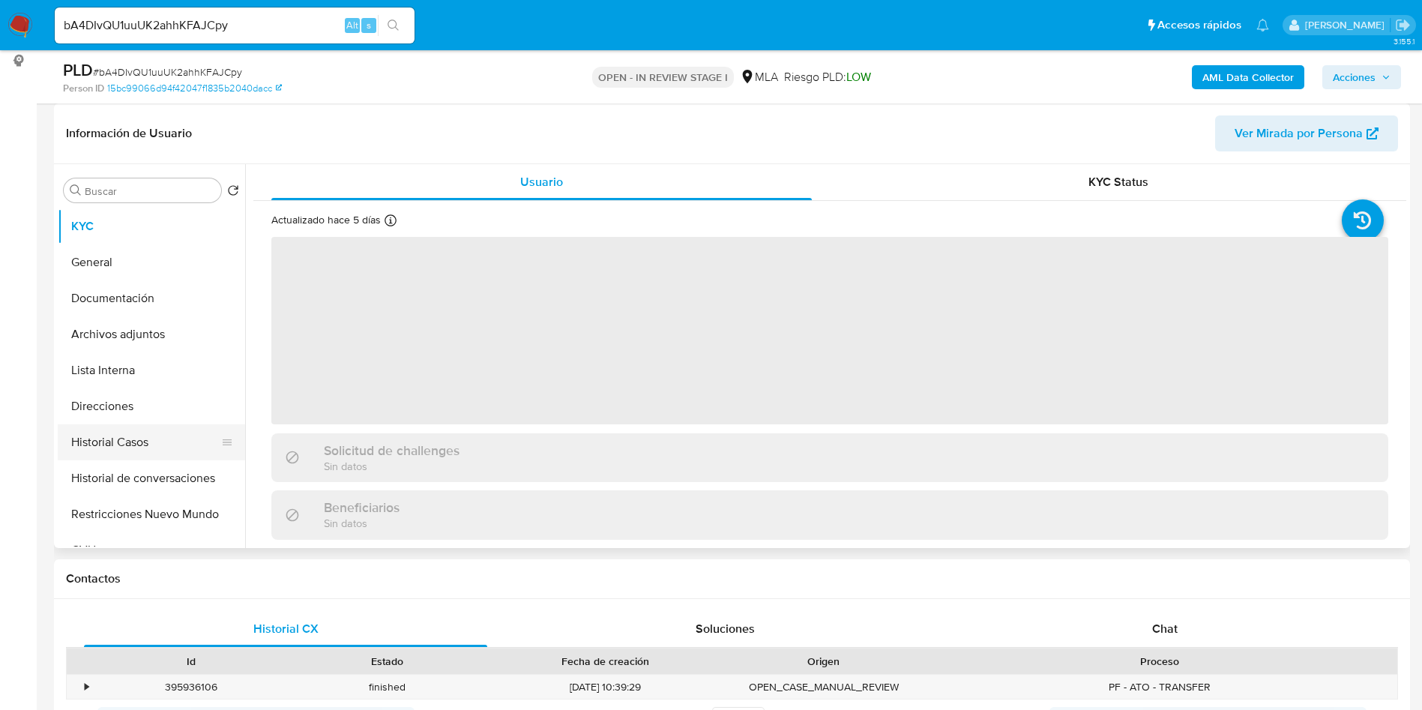
click at [173, 502] on button "Restricciones Nuevo Mundo" at bounding box center [151, 514] width 187 height 36
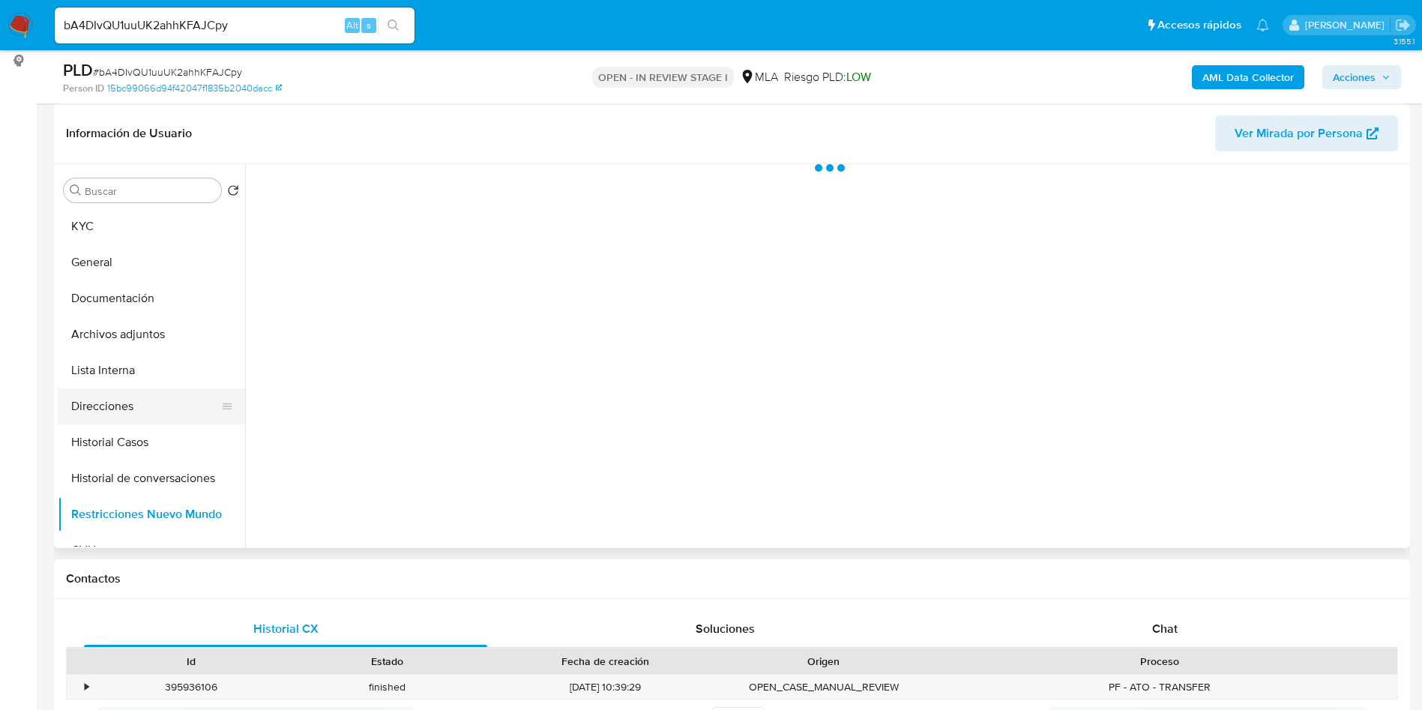
click at [133, 409] on button "Direcciones" at bounding box center [145, 406] width 175 height 36
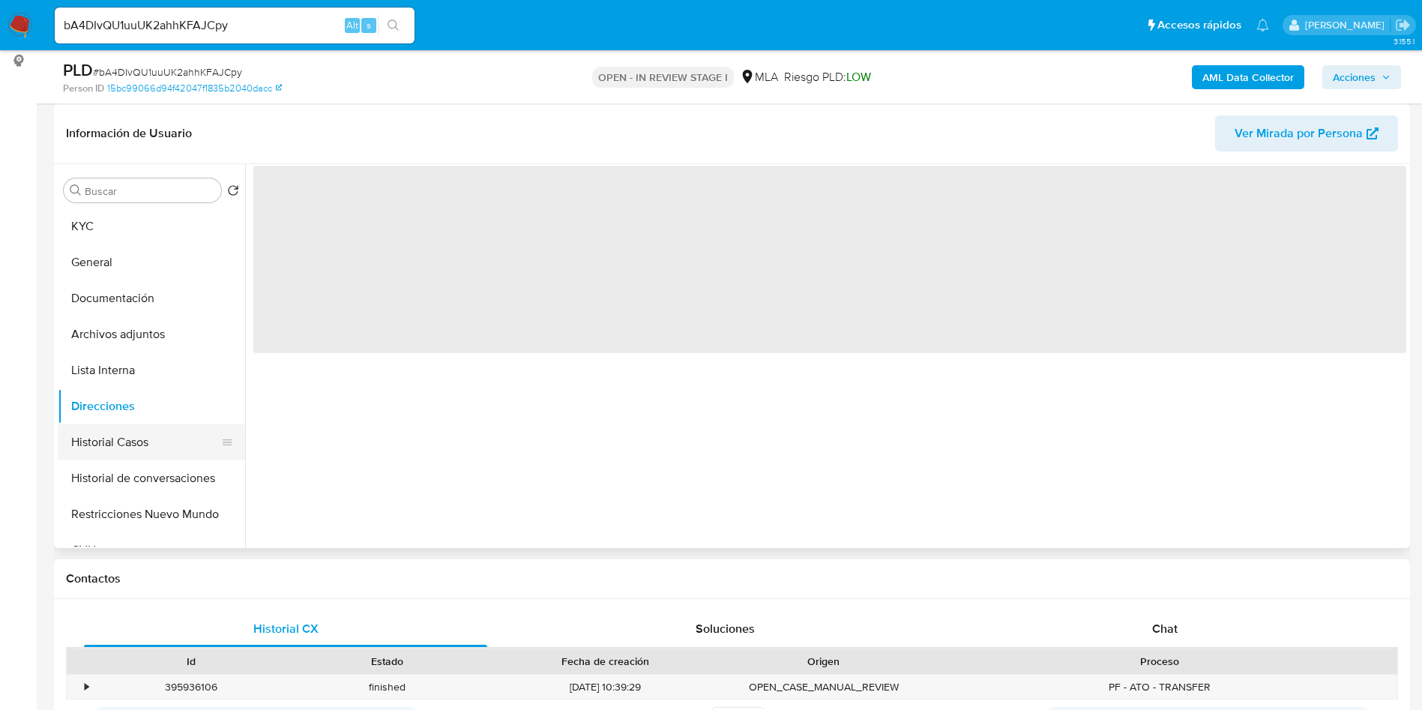
click at [145, 457] on button "Historial Casos" at bounding box center [145, 442] width 175 height 36
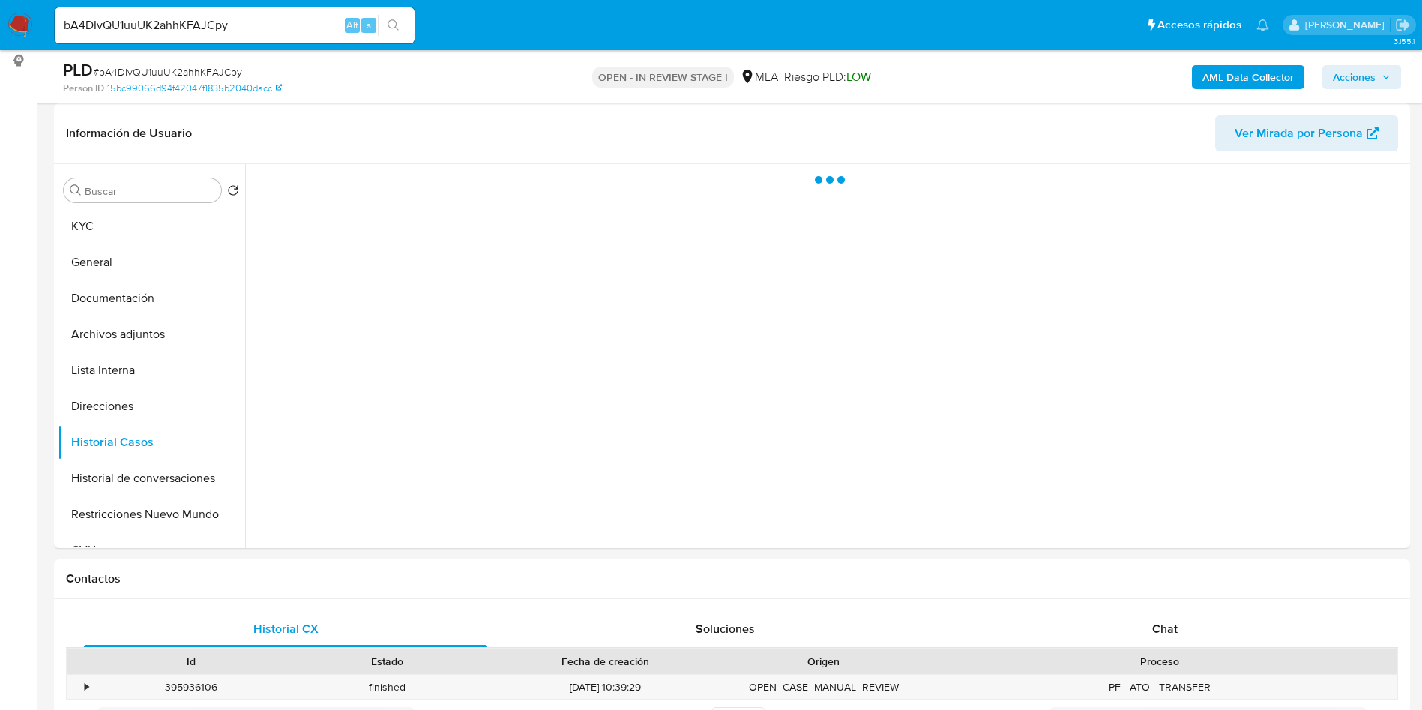
select select "10"
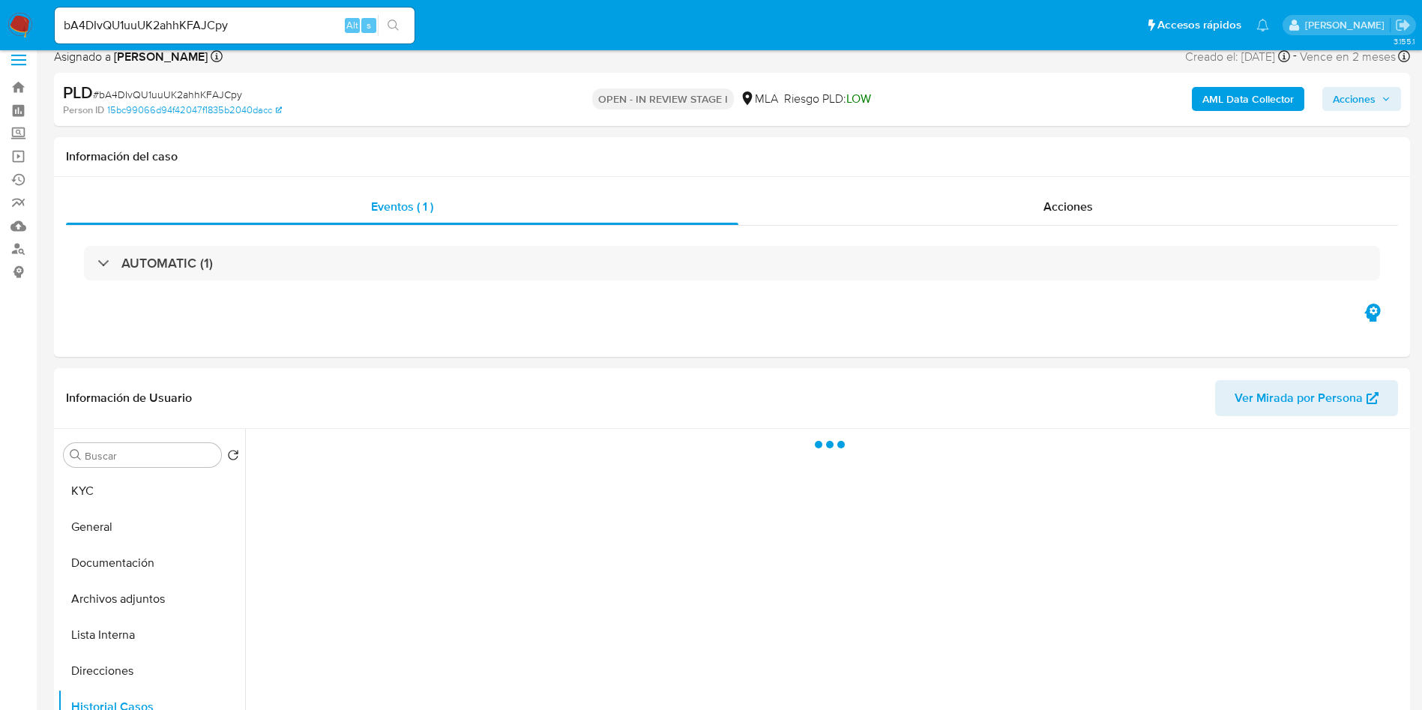
scroll to position [0, 0]
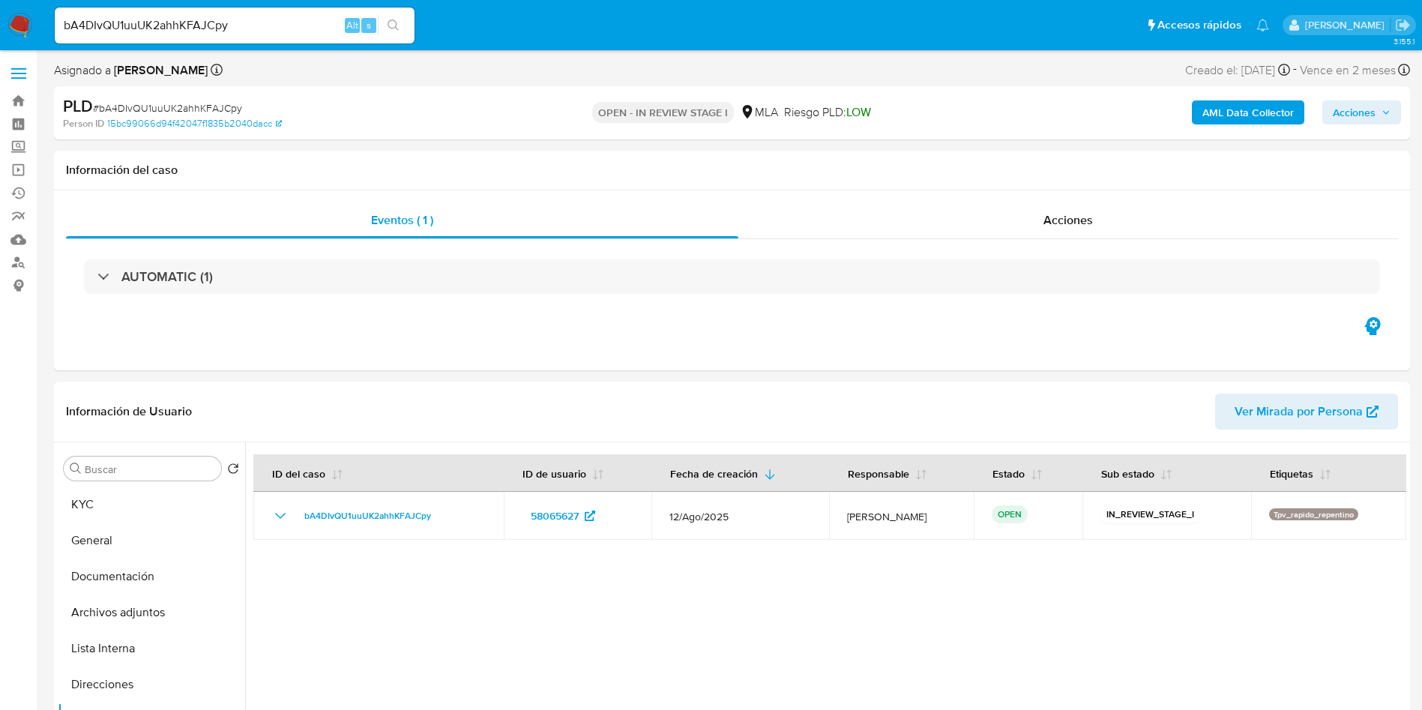
click at [278, 34] on input "bA4DIvQU1uuUK2ahhKFAJCpy" at bounding box center [235, 25] width 360 height 19
paste input "EOU8gYKeXU9YWJbYQLtloJfe"
type input "EOU8gYKeXU9YWJbYQLtloJfe"
click at [385, 21] on button "search-icon" at bounding box center [393, 25] width 31 height 21
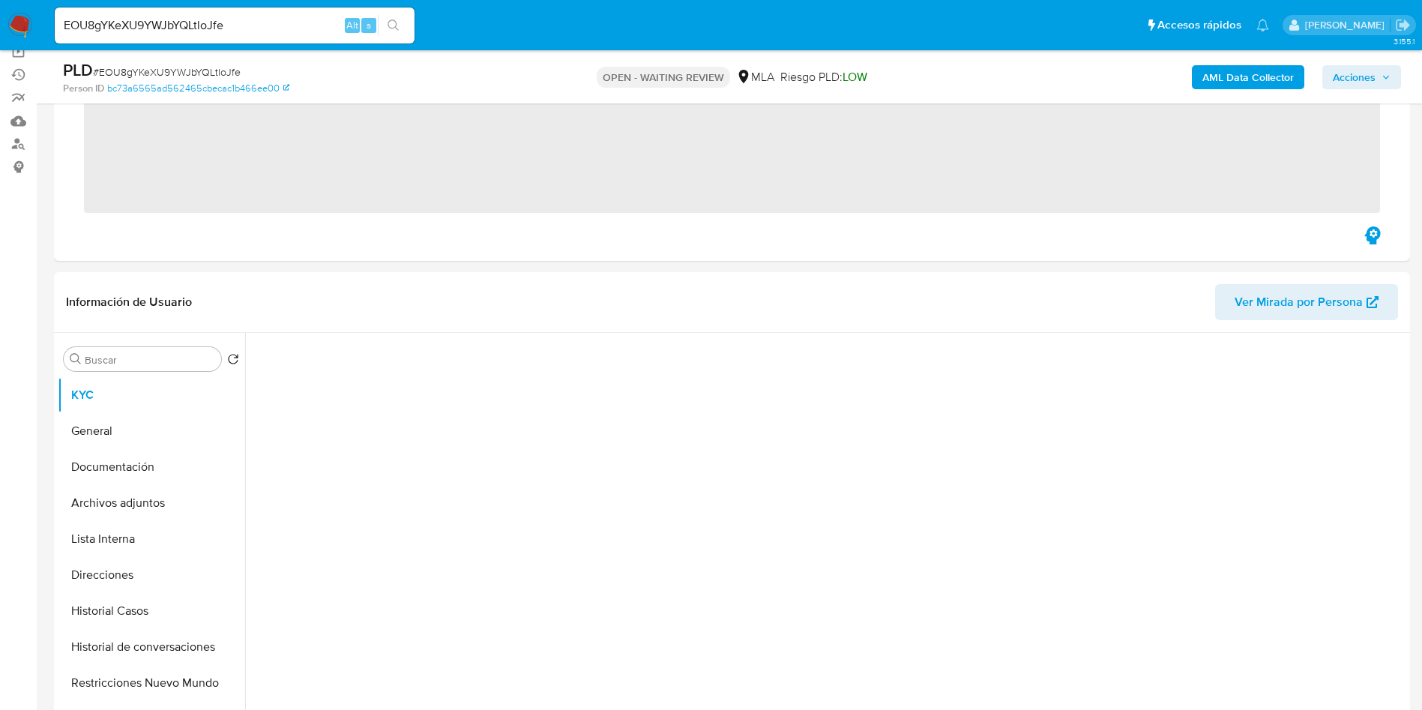
scroll to position [337, 0]
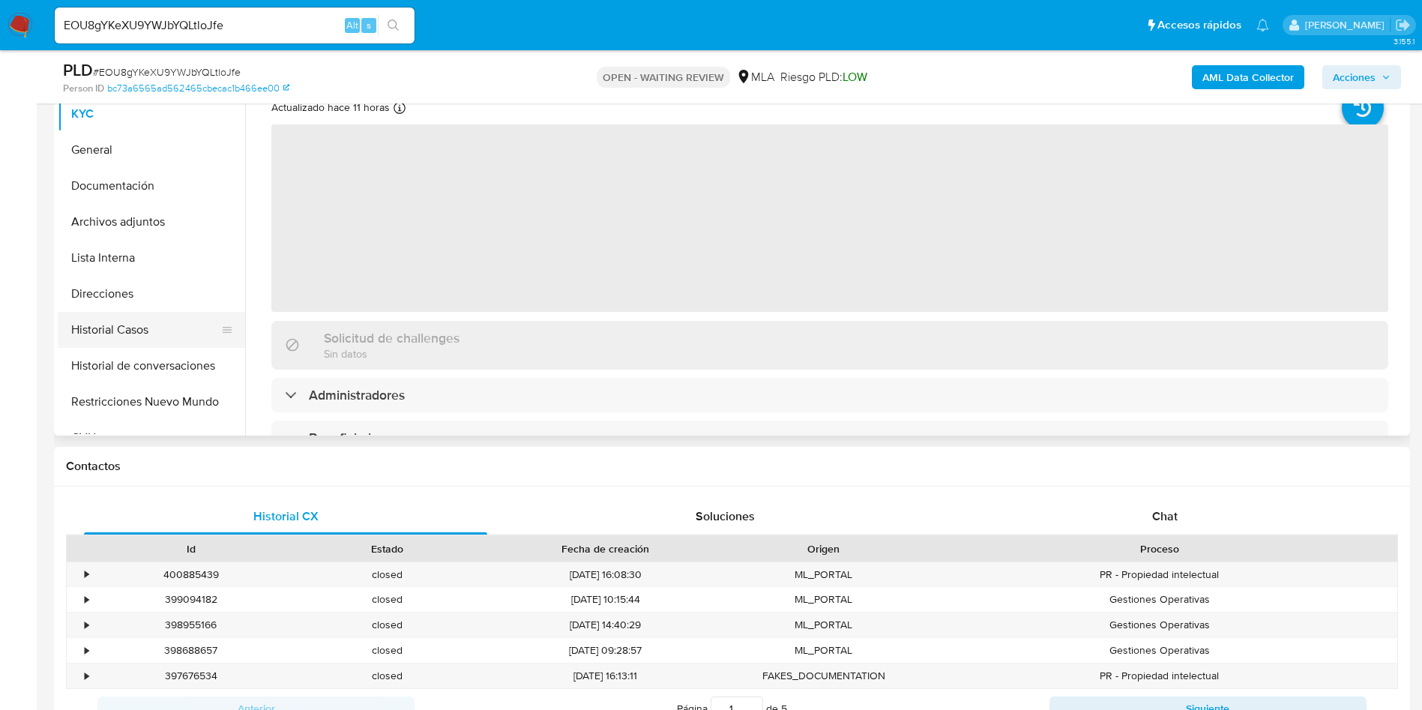
click at [140, 328] on button "Historial Casos" at bounding box center [145, 330] width 175 height 36
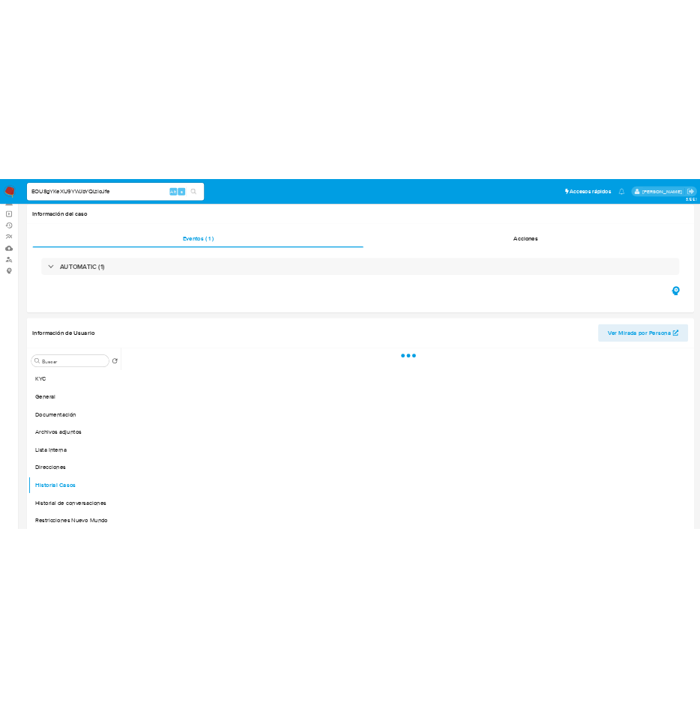
scroll to position [0, 0]
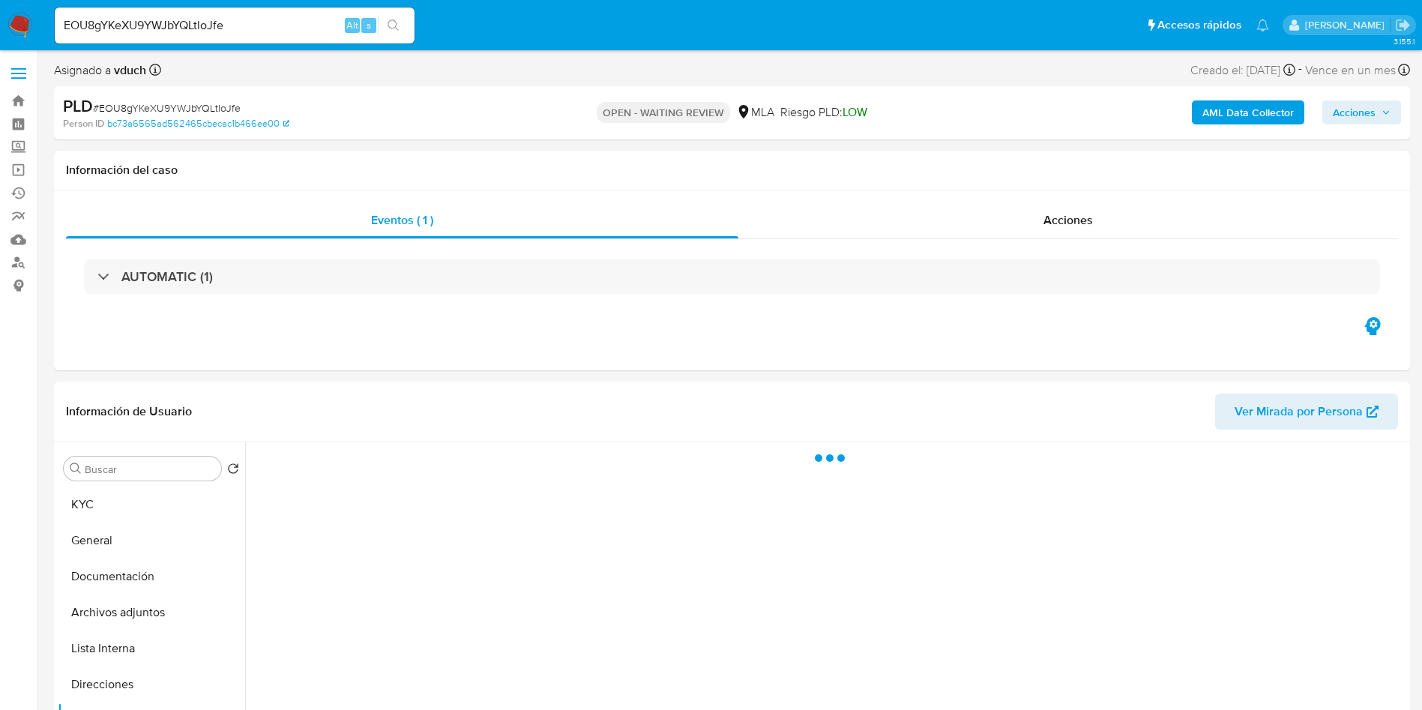
select select "10"
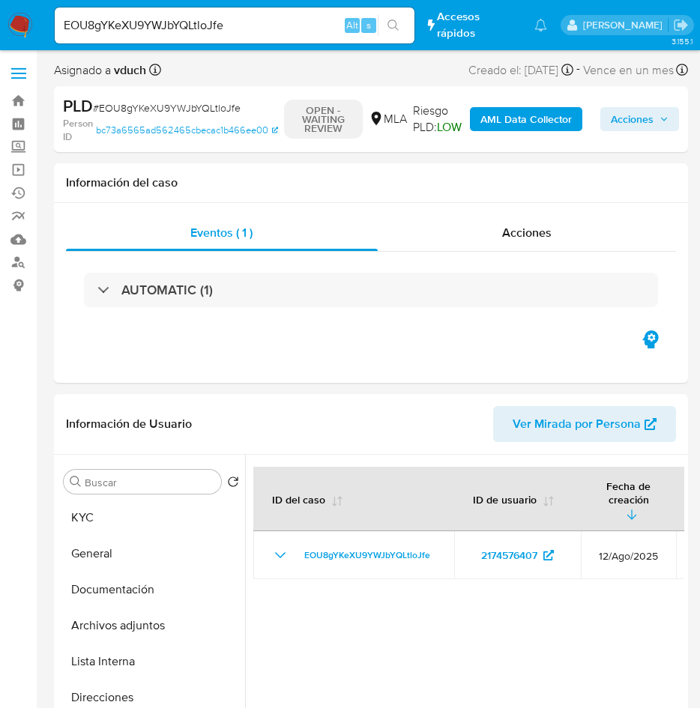
drag, startPoint x: 292, startPoint y: 33, endPoint x: 297, endPoint y: 27, distance: 8.0
click at [292, 33] on input "EOU8gYKeXU9YWJbYQLtloJfe" at bounding box center [235, 25] width 360 height 19
click at [297, 27] on input "EOU8gYKeXU9YWJbYQLtloJfe" at bounding box center [235, 25] width 360 height 19
paste input "8UqFAZFXoahpIIp2Bf3kd9pj"
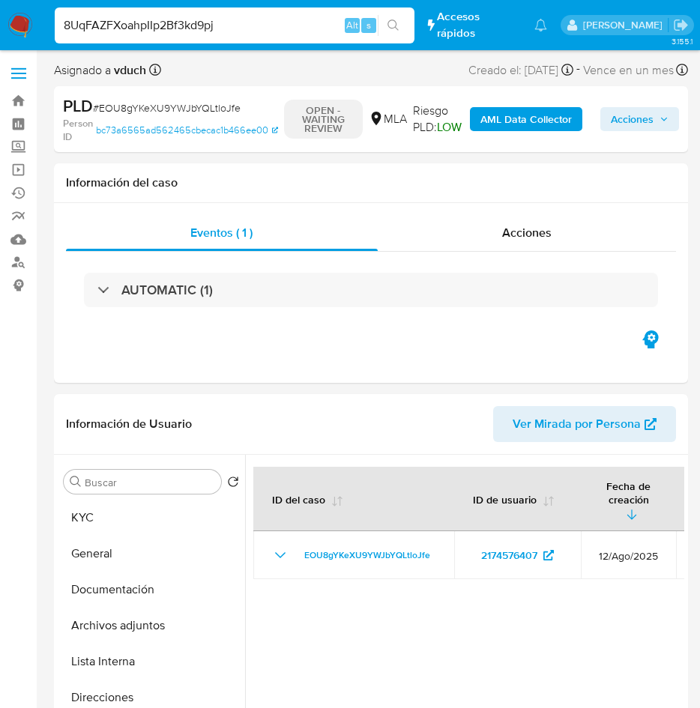
type input "8UqFAZFXoahpIIp2Bf3kd9pj"
click at [391, 22] on icon "search-icon" at bounding box center [394, 25] width 12 height 12
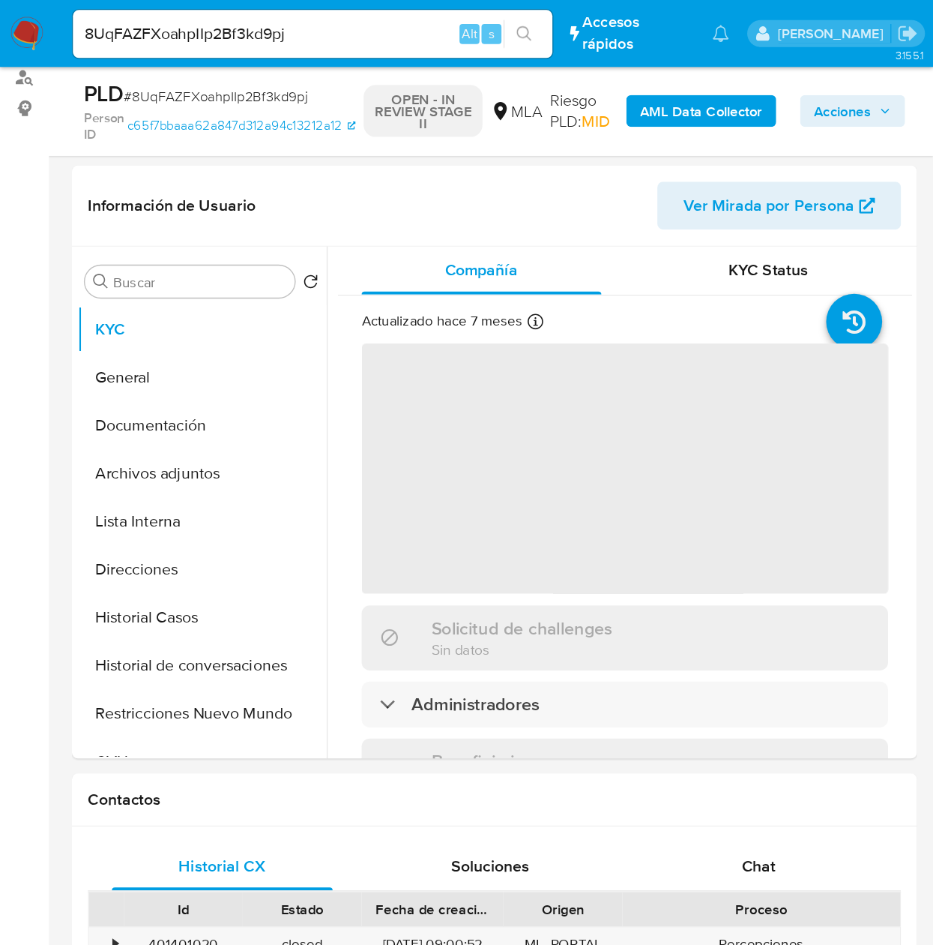
scroll to position [225, 0]
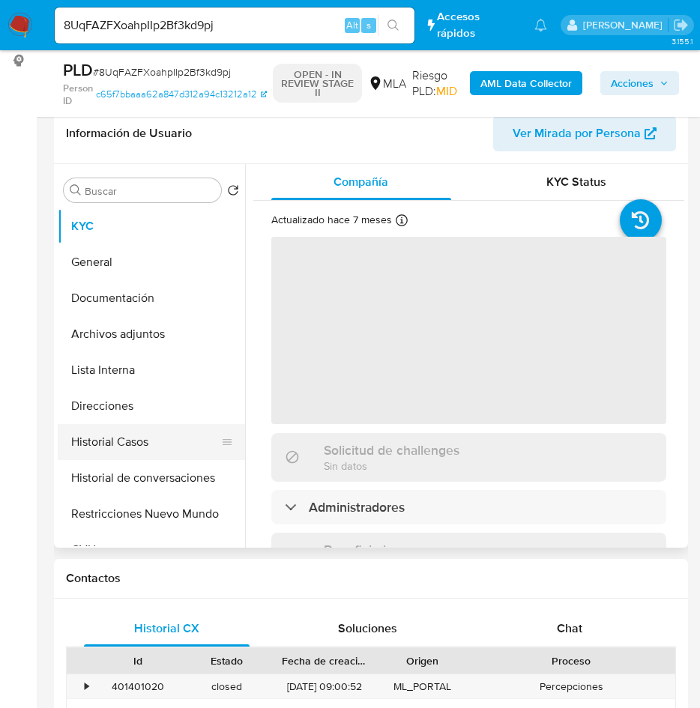
click at [124, 436] on button "Historial Casos" at bounding box center [145, 442] width 175 height 36
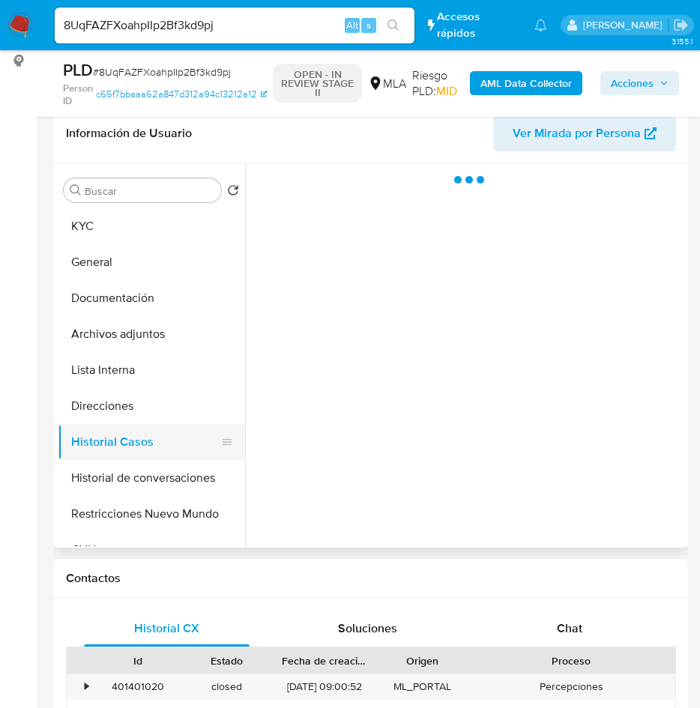
select select "10"
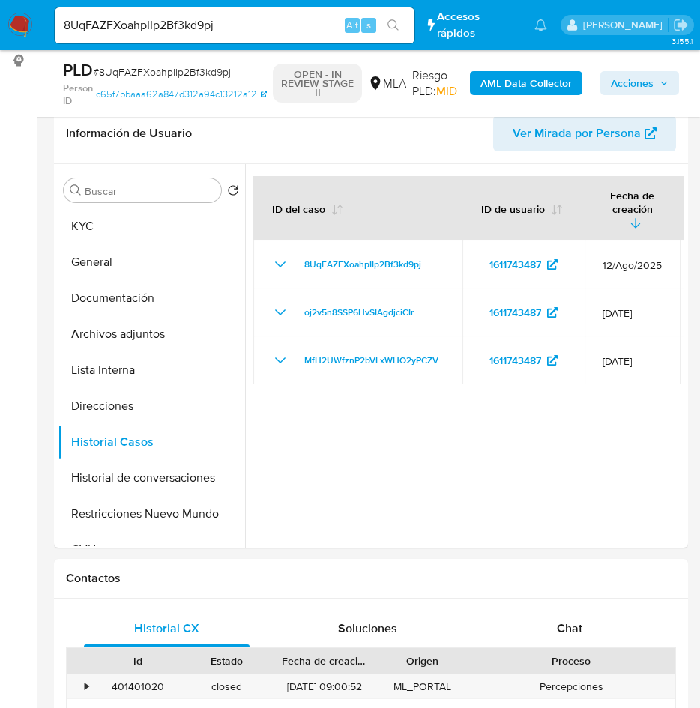
drag, startPoint x: 597, startPoint y: 467, endPoint x: 753, endPoint y: 464, distance: 156.0
click at [635, 448] on div at bounding box center [464, 356] width 439 height 384
drag, startPoint x: 530, startPoint y: 421, endPoint x: 849, endPoint y: 475, distance: 323.1
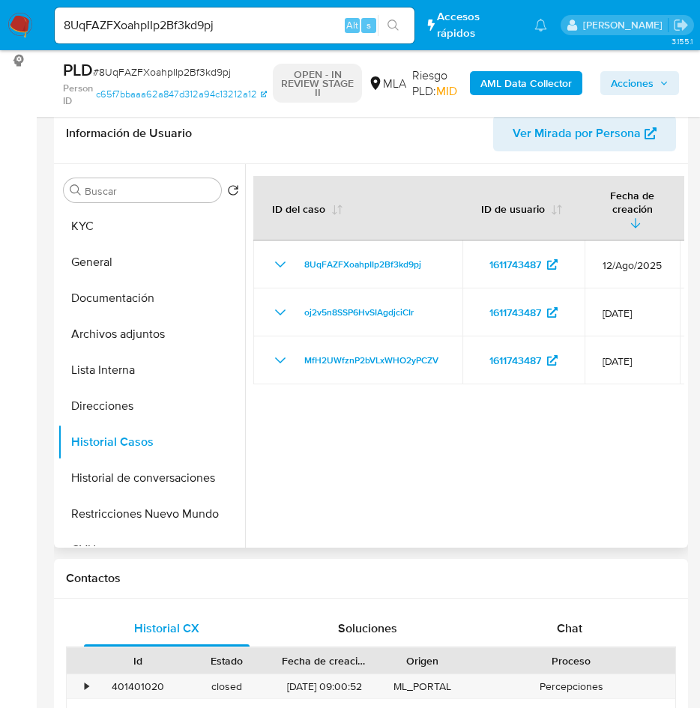
click at [629, 460] on div at bounding box center [464, 356] width 439 height 384
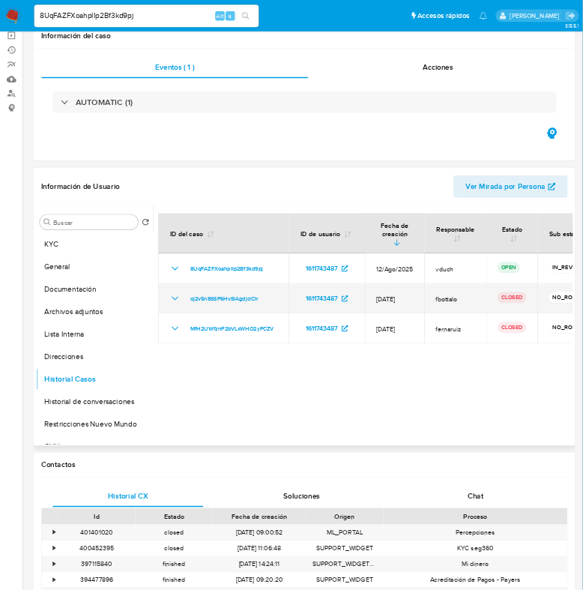
scroll to position [0, 0]
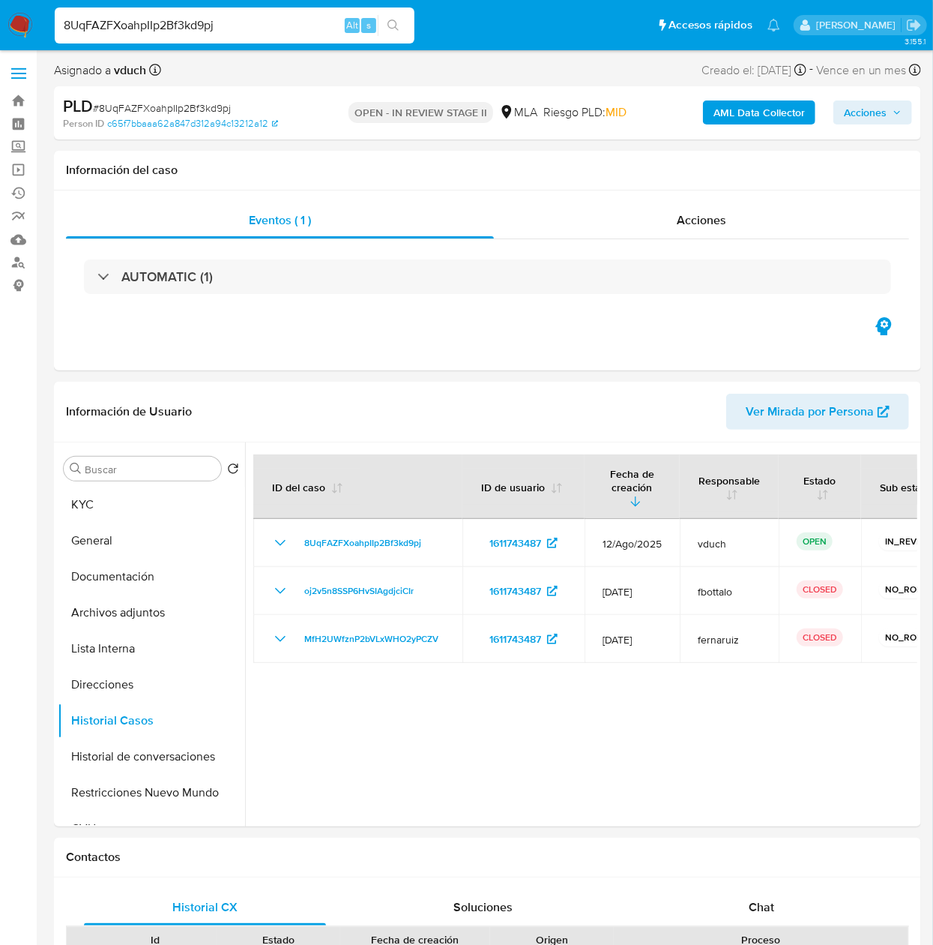
click at [294, 21] on input "8UqFAZFXoahpIIp2Bf3kd9pj" at bounding box center [235, 25] width 360 height 19
paste input "QPZEcXeDLvhEAdCEmnPyojK9"
click at [402, 15] on button "search-icon" at bounding box center [393, 25] width 31 height 21
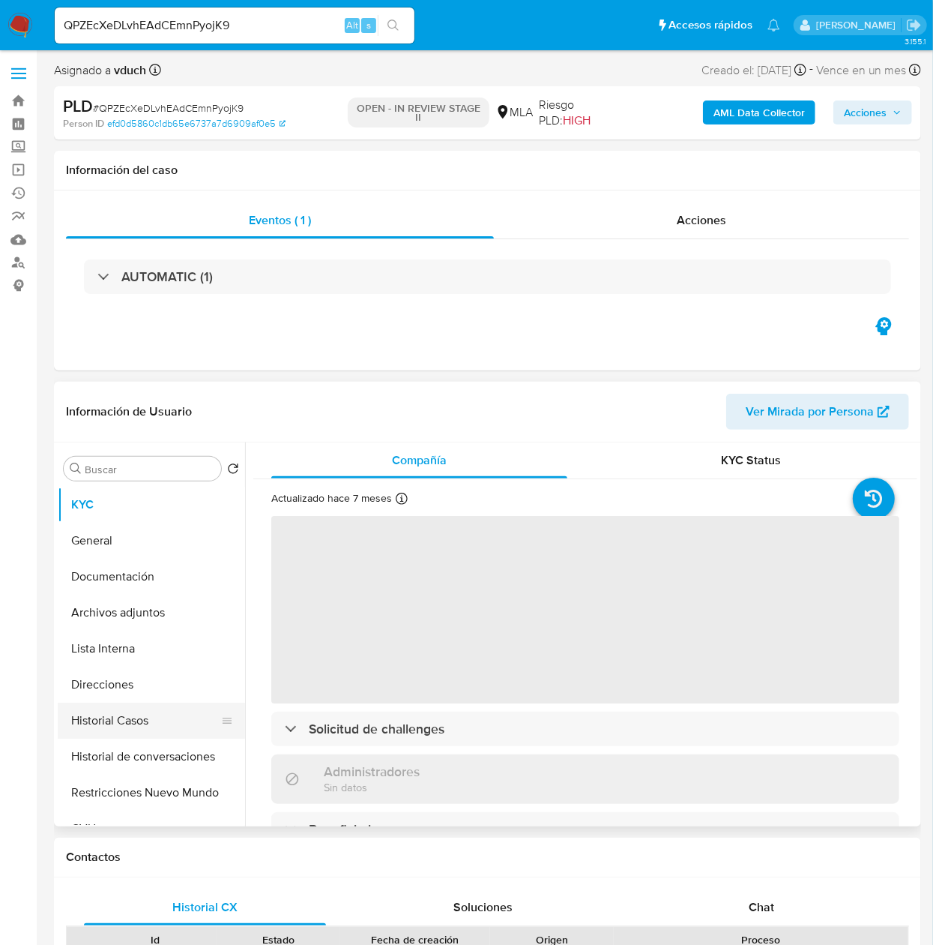
click at [139, 709] on button "Historial Casos" at bounding box center [145, 720] width 175 height 36
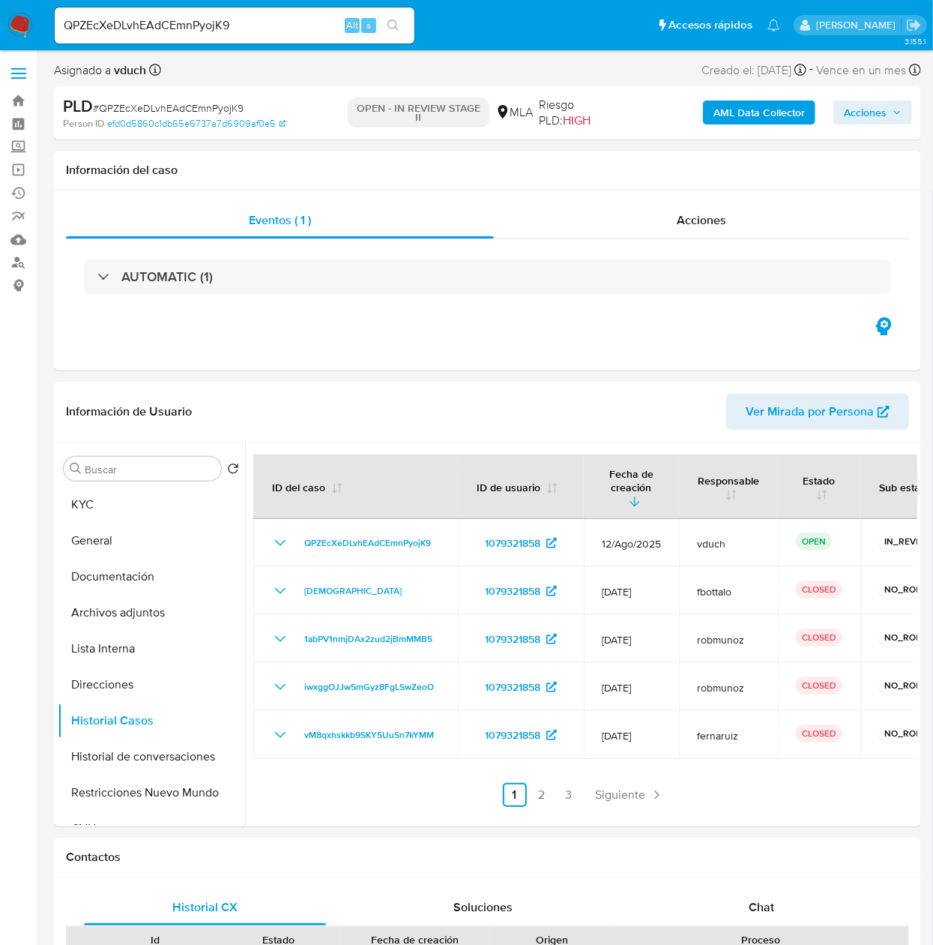
click at [301, 16] on input "QPZEcXeDLvhEAdCEmnPyojK9" at bounding box center [235, 25] width 360 height 19
paste input "akdtuMg3MzyIMwAdV5vRhSFd"
type input "akdtuMg3MzyIMwAdV5vRhSFd"
click at [379, 20] on button "search-icon" at bounding box center [393, 25] width 31 height 21
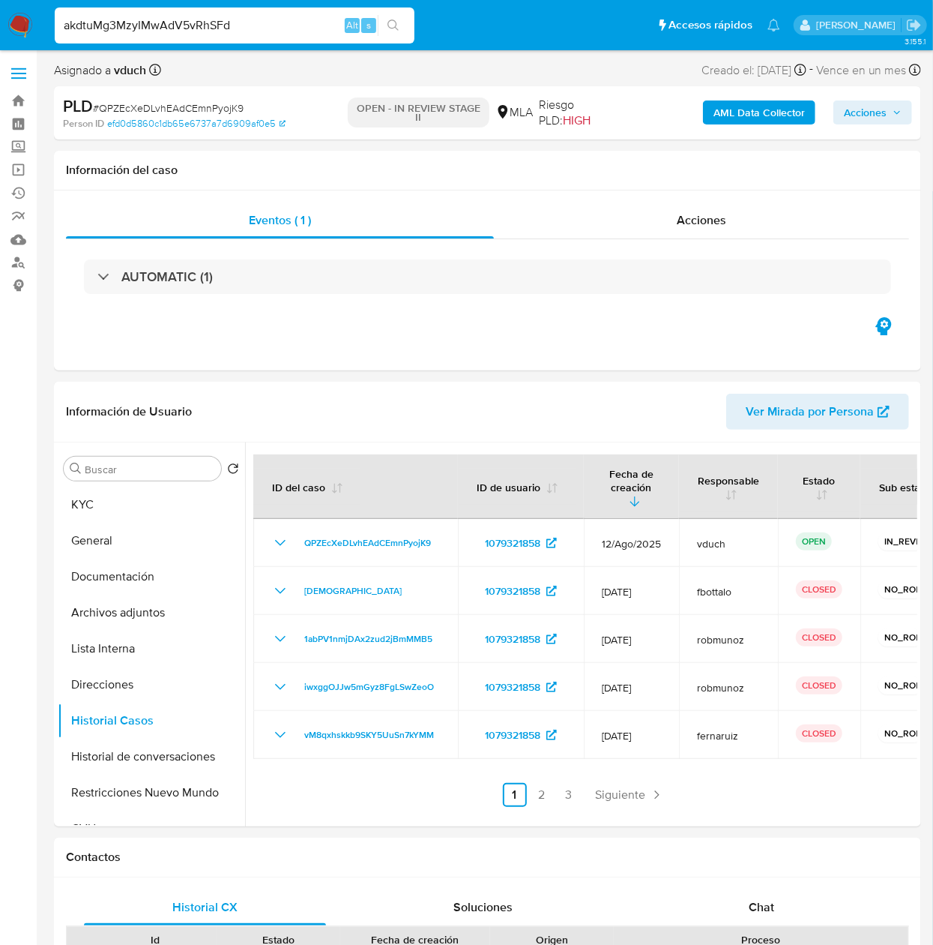
select select "10"
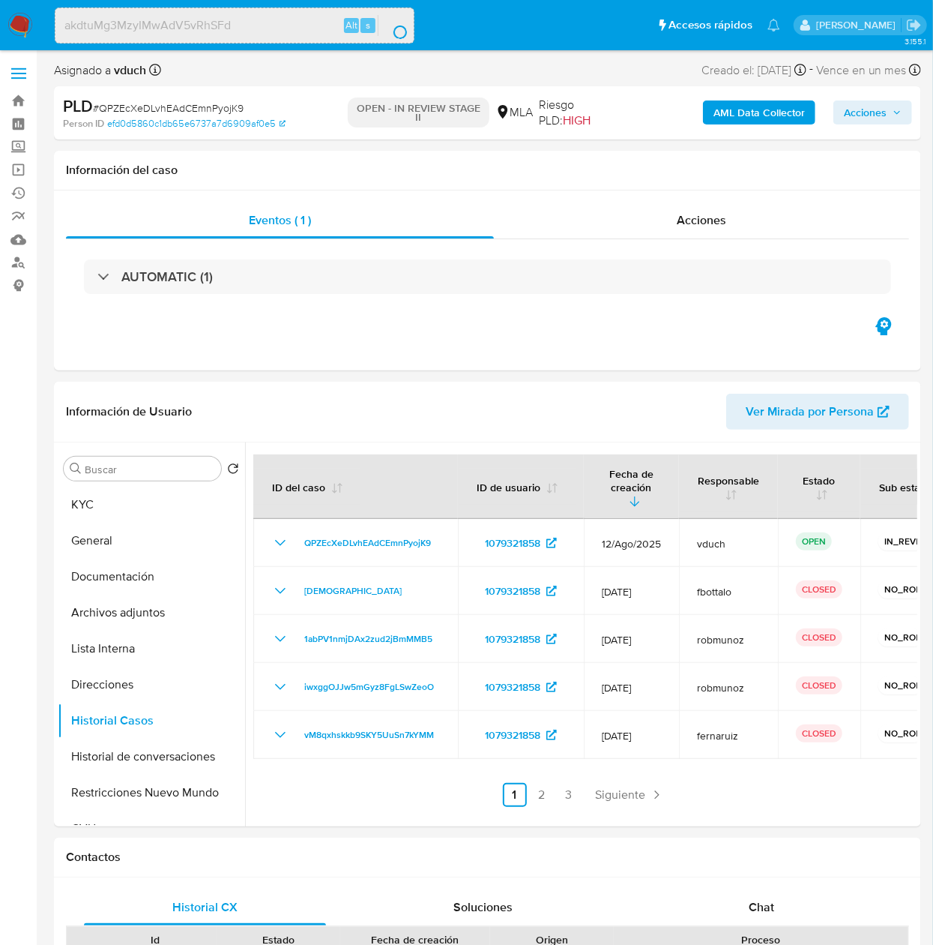
click at [387, 20] on button "search-icon" at bounding box center [393, 25] width 31 height 21
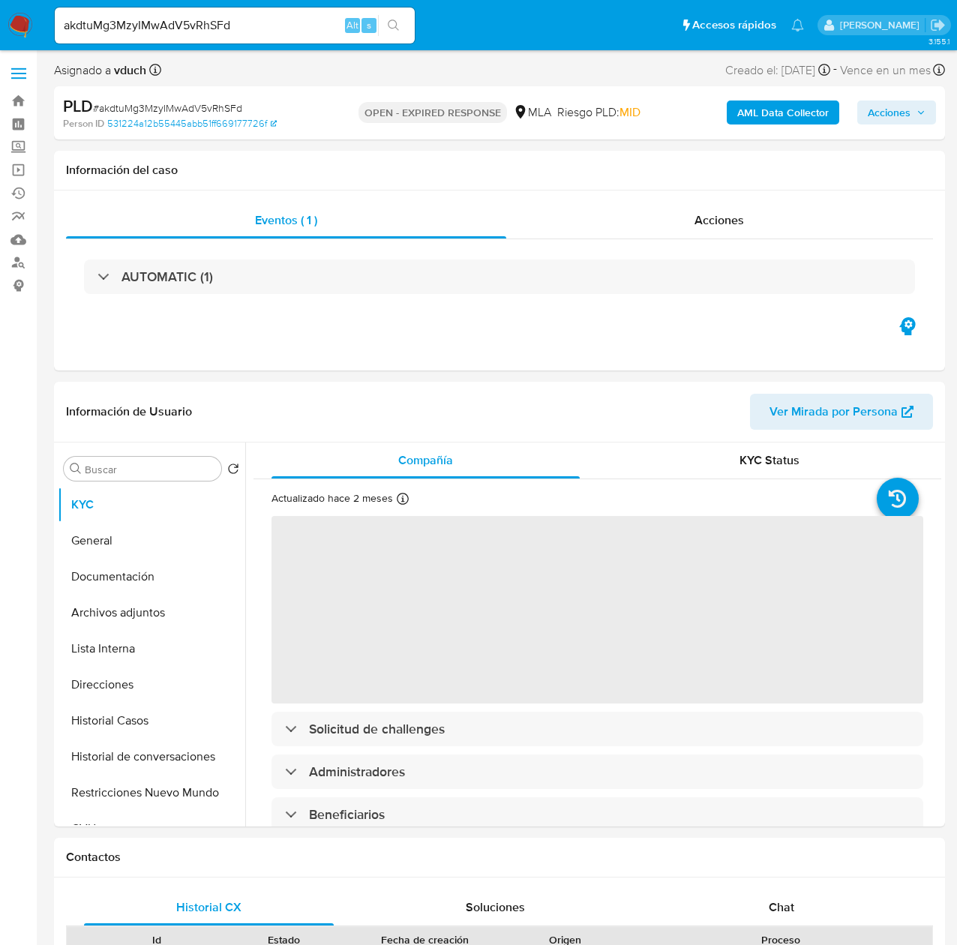
select select "10"
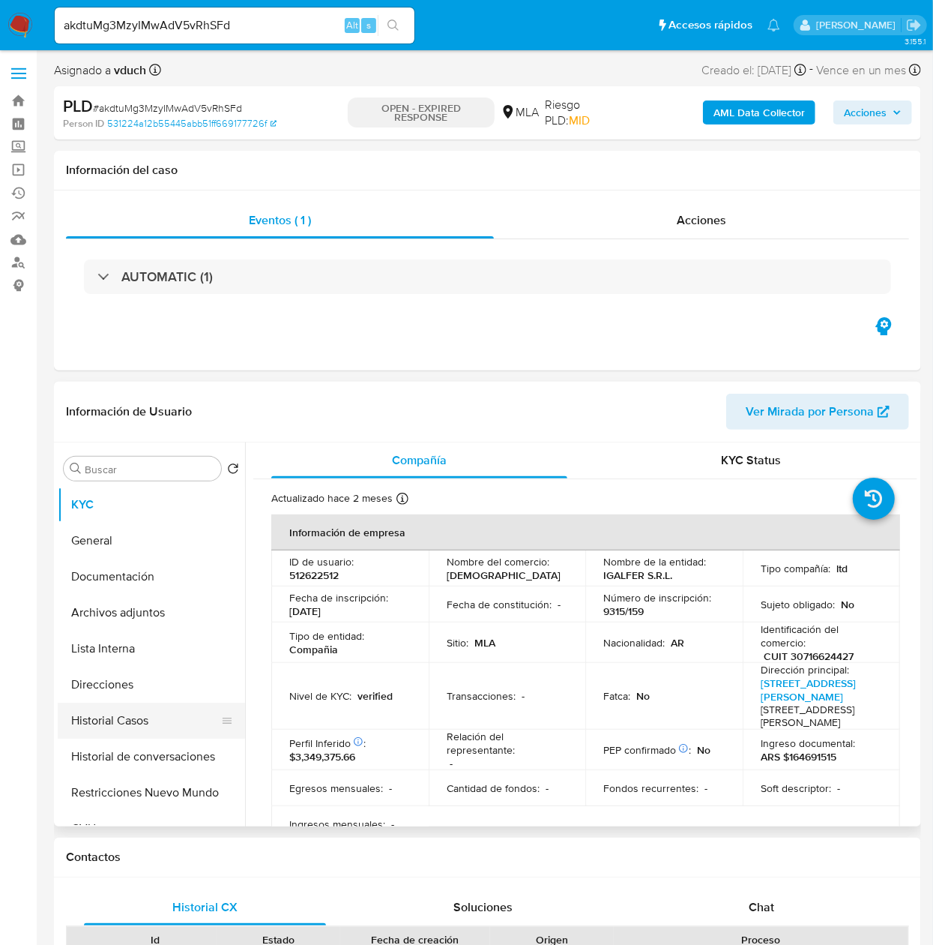
click at [108, 706] on button "Historial Casos" at bounding box center [145, 720] width 175 height 36
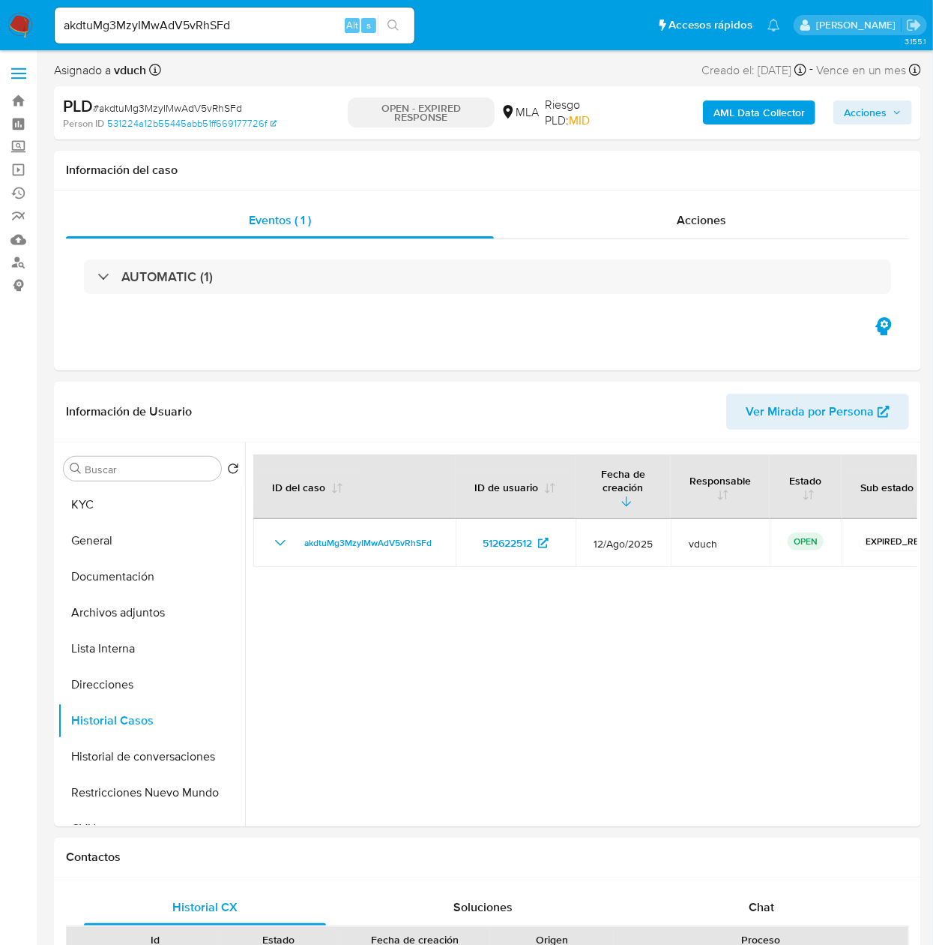
click at [267, 26] on input "akdtuMg3MzyIMwAdV5vRhSFd" at bounding box center [235, 25] width 360 height 19
click at [265, 26] on input "akdtuMg3MzyIMwAdV5vRhSFd" at bounding box center [235, 25] width 360 height 19
paste input "MAZgvbRJ1920GcJ6NQoPxhPY"
type input "MAZgvbRJ1920GcJ6NQoPxhPY"
click at [406, 18] on button "search-icon" at bounding box center [393, 25] width 31 height 21
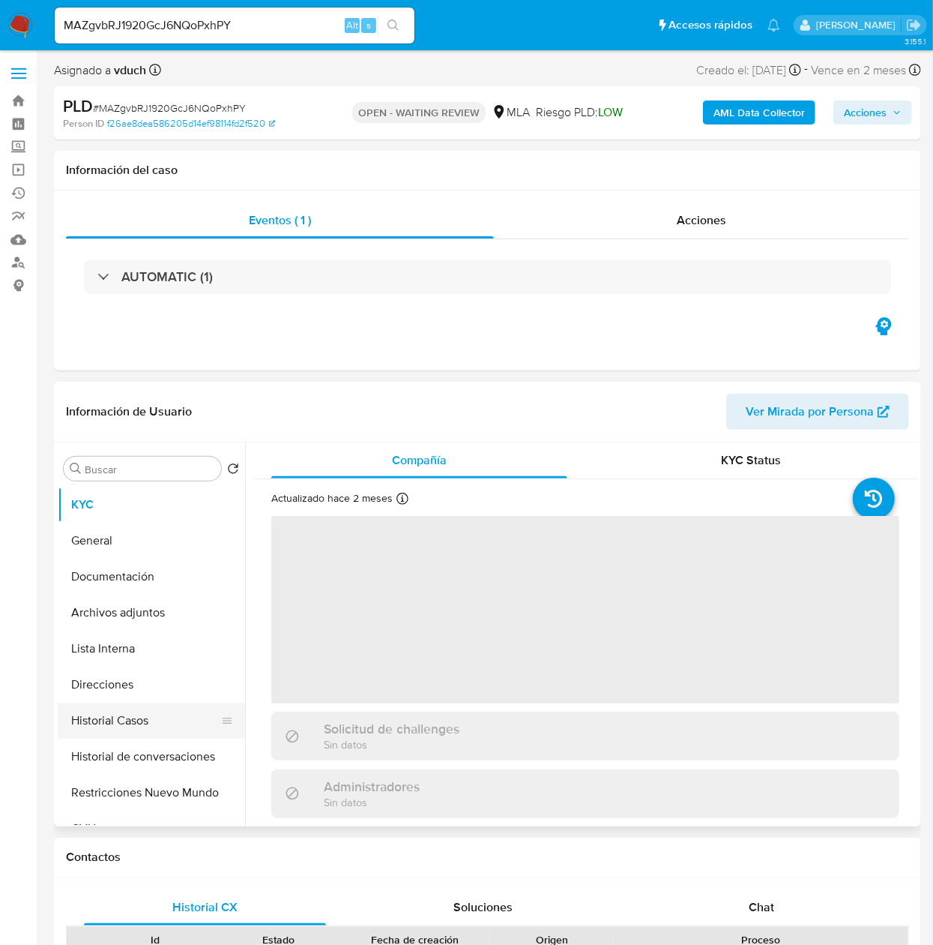
click at [94, 709] on button "Historial Casos" at bounding box center [145, 720] width 175 height 36
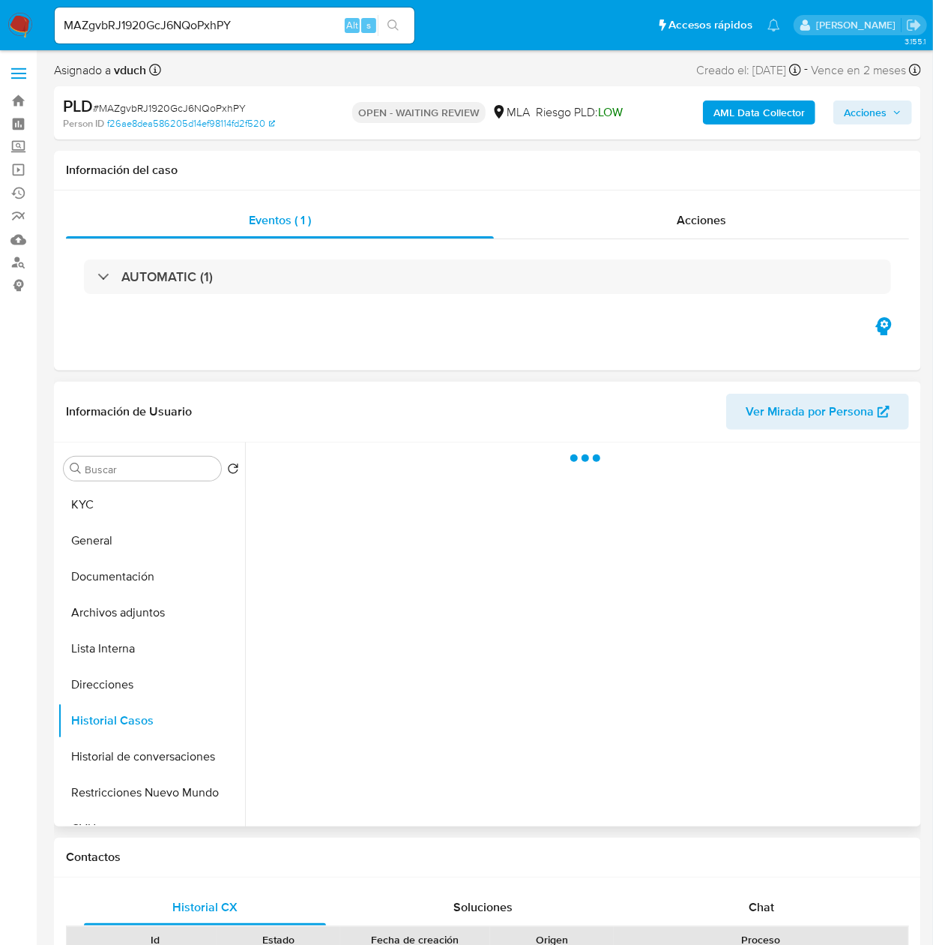
select select "10"
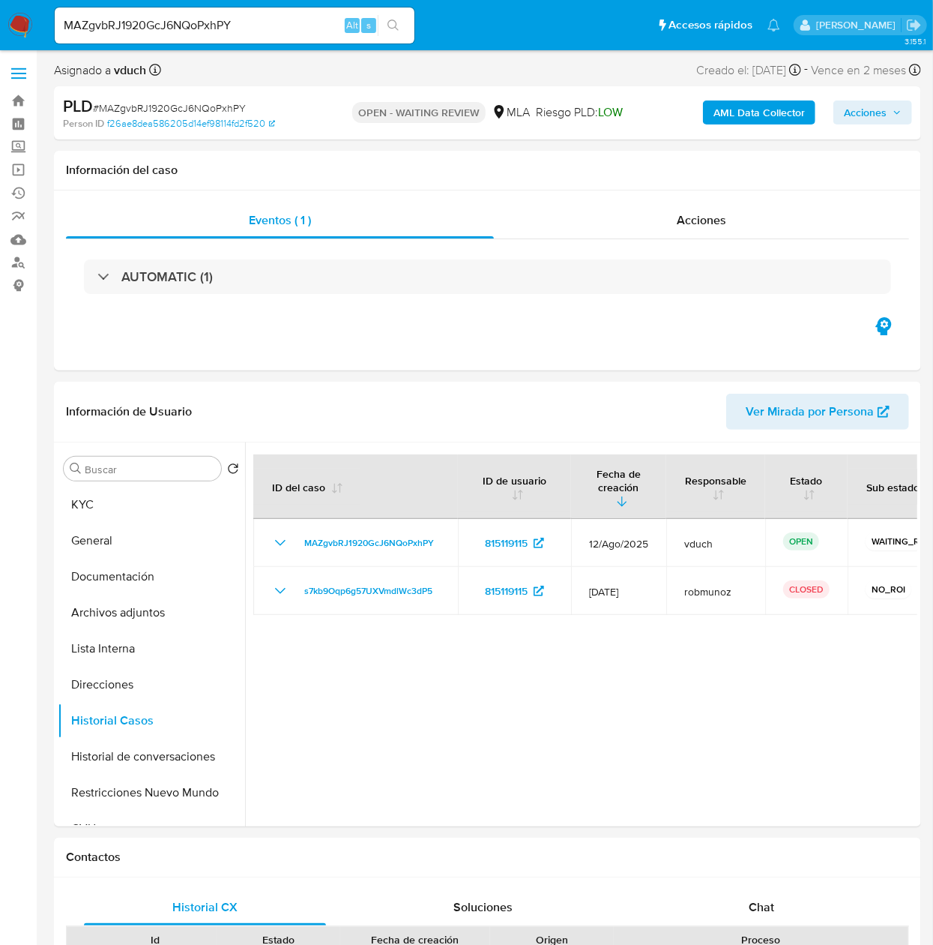
click at [306, 26] on input "MAZgvbRJ1920GcJ6NQoPxhPY" at bounding box center [235, 25] width 360 height 19
paste input "fFcevaq9dV5qTMTl4smVMc9c"
click at [399, 26] on div "fFcevaq9dV5qTMTl4smVMc9c Alt s" at bounding box center [235, 25] width 360 height 42
type input "fFcevaq9dV5qTMTl4smVMc9c"
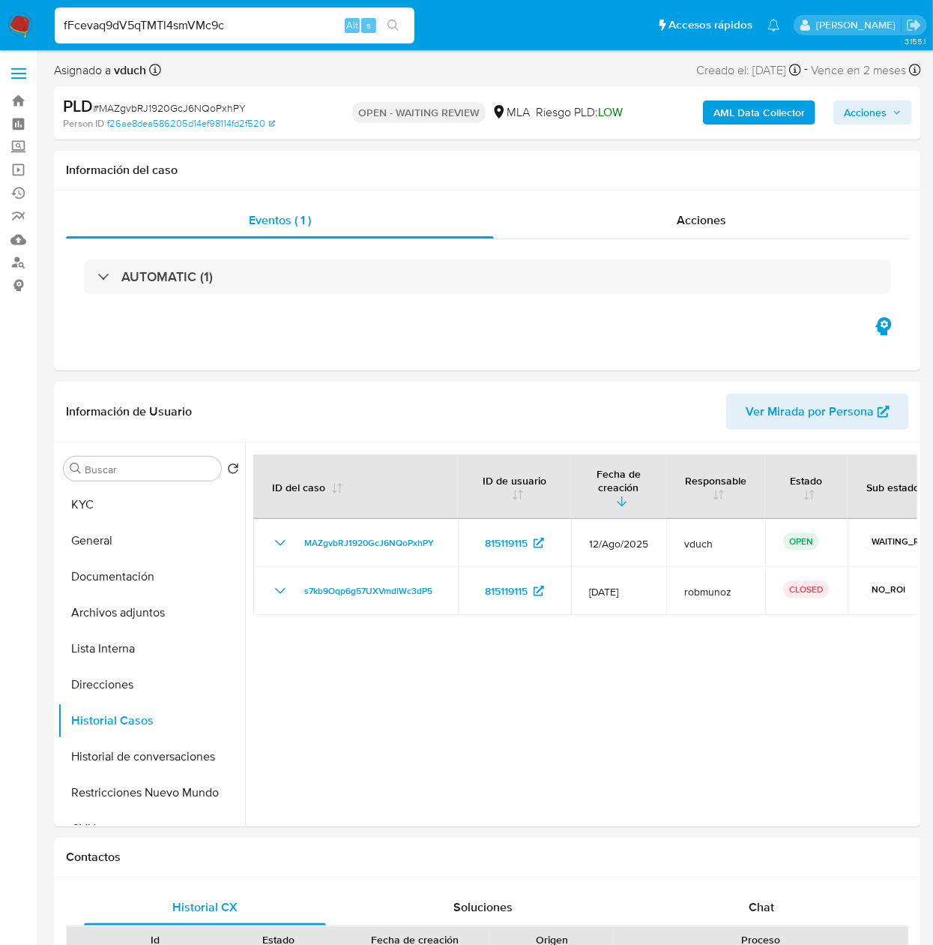
click at [399, 26] on icon "search-icon" at bounding box center [394, 25] width 12 height 12
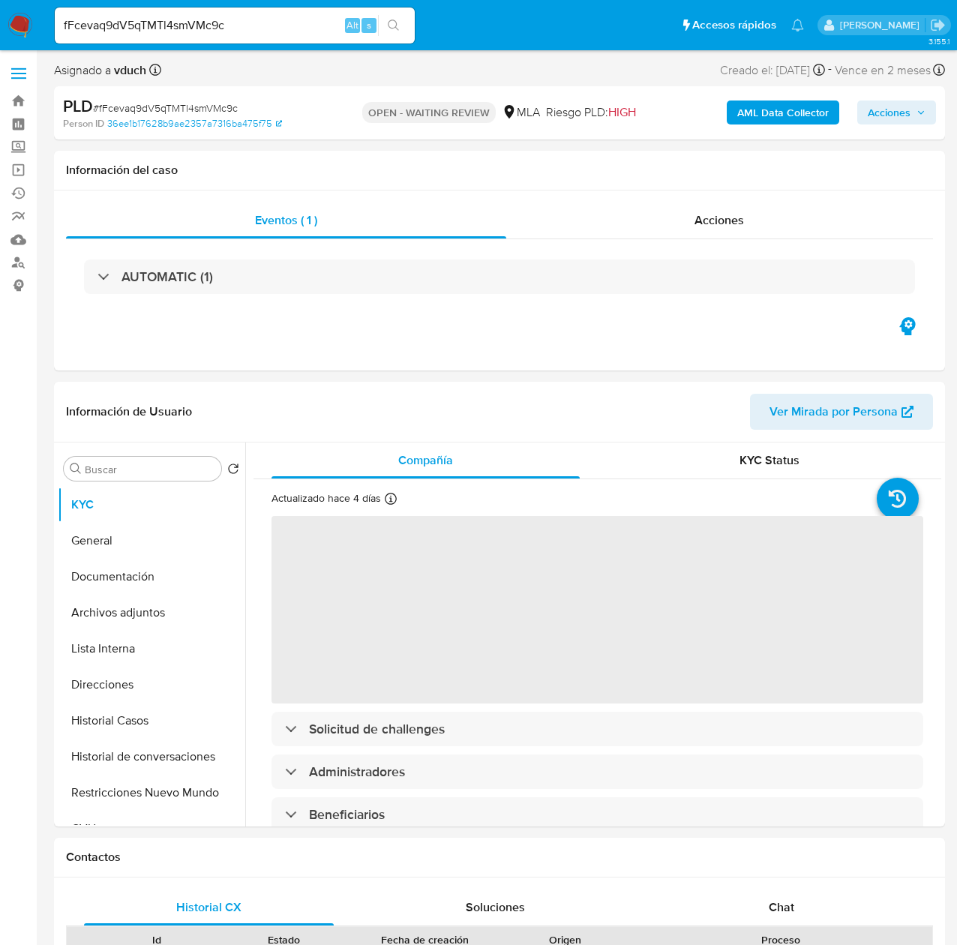
select select "10"
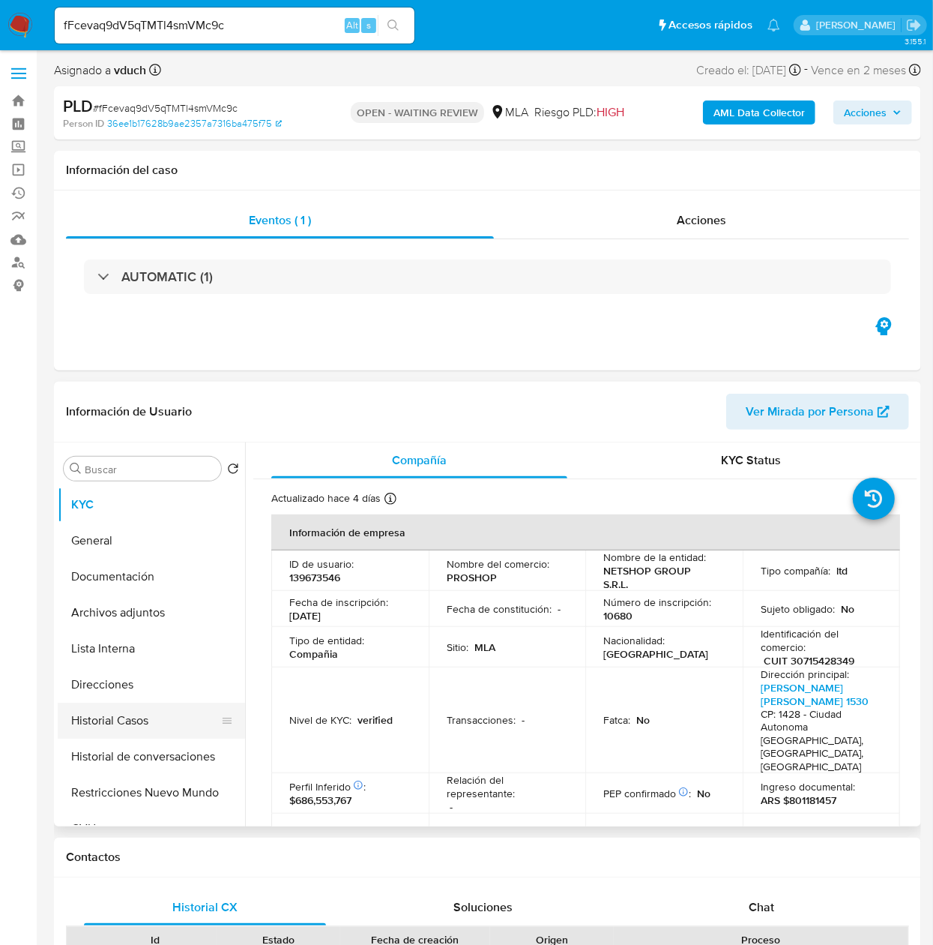
click at [127, 709] on button "Historial Casos" at bounding box center [145, 720] width 175 height 36
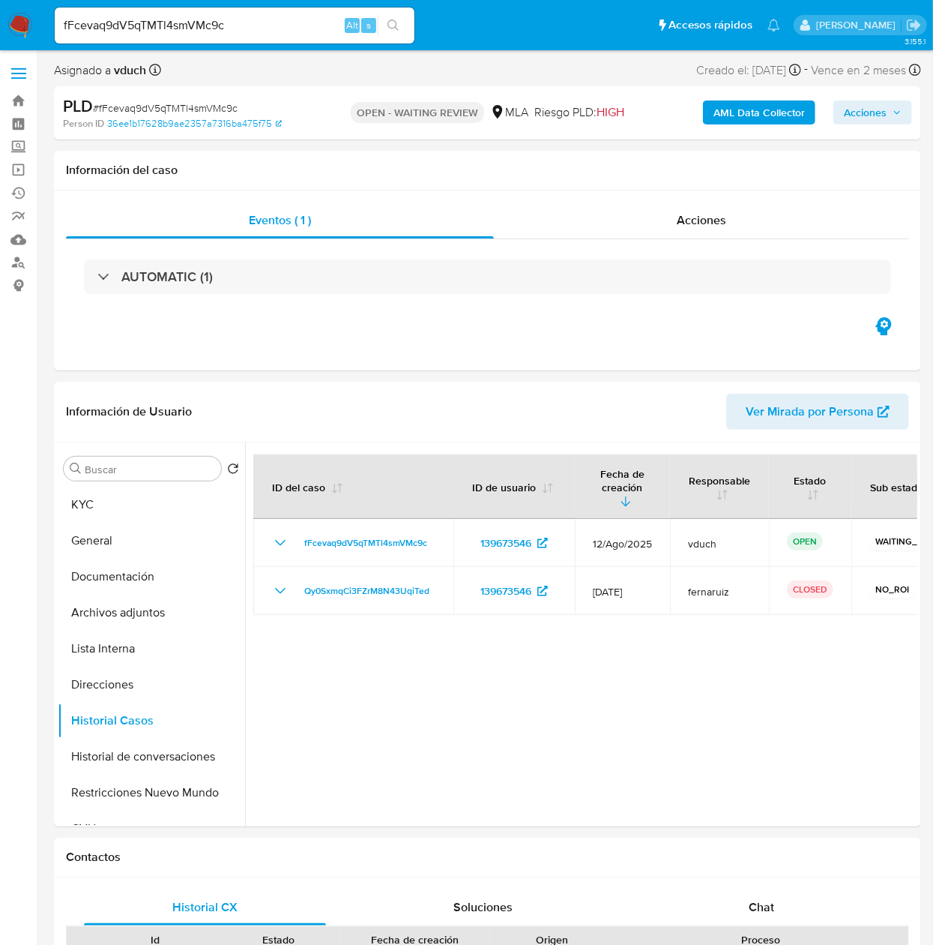
click at [307, 29] on input "fFcevaq9dV5qTMTl4smVMc9c" at bounding box center [235, 25] width 360 height 19
paste input "UG8UgYZKhiDhsHpgAnT1CoBU"
click at [417, 23] on li "UG8UgYZKhiDhsHpgAnT1CoBU Alt s" at bounding box center [234, 24] width 367 height 37
click at [411, 25] on input "UG8UgYZKhiDhsHpgAnT1CoBU" at bounding box center [235, 25] width 360 height 19
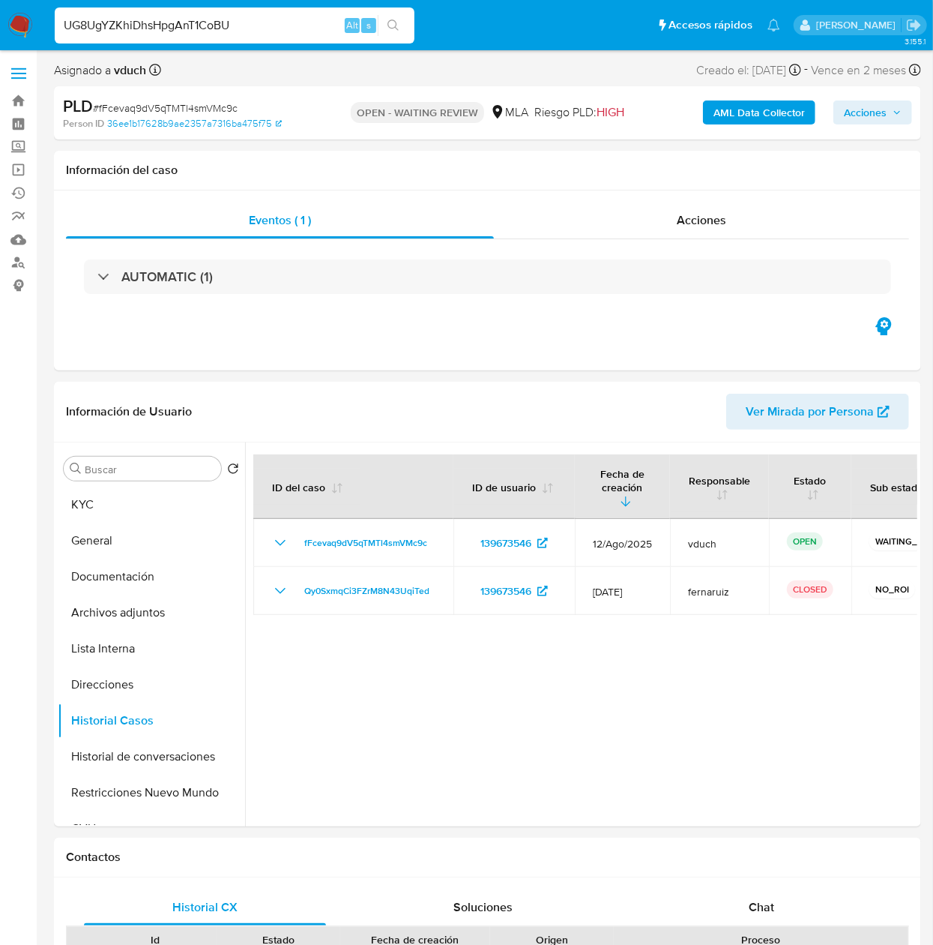
type input "UG8UgYZKhiDhsHpgAnT1CoBU"
click at [391, 26] on icon "search-icon" at bounding box center [394, 25] width 12 height 12
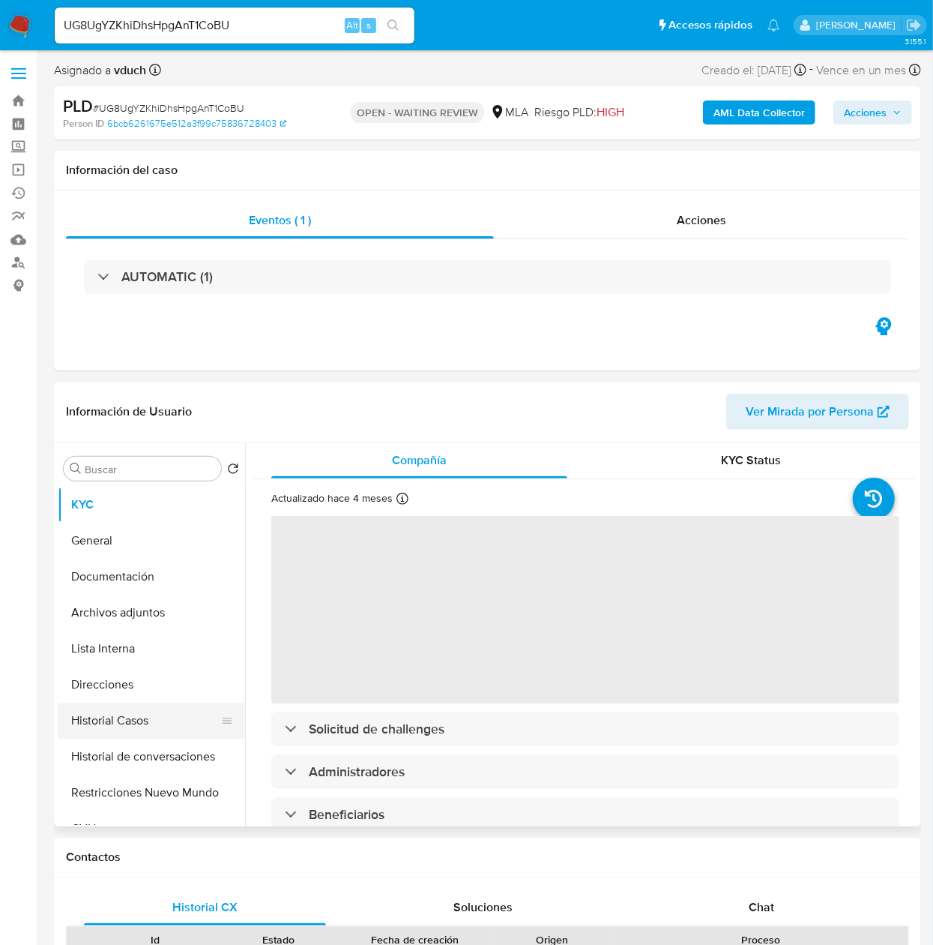
click at [142, 709] on button "Historial Casos" at bounding box center [145, 720] width 175 height 36
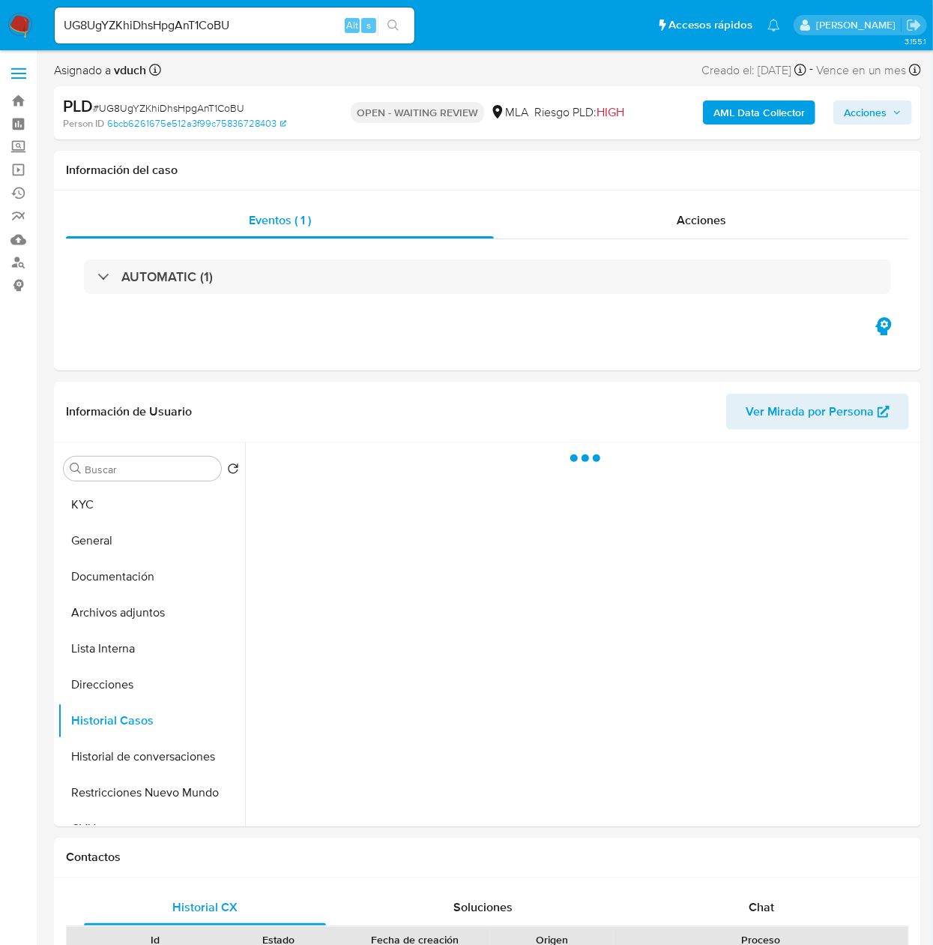
select select "10"
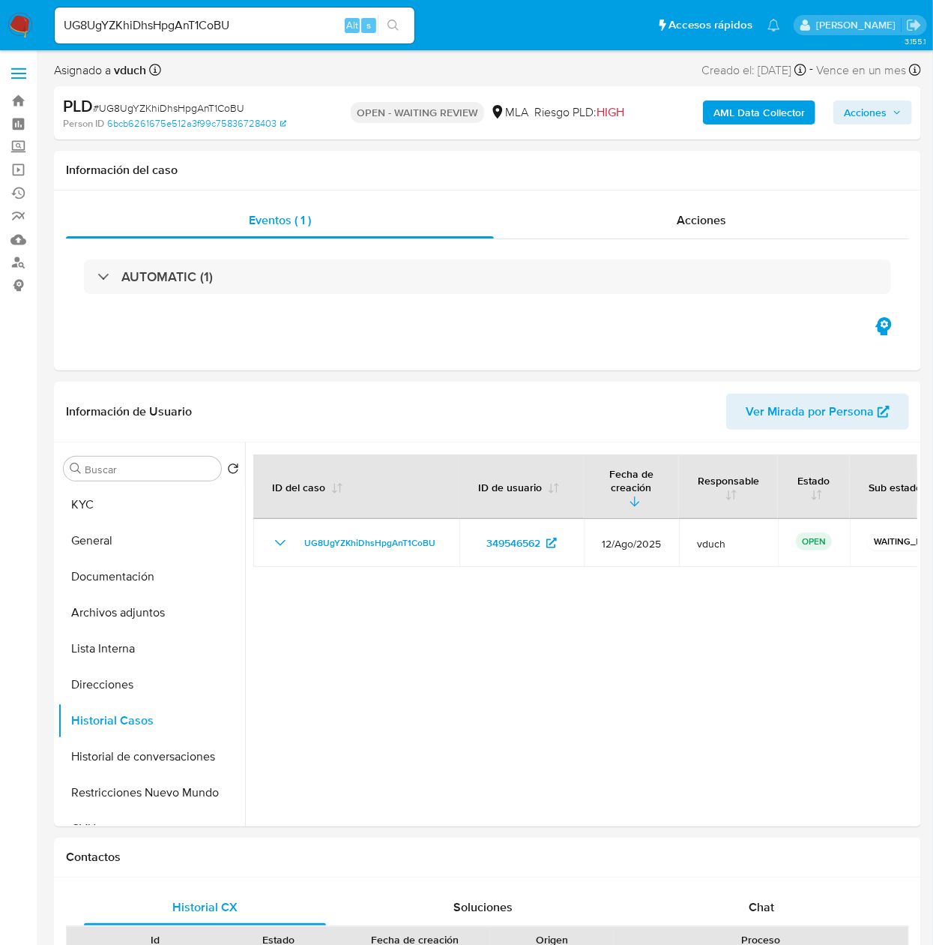
click at [273, 24] on input "UG8UgYZKhiDhsHpgAnT1CoBU" at bounding box center [235, 25] width 360 height 19
paste input "dVvXFcY9MrsKwVNHMkwhwK6T"
type input "dVvXFcY9MrsKwVNHMkwhwK6T"
click at [397, 15] on button "search-icon" at bounding box center [393, 25] width 31 height 21
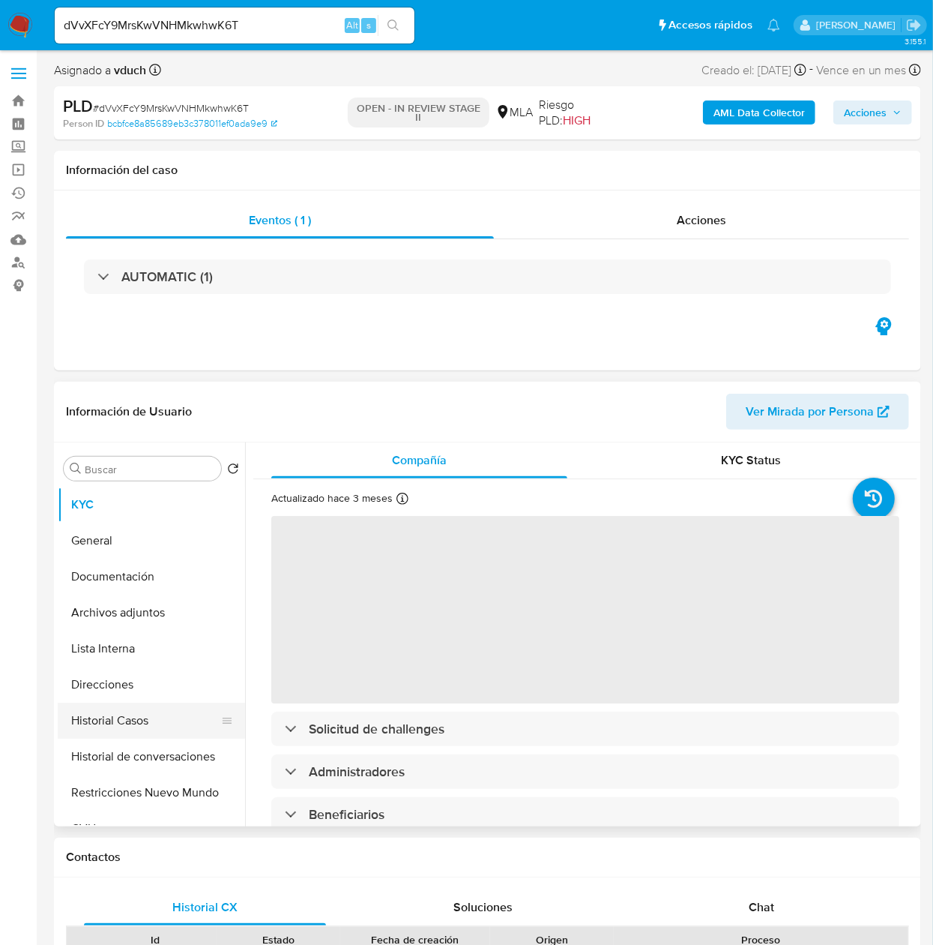
click at [115, 709] on button "Historial Casos" at bounding box center [145, 720] width 175 height 36
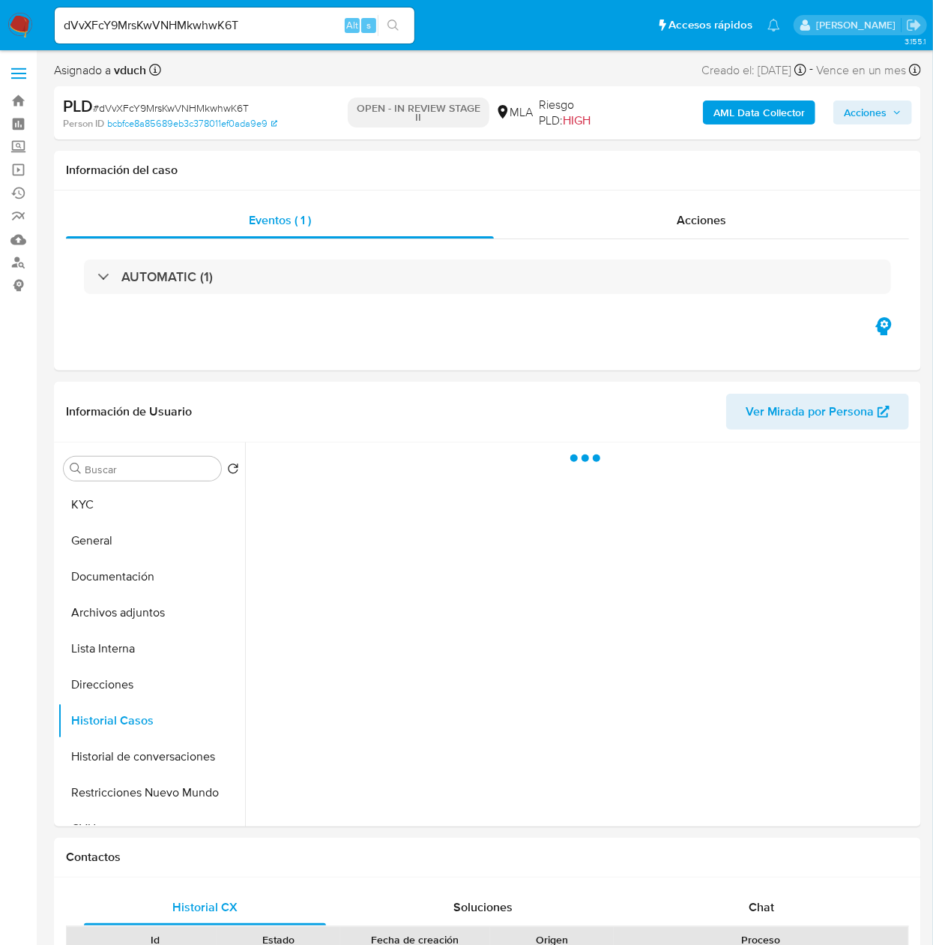
select select "10"
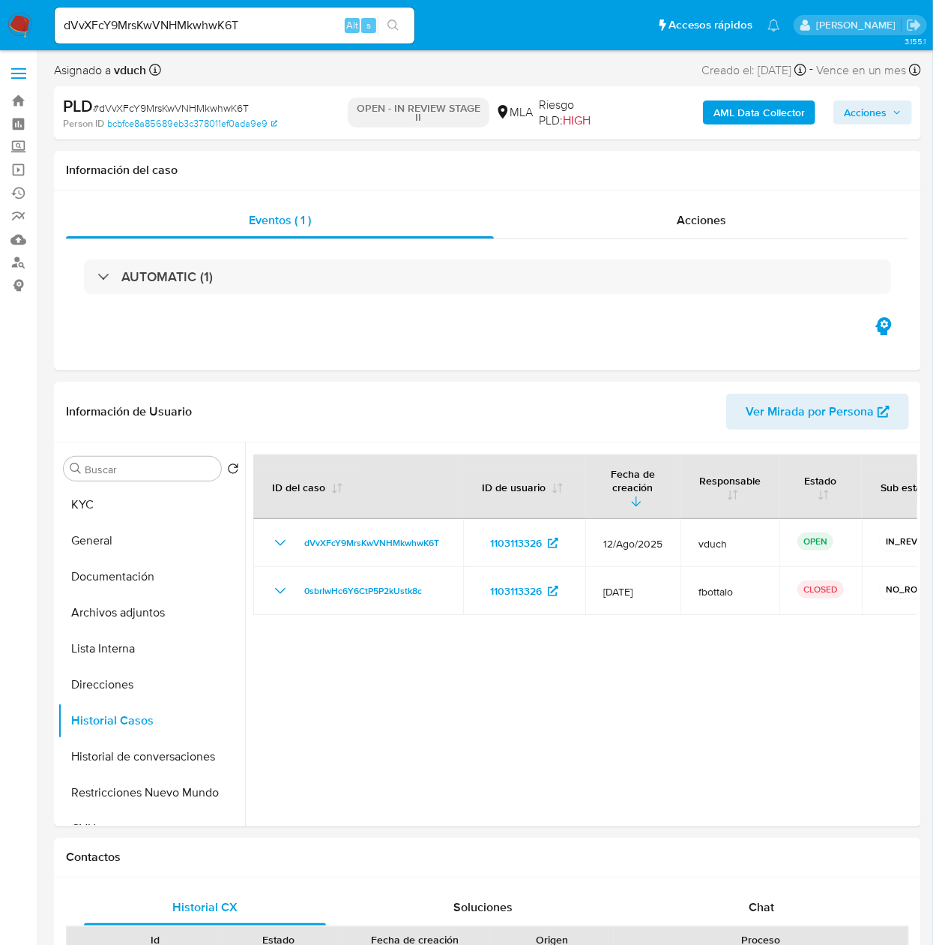
click at [318, 23] on input "dVvXFcY9MrsKwVNHMkwhwK6T" at bounding box center [235, 25] width 360 height 19
paste input "hZpOkAT0p6BcCPVqfQeyxR8s"
type input "hZpOkAT0p6BcCPVqfQeyxR8s"
click at [402, 25] on button "search-icon" at bounding box center [393, 25] width 31 height 21
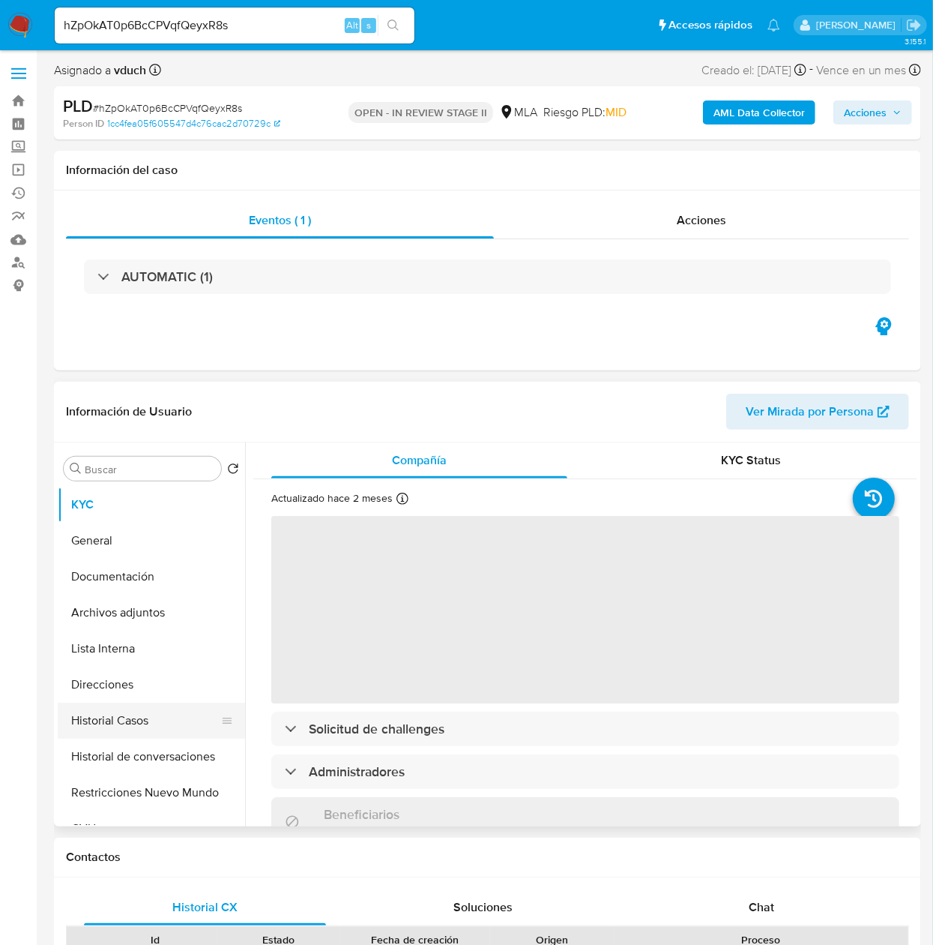
click at [111, 709] on button "Historial Casos" at bounding box center [145, 720] width 175 height 36
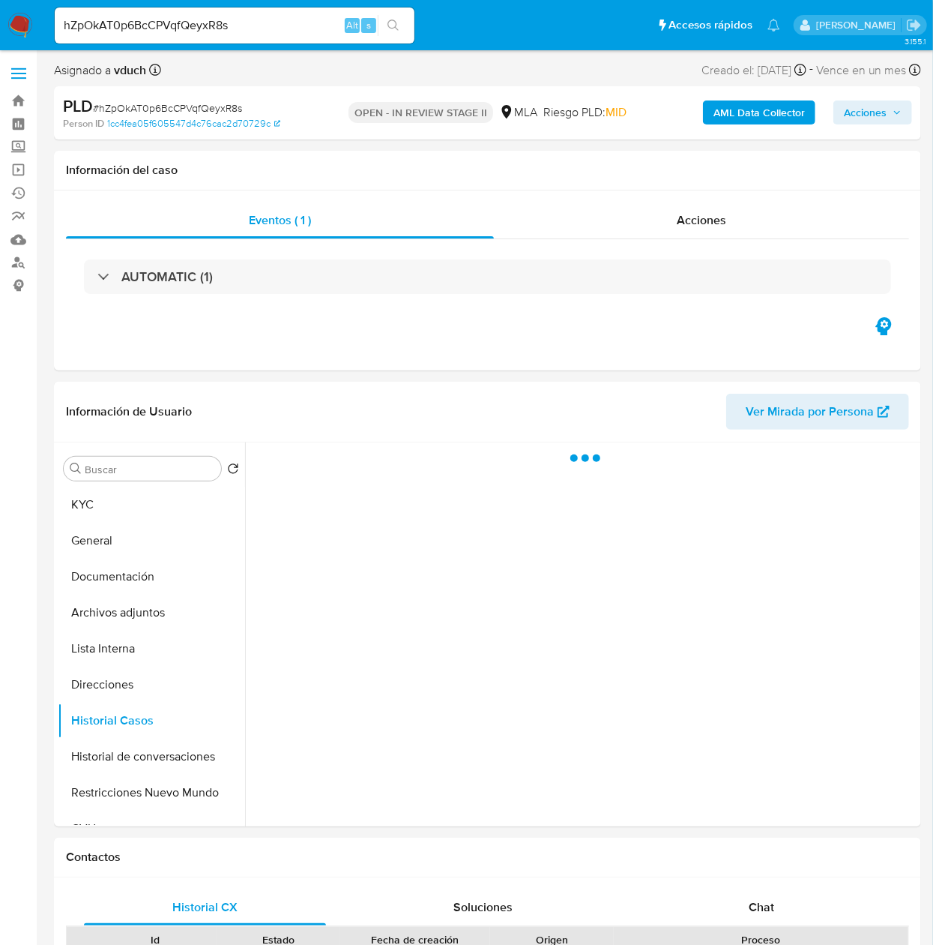
select select "10"
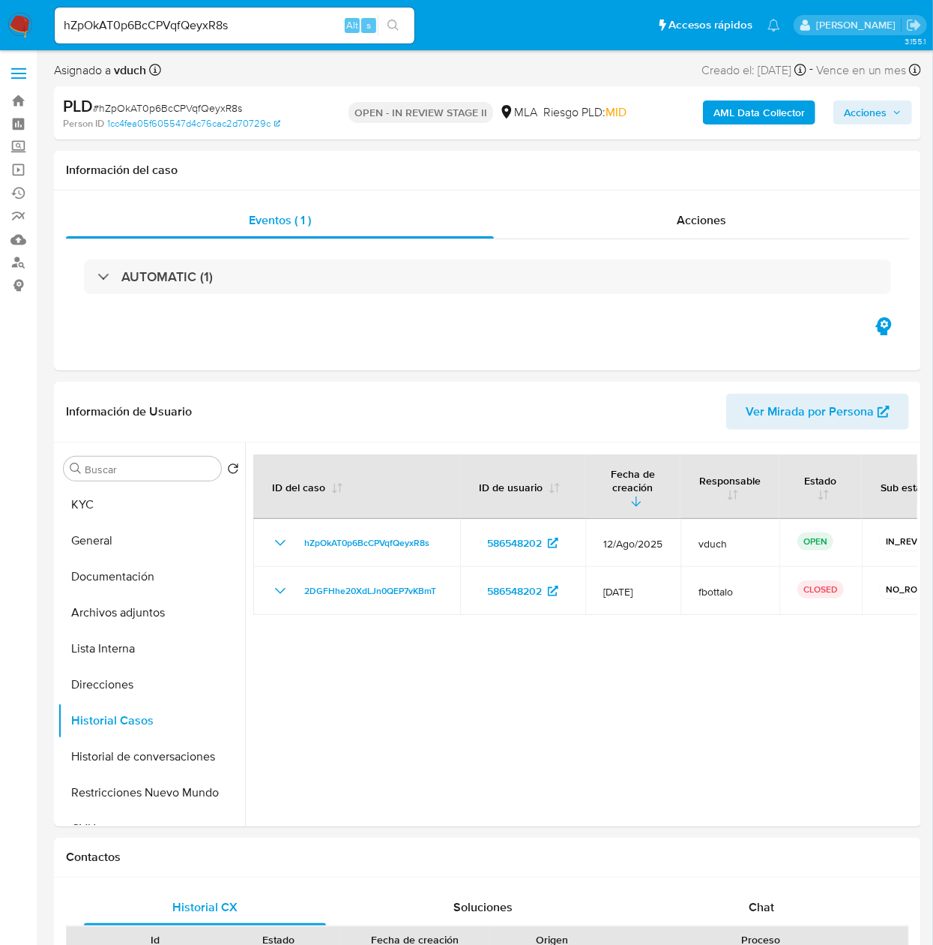
click at [304, 31] on input "hZpOkAT0p6BcCPVqfQeyxR8s" at bounding box center [235, 25] width 360 height 19
paste input "KGzsAizVSQOEg0VsCUdxEXO2"
type input "KGzsAizVSQOEg0VsCUdxEXO2"
click at [391, 25] on icon "search-icon" at bounding box center [394, 25] width 12 height 12
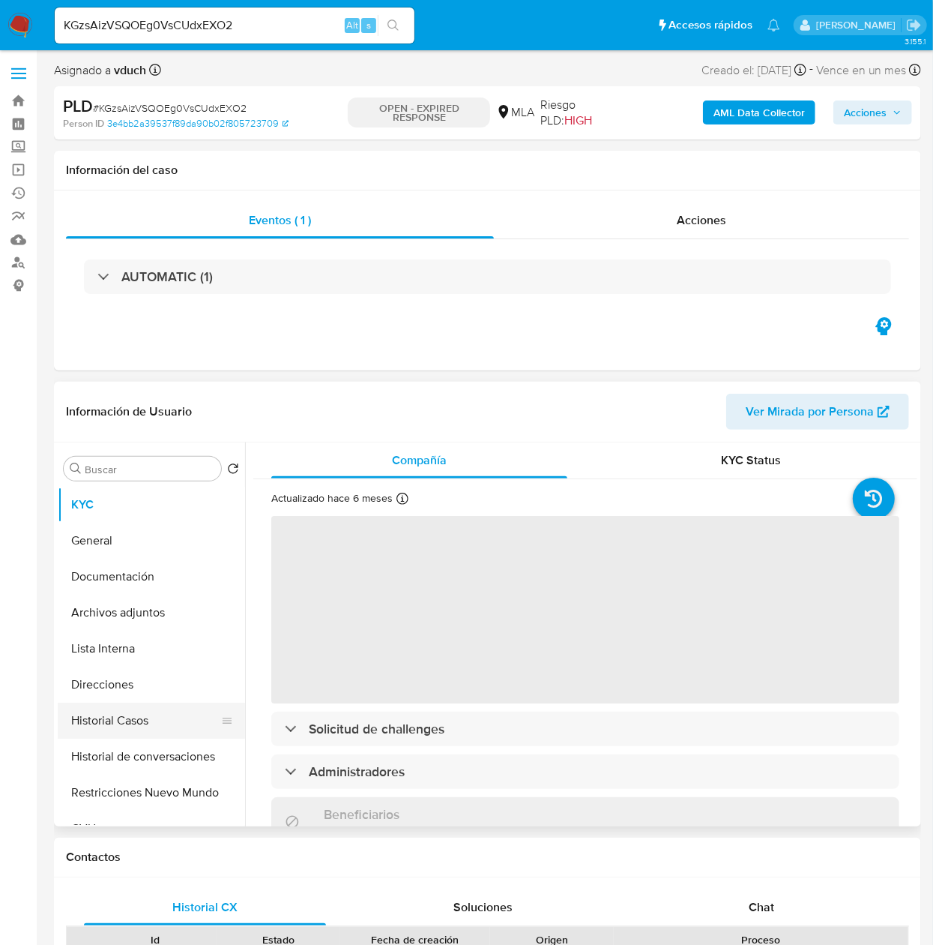
click at [114, 709] on button "Historial Casos" at bounding box center [145, 720] width 175 height 36
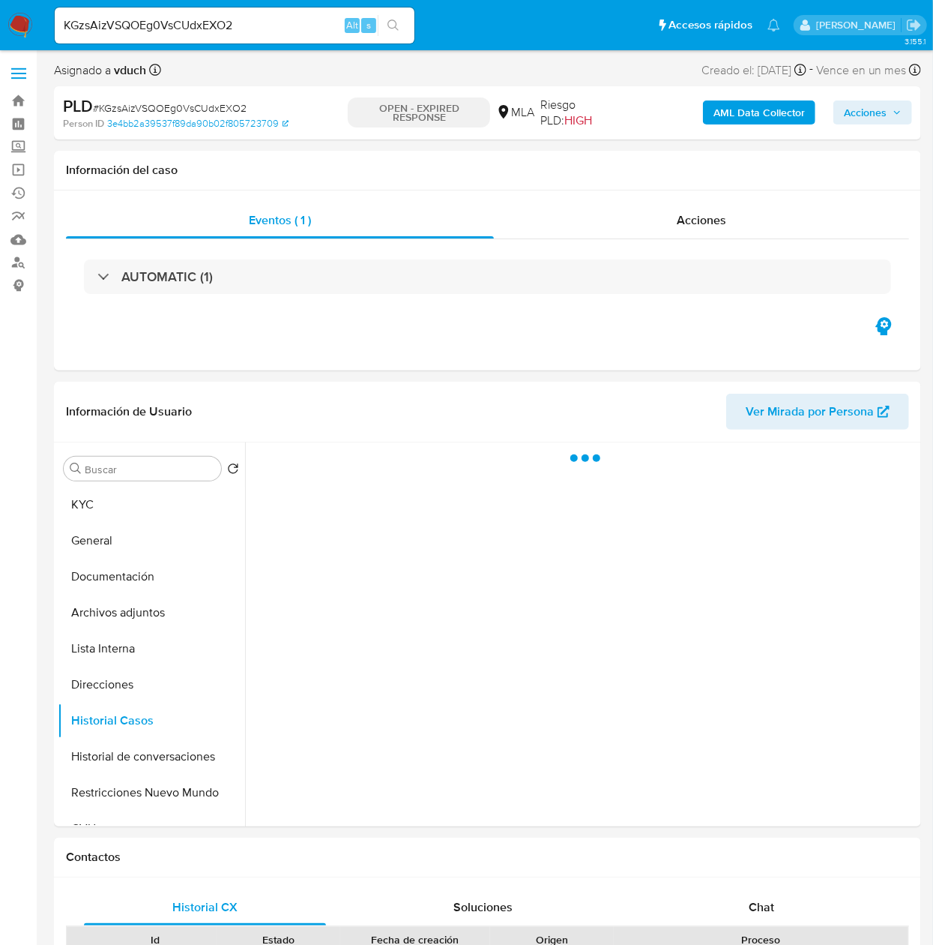
select select "10"
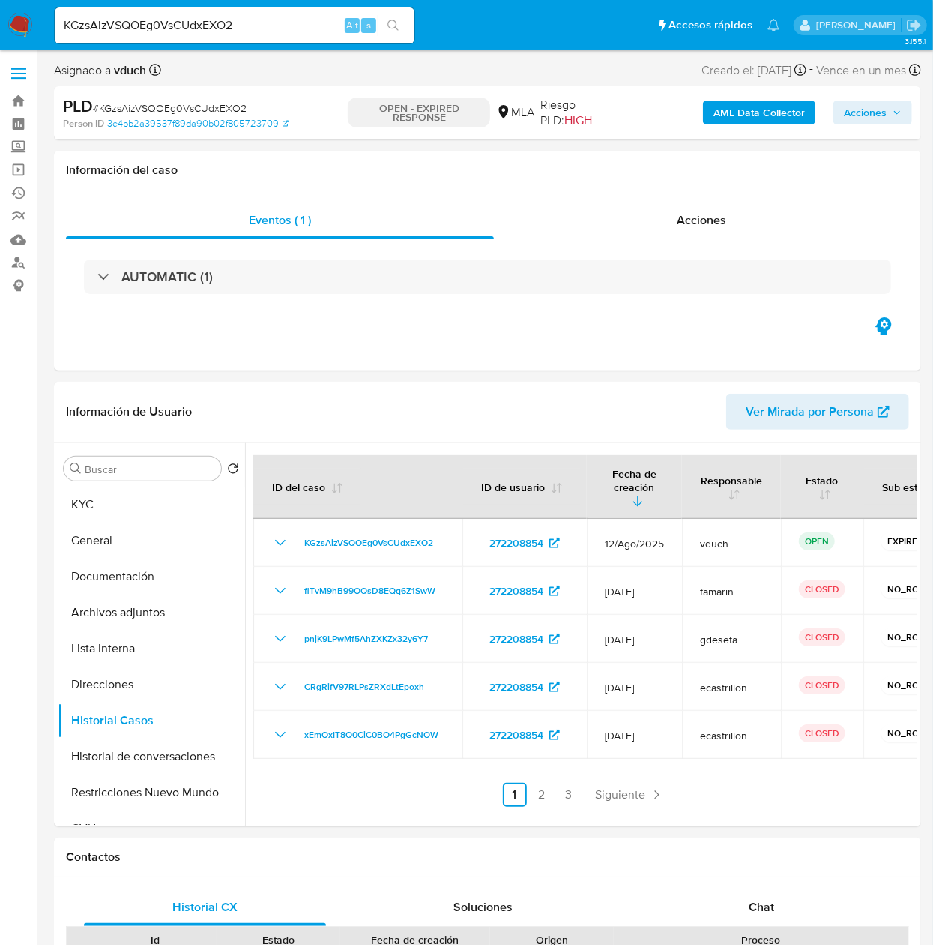
click at [252, 12] on div "KGzsAizVSQOEg0VsCUdxEXO2 Alt s" at bounding box center [235, 25] width 360 height 36
click at [252, 18] on input "KGzsAizVSQOEg0VsCUdxEXO2" at bounding box center [235, 25] width 360 height 19
paste input "cURnlcANs6XgC43beUj96EQX"
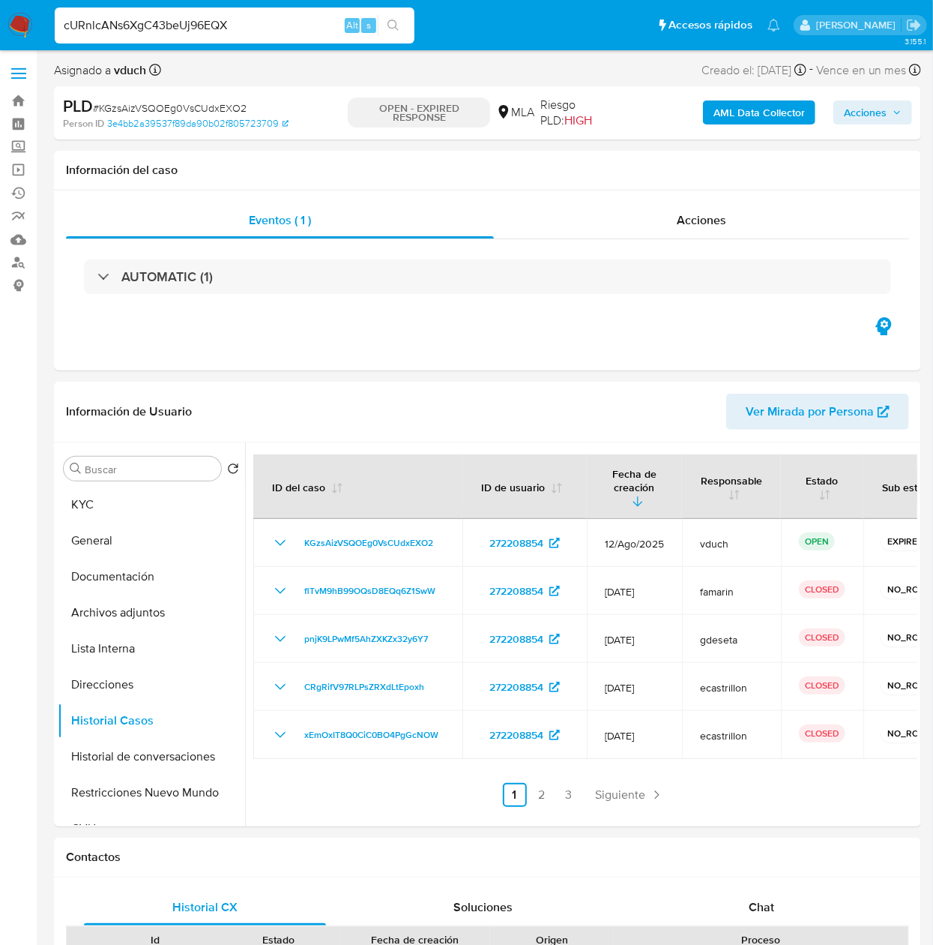
type input "cURnlcANs6XgC43beUj96EQX"
click at [415, 13] on li "cURnlcANs6XgC43beUj96EQX Alt s" at bounding box center [234, 24] width 367 height 37
click at [406, 19] on button "search-icon" at bounding box center [393, 25] width 31 height 21
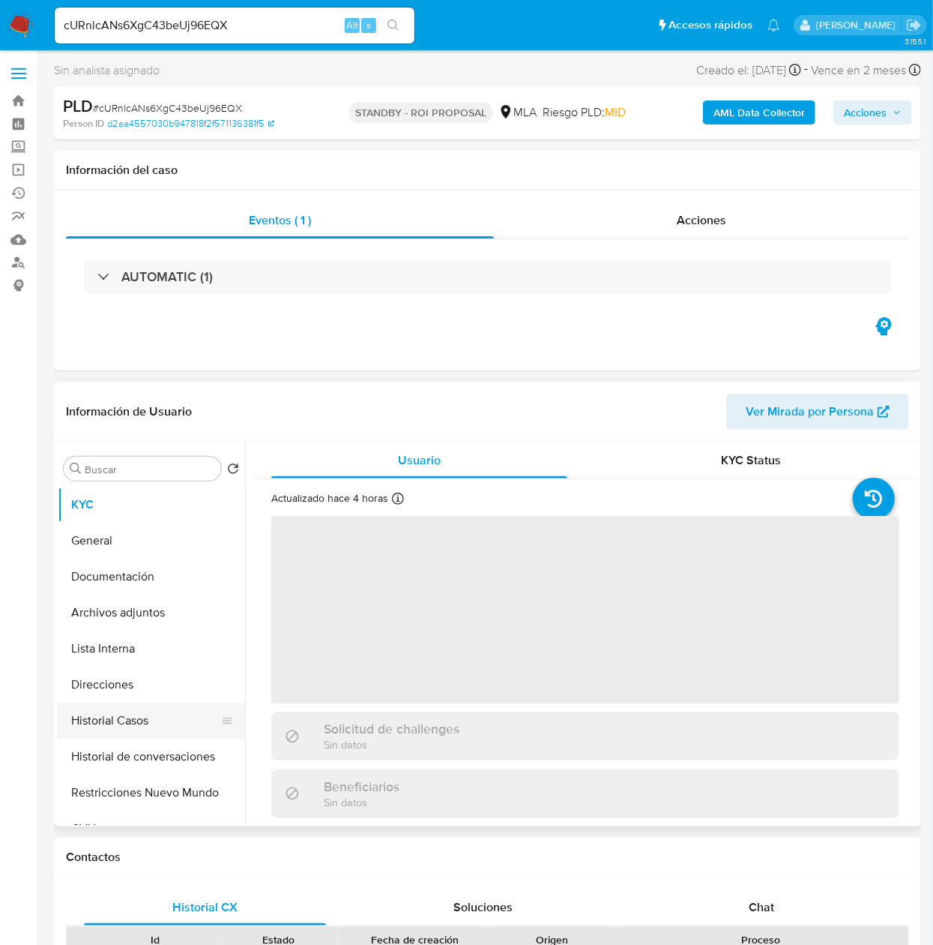
click at [97, 709] on button "Historial Casos" at bounding box center [145, 720] width 175 height 36
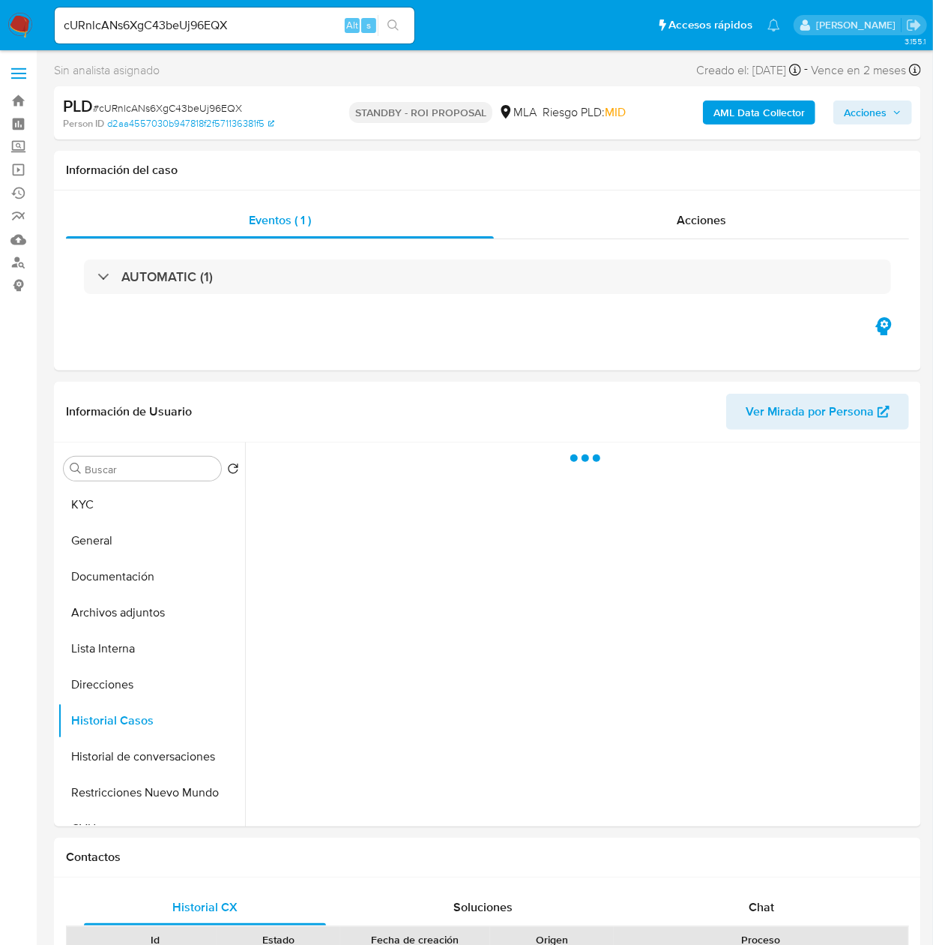
select select "10"
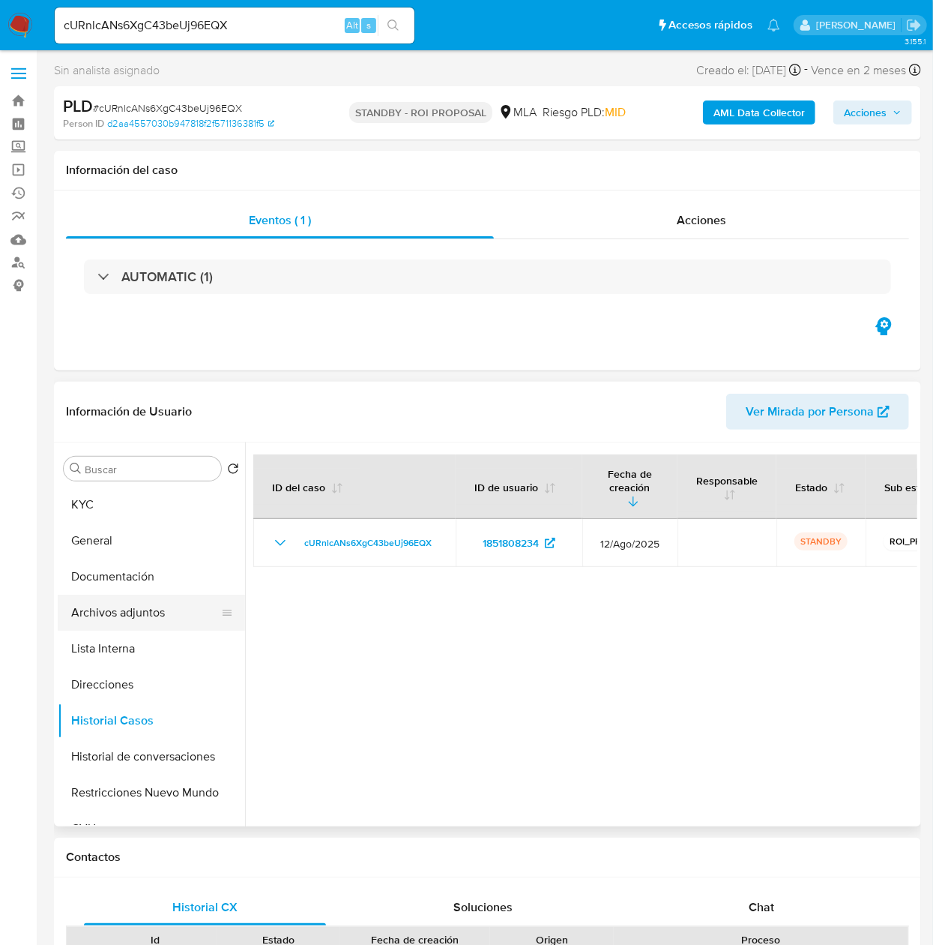
click at [142, 601] on button "Archivos adjuntos" at bounding box center [145, 612] width 175 height 36
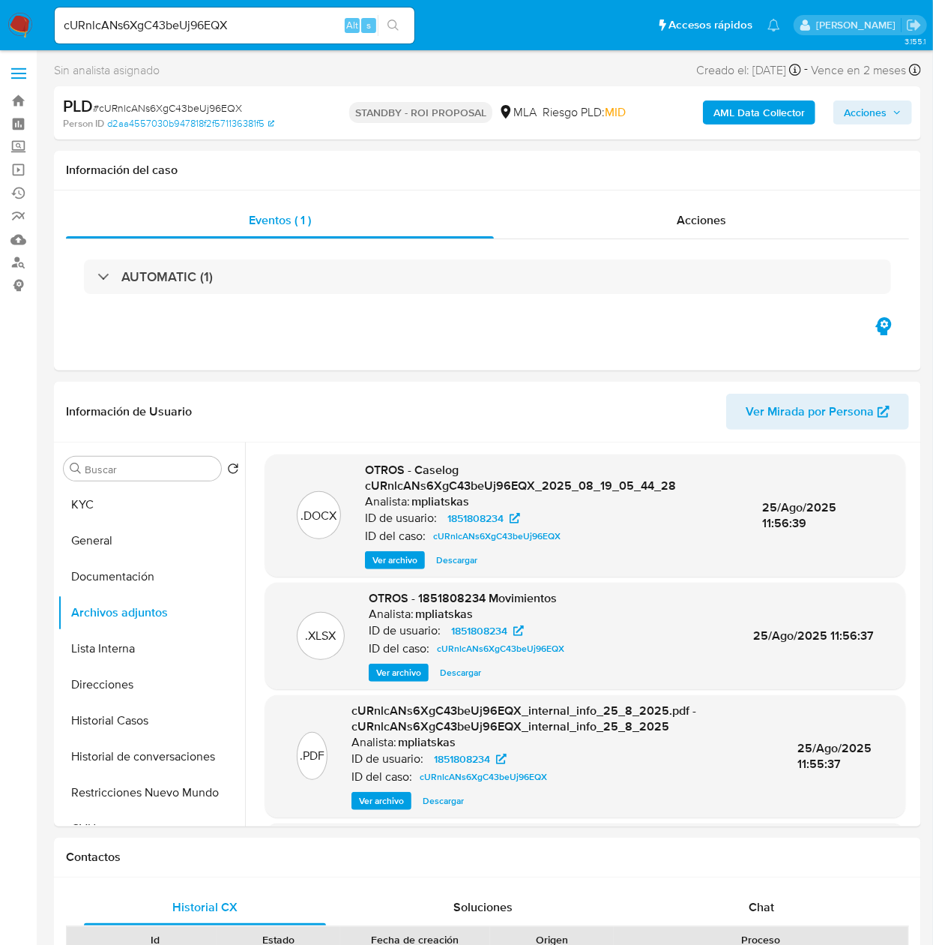
click at [271, 37] on div "cURnlcANs6XgC43beUj96EQX Alt s" at bounding box center [235, 25] width 360 height 36
click at [271, 34] on input "cURnlcANs6XgC43beUj96EQX" at bounding box center [235, 25] width 360 height 19
click at [277, 27] on input "cURnlcANs6XgC43beUj96EQX" at bounding box center [235, 25] width 360 height 19
paste input "NXZtzNgNr92IS9I29XO4vWpH"
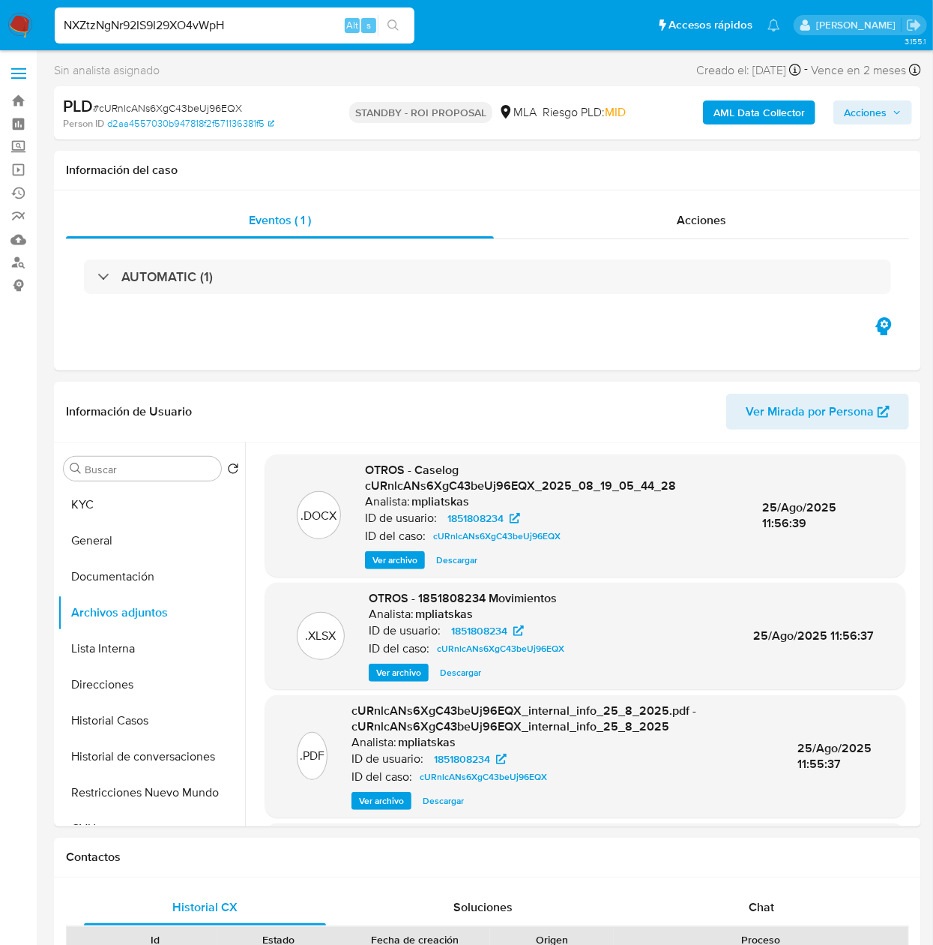
click at [409, 17] on input "NXZtzNgNr92IS9I29XO4vWpH" at bounding box center [235, 25] width 360 height 19
type input "NXZtzNgNr92IS9I29XO4vWpH"
click at [406, 17] on button "search-icon" at bounding box center [393, 25] width 31 height 21
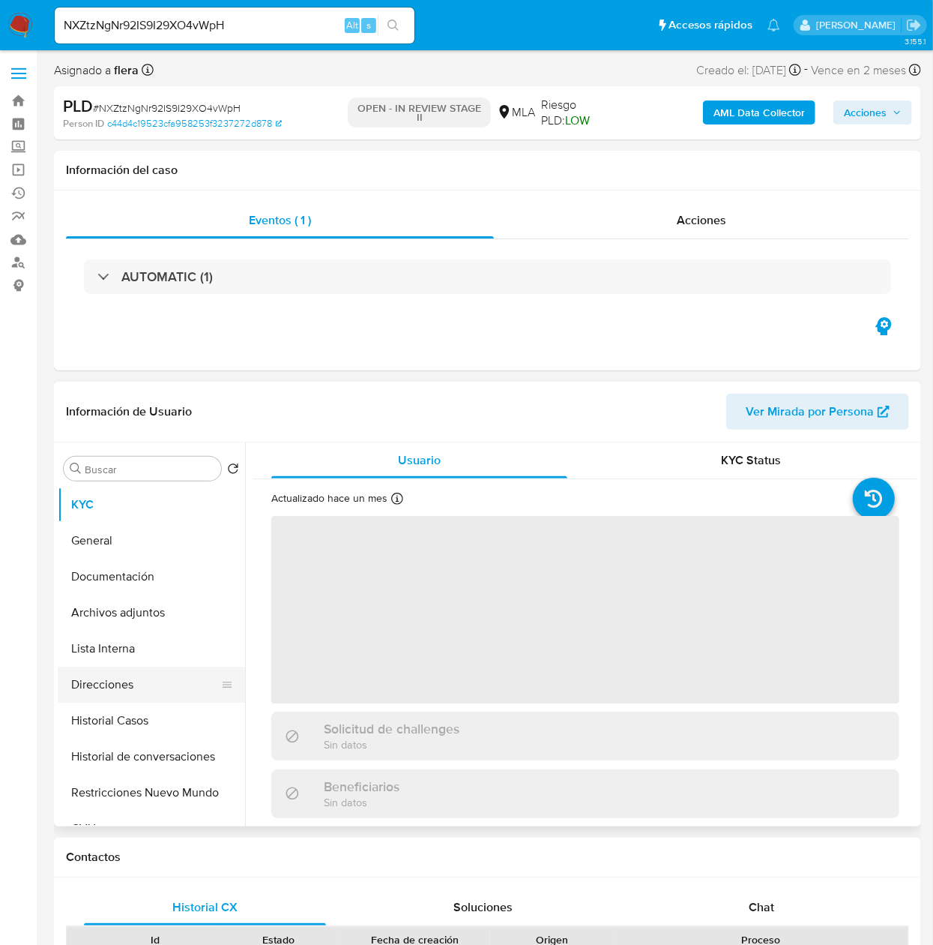
click at [147, 701] on button "Direcciones" at bounding box center [145, 684] width 175 height 36
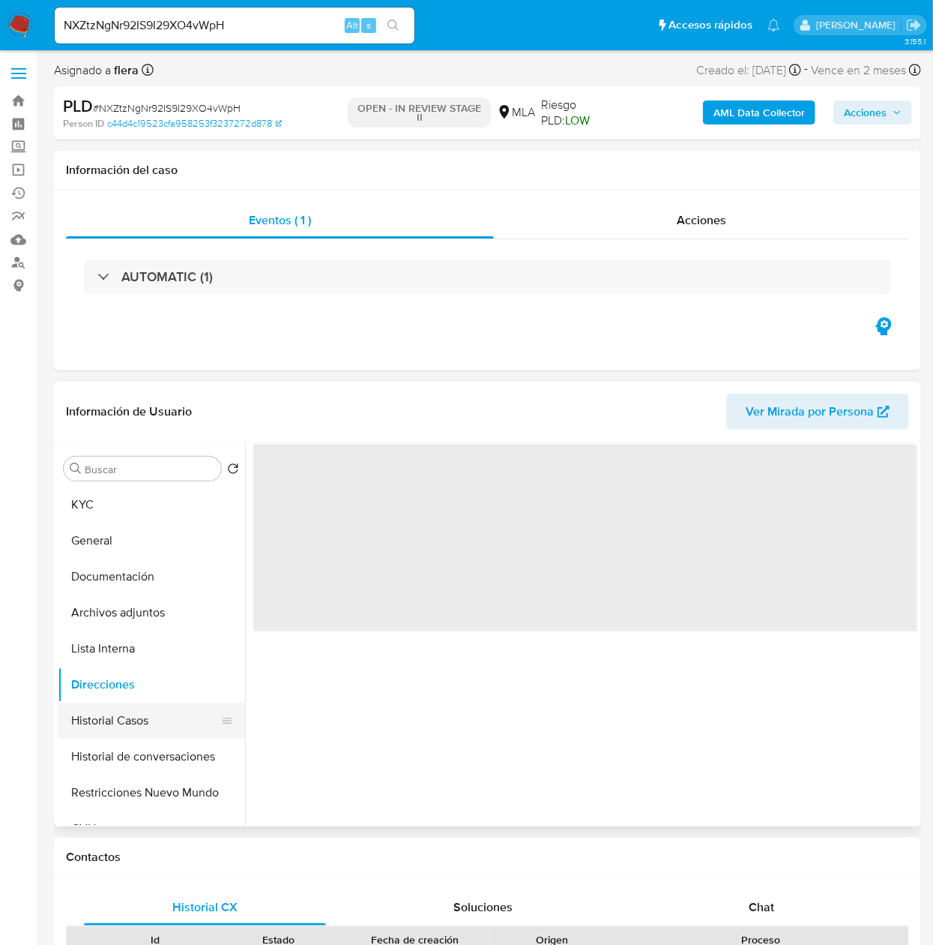
click at [139, 709] on button "Historial Casos" at bounding box center [145, 720] width 175 height 36
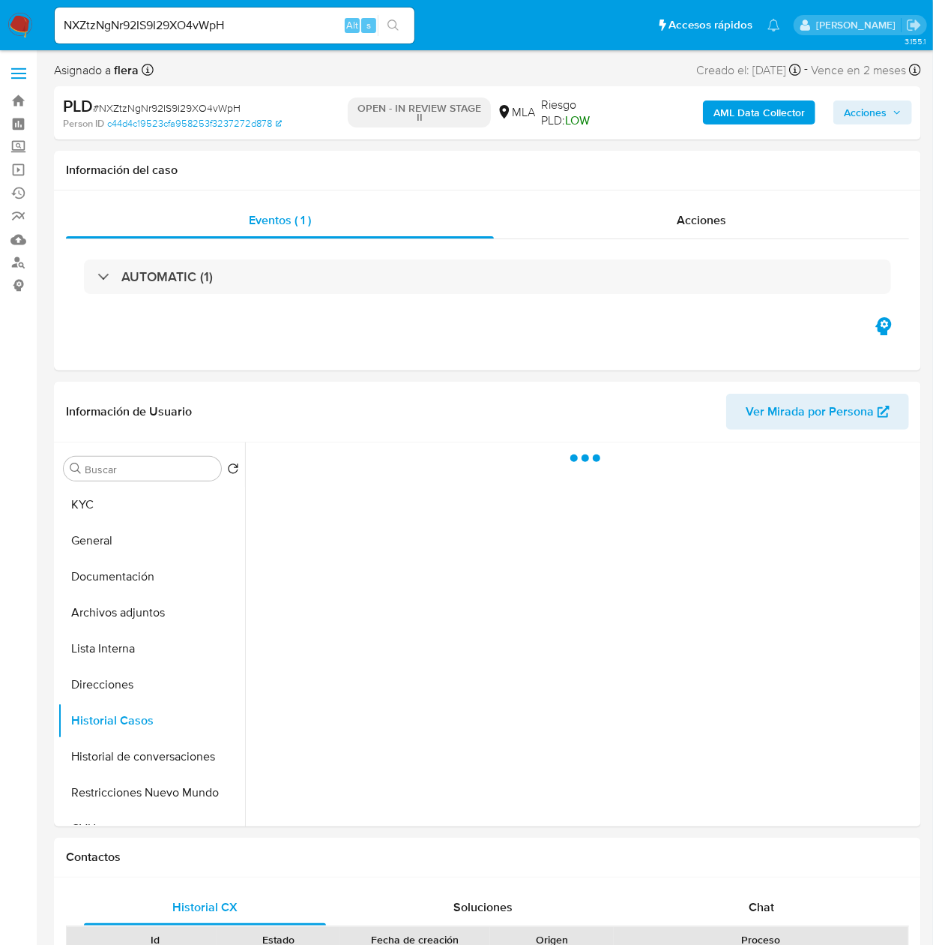
select select "10"
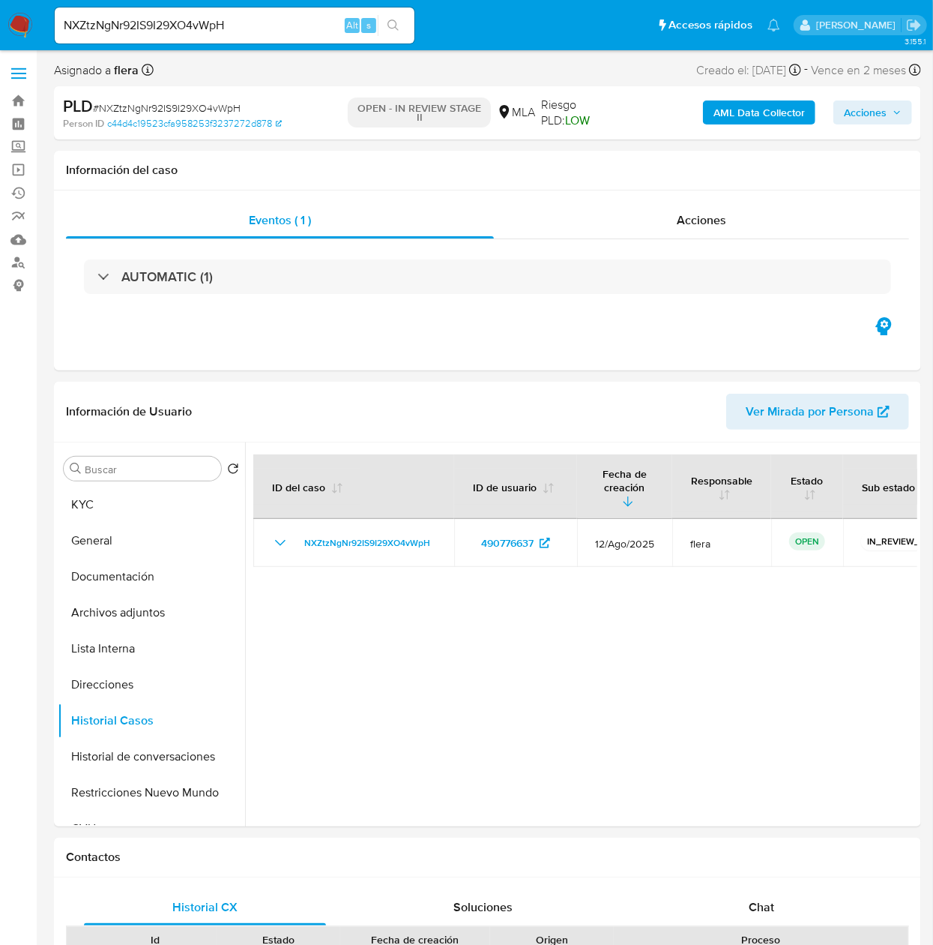
click at [289, 22] on input "NXZtzNgNr92IS9I29XO4vWpH" at bounding box center [235, 25] width 360 height 19
paste input "5i6kwp3PNbAolRXu5EB7KOyT"
type input "5i6kwp3PNbAolRXu5EB7KOyT"
click at [400, 12] on div "5i6kwp3PNbAolRXu5EB7KOyT Alt s" at bounding box center [235, 25] width 360 height 36
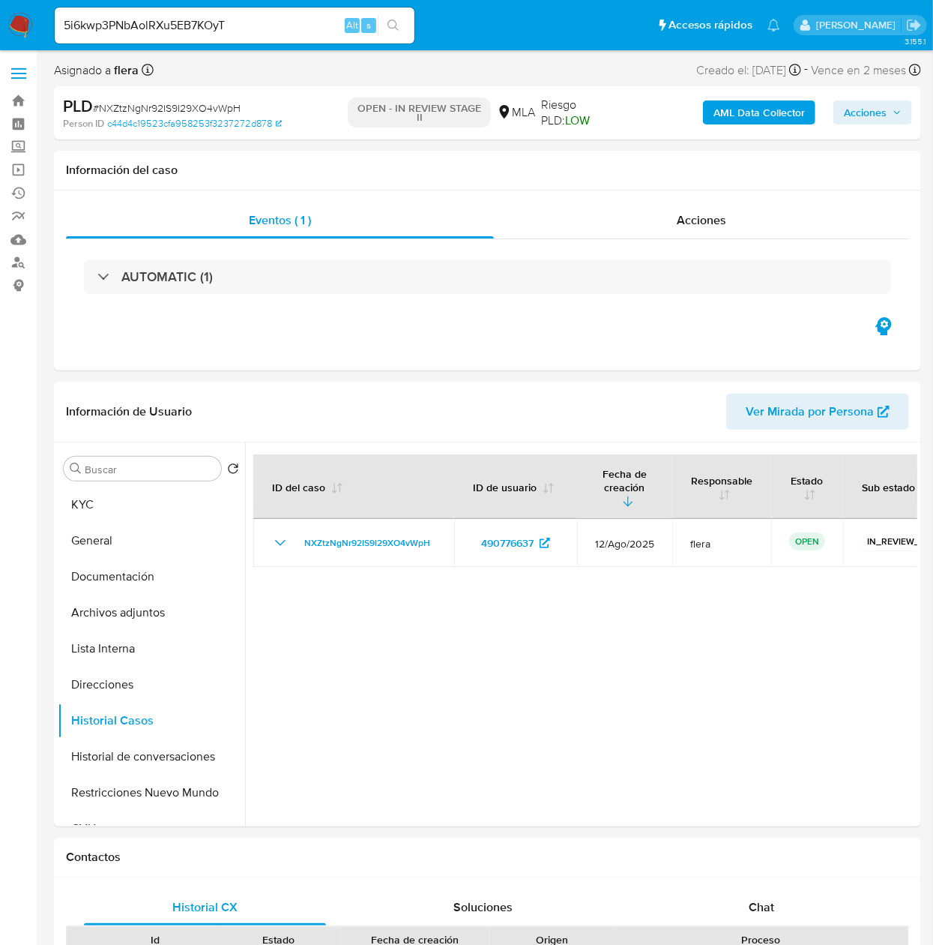
click at [388, 24] on icon "search-icon" at bounding box center [394, 25] width 12 height 12
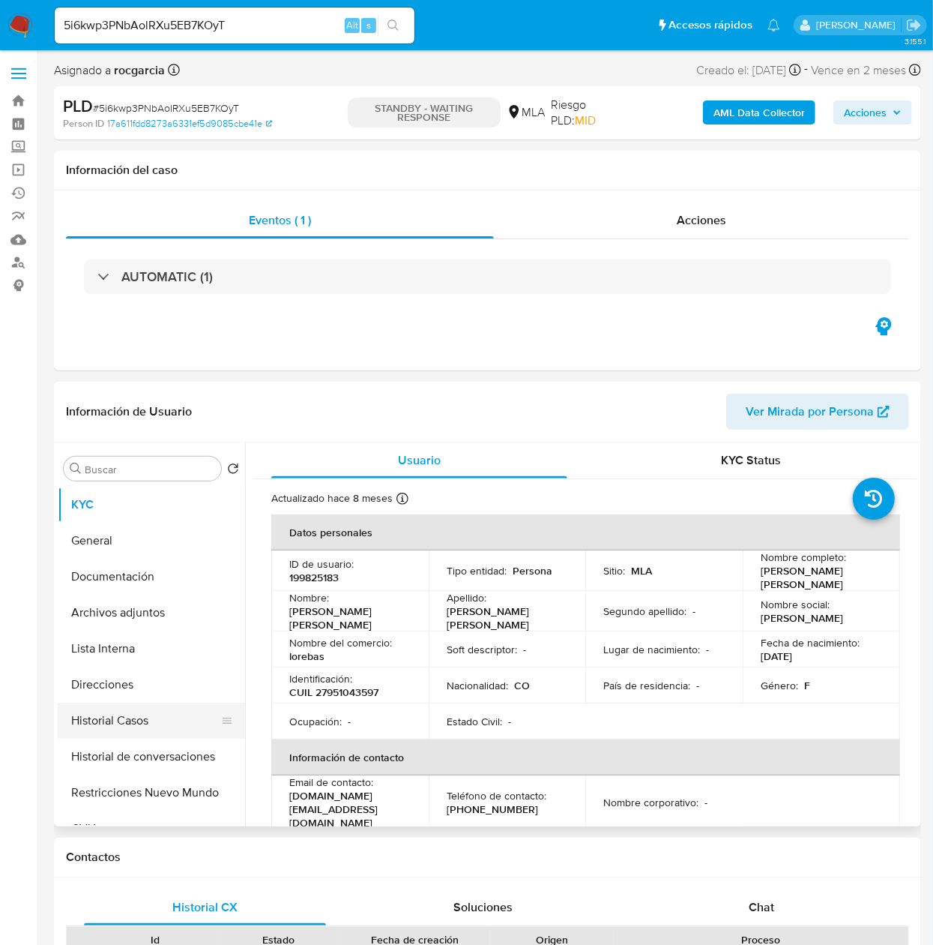
click at [142, 709] on button "Historial Casos" at bounding box center [145, 720] width 175 height 36
select select "10"
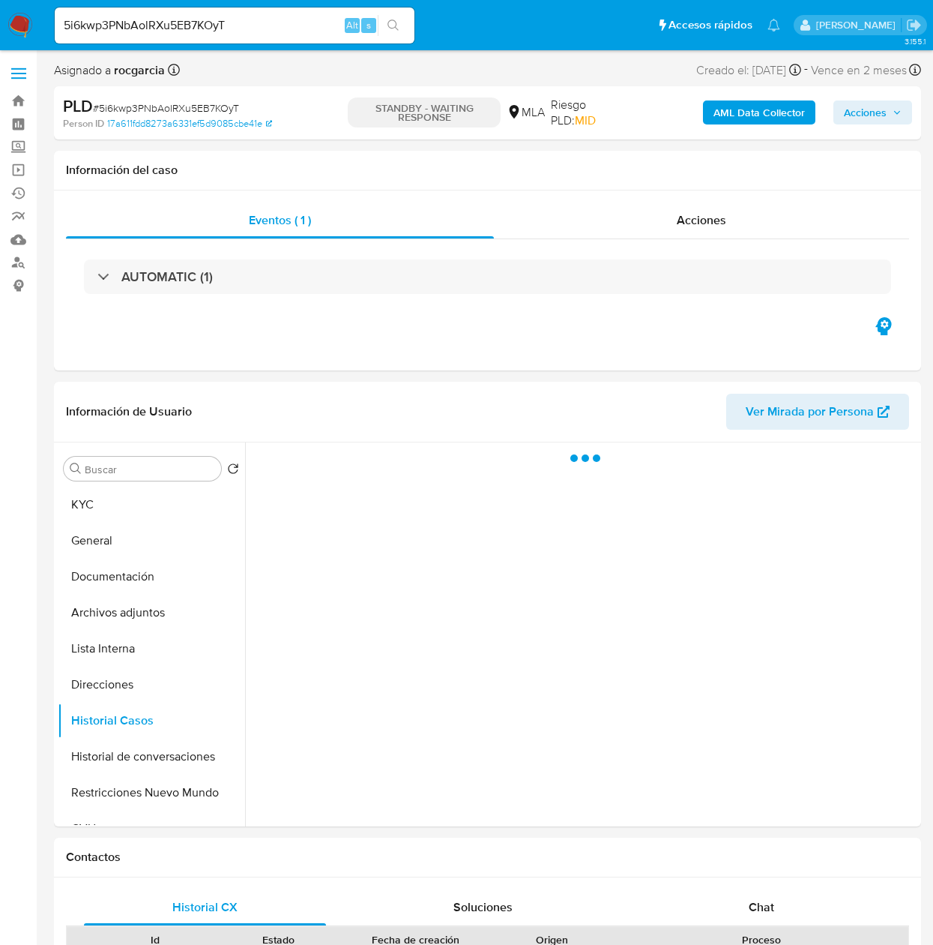
select select "10"
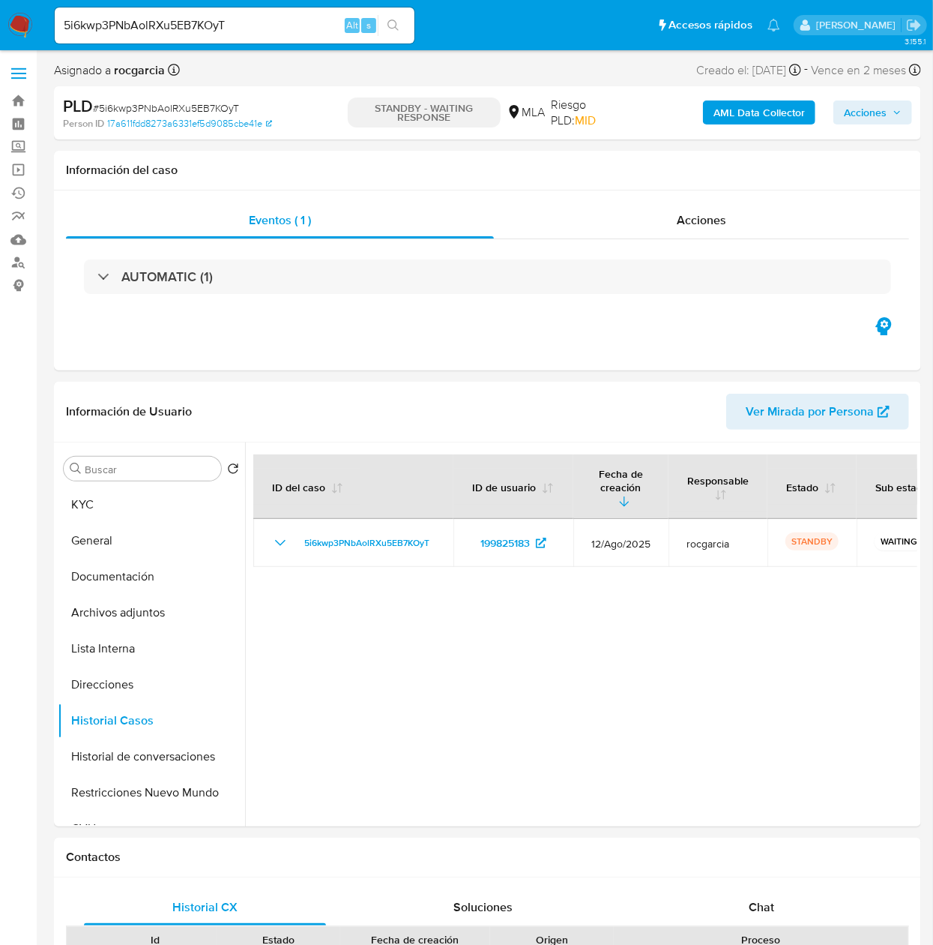
click at [238, 33] on input "5i6kwp3PNbAolRXu5EB7KOyT" at bounding box center [235, 25] width 360 height 19
paste input "e0lTCwkCa2MppdelpwKW0ZZa"
type input "e0lTCwkCa2MppdelpwKW0ZZa"
click at [403, 22] on button "search-icon" at bounding box center [393, 25] width 31 height 21
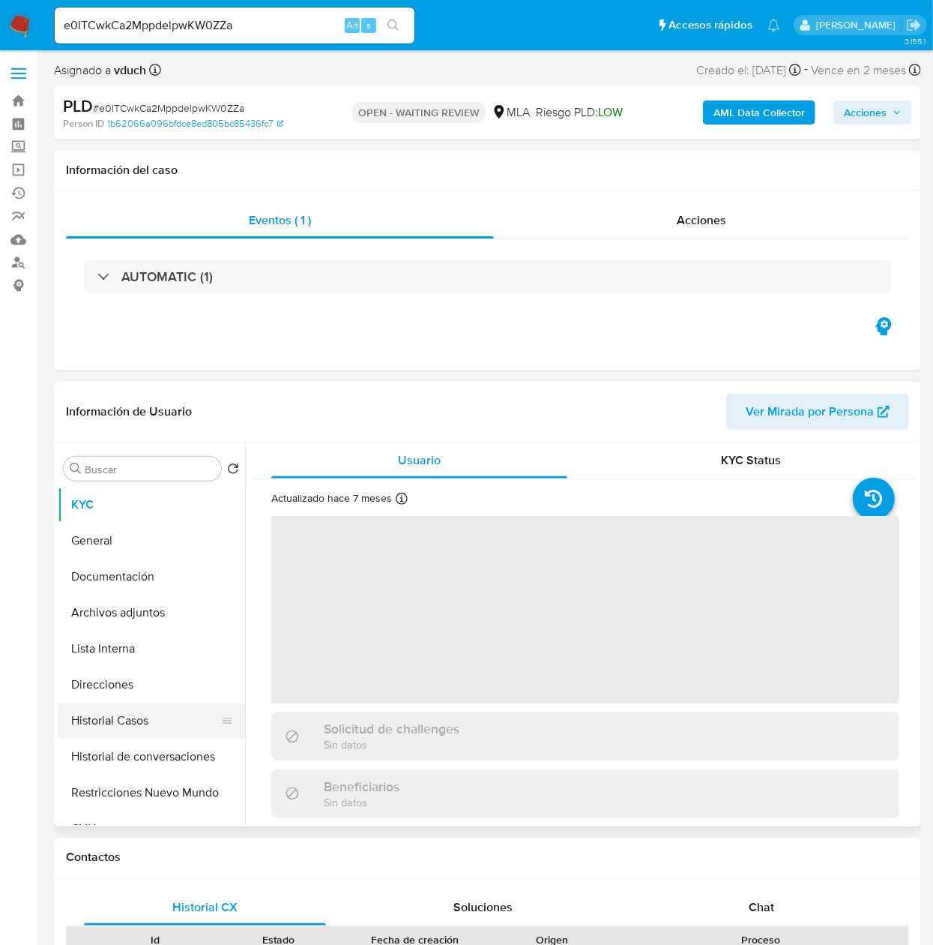
click at [100, 703] on button "Historial Casos" at bounding box center [145, 720] width 175 height 36
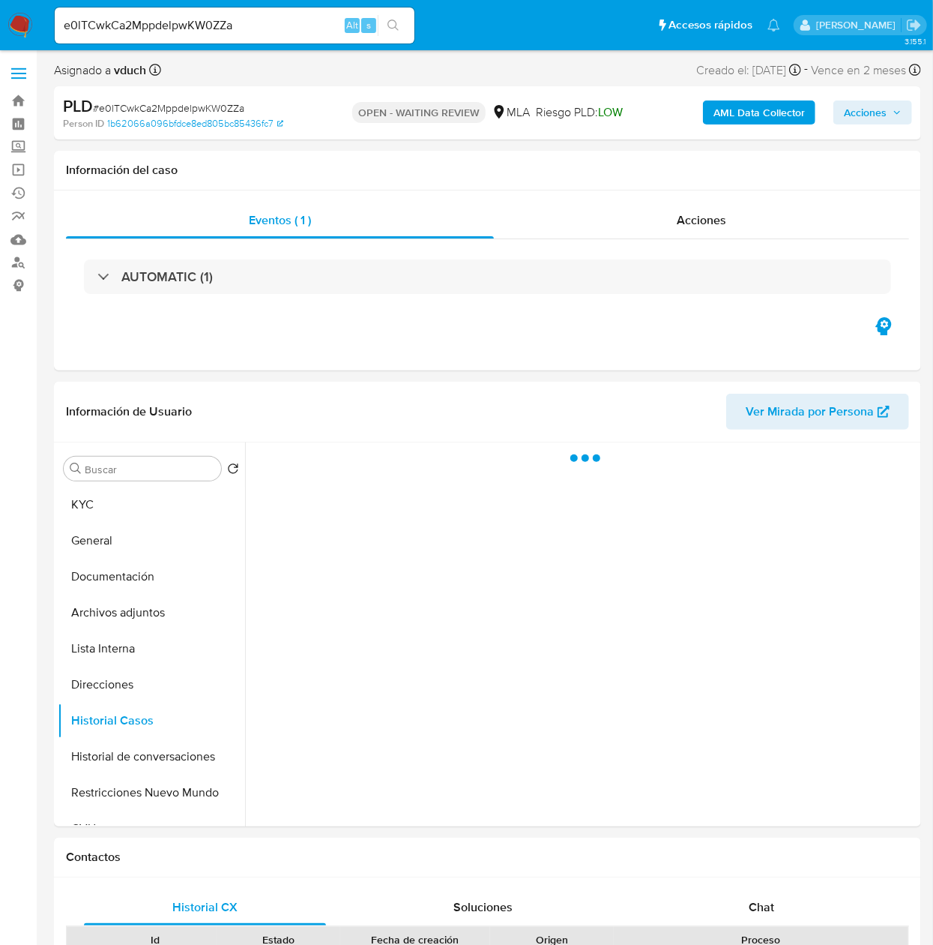
select select "10"
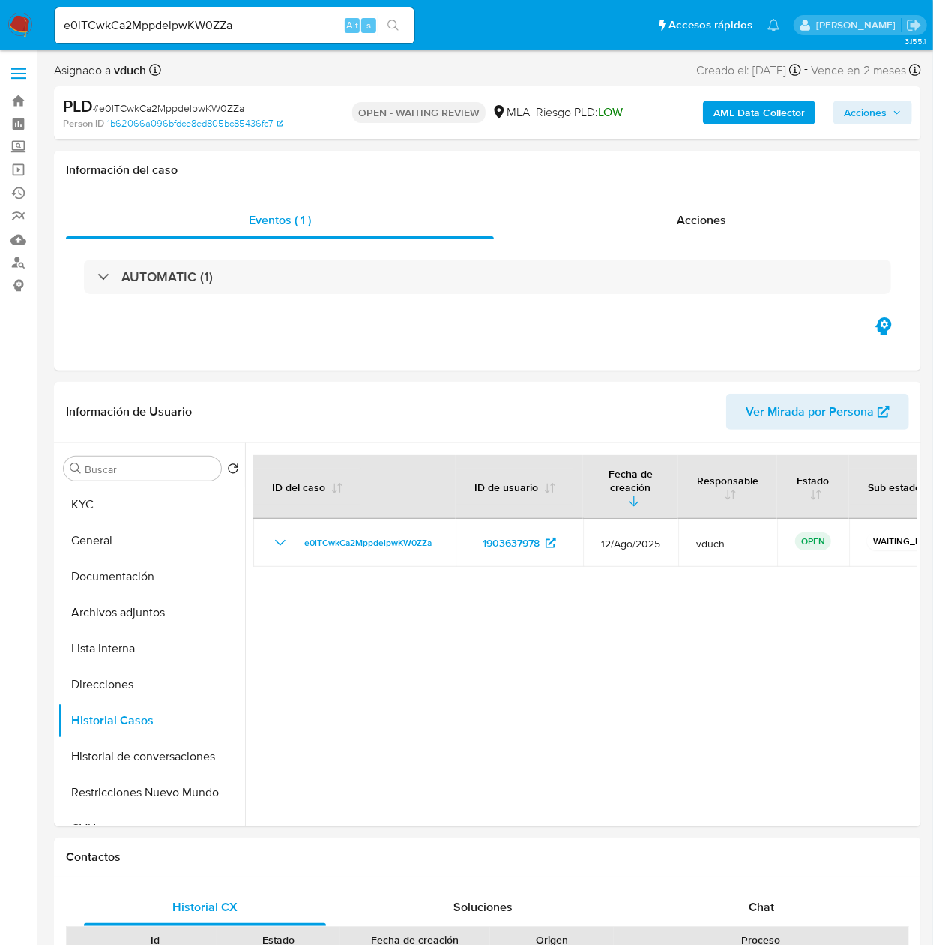
click at [223, 4] on div "e0lTCwkCa2MppdelpwKW0ZZa Alt s" at bounding box center [235, 25] width 360 height 42
click at [229, 5] on div "e0lTCwkCa2MppdelpwKW0ZZa Alt s" at bounding box center [235, 25] width 360 height 42
click at [241, 21] on input "e0lTCwkCa2MppdelpwKW0ZZa" at bounding box center [235, 25] width 360 height 19
paste input "aLvzuYHGMCvSikZ1yJuAcyKI"
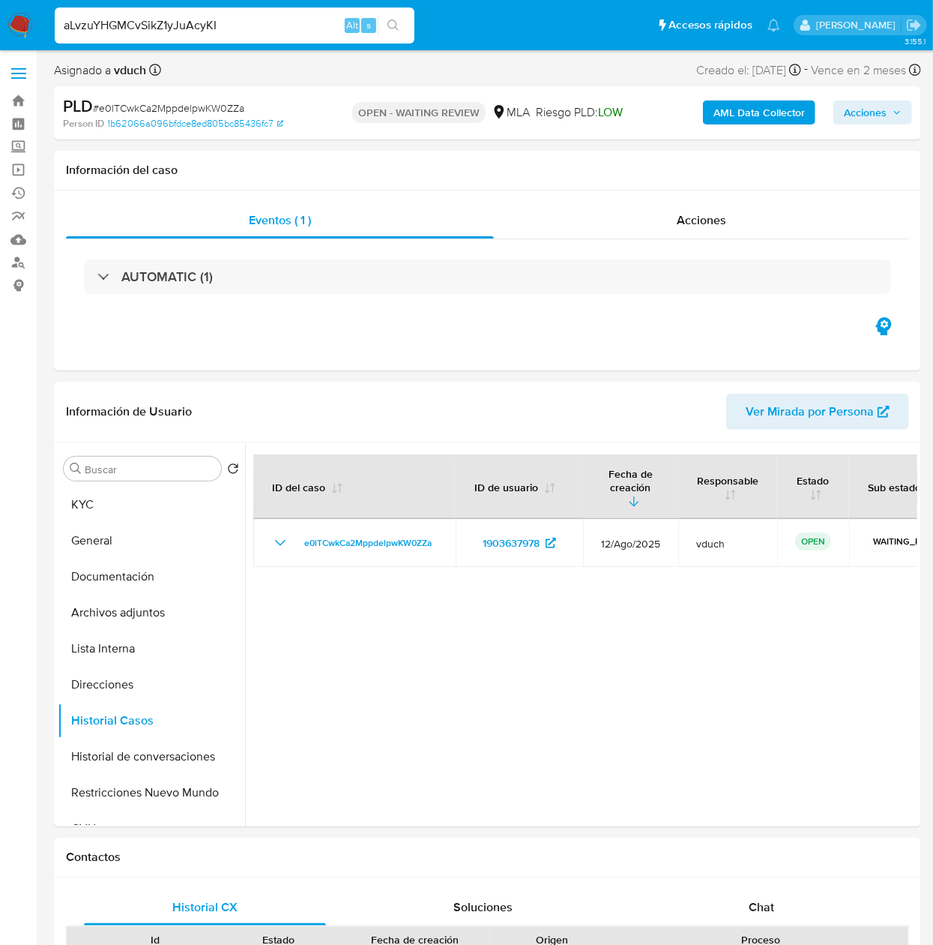
type input "aLvzuYHGMCvSikZ1yJuAcyKI"
click at [408, 28] on button "search-icon" at bounding box center [393, 25] width 31 height 21
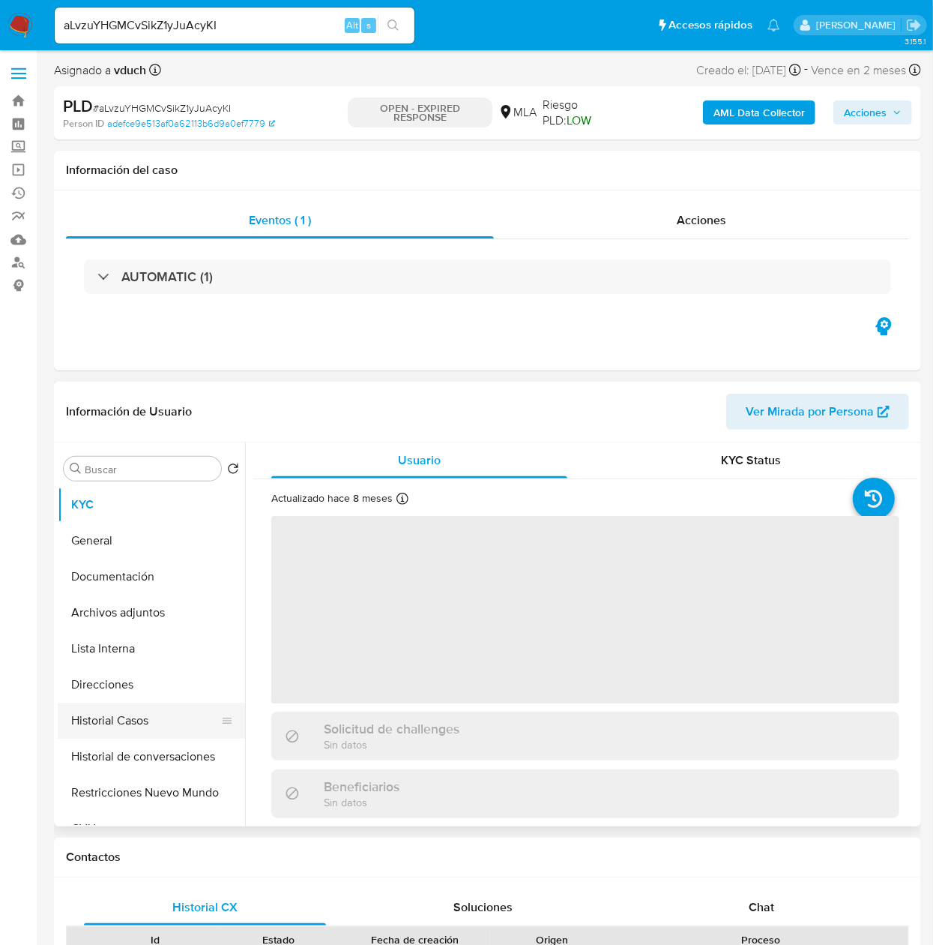
click at [114, 716] on button "Historial Casos" at bounding box center [145, 720] width 175 height 36
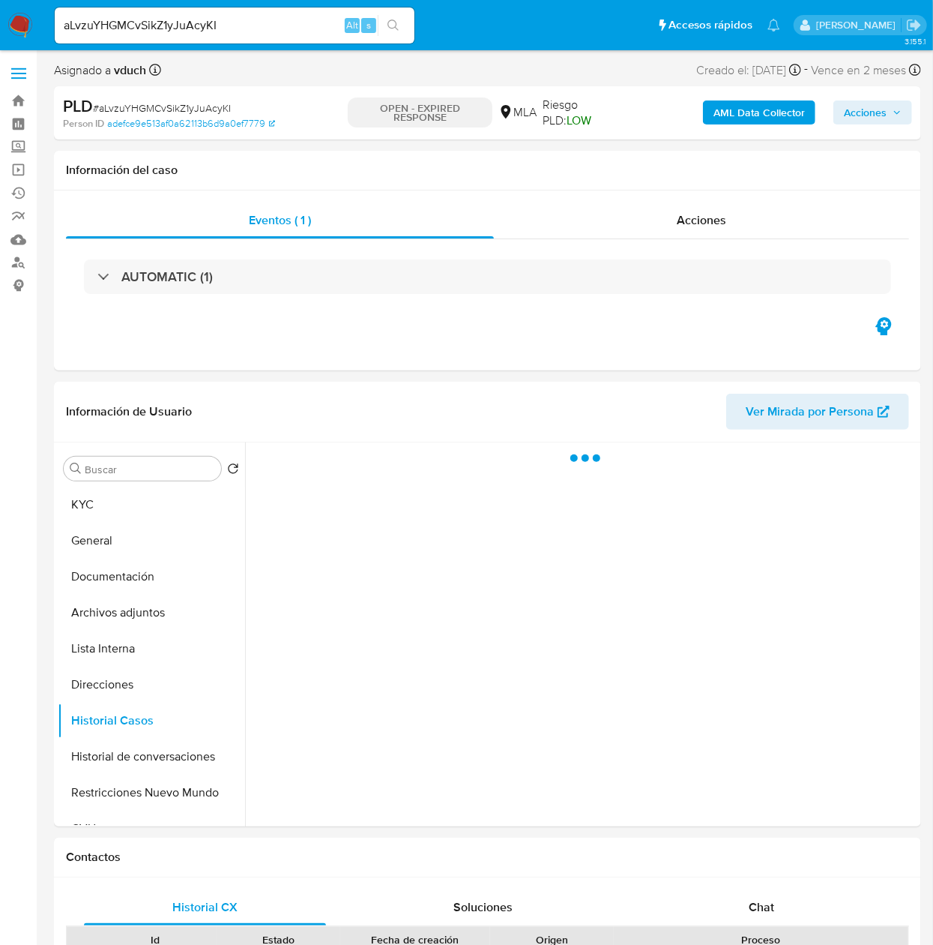
select select "10"
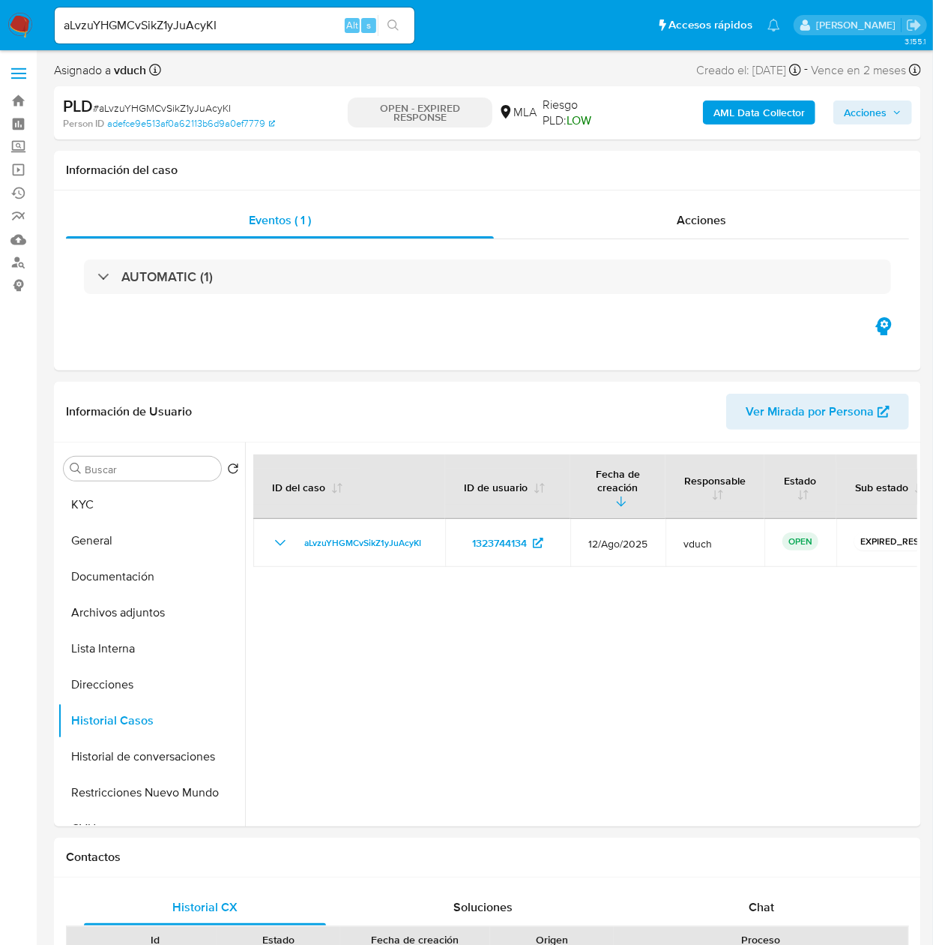
click at [300, 10] on div "aLvzuYHGMCvSikZ1yJuAcyKI Alt s" at bounding box center [235, 25] width 360 height 36
click at [298, 18] on input "aLvzuYHGMCvSikZ1yJuAcyKI" at bounding box center [235, 25] width 360 height 19
paste input "iVbYMIrfRge2Y7J1Vp8vfROf"
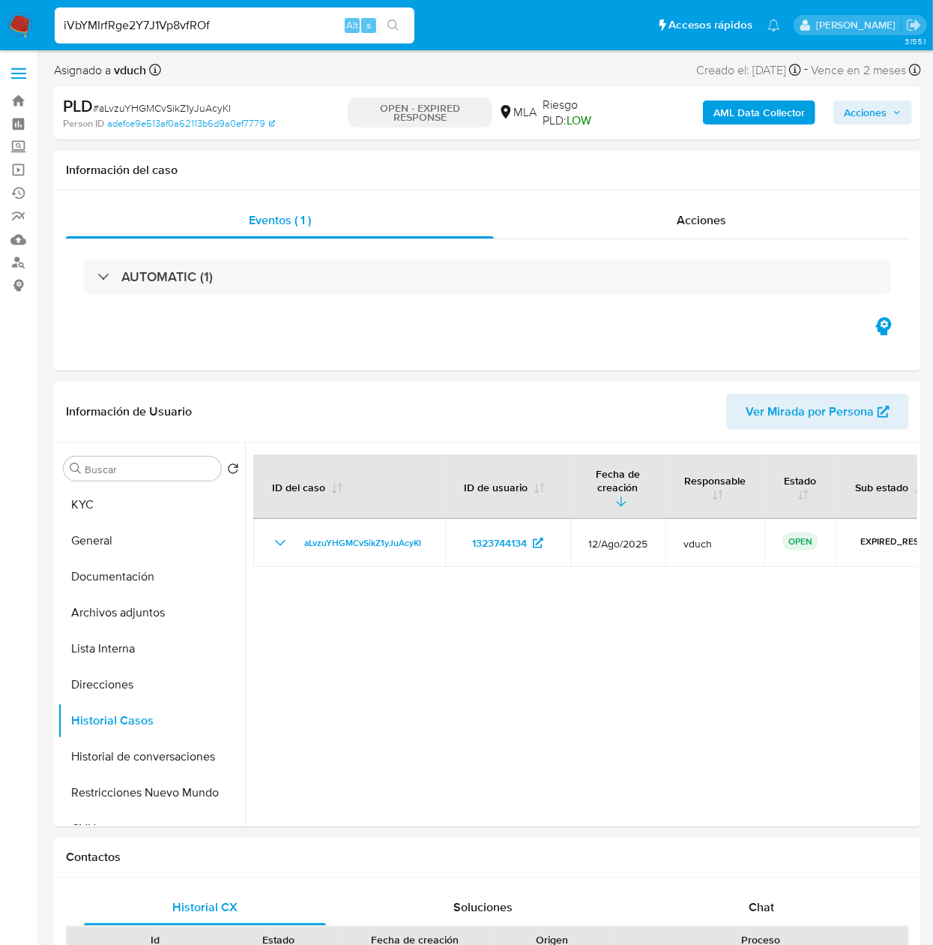
type input "iVbYMIrfRge2Y7J1Vp8vfROf"
click at [400, 30] on button "search-icon" at bounding box center [393, 25] width 31 height 21
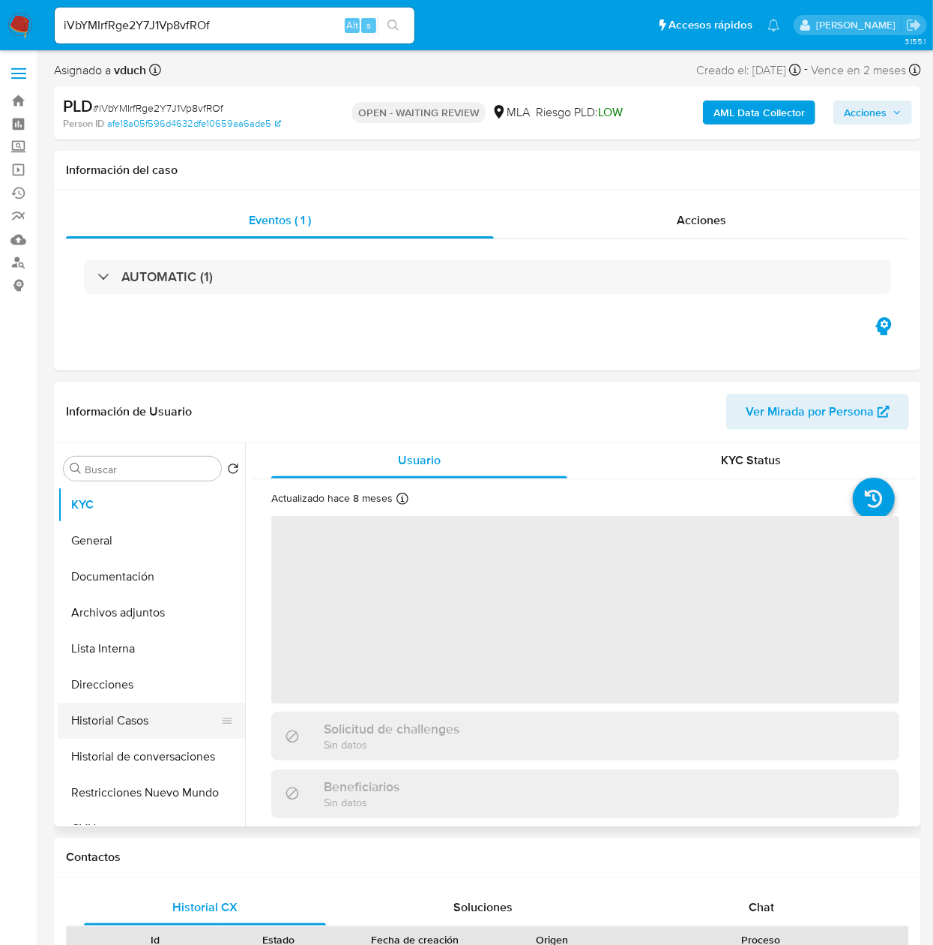
click at [154, 716] on button "Historial Casos" at bounding box center [145, 720] width 175 height 36
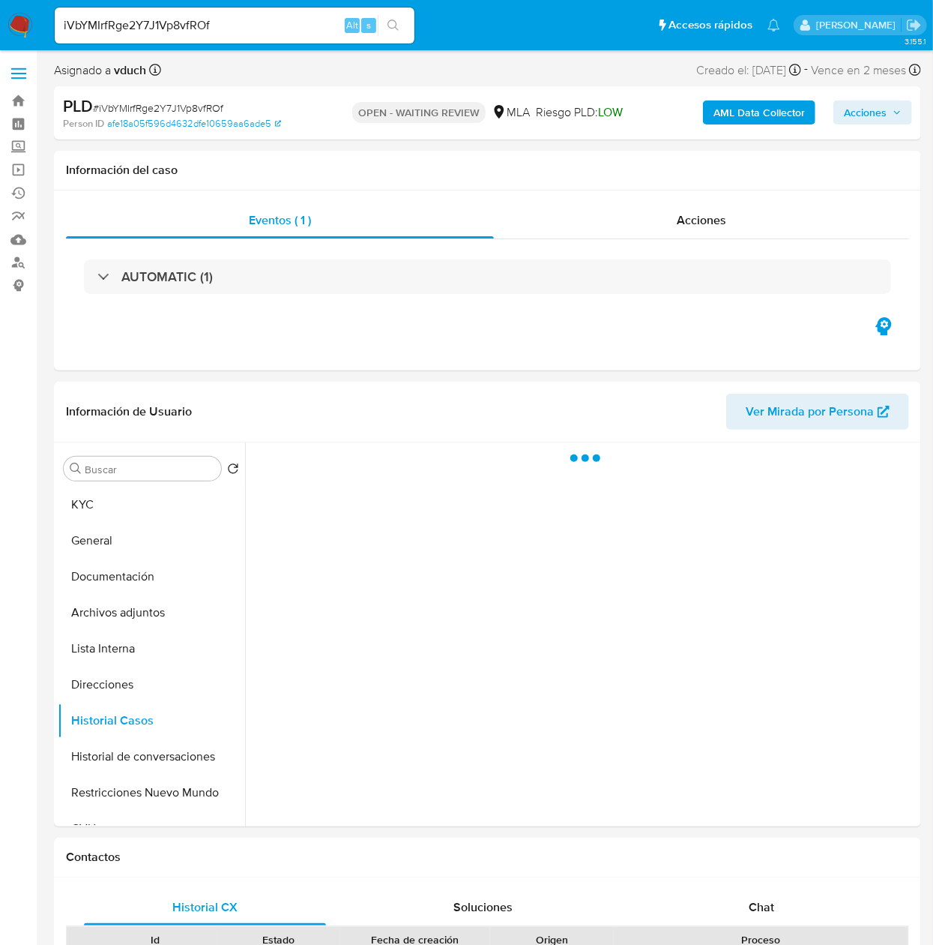
select select "10"
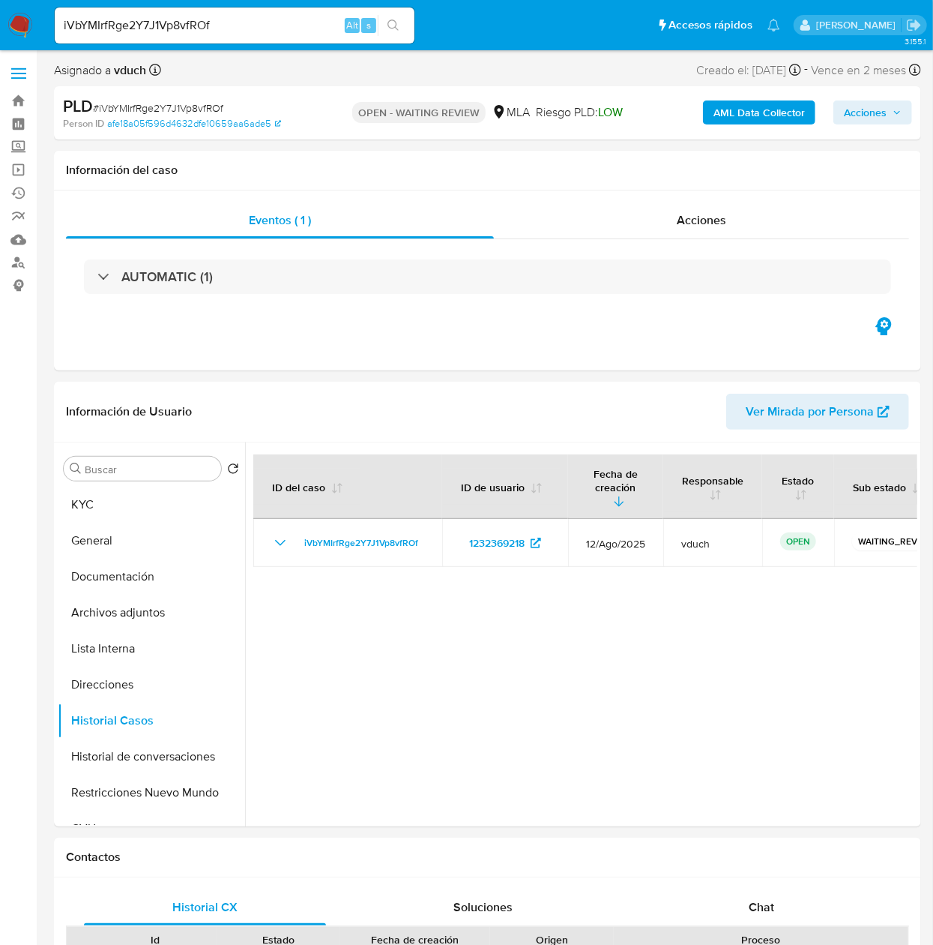
click at [259, 12] on div "iVbYMIrfRge2Y7J1Vp8vfROf Alt s" at bounding box center [235, 25] width 360 height 36
click at [259, 17] on input "iVbYMIrfRge2Y7J1Vp8vfROf" at bounding box center [235, 25] width 360 height 19
click at [309, 26] on input "iVbYMIrfRge2Y7J1Vp8vfROf" at bounding box center [235, 25] width 360 height 19
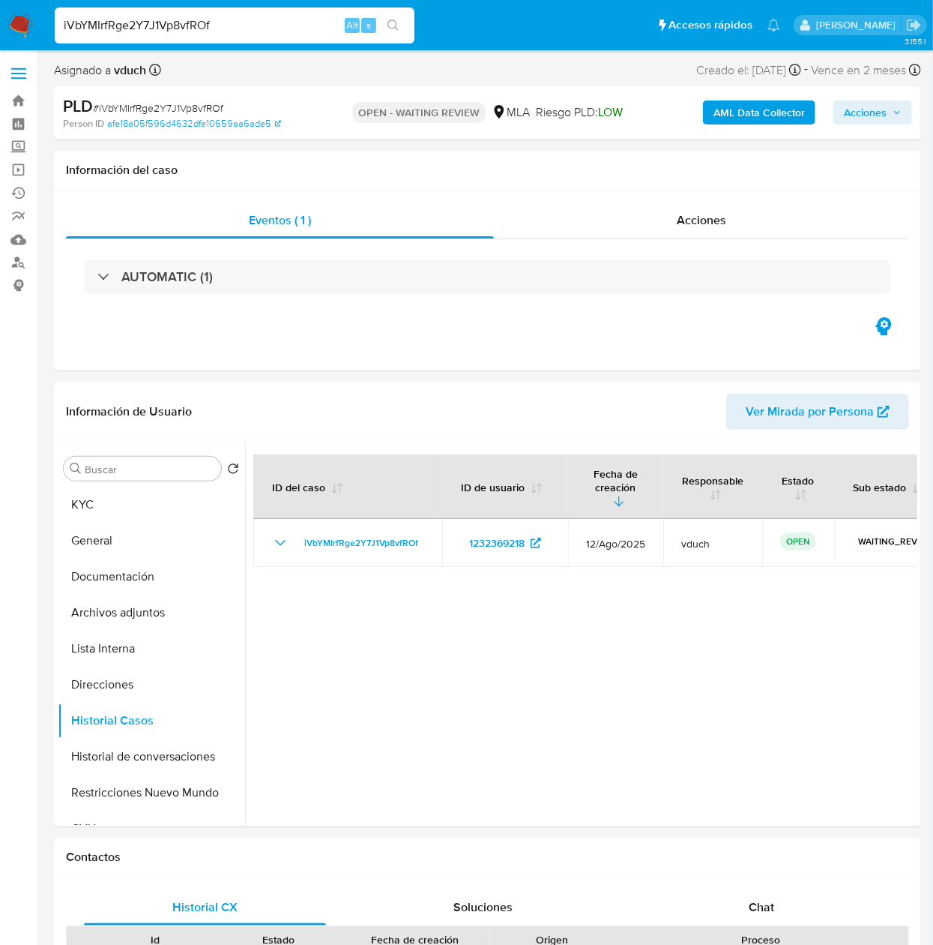
click at [309, 26] on input "iVbYMIrfRge2Y7J1Vp8vfROf" at bounding box center [235, 25] width 360 height 19
paste input "MKoQDfJzlHckAQUywPIHUi04"
type input "MKoQDfJzlHckAQUywPIHUi04"
click at [391, 19] on icon "search-icon" at bounding box center [394, 25] width 12 height 12
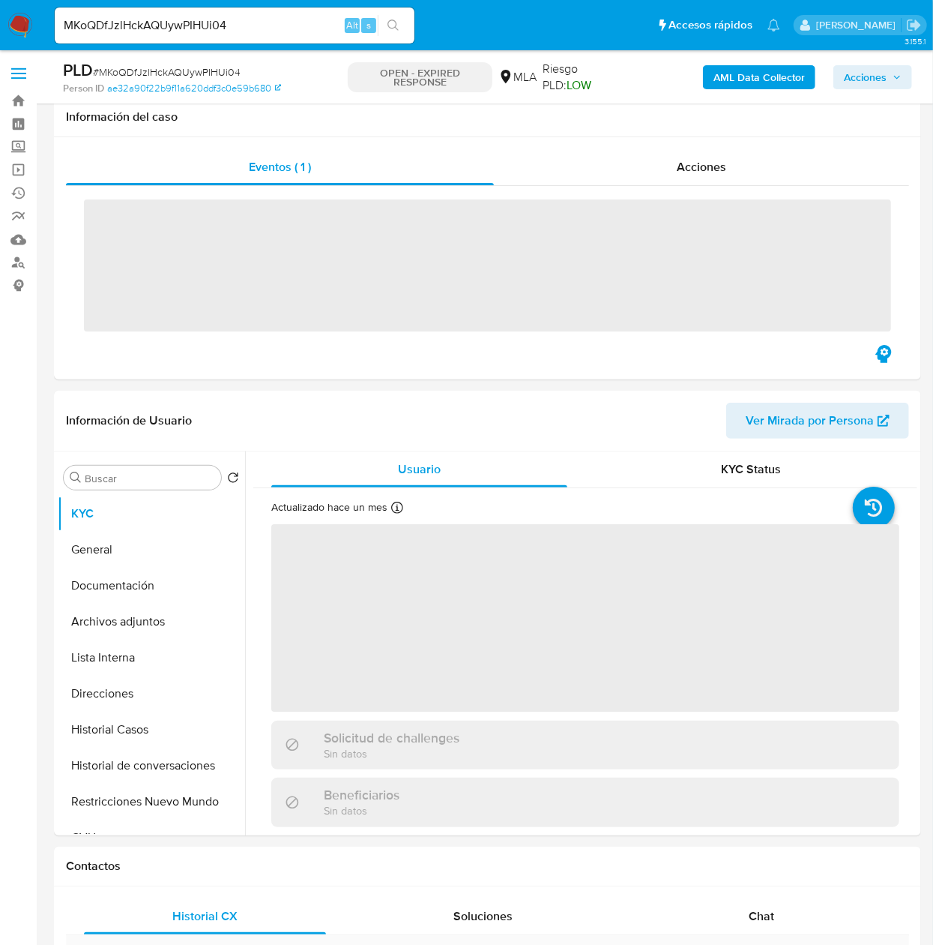
scroll to position [150, 0]
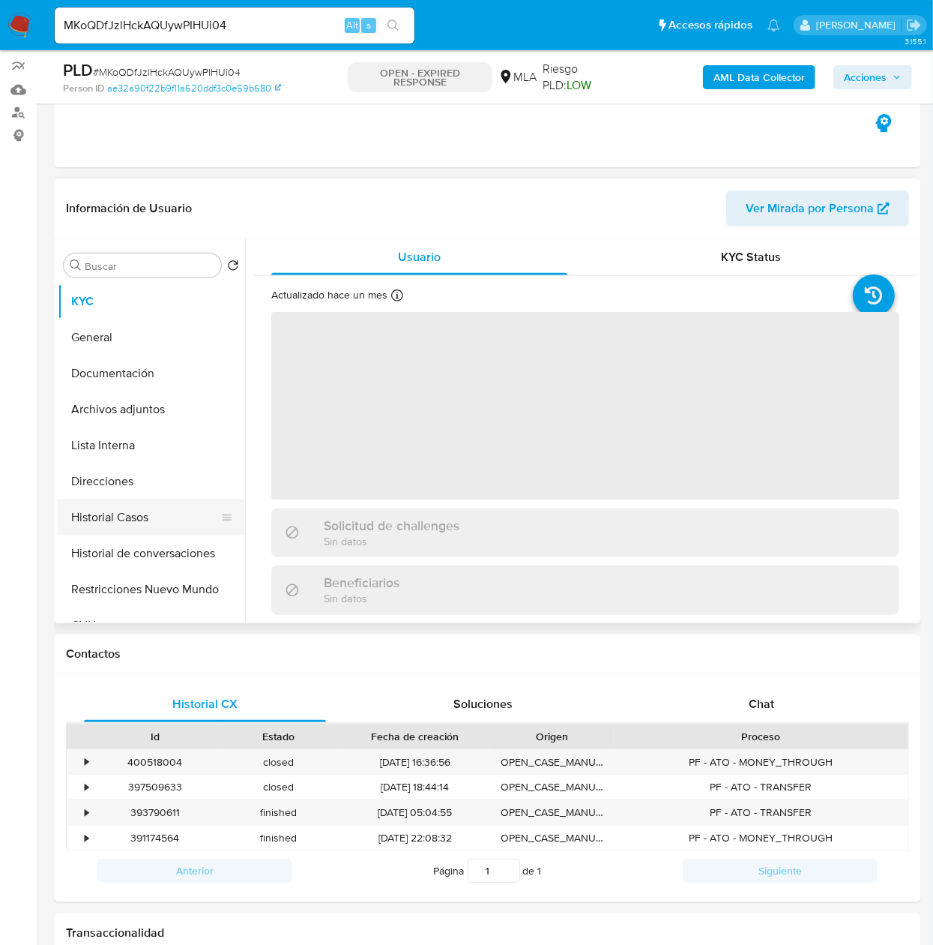
click at [157, 527] on button "Historial Casos" at bounding box center [145, 517] width 175 height 36
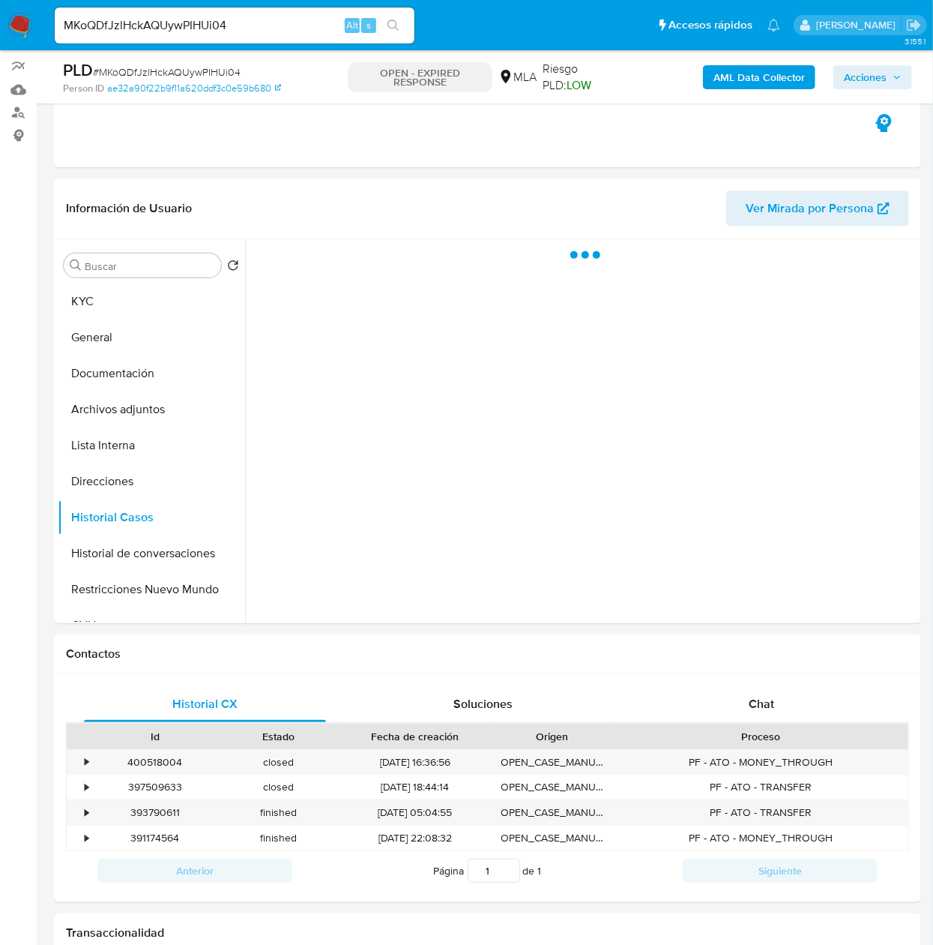
select select "10"
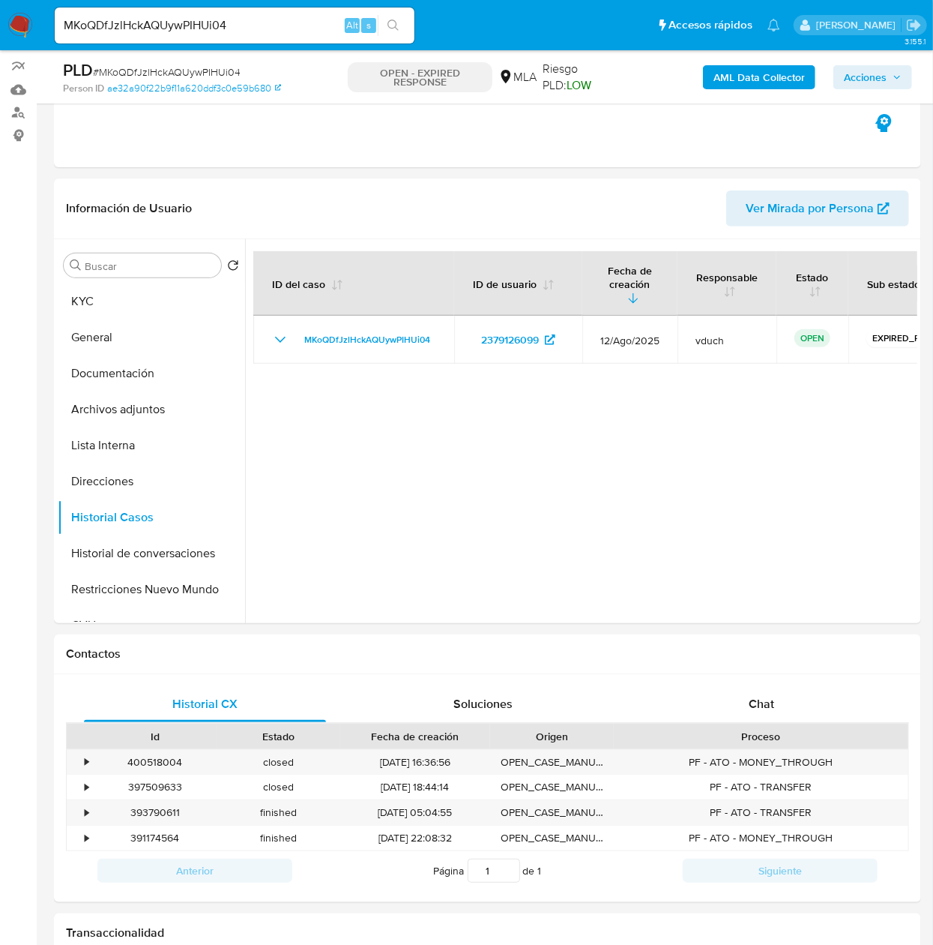
click at [304, 18] on input "MKoQDfJzlHckAQUywPIHUi04" at bounding box center [235, 25] width 360 height 19
paste input "khxWwA1GWnR4qm8kkBNaL8Ur"
type input "khxWwA1GWnR4qm8kkBNaL8Ur"
click at [400, 21] on button "search-icon" at bounding box center [393, 25] width 31 height 21
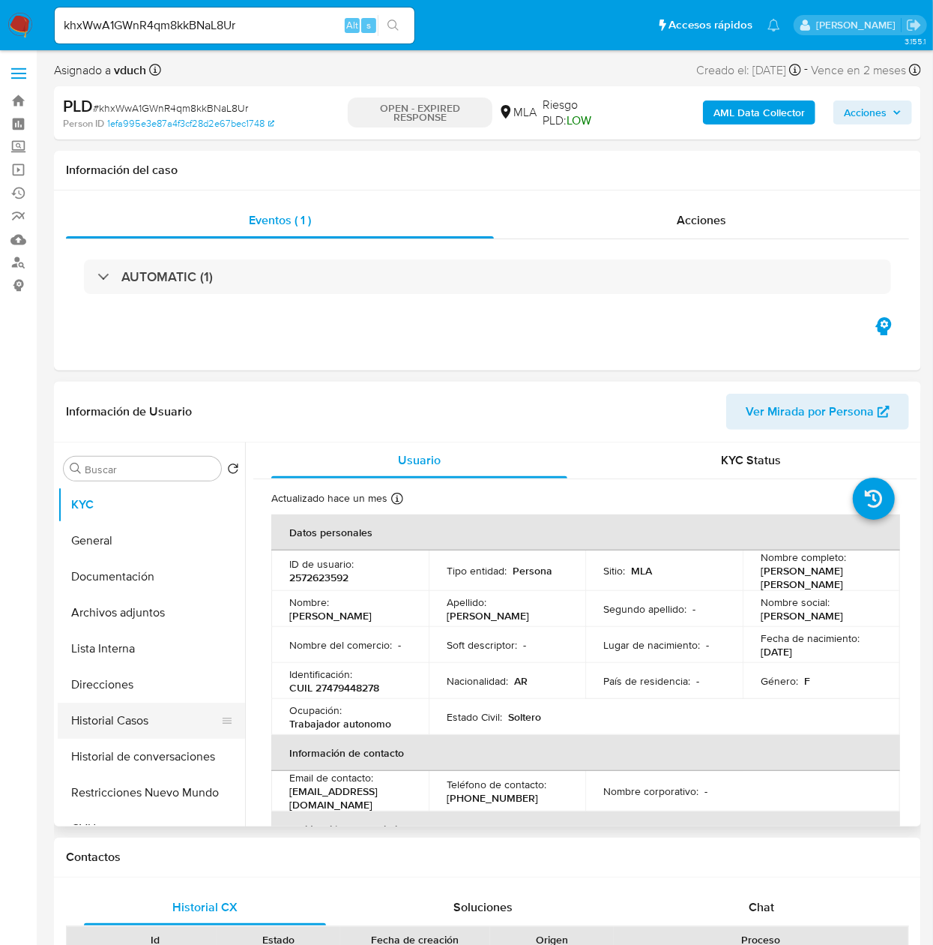
click at [151, 710] on button "Historial Casos" at bounding box center [145, 720] width 175 height 36
select select "10"
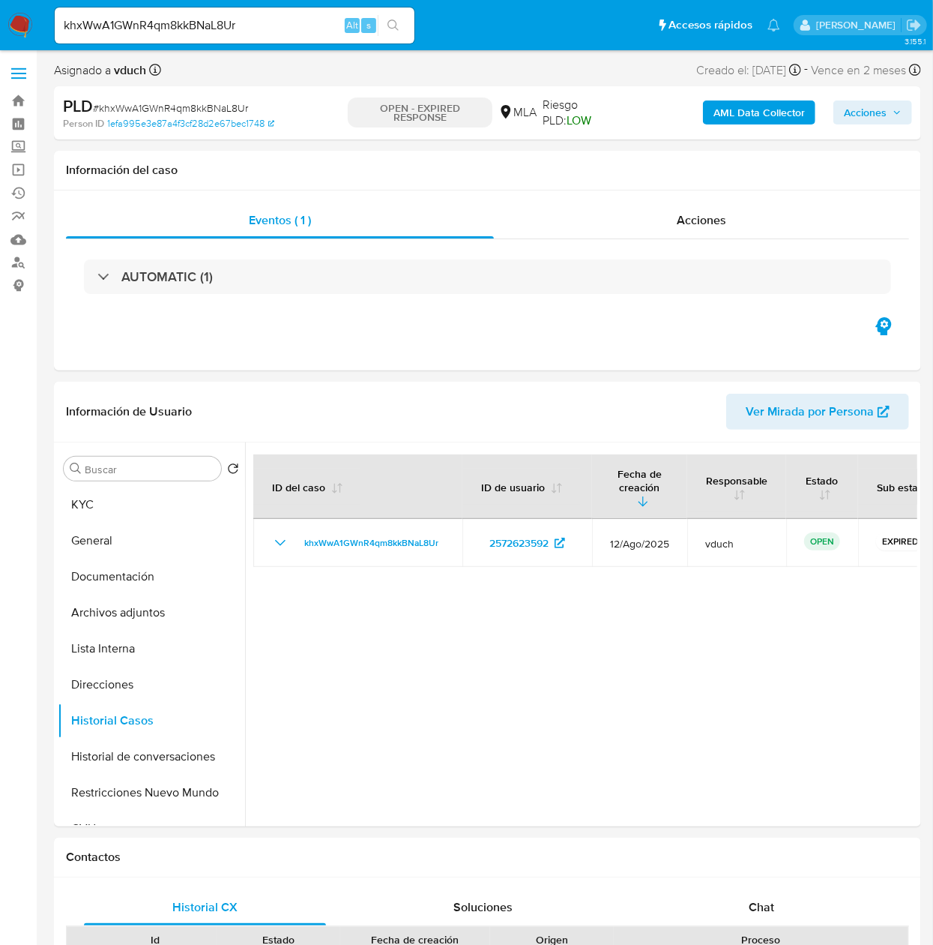
click at [295, 26] on input "khxWwA1GWnR4qm8kkBNaL8Ur" at bounding box center [235, 25] width 360 height 19
paste input "xWBFnPW7GAJ0N6sryD2z1MFu"
type input "xWBFnPW7GAJ0N6sryD2z1MFu"
click at [396, 25] on icon "search-icon" at bounding box center [393, 24] width 11 height 11
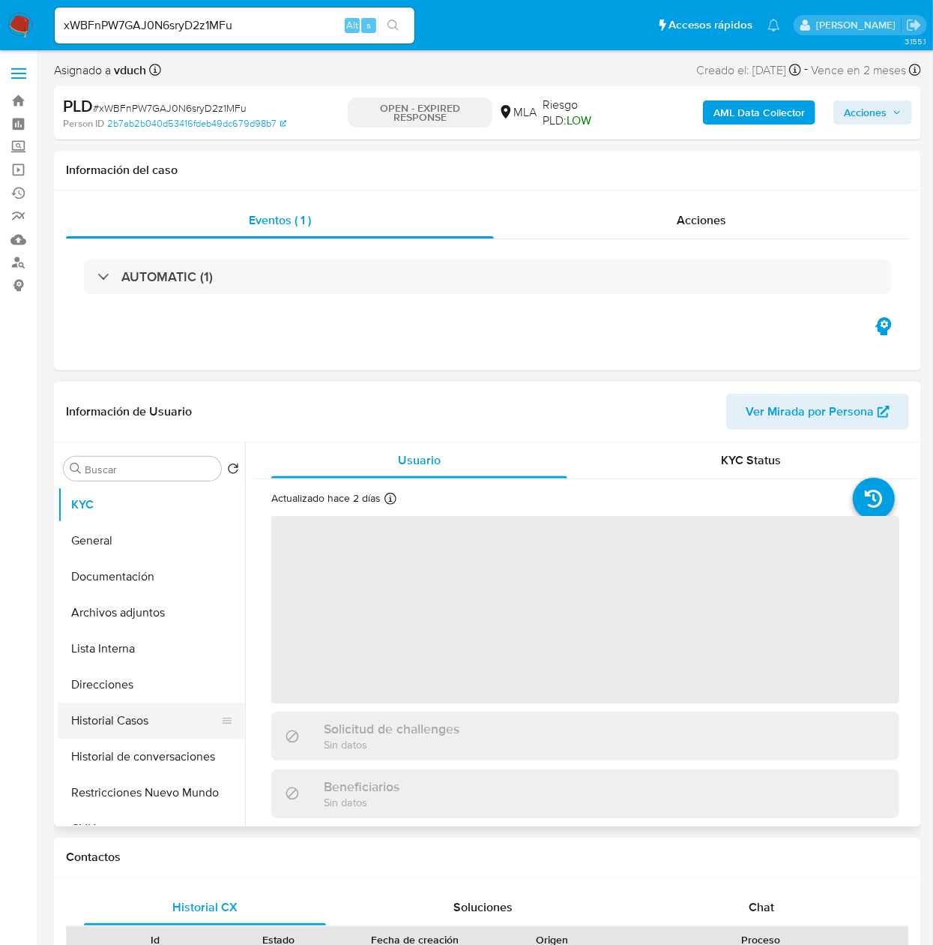
click at [157, 721] on button "Historial Casos" at bounding box center [145, 720] width 175 height 36
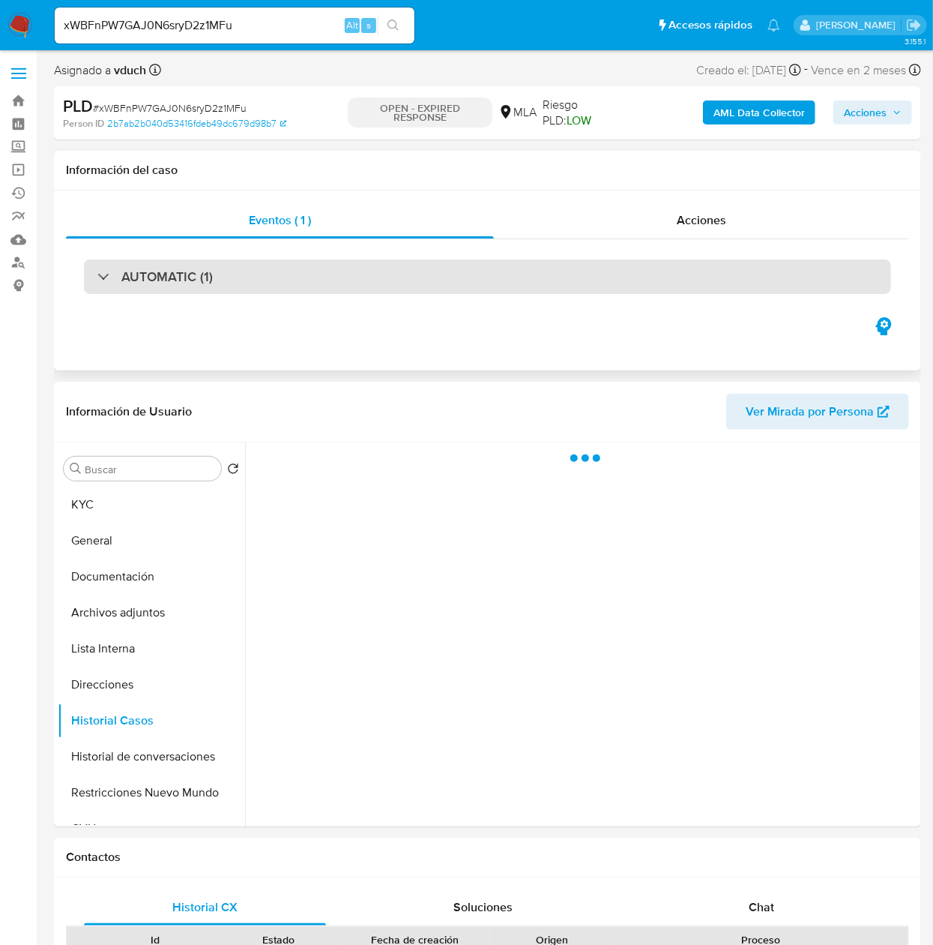
select select "10"
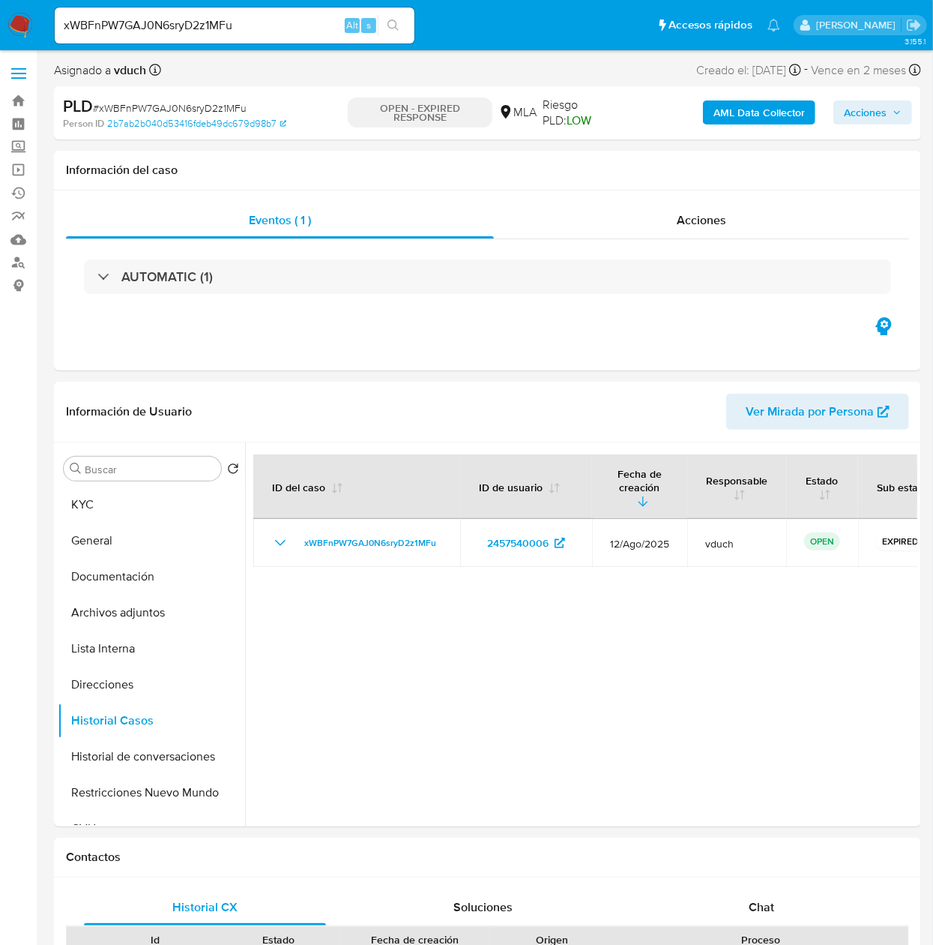
click at [241, 21] on input "xWBFnPW7GAJ0N6sryD2z1MFu" at bounding box center [235, 25] width 360 height 19
paste input "wQwNQ4eovuDZhtEeq9COyy3t"
type input "wQwNQ4eovuDZhtEeq9COyy3t"
click at [388, 23] on icon "search-icon" at bounding box center [393, 24] width 11 height 11
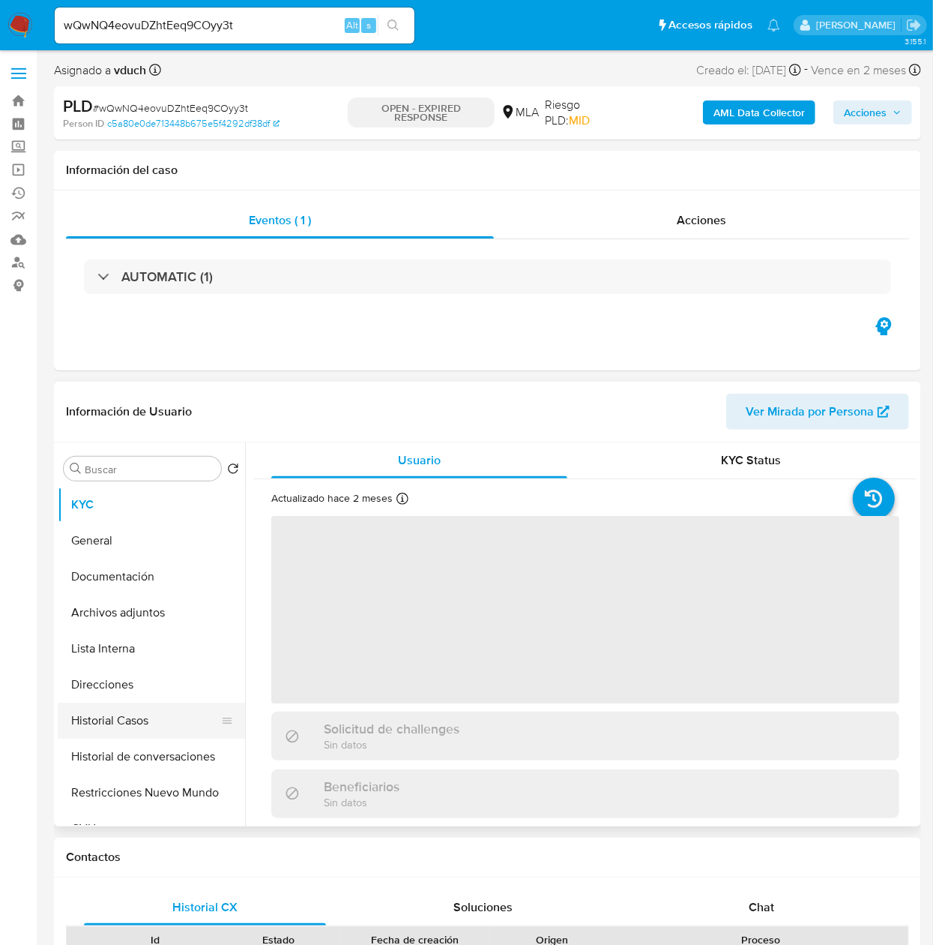
click at [127, 708] on button "Historial Casos" at bounding box center [145, 720] width 175 height 36
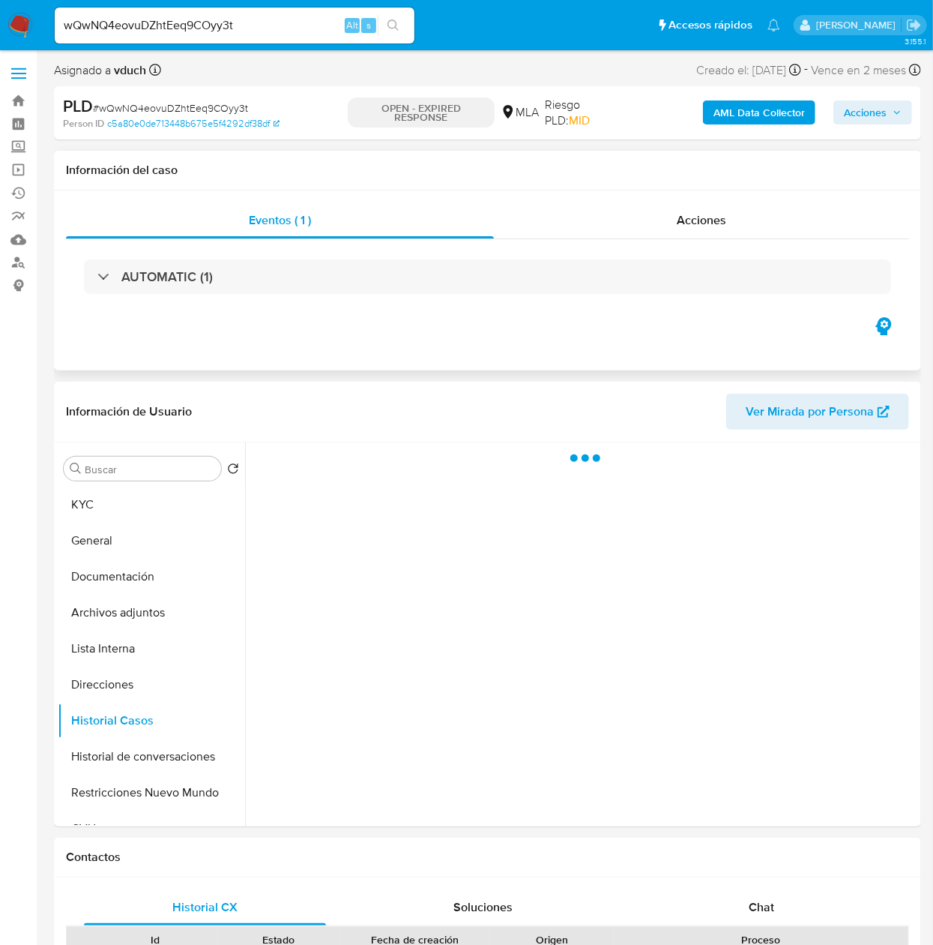
select select "10"
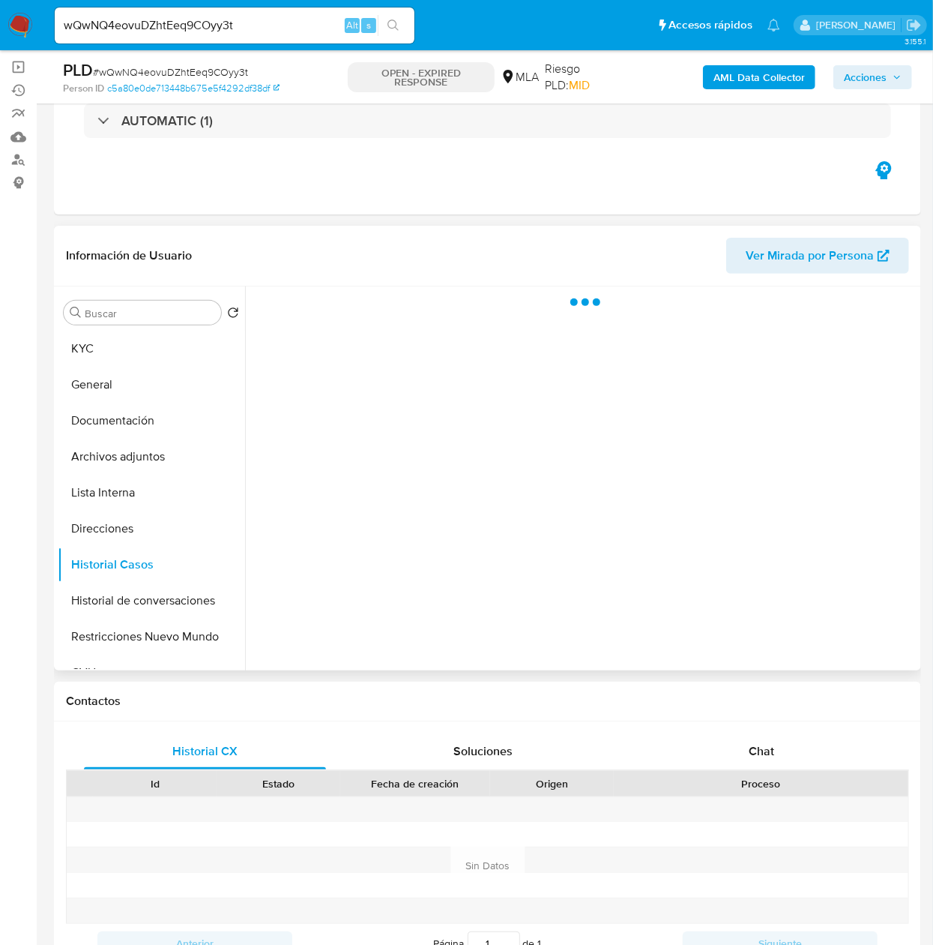
scroll to position [150, 0]
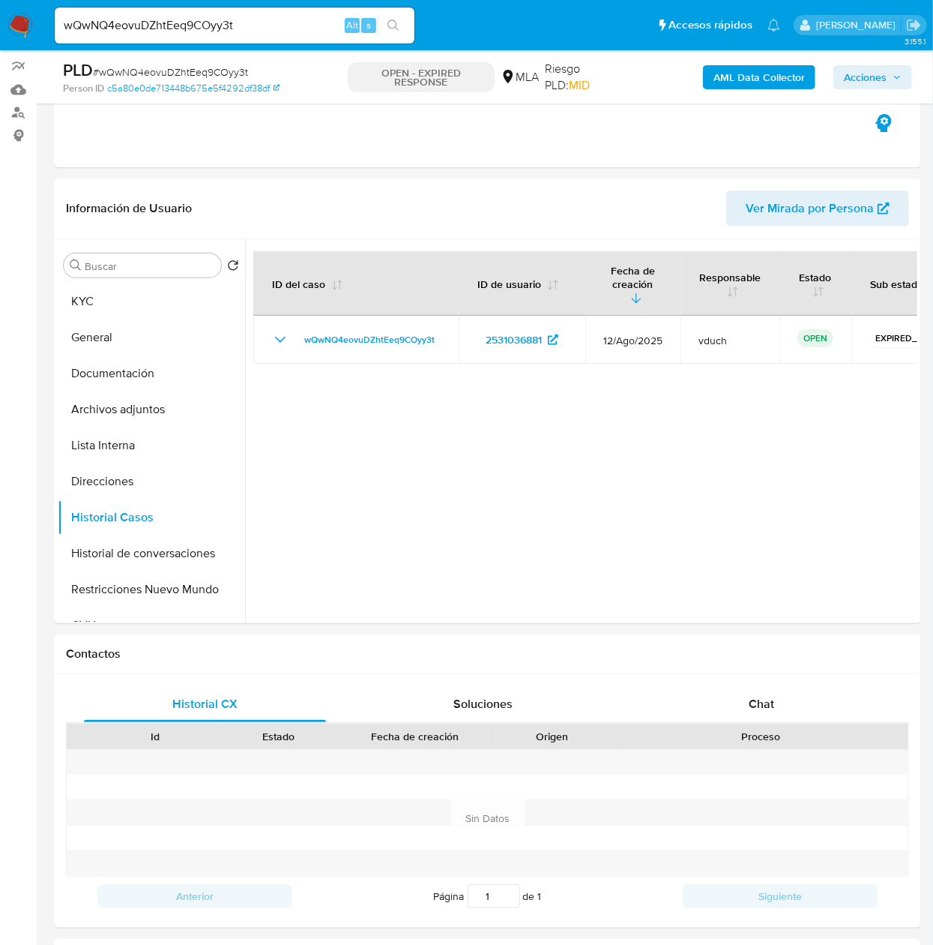
click at [316, 8] on div "wQwNQ4eovuDZhtEeq9COyy3t Alt s" at bounding box center [235, 25] width 360 height 36
click at [309, 23] on input "wQwNQ4eovuDZhtEeq9COyy3t" at bounding box center [235, 25] width 360 height 19
click at [295, 21] on input "wQwNQ4eovuDZhtEeq9COyy3t" at bounding box center [235, 25] width 360 height 19
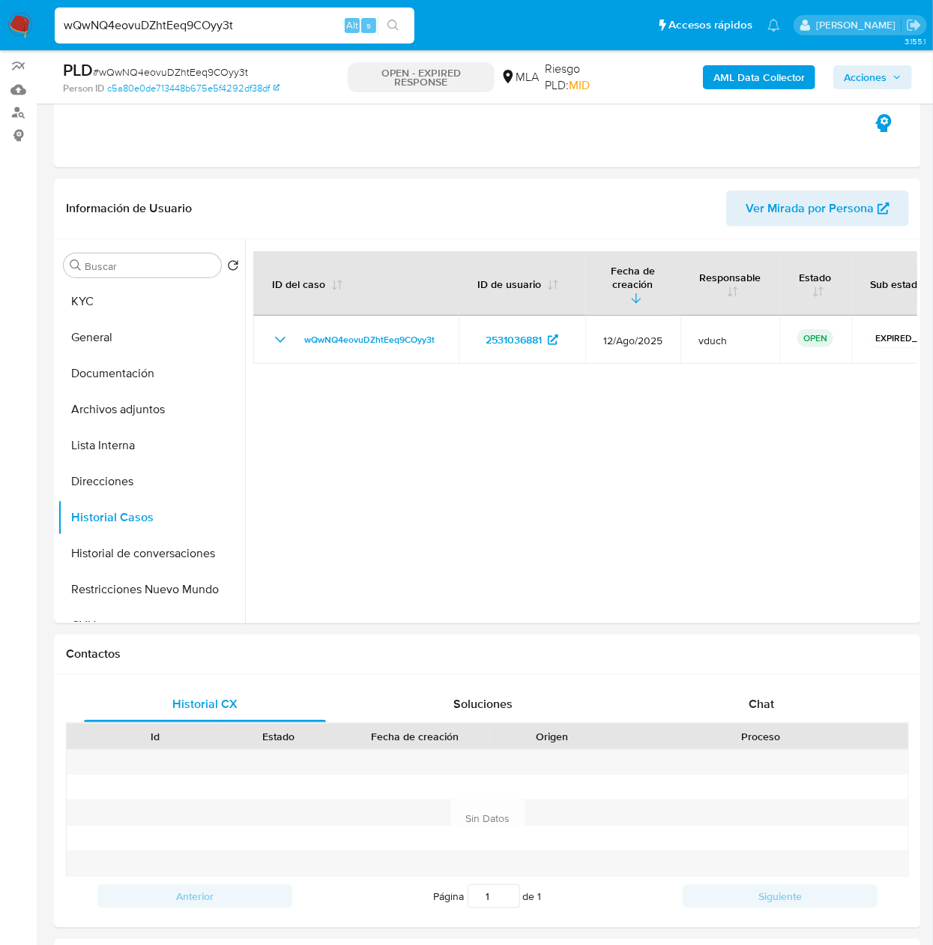
click at [295, 21] on input "wQwNQ4eovuDZhtEeq9COyy3t" at bounding box center [235, 25] width 360 height 19
paste input "a0cnePELgHqf5TNJp18zIikK"
type input "a0cnePELgHqf5TNJp18zIikK"
click at [397, 24] on icon "search-icon" at bounding box center [394, 25] width 12 height 12
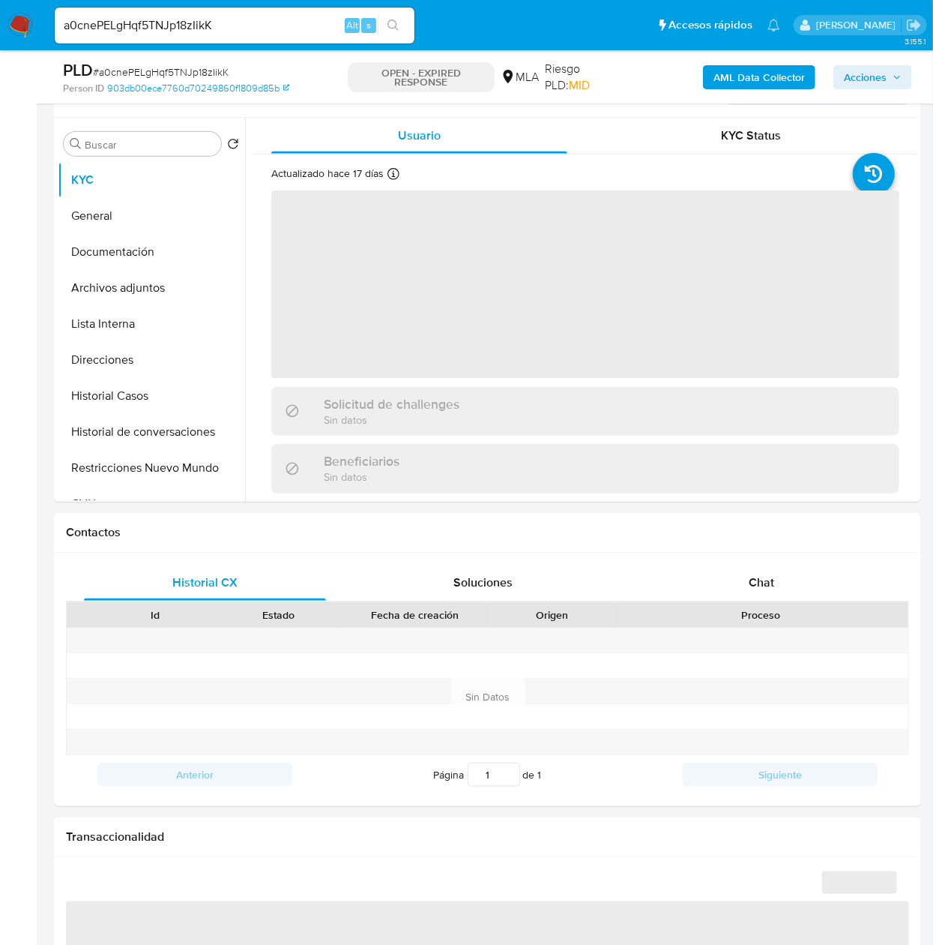
scroll to position [300, 0]
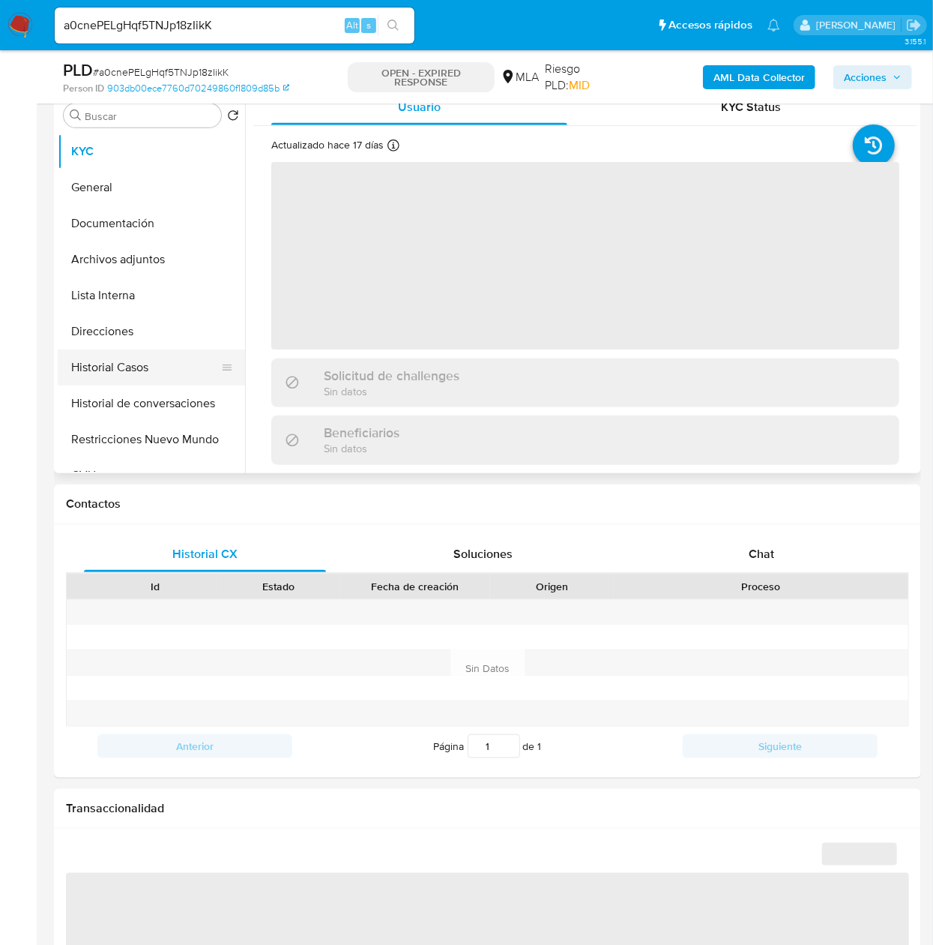
click at [139, 362] on button "Historial Casos" at bounding box center [145, 367] width 175 height 36
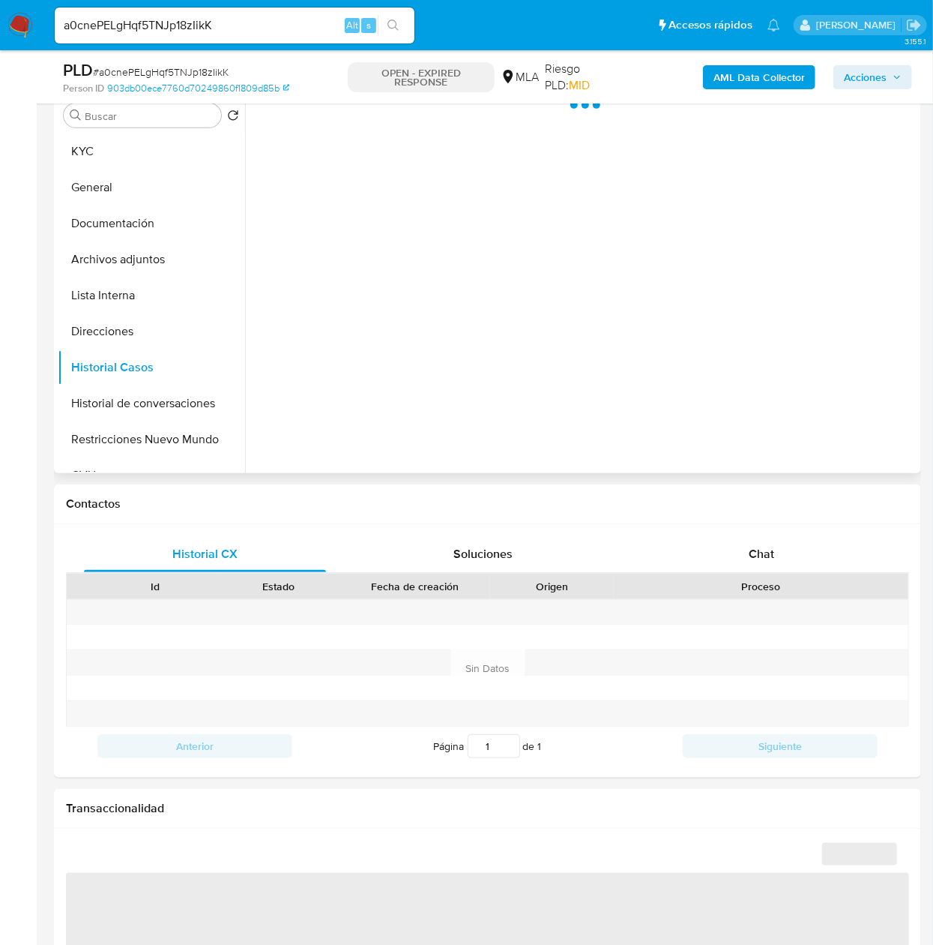
select select "10"
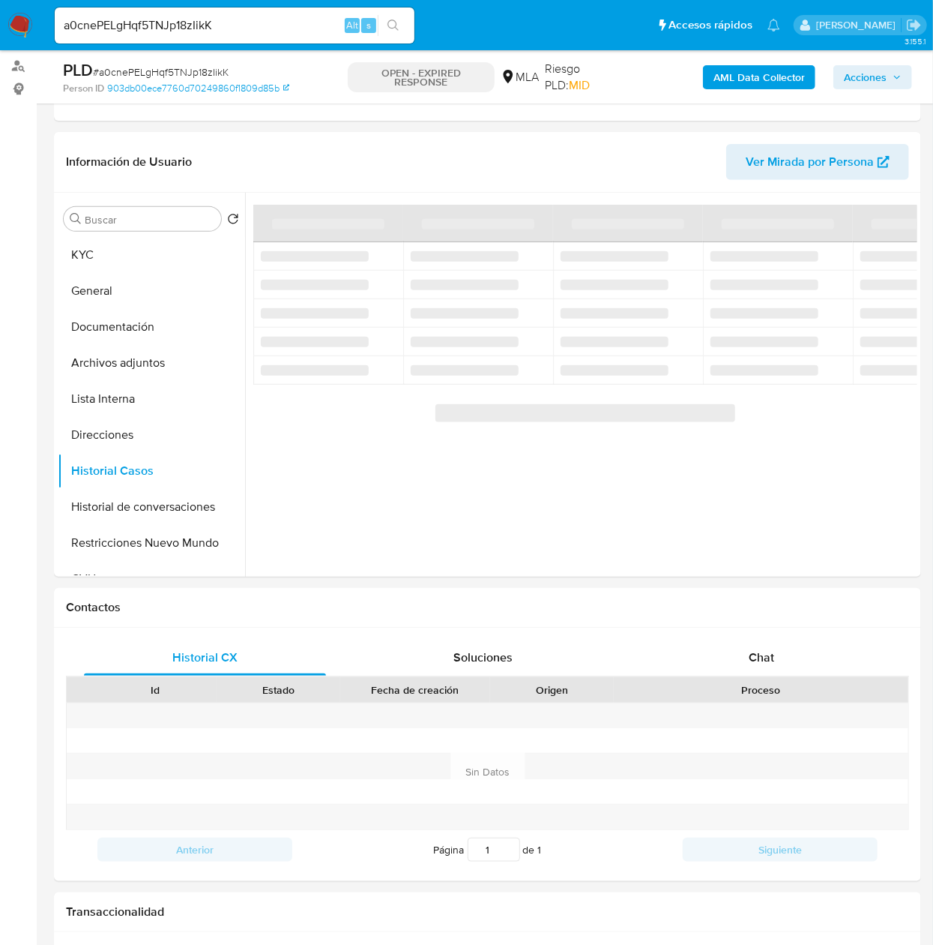
scroll to position [150, 0]
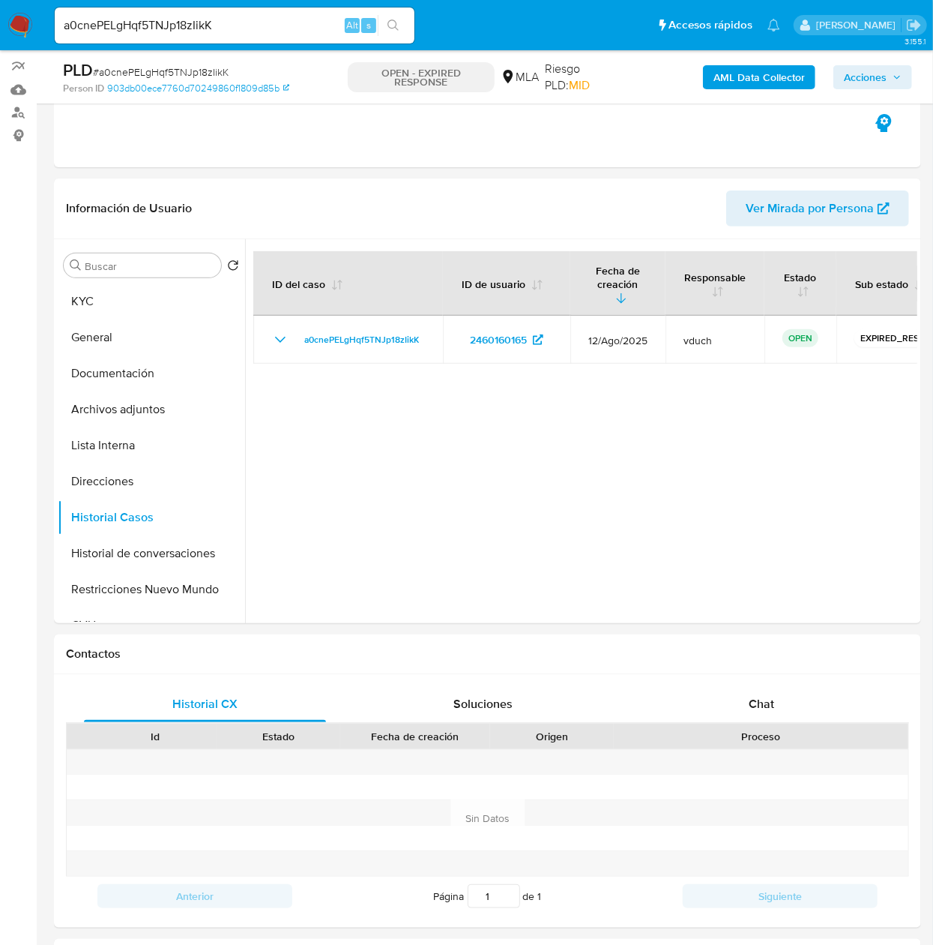
click at [279, 11] on div "a0cnePELgHqf5TNJp18zIikK Alt s" at bounding box center [235, 25] width 360 height 36
click at [280, 23] on input "a0cnePELgHqf5TNJp18zIikK" at bounding box center [235, 25] width 360 height 19
paste input "fDFp9R7HrsNJrlx6IOkUTrMI"
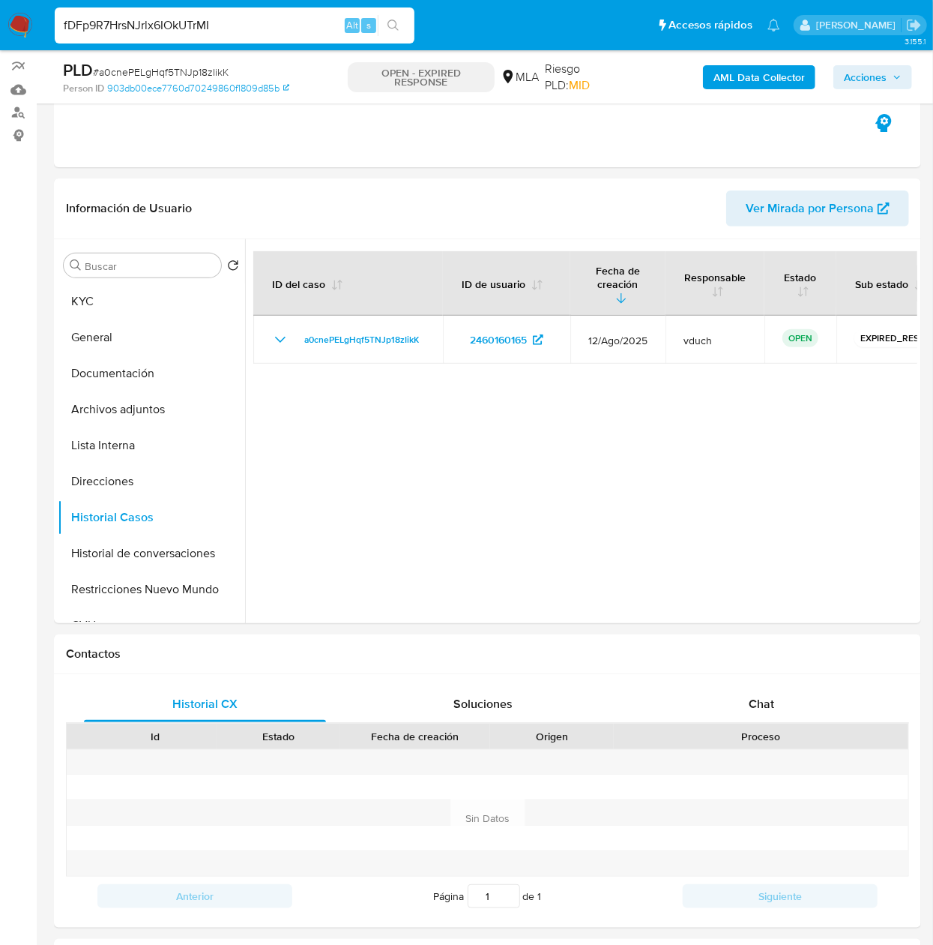
type input "fDFp9R7HrsNJrlx6IOkUTrMI"
click at [408, 23] on button "search-icon" at bounding box center [393, 25] width 31 height 21
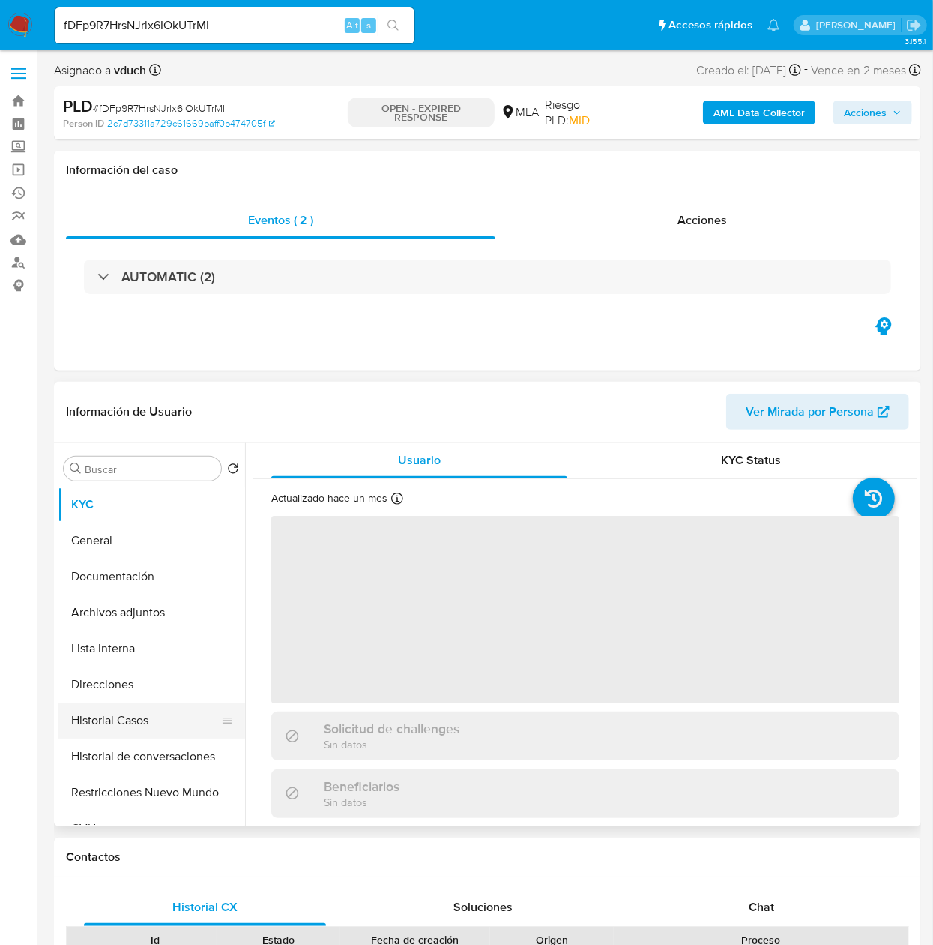
select select "10"
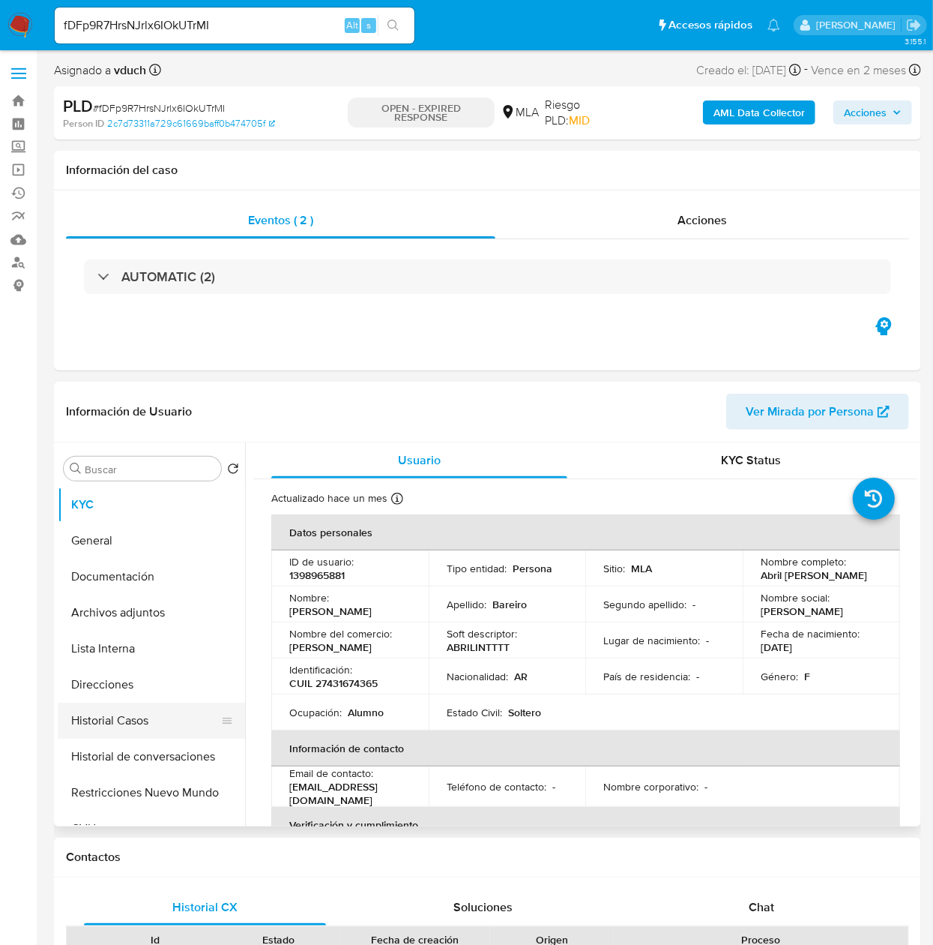
click at [129, 734] on button "Historial Casos" at bounding box center [145, 720] width 175 height 36
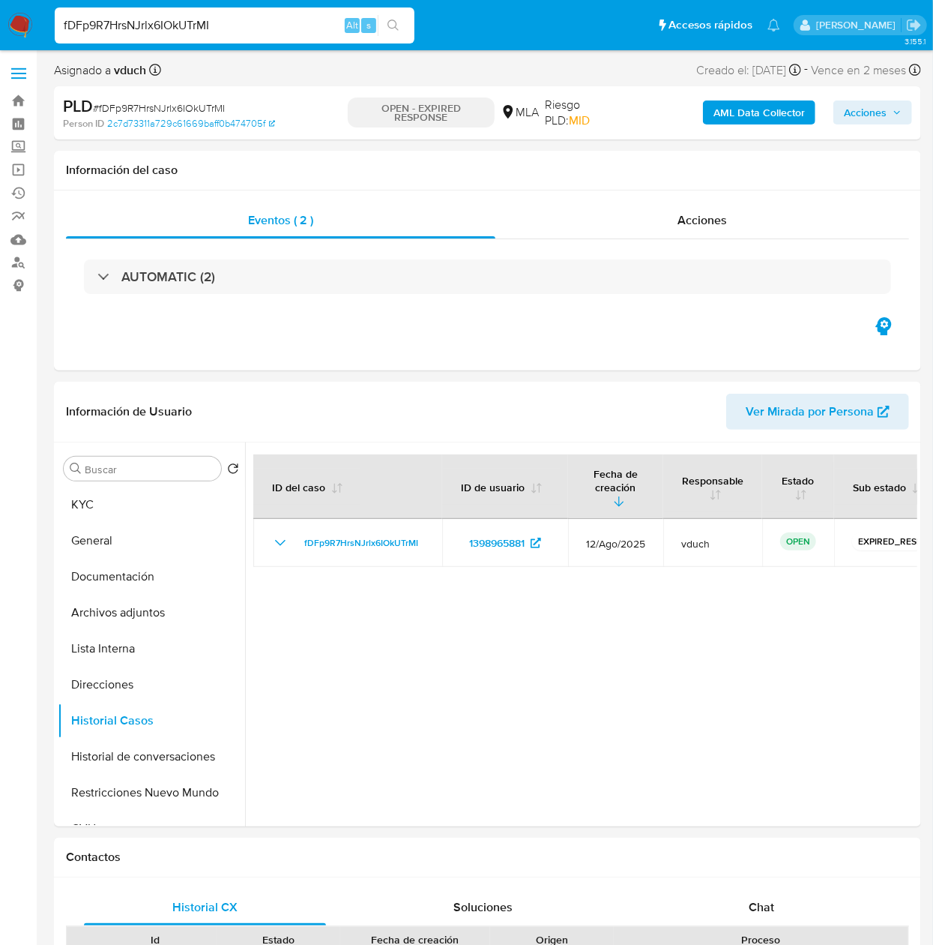
click at [180, 21] on input "fDFp9R7HrsNJrlx6IOkUTrMI" at bounding box center [235, 25] width 360 height 19
paste input "XZzqzHNmje8iWJhI9YjUKb0F"
type input "XZzqzHNmje8iWJhI9YjUKb0F"
click at [405, 26] on button "search-icon" at bounding box center [393, 25] width 31 height 21
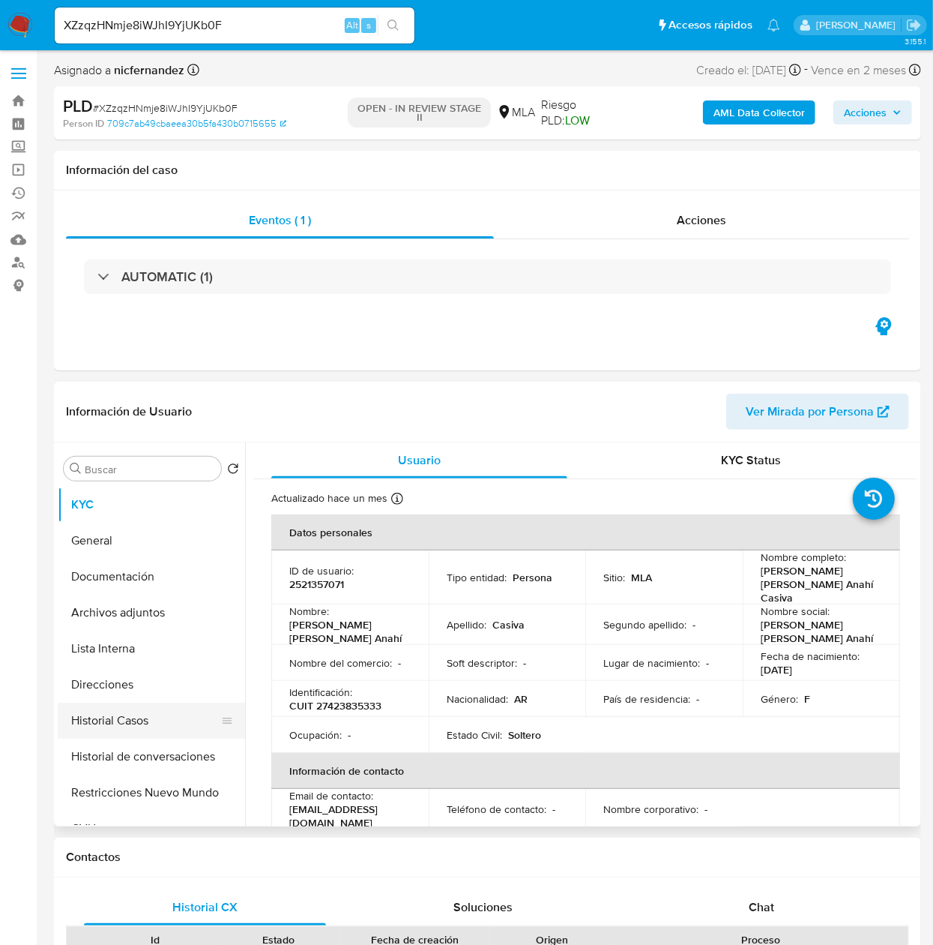
click at [118, 714] on button "Historial Casos" at bounding box center [145, 720] width 175 height 36
select select "10"
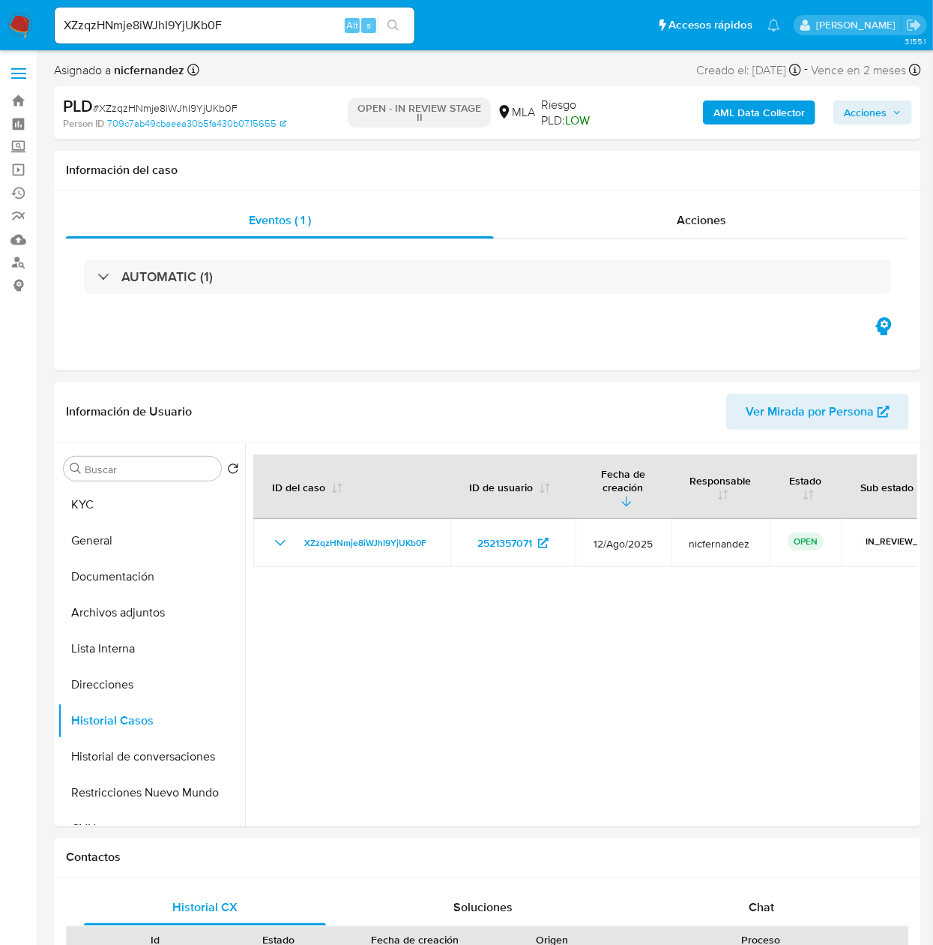
click at [192, 17] on input "XZzqzHNmje8iWJhI9YjUKb0F" at bounding box center [235, 25] width 360 height 19
paste input "OzrE0xQhIYvDs2p9RwvRTSKz"
type input "OzrE0xQhIYvDs2p9RwvRTSKz"
click at [415, 17] on li "OzrE0xQhIYvDs2p9RwvRTSKz Alt s" at bounding box center [234, 24] width 367 height 37
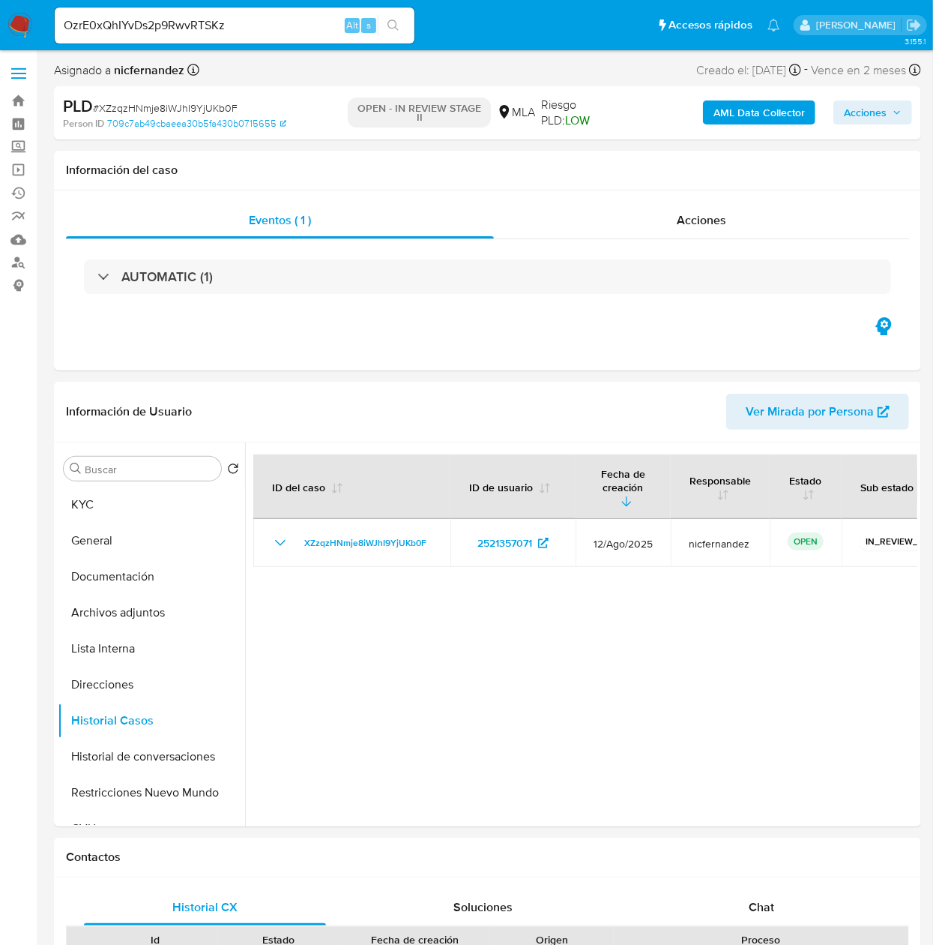
click at [405, 25] on button "search-icon" at bounding box center [393, 25] width 31 height 21
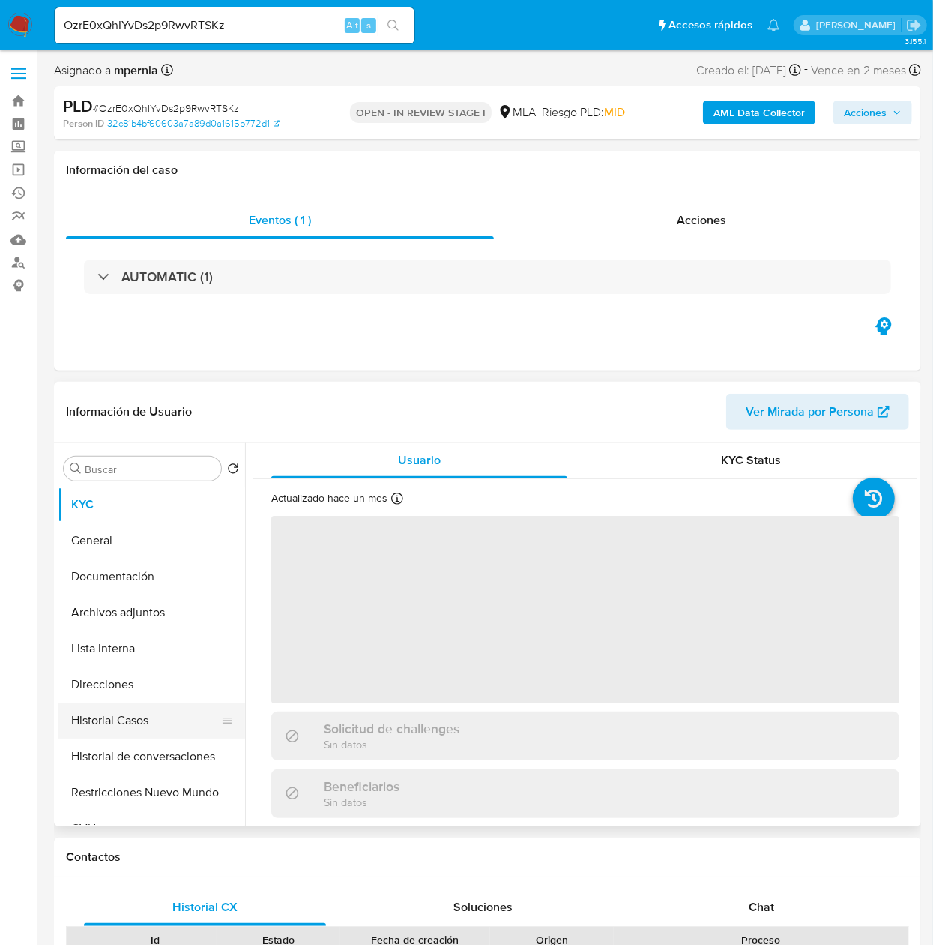
click at [138, 731] on button "Historial Casos" at bounding box center [145, 720] width 175 height 36
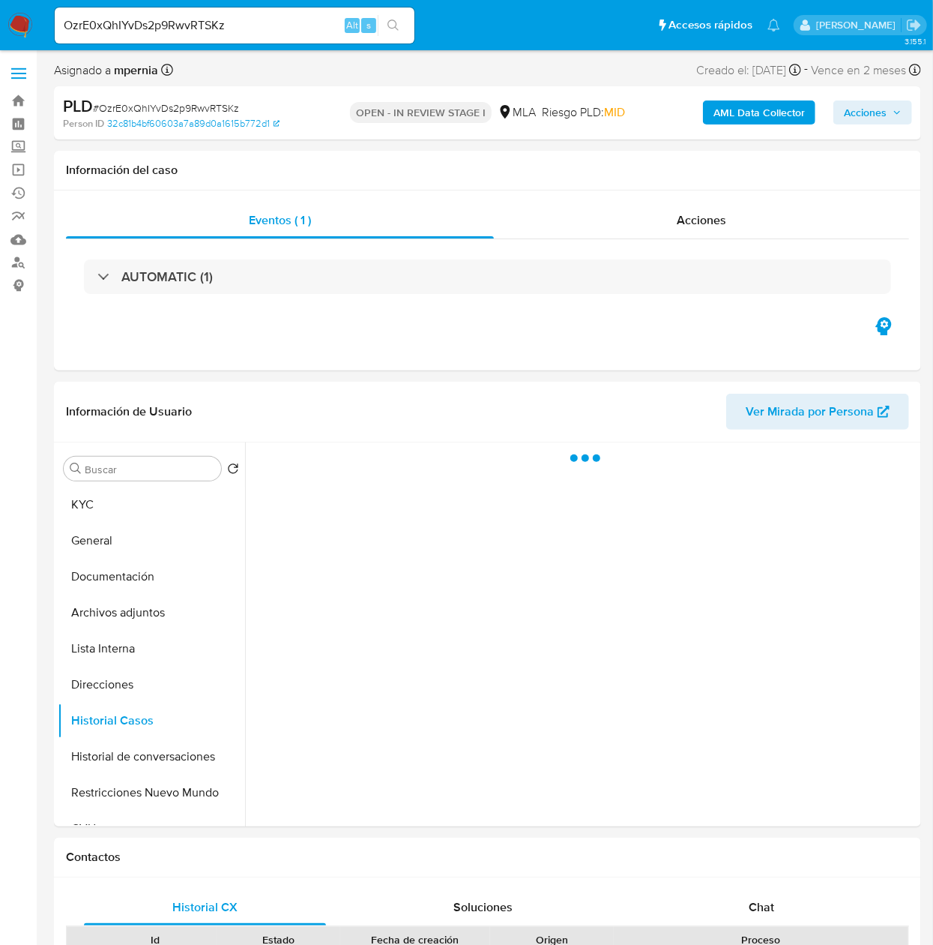
select select "10"
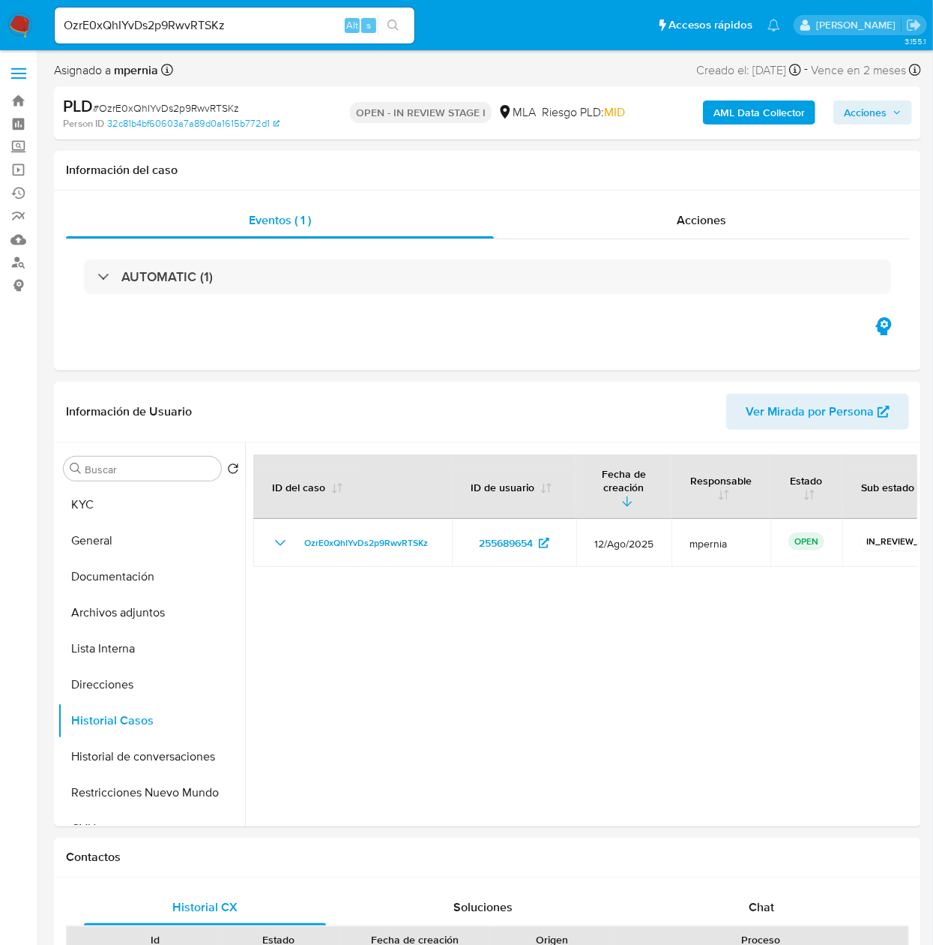
click at [288, 13] on div "OzrE0xQhIYvDs2p9RwvRTSKz Alt s" at bounding box center [235, 25] width 360 height 36
click at [294, 23] on input "OzrE0xQhIYvDs2p9RwvRTSKz" at bounding box center [235, 25] width 360 height 19
click at [318, 24] on input "OzrE0xQhIYvDs2p9RwvRTSKz" at bounding box center [235, 25] width 360 height 19
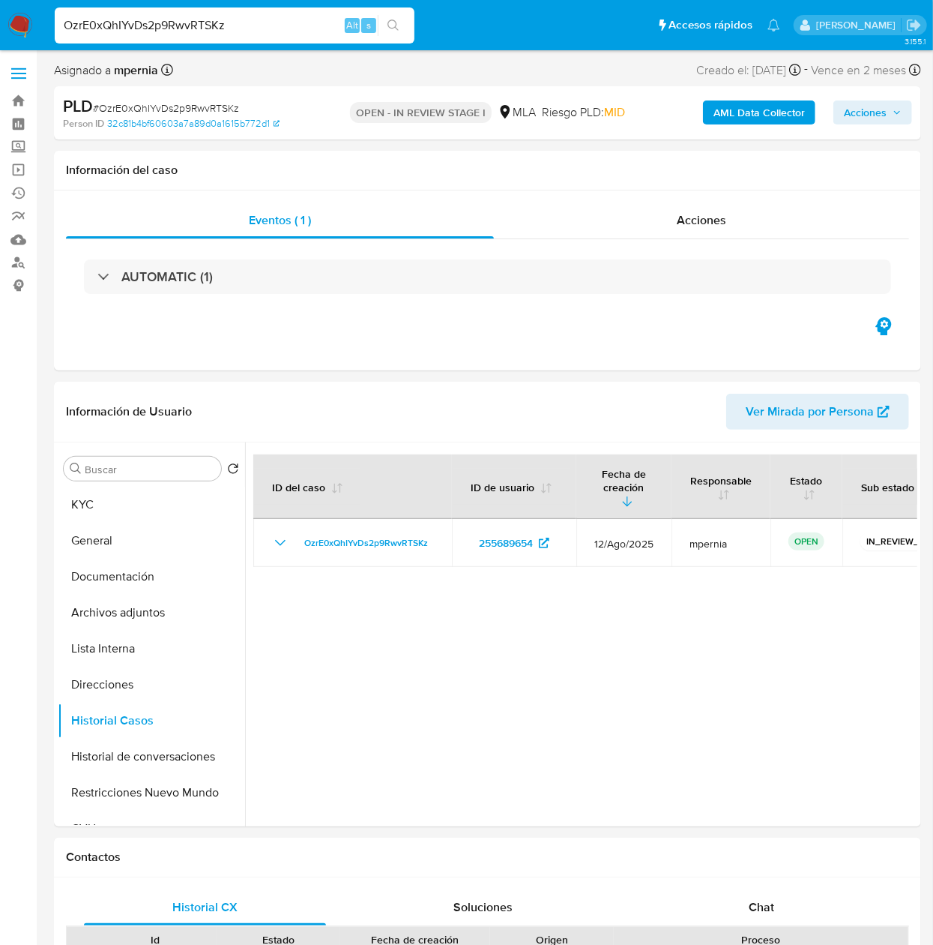
click at [318, 24] on input "OzrE0xQhIYvDs2p9RwvRTSKz" at bounding box center [235, 25] width 360 height 19
paste input "4QbLEGlzhKTLiTxVVELvDwJC"
type input "4QbLEGlzhKTLiTxVVELvDwJC"
click at [394, 28] on icon "search-icon" at bounding box center [394, 25] width 12 height 12
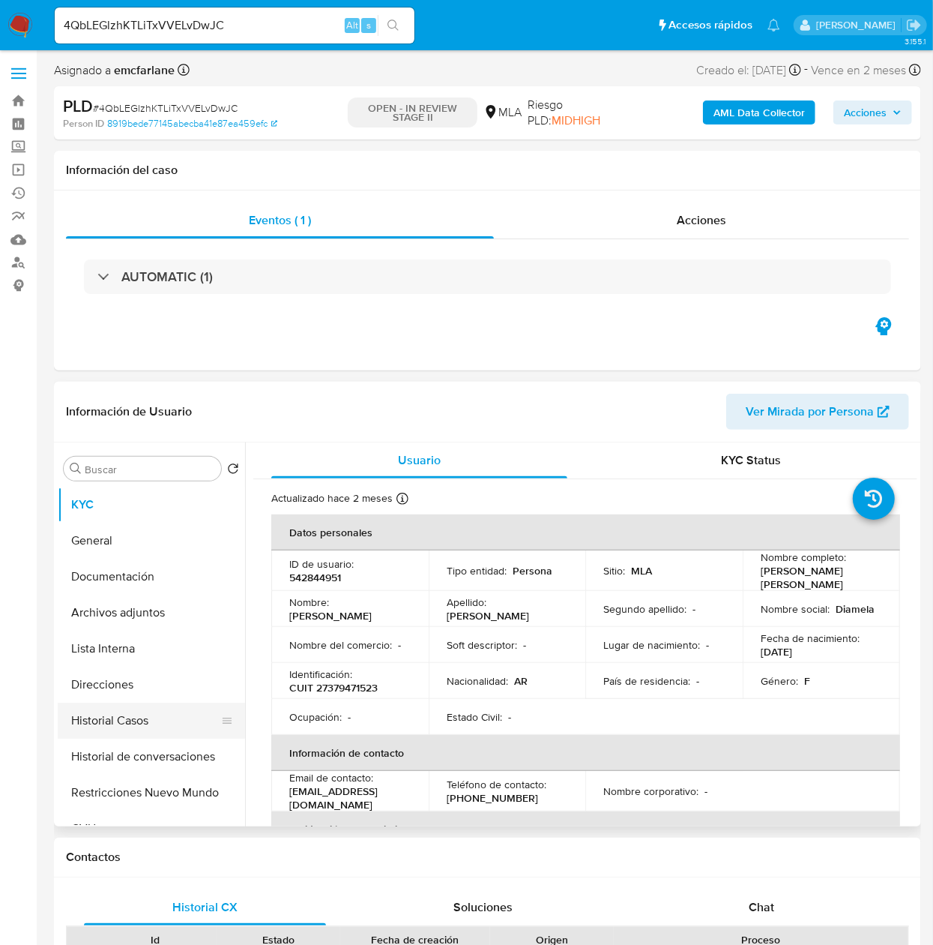
select select "10"
click at [96, 719] on button "Historial Casos" at bounding box center [145, 720] width 175 height 36
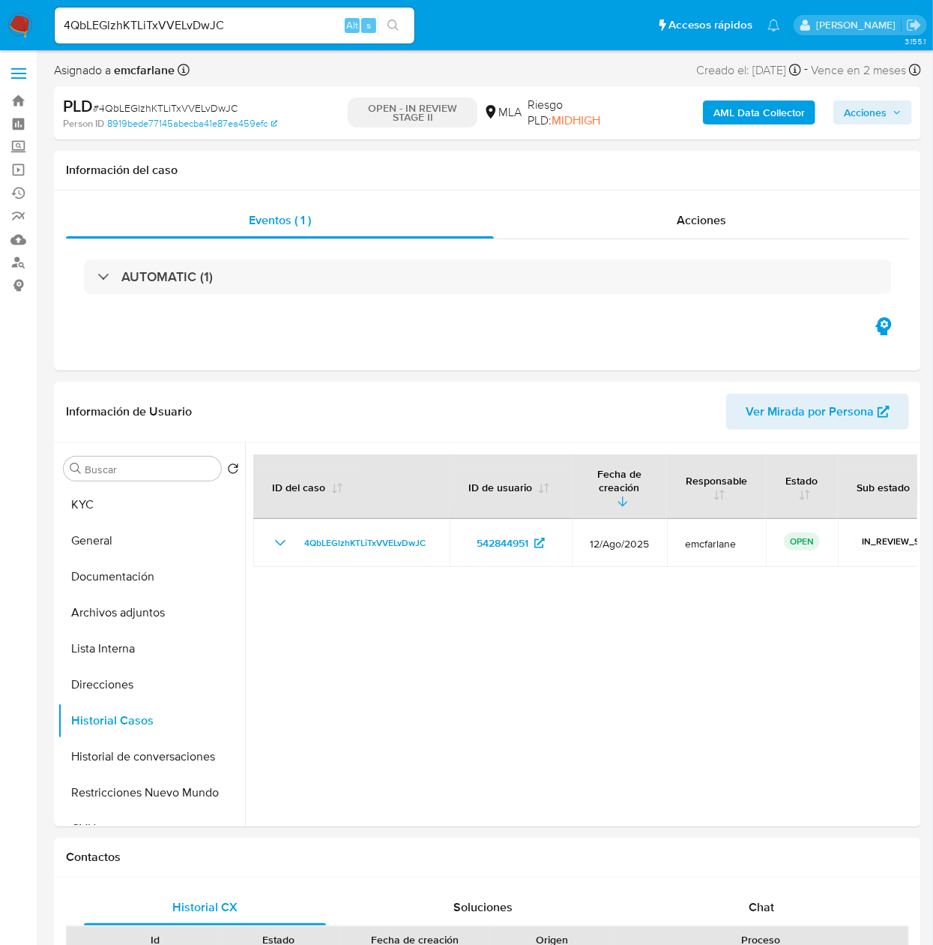
click at [267, 22] on input "4QbLEGlzhKTLiTxVVELvDwJC" at bounding box center [235, 25] width 360 height 19
paste input "wKmvV5nYZIiU5PiiGZxZLsOa"
type input "wKmvV5nYZIiU5PiiGZxZLsOa"
click at [403, 30] on button "search-icon" at bounding box center [393, 25] width 31 height 21
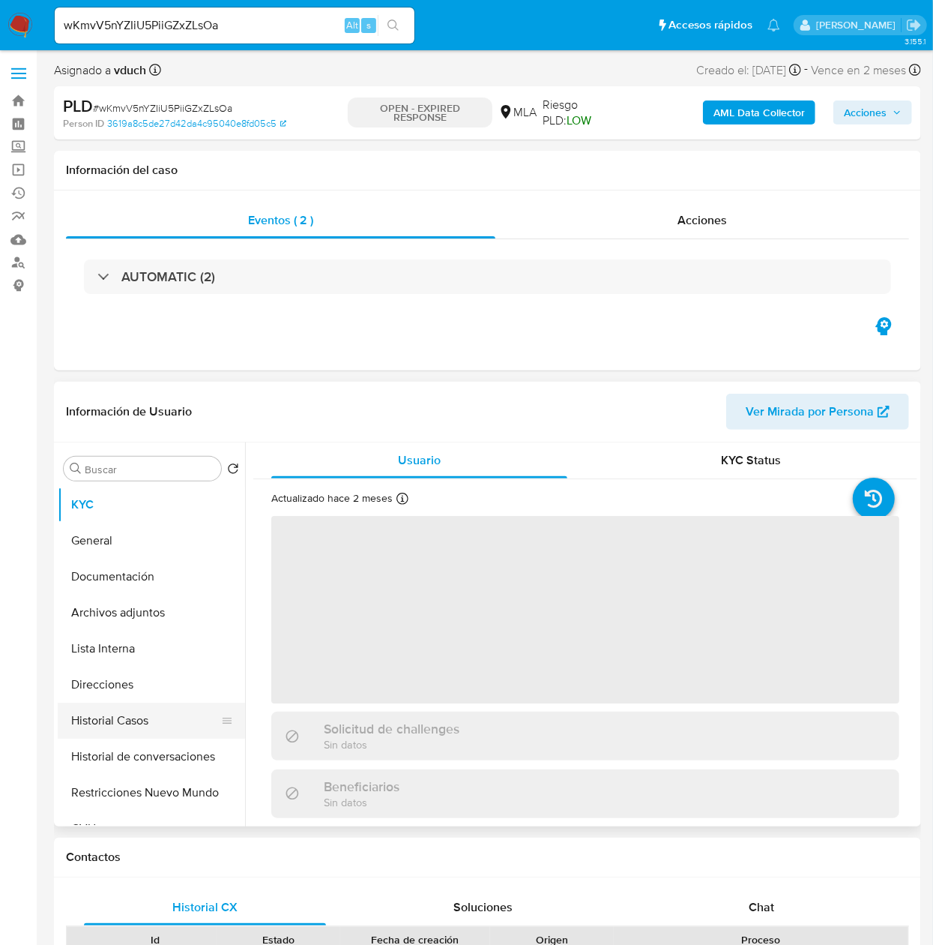
click at [90, 717] on button "Historial Casos" at bounding box center [145, 720] width 175 height 36
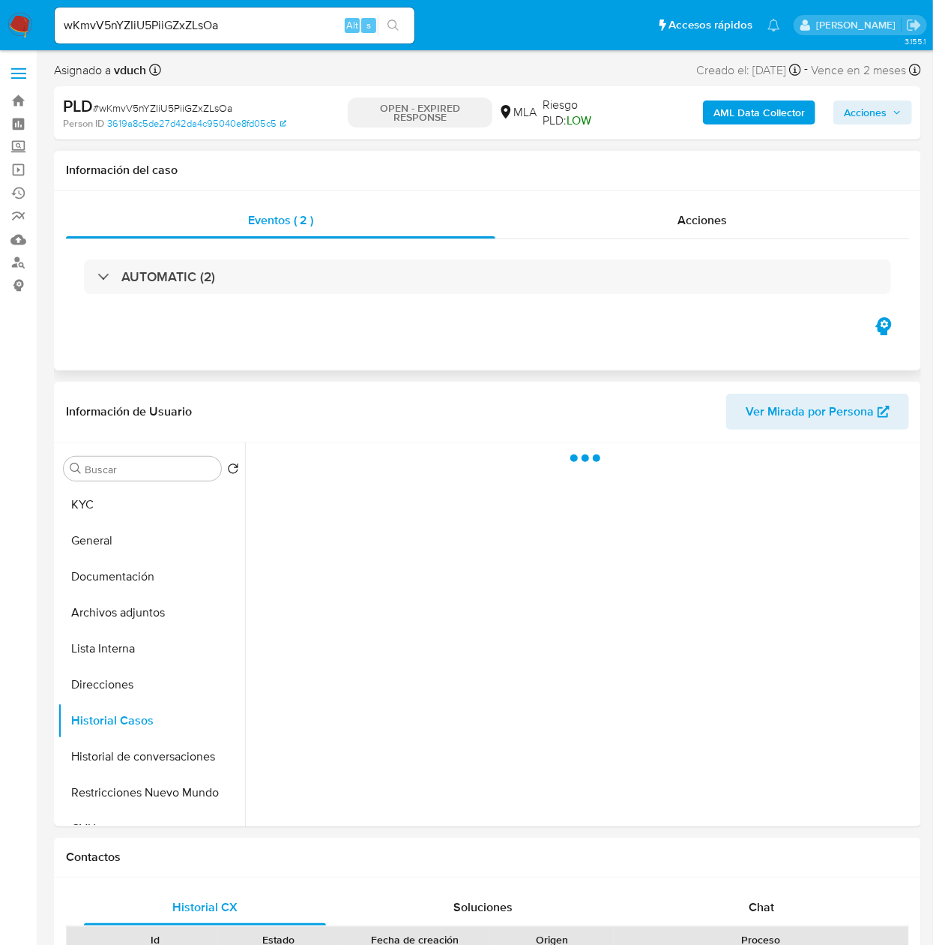
select select "10"
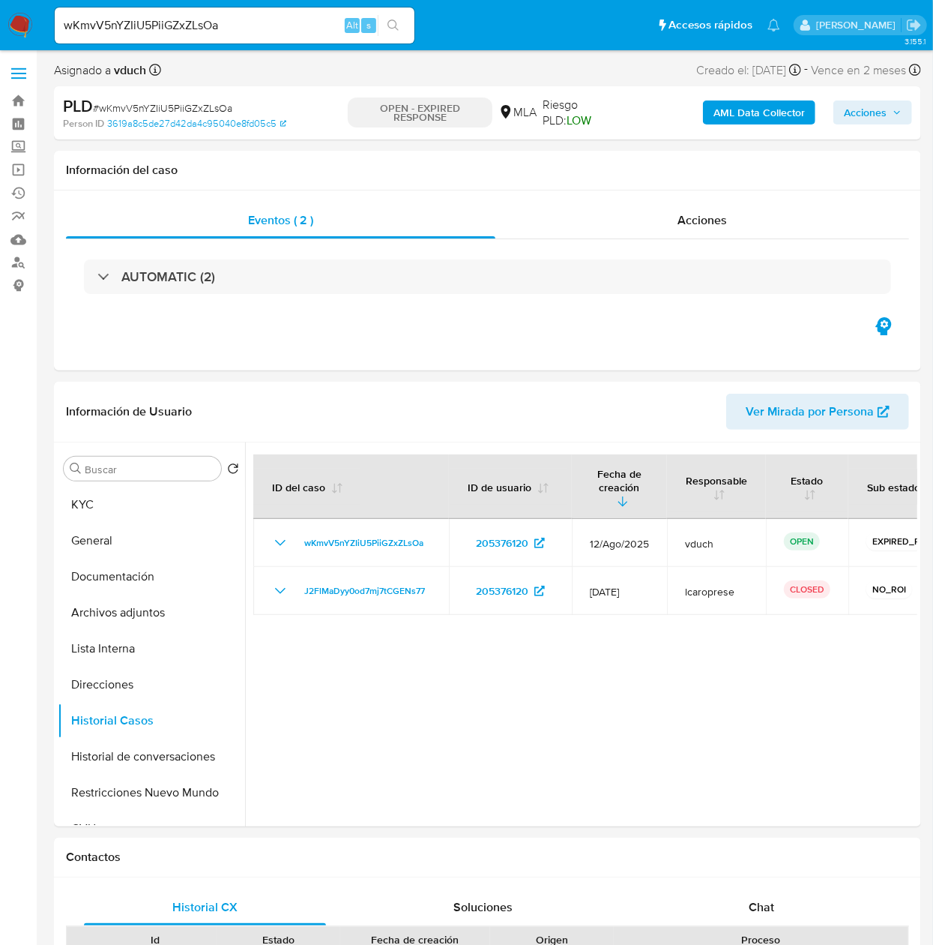
click at [262, 12] on div "wKmvV5nYZIiU5PiiGZxZLsOa Alt s" at bounding box center [235, 25] width 360 height 36
click at [264, 20] on input "wKmvV5nYZIiU5PiiGZxZLsOa" at bounding box center [235, 25] width 360 height 19
drag, startPoint x: 264, startPoint y: 20, endPoint x: 283, endPoint y: 31, distance: 22.5
click at [264, 21] on input "wKmvV5nYZIiU5PiiGZxZLsOa" at bounding box center [235, 25] width 360 height 19
paste input "izjxcHqIxXeueIj7PAaaZRnC"
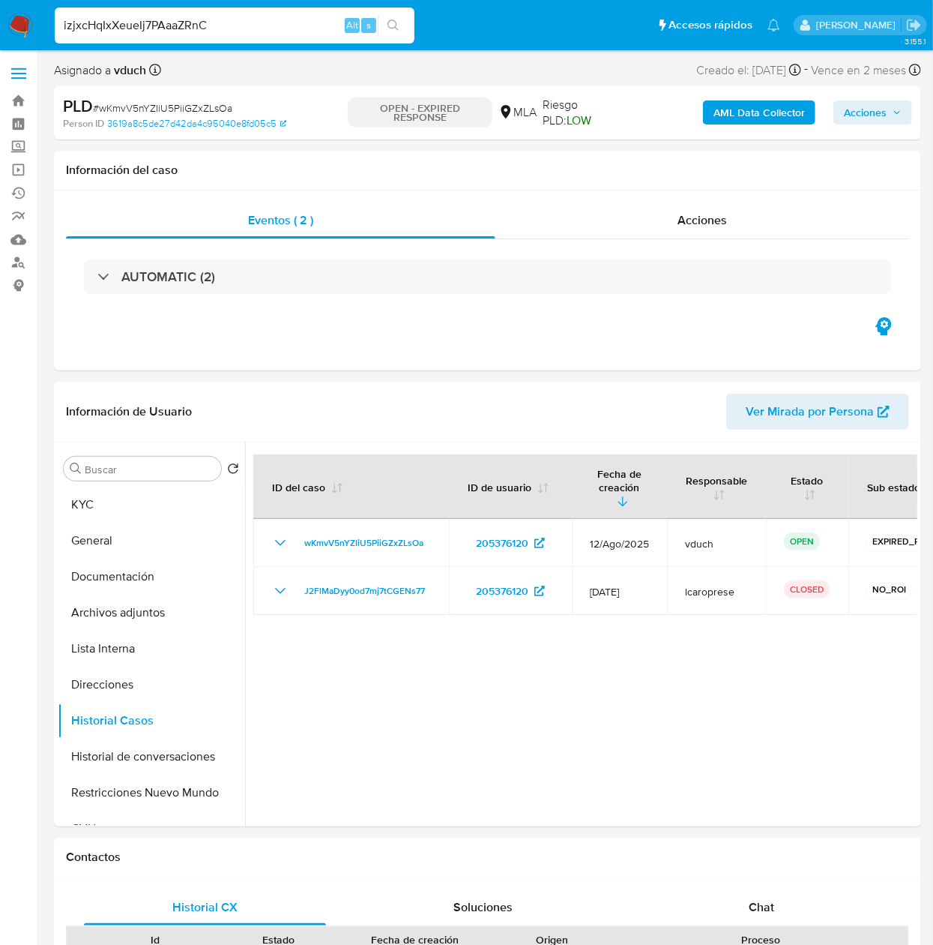
type input "izjxcHqIxXeueIj7PAaaZRnC"
click at [418, 35] on ul "Pausado Ver notificaciones izjxcHqIxXeueIj7PAaaZRnC Alt s Accesos rápidos Presi…" at bounding box center [417, 24] width 741 height 37
click at [412, 29] on input "izjxcHqIxXeueIj7PAaaZRnC" at bounding box center [235, 25] width 360 height 19
click at [400, 20] on button "search-icon" at bounding box center [393, 25] width 31 height 21
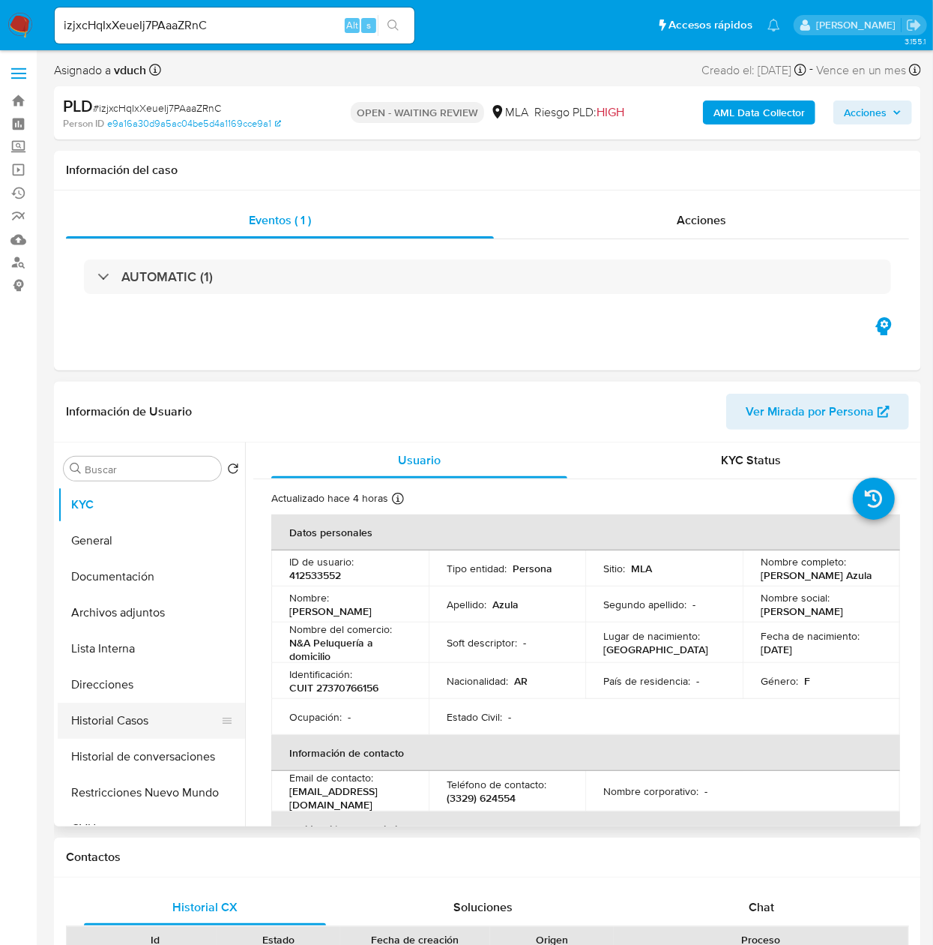
click at [160, 721] on button "Historial Casos" at bounding box center [145, 720] width 175 height 36
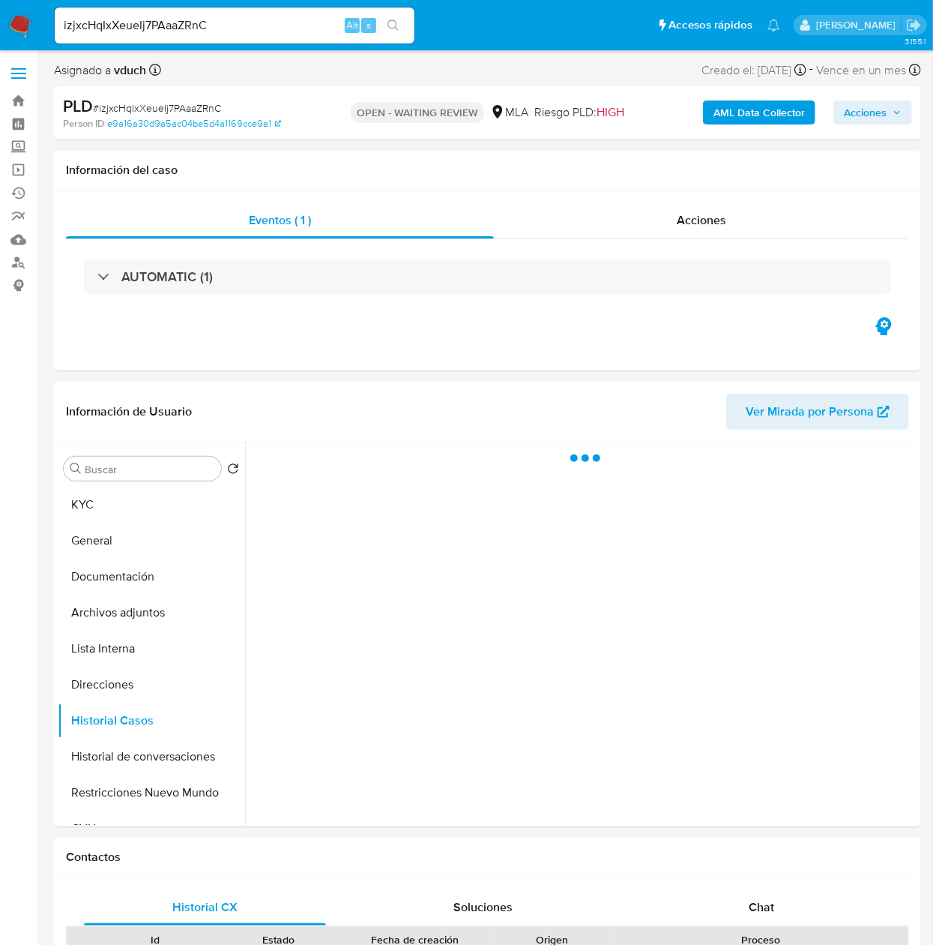
select select "10"
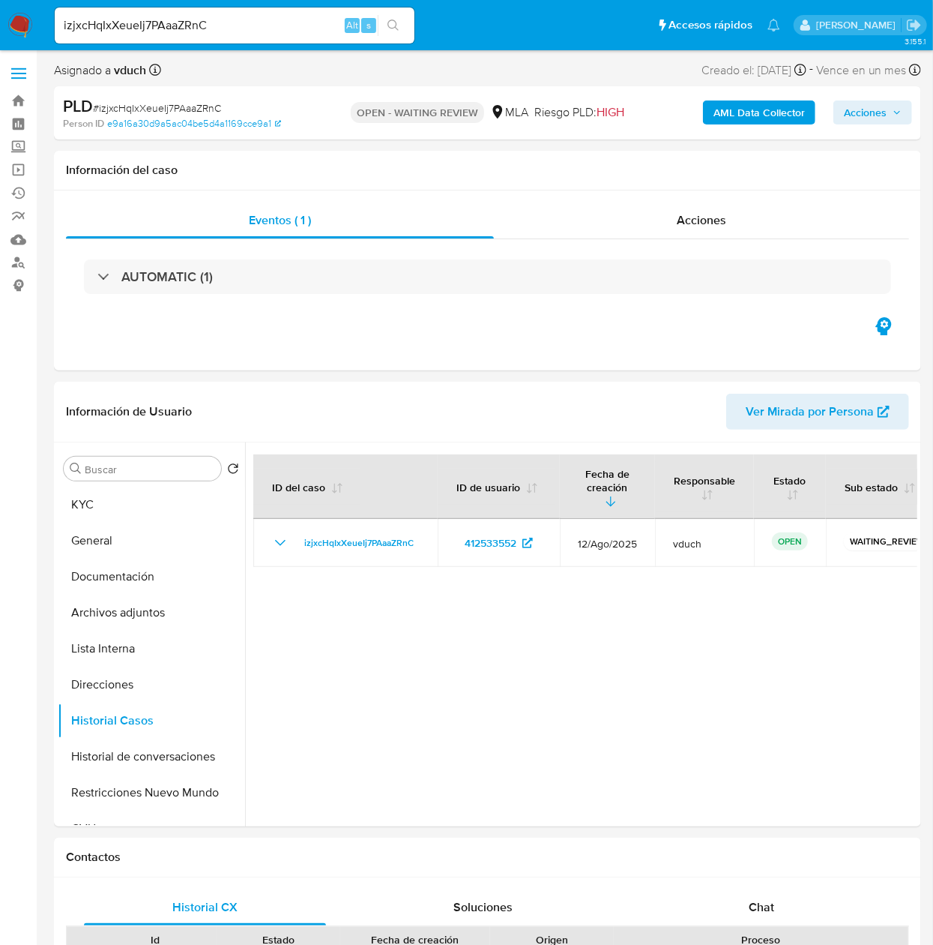
click at [222, 12] on div "izjxcHqIxXeueIj7PAaaZRnC Alt s" at bounding box center [235, 25] width 360 height 36
click at [222, 19] on input "izjxcHqIxXeueIj7PAaaZRnC" at bounding box center [235, 25] width 360 height 19
paste input "6L4sRQ0hORgHDhYqfJOmN0gf"
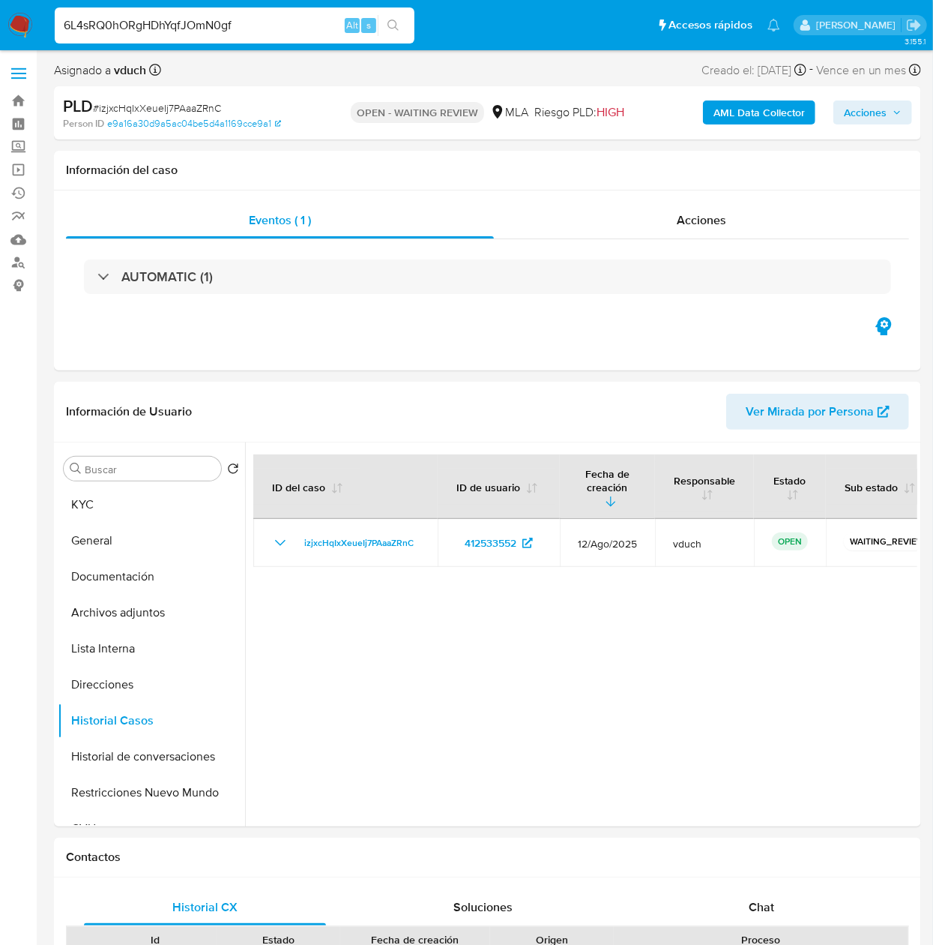
type input "6L4sRQ0hORgHDhYqfJOmN0gf"
click at [418, 21] on li "6L4sRQ0hORgHDhYqfJOmN0gf Alt s" at bounding box center [234, 24] width 367 height 37
click at [399, 35] on button "search-icon" at bounding box center [393, 25] width 31 height 21
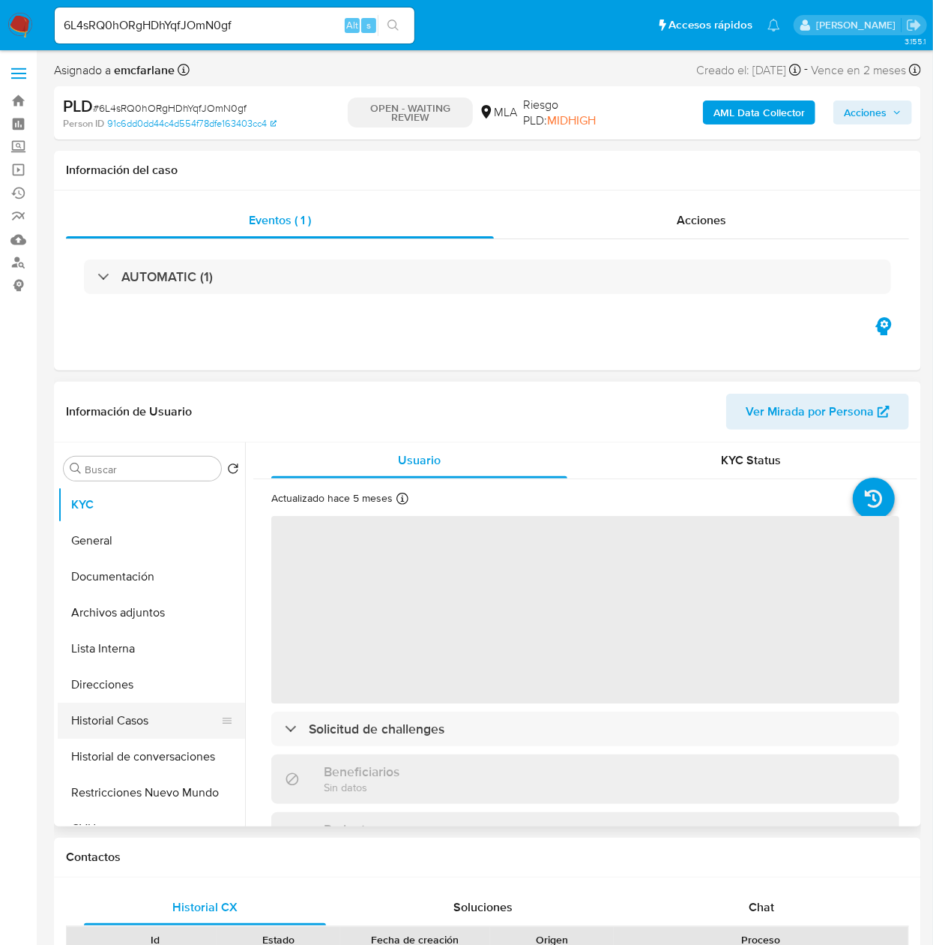
click at [165, 720] on button "Historial Casos" at bounding box center [145, 720] width 175 height 36
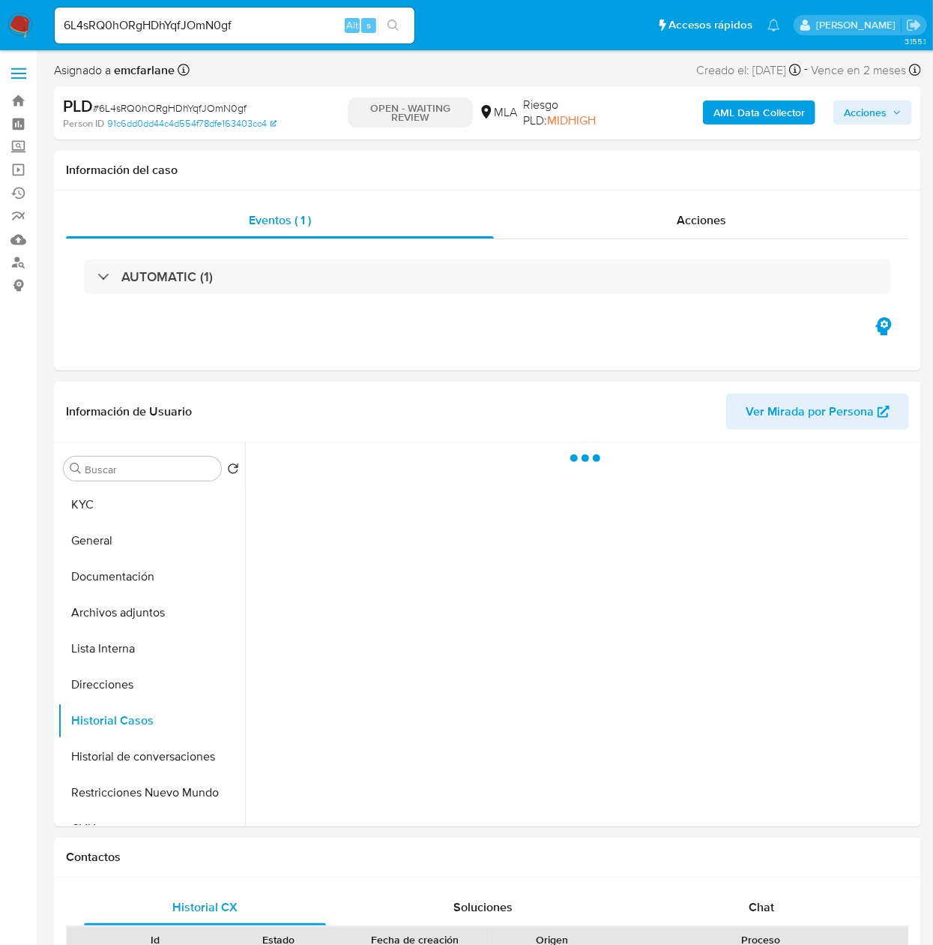
select select "10"
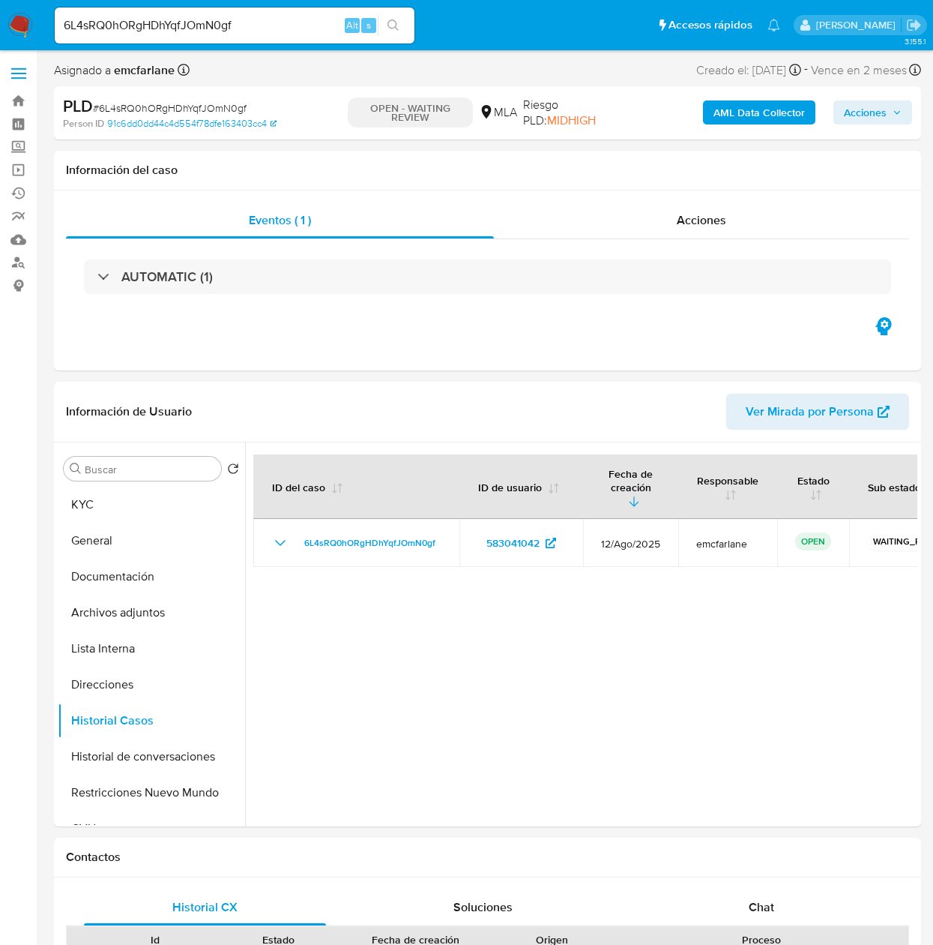
select select "10"
click at [247, 23] on input "6L4sRQ0hORgHDhYqfJOmN0gf" at bounding box center [235, 25] width 360 height 19
paste input "yB1L72hVb1D7Ljdp90AFq6FO"
type input "yB1L72hVb1D7Ljdp90AFq6FO"
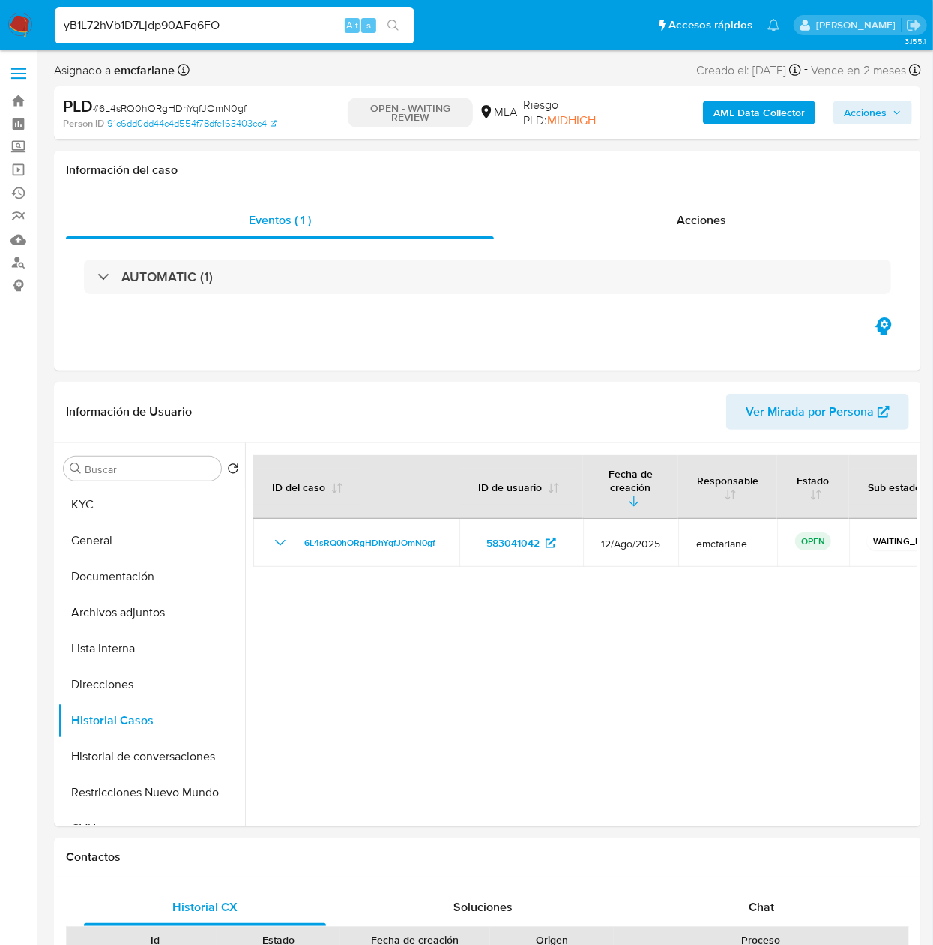
click at [396, 26] on icon "search-icon" at bounding box center [393, 24] width 11 height 11
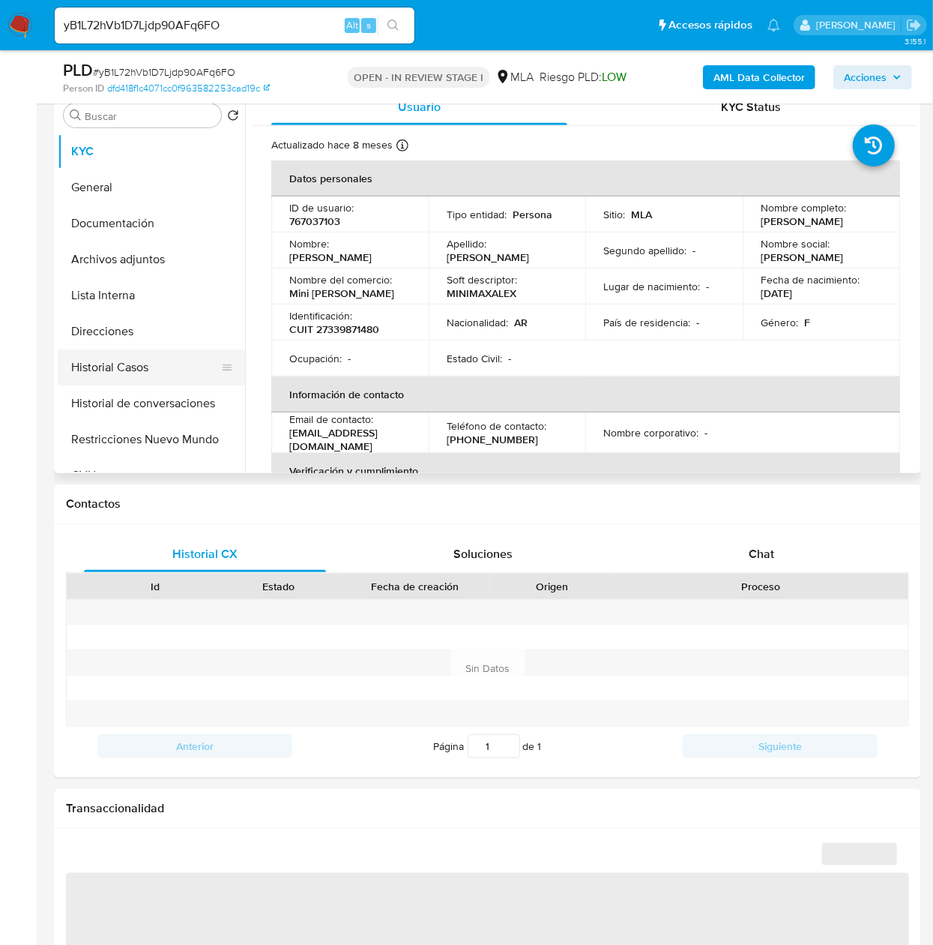
click at [163, 379] on button "Historial Casos" at bounding box center [145, 367] width 175 height 36
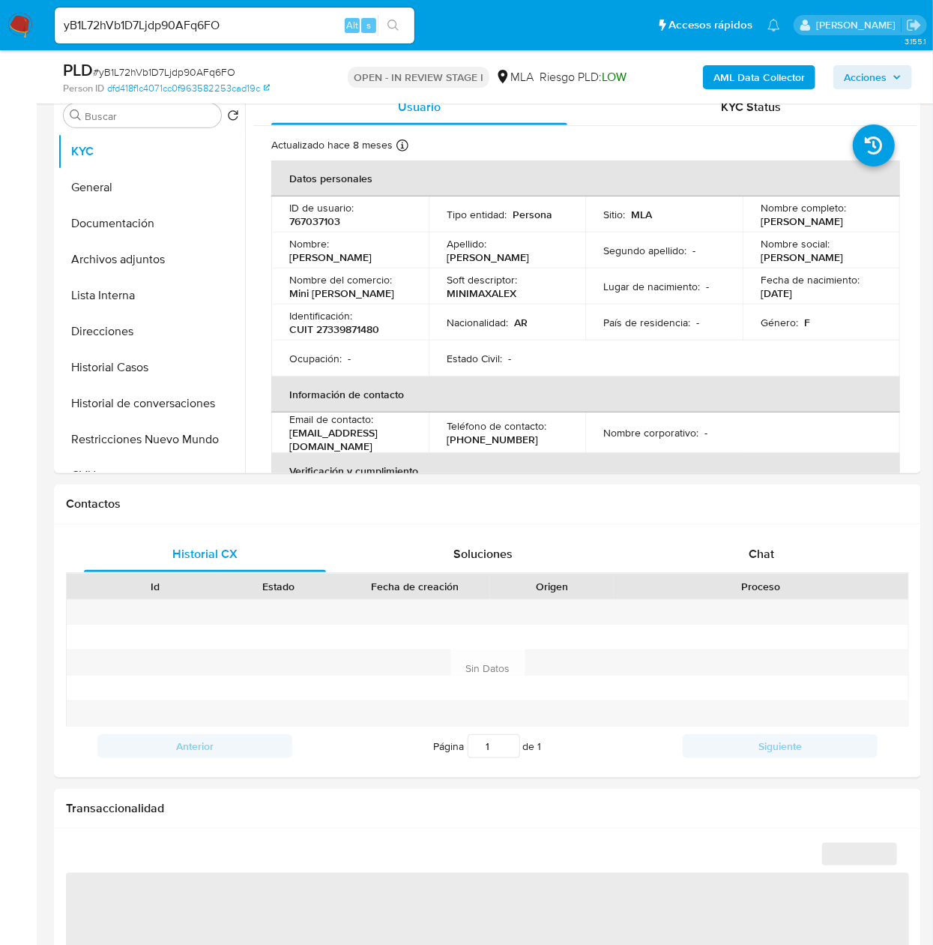
select select "10"
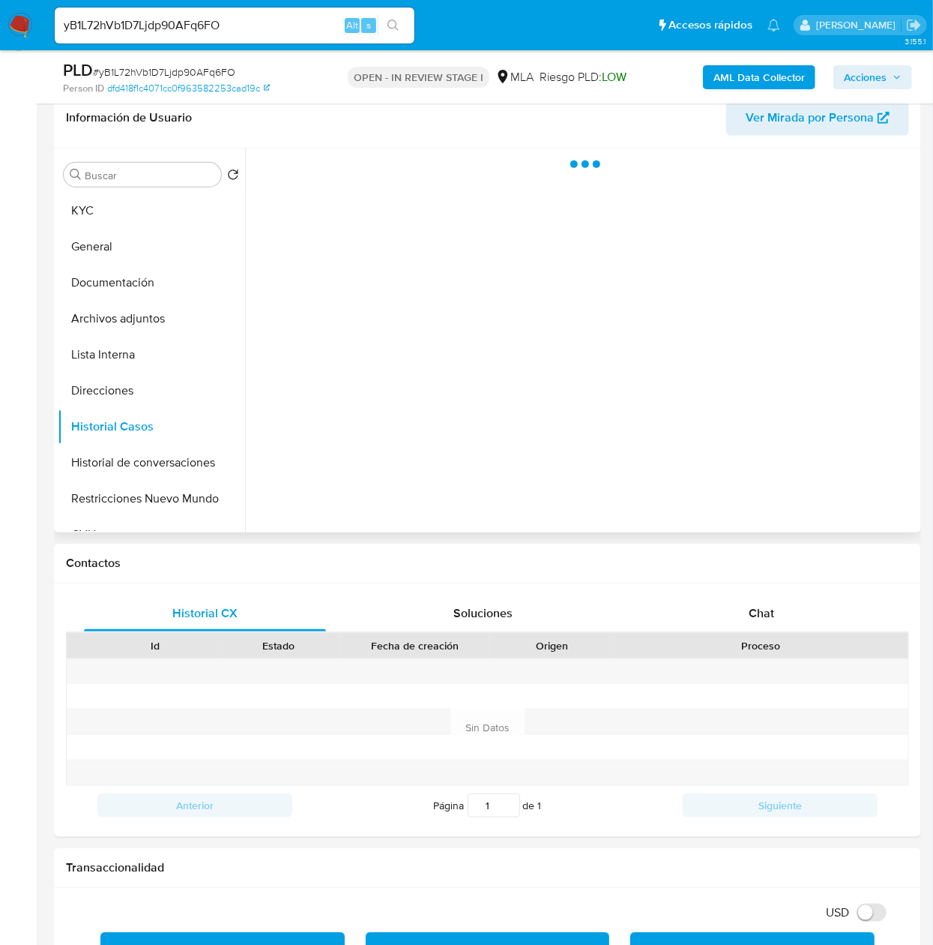
scroll to position [150, 0]
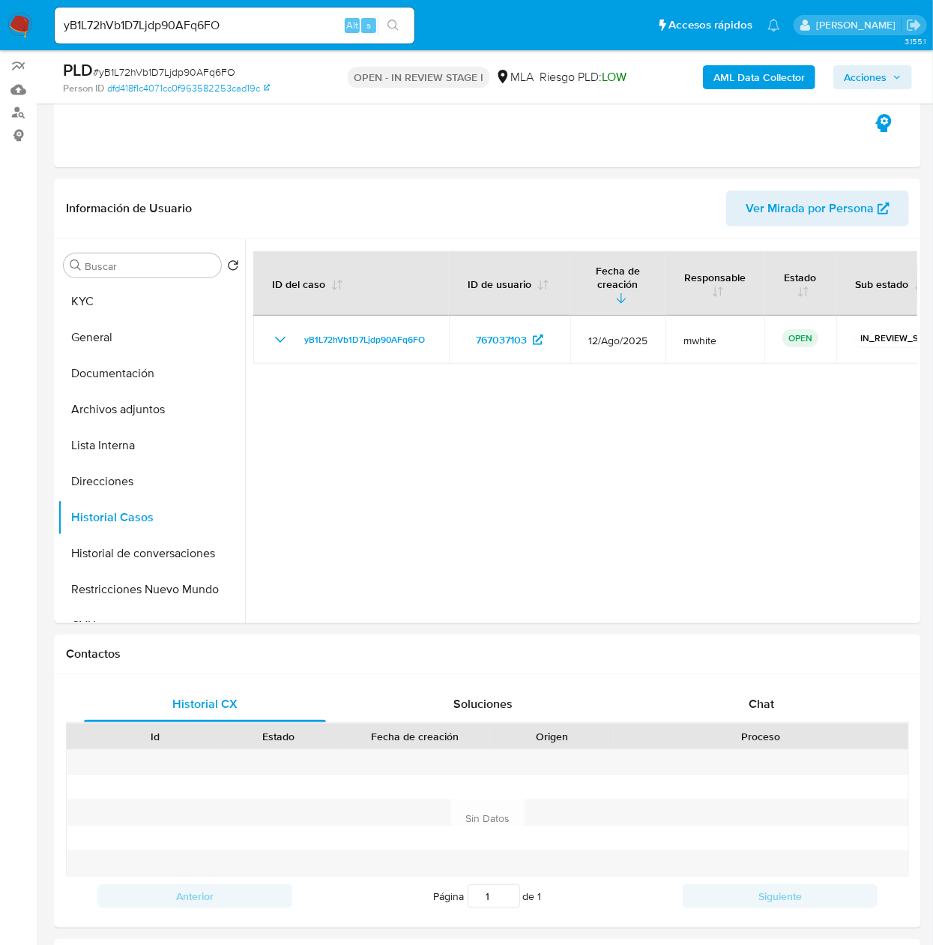
click at [256, 11] on div "yB1L72hVb1D7Ljdp90AFq6FO Alt s" at bounding box center [235, 25] width 360 height 36
click at [268, 34] on input "yB1L72hVb1D7Ljdp90AFq6FO" at bounding box center [235, 25] width 360 height 19
paste input "wnxuc1M3rjKFGZaYmekZ4Ep2"
type input "wnxuc1M3rjKFGZaYmekZ4Ep2"
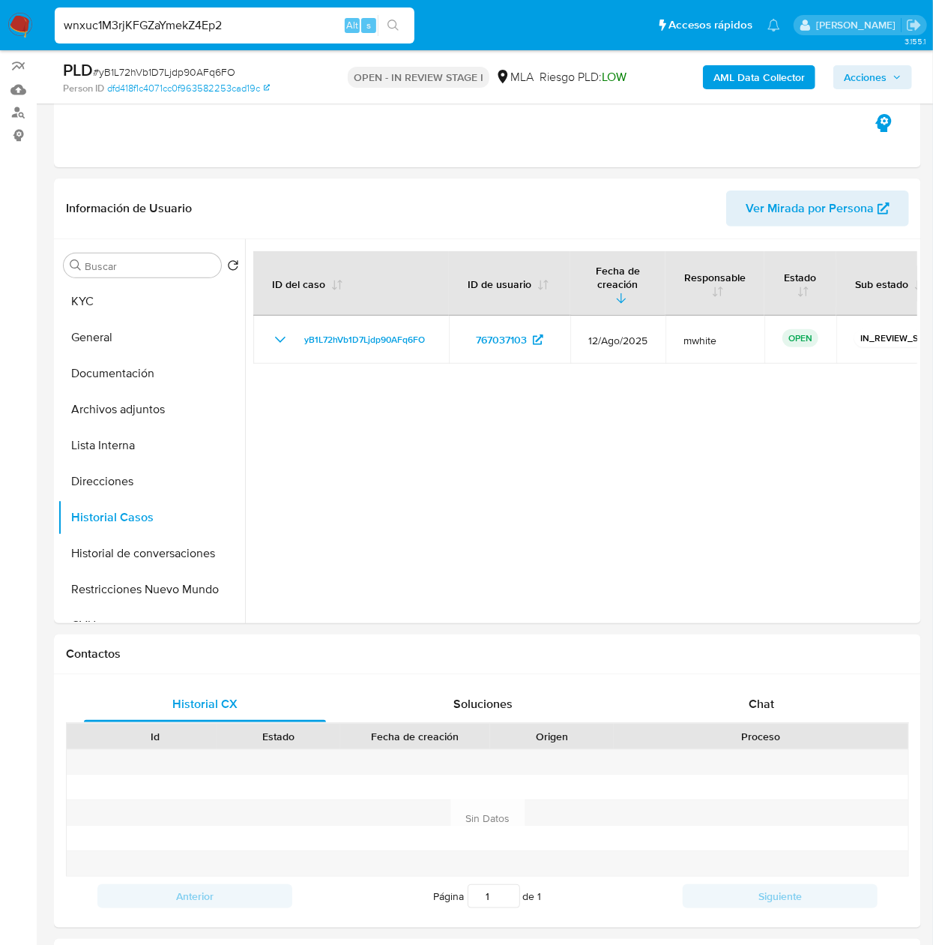
click at [406, 24] on button "search-icon" at bounding box center [393, 25] width 31 height 21
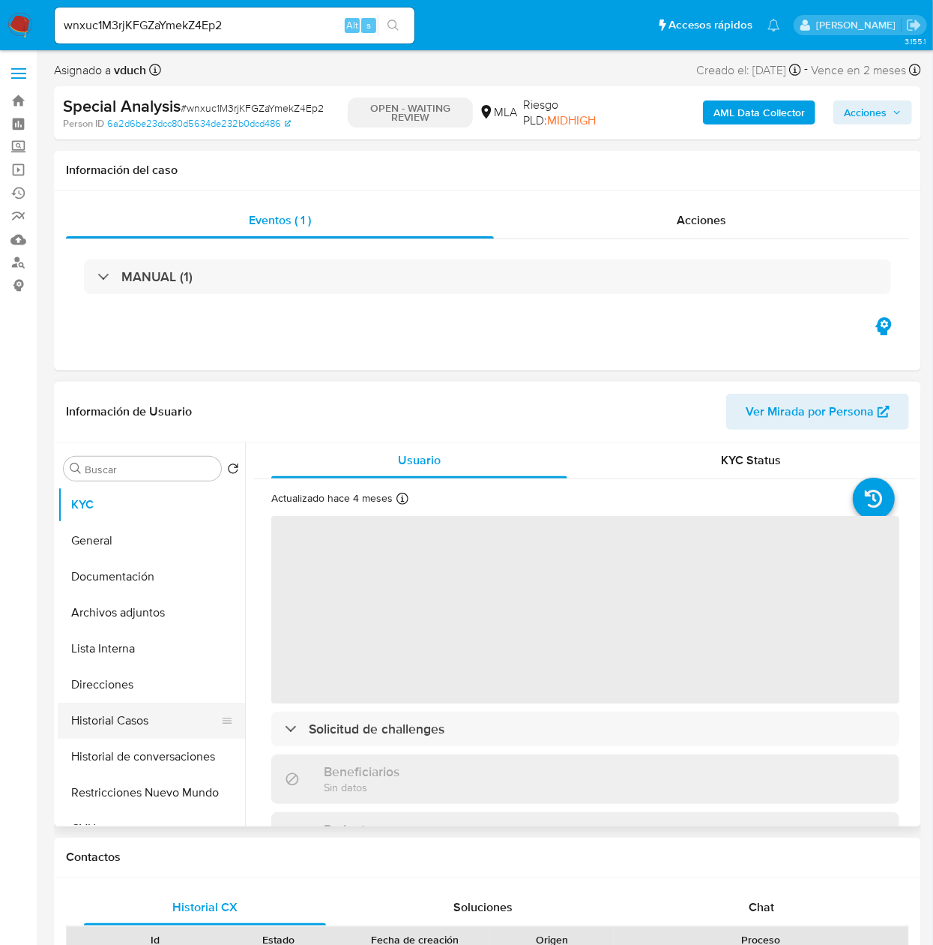
click at [124, 729] on button "Historial Casos" at bounding box center [145, 720] width 175 height 36
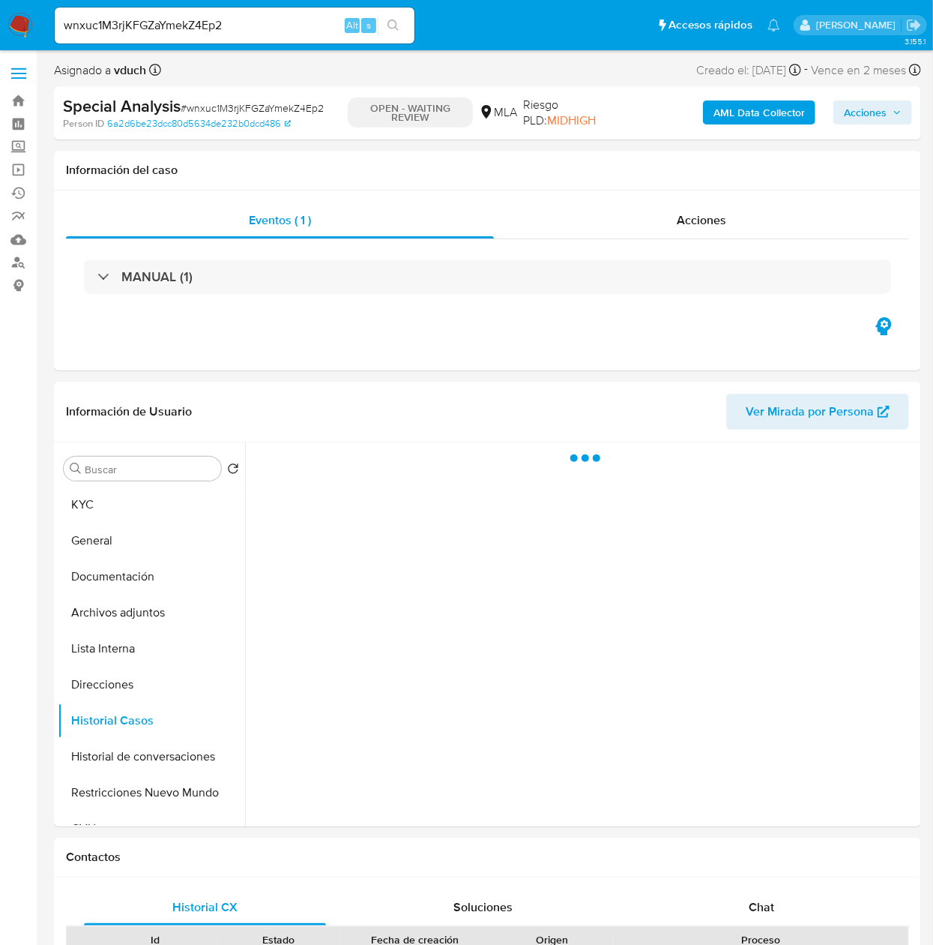
select select "10"
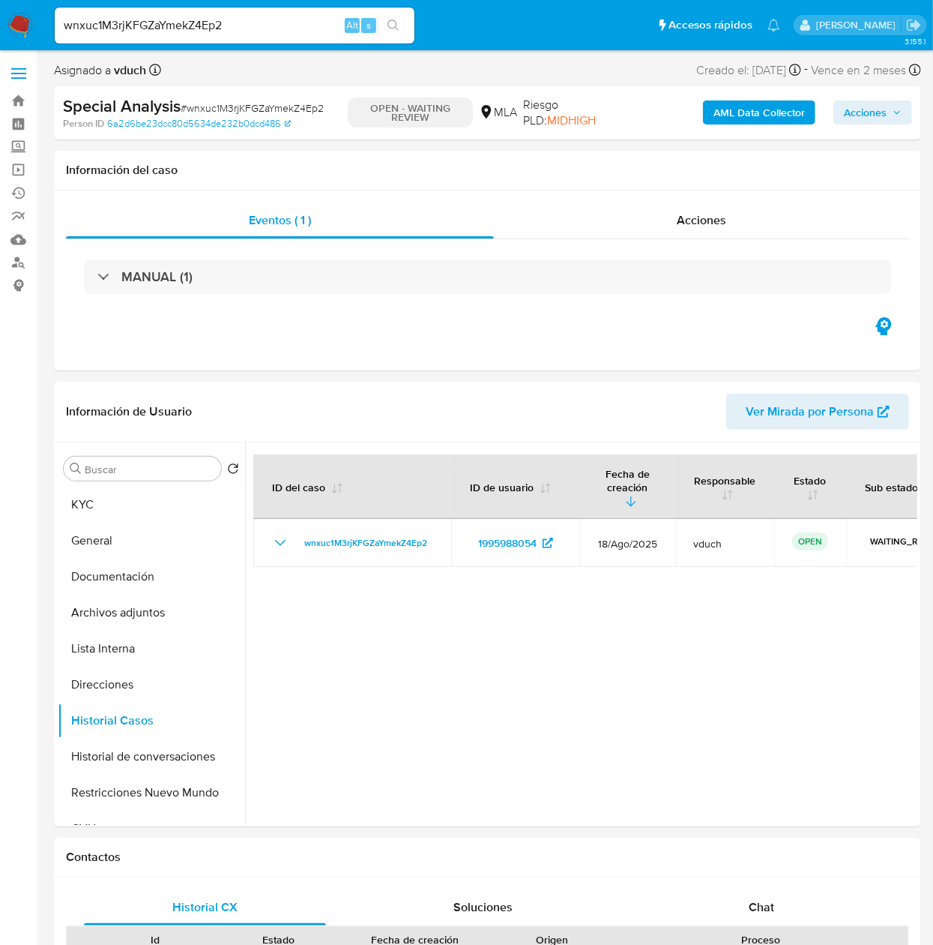
click at [199, 19] on input "wnxuc1M3rjKFGZaYmekZ4Ep2" at bounding box center [235, 25] width 360 height 19
paste input "xAP8FEIaVJJXbwdvZNoELVqq"
type input "xAP8FEIaVJJXbwdvZNoELVqq"
click at [403, 32] on button "search-icon" at bounding box center [393, 25] width 31 height 21
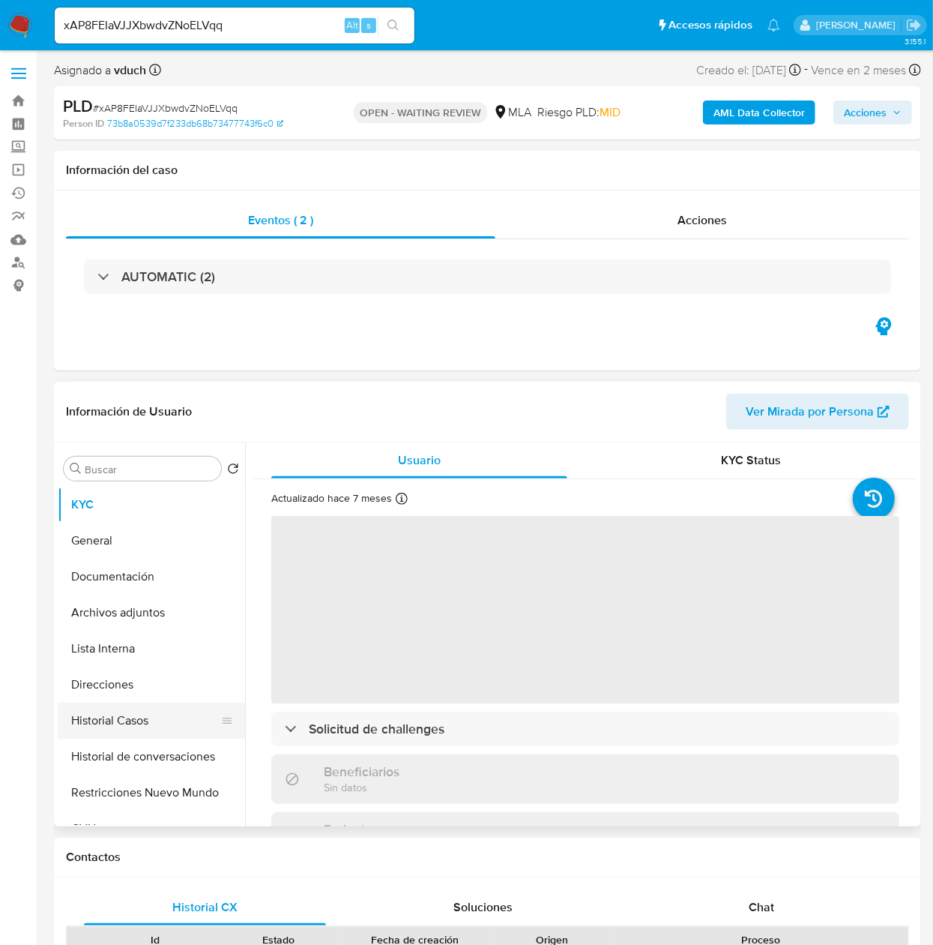
click at [97, 720] on button "Historial Casos" at bounding box center [145, 720] width 175 height 36
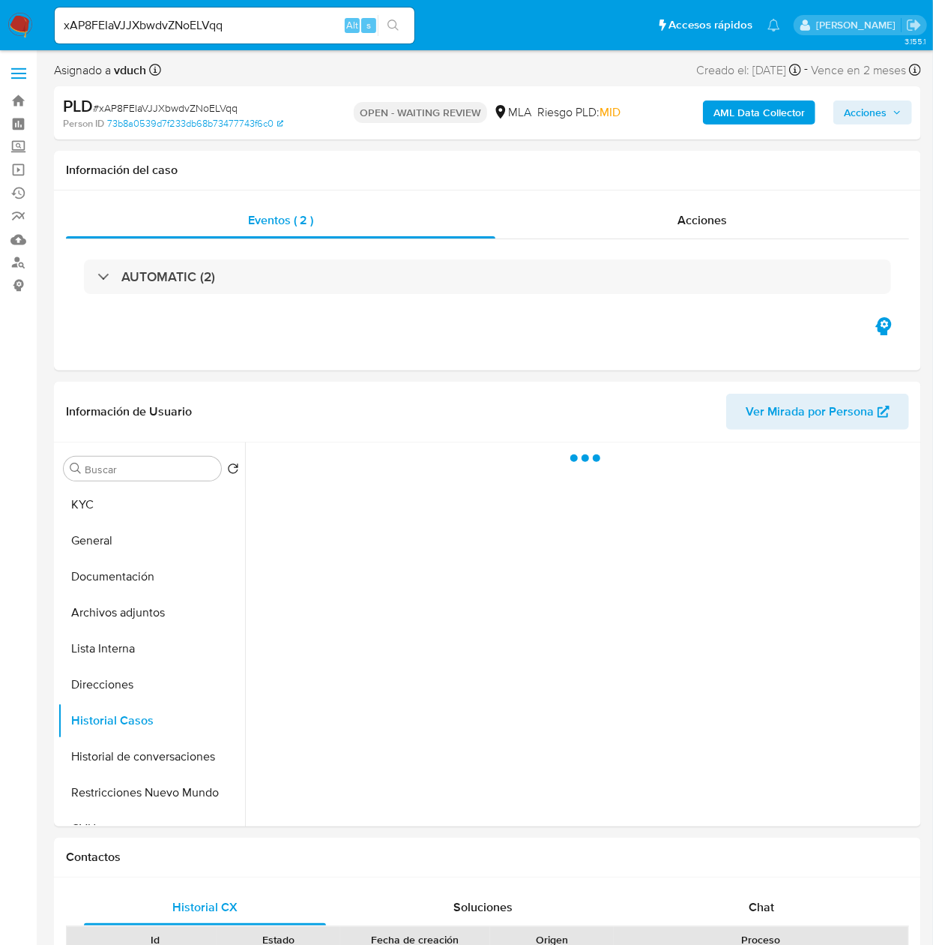
select select "10"
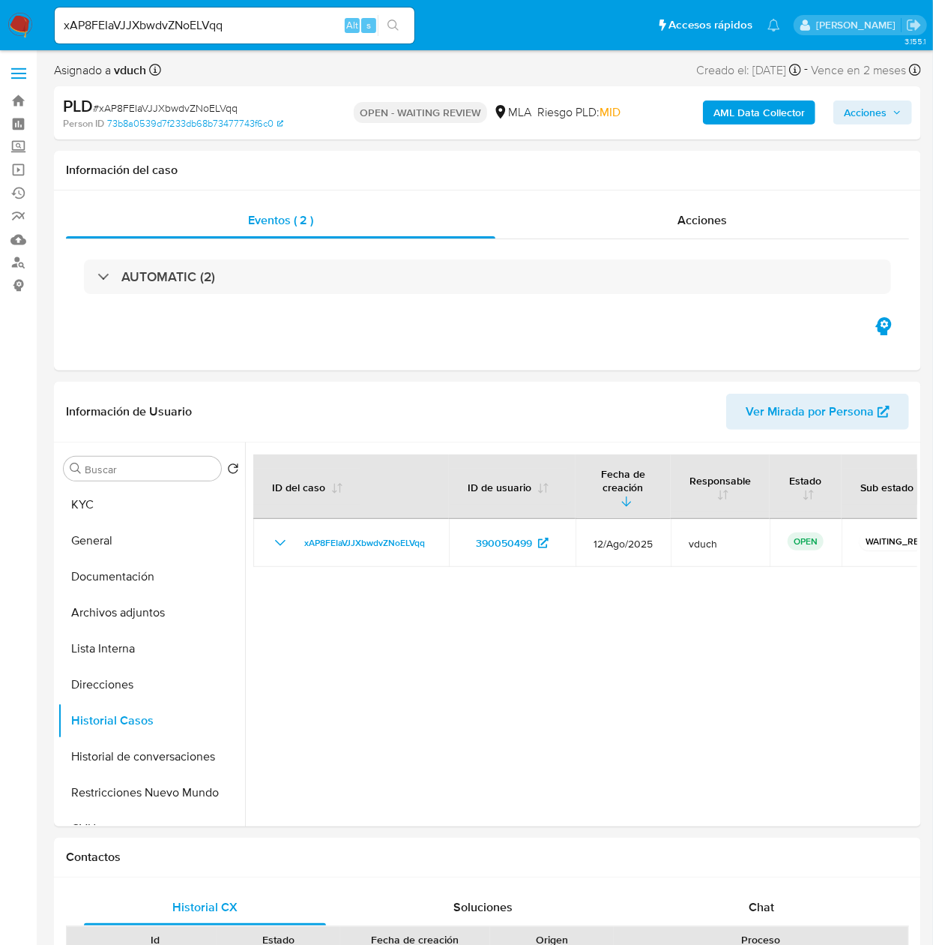
click at [238, 31] on input "xAP8FEIaVJJXbwdvZNoELVqq" at bounding box center [235, 25] width 360 height 19
paste input "3S9IOfc5WL1zJsNGqayzxB2C"
type input "3S9IOfc5WL1zJsNGqayzxB2C"
click at [379, 23] on button "search-icon" at bounding box center [393, 25] width 31 height 21
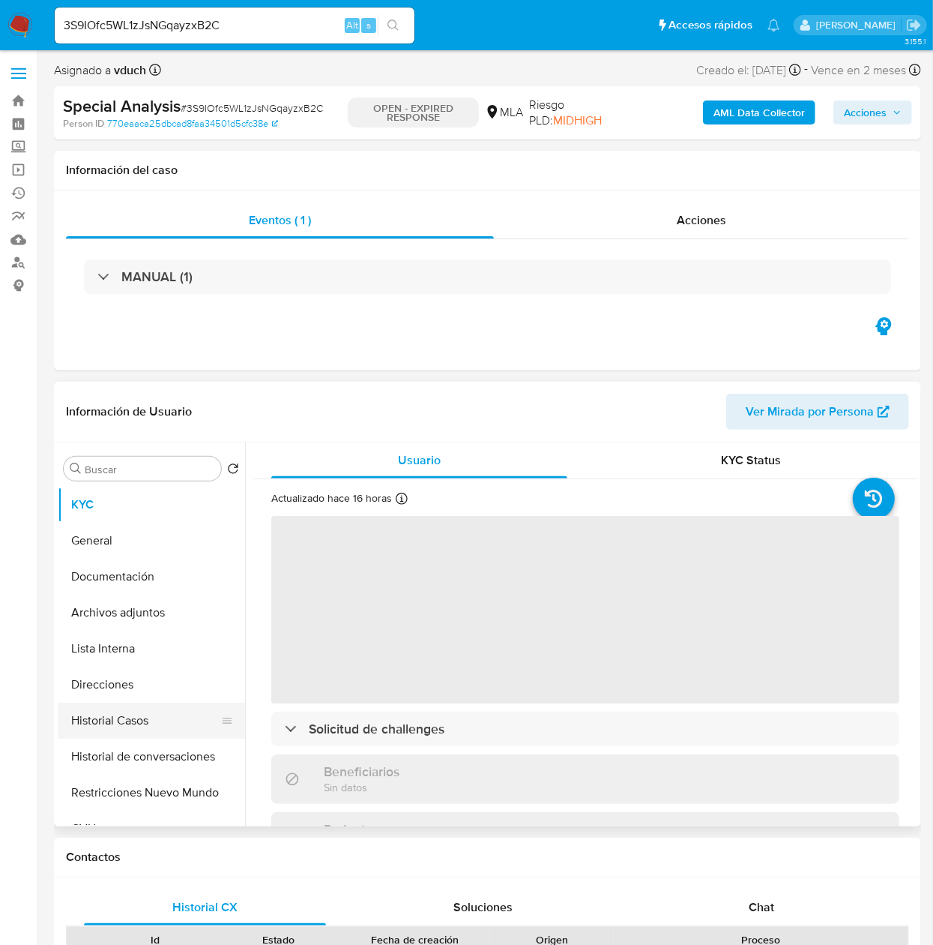
click at [127, 718] on button "Historial Casos" at bounding box center [145, 720] width 175 height 36
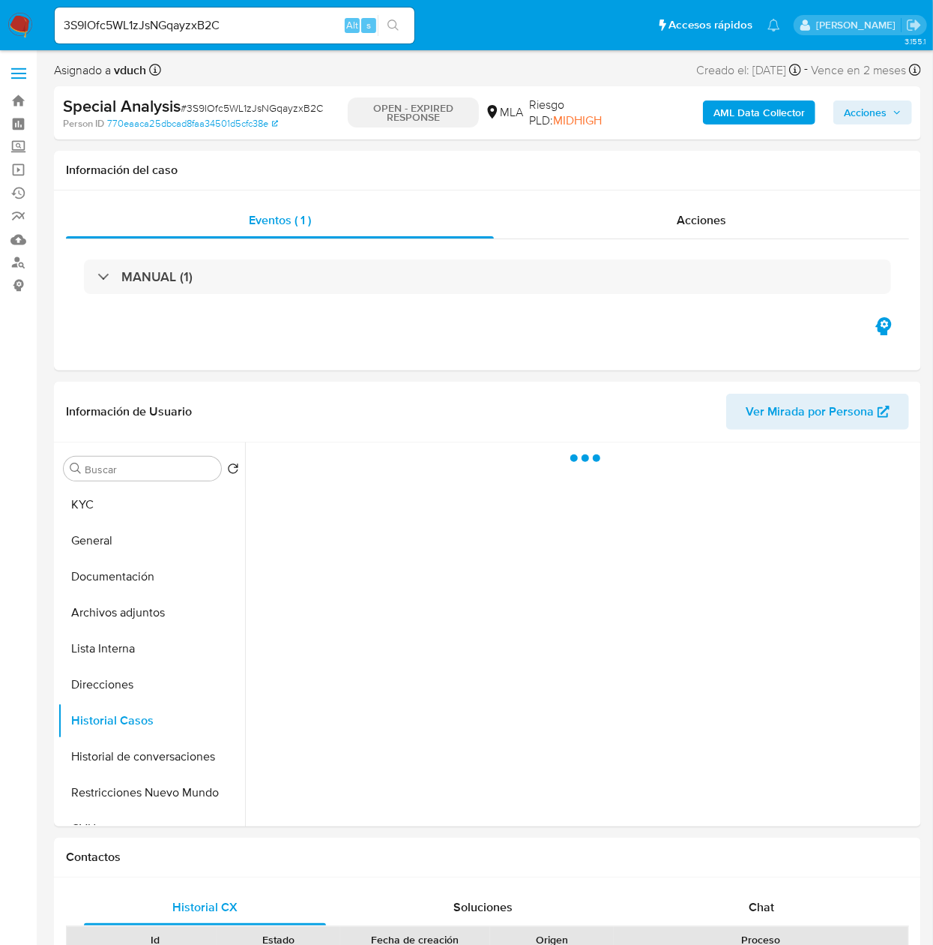
select select "10"
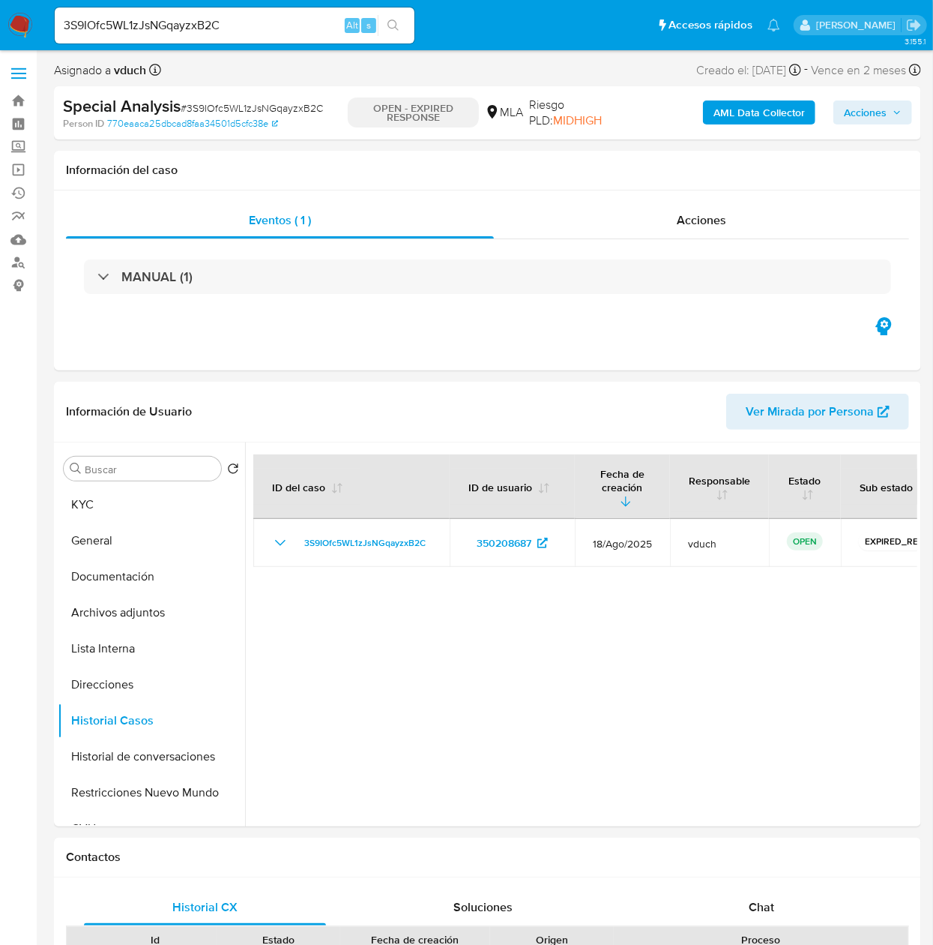
click at [273, 20] on input "3S9IOfc5WL1zJsNGqayzxB2C" at bounding box center [235, 25] width 360 height 19
paste input "KbSrrH4E00EOHopRp8PGVRET"
type input "KbSrrH4E00EOHopRp8PGVRET"
click at [397, 30] on icon "search-icon" at bounding box center [394, 25] width 12 height 12
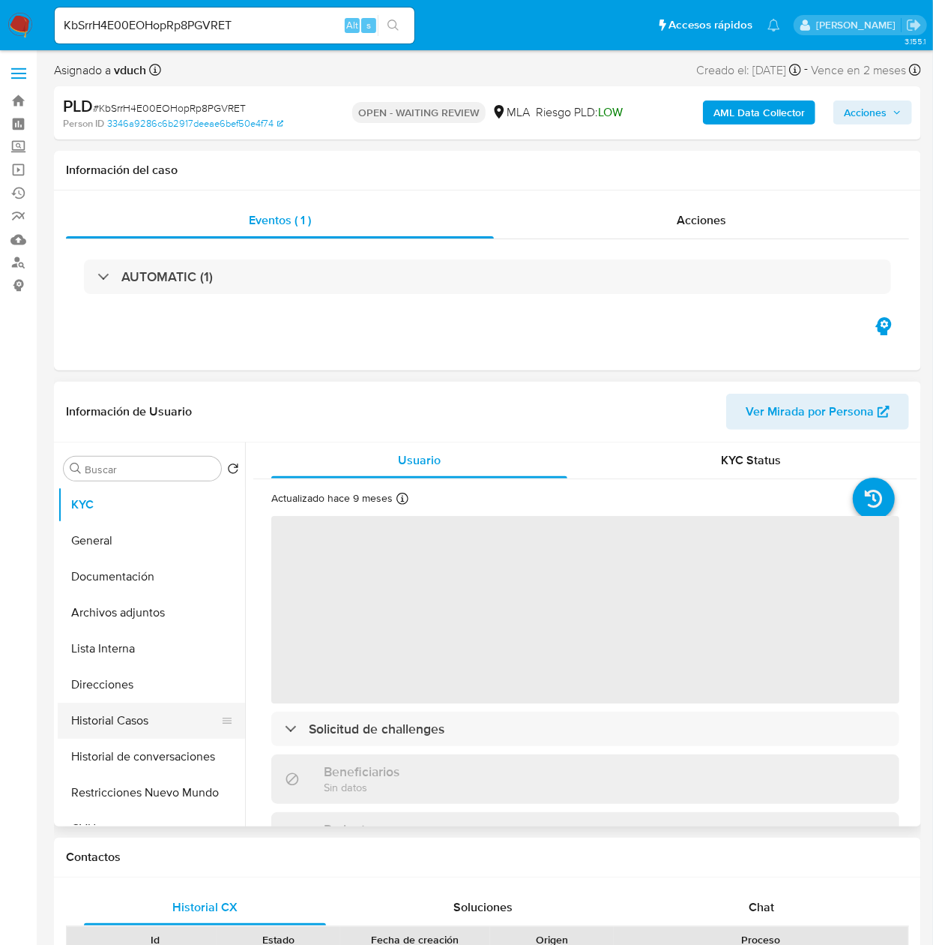
click at [135, 711] on button "Historial Casos" at bounding box center [145, 720] width 175 height 36
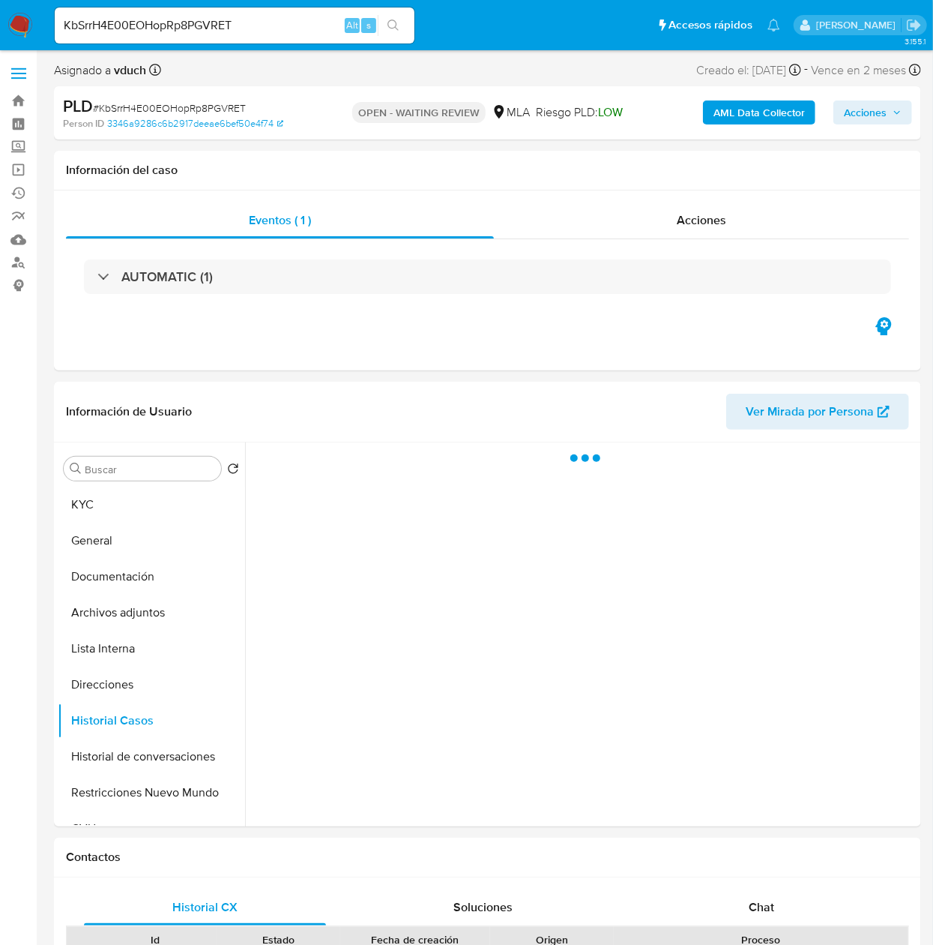
select select "10"
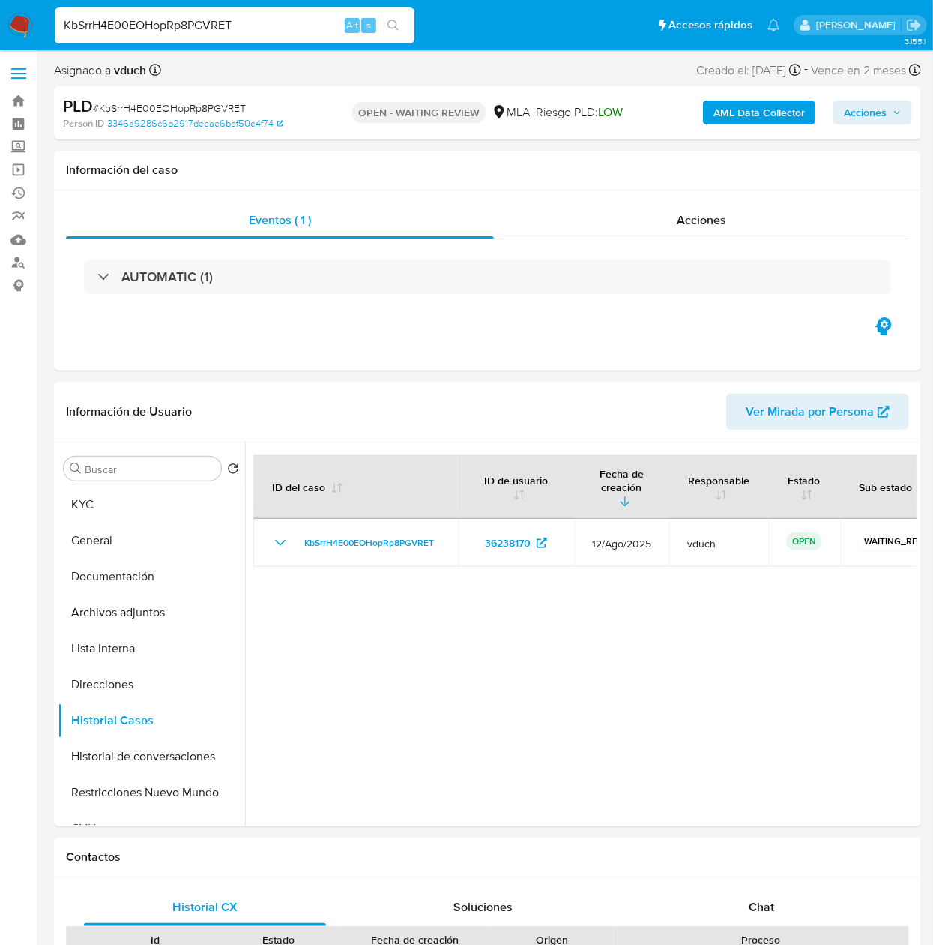
click at [214, 16] on input "KbSrrH4E00EOHopRp8PGVRET" at bounding box center [235, 25] width 360 height 19
paste input "OuDIWBsp6z887vmQ2OzCUrCc"
type input "OuDIWBsp6z887vmQ2OzCUrCc"
click at [399, 27] on icon "search-icon" at bounding box center [394, 25] width 12 height 12
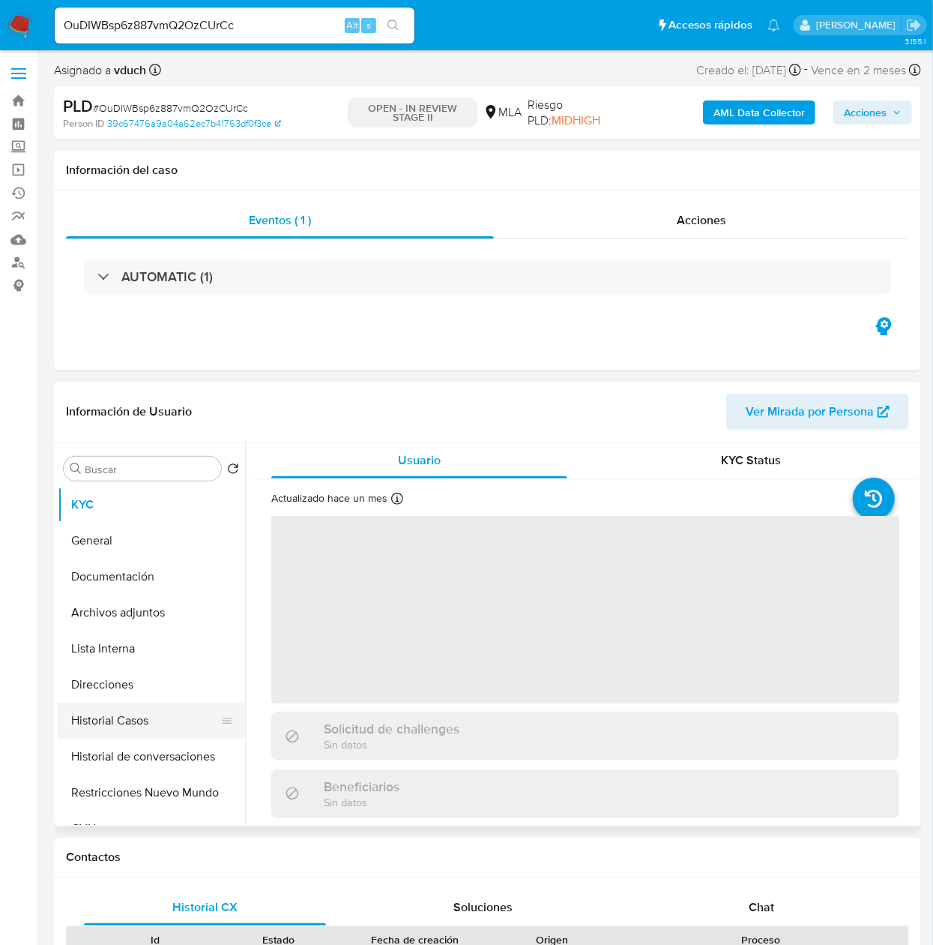
click at [118, 724] on button "Historial Casos" at bounding box center [145, 720] width 175 height 36
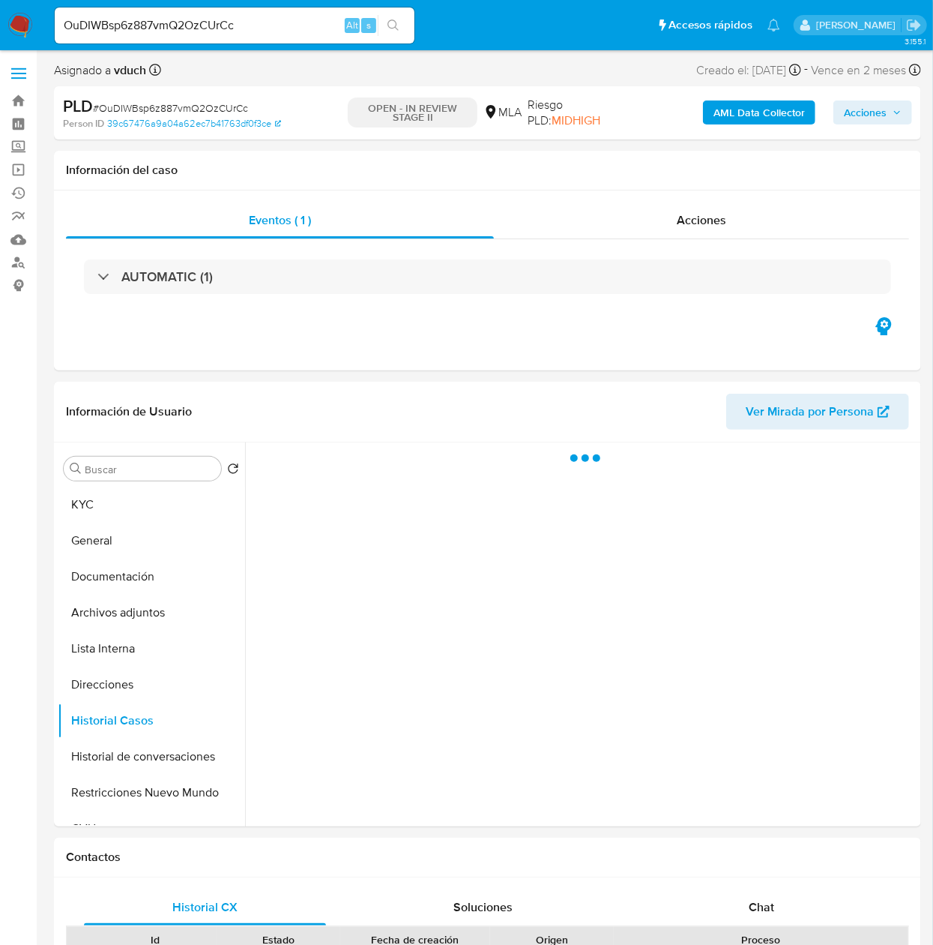
select select "10"
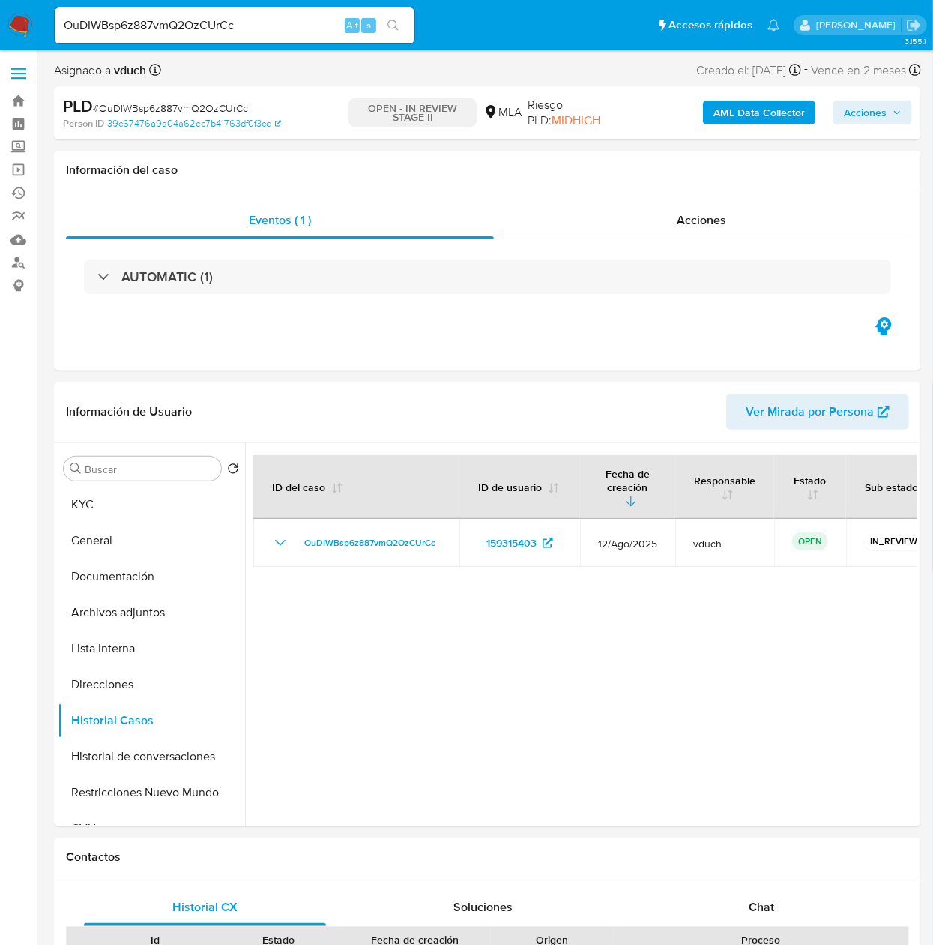
click at [204, 20] on input "OuDIWBsp6z887vmQ2OzCUrCc" at bounding box center [235, 25] width 360 height 19
paste input "p1qZovVEPl2JYYHJdtxvAqL7"
type input "p1qZovVEPl2JYYHJdtxvAqL7"
click at [393, 15] on button "search-icon" at bounding box center [393, 25] width 31 height 21
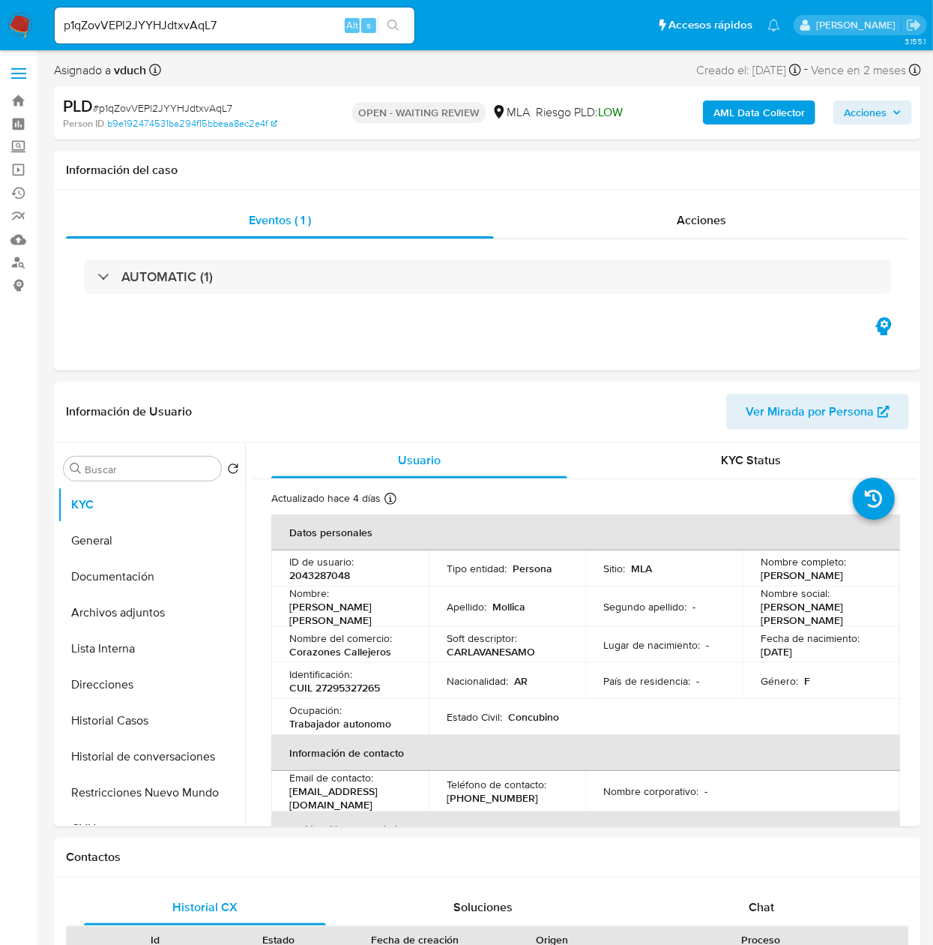
select select "10"
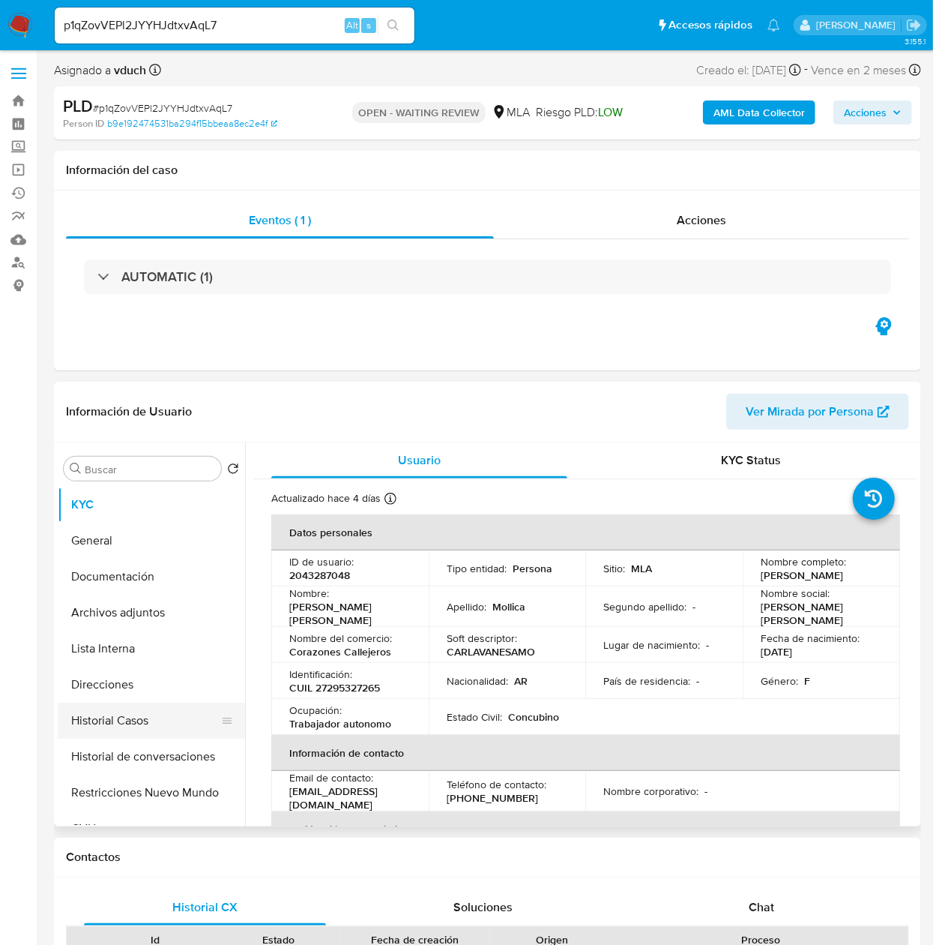
click at [105, 716] on button "Historial Casos" at bounding box center [145, 720] width 175 height 36
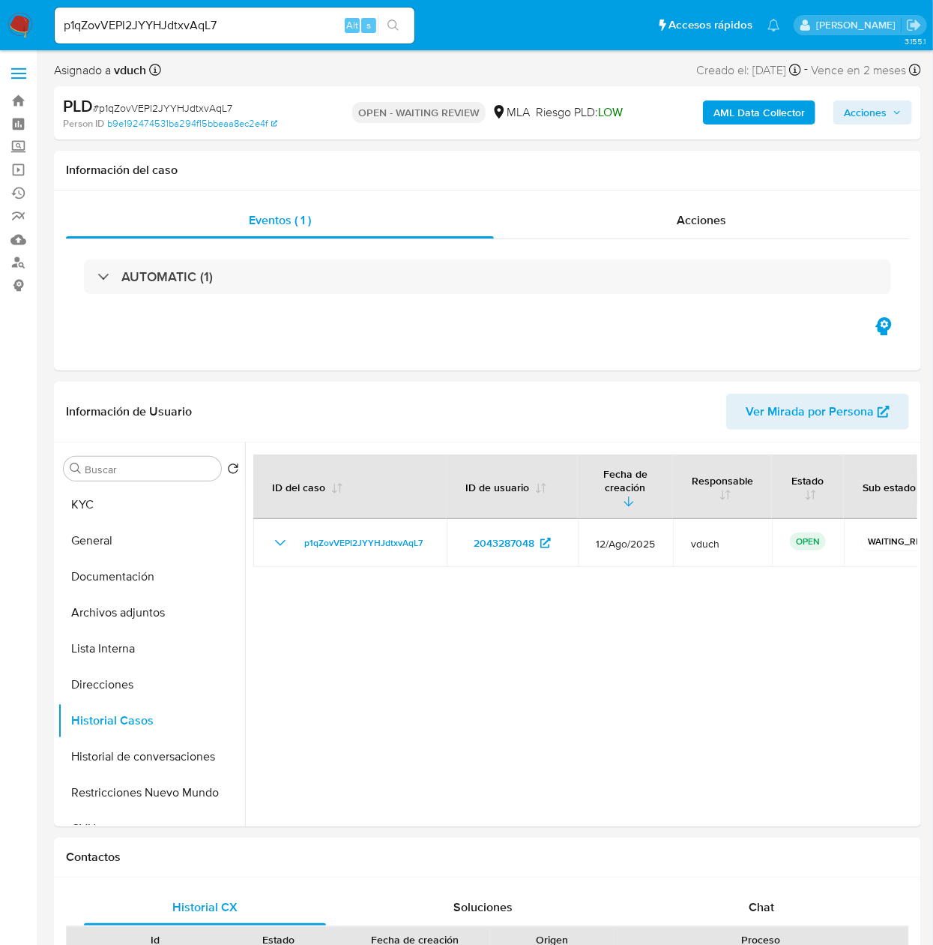
click at [238, 28] on input "p1qZovVEPl2JYYHJdtxvAqL7" at bounding box center [235, 25] width 360 height 19
paste input "vxBB6SMPCkjQlyKEfTLZlSGw"
type input "vxBB6SMPCkjQlyKEfTLZlSGw"
click at [415, 19] on li "vxBB6SMPCkjQlyKEfTLZlSGw Alt s" at bounding box center [234, 24] width 367 height 37
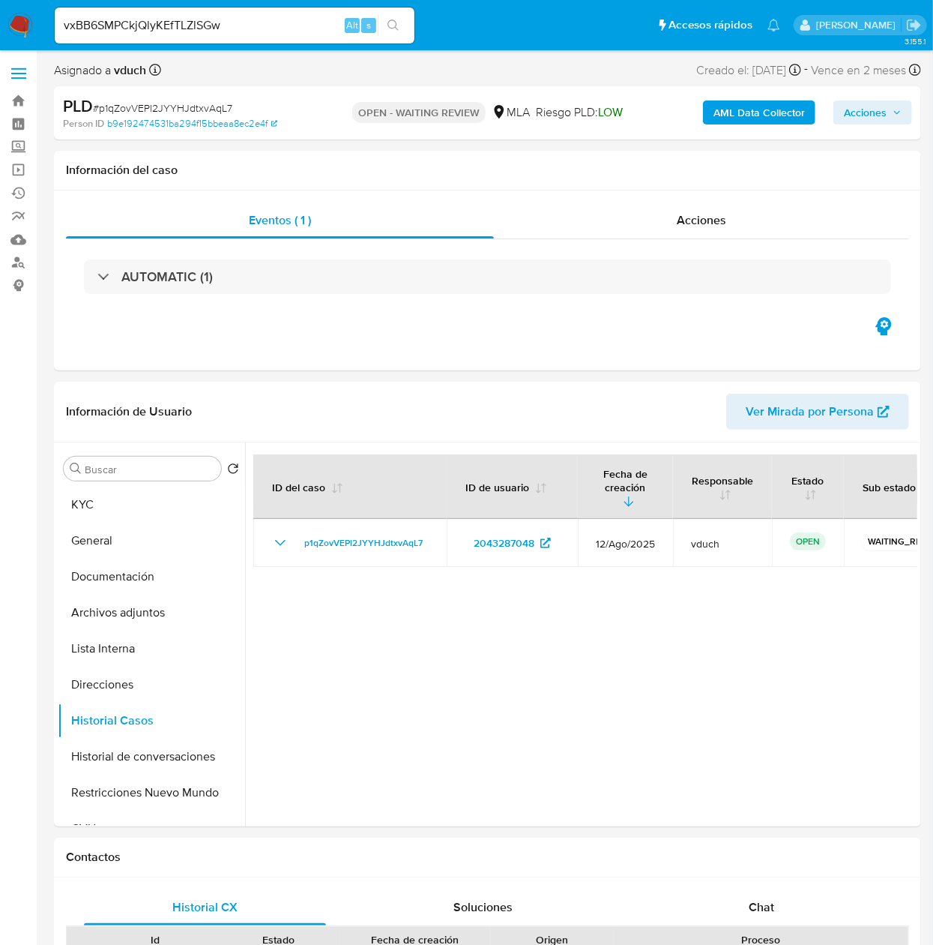
click at [409, 20] on input "vxBB6SMPCkjQlyKEfTLZlSGw" at bounding box center [235, 25] width 360 height 19
click at [402, 26] on button "search-icon" at bounding box center [393, 25] width 31 height 21
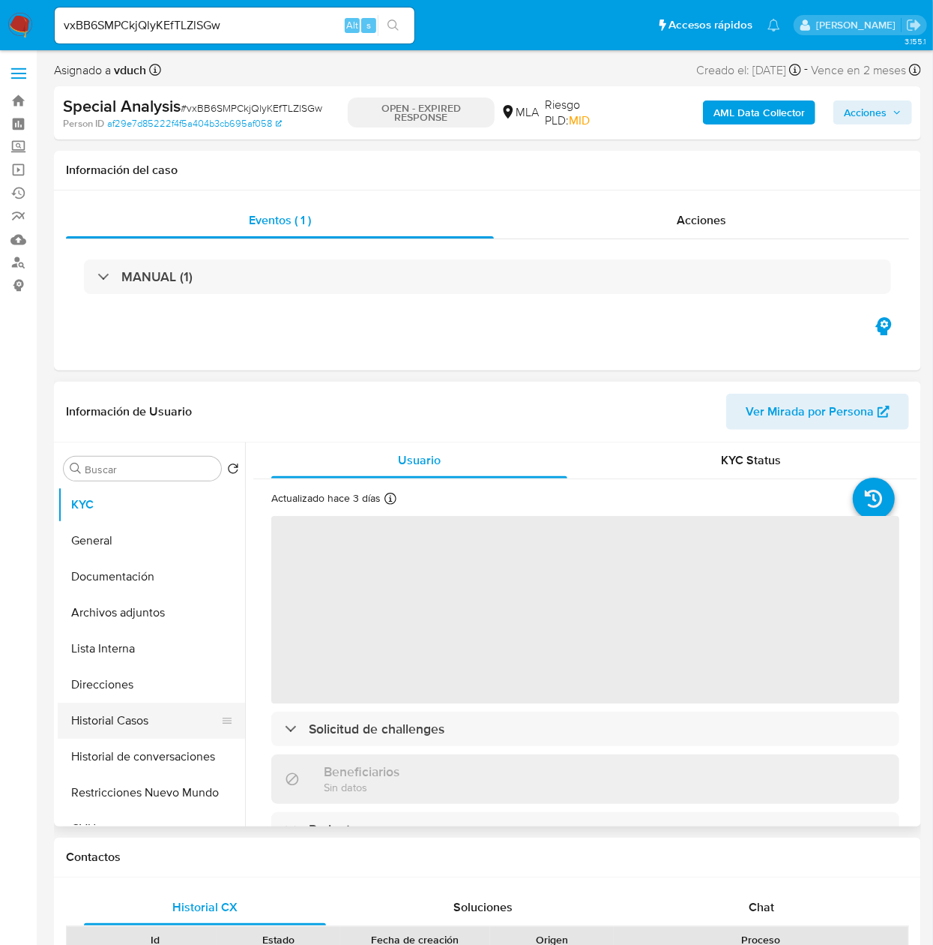
click at [154, 715] on button "Historial Casos" at bounding box center [145, 720] width 175 height 36
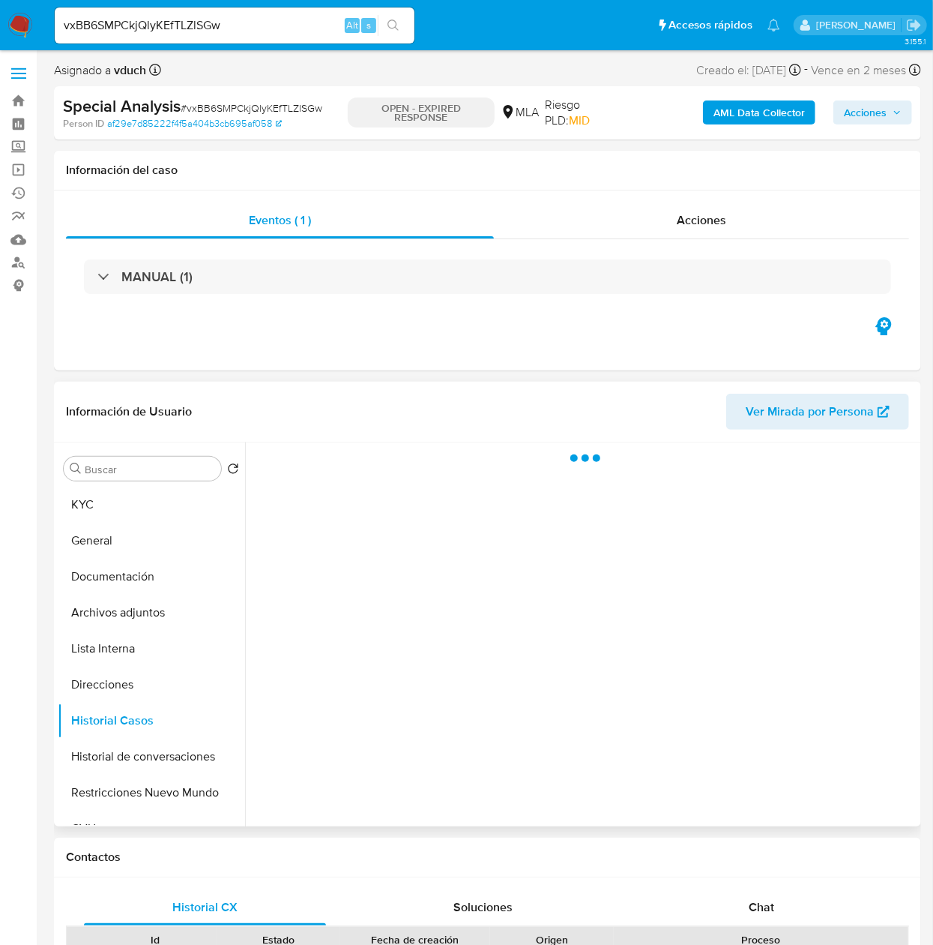
select select "10"
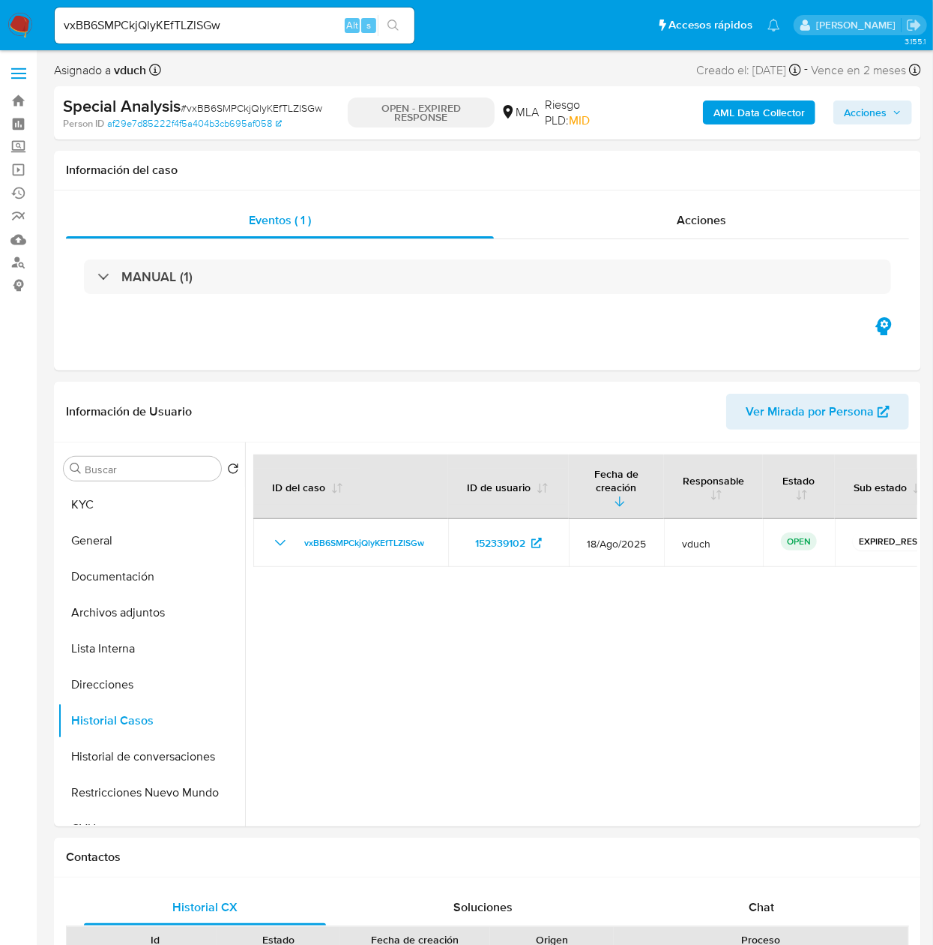
click at [232, 33] on input "vxBB6SMPCkjQlyKEfTLZlSGw" at bounding box center [235, 25] width 360 height 19
paste input "pBel6ZasPBWAbno7dfRPCwuJ"
type input "pBel6ZasPBWAbno7dfRPCwuJ"
click at [397, 23] on icon "search-icon" at bounding box center [394, 25] width 12 height 12
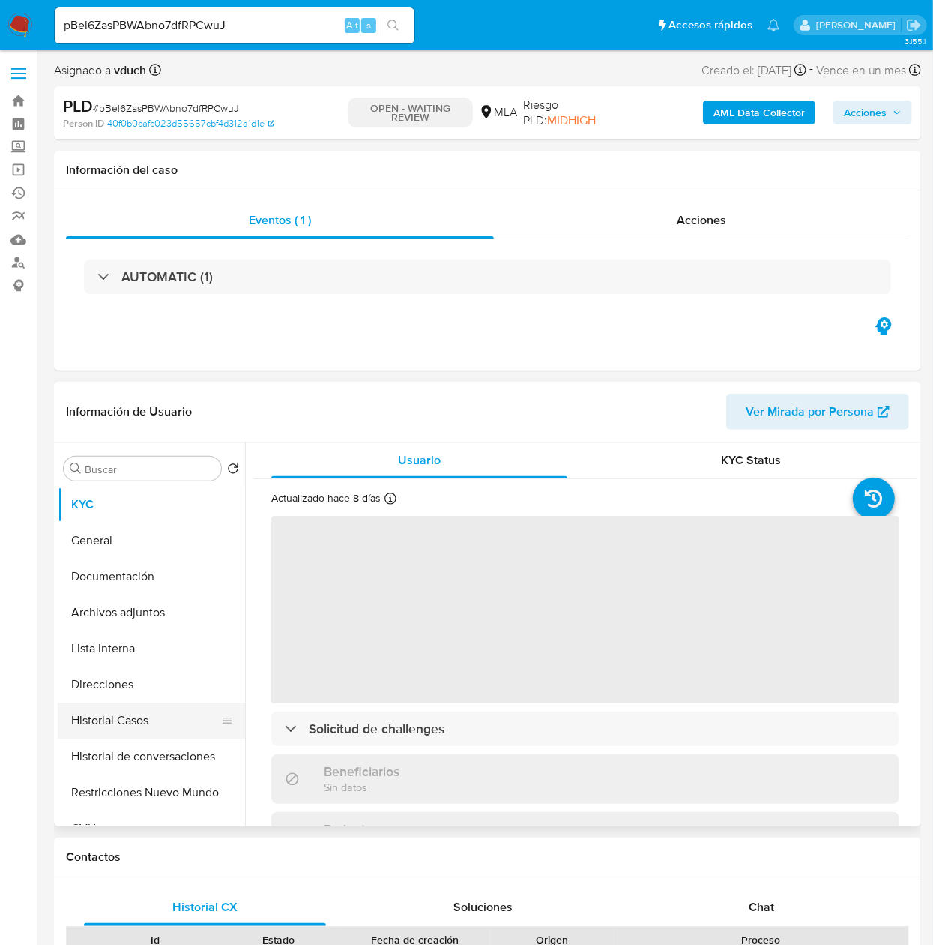
click at [99, 715] on button "Historial Casos" at bounding box center [145, 720] width 175 height 36
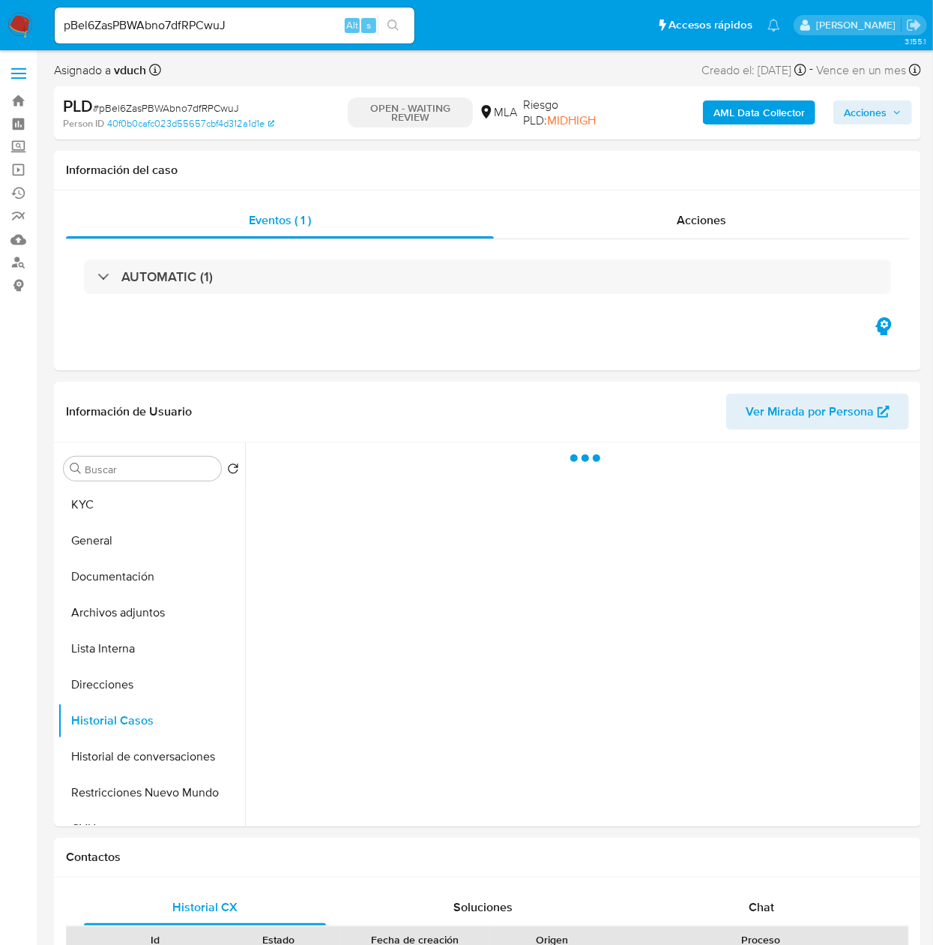
select select "10"
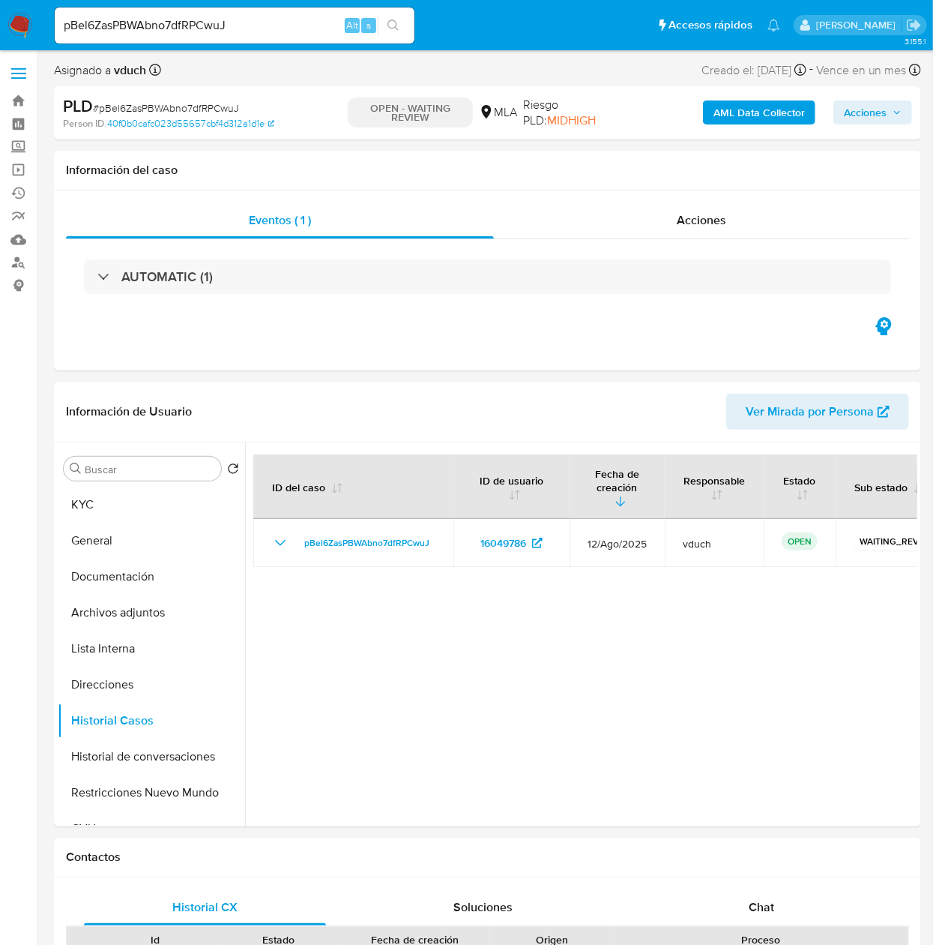
click at [265, 28] on input "pBel6ZasPBWAbno7dfRPCwuJ" at bounding box center [235, 25] width 360 height 19
paste input "ZGUJP1PzsM735svPSts2lZqs"
type input "ZGUJP1PzsM735svPSts2lZqs"
click at [388, 34] on button "search-icon" at bounding box center [393, 25] width 31 height 21
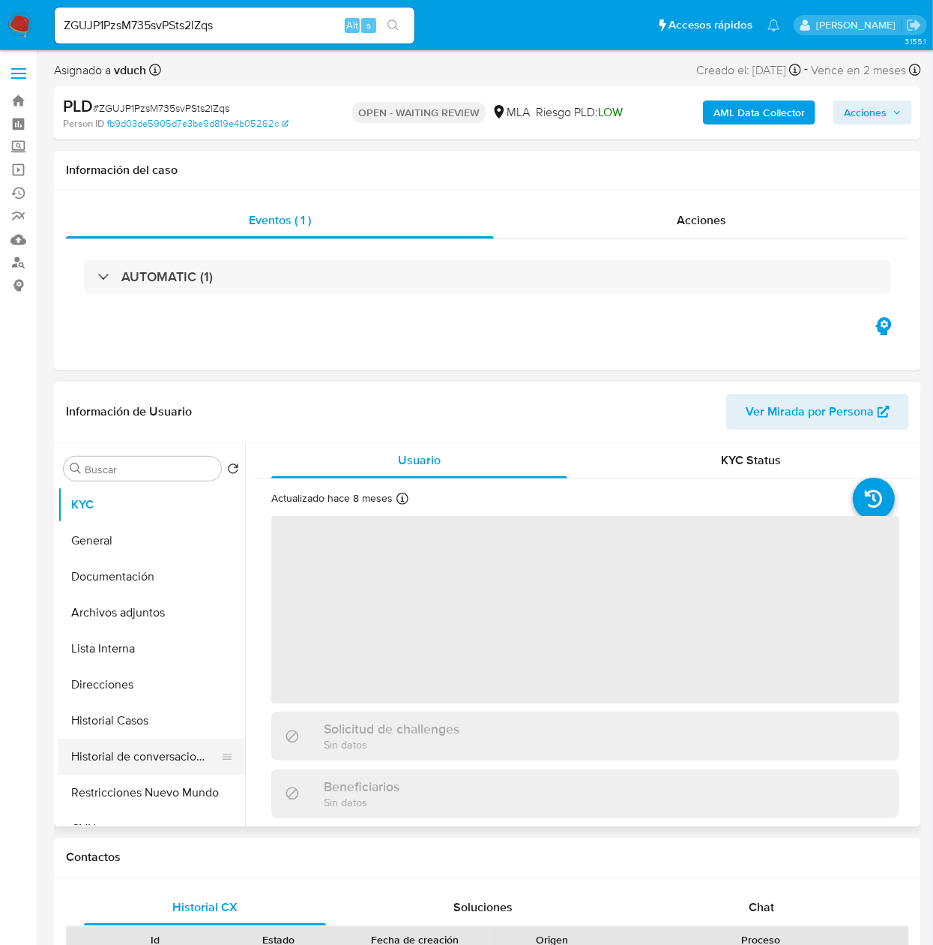
click at [138, 740] on button "Historial de conversaciones" at bounding box center [145, 756] width 175 height 36
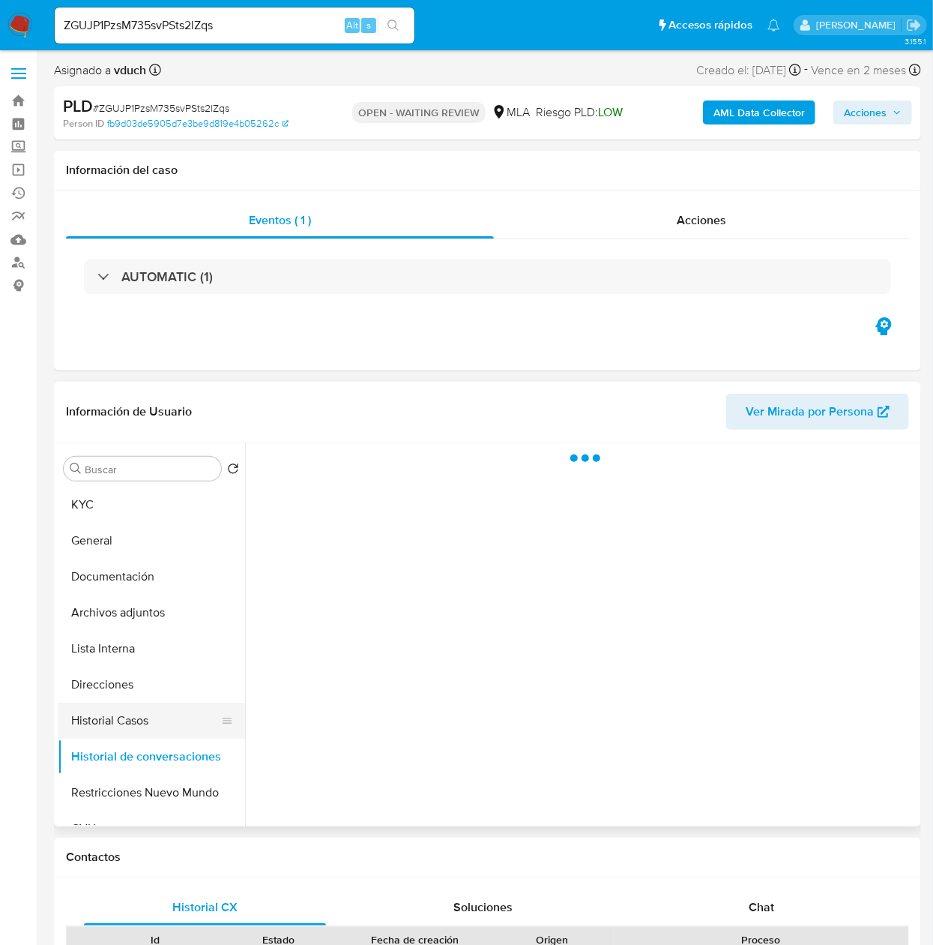
click at [139, 721] on button "Historial Casos" at bounding box center [145, 720] width 175 height 36
select select "10"
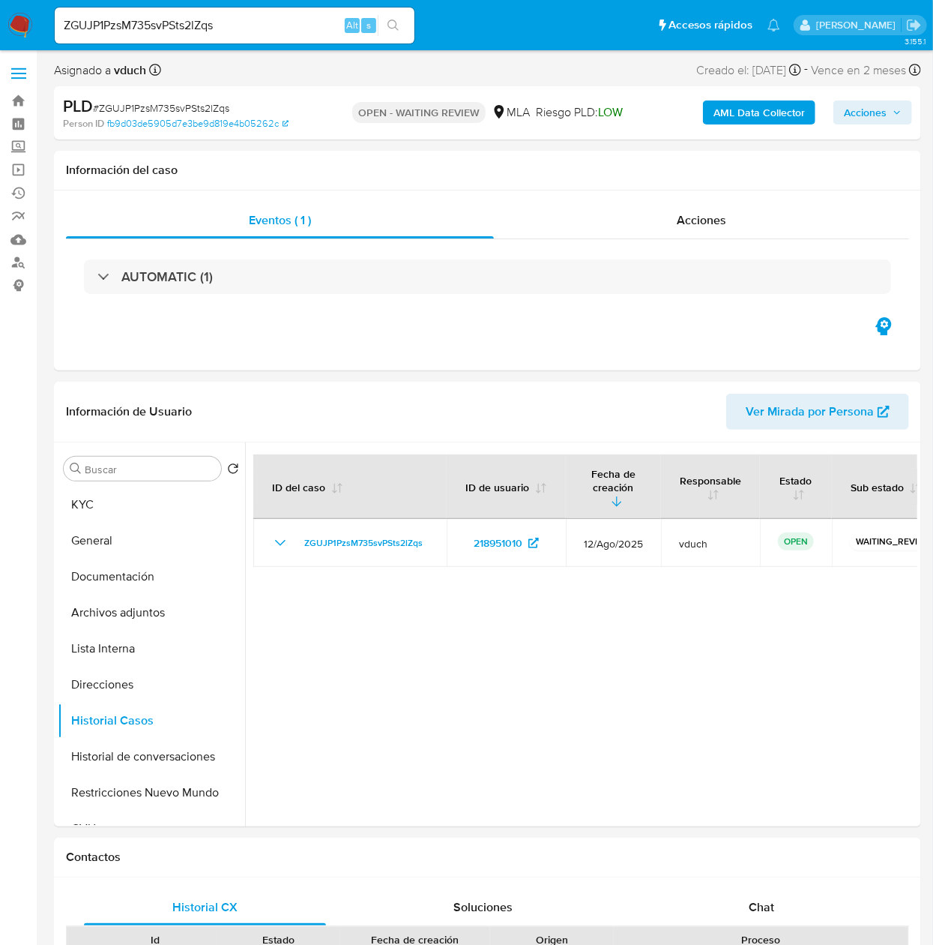
click at [262, 36] on div "ZGUJP1PzsM735svPSts2lZqs Alt s" at bounding box center [235, 25] width 360 height 36
click at [268, 28] on input "ZGUJP1PzsM735svPSts2lZqs" at bounding box center [235, 25] width 360 height 19
paste input "CyiJ186LzD893qnDgXFc9r7K"
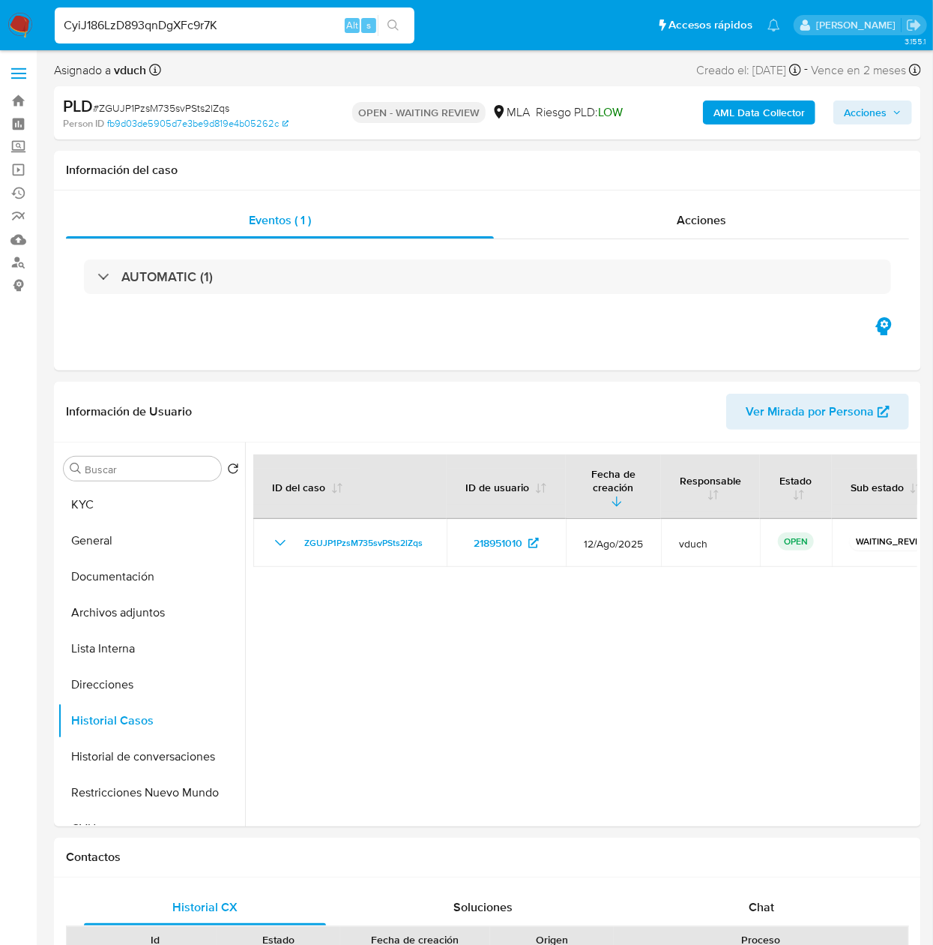
type input "CyiJ186LzD893qnDgXFc9r7K"
click at [391, 25] on icon "search-icon" at bounding box center [394, 25] width 12 height 12
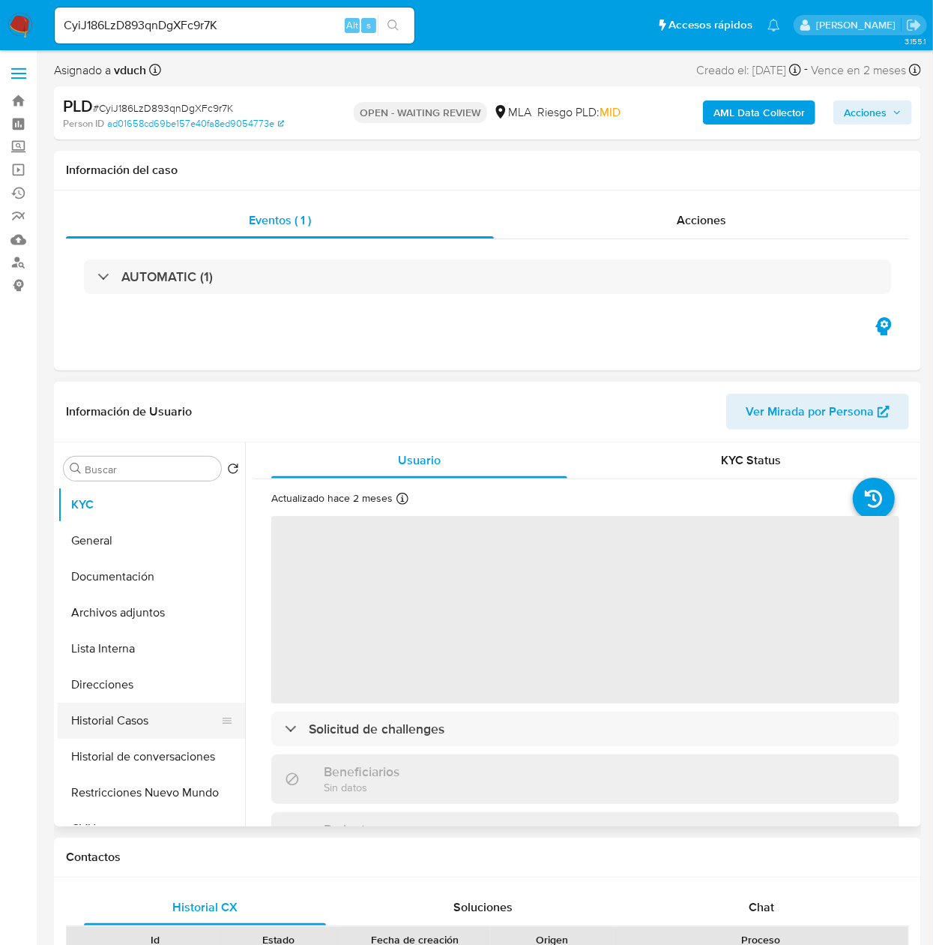
click at [144, 723] on button "Historial Casos" at bounding box center [145, 720] width 175 height 36
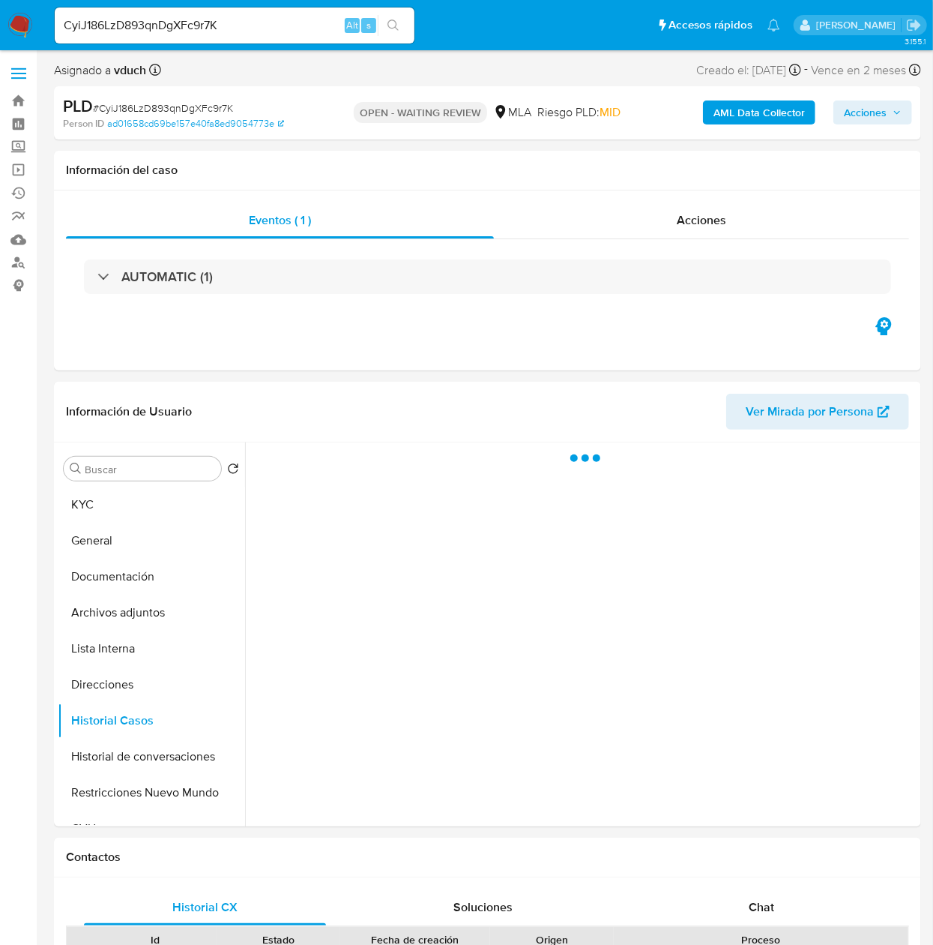
select select "10"
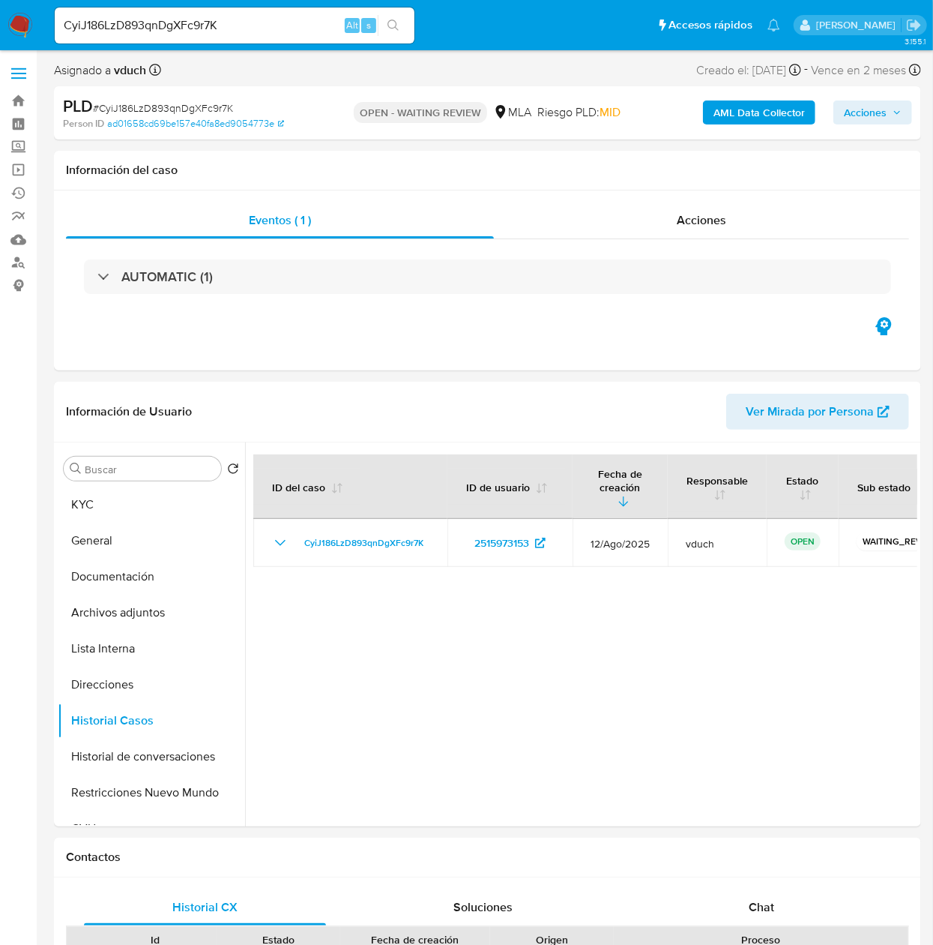
click at [285, 20] on input "CyiJ186LzD893qnDgXFc9r7K" at bounding box center [235, 25] width 360 height 19
paste input "aoX3JCG3OcL4Ypqj3UbRXoo9"
type input "aoX3JCG3OcL4Ypqj3UbRXoo9"
click at [382, 22] on button "search-icon" at bounding box center [393, 25] width 31 height 21
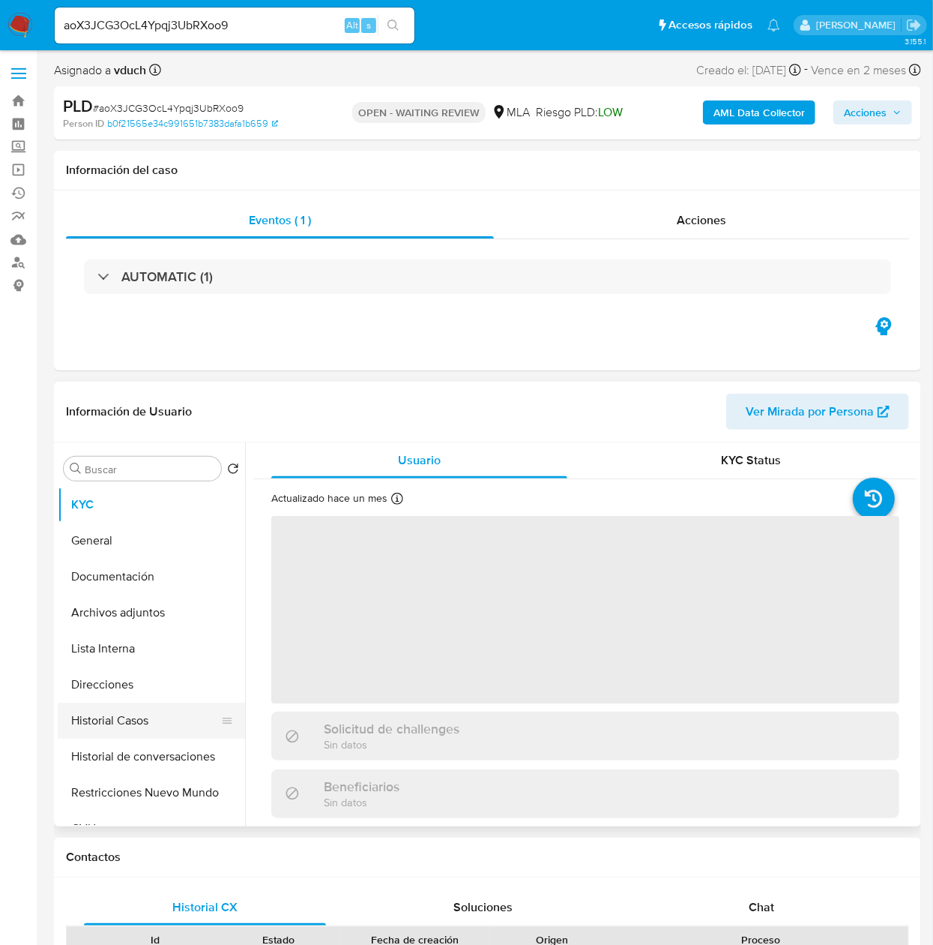
click at [112, 710] on button "Historial Casos" at bounding box center [145, 720] width 175 height 36
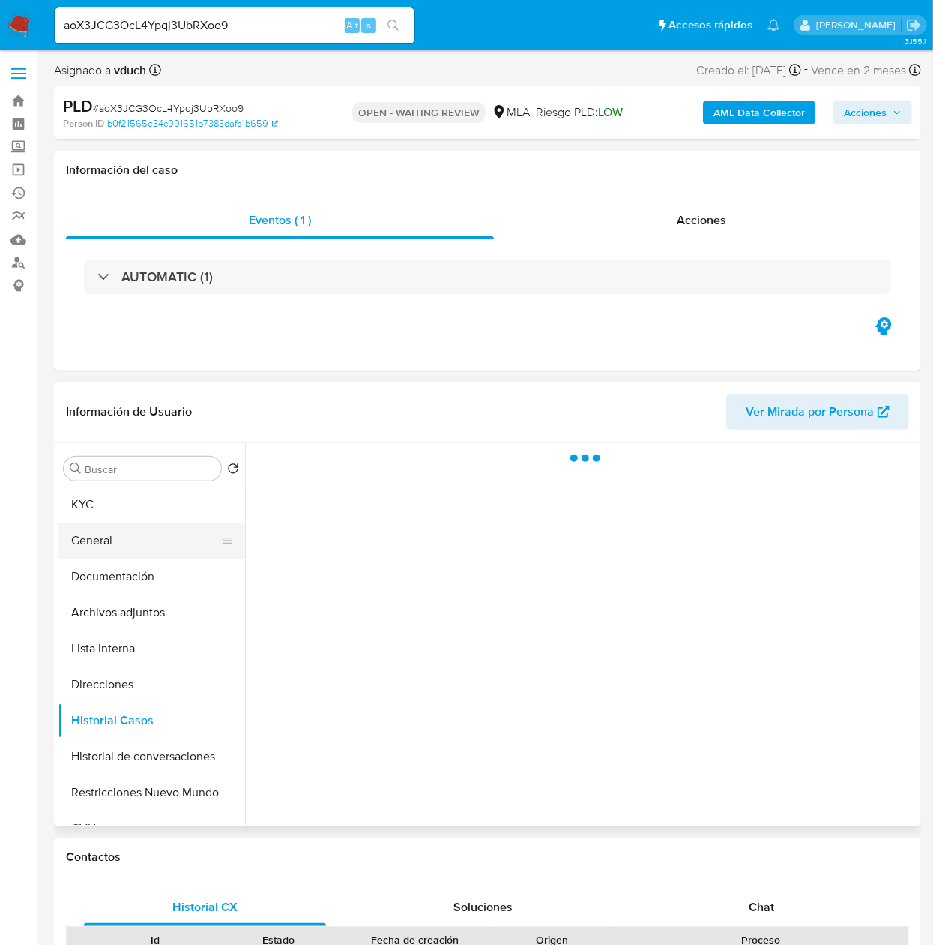
select select "10"
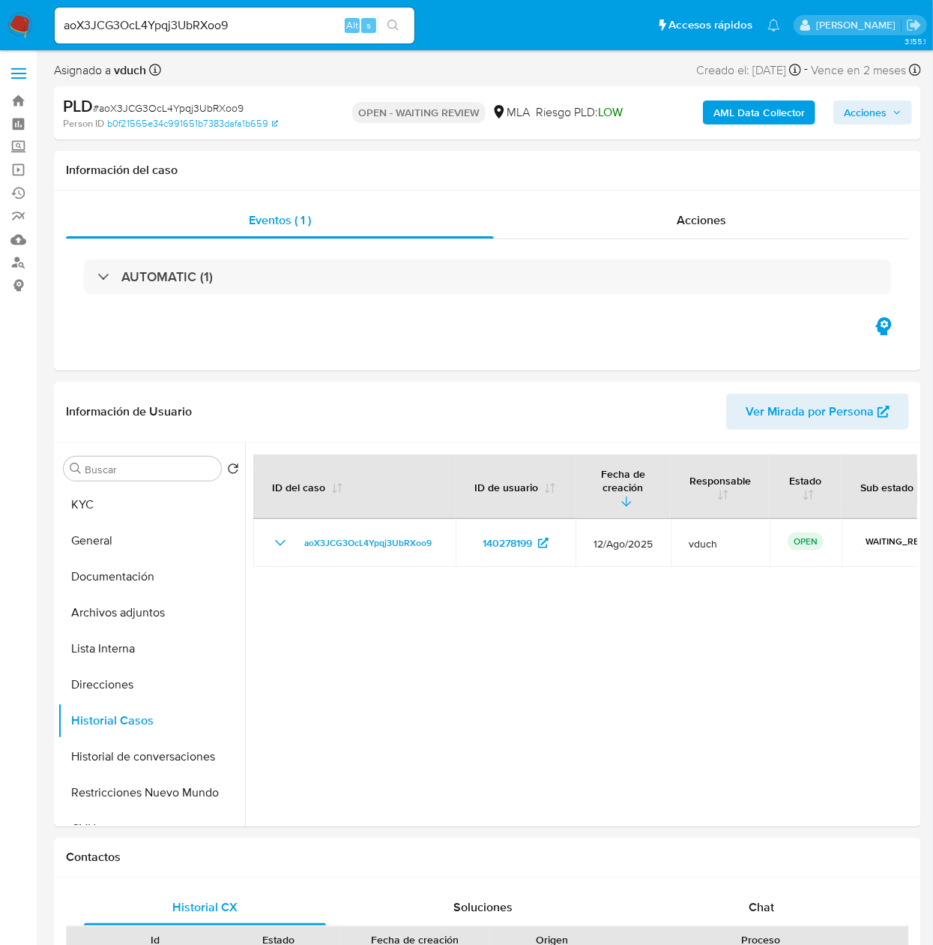
click at [330, 28] on input "aoX3JCG3OcL4Ypqj3UbRXoo9" at bounding box center [235, 25] width 360 height 19
paste input "QlzN25YZo3yPoe514p9iSRRj"
type input "QlzN25YZo3yPoe514p9iSRRj"
click at [403, 25] on button "search-icon" at bounding box center [393, 25] width 31 height 21
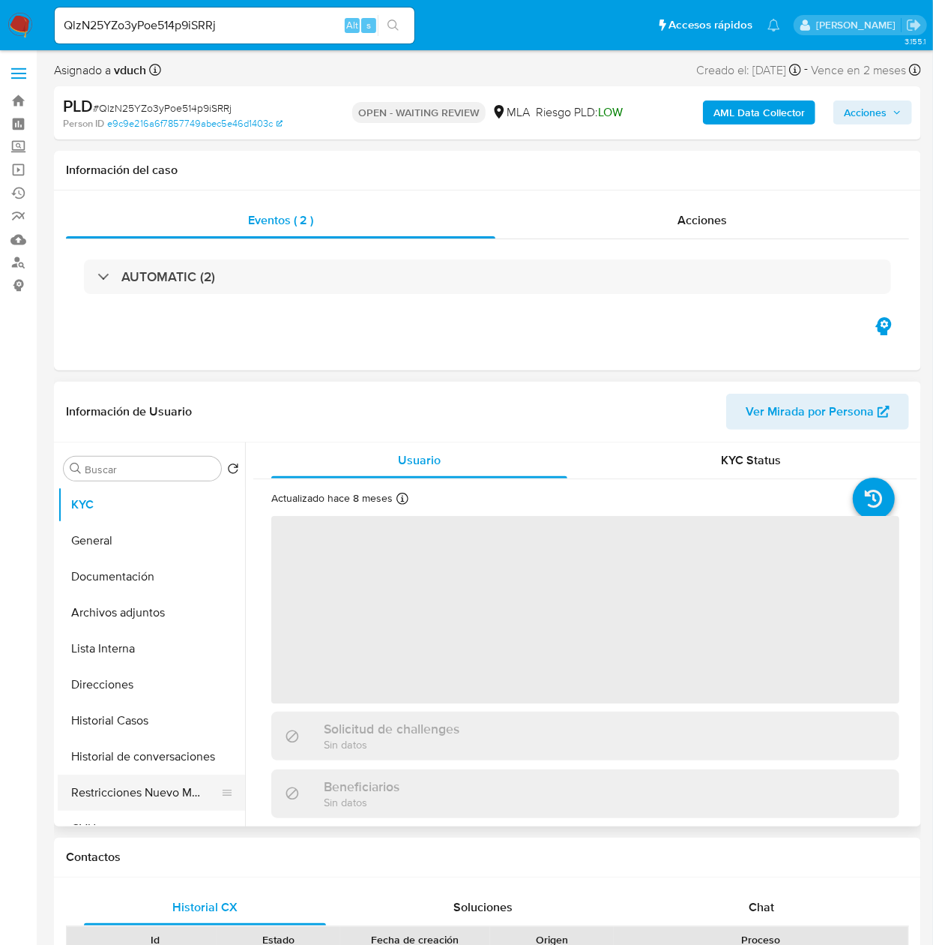
click at [97, 789] on button "Restricciones Nuevo Mundo" at bounding box center [145, 792] width 175 height 36
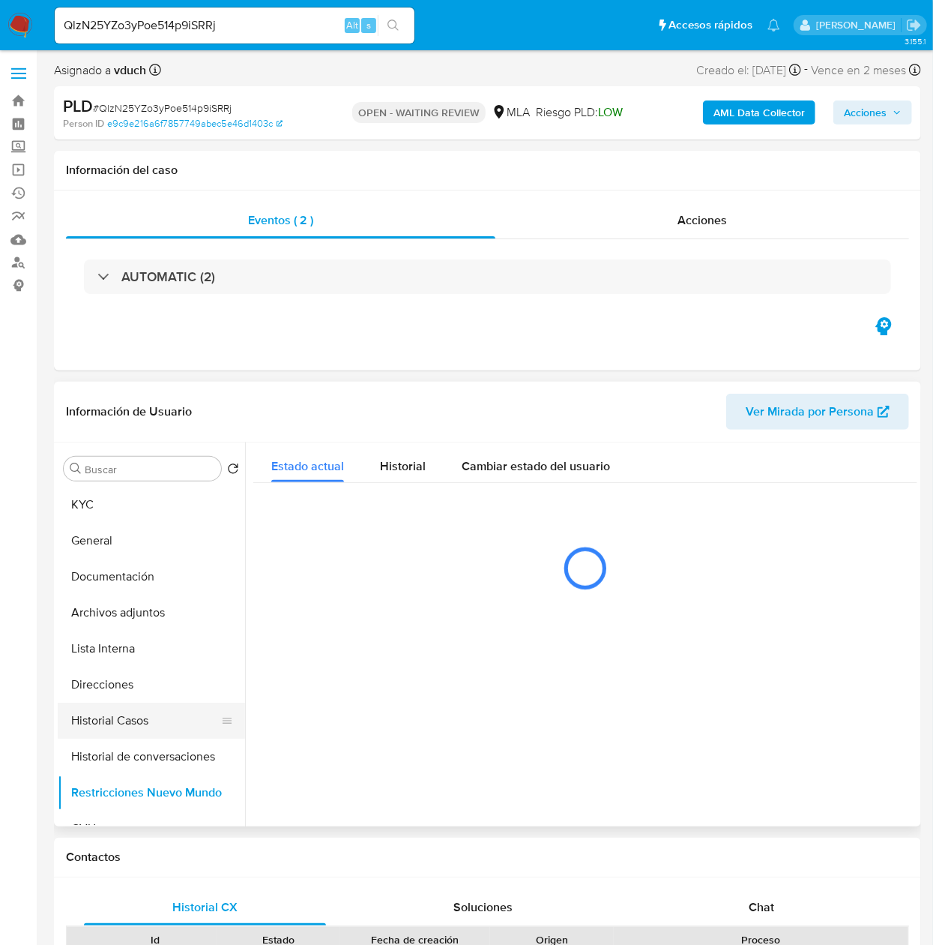
click at [112, 723] on button "Historial Casos" at bounding box center [145, 720] width 175 height 36
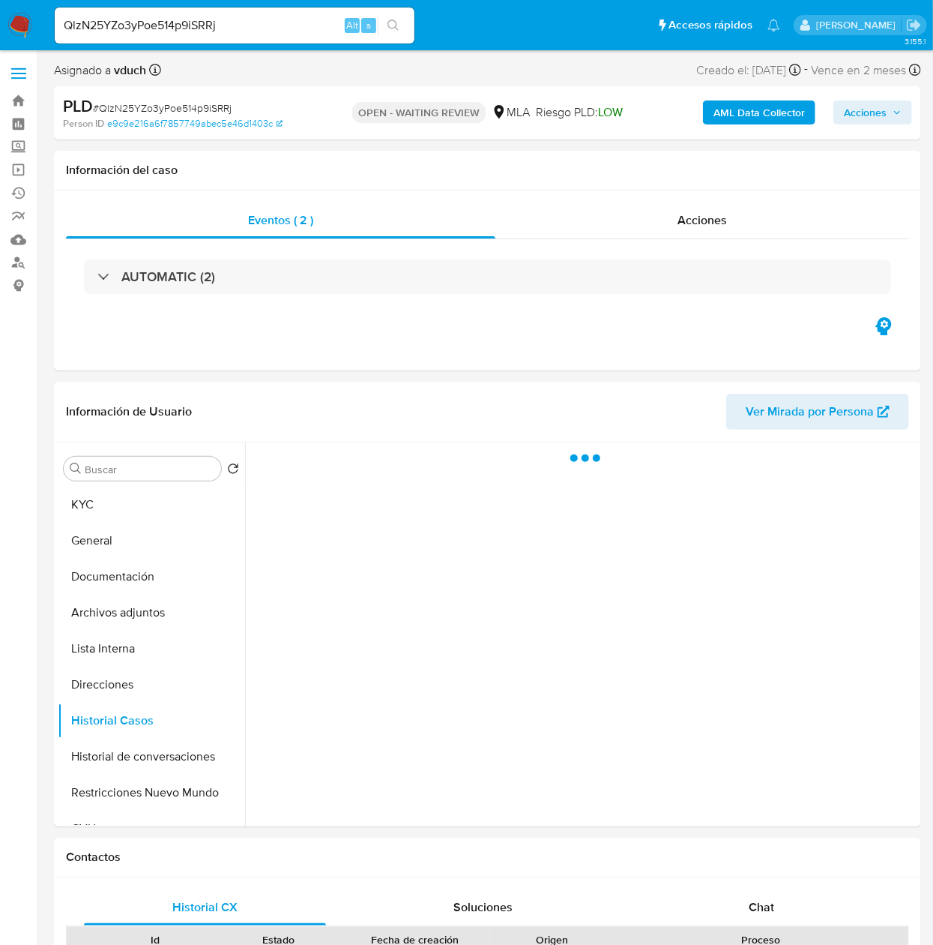
select select "10"
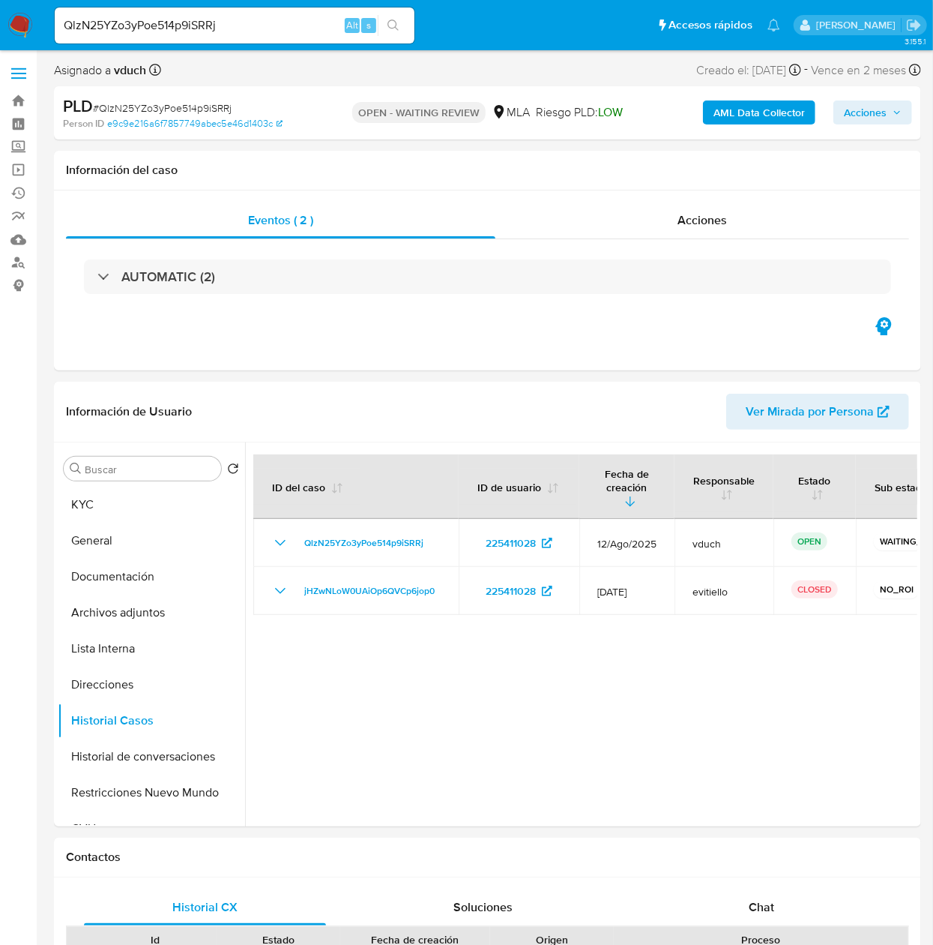
click at [226, 21] on input "QlzN25YZo3yPoe514p9iSRRj" at bounding box center [235, 25] width 360 height 19
paste input "0KupHsai8zW4JUksWiHY8fEg"
type input "0KupHsai8zW4JUksWiHY8fEg"
click at [391, 23] on icon "search-icon" at bounding box center [394, 25] width 12 height 12
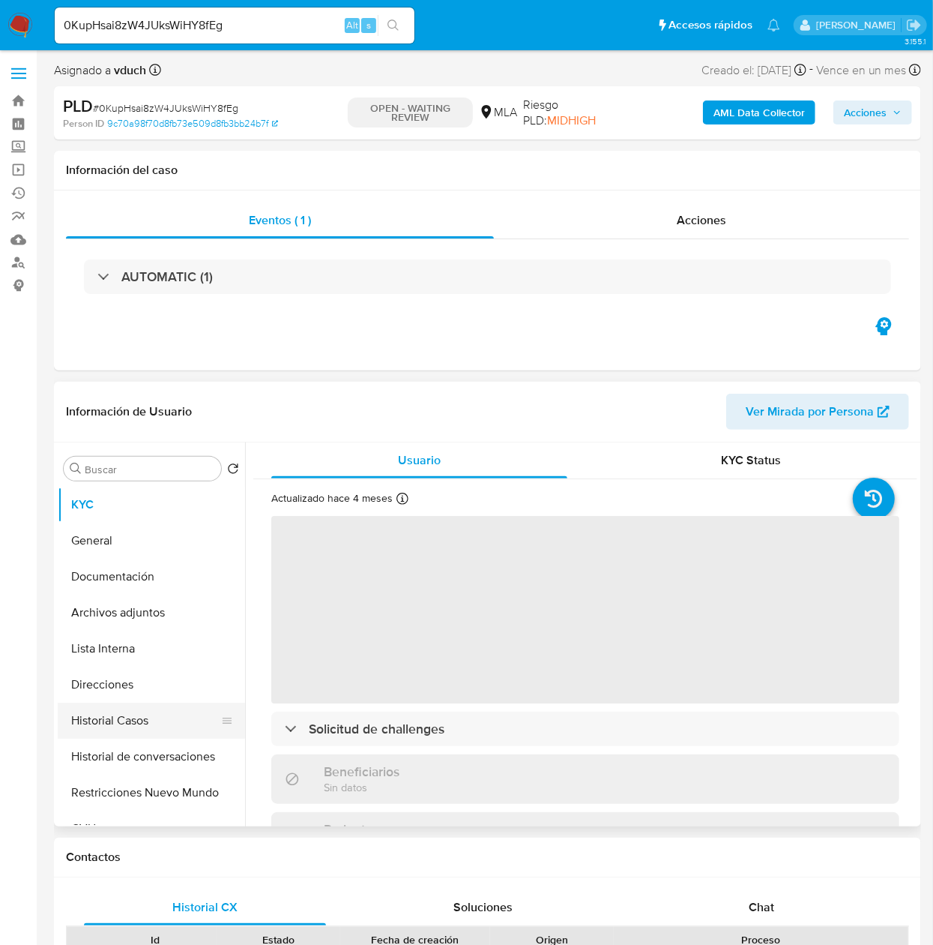
click at [163, 708] on button "Historial Casos" at bounding box center [145, 720] width 175 height 36
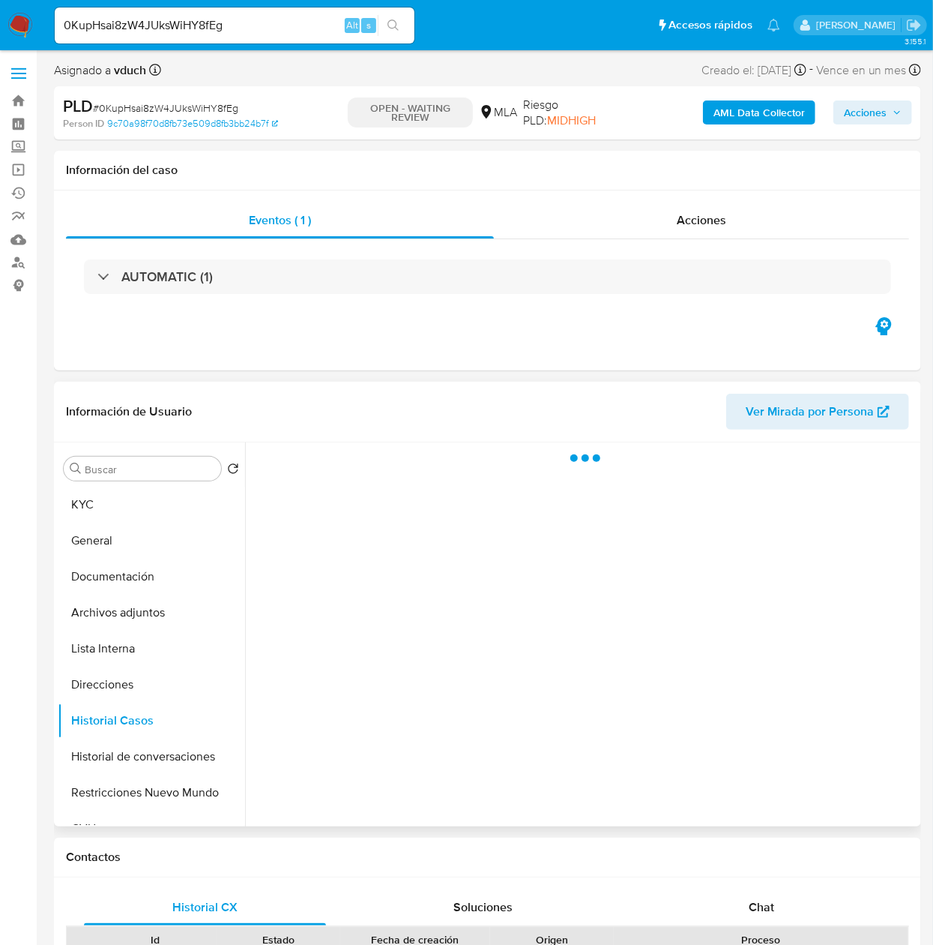
select select "10"
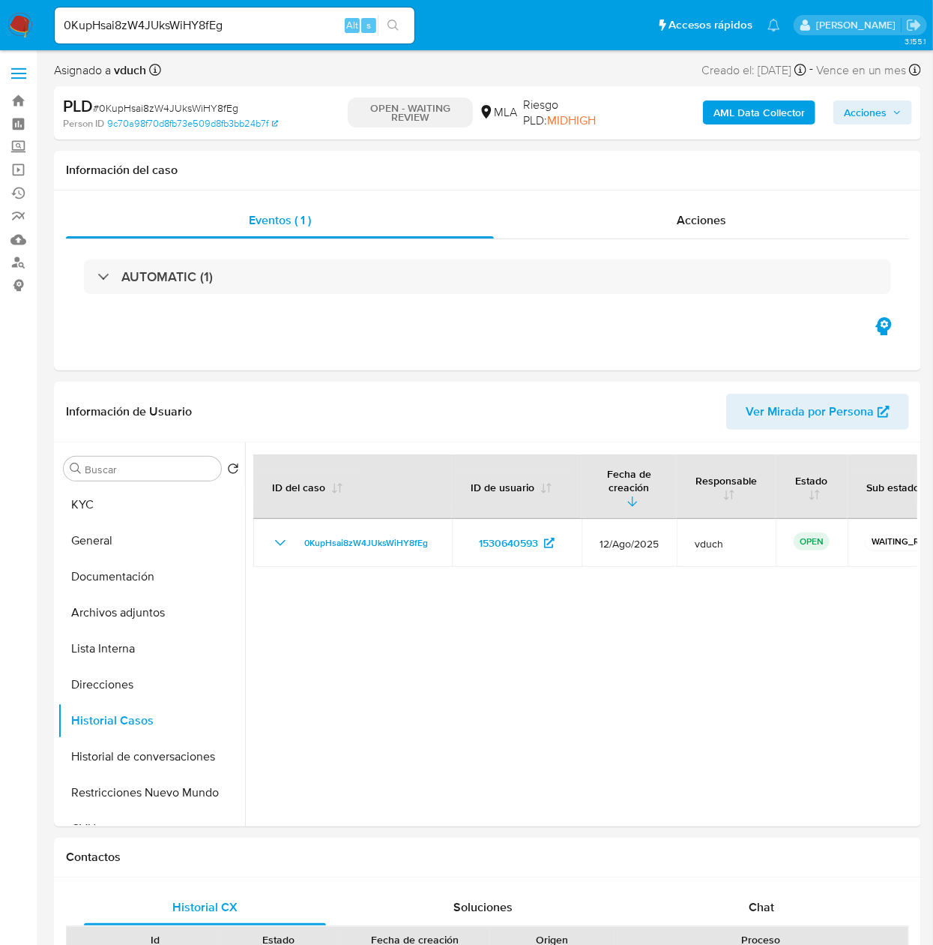
click at [220, 25] on input "0KupHsai8zW4JUksWiHY8fEg" at bounding box center [235, 25] width 360 height 19
paste input "ja5wd1W6RMEJiNuc88Lk6mGj"
click at [409, 17] on input "ja5wd1W6RMEJiNuc88Lk6mGj" at bounding box center [235, 25] width 360 height 19
type input "ja5wd1W6RMEJiNuc88Lk6mGj"
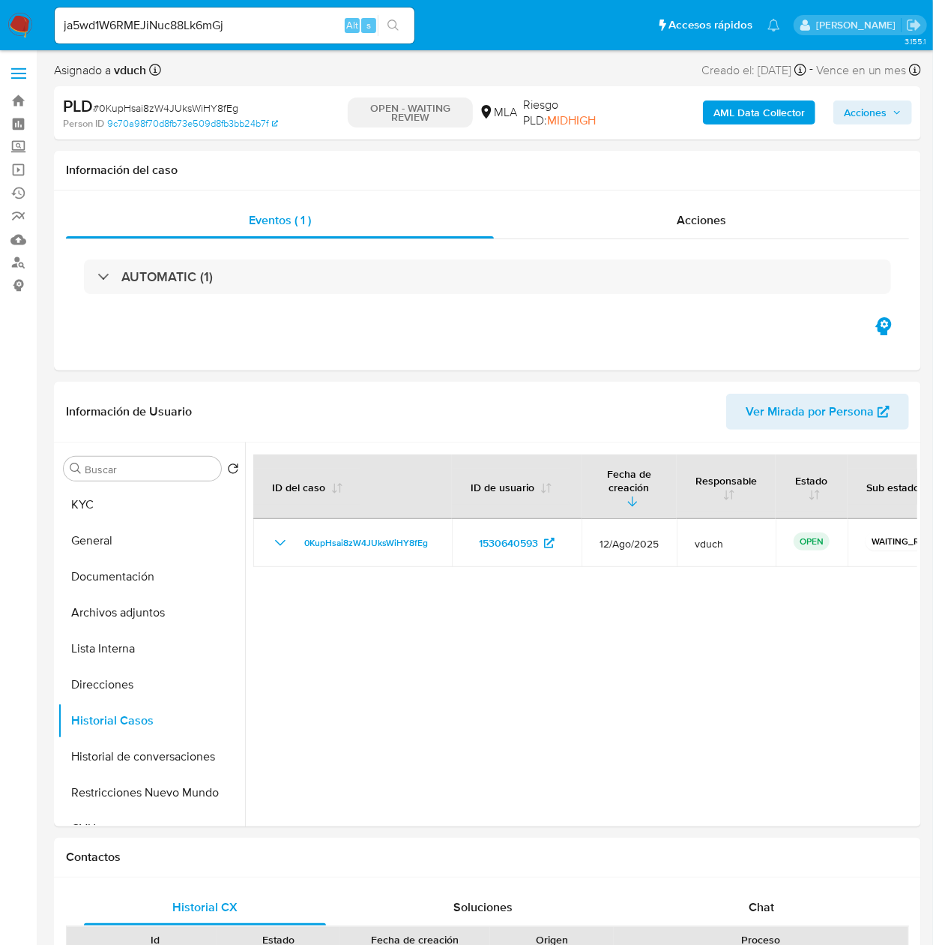
click at [391, 33] on button "search-icon" at bounding box center [393, 25] width 31 height 21
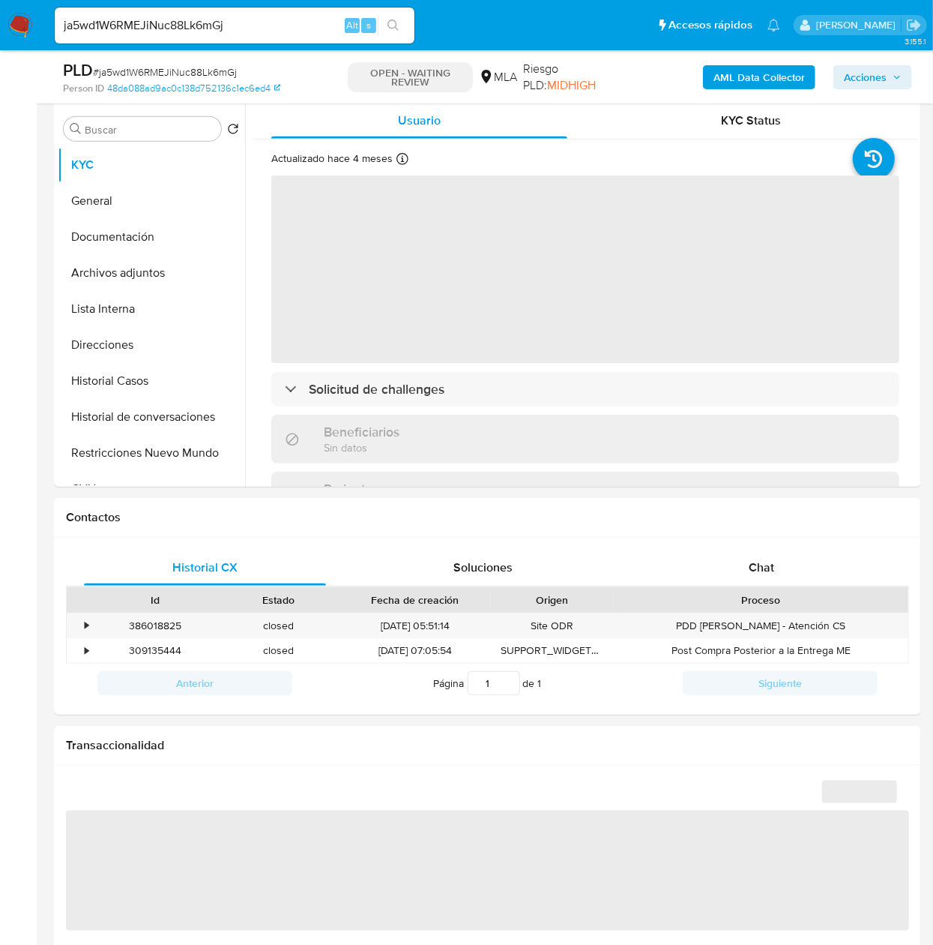
scroll to position [300, 0]
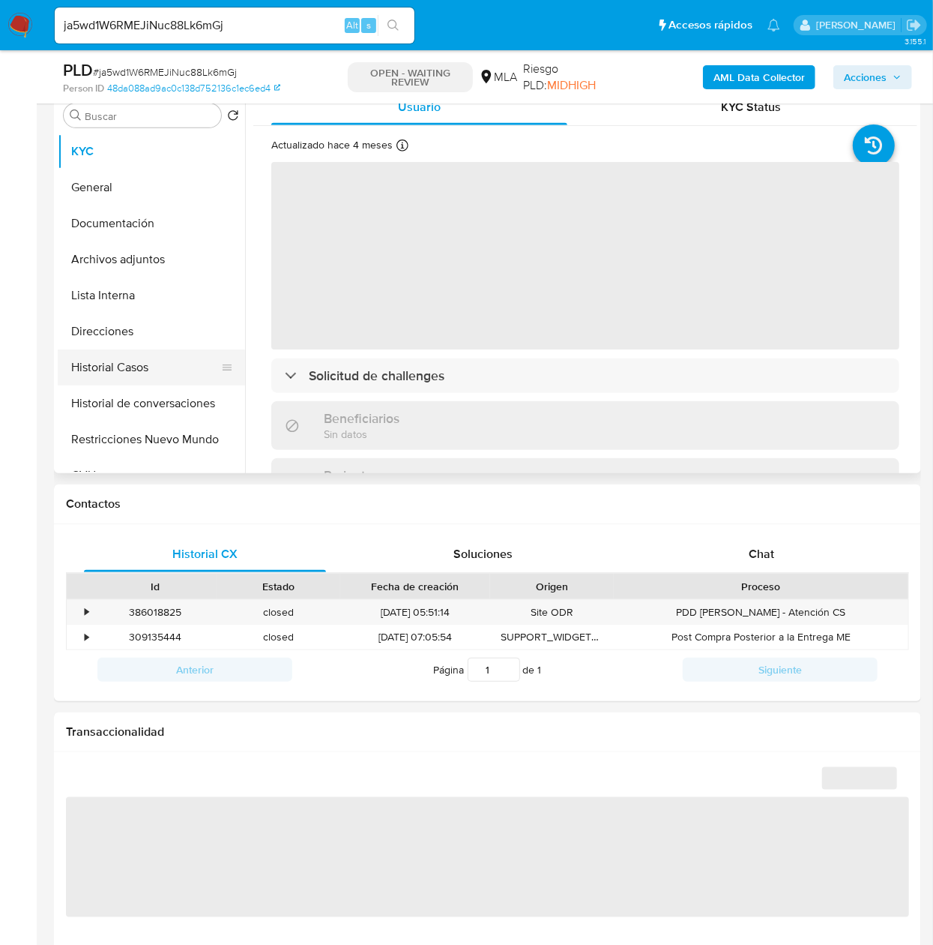
click at [103, 357] on button "Historial Casos" at bounding box center [145, 367] width 175 height 36
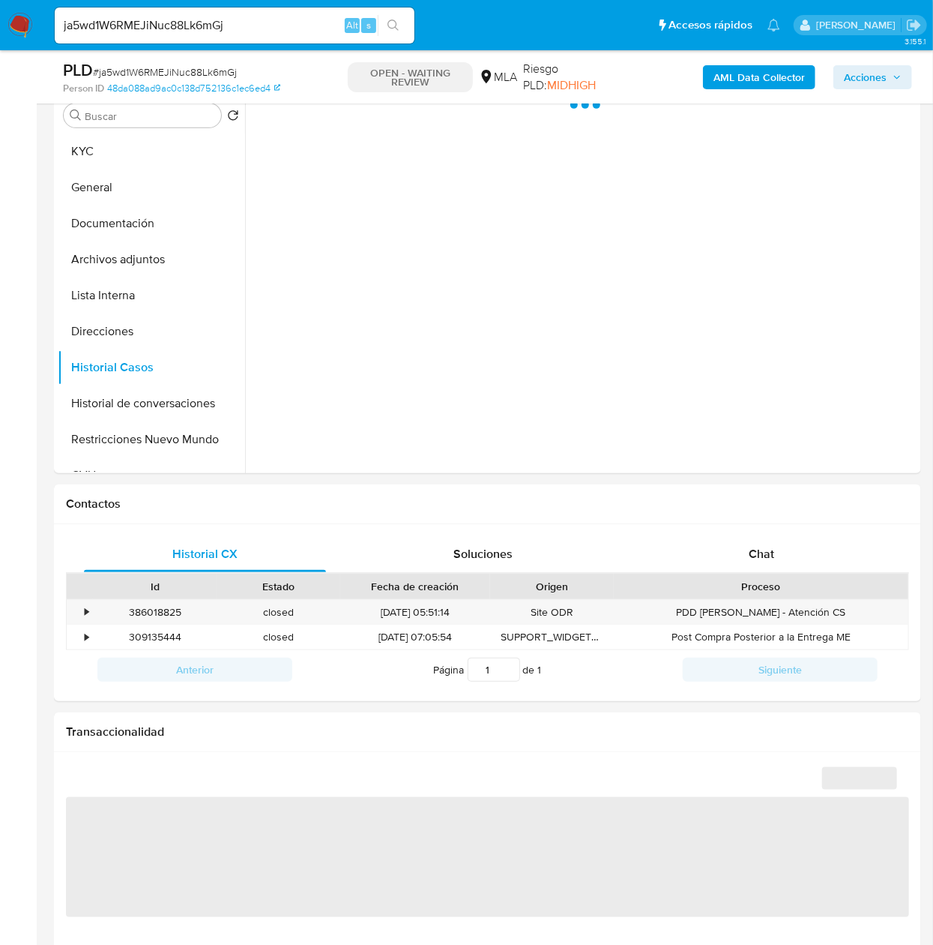
select select "10"
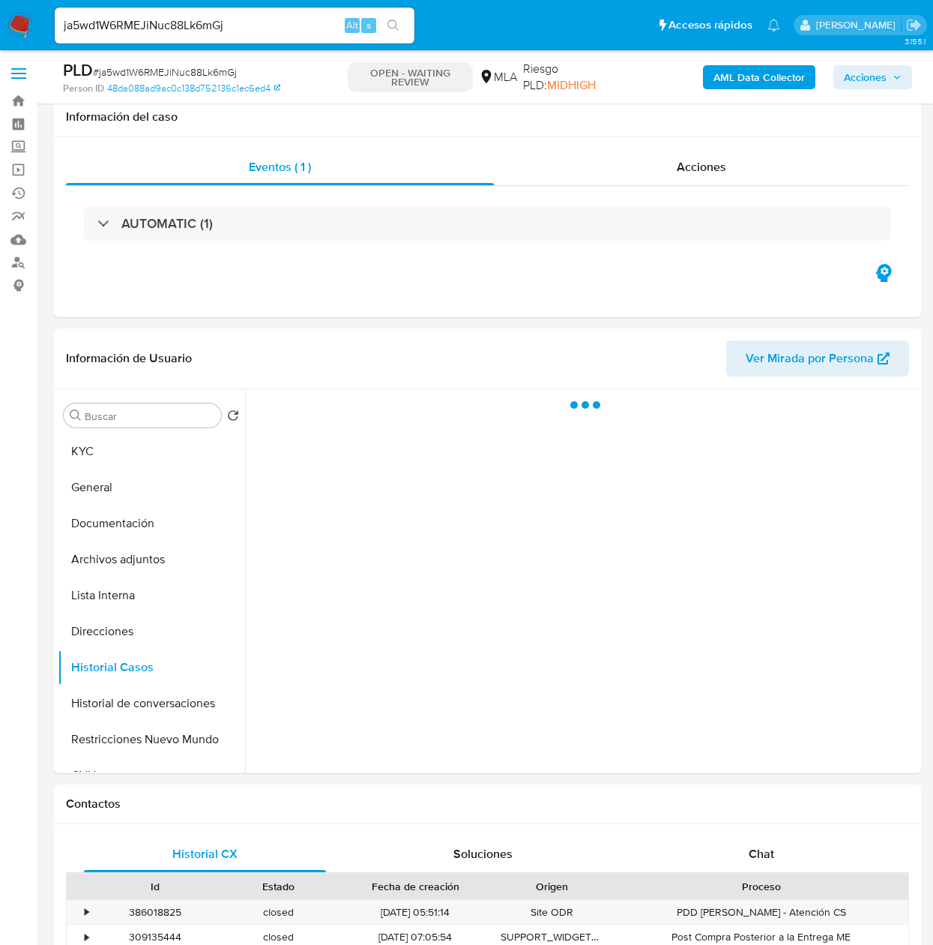
select select "10"
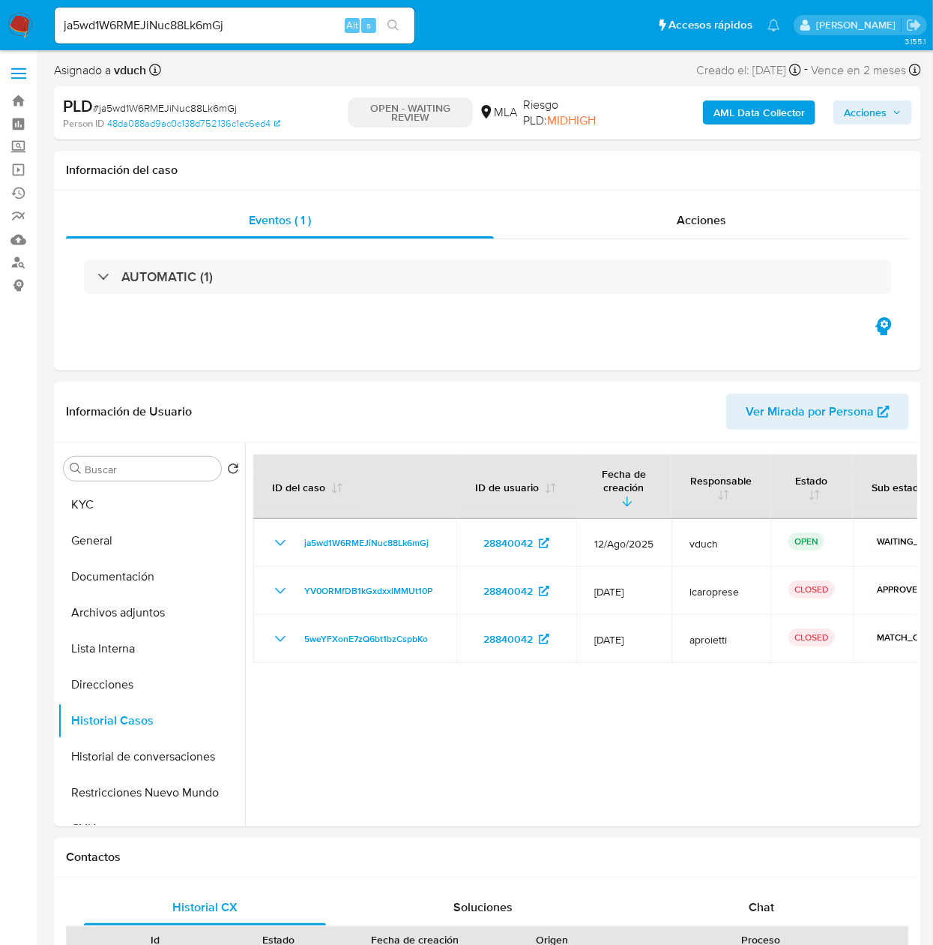
click at [255, 18] on input "ja5wd1W6RMEJiNuc88Lk6mGj" at bounding box center [235, 25] width 360 height 19
paste input "bhp7SaDdHm1dYVBDUjoc83MF"
type input "bhp7SaDdHm1dYVBDUjoc83MF"
click at [391, 28] on icon "search-icon" at bounding box center [394, 25] width 12 height 12
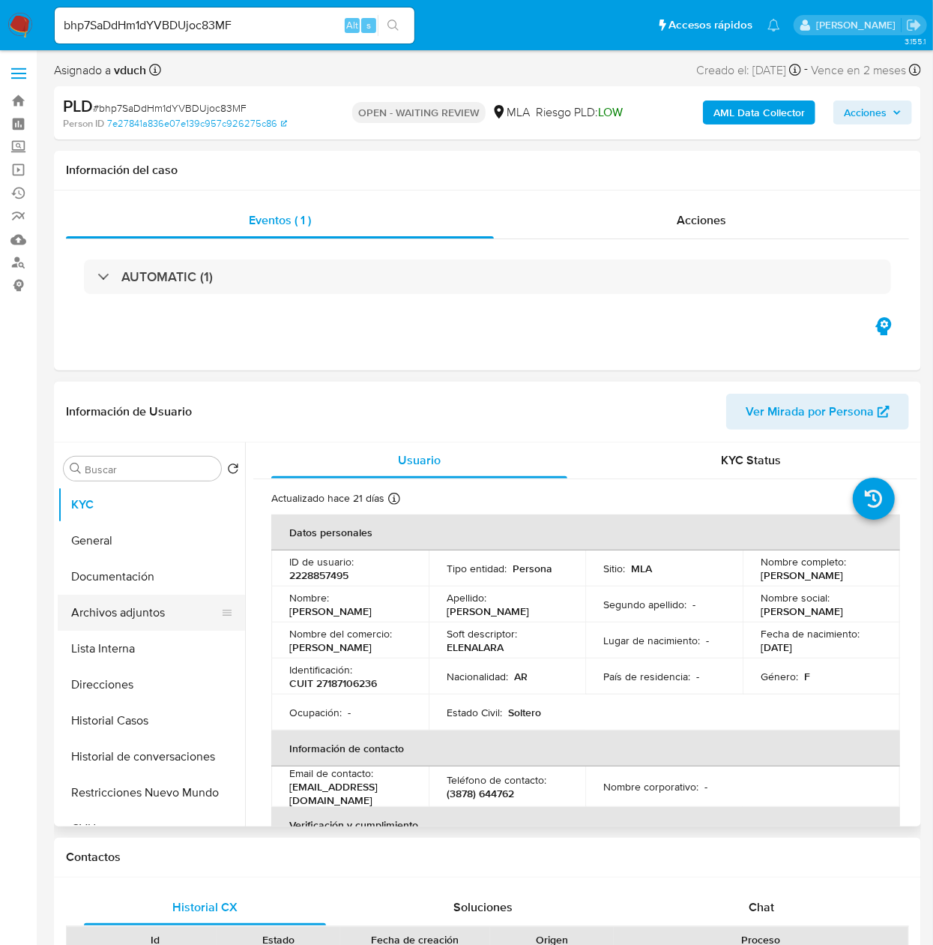
select select "10"
click at [132, 735] on button "Historial Casos" at bounding box center [145, 720] width 175 height 36
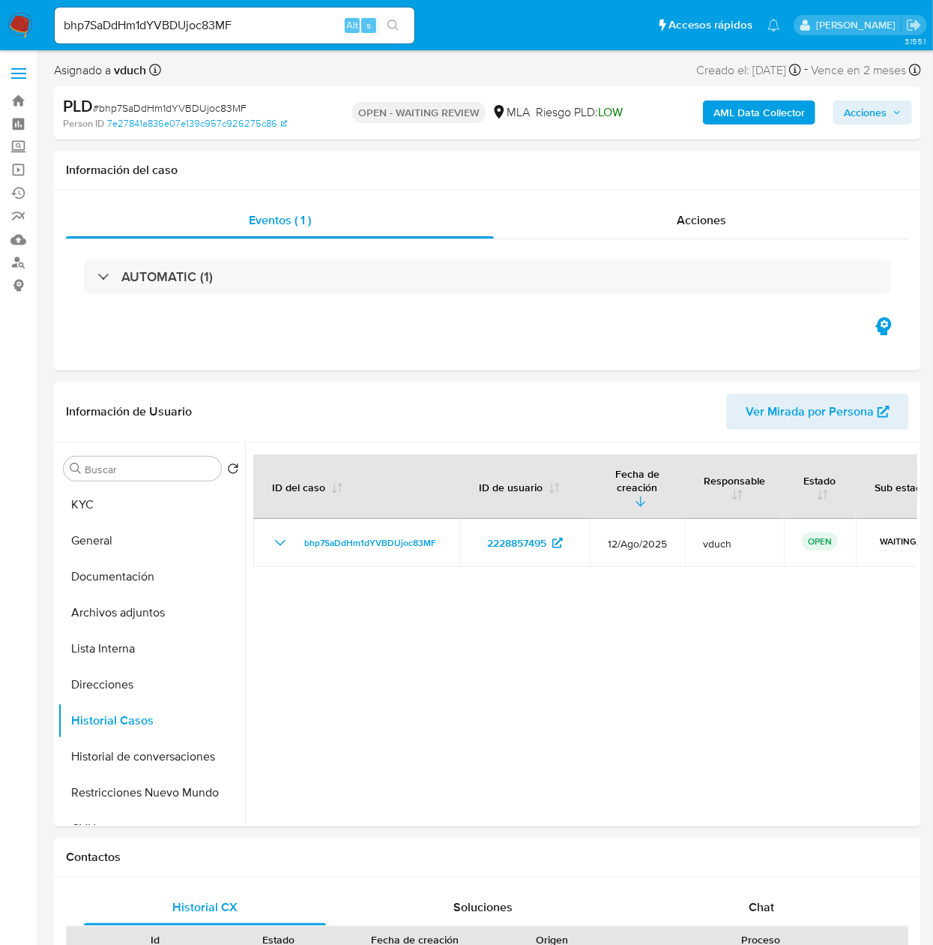
click at [294, 25] on input "bhp7SaDdHm1dYVBDUjoc83MF" at bounding box center [235, 25] width 360 height 19
paste input "QyxLMBgtz82Q7oDm13mMoyl9"
type input "QyxLMBgtz82Q7oDm13mMoyl9"
click at [391, 26] on icon "search-icon" at bounding box center [394, 25] width 12 height 12
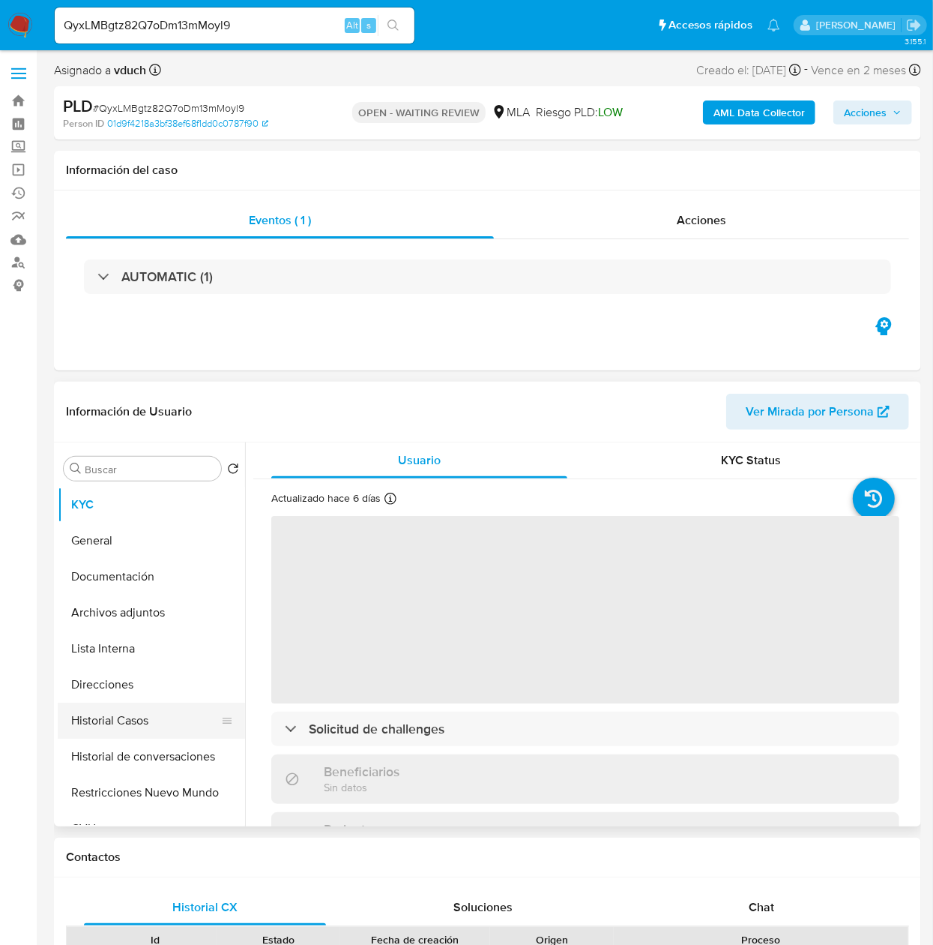
click at [163, 791] on button "Restricciones Nuevo Mundo" at bounding box center [151, 792] width 187 height 36
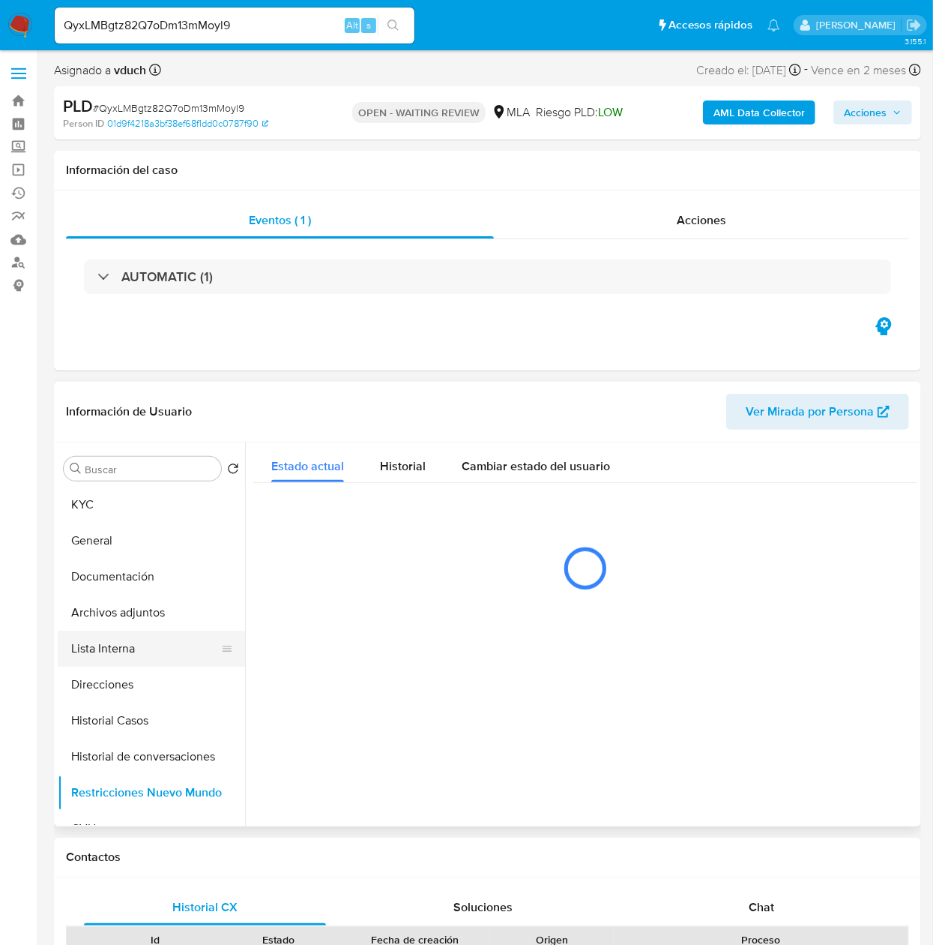
click at [100, 630] on button "Lista Interna" at bounding box center [145, 648] width 175 height 36
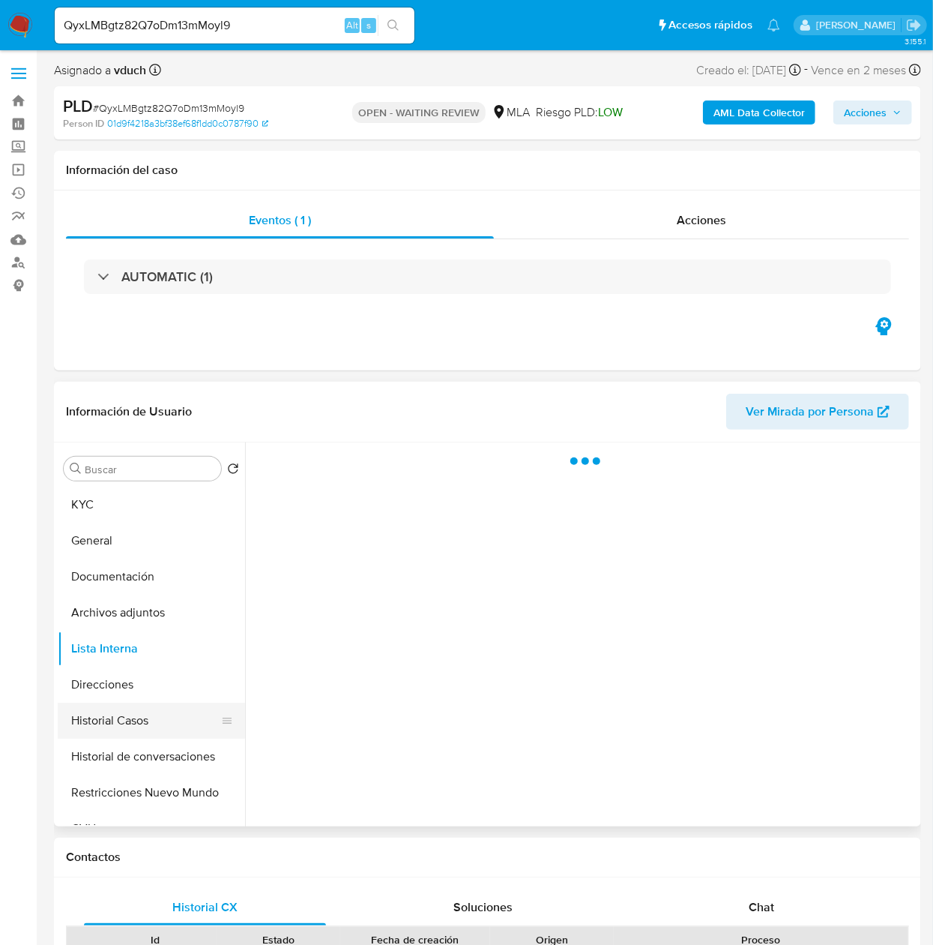
click at [129, 719] on button "Historial Casos" at bounding box center [145, 720] width 175 height 36
select select "10"
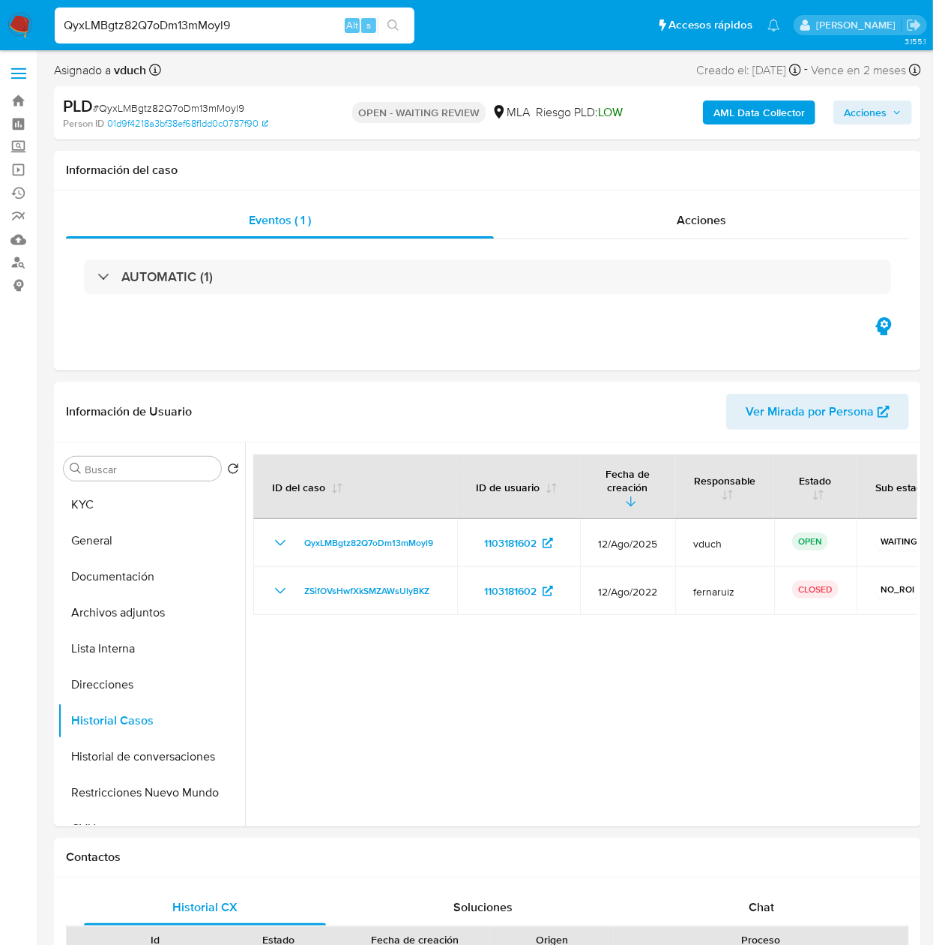
click at [286, 28] on input "QyxLMBgtz82Q7oDm13mMoyl9" at bounding box center [235, 25] width 360 height 19
paste input "RsNTTMwi4Nn3zWtYr5rzLx3o"
type input "RsNTTMwi4Nn3zWtYr5rzLx3o"
click at [394, 22] on icon "search-icon" at bounding box center [394, 25] width 12 height 12
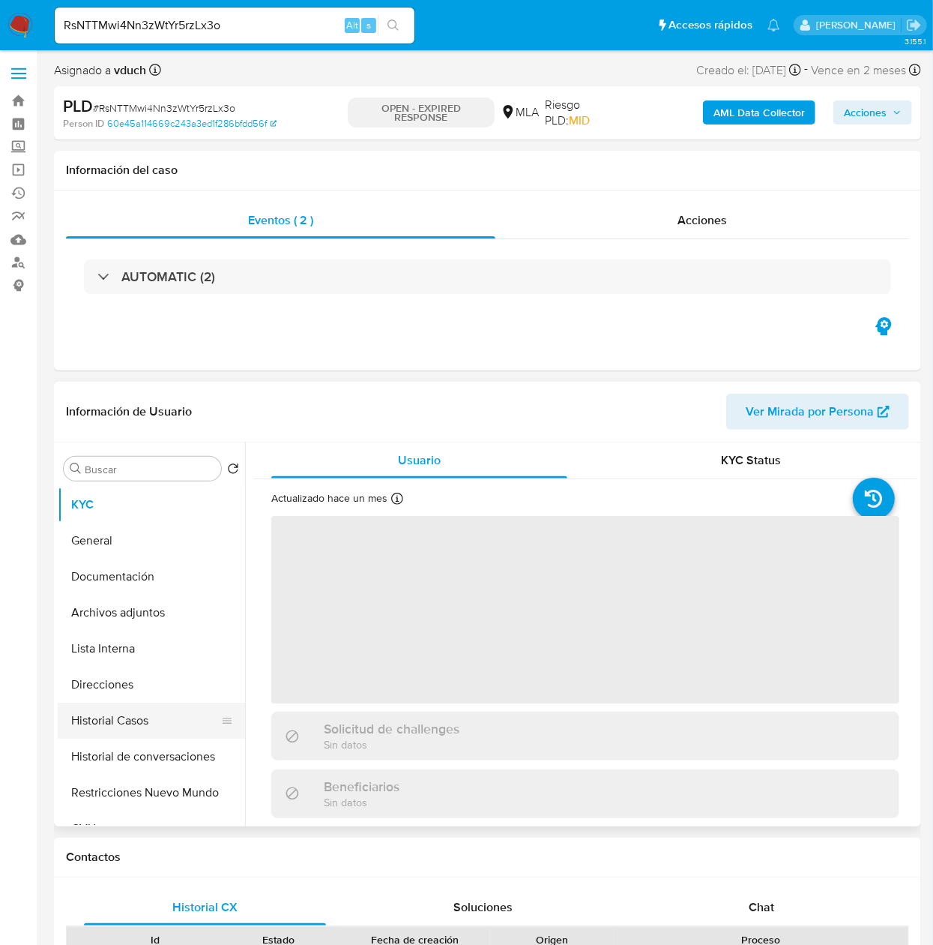
click at [93, 733] on button "Historial Casos" at bounding box center [145, 720] width 175 height 36
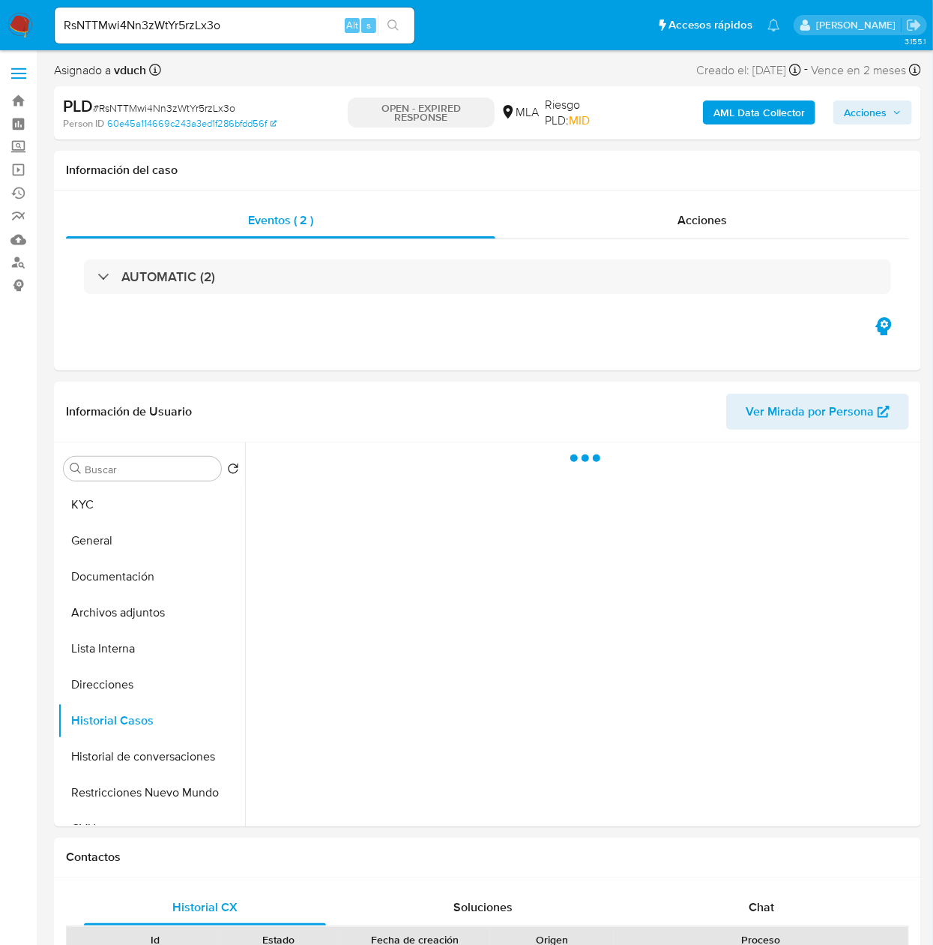
select select "10"
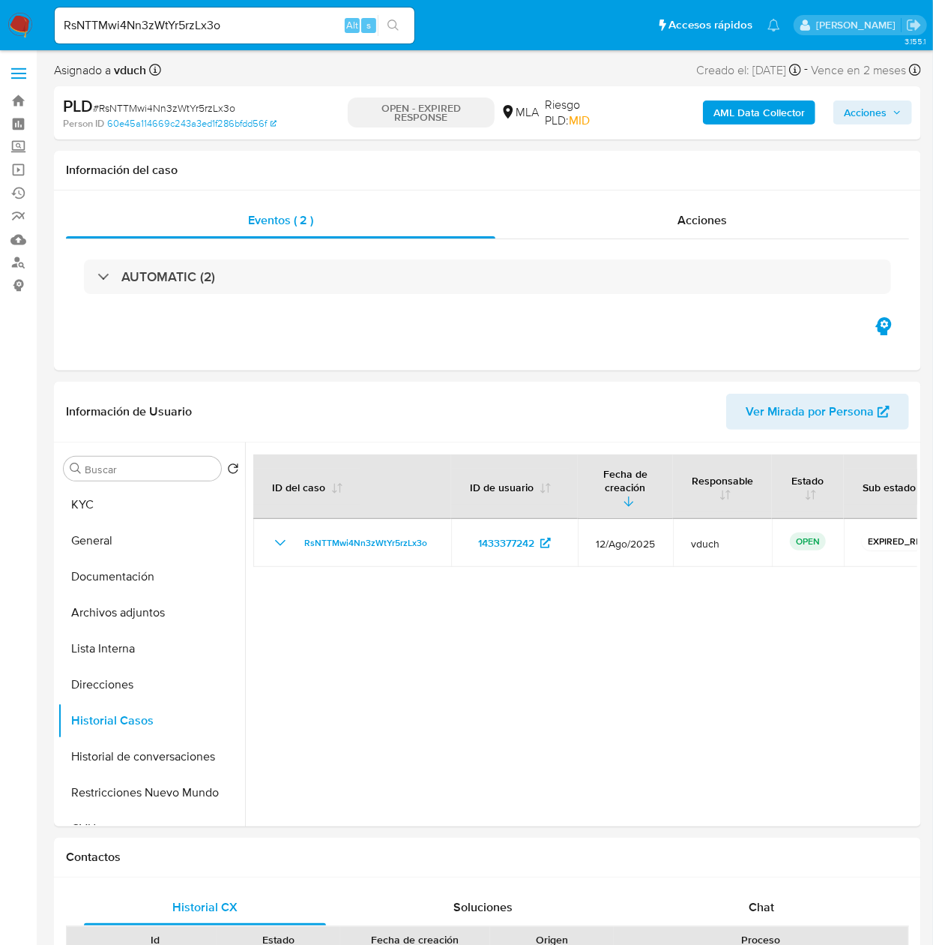
click at [247, 22] on input "RsNTTMwi4Nn3zWtYr5rzLx3o" at bounding box center [235, 25] width 360 height 19
paste input "rDtvVs6Gjiu9oguyBWb9nxna"
type input "rDtvVs6Gjiu9oguyBWb9nxna"
click at [403, 31] on button "search-icon" at bounding box center [393, 25] width 31 height 21
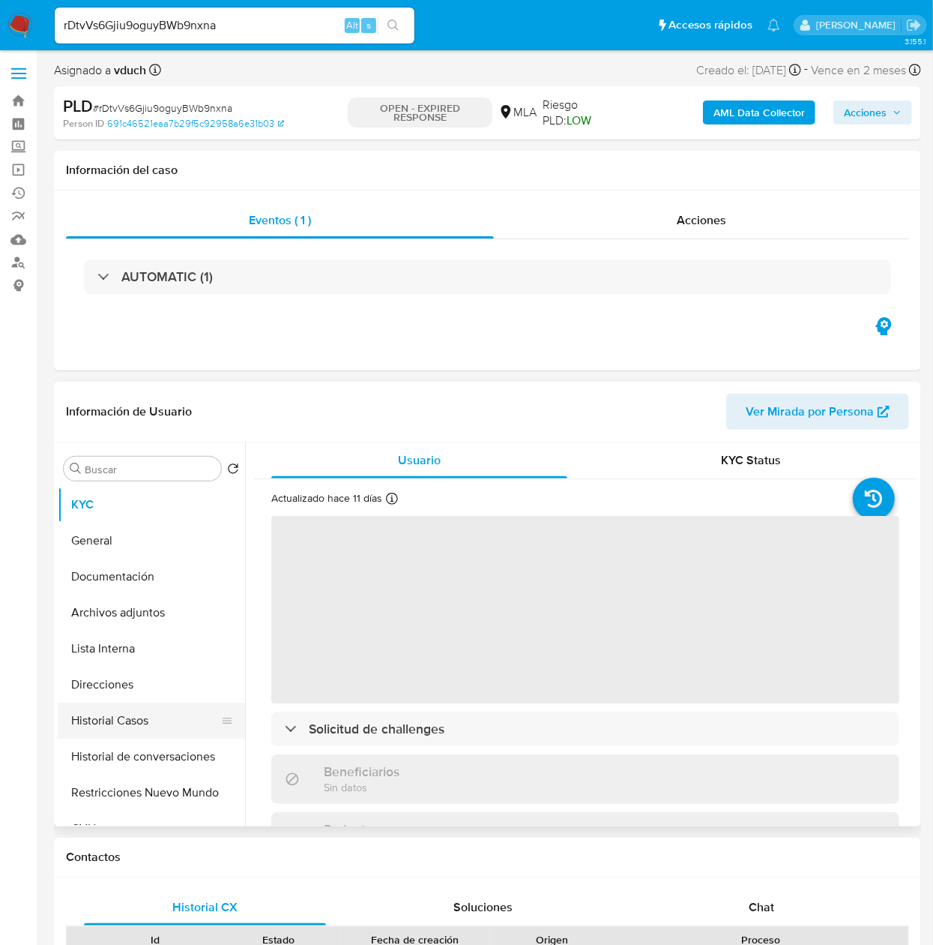
click at [141, 727] on button "Historial Casos" at bounding box center [145, 720] width 175 height 36
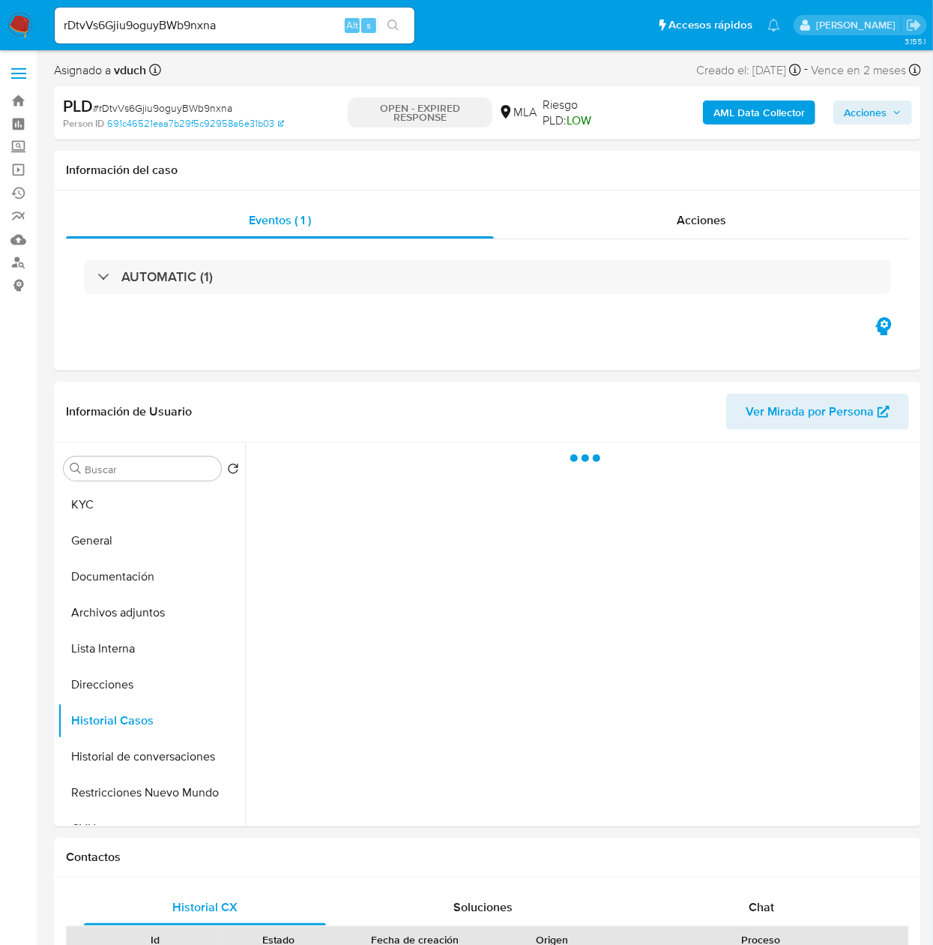
select select "10"
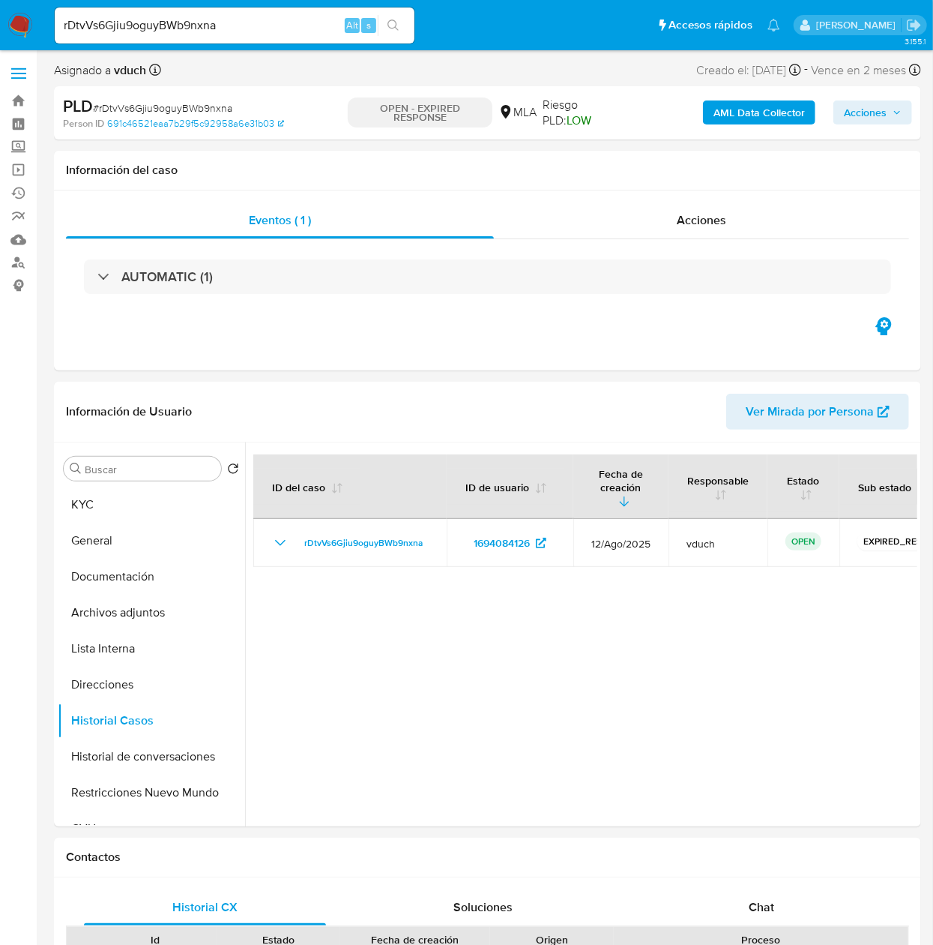
click at [204, 7] on div "rDtvVs6Gjiu9oguyBWb9nxna Alt s" at bounding box center [235, 25] width 360 height 36
click at [181, 25] on input "rDtvVs6Gjiu9oguyBWb9nxna" at bounding box center [235, 25] width 360 height 19
paste input "qrQEOEsfkuwynVVKqi6g47a6"
type input "qrQEOEsfkuwynVVKqi6g47a6"
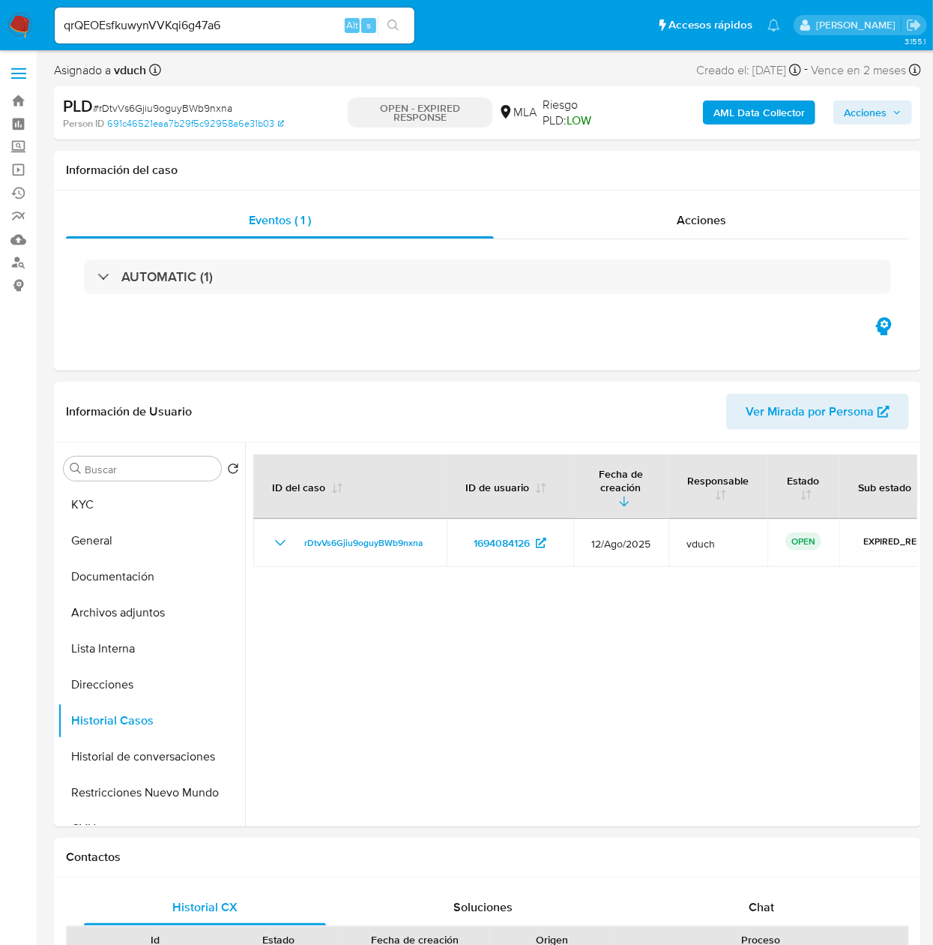
click at [379, 27] on button "search-icon" at bounding box center [393, 25] width 31 height 21
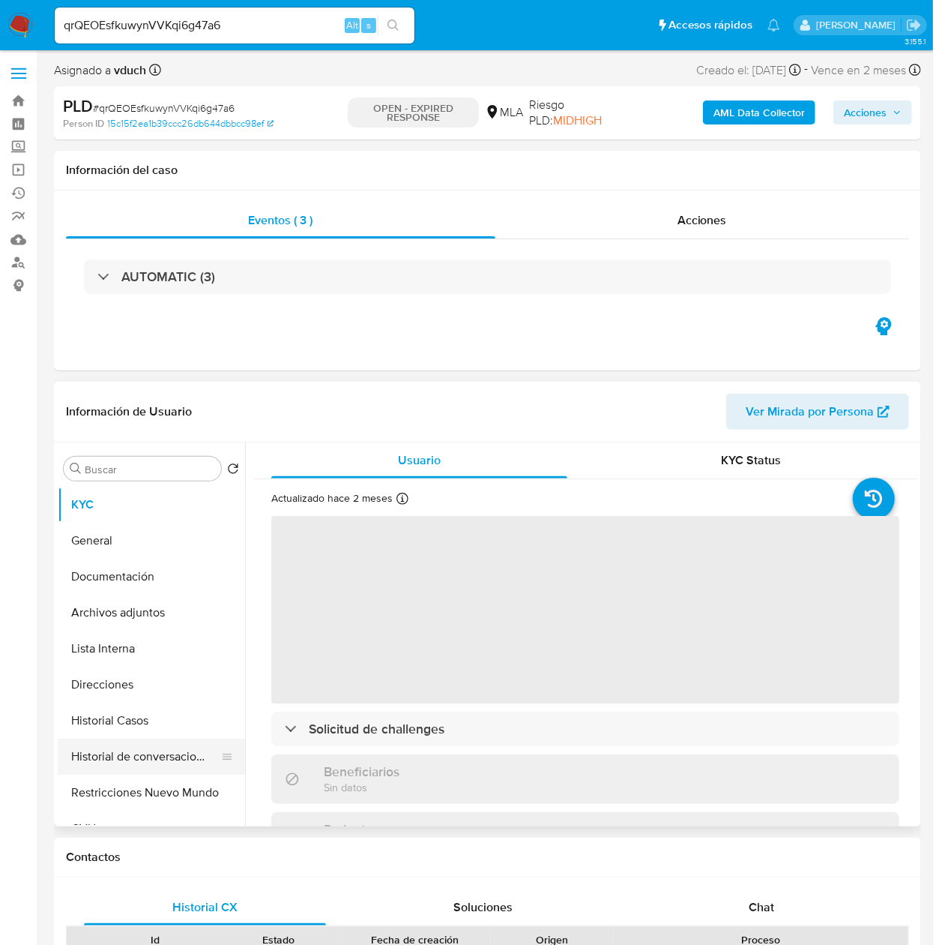
click at [117, 769] on button "Historial de conversaciones" at bounding box center [145, 756] width 175 height 36
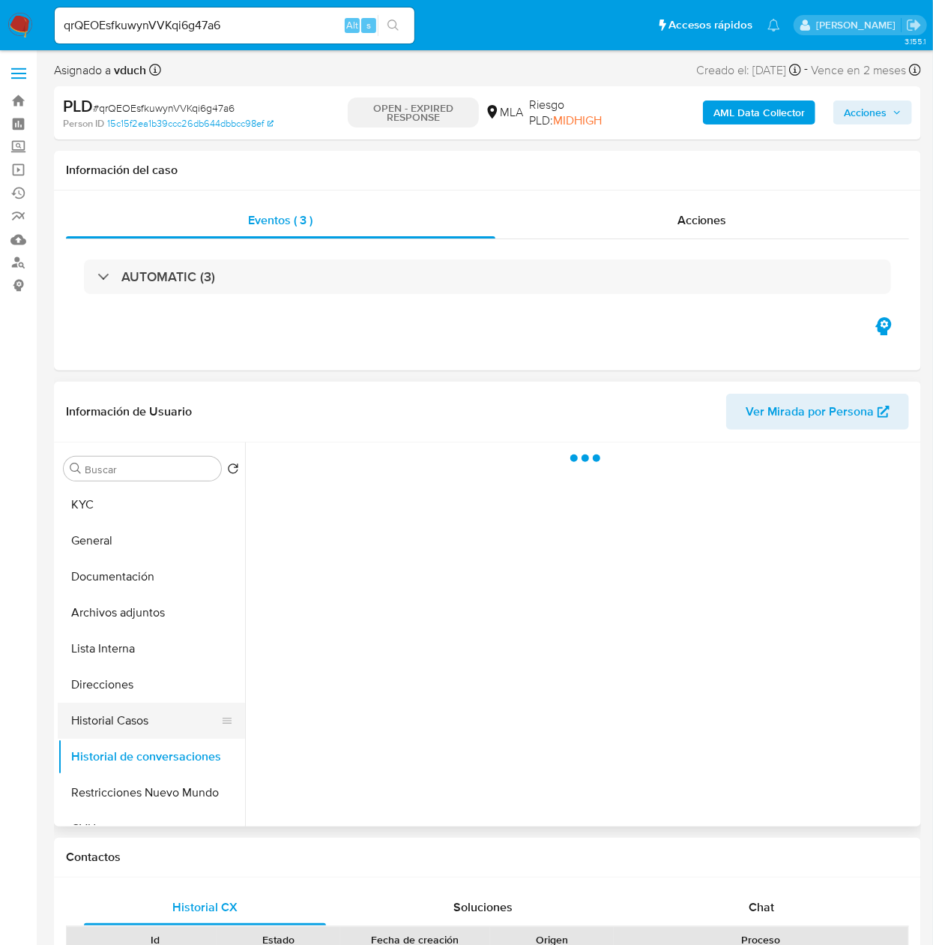
click at [124, 722] on button "Historial Casos" at bounding box center [145, 720] width 175 height 36
select select "10"
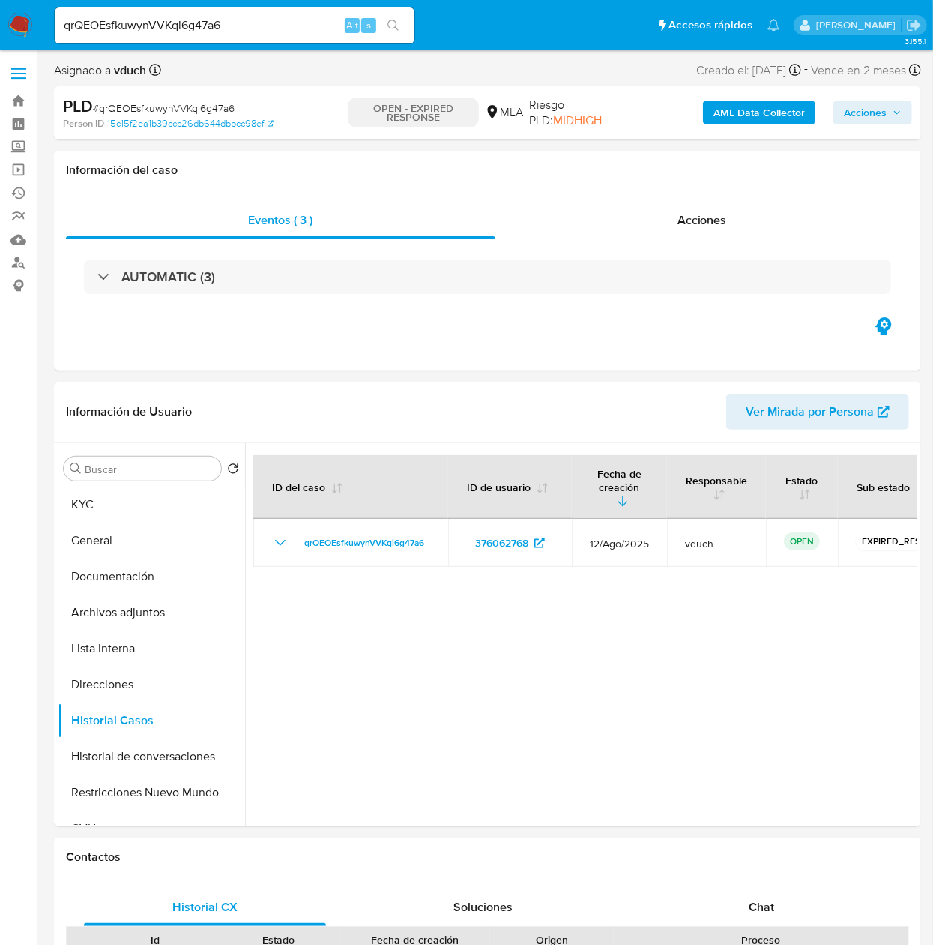
click at [228, 34] on input "qrQEOEsfkuwynVVKqi6g47a6" at bounding box center [235, 25] width 360 height 19
paste input "L3dHBbopFUjNMxokv8QTTvQB"
type input "L3dHBbopFUjNMxokv8QTTvQB"
click at [378, 24] on button "search-icon" at bounding box center [393, 25] width 31 height 21
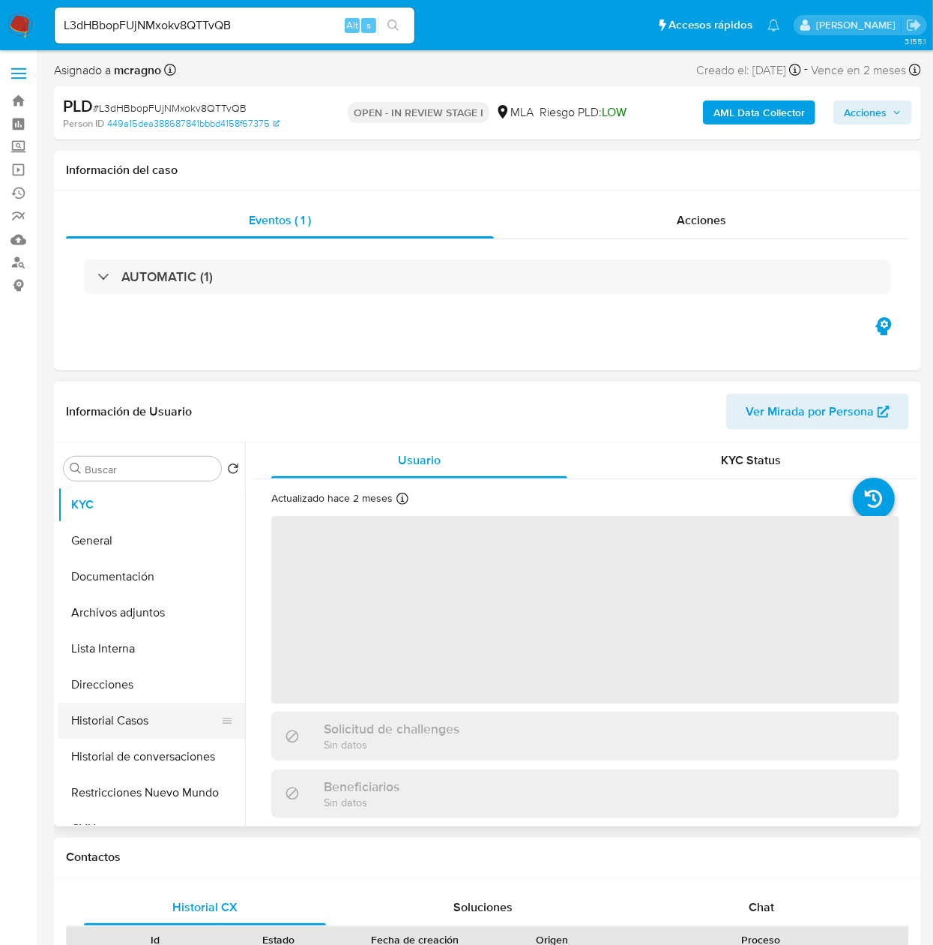
click at [169, 727] on button "Historial Casos" at bounding box center [145, 720] width 175 height 36
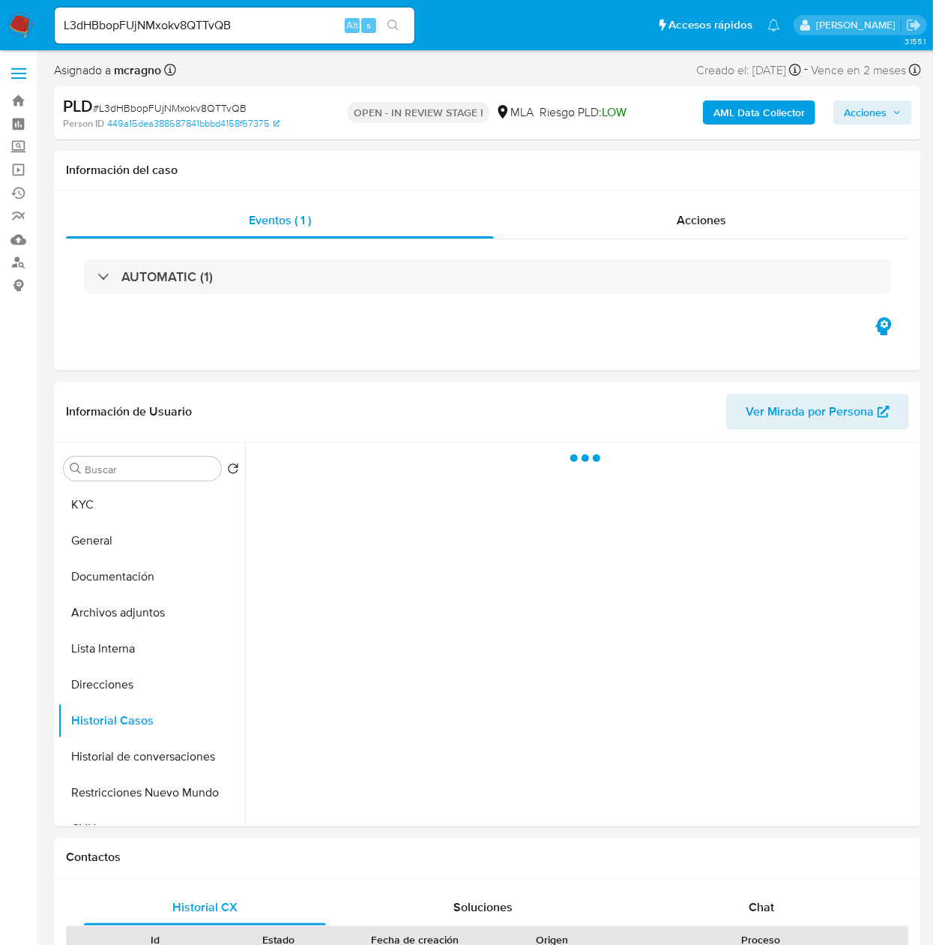
select select "10"
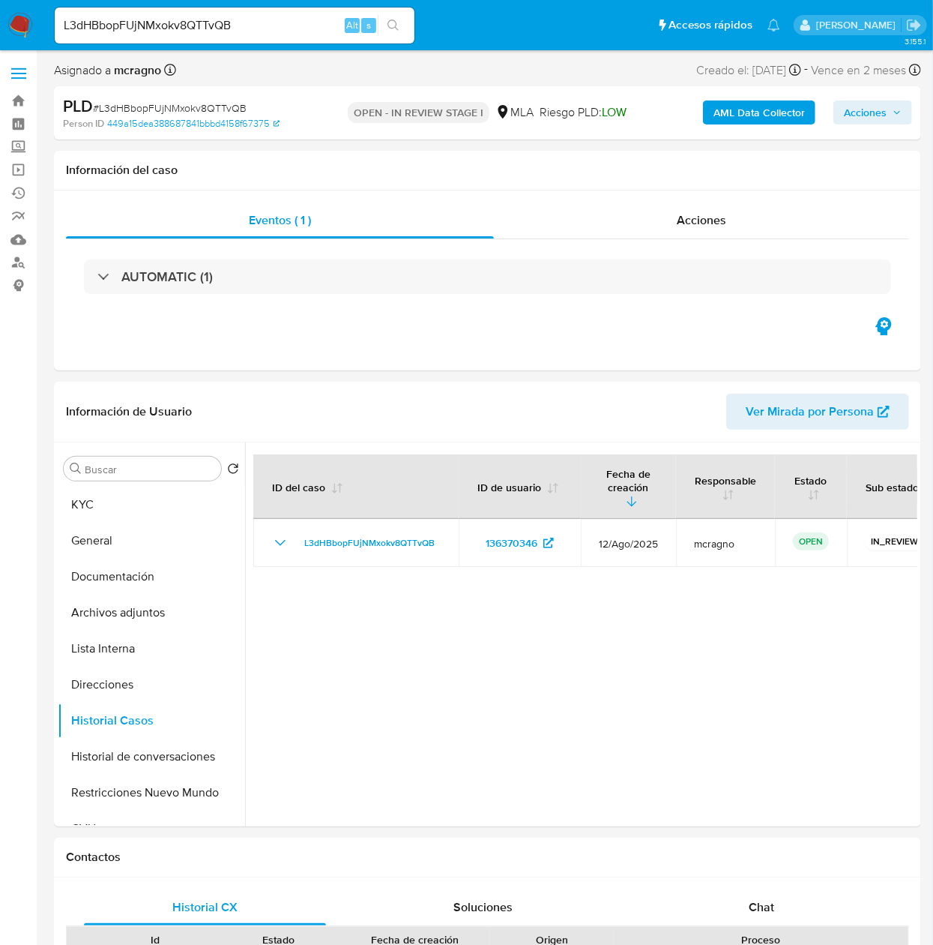
click at [196, 25] on input "L3dHBbopFUjNMxokv8QTTvQB" at bounding box center [235, 25] width 360 height 19
paste input "XDRpmsfVbAKvWjHMHstNw2la"
type input "XDRpmsfVbAKvWjHMHstNw2la"
click at [394, 23] on icon "search-icon" at bounding box center [394, 25] width 12 height 12
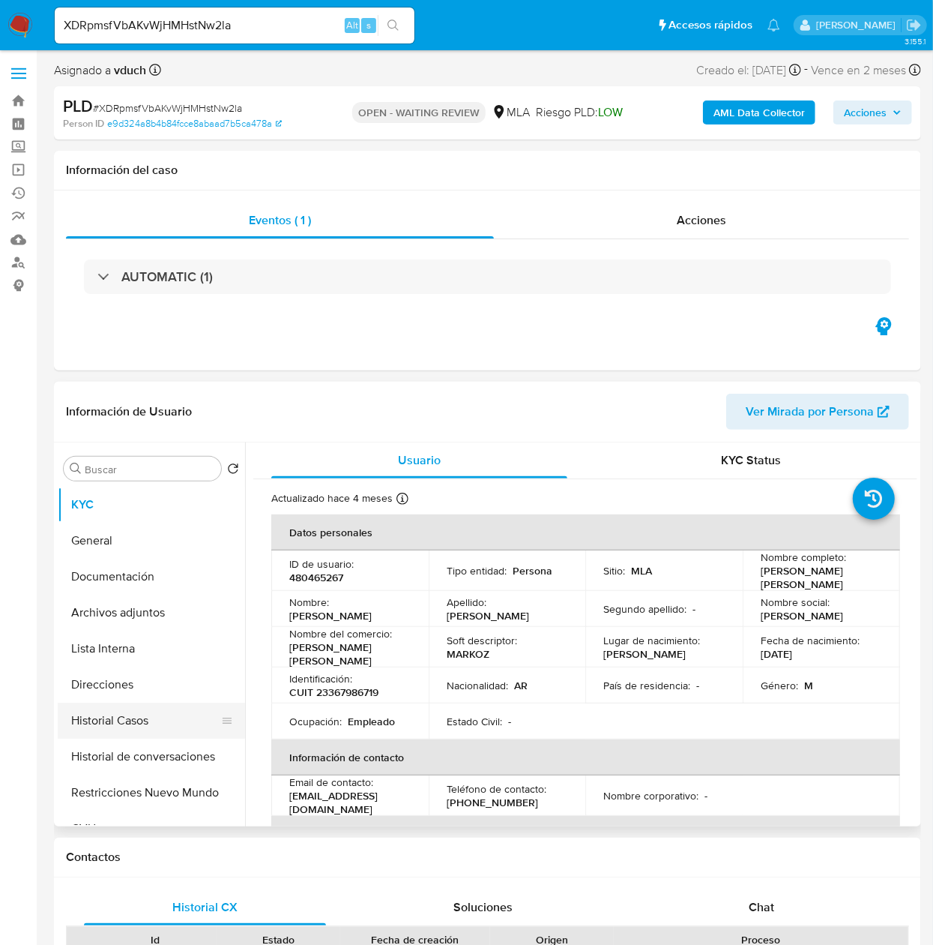
select select "10"
click at [115, 710] on button "Historial Casos" at bounding box center [145, 720] width 175 height 36
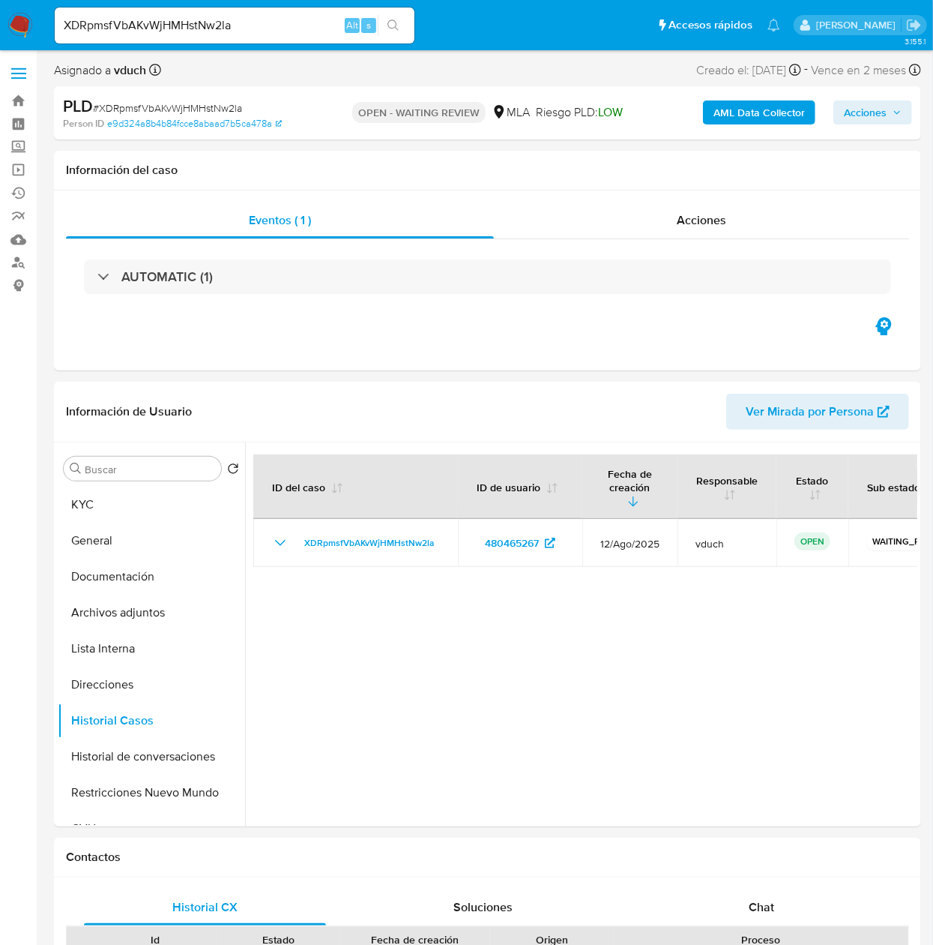
click at [301, 20] on input "XDRpmsfVbAKvWjHMHstNw2la" at bounding box center [235, 25] width 360 height 19
paste input "RBDaFRzBUU6kNmVMVirSx4lt"
type input "RBDaFRzBUU6kNmVMVirSx4lt"
click at [400, 26] on button "search-icon" at bounding box center [393, 25] width 31 height 21
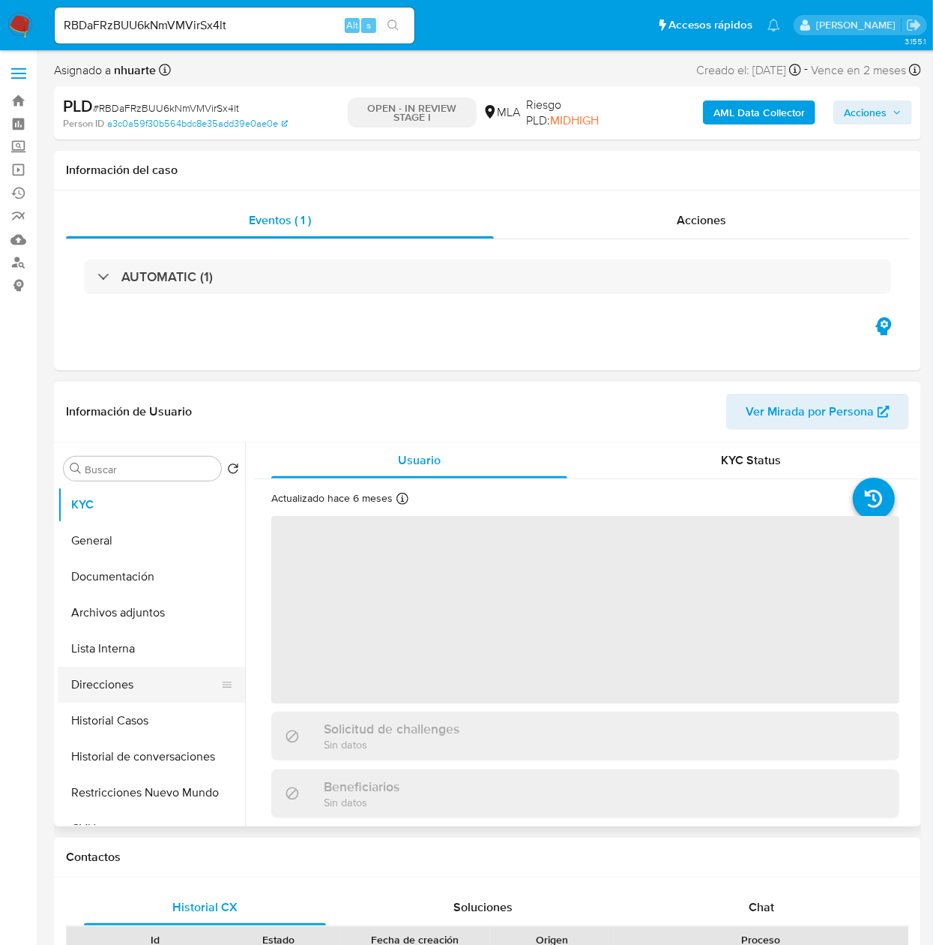
click at [126, 687] on button "Direcciones" at bounding box center [145, 684] width 175 height 36
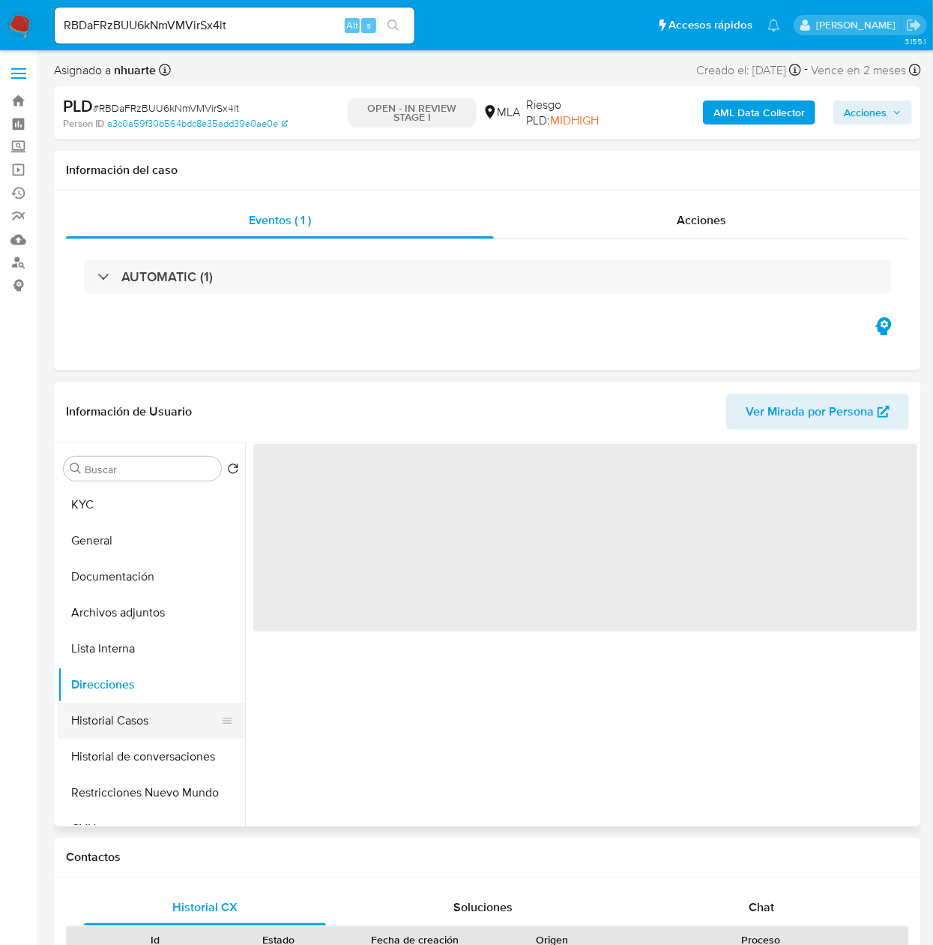
click at [148, 729] on button "Historial Casos" at bounding box center [145, 720] width 175 height 36
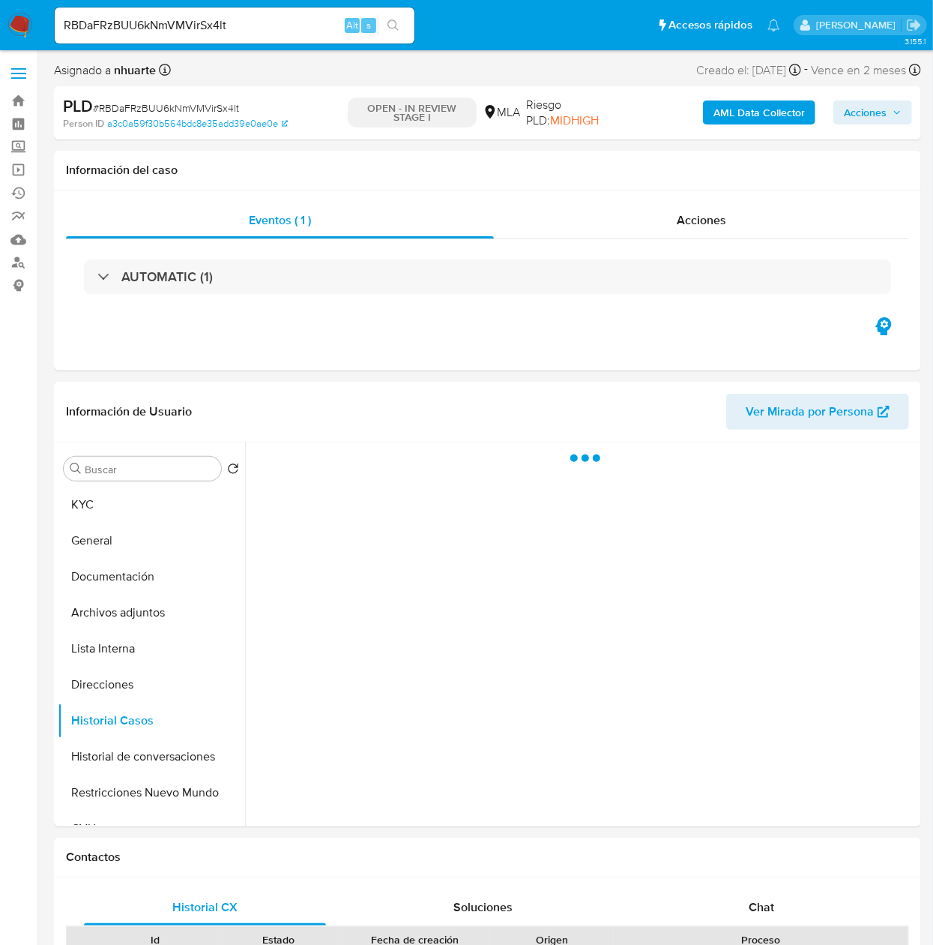
select select "10"
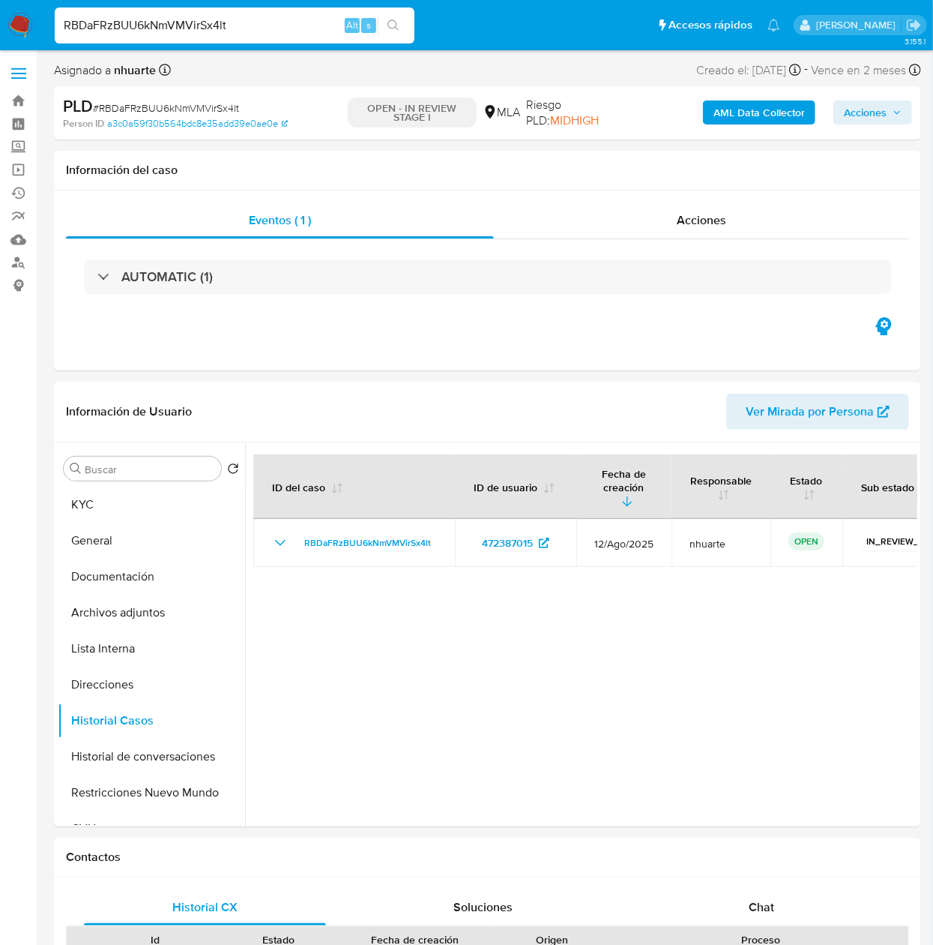
click at [235, 22] on input "RBDaFRzBUU6kNmVMVirSx4lt" at bounding box center [235, 25] width 360 height 19
paste input "HFLvgKJGsPTOA4WMGBgu3ybd"
type input "HFLvgKJGsPTOA4WMGBgu3ybd"
click at [397, 36] on div "HFLvgKJGsPTOA4WMGBgu3ybd Alt s" at bounding box center [235, 25] width 360 height 36
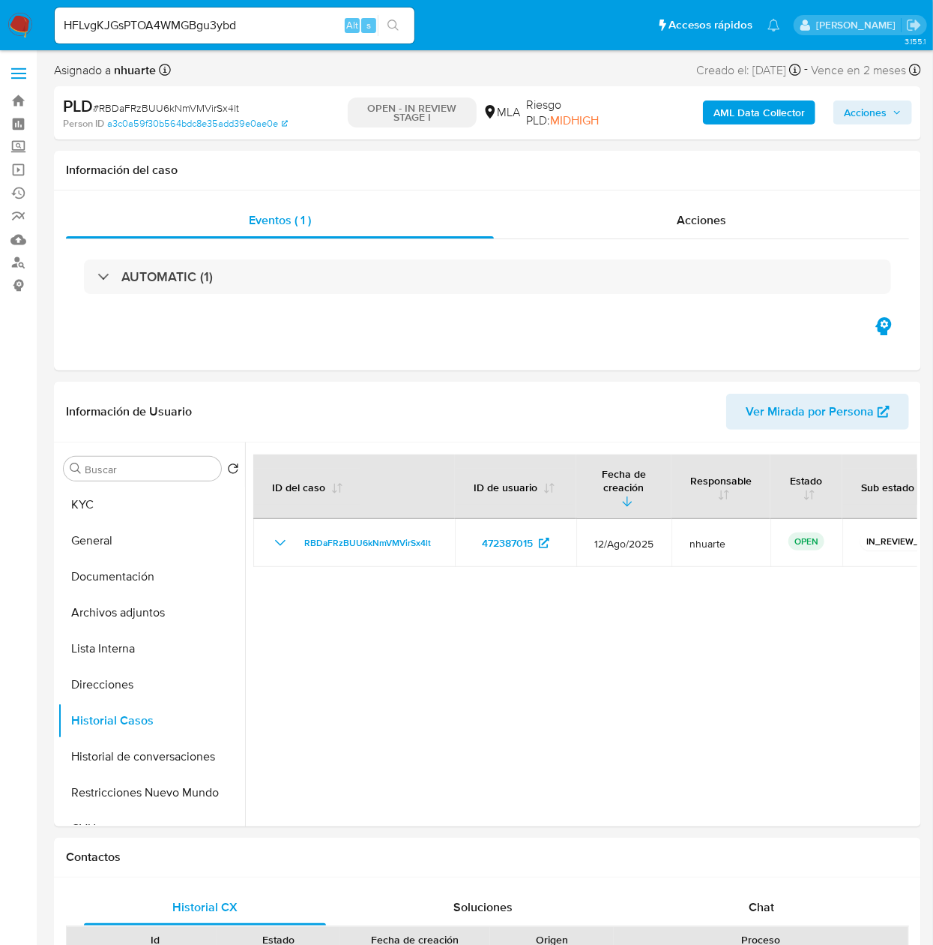
click at [396, 30] on icon "search-icon" at bounding box center [394, 25] width 12 height 12
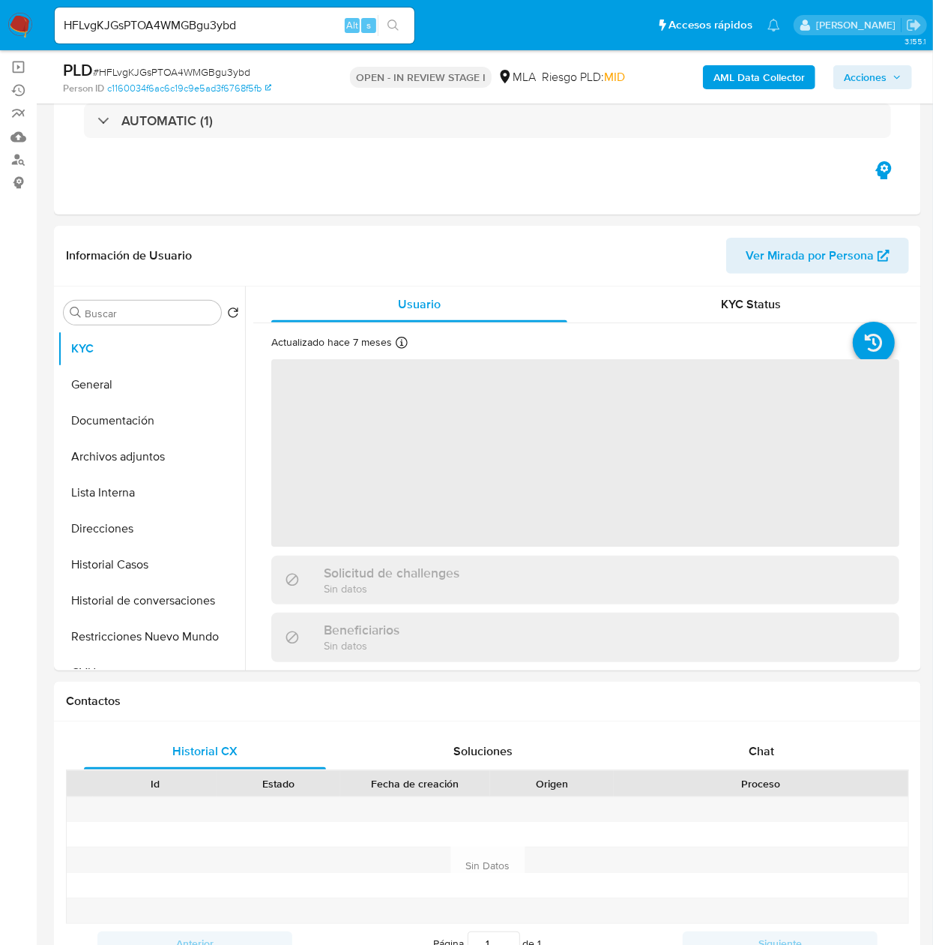
scroll to position [150, 0]
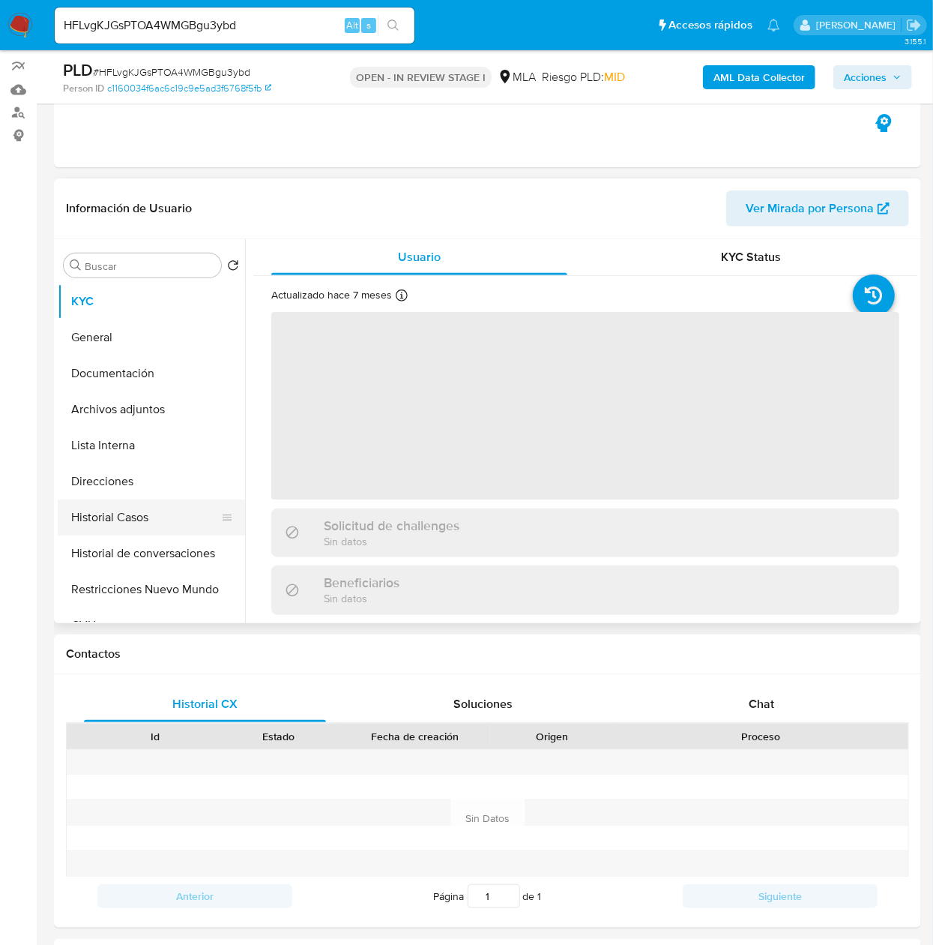
click at [147, 512] on button "Historial Casos" at bounding box center [145, 517] width 175 height 36
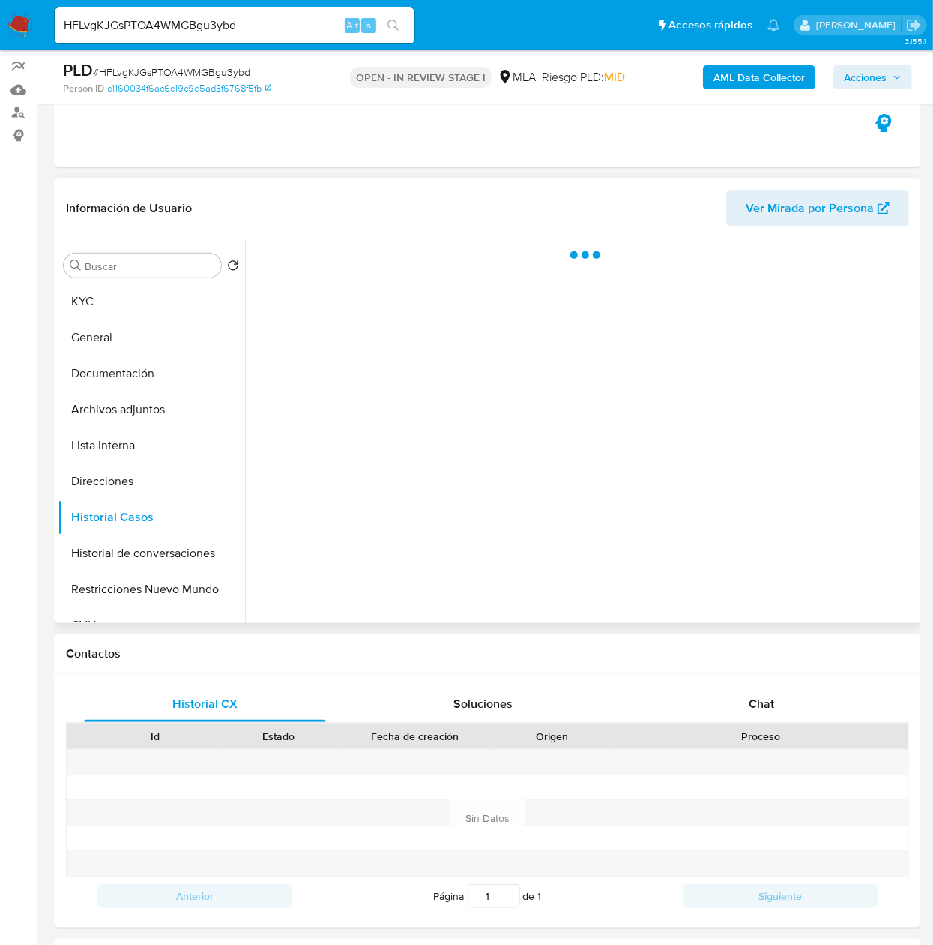
select select "10"
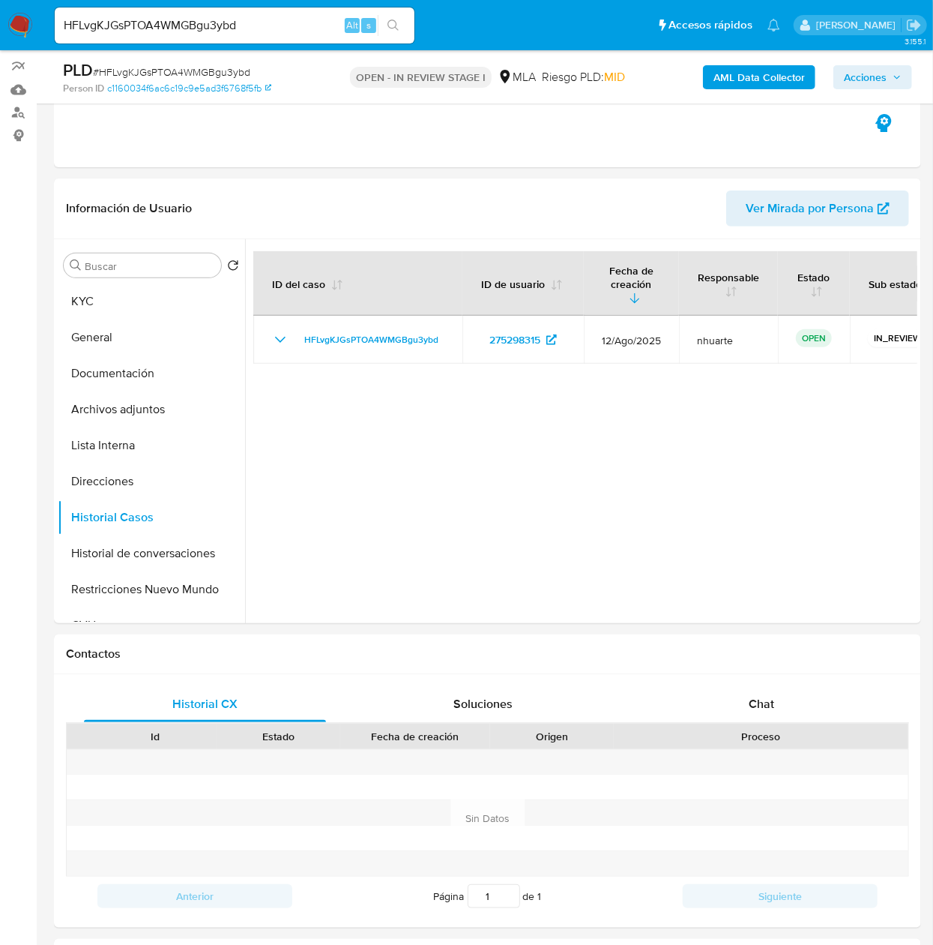
click at [253, 12] on div "HFLvgKJGsPTOA4WMGBgu3ybd Alt s" at bounding box center [235, 25] width 360 height 36
click at [253, 26] on input "HFLvgKJGsPTOA4WMGBgu3ybd" at bounding box center [235, 25] width 360 height 19
click at [289, 27] on input "HFLvgKJGsPTOA4WMGBgu3ybd" at bounding box center [235, 25] width 360 height 19
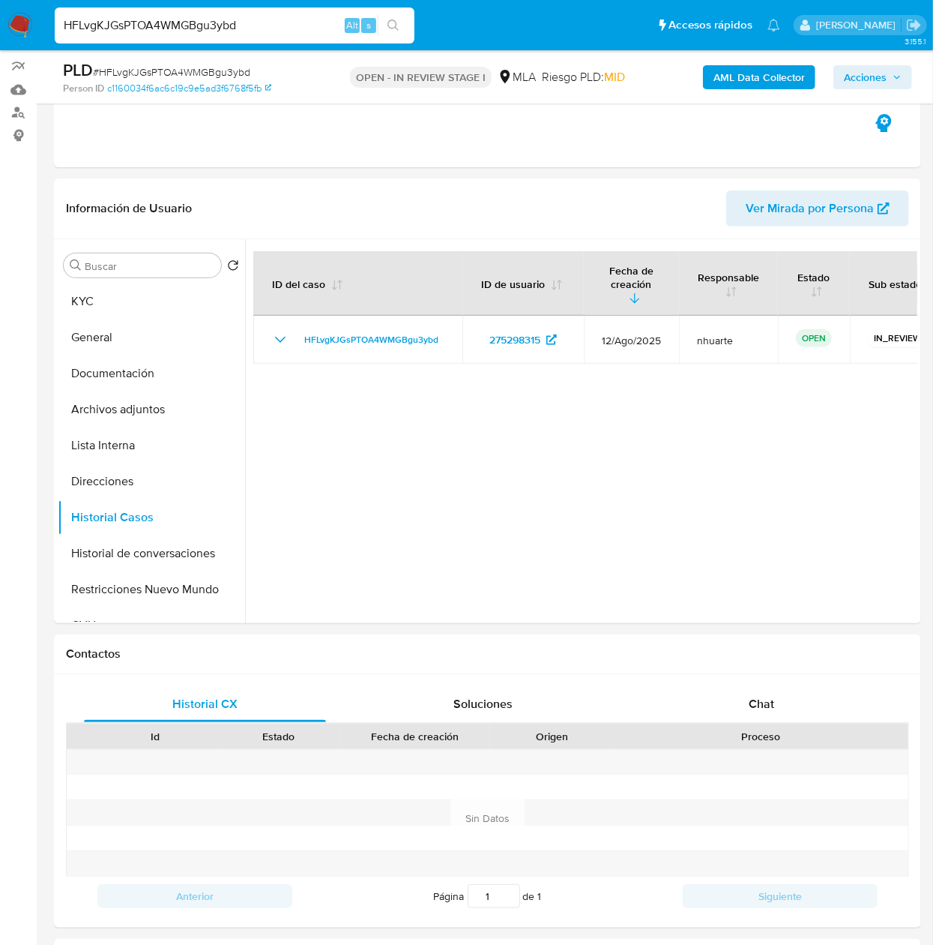
click at [289, 27] on input "HFLvgKJGsPTOA4WMGBgu3ybd" at bounding box center [235, 25] width 360 height 19
paste input "klsiz8JrjuKltqWsgmz1aMIU"
type input "klsiz8JrjuKltqWsgmz1aMIU"
click at [397, 23] on icon "search-icon" at bounding box center [394, 25] width 12 height 12
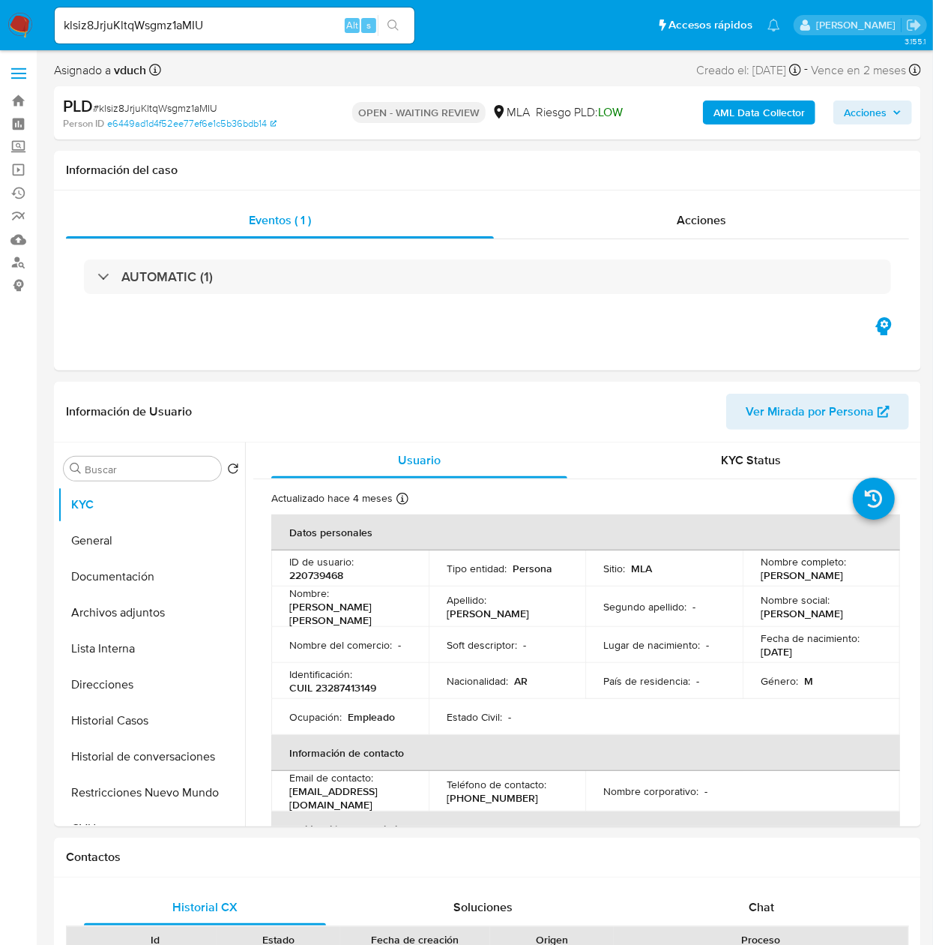
select select "10"
click at [165, 738] on button "Historial de conversaciones" at bounding box center [145, 756] width 175 height 36
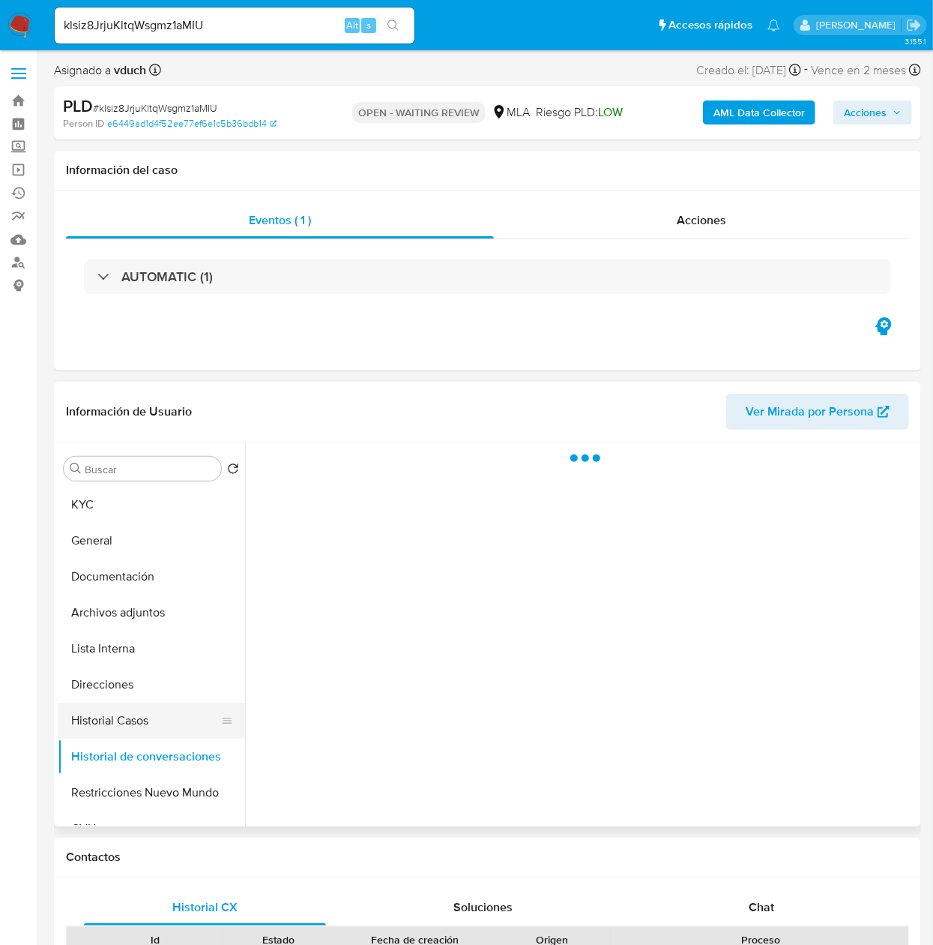
click at [165, 728] on button "Historial Casos" at bounding box center [145, 720] width 175 height 36
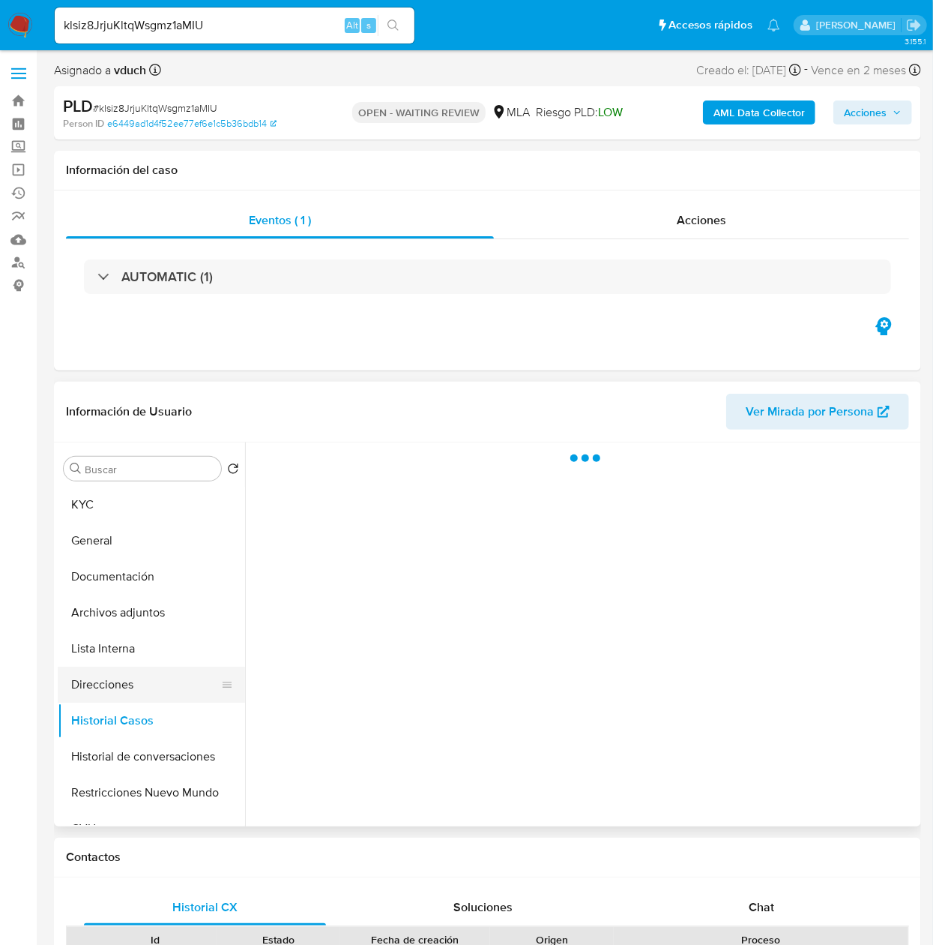
click at [159, 669] on button "Direcciones" at bounding box center [145, 684] width 175 height 36
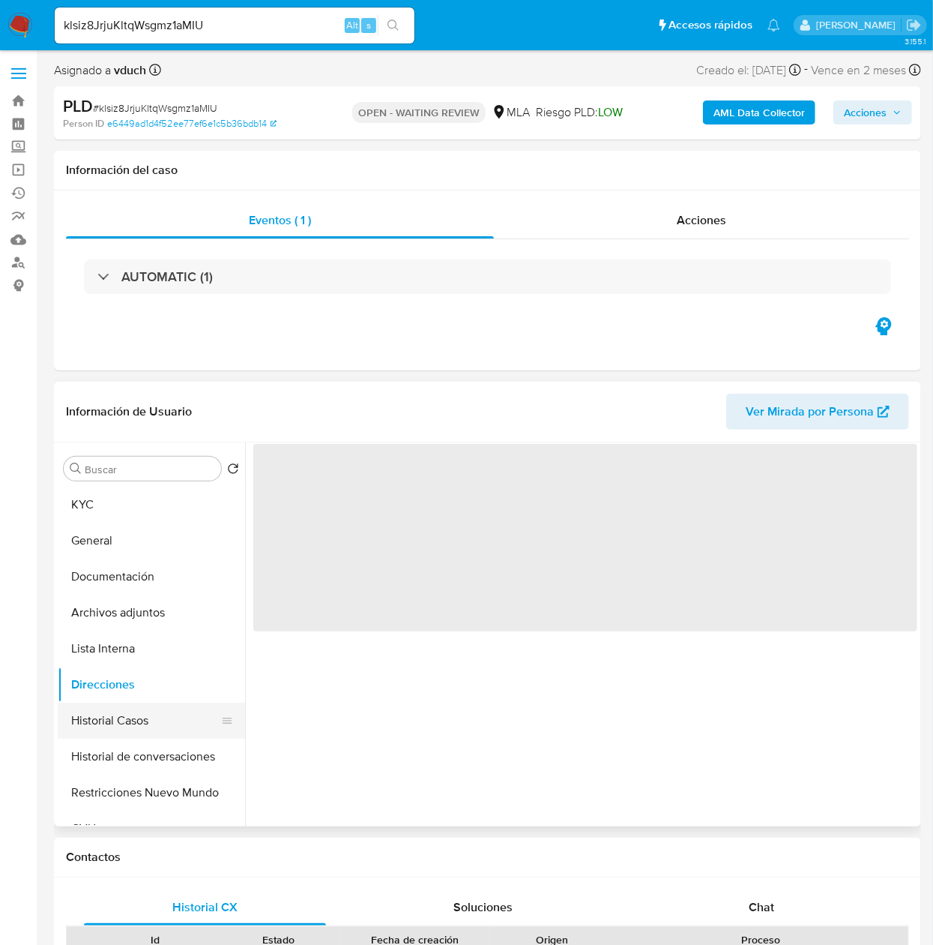
click at [159, 717] on button "Historial Casos" at bounding box center [145, 720] width 175 height 36
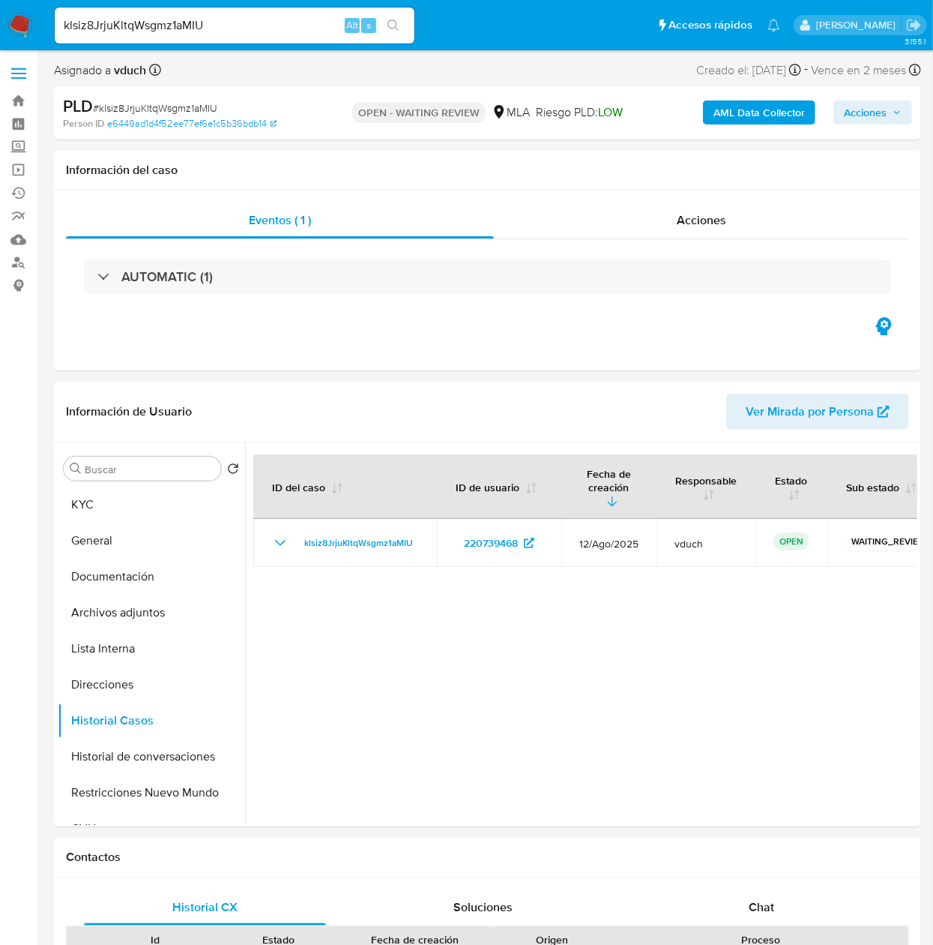
click at [226, 12] on div "klsiz8JrjuKltqWsgmz1aMIU Alt s" at bounding box center [235, 25] width 360 height 36
click at [226, 16] on input "klsiz8JrjuKltqWsgmz1aMIU" at bounding box center [235, 25] width 360 height 19
paste input "epuXJcoI0COUip9Vkaf5BIOr"
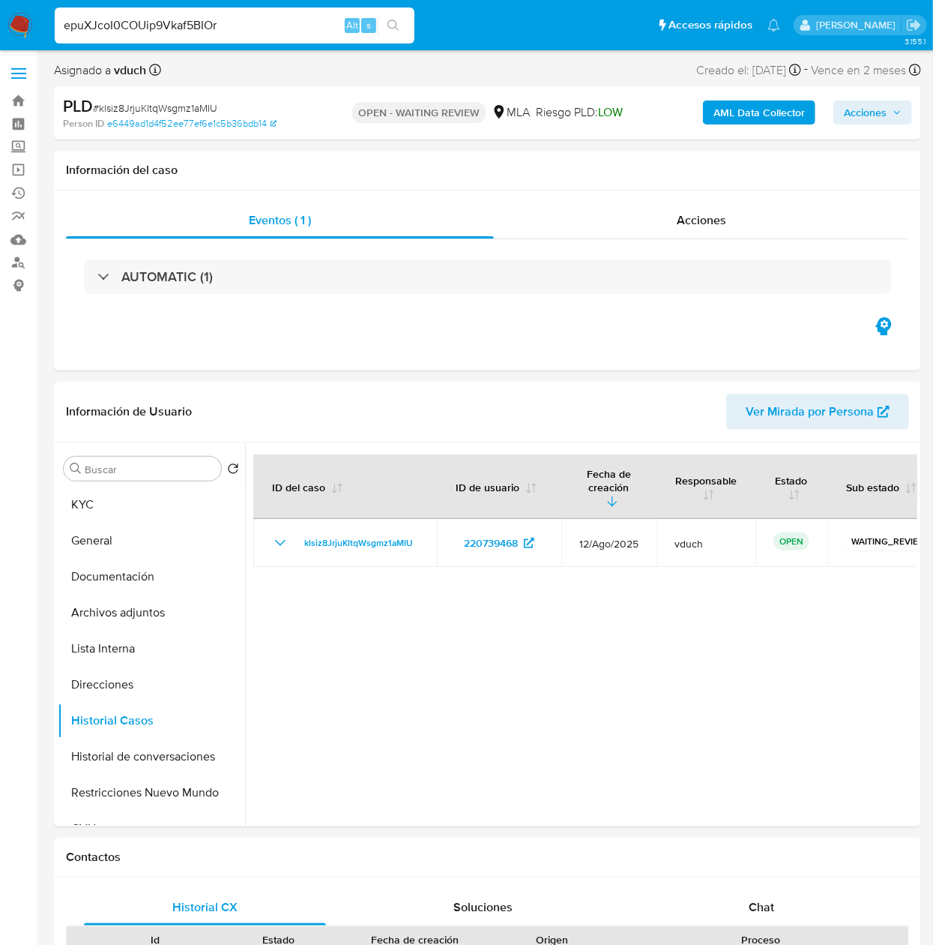
click at [409, 26] on input "epuXJcoI0COUip9Vkaf5BIOr" at bounding box center [235, 25] width 360 height 19
type input "epuXJcoI0COUip9Vkaf5BIOr"
click at [400, 30] on button "search-icon" at bounding box center [393, 25] width 31 height 21
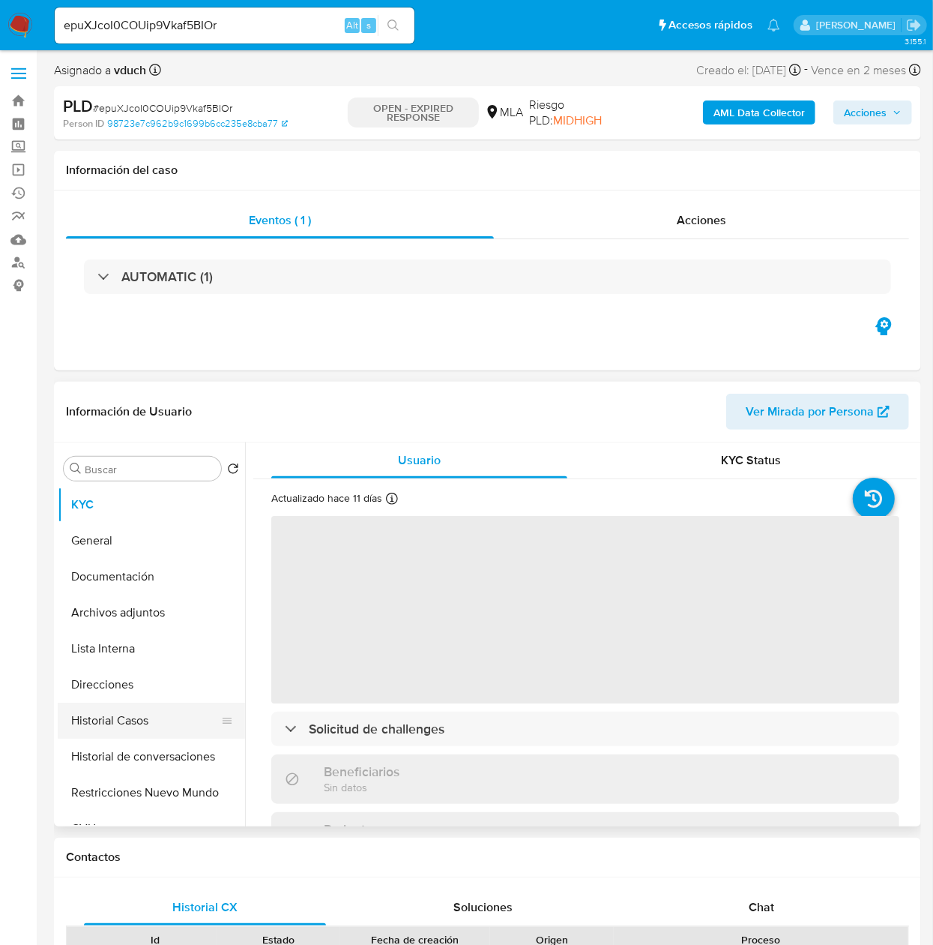
click at [151, 715] on button "Historial Casos" at bounding box center [145, 720] width 175 height 36
select select "10"
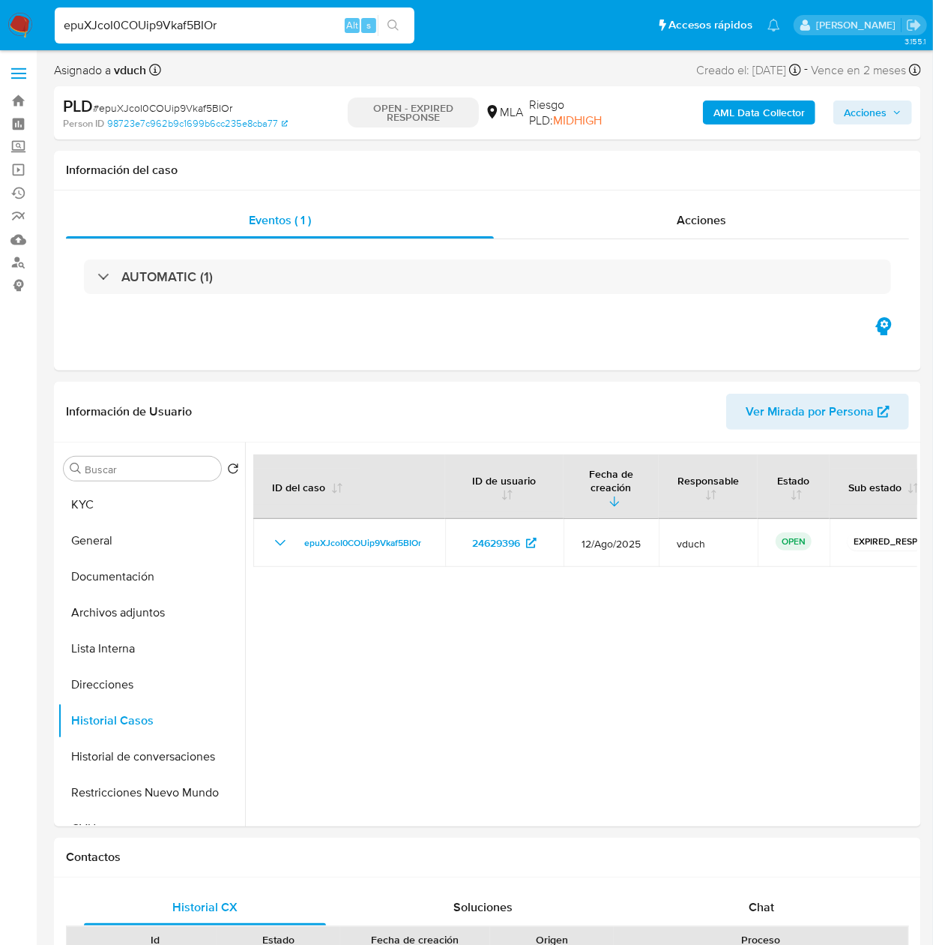
click at [259, 27] on input "epuXJcoI0COUip9Vkaf5BIOr" at bounding box center [235, 25] width 360 height 19
paste input "Uk6KhlR7sf6PwHNKE9OW4O15"
type input "Uk6KhlR7sf6PwHNKE9OW4O15"
click at [393, 27] on icon "search-icon" at bounding box center [393, 24] width 11 height 11
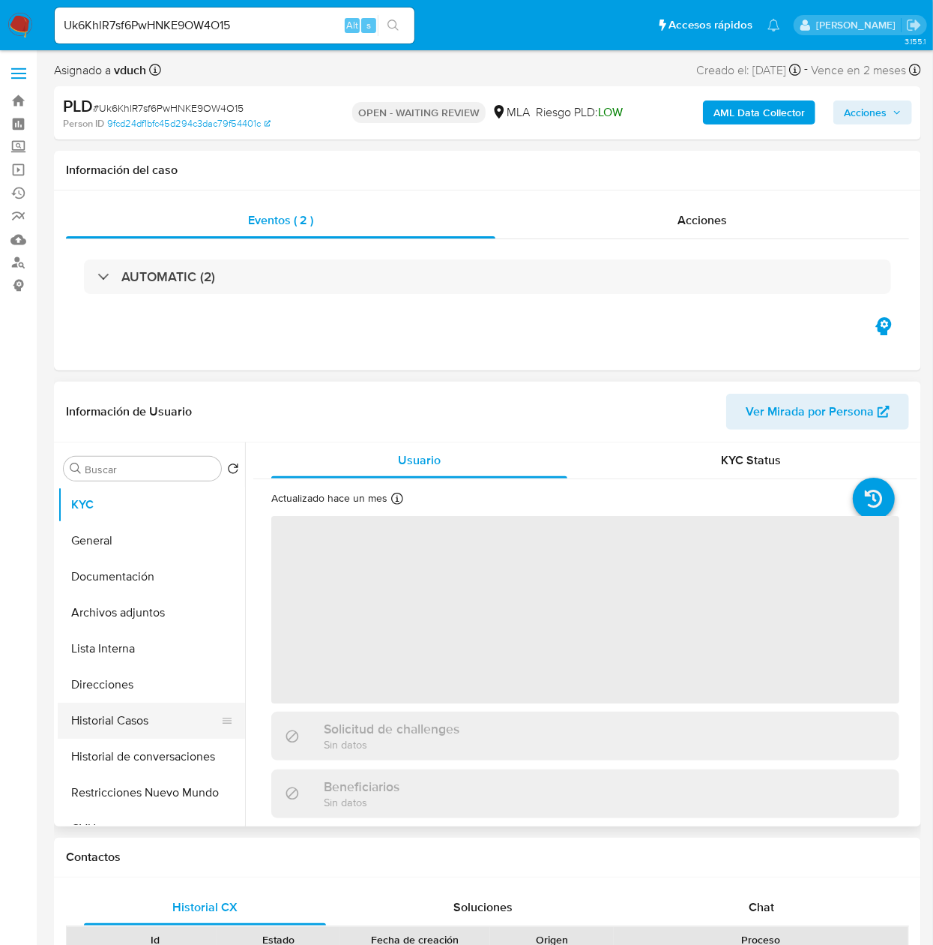
click at [124, 719] on button "Historial Casos" at bounding box center [145, 720] width 175 height 36
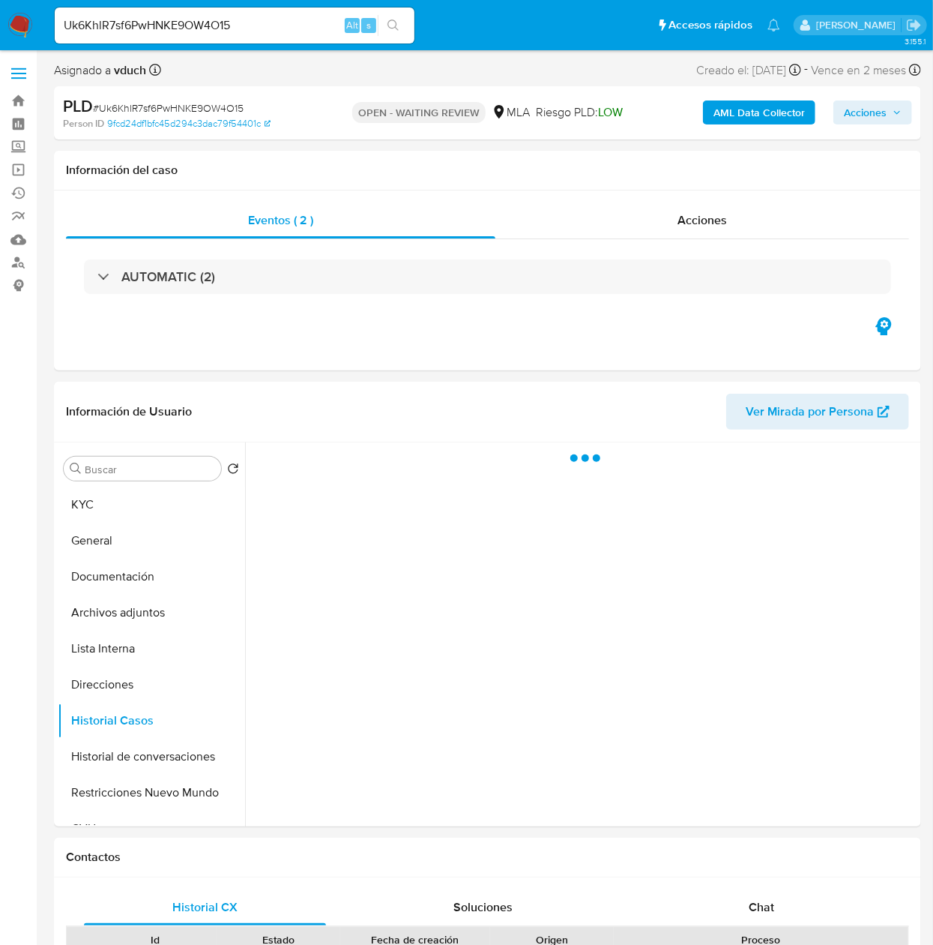
select select "10"
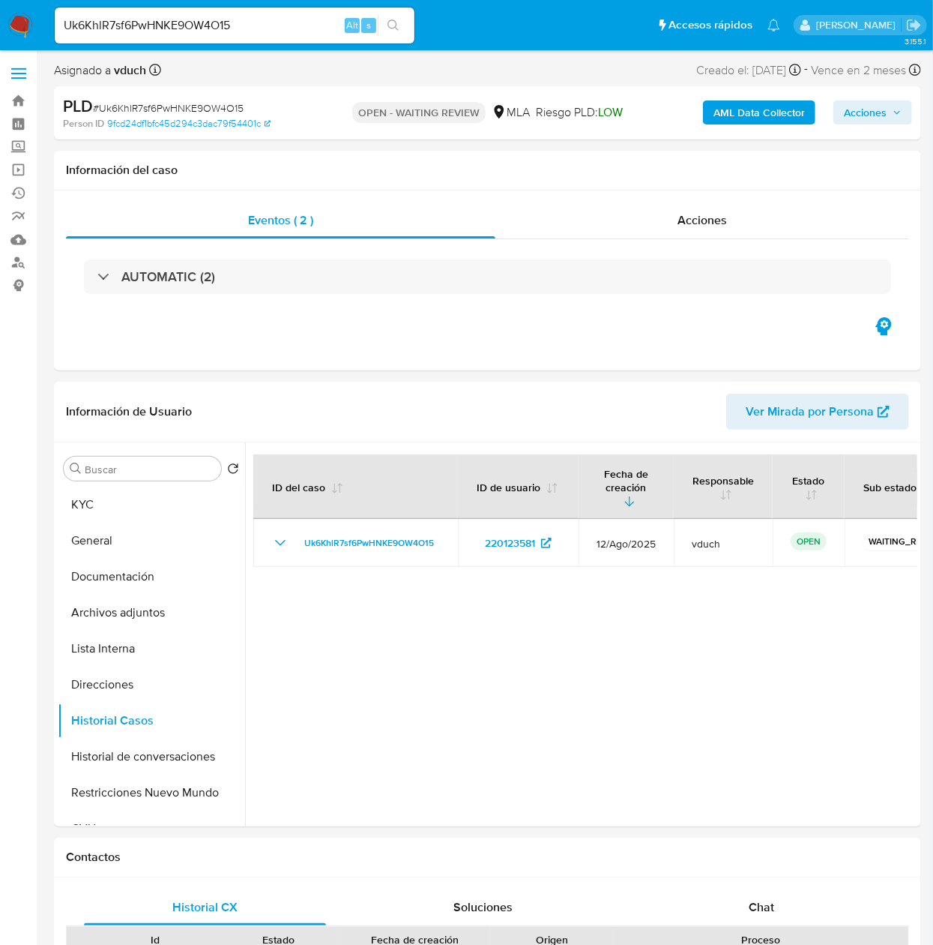
click at [270, 31] on input "Uk6KhlR7sf6PwHNKE9OW4O15" at bounding box center [235, 25] width 360 height 19
paste input "jSaBnIomQ5zfBfOPxxlWncon"
type input "jSaBnIomQ5zfBfOPxxlWncon"
click at [408, 26] on button "search-icon" at bounding box center [393, 25] width 31 height 21
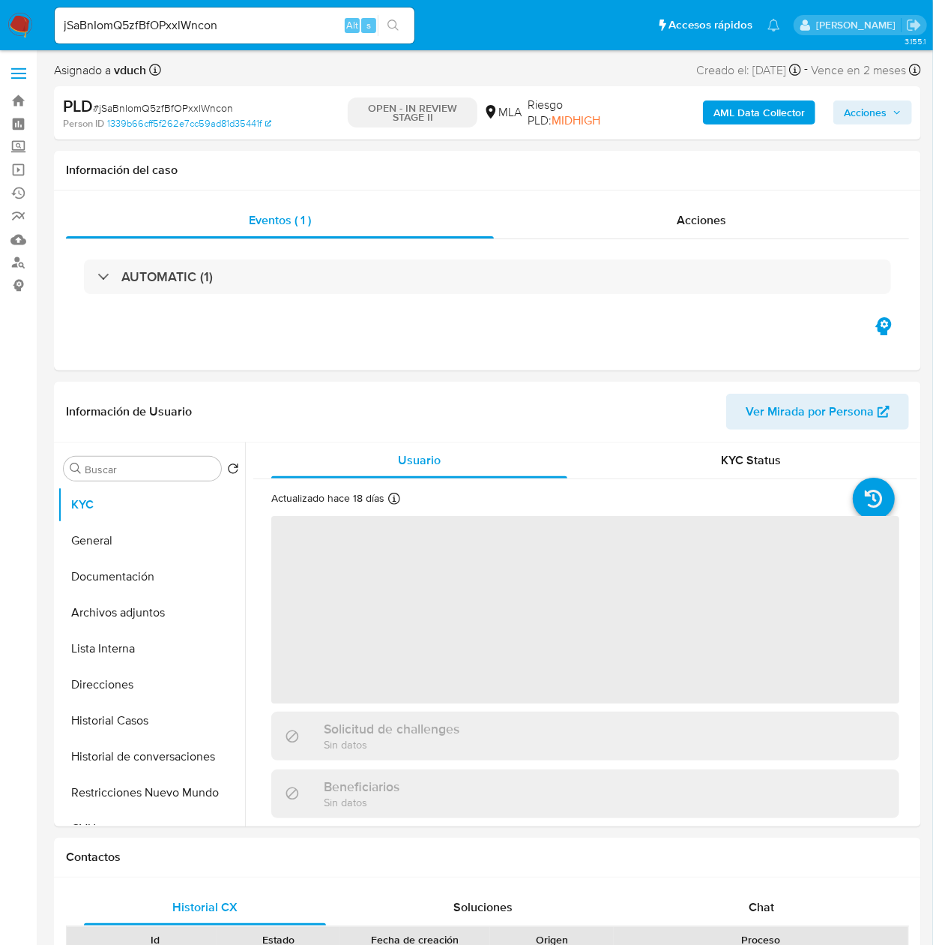
select select "10"
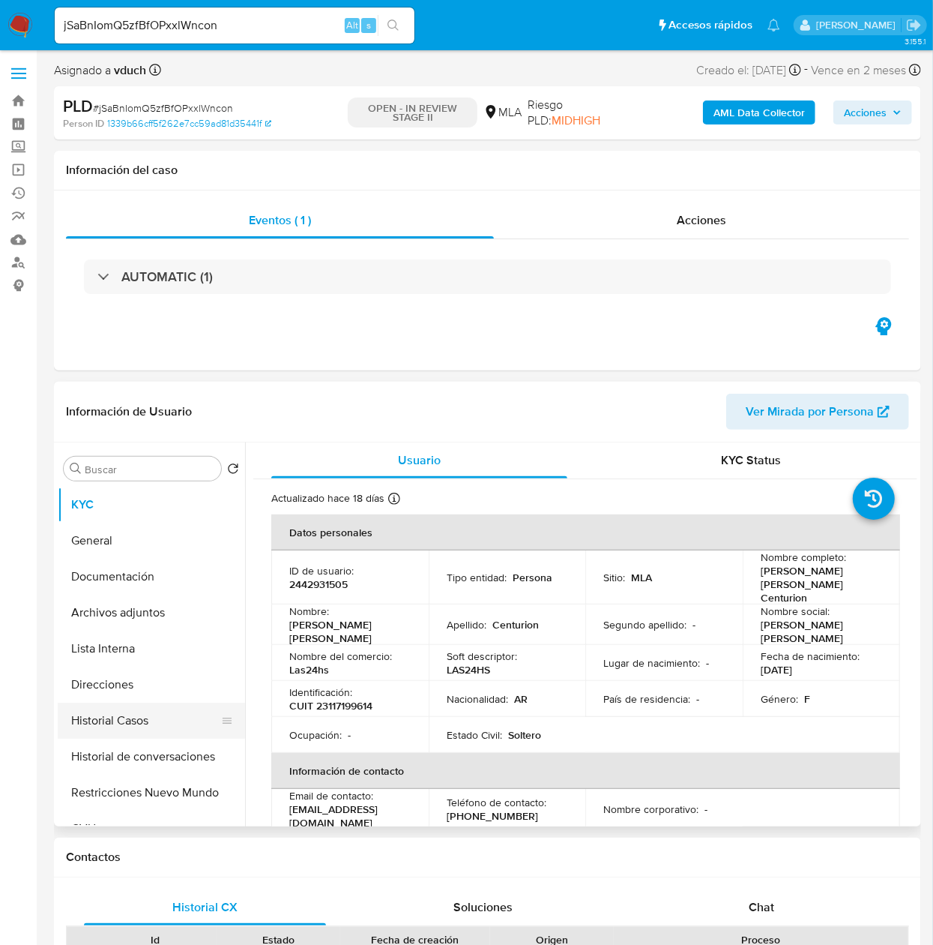
click at [124, 709] on button "Historial Casos" at bounding box center [145, 720] width 175 height 36
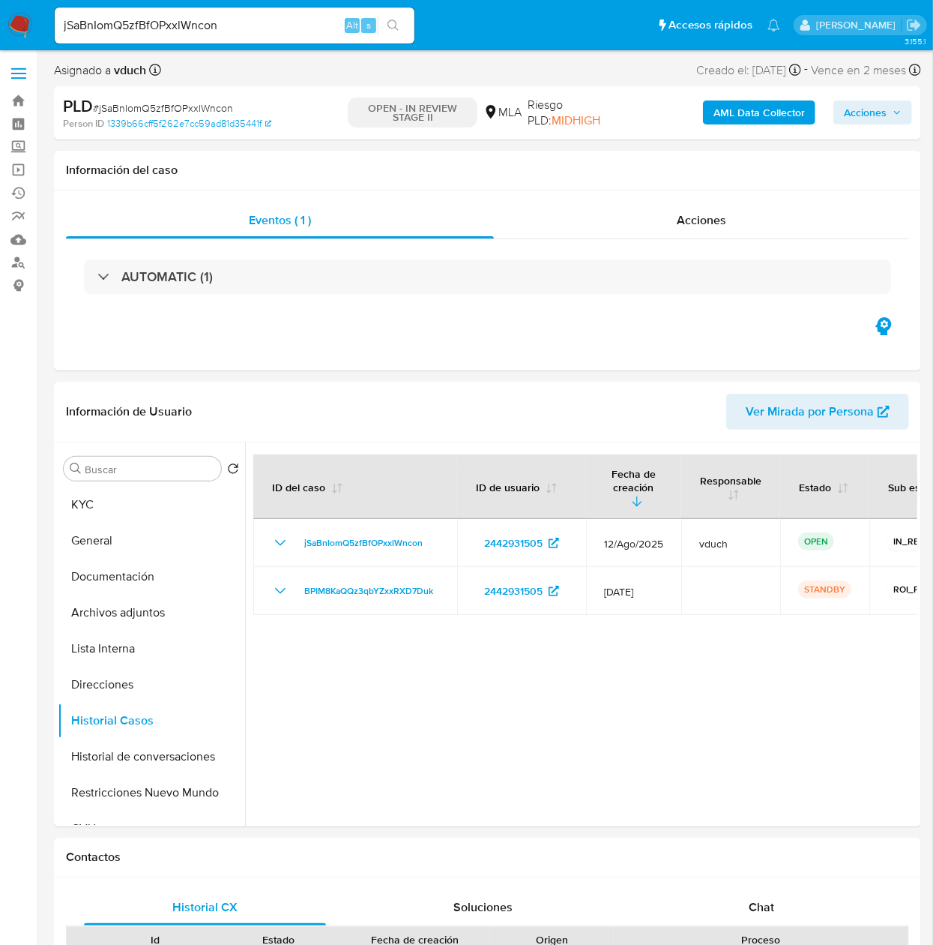
click at [286, 26] on input "jSaBnIomQ5zfBfOPxxlWncon" at bounding box center [235, 25] width 360 height 19
paste input "RshUWBrLr1j24vz01pLCfTKN"
type input "RshUWBrLr1j24vz01pLCfTKN"
click at [408, 23] on button "search-icon" at bounding box center [393, 25] width 31 height 21
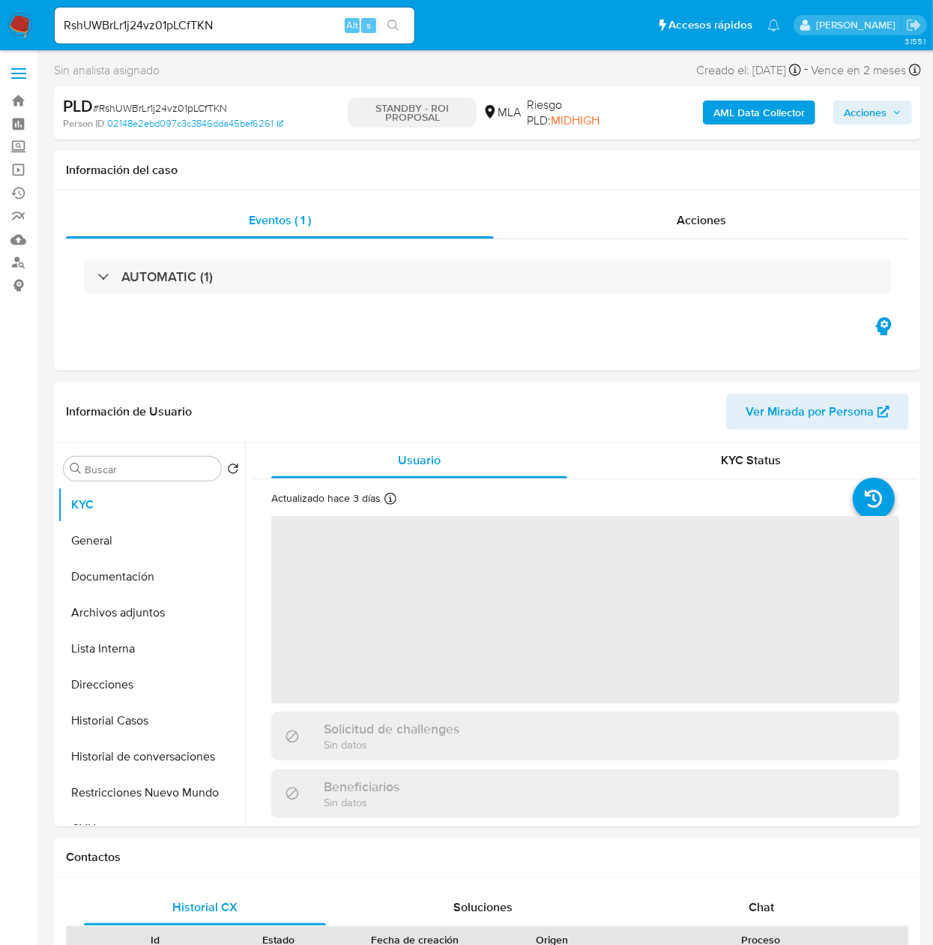
select select "10"
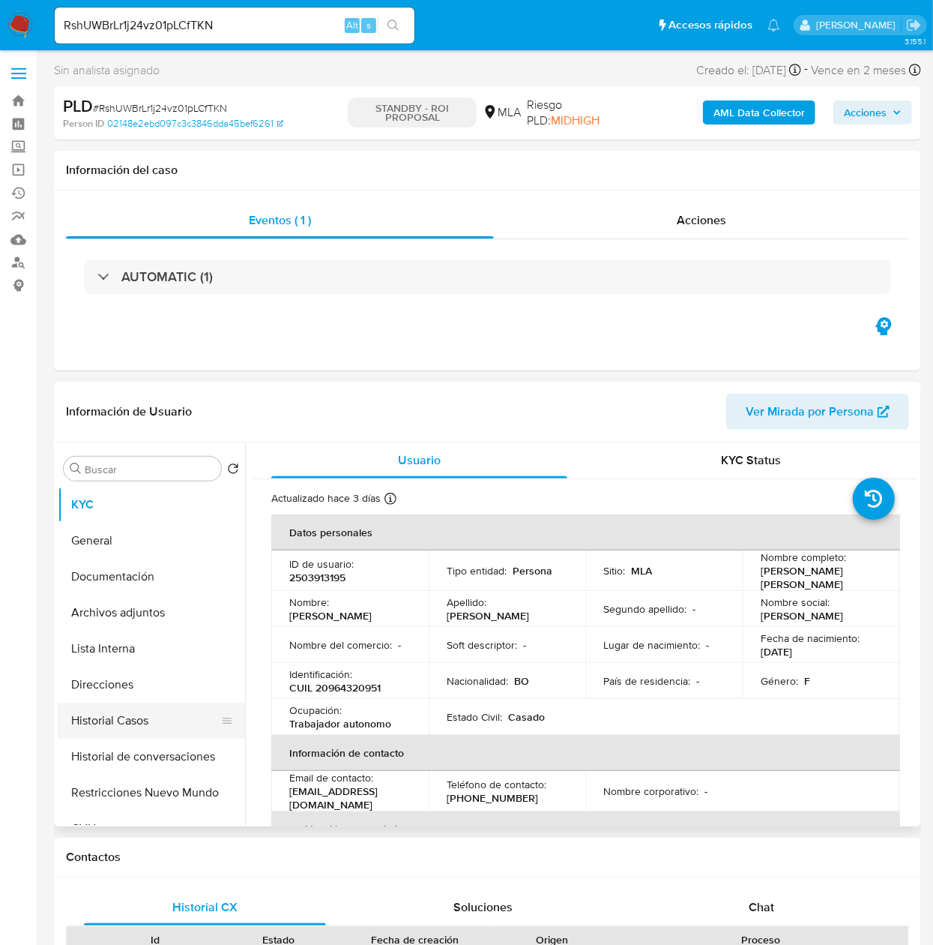
click at [106, 712] on button "Historial Casos" at bounding box center [145, 720] width 175 height 36
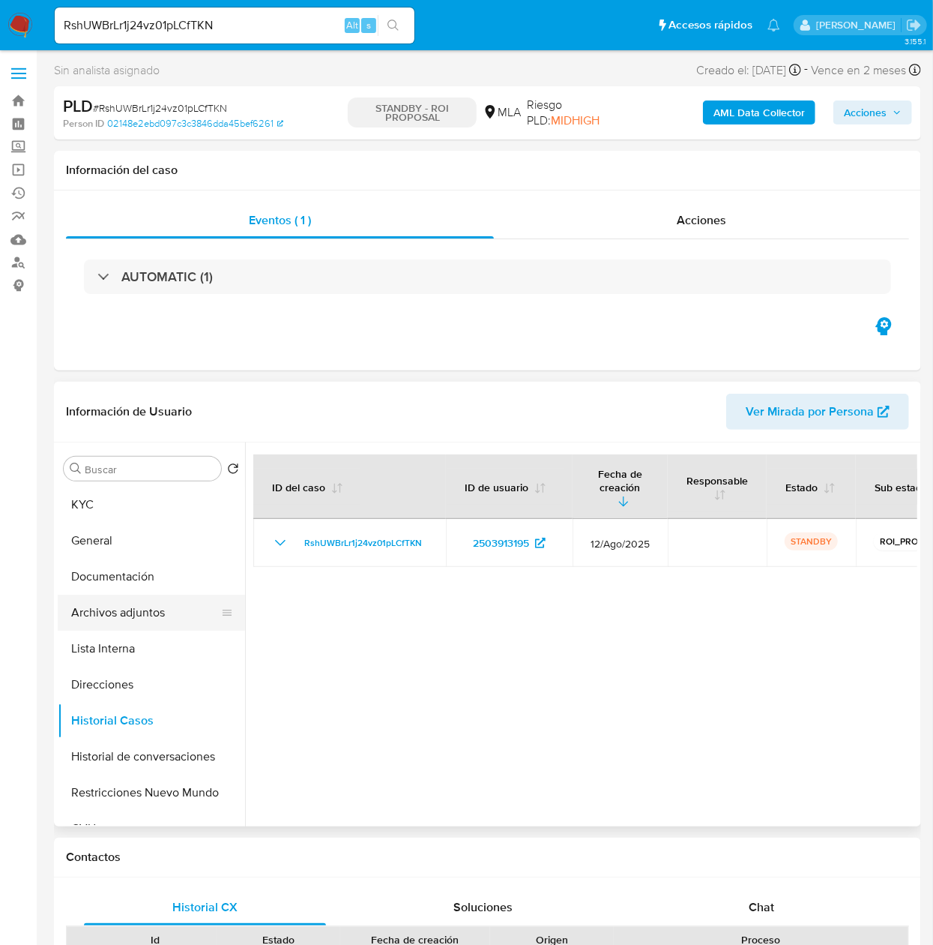
click at [178, 603] on button "Archivos adjuntos" at bounding box center [145, 612] width 175 height 36
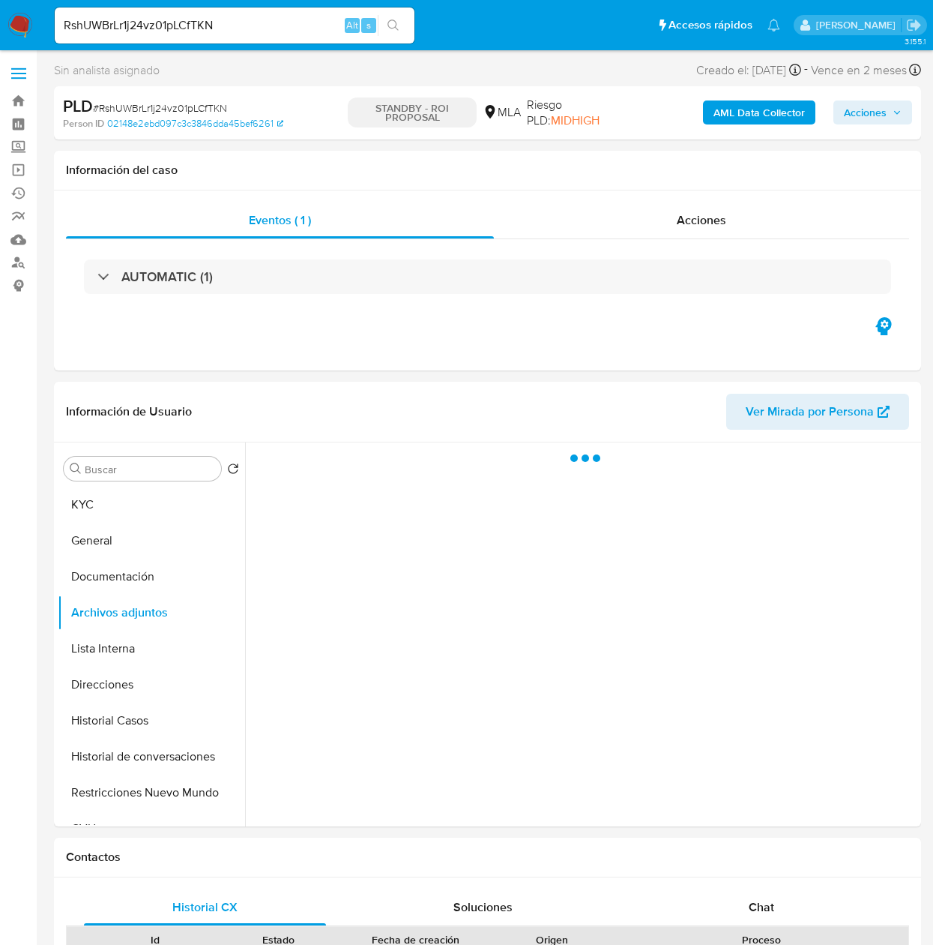
select select "10"
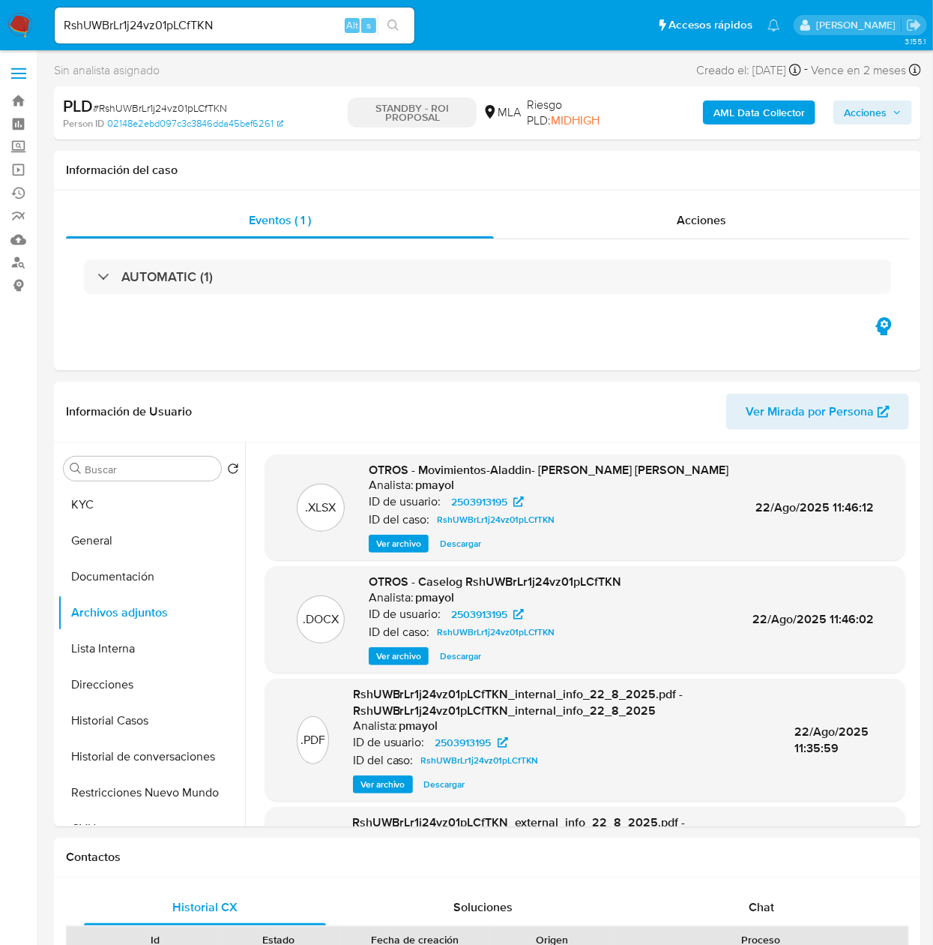
click at [234, 19] on input "RshUWBrLr1j24vz01pLCfTKN" at bounding box center [235, 25] width 360 height 19
paste input "CDXIfxkb8k9OjgT2FcKgnIt1"
type input "CDXIfxkb8k9OjgT2FcKgnIt1"
click at [390, 17] on button "search-icon" at bounding box center [393, 25] width 31 height 21
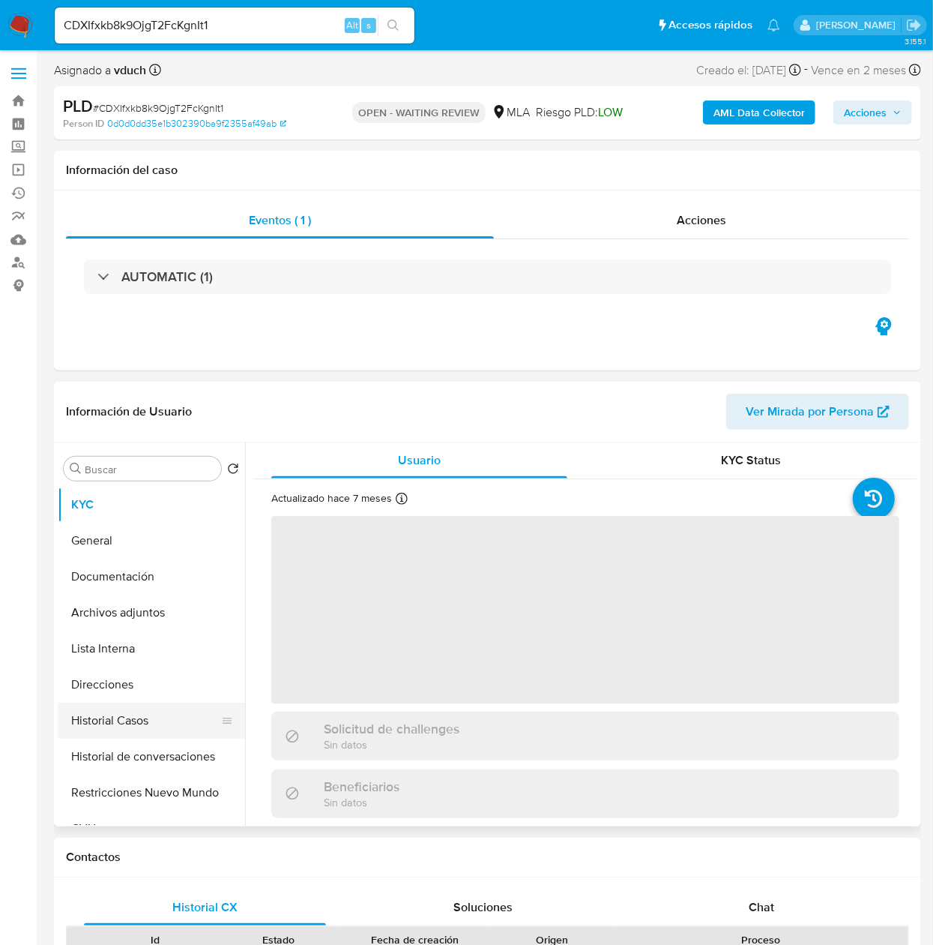
click at [84, 712] on button "Historial Casos" at bounding box center [145, 720] width 175 height 36
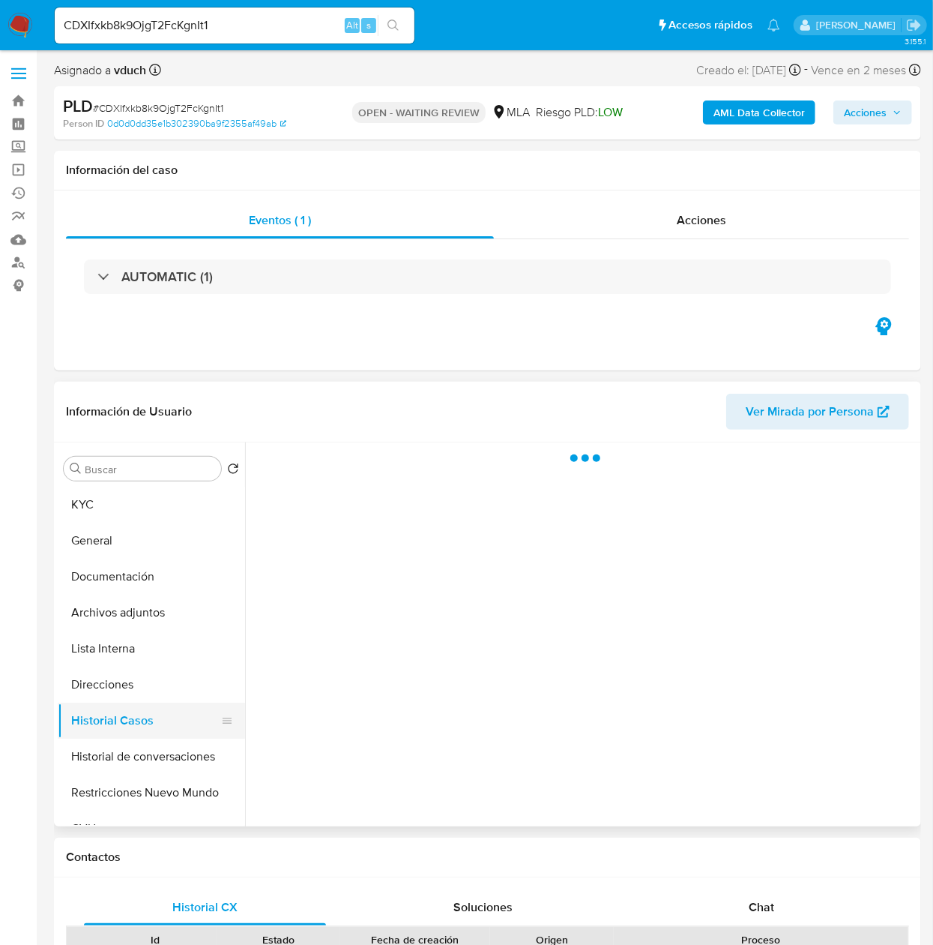
select select "10"
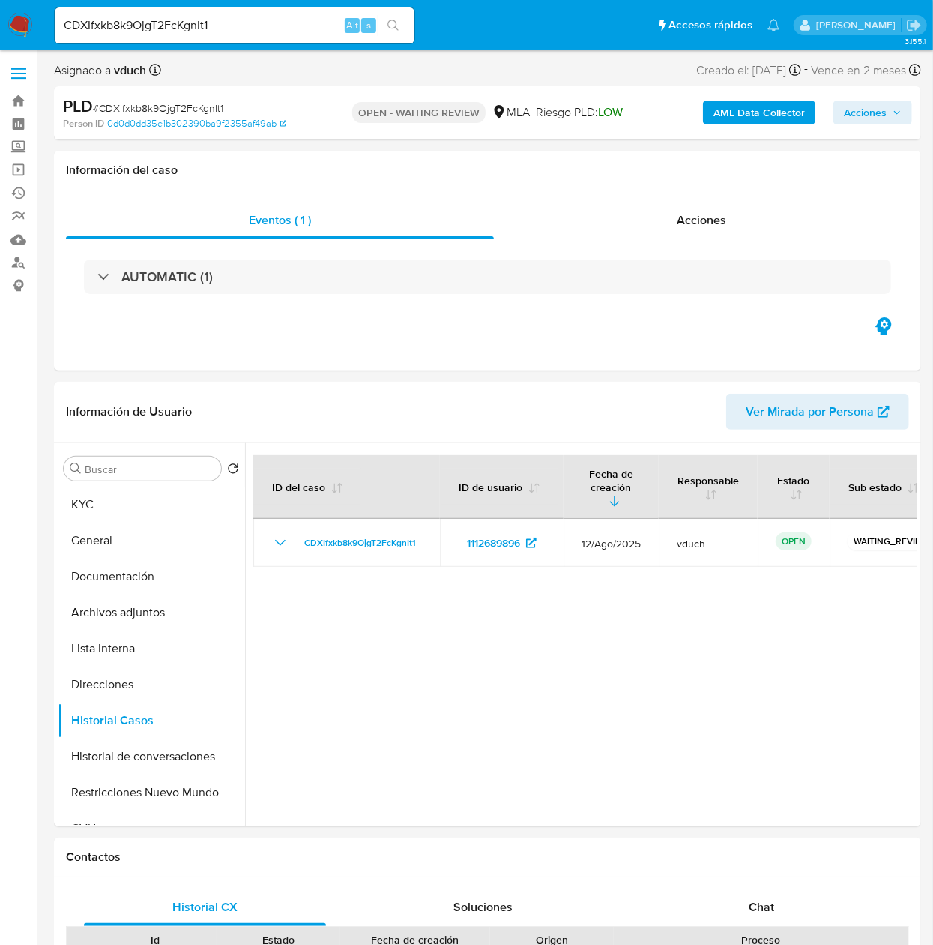
click at [279, 24] on input "CDXIfxkb8k9OjgT2FcKgnIt1" at bounding box center [235, 25] width 360 height 19
paste input "kg9qKYEBBIetbPf4hK5GpLDZ"
type input "kg9qKYEBBIetbPf4hK5GpLDZ"
click at [408, 29] on button "search-icon" at bounding box center [393, 25] width 31 height 21
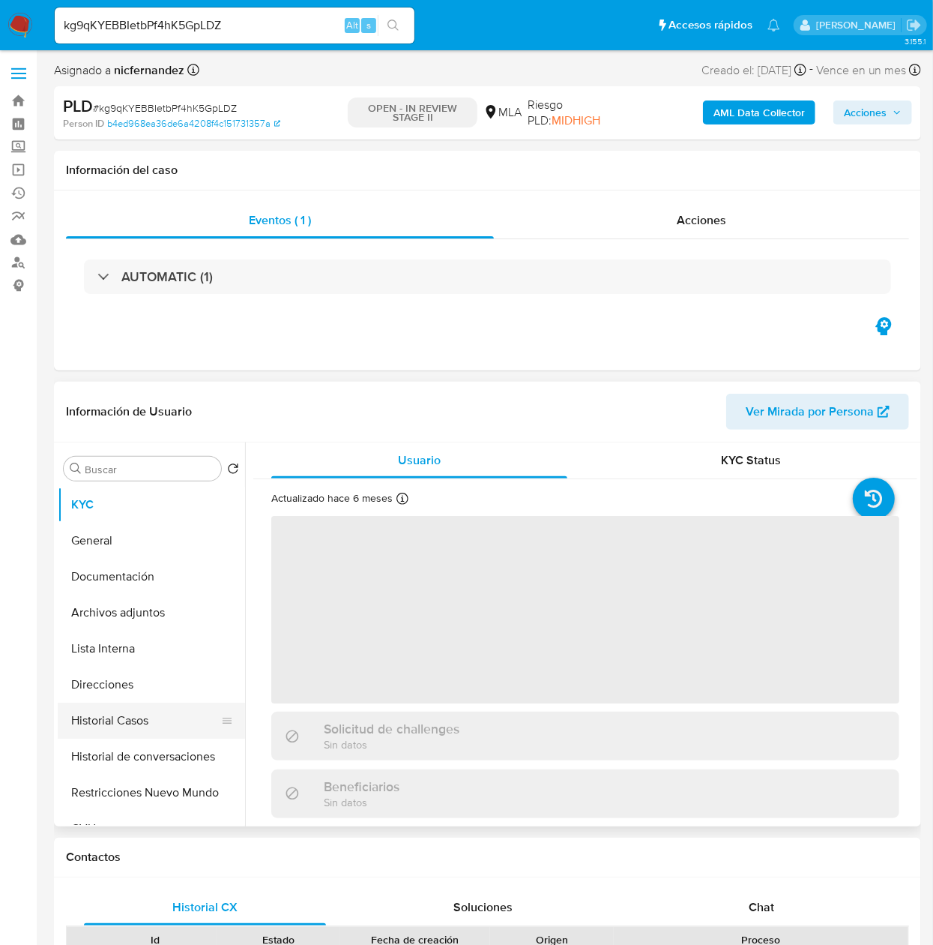
click at [133, 783] on button "Restricciones Nuevo Mundo" at bounding box center [151, 792] width 187 height 36
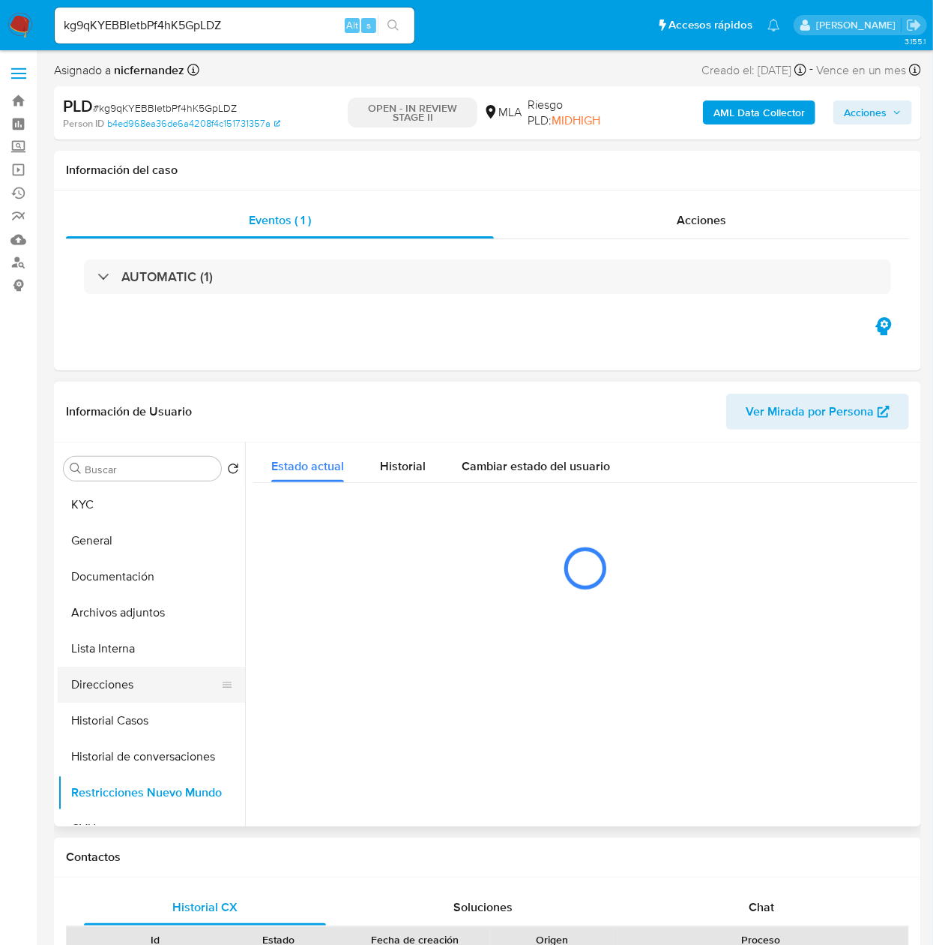
click at [138, 686] on button "Direcciones" at bounding box center [145, 684] width 175 height 36
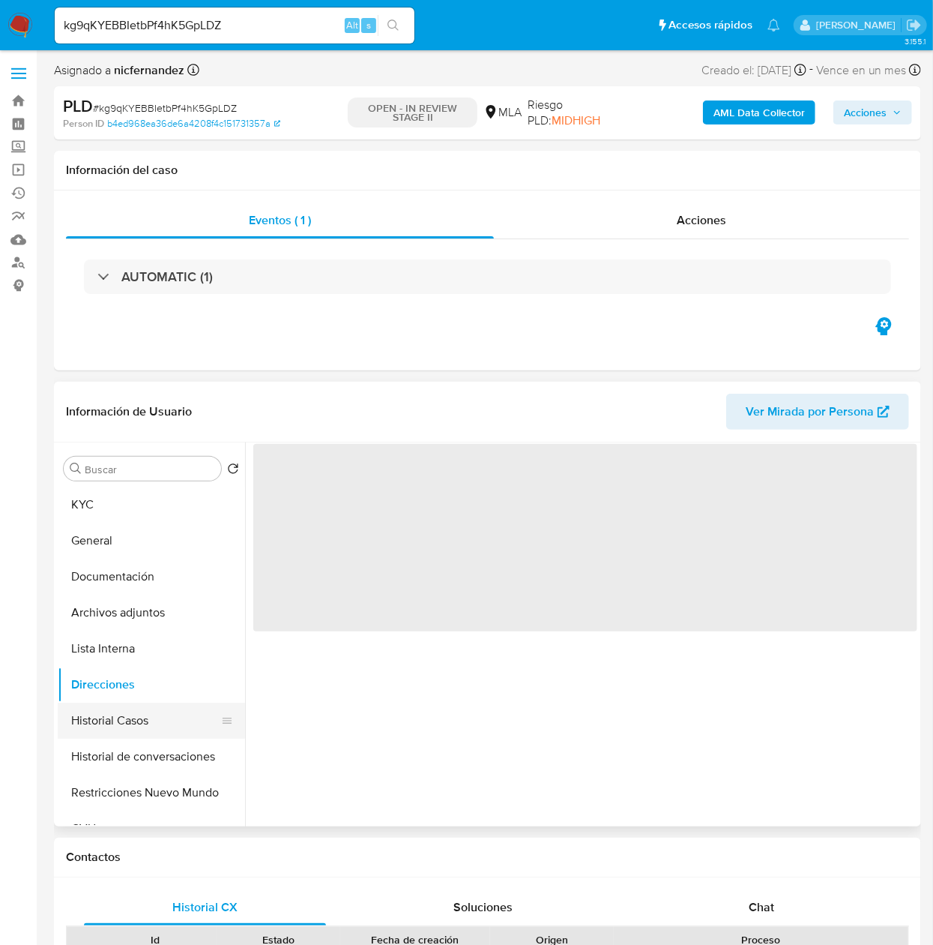
click at [130, 709] on button "Historial Casos" at bounding box center [145, 720] width 175 height 36
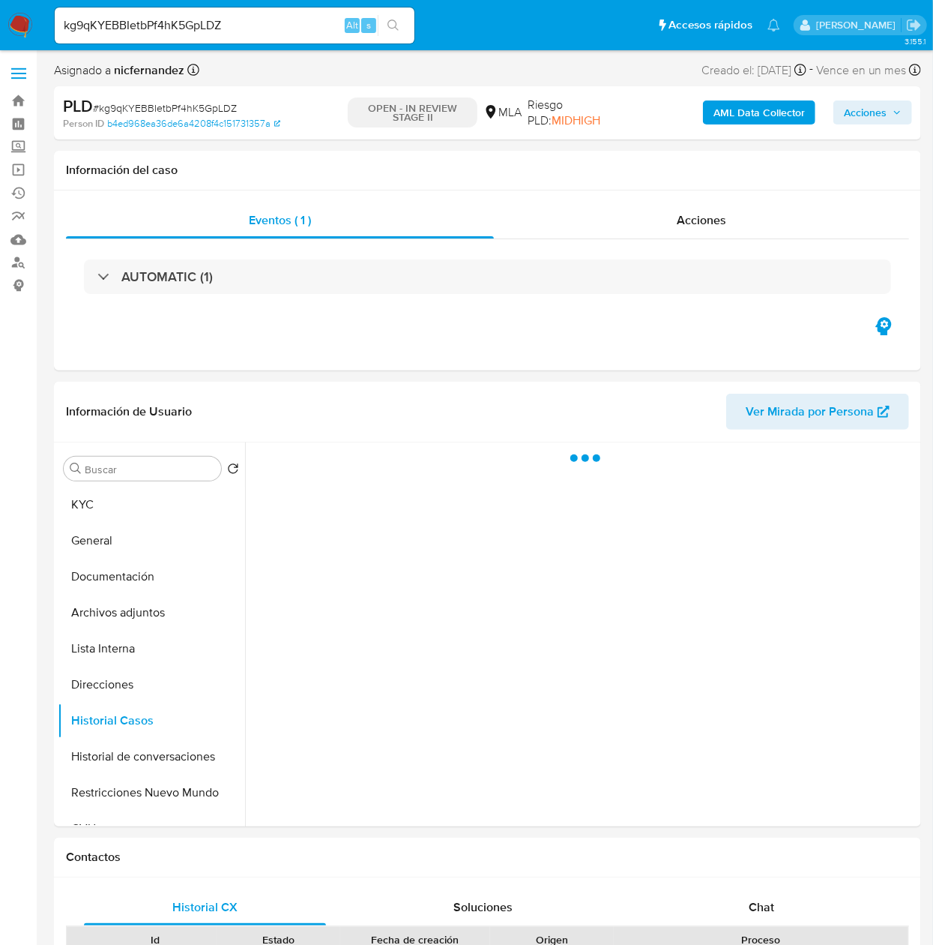
select select "10"
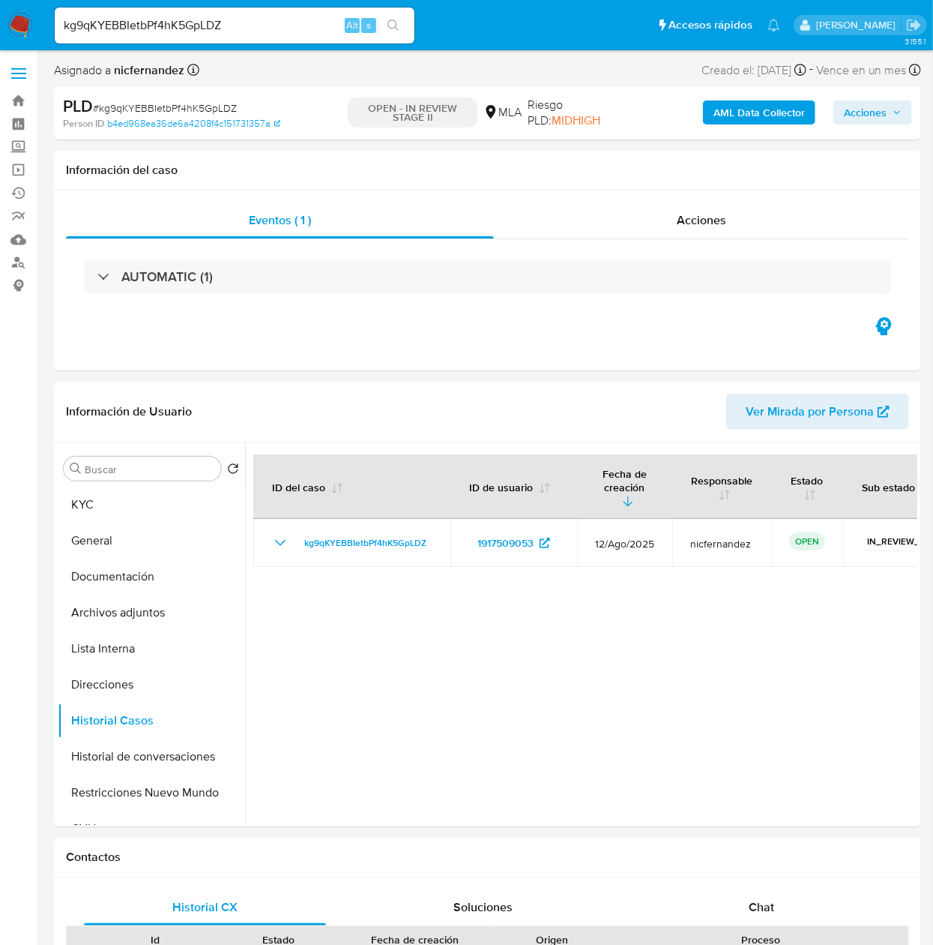
click at [276, 24] on input "kg9qKYEBBIetbPf4hK5GpLDZ" at bounding box center [235, 25] width 360 height 19
paste input "MI8HnnlaIVUSrgVDlXH2l3f"
type input "MI8HnnlaIVUSrgVDlXH2l3fZ"
click at [432, 26] on ul "Pausado Ver notificaciones MI8HnnlaIVUSrgVDlXH2l3fZ Alt s Accesos rápidos Presi…" at bounding box center [417, 24] width 741 height 37
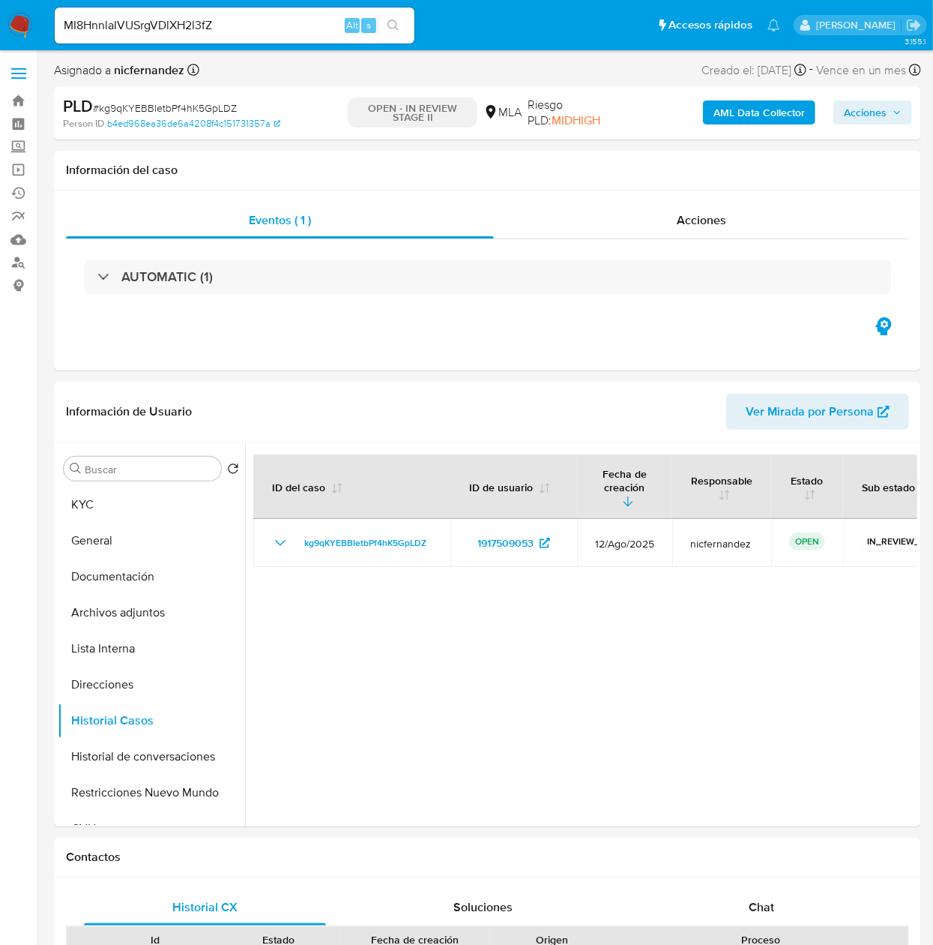
click at [406, 35] on button "search-icon" at bounding box center [393, 25] width 31 height 21
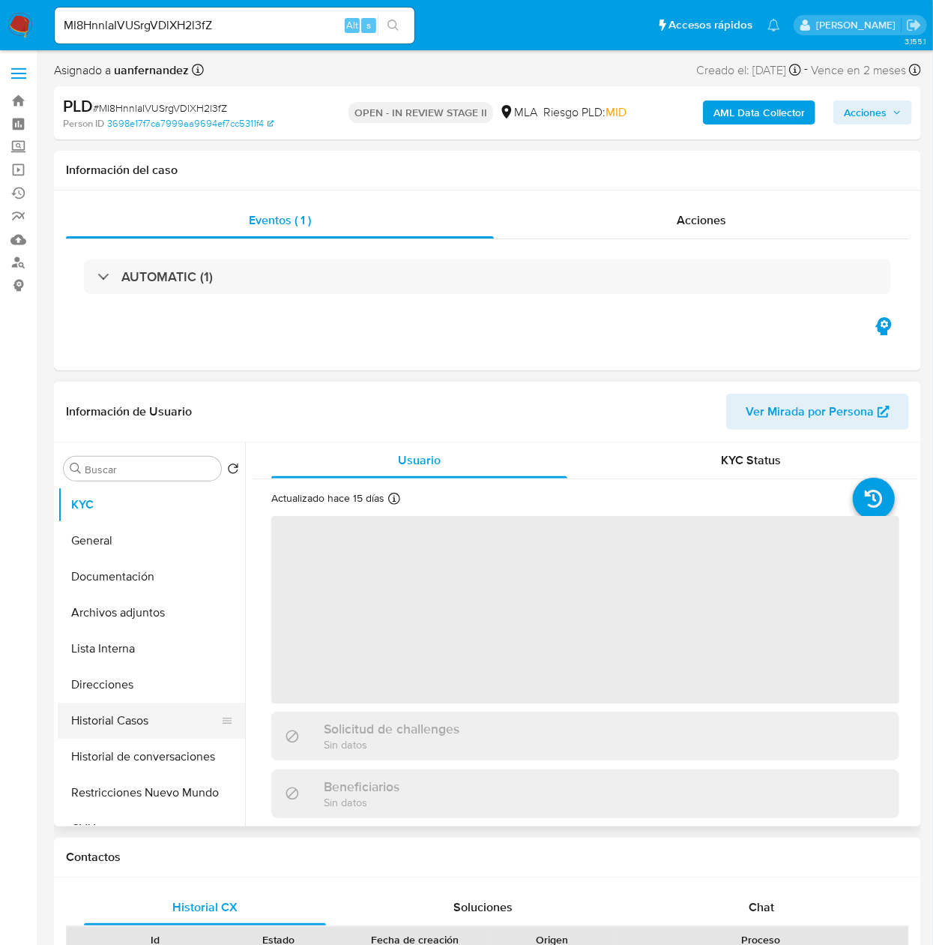
click at [118, 715] on button "Historial Casos" at bounding box center [145, 720] width 175 height 36
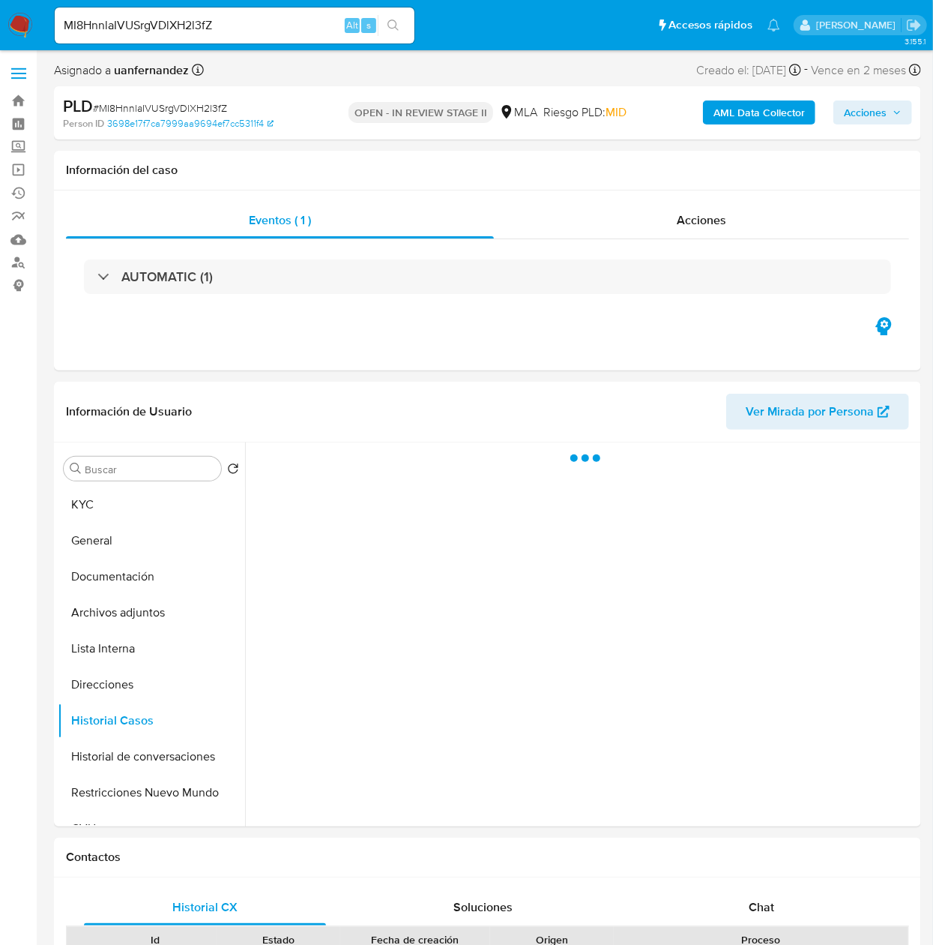
select select "10"
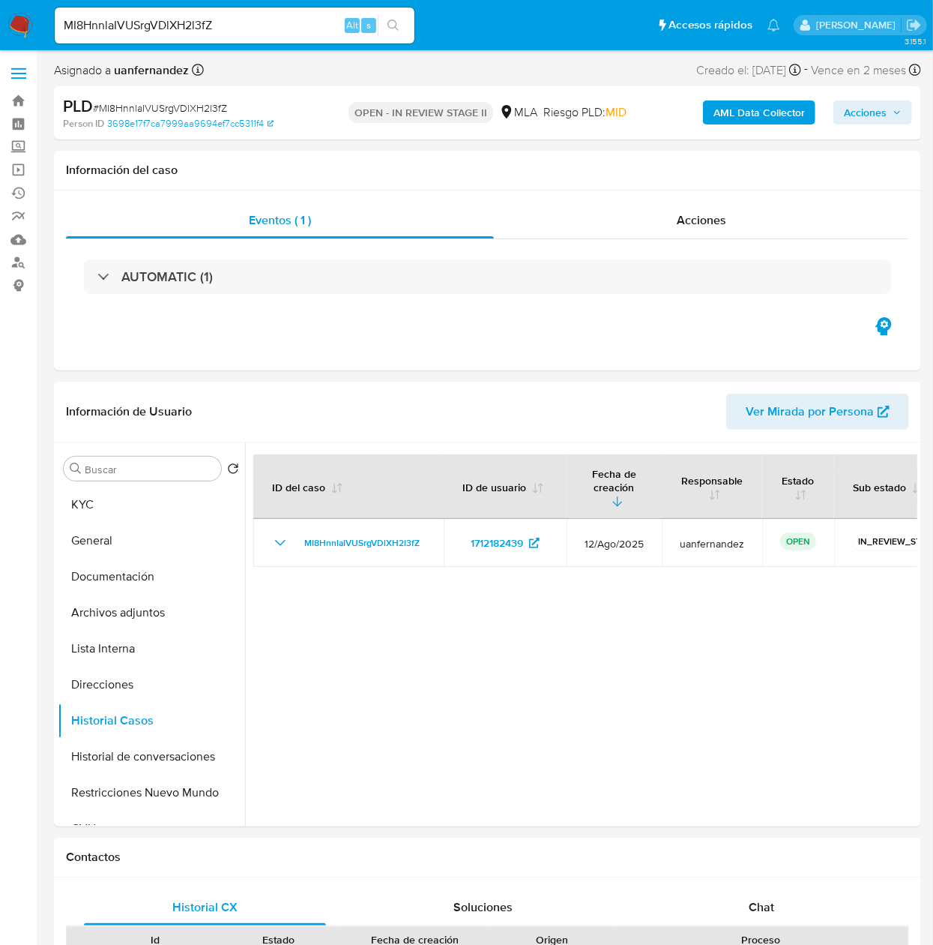
click at [168, 17] on input "MI8HnnlaIVUSrgVDlXH2l3fZ" at bounding box center [235, 25] width 360 height 19
click at [168, 16] on input "MI8HnnlaIVUSrgVDlXH2l3fZ" at bounding box center [235, 25] width 360 height 19
paste input "11UV64wXkmifmnpFboNqsV1Q"
type input "11UV64wXkmifmnpFboNqsV1Q"
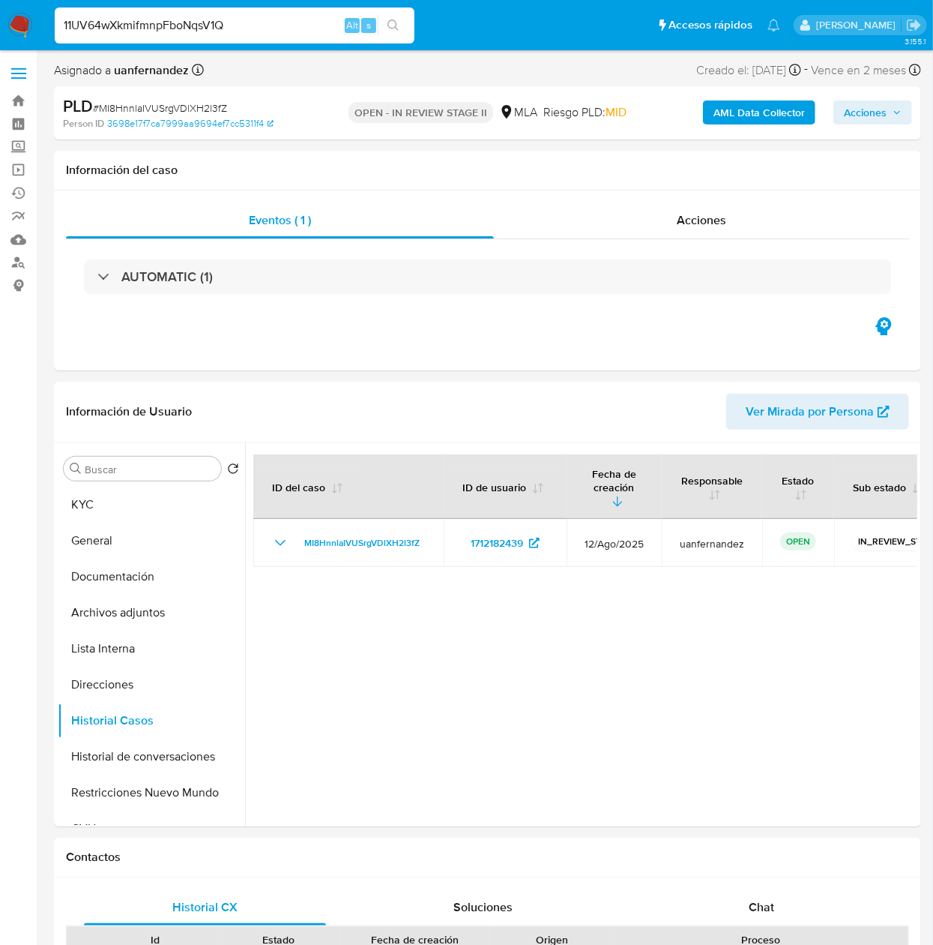
drag, startPoint x: 418, startPoint y: 19, endPoint x: 406, endPoint y: 17, distance: 12.2
click at [417, 18] on li "11UV64wXkmifmnpFboNqsV1Q Alt s" at bounding box center [234, 24] width 367 height 37
click at [406, 17] on button "search-icon" at bounding box center [393, 25] width 31 height 21
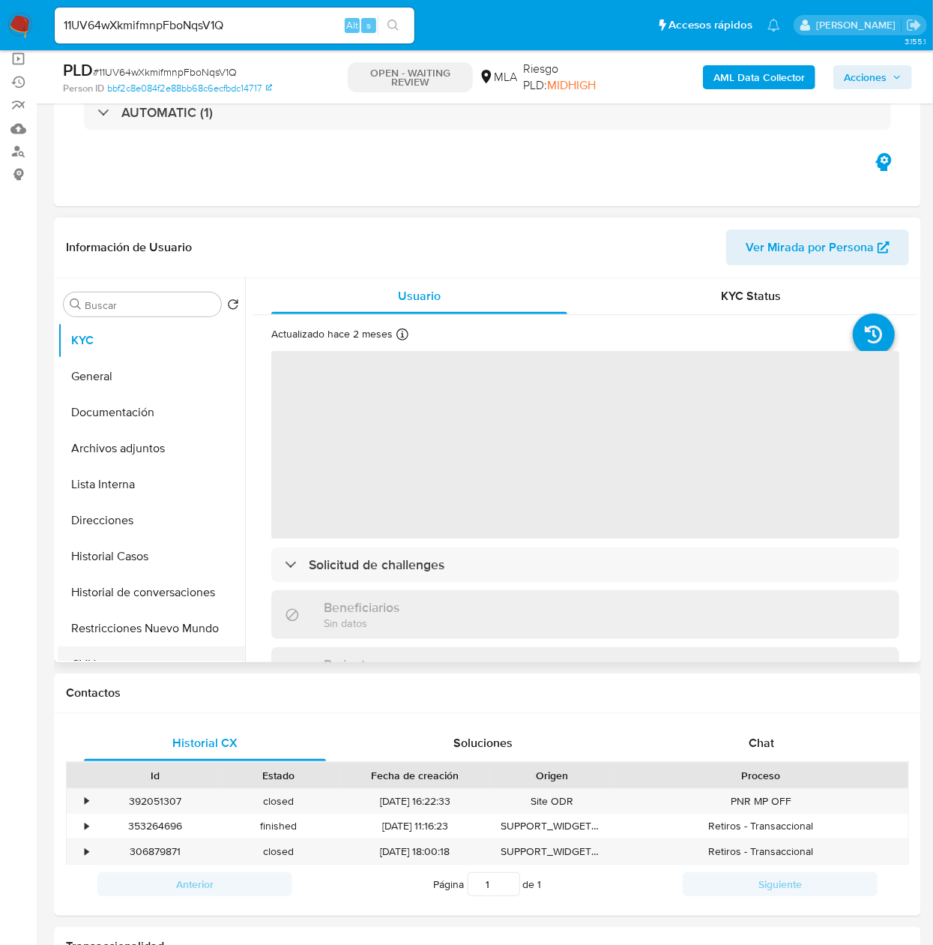
scroll to position [150, 0]
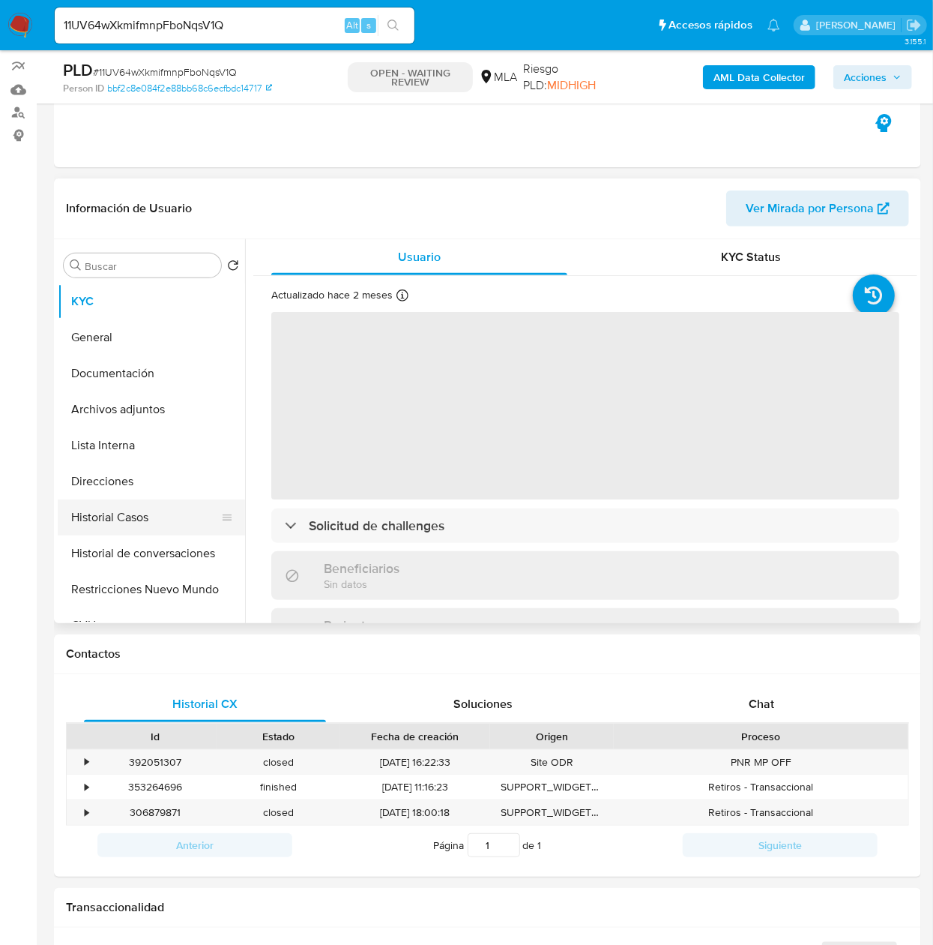
click at [168, 510] on button "Historial Casos" at bounding box center [145, 517] width 175 height 36
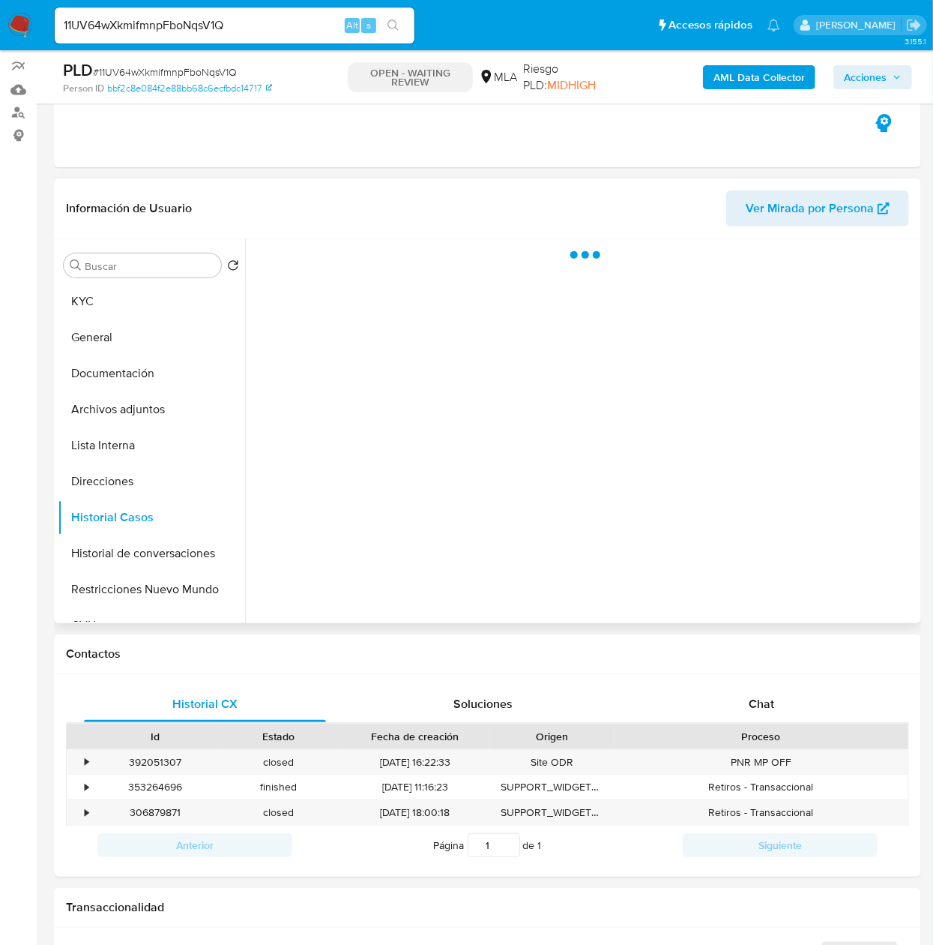
select select "10"
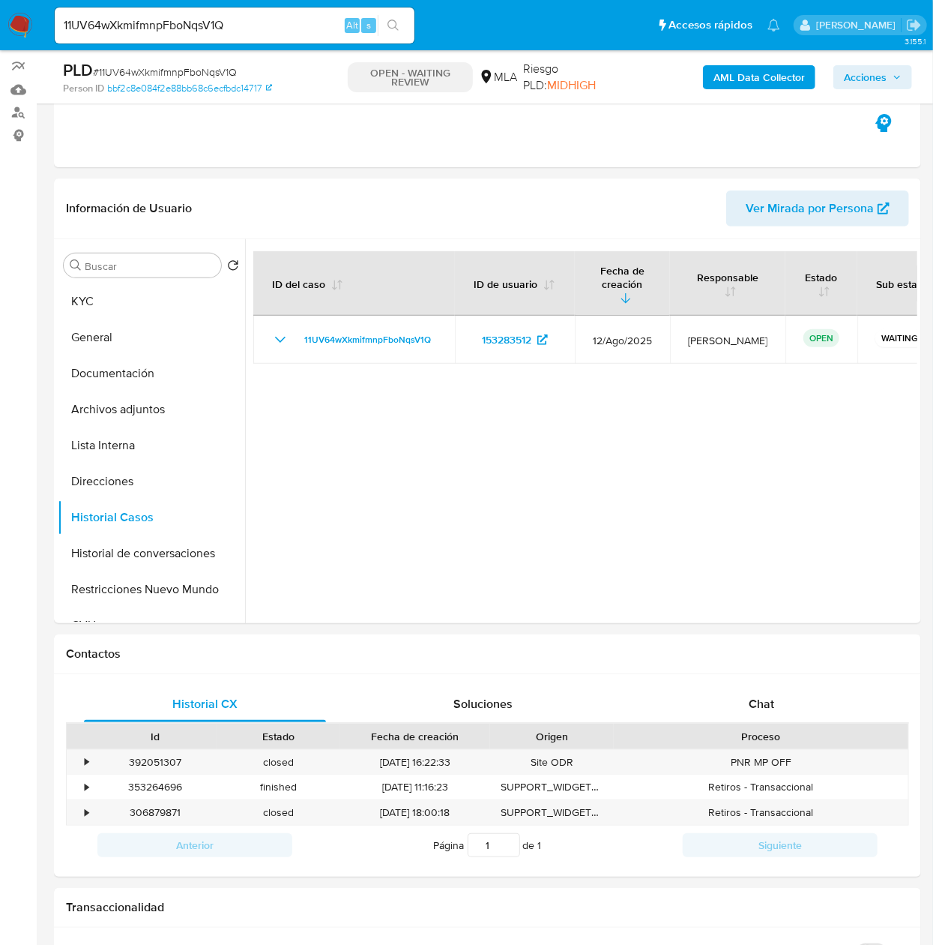
click at [345, 20] on div "Alt" at bounding box center [352, 25] width 15 height 15
click at [328, 18] on input "11UV64wXkmifmnpFboNqsV1Q" at bounding box center [235, 25] width 360 height 19
paste input "EBPn5XEdTC7wiIwmgdN9EPqq"
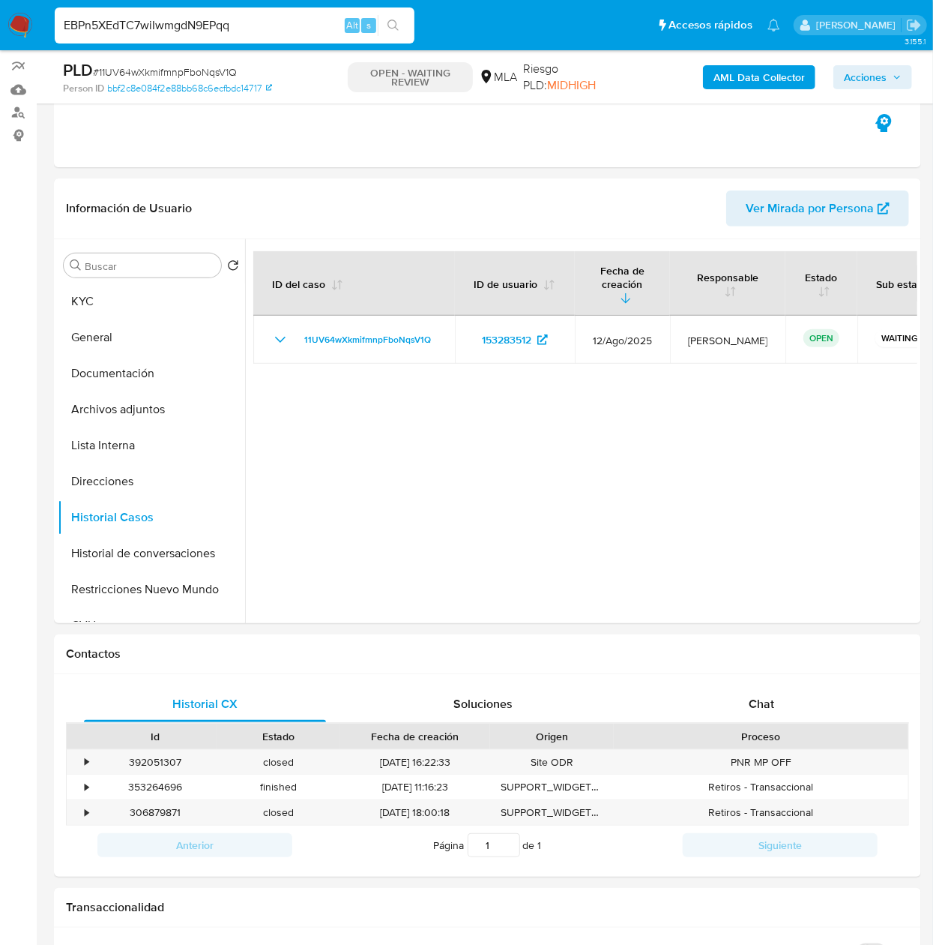
type input "EBPn5XEdTC7wiIwmgdN9EPqq"
click at [403, 33] on button "search-icon" at bounding box center [393, 25] width 31 height 21
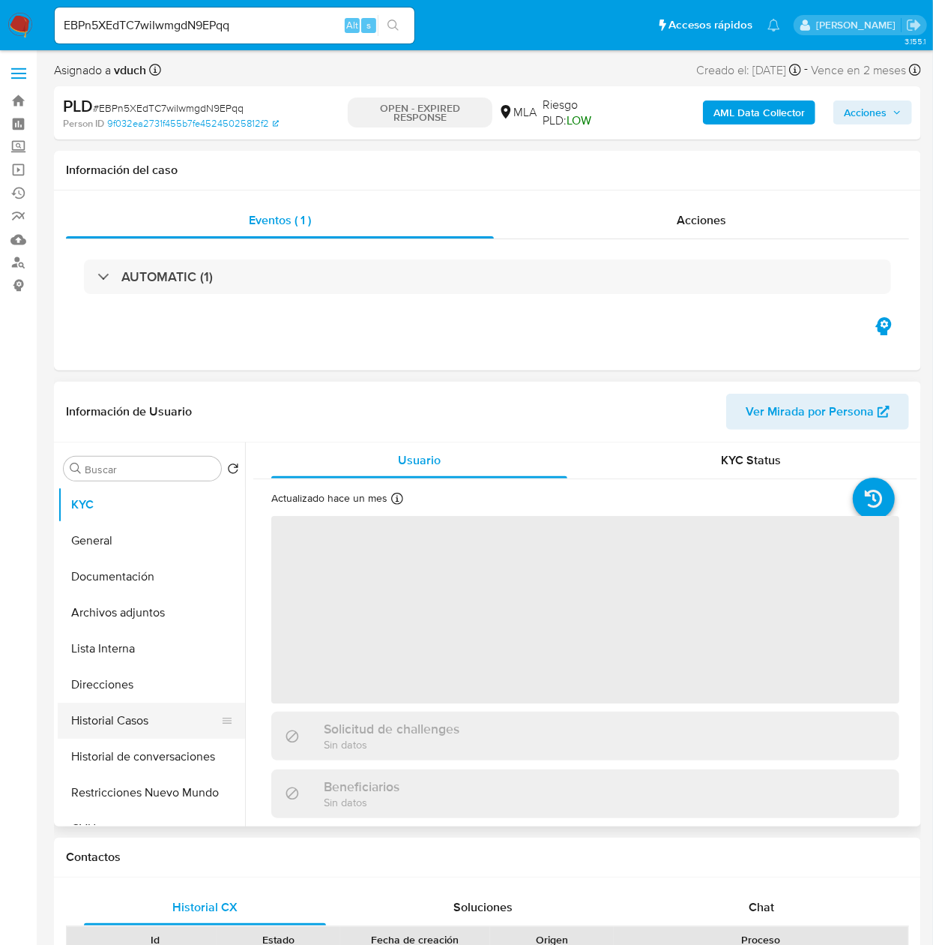
click at [121, 725] on button "Historial Casos" at bounding box center [145, 720] width 175 height 36
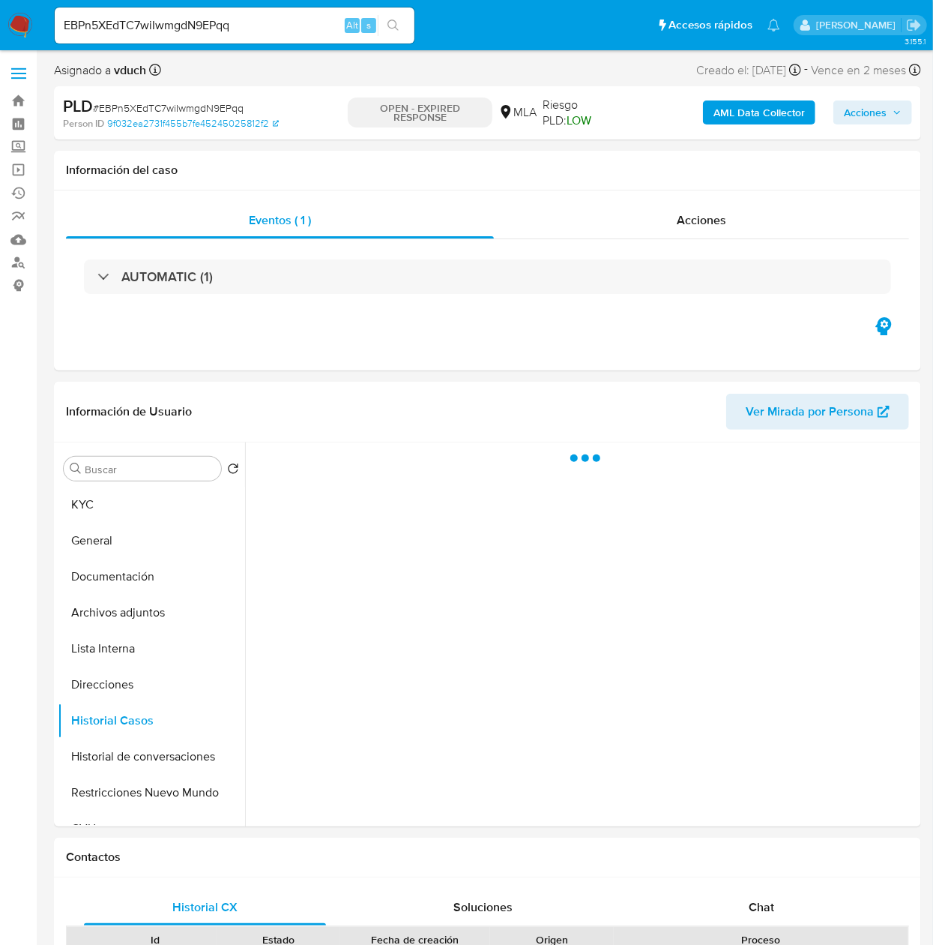
select select "10"
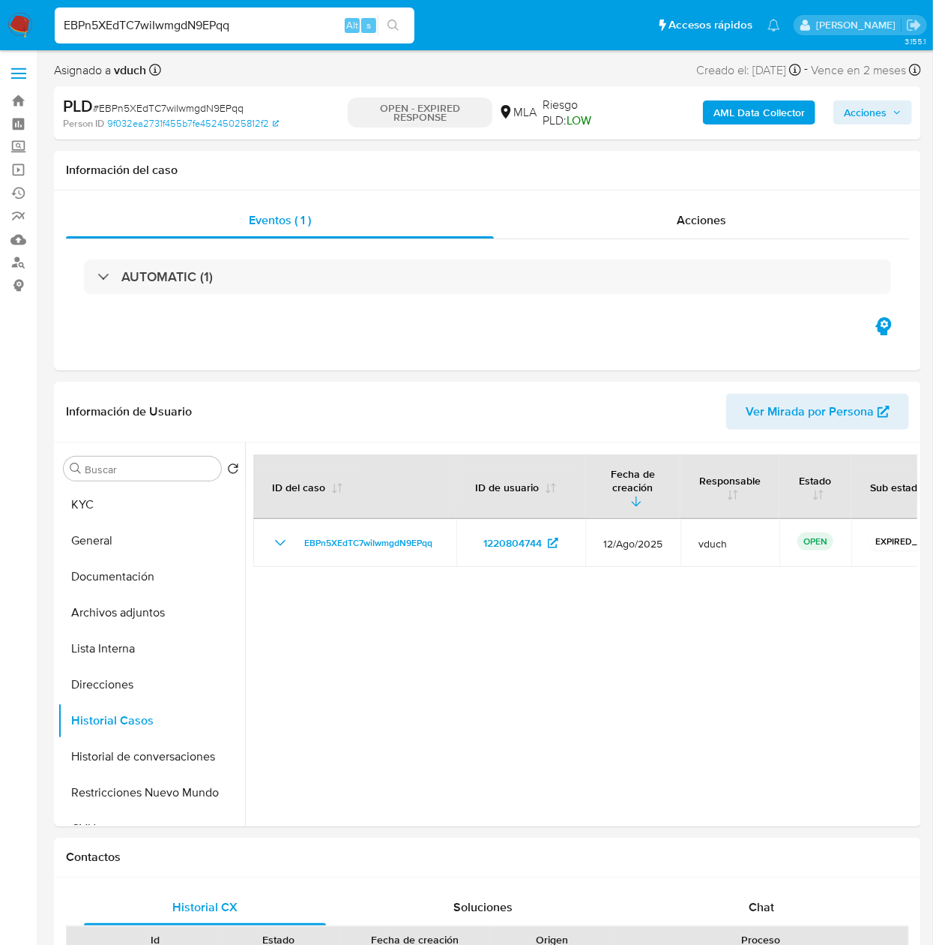
click at [288, 17] on input "EBPn5XEdTC7wiIwmgdN9EPqq" at bounding box center [235, 25] width 360 height 19
paste input "9YLij2Q6Lcu13krFGSQ7U3gA"
type input "9YLij2Q6Lcu13krFGSQ7U3gA"
click at [403, 18] on button "search-icon" at bounding box center [393, 25] width 31 height 21
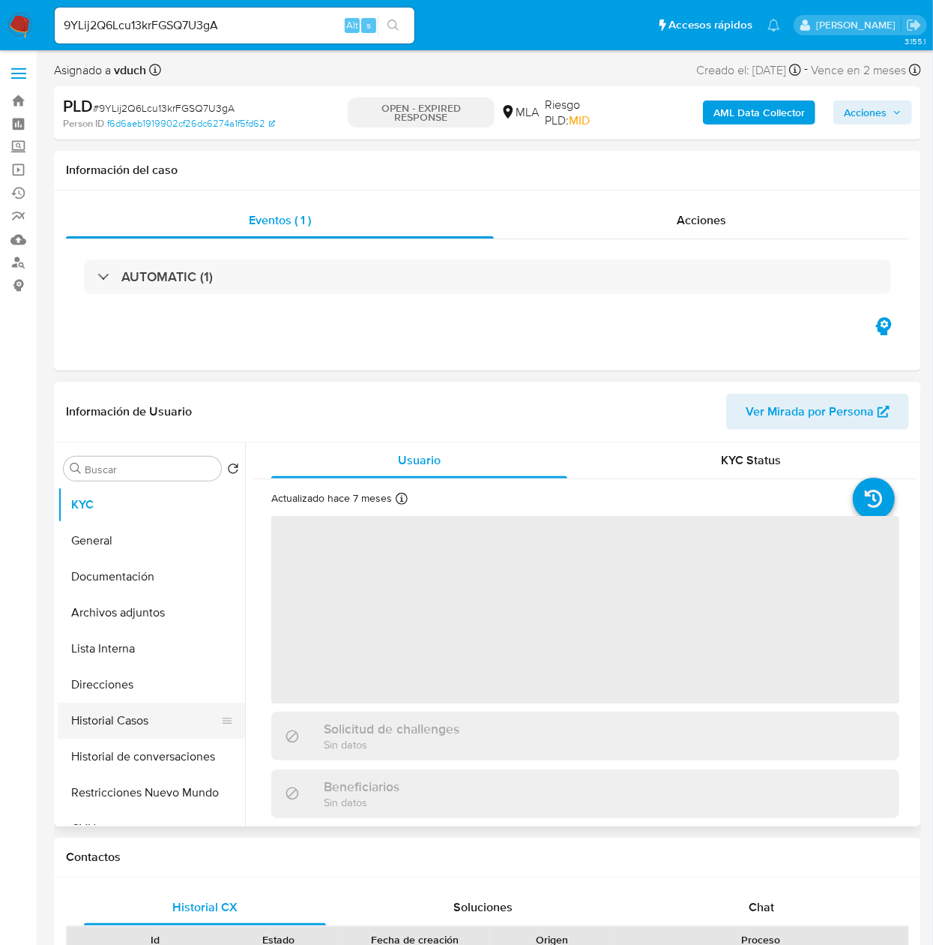
click at [166, 724] on button "Historial Casos" at bounding box center [145, 720] width 175 height 36
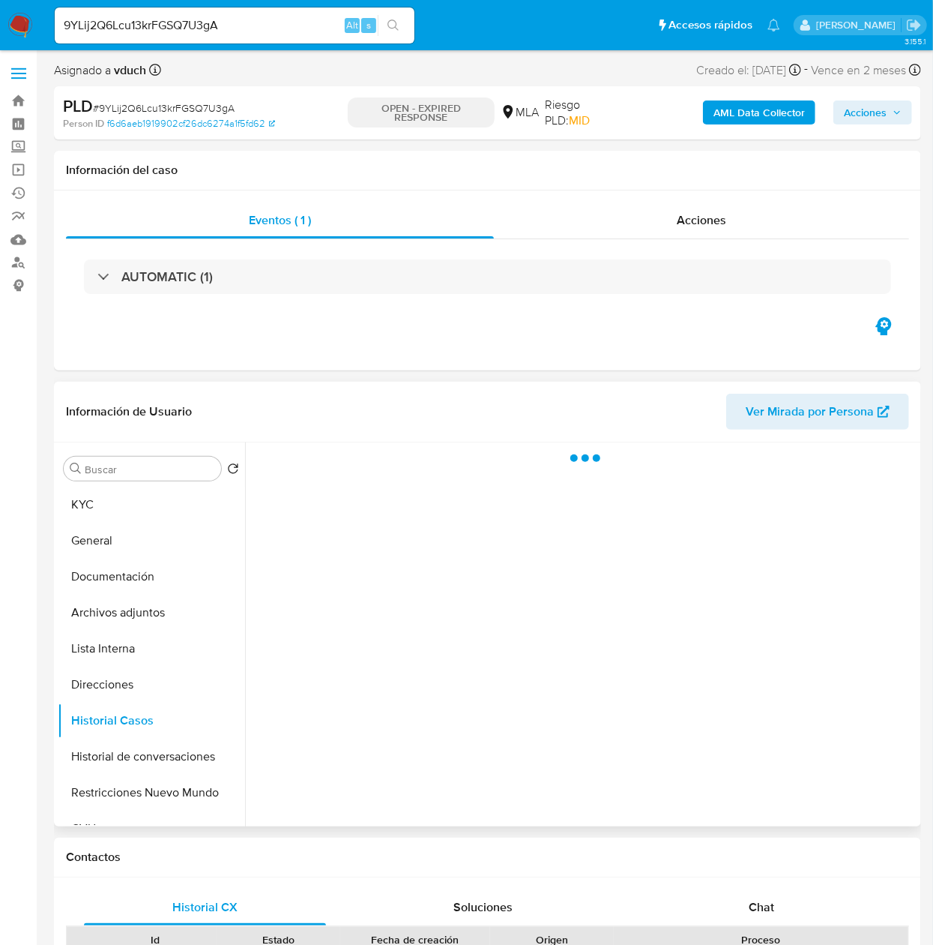
select select "10"
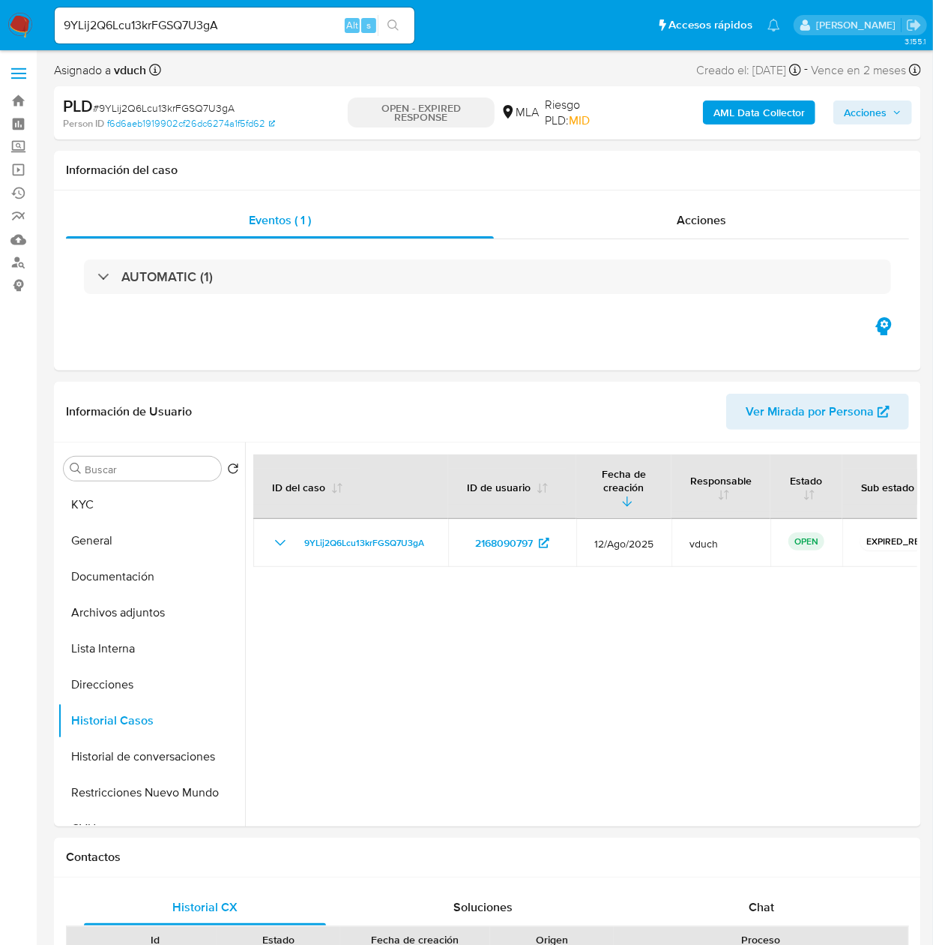
click at [202, 31] on input "9YLij2Q6Lcu13krFGSQ7U3gA" at bounding box center [235, 25] width 360 height 19
paste input "6Hz21VZfiRcgwYHV95GsUZKe"
type input "6Hz21VZfiRcgwYHV95GsUZKe"
click at [400, 29] on button "search-icon" at bounding box center [393, 25] width 31 height 21
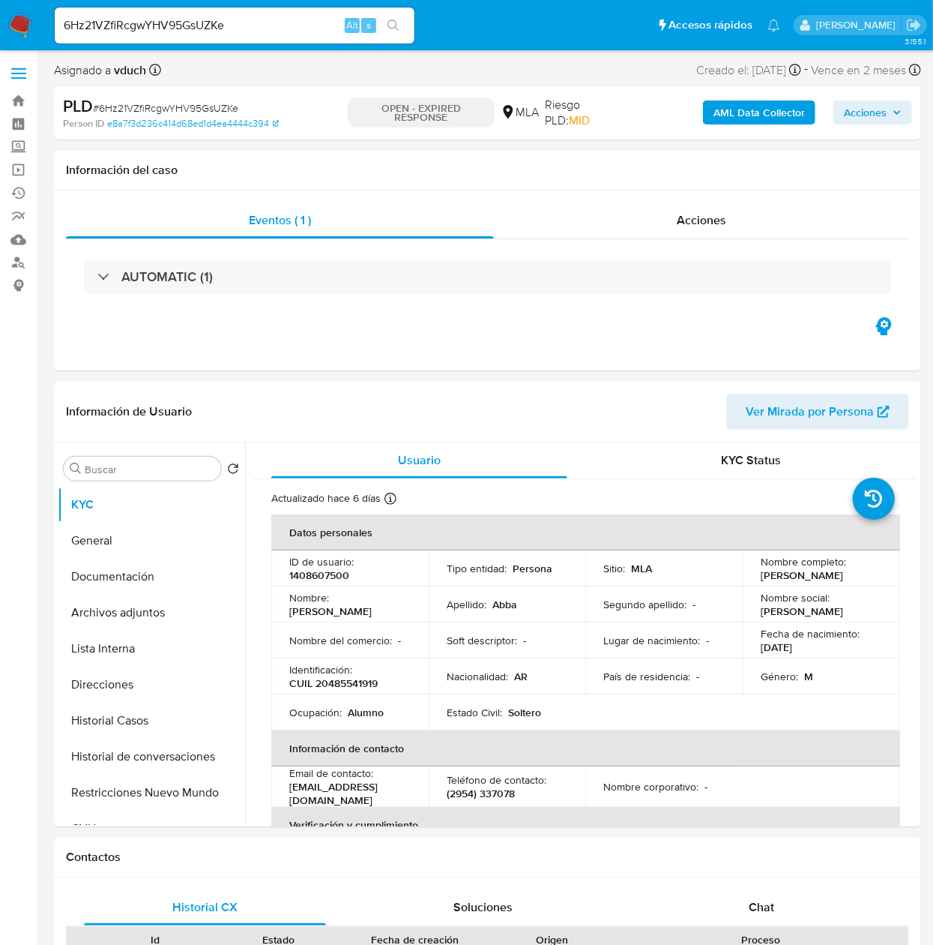
select select "10"
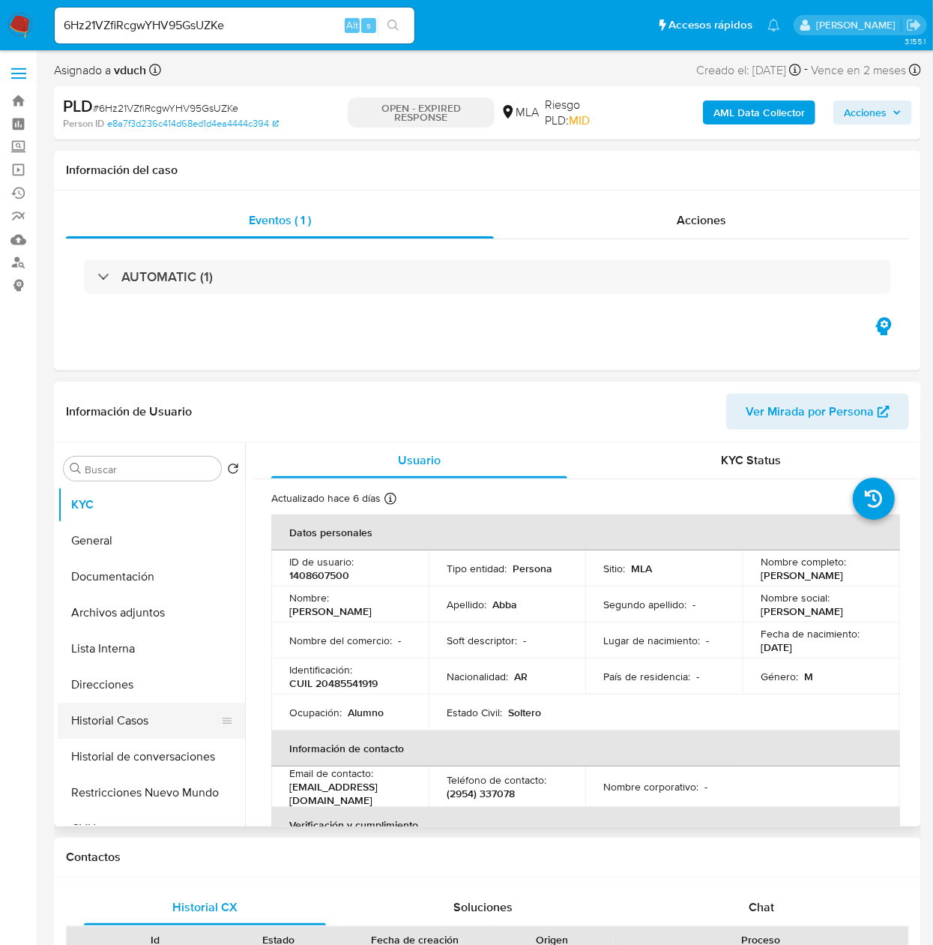
click at [163, 731] on button "Historial Casos" at bounding box center [145, 720] width 175 height 36
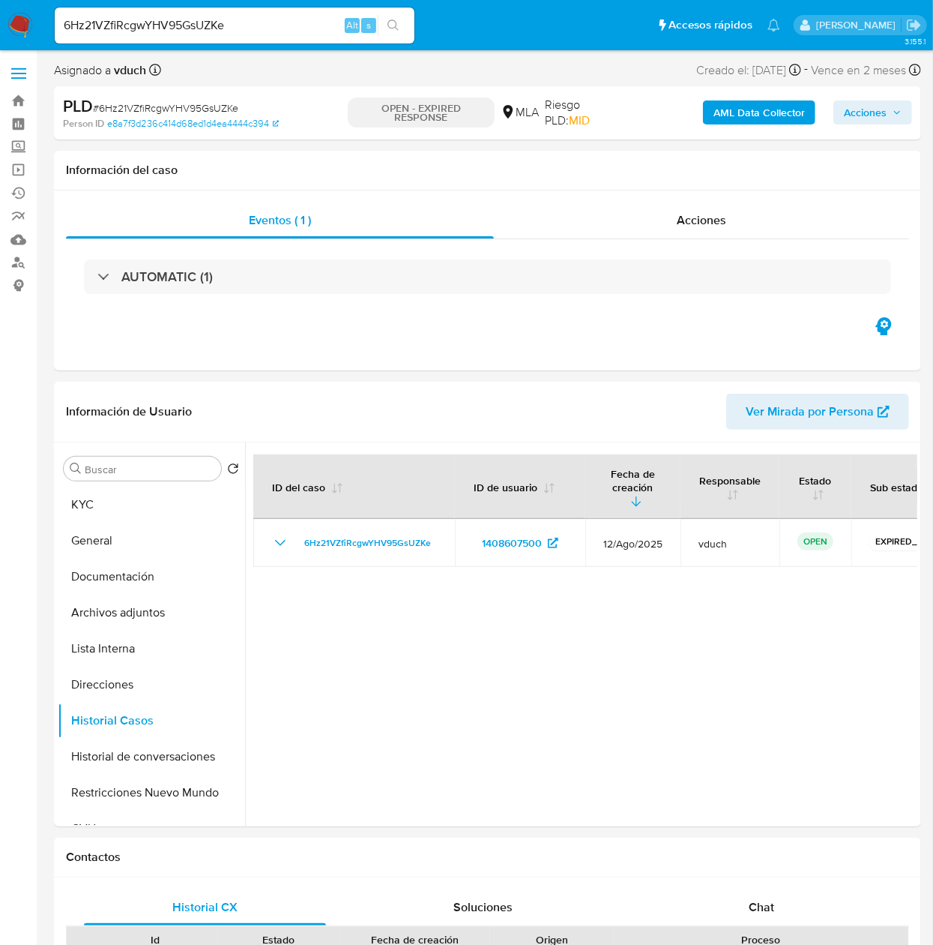
click at [235, 18] on input "6Hz21VZfiRcgwYHV95GsUZKe" at bounding box center [235, 25] width 360 height 19
paste input "j2nlEchvhwqWit3HYaGht0xN"
type input "j2nlEchvhwqWit3HYaGht0xN"
click at [406, 15] on button "search-icon" at bounding box center [393, 25] width 31 height 21
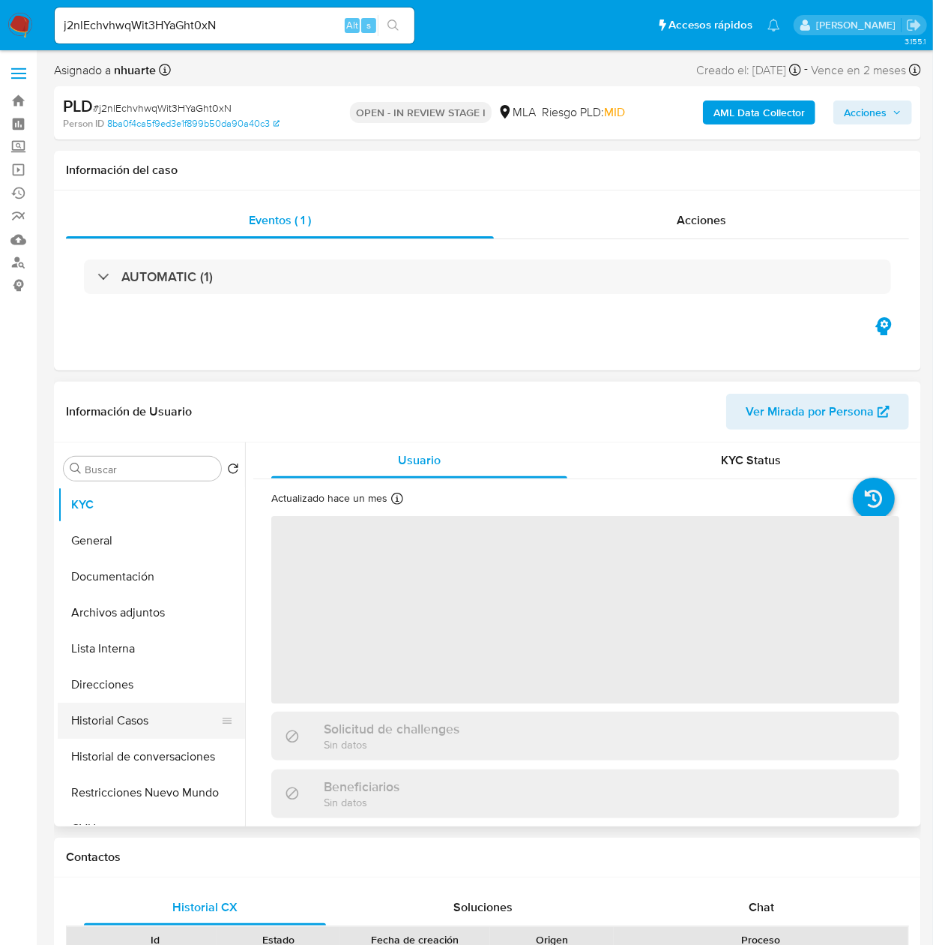
click at [123, 730] on button "Historial Casos" at bounding box center [145, 720] width 175 height 36
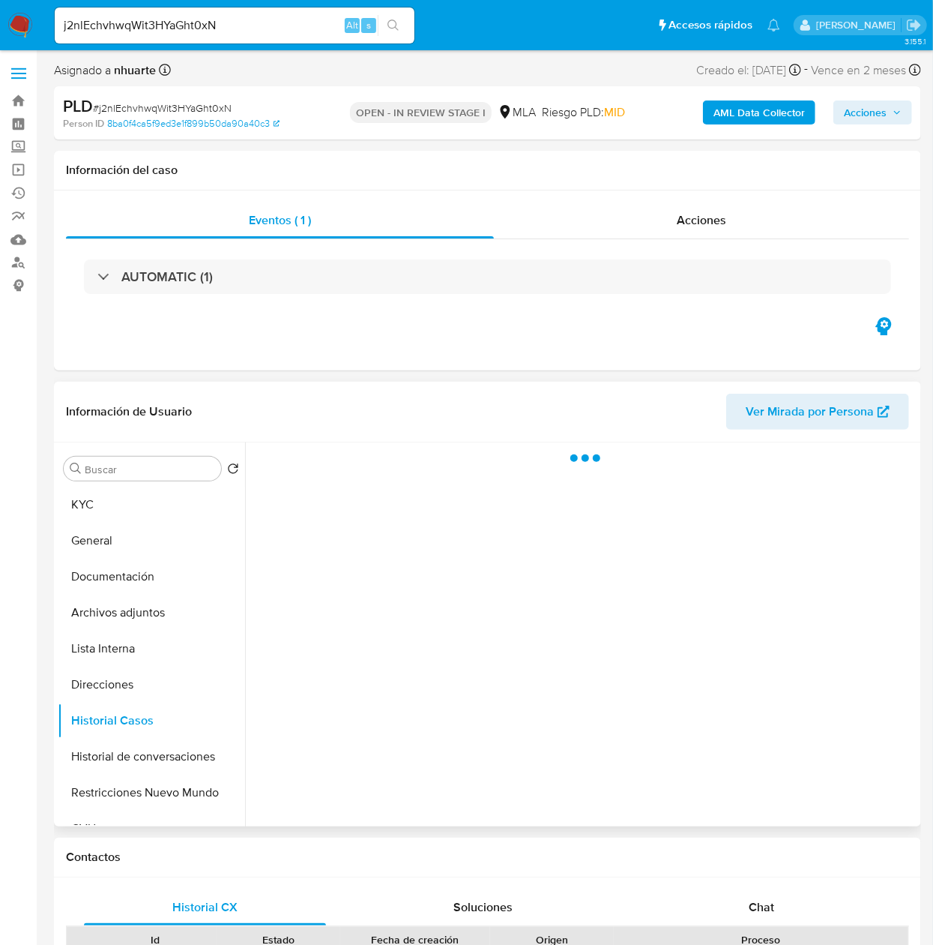
select select "10"
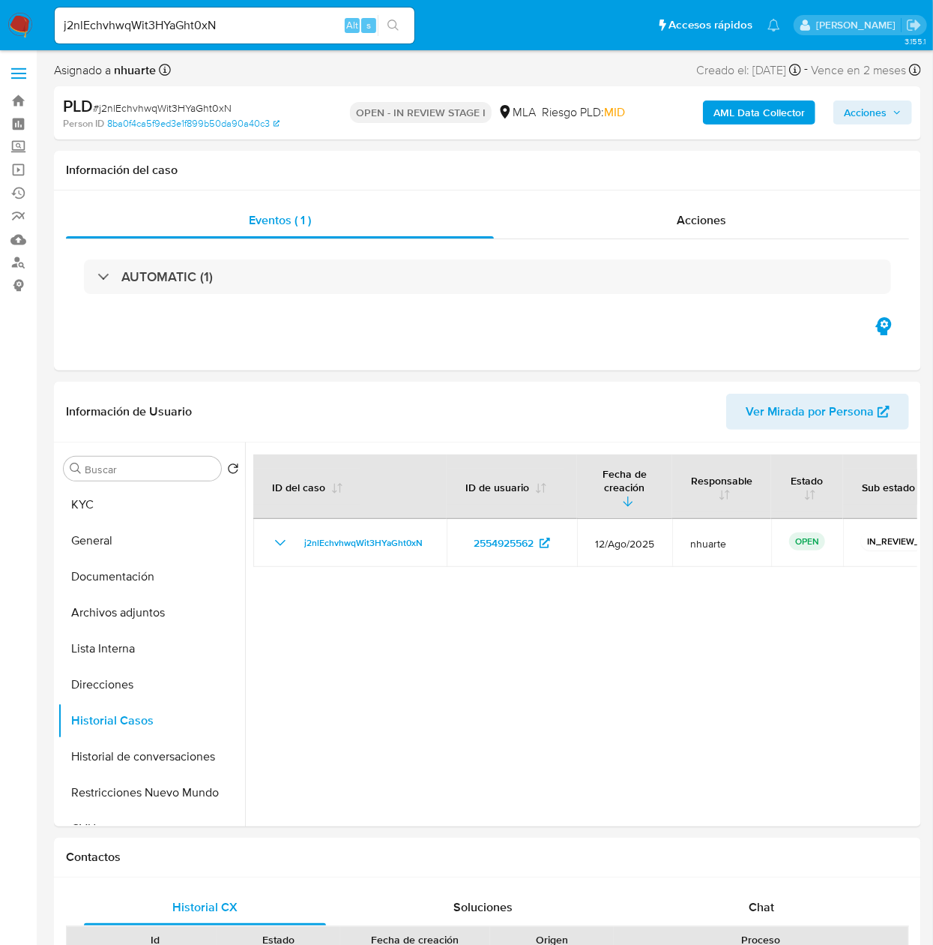
click at [274, 34] on input "j2nlEchvhwqWit3HYaGht0xN" at bounding box center [235, 25] width 360 height 19
paste input "bL0hAwaTCw40ahbFTyfzilJX"
type input "bL0hAwaTCw40ahbFTyfzilJX"
click at [393, 15] on button "search-icon" at bounding box center [393, 25] width 31 height 21
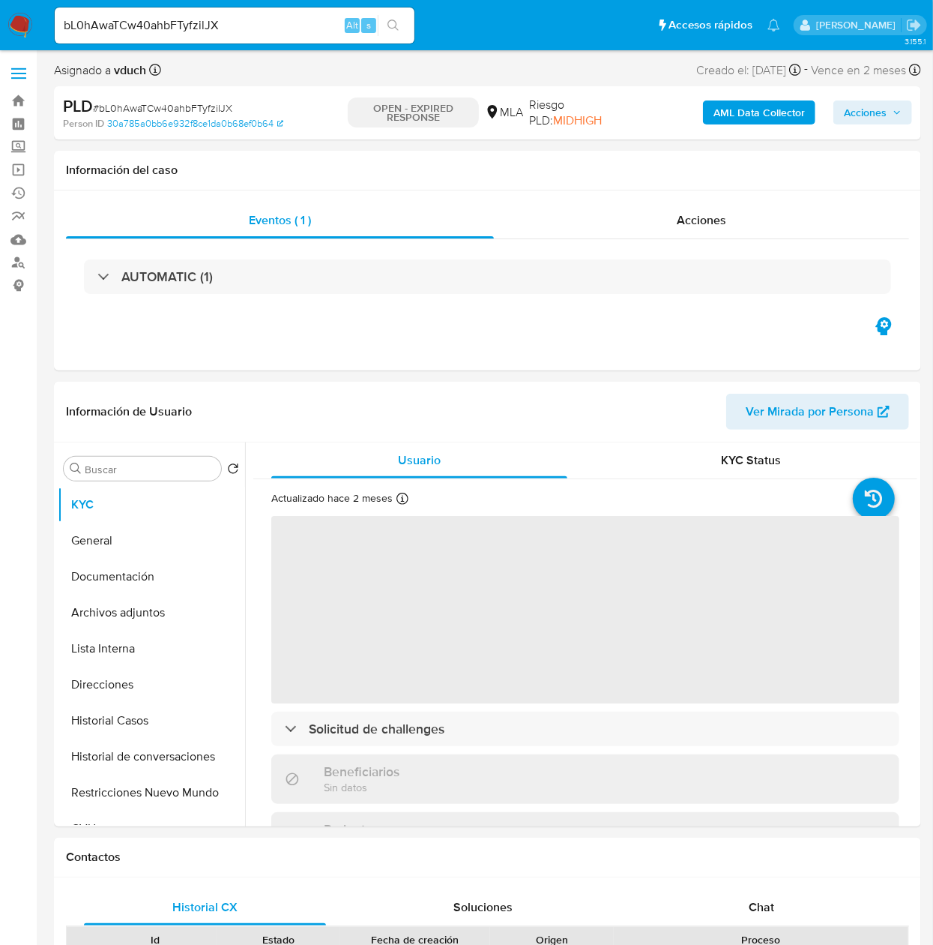
drag, startPoint x: 163, startPoint y: 716, endPoint x: 13, endPoint y: 640, distance: 167.3
click at [163, 714] on button "Historial Casos" at bounding box center [151, 720] width 187 height 36
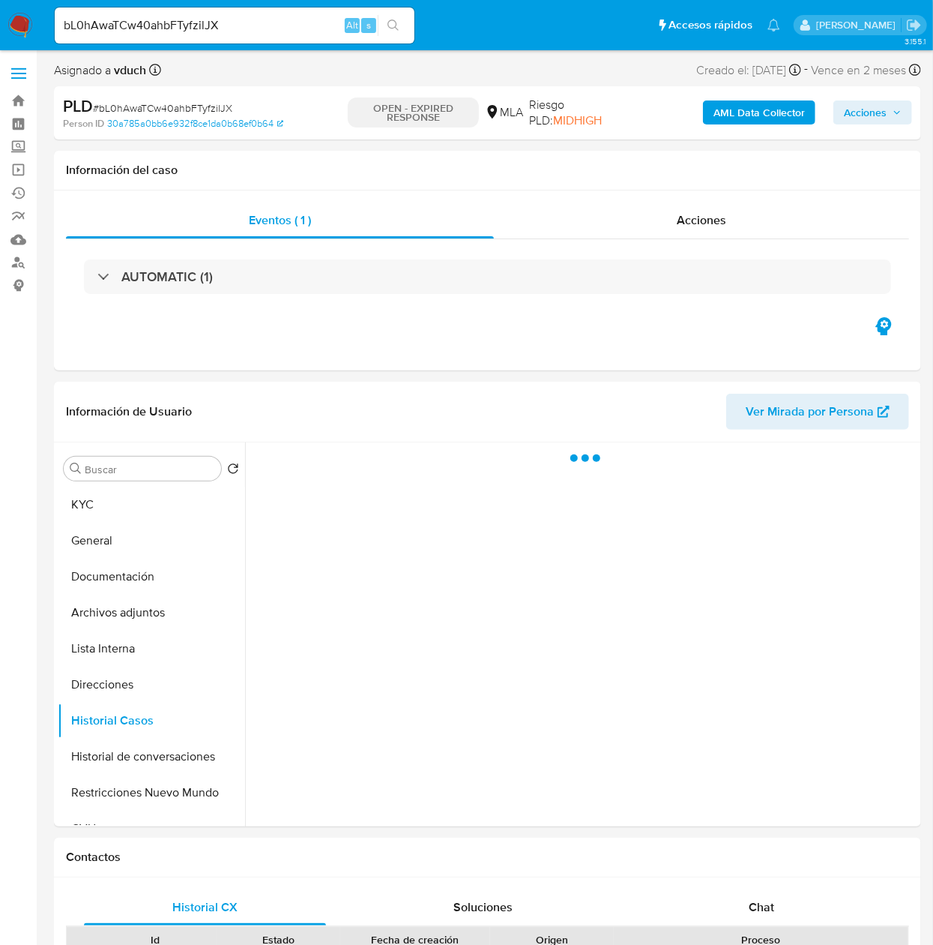
select select "10"
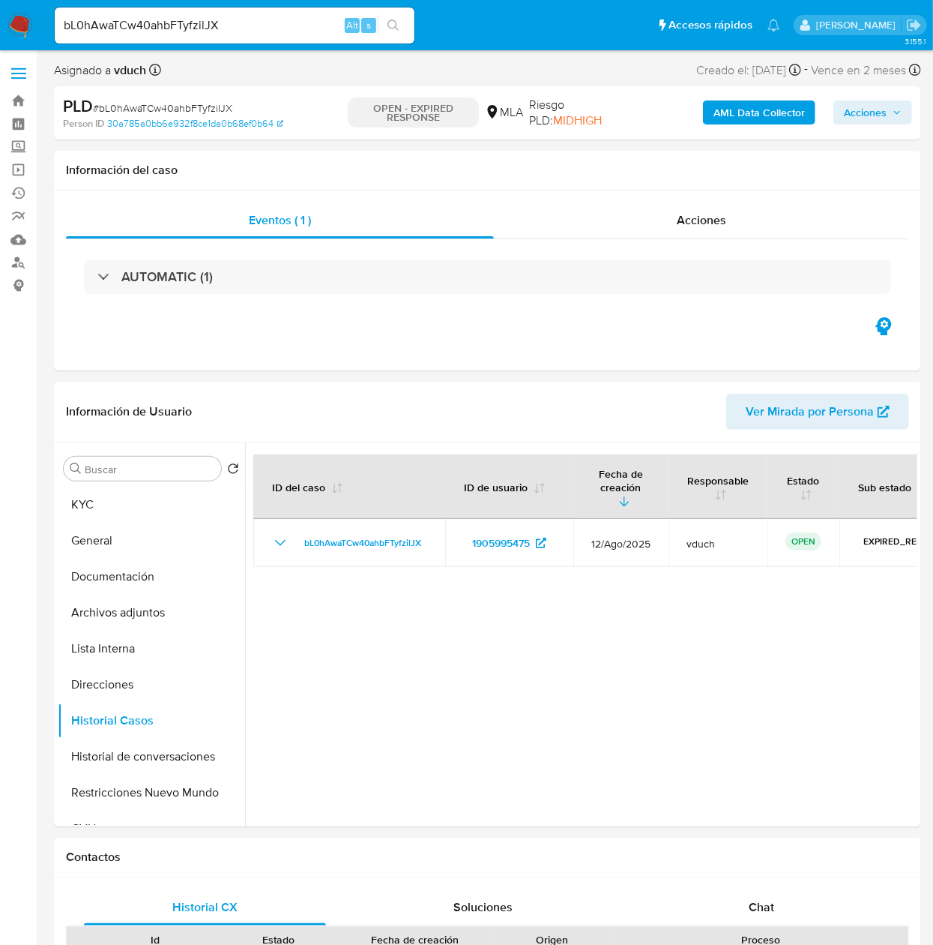
click at [241, 1] on nav "Pausado Ver notificaciones bL0hAwaTCw40ahbFTyfzilJX Alt s Accesos rápidos Presi…" at bounding box center [466, 25] width 933 height 50
click at [247, 18] on input "bL0hAwaTCw40ahbFTyfzilJX" at bounding box center [235, 25] width 360 height 19
paste input "wTbLMrB7vqnX3woGmviuuqSR"
type input "wTbLMrB7vqnX3woGmviuuqSR"
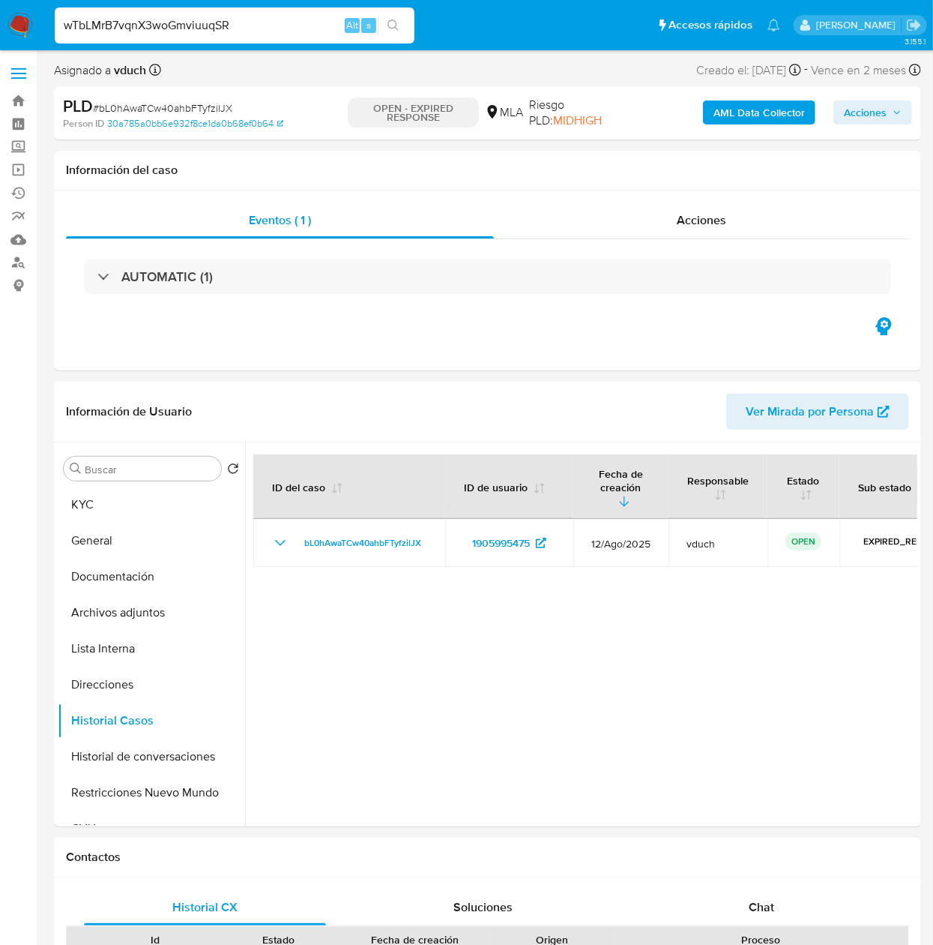
click at [390, 26] on icon "search-icon" at bounding box center [393, 24] width 11 height 11
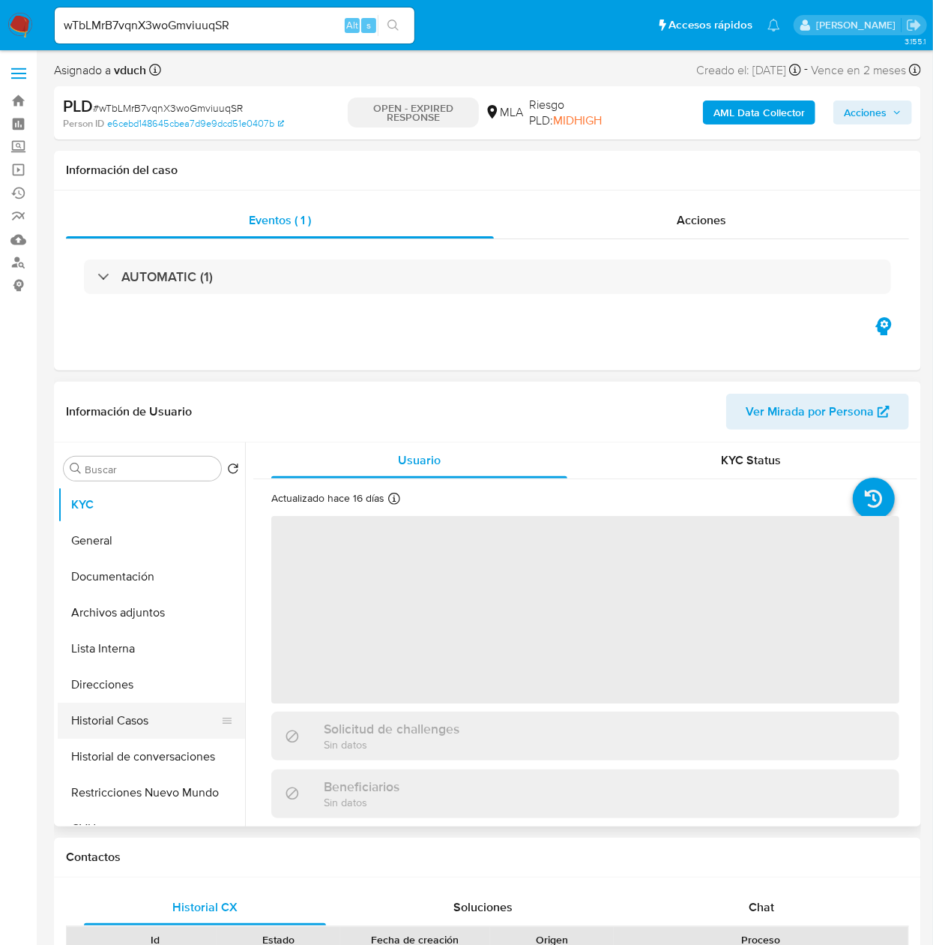
click at [120, 712] on button "Historial Casos" at bounding box center [145, 720] width 175 height 36
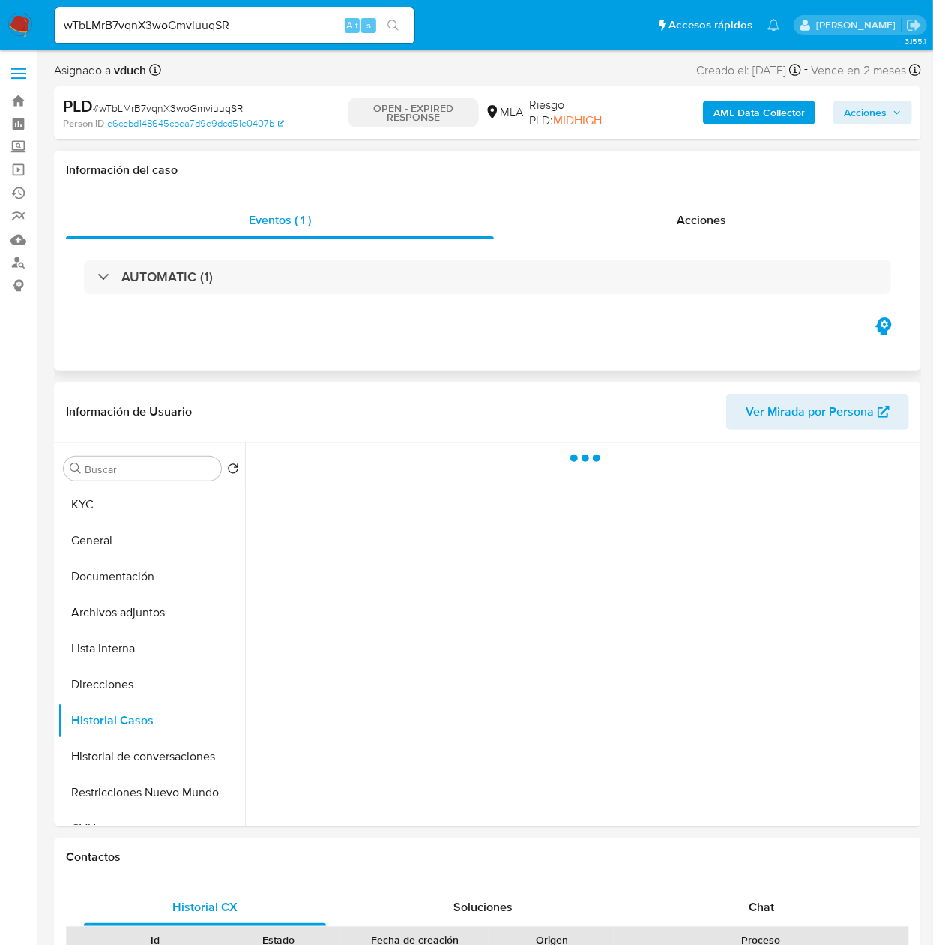
select select "10"
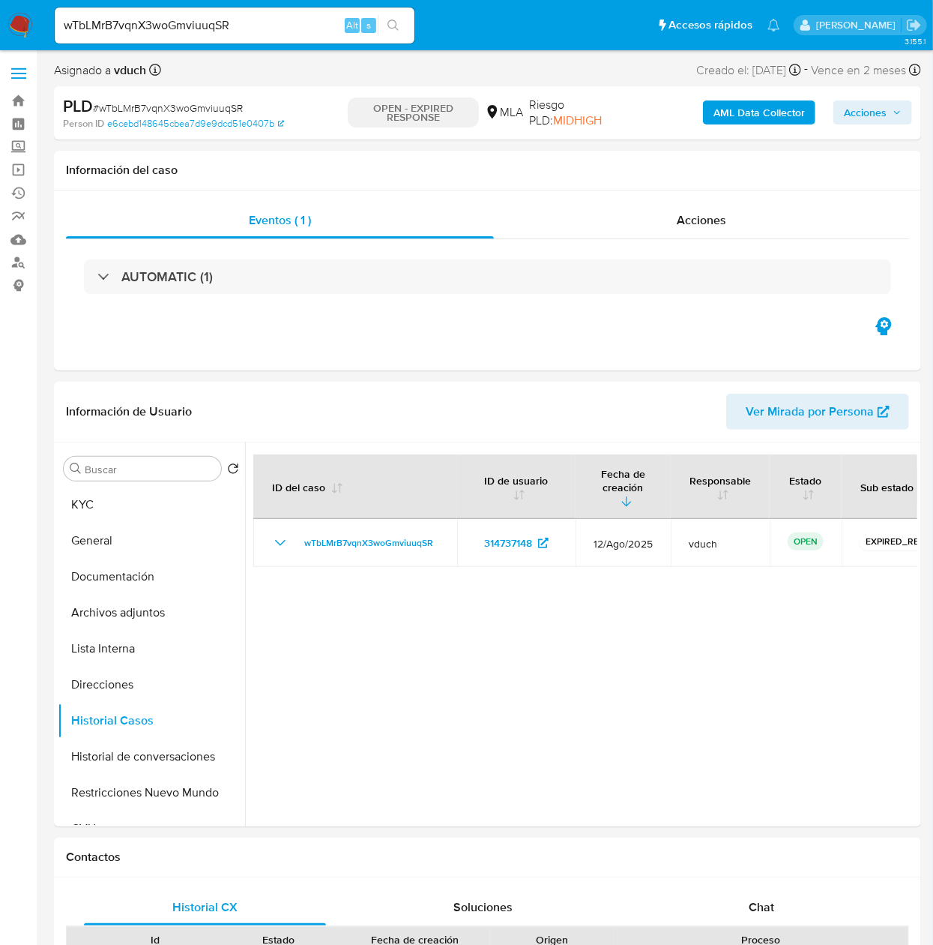
click at [297, 32] on input "wTbLMrB7vqnX3woGmviuuqSR" at bounding box center [235, 25] width 360 height 19
paste input "uJ3Z6egx9xKUU9DeQkAxhS7W"
type input "uJ3Z6egx9xKUU9DeQkAxhS7W"
click at [382, 24] on button "search-icon" at bounding box center [393, 25] width 31 height 21
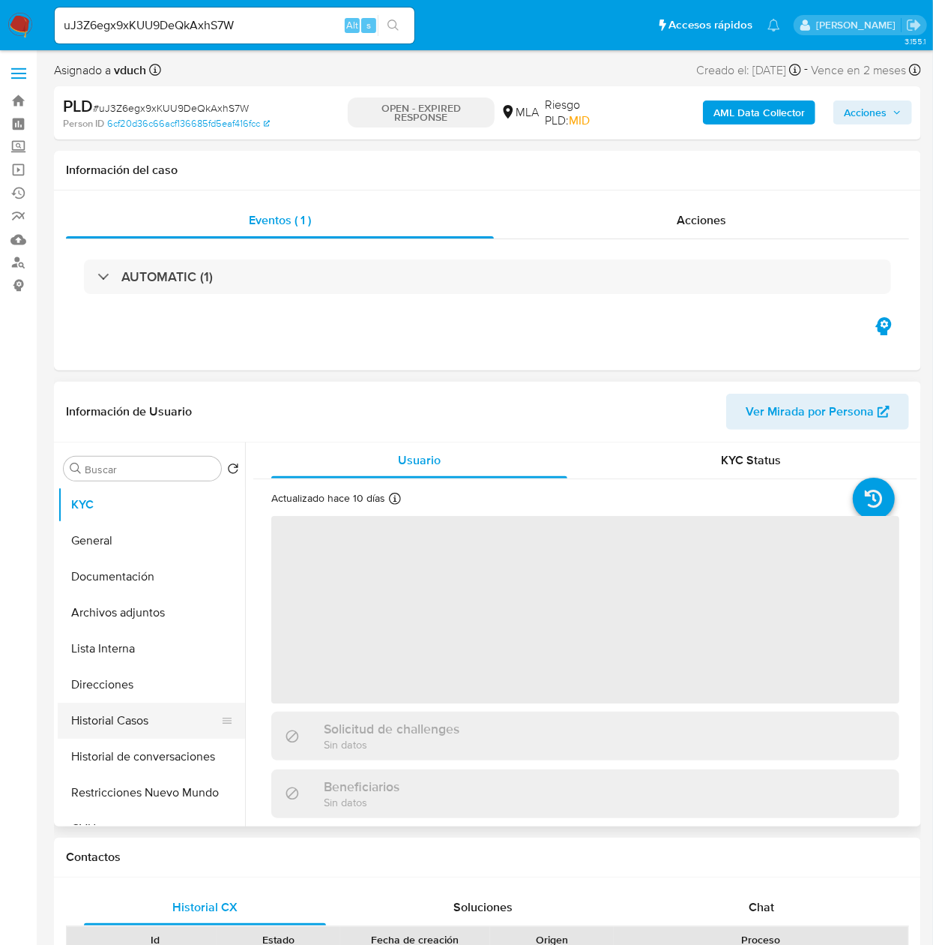
click at [114, 717] on button "Historial Casos" at bounding box center [145, 720] width 175 height 36
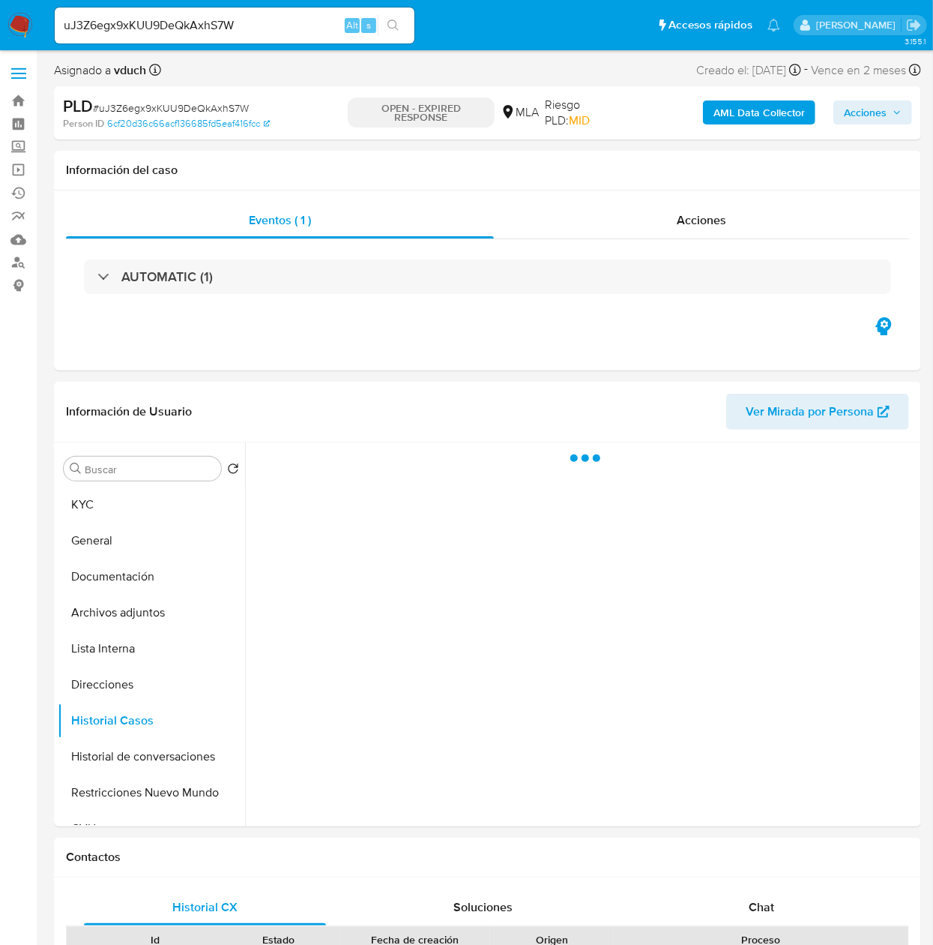
select select "10"
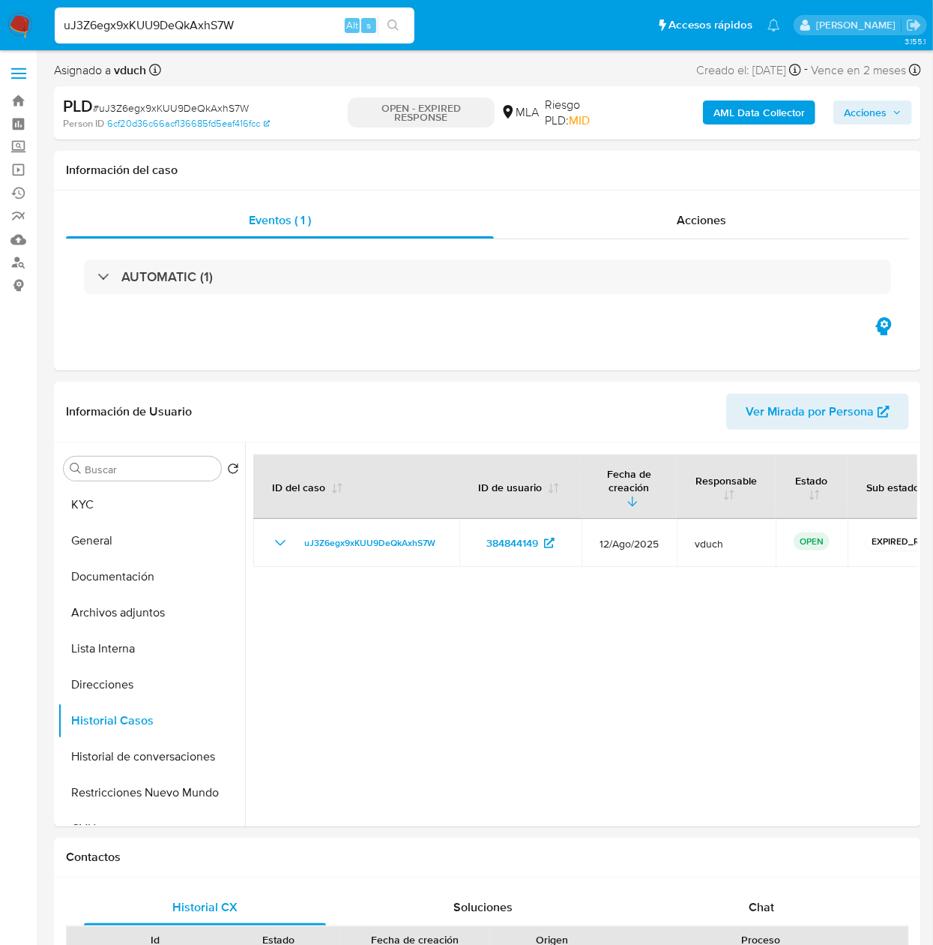
click at [241, 27] on input "uJ3Z6egx9xKUU9DeQkAxhS7W" at bounding box center [235, 25] width 360 height 19
paste input "BFXdlI6TJ3lhaXSLGZ2DT2lE"
type input "BFXdlI6TJ3lhaXSLGZ2DT2lE"
click at [405, 25] on button "search-icon" at bounding box center [393, 25] width 31 height 21
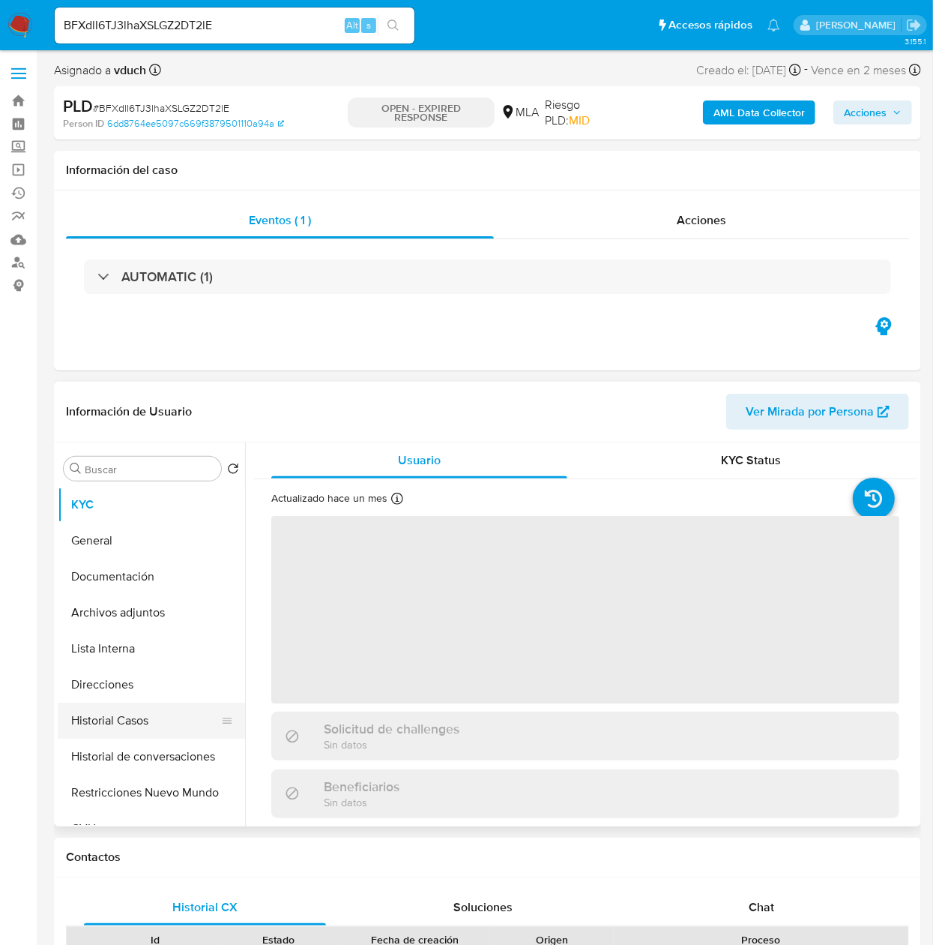
click at [126, 708] on button "Historial Casos" at bounding box center [145, 720] width 175 height 36
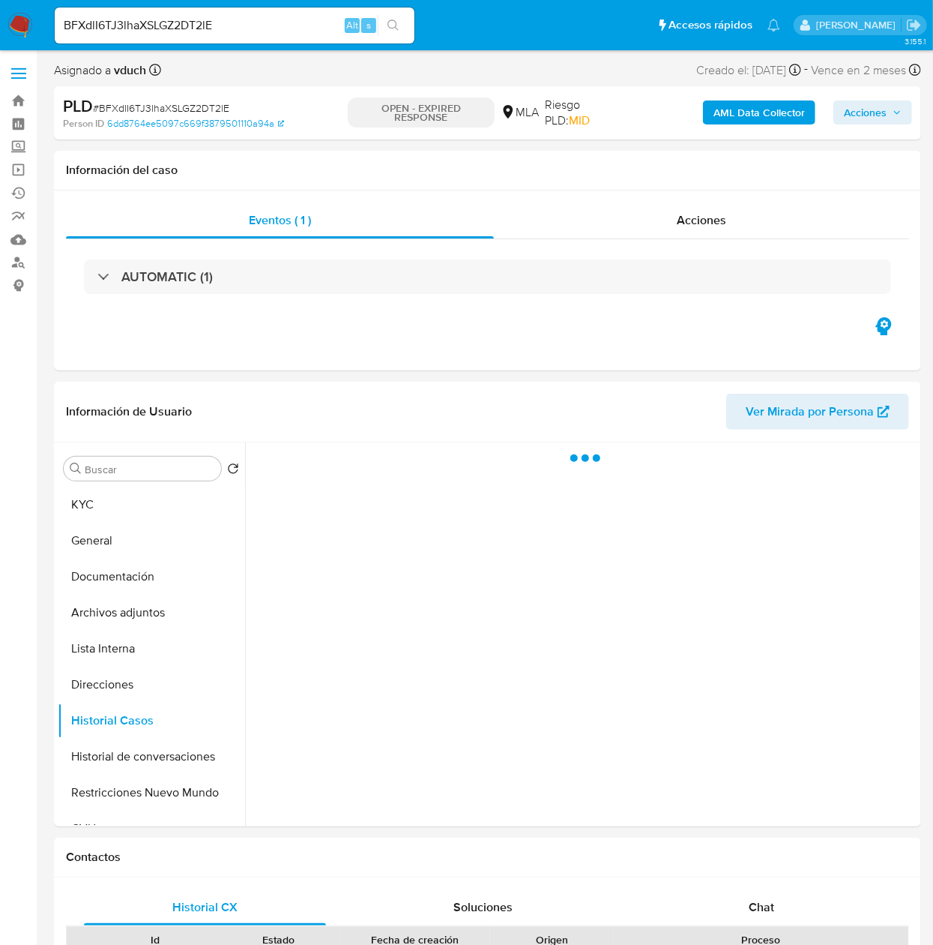
select select "10"
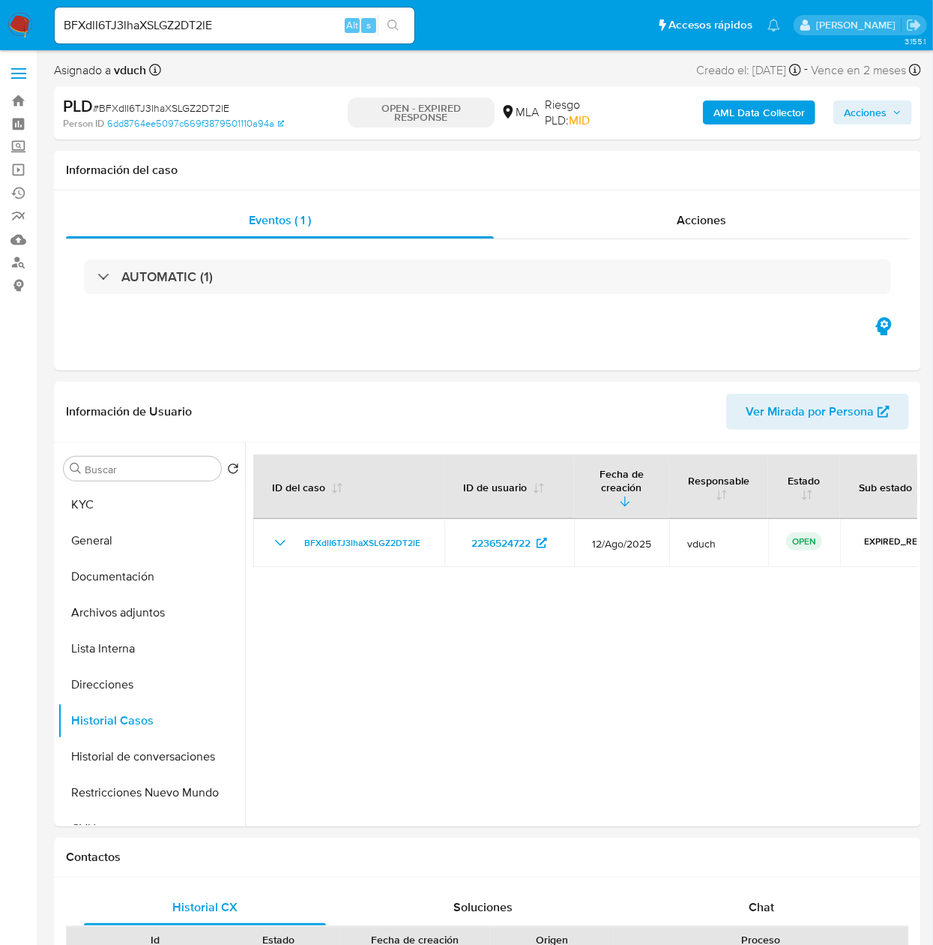
click at [247, 34] on input "BFXdlI6TJ3lhaXSLGZ2DT2lE" at bounding box center [235, 25] width 360 height 19
paste input "4OKHLybg2PUql73RFNRljhci"
type input "4OKHLybg2PUql73RFNRljhci"
click at [397, 28] on icon "search-icon" at bounding box center [394, 25] width 12 height 12
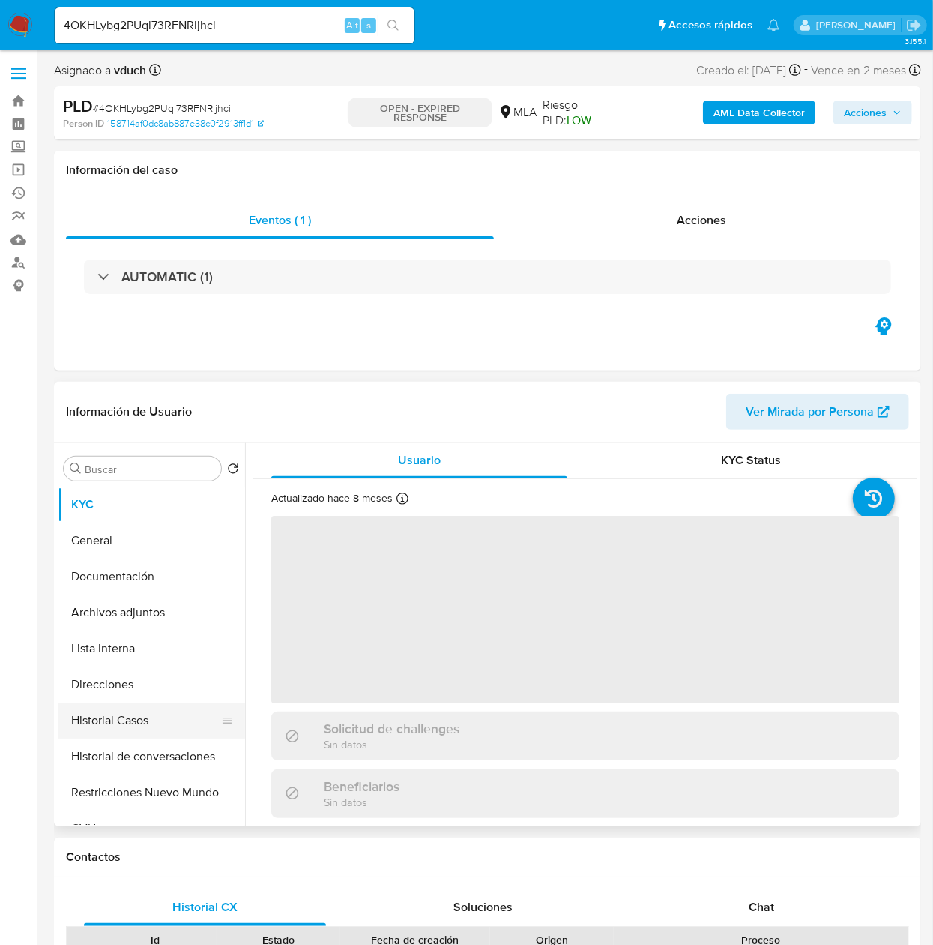
click at [127, 709] on button "Historial Casos" at bounding box center [145, 720] width 175 height 36
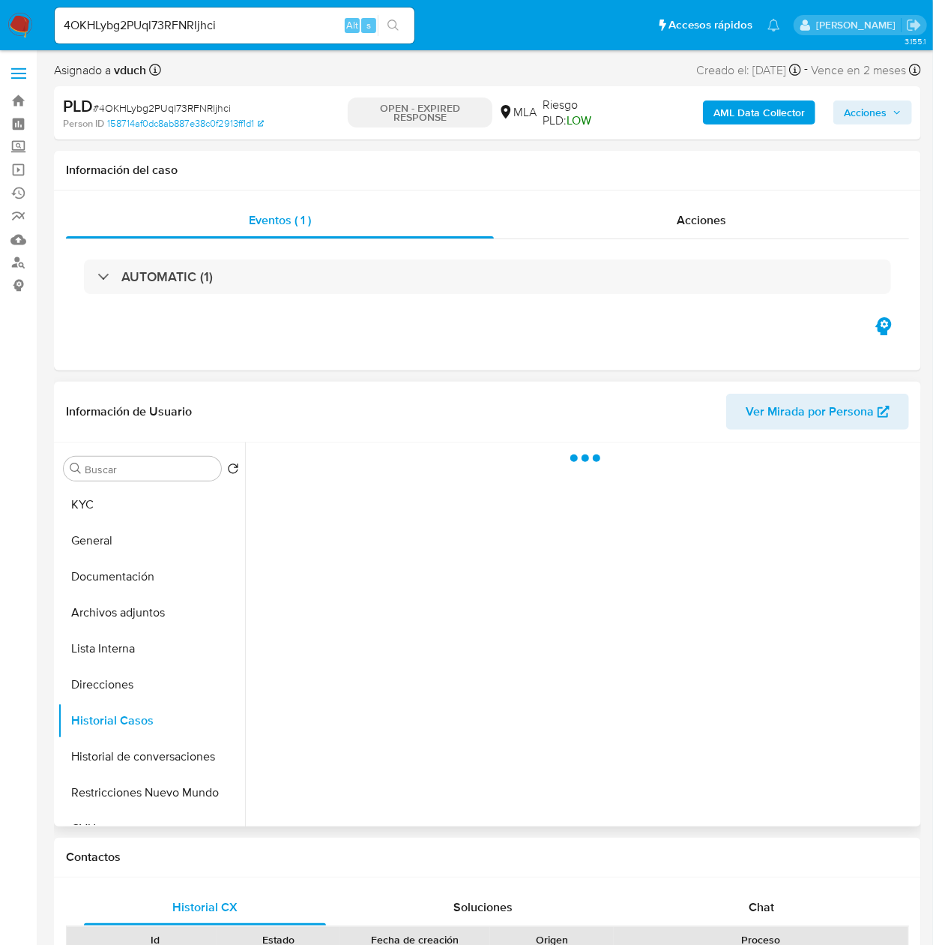
select select "10"
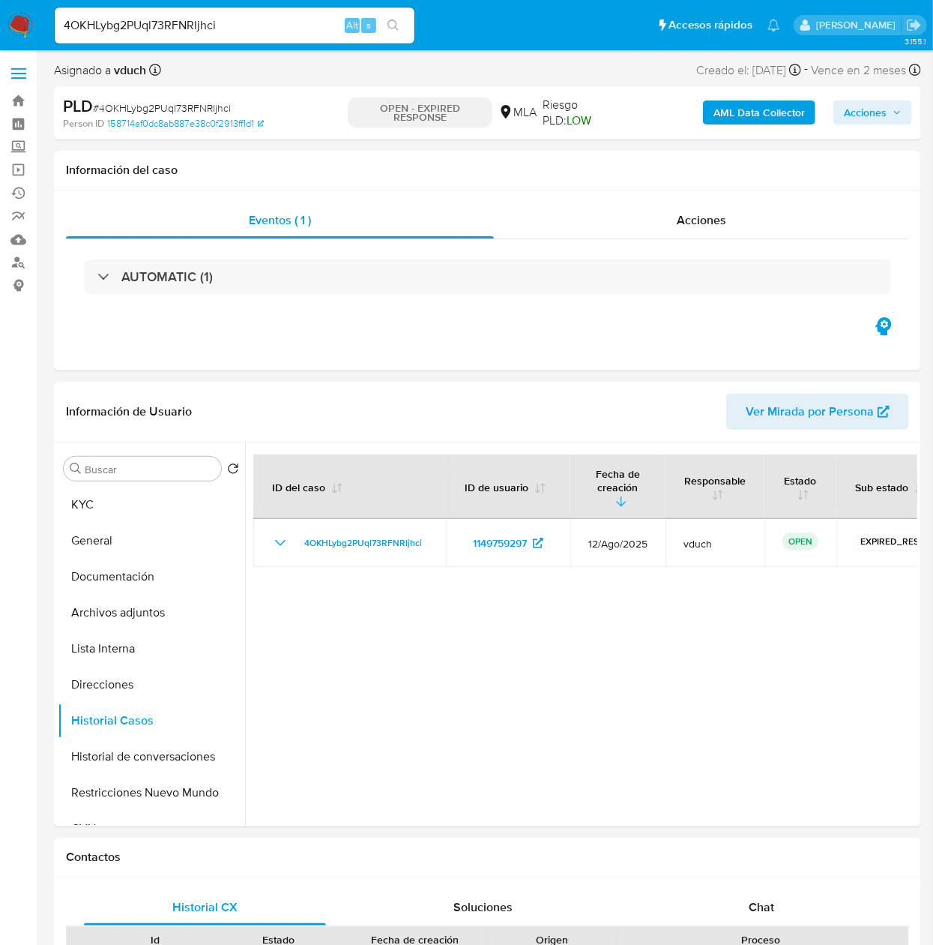
click at [205, 31] on input "4OKHLybg2PUql73RFNRljhci" at bounding box center [235, 25] width 360 height 19
paste input "W6SH1eCHNLmjDBvFhc4Cp7O1"
type input "W6SH1eCHNLmjDBvFhc4Cp7O1"
click at [397, 20] on icon "search-icon" at bounding box center [394, 25] width 12 height 12
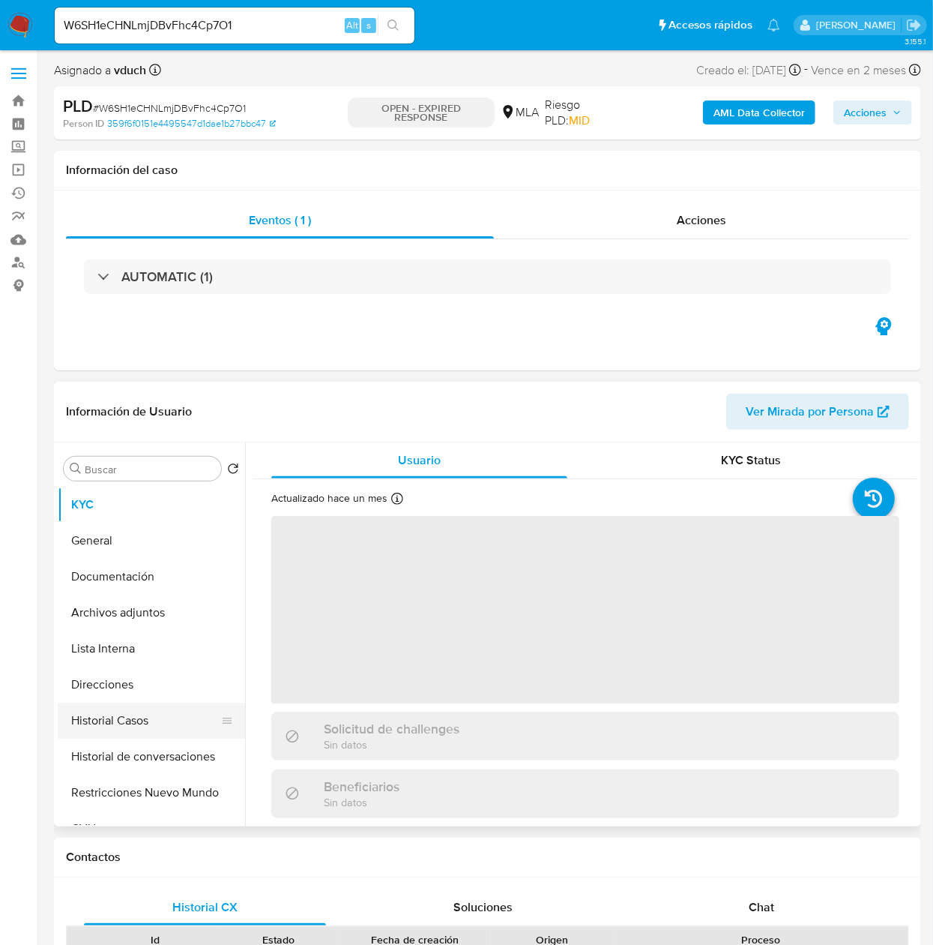
click at [157, 727] on button "Historial Casos" at bounding box center [145, 720] width 175 height 36
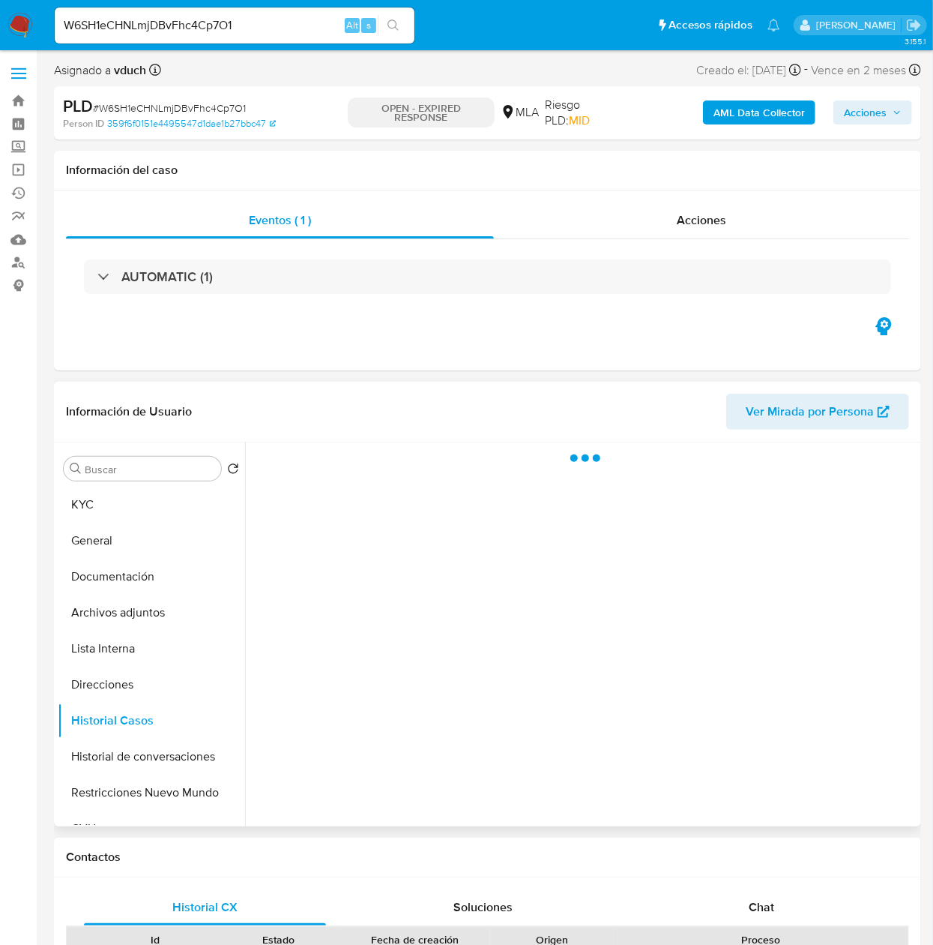
select select "10"
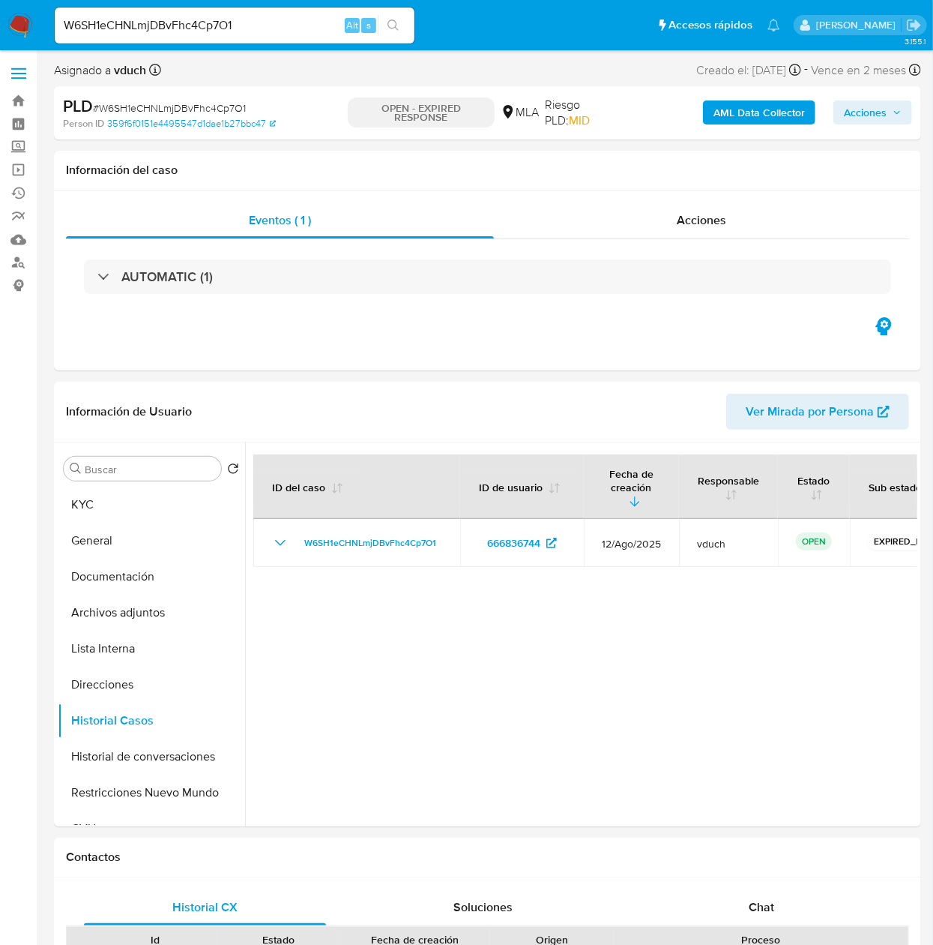
click at [268, 41] on div "W6SH1eCHNLmjDBvFhc4Cp7O1 Alt s" at bounding box center [235, 25] width 360 height 36
click at [274, 30] on input "W6SH1eCHNLmjDBvFhc4Cp7O1" at bounding box center [235, 25] width 360 height 19
paste input "2Zfa4xa5c1gjePtiGw0YFHyC"
type input "2Zfa4xa5c1gjePtiGw0YFHyC"
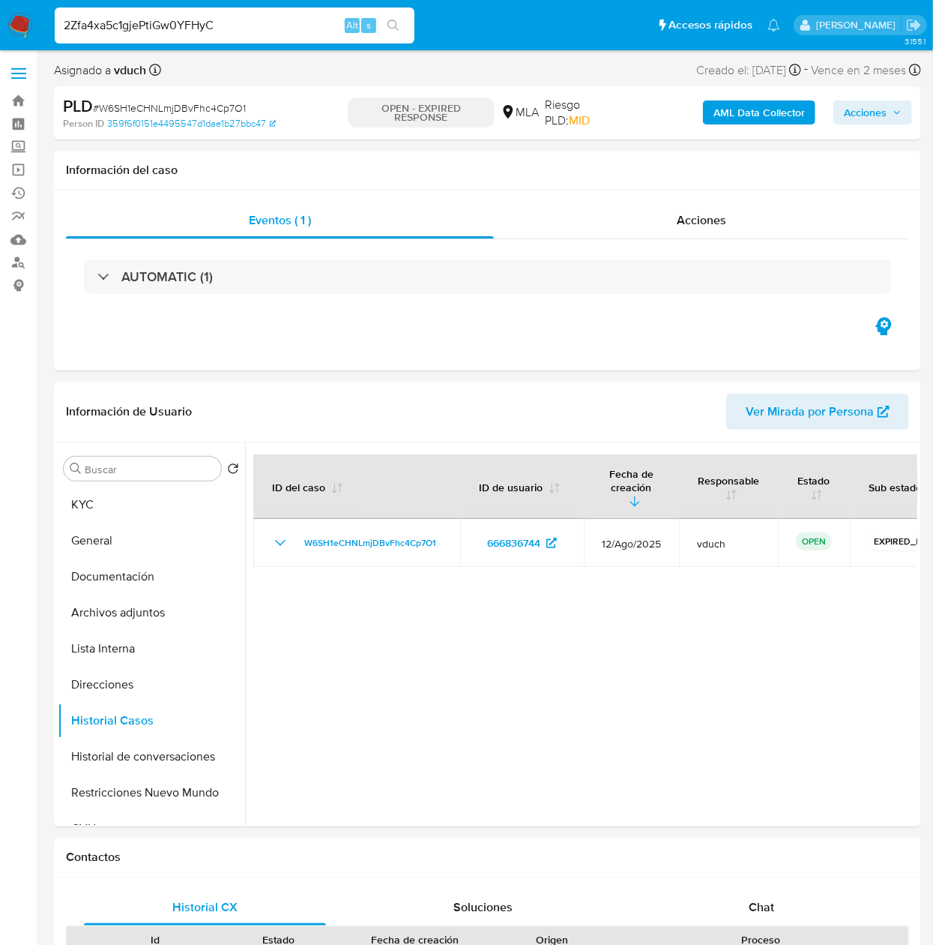
click at [388, 30] on button "search-icon" at bounding box center [393, 25] width 31 height 21
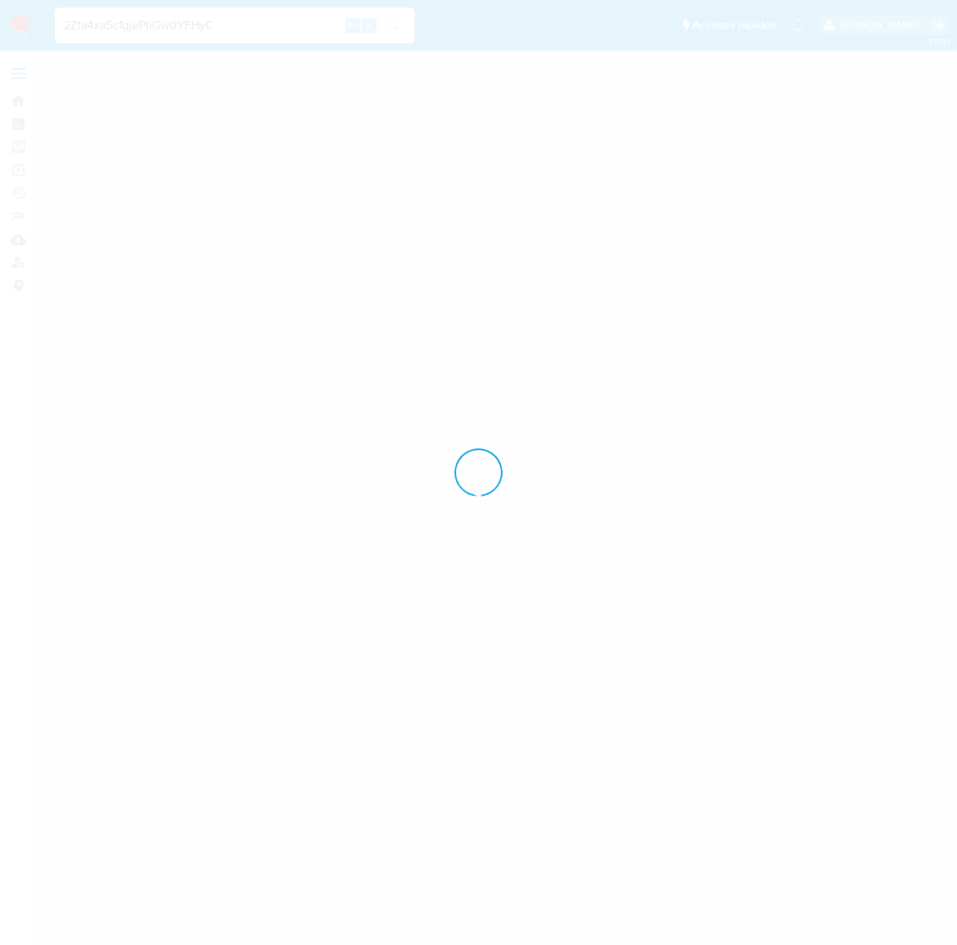
click at [388, 30] on div at bounding box center [478, 472] width 957 height 945
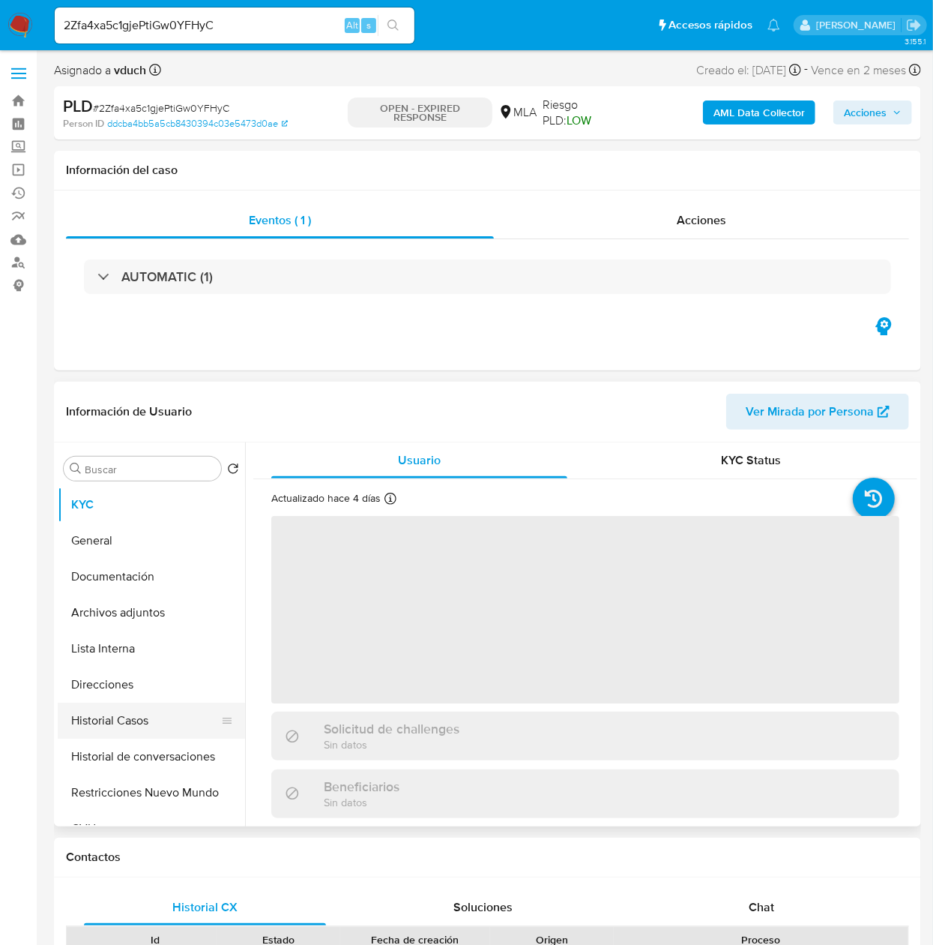
click at [103, 725] on button "Historial Casos" at bounding box center [145, 720] width 175 height 36
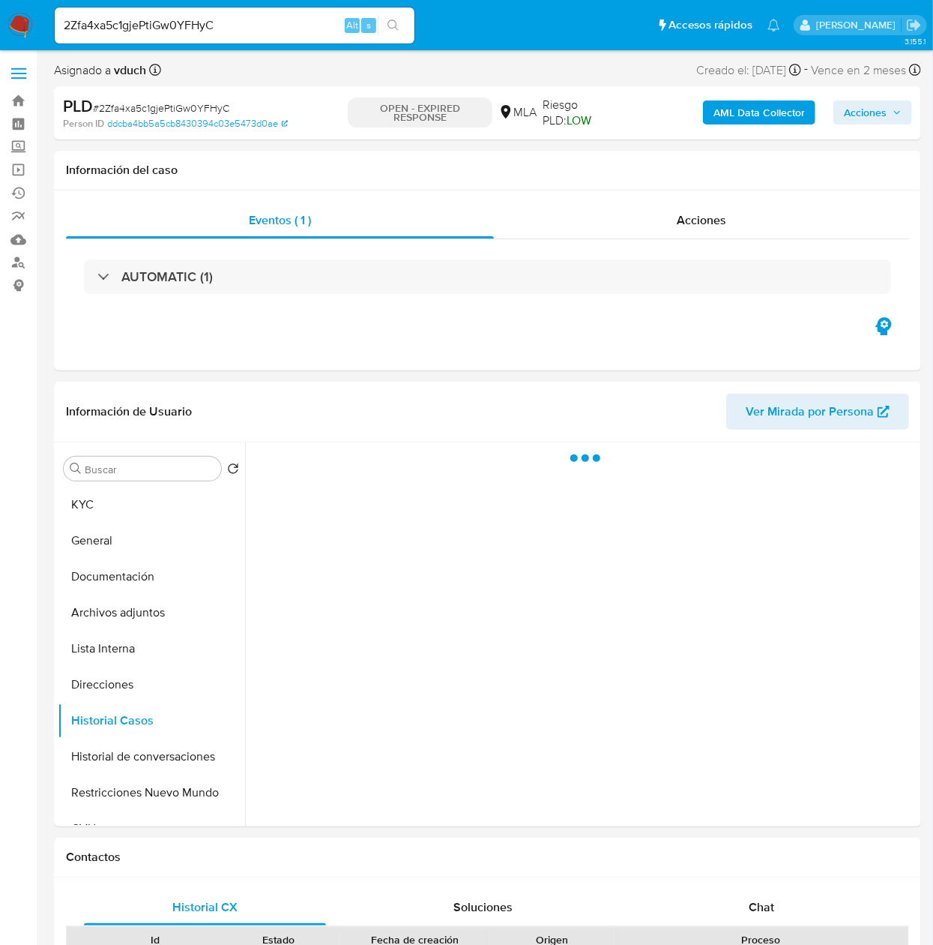
select select "10"
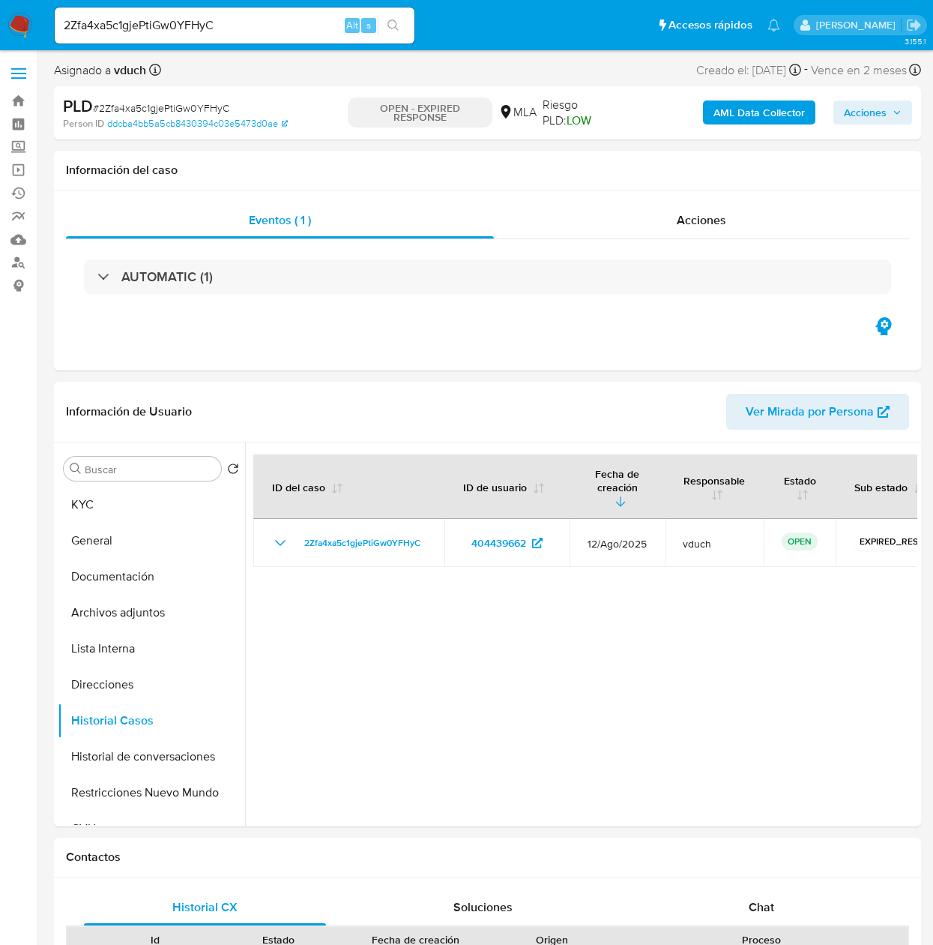
select select "10"
drag, startPoint x: 0, startPoint y: 0, endPoint x: 217, endPoint y: 20, distance: 218.3
click at [217, 20] on input "2Zfa4xa5c1gjePtiGw0YFHyC" at bounding box center [235, 25] width 360 height 19
paste input "UvCmMuk6wogoFDnobSNheAtl"
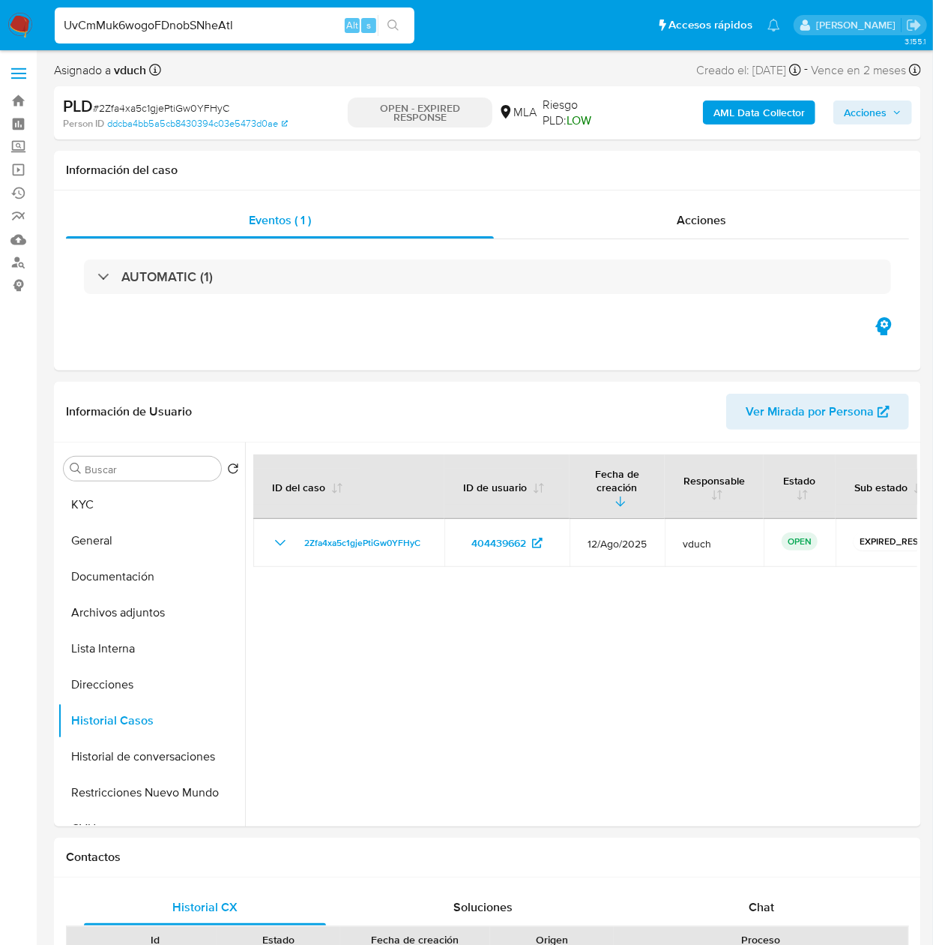
type input "UvCmMuk6wogoFDnobSNheAtl"
click at [376, 22] on div "s" at bounding box center [368, 25] width 15 height 15
click at [397, 32] on button "search-icon" at bounding box center [393, 25] width 31 height 21
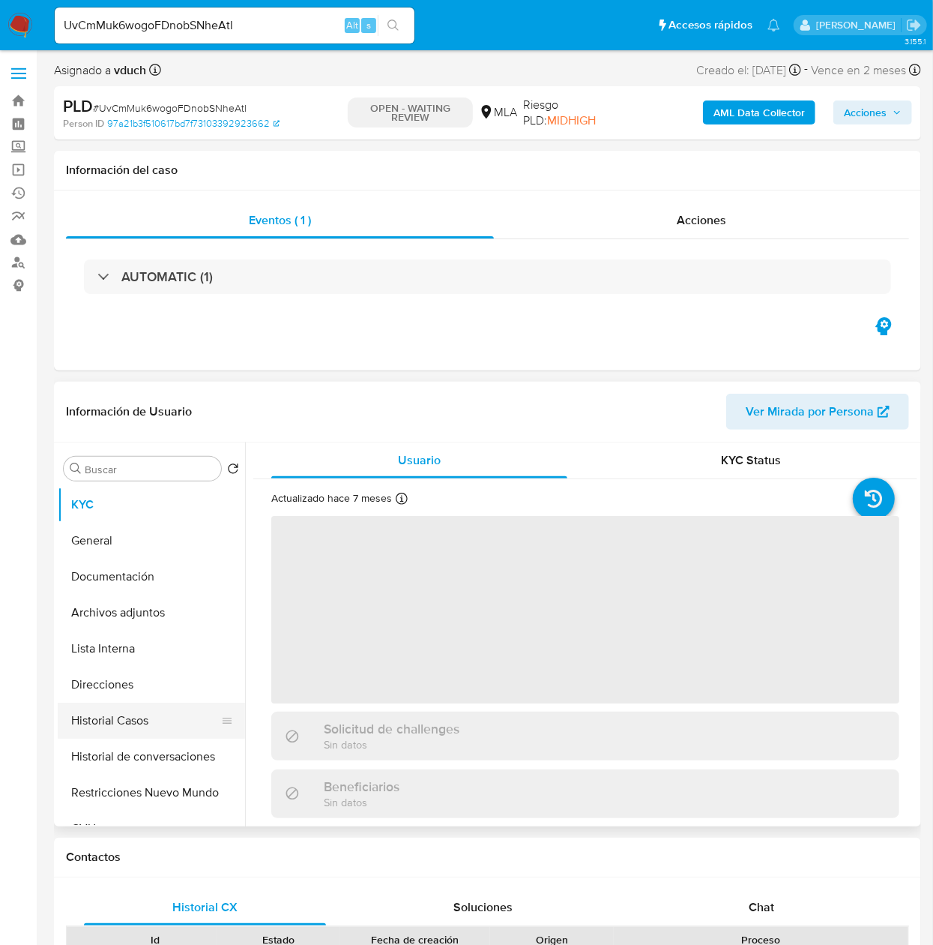
click at [115, 713] on button "Historial Casos" at bounding box center [145, 720] width 175 height 36
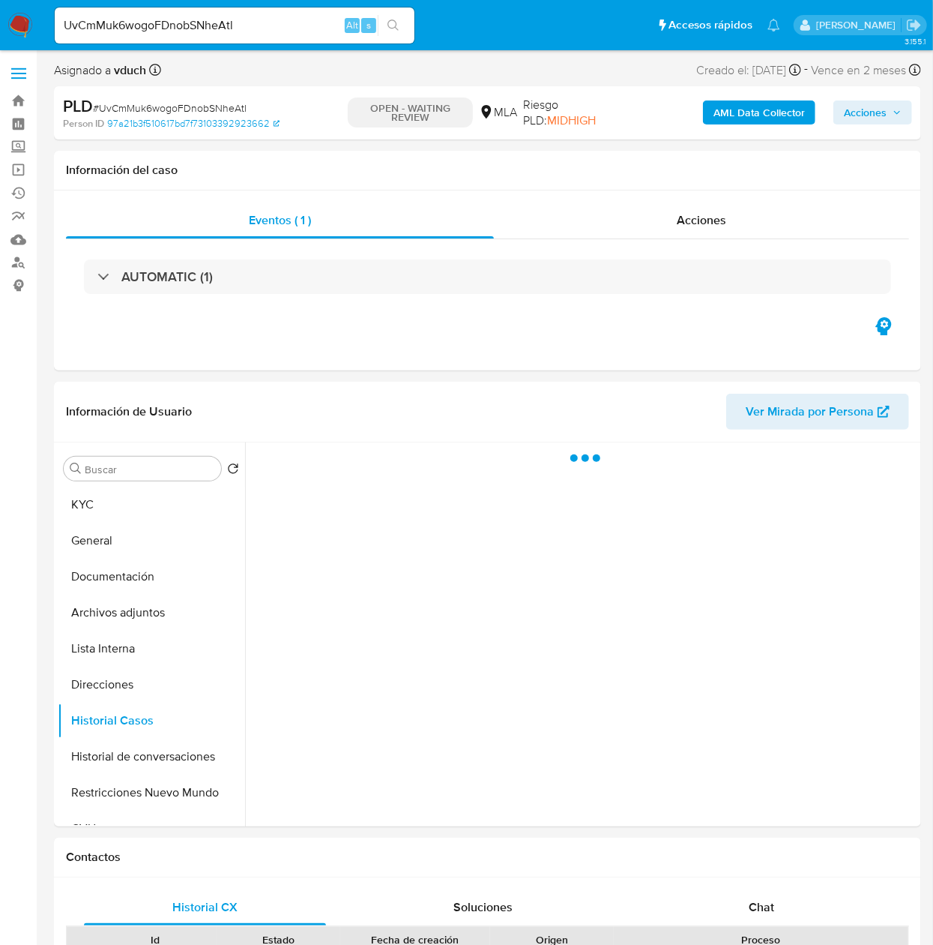
select select "10"
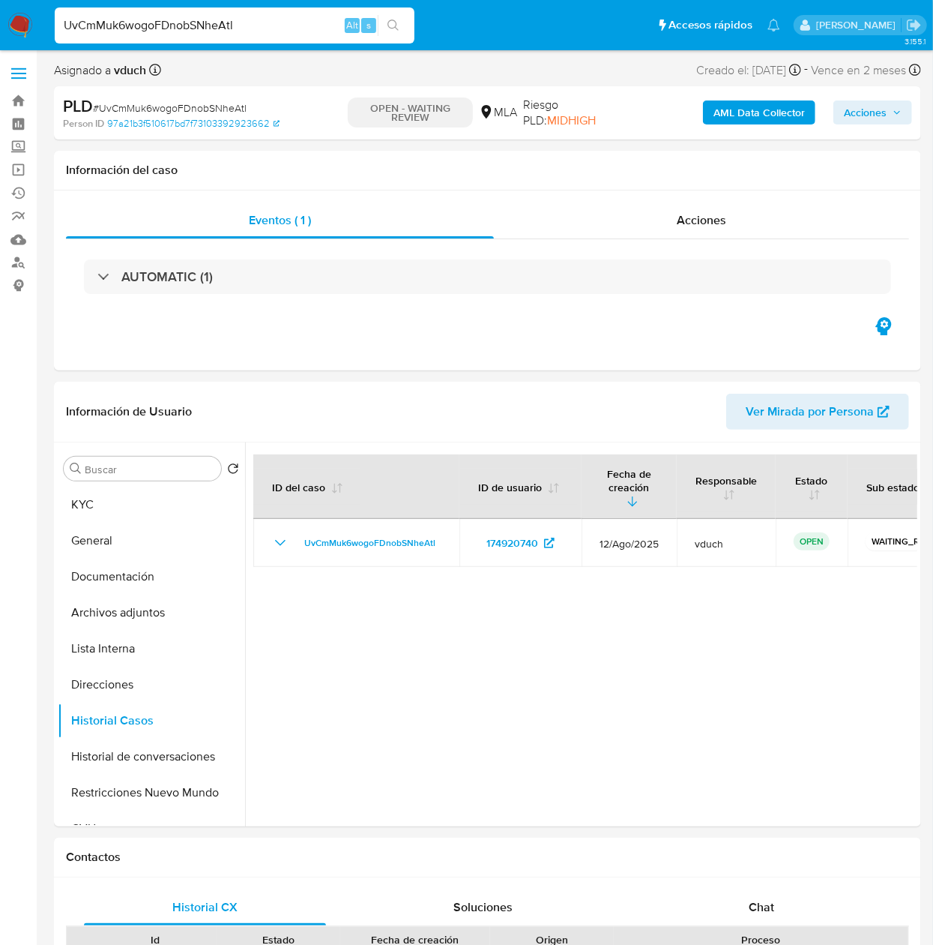
click at [270, 22] on input "UvCmMuk6wogoFDnobSNheAtl" at bounding box center [235, 25] width 360 height 19
paste input "o7ffEpsiQHEGMN0n9MODhnVS"
type input "o7ffEpsiQHEGMN0n9MODhnVS"
click at [390, 30] on icon "search-icon" at bounding box center [394, 25] width 12 height 12
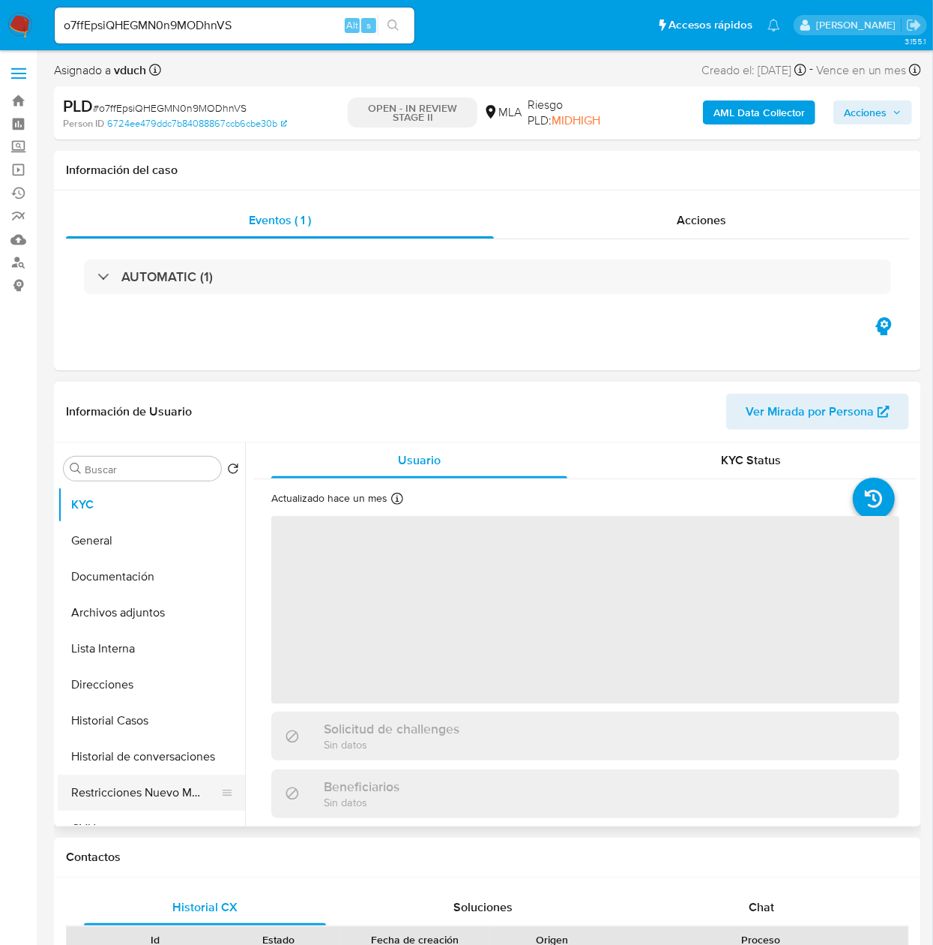
click at [115, 781] on button "Restricciones Nuevo Mundo" at bounding box center [145, 792] width 175 height 36
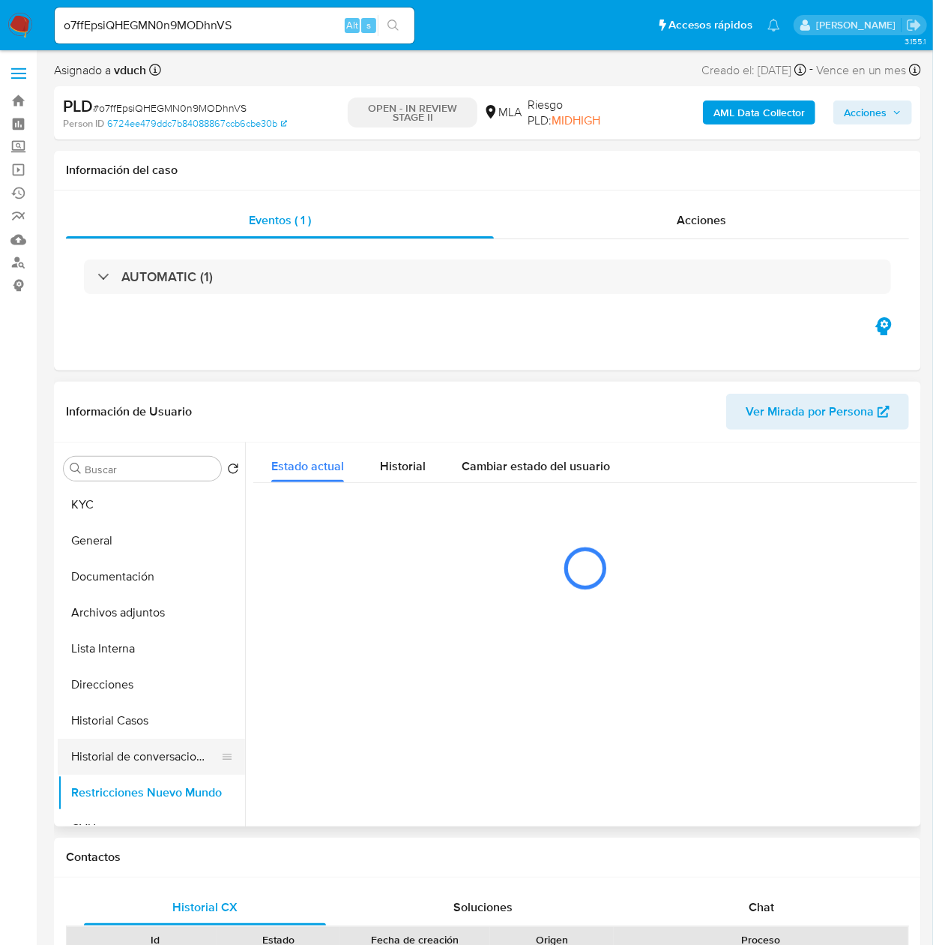
click at [127, 742] on button "Historial de conversaciones" at bounding box center [145, 756] width 175 height 36
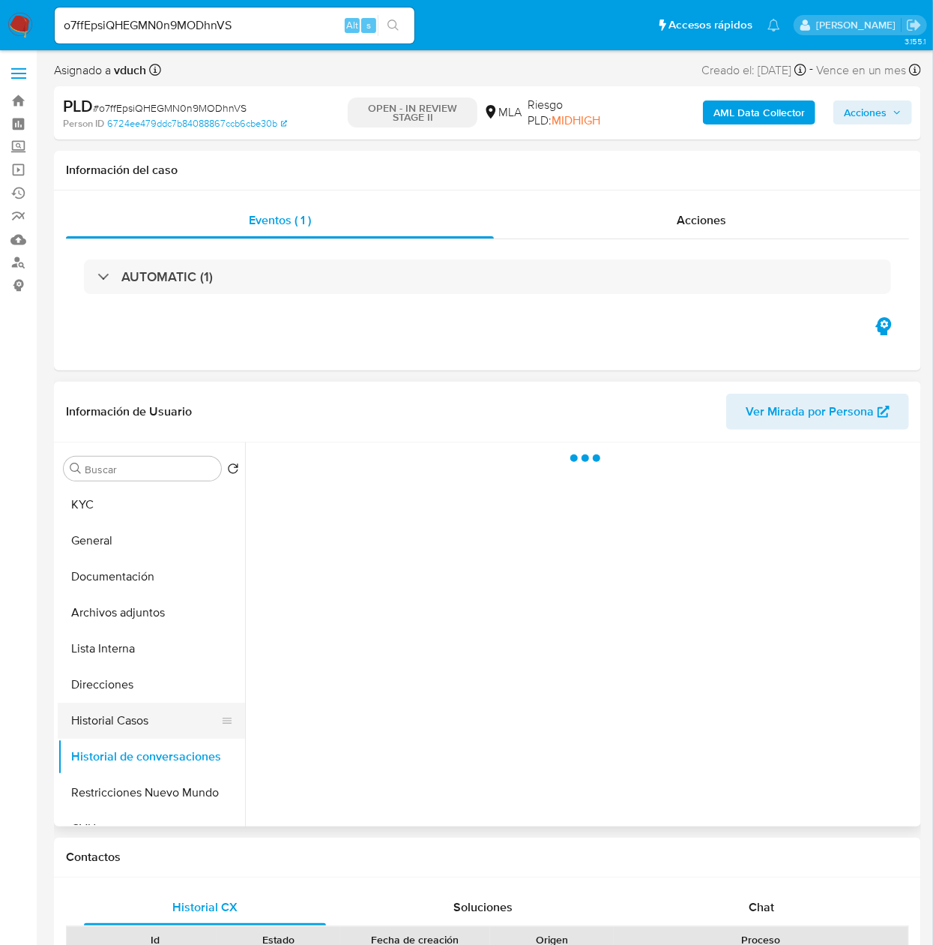
click at [130, 724] on button "Historial Casos" at bounding box center [145, 720] width 175 height 36
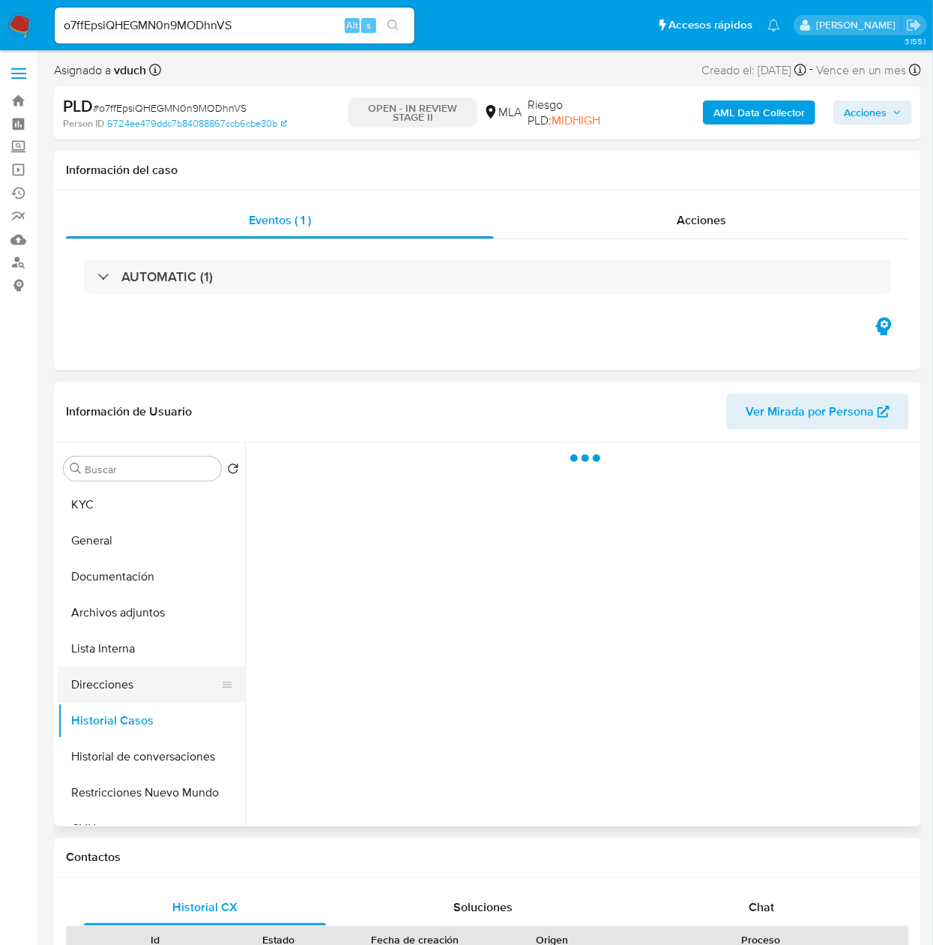
click at [130, 679] on button "Direcciones" at bounding box center [145, 684] width 175 height 36
select select "10"
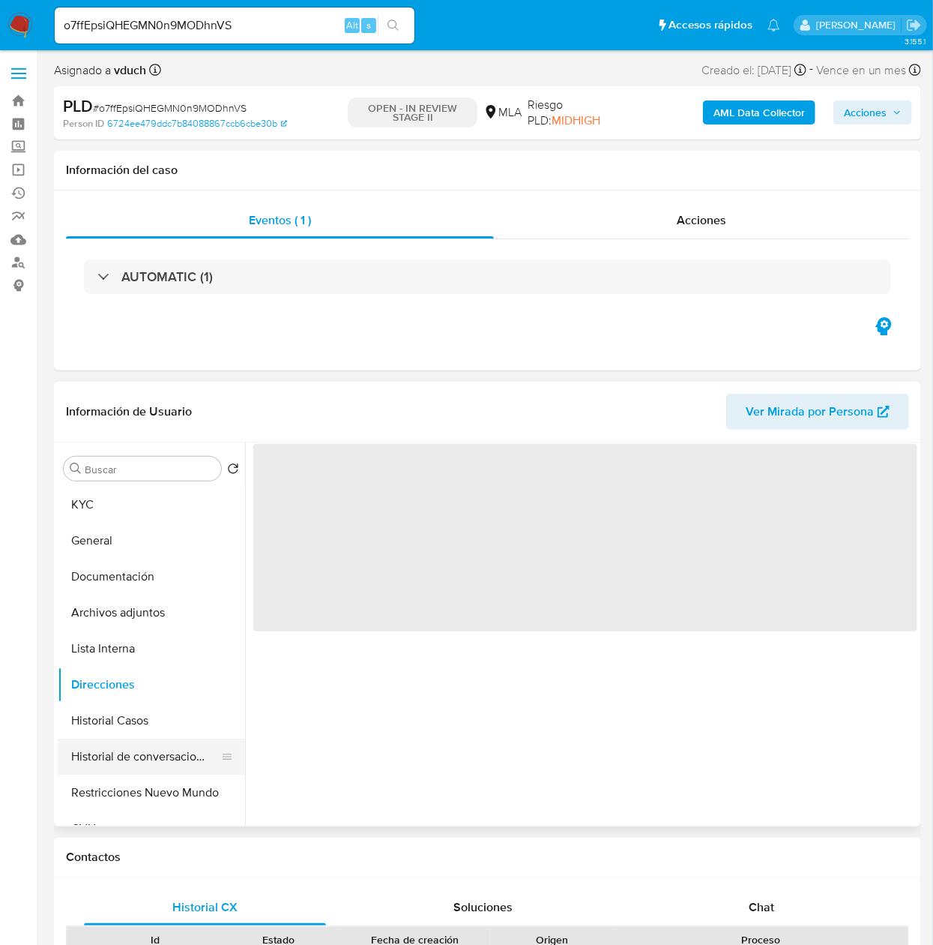
click at [133, 747] on button "Historial de conversaciones" at bounding box center [145, 756] width 175 height 36
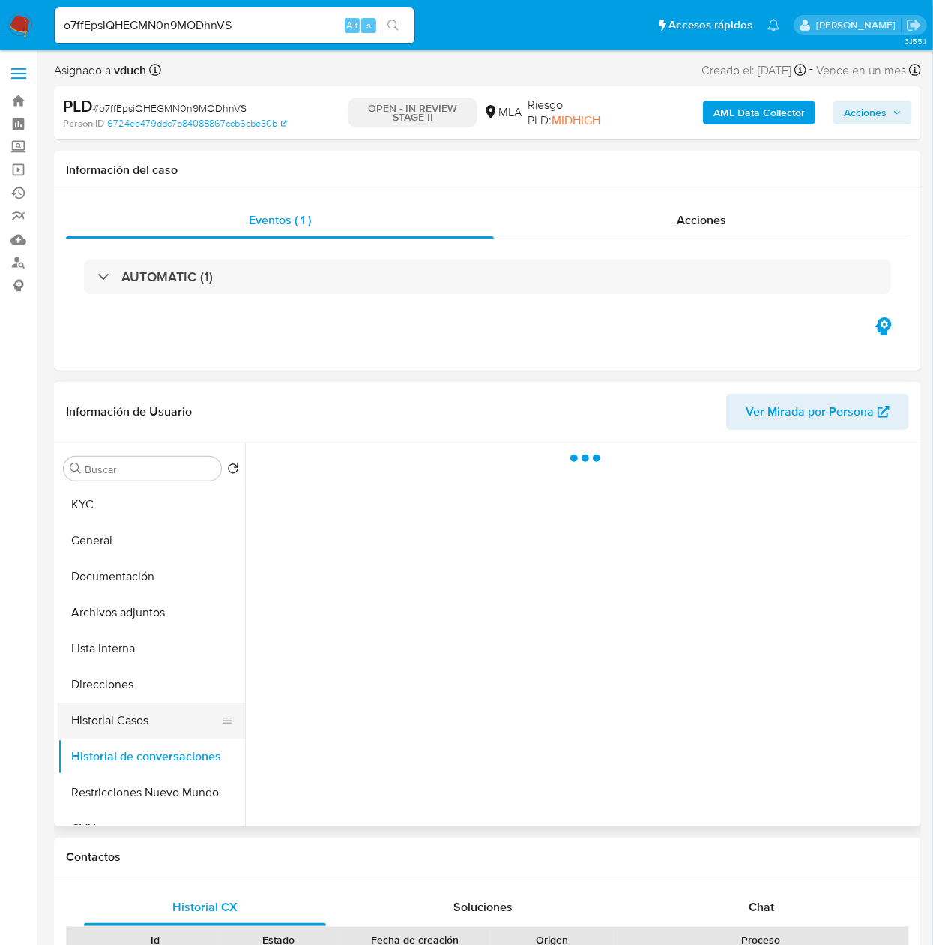
click at [139, 730] on button "Historial Casos" at bounding box center [145, 720] width 175 height 36
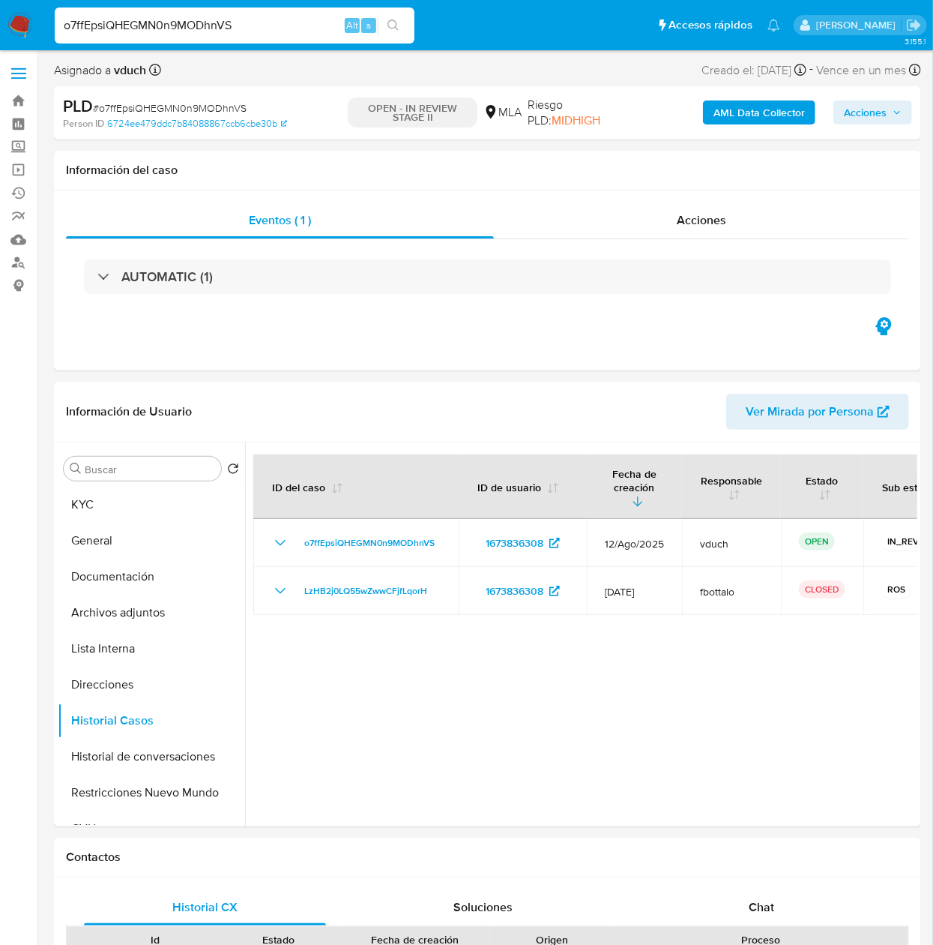
click at [241, 19] on input "o7ffEpsiQHEGMN0n9MODhnVS" at bounding box center [235, 25] width 360 height 19
paste input "xqrKd79CAOtIsAPwKAQj8C2c"
type input "xqrKd79CAOtIsAPwKAQj8C2c"
click at [381, 26] on button "search-icon" at bounding box center [393, 25] width 31 height 21
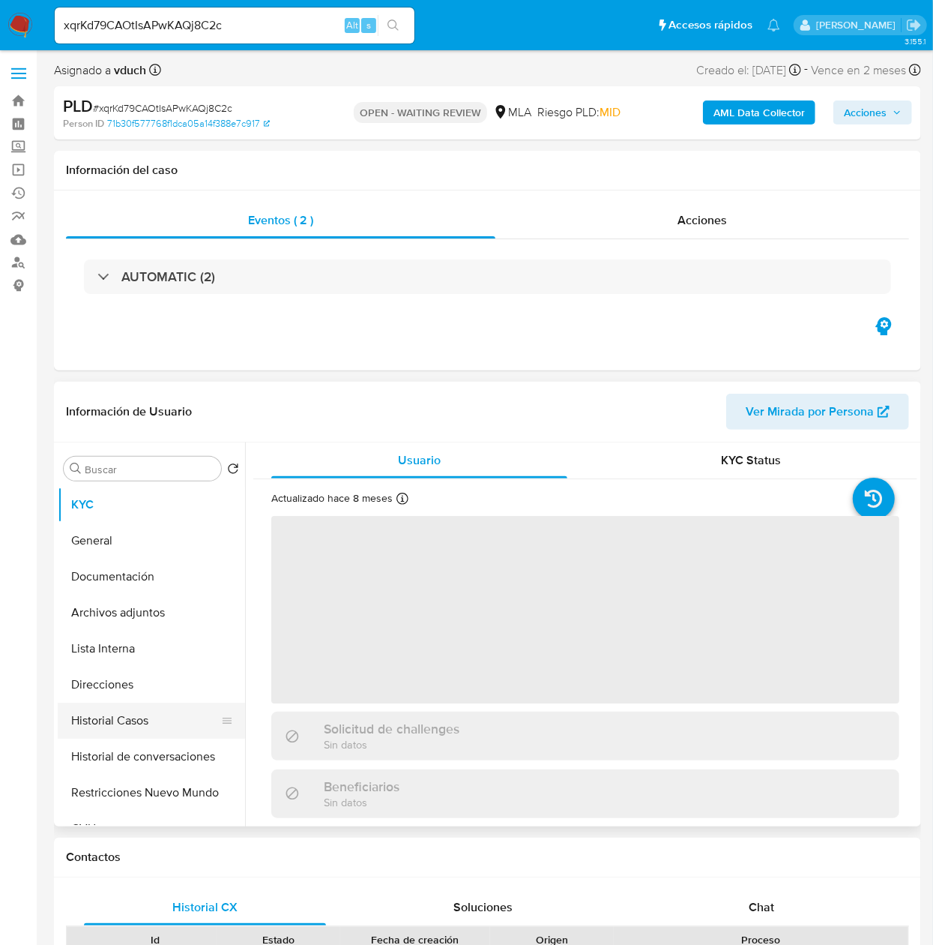
click at [130, 723] on button "Historial Casos" at bounding box center [145, 720] width 175 height 36
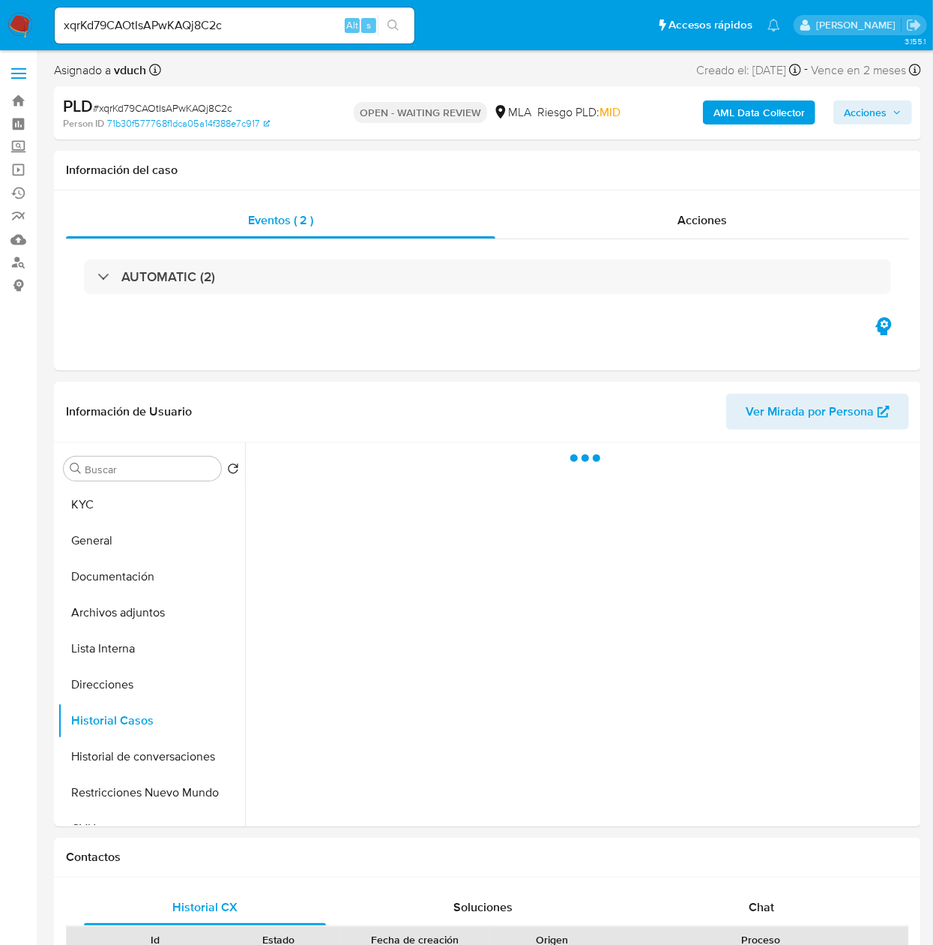
select select "10"
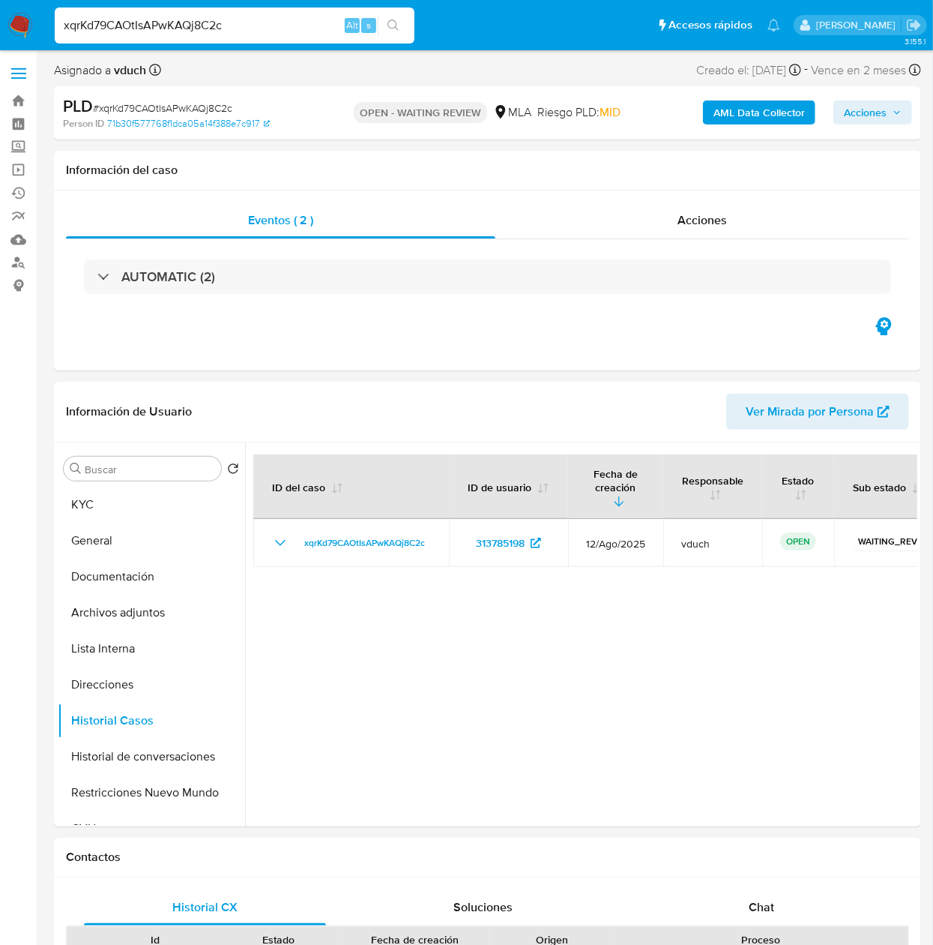
click at [232, 24] on input "xqrKd79CAOtIsAPwKAQj8C2c" at bounding box center [235, 25] width 360 height 19
paste input "PPY5bdFsaELX00NJFcYtpsRS"
click at [409, 22] on input "PPY5bdFsaELX00NJFcYtpsRS" at bounding box center [235, 25] width 360 height 19
drag, startPoint x: 412, startPoint y: 17, endPoint x: 402, endPoint y: 24, distance: 11.9
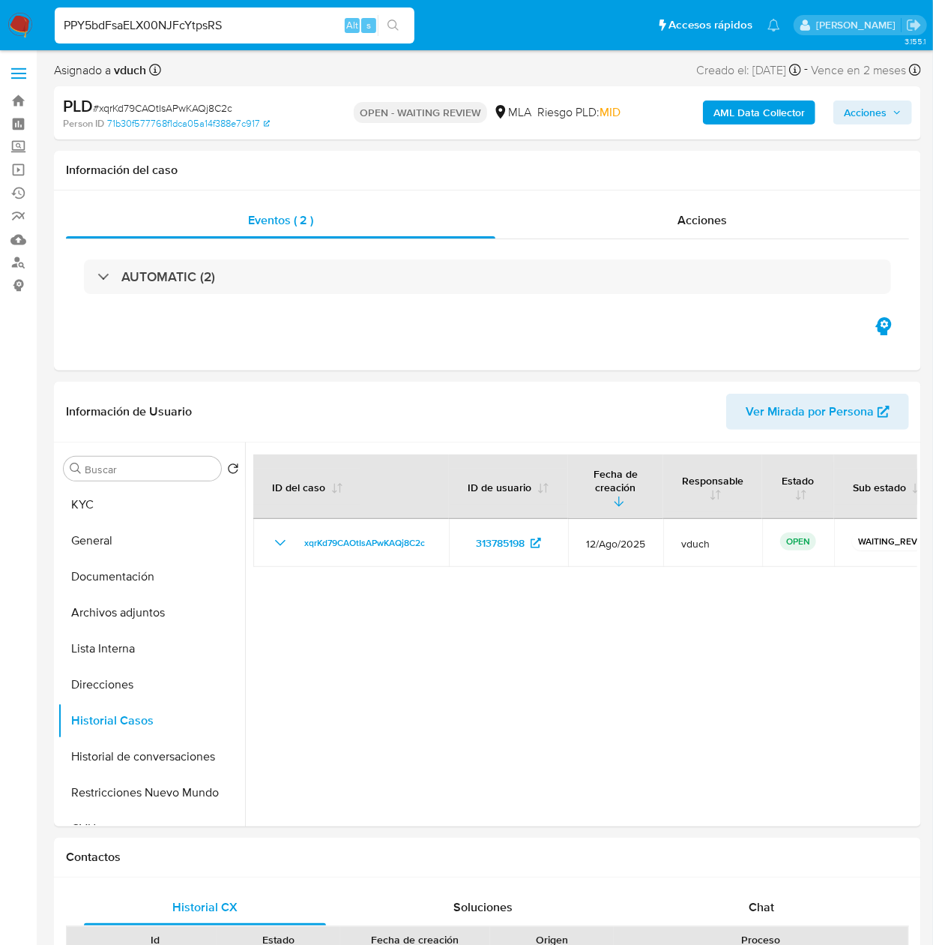
click at [409, 18] on input "PPY5bdFsaELX00NJFcYtpsRS" at bounding box center [235, 25] width 360 height 19
type input "PPY5bdFsaELX00NJFcYtpsRS"
click at [402, 24] on button "search-icon" at bounding box center [393, 25] width 31 height 21
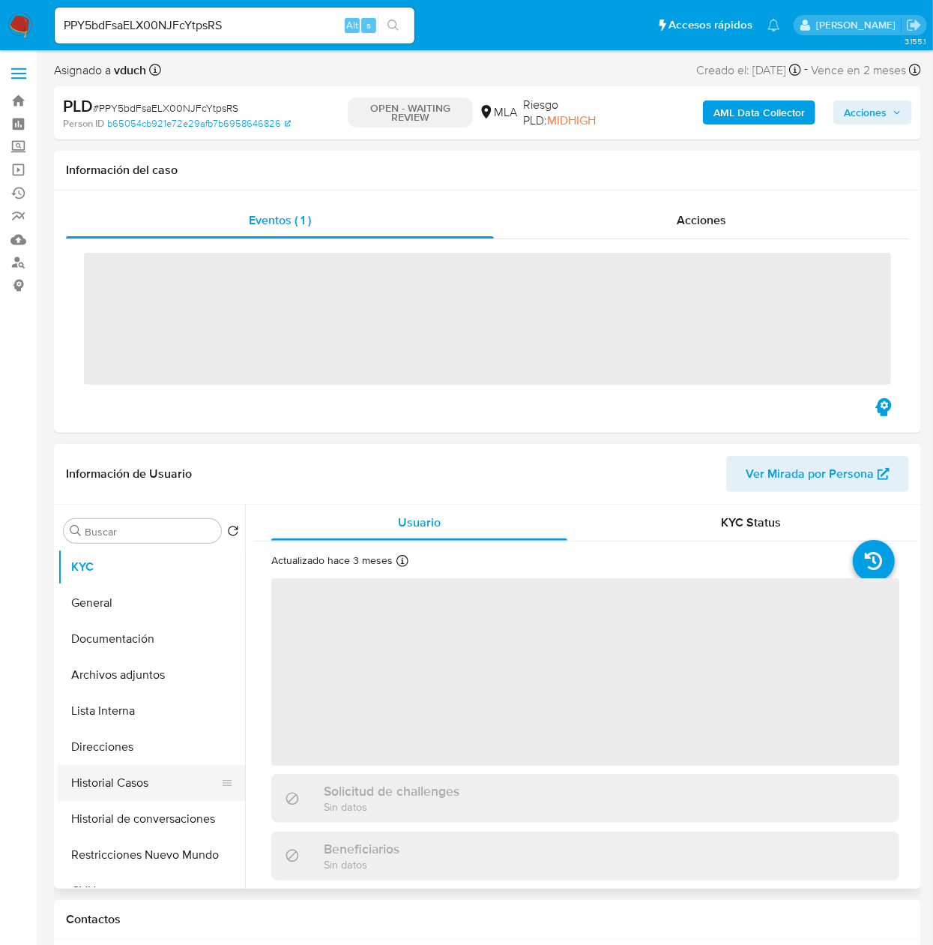
click at [109, 788] on ul "KYC General Documentación Archivos adjuntos Lista Interna Direcciones Historial…" at bounding box center [151, 718] width 187 height 338
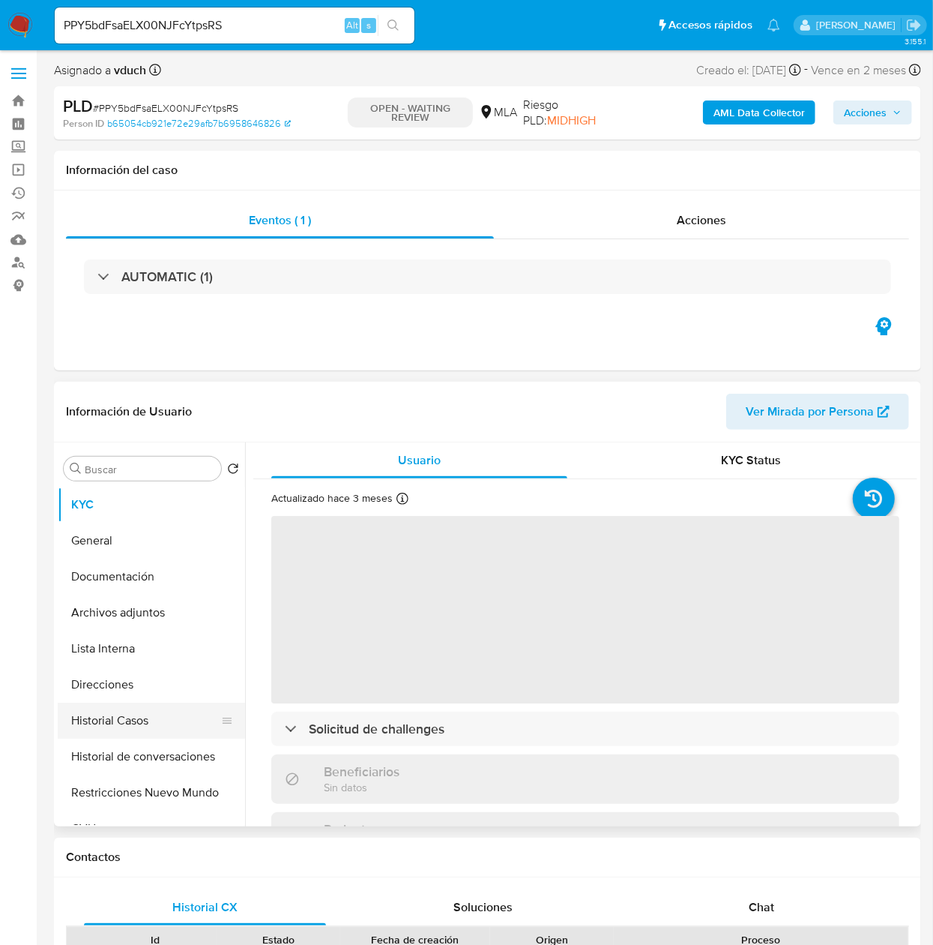
click at [181, 708] on button "Historial Casos" at bounding box center [145, 720] width 175 height 36
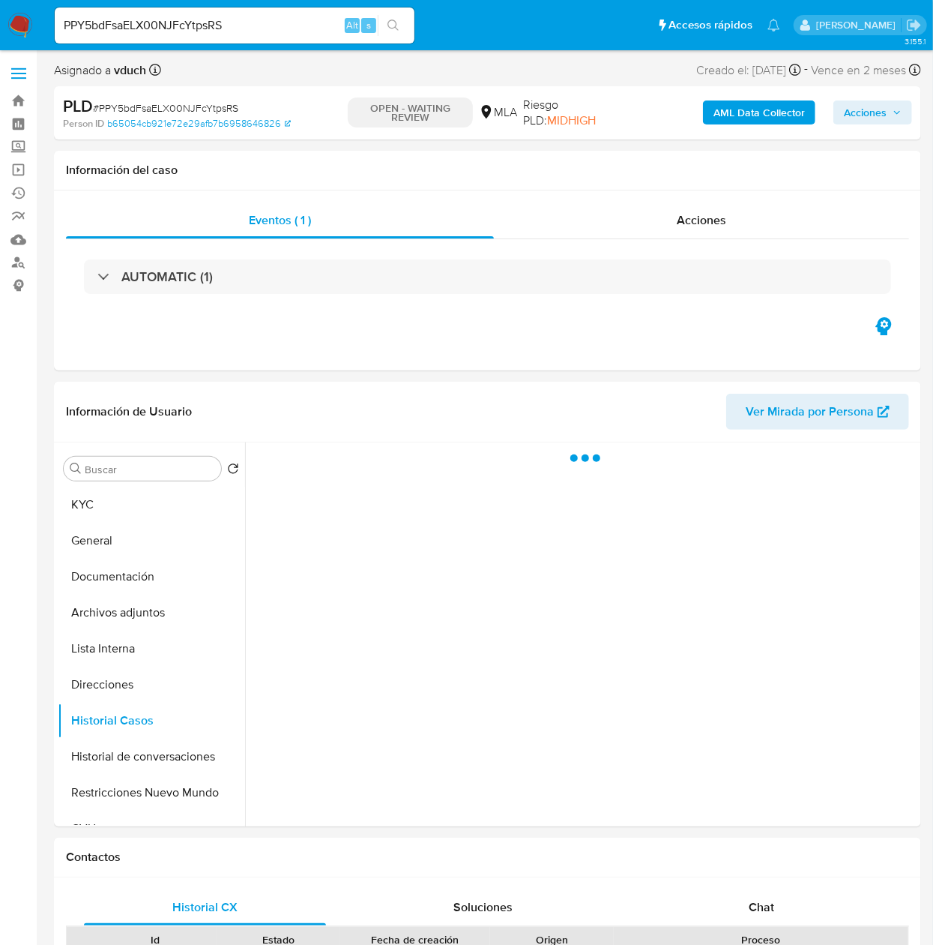
select select "10"
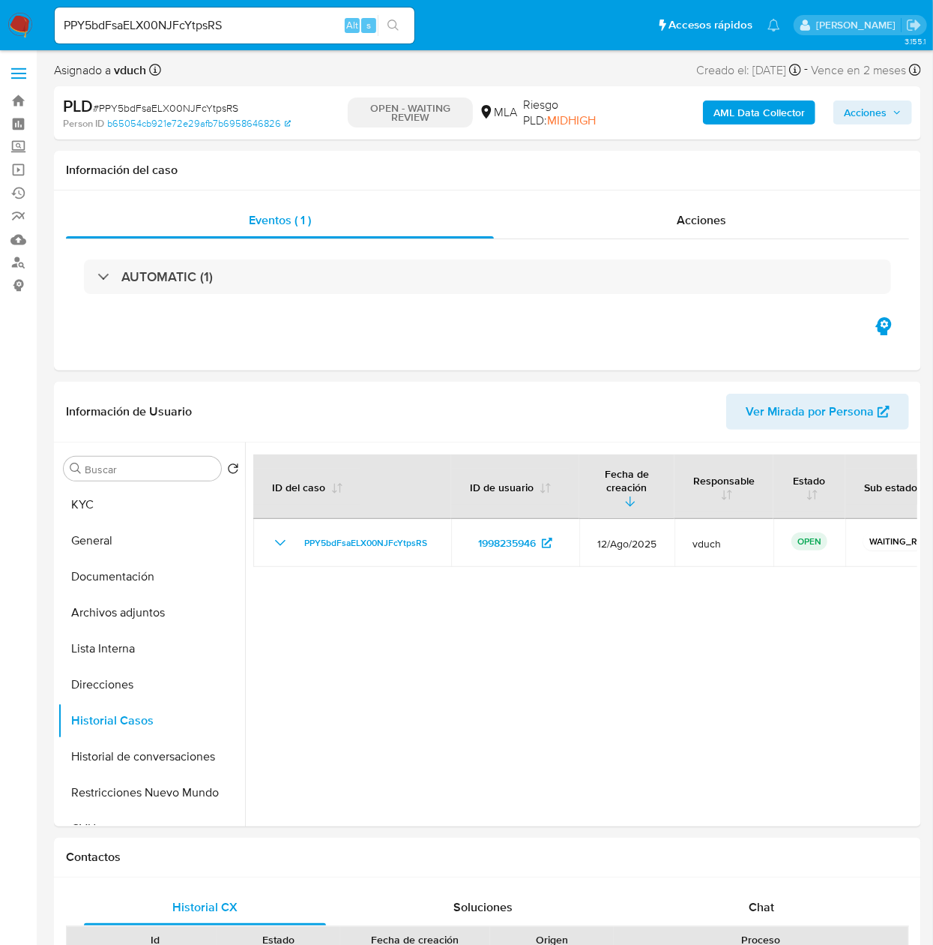
click at [253, 1] on nav "Pausado Ver notificaciones PPY5bdFsaELX00NJFcYtpsRS Alt s Accesos rápidos Presi…" at bounding box center [466, 25] width 933 height 50
click at [243, 19] on input "PPY5bdFsaELX00NJFcYtpsRS" at bounding box center [235, 25] width 360 height 19
paste input "Yoo4eMBegNOJUASqNUfY4rp7"
type input "Yoo4eMBegNOJUASqNUfY4rp7"
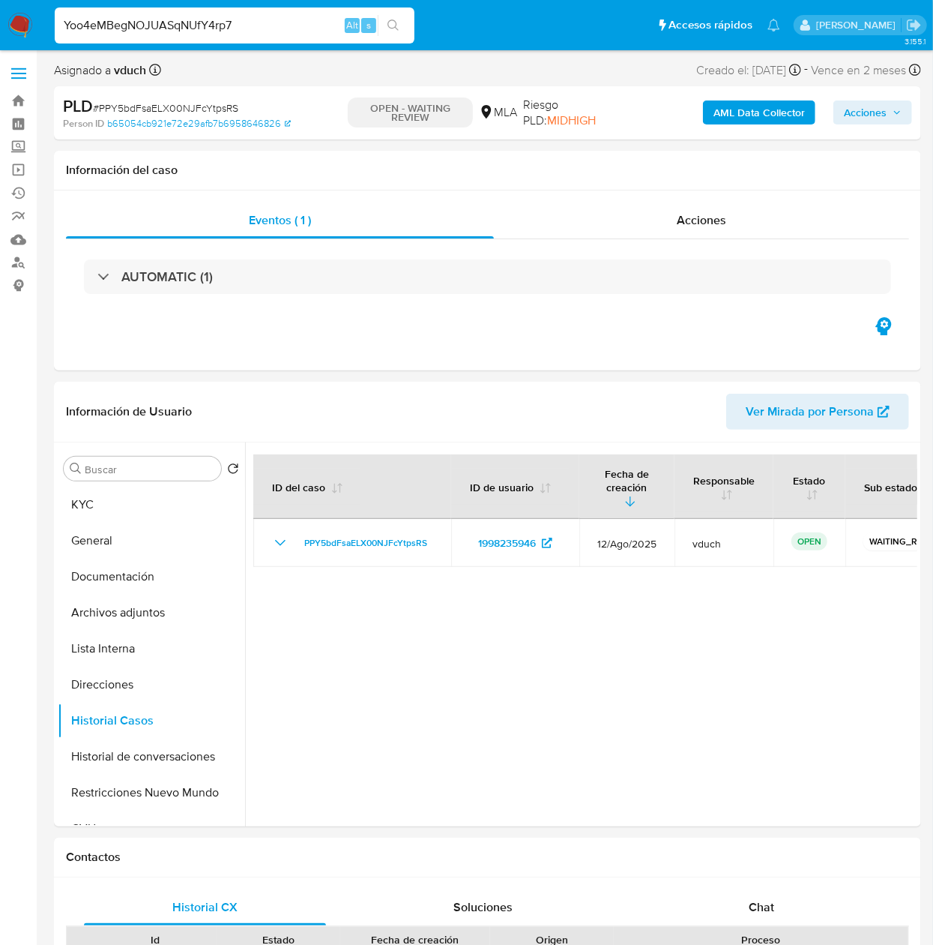
click at [394, 22] on icon "search-icon" at bounding box center [394, 25] width 12 height 12
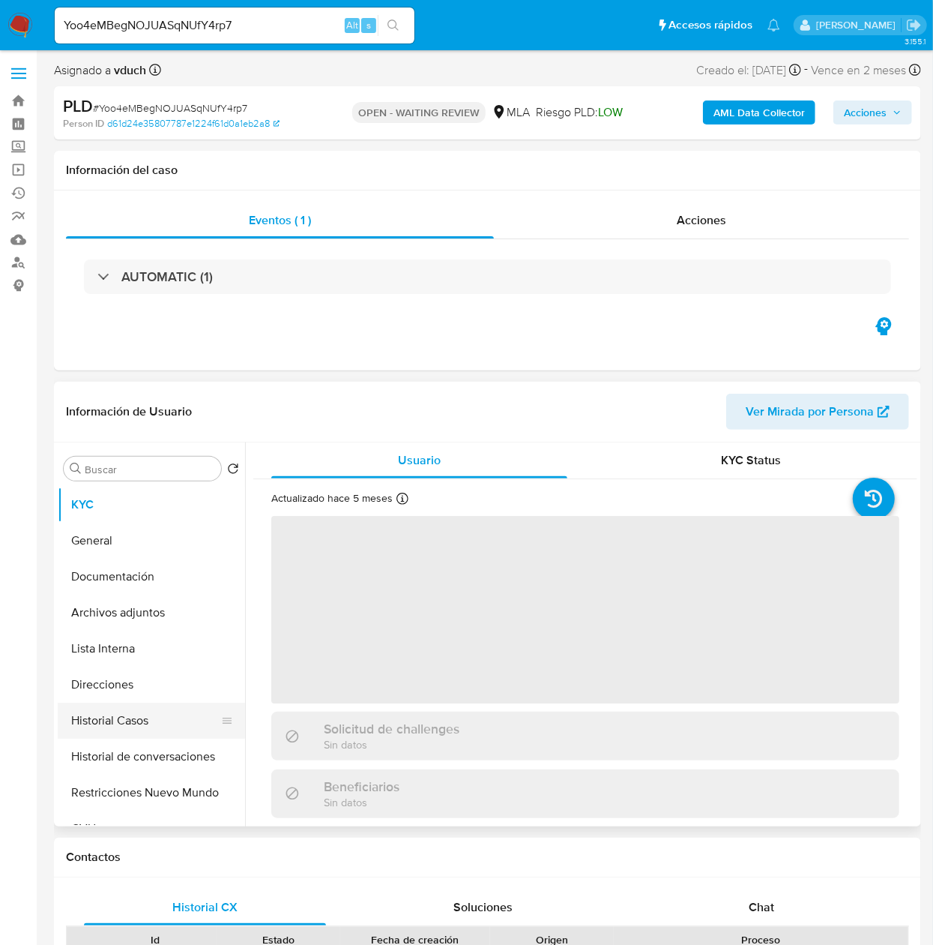
click at [124, 723] on button "Historial Casos" at bounding box center [145, 720] width 175 height 36
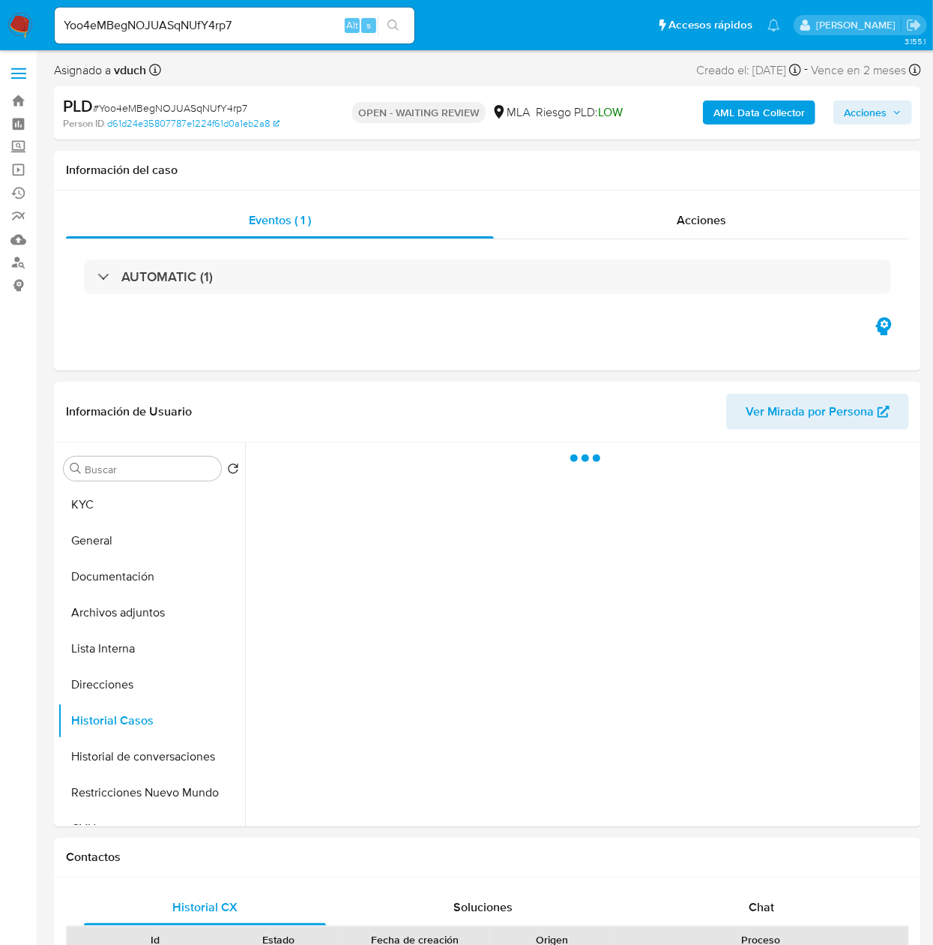
select select "10"
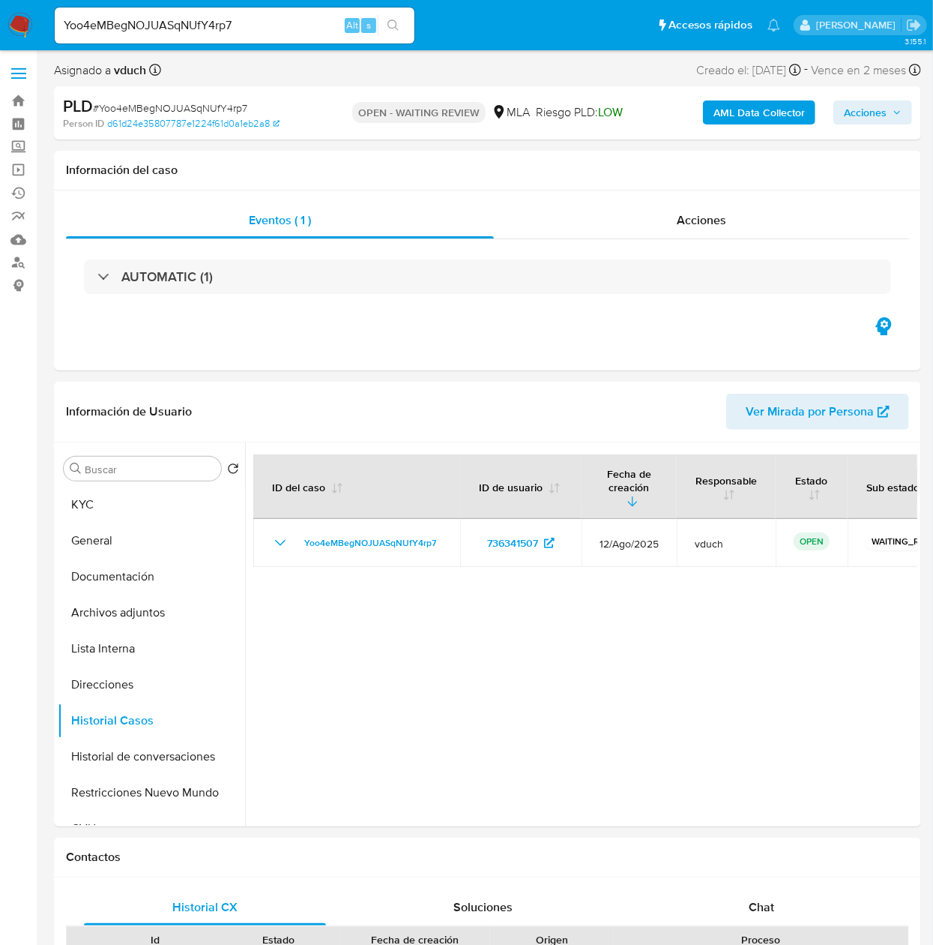
click at [289, 45] on div "Yoo4eMBegNOJUASqNUfY4rp7 Alt s" at bounding box center [235, 25] width 360 height 42
click at [307, 27] on input "Yoo4eMBegNOJUASqNUfY4rp7" at bounding box center [235, 25] width 360 height 19
paste input "FrHdKozBVtdJwZVr6t9c3nsH"
type input "FrHdKozBVtdJwZVr6t9c3nsH"
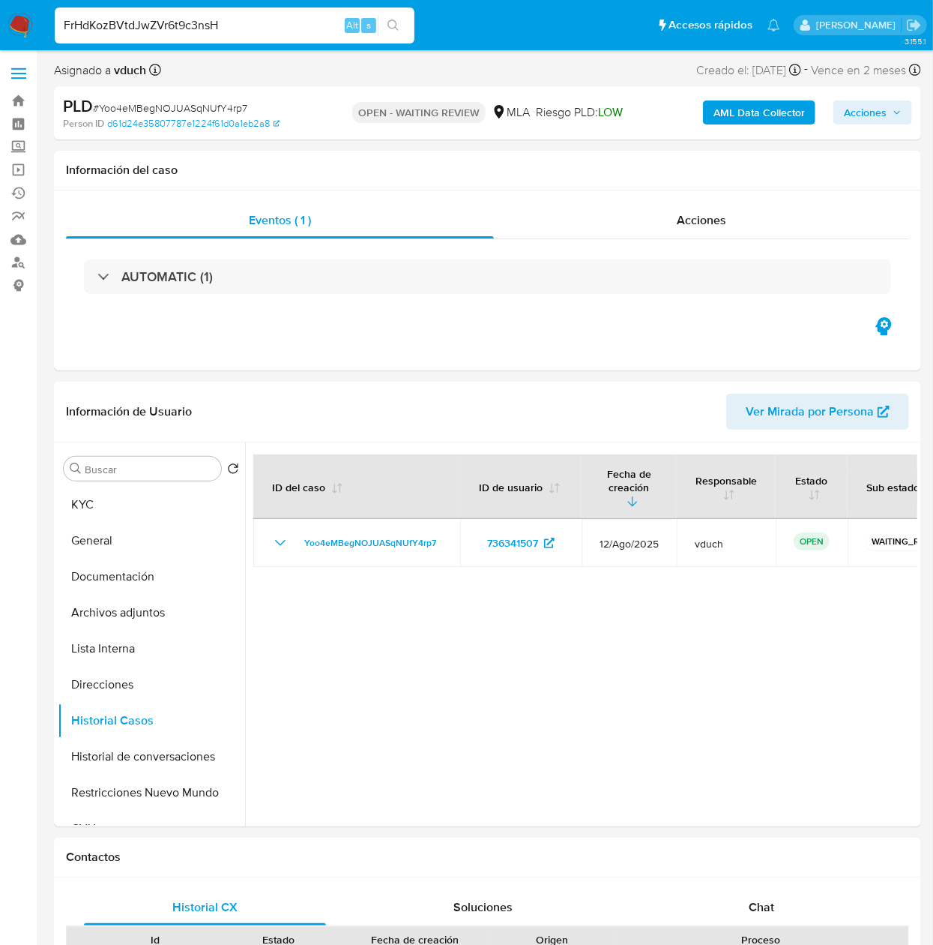
click at [396, 15] on button "search-icon" at bounding box center [393, 25] width 31 height 21
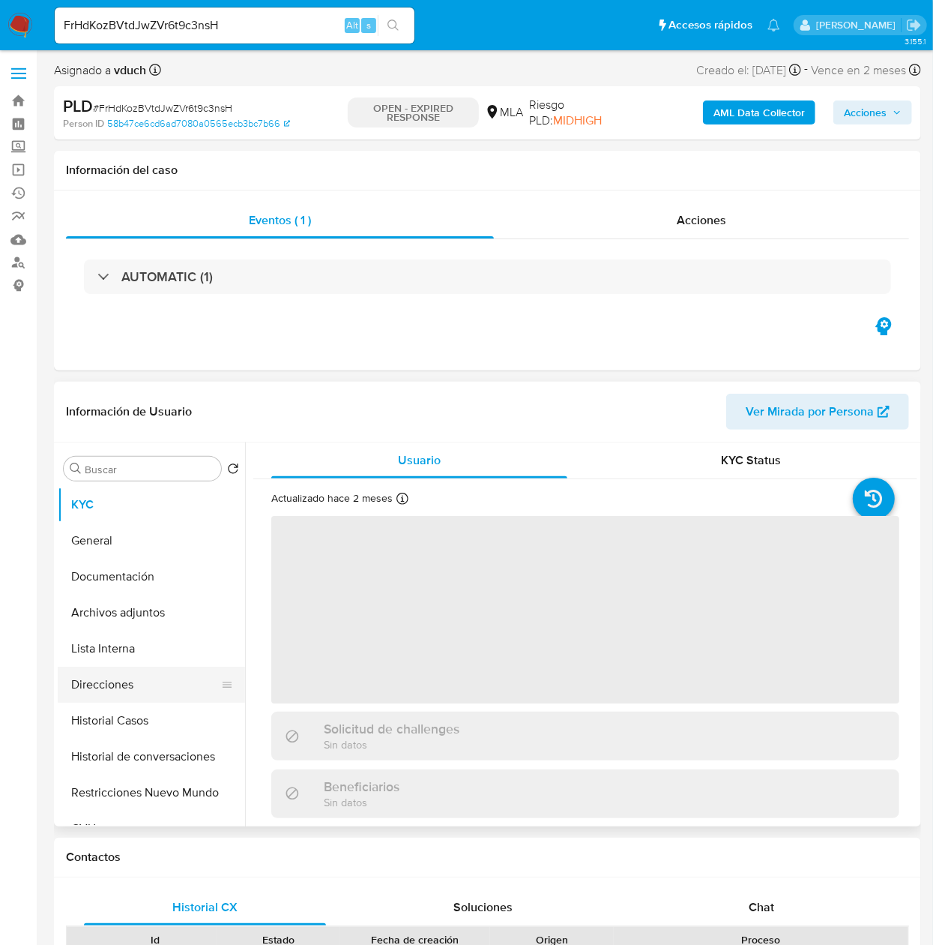
click at [127, 696] on button "Direcciones" at bounding box center [145, 684] width 175 height 36
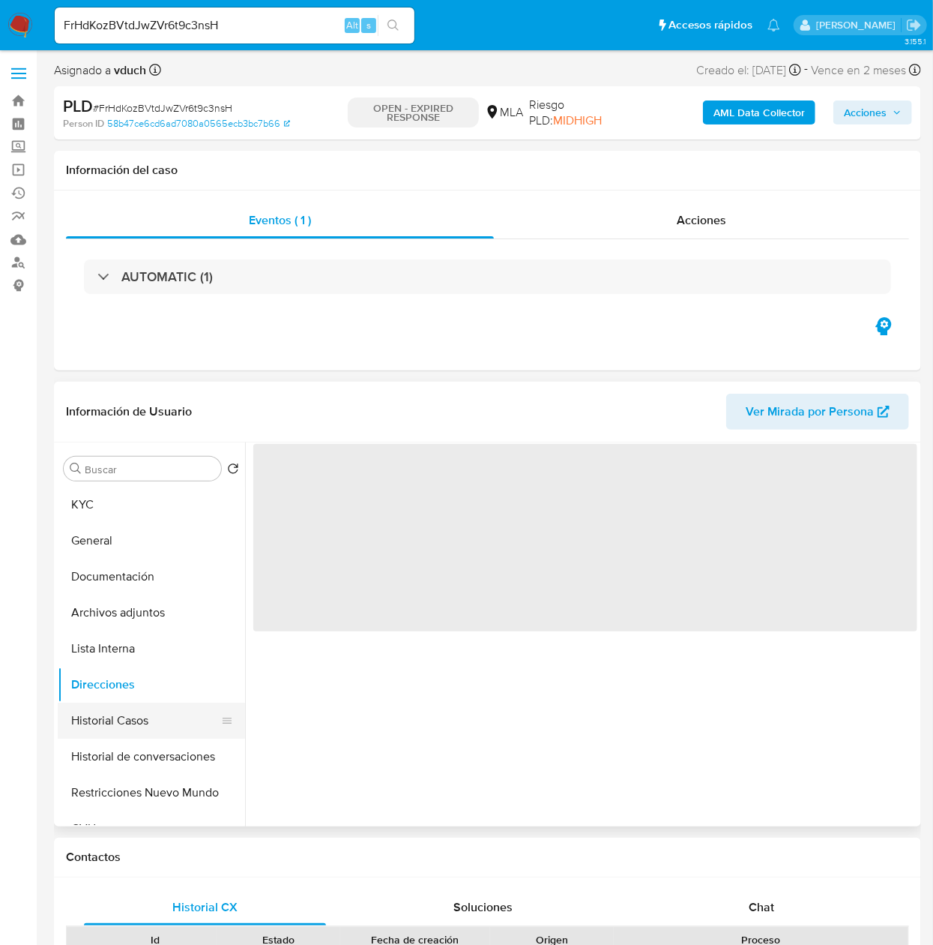
click at [120, 716] on button "Historial Casos" at bounding box center [145, 720] width 175 height 36
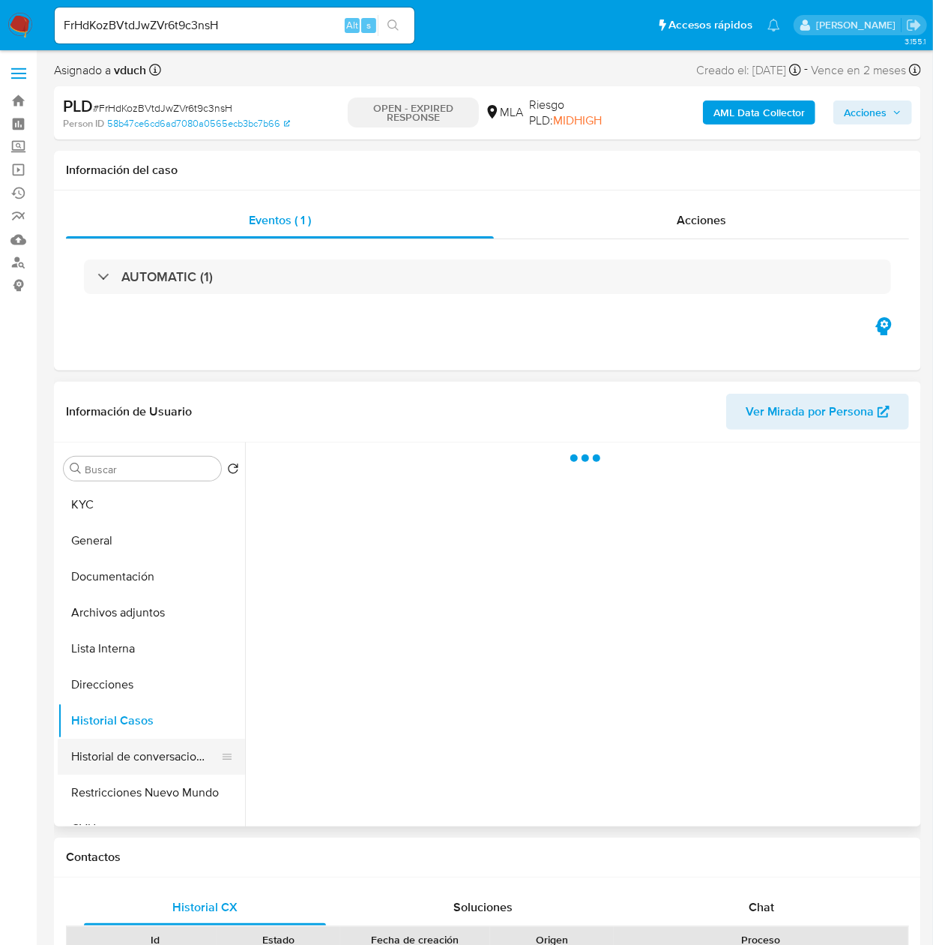
select select "10"
click at [123, 769] on button "Historial de conversaciones" at bounding box center [145, 756] width 175 height 36
click at [139, 721] on button "Historial Casos" at bounding box center [145, 720] width 175 height 36
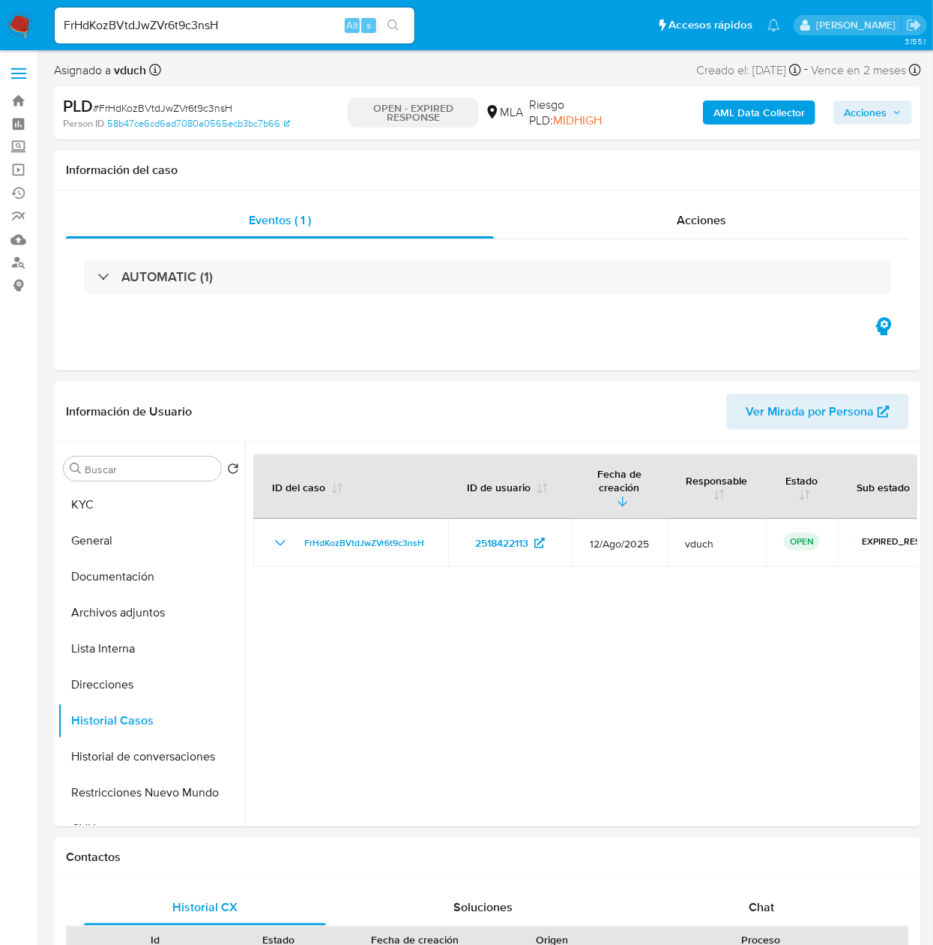
click at [253, 26] on input "FrHdKozBVtdJwZVr6t9c3nsH" at bounding box center [235, 25] width 360 height 19
paste input "MB8noXLhDVuxy8L0RCDl1mrR"
type input "MB8noXLhDVuxy8L0RCDl1mrR"
click at [433, 25] on ul "Pausado Ver notificaciones MB8noXLhDVuxy8L0RCDl1mrR Alt s Accesos rápidos Presi…" at bounding box center [417, 24] width 741 height 37
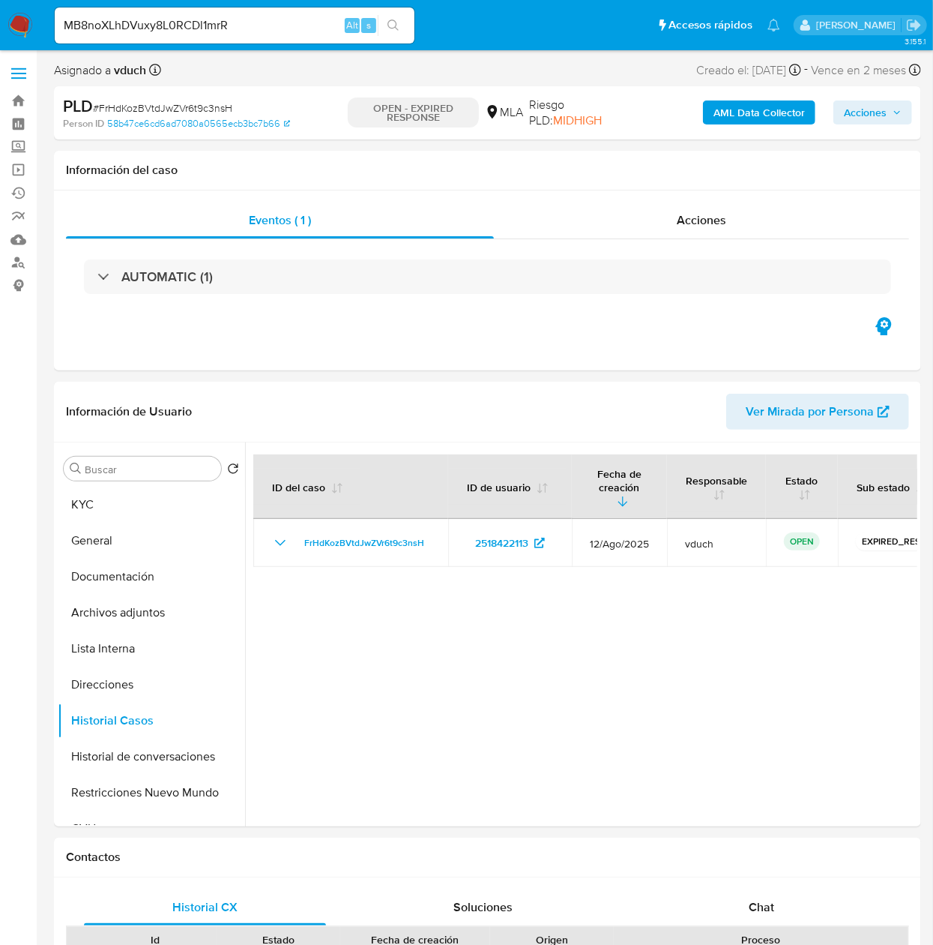
click at [414, 32] on input "MB8noXLhDVuxy8L0RCDl1mrR" at bounding box center [235, 25] width 360 height 19
click at [403, 29] on button "search-icon" at bounding box center [393, 25] width 31 height 21
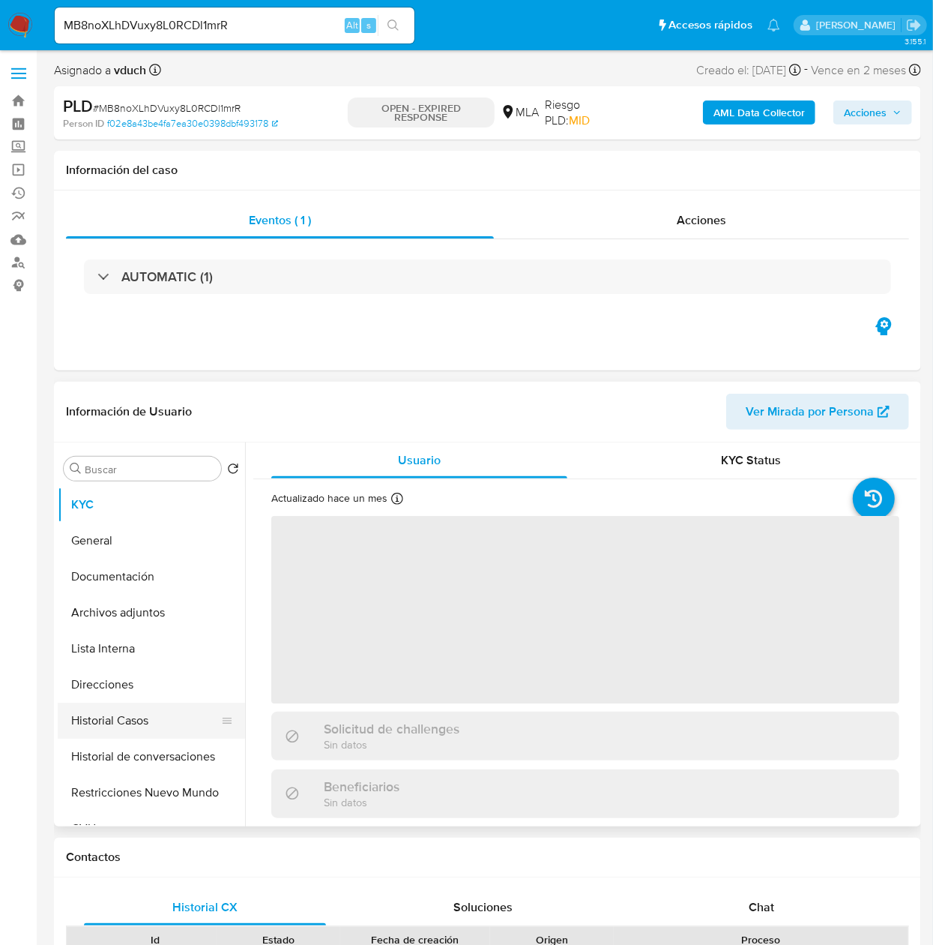
click at [127, 726] on button "Historial Casos" at bounding box center [145, 720] width 175 height 36
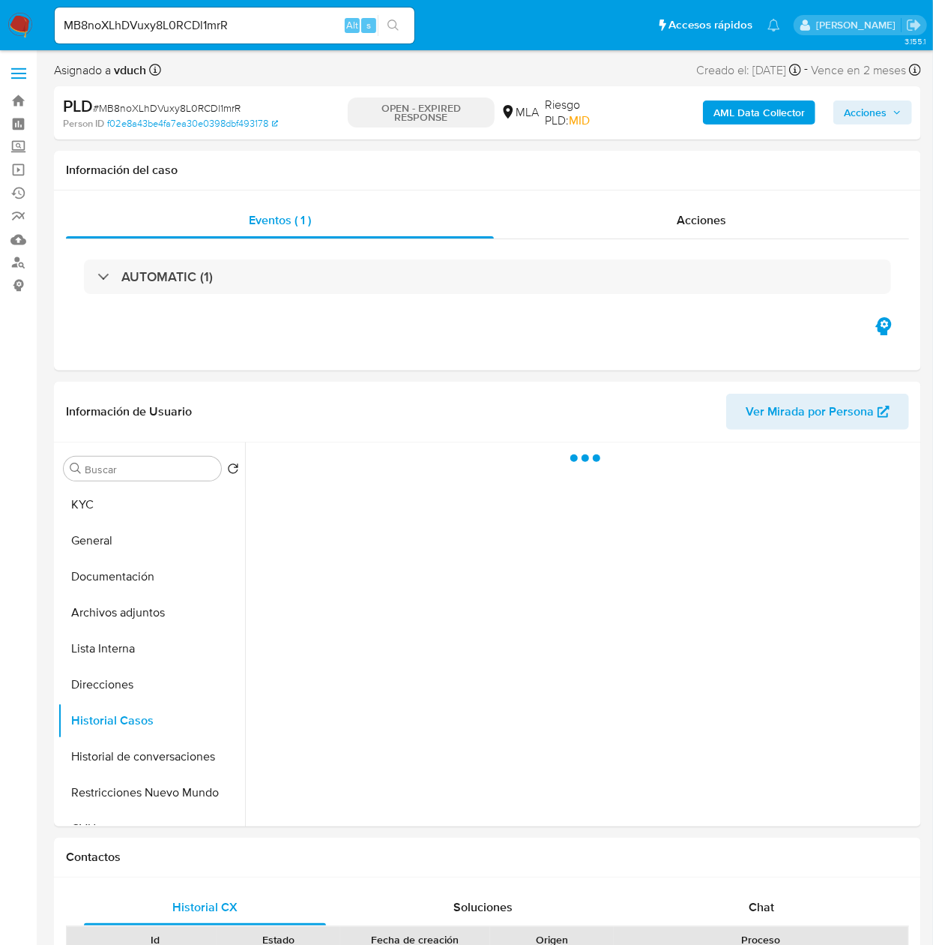
select select "10"
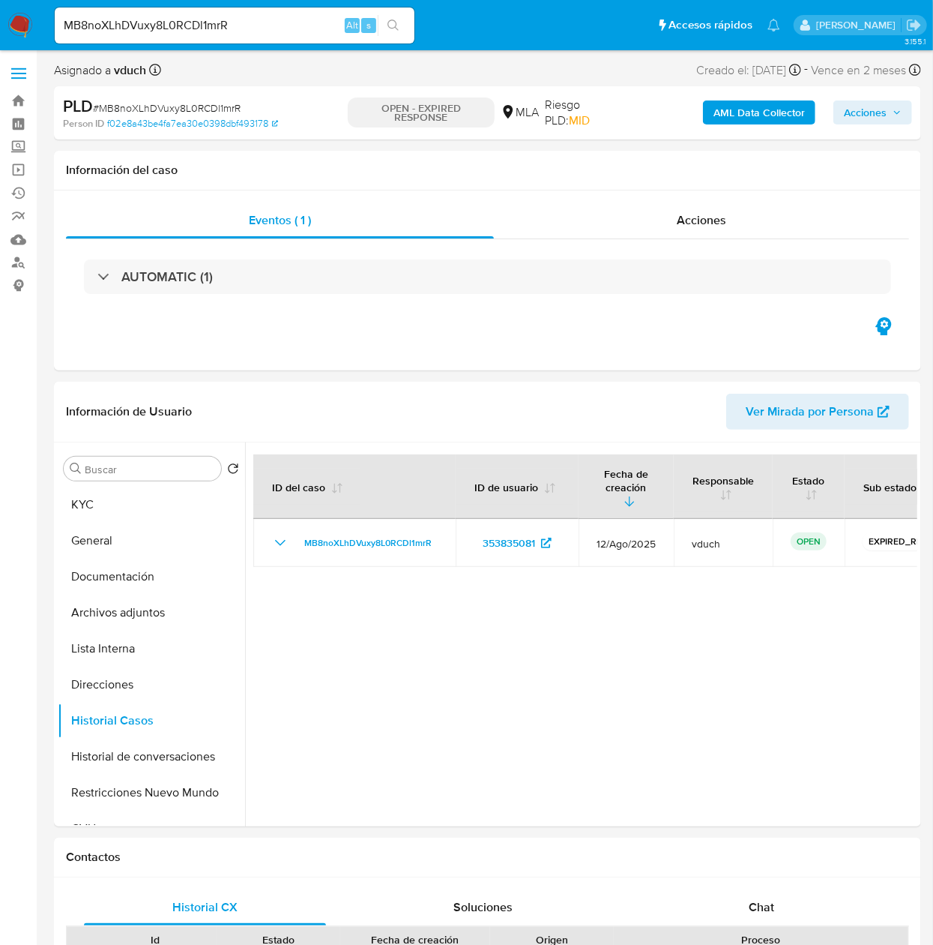
click at [247, 11] on div "MB8noXLhDVuxy8L0RCDl1mrR Alt s" at bounding box center [235, 25] width 360 height 36
click at [246, 22] on input "MB8noXLhDVuxy8L0RCDl1mrR" at bounding box center [235, 25] width 360 height 19
paste input "o8p1ylxbQfty2fm18OUW5rXW"
type input "o8p1ylxbQfty2fm18OUW5rXW"
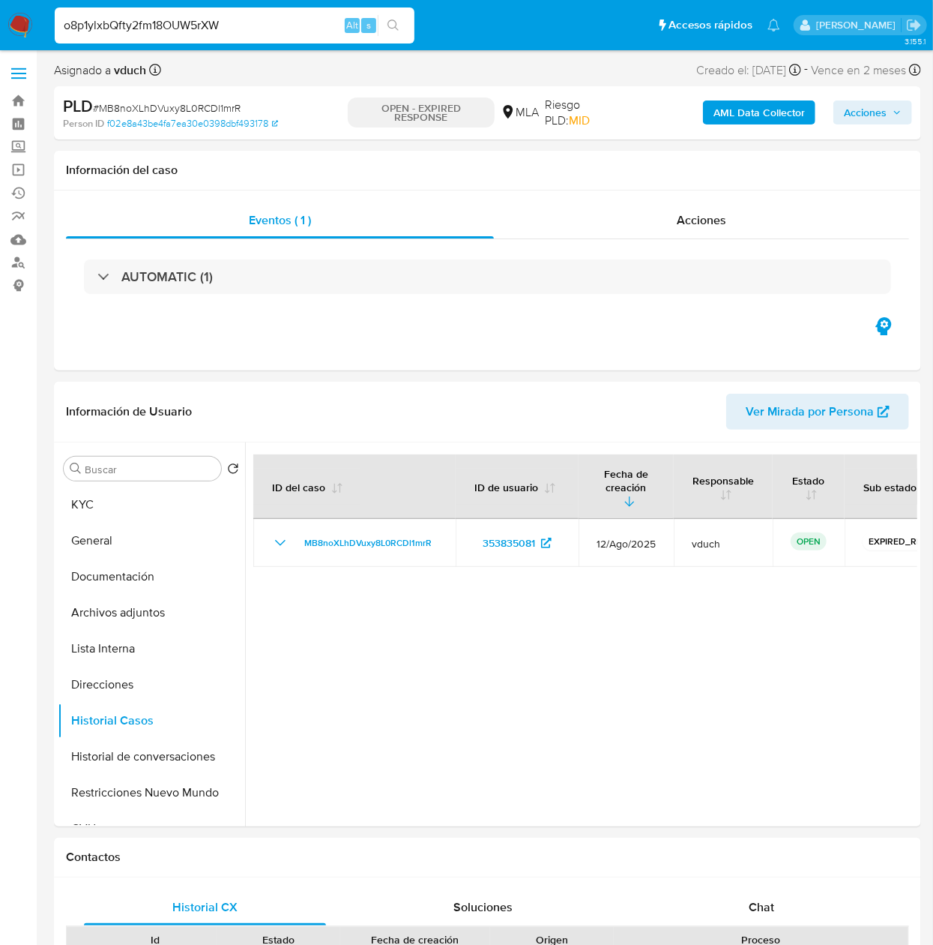
click at [408, 28] on button "search-icon" at bounding box center [393, 25] width 31 height 21
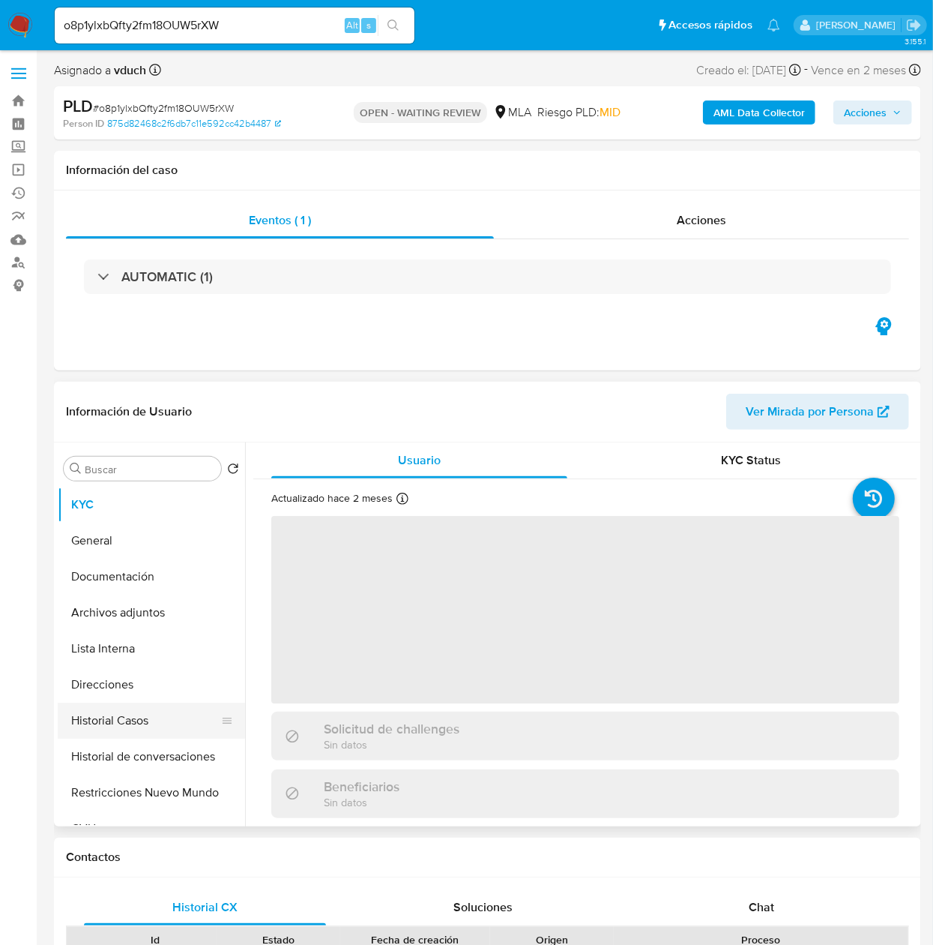
click at [112, 722] on button "Historial Casos" at bounding box center [145, 720] width 175 height 36
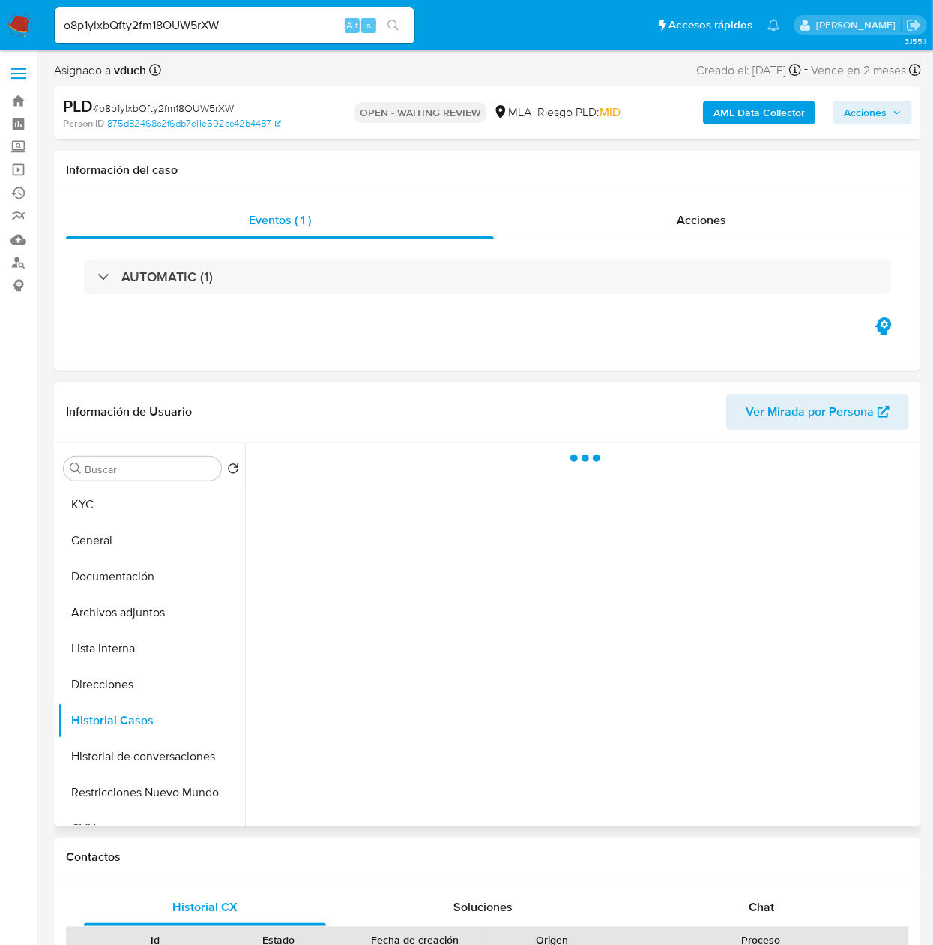
select select "10"
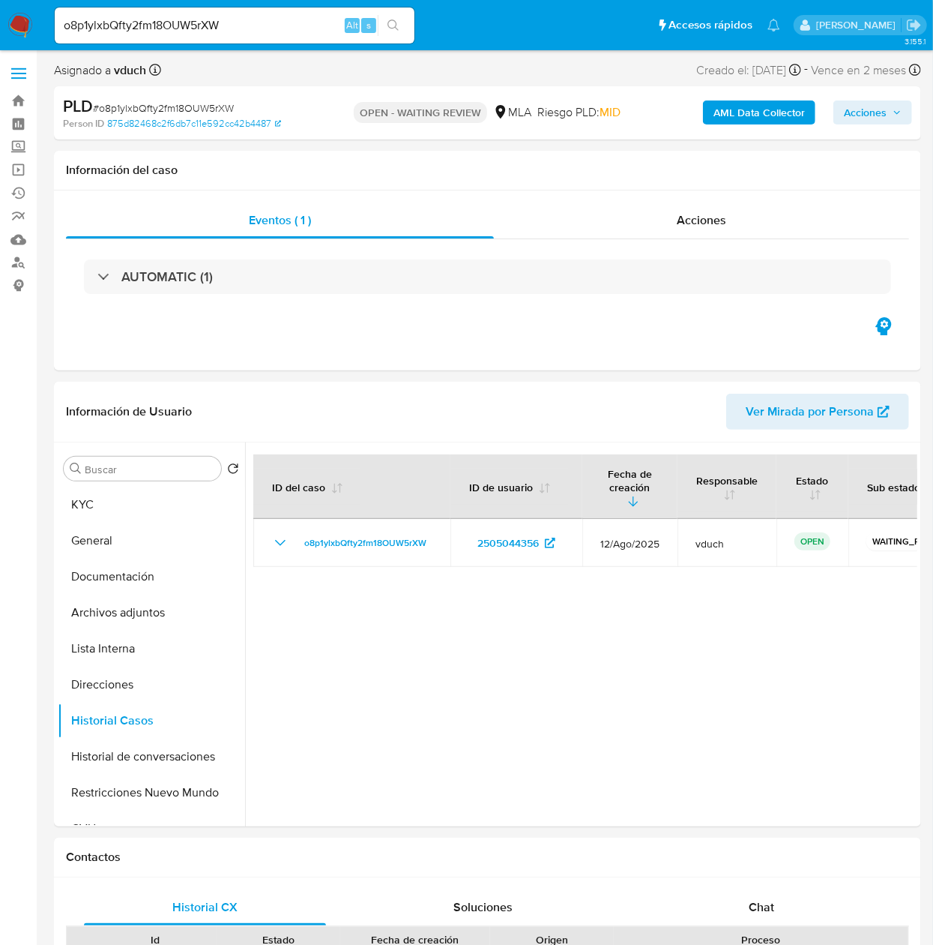
drag, startPoint x: 280, startPoint y: 37, endPoint x: 288, endPoint y: 23, distance: 16.1
click at [280, 38] on div "o8p1ylxbQfty2fm18OUW5rXW Alt s" at bounding box center [235, 25] width 360 height 36
click at [289, 22] on input "o8p1ylxbQfty2fm18OUW5rXW" at bounding box center [235, 25] width 360 height 19
paste input "xG2M5kY5qHlAIdmCje3O6xHA"
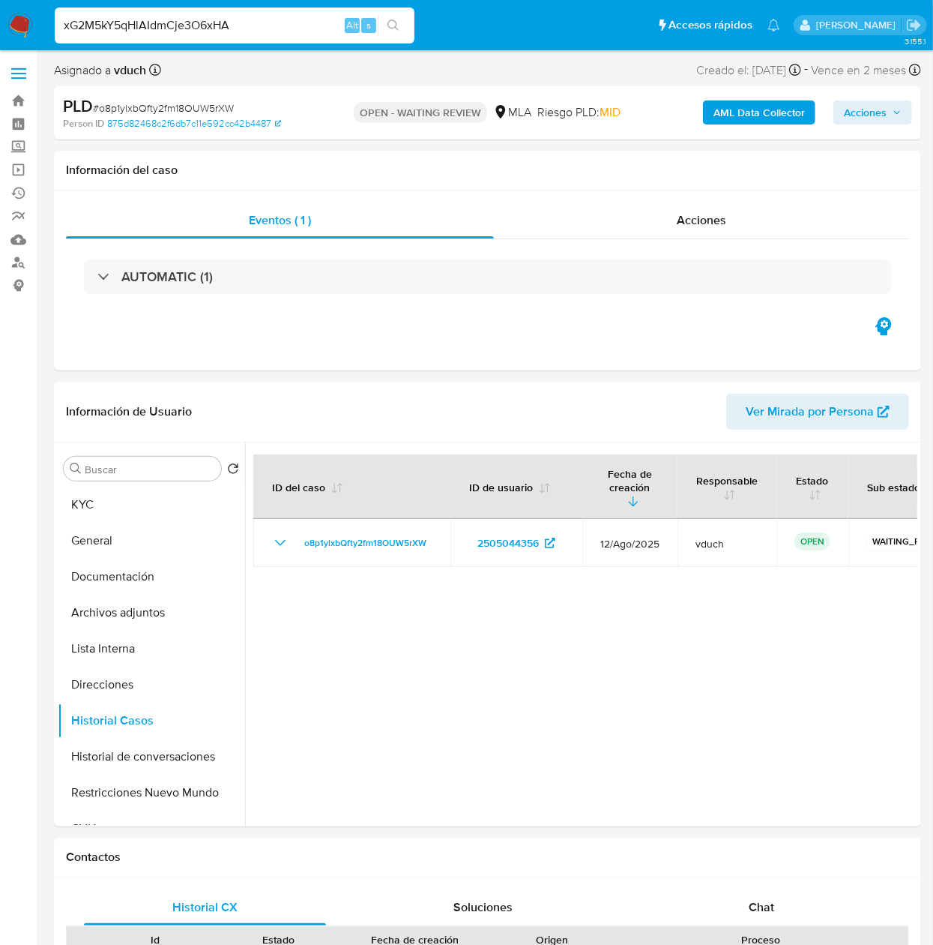
type input "xG2M5kY5qHlAIdmCje3O6xHA"
click at [397, 20] on icon "search-icon" at bounding box center [394, 25] width 12 height 12
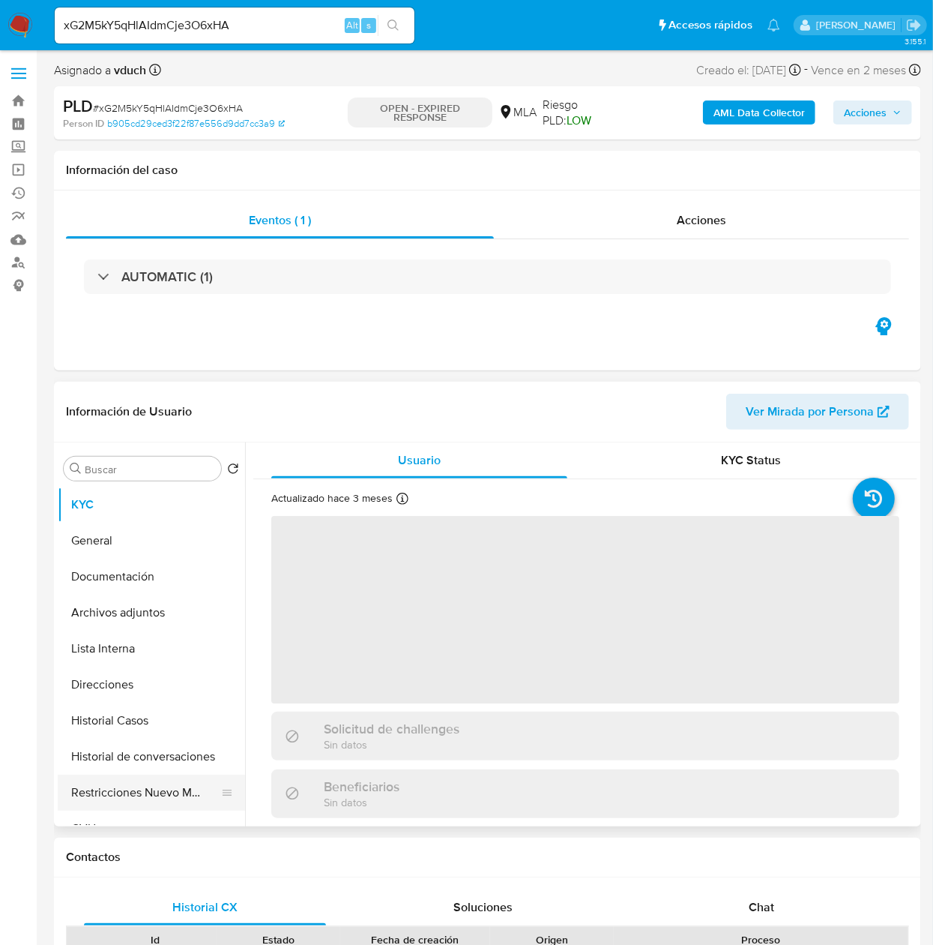
click at [139, 786] on button "Restricciones Nuevo Mundo" at bounding box center [145, 792] width 175 height 36
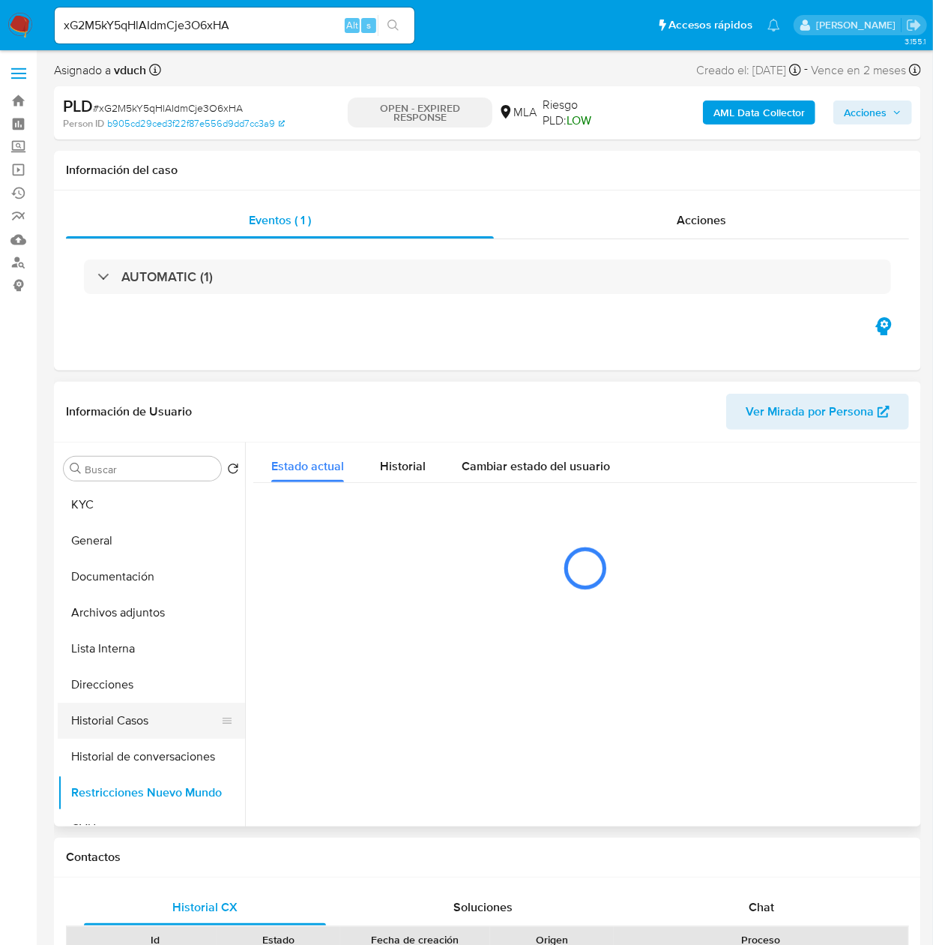
click at [118, 718] on button "Historial Casos" at bounding box center [145, 720] width 175 height 36
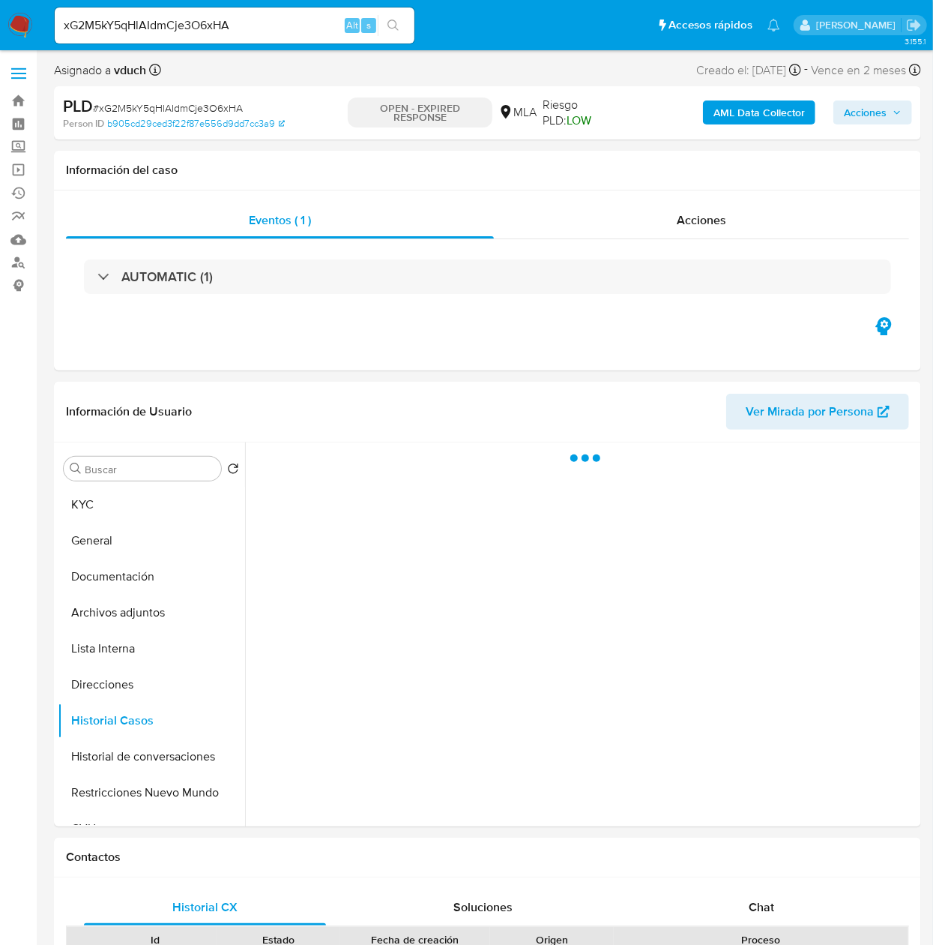
select select "10"
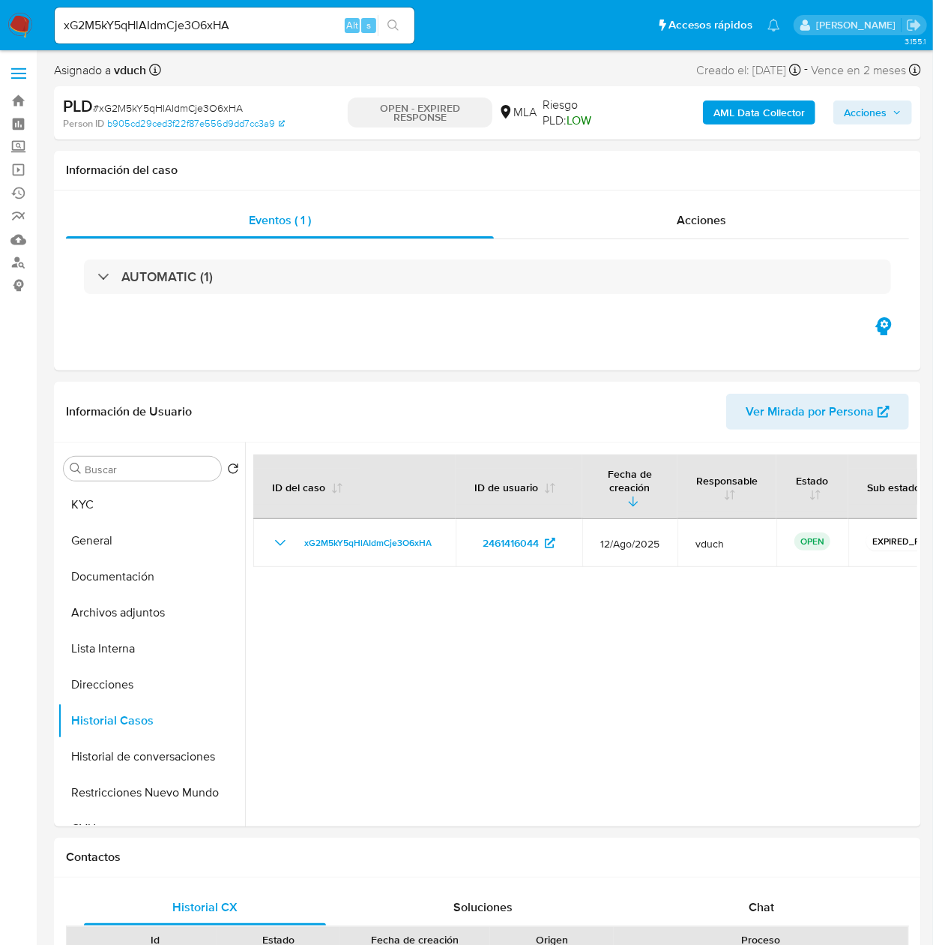
click at [250, 19] on input "xG2M5kY5qHlAIdmCje3O6xHA" at bounding box center [235, 25] width 360 height 19
paste input "yOlgl29UxUxb0py0UHFI6jXN"
type input "yOlgl29UxUxb0py0UHFI6jXN"
click at [393, 19] on icon "search-icon" at bounding box center [393, 24] width 11 height 11
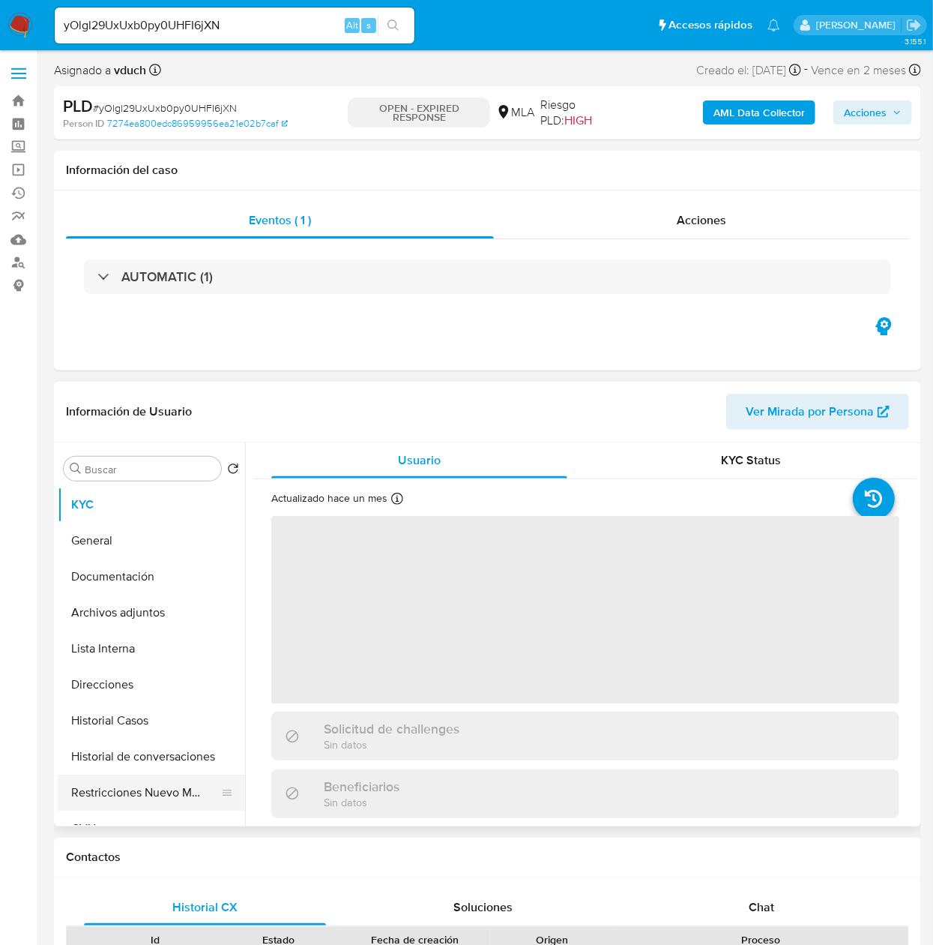
click at [123, 785] on button "Restricciones Nuevo Mundo" at bounding box center [145, 792] width 175 height 36
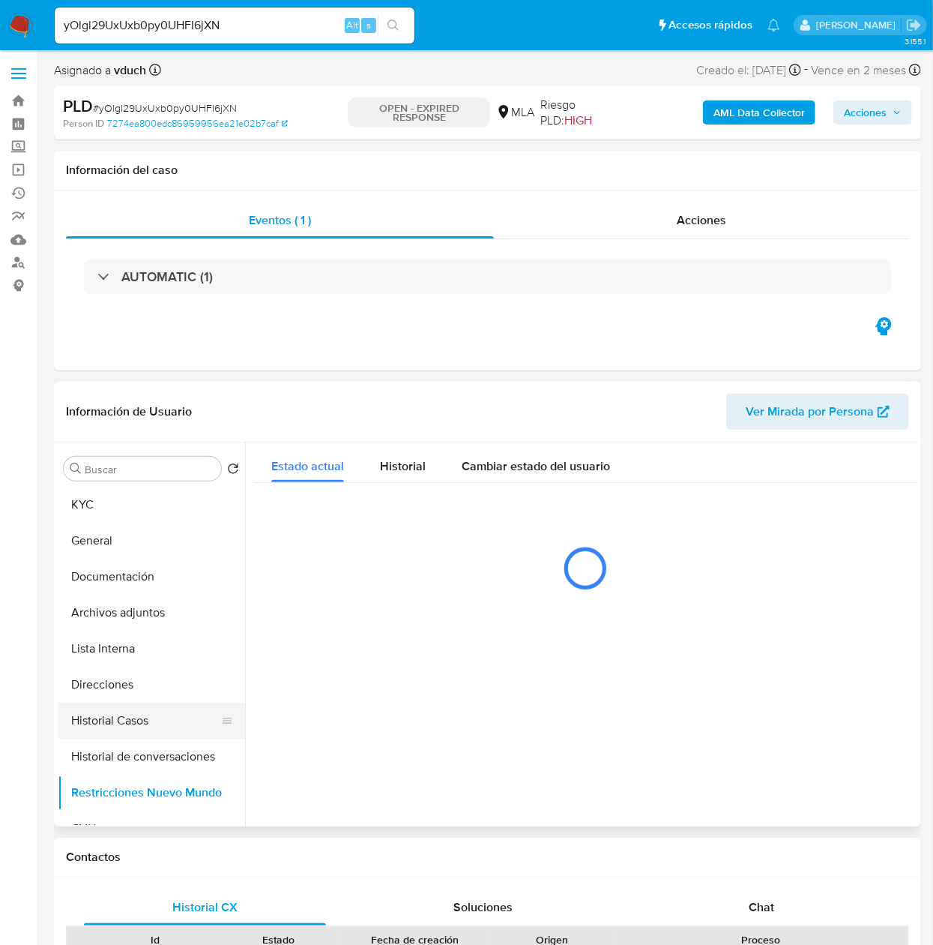
click at [121, 714] on button "Historial Casos" at bounding box center [145, 720] width 175 height 36
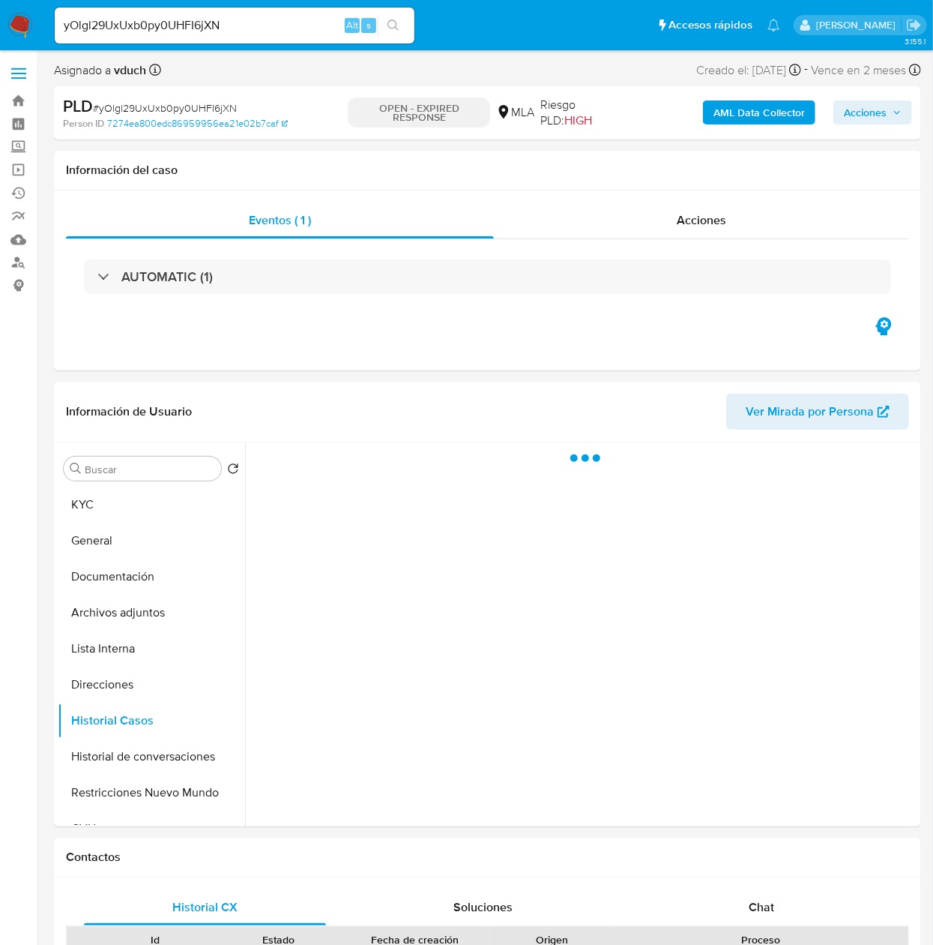
select select "10"
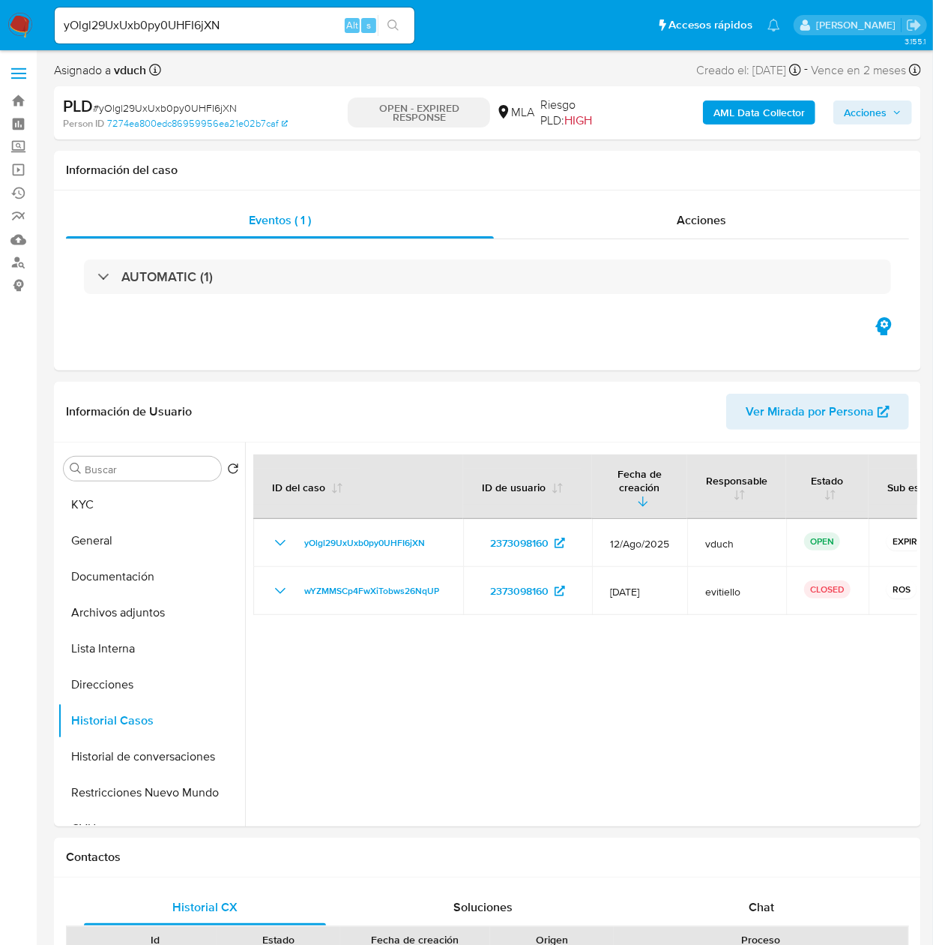
click at [283, 18] on input "yOlgl29UxUxb0py0UHFI6jXN" at bounding box center [235, 25] width 360 height 19
paste input "v4WvPcpvnQ1jpaHpeCTkI0xI"
type input "v4WvPcpvnQ1jpaHpeCTkI0xI"
click at [382, 28] on button "search-icon" at bounding box center [393, 25] width 31 height 21
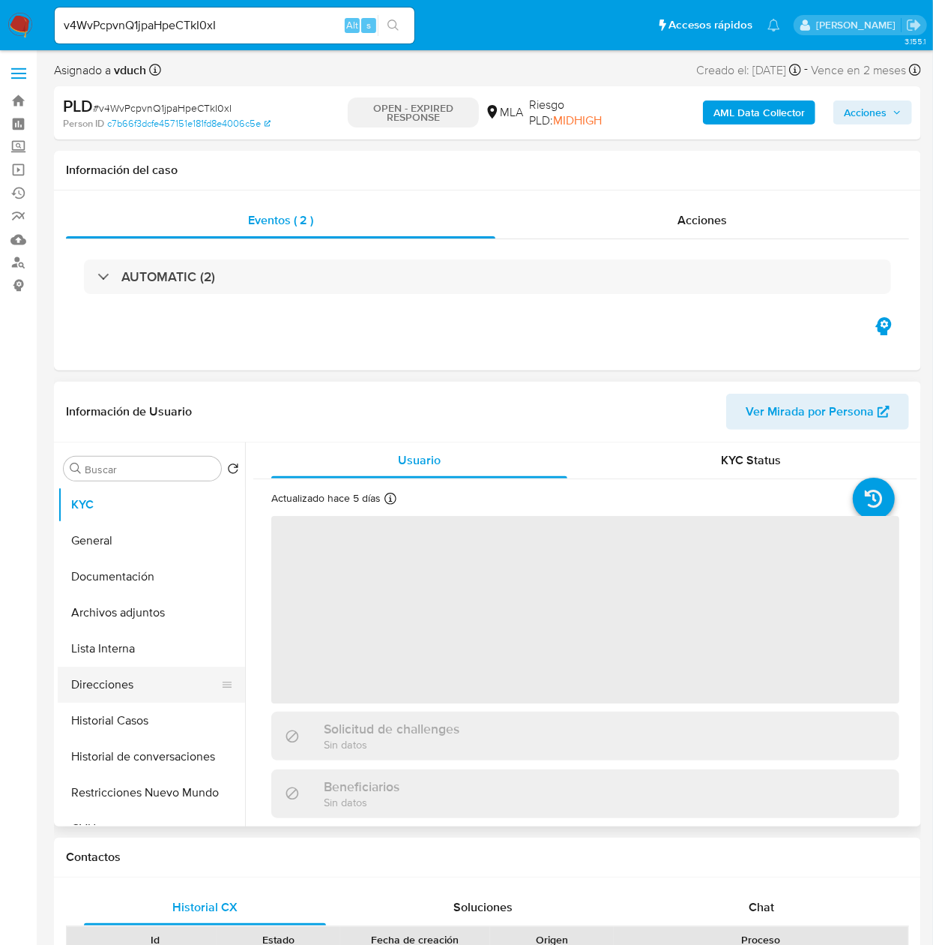
click at [136, 756] on button "Historial de conversaciones" at bounding box center [151, 756] width 187 height 36
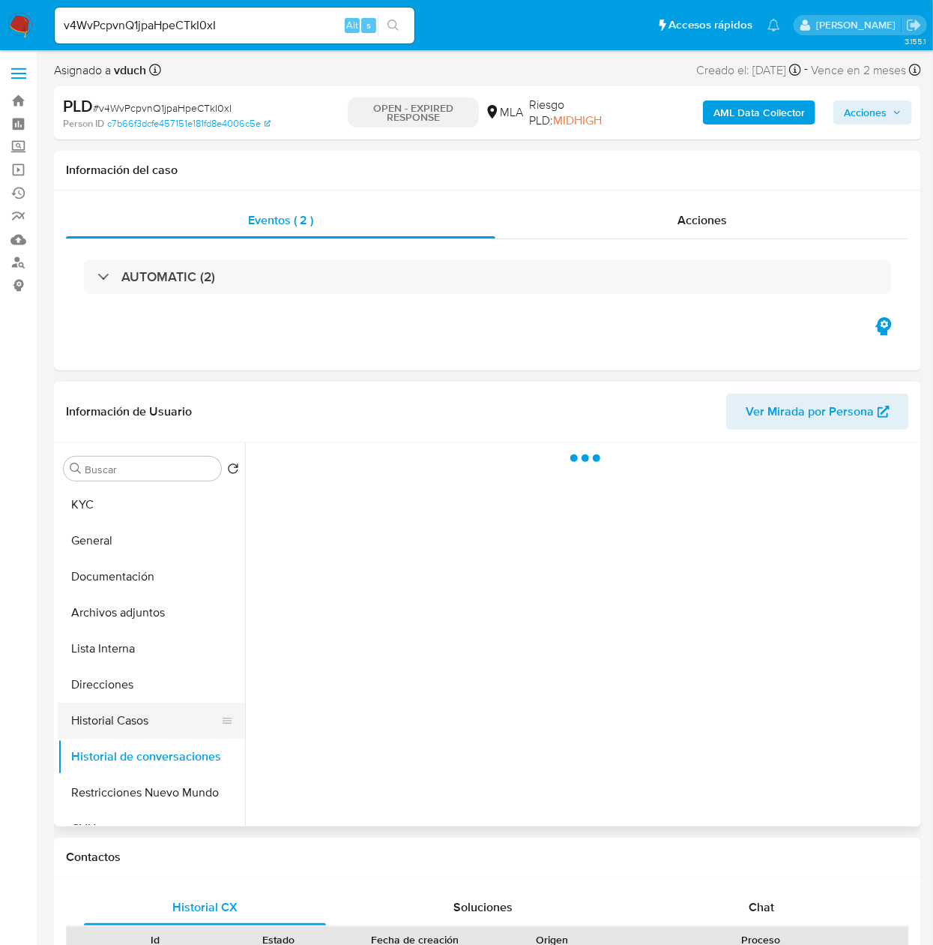
click at [147, 704] on button "Historial Casos" at bounding box center [145, 720] width 175 height 36
select select "10"
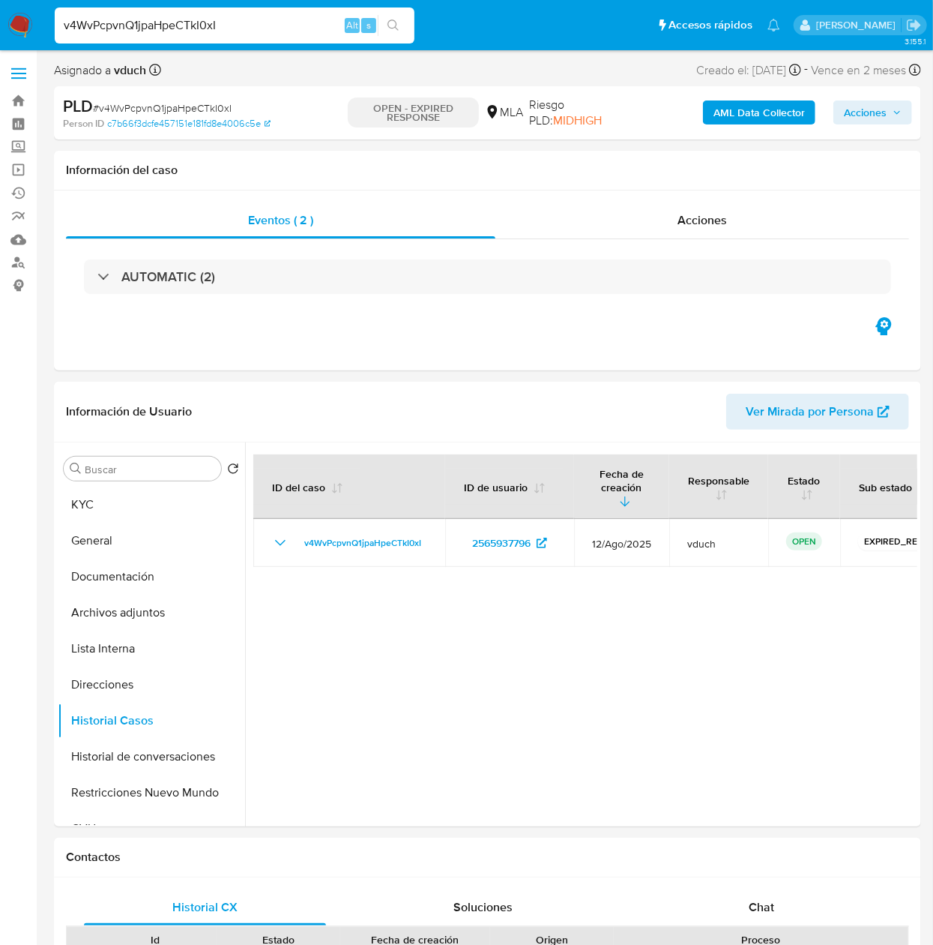
click at [250, 22] on input "v4WvPcpvnQ1jpaHpeCTkI0xI" at bounding box center [235, 25] width 360 height 19
paste input "XGmIobXqLuJPm7Kt62cOdMqi"
type input "XGmIobXqLuJPm7Kt62cOdMqi"
click at [397, 28] on icon "search-icon" at bounding box center [394, 25] width 12 height 12
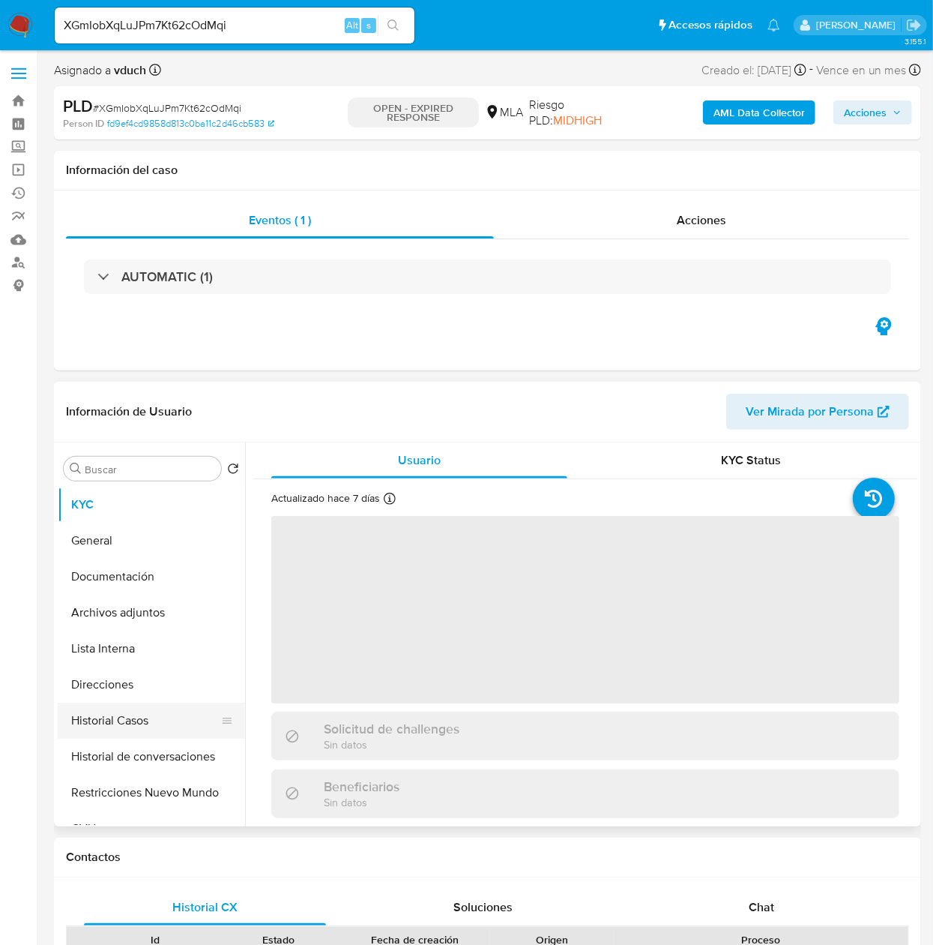
click at [132, 724] on button "Historial Casos" at bounding box center [145, 720] width 175 height 36
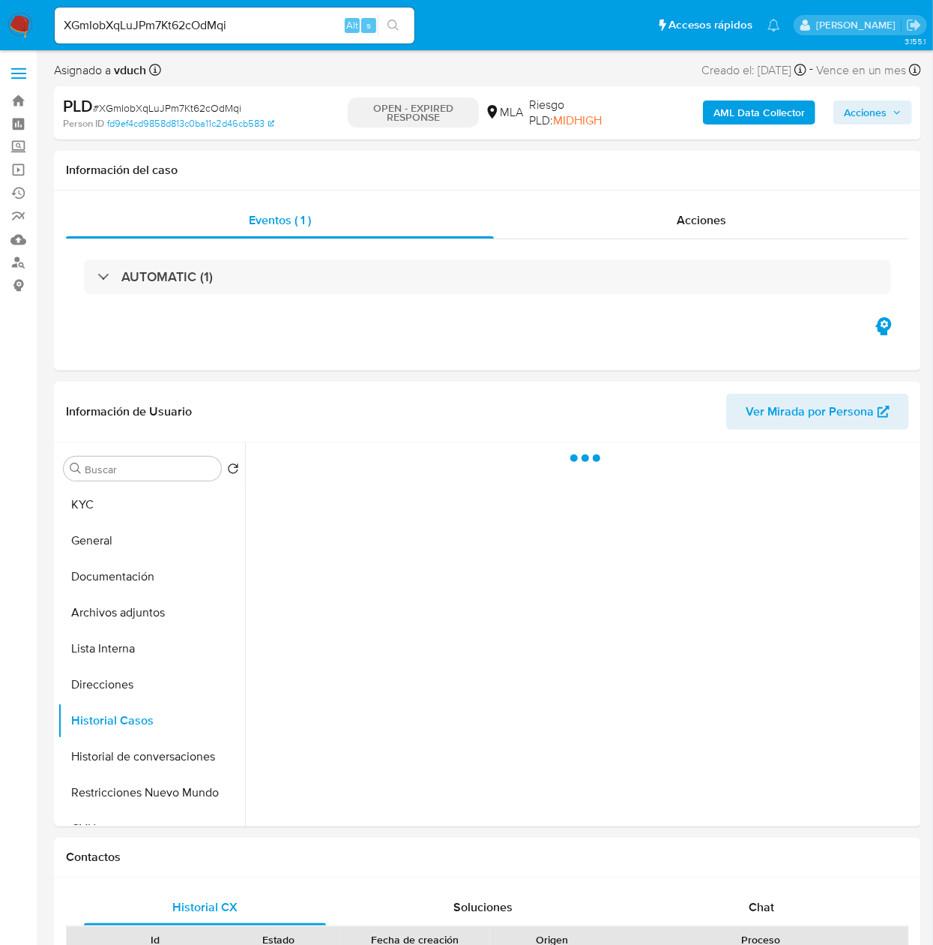
select select "10"
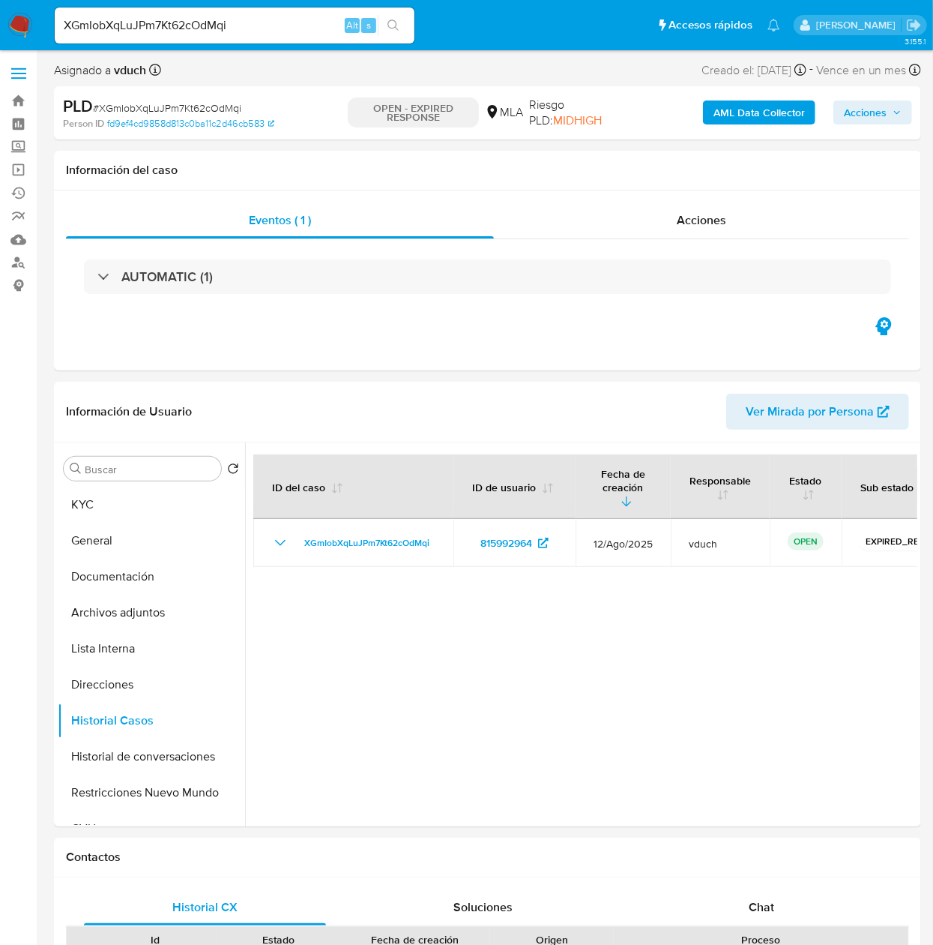
click at [268, 27] on input "XGmIobXqLuJPm7Kt62cOdMqi" at bounding box center [235, 25] width 360 height 19
paste input "zUmBZ45yewkcv0tUpWiSS0Od"
type input "zUmBZ45yewkcv0tUpWiSS0Od"
click at [381, 15] on button "search-icon" at bounding box center [393, 25] width 31 height 21
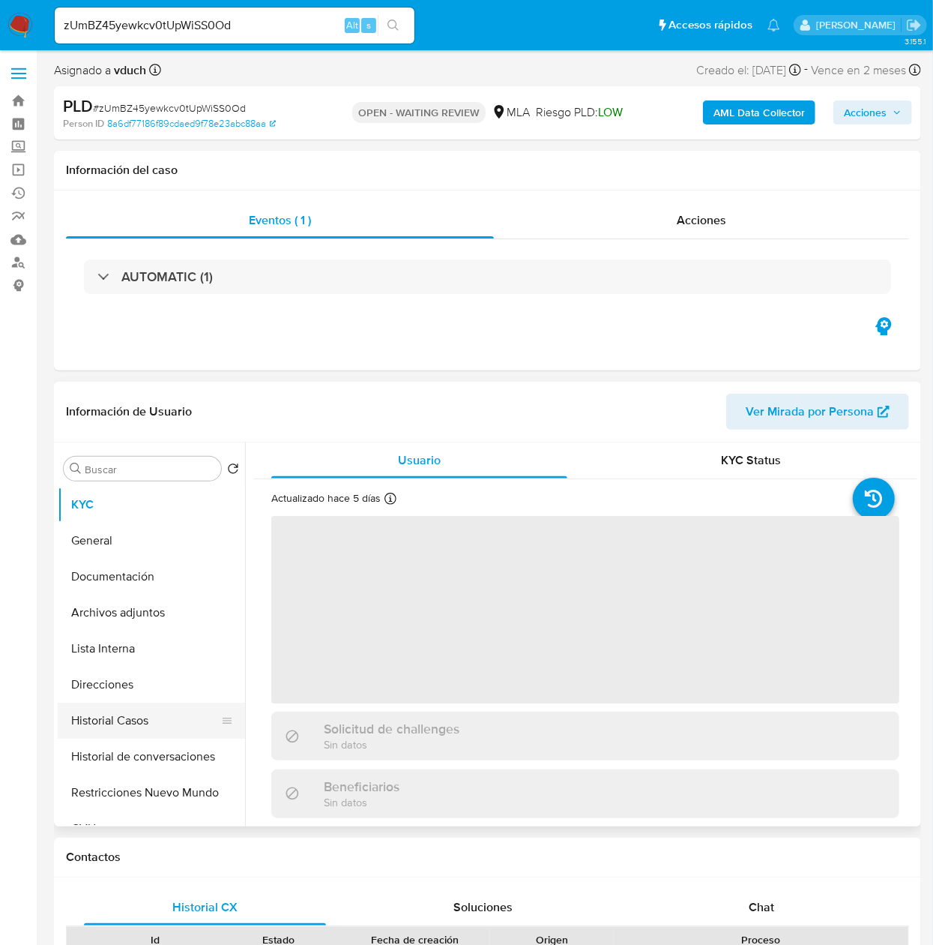
click at [130, 717] on button "Historial Casos" at bounding box center [145, 720] width 175 height 36
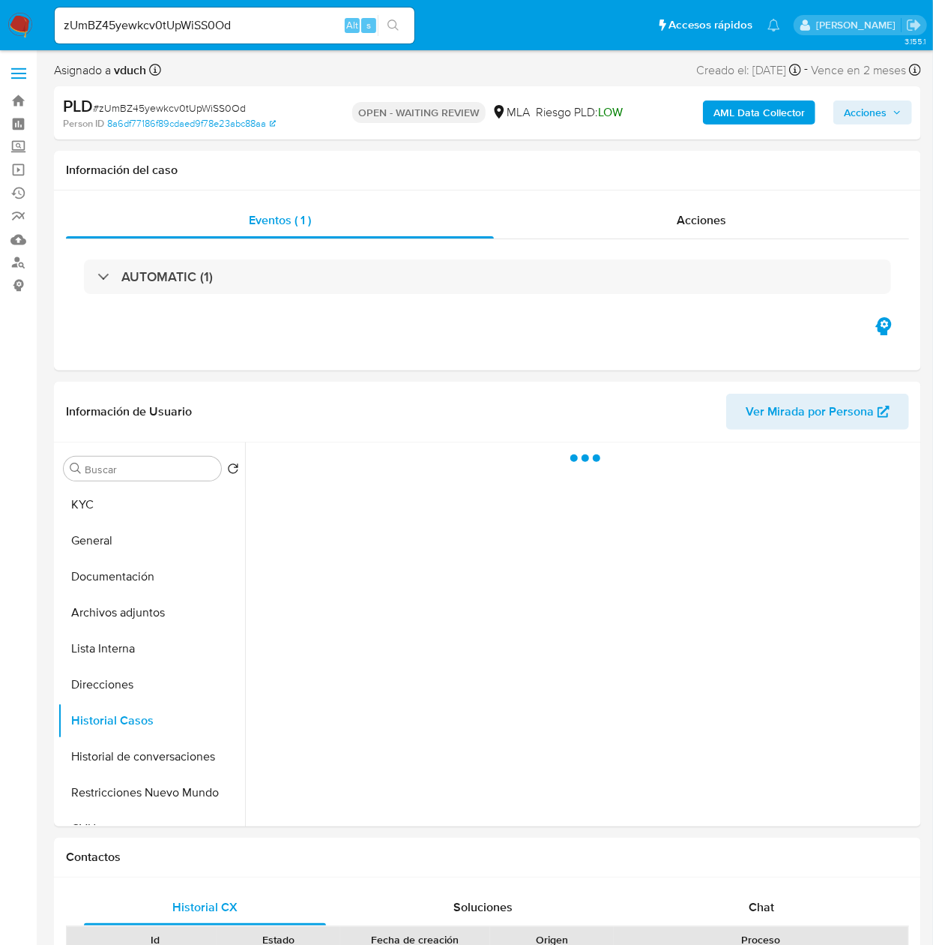
select select "10"
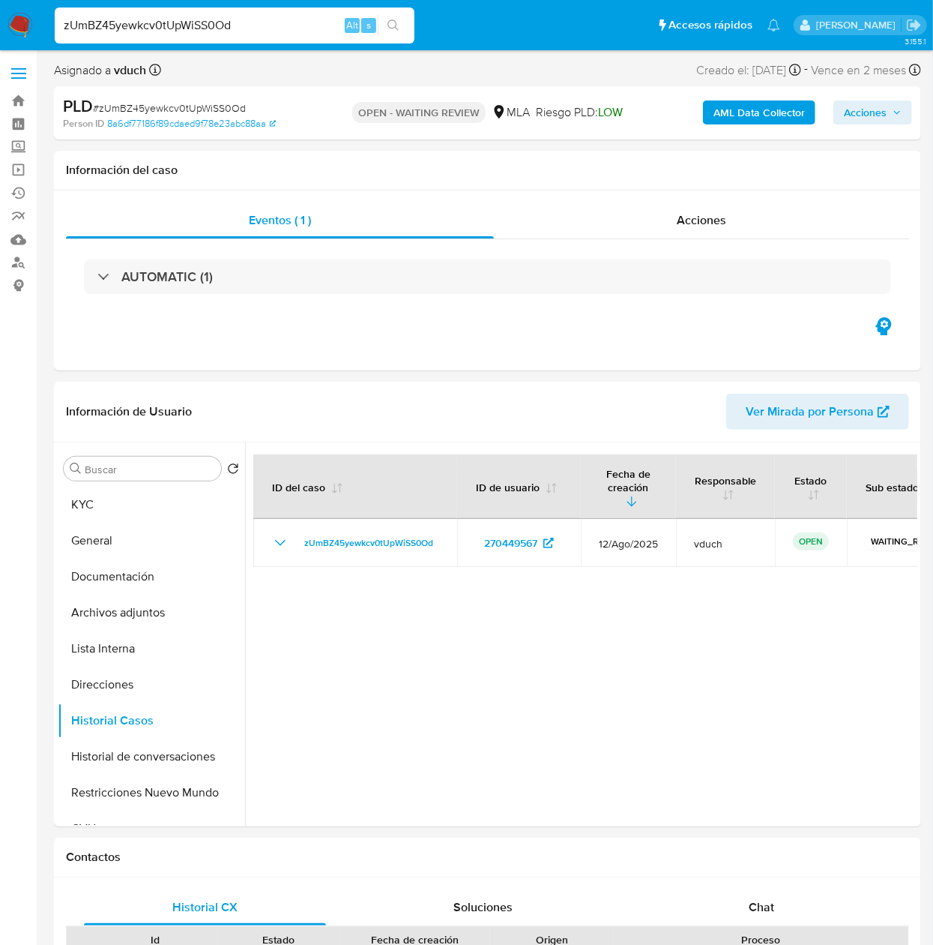
click at [207, 16] on input "zUmBZ45yewkcv0tUpWiSS0Od" at bounding box center [235, 25] width 360 height 19
paste input "wDoZM6OrXrubECbiU2V2zPYN"
type input "wDoZM6OrXrubECbiU2V2zPYN"
click at [388, 11] on div "wDoZM6OrXrubECbiU2V2zPYN Alt s" at bounding box center [235, 25] width 360 height 36
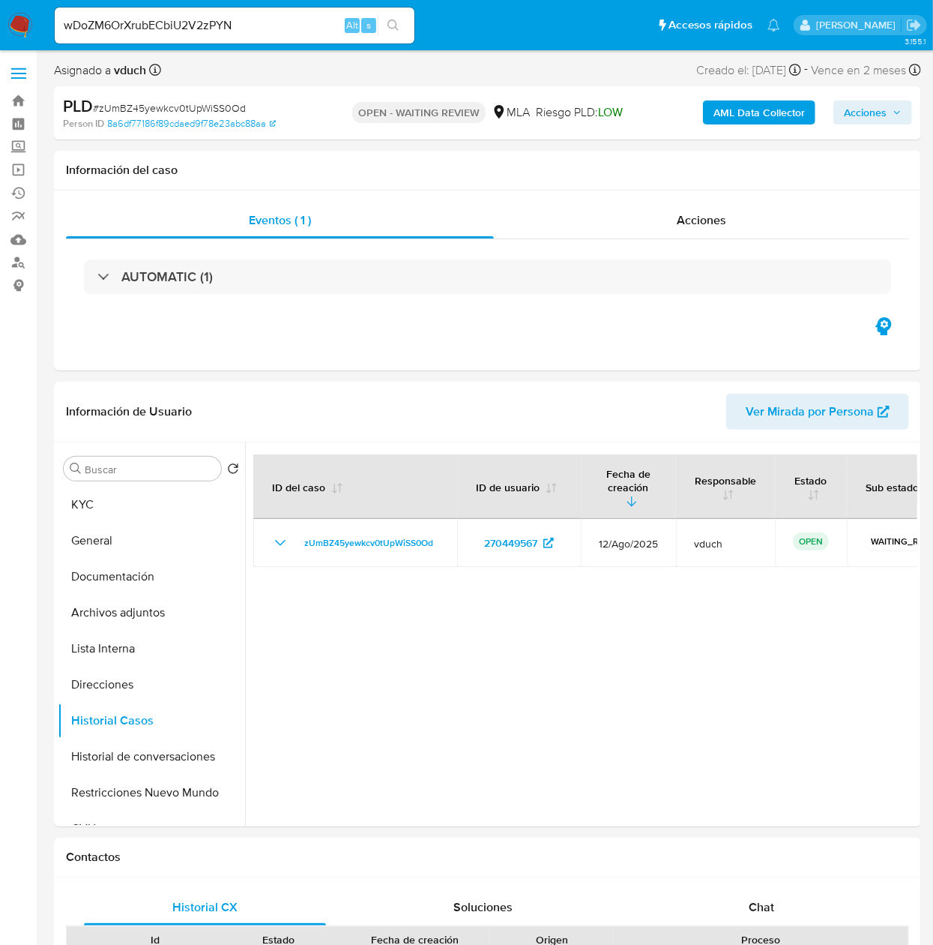
click at [394, 27] on icon "search-icon" at bounding box center [393, 24] width 11 height 11
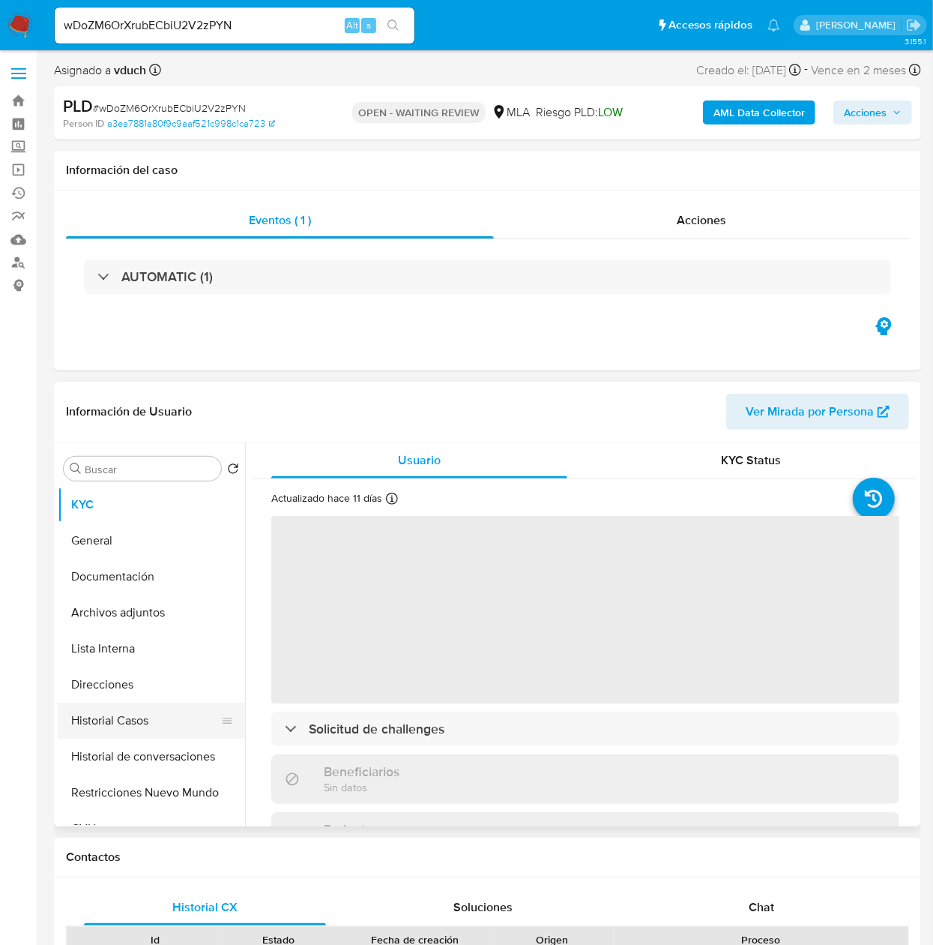
click at [124, 714] on button "Historial Casos" at bounding box center [145, 720] width 175 height 36
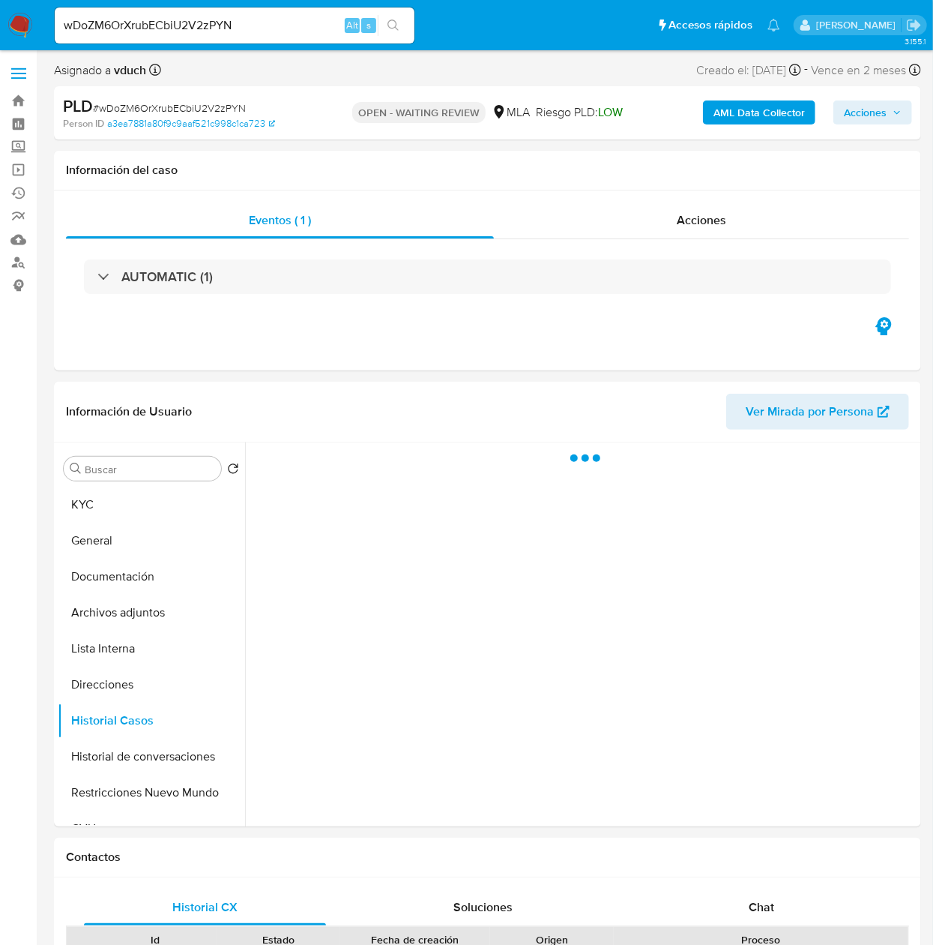
select select "10"
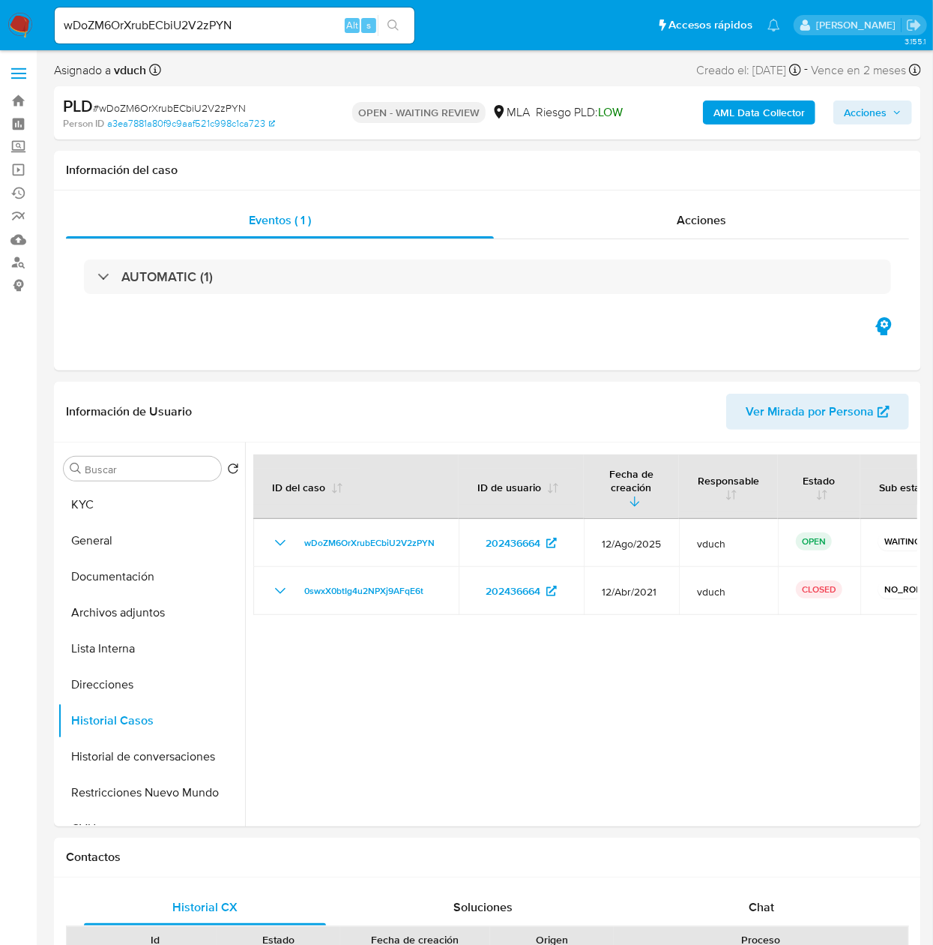
click at [246, 16] on input "wDoZM6OrXrubECbiU2V2zPYN" at bounding box center [235, 25] width 360 height 19
paste input "hXR0KKiHf8abyb5jfpr2e9PK"
click at [409, 17] on input "hXR0KKiHf8abyb5jfpr2e9PK" at bounding box center [235, 25] width 360 height 19
type input "hXR0KKiHf8abyb5jfpr2e9PK"
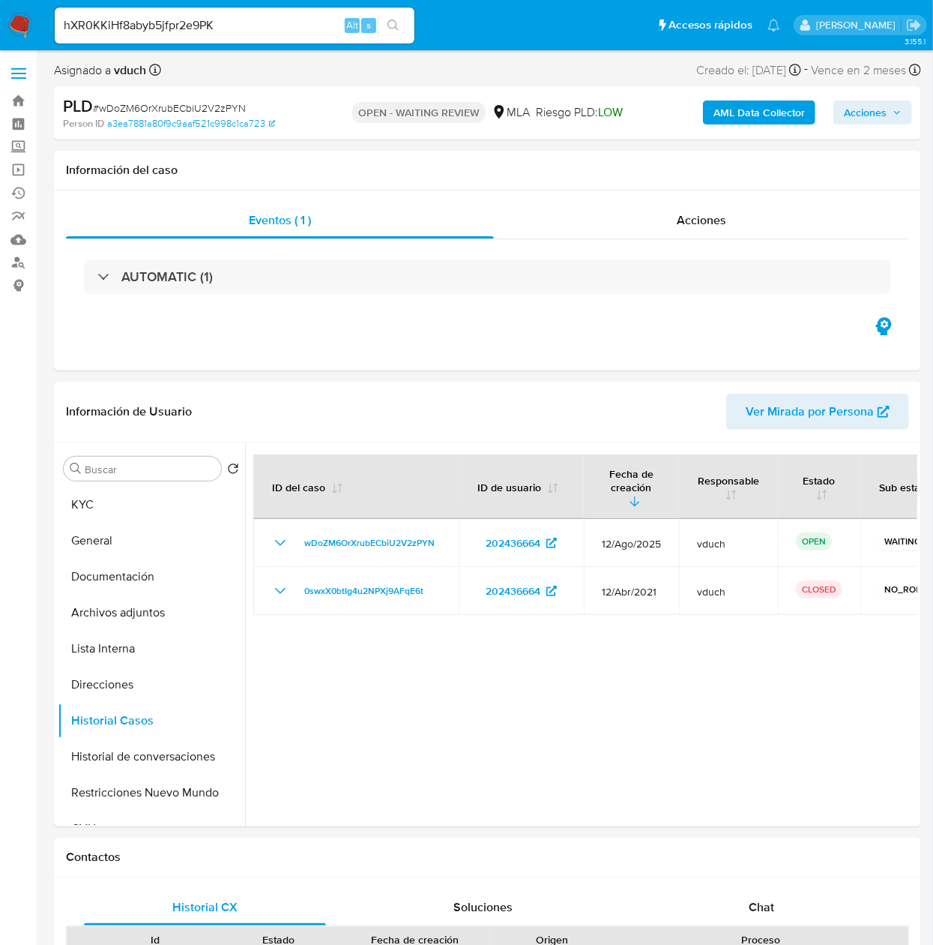
click at [400, 25] on button "search-icon" at bounding box center [393, 25] width 31 height 21
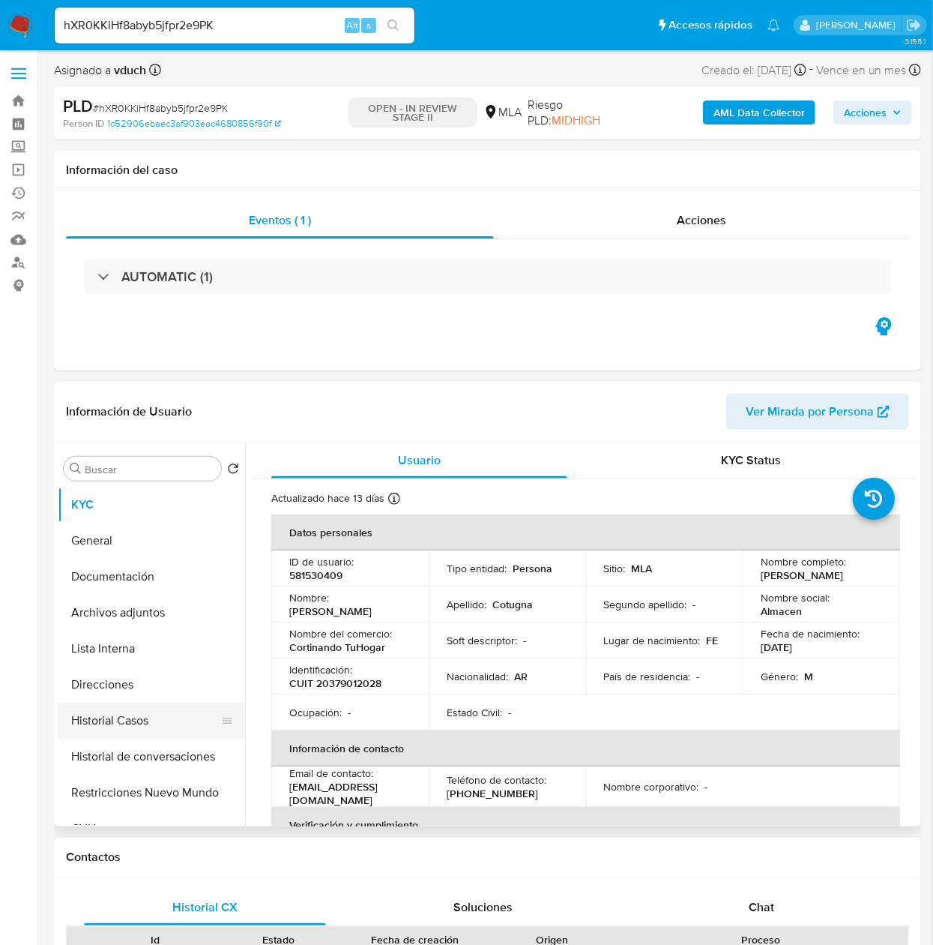
select select "10"
click at [133, 707] on button "Historial Casos" at bounding box center [145, 720] width 175 height 36
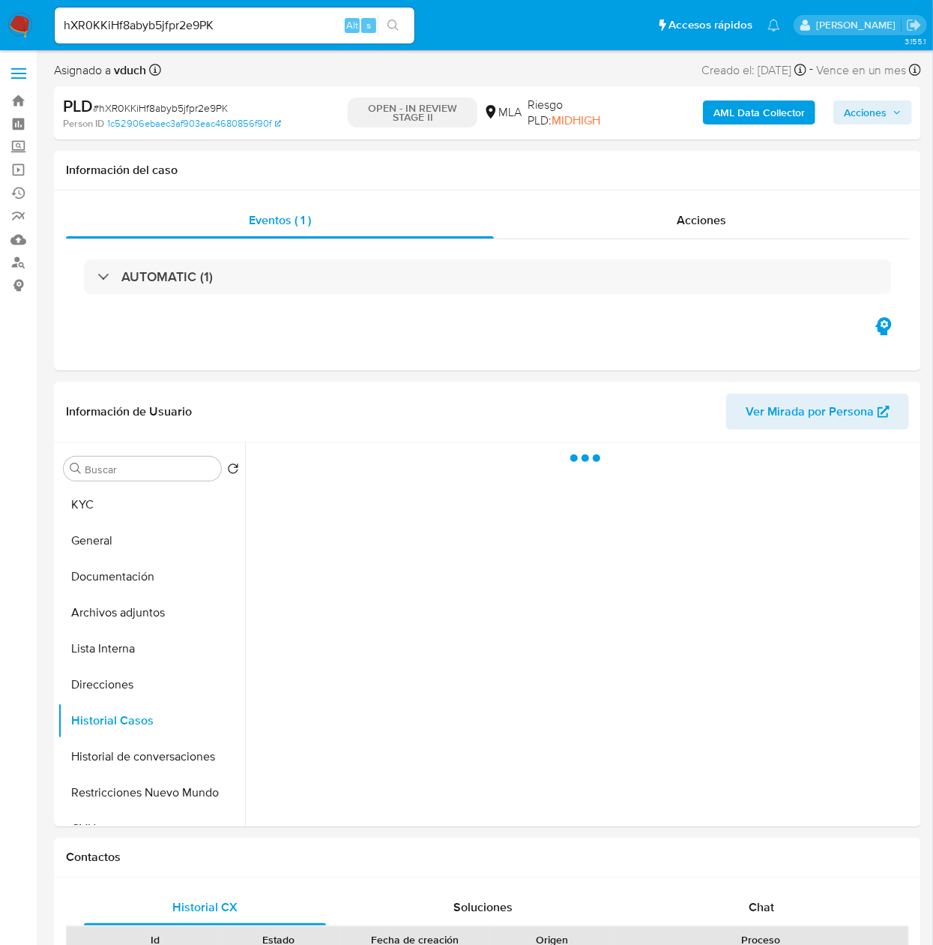
click at [279, 21] on input "hXR0KKiHf8abyb5jfpr2e9PK" at bounding box center [235, 25] width 360 height 19
paste input "y22TsNUXFoZNdnySNcMAHNHA"
type input "y22TsNUXFoZNdnySNcMAHNHA"
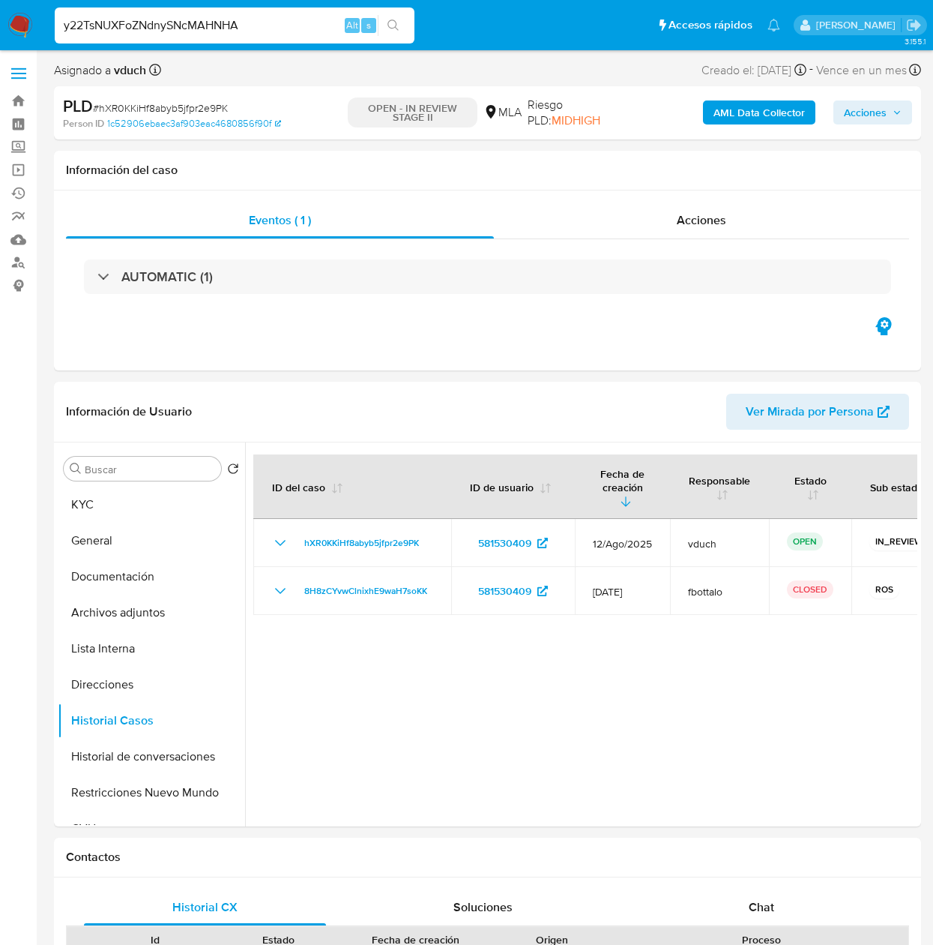
select select "10"
click at [385, 23] on button "search-icon" at bounding box center [393, 25] width 31 height 21
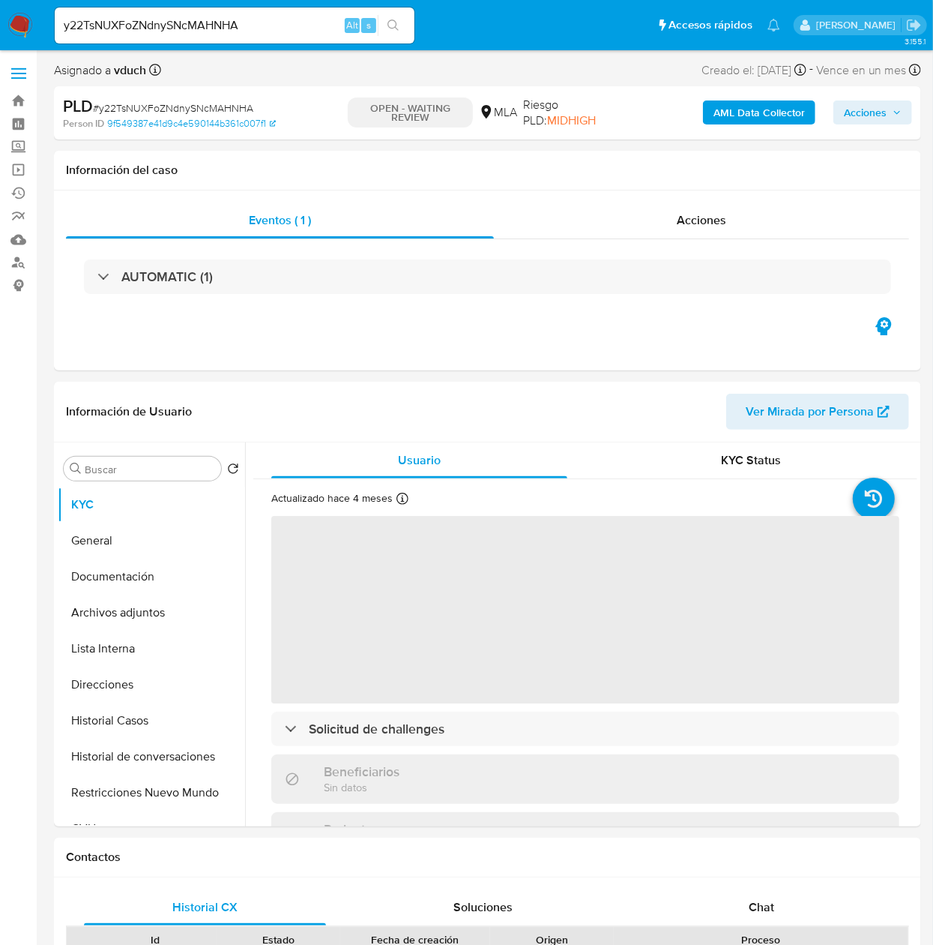
click at [256, 30] on input "y22TsNUXFoZNdnySNcMAHNHA" at bounding box center [235, 25] width 360 height 19
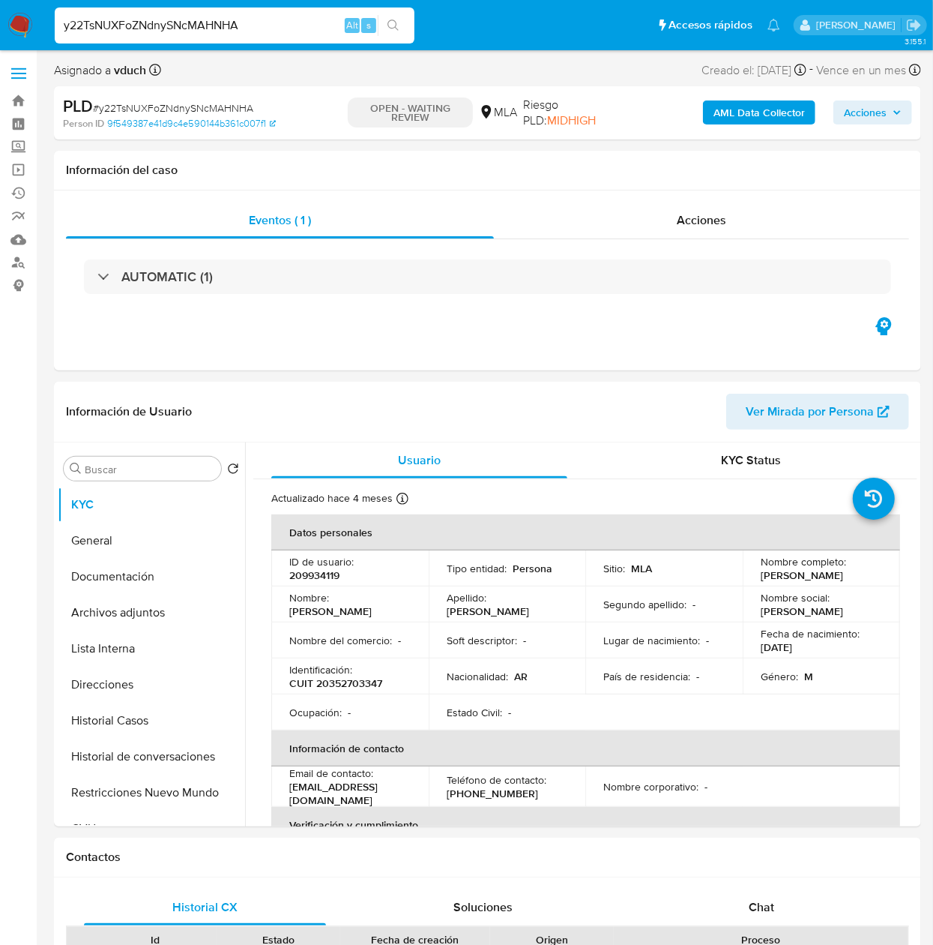
paste input "mM2QivNKEy07MOnsmMtfI12i"
type input "mM2QivNKEy07MOnsmMtfI12i"
select select "10"
click at [403, 29] on button "search-icon" at bounding box center [393, 25] width 31 height 21
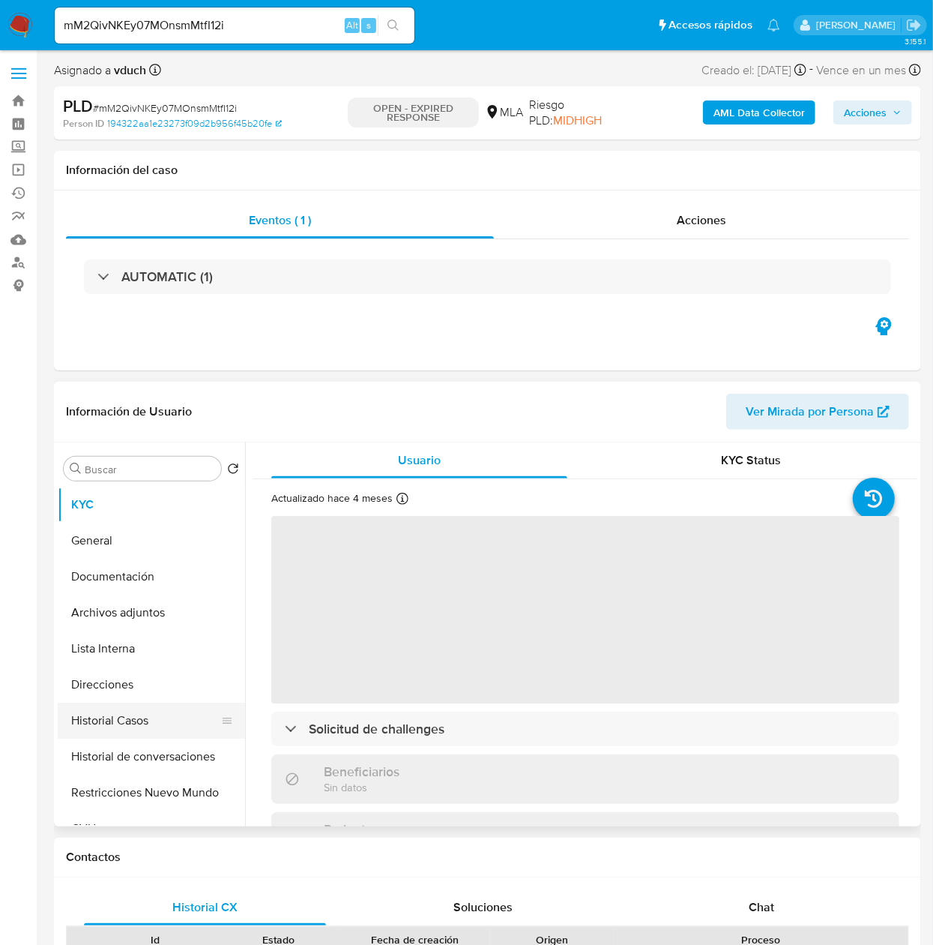
click at [108, 705] on button "Historial Casos" at bounding box center [145, 720] width 175 height 36
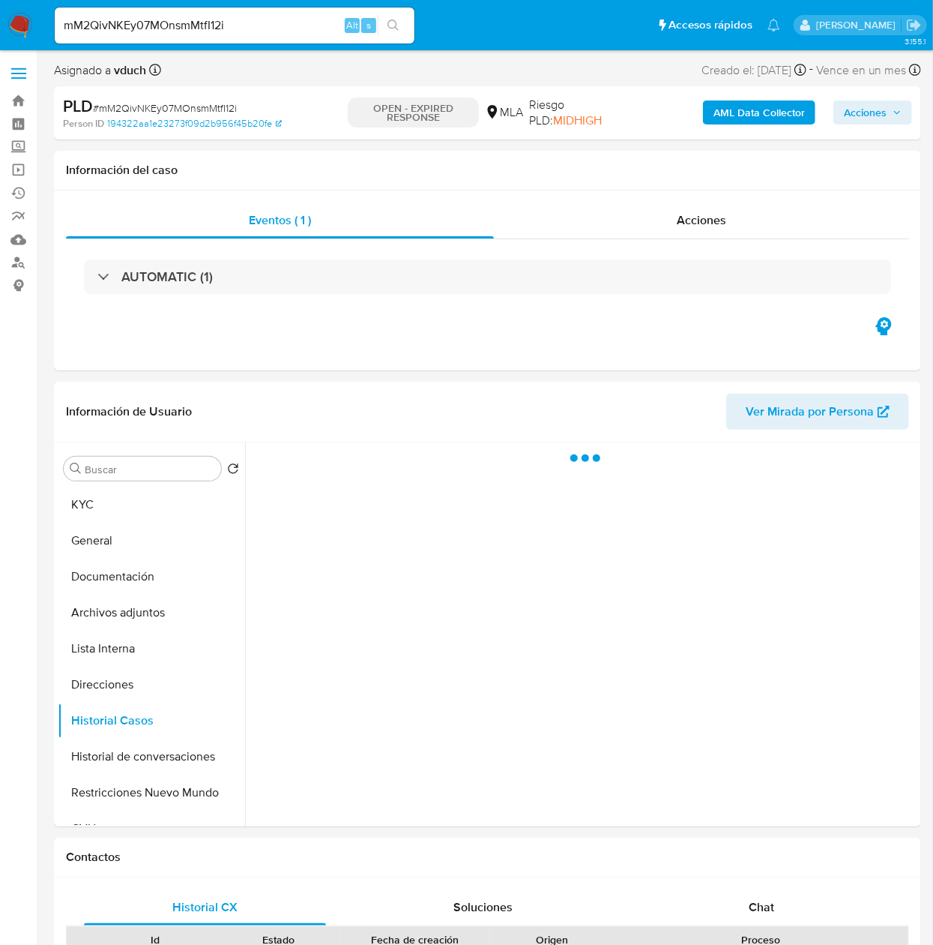
select select "10"
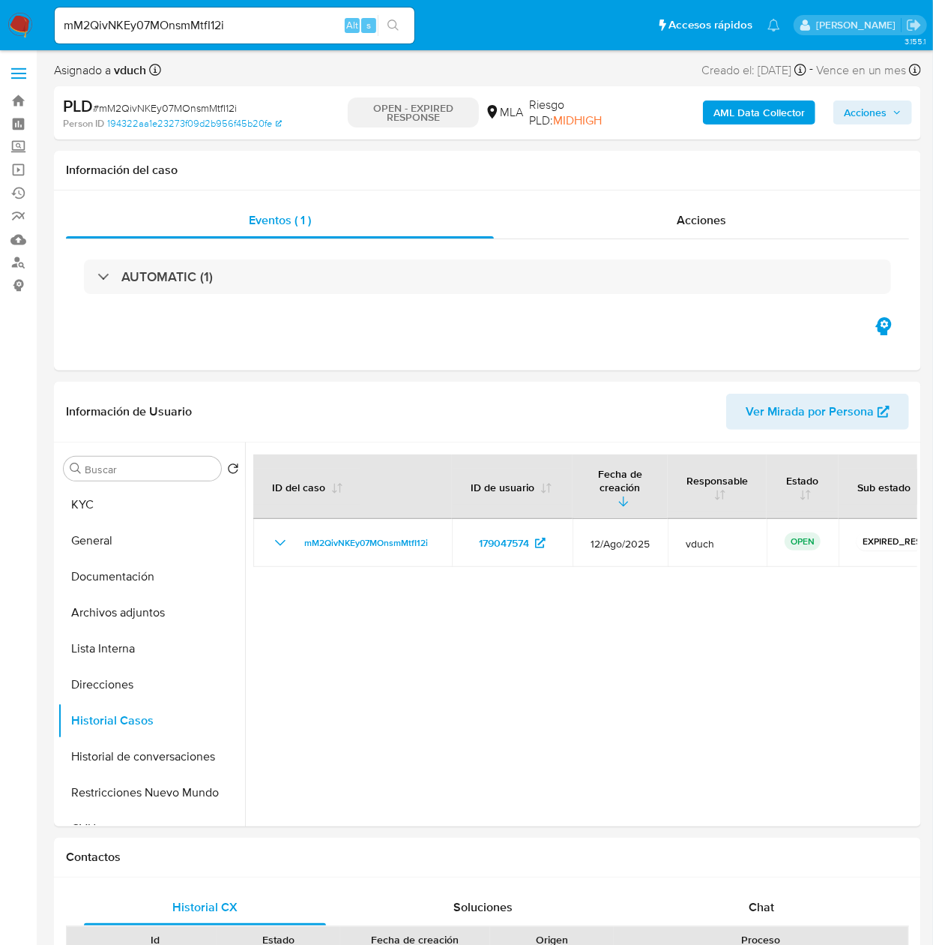
click at [208, 22] on input "mM2QivNKEy07MOnsmMtfI12i" at bounding box center [235, 25] width 360 height 19
paste input "B4fYU86HkEt2oYrxCtOztJ2U"
type input "B4fYU86HkEt2oYrxCtOztJ2U"
click at [385, 35] on button "search-icon" at bounding box center [393, 25] width 31 height 21
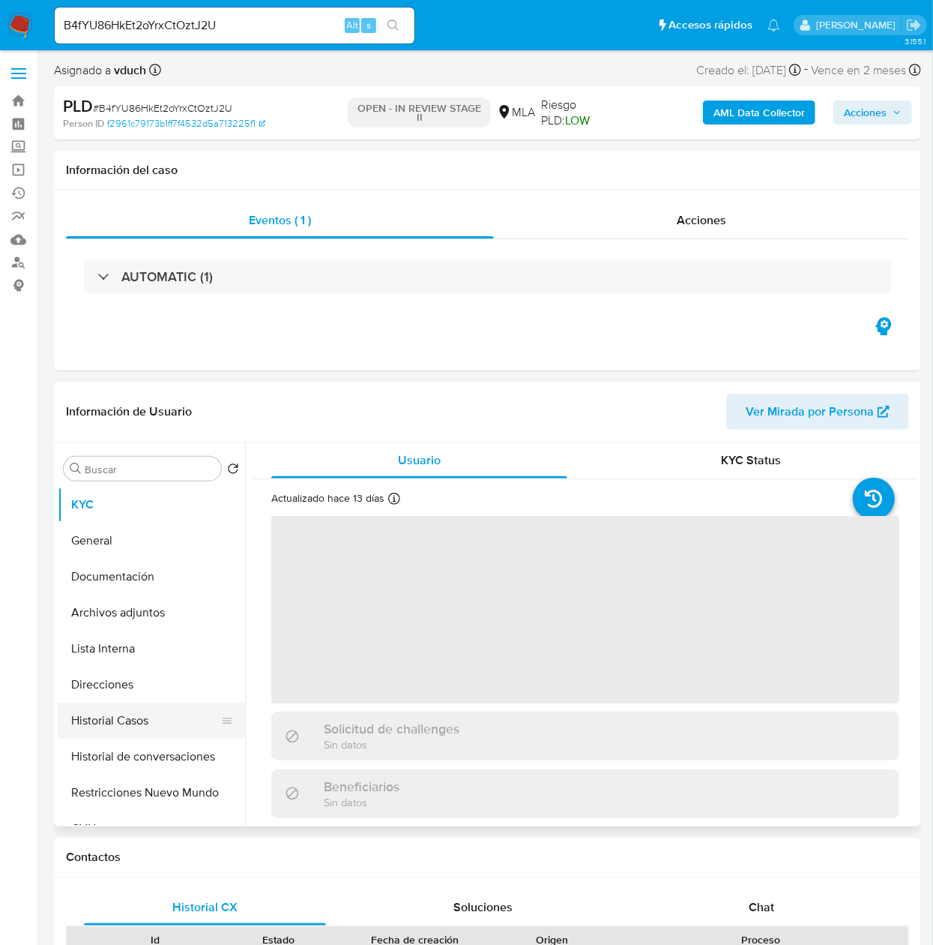
click at [126, 715] on button "Historial Casos" at bounding box center [145, 720] width 175 height 36
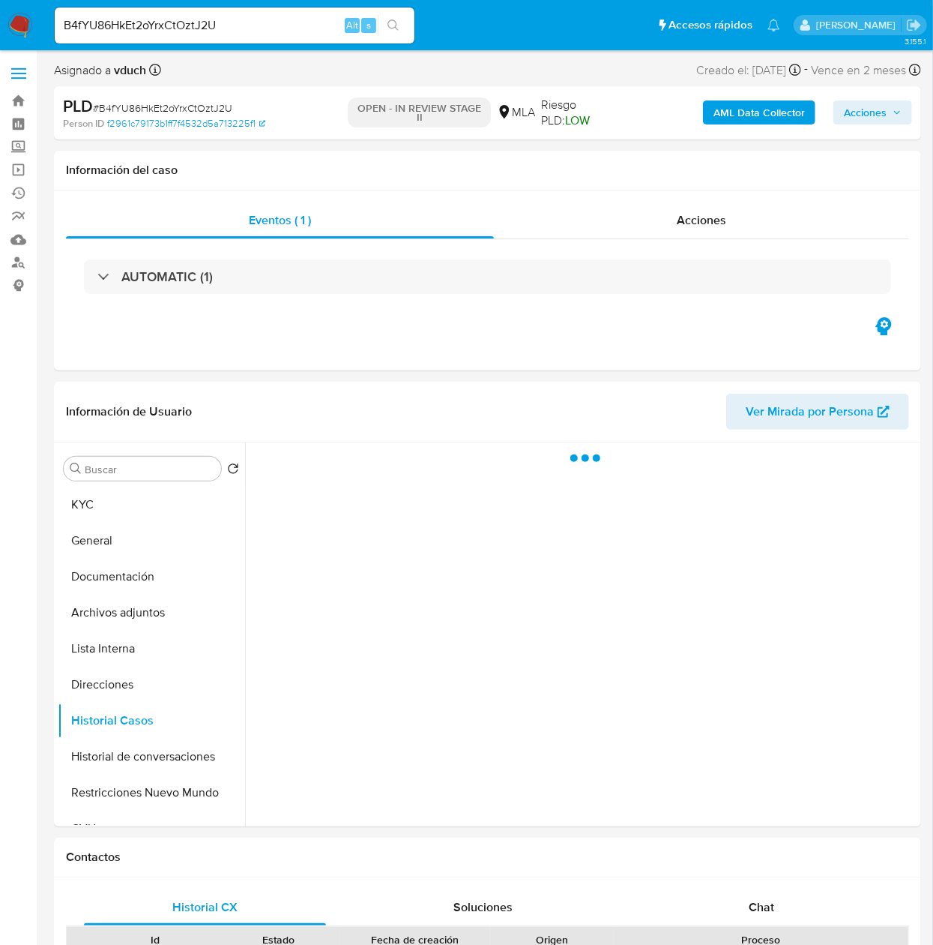
select select "10"
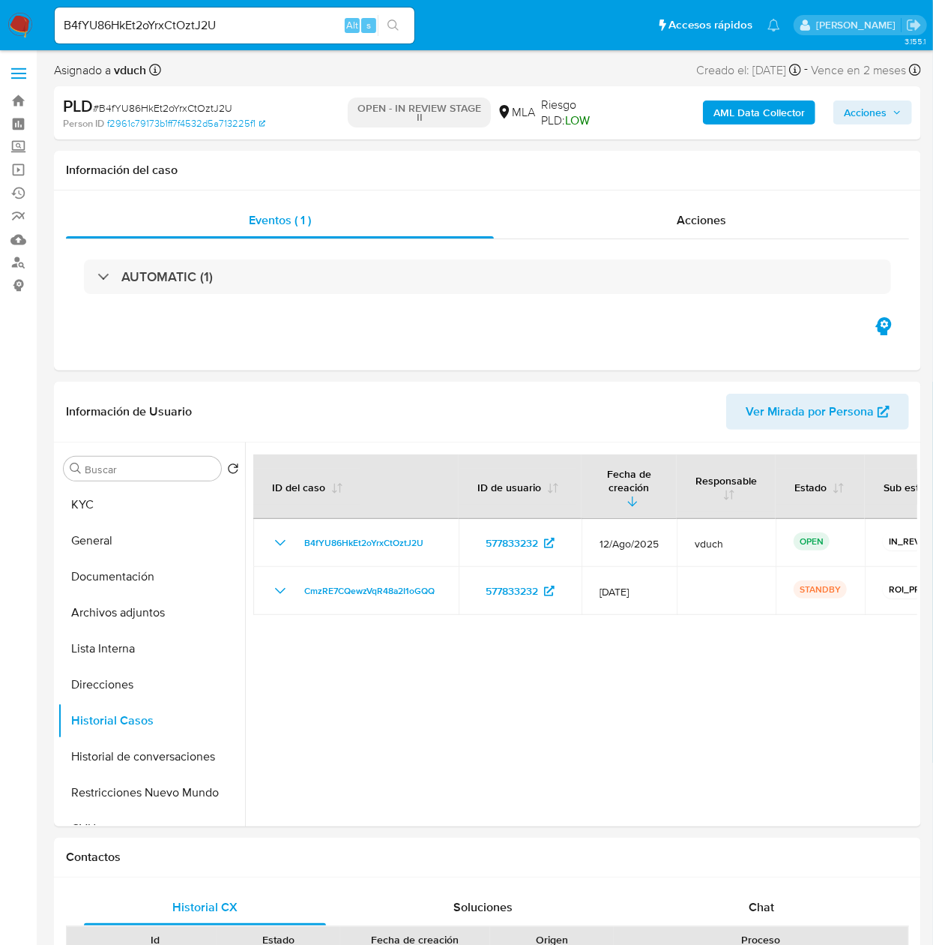
click at [265, 35] on div "B4fYU86HkEt2oYrxCtOztJ2U Alt s" at bounding box center [235, 25] width 360 height 36
click at [283, 24] on input "B4fYU86HkEt2oYrxCtOztJ2U" at bounding box center [235, 25] width 360 height 19
paste input "ESoNl39jSeAENX6madXIl9gw"
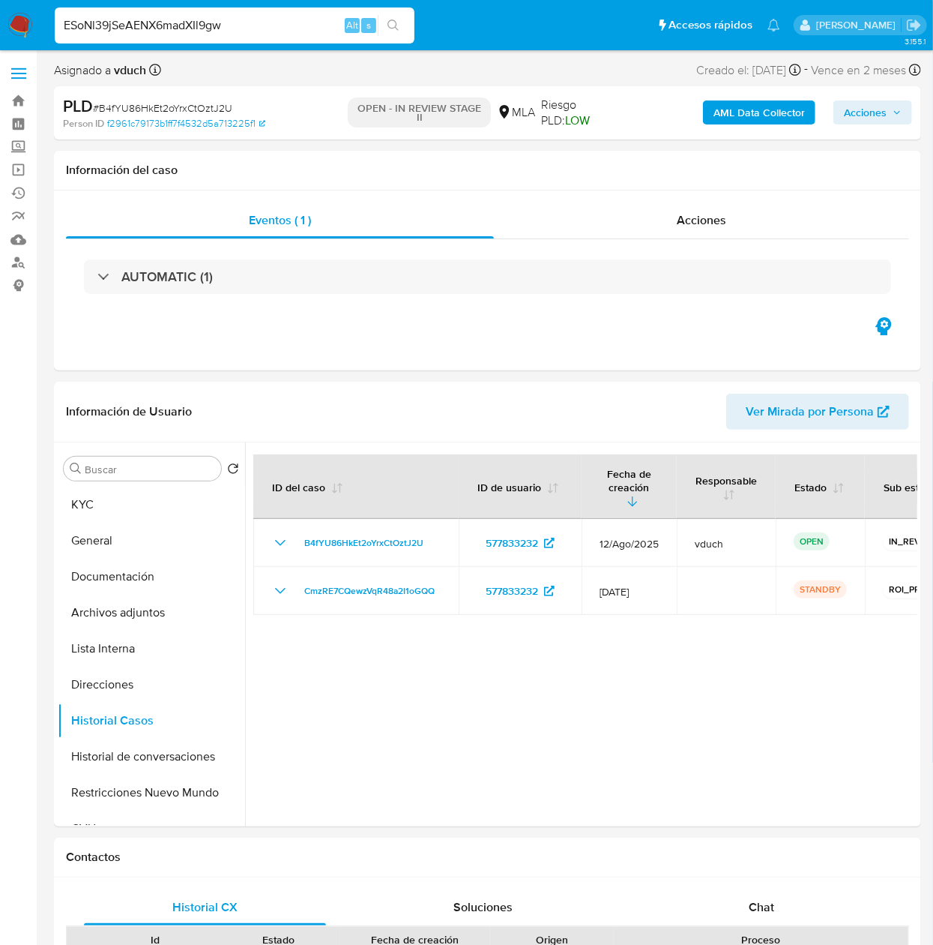
type input "ESoNl39jSeAENX6madXIl9gw"
click at [415, 20] on li "ESoNl39jSeAENX6madXIl9gw Alt s" at bounding box center [234, 24] width 367 height 37
click at [405, 24] on button "search-icon" at bounding box center [393, 25] width 31 height 21
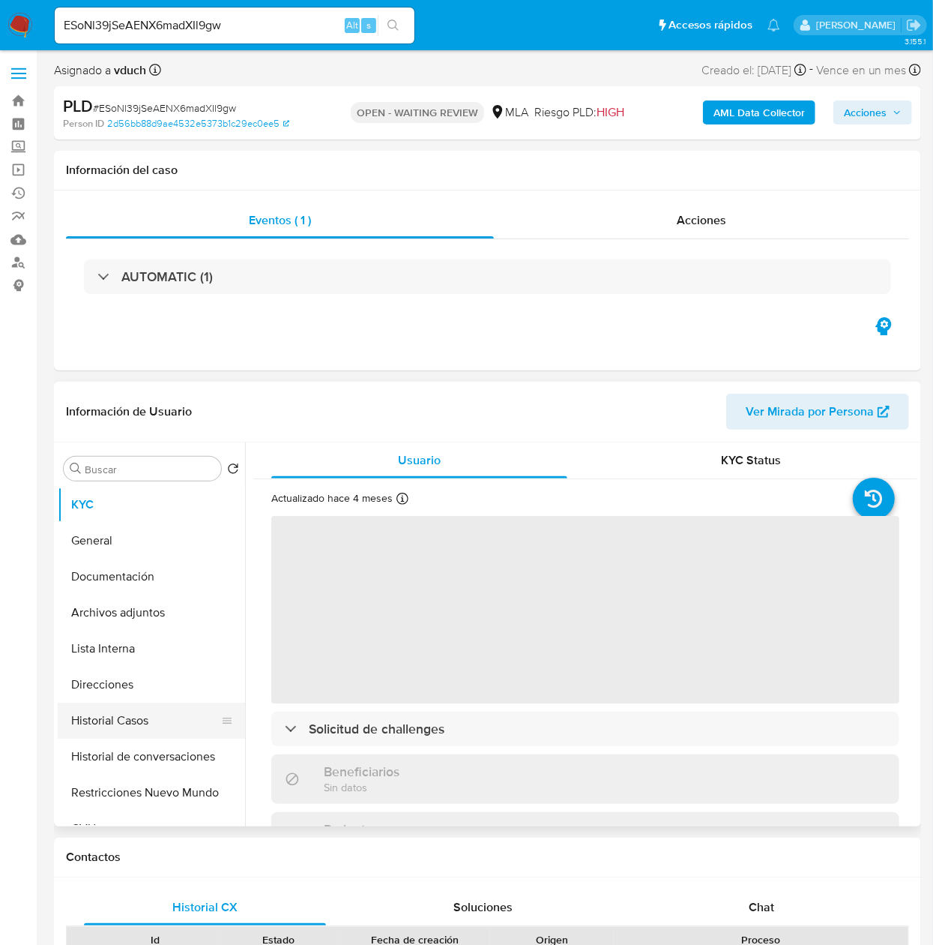
click at [132, 732] on button "Historial Casos" at bounding box center [145, 720] width 175 height 36
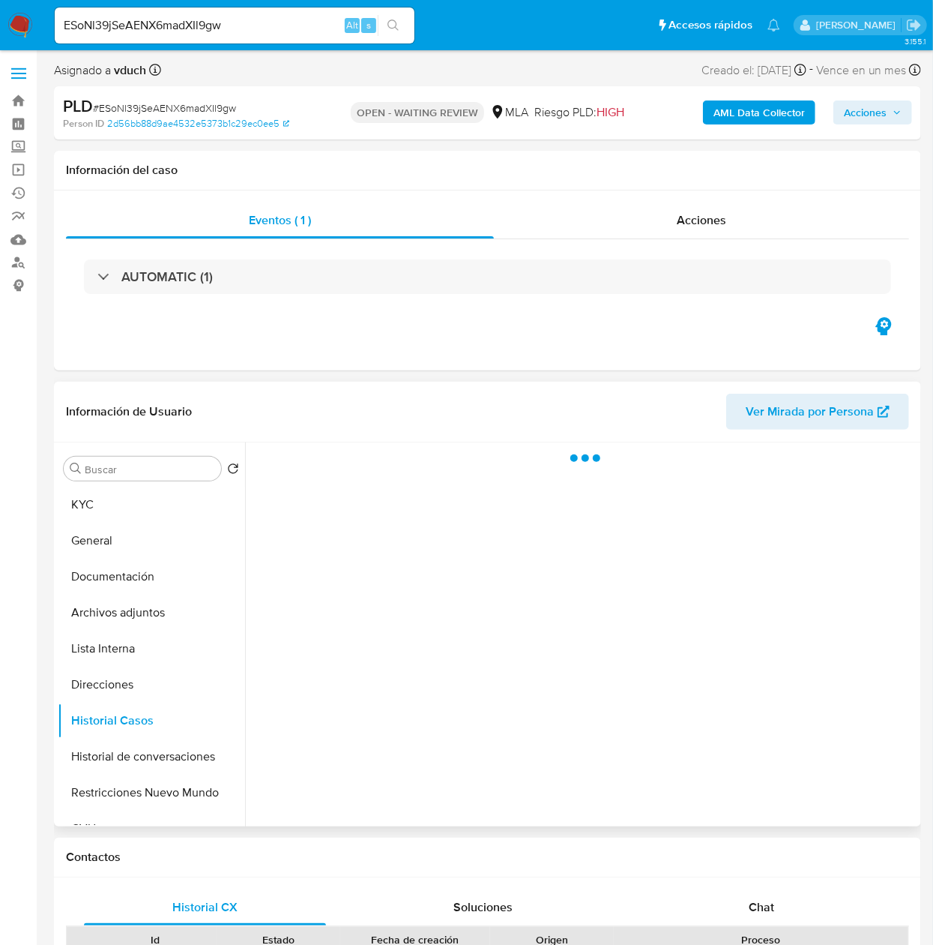
select select "10"
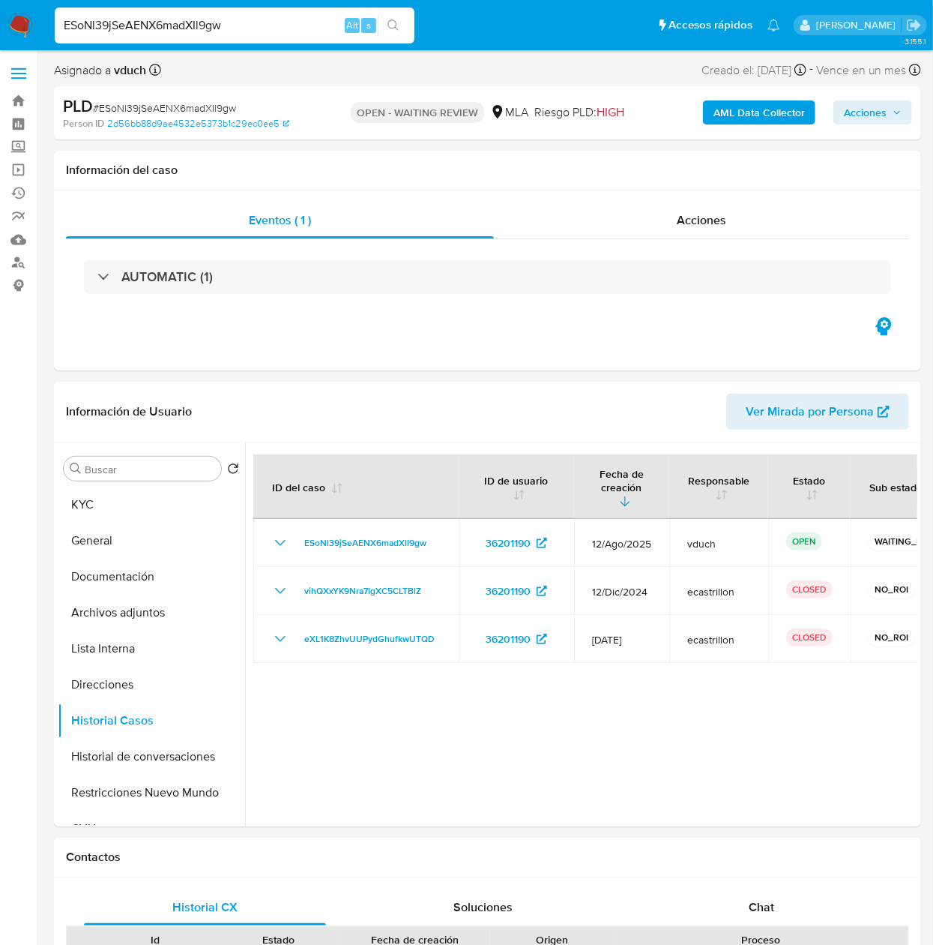
click at [319, 29] on input "ESoNl39jSeAENX6madXIl9gw" at bounding box center [235, 25] width 360 height 19
paste input "0l4UEznNKVkCu1bO4WhuL6mI"
type input "0l4UEznNKVkCu1bO4WhuL6mI"
click at [399, 28] on icon "search-icon" at bounding box center [394, 25] width 12 height 12
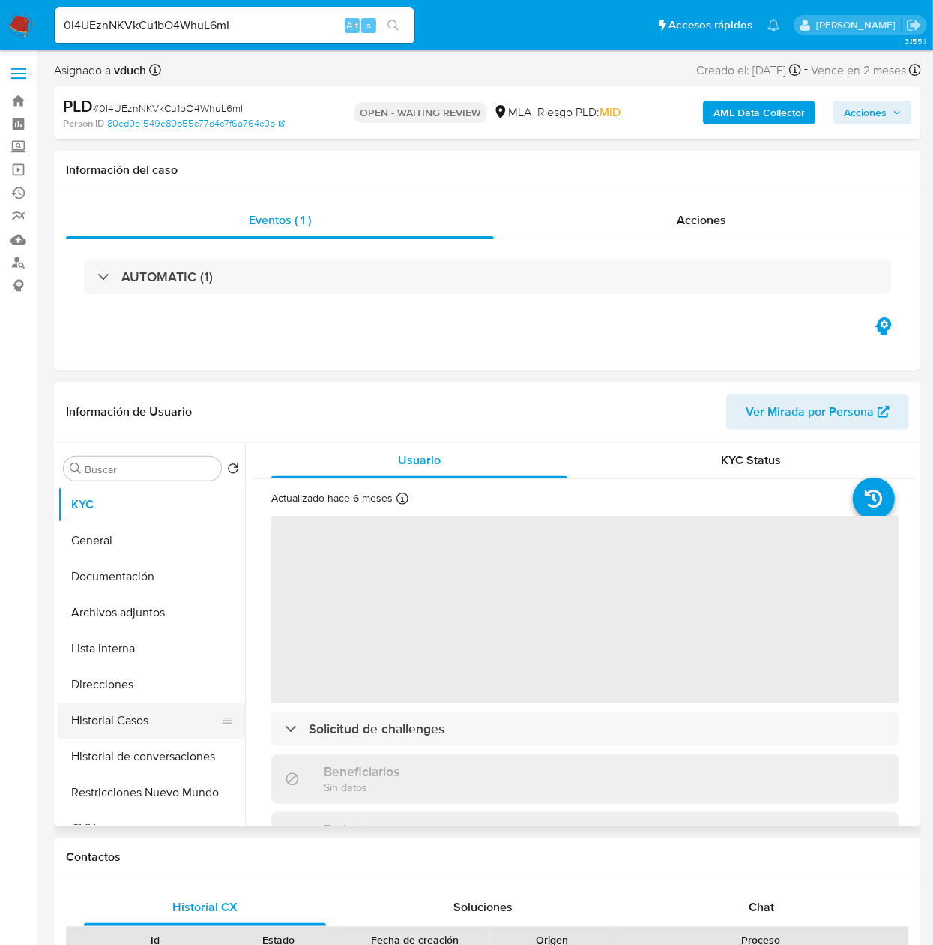
click at [148, 726] on button "Historial Casos" at bounding box center [145, 720] width 175 height 36
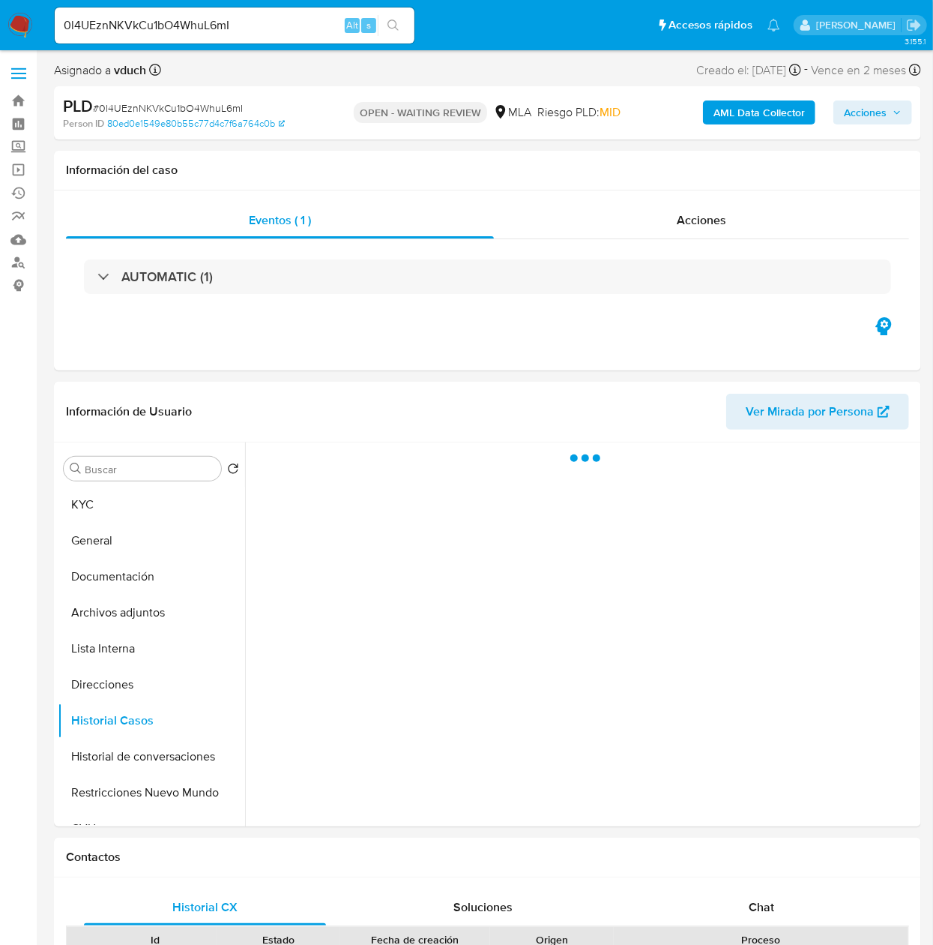
select select "10"
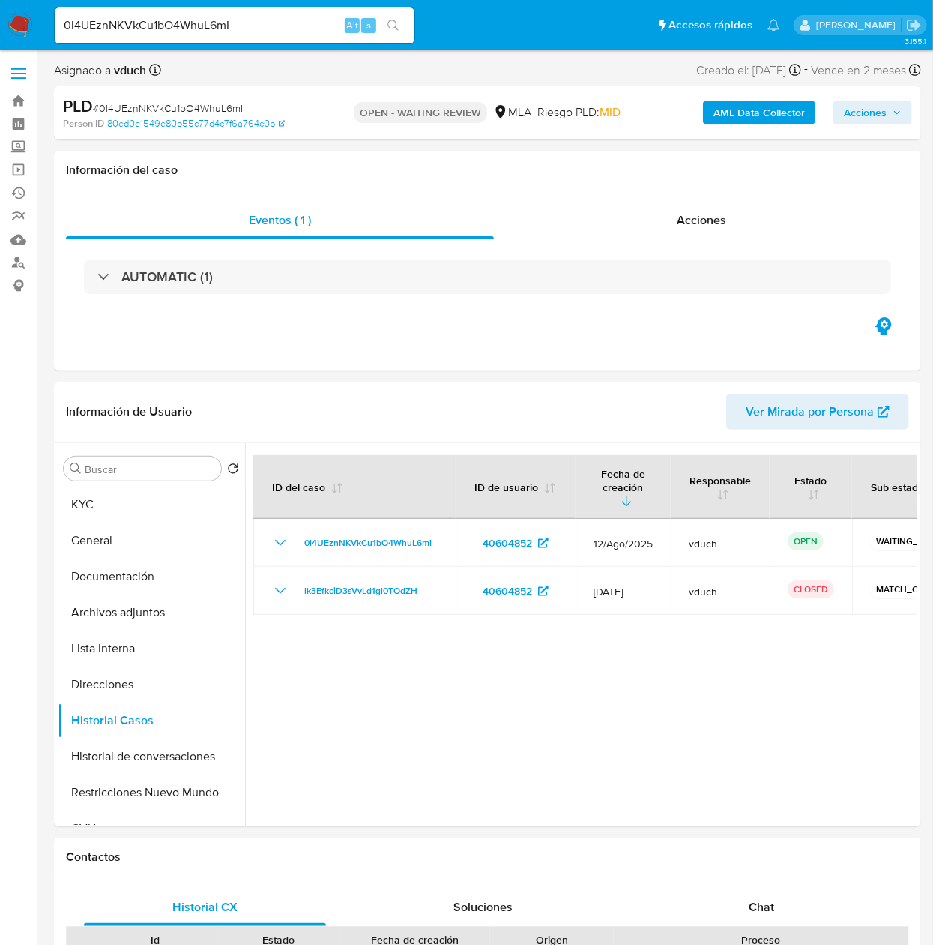
click at [289, 30] on input "0l4UEznNKVkCu1bO4WhuL6mI" at bounding box center [235, 25] width 360 height 19
paste input "bvsUHm2InfGvdwHegeZMlNtR"
type input "bvsUHm2InfGvdwHegeZMlNtR"
click at [388, 23] on icon "search-icon" at bounding box center [393, 24] width 11 height 11
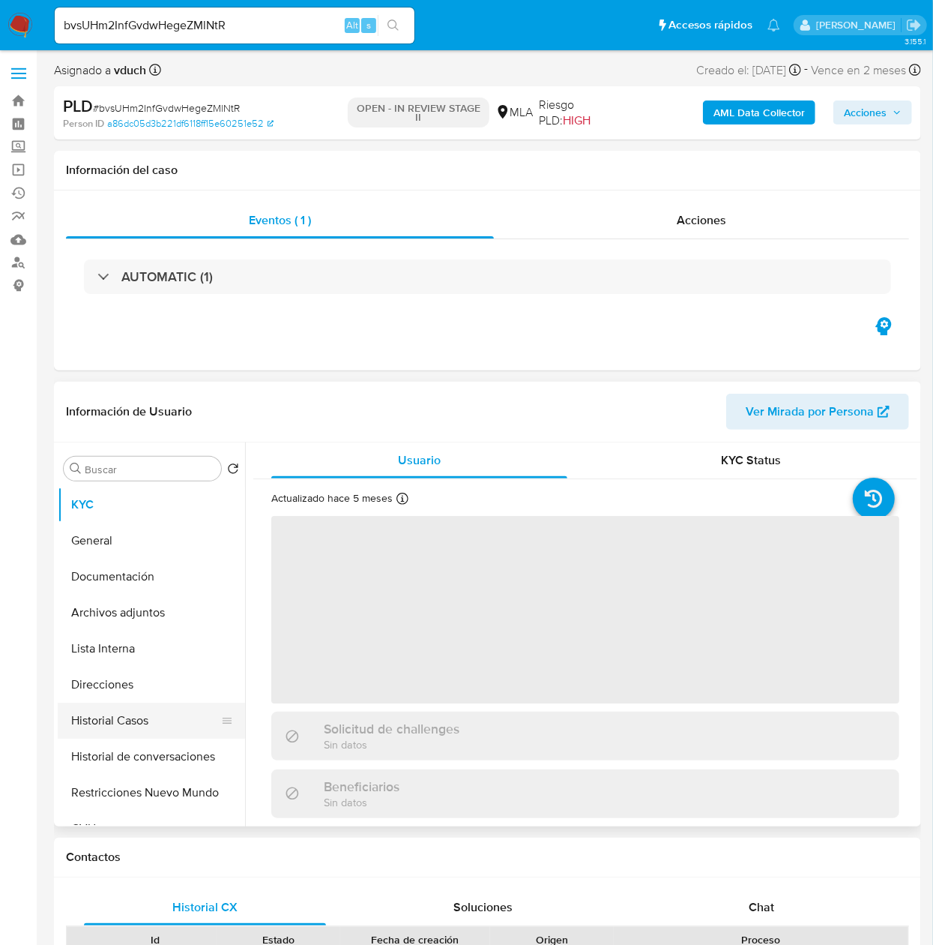
click at [133, 736] on button "Historial Casos" at bounding box center [145, 720] width 175 height 36
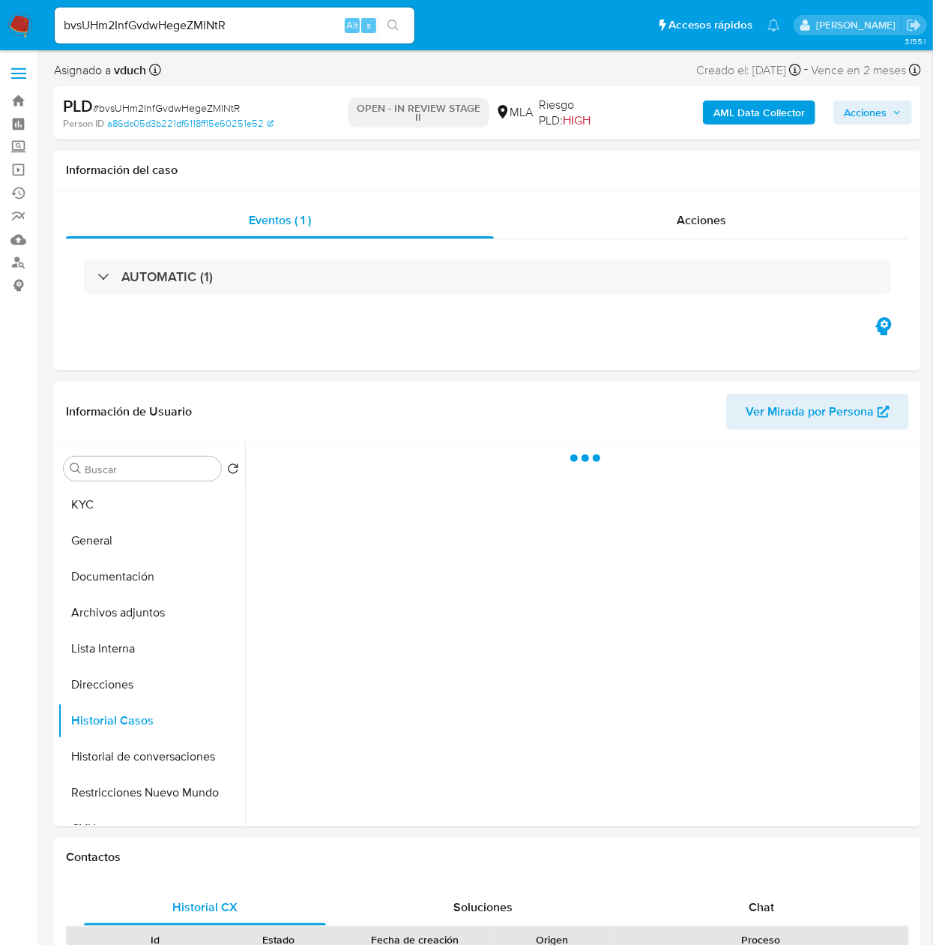
select select "10"
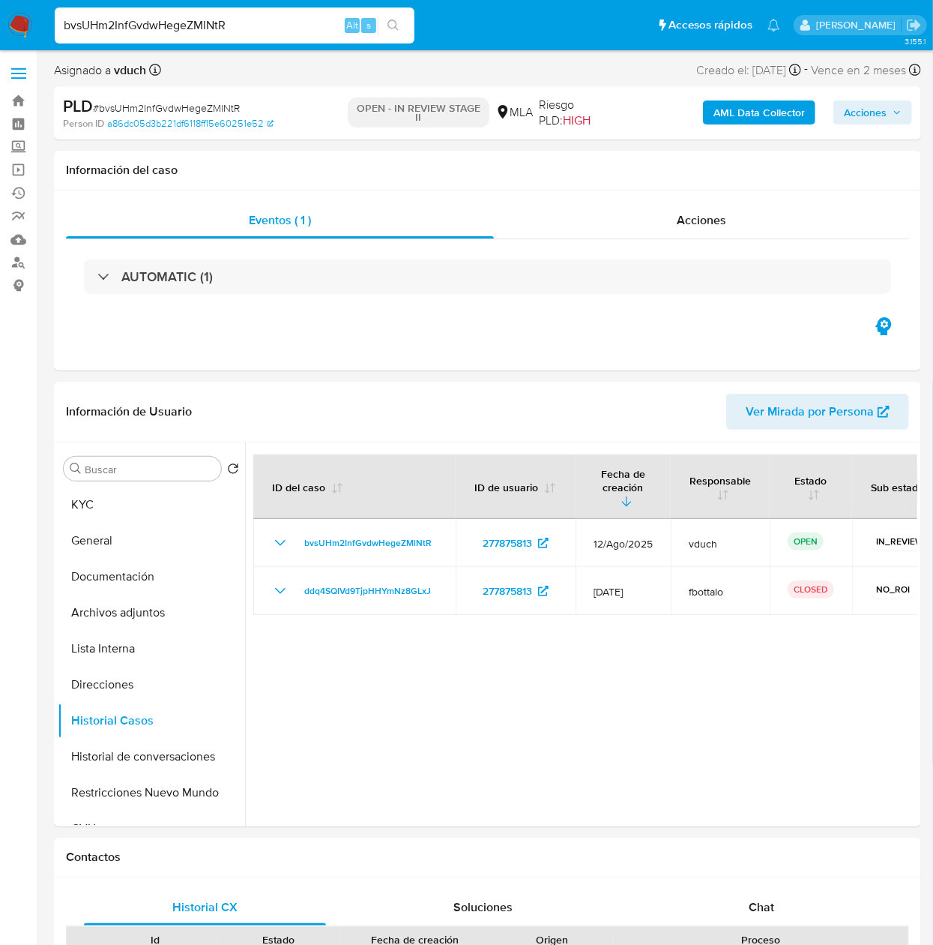
click at [154, 19] on input "bvsUHm2InfGvdwHegeZMlNtR" at bounding box center [235, 25] width 360 height 19
paste input "np5LPhBMyg8aSUeM75S01iH5"
type input "np5LPhBMyg8aSUeM75S01iH5"
click at [420, 36] on ul "Pausado Ver notificaciones np5LPhBMyg8aSUeM75S01iH5 Alt s Accesos rápidos Presi…" at bounding box center [417, 24] width 741 height 37
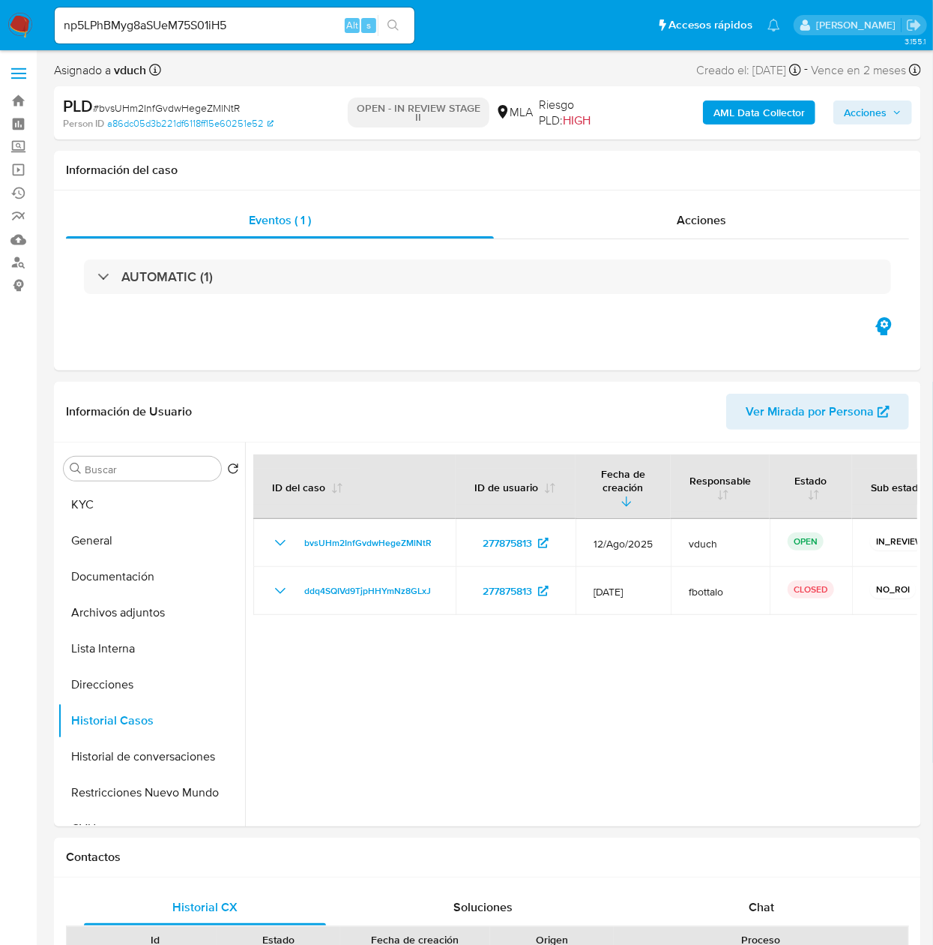
click at [406, 24] on button "search-icon" at bounding box center [393, 25] width 31 height 21
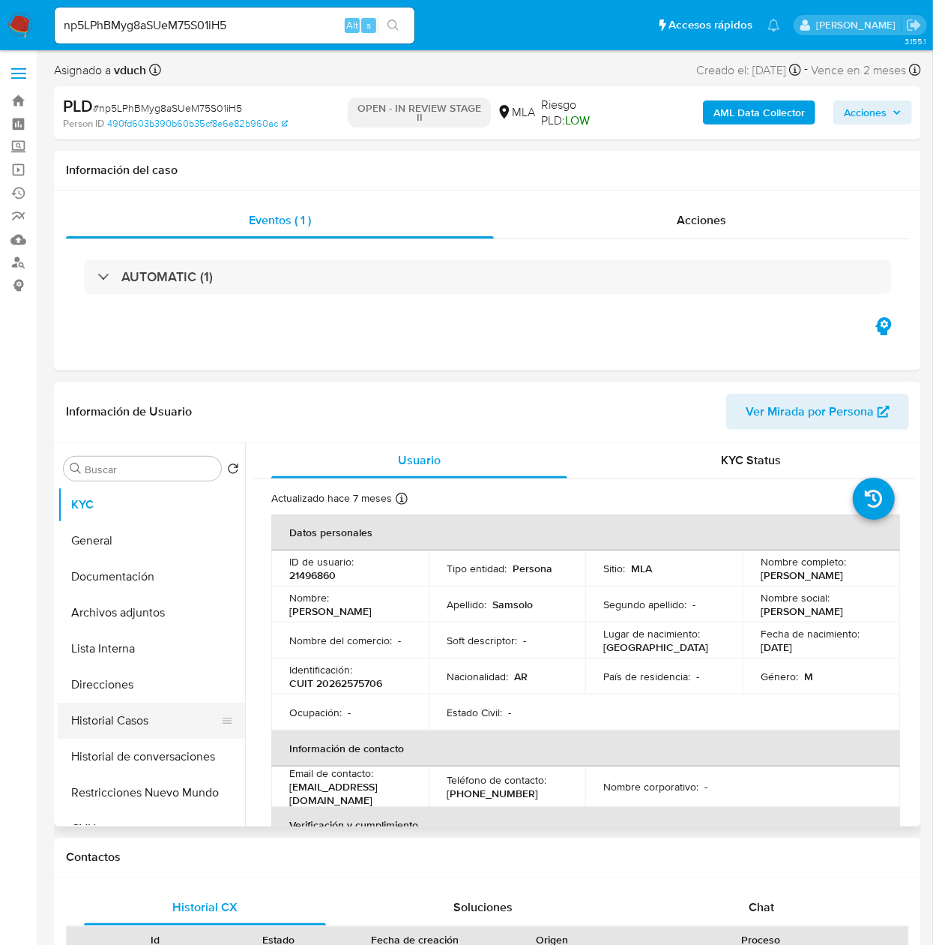
click at [127, 729] on button "Historial Casos" at bounding box center [145, 720] width 175 height 36
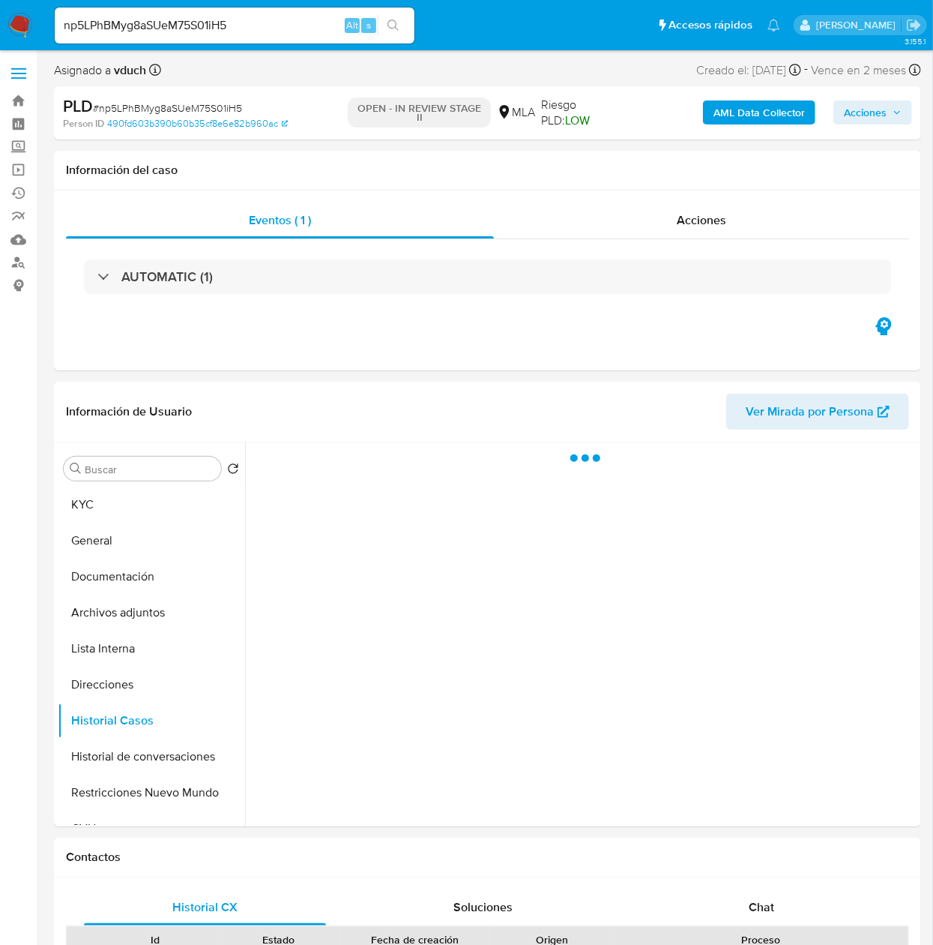
select select "10"
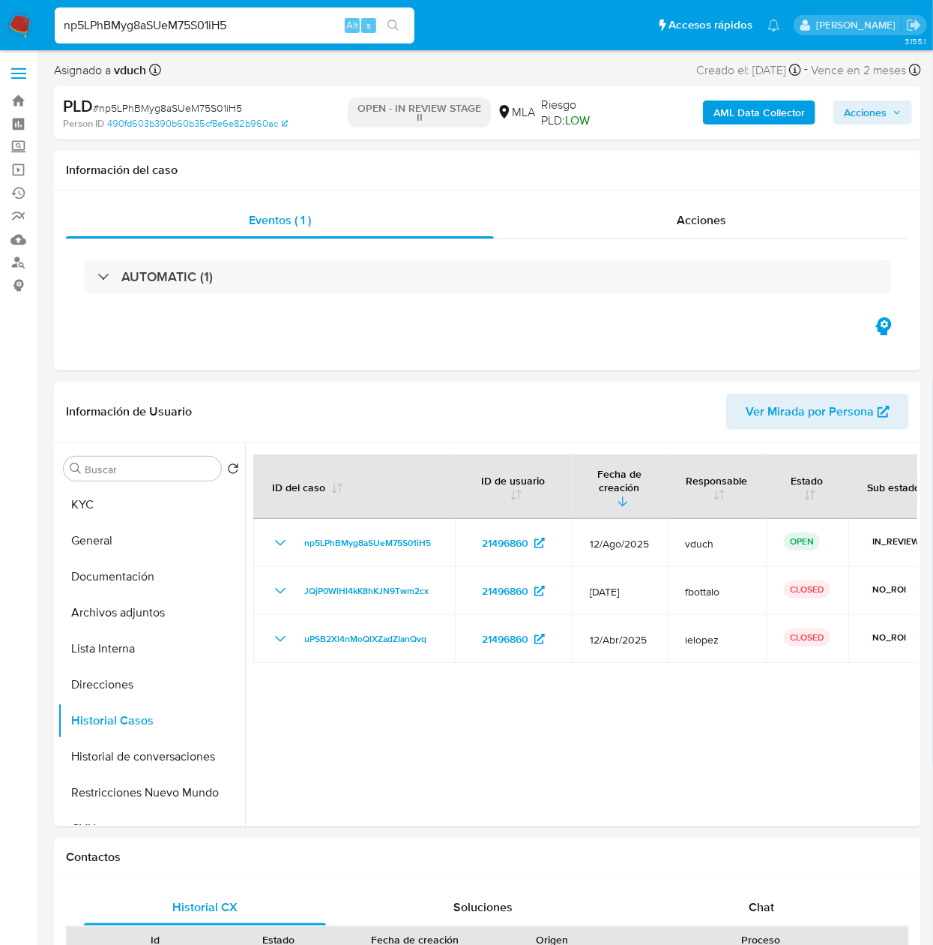
click at [211, 32] on input "np5LPhBMyg8aSUeM75S01iH5" at bounding box center [235, 25] width 360 height 19
paste input "cOfci3rmZpHs4HSEXofzgYm"
type input "cOfci3rmZpHs4HSEXofzgYm5"
click at [421, 30] on ul "Pausado Ver notificaciones cOfci3rmZpHs4HSEXofzgYm5 Alt s Accesos rápidos Presi…" at bounding box center [417, 24] width 741 height 37
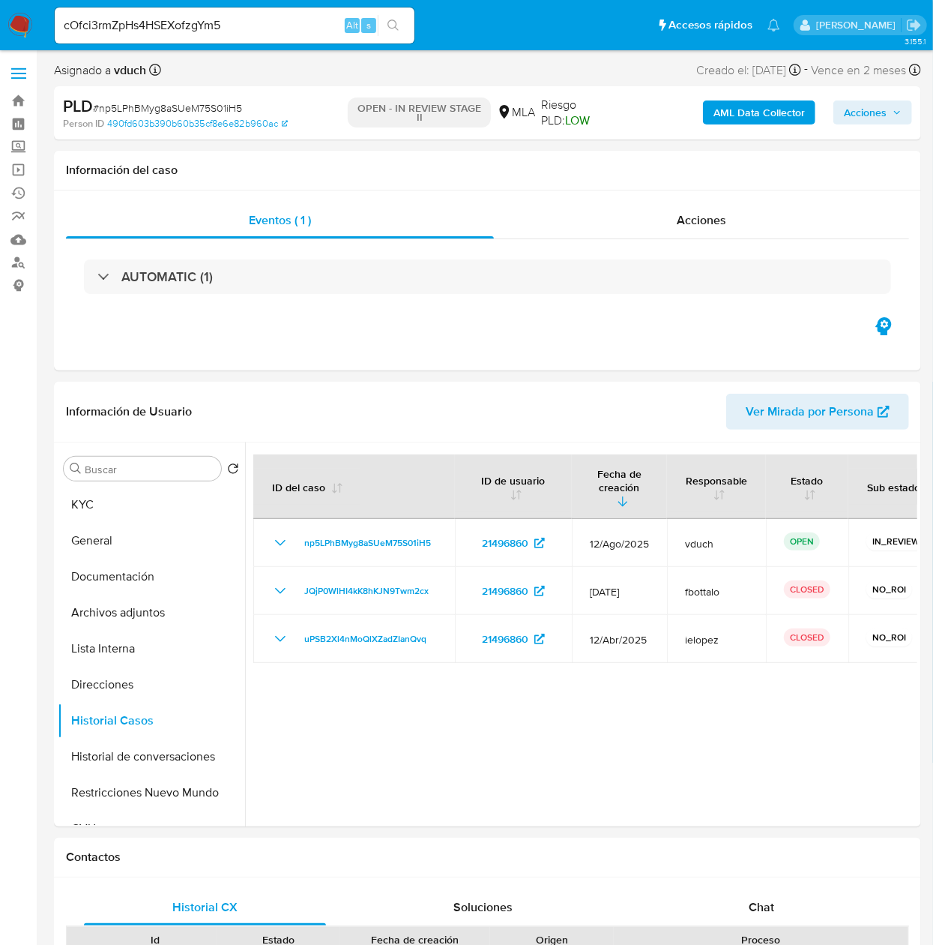
click at [393, 30] on icon "search-icon" at bounding box center [394, 25] width 12 height 12
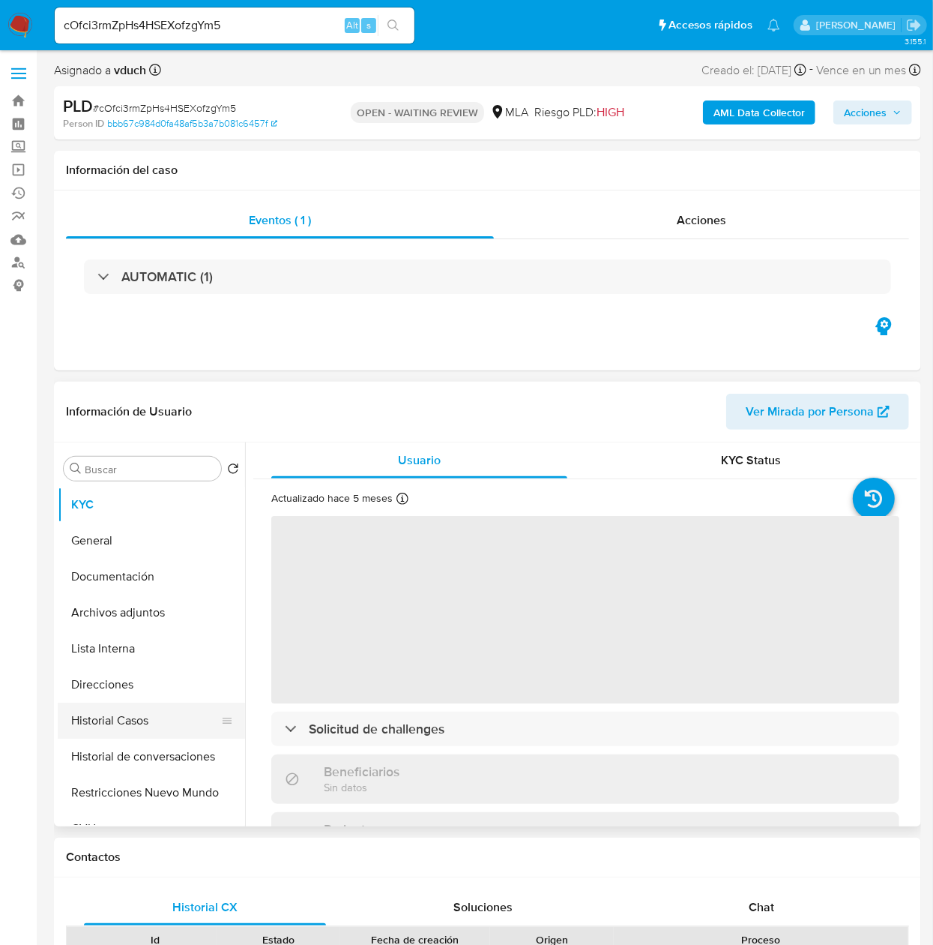
click at [205, 713] on button "Historial Casos" at bounding box center [145, 720] width 175 height 36
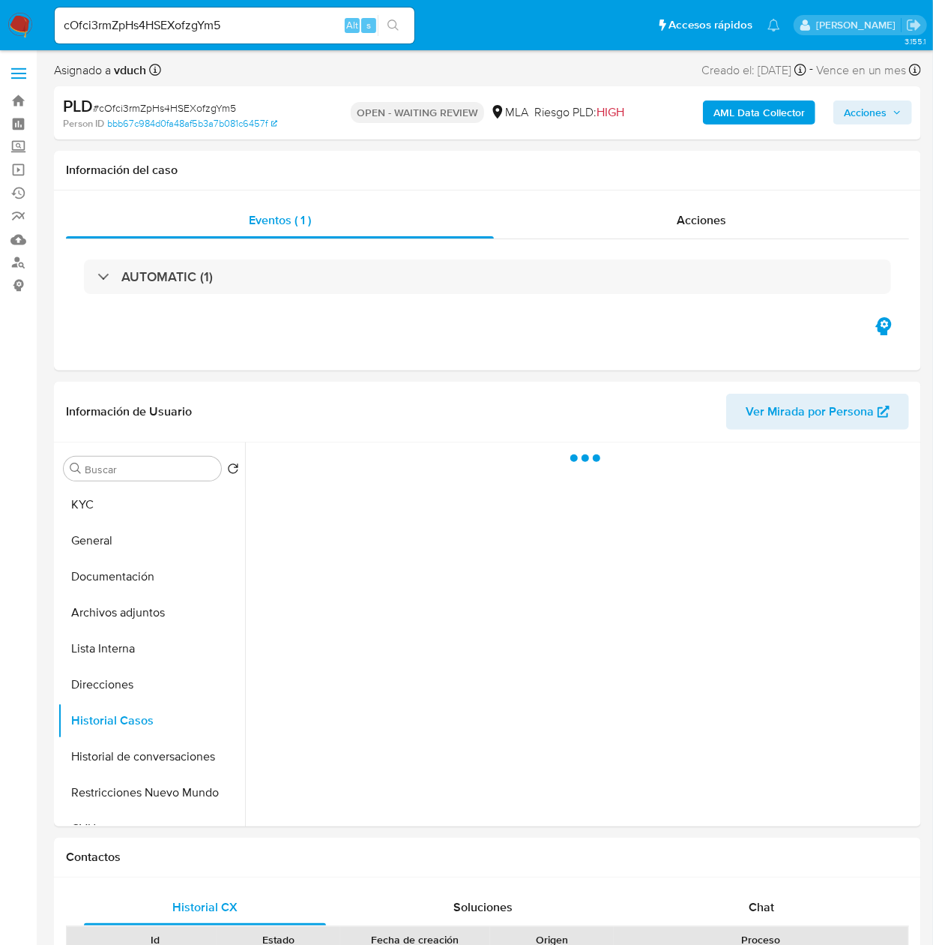
select select "10"
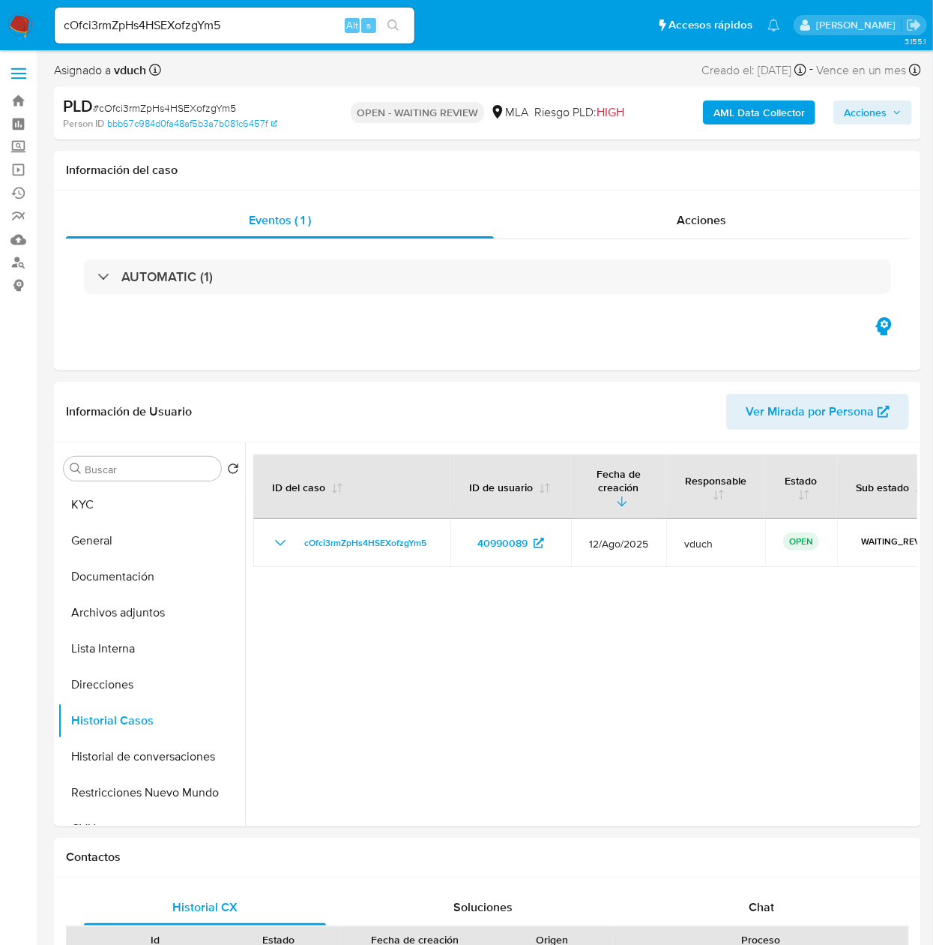
click at [210, 40] on div "cOfci3rmZpHs4HSEXofzgYm5 Alt s" at bounding box center [235, 25] width 360 height 36
click at [217, 31] on input "cOfci3rmZpHs4HSEXofzgYm5" at bounding box center [235, 25] width 360 height 19
paste input "Sm8GcItAvgvRC3Xu6rv4Ados"
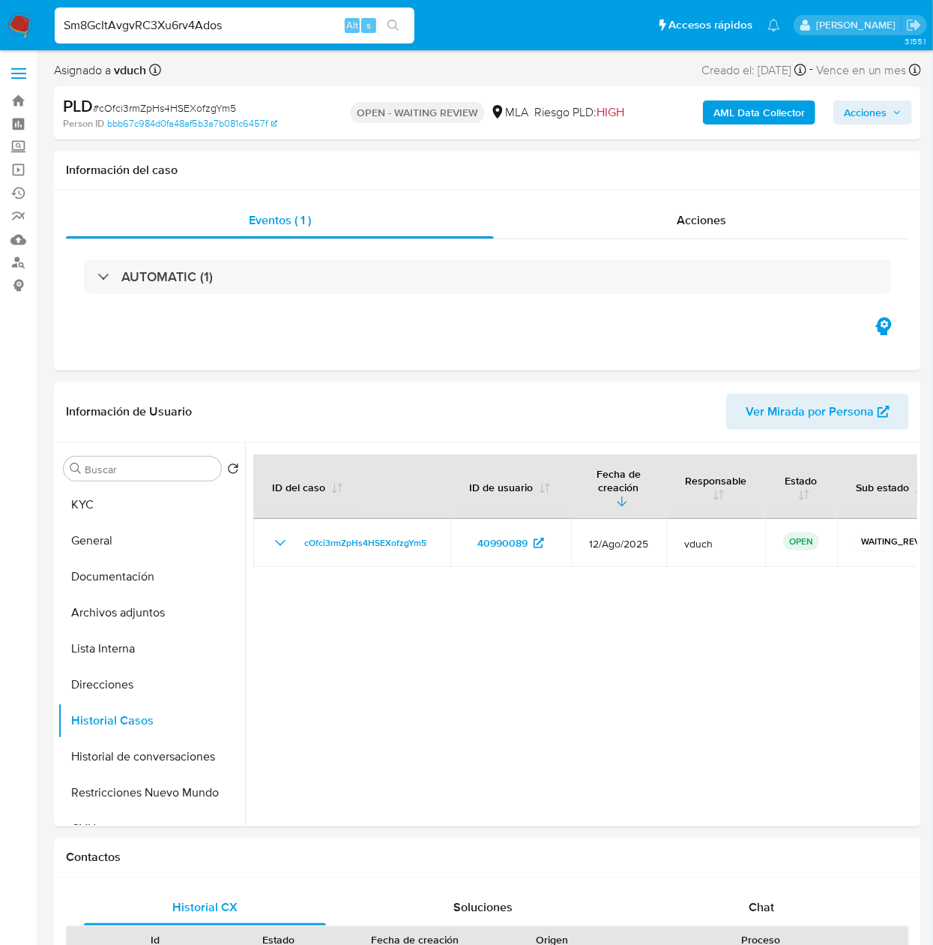
type input "Sm8GcItAvgvRC3Xu6rv4Ados"
click at [391, 33] on button "search-icon" at bounding box center [393, 25] width 31 height 21
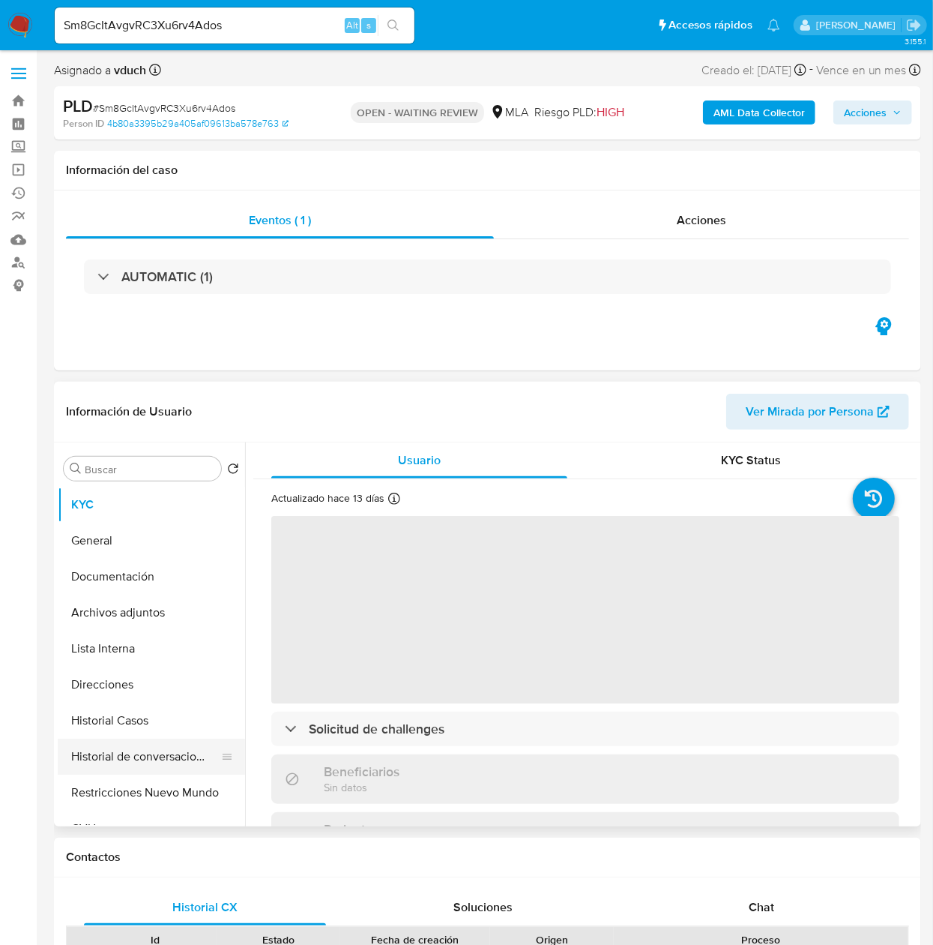
click at [72, 746] on button "Historial de conversaciones" at bounding box center [145, 756] width 175 height 36
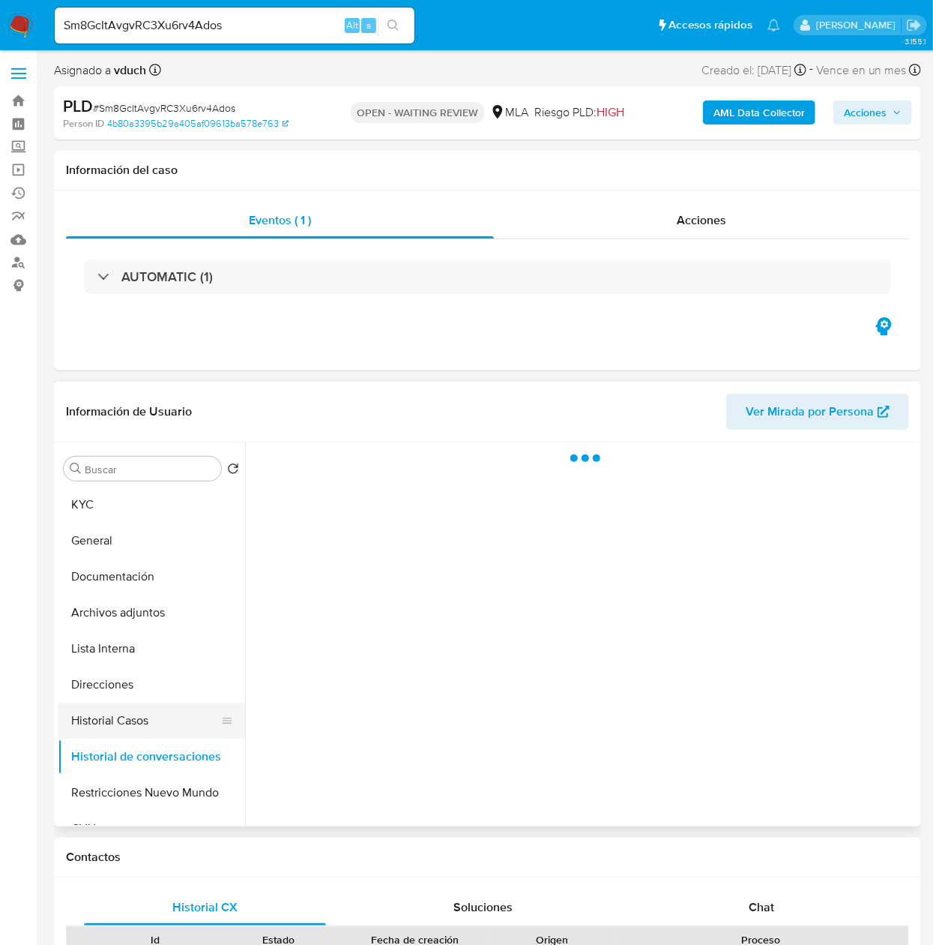
click at [72, 732] on button "Historial Casos" at bounding box center [145, 720] width 175 height 36
drag, startPoint x: 123, startPoint y: 692, endPoint x: 124, endPoint y: 703, distance: 11.3
click at [124, 691] on button "Direcciones" at bounding box center [151, 684] width 187 height 36
select select "10"
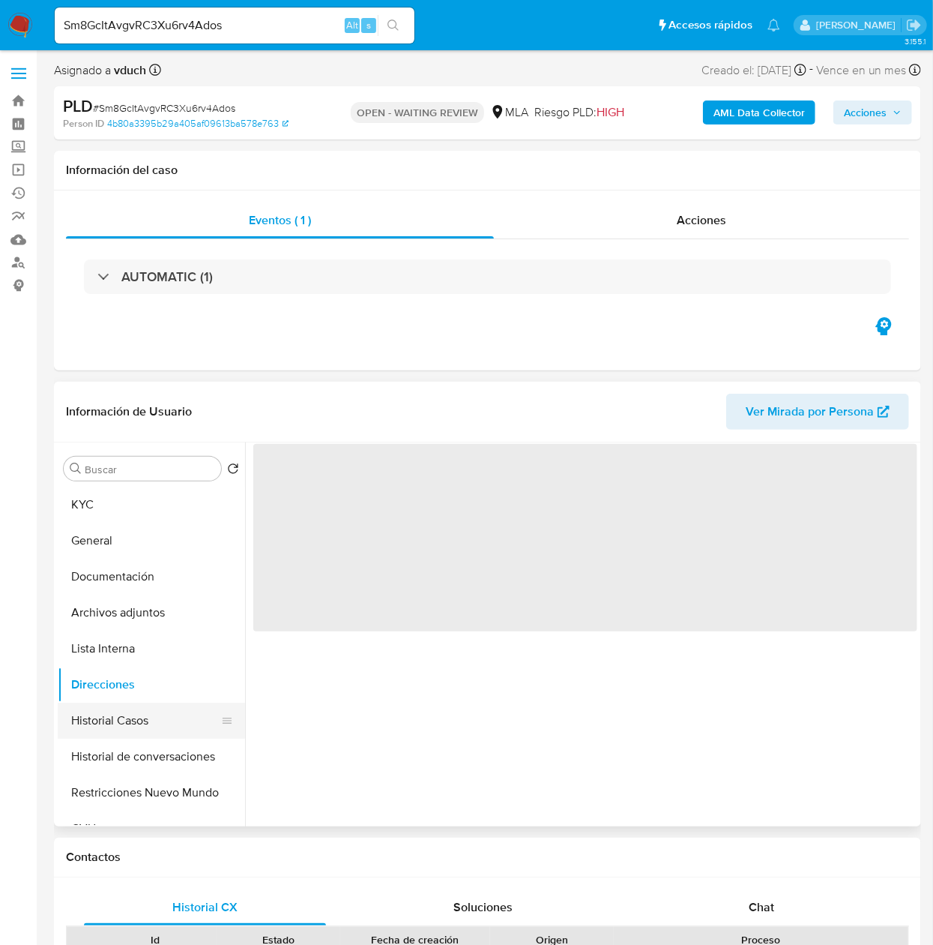
click at [123, 712] on button "Historial Casos" at bounding box center [145, 720] width 175 height 36
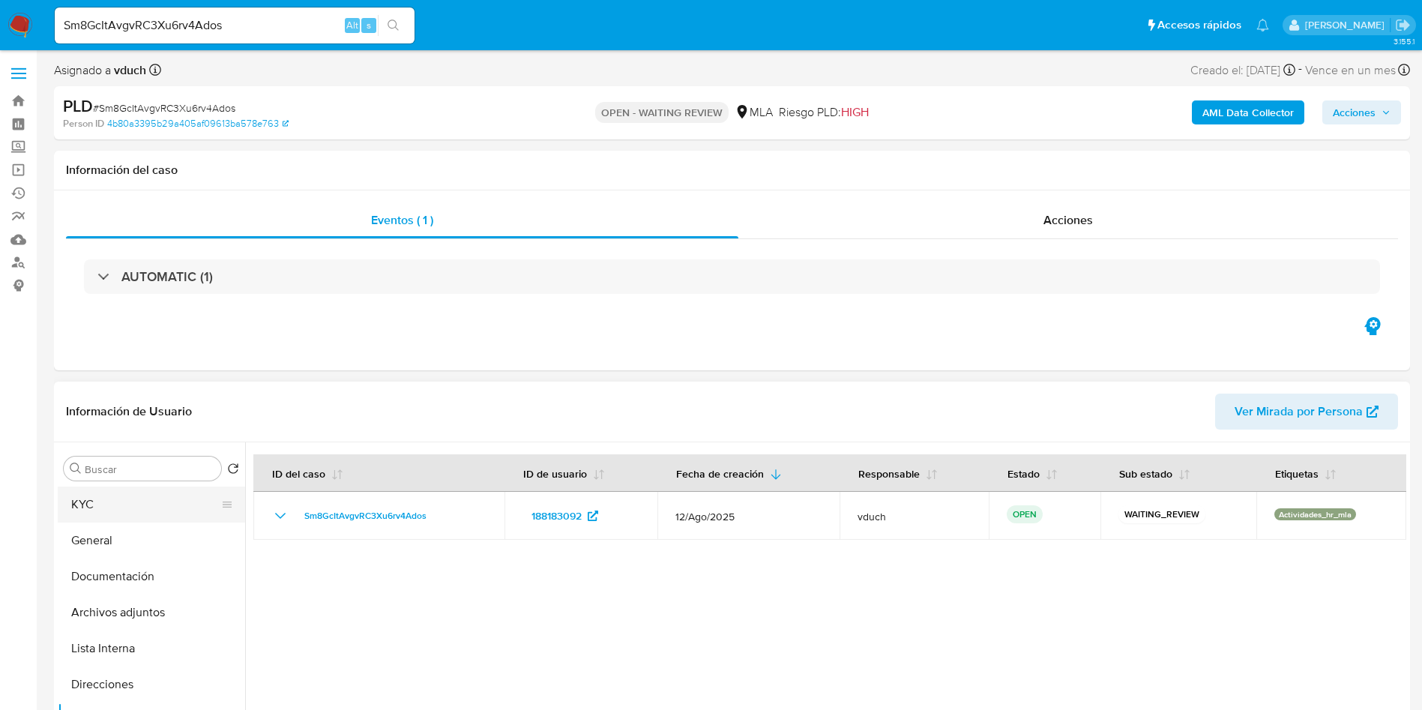
click at [181, 507] on button "KYC" at bounding box center [145, 505] width 175 height 36
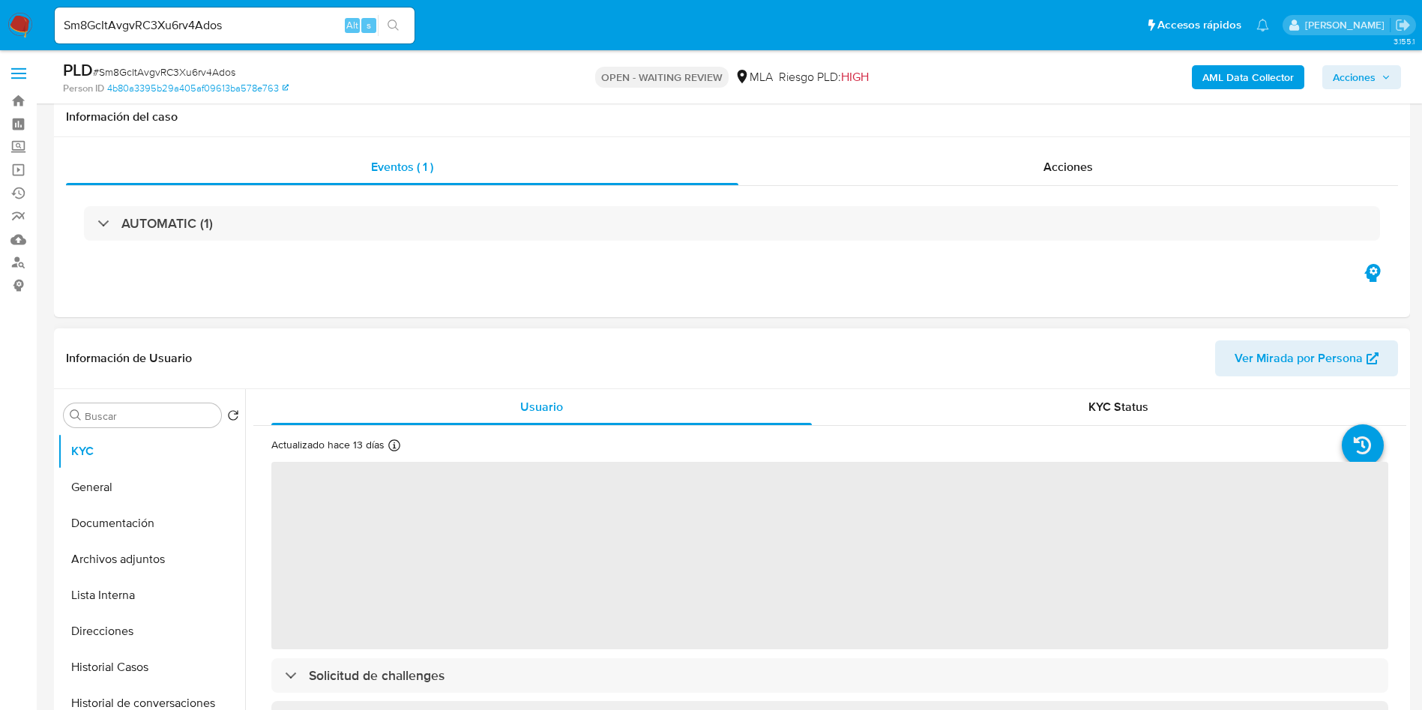
scroll to position [112, 0]
